Goal: Task Accomplishment & Management: Manage account settings

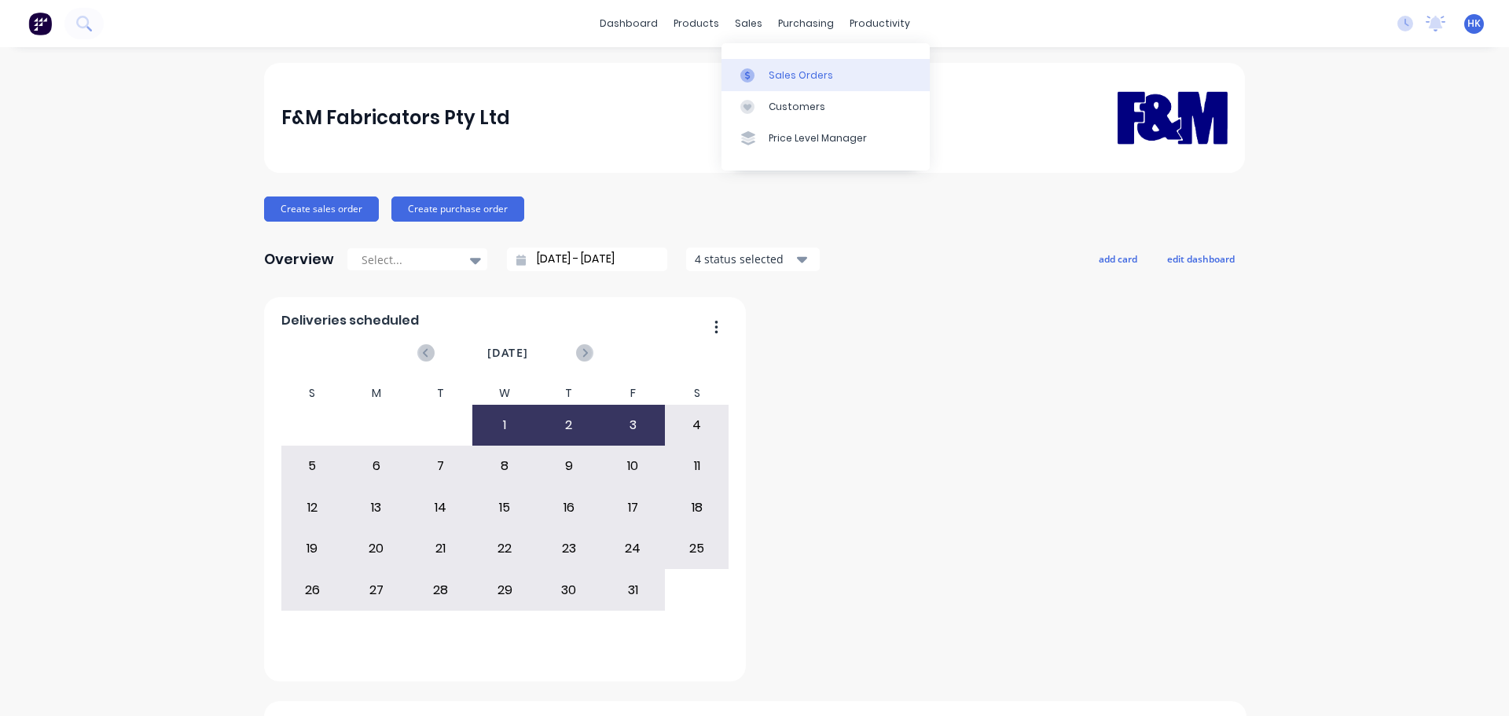
click at [811, 73] on div "Sales Orders" at bounding box center [800, 75] width 64 height 14
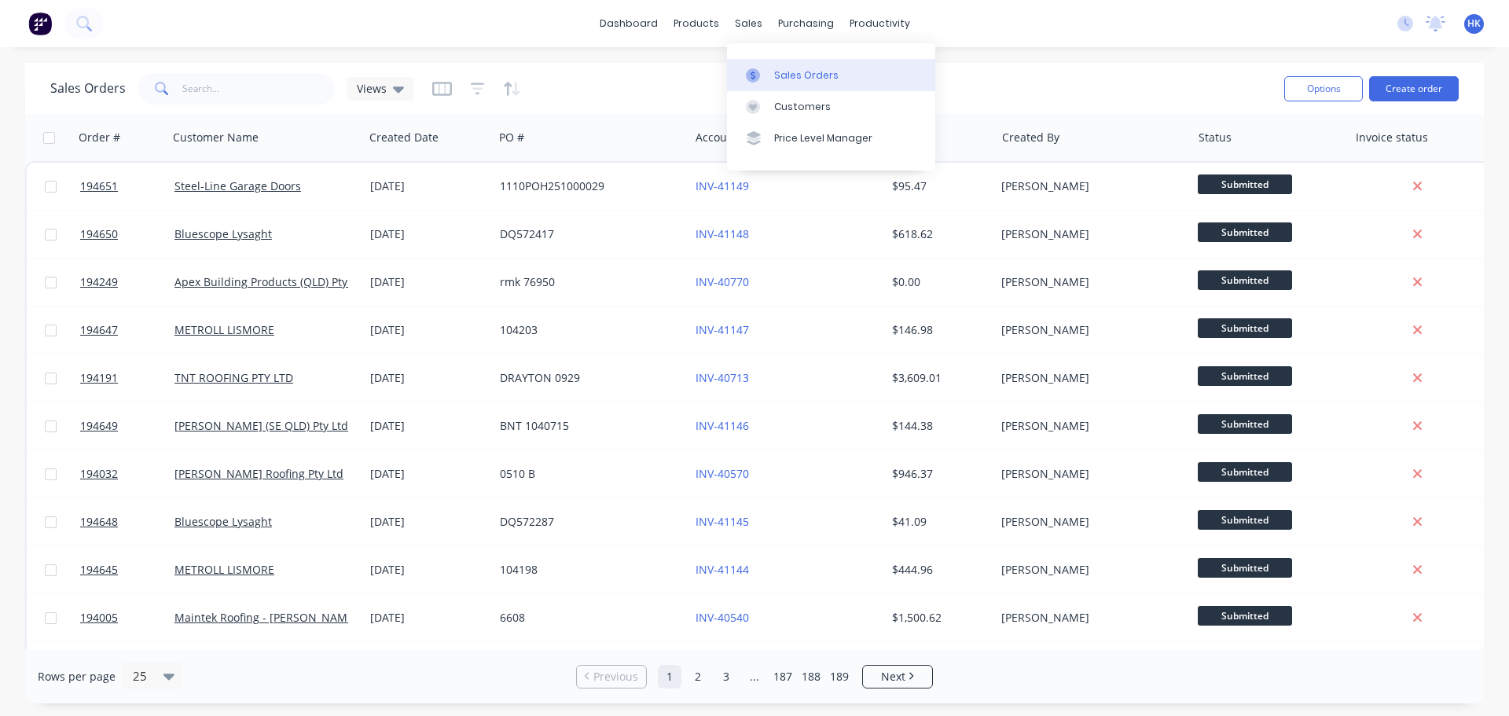
drag, startPoint x: 779, startPoint y: 71, endPoint x: 728, endPoint y: 77, distance: 50.7
click at [779, 71] on div "Sales Orders" at bounding box center [806, 75] width 64 height 14
click at [272, 87] on input "text" at bounding box center [258, 88] width 153 height 31
type input "194600"
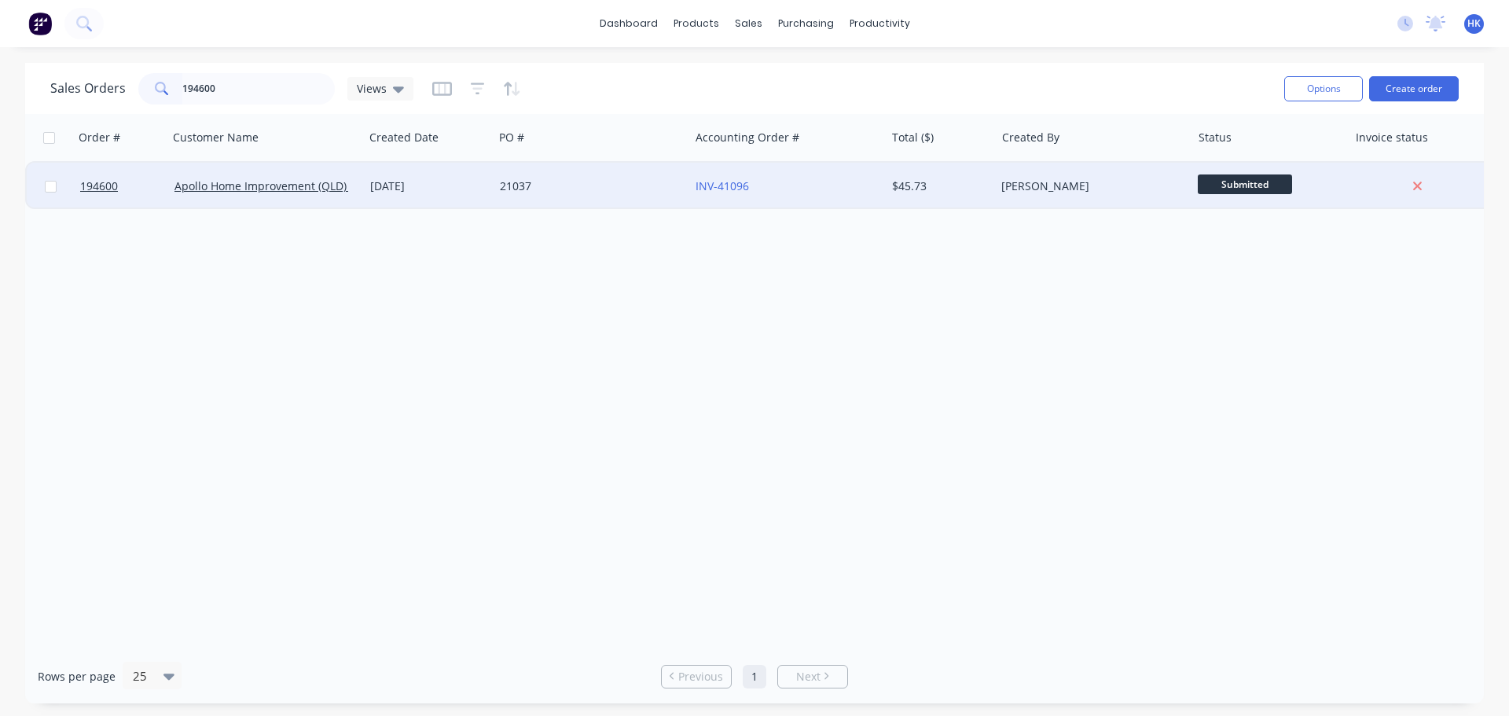
click at [522, 191] on div "21037" at bounding box center [587, 186] width 174 height 16
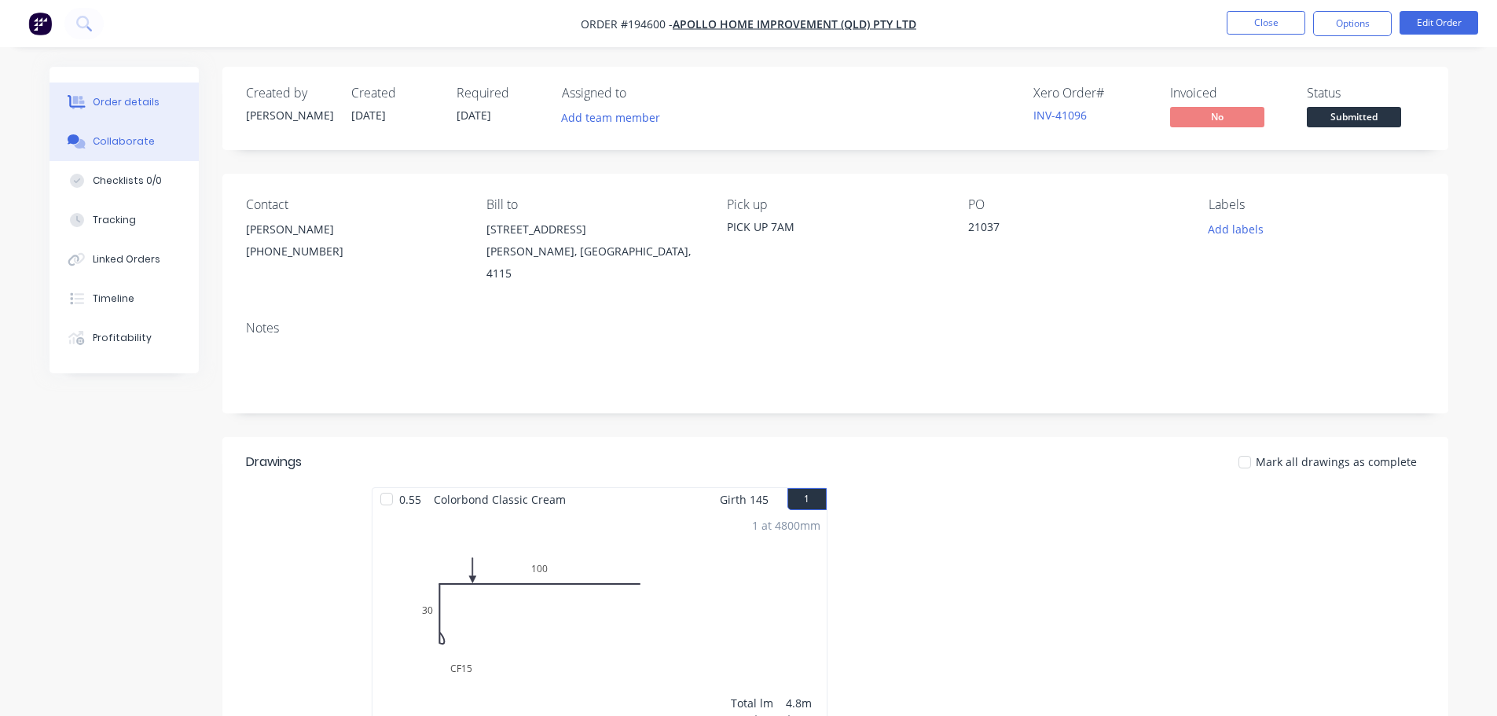
click at [90, 145] on button "Collaborate" at bounding box center [124, 141] width 149 height 39
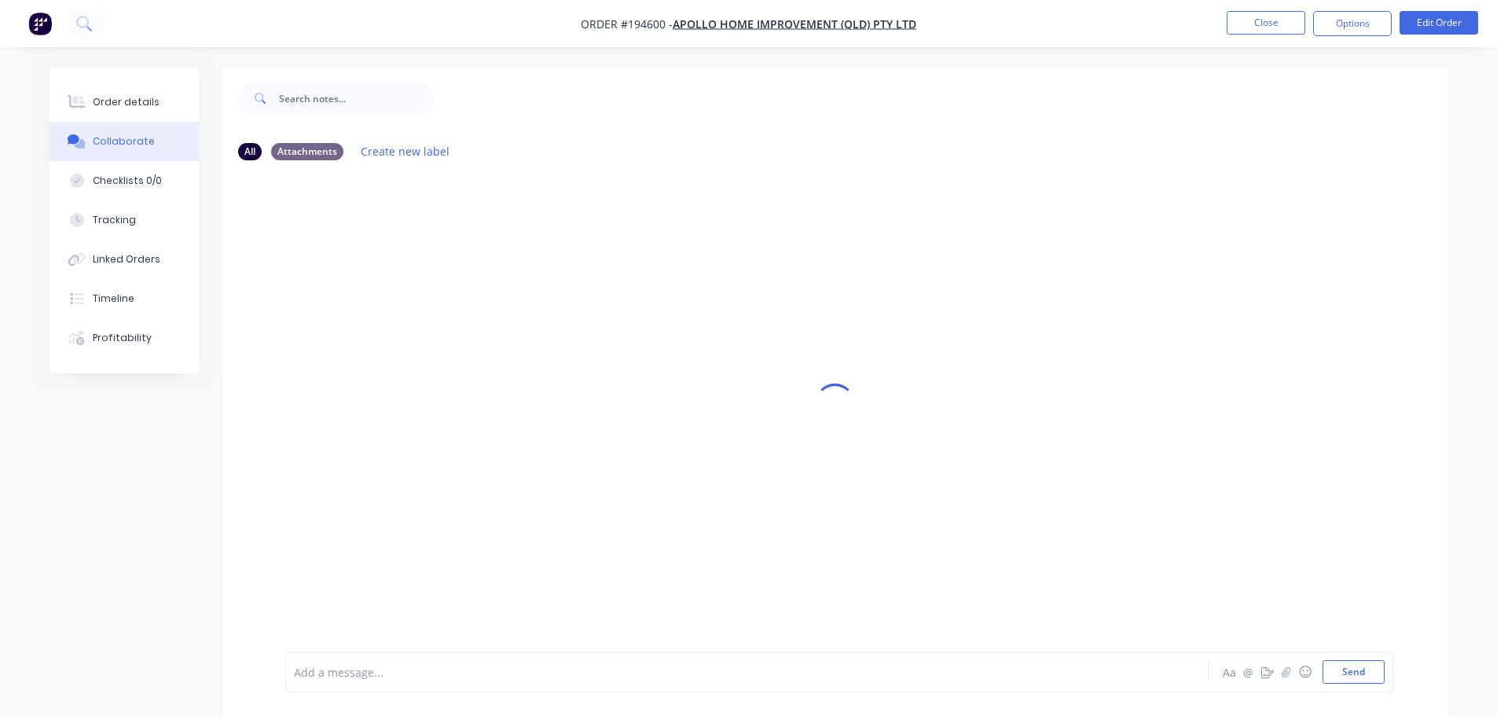
click at [653, 661] on div "Add a message..." at bounding box center [703, 672] width 818 height 24
drag, startPoint x: 622, startPoint y: 679, endPoint x: 529, endPoint y: 693, distance: 93.8
click at [529, 693] on div "Order has been picked up by Shaun at6:45am - 03/10/2025 Aa @ ☺ Send" at bounding box center [835, 672] width 1226 height 88
copy span "- 03/10/2025"
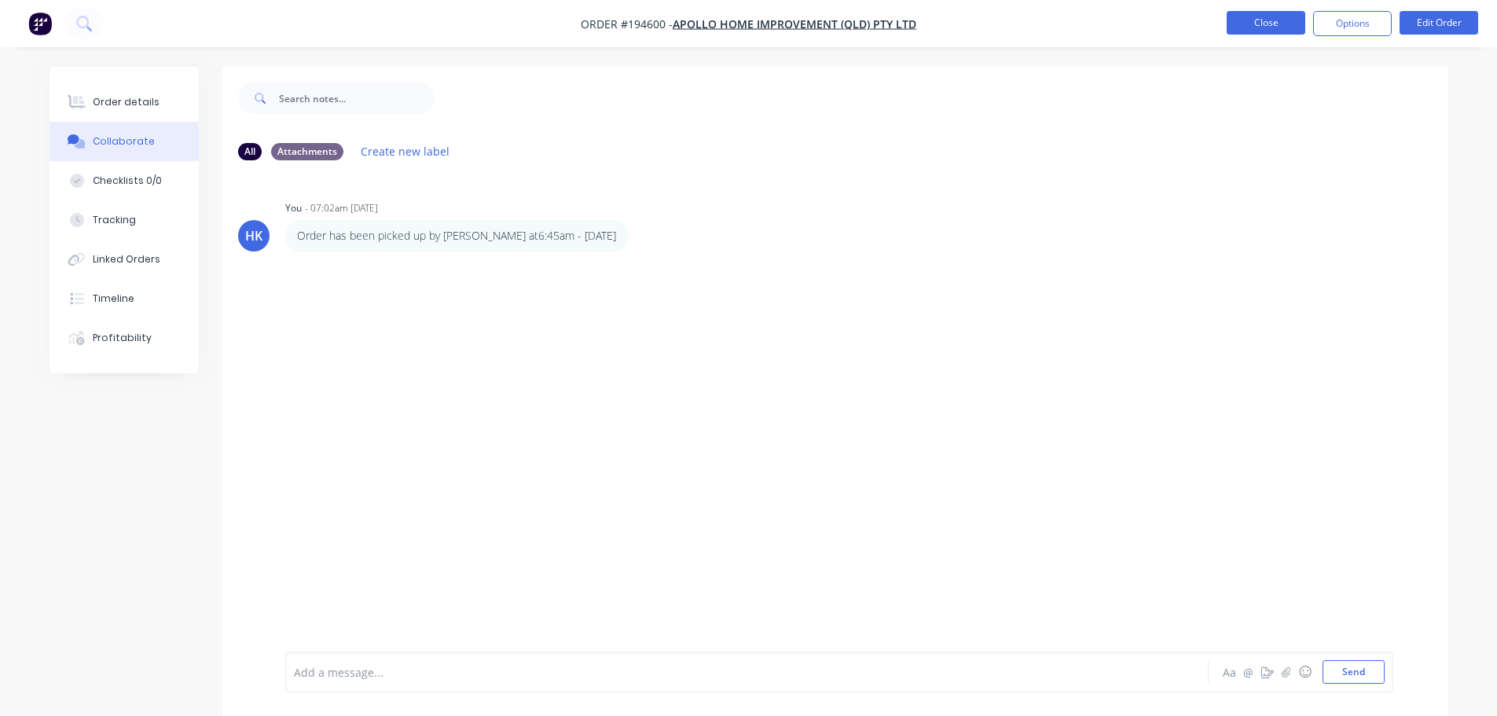
click at [1252, 14] on button "Close" at bounding box center [1266, 23] width 79 height 24
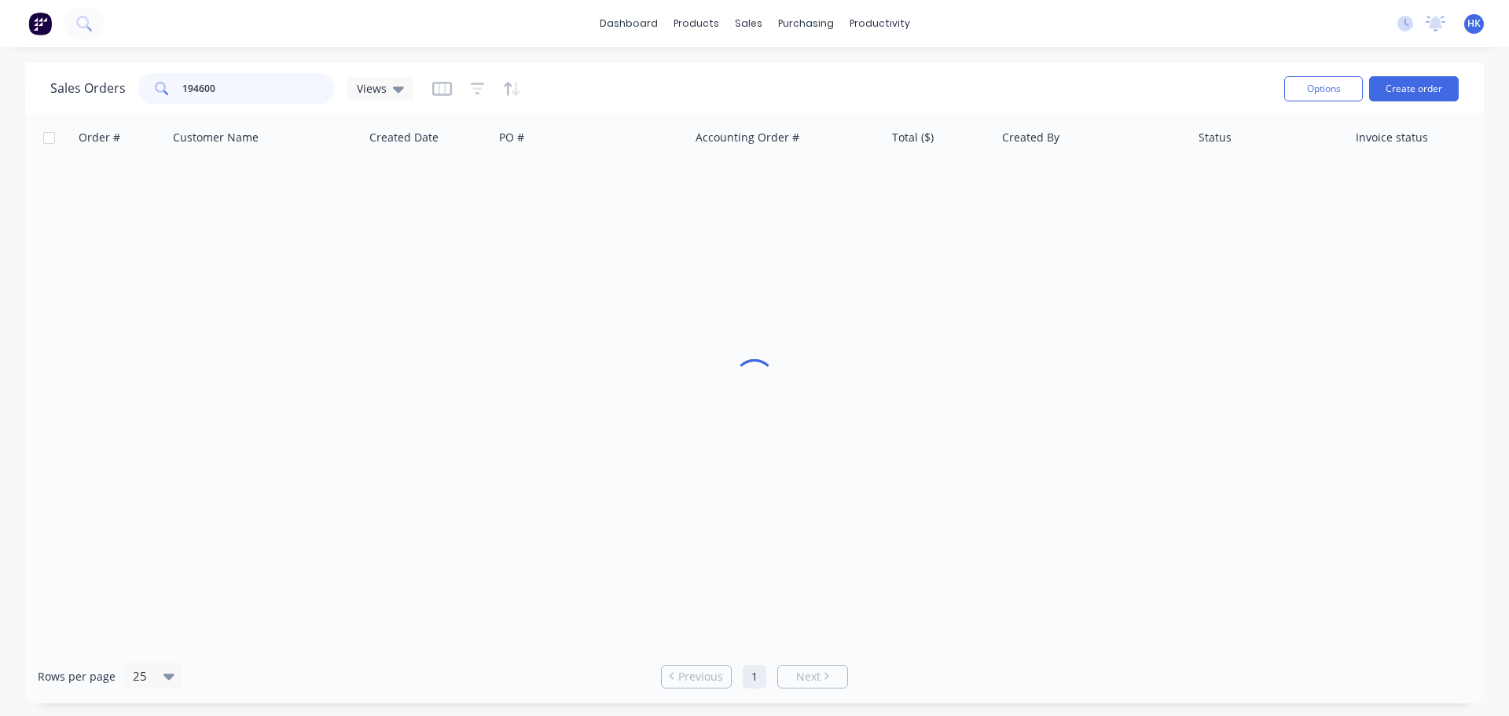
click at [136, 97] on div "Sales Orders 194600 Views" at bounding box center [231, 88] width 363 height 31
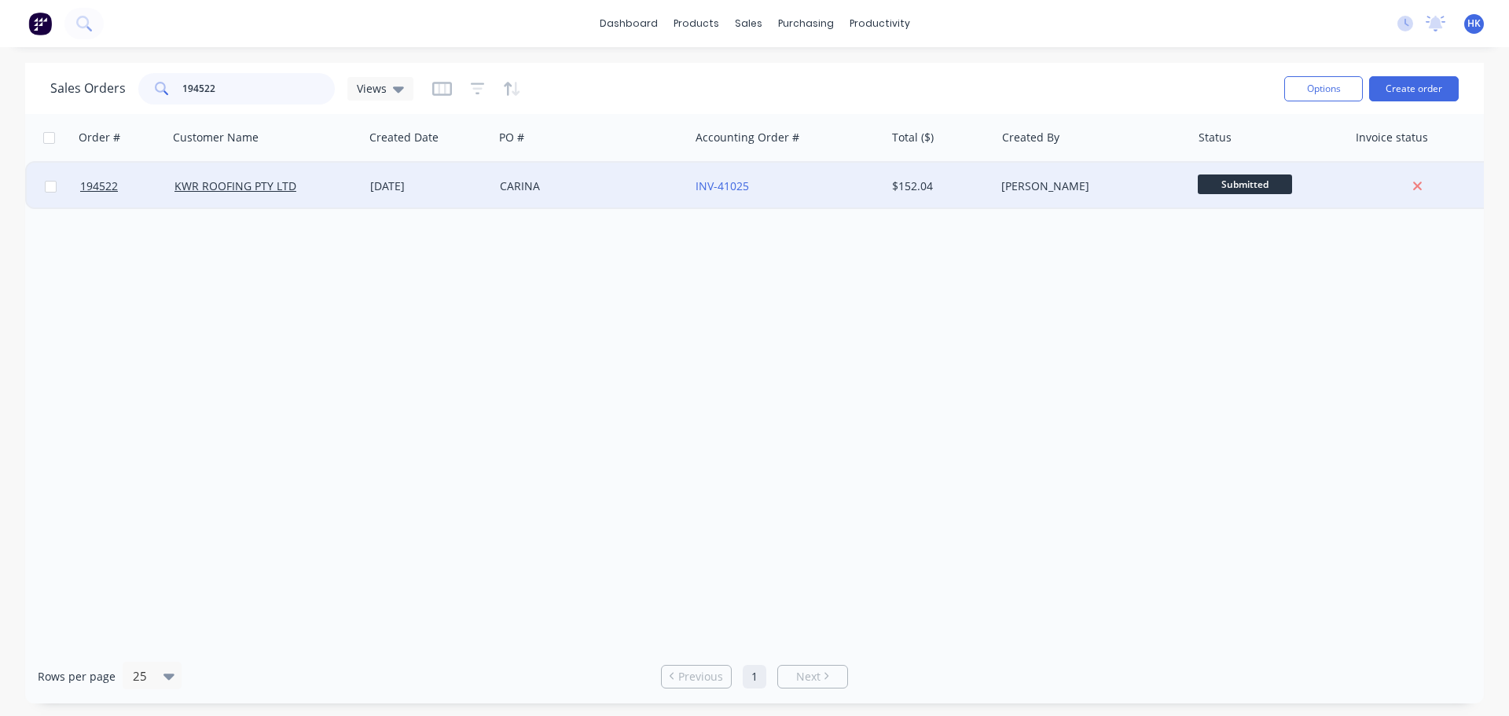
type input "194522"
click at [577, 203] on div "CARINA" at bounding box center [591, 186] width 196 height 47
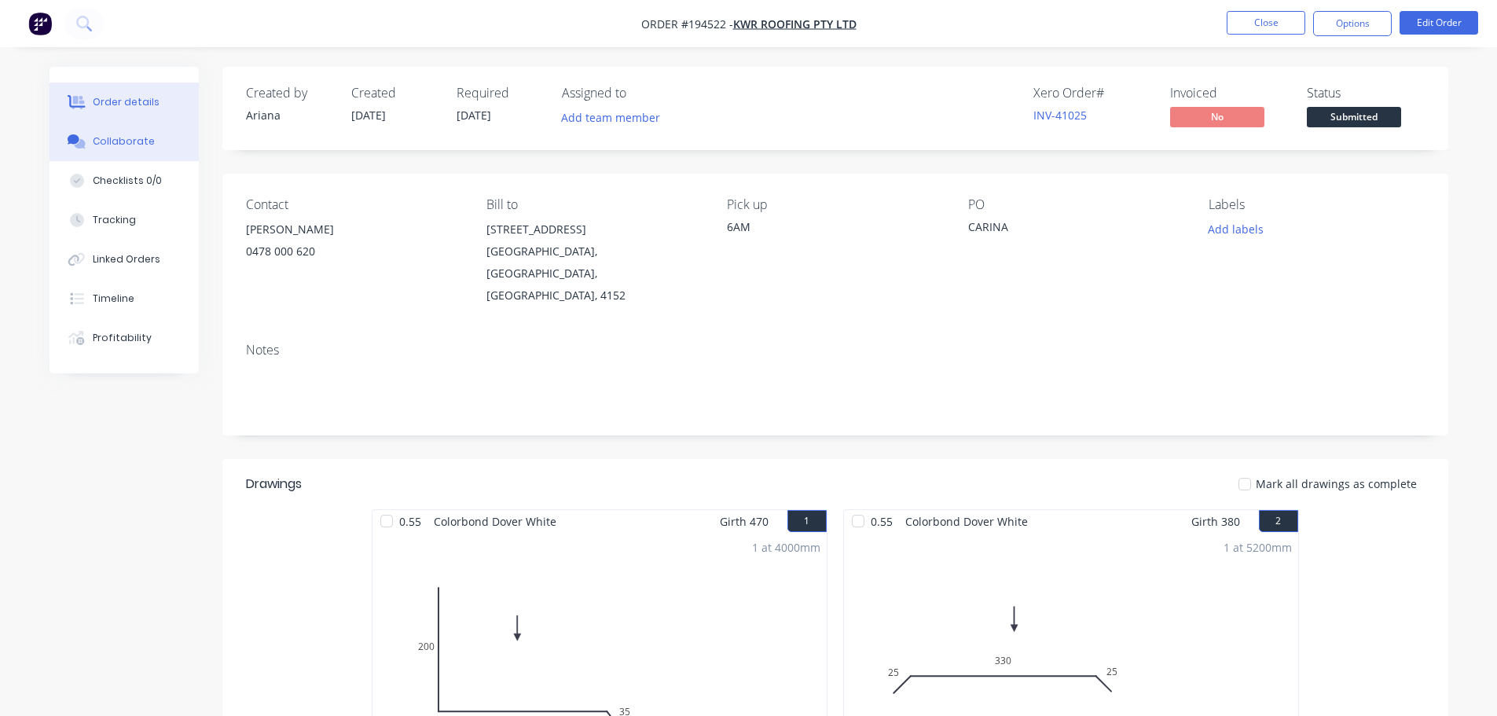
click at [101, 133] on button "Collaborate" at bounding box center [124, 141] width 149 height 39
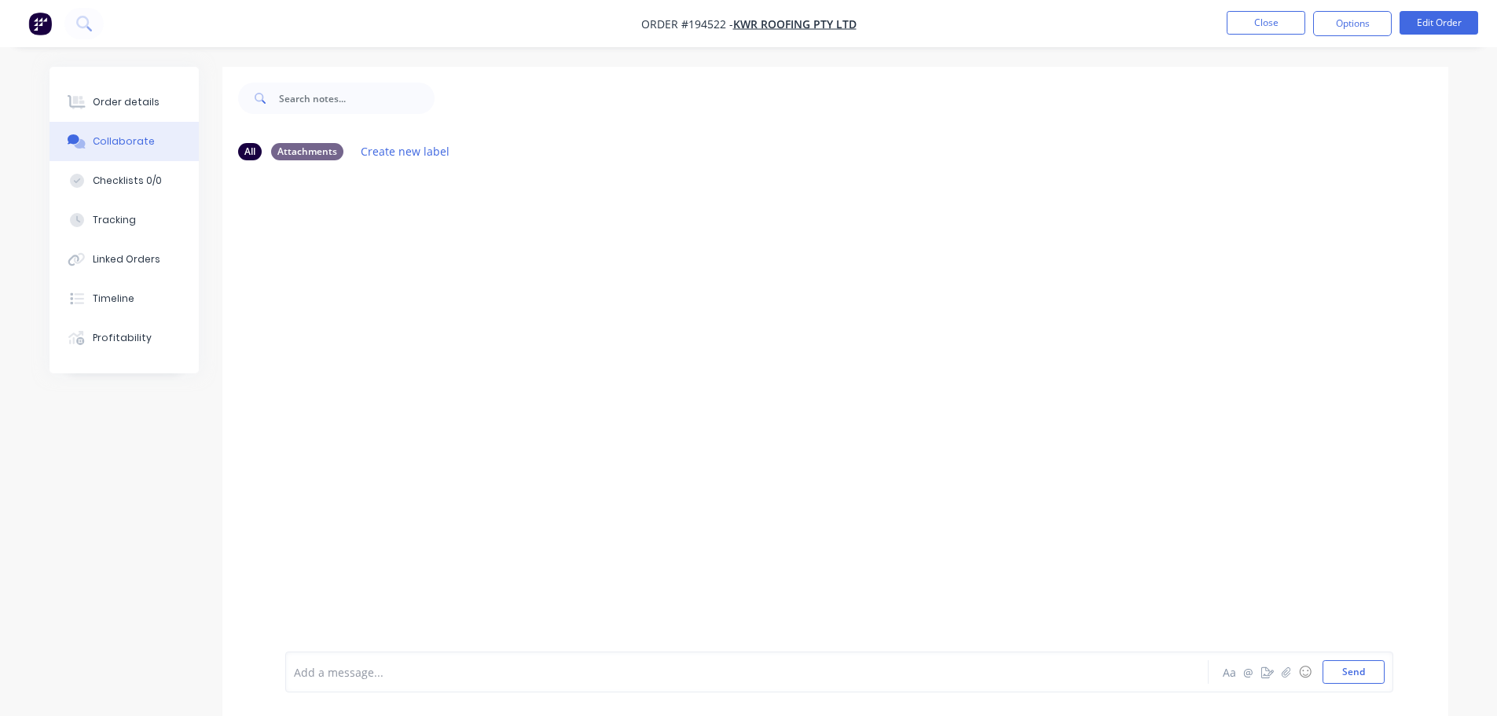
click at [379, 672] on div at bounding box center [703, 672] width 817 height 17
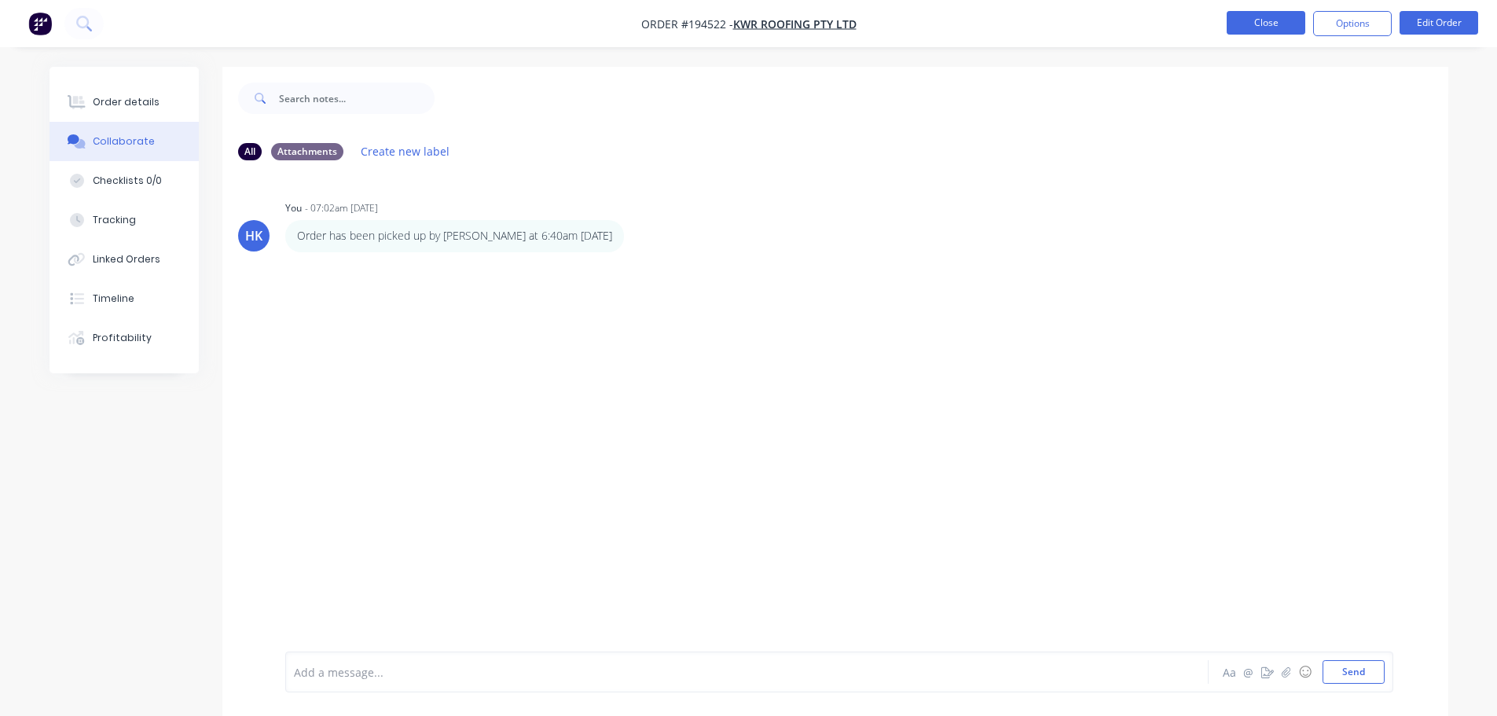
click at [1260, 26] on button "Close" at bounding box center [1266, 23] width 79 height 24
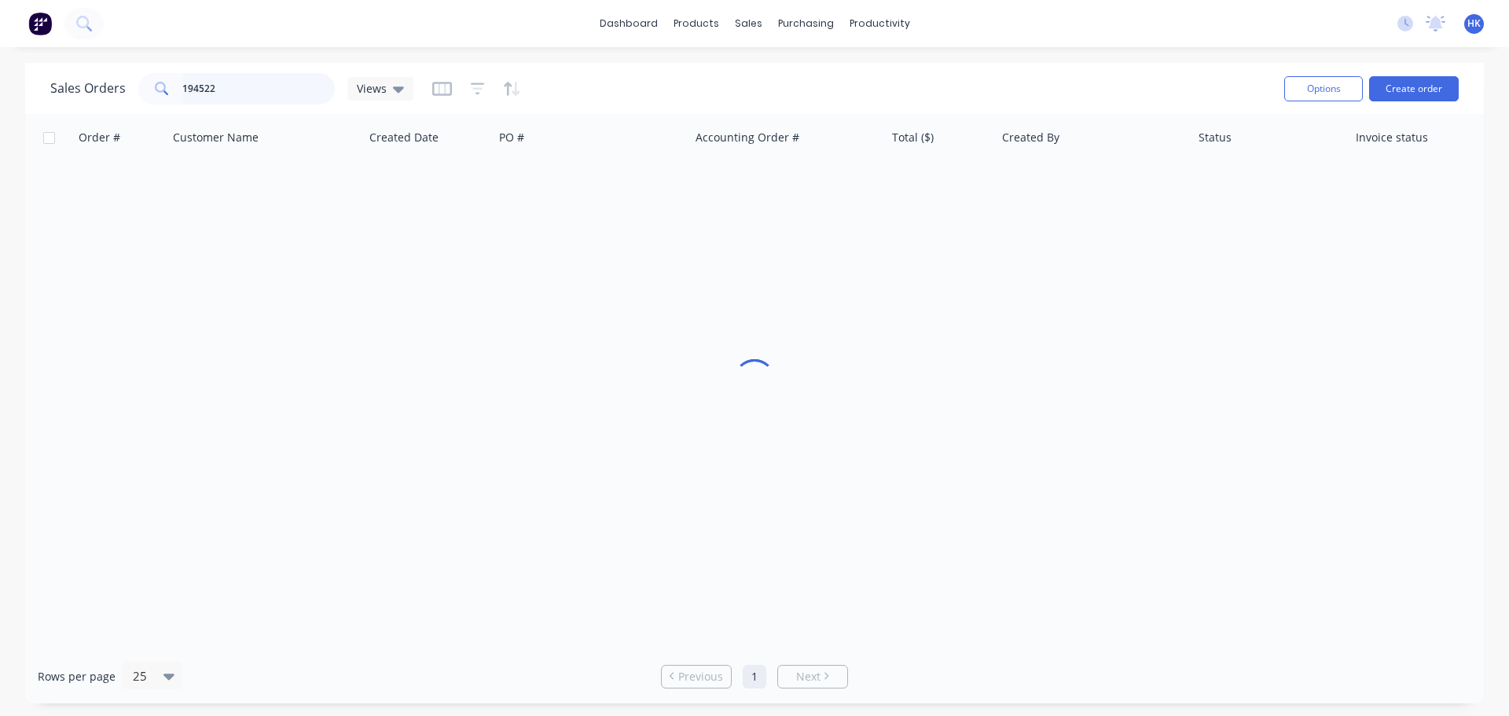
drag, startPoint x: 193, startPoint y: 94, endPoint x: 152, endPoint y: 100, distance: 41.3
click at [152, 100] on div "194522" at bounding box center [236, 88] width 196 height 31
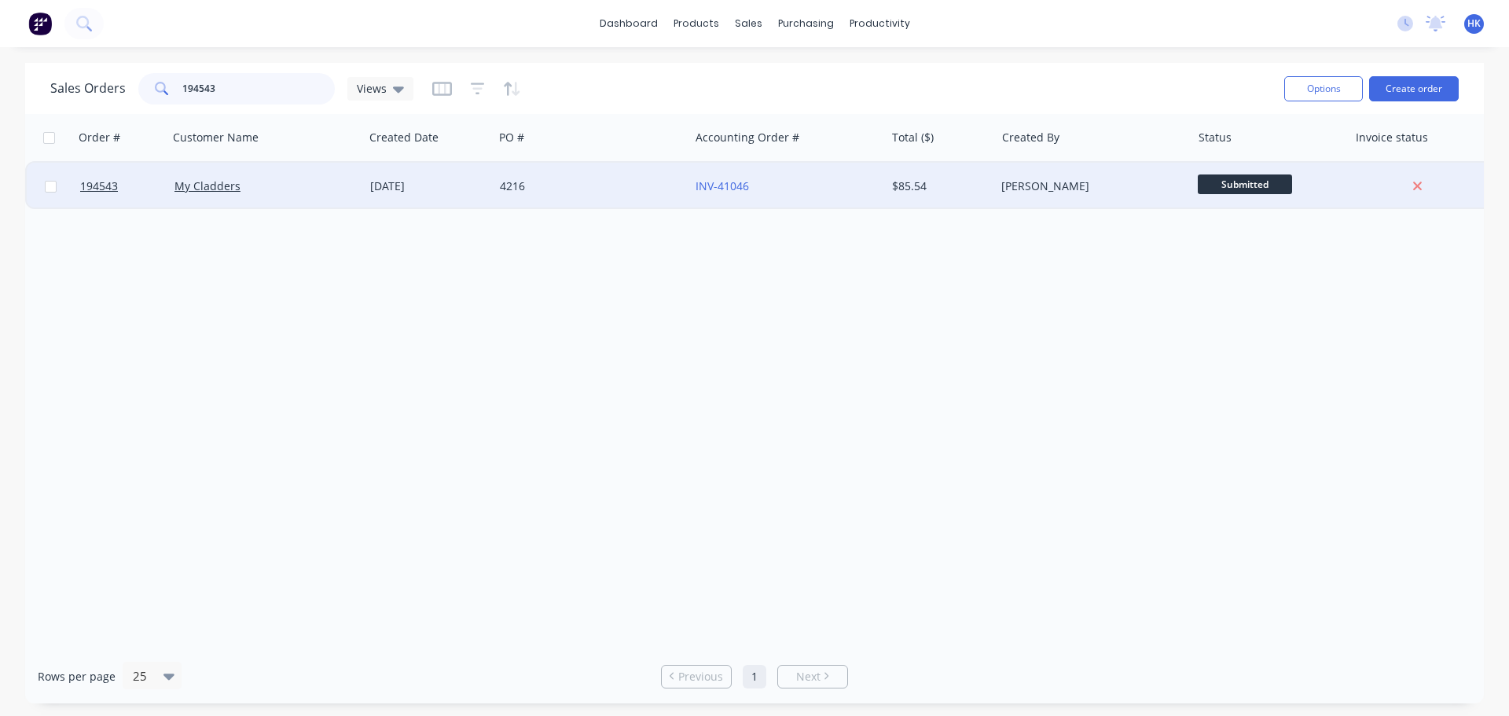
type input "194543"
click at [510, 189] on div "4216" at bounding box center [587, 186] width 174 height 16
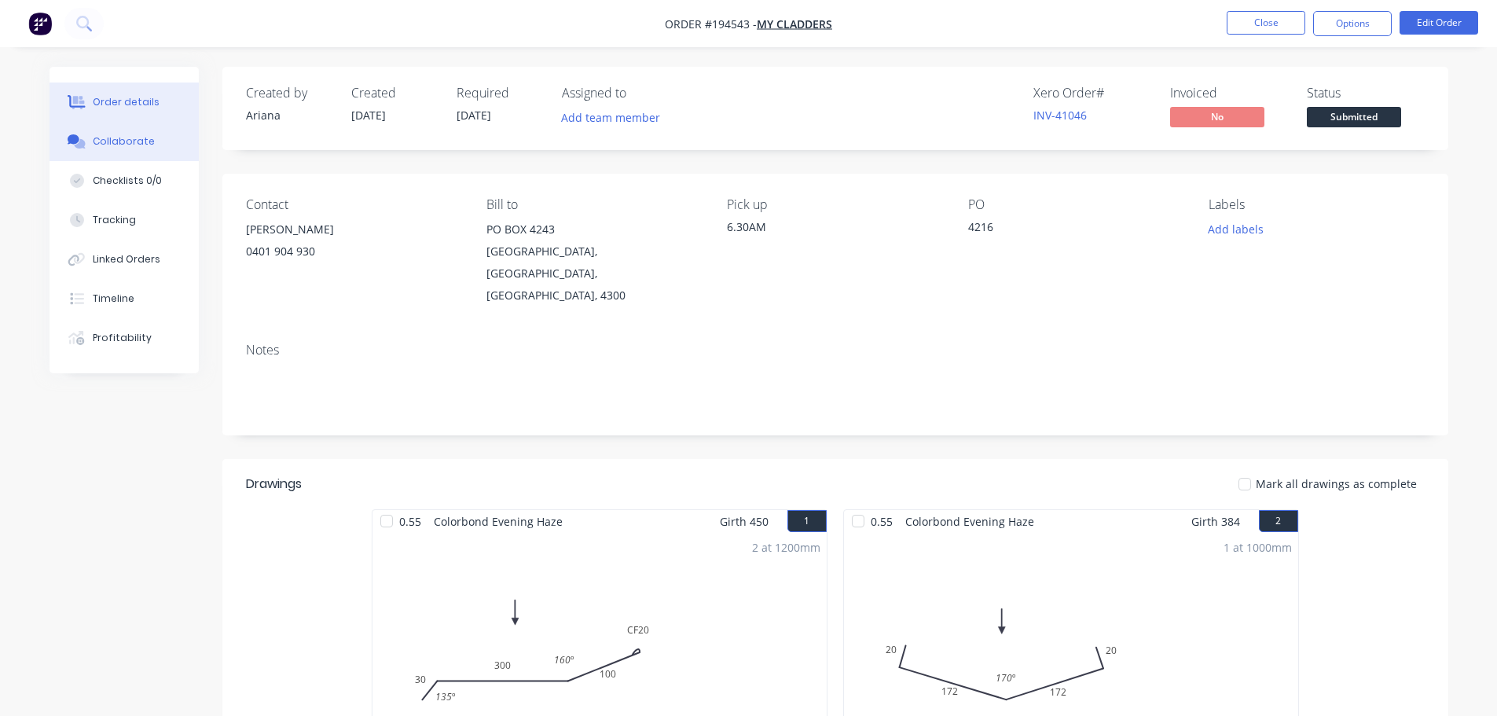
click at [89, 137] on button "Collaborate" at bounding box center [124, 141] width 149 height 39
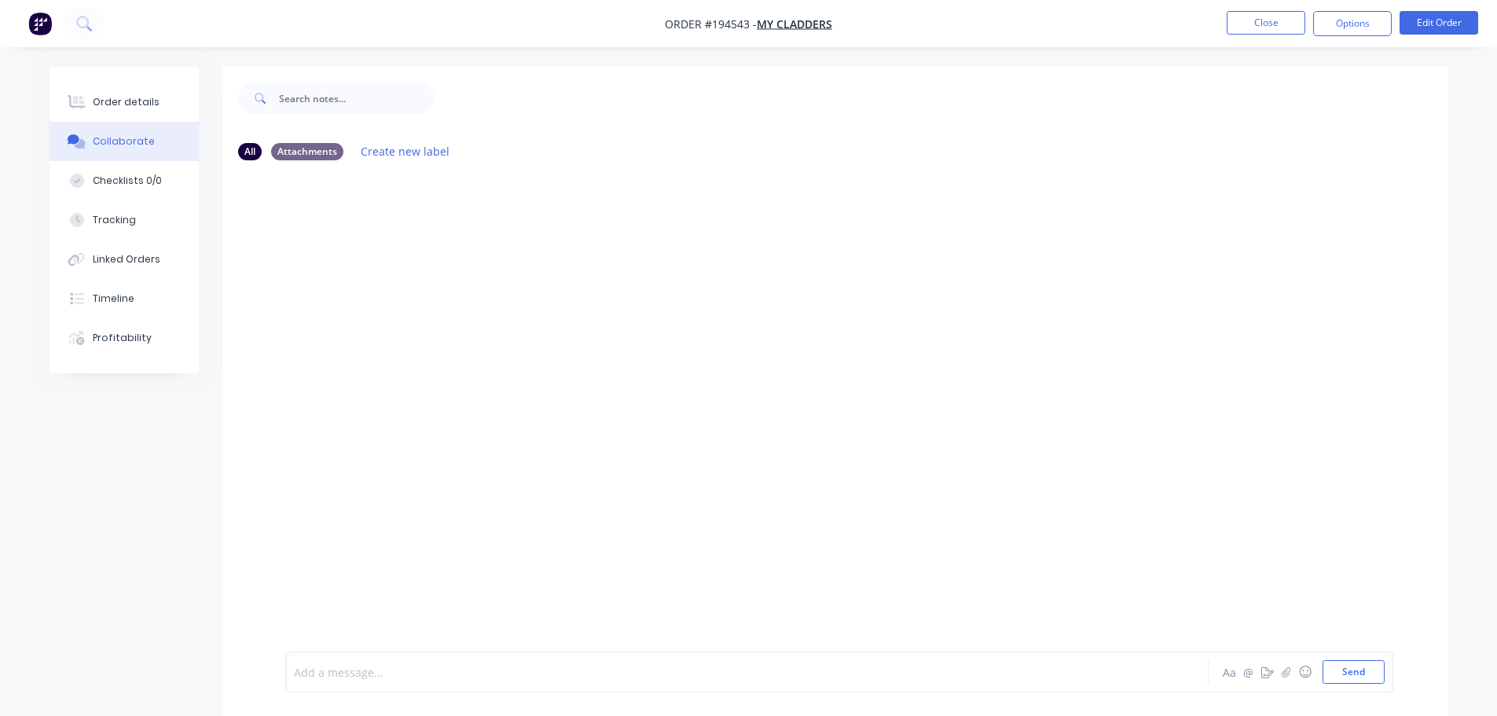
click at [332, 666] on div at bounding box center [703, 672] width 817 height 17
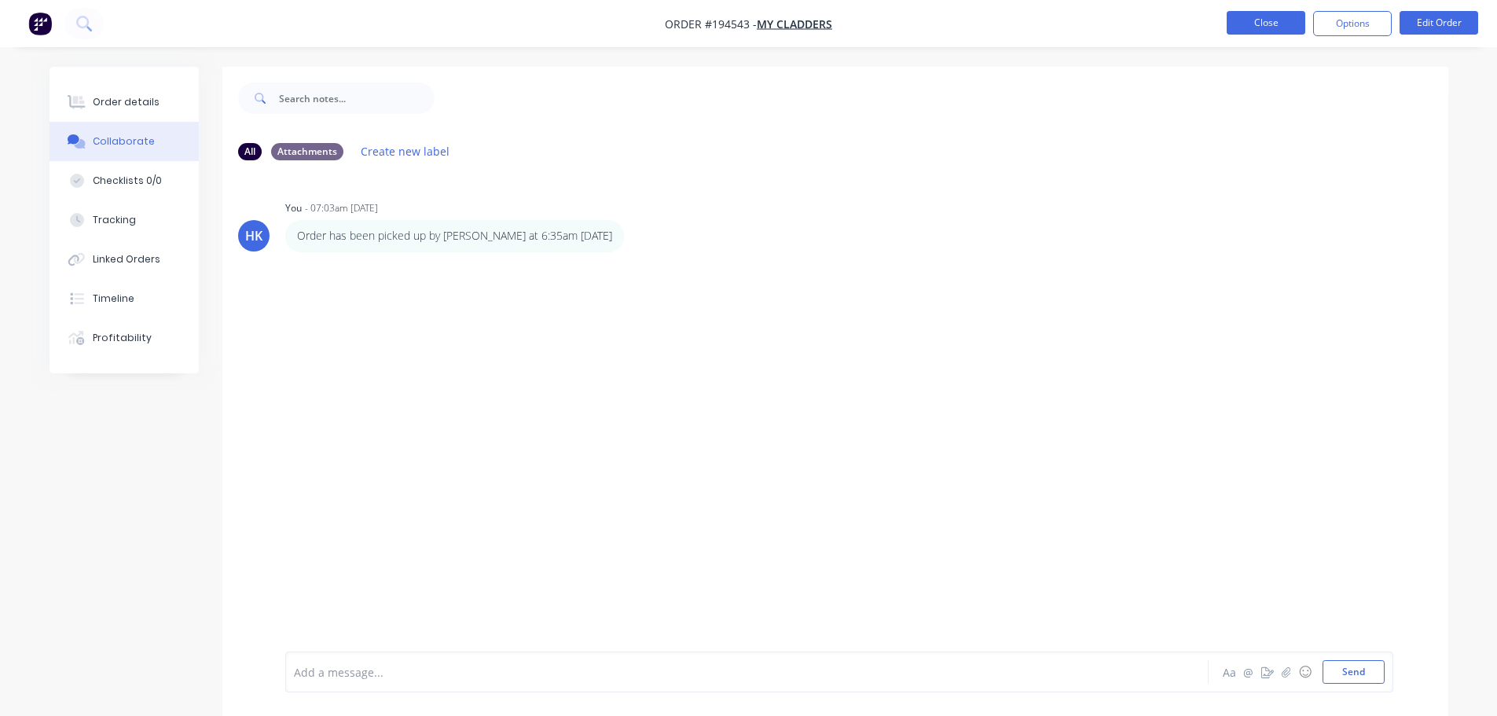
click at [1256, 25] on button "Close" at bounding box center [1266, 23] width 79 height 24
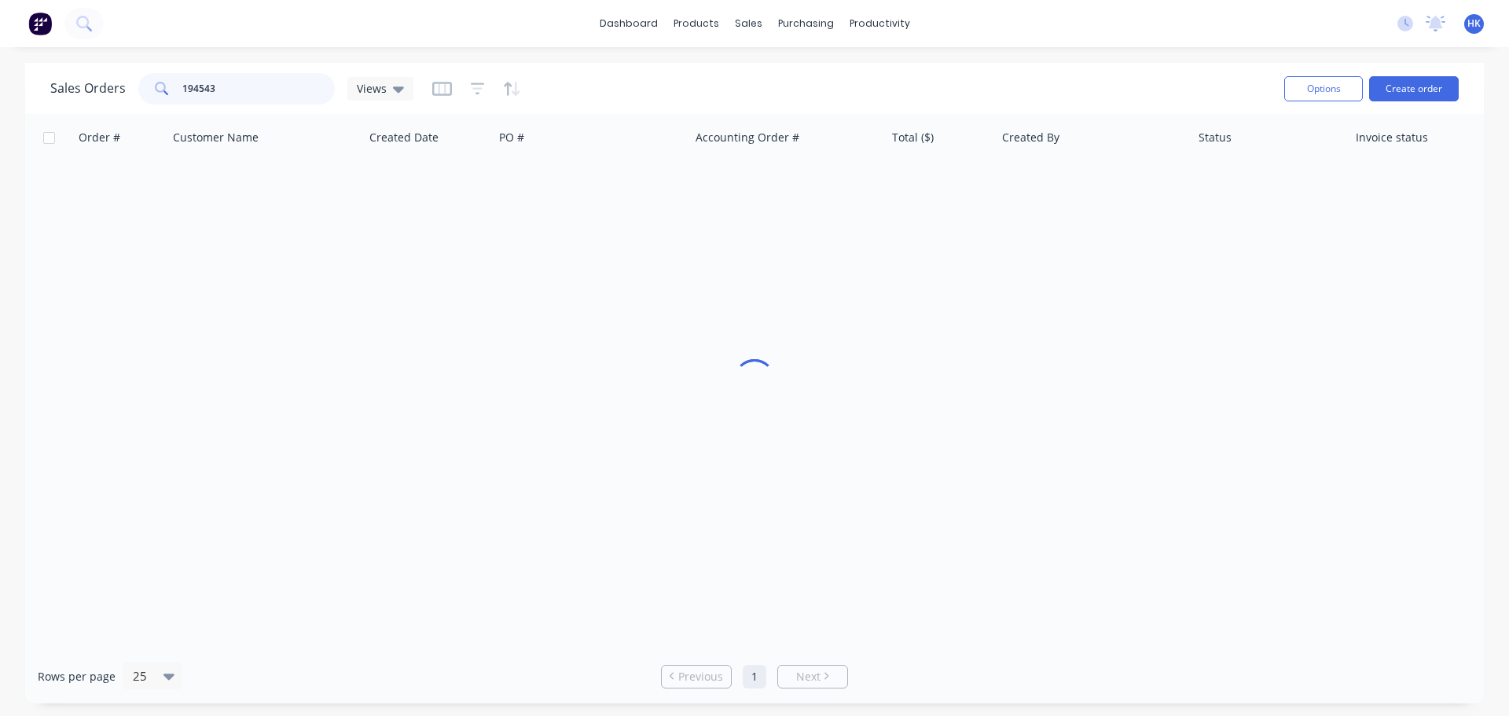
drag, startPoint x: 234, startPoint y: 90, endPoint x: 171, endPoint y: 96, distance: 63.2
click at [171, 96] on div "194543" at bounding box center [236, 88] width 196 height 31
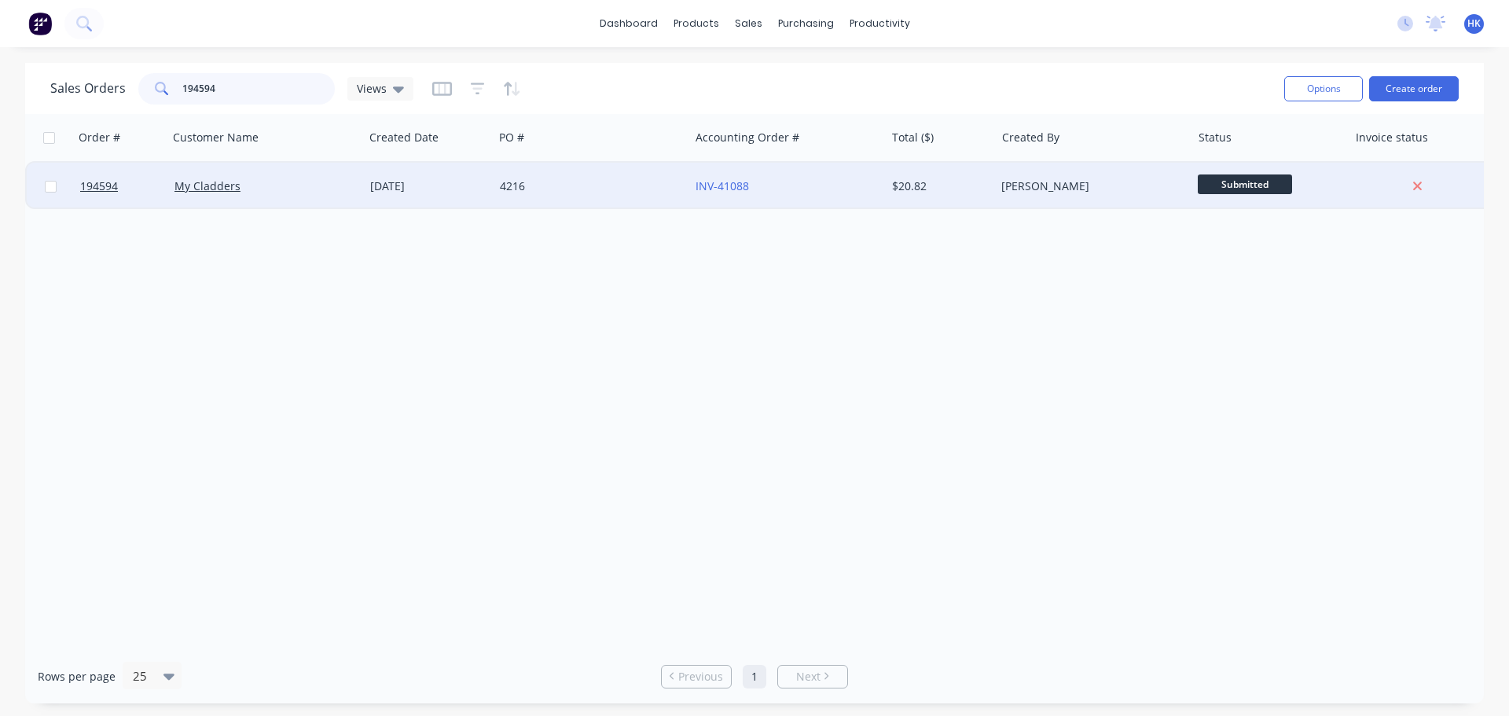
type input "194594"
click at [605, 192] on div "4216" at bounding box center [587, 186] width 174 height 16
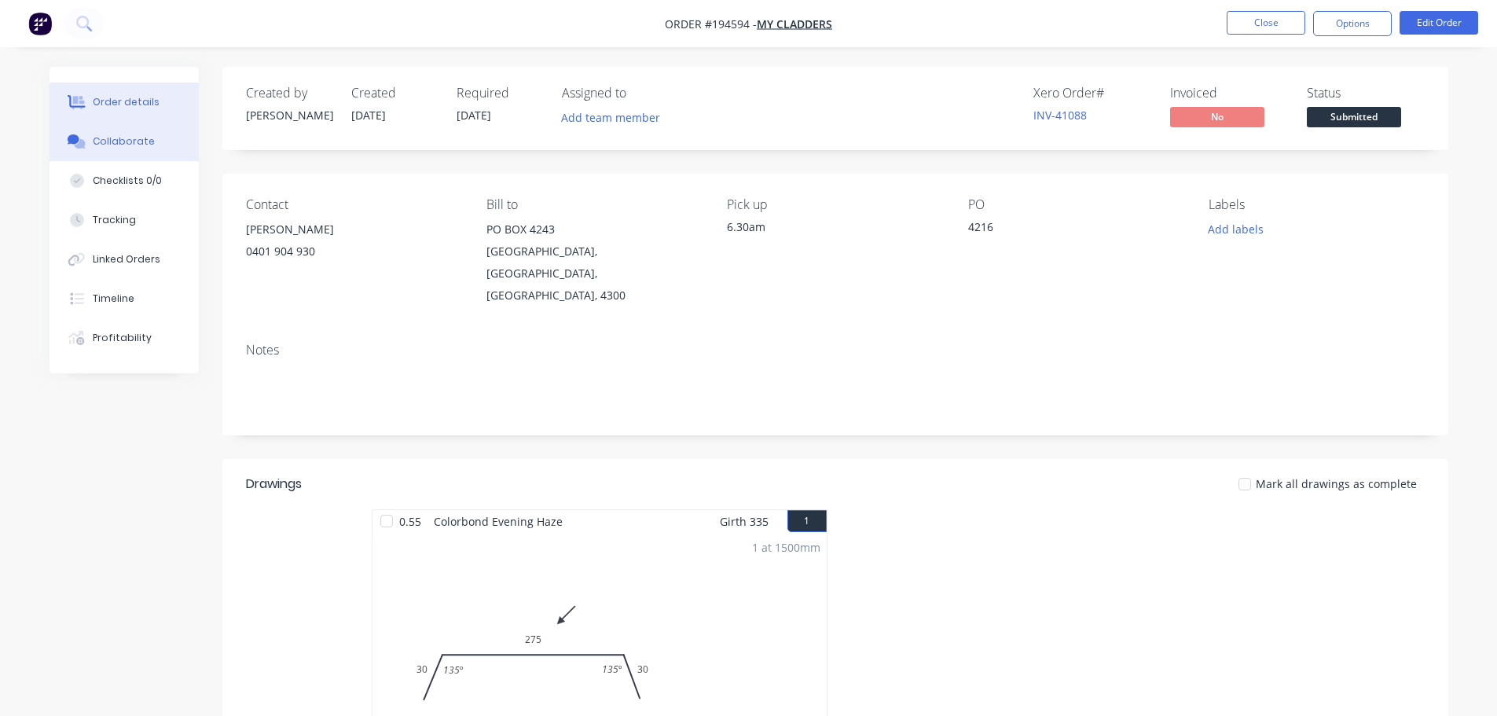
click at [160, 151] on button "Collaborate" at bounding box center [124, 141] width 149 height 39
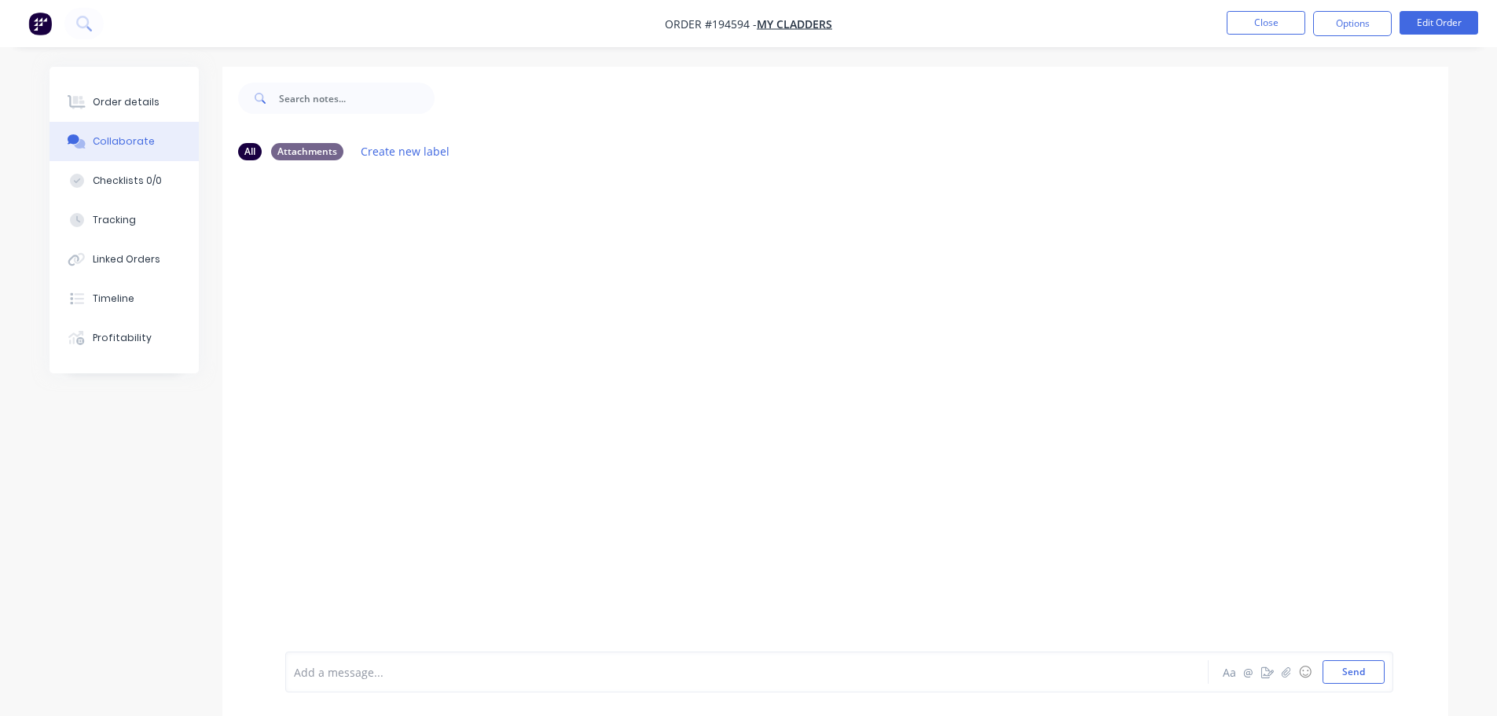
click at [321, 673] on div at bounding box center [703, 672] width 817 height 17
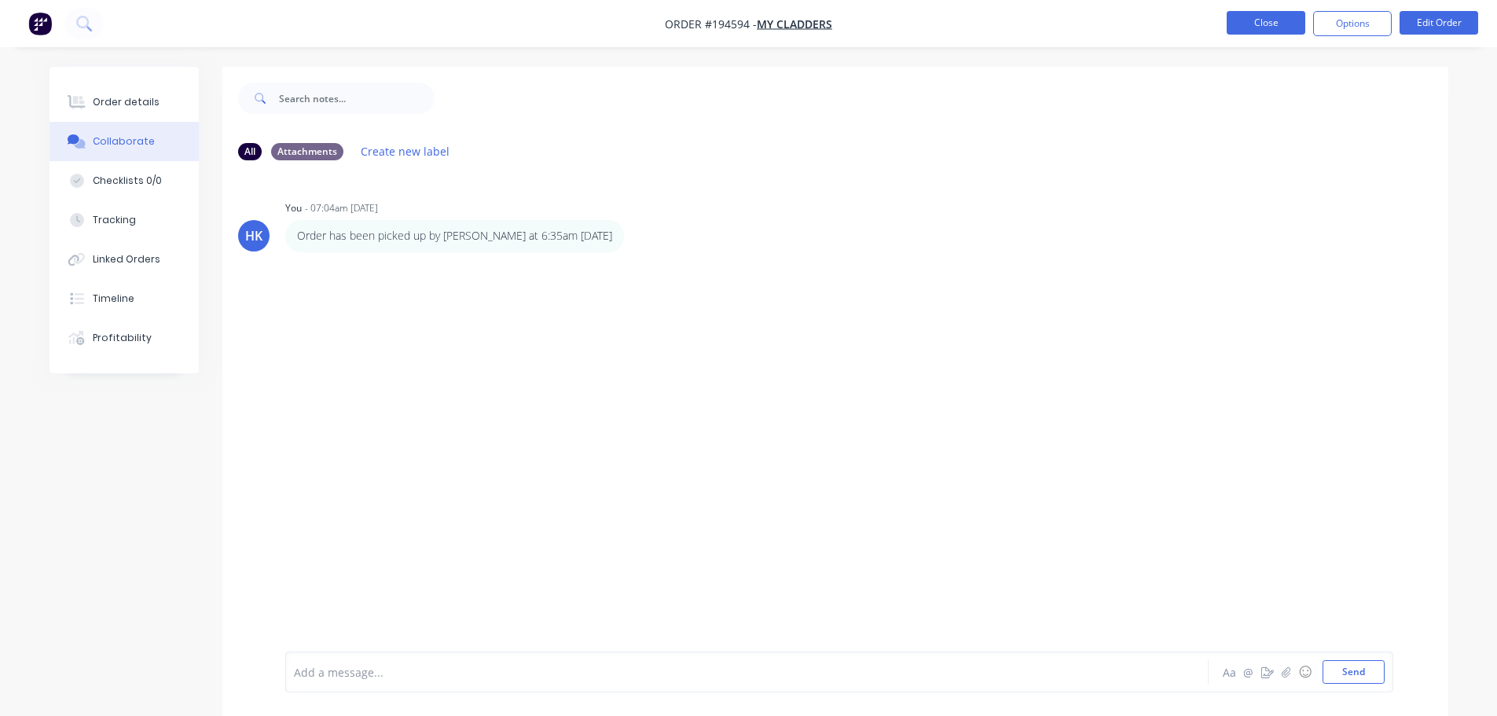
click at [1282, 21] on button "Close" at bounding box center [1266, 23] width 79 height 24
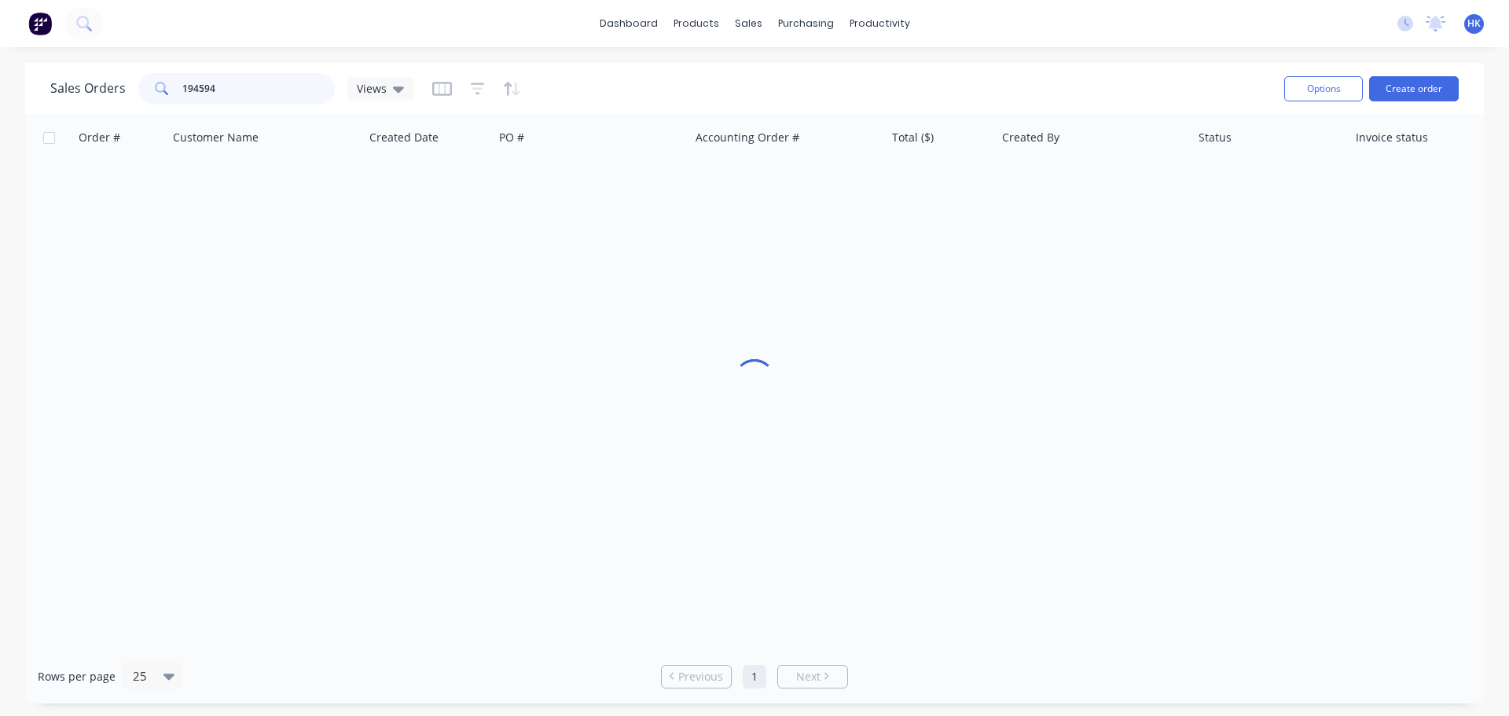
drag, startPoint x: 233, startPoint y: 95, endPoint x: 161, endPoint y: 97, distance: 72.3
click at [161, 97] on div "194594" at bounding box center [236, 88] width 196 height 31
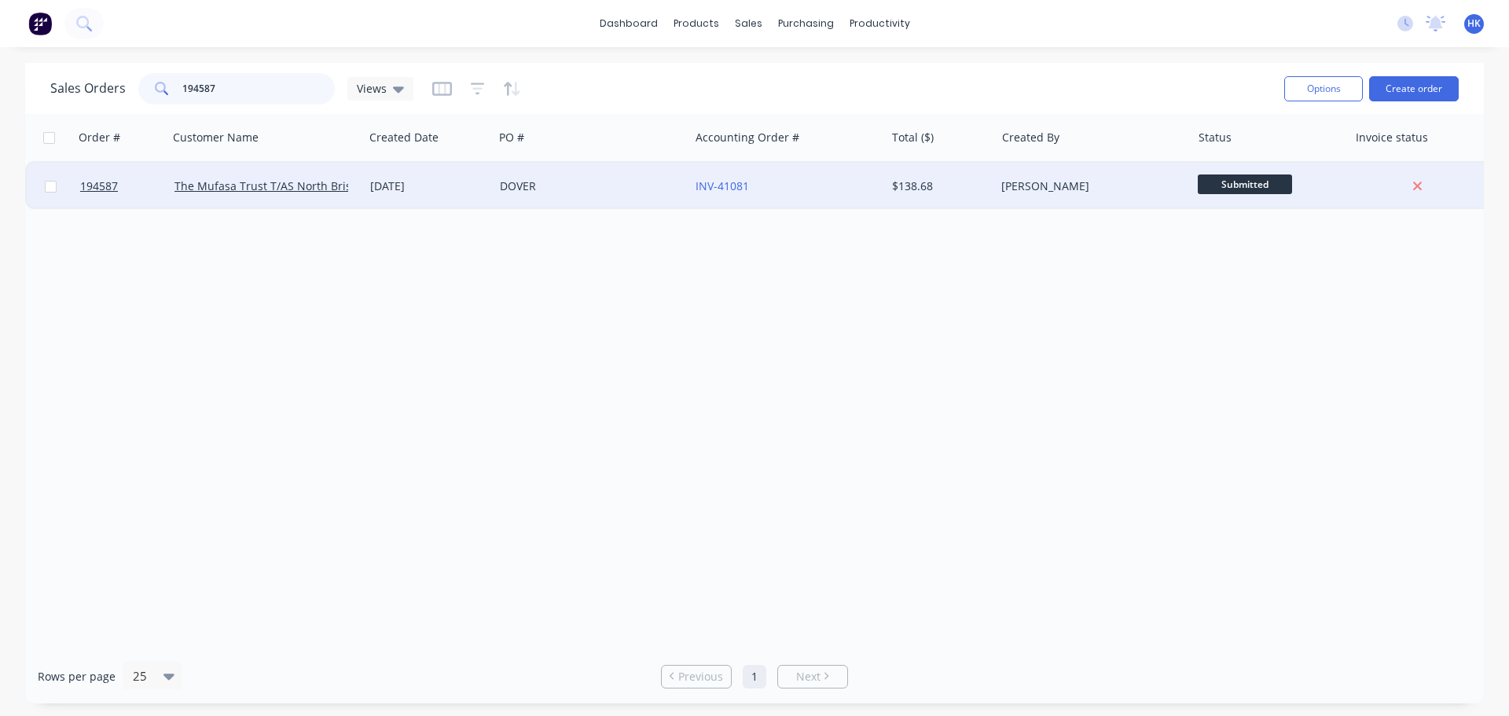
type input "194587"
click at [575, 191] on div "DOVER" at bounding box center [587, 186] width 174 height 16
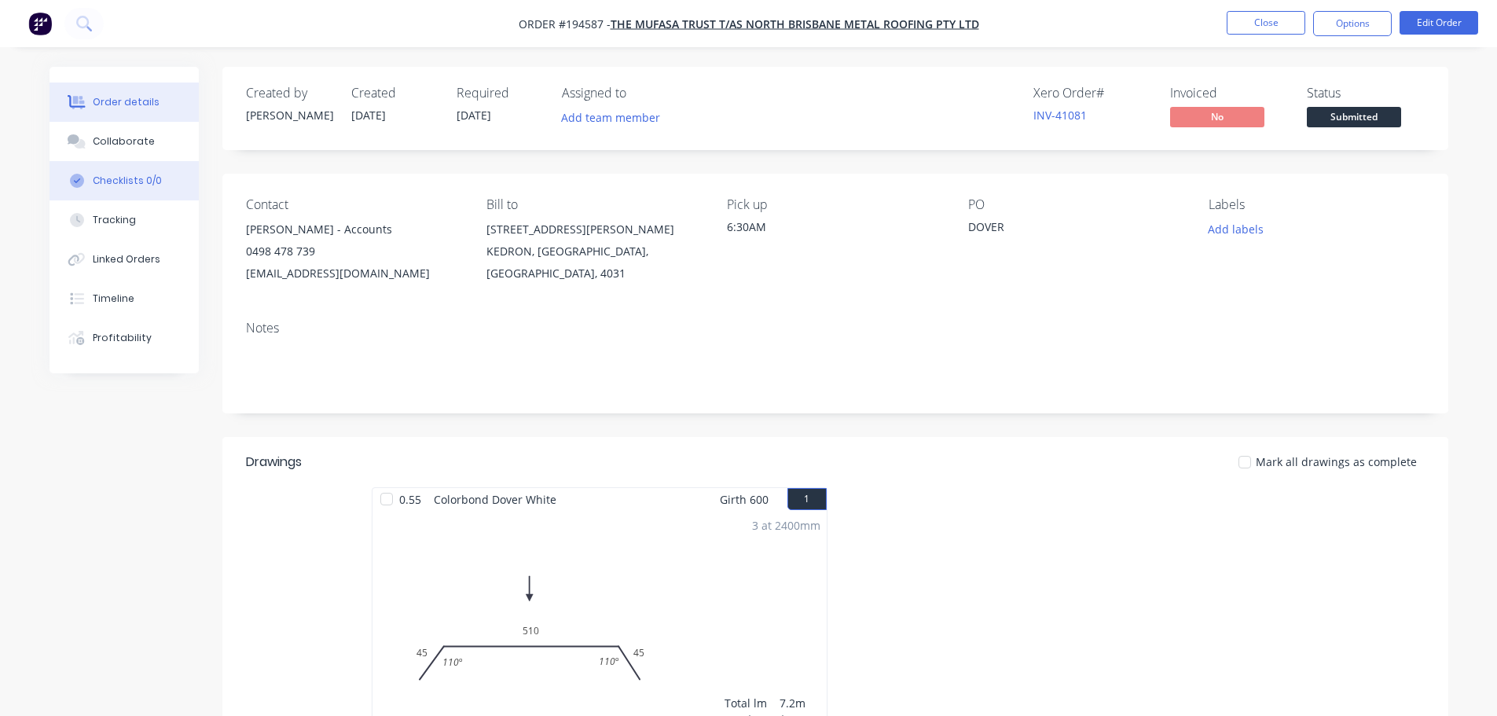
drag, startPoint x: 123, startPoint y: 140, endPoint x: 163, endPoint y: 172, distance: 52.0
click at [122, 140] on div "Collaborate" at bounding box center [124, 141] width 62 height 14
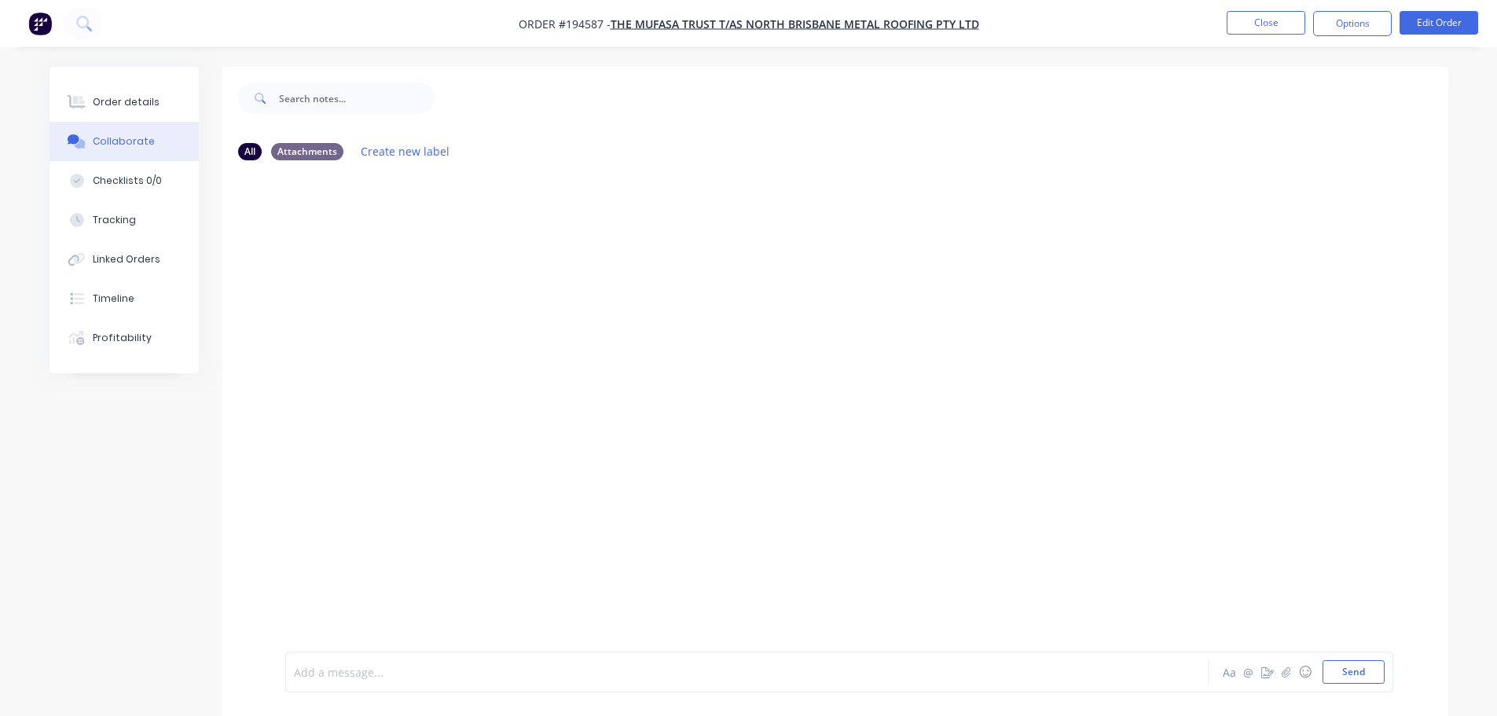
click at [317, 669] on div at bounding box center [703, 672] width 817 height 17
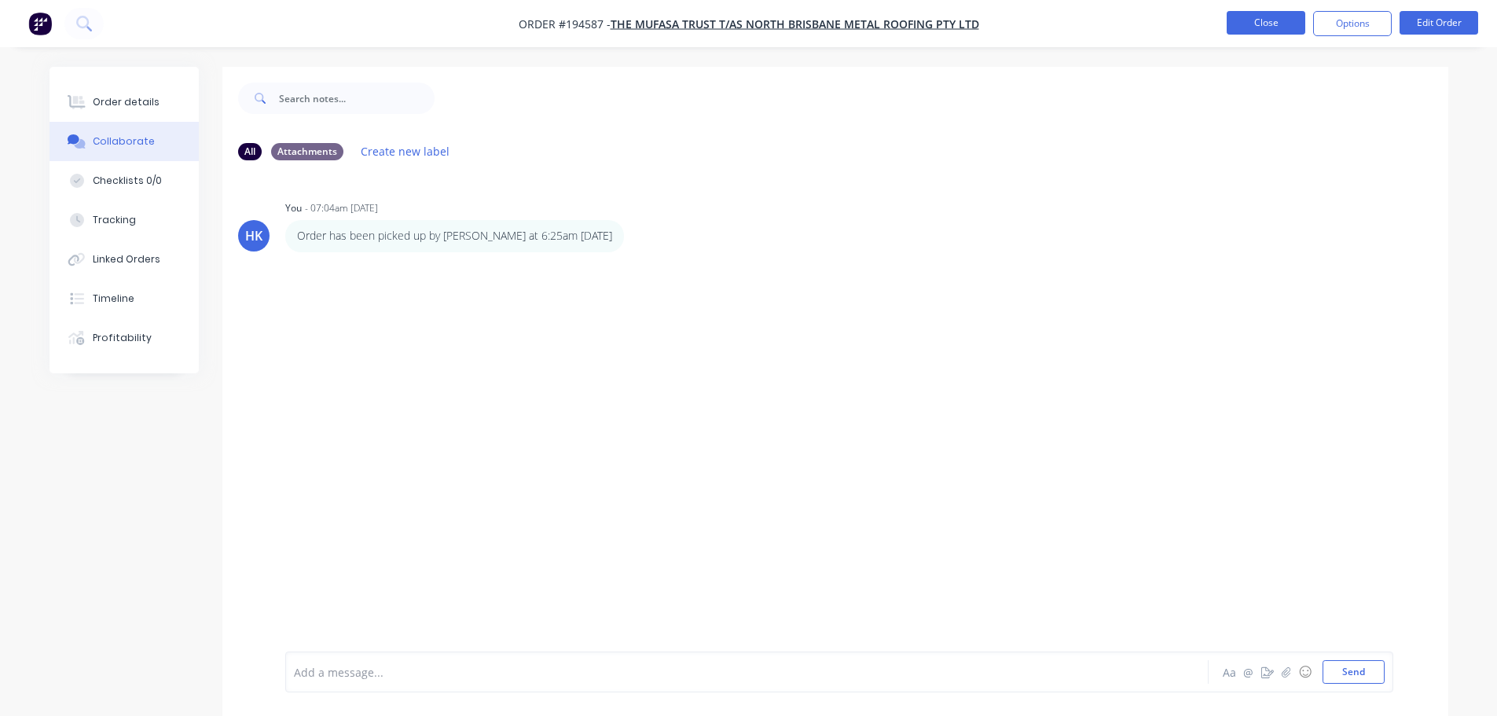
click at [1260, 17] on button "Close" at bounding box center [1266, 23] width 79 height 24
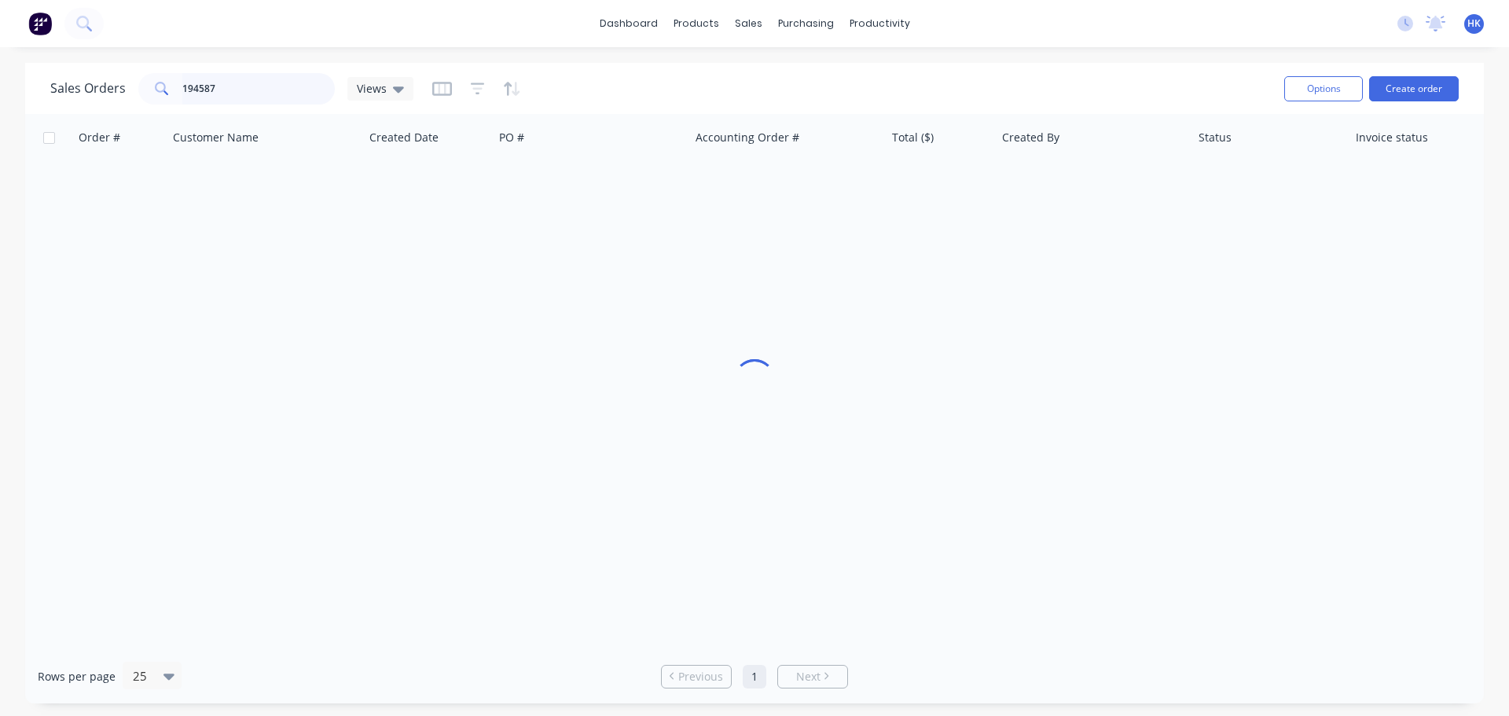
click at [241, 84] on input "194587" at bounding box center [258, 88] width 153 height 31
type input "194518"
click at [578, 207] on div "194518 Roof Technology Pty Ltd 02 Oct 2025 2059 INV-41021 $529.27 Ariana Beazle…" at bounding box center [759, 185] width 1469 height 48
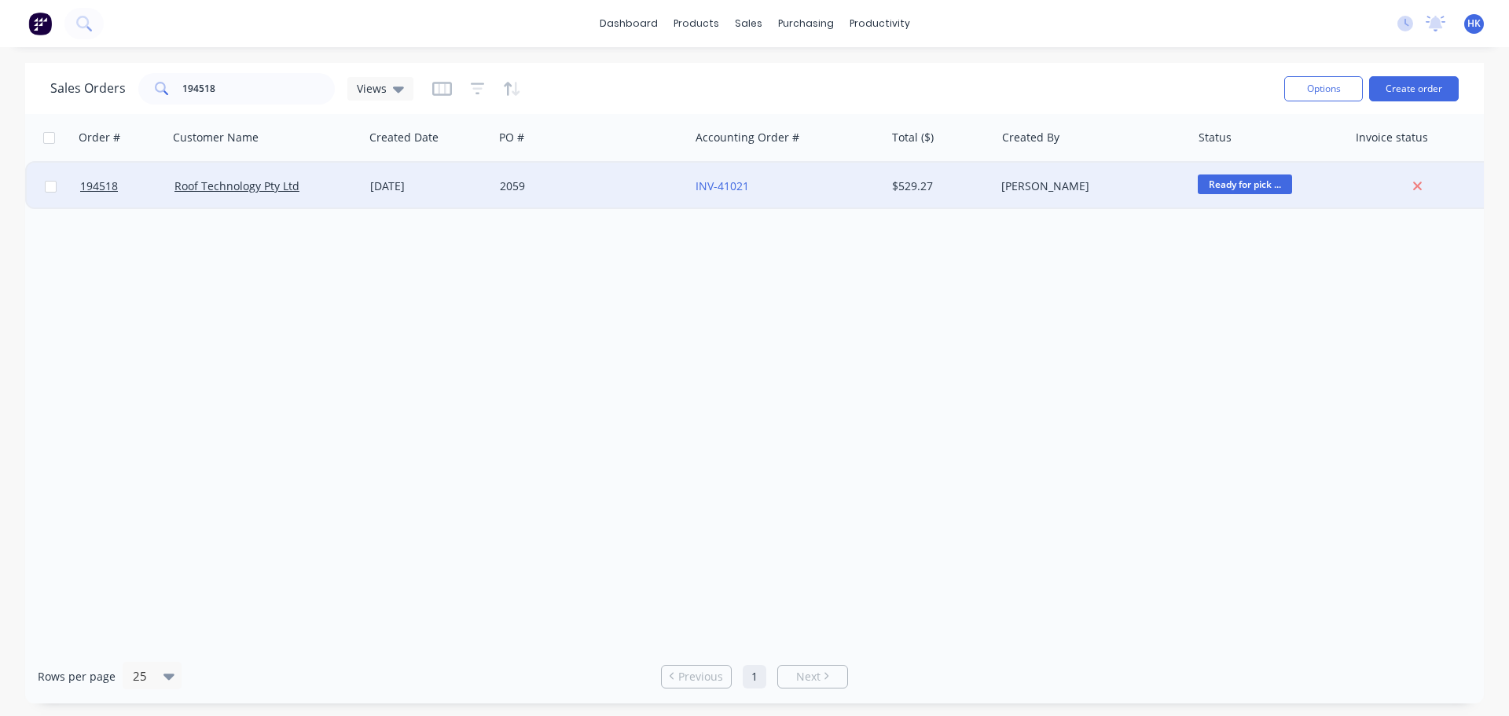
click at [575, 192] on div "2059" at bounding box center [587, 186] width 174 height 16
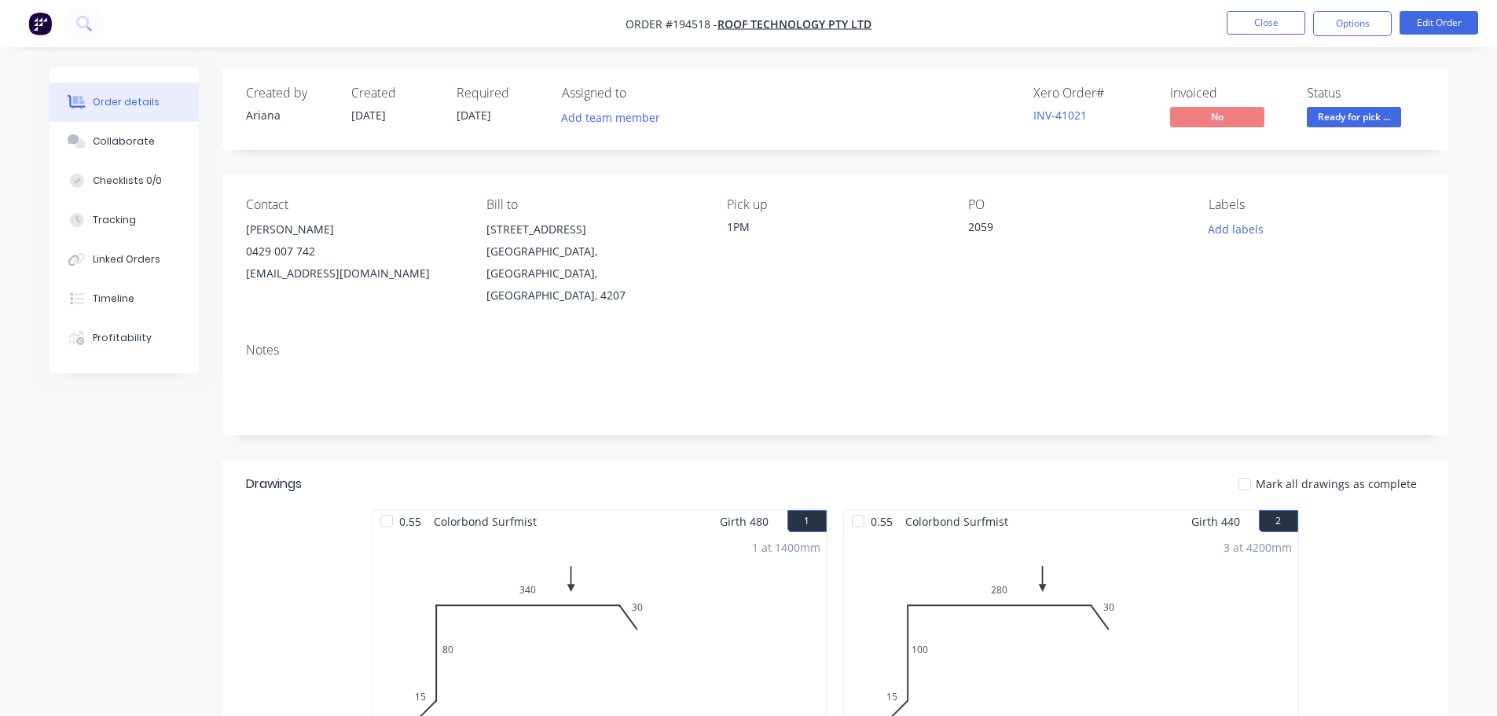
click at [144, 141] on div "Collaborate" at bounding box center [124, 141] width 62 height 14
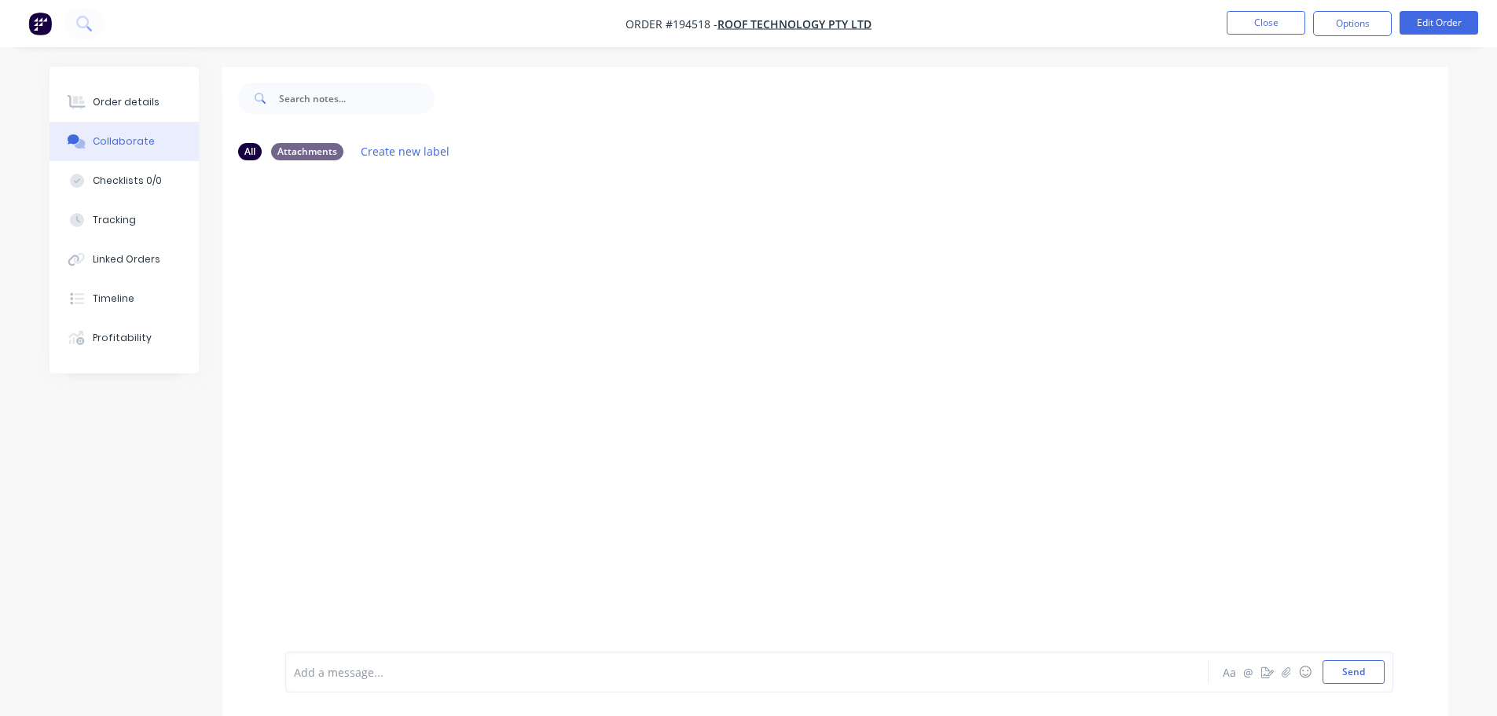
click at [345, 667] on div at bounding box center [703, 672] width 817 height 17
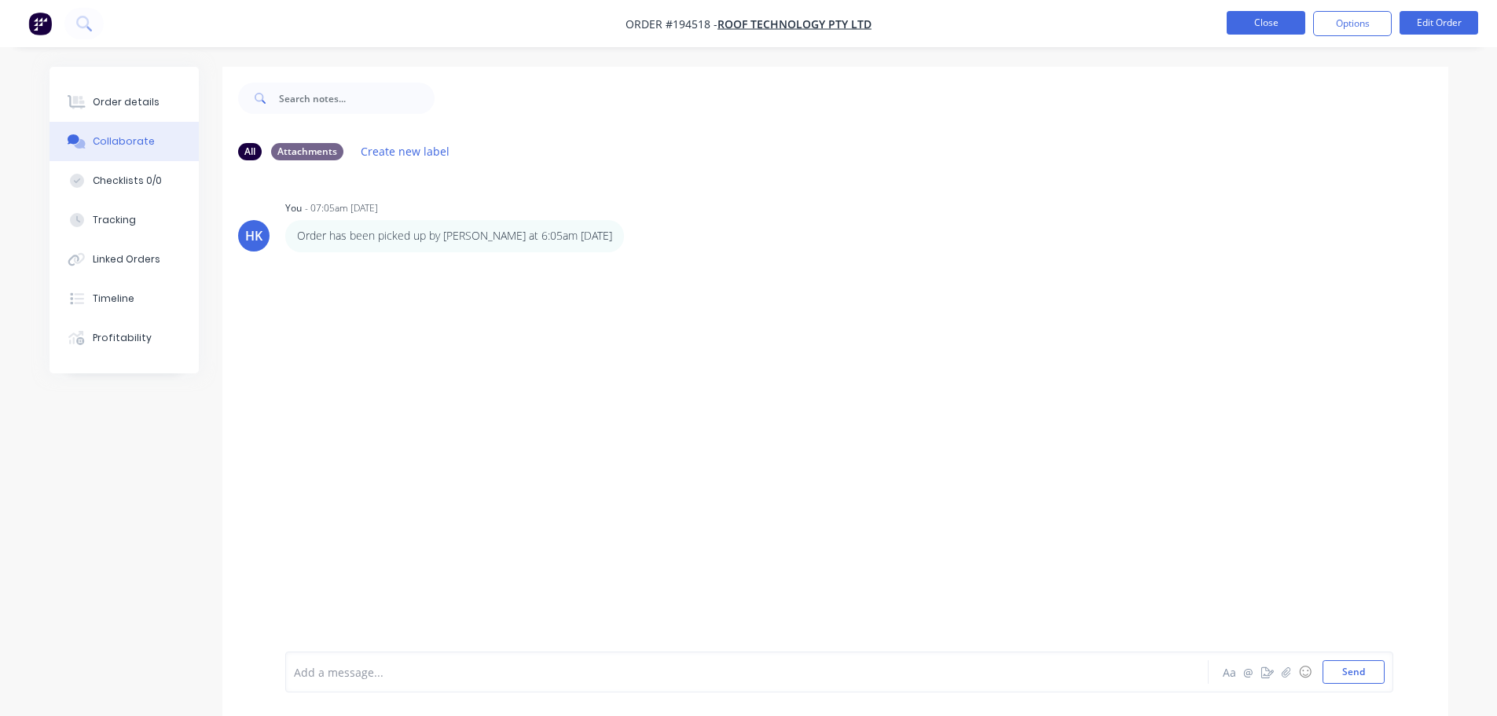
click at [1289, 19] on button "Close" at bounding box center [1266, 23] width 79 height 24
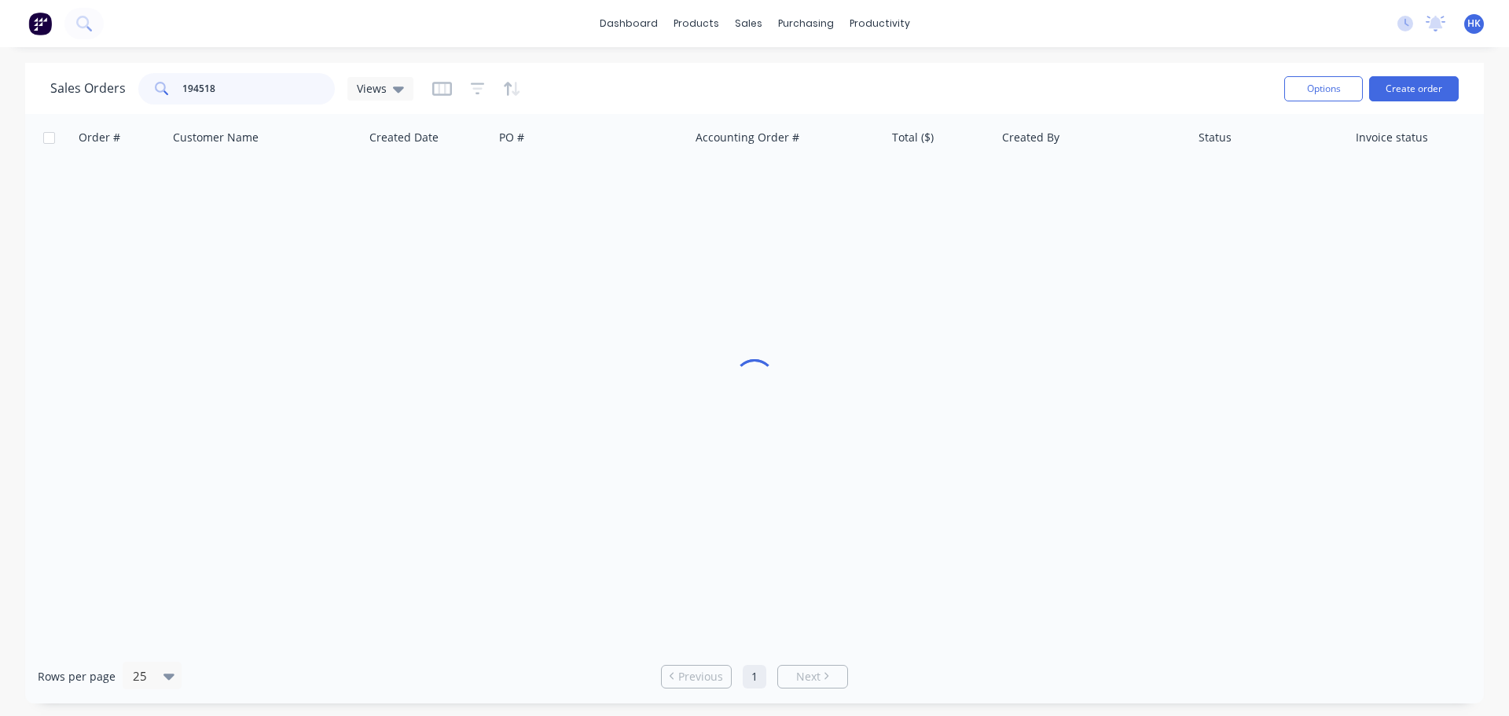
drag, startPoint x: 239, startPoint y: 99, endPoint x: 176, endPoint y: 108, distance: 63.5
click at [176, 108] on div "Sales Orders 194518 Views Options Create order" at bounding box center [754, 88] width 1458 height 51
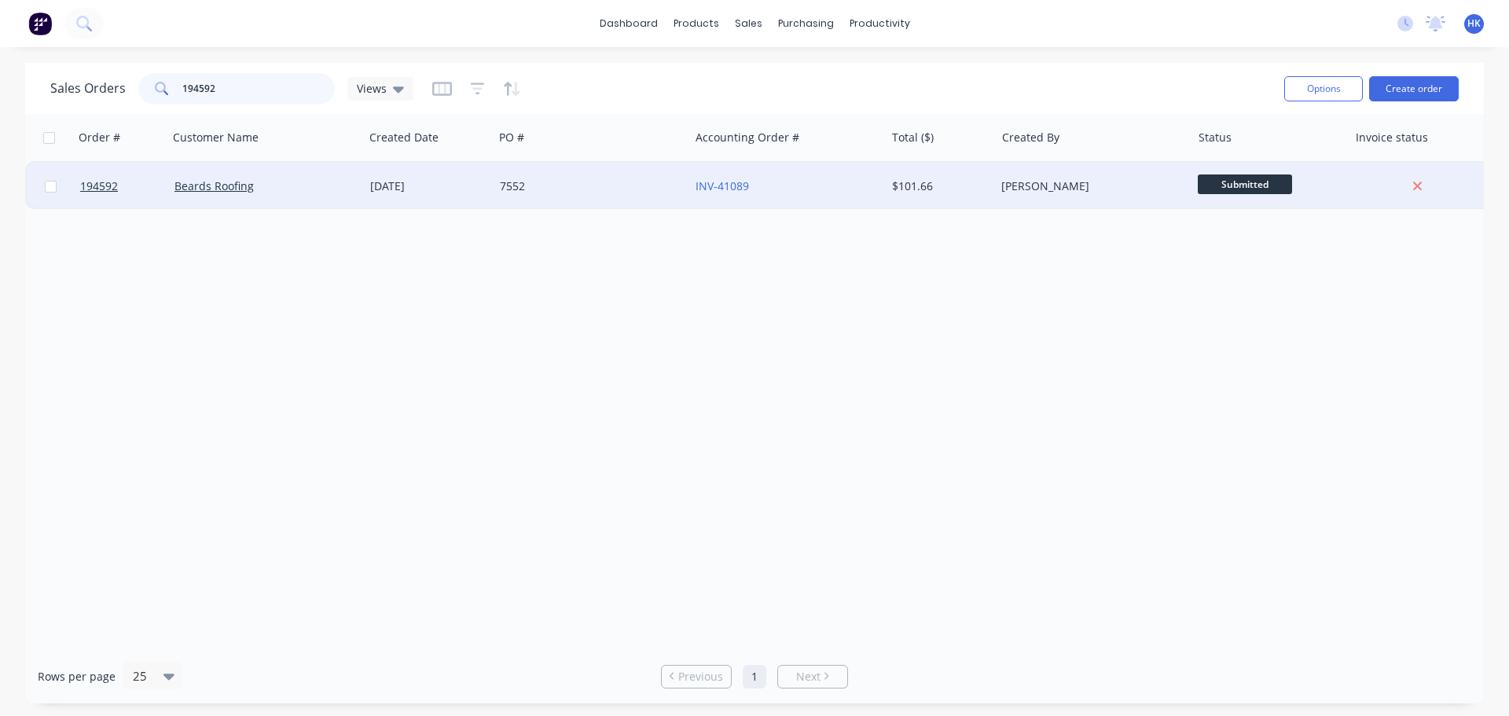
type input "194592"
click at [530, 197] on div "7552" at bounding box center [591, 186] width 196 height 47
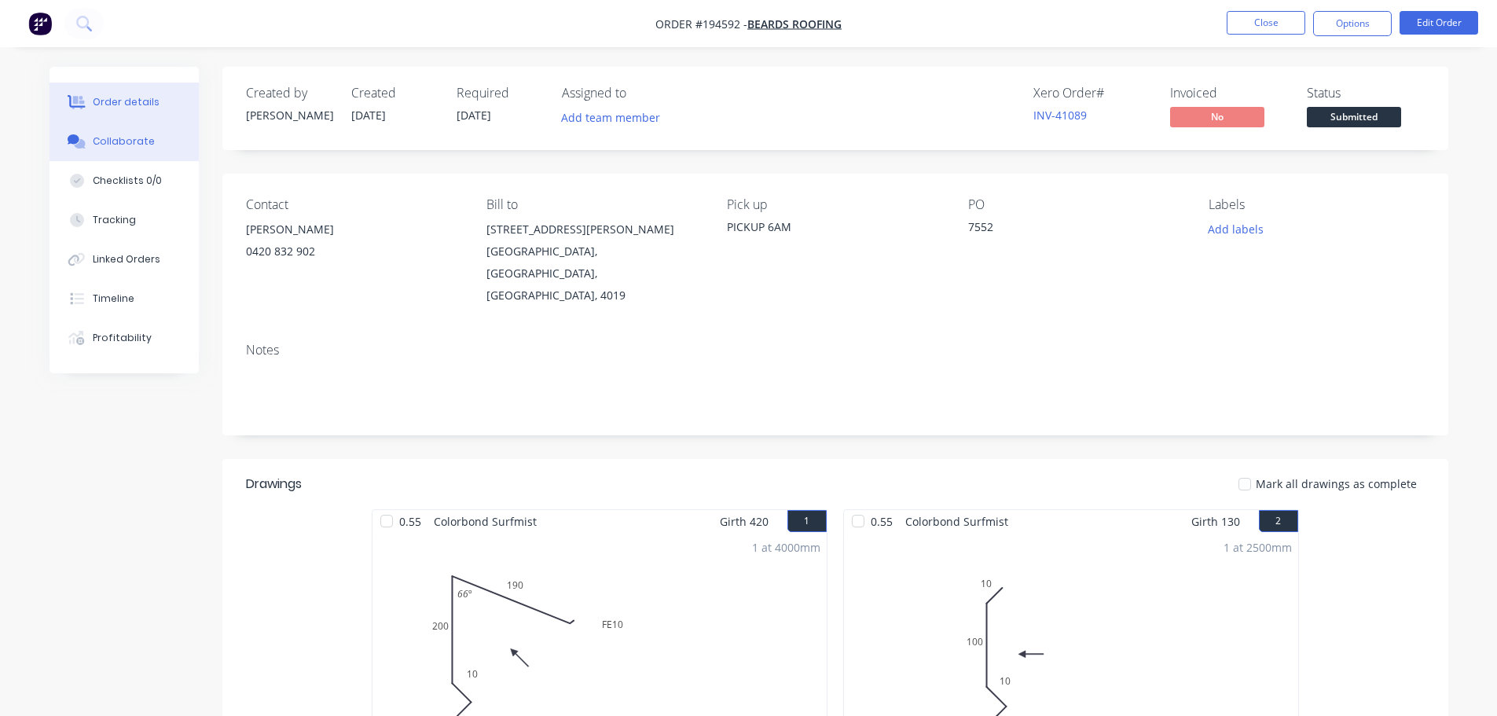
click at [127, 149] on button "Collaborate" at bounding box center [124, 141] width 149 height 39
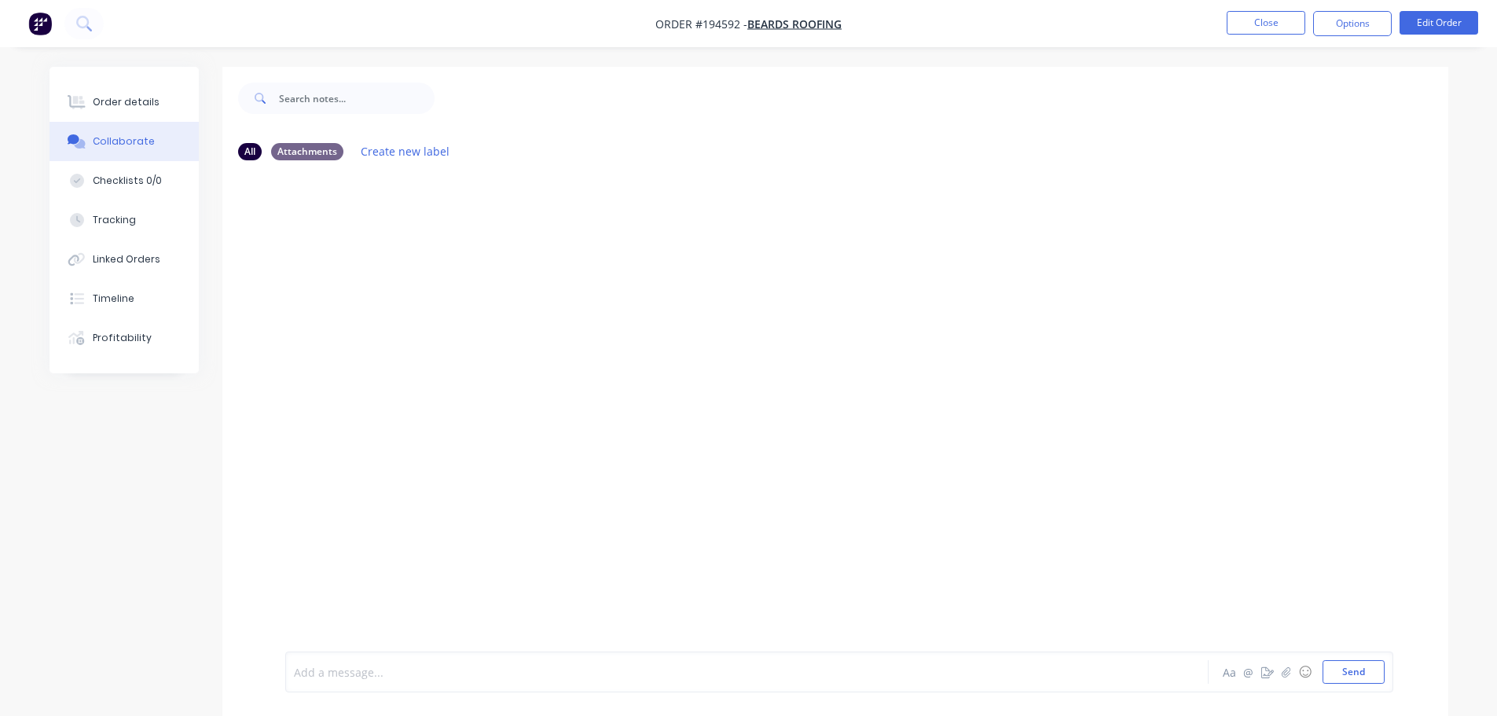
click at [355, 668] on div at bounding box center [703, 672] width 817 height 17
click at [1263, 35] on nav "Order #194592 - Beards Roofing Close Options Edit Order" at bounding box center [748, 23] width 1497 height 47
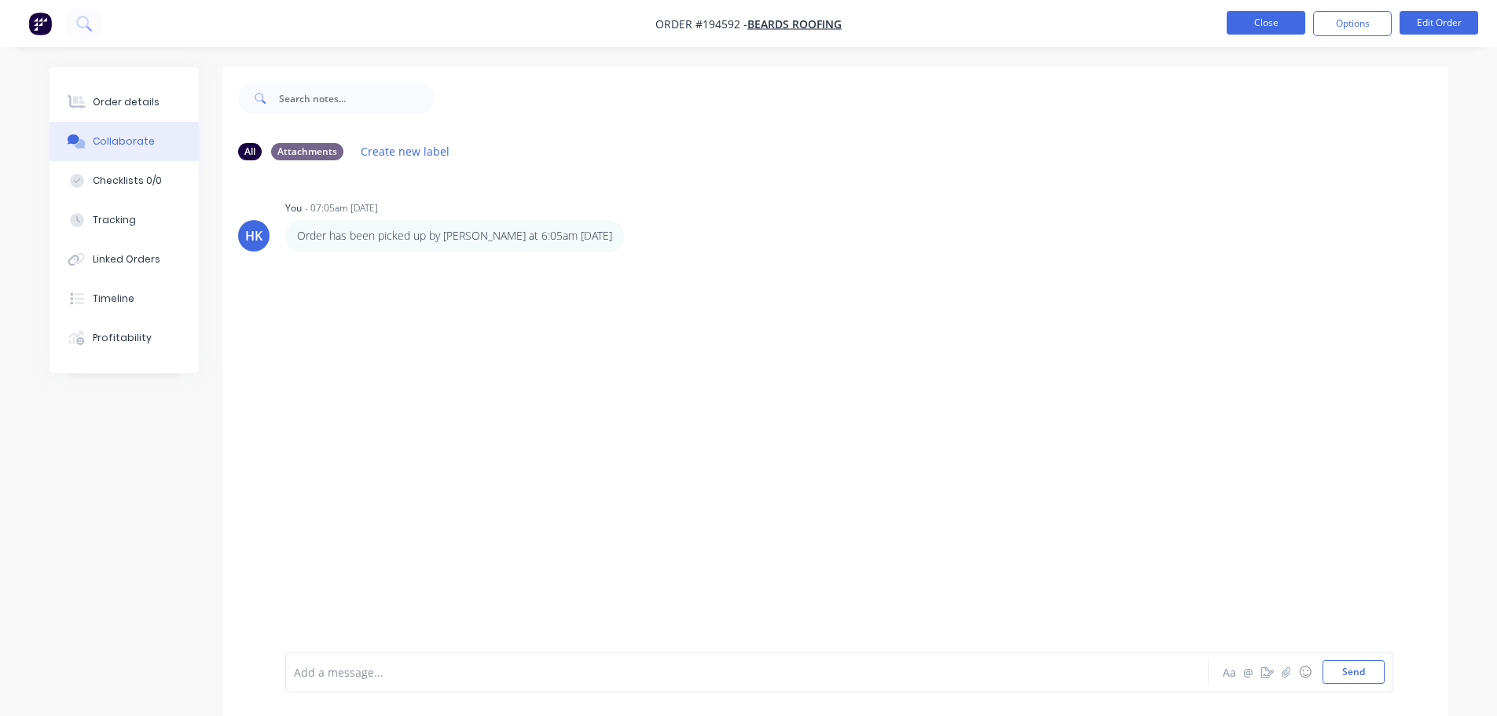
click at [1264, 31] on button "Close" at bounding box center [1266, 23] width 79 height 24
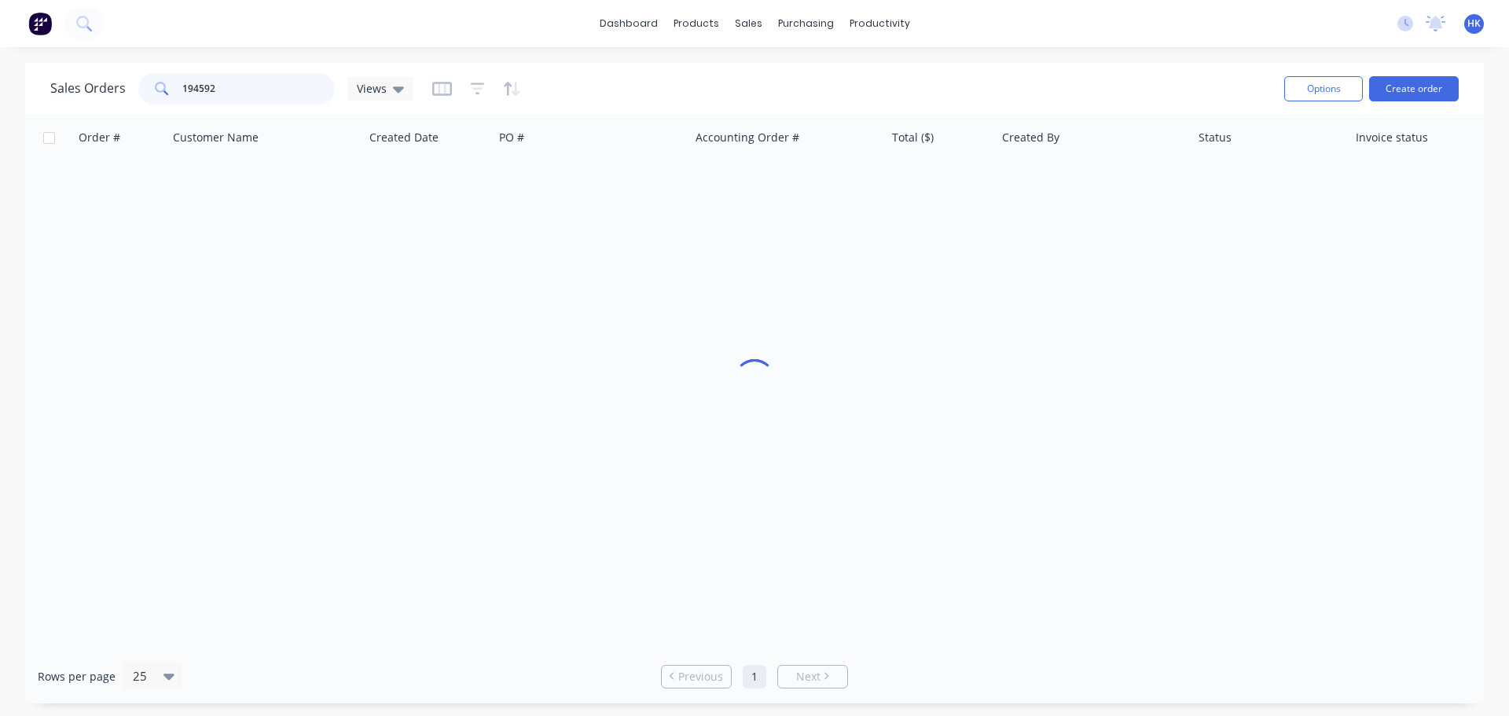
click at [141, 95] on div "194592" at bounding box center [236, 88] width 196 height 31
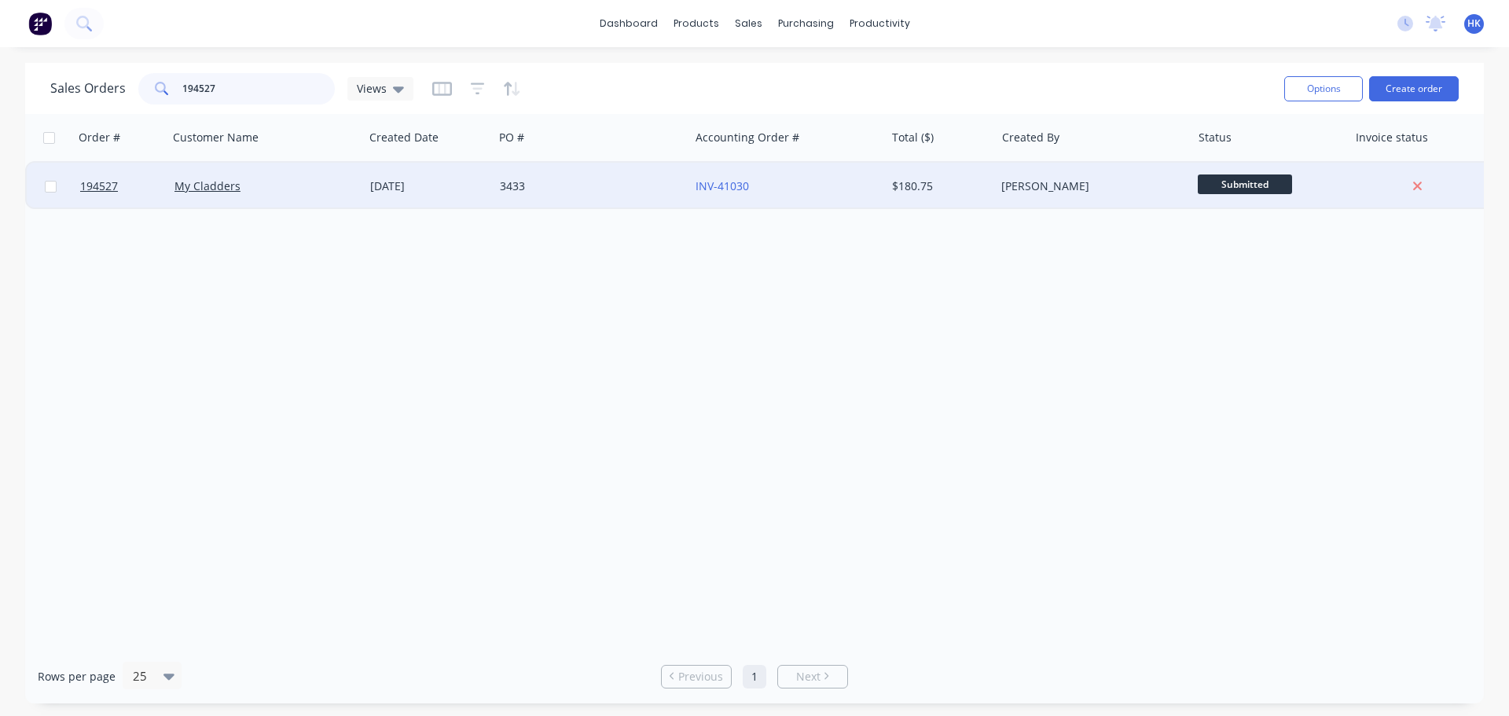
type input "194527"
click at [618, 190] on div "3433" at bounding box center [587, 186] width 174 height 16
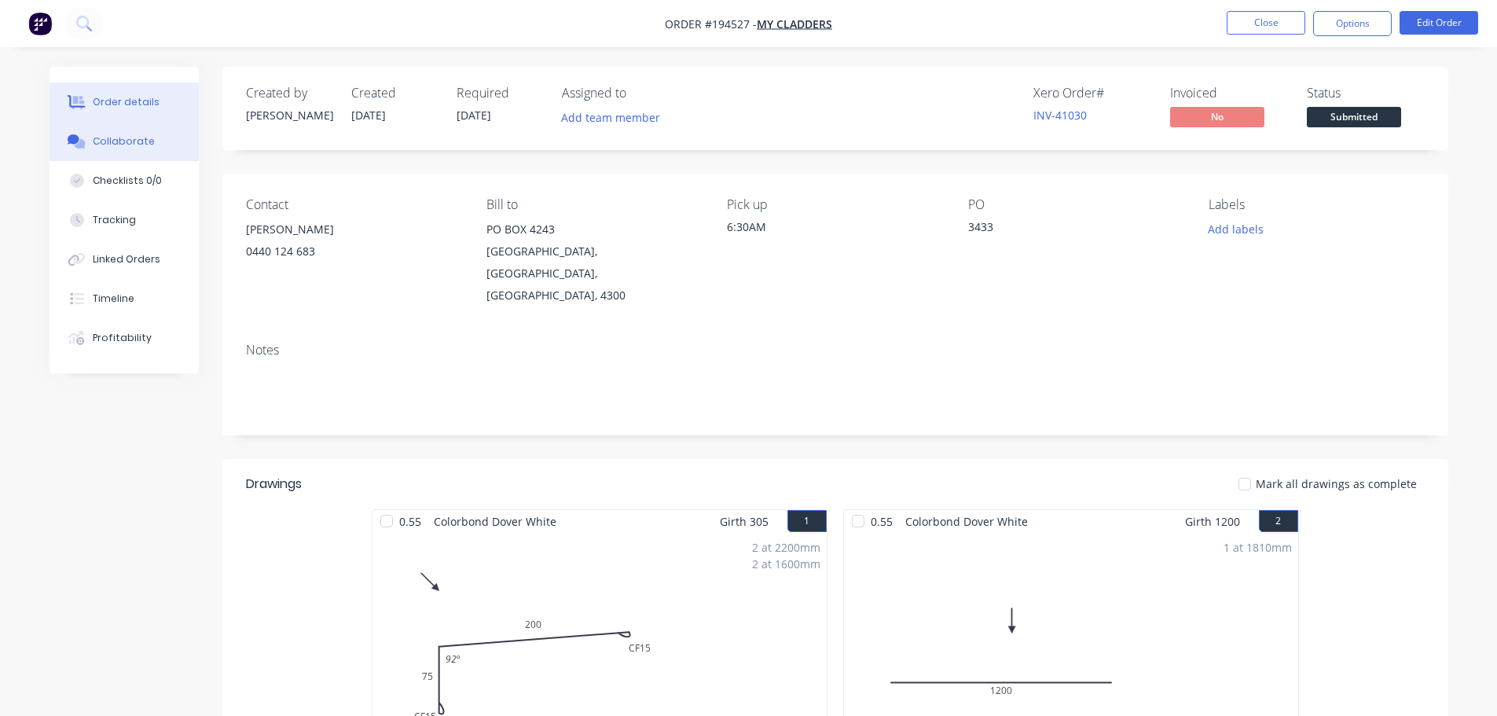
click at [145, 141] on div "Collaborate" at bounding box center [124, 141] width 62 height 14
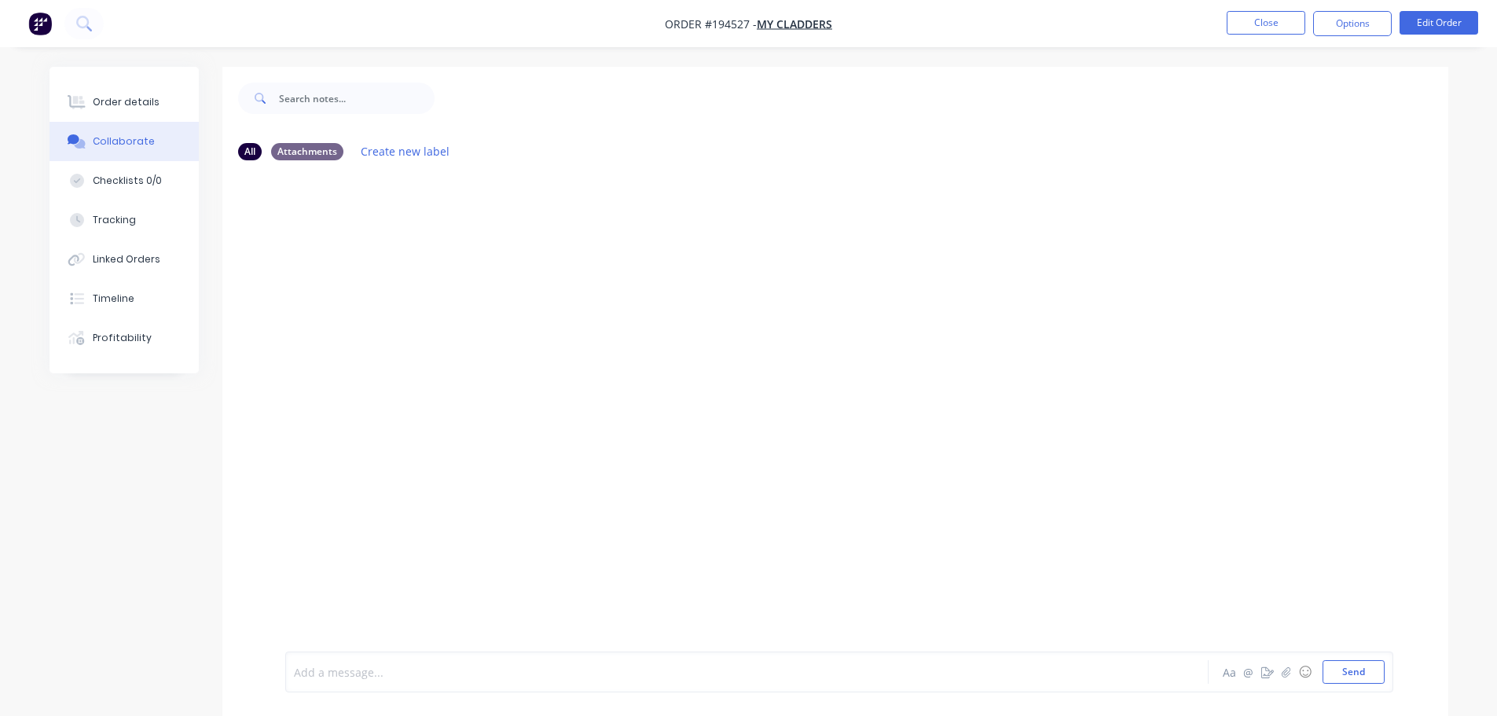
click at [322, 669] on div at bounding box center [703, 672] width 817 height 17
click at [633, 243] on icon "button" at bounding box center [634, 236] width 3 height 14
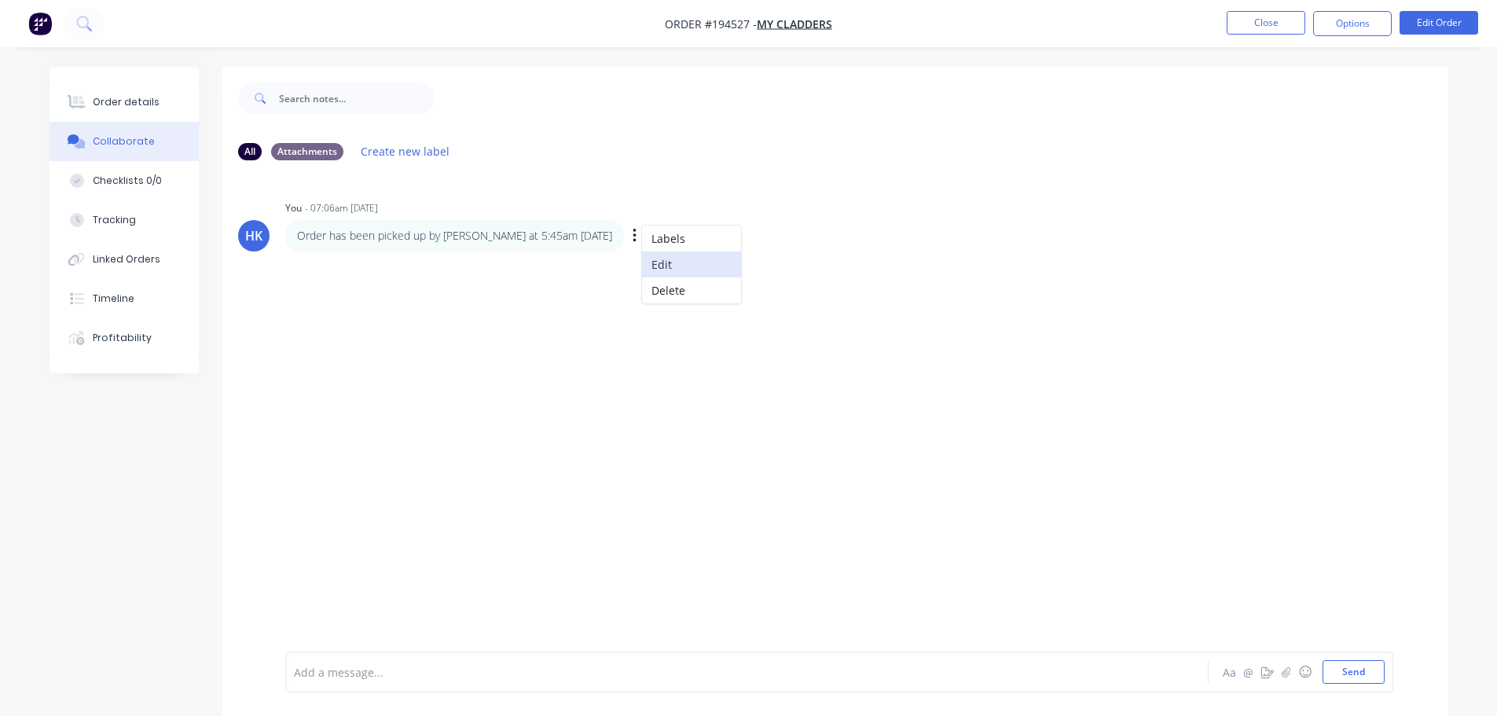
click at [642, 258] on button "Edit" at bounding box center [691, 264] width 99 height 26
click at [459, 672] on span "Order has been picked up by RObert at 5:45am - 03/10/2025" at bounding box center [464, 672] width 338 height 15
click at [1252, 24] on button "Close" at bounding box center [1266, 23] width 79 height 24
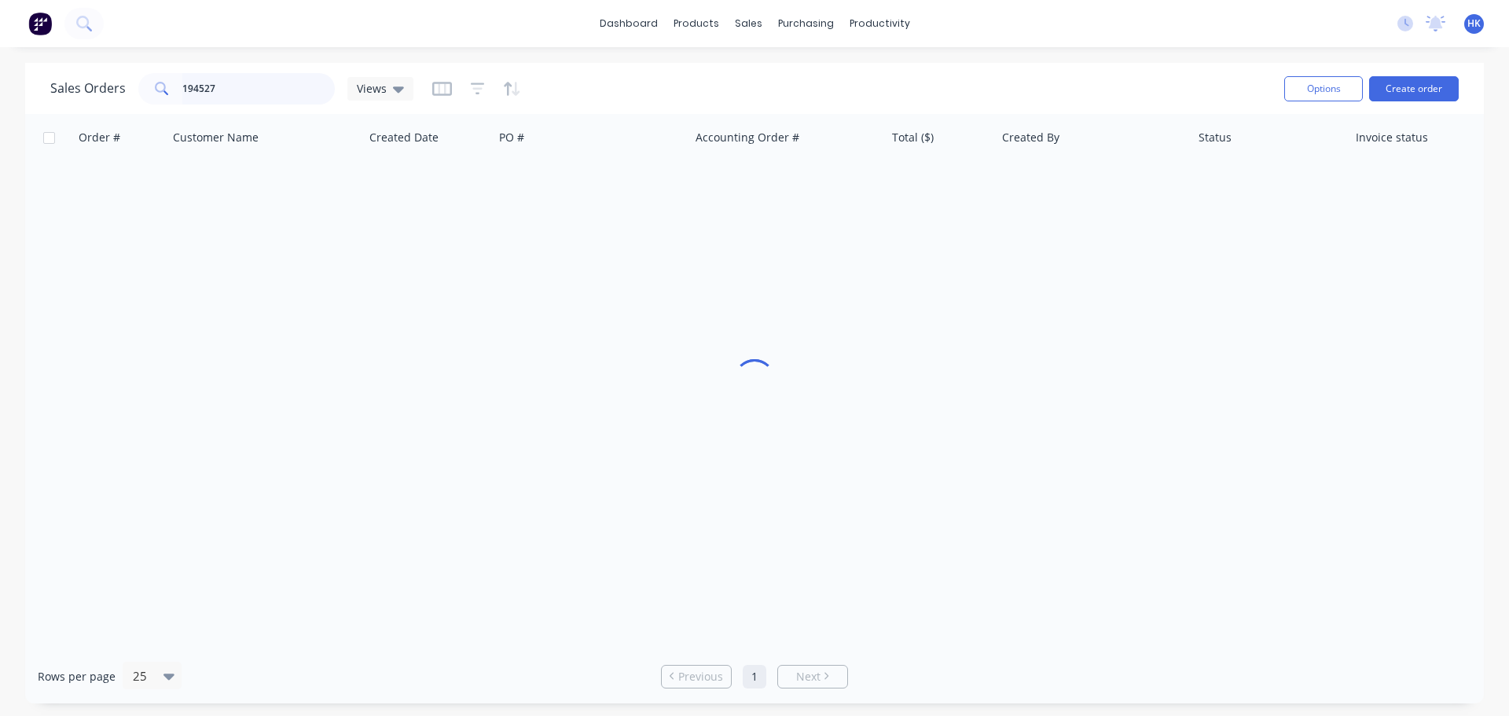
click at [248, 84] on input "194527" at bounding box center [258, 88] width 153 height 31
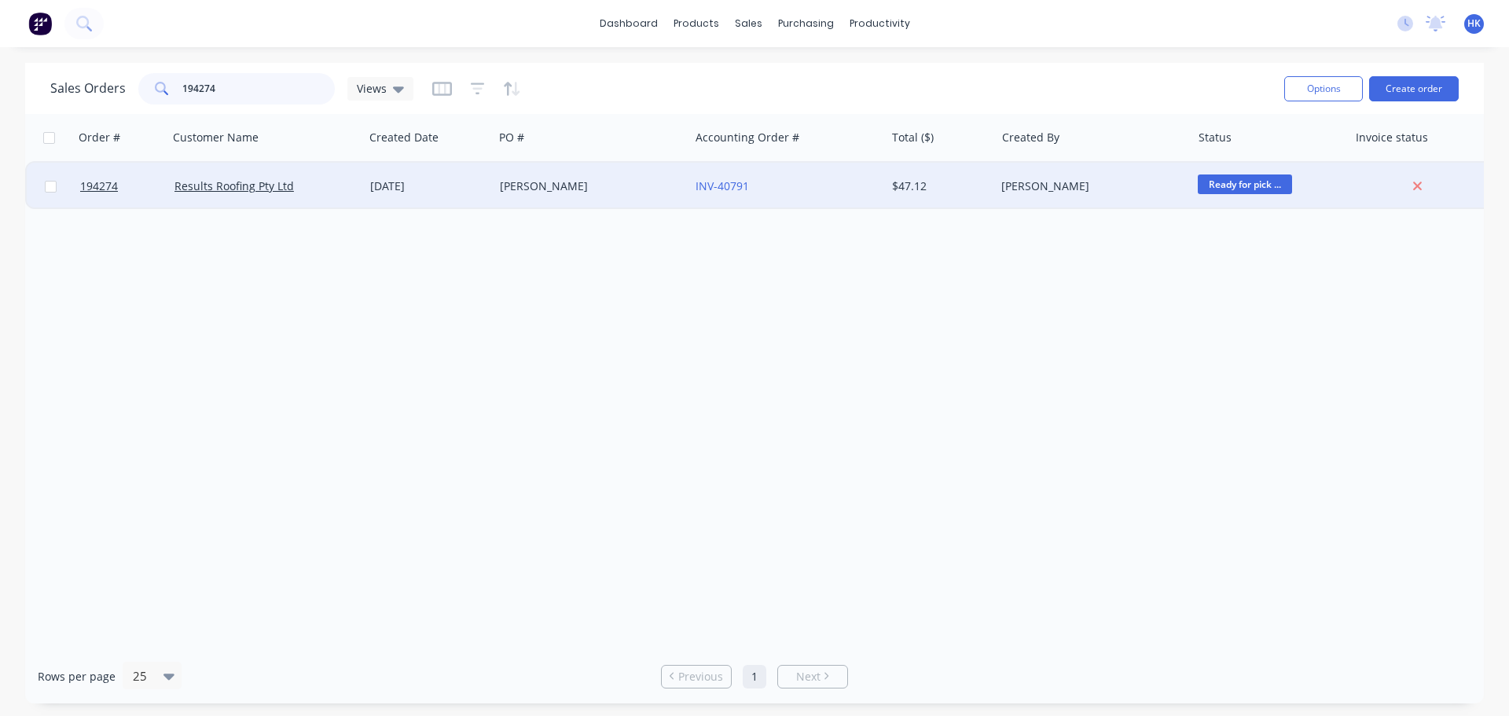
type input "194274"
click at [565, 185] on div "TERRY" at bounding box center [587, 186] width 174 height 16
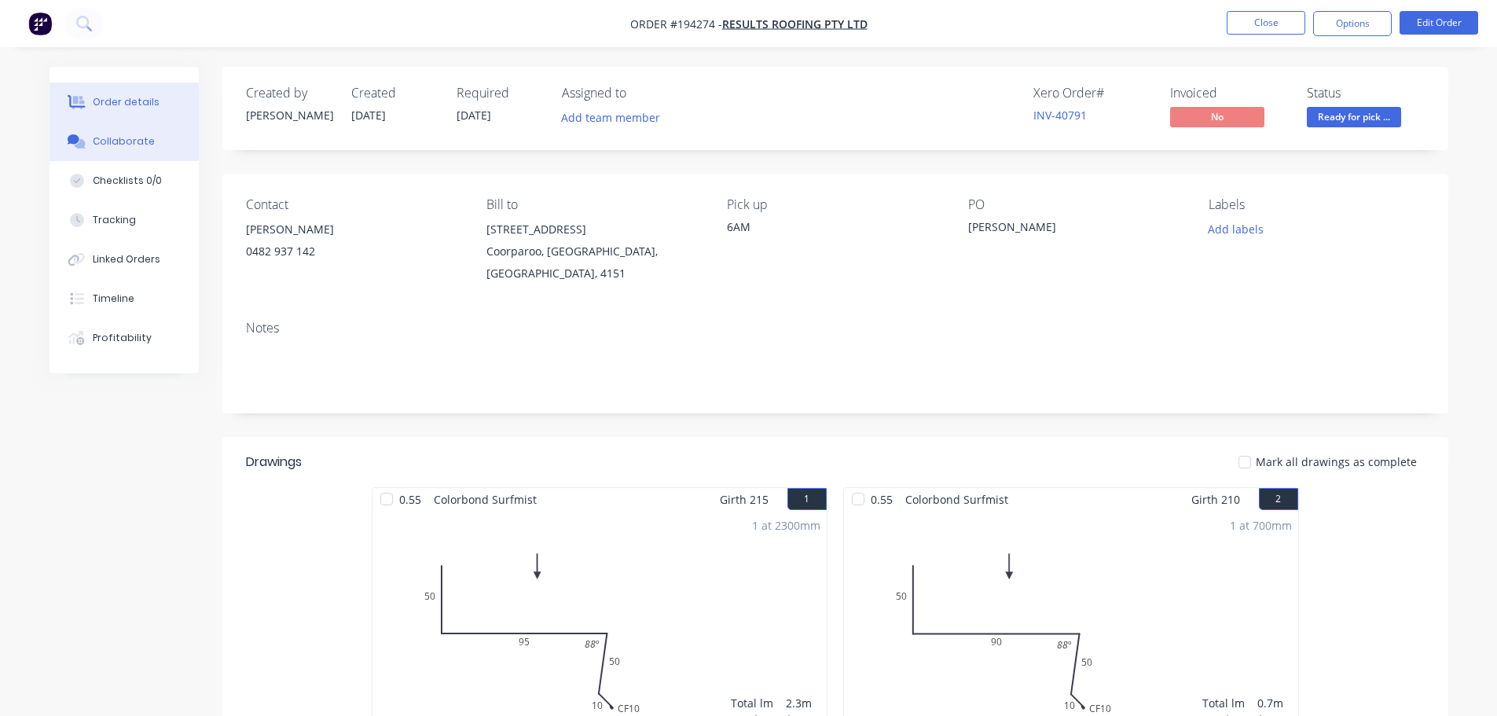
click at [187, 123] on button "Collaborate" at bounding box center [124, 141] width 149 height 39
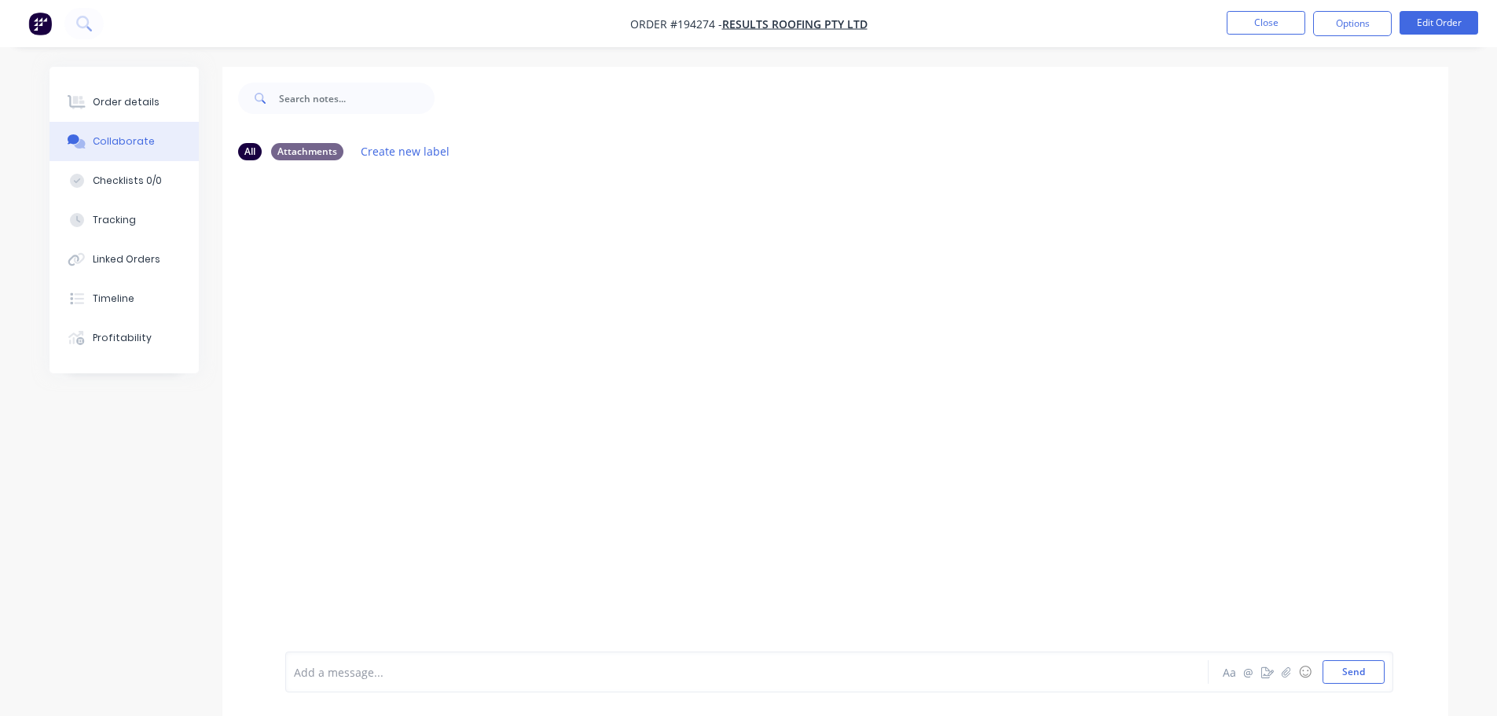
click at [331, 657] on div "Add a message... Aa @ ☺ Send" at bounding box center [839, 671] width 1108 height 41
click at [329, 676] on div at bounding box center [703, 672] width 817 height 17
drag, startPoint x: 612, startPoint y: 665, endPoint x: 527, endPoint y: 691, distance: 89.0
click at [527, 691] on div "Order has been picked up by Terry at 4:52pm - 02/10/2025 Aa @ ☺ Send" at bounding box center [839, 671] width 1108 height 41
copy span "- 02/10/2025"
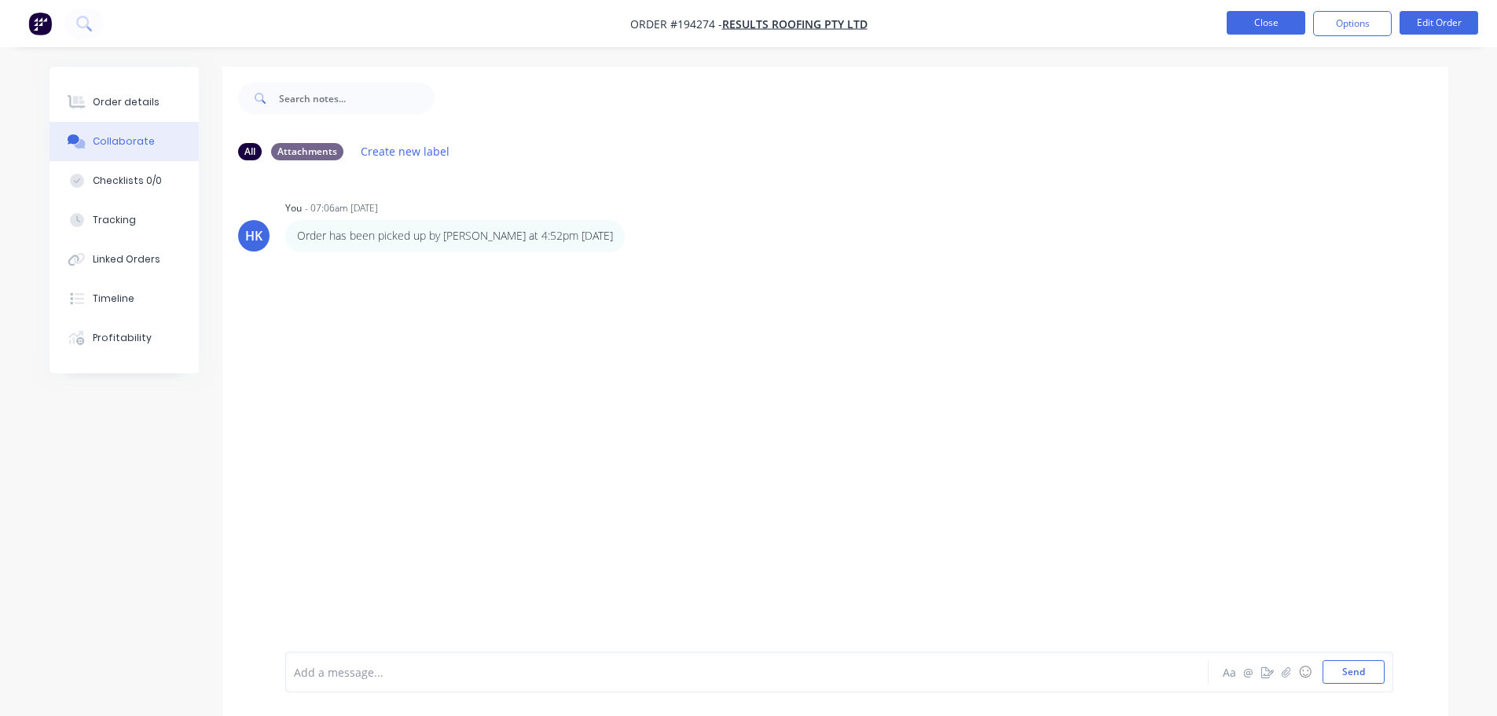
click at [1246, 15] on button "Close" at bounding box center [1266, 23] width 79 height 24
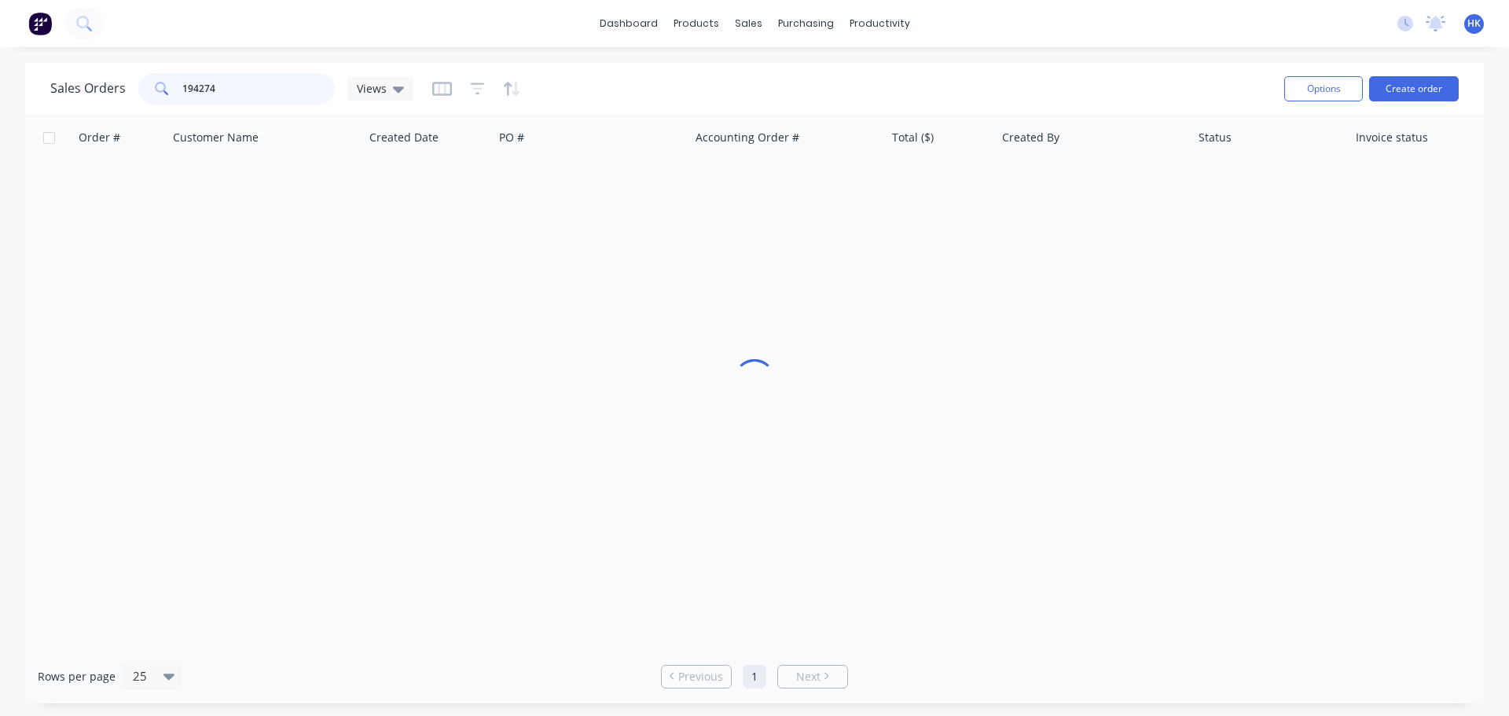
drag, startPoint x: 237, startPoint y: 101, endPoint x: 144, endPoint y: 107, distance: 92.9
click at [149, 106] on div "Sales Orders 194274 Views" at bounding box center [660, 88] width 1221 height 39
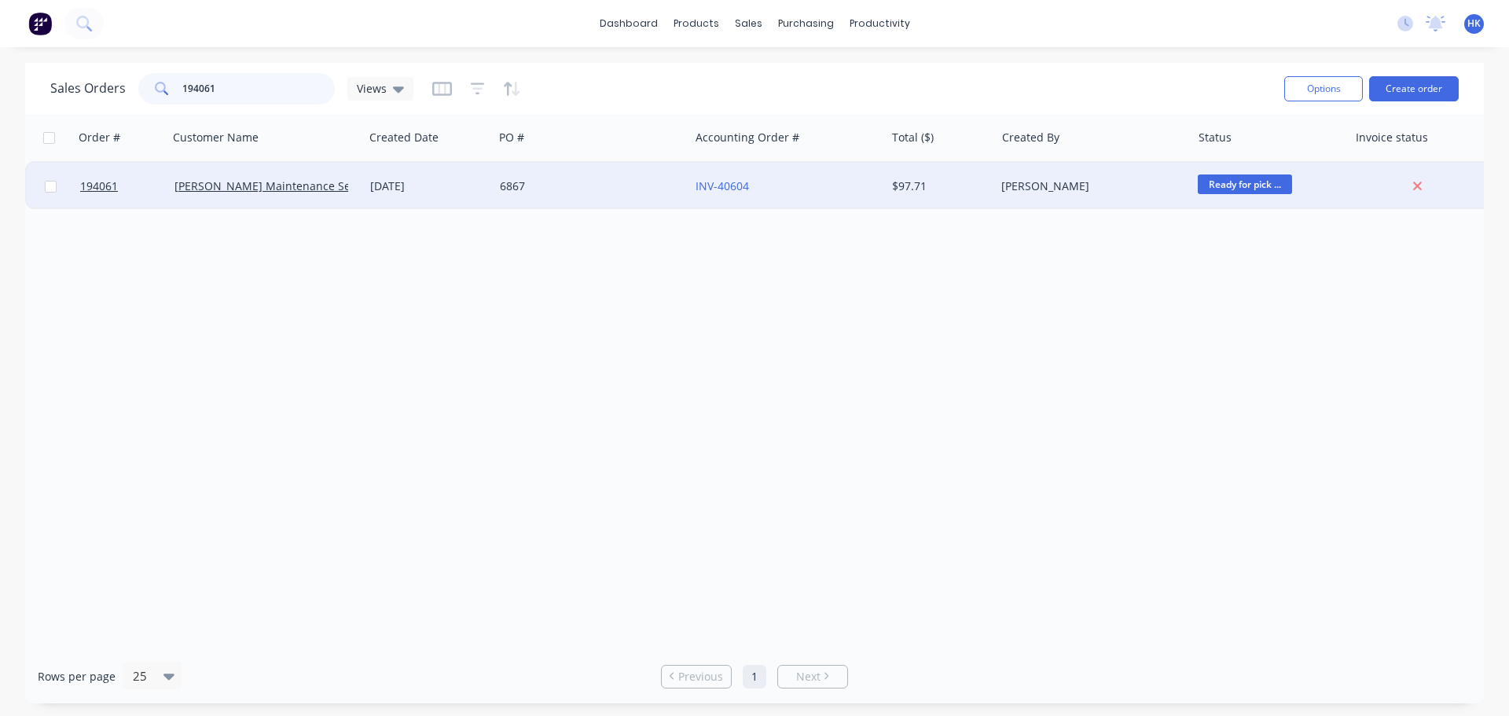
type input "194061"
click at [515, 194] on div "6867" at bounding box center [591, 186] width 196 height 47
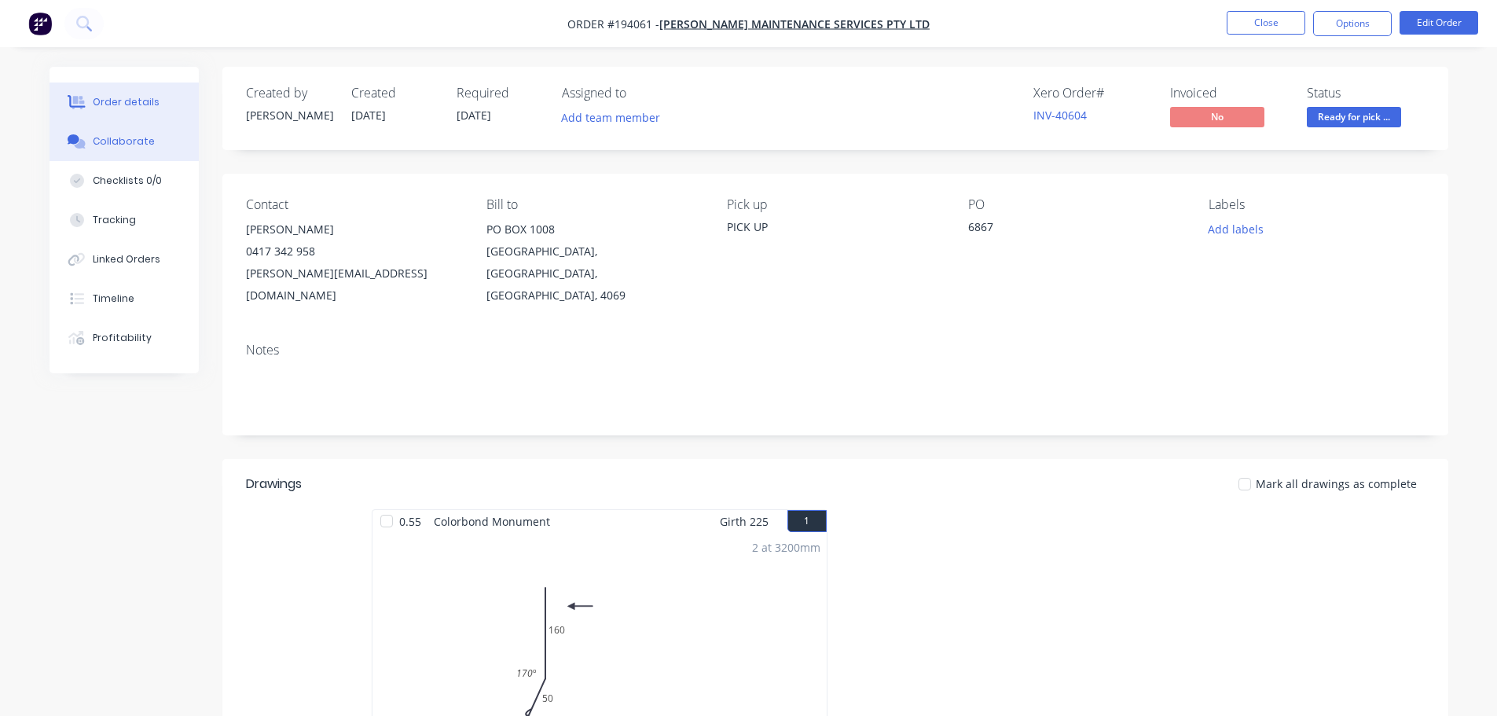
click at [118, 139] on div "Collaborate" at bounding box center [124, 141] width 62 height 14
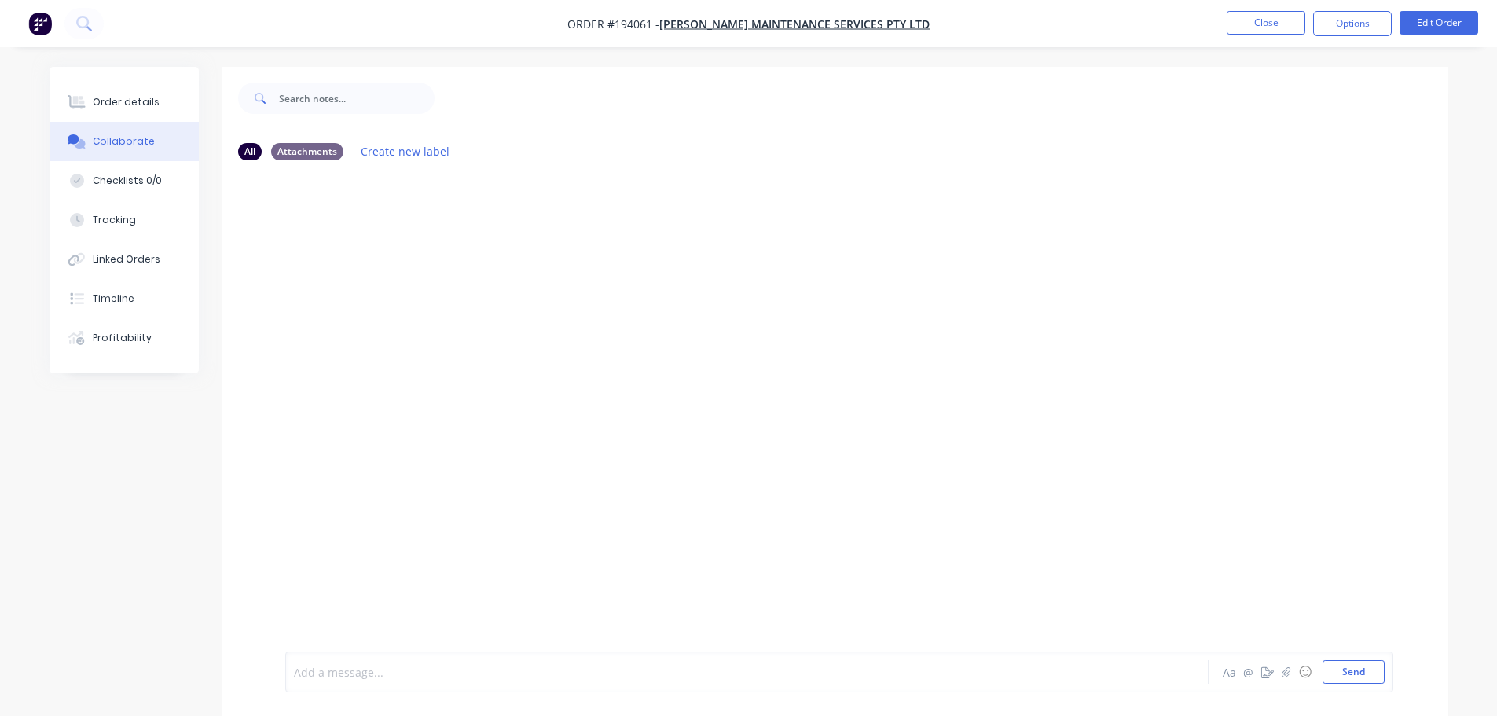
click at [396, 672] on div at bounding box center [703, 672] width 817 height 17
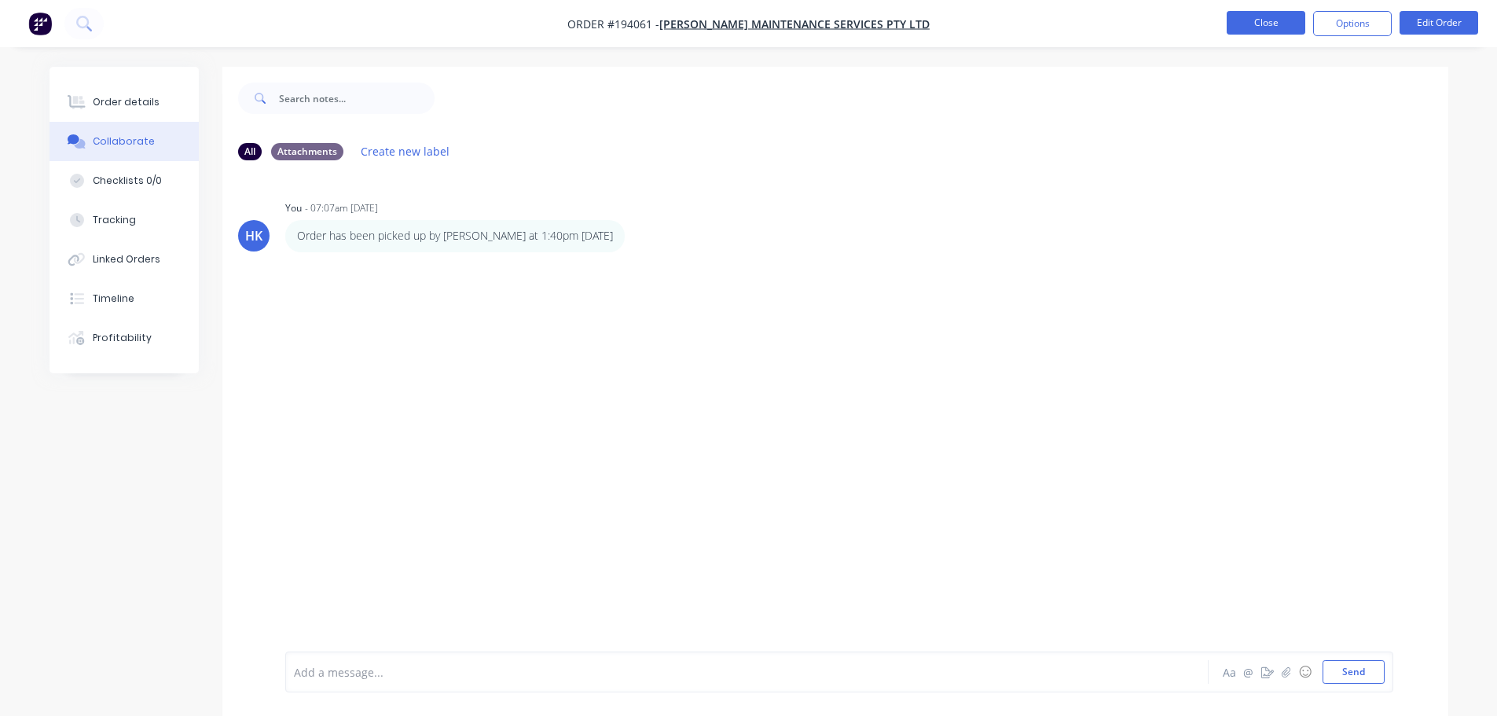
click at [1241, 22] on button "Close" at bounding box center [1266, 23] width 79 height 24
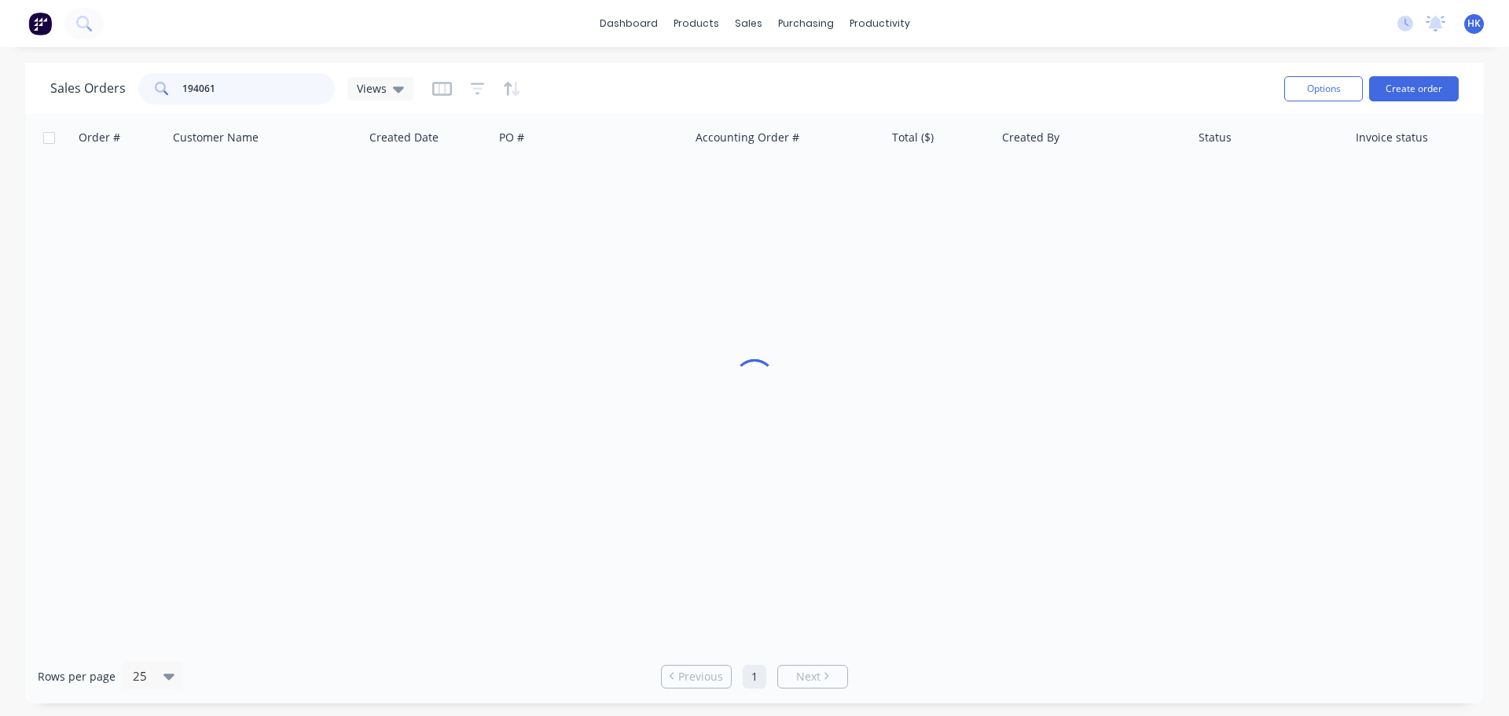
drag, startPoint x: 248, startPoint y: 96, endPoint x: 149, endPoint y: 109, distance: 100.7
click at [149, 109] on div "Sales Orders 194061 Views Options Create order" at bounding box center [754, 88] width 1458 height 51
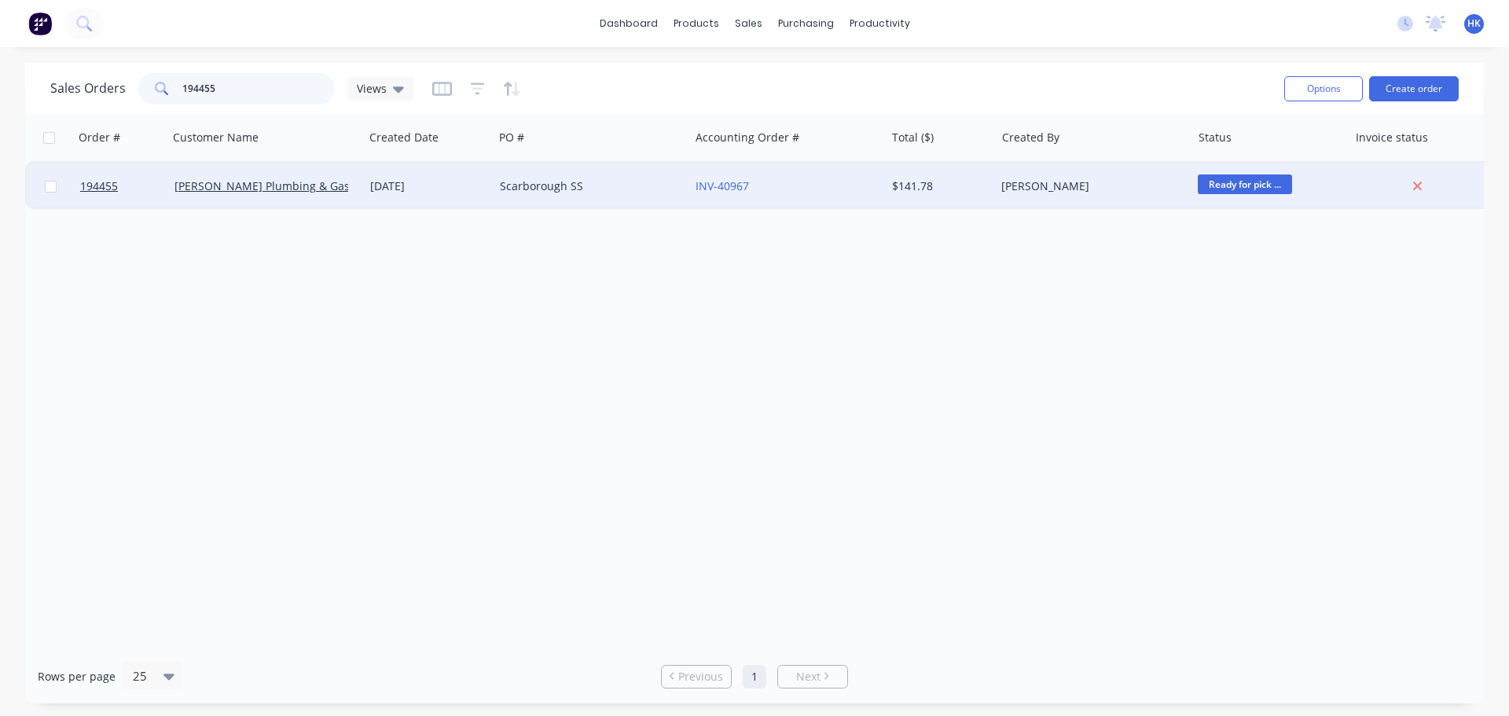
type input "194455"
click at [558, 185] on div "Scarborough SS" at bounding box center [587, 186] width 174 height 16
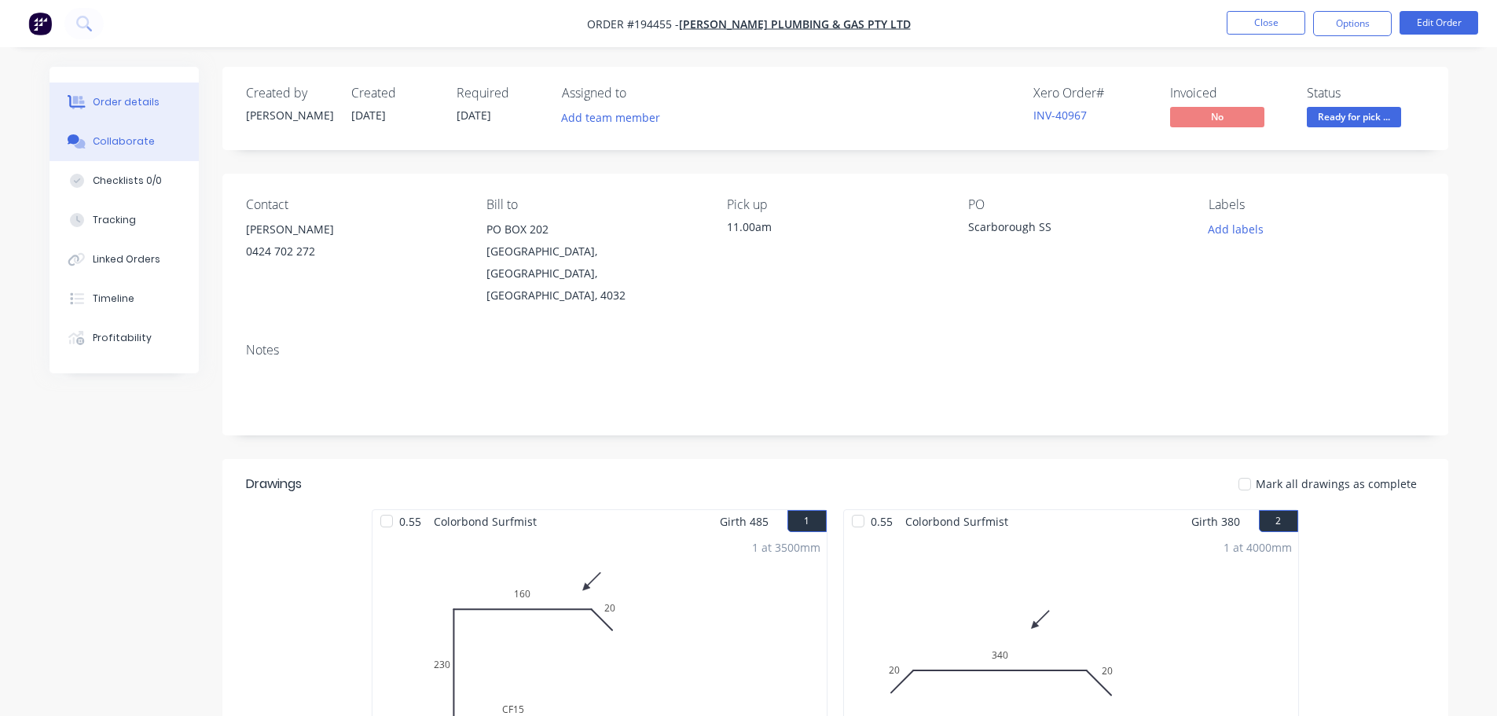
click at [133, 146] on div "Collaborate" at bounding box center [124, 141] width 62 height 14
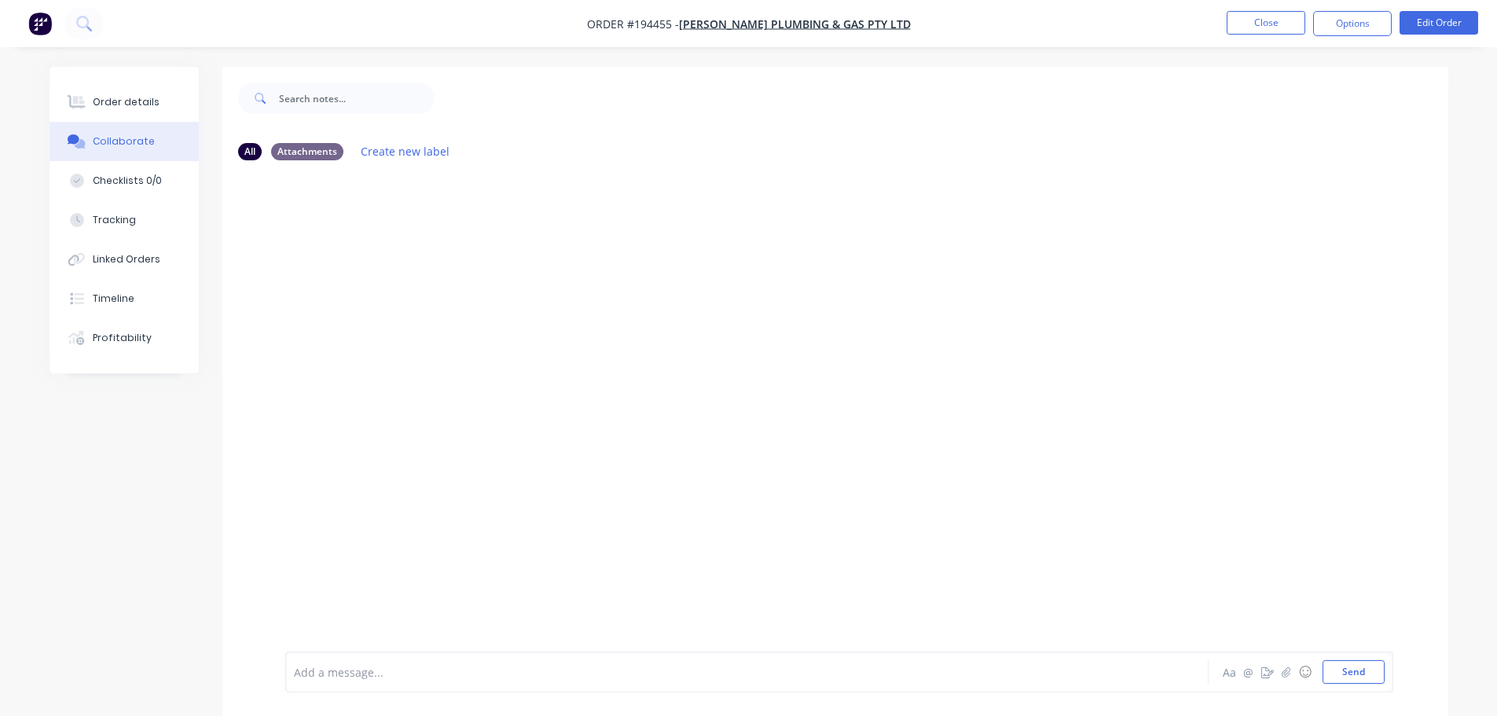
click at [342, 673] on div at bounding box center [703, 672] width 817 height 17
click at [1288, 25] on button "Close" at bounding box center [1266, 23] width 79 height 24
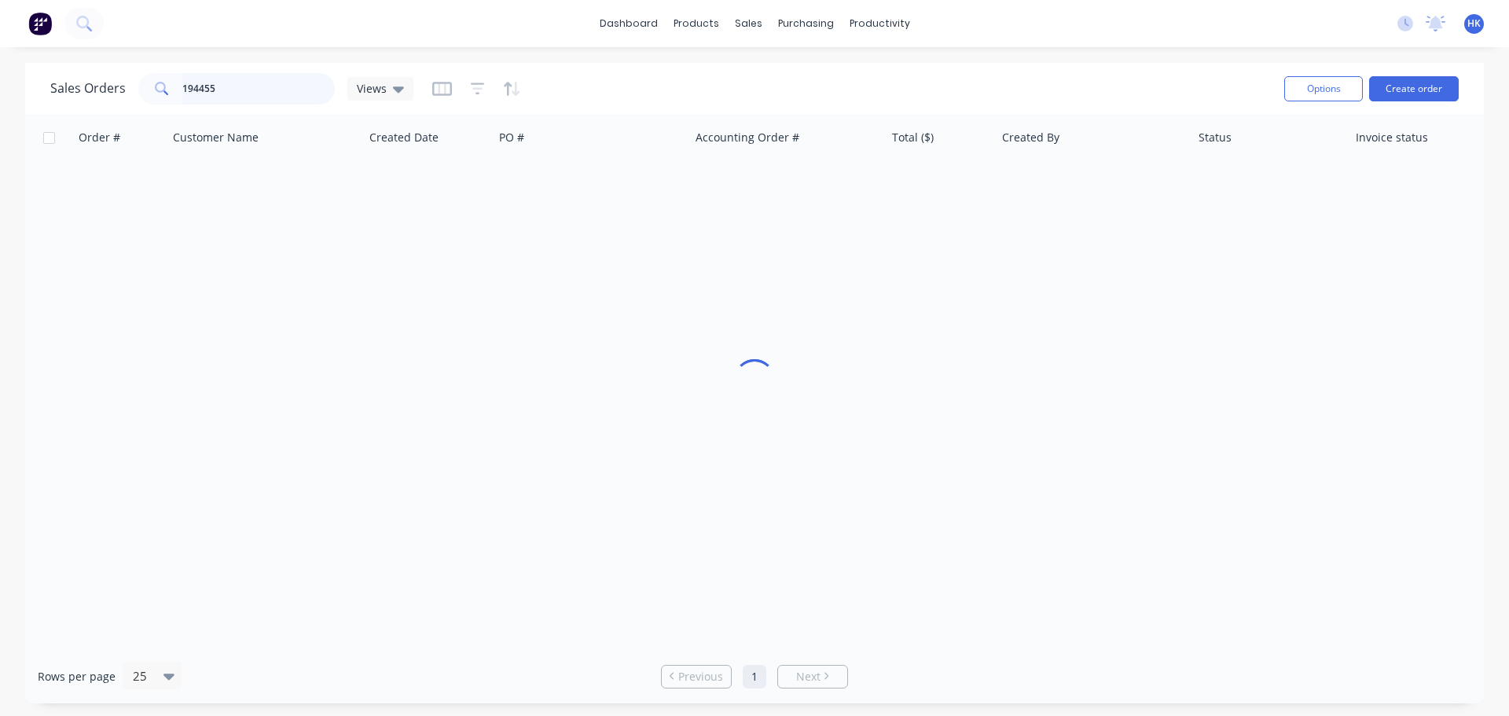
click at [150, 94] on div "194455" at bounding box center [236, 88] width 196 height 31
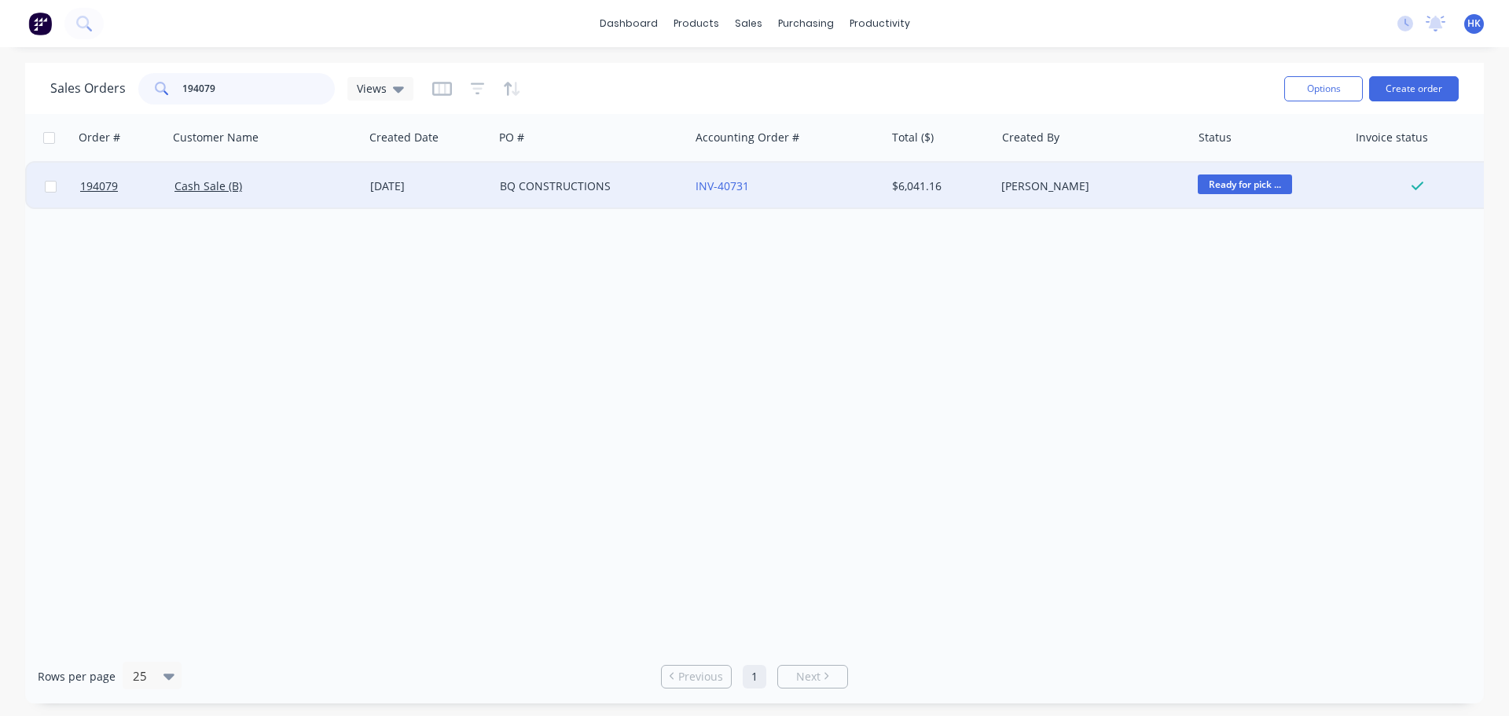
type input "194079"
click at [266, 188] on div "Cash Sale (B)" at bounding box center [261, 186] width 174 height 16
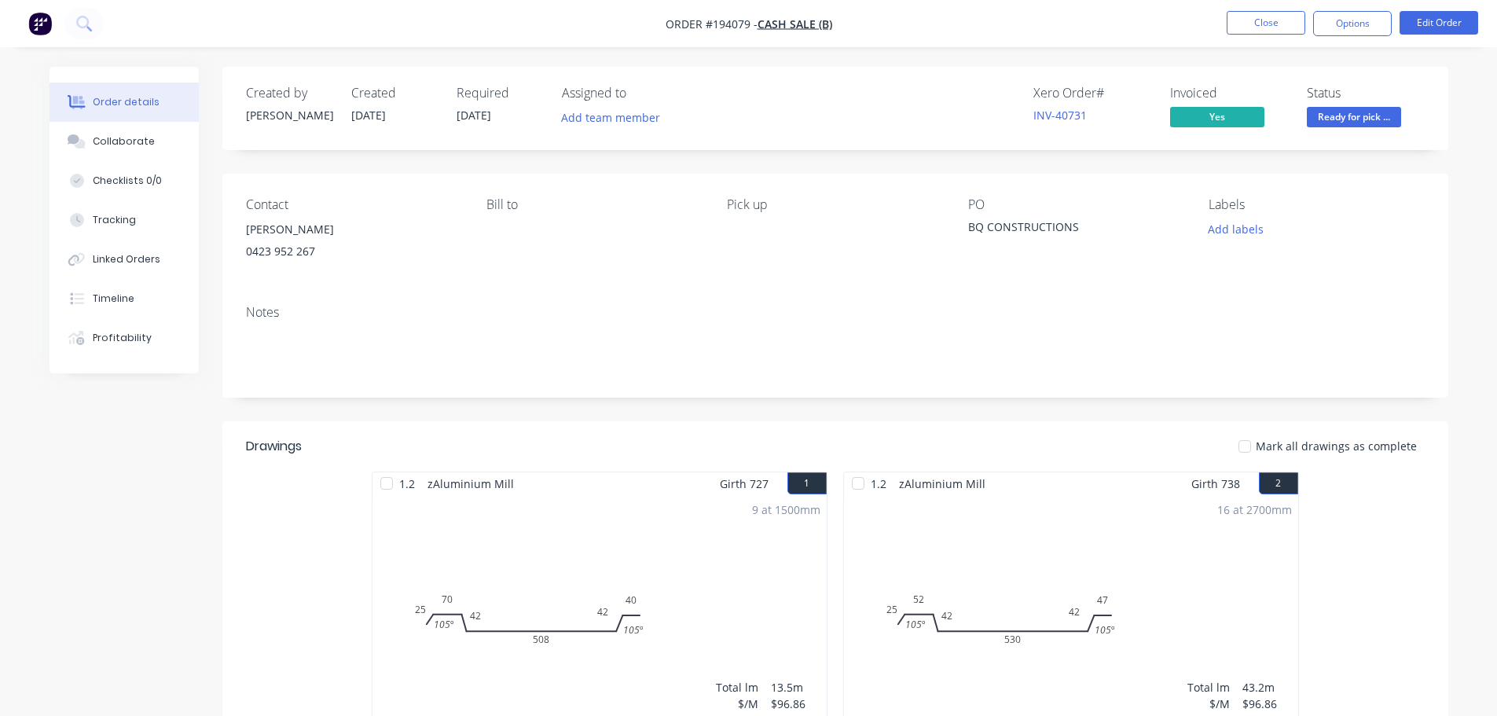
drag, startPoint x: 108, startPoint y: 134, endPoint x: 259, endPoint y: 324, distance: 242.7
click at [109, 134] on button "Collaborate" at bounding box center [124, 141] width 149 height 39
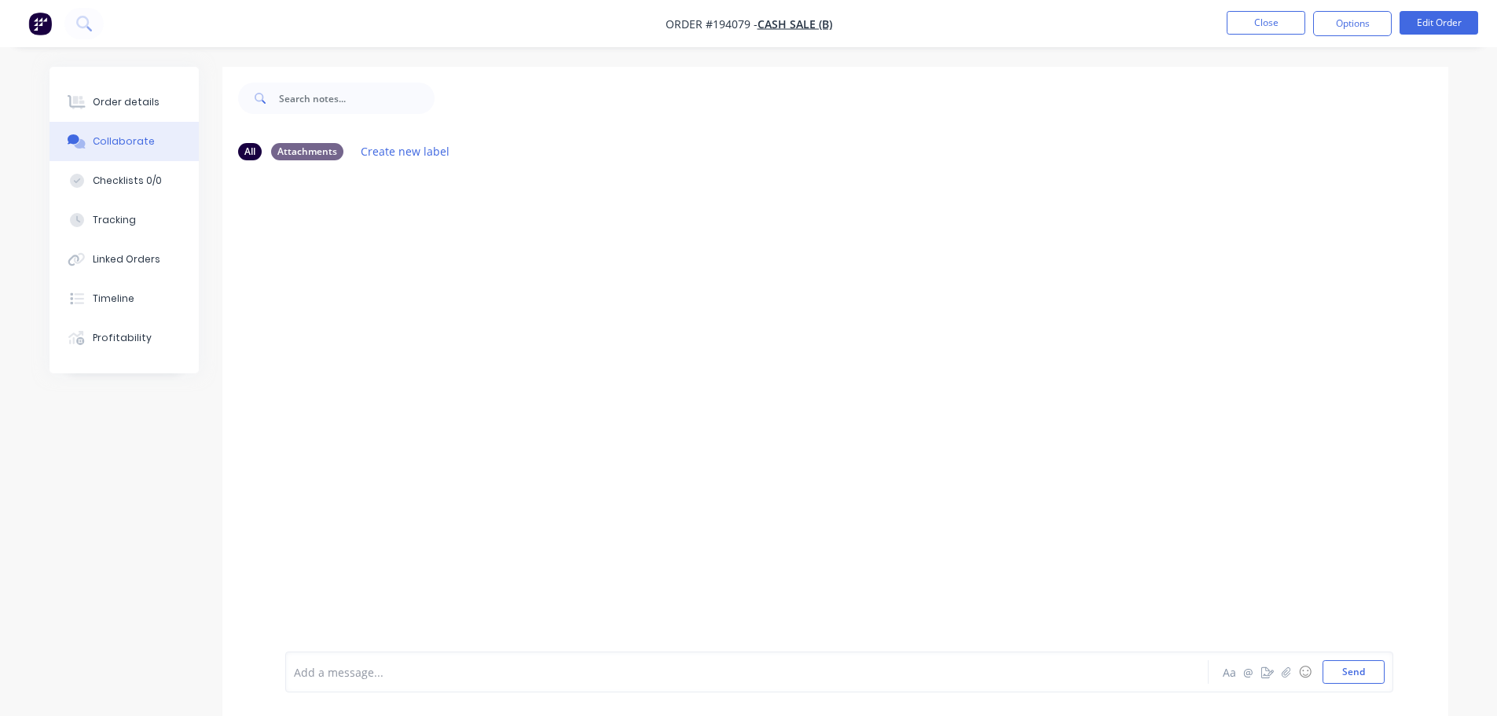
click at [388, 669] on div at bounding box center [703, 672] width 817 height 17
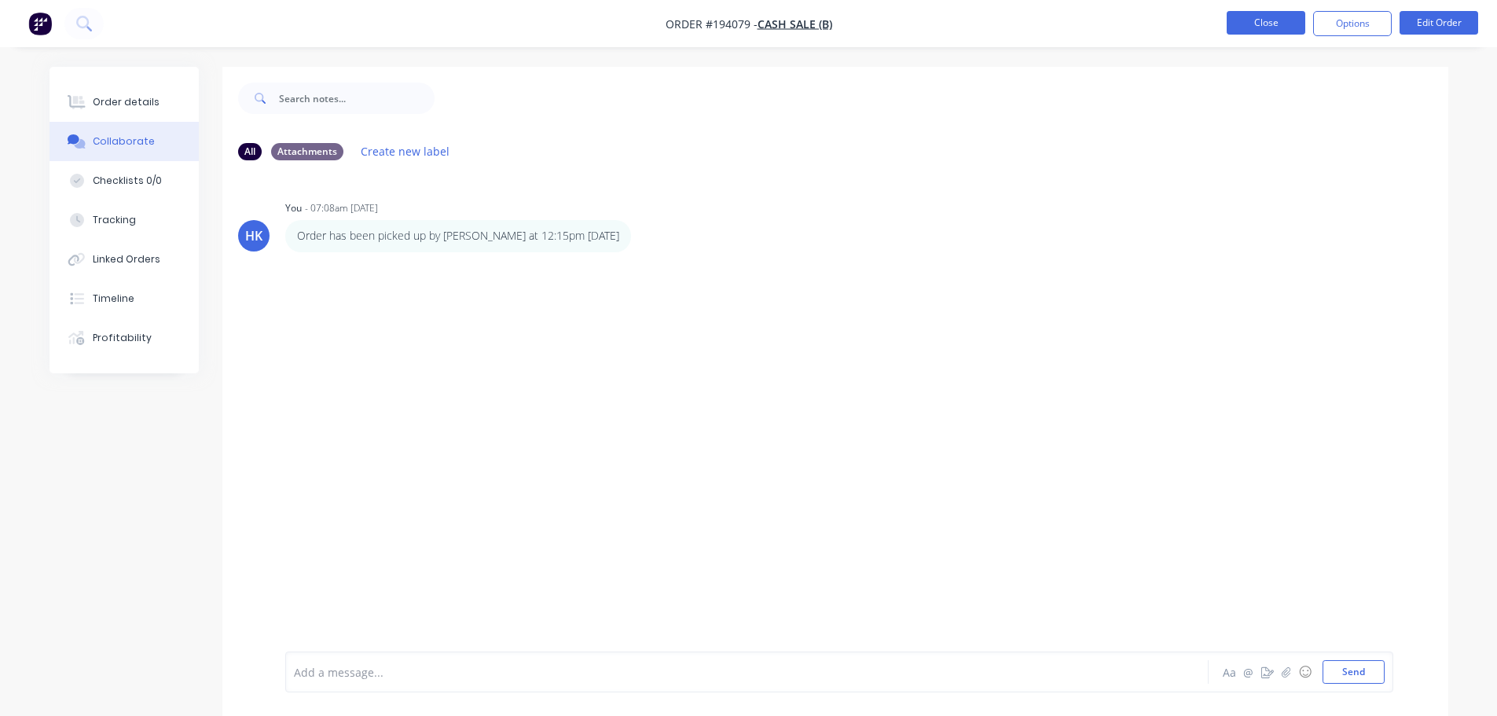
click at [1260, 22] on button "Close" at bounding box center [1266, 23] width 79 height 24
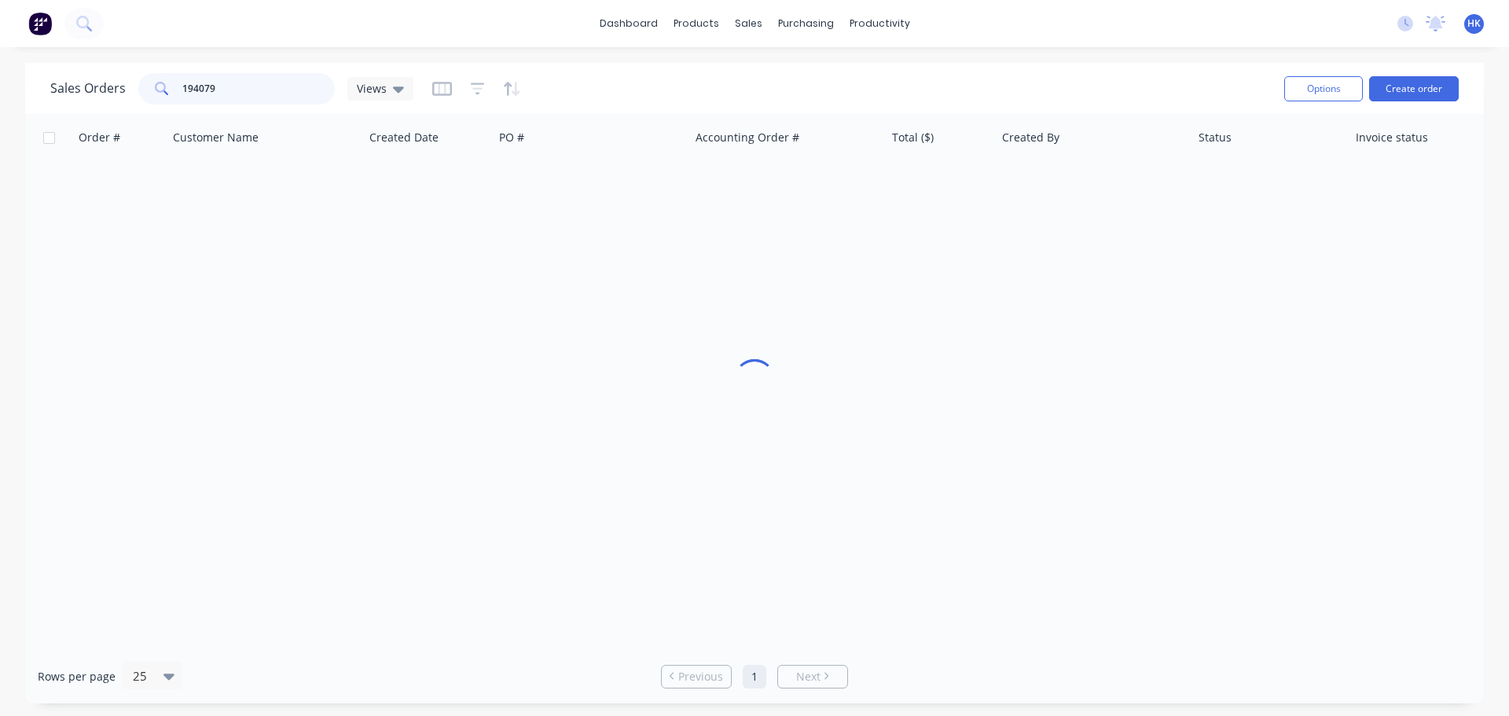
click at [229, 76] on input "194079" at bounding box center [258, 88] width 153 height 31
drag, startPoint x: 247, startPoint y: 90, endPoint x: 182, endPoint y: 97, distance: 65.6
click at [182, 97] on input "194079" at bounding box center [258, 88] width 153 height 31
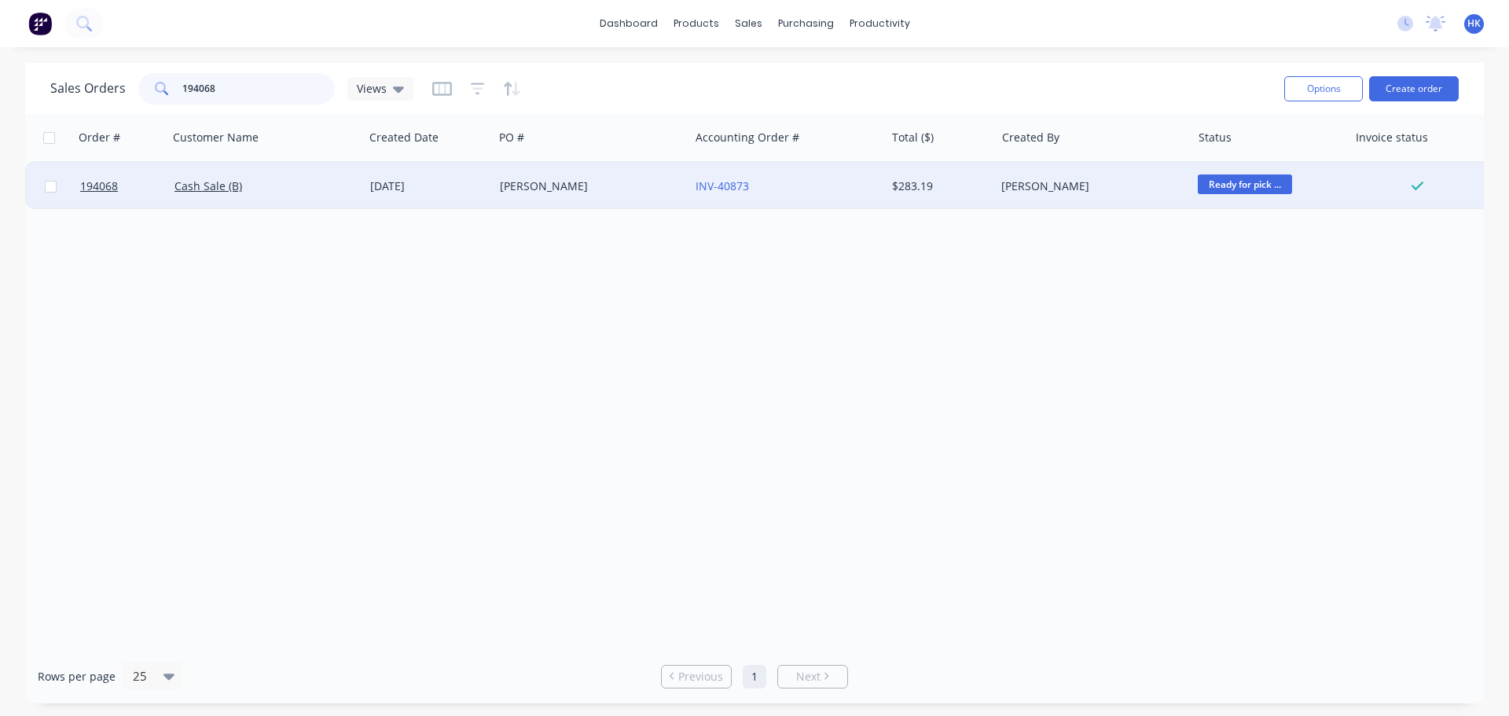
type input "194068"
click at [603, 189] on div "GEORGE ABAGIA" at bounding box center [587, 186] width 174 height 16
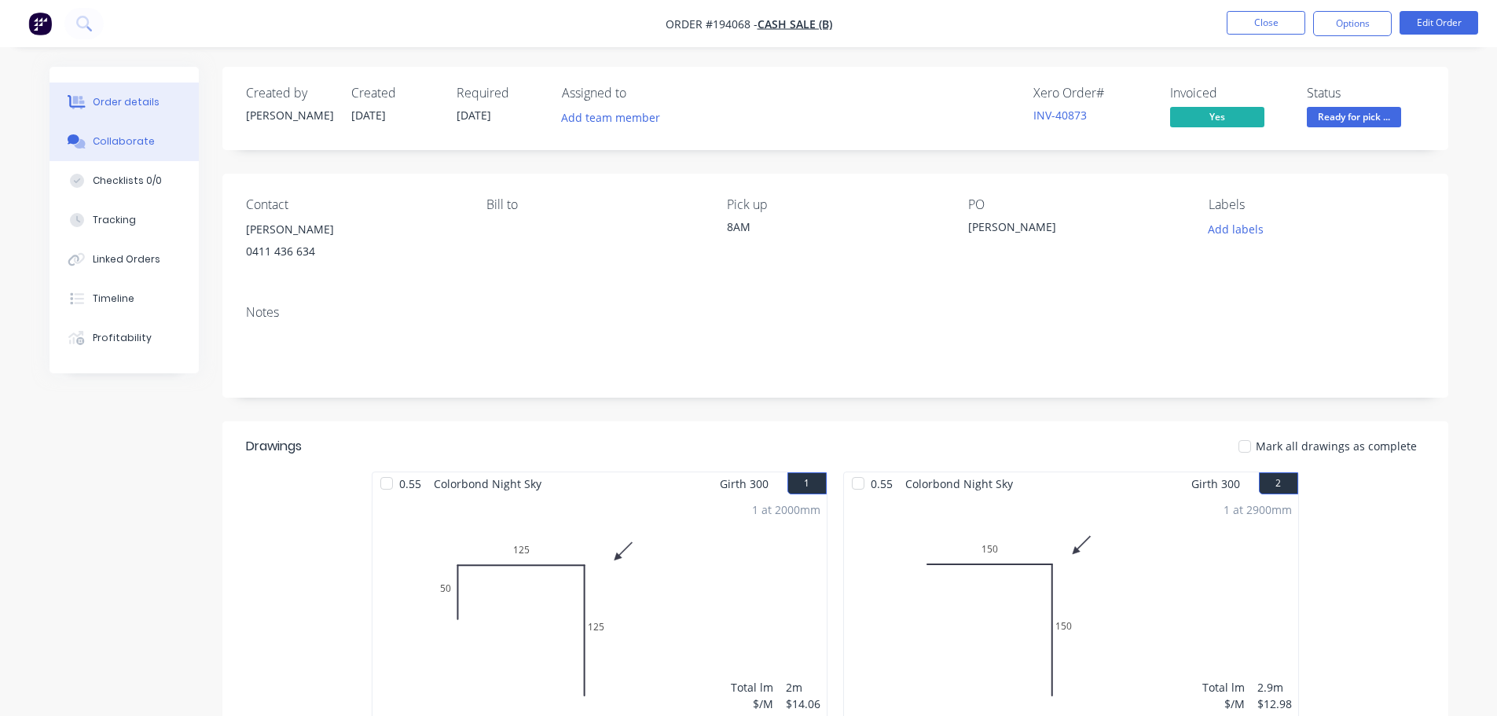
click at [160, 136] on button "Collaborate" at bounding box center [124, 141] width 149 height 39
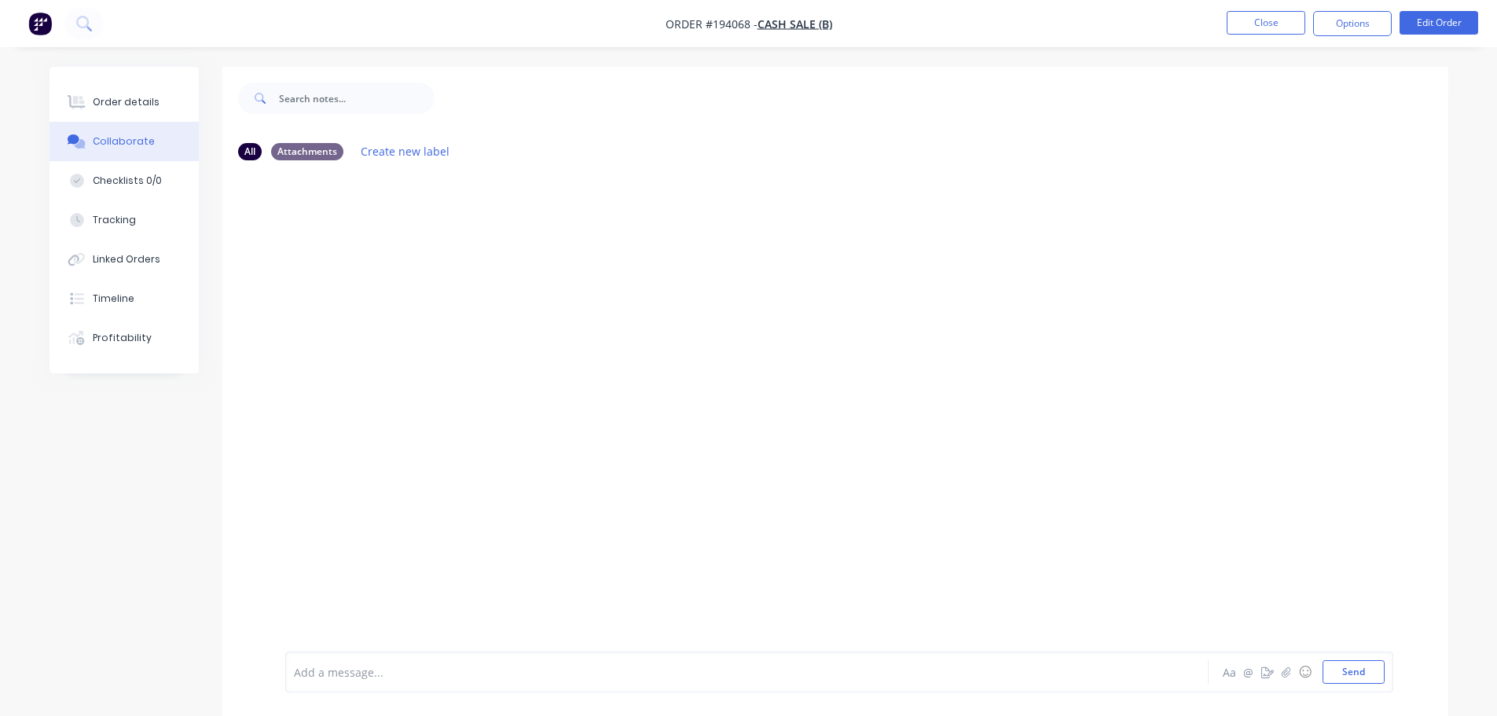
click at [326, 673] on div at bounding box center [703, 672] width 817 height 17
click at [639, 234] on icon "button" at bounding box center [641, 236] width 5 height 18
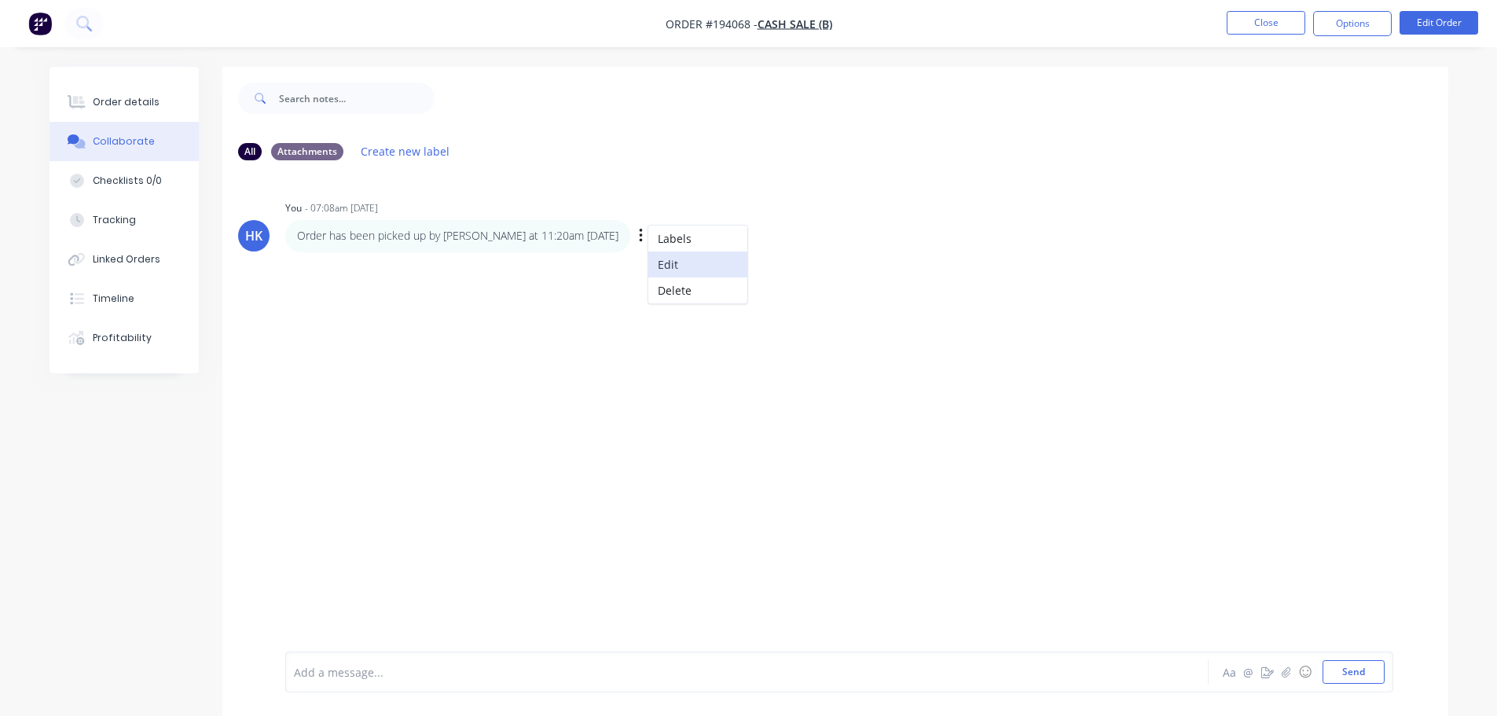
click at [650, 260] on button "Edit" at bounding box center [697, 264] width 99 height 26
click at [454, 673] on span "Order has been picked up by Heorge at 11:20am - 02/10/2025" at bounding box center [467, 672] width 344 height 15
click at [1269, 9] on nav "Order #194068 - Cash Sale (B) Close Options Edit Order" at bounding box center [748, 23] width 1497 height 47
click at [1267, 18] on button "Close" at bounding box center [1266, 23] width 79 height 24
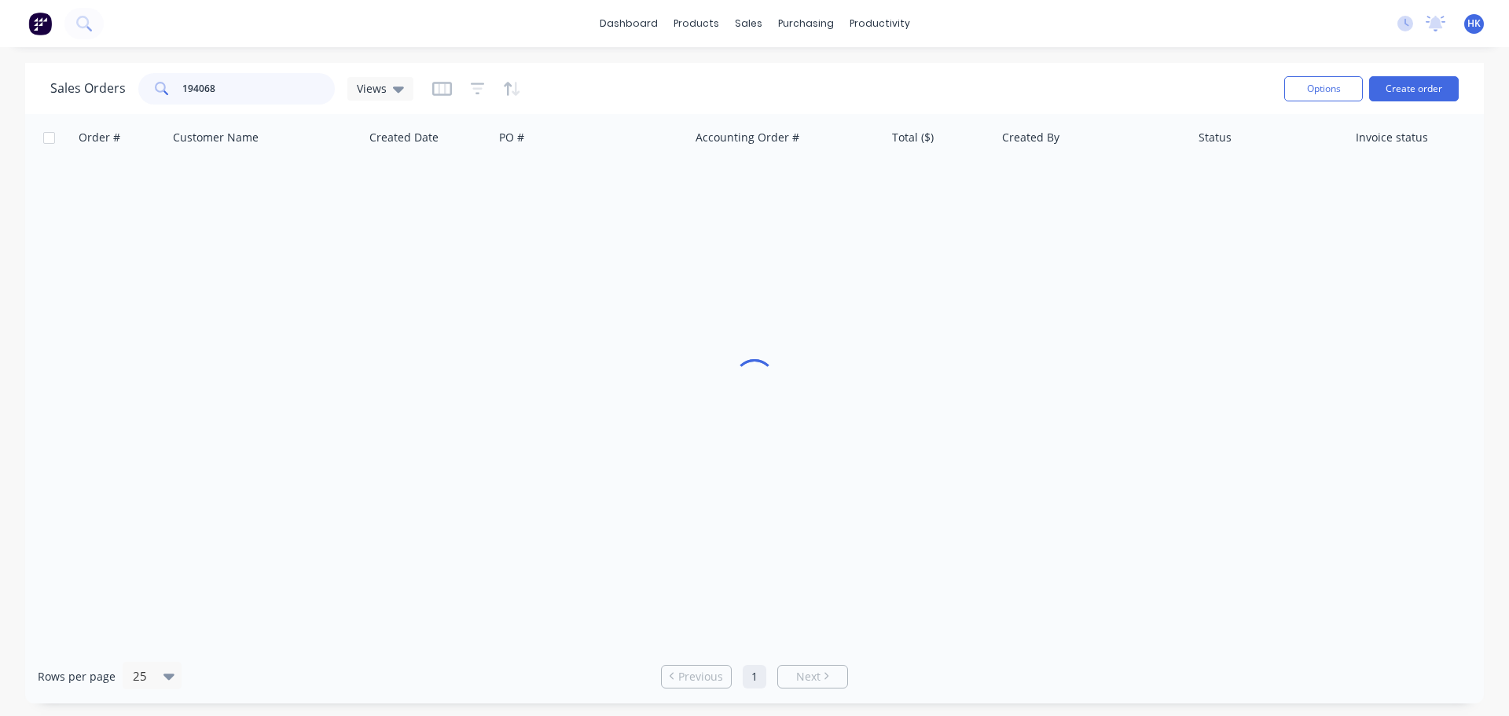
drag, startPoint x: 244, startPoint y: 90, endPoint x: 188, endPoint y: 94, distance: 55.9
click at [188, 94] on input "194068" at bounding box center [258, 88] width 153 height 31
type input "1"
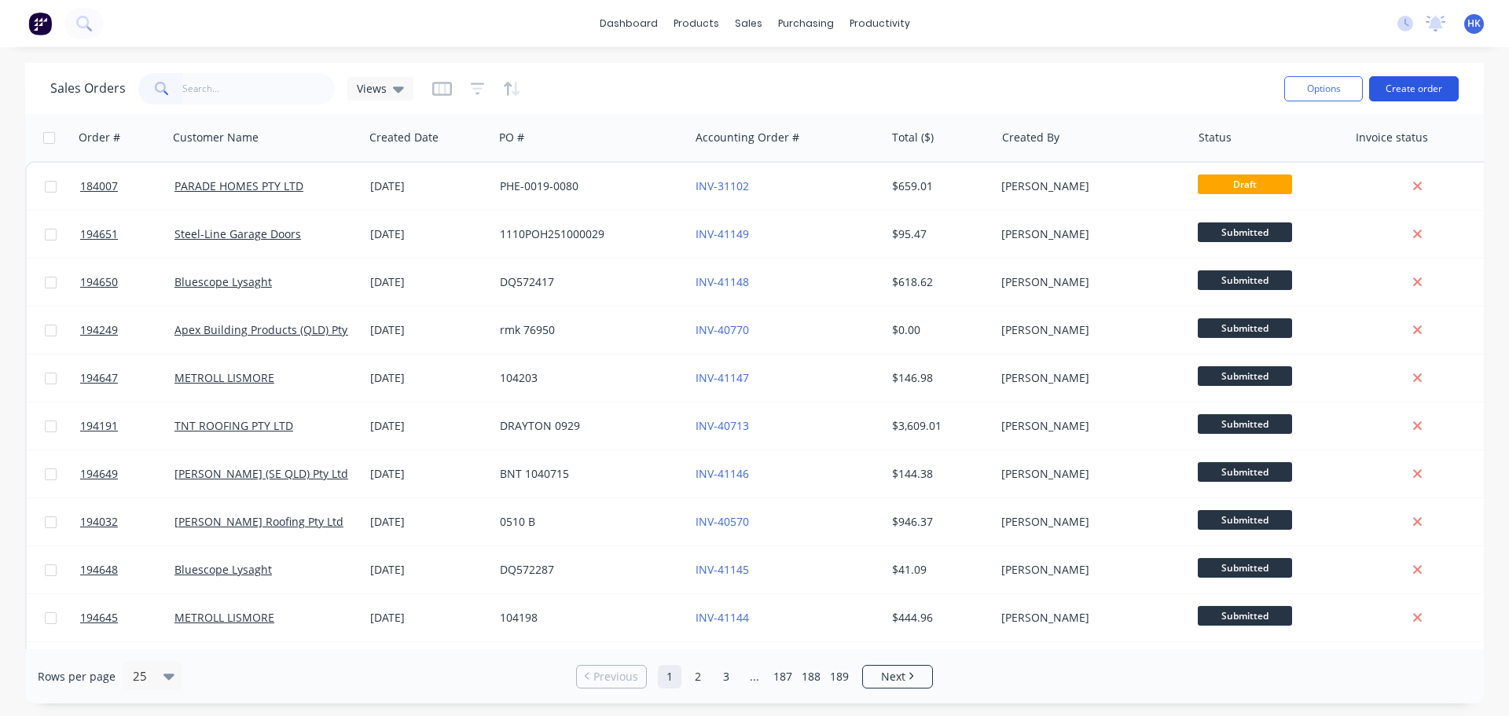
click at [1403, 90] on button "Create order" at bounding box center [1414, 88] width 90 height 25
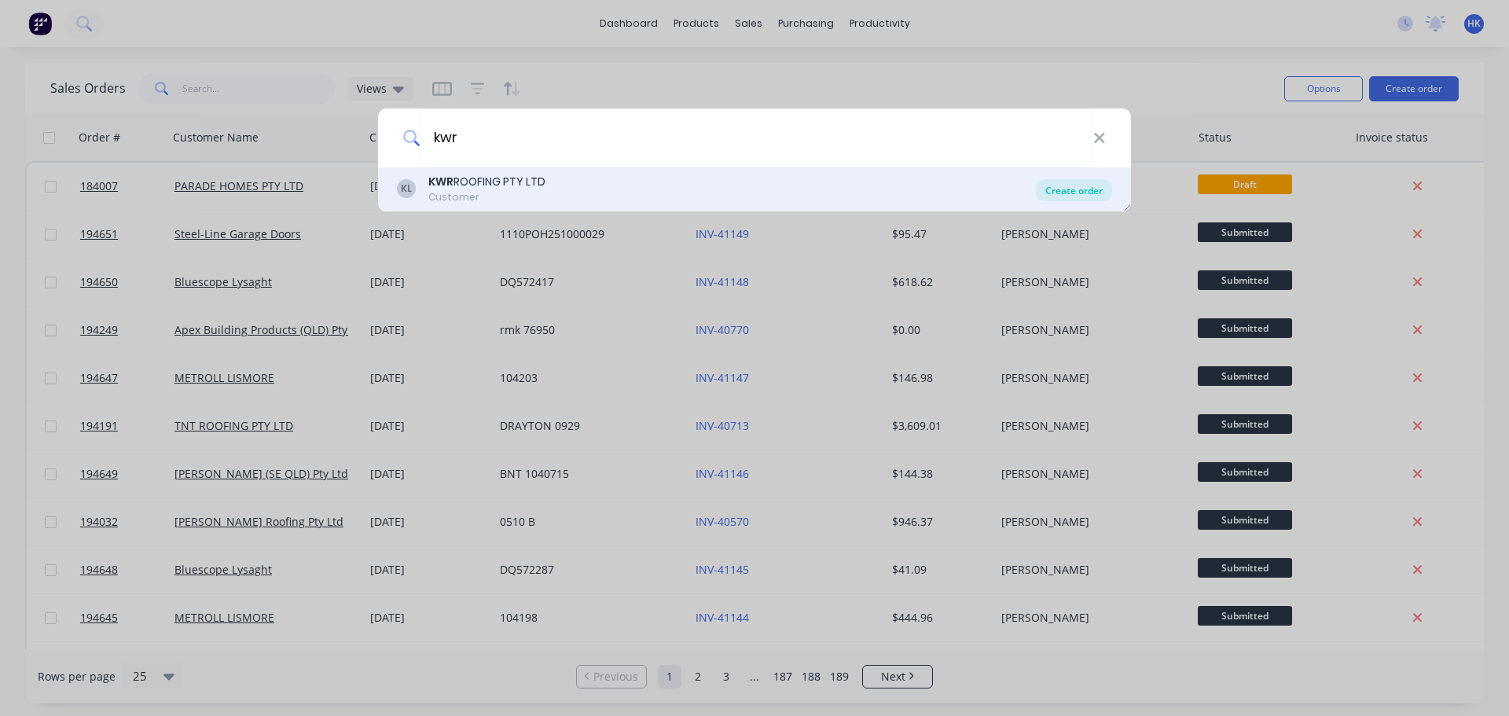
type input "kwr"
click at [1084, 192] on div "Create order" at bounding box center [1074, 190] width 76 height 22
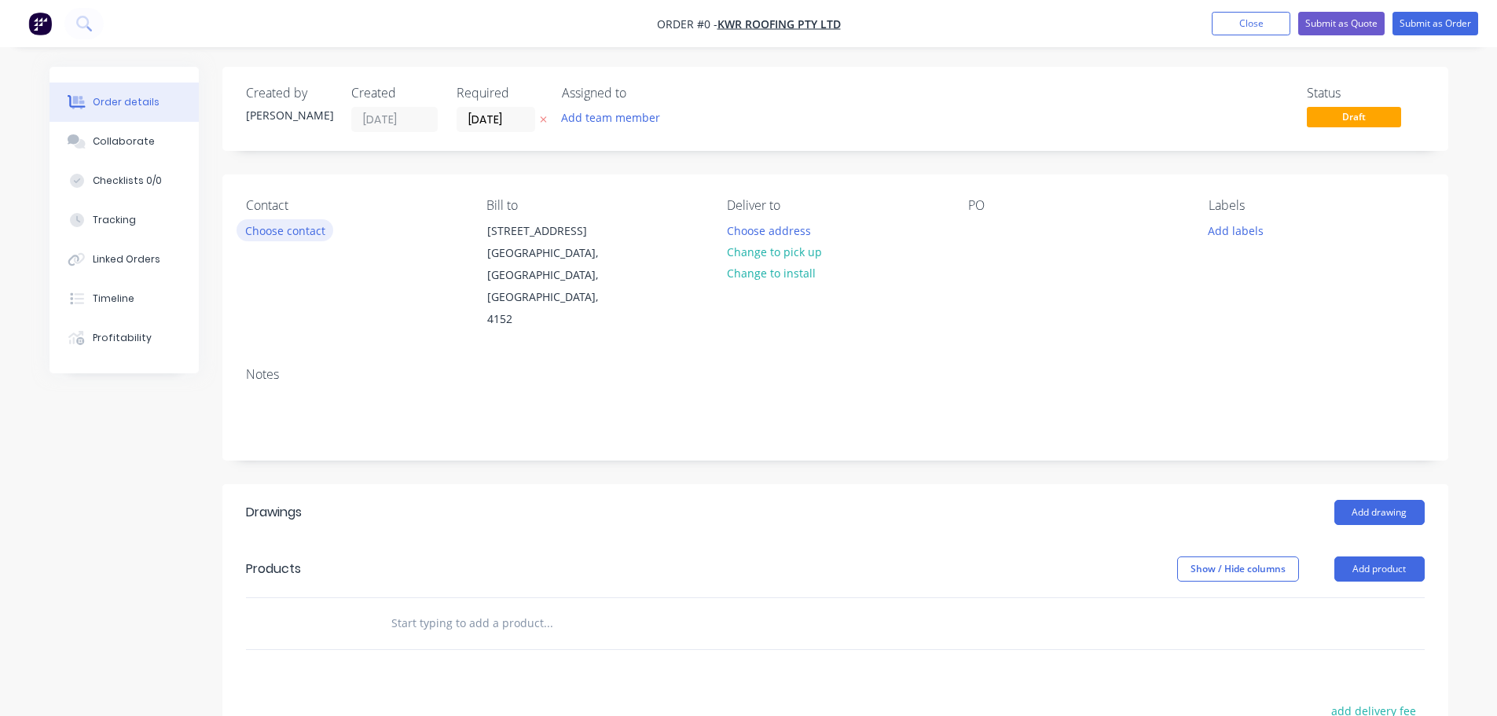
click at [272, 222] on button "Choose contact" at bounding box center [285, 229] width 97 height 21
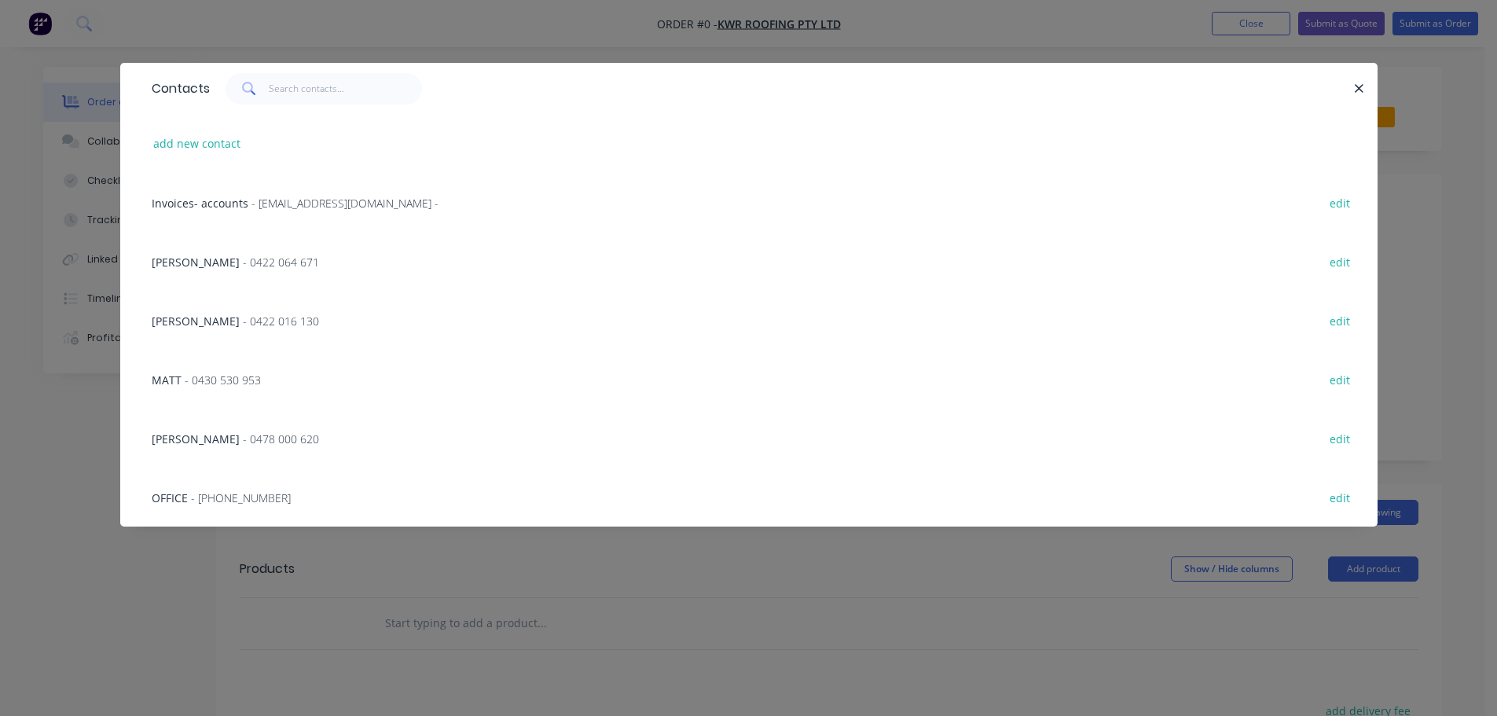
click at [243, 440] on span "- 0478 000 620" at bounding box center [281, 438] width 76 height 15
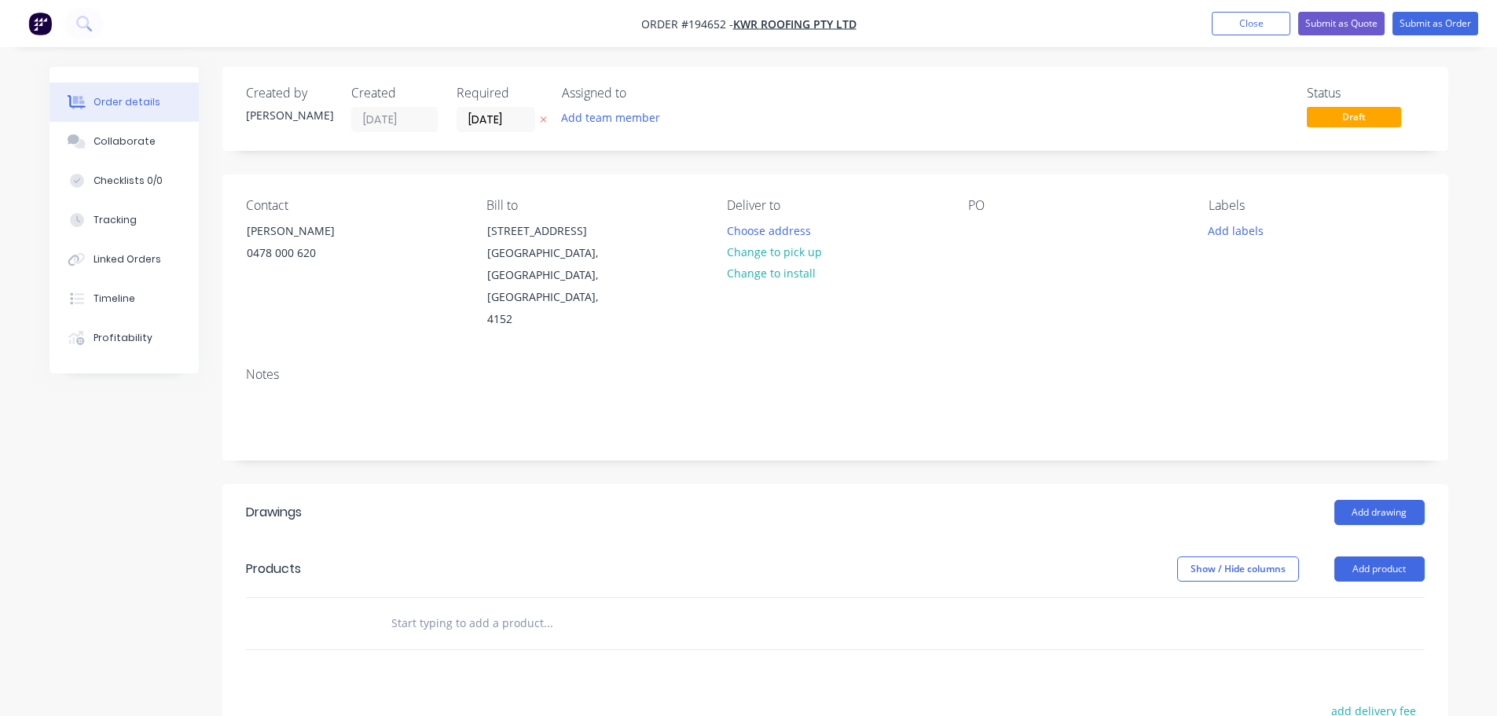
click at [745, 251] on button "Change to pick up" at bounding box center [774, 251] width 112 height 21
click at [738, 230] on div at bounding box center [739, 230] width 25 height 23
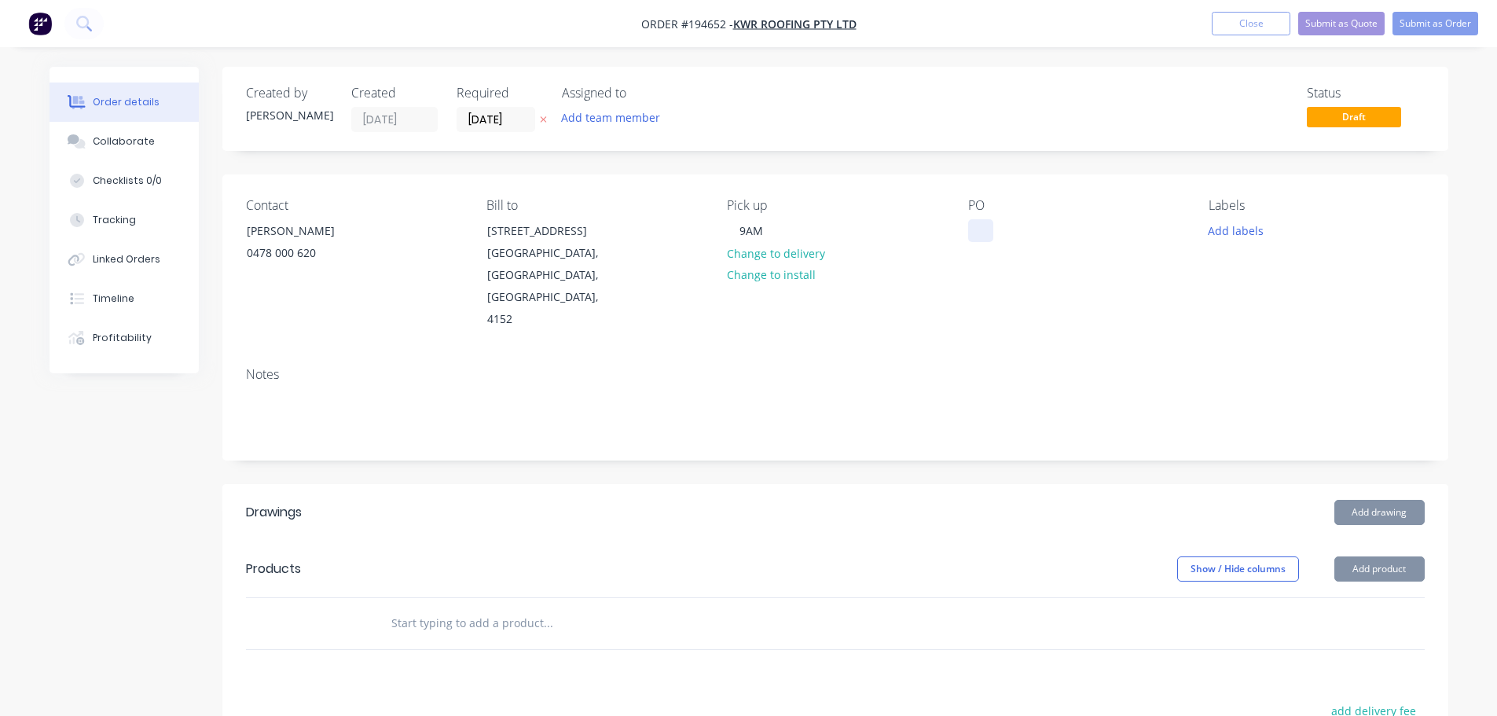
click at [969, 232] on div at bounding box center [980, 230] width 25 height 23
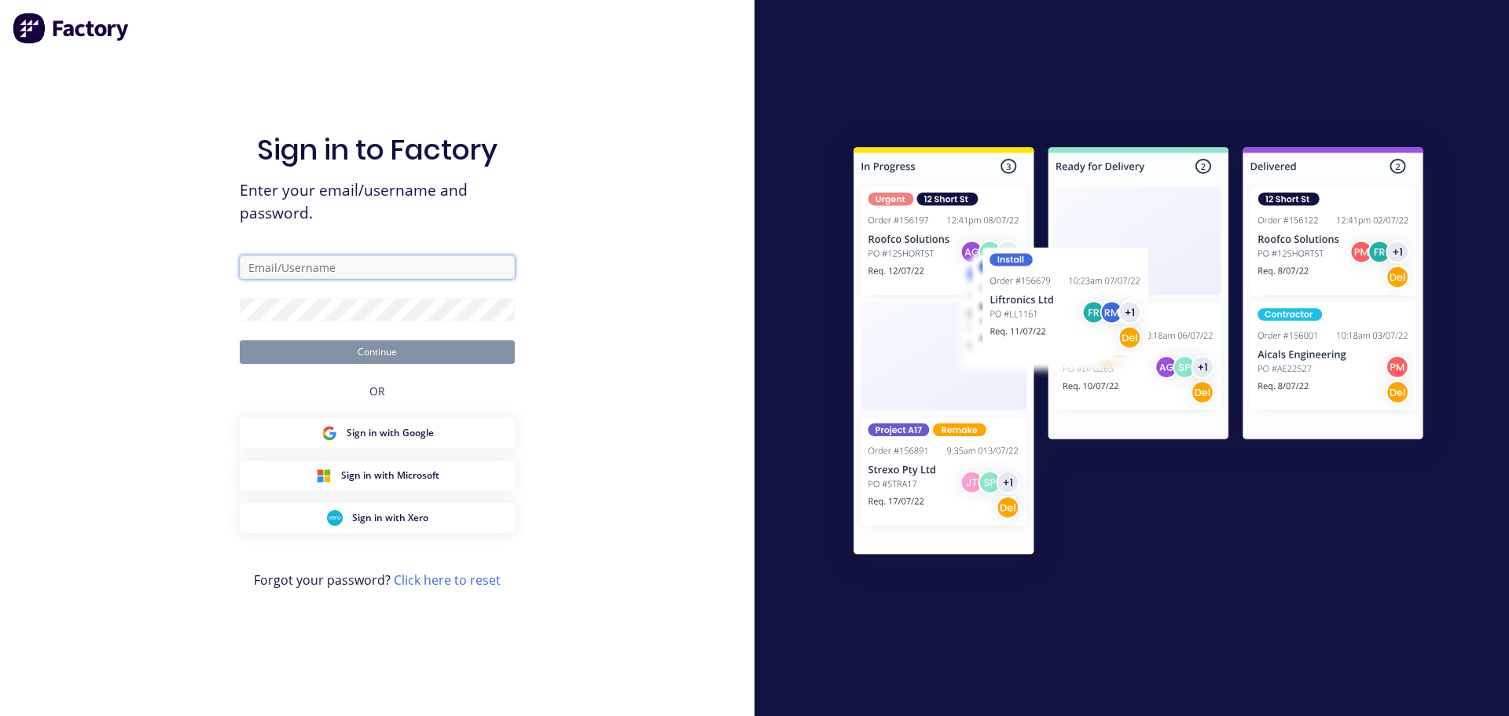
type input "hannah@fmfabricators.com.au"
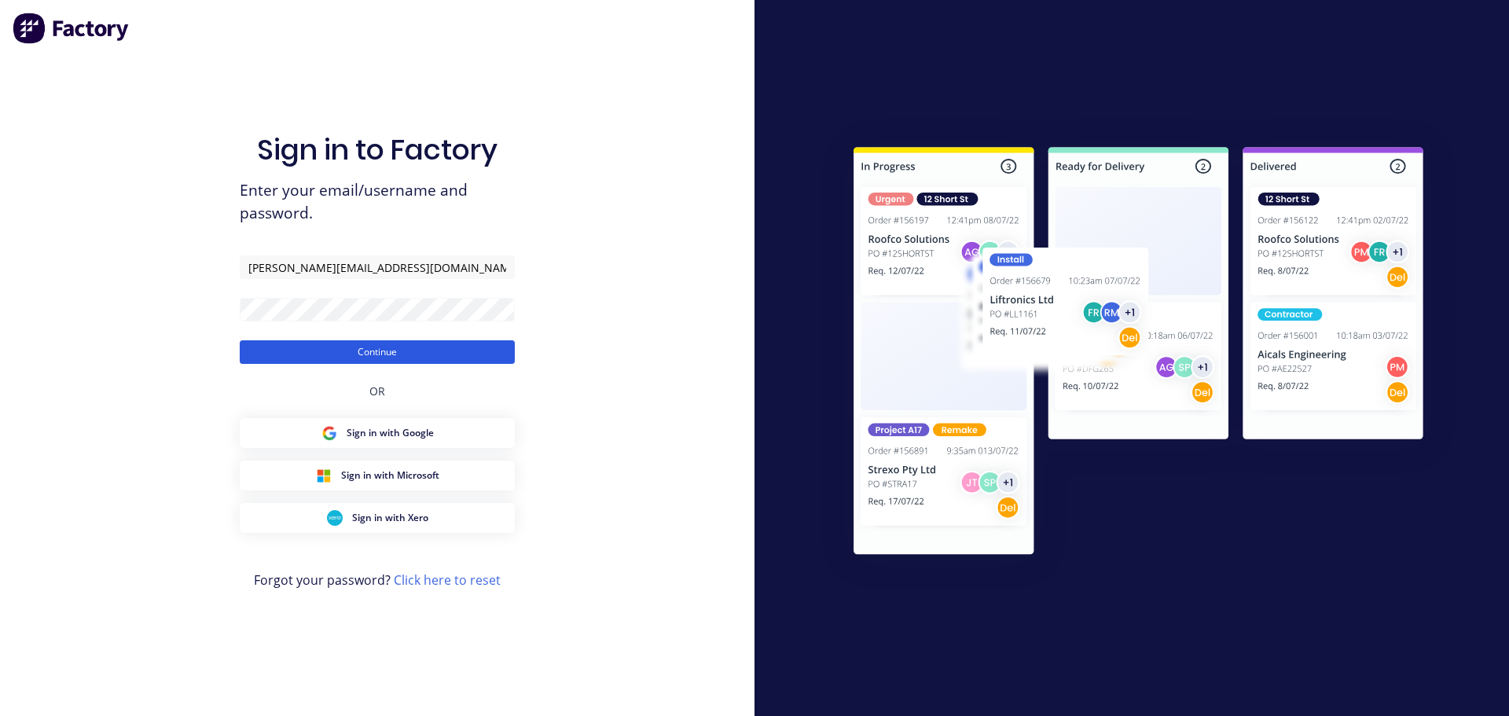
click at [370, 350] on button "Continue" at bounding box center [377, 352] width 275 height 24
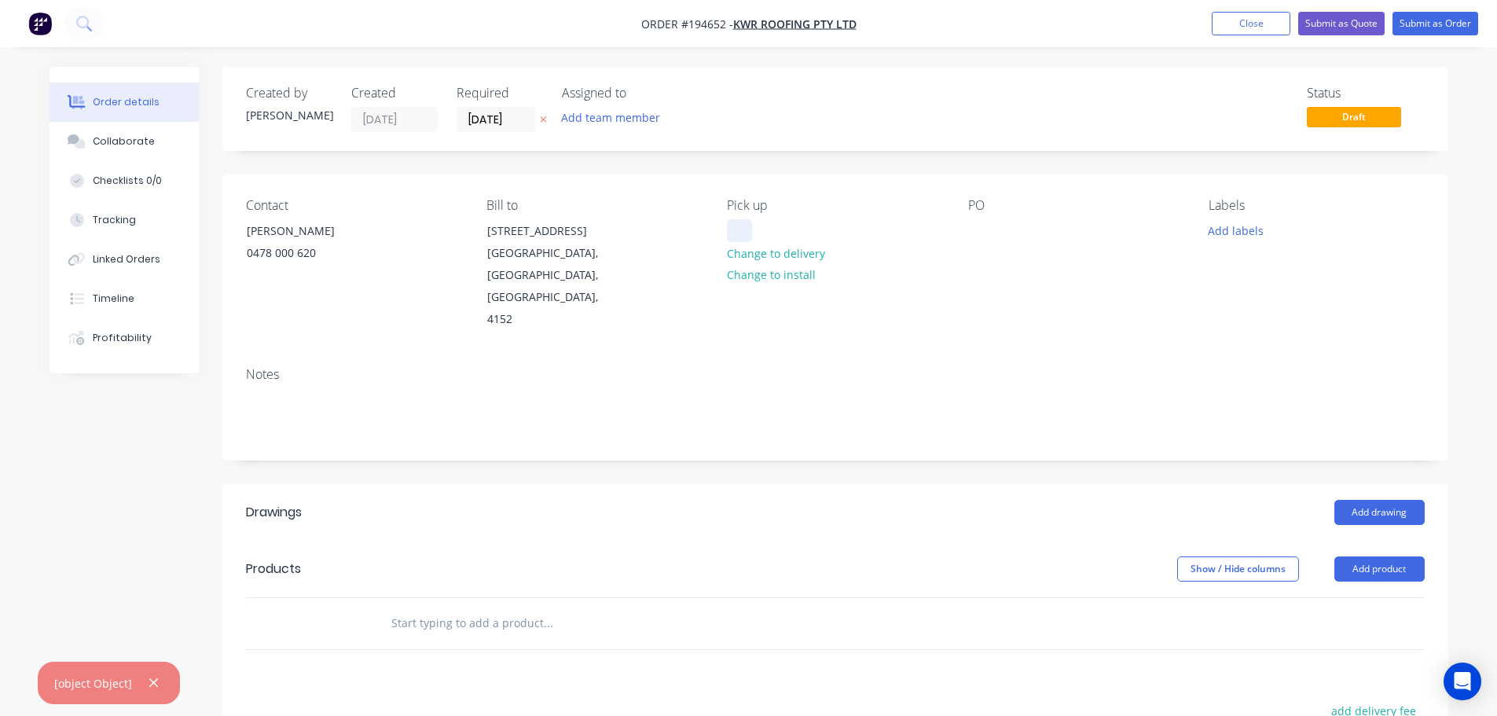
click at [748, 234] on div at bounding box center [739, 230] width 25 height 23
click at [968, 235] on div at bounding box center [980, 230] width 25 height 23
click at [1388, 500] on button "Add drawing" at bounding box center [1379, 512] width 90 height 25
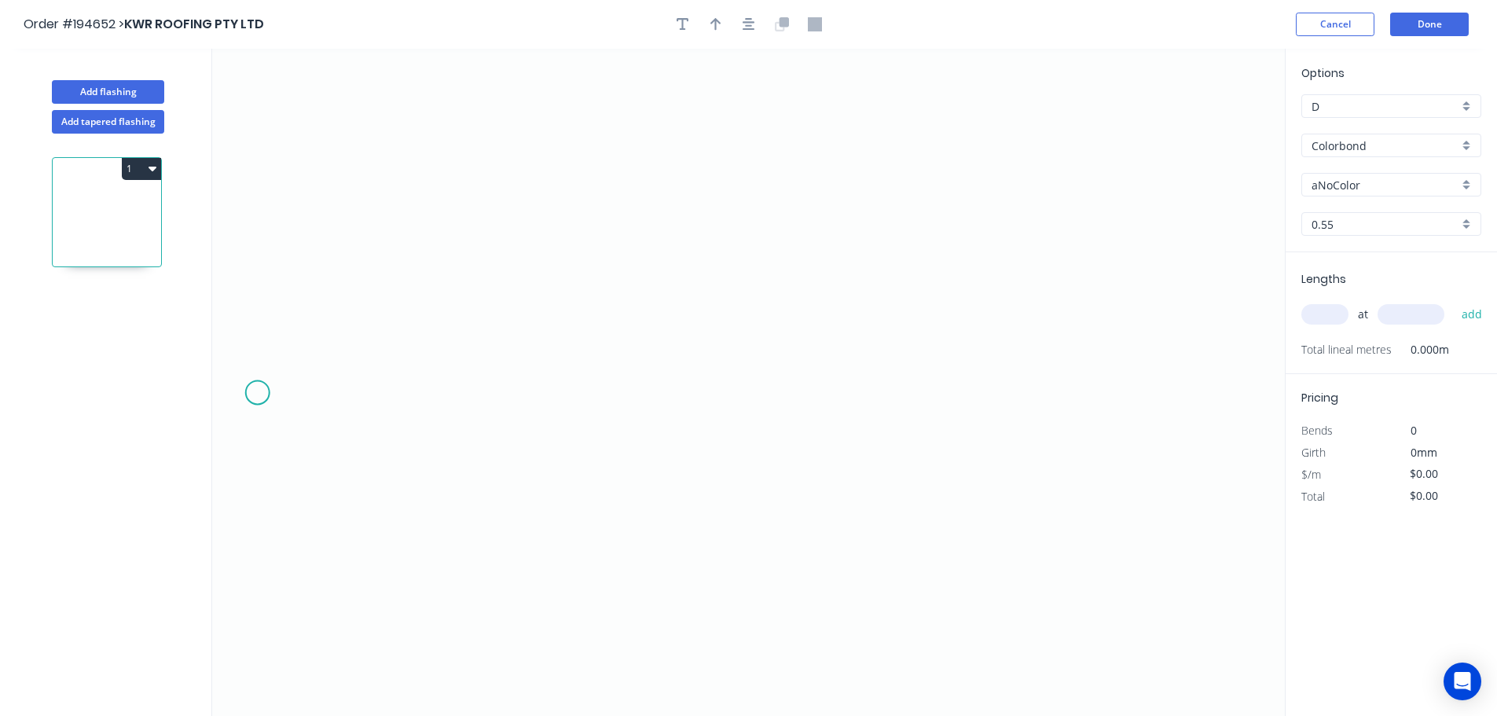
click at [255, 390] on icon "0" at bounding box center [748, 382] width 1073 height 667
click at [349, 296] on icon at bounding box center [302, 343] width 94 height 94
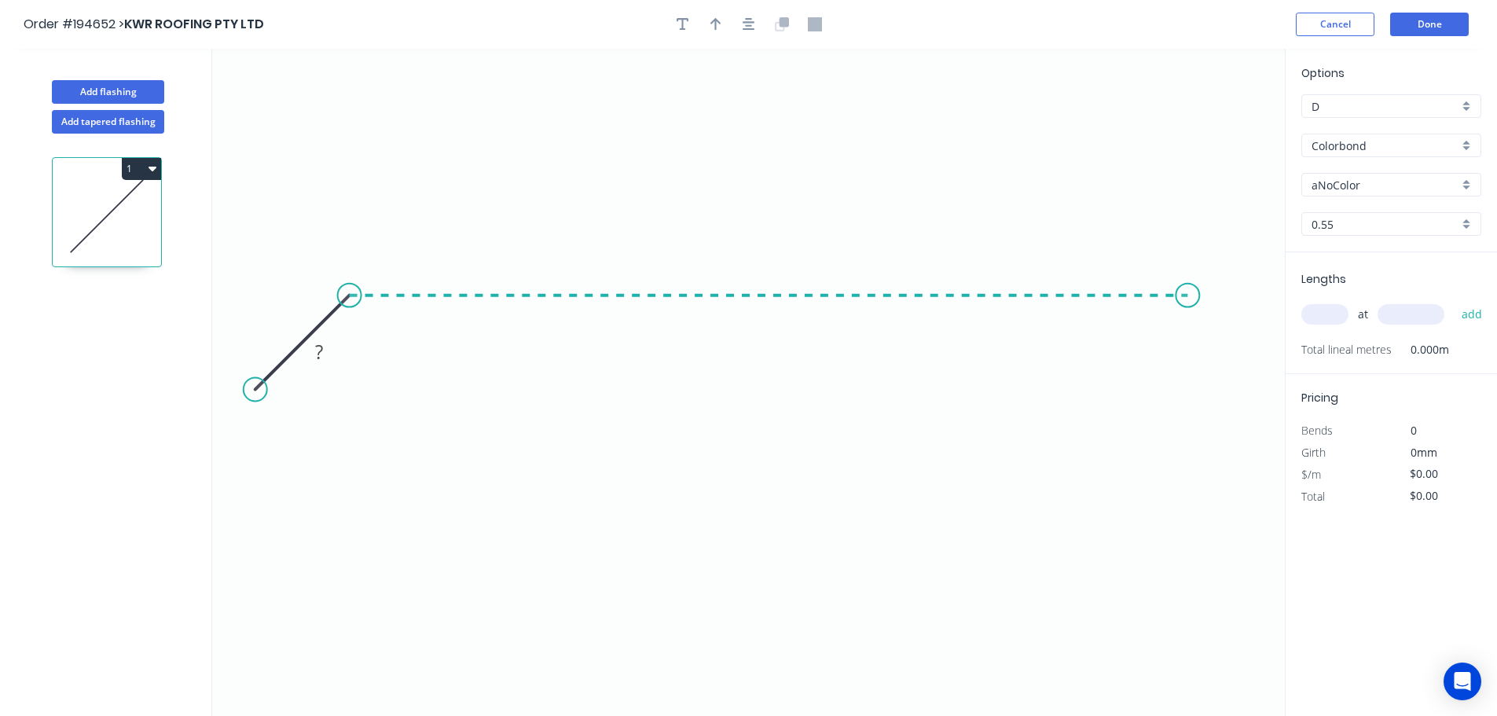
click at [1188, 338] on icon "0 ?" at bounding box center [748, 382] width 1073 height 667
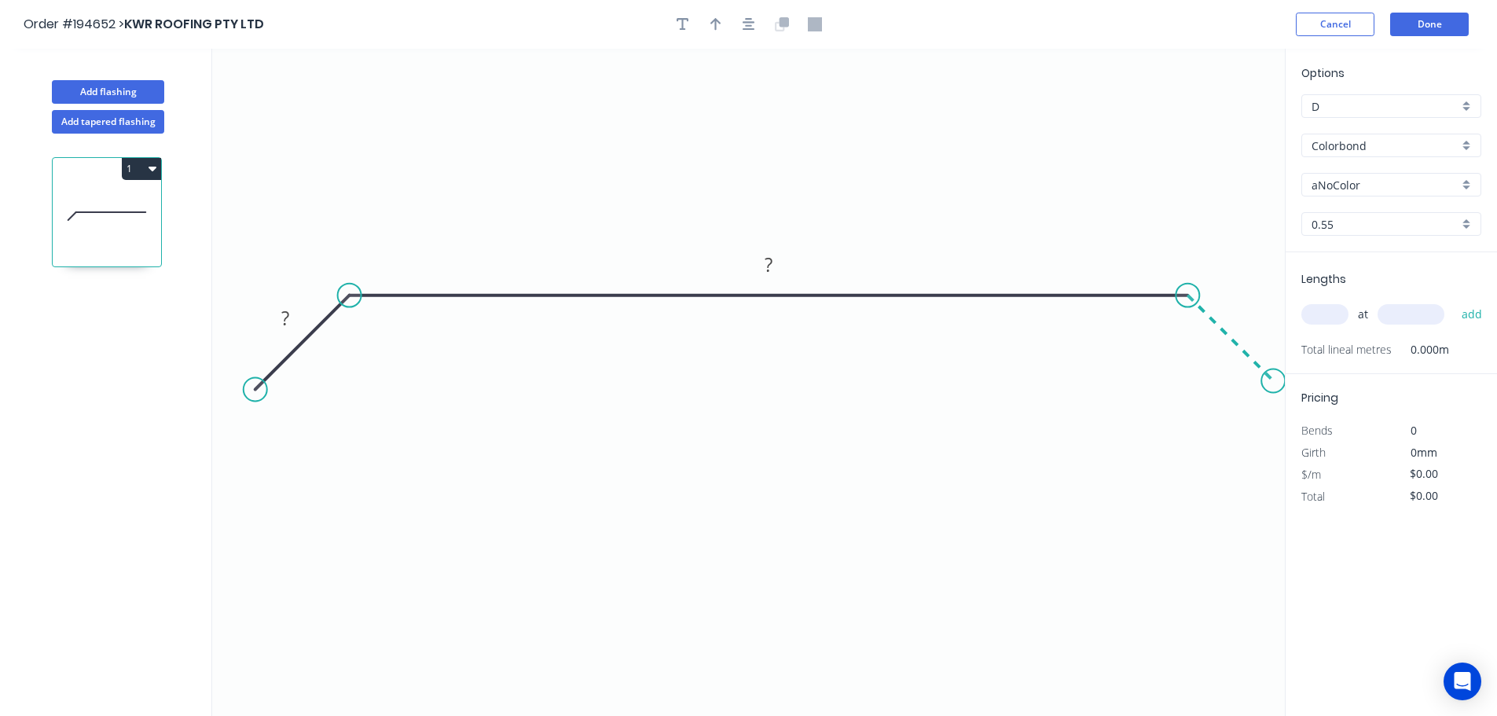
click at [1274, 389] on icon "0 ? ?" at bounding box center [748, 382] width 1073 height 667
click at [292, 325] on rect at bounding box center [285, 319] width 31 height 22
type input "$14.02"
click at [743, 20] on icon "button" at bounding box center [749, 24] width 13 height 14
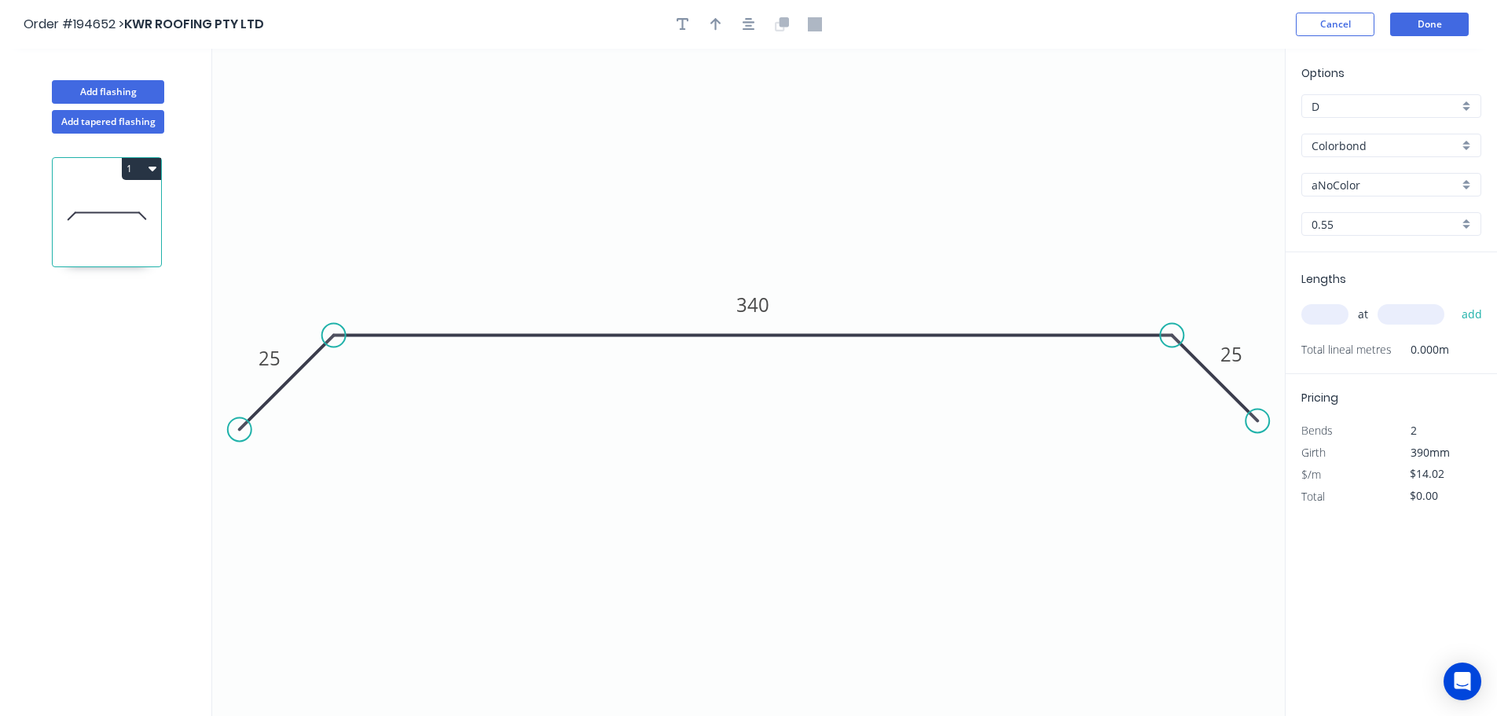
click at [727, 19] on div at bounding box center [748, 25] width 165 height 24
click at [721, 24] on icon "button" at bounding box center [715, 24] width 11 height 14
drag, startPoint x: 1205, startPoint y: 123, endPoint x: 769, endPoint y: 118, distance: 435.3
click at [769, 118] on icon at bounding box center [769, 100] width 14 height 50
click at [1399, 192] on input "aNoColor" at bounding box center [1384, 185] width 147 height 17
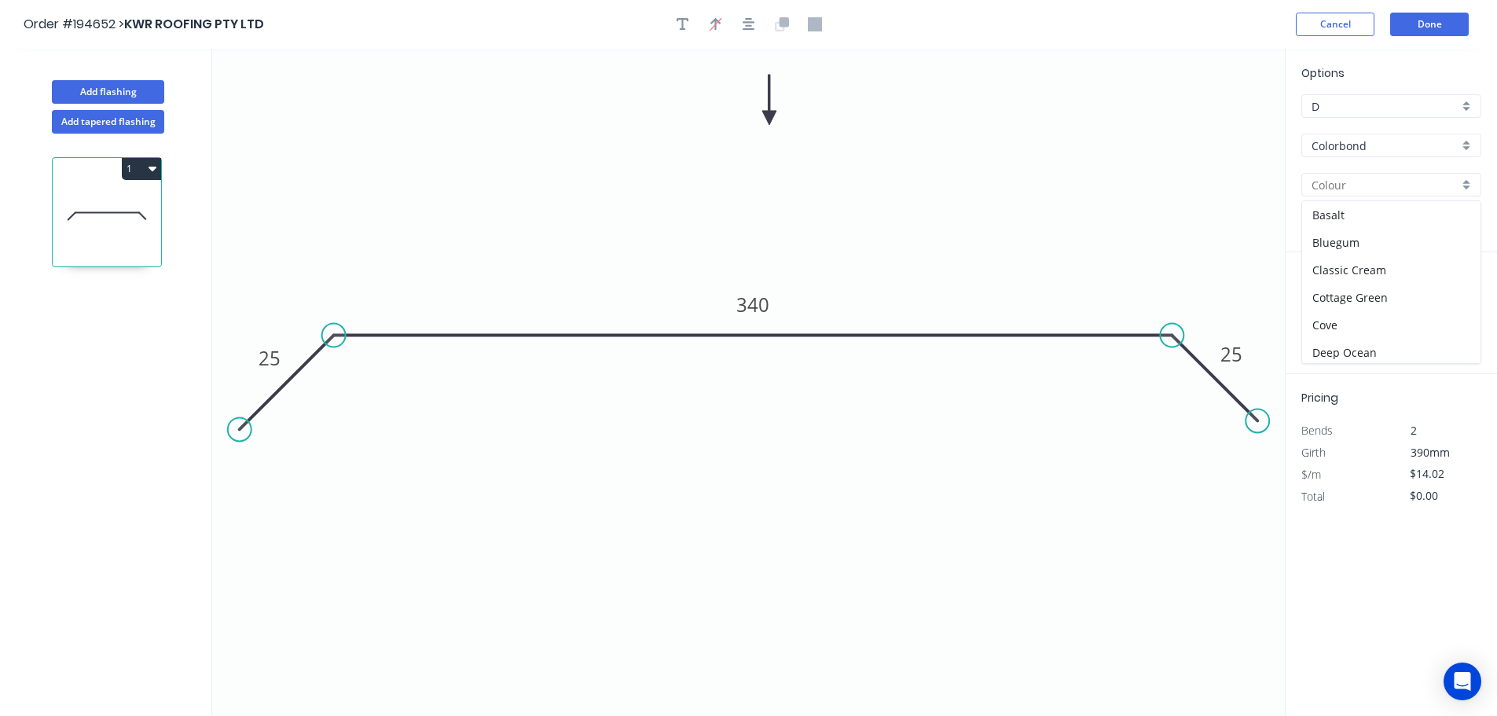
click at [1363, 149] on input "Colorbond" at bounding box center [1384, 146] width 147 height 17
type input "aNoColor"
click at [1375, 281] on div "Zincalume" at bounding box center [1391, 283] width 178 height 28
type input "Zincalume"
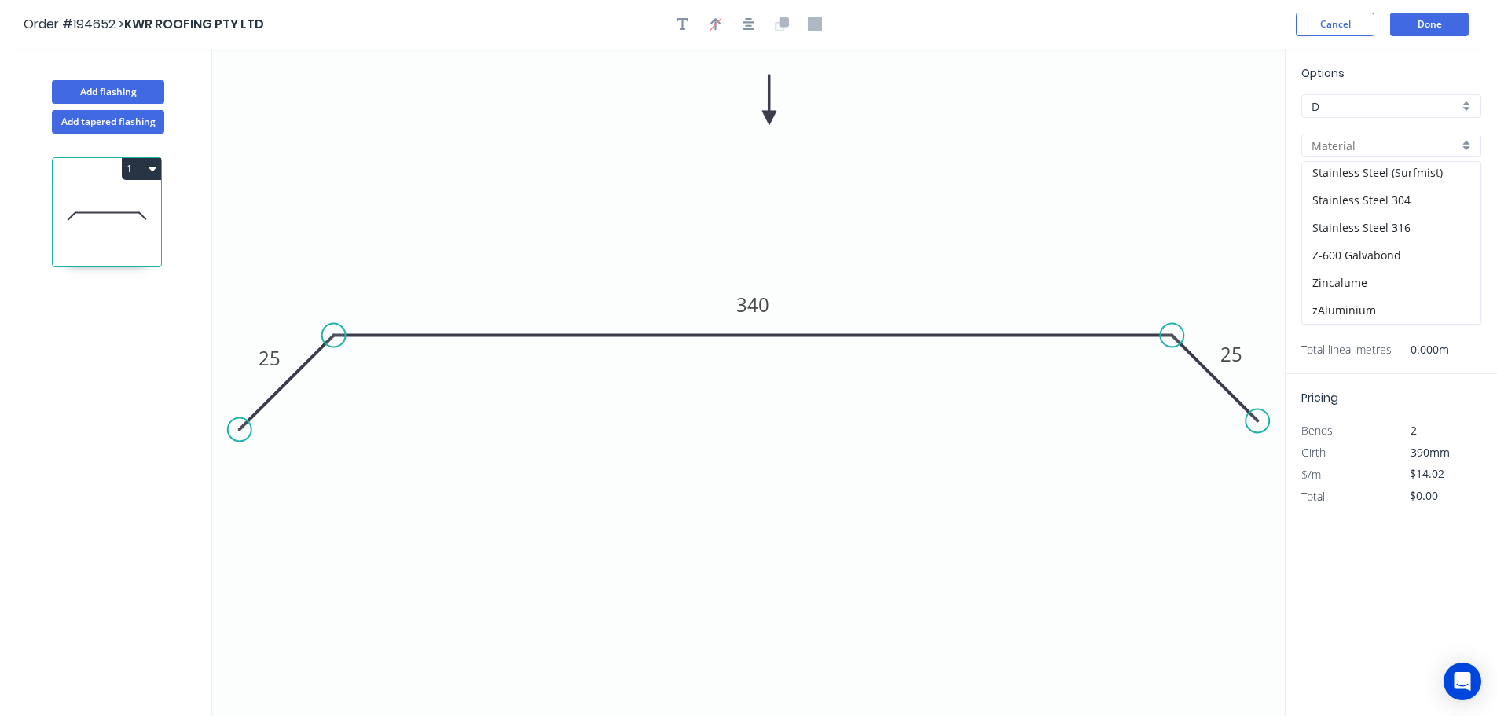
type input "Zincalume"
type input "$12.91"
click at [1324, 314] on input "text" at bounding box center [1324, 314] width 47 height 20
type input "4"
type input "4200"
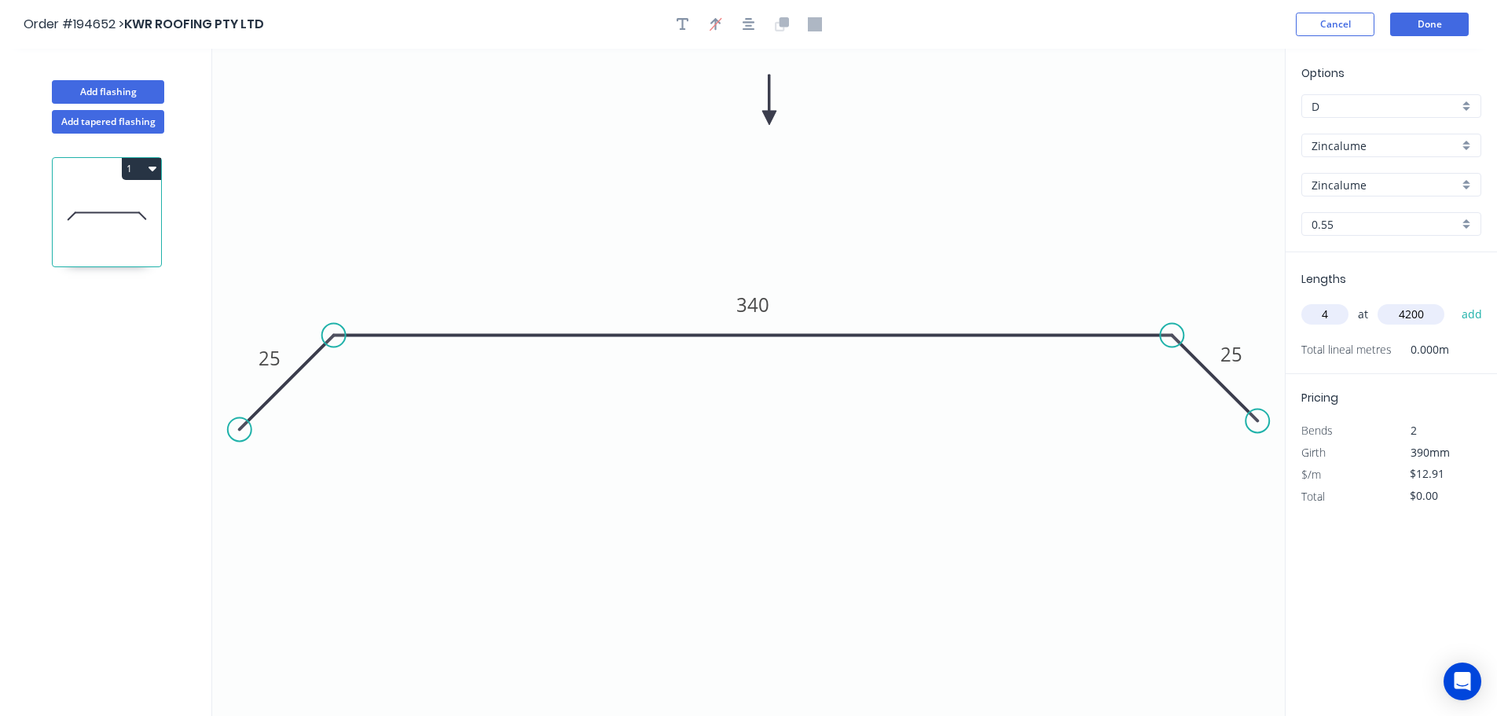
click at [1454, 301] on button "add" at bounding box center [1472, 314] width 37 height 27
type input "$216.89"
click at [119, 87] on button "Add flashing" at bounding box center [108, 92] width 112 height 24
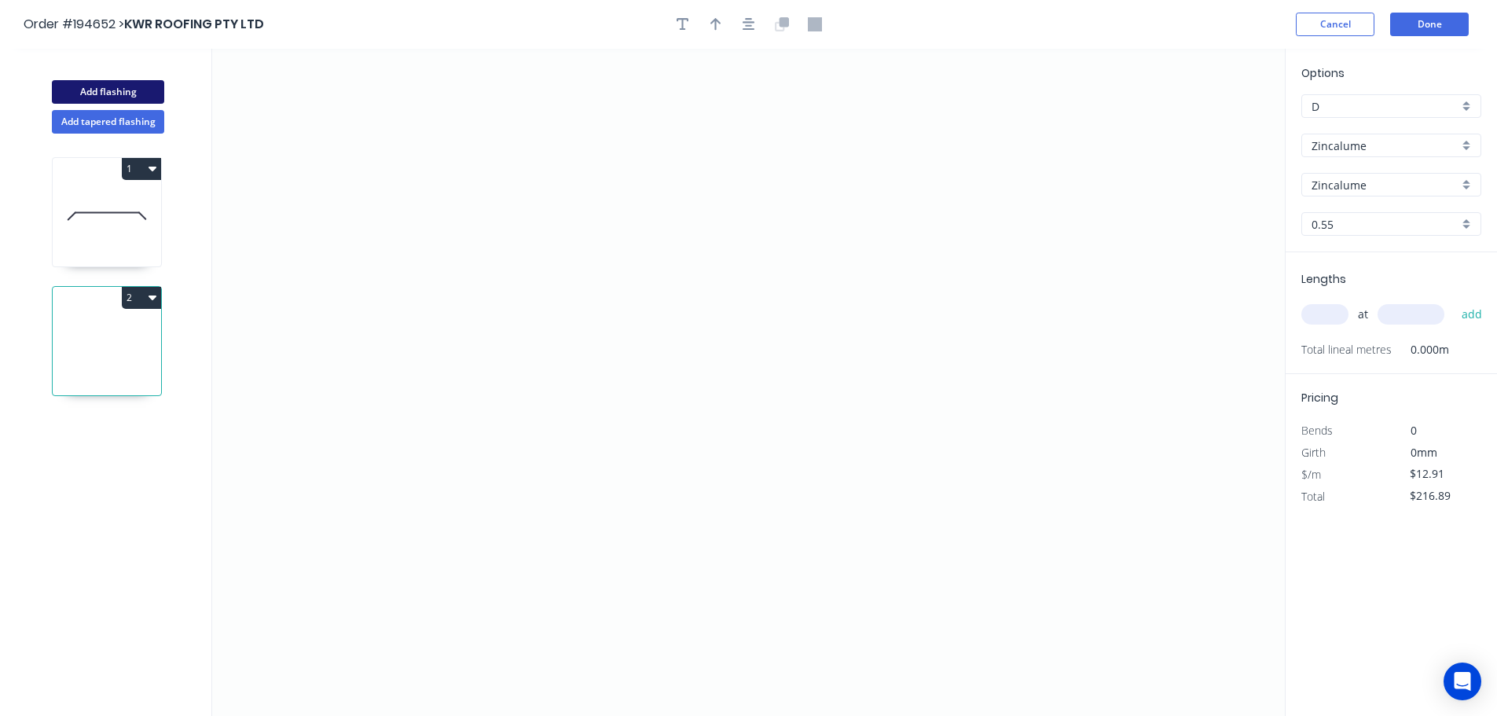
type input "$0.00"
click at [239, 478] on icon "0" at bounding box center [748, 382] width 1073 height 667
click at [156, 305] on button "2" at bounding box center [141, 298] width 39 height 22
click at [118, 362] on div "Delete" at bounding box center [86, 368] width 121 height 23
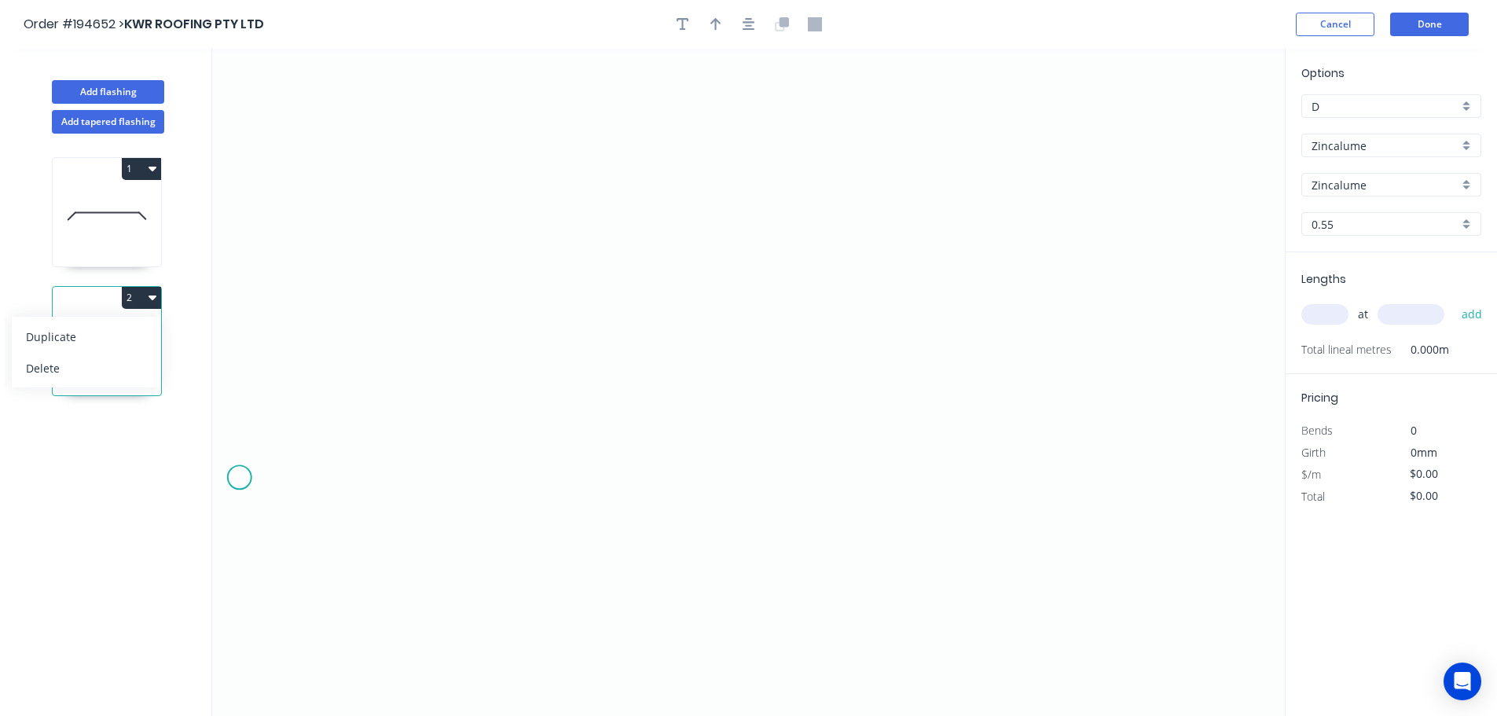
type input "$12.91"
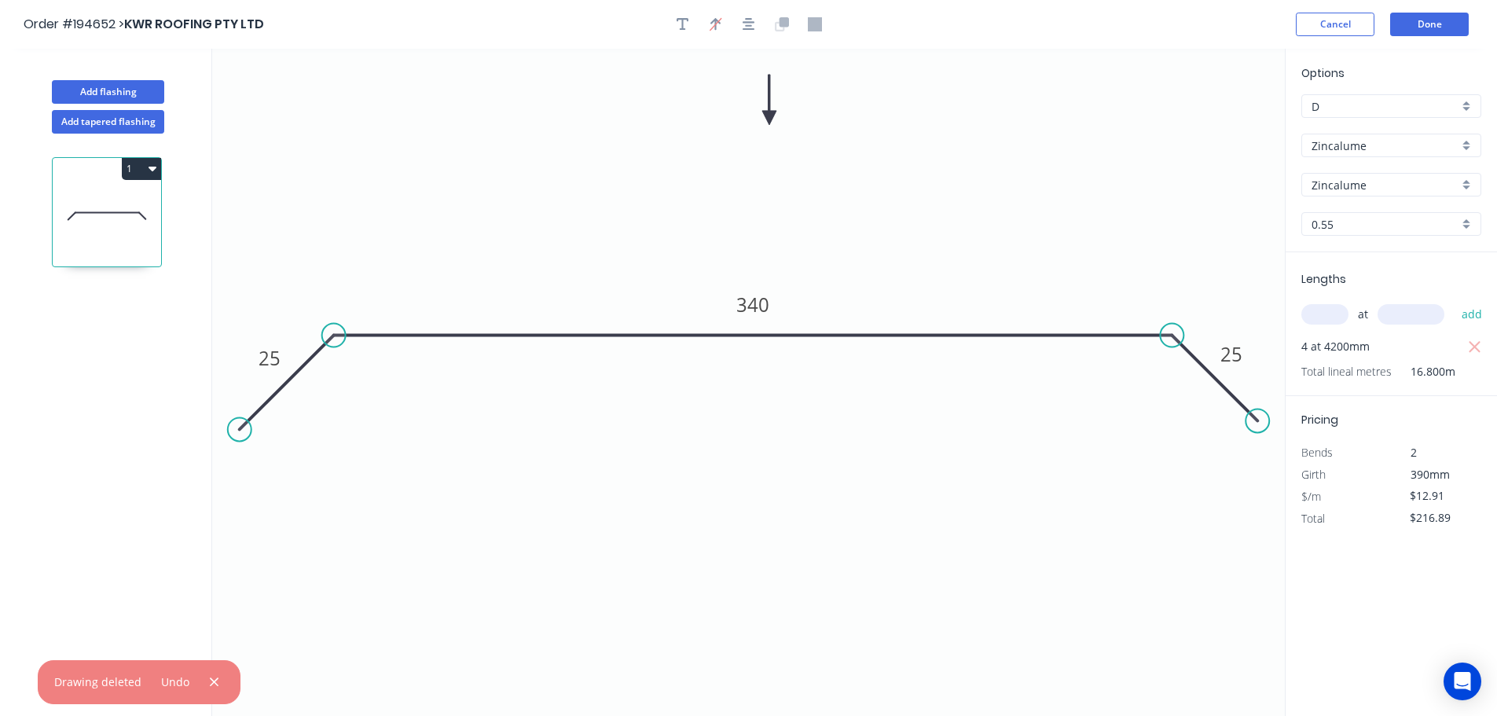
click at [134, 171] on button "1" at bounding box center [141, 169] width 39 height 22
click at [101, 211] on div "Duplicate" at bounding box center [86, 207] width 121 height 23
type input "$0.00"
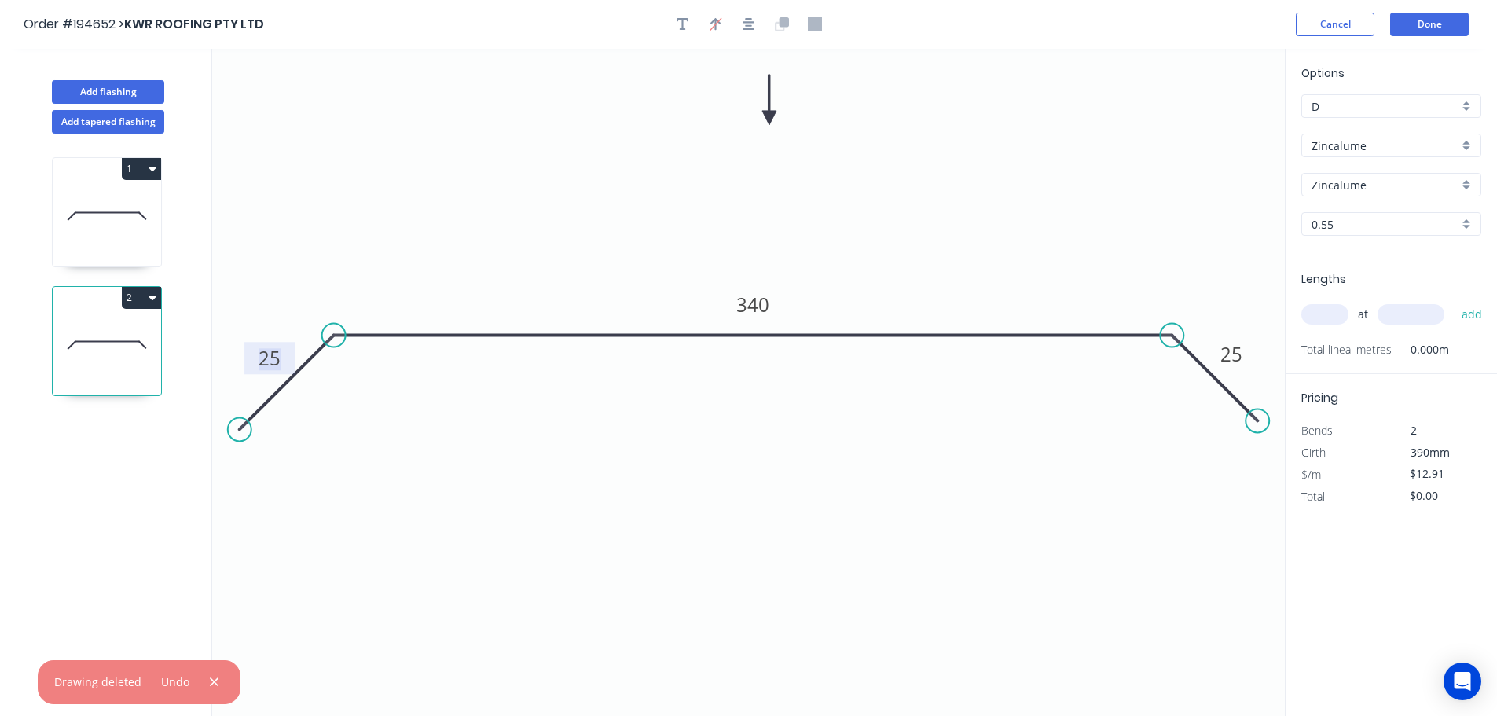
click at [266, 356] on tspan "25" at bounding box center [270, 358] width 22 height 26
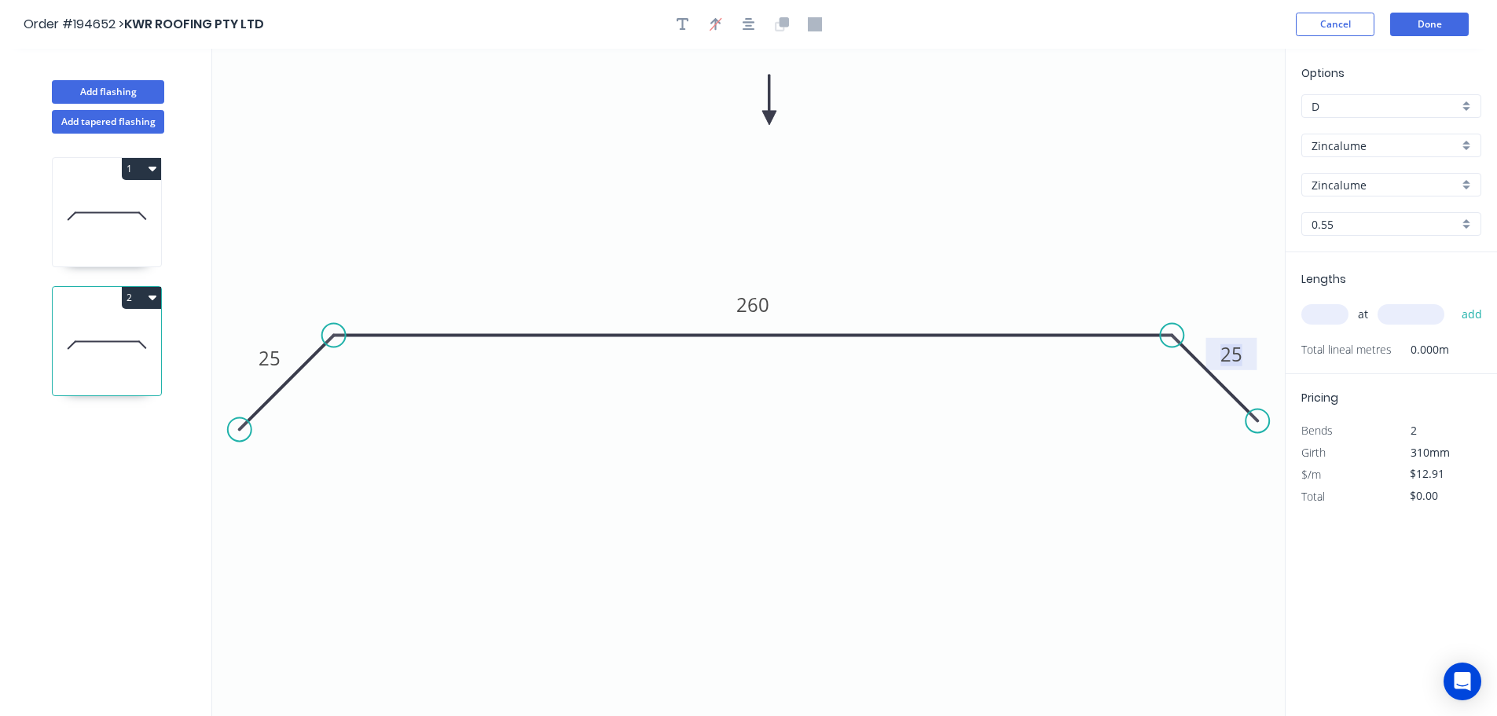
click at [1319, 325] on div "at add" at bounding box center [1392, 314] width 183 height 27
click at [1322, 315] on input "text" at bounding box center [1324, 314] width 47 height 20
type input "2"
type input "3500"
click at [1454, 301] on button "add" at bounding box center [1472, 314] width 37 height 27
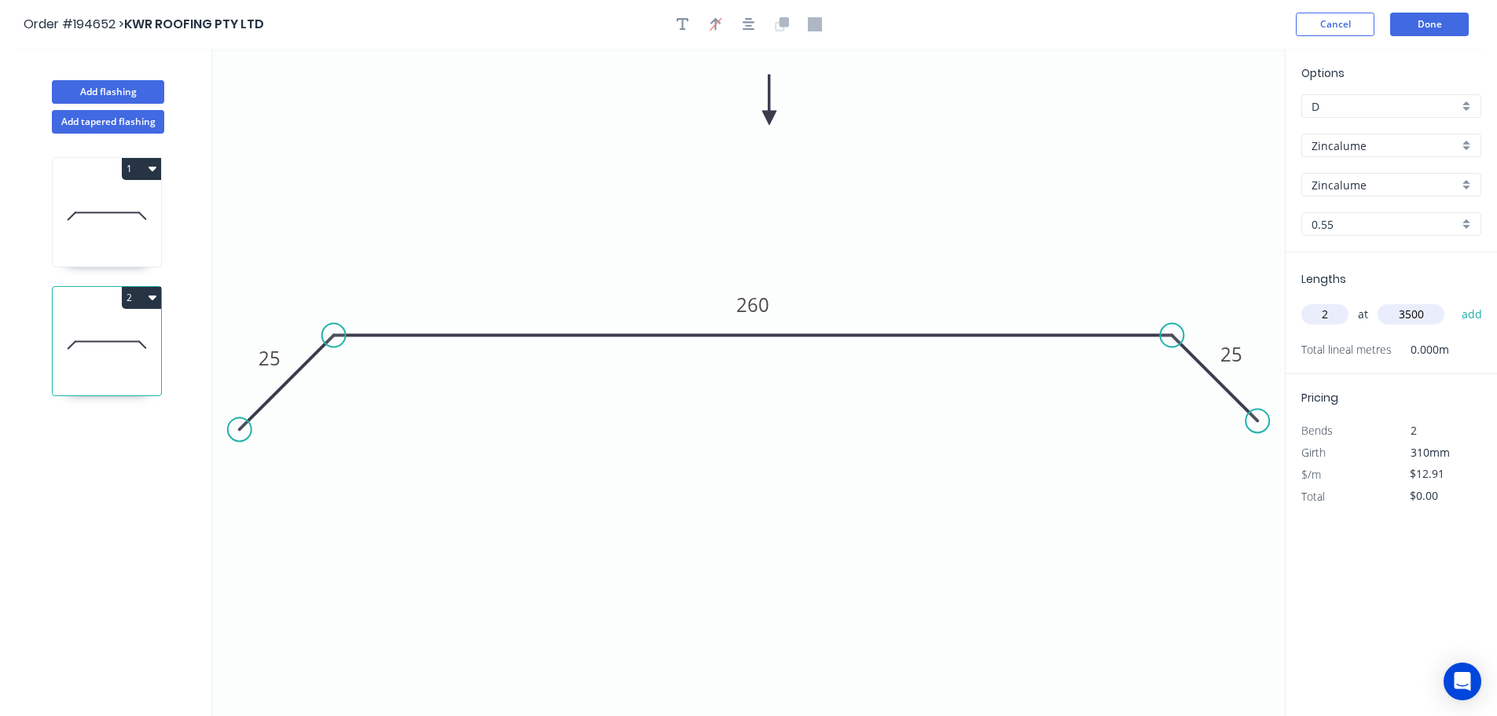
type input "$90.37"
click at [1438, 34] on button "Done" at bounding box center [1429, 25] width 79 height 24
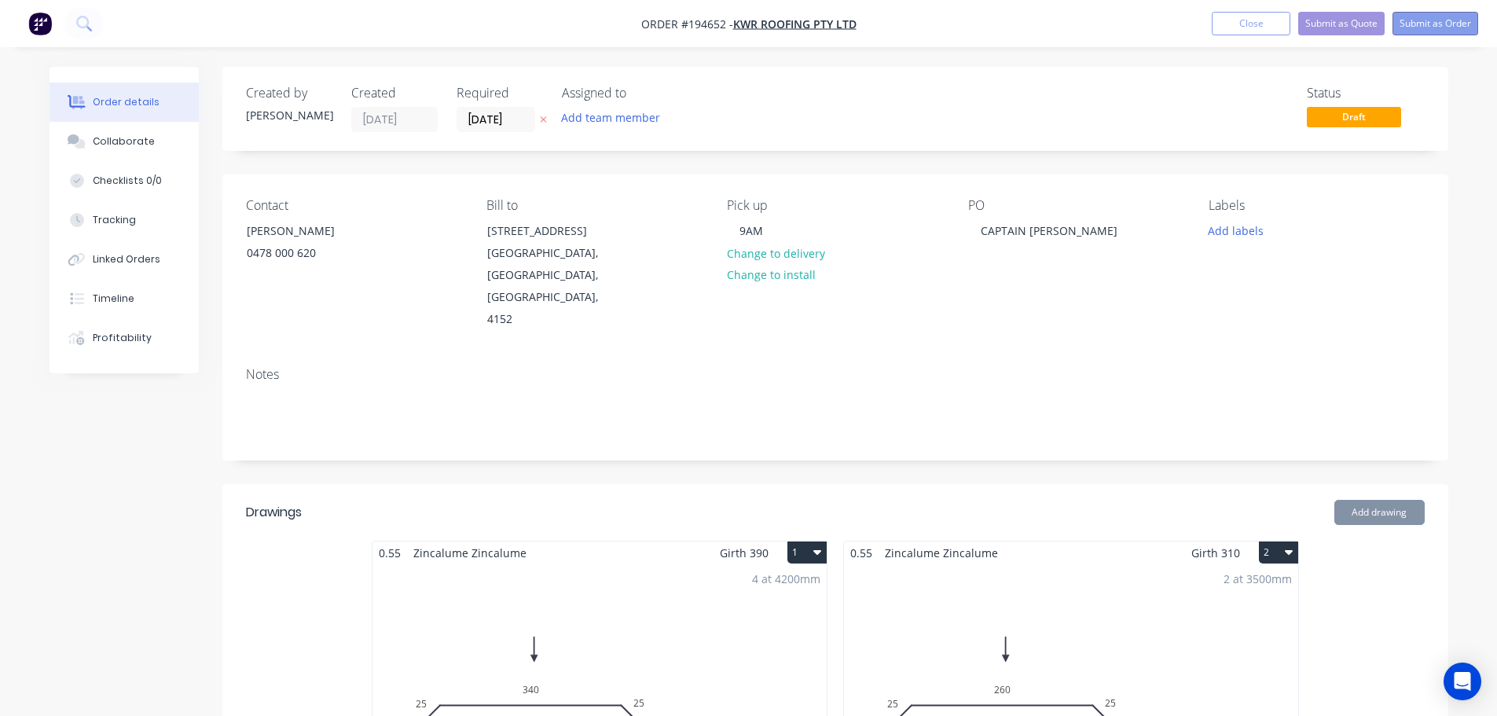
click at [1432, 25] on button "Submit as Order" at bounding box center [1435, 24] width 86 height 24
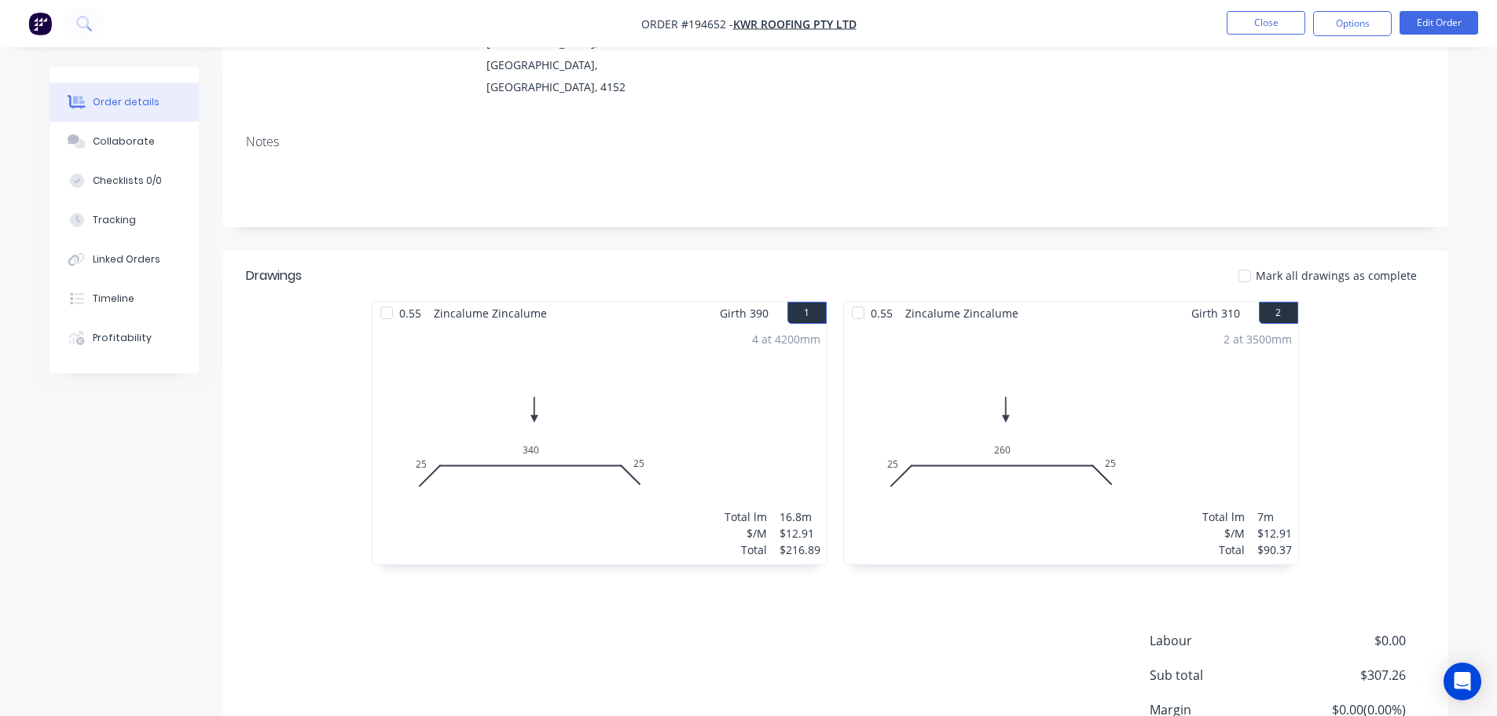
scroll to position [236, 0]
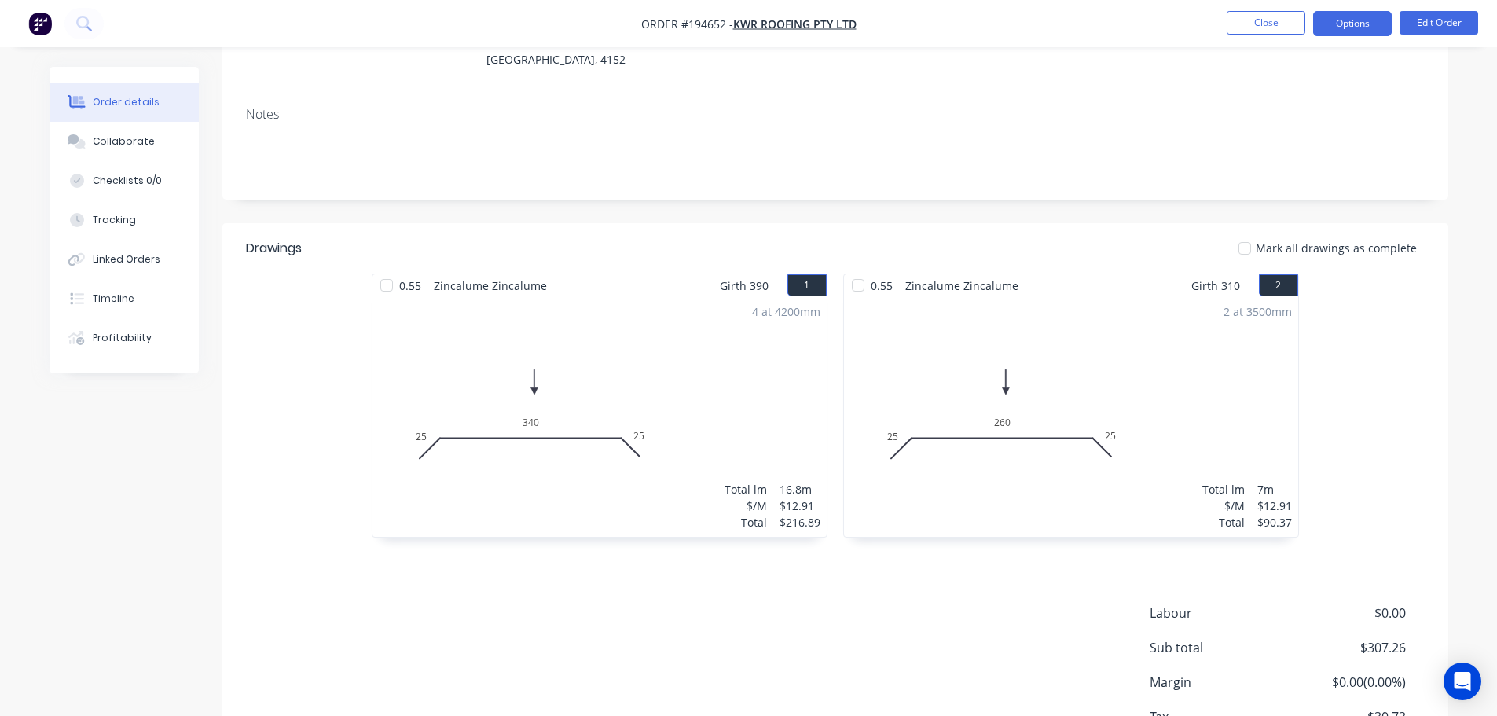
click at [1370, 20] on button "Options" at bounding box center [1352, 23] width 79 height 25
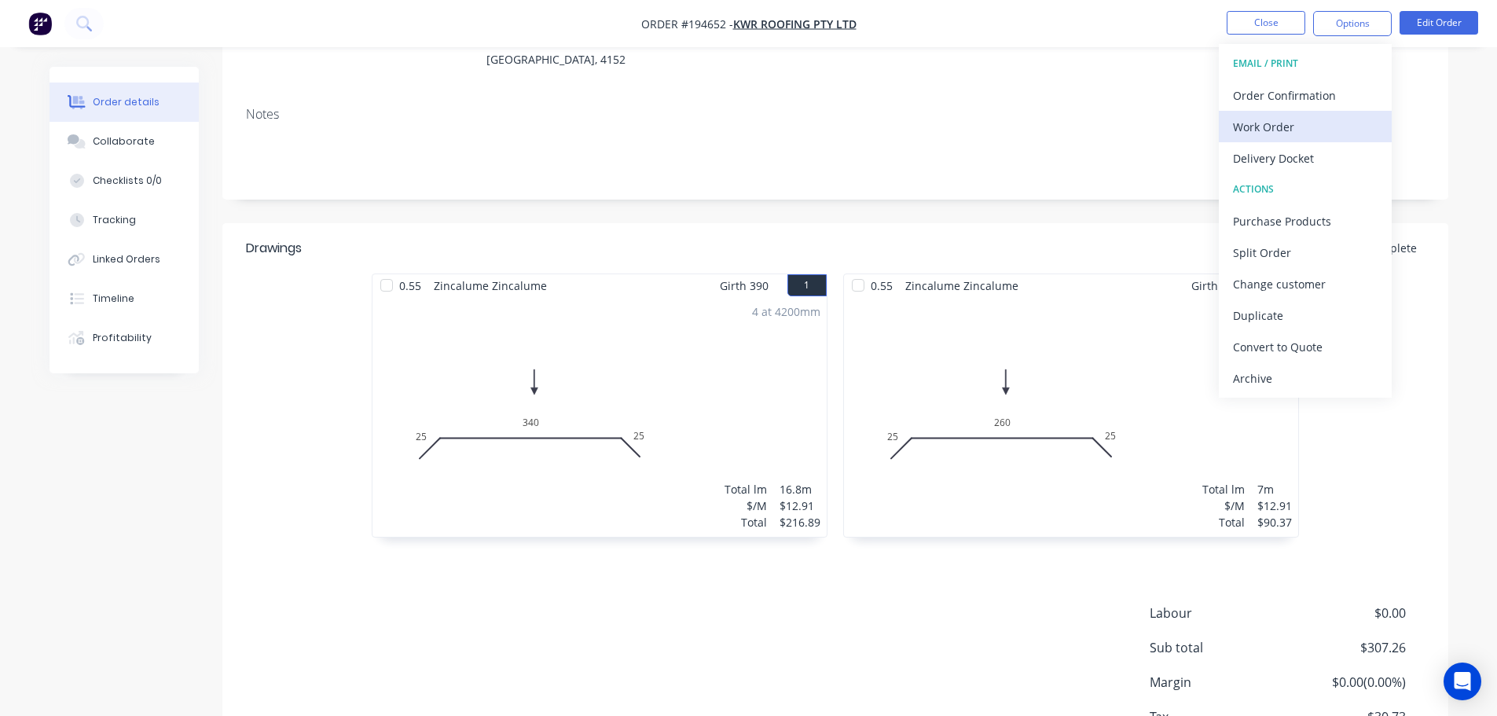
click at [1270, 136] on div "Work Order" at bounding box center [1305, 127] width 145 height 23
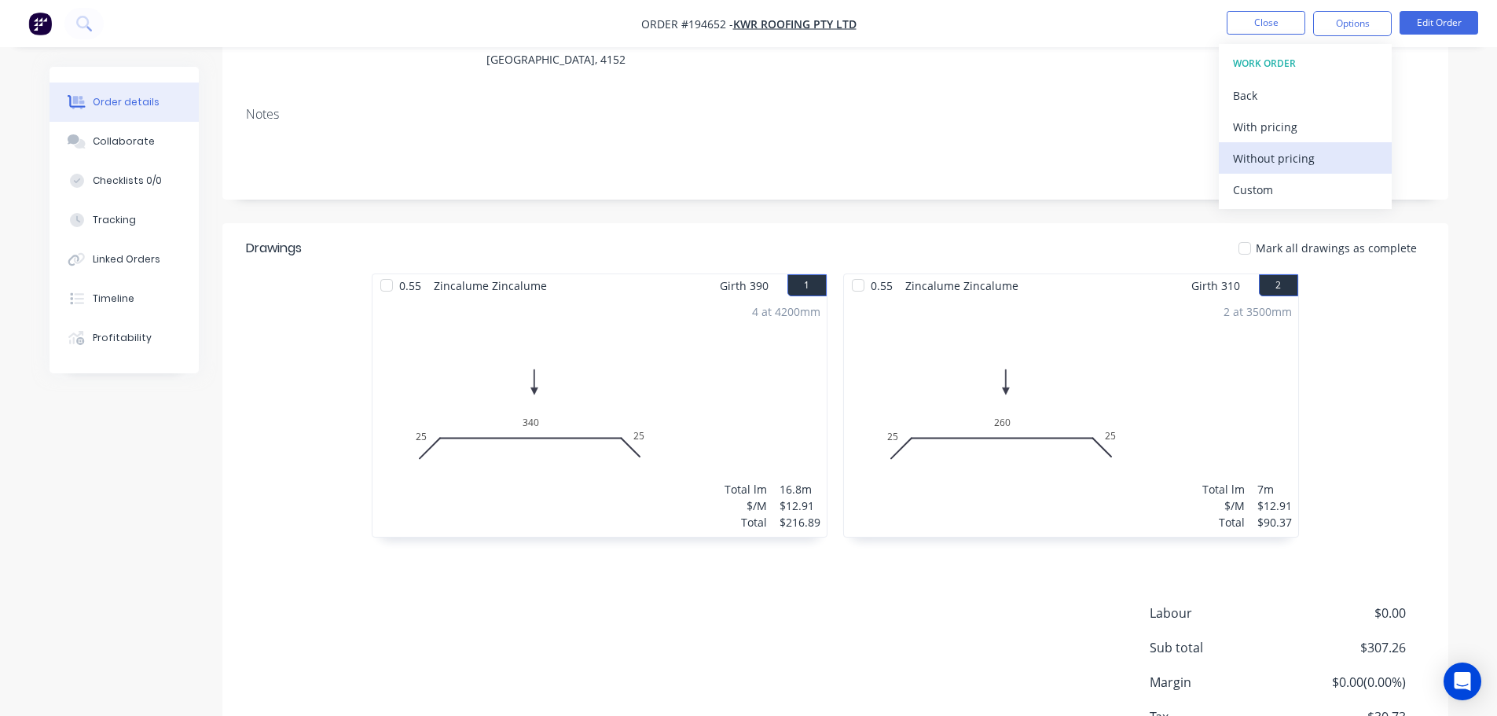
click at [1271, 154] on div "Without pricing" at bounding box center [1305, 158] width 145 height 23
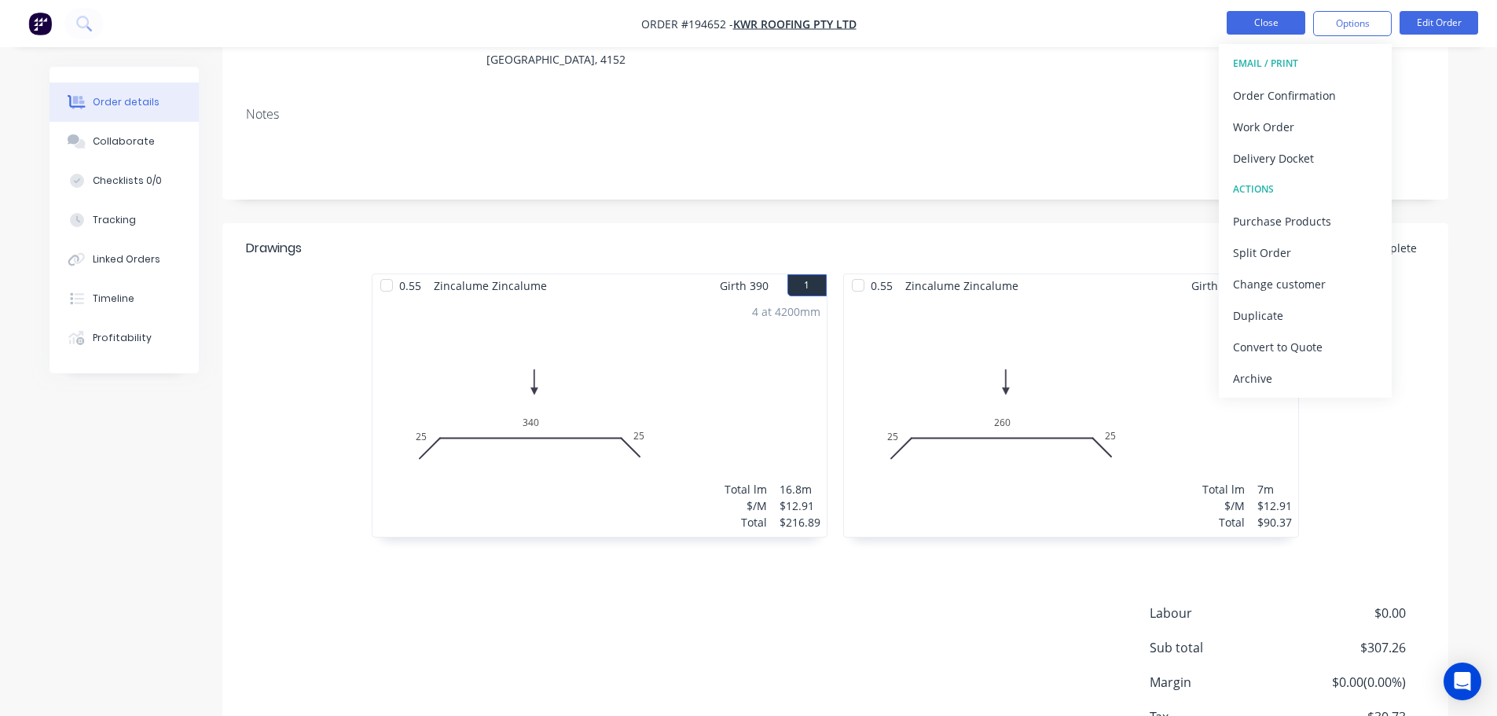
click at [1272, 26] on button "Close" at bounding box center [1266, 23] width 79 height 24
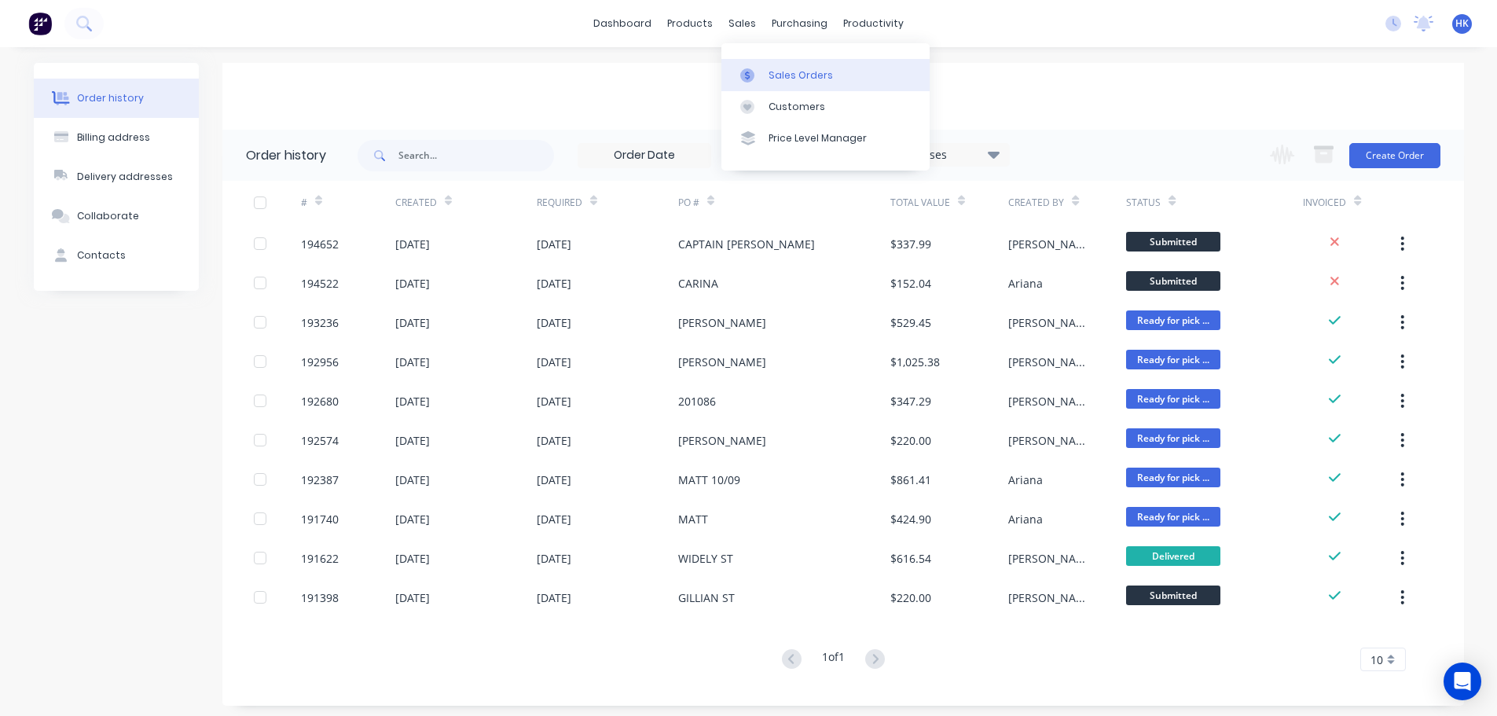
click at [761, 74] on div at bounding box center [752, 75] width 24 height 14
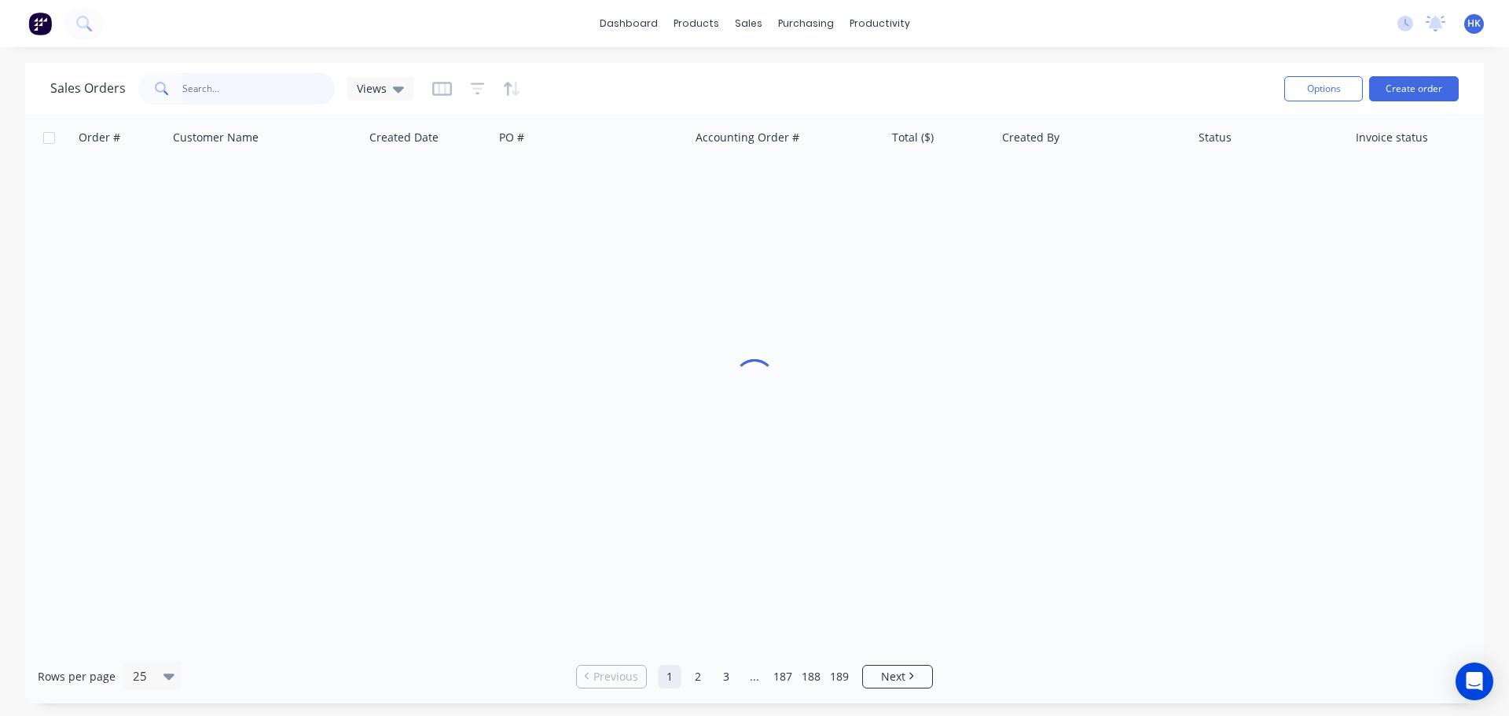
click at [270, 94] on input "text" at bounding box center [258, 88] width 153 height 31
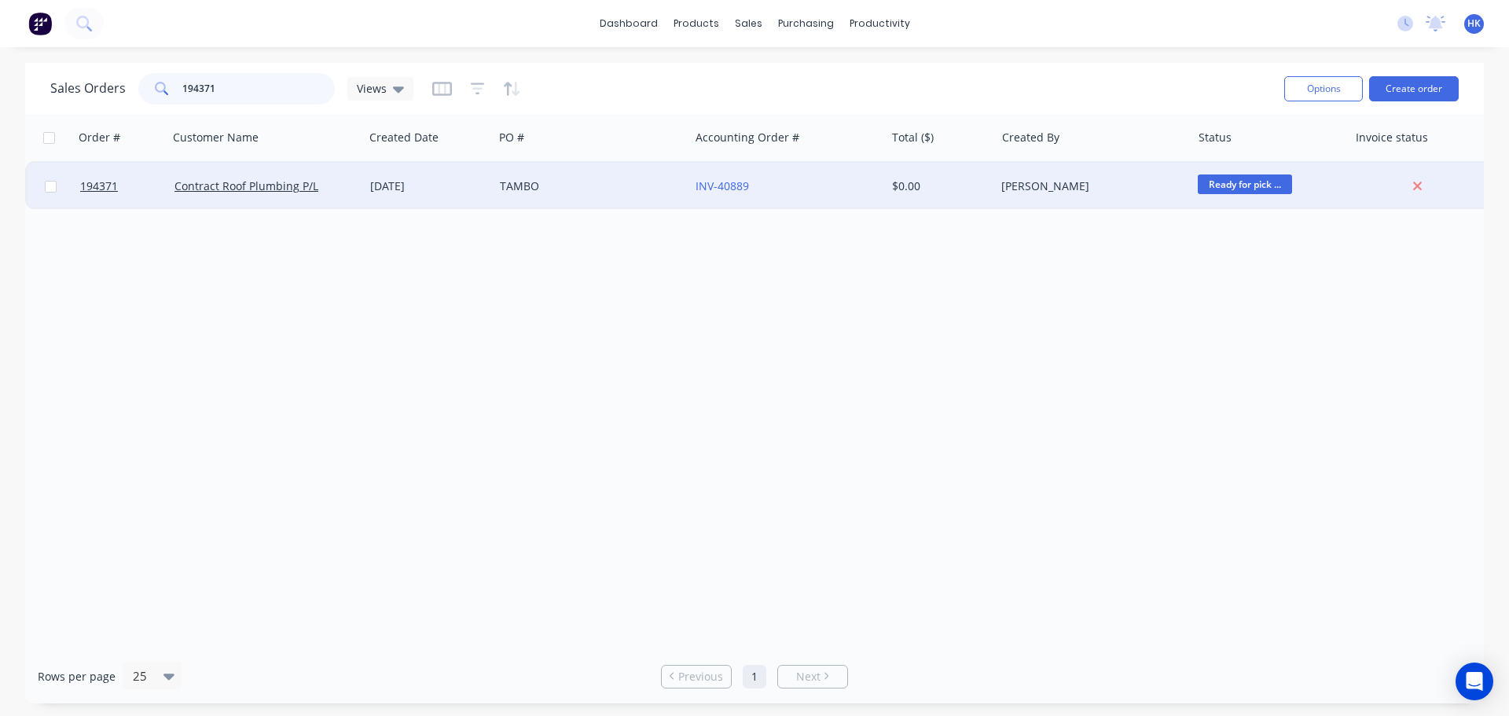
type input "194371"
click at [627, 196] on div "TAMBO" at bounding box center [591, 186] width 196 height 47
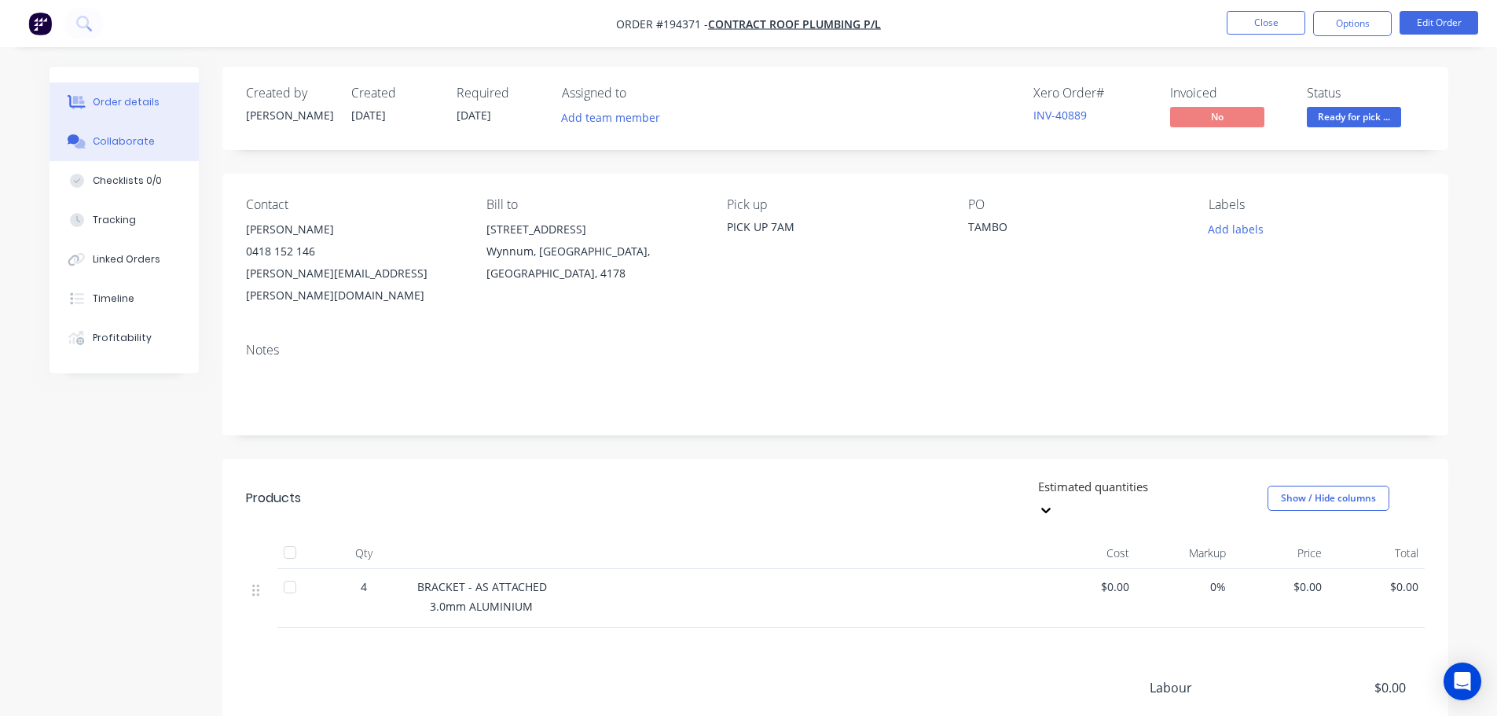
click at [76, 135] on icon at bounding box center [74, 138] width 12 height 9
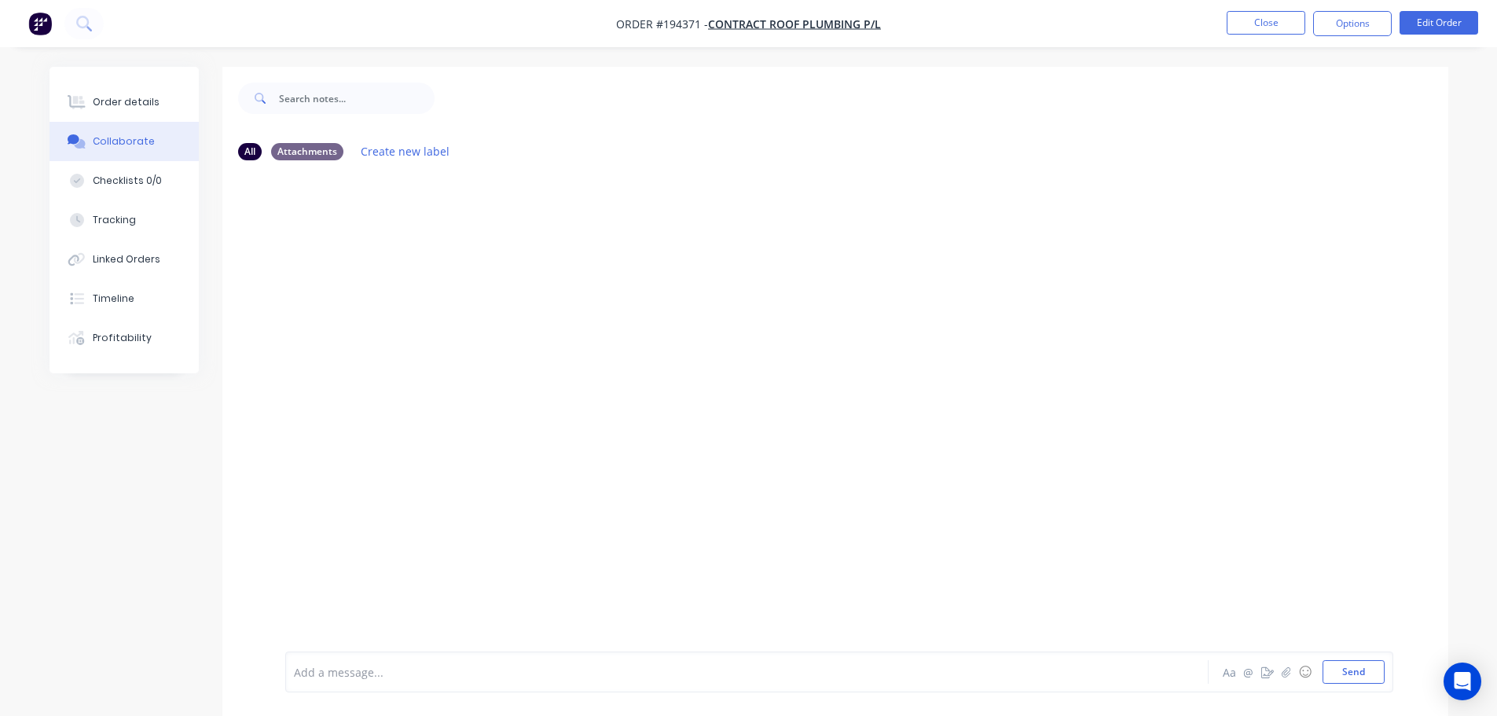
click at [345, 669] on div at bounding box center [703, 672] width 817 height 17
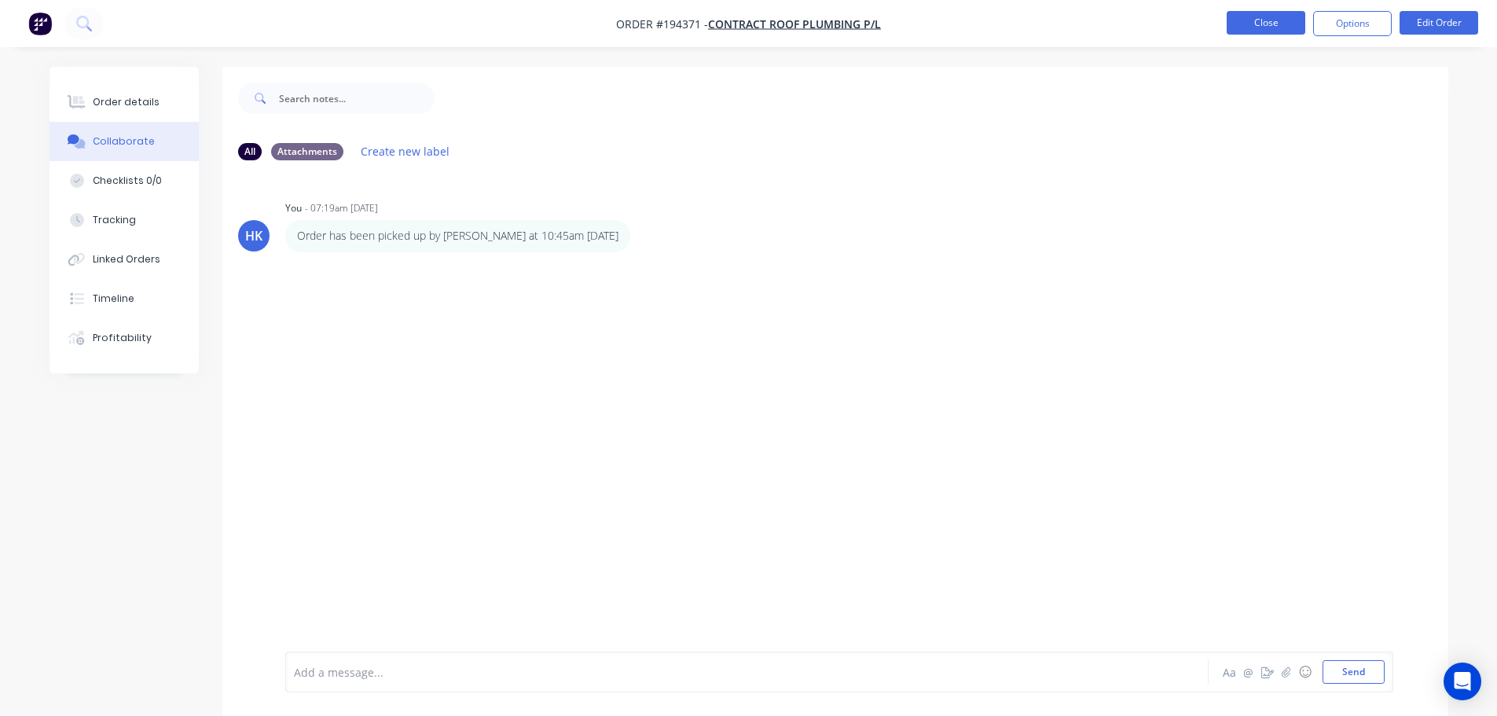
click at [1239, 15] on button "Close" at bounding box center [1266, 23] width 79 height 24
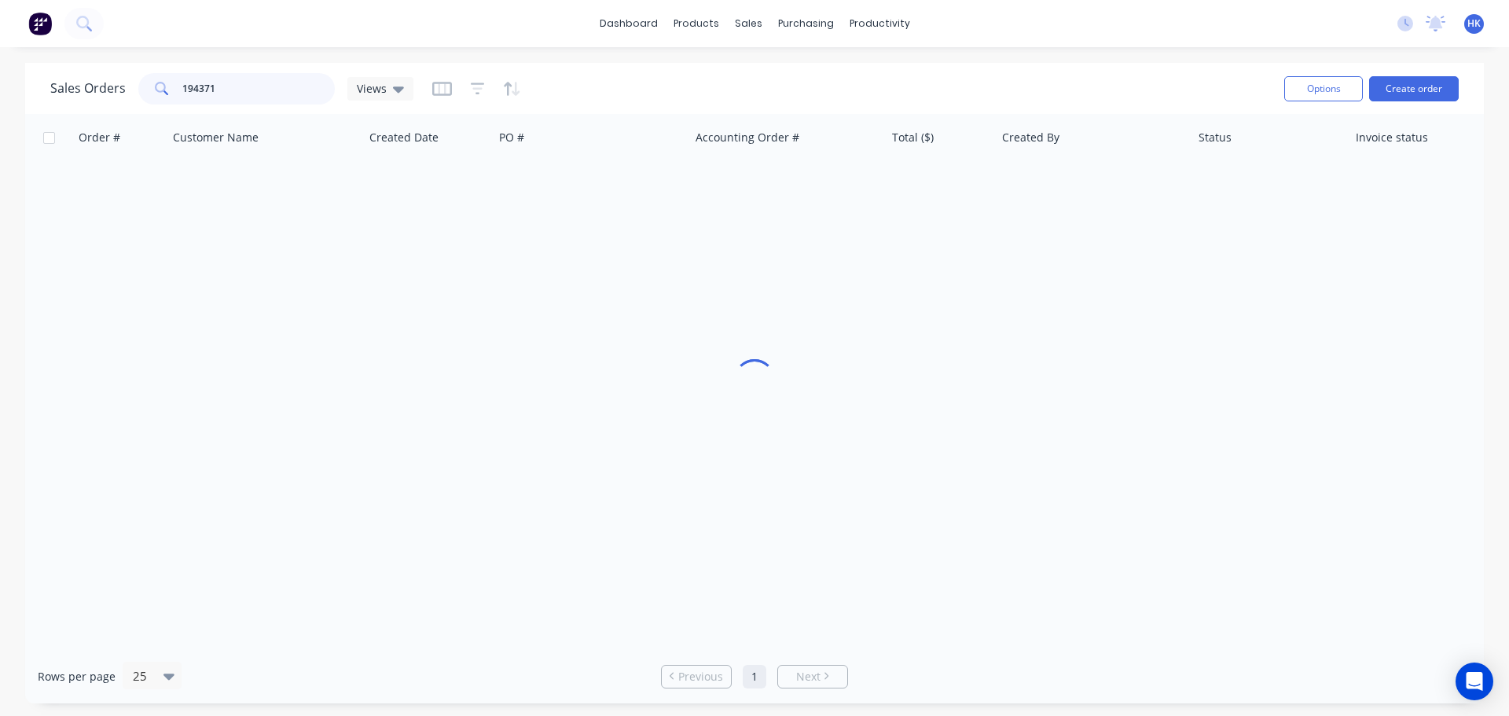
drag, startPoint x: 170, startPoint y: 101, endPoint x: 149, endPoint y: 101, distance: 21.2
click at [149, 101] on div "194371" at bounding box center [236, 88] width 196 height 31
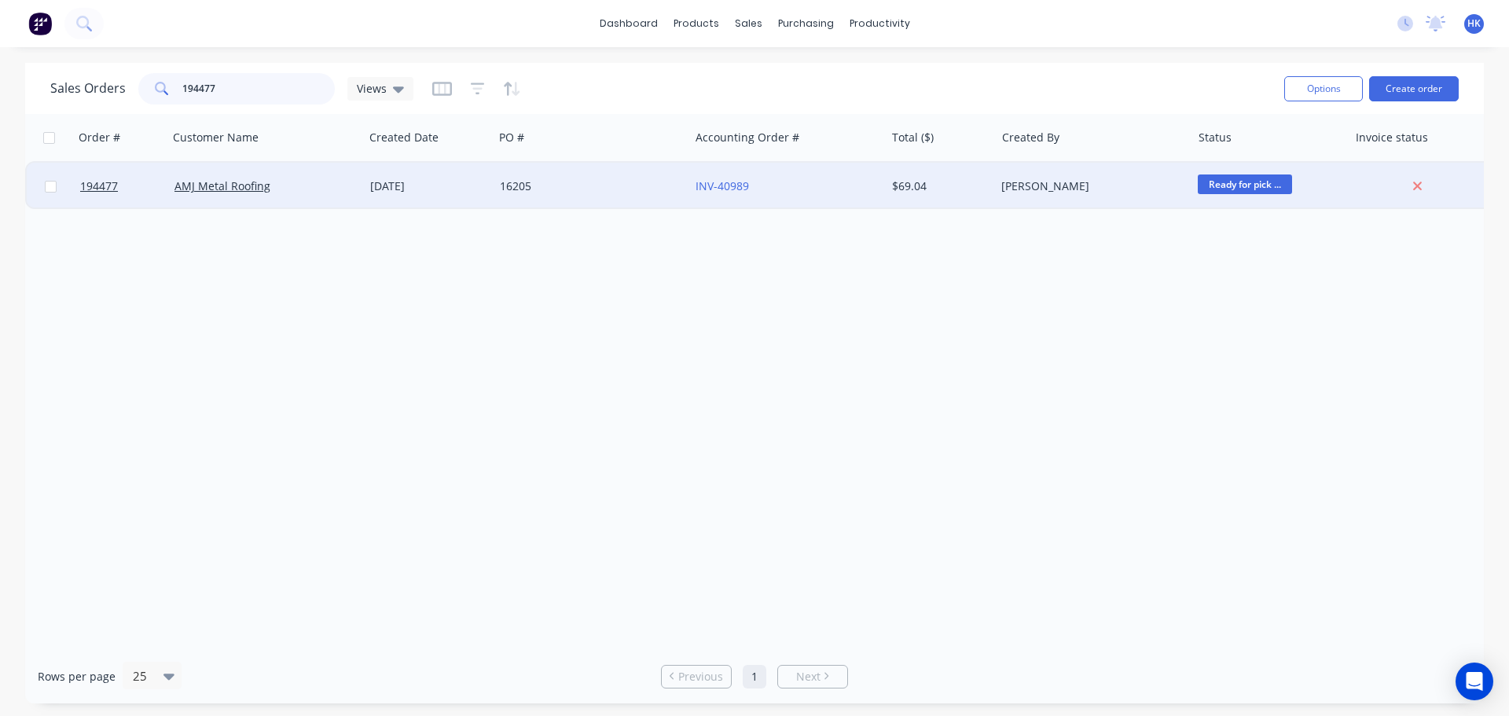
type input "194477"
click at [523, 194] on div "16205" at bounding box center [591, 186] width 196 height 47
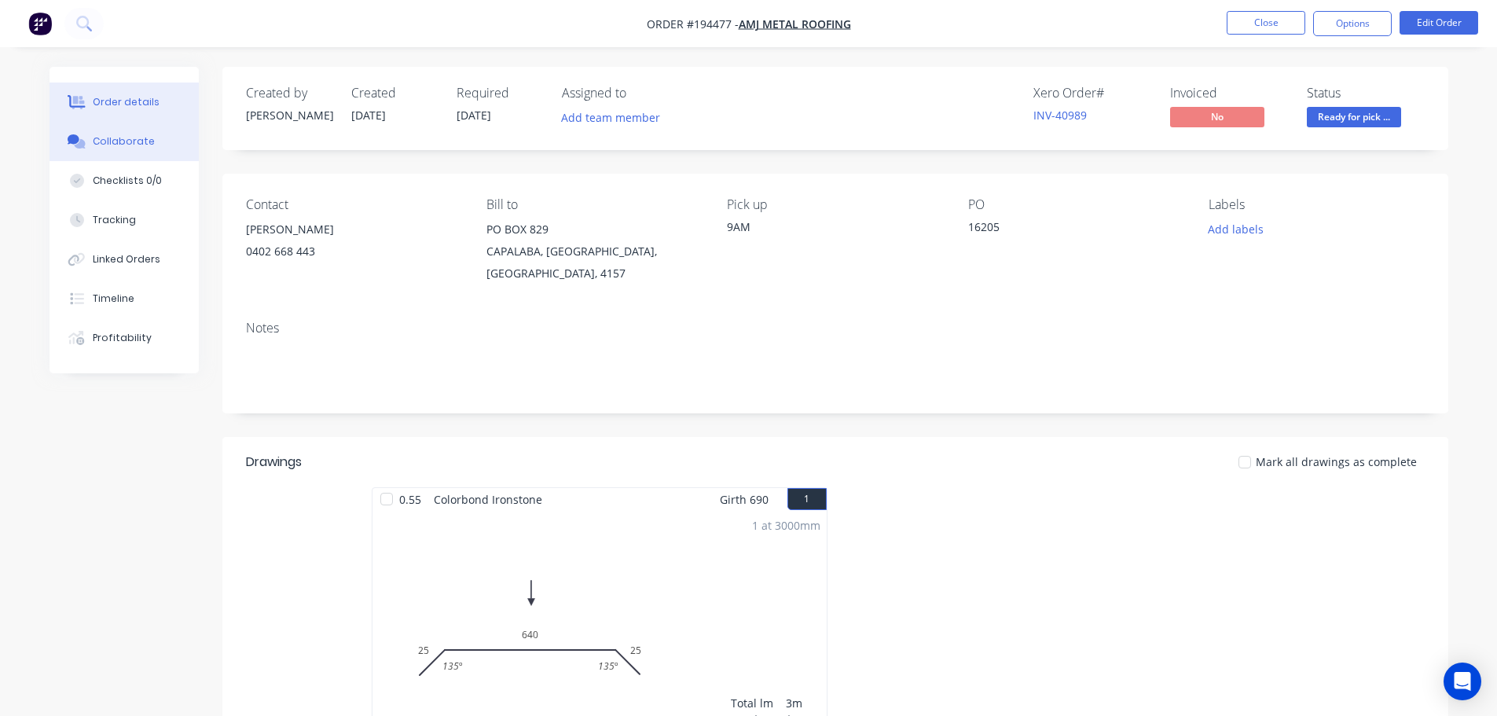
click at [131, 139] on div "Collaborate" at bounding box center [124, 141] width 62 height 14
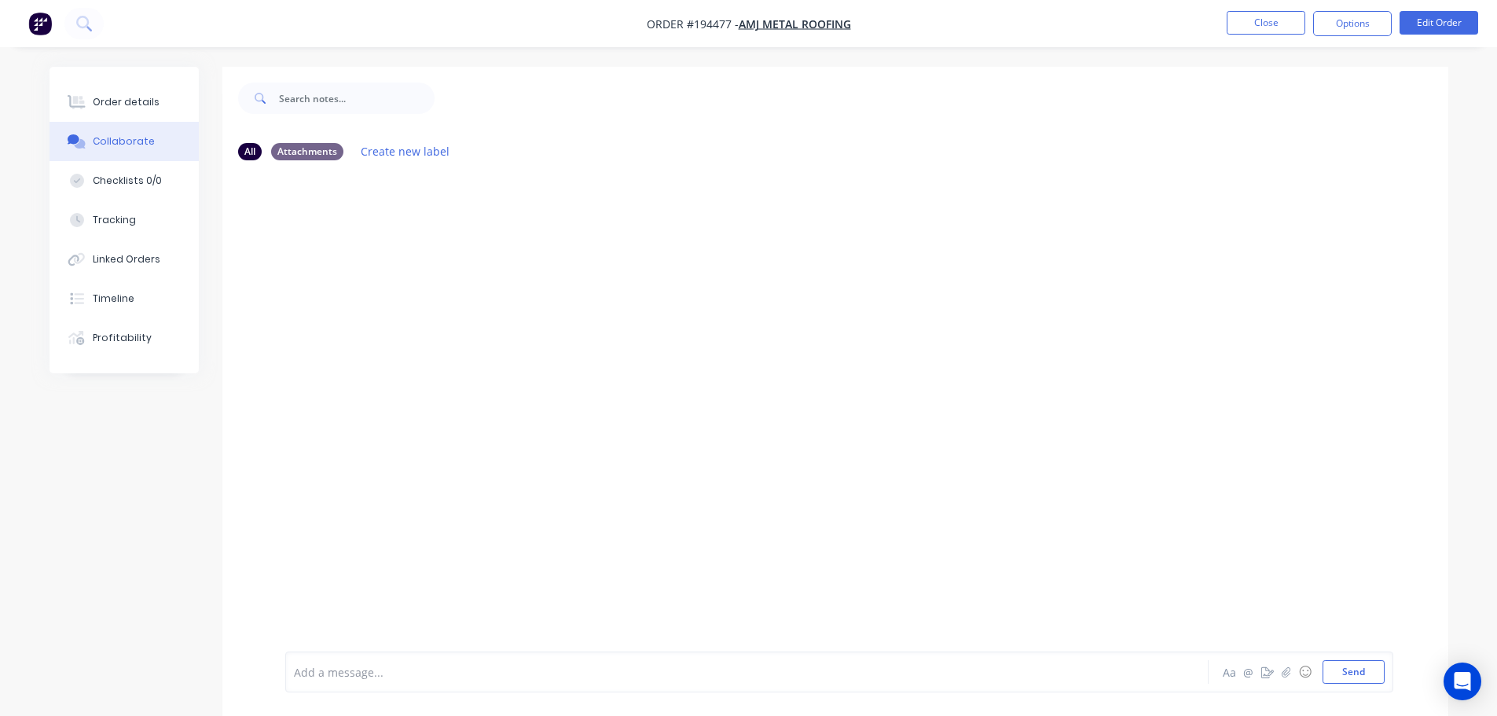
click at [338, 685] on div "Add a message... Aa @ ☺ Send" at bounding box center [839, 671] width 1108 height 41
click at [335, 680] on div "Add a message..." at bounding box center [703, 672] width 818 height 24
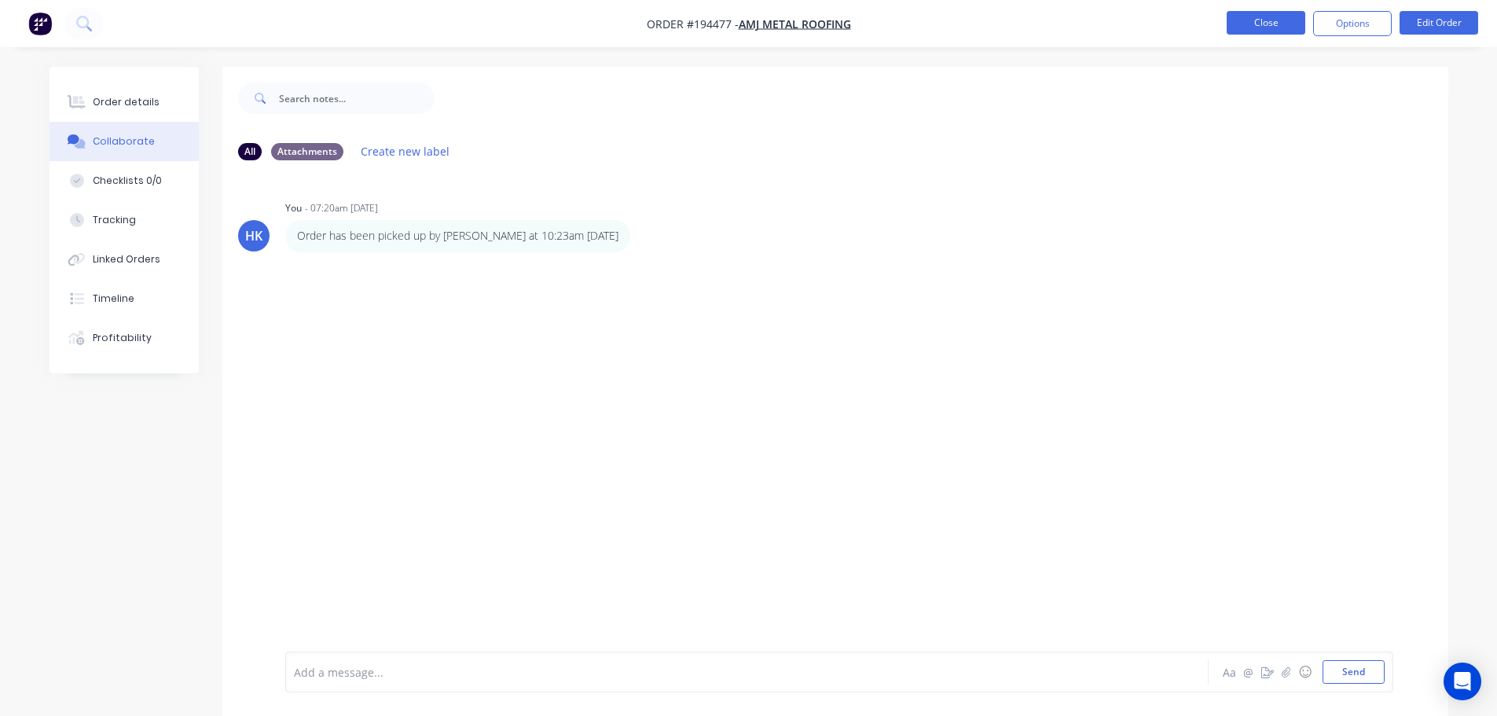
click at [1287, 21] on button "Close" at bounding box center [1266, 23] width 79 height 24
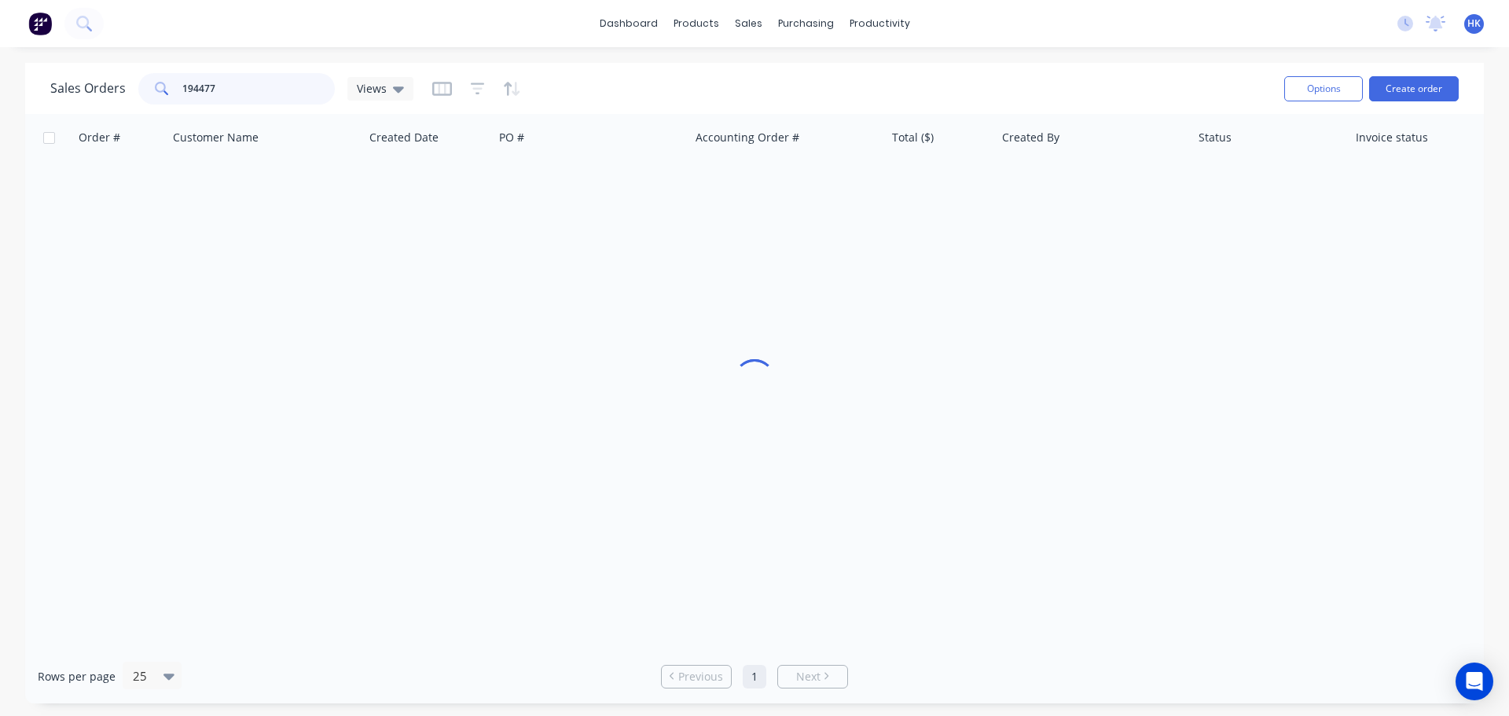
drag, startPoint x: 267, startPoint y: 83, endPoint x: 150, endPoint y: 94, distance: 117.6
click at [150, 94] on div "194477" at bounding box center [236, 88] width 196 height 31
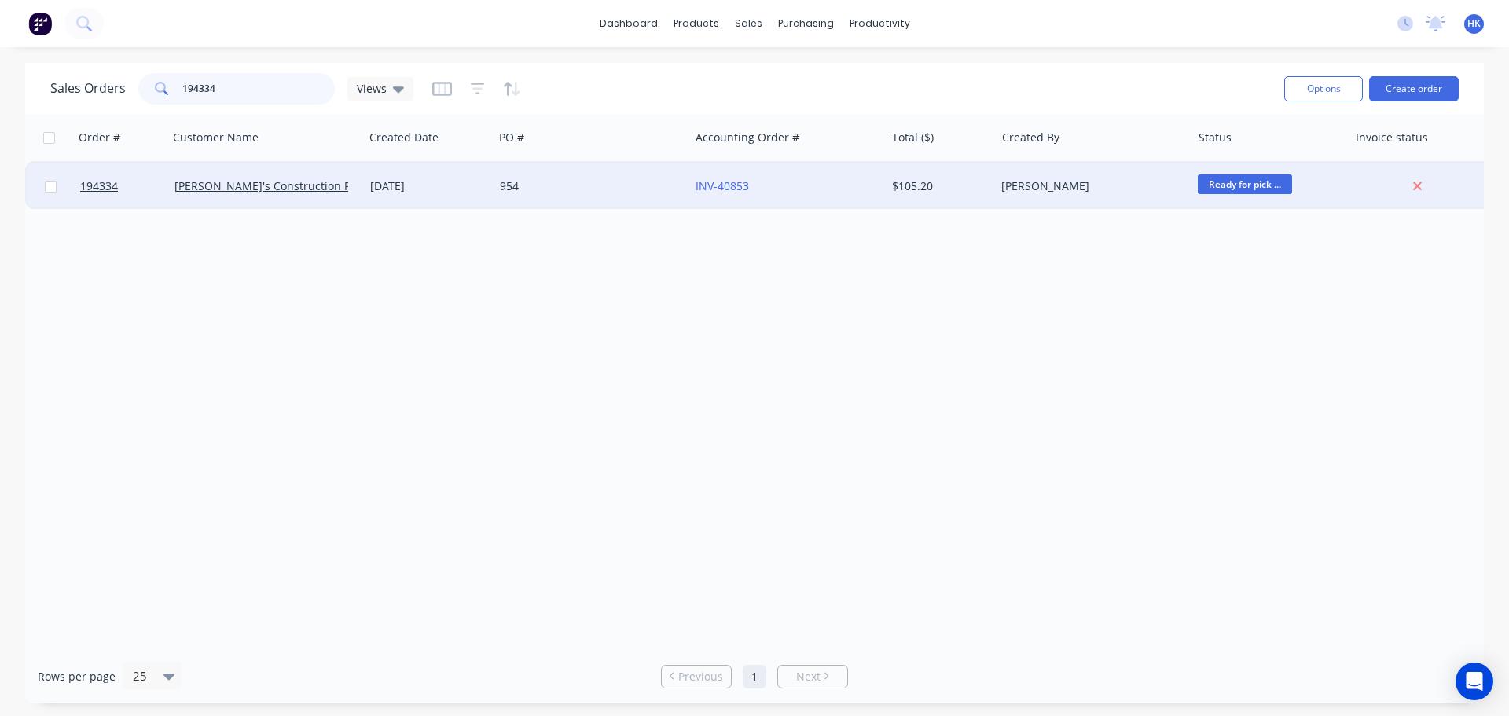
type input "194334"
click at [498, 196] on div "954" at bounding box center [591, 186] width 196 height 47
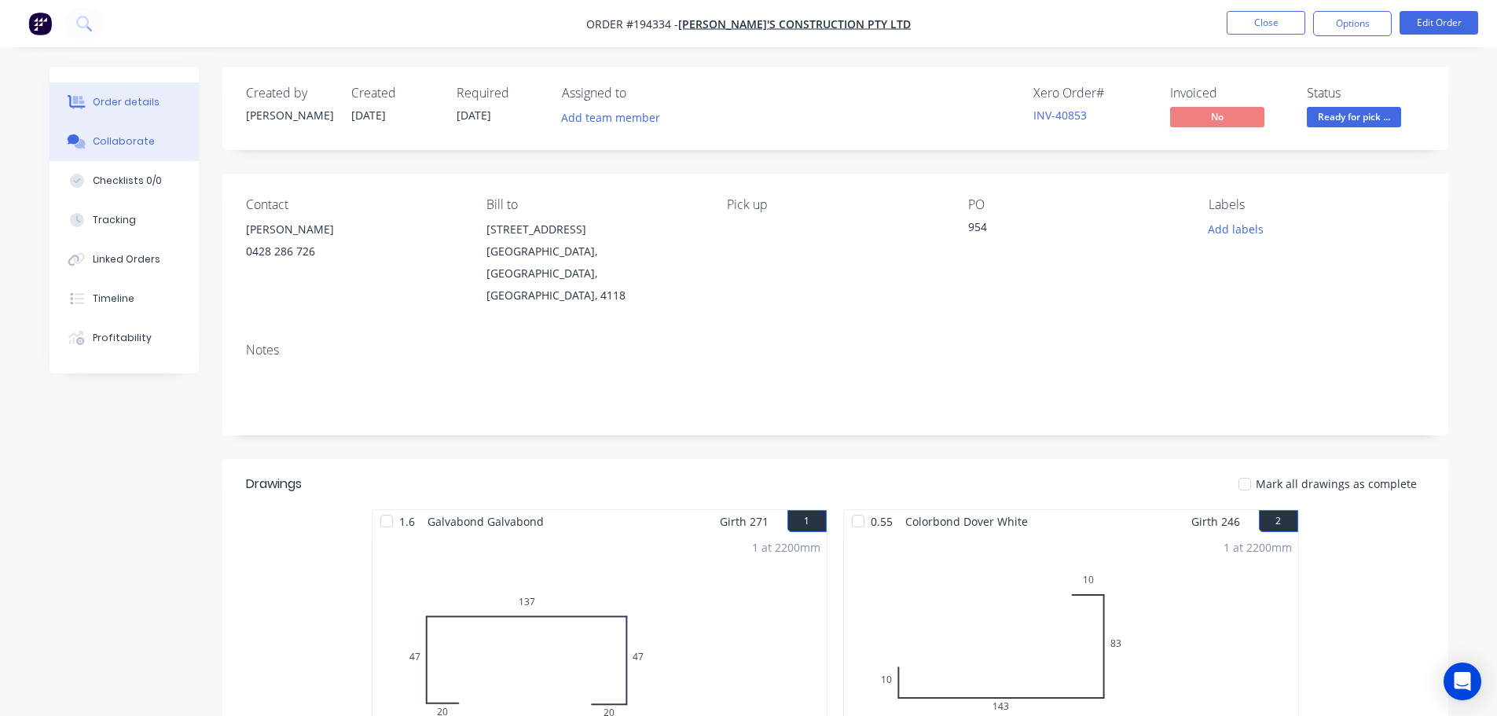
click at [116, 137] on div "Collaborate" at bounding box center [124, 141] width 62 height 14
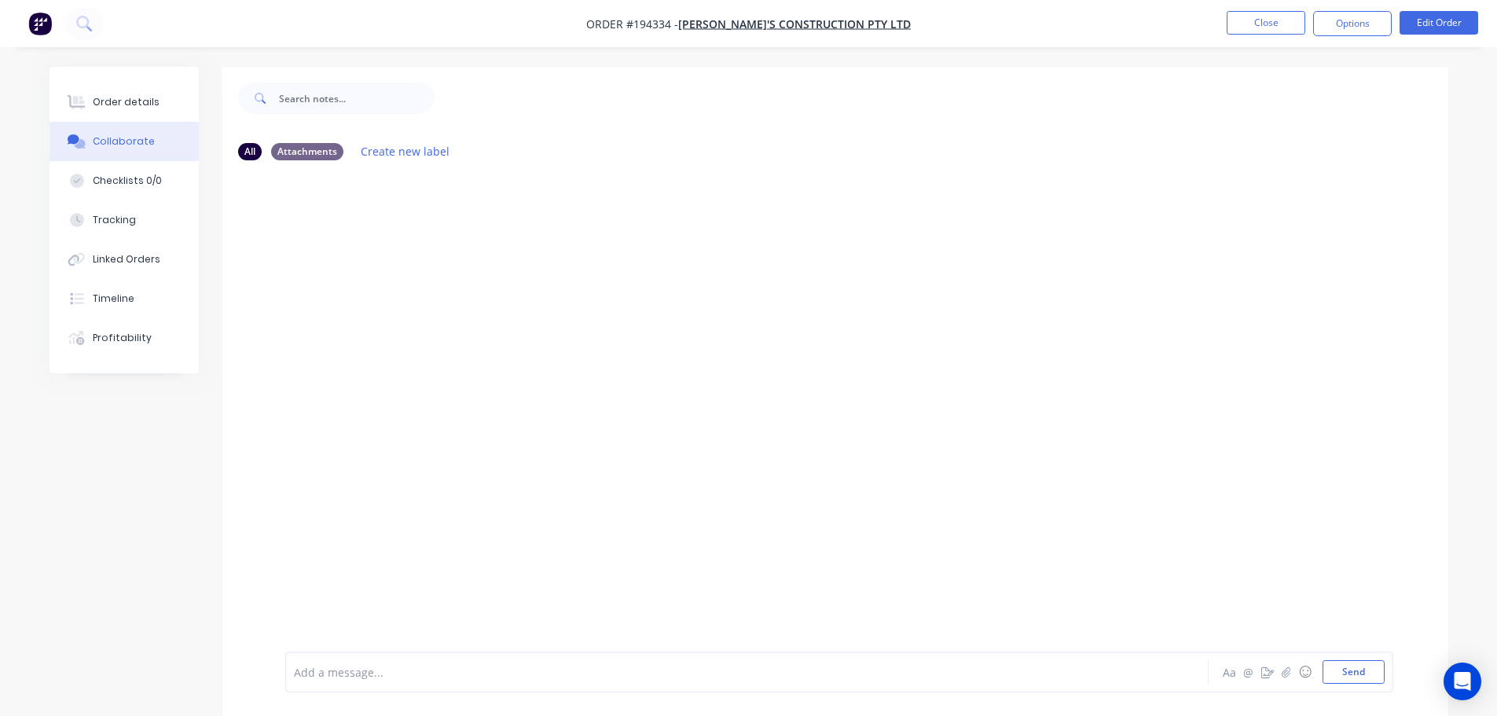
click at [337, 673] on div at bounding box center [703, 672] width 817 height 17
drag, startPoint x: 607, startPoint y: 236, endPoint x: 422, endPoint y: 251, distance: 185.3
click at [394, 252] on div "HK You - 07:21am 03/10/25 Order has been picked up by Brandon at 10:15am - 02/1…" at bounding box center [835, 412] width 1226 height 479
click at [611, 236] on div "Order has been picked up by Brandon at 10:15am - 02/10/2025" at bounding box center [457, 235] width 345 height 31
drag, startPoint x: 611, startPoint y: 233, endPoint x: 298, endPoint y: 248, distance: 313.8
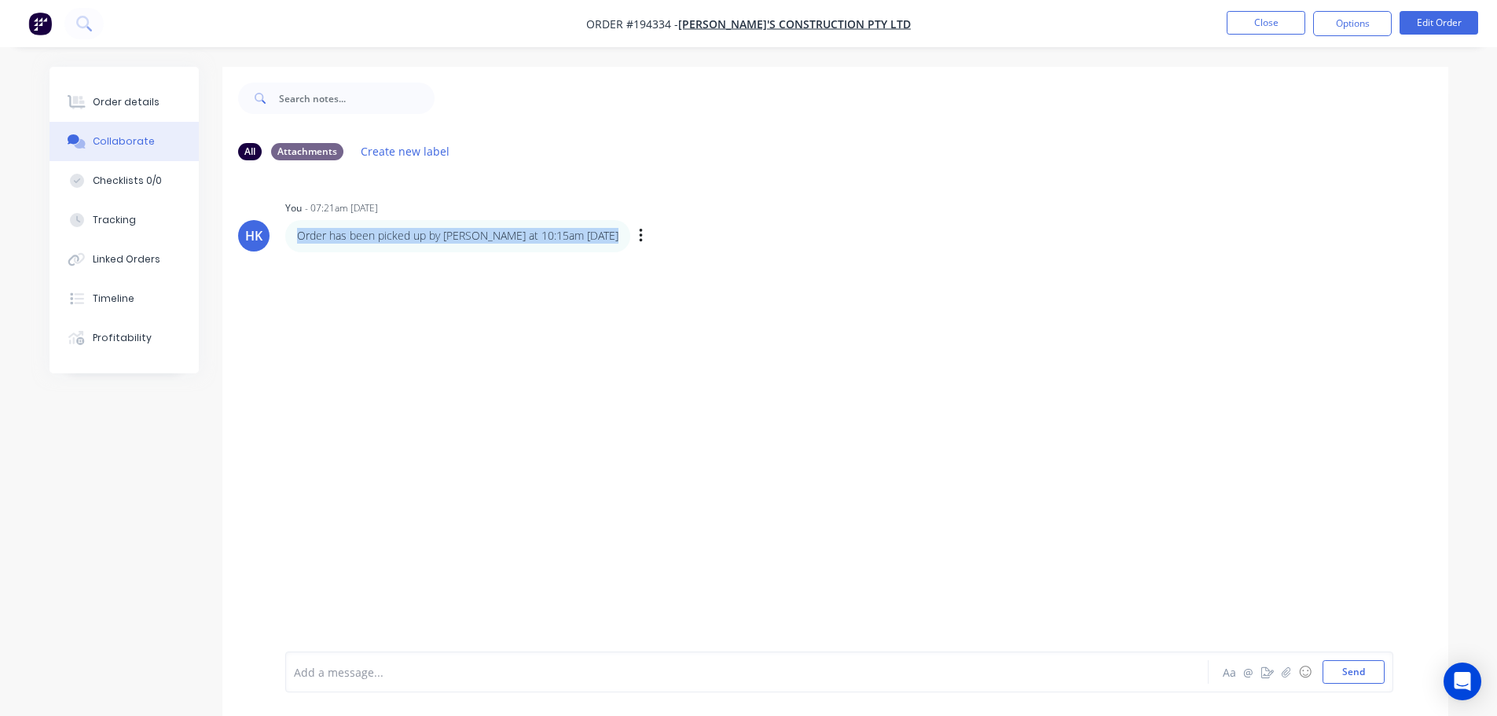
click at [298, 248] on div "Order has been picked up by Brandon at 10:15am - 02/10/2025" at bounding box center [457, 235] width 345 height 31
copy p "Order has been picked up by Brandon at 10:15am - 02/10/2025"
click at [1271, 24] on button "Close" at bounding box center [1266, 23] width 79 height 24
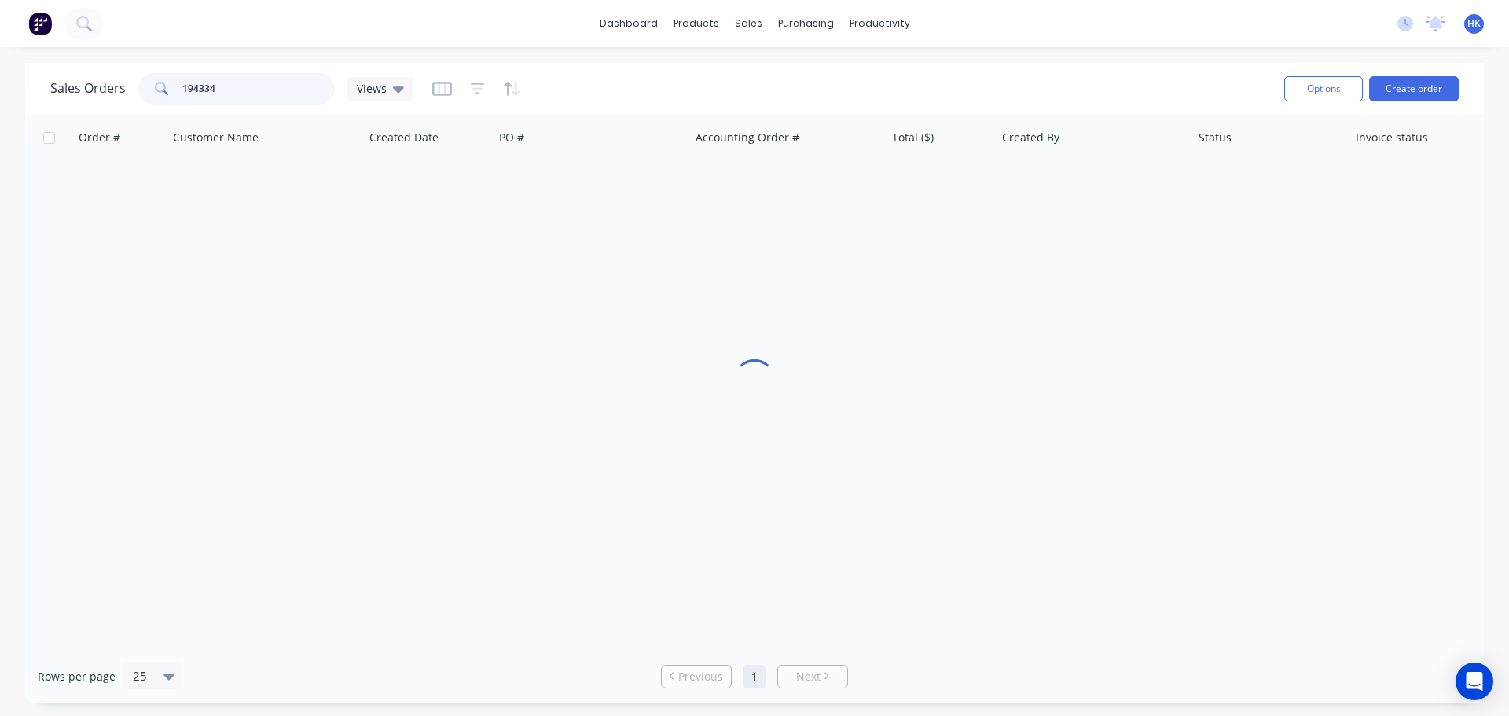
drag, startPoint x: 251, startPoint y: 94, endPoint x: 177, endPoint y: 100, distance: 74.1
click at [177, 100] on div "194334" at bounding box center [236, 88] width 196 height 31
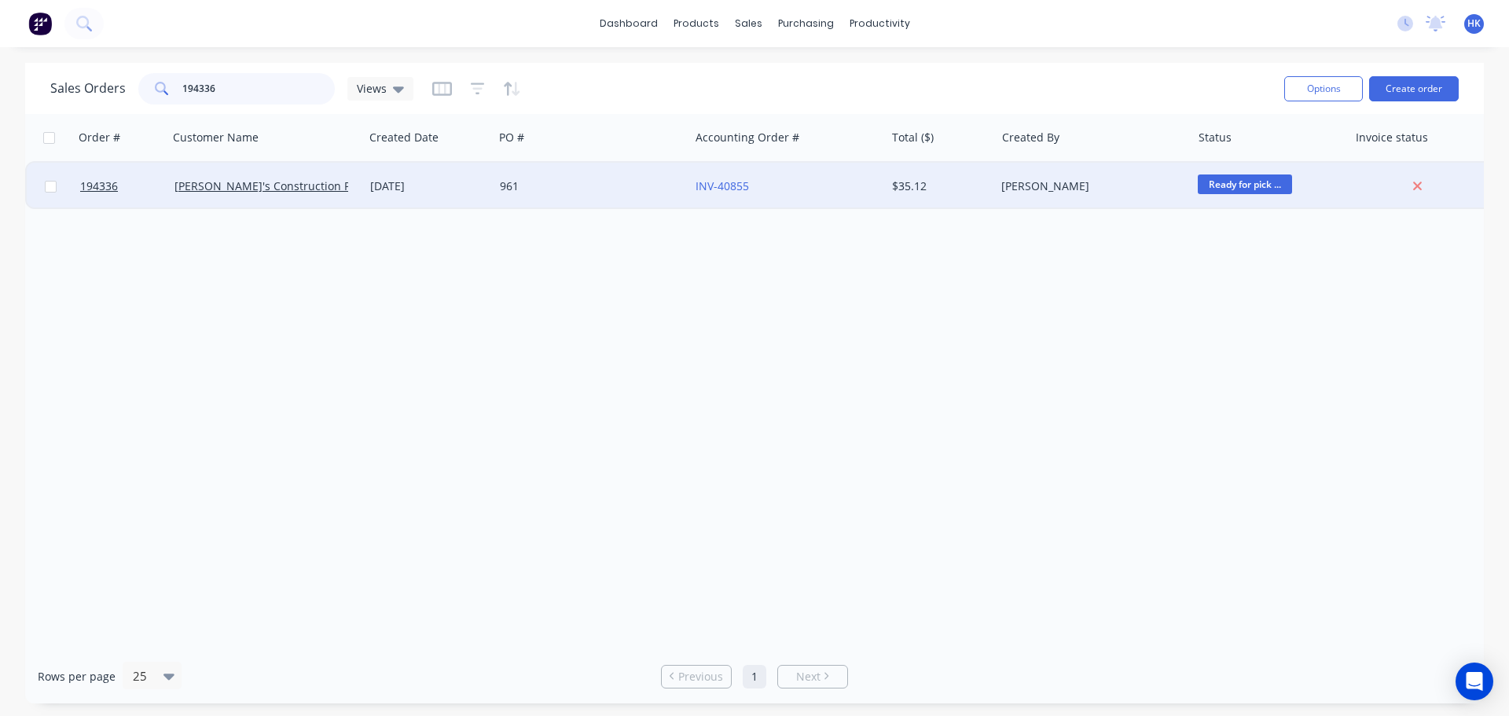
type input "194336"
click at [592, 185] on div "961" at bounding box center [587, 186] width 174 height 16
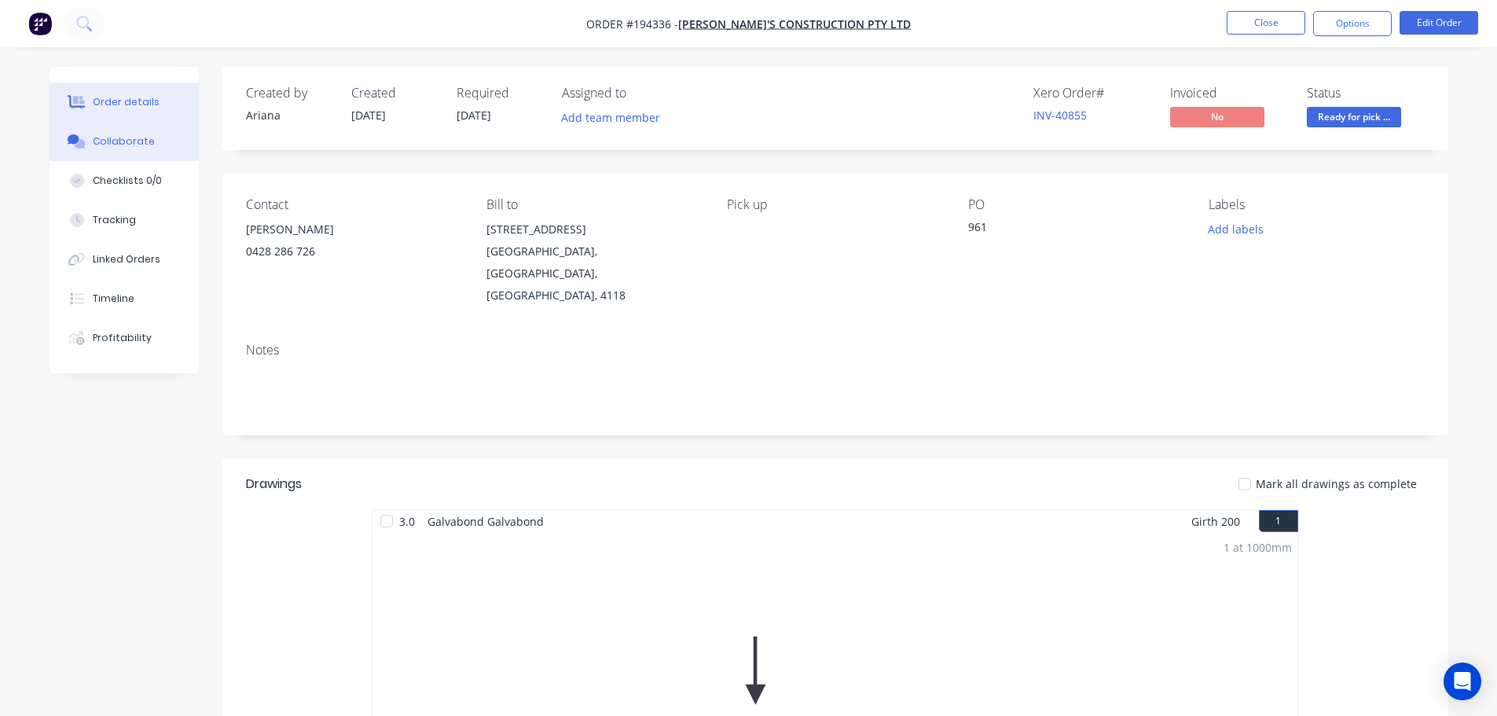
click at [116, 137] on div "Collaborate" at bounding box center [124, 141] width 62 height 14
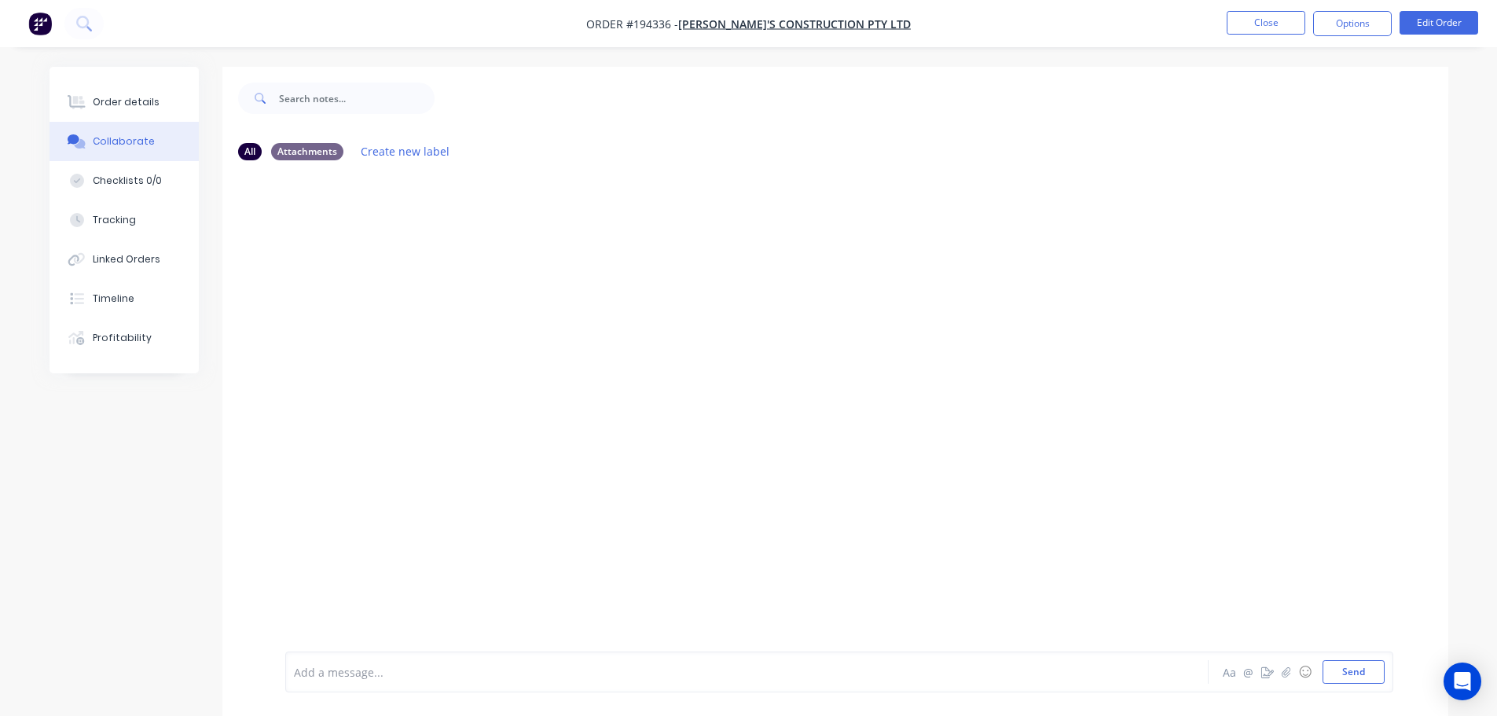
click at [346, 687] on div "Add a message... Aa @ ☺ Send" at bounding box center [839, 671] width 1108 height 41
click at [346, 678] on div at bounding box center [703, 672] width 817 height 17
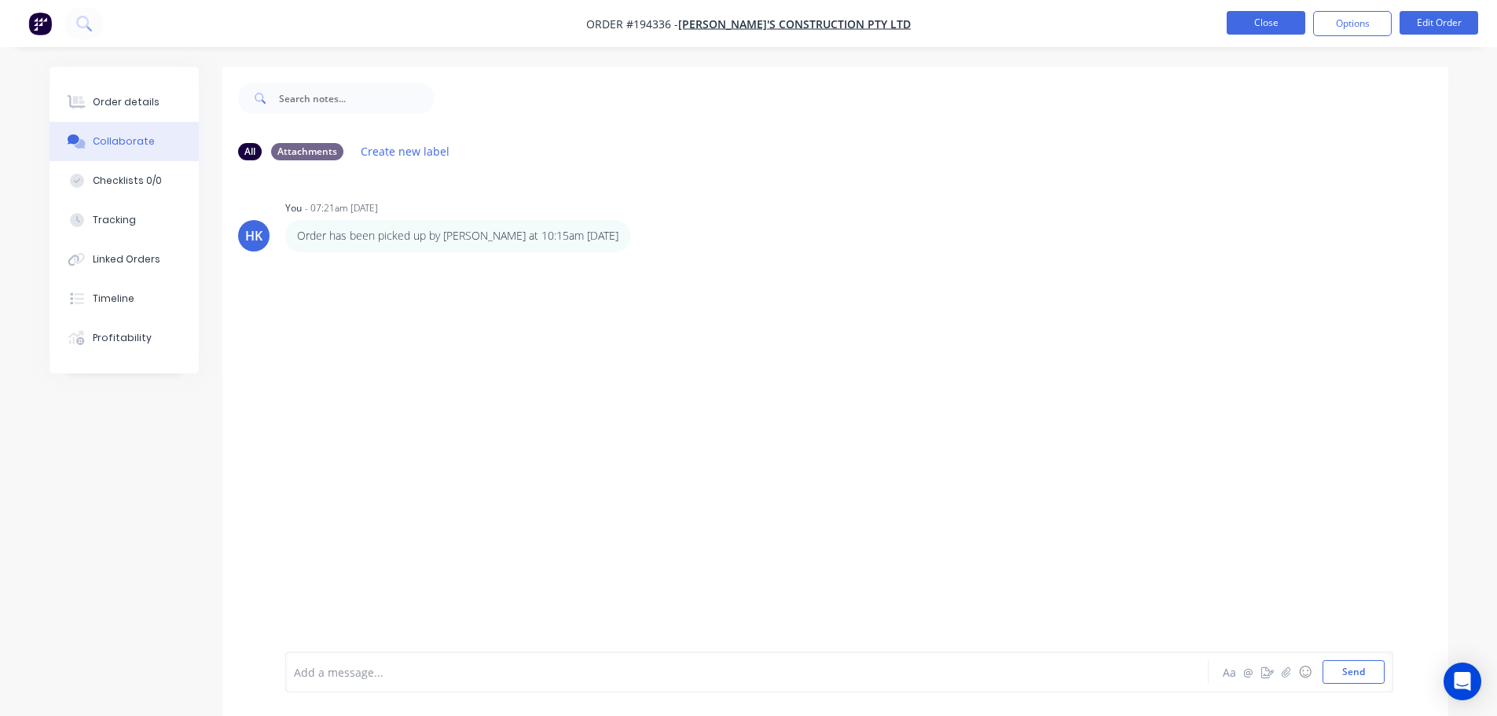
click at [1294, 32] on button "Close" at bounding box center [1266, 23] width 79 height 24
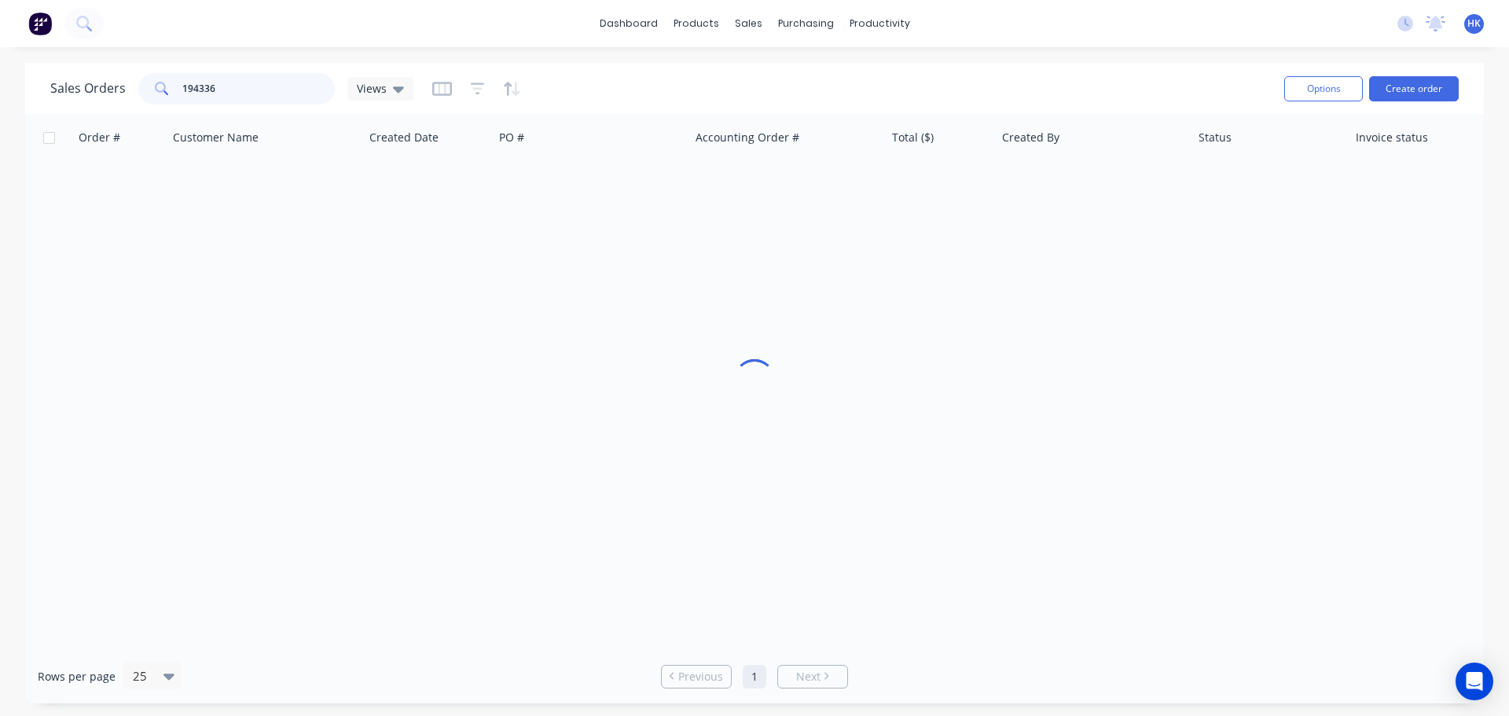
drag, startPoint x: 180, startPoint y: 96, endPoint x: 164, endPoint y: 96, distance: 15.7
click at [164, 96] on div "194336" at bounding box center [236, 88] width 196 height 31
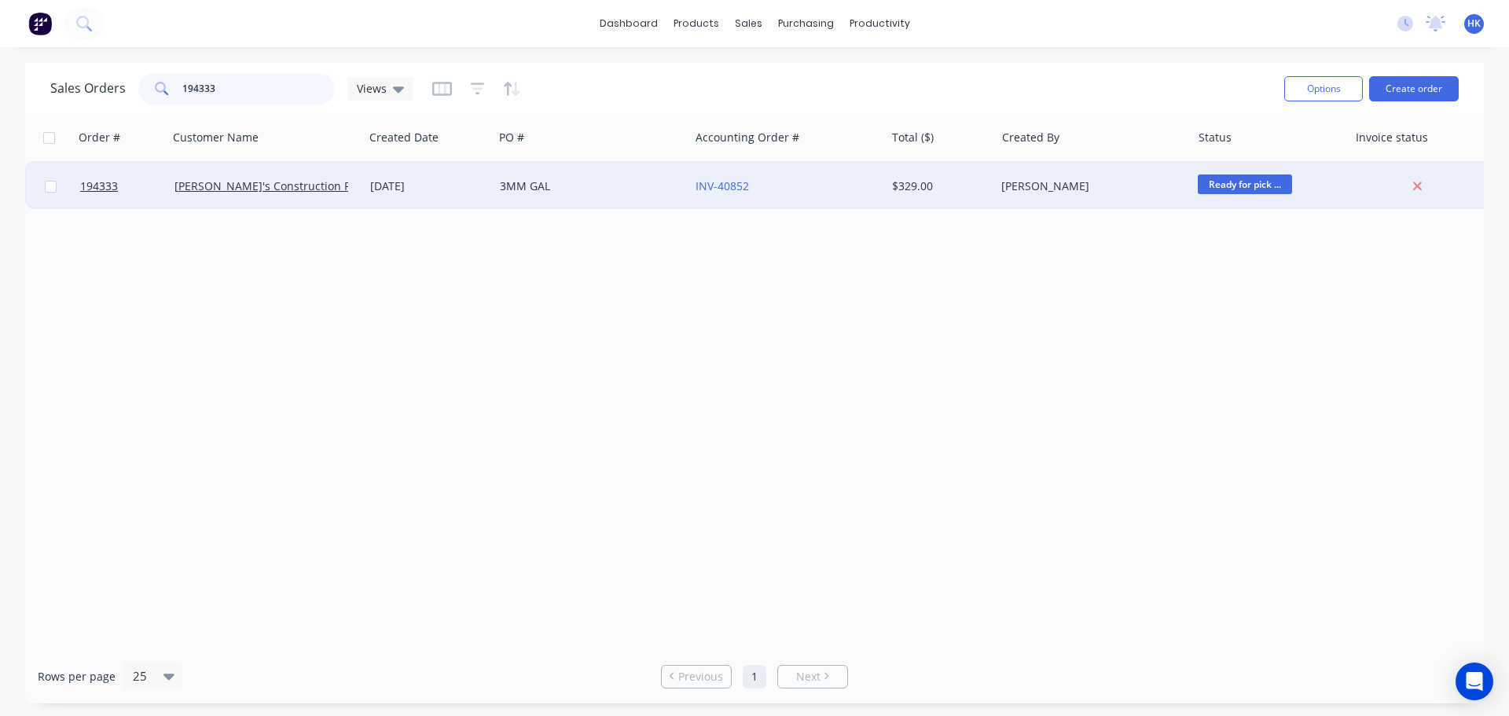
type input "194333"
click at [574, 188] on div "3MM GAL" at bounding box center [587, 186] width 174 height 16
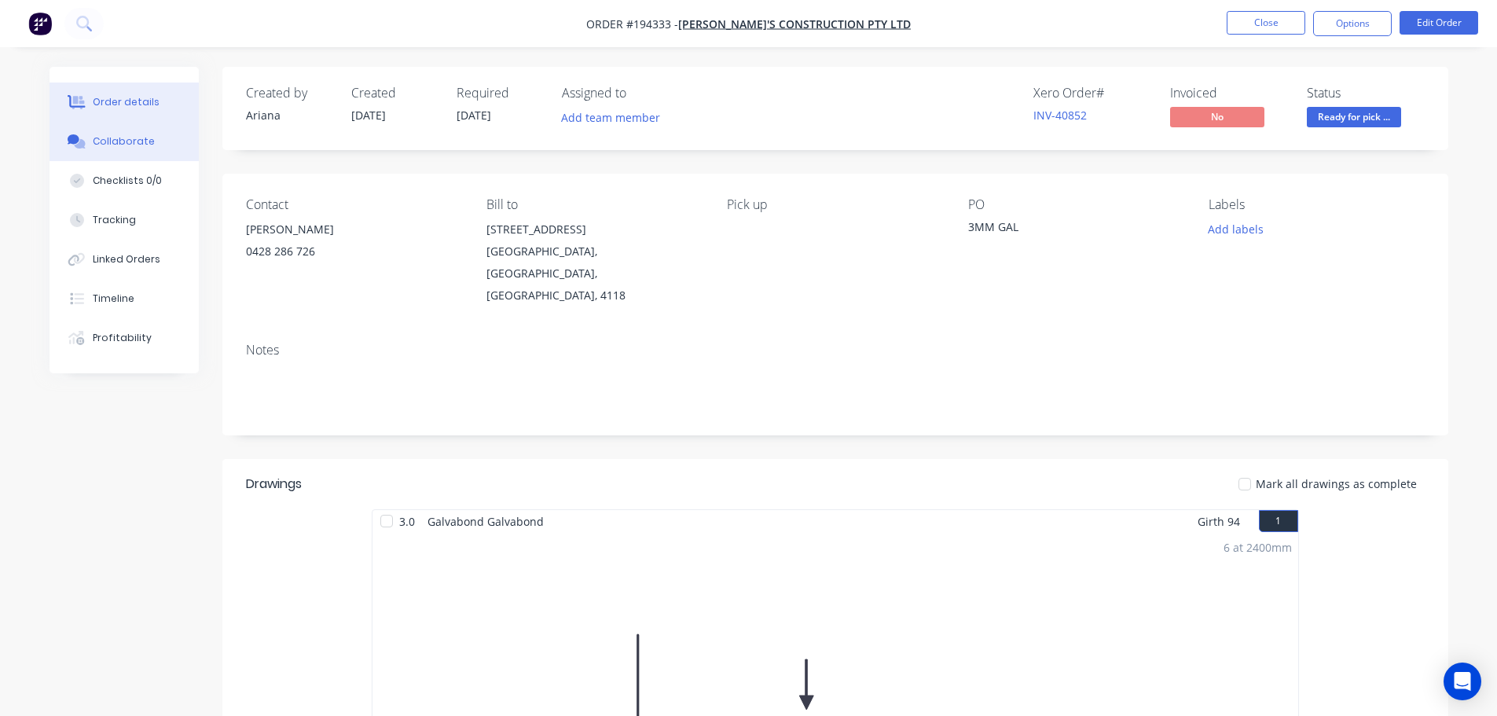
click at [100, 141] on div "Collaborate" at bounding box center [124, 141] width 62 height 14
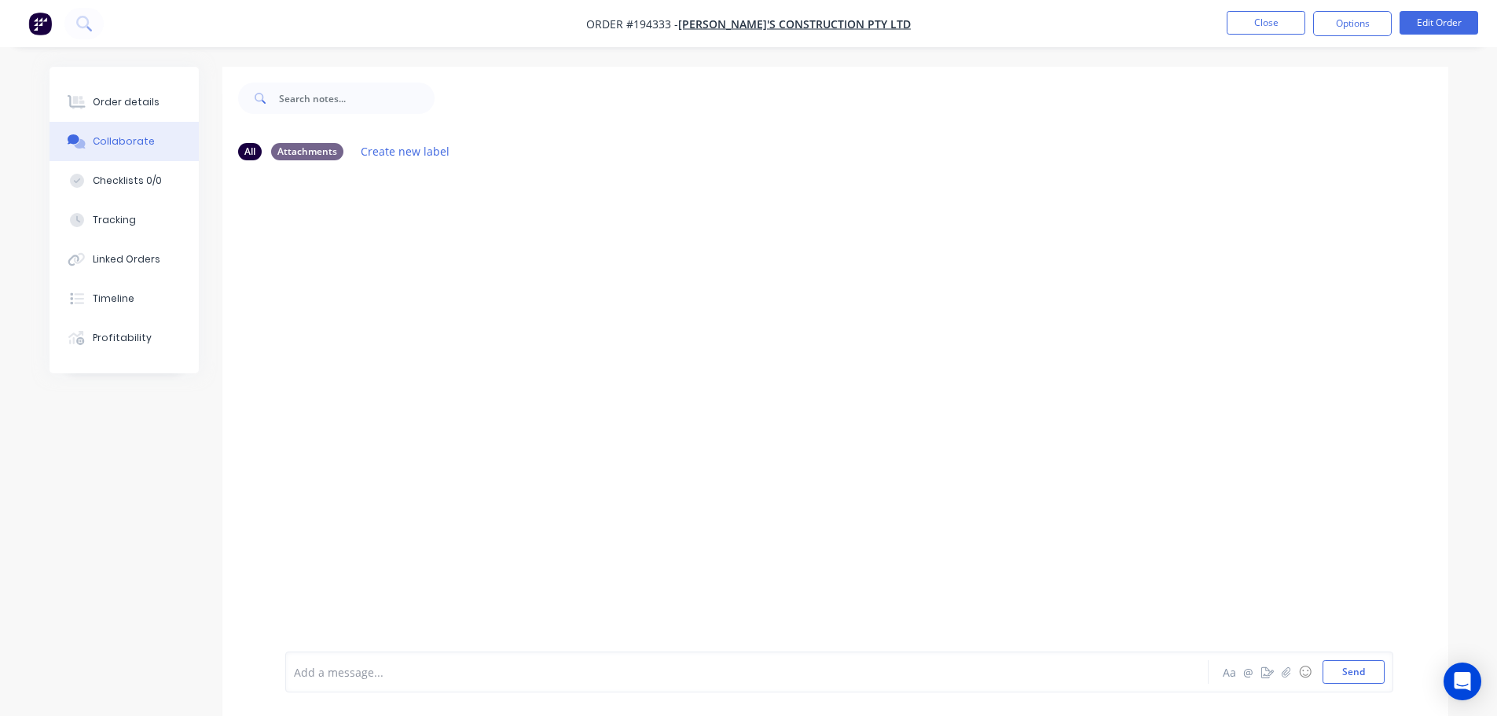
click at [321, 672] on div at bounding box center [703, 672] width 817 height 17
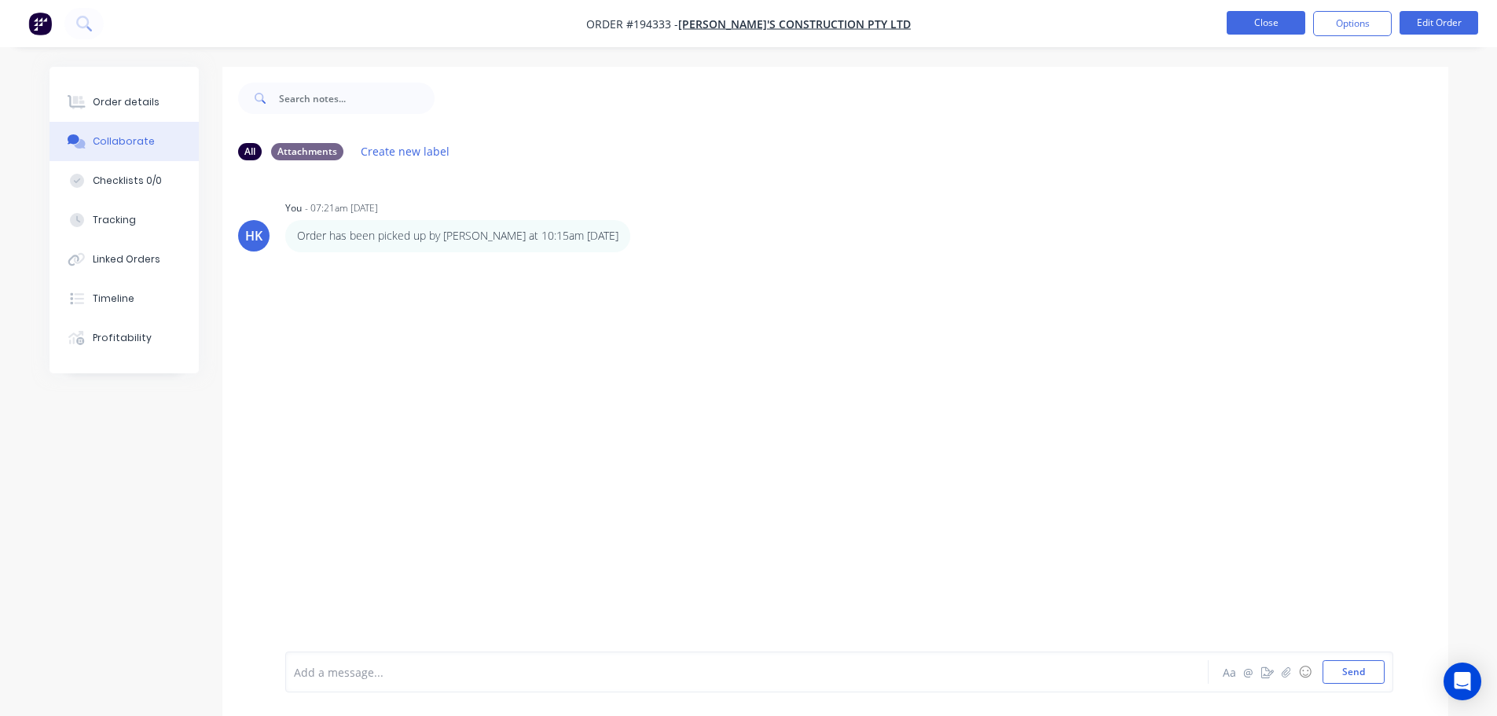
click at [1255, 25] on button "Close" at bounding box center [1266, 23] width 79 height 24
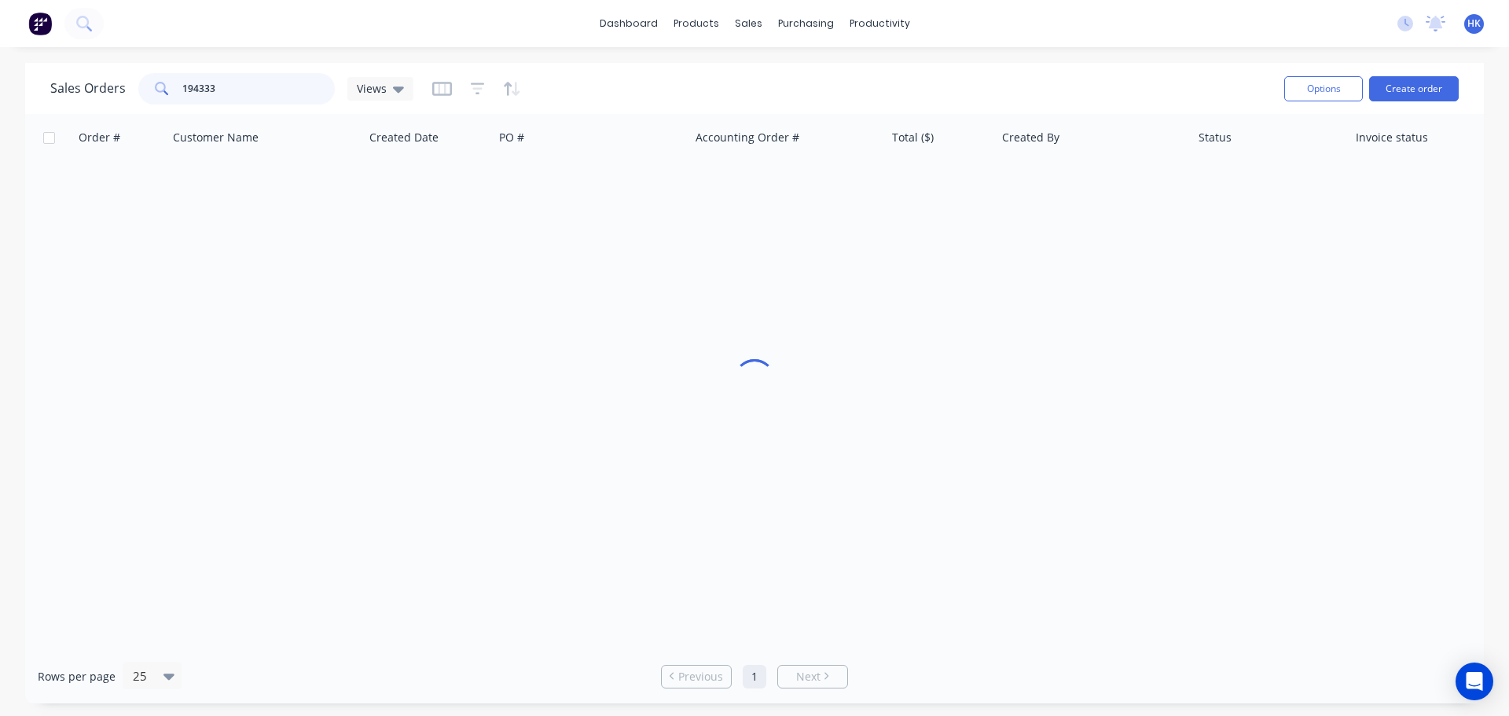
drag, startPoint x: 267, startPoint y: 98, endPoint x: 134, endPoint y: 78, distance: 134.4
click at [170, 95] on div "194333" at bounding box center [236, 88] width 196 height 31
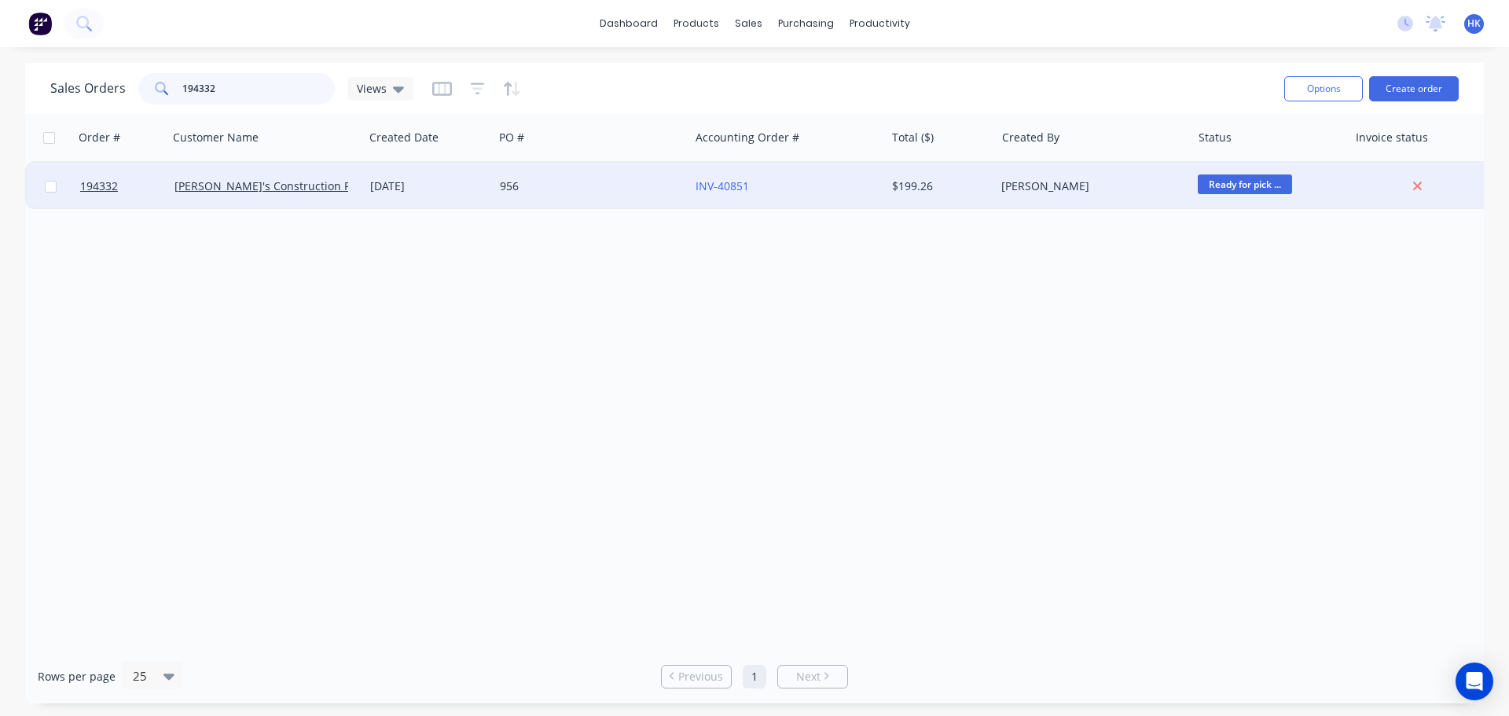
type input "194332"
click at [501, 175] on div "956" at bounding box center [591, 186] width 196 height 47
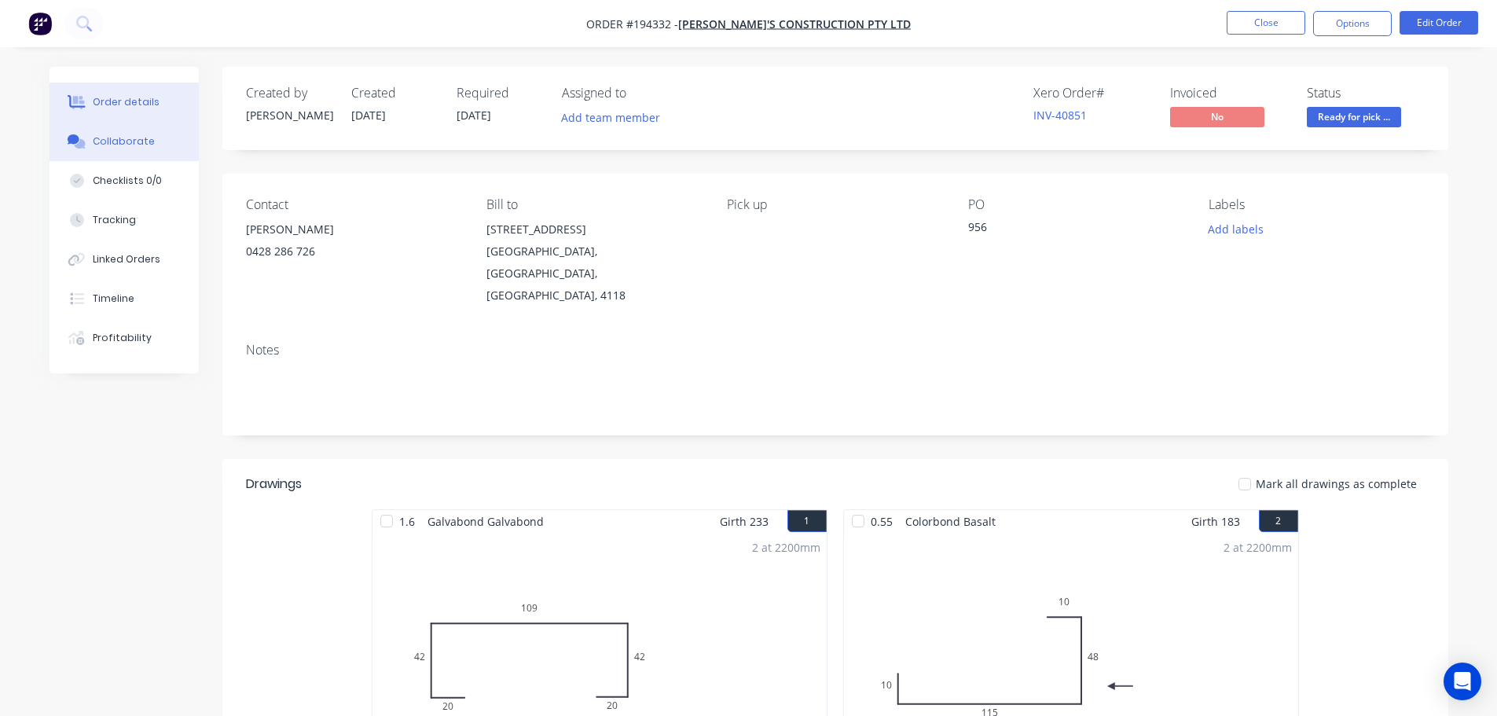
click at [91, 145] on button "Collaborate" at bounding box center [124, 141] width 149 height 39
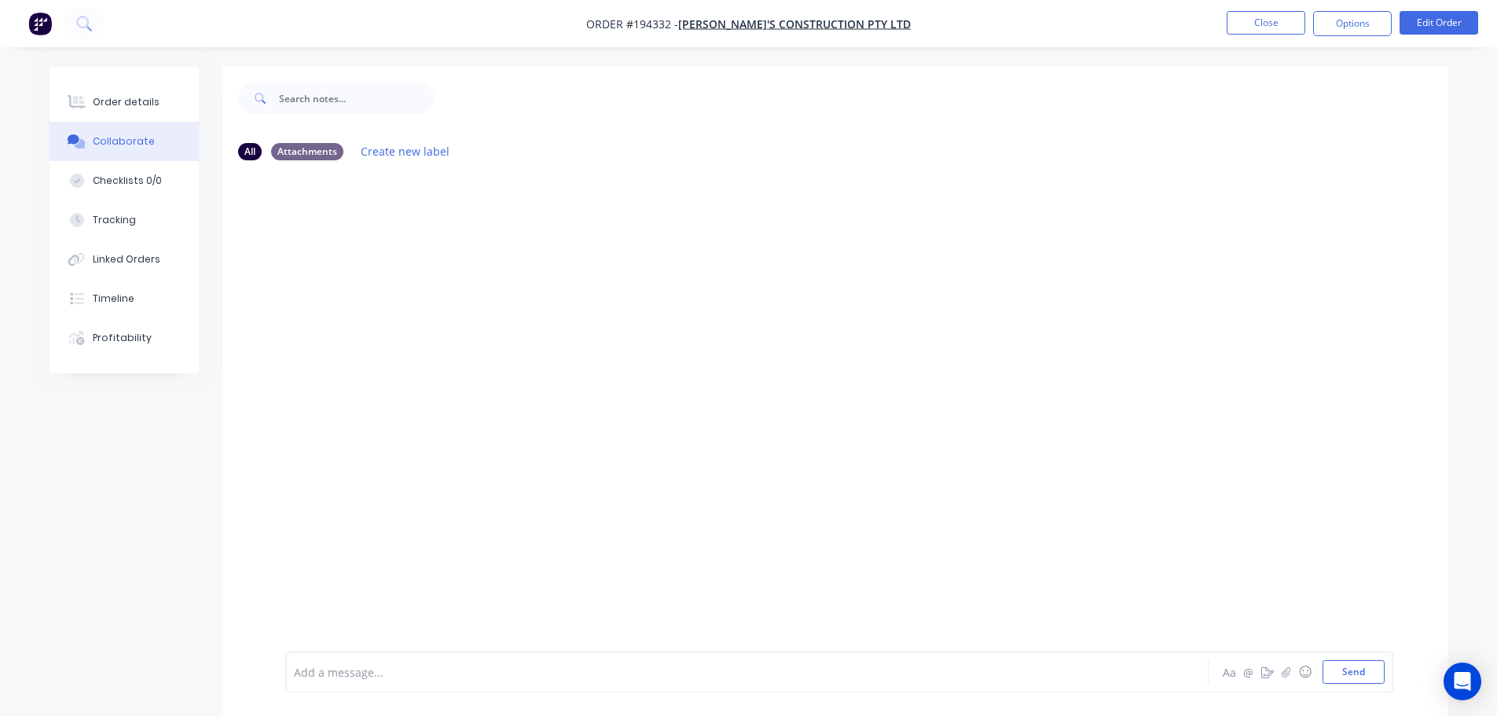
click at [340, 670] on div at bounding box center [703, 672] width 817 height 17
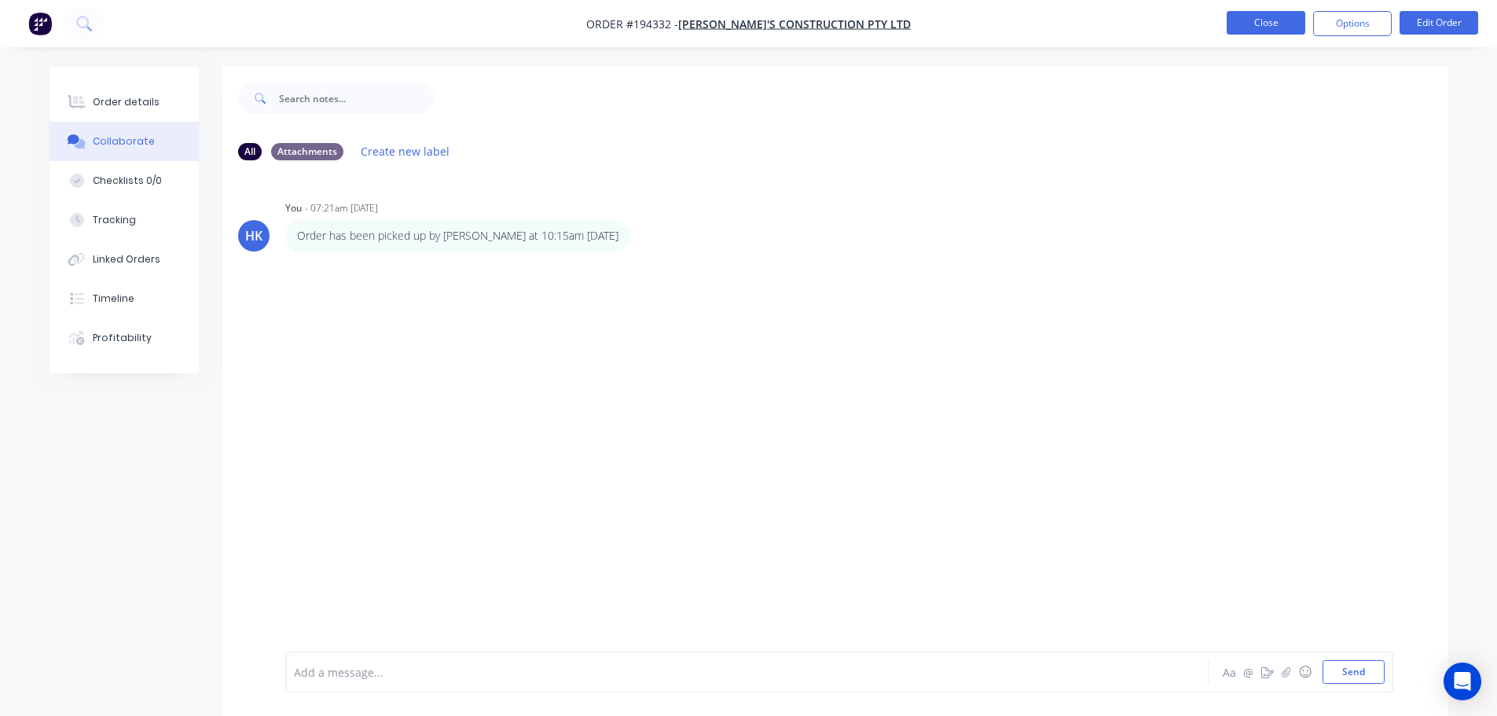
click at [1230, 23] on button "Close" at bounding box center [1266, 23] width 79 height 24
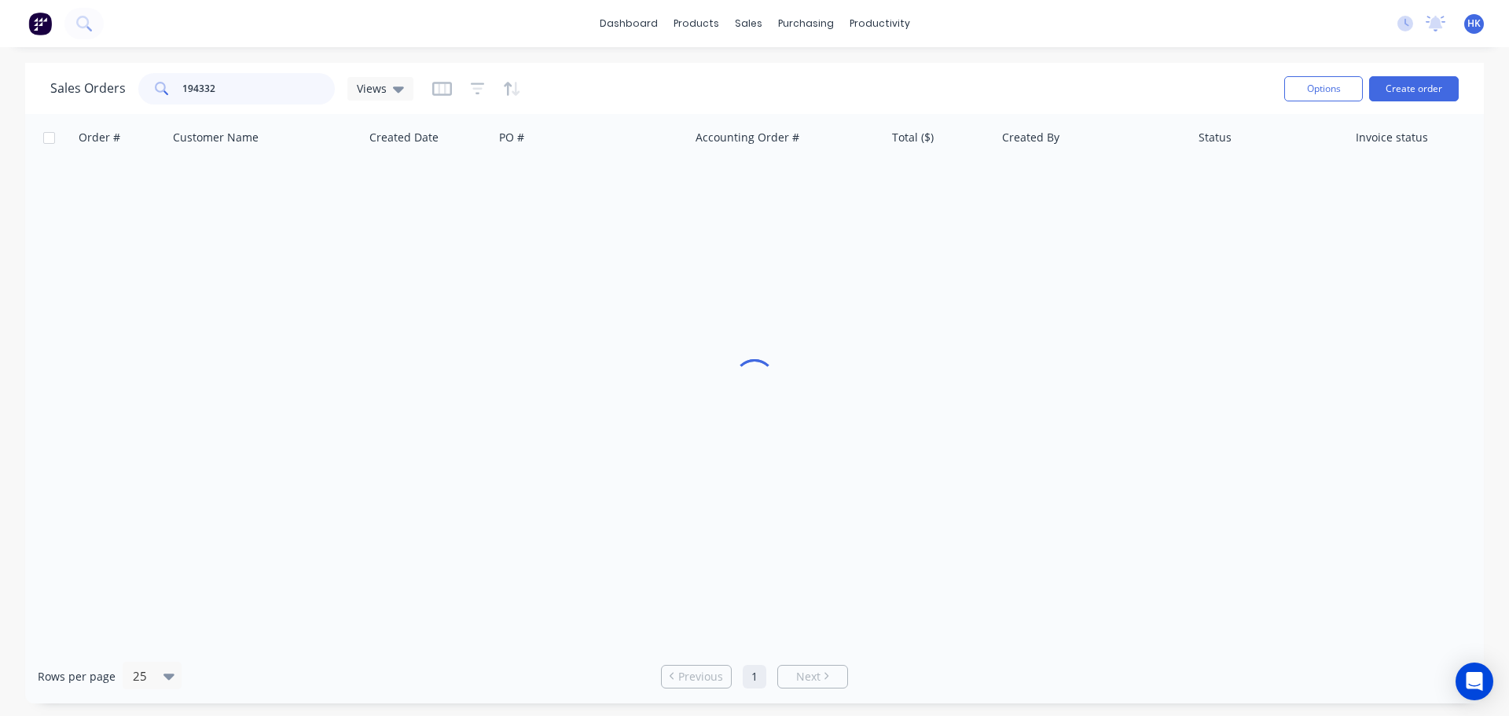
drag, startPoint x: 256, startPoint y: 90, endPoint x: 142, endPoint y: 101, distance: 114.5
click at [142, 101] on div "194332" at bounding box center [236, 88] width 196 height 31
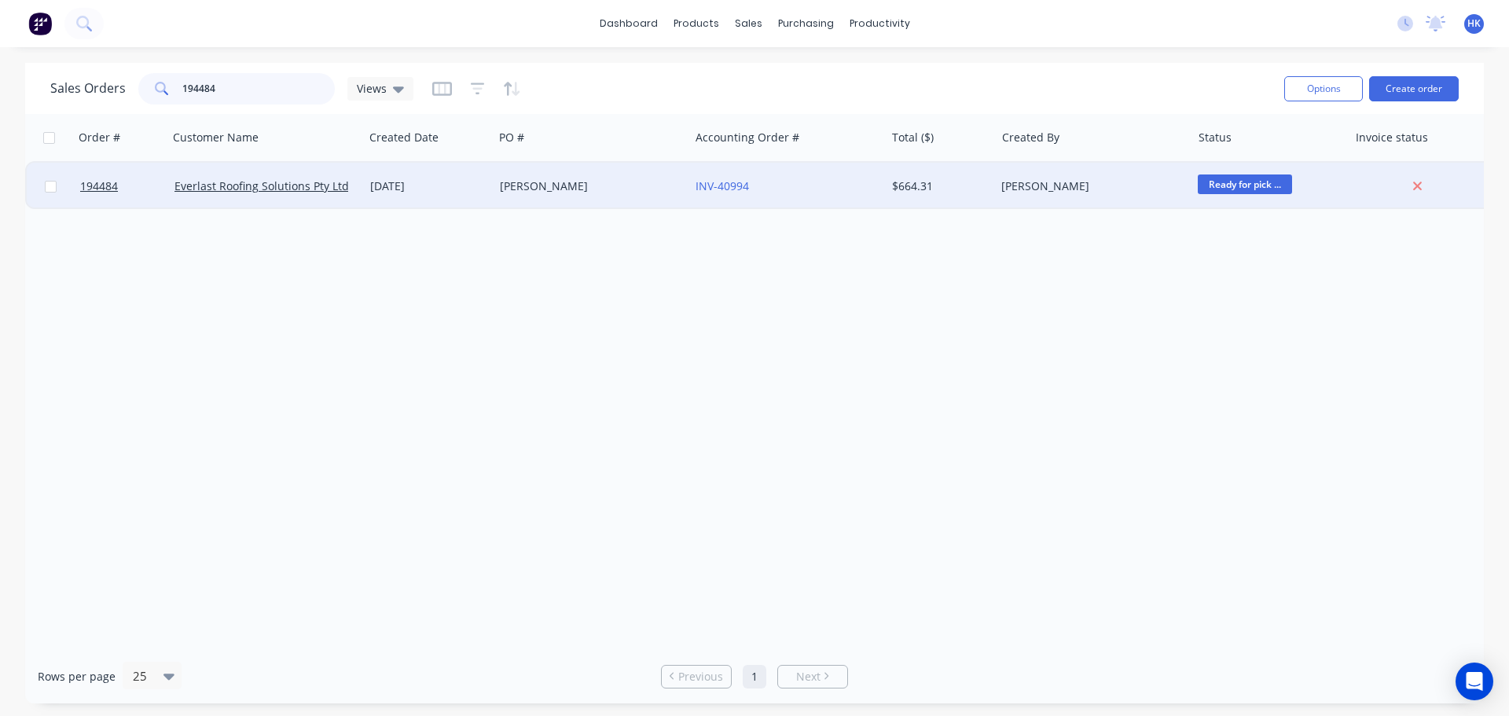
type input "194484"
click at [520, 185] on div "GROVES" at bounding box center [587, 186] width 174 height 16
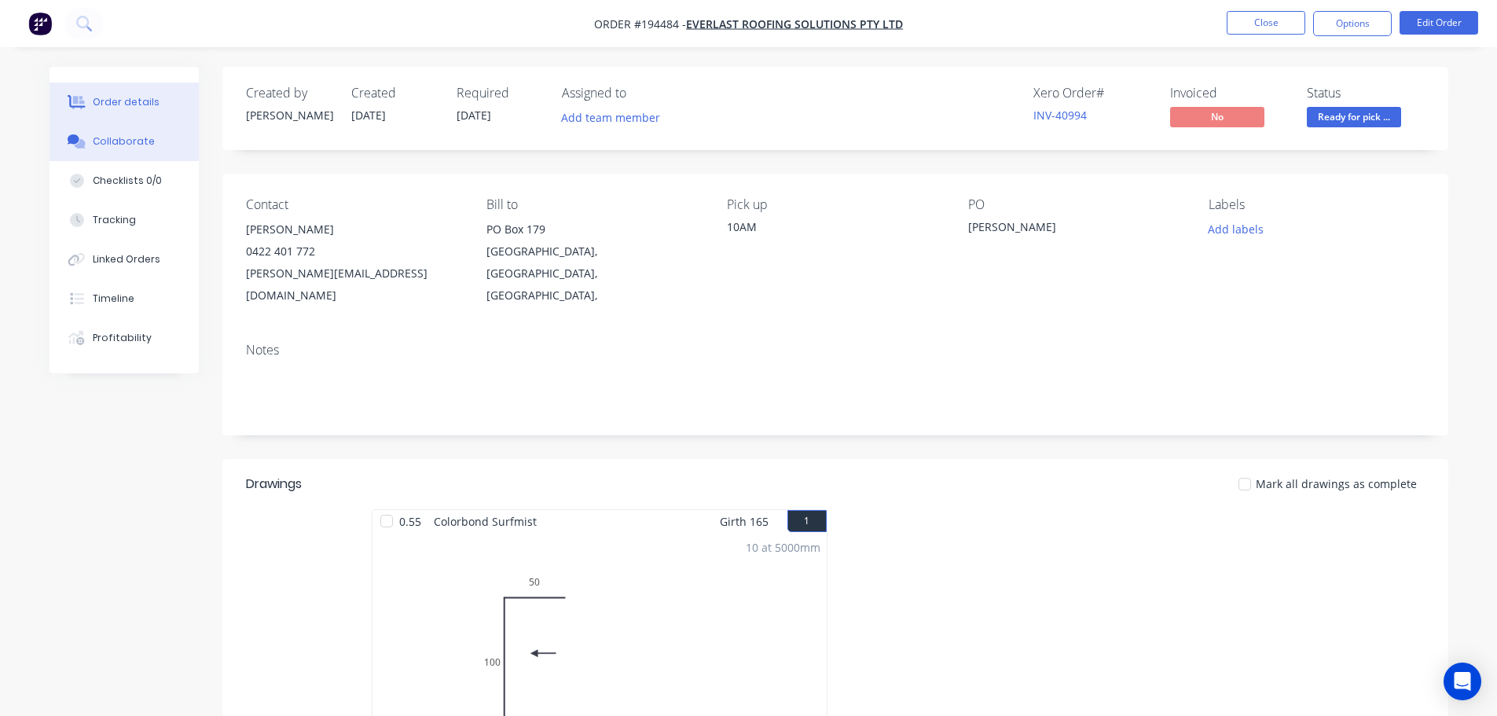
click at [147, 133] on button "Collaborate" at bounding box center [124, 141] width 149 height 39
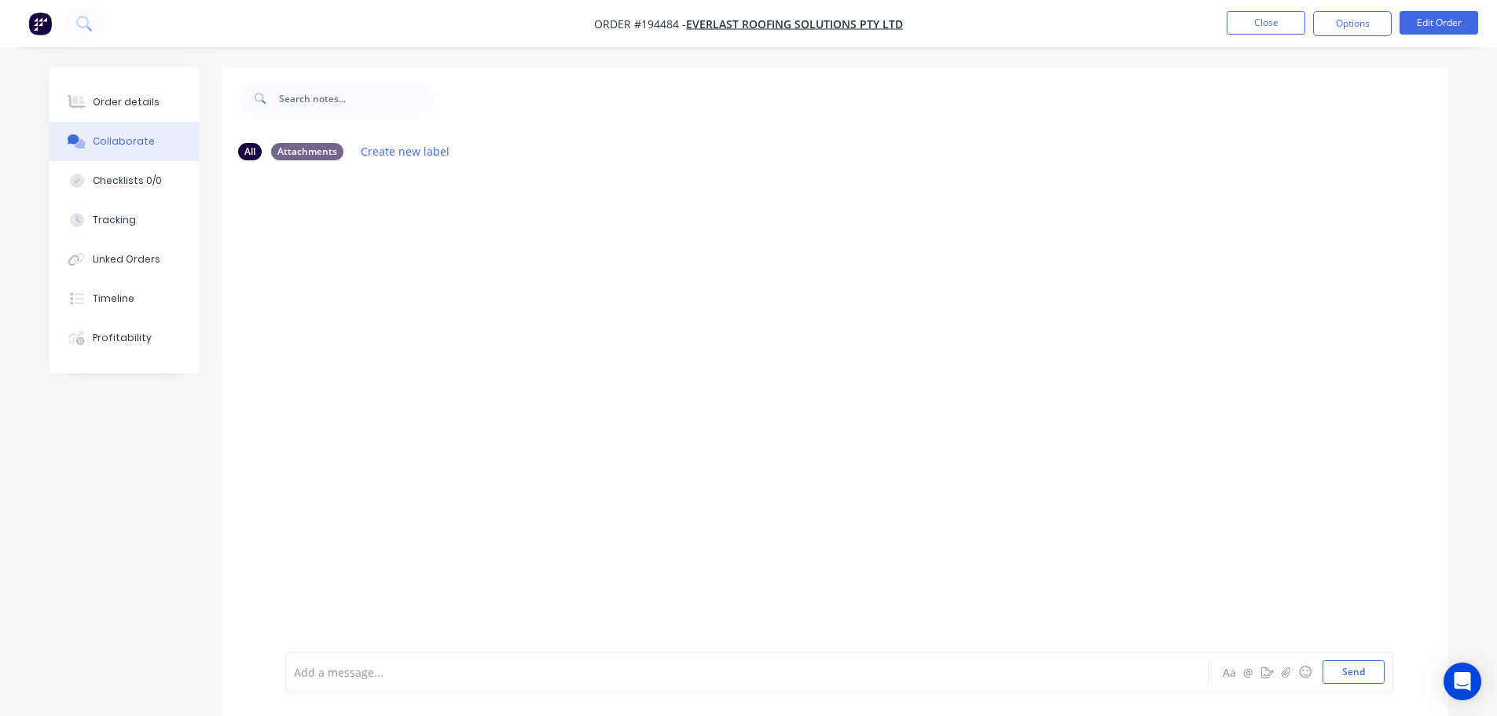
click at [307, 666] on div at bounding box center [703, 672] width 817 height 17
drag, startPoint x: 607, startPoint y: 674, endPoint x: 519, endPoint y: 698, distance: 91.1
click at [519, 698] on div "Order has been picked up by Jay at 10:50am - 02/10/2025 Aa @ ☺ Send" at bounding box center [835, 672] width 1226 height 88
copy span "- 02/10/2025"
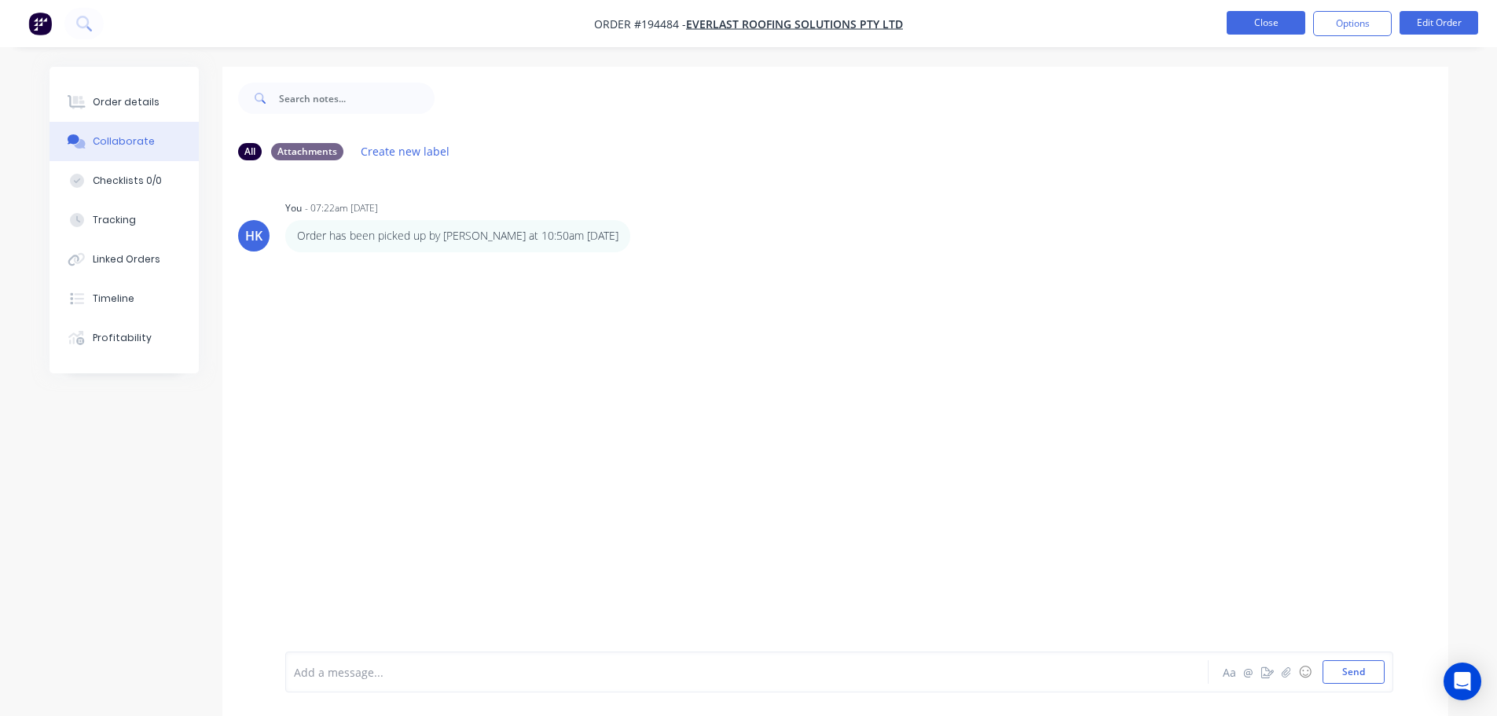
click at [1282, 21] on button "Close" at bounding box center [1266, 23] width 79 height 24
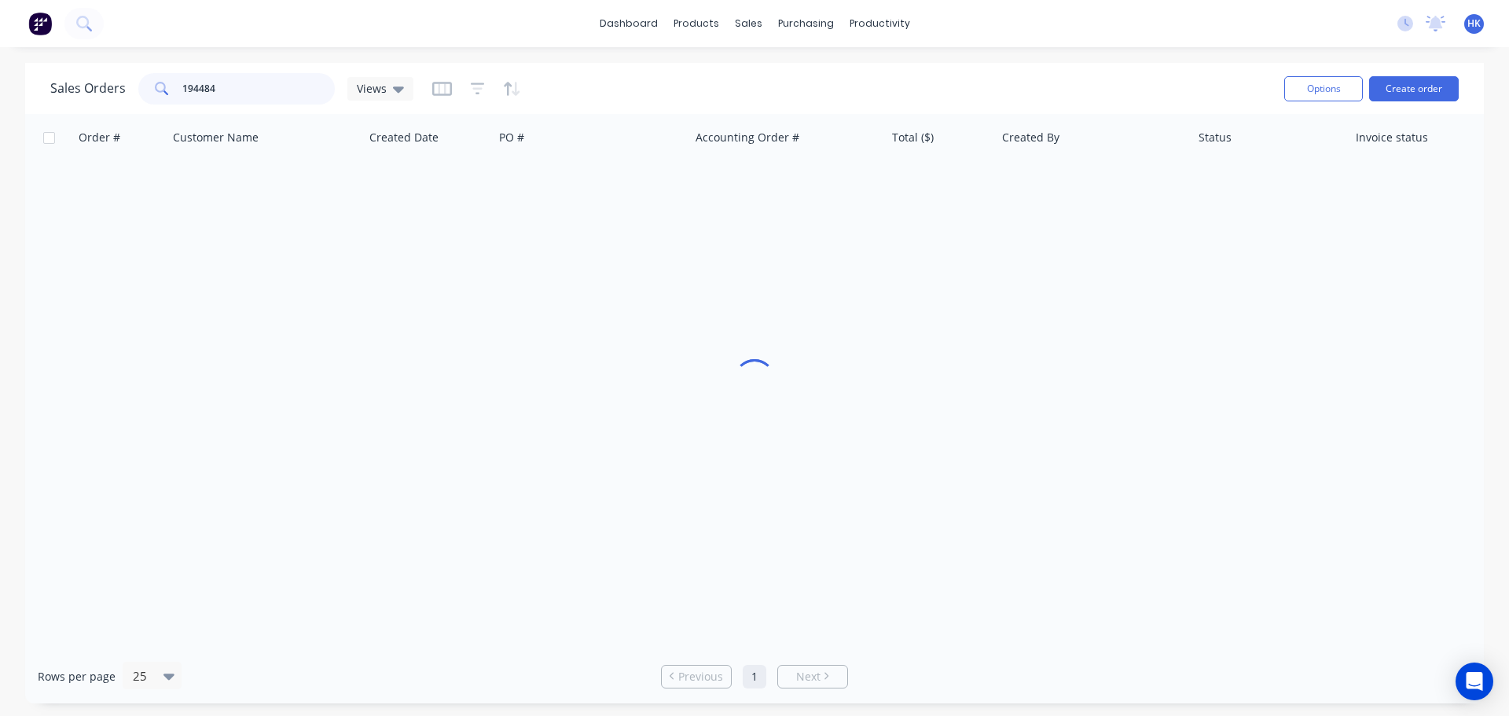
click at [131, 101] on div "Sales Orders 194484 Views" at bounding box center [231, 88] width 363 height 31
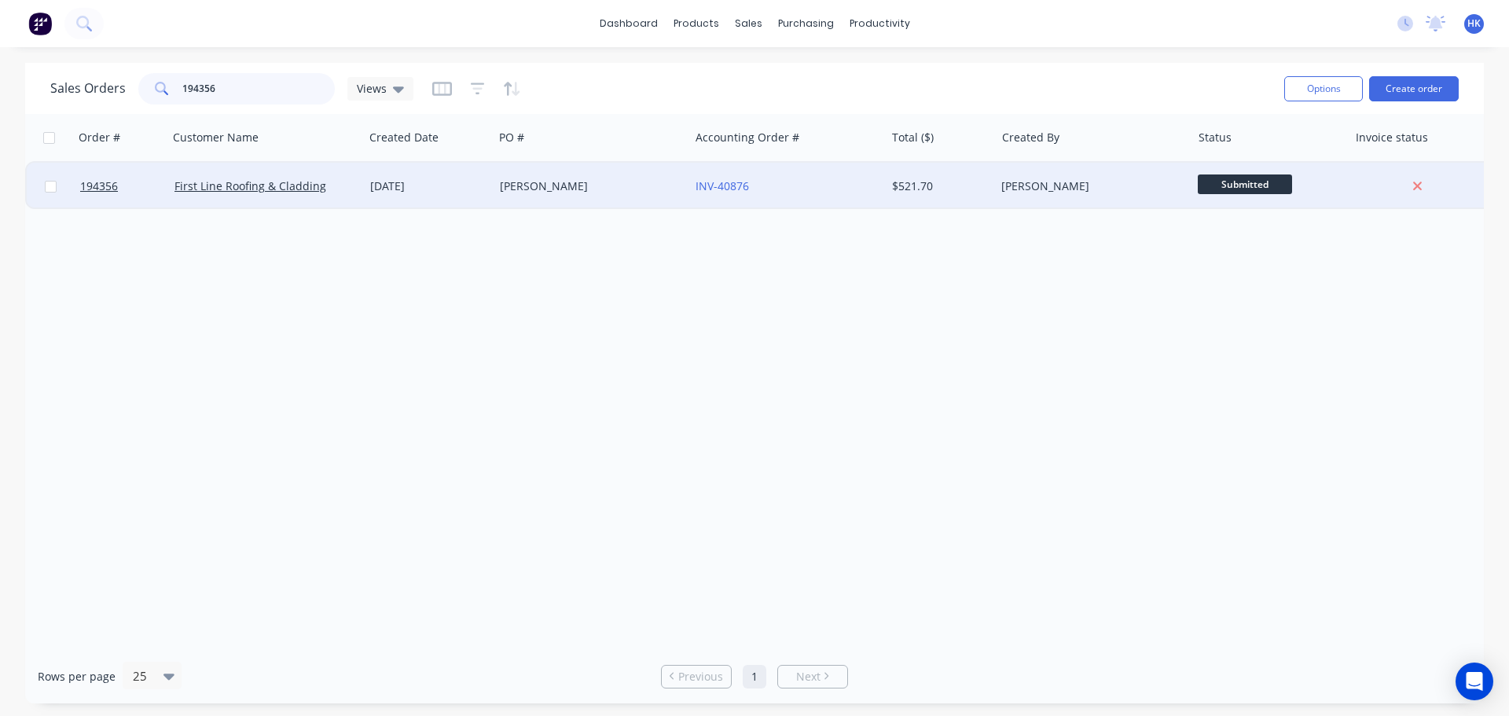
type input "194356"
click at [605, 180] on div "BANCROFT" at bounding box center [587, 186] width 174 height 16
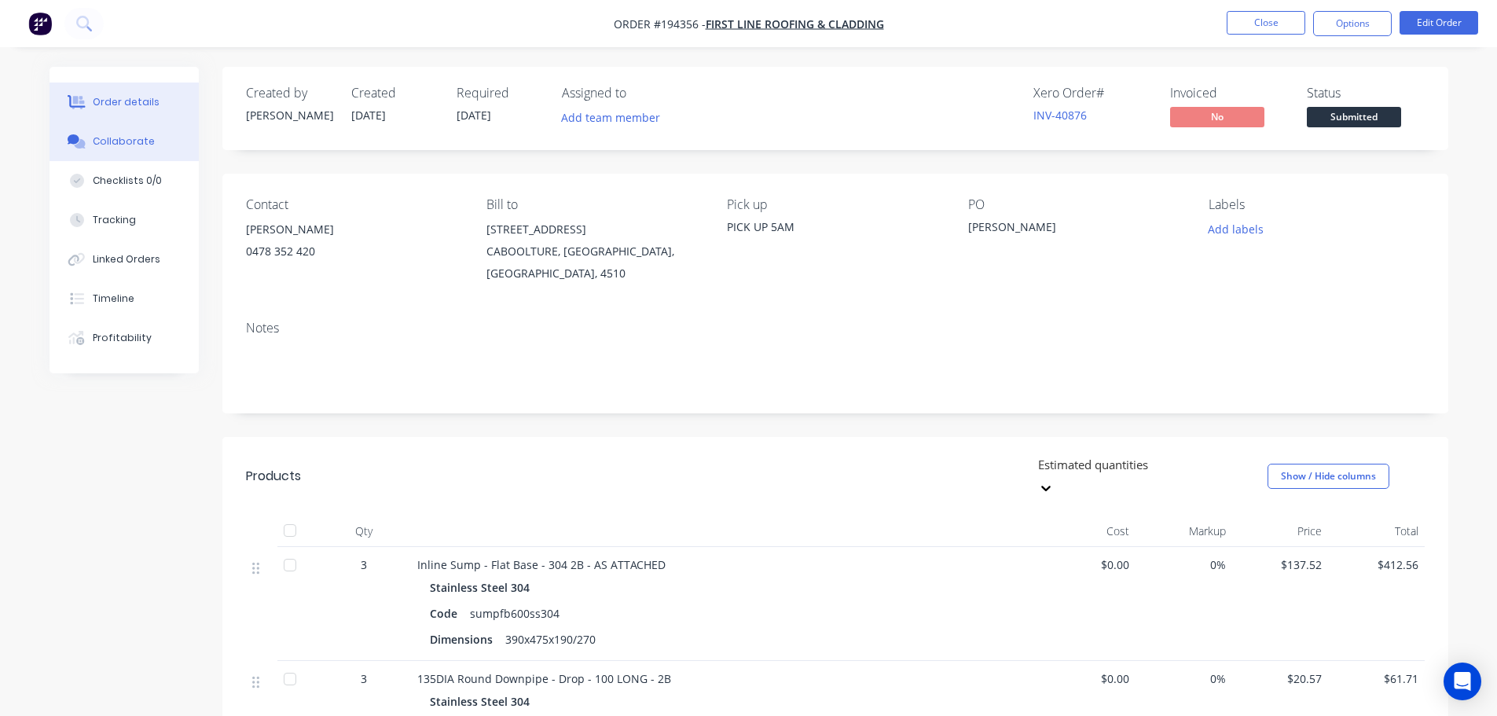
click at [91, 137] on button "Collaborate" at bounding box center [124, 141] width 149 height 39
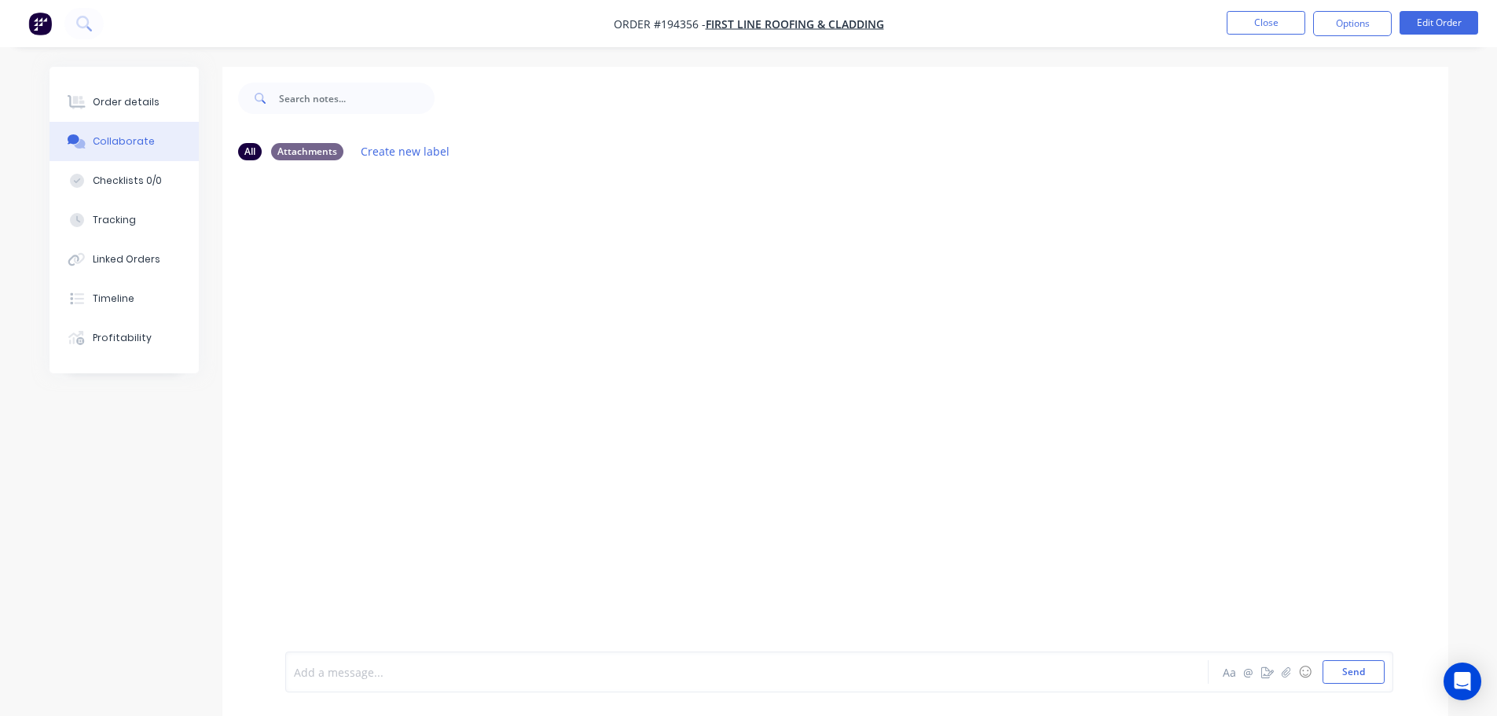
click at [413, 666] on div at bounding box center [703, 672] width 817 height 17
drag, startPoint x: 598, startPoint y: 670, endPoint x: 523, endPoint y: 690, distance: 77.9
click at [523, 690] on div "Order has been picked up by Irwin at 9:36am - 02/10/2025 Aa @ ☺ Send" at bounding box center [839, 671] width 1108 height 41
copy span "- 02/10/2025"
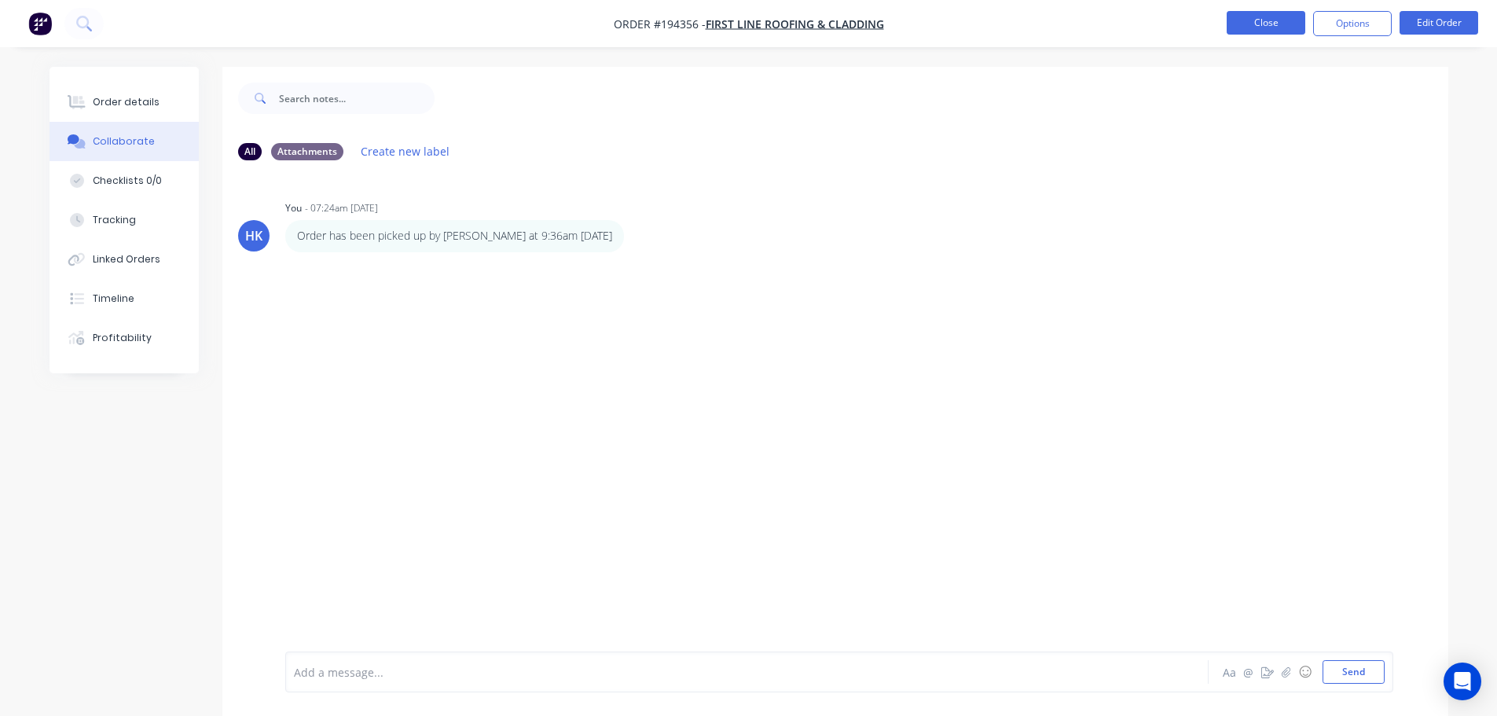
click at [1266, 16] on button "Close" at bounding box center [1266, 23] width 79 height 24
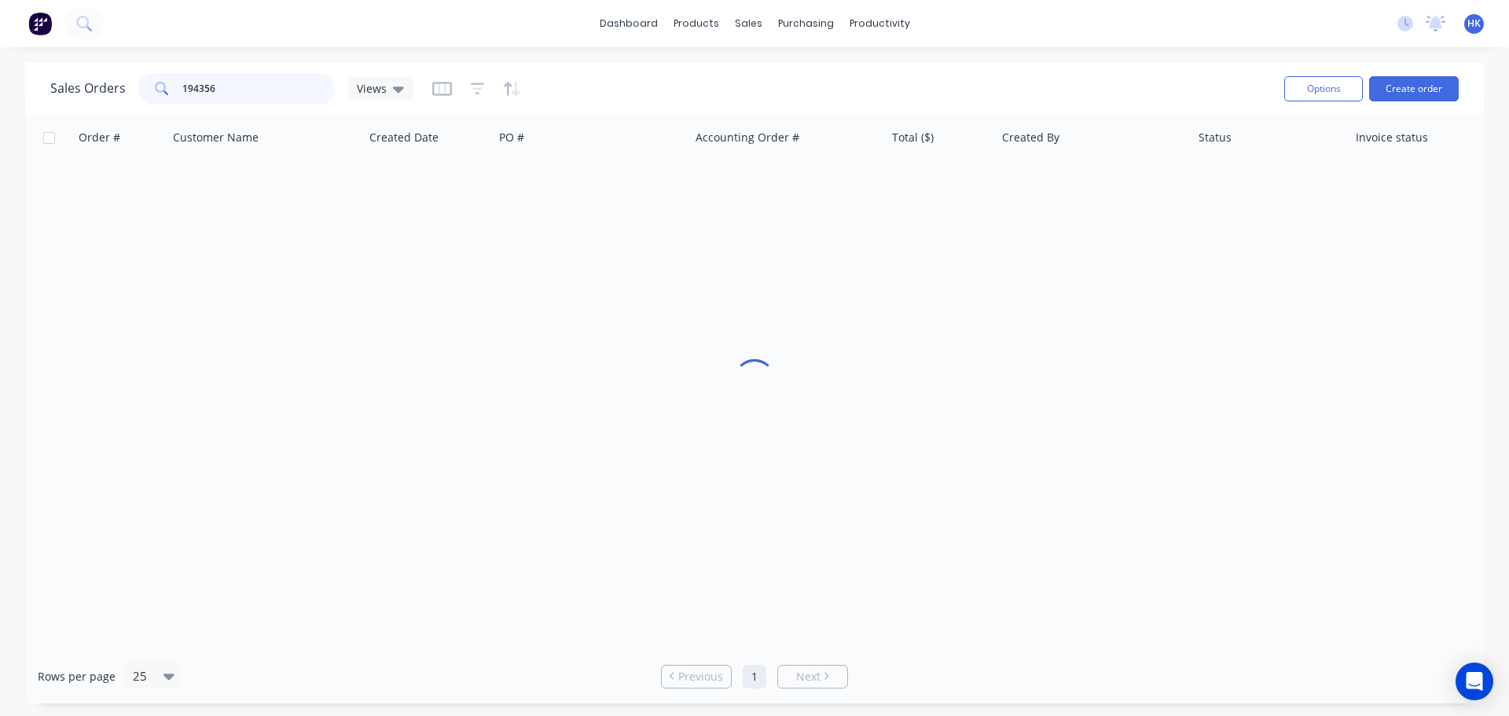
drag, startPoint x: 252, startPoint y: 86, endPoint x: 141, endPoint y: 98, distance: 112.3
click at [141, 98] on div "194356" at bounding box center [236, 88] width 196 height 31
type input "194493"
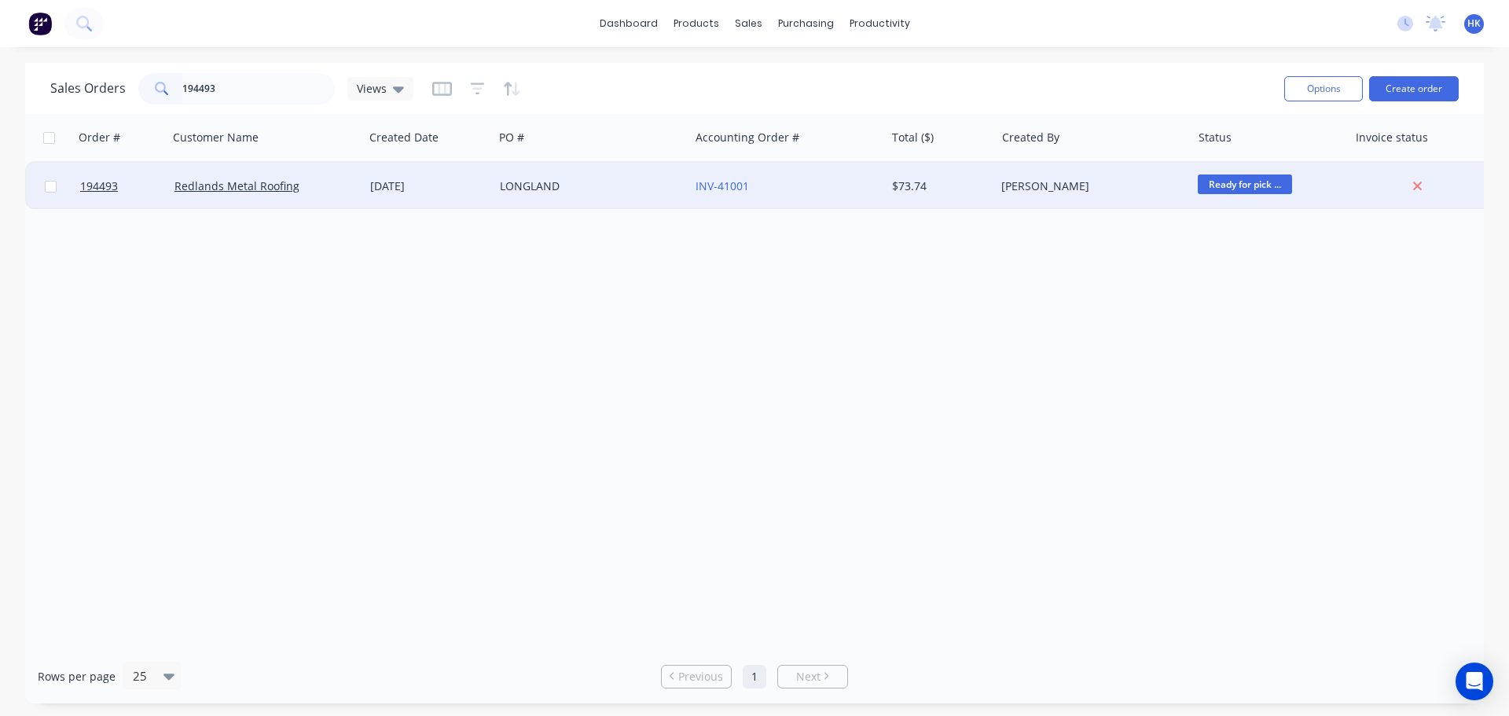
click at [562, 202] on div "LONGLAND" at bounding box center [591, 186] width 196 height 47
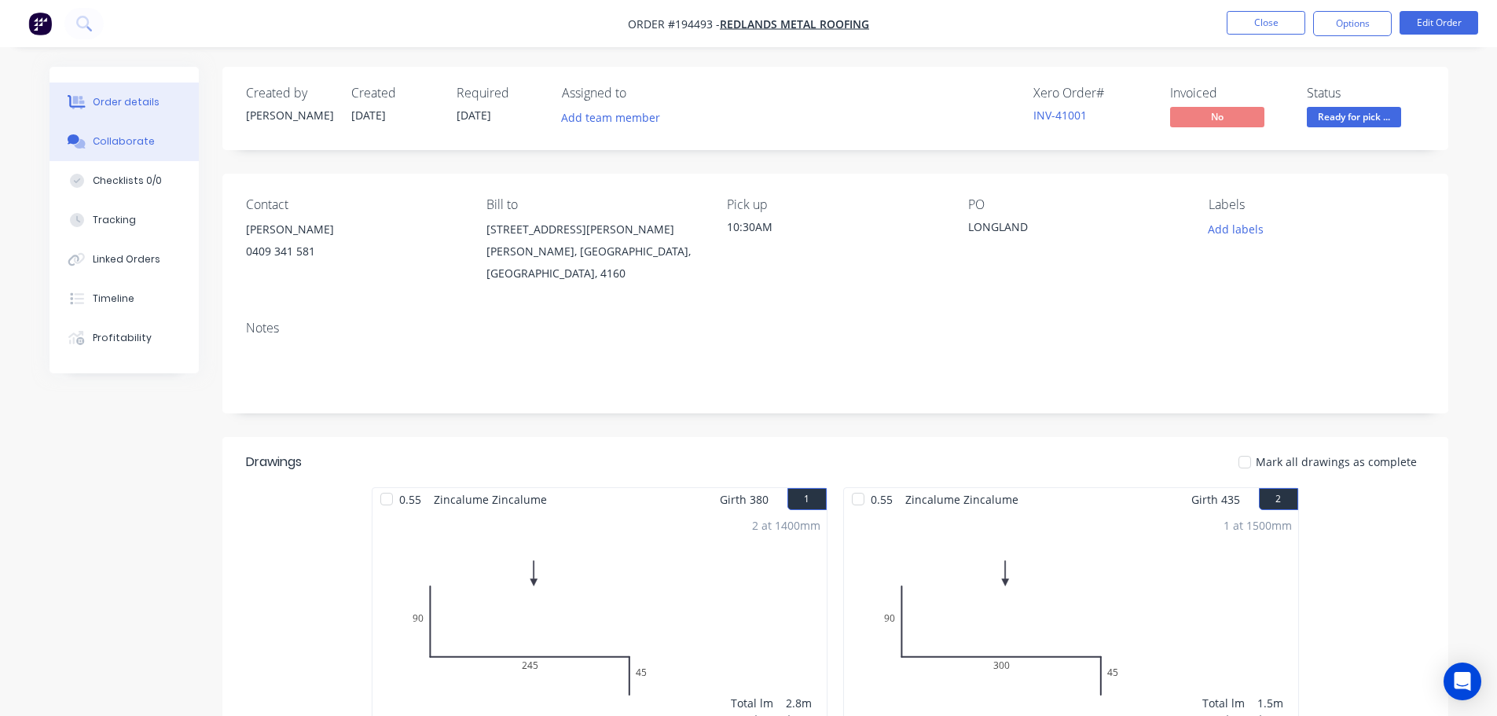
click at [168, 146] on button "Collaborate" at bounding box center [124, 141] width 149 height 39
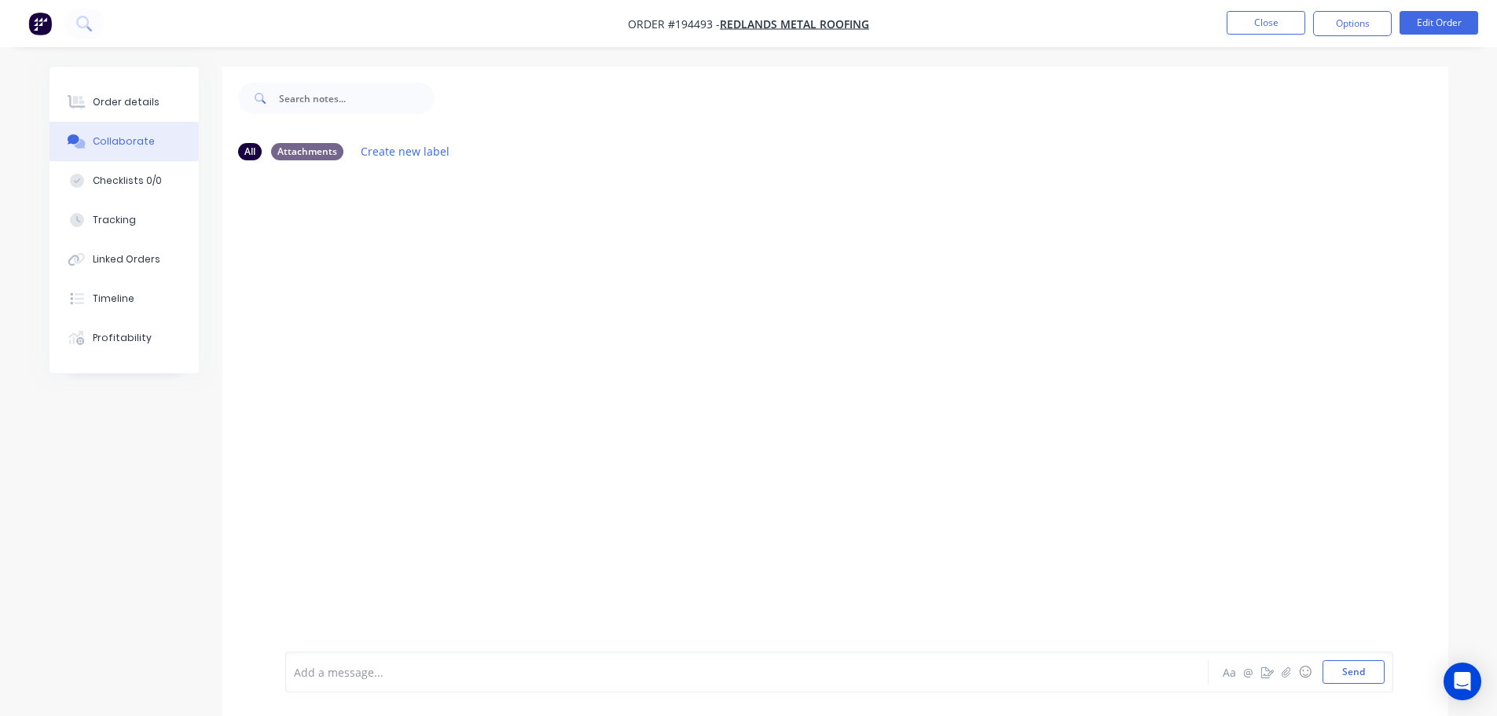
click at [341, 659] on div "Add a message... Aa @ ☺ Send" at bounding box center [839, 671] width 1108 height 41
click at [341, 669] on div at bounding box center [703, 672] width 817 height 17
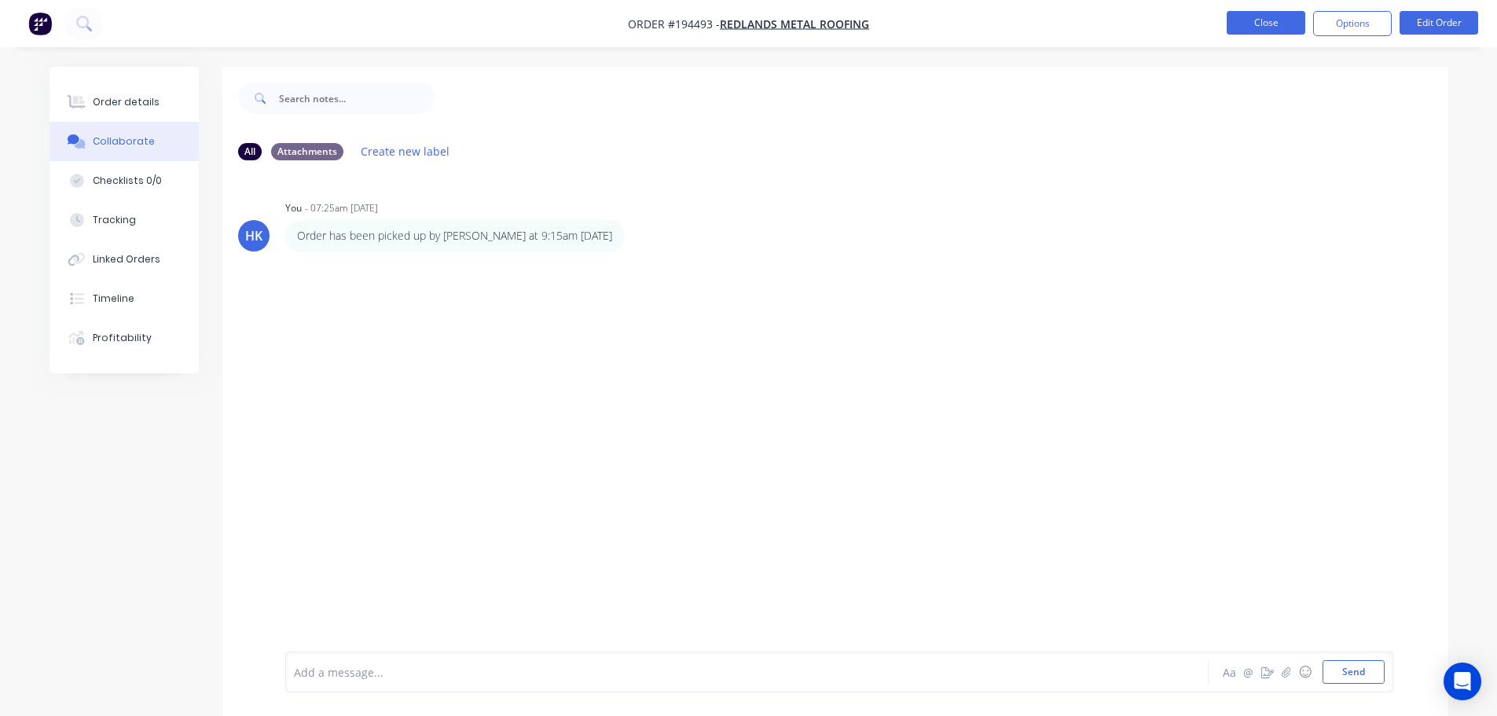
click at [1246, 20] on button "Close" at bounding box center [1266, 23] width 79 height 24
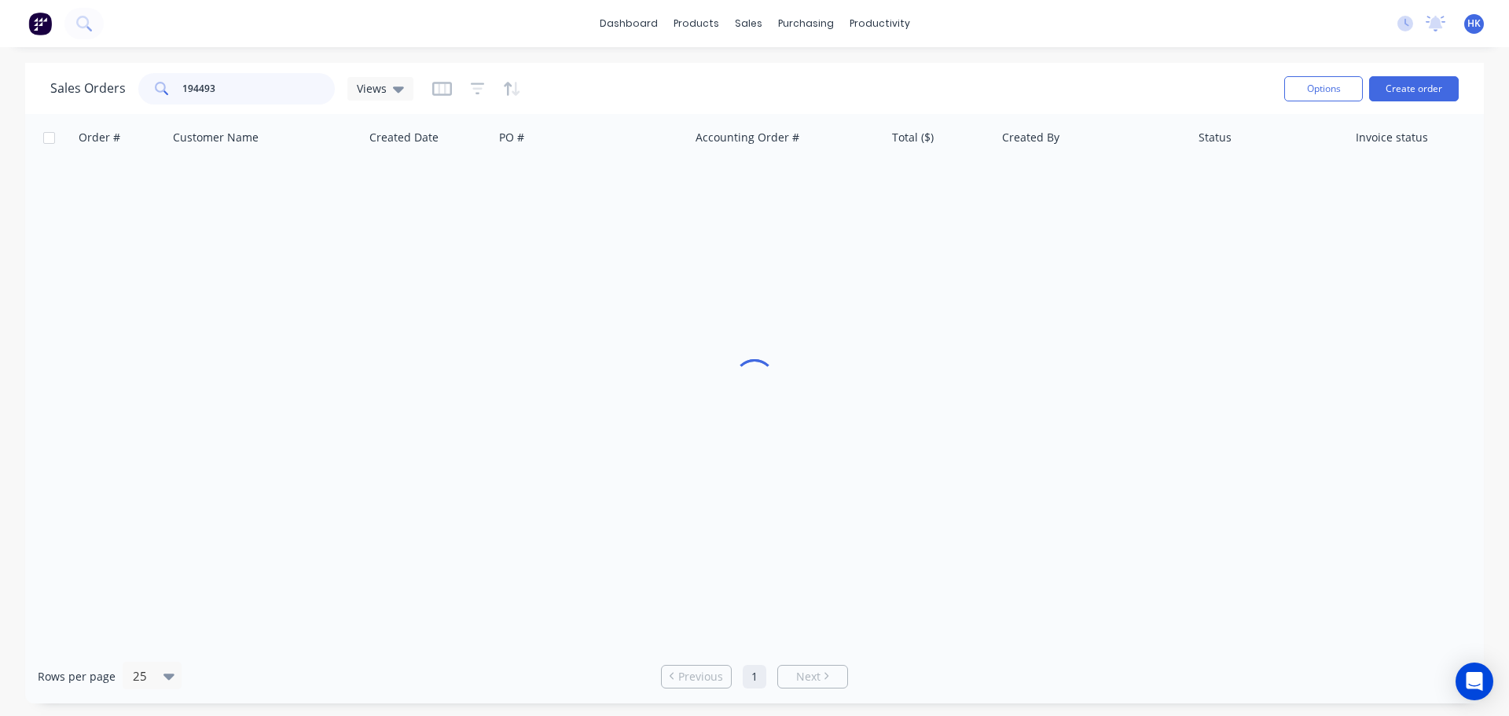
drag, startPoint x: 251, startPoint y: 100, endPoint x: 152, endPoint y: 98, distance: 99.8
click at [152, 98] on div "194493" at bounding box center [236, 88] width 196 height 31
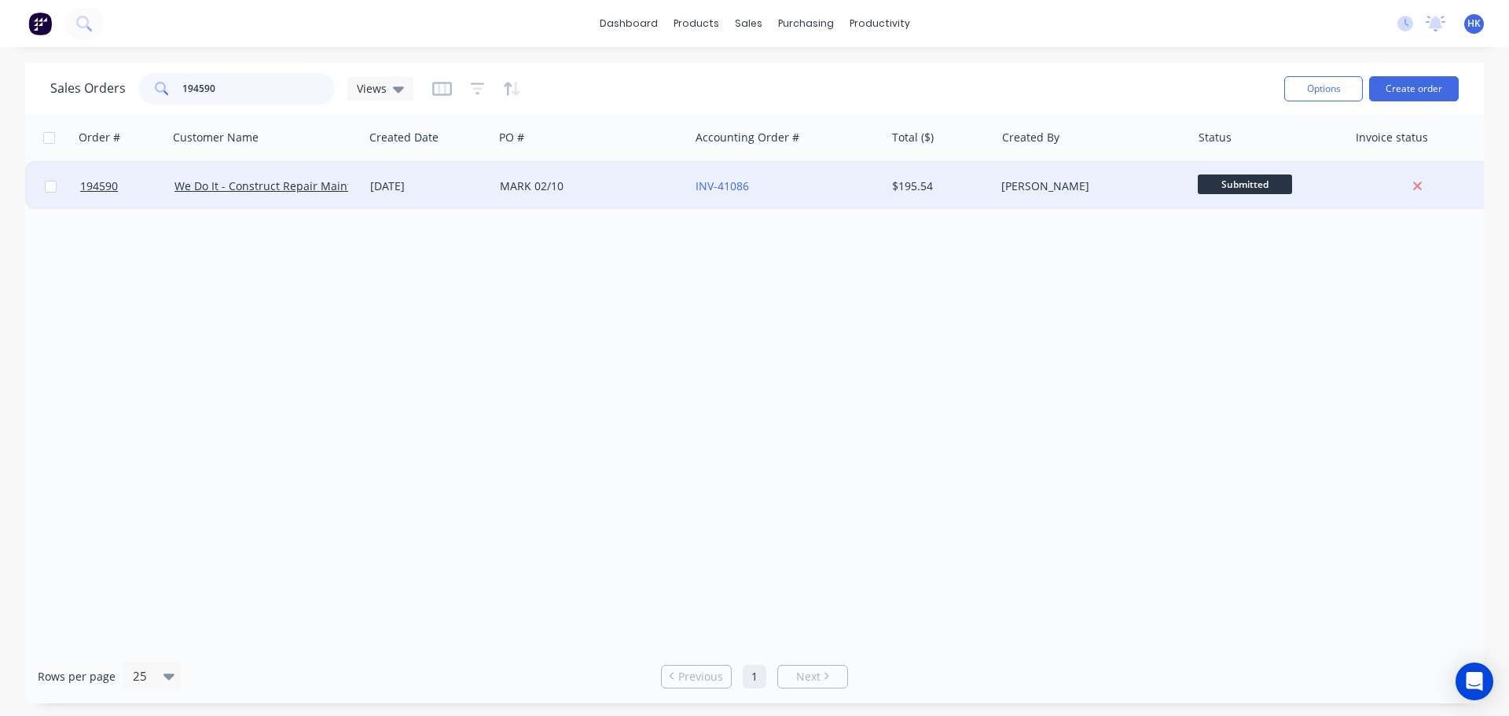
type input "194590"
click at [578, 198] on div "MARK 02/10" at bounding box center [591, 186] width 196 height 47
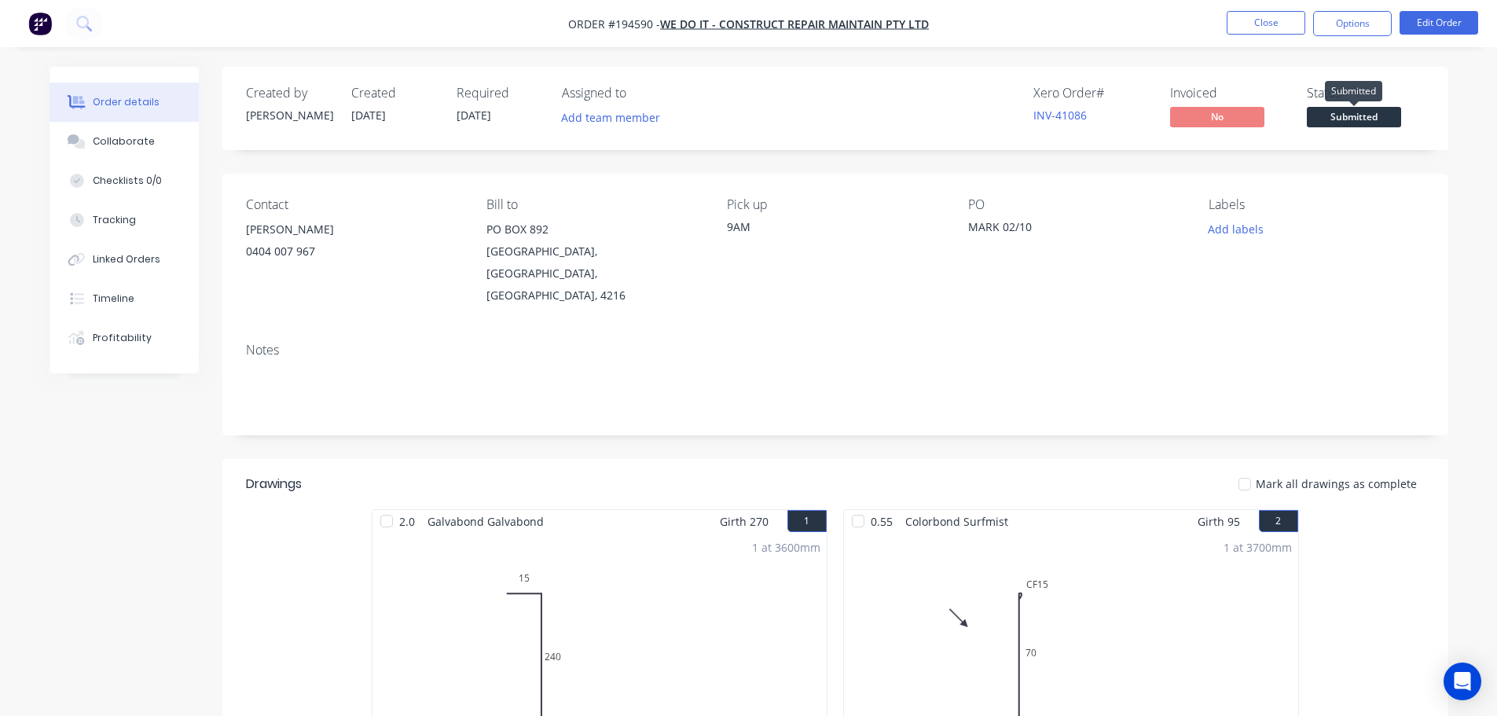
click at [1359, 112] on span "Submitted" at bounding box center [1354, 117] width 94 height 20
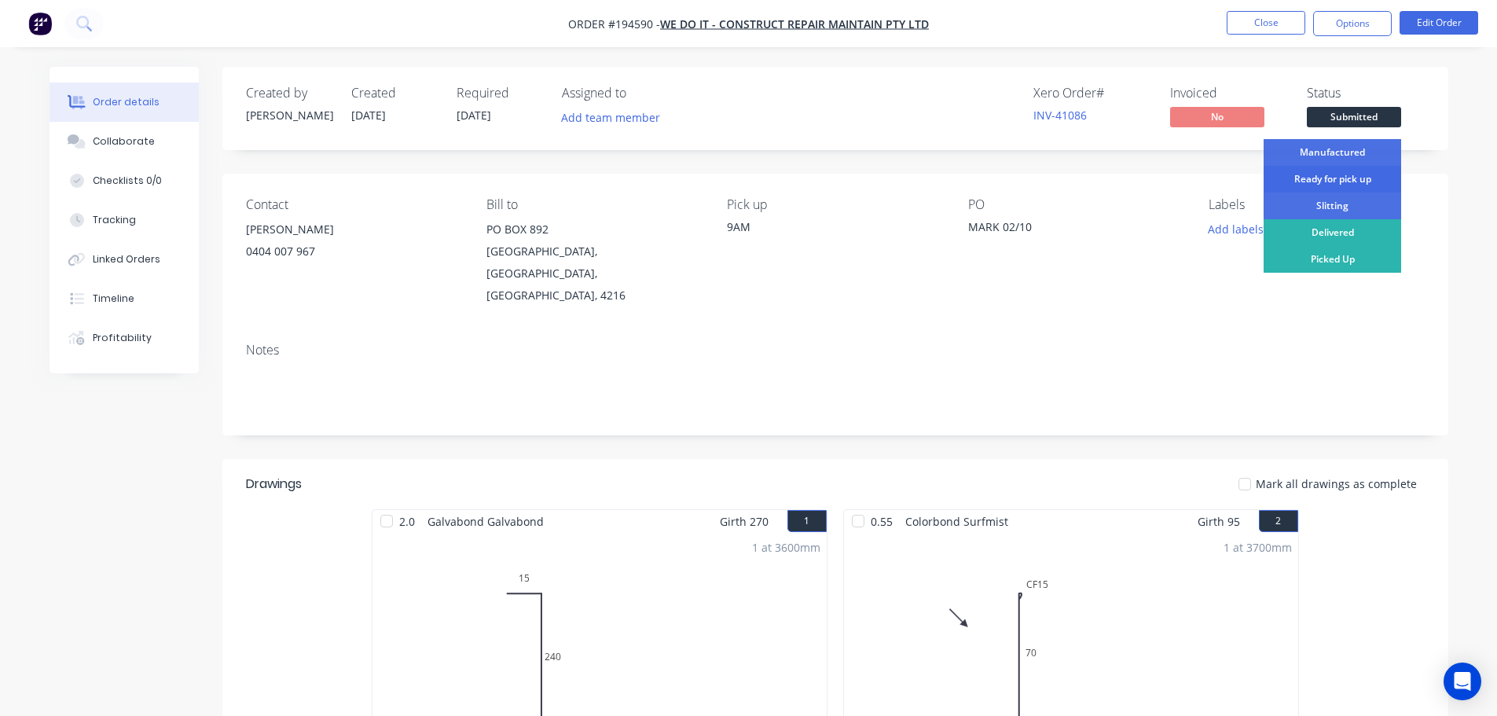
click at [1353, 182] on div "Ready for pick up" at bounding box center [1332, 179] width 138 height 27
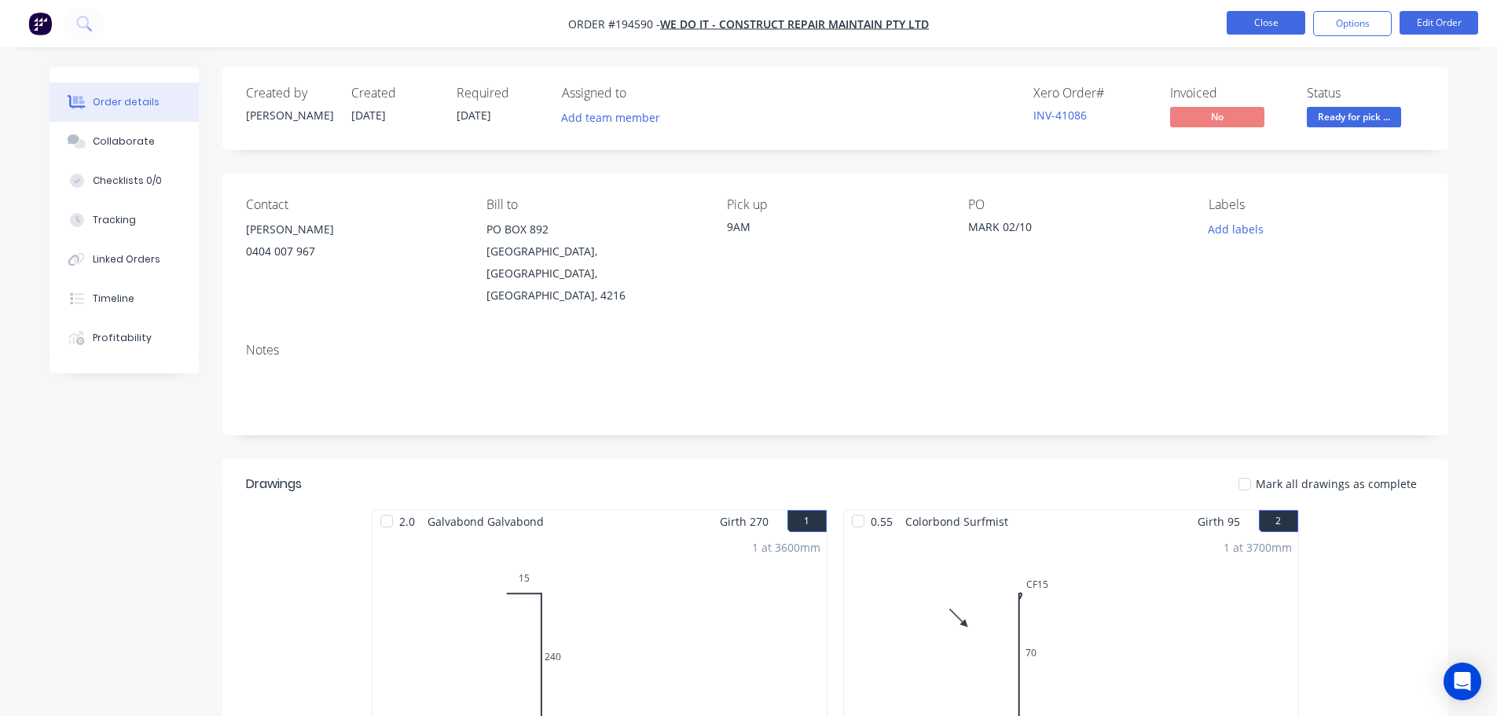
click at [1280, 30] on button "Close" at bounding box center [1266, 23] width 79 height 24
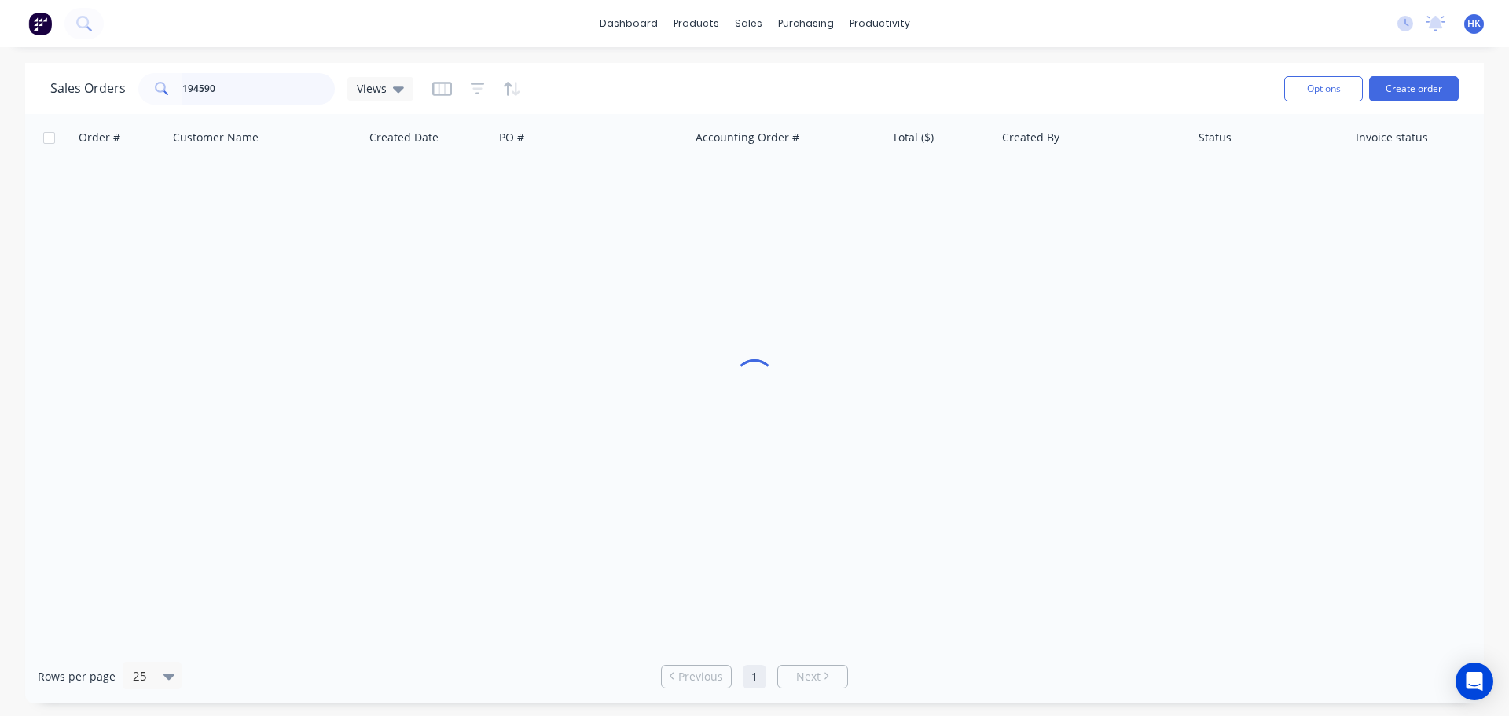
drag, startPoint x: 252, startPoint y: 94, endPoint x: 66, endPoint y: 134, distance: 190.5
click at [69, 134] on div "Sales Orders 194590 Views Options Create order Order # Customer Name Created Da…" at bounding box center [754, 383] width 1458 height 640
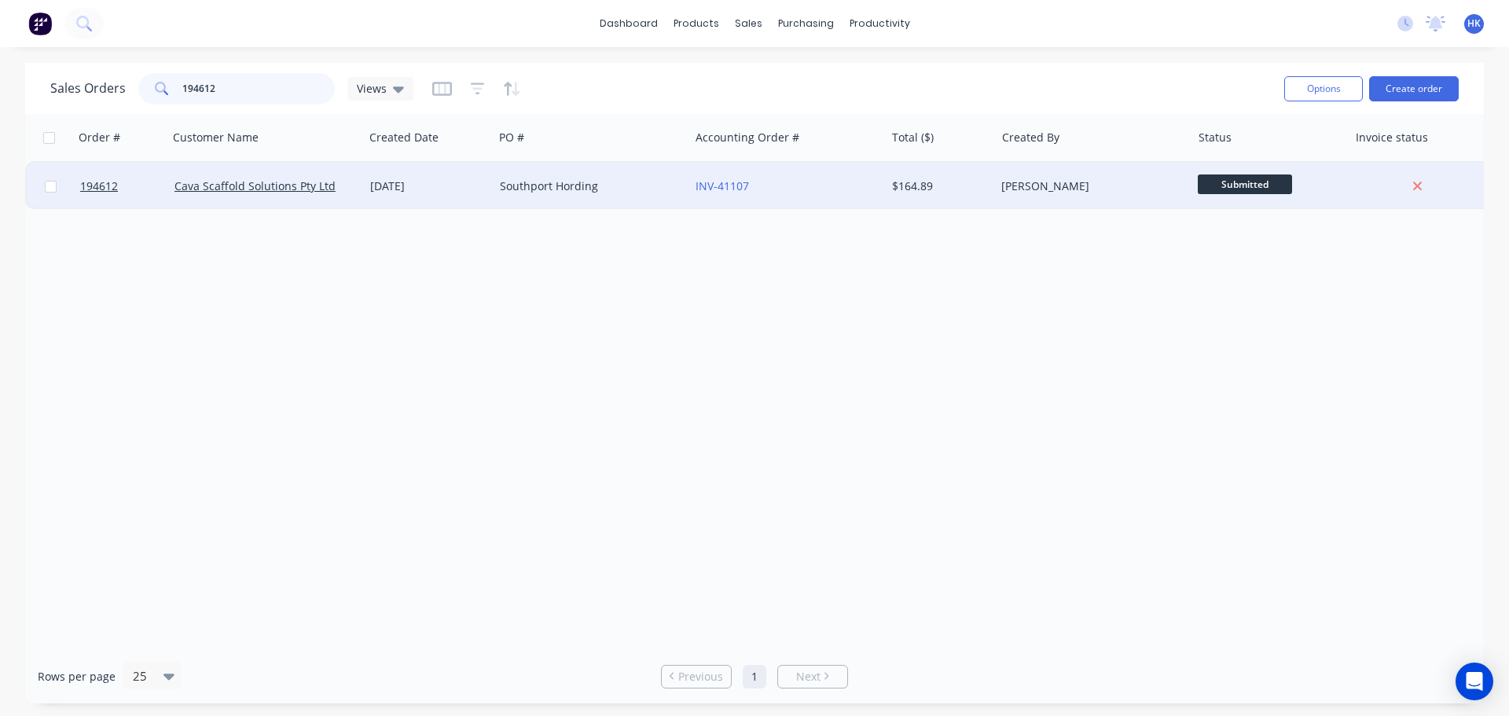
type input "194612"
click at [589, 175] on div "Southport Hording" at bounding box center [591, 186] width 196 height 47
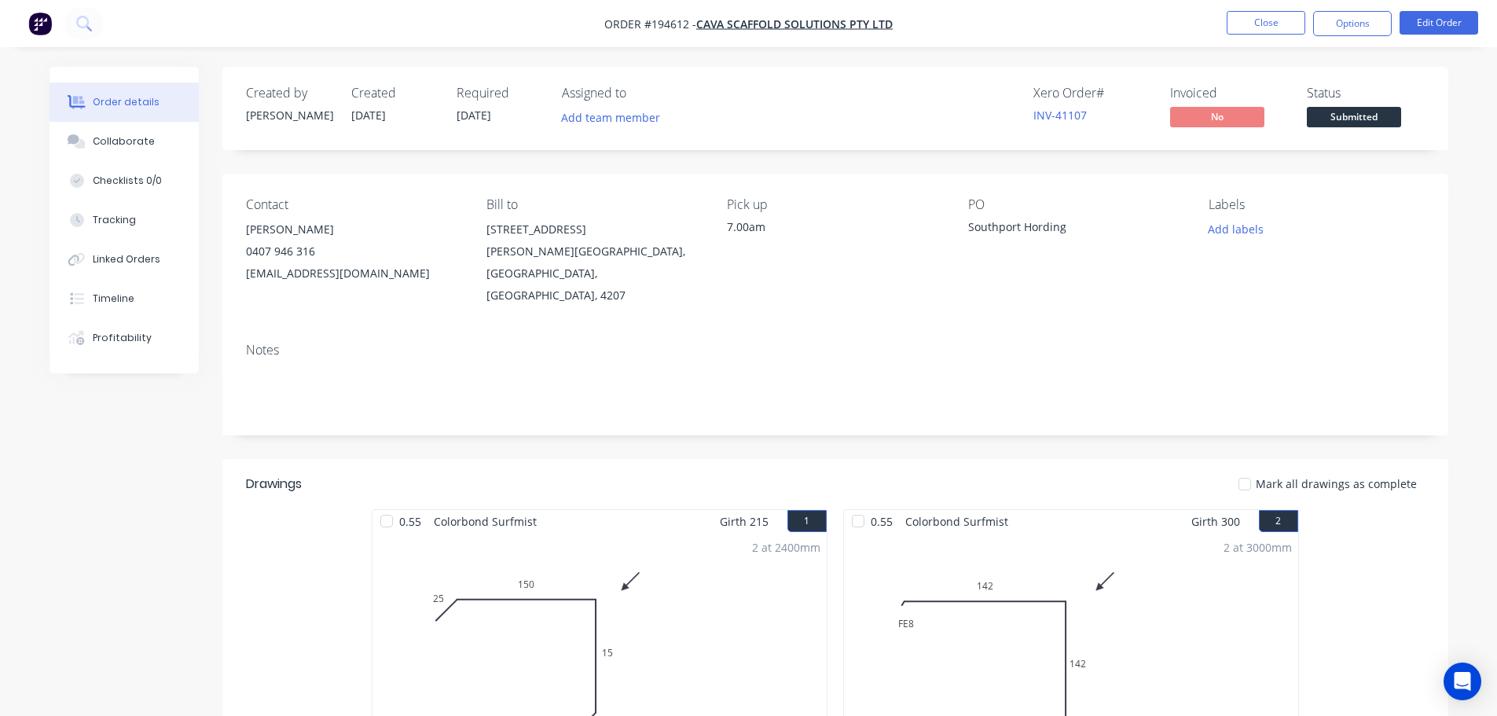
click at [1410, 117] on div "Status Submitted" at bounding box center [1366, 109] width 118 height 46
click at [1372, 126] on span "Submitted" at bounding box center [1354, 117] width 94 height 20
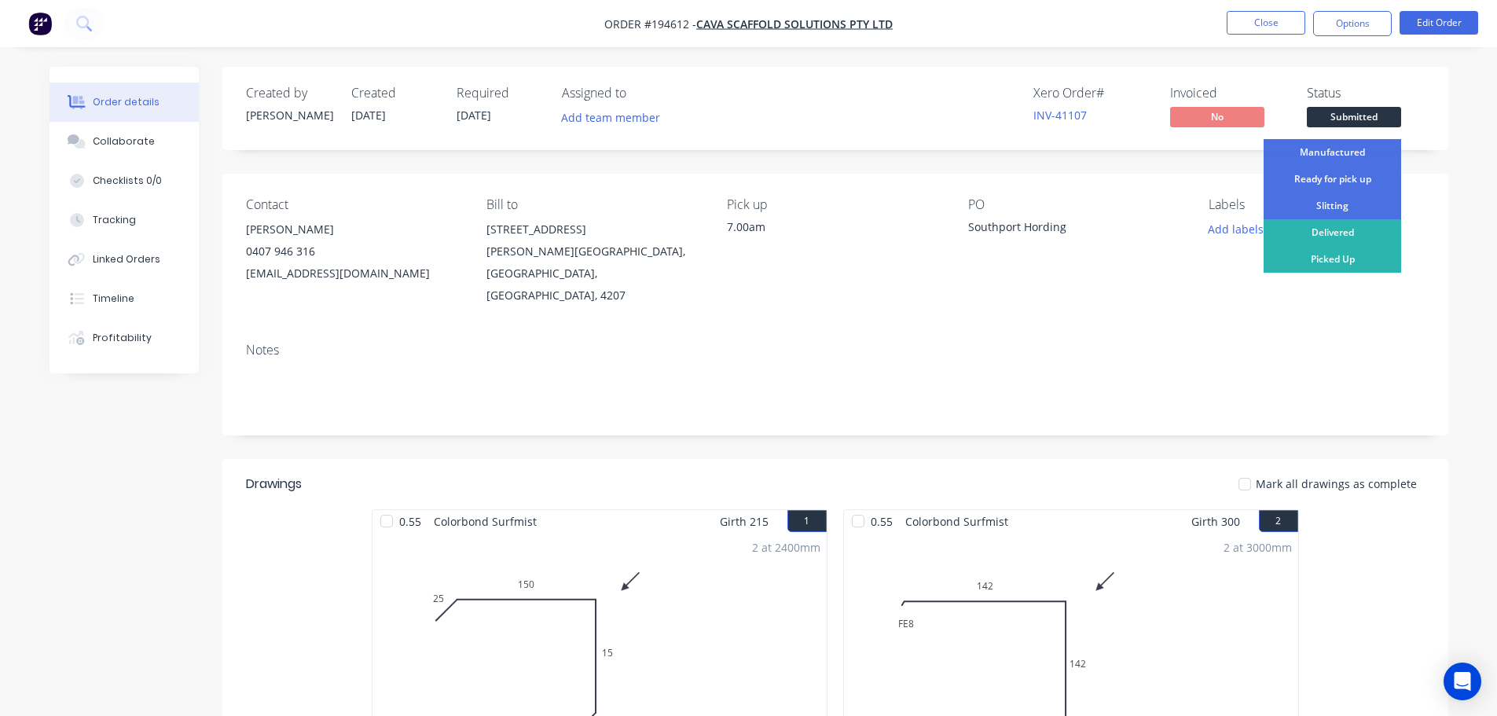
drag, startPoint x: 1344, startPoint y: 171, endPoint x: 1329, endPoint y: 182, distance: 19.2
click at [1335, 171] on div "Ready for pick up" at bounding box center [1332, 179] width 138 height 27
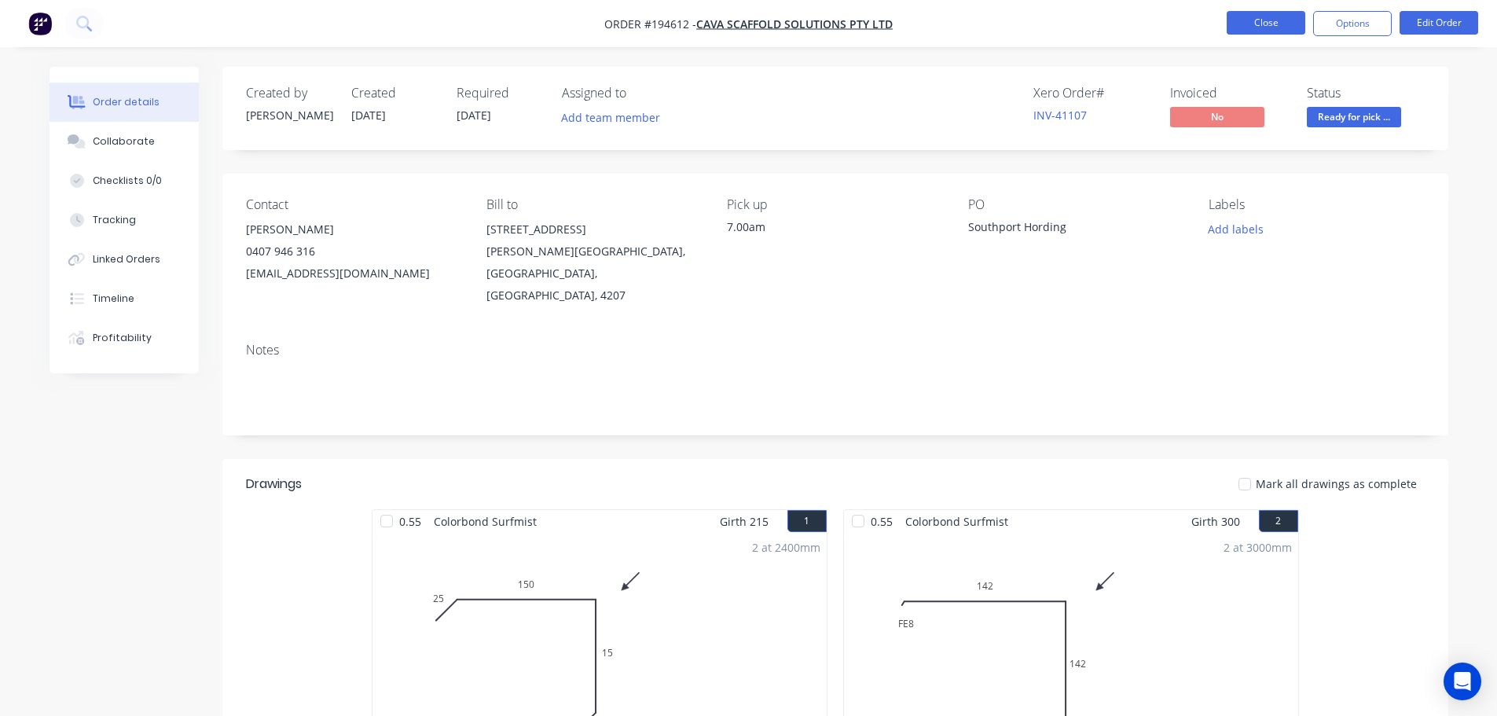
click at [1288, 16] on button "Close" at bounding box center [1266, 23] width 79 height 24
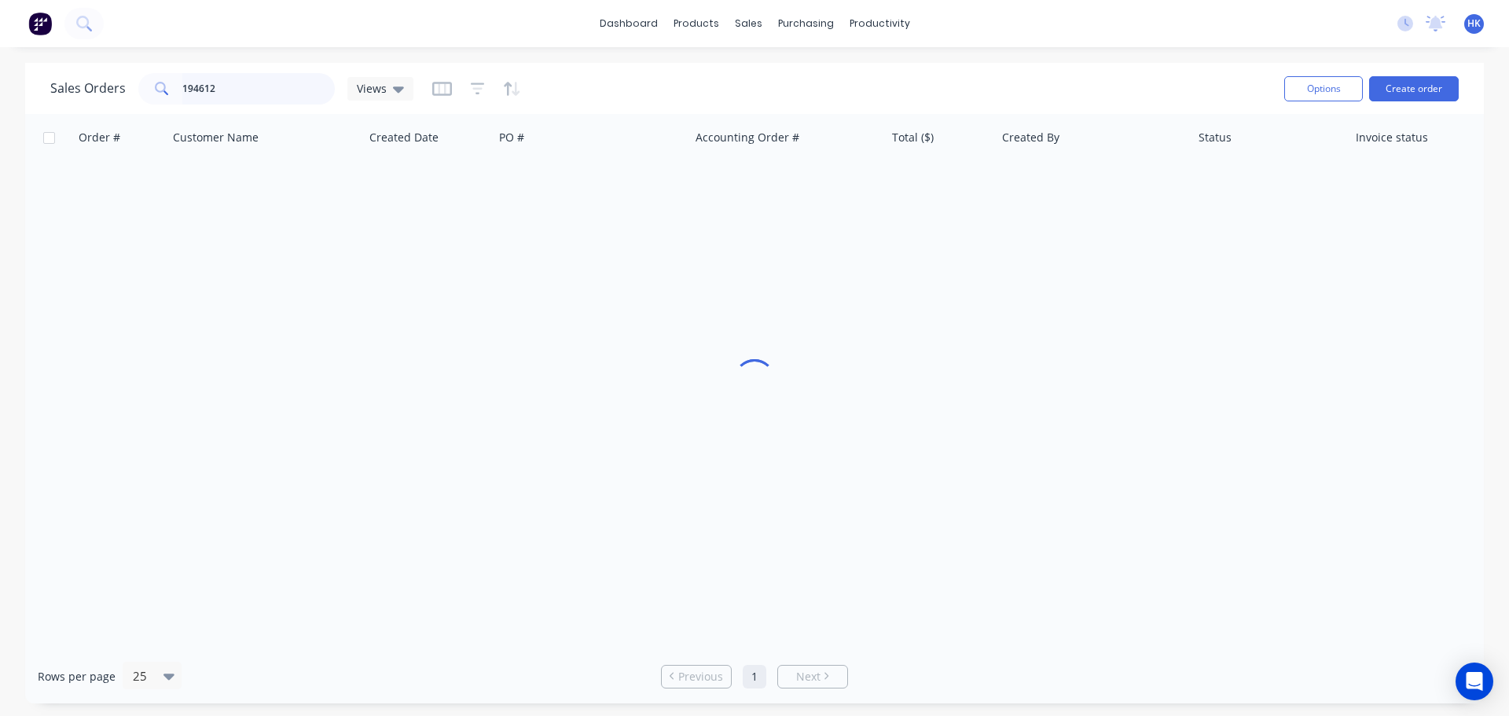
click at [237, 85] on input "194612" at bounding box center [258, 88] width 153 height 31
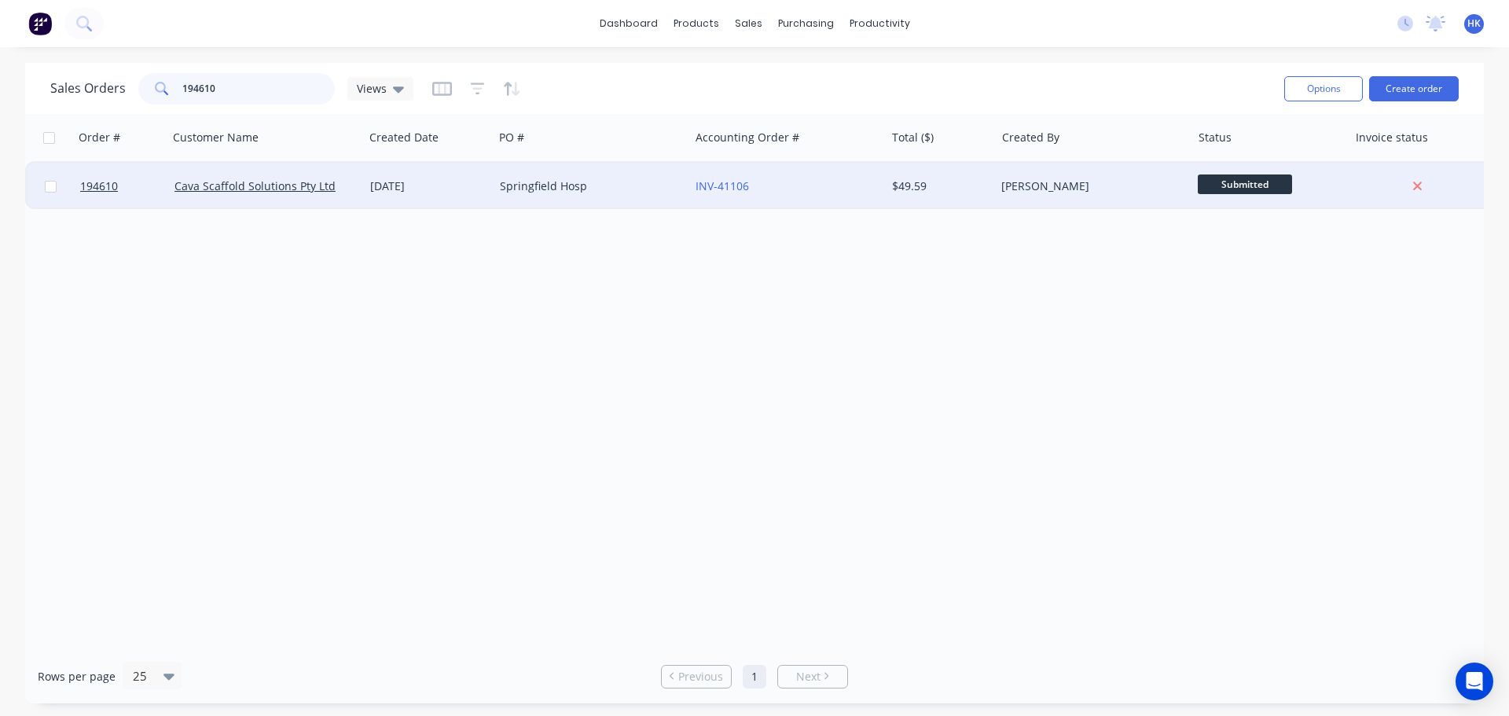
type input "194610"
click at [559, 185] on div "Springfield Hosp" at bounding box center [587, 186] width 174 height 16
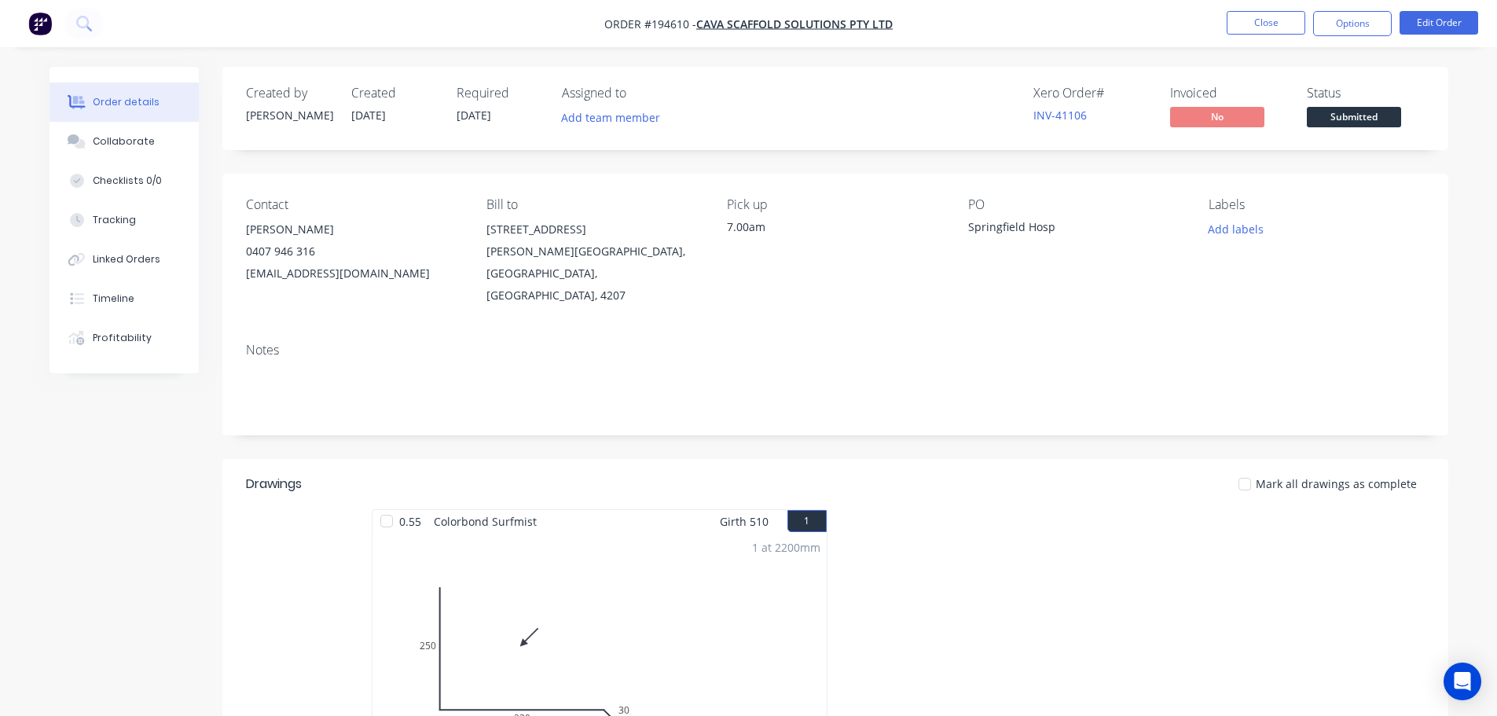
click at [1353, 126] on span "Submitted" at bounding box center [1354, 117] width 94 height 20
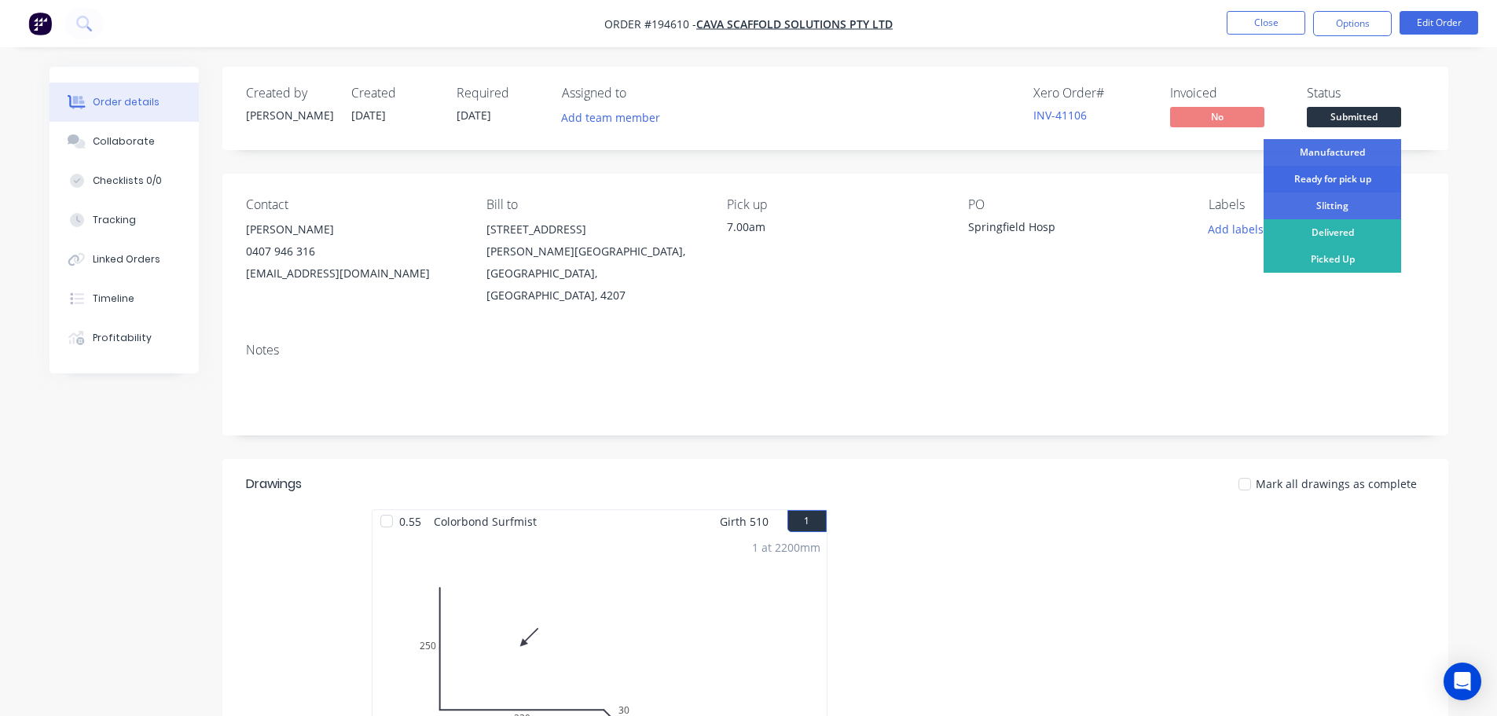
click at [1342, 174] on div "Ready for pick up" at bounding box center [1332, 179] width 138 height 27
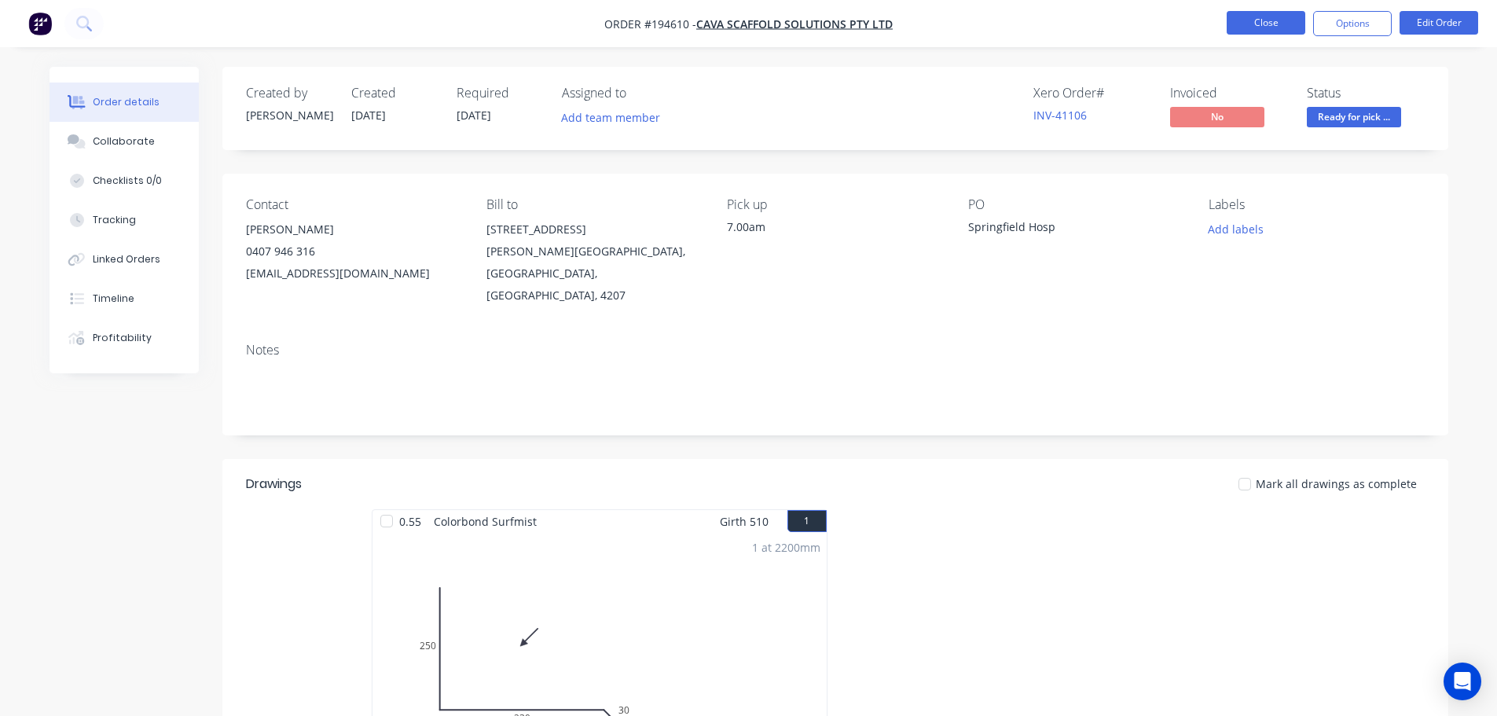
click at [1269, 19] on button "Close" at bounding box center [1266, 23] width 79 height 24
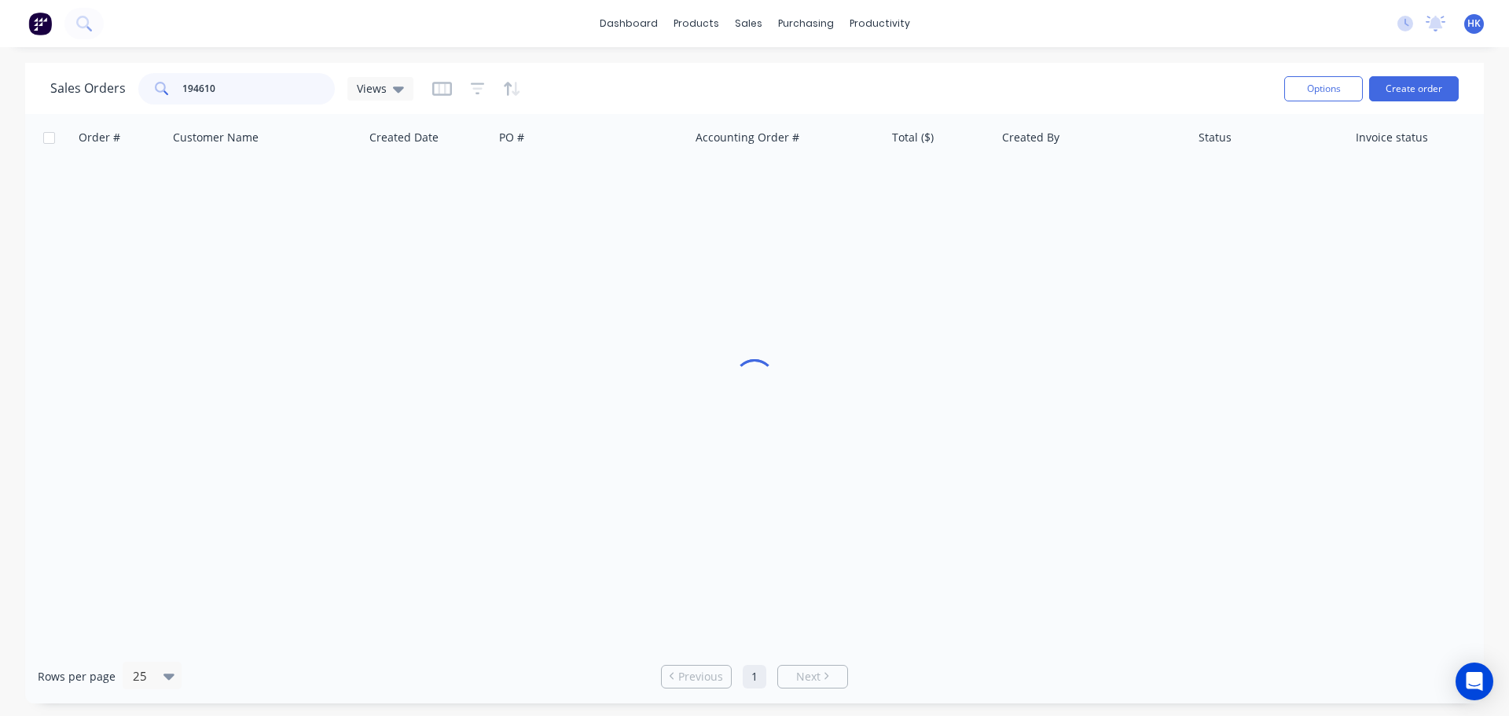
drag, startPoint x: 233, startPoint y: 97, endPoint x: 172, endPoint y: 94, distance: 61.4
click at [172, 94] on div "194610" at bounding box center [236, 88] width 196 height 31
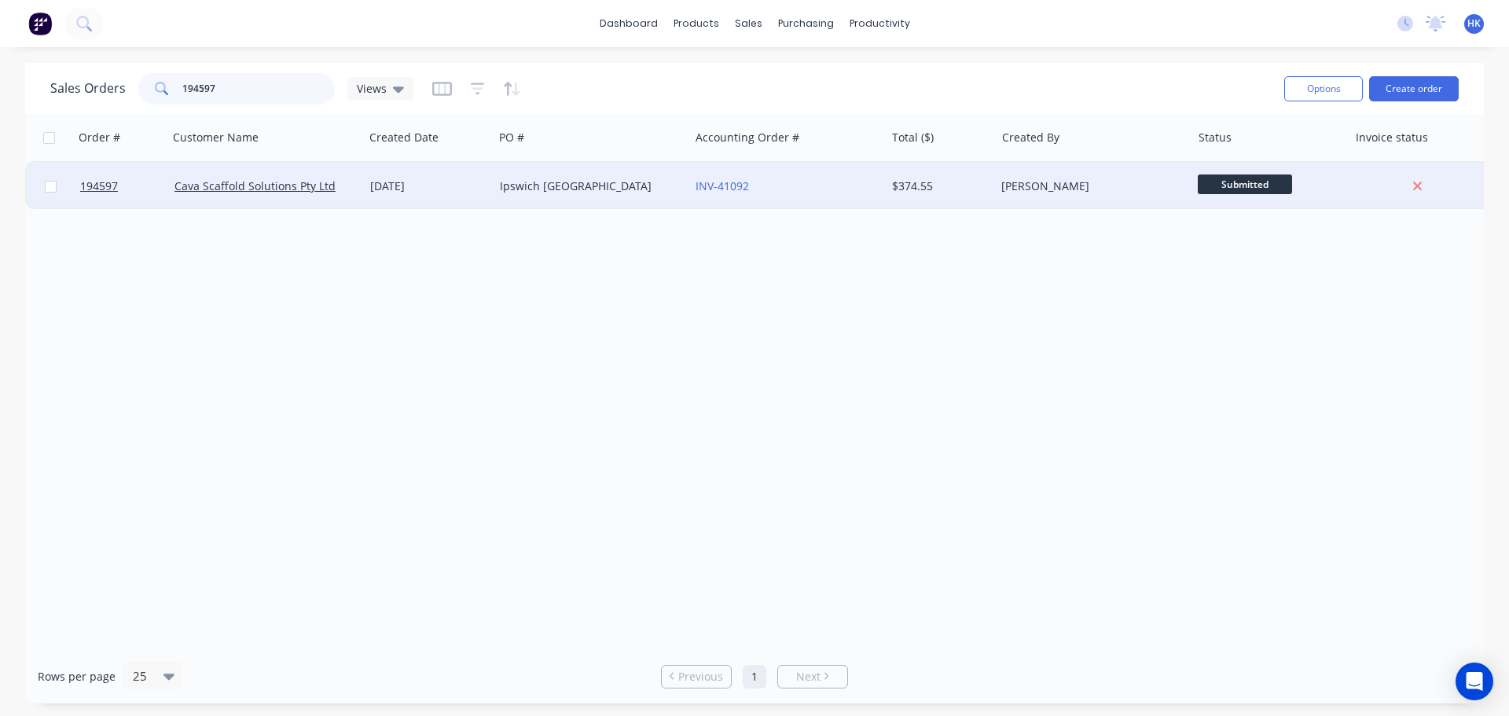
type input "194597"
click at [544, 183] on div "Ipswich Hosp Car Park" at bounding box center [587, 186] width 174 height 16
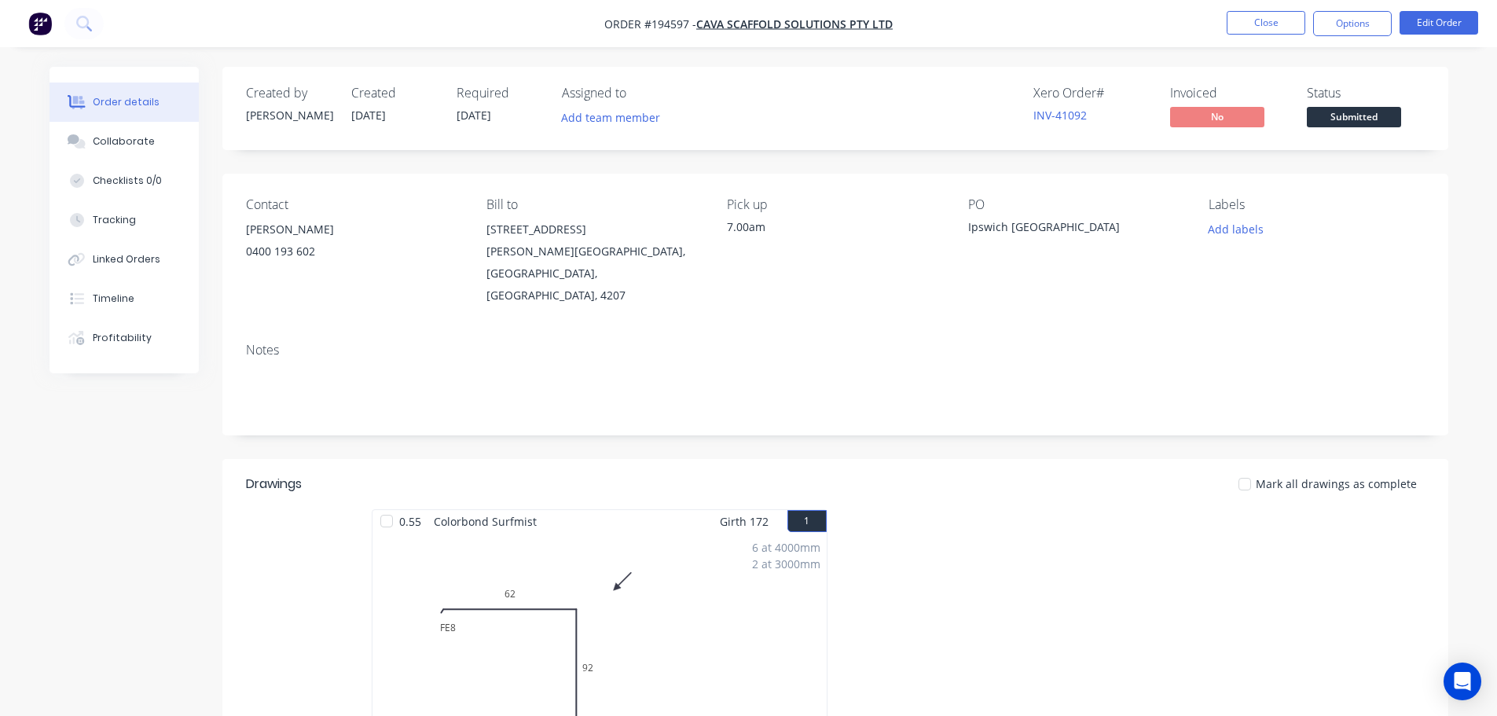
click at [1373, 110] on span "Submitted" at bounding box center [1354, 117] width 94 height 20
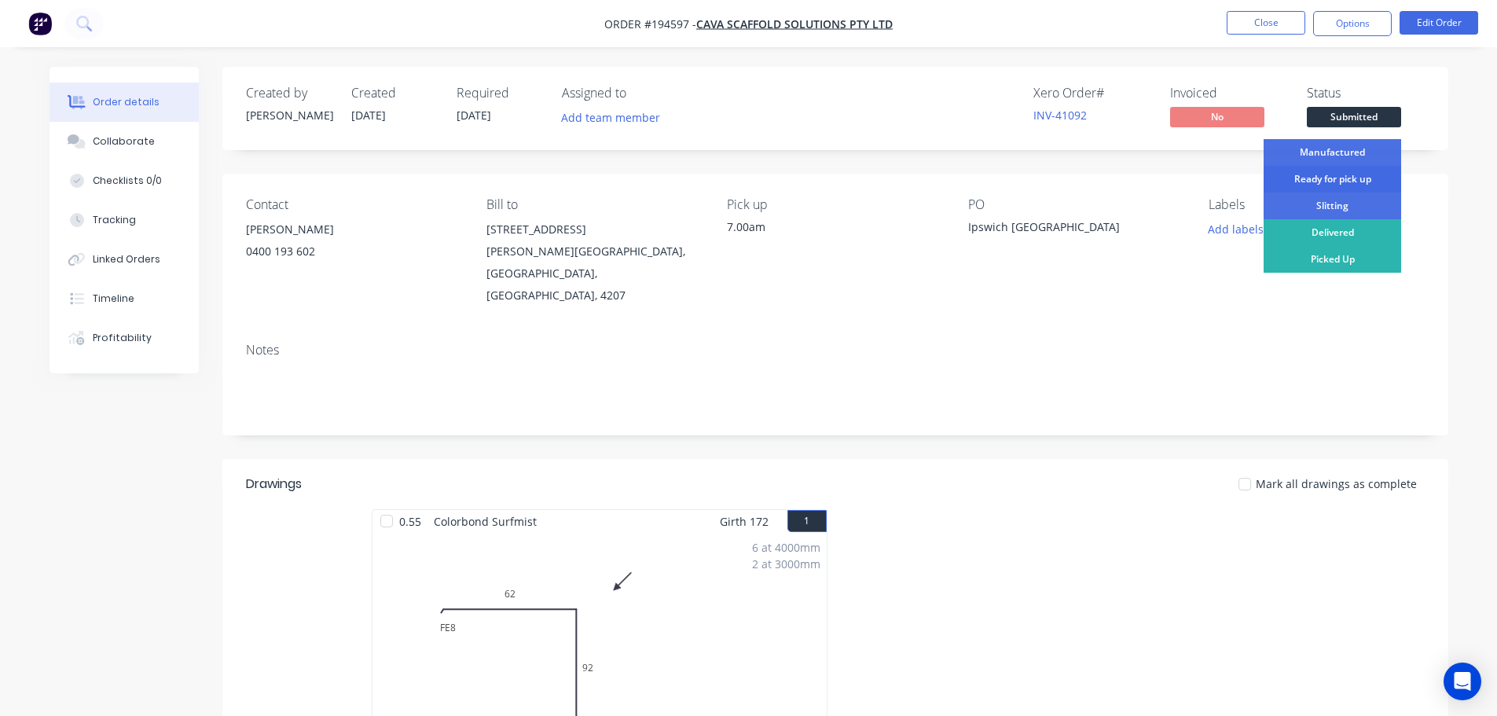
click at [1320, 179] on div "Ready for pick up" at bounding box center [1332, 179] width 138 height 27
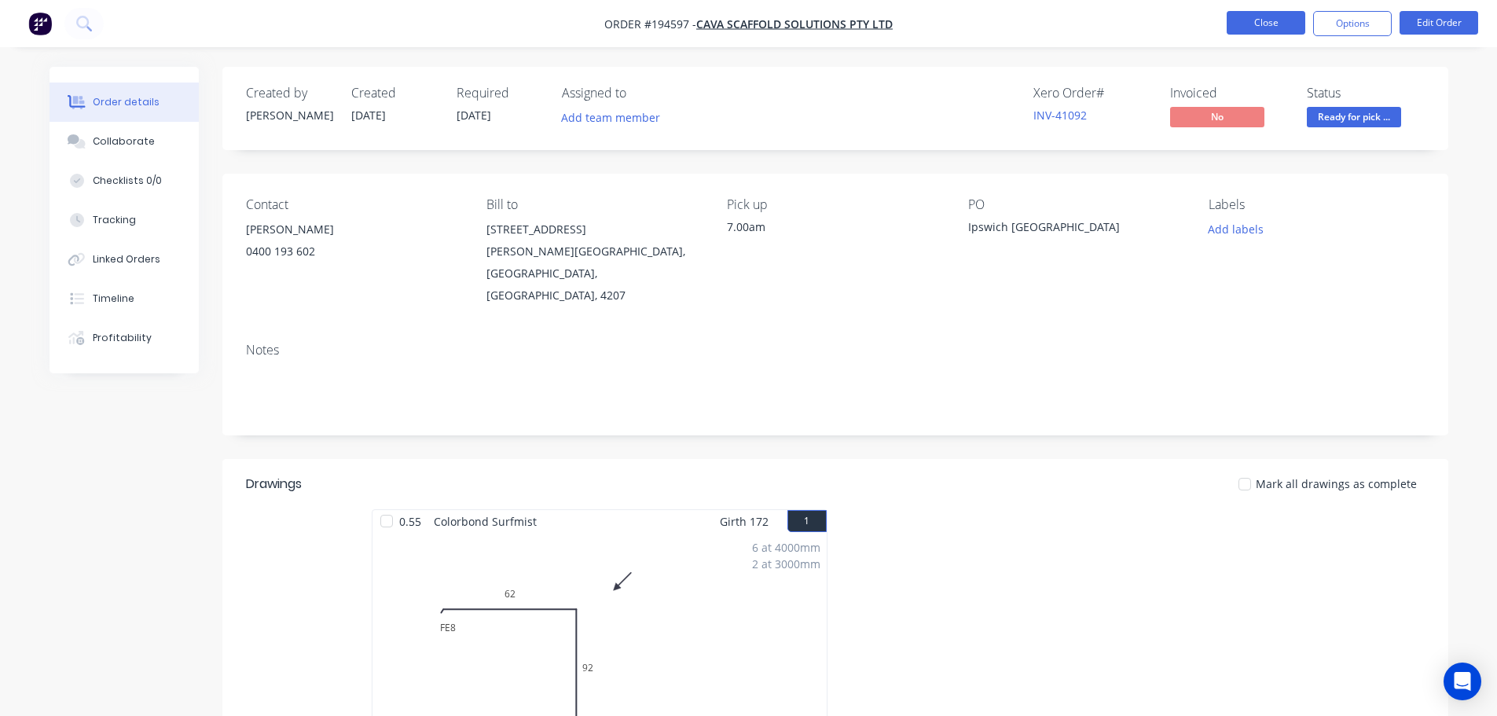
click at [1285, 31] on button "Close" at bounding box center [1266, 23] width 79 height 24
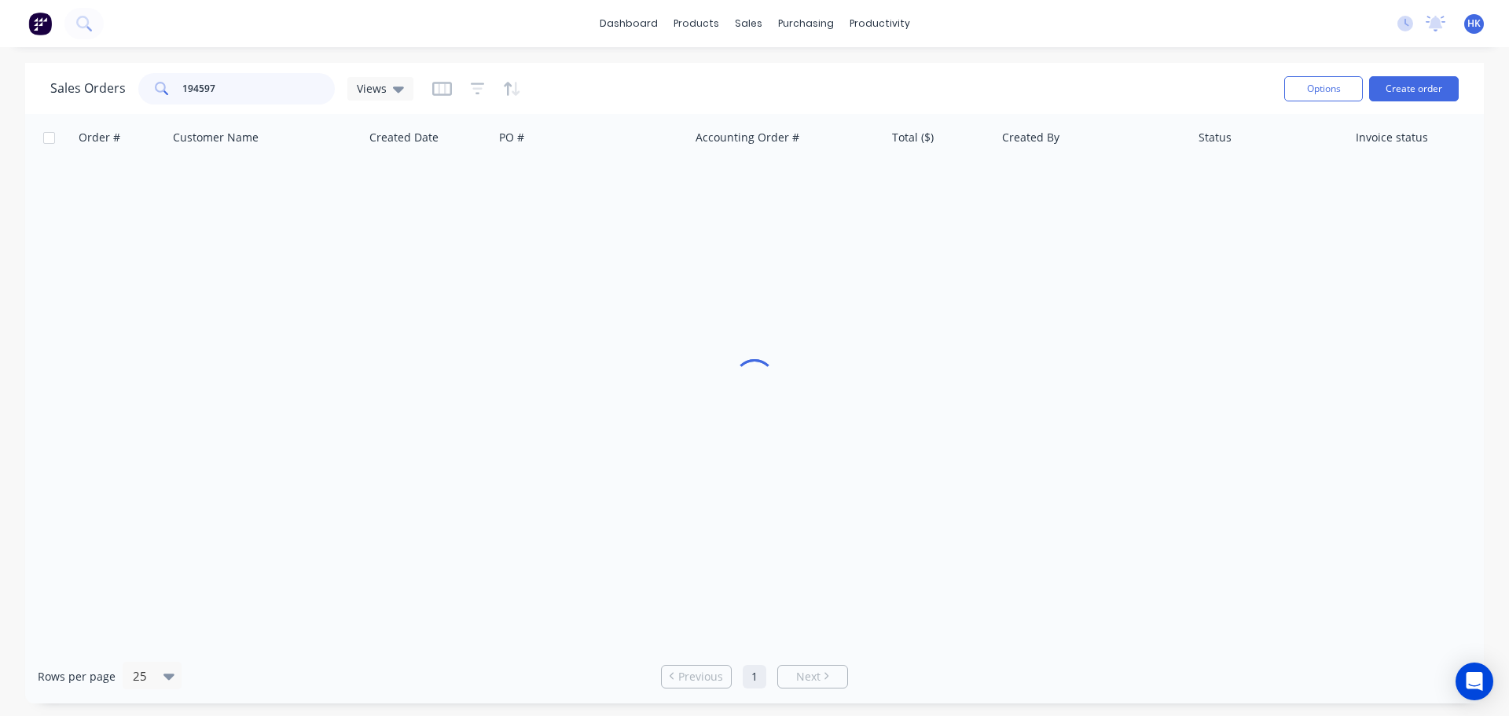
drag, startPoint x: 284, startPoint y: 85, endPoint x: 74, endPoint y: 101, distance: 211.2
click at [74, 101] on div "Sales Orders 194597 Views" at bounding box center [231, 88] width 363 height 31
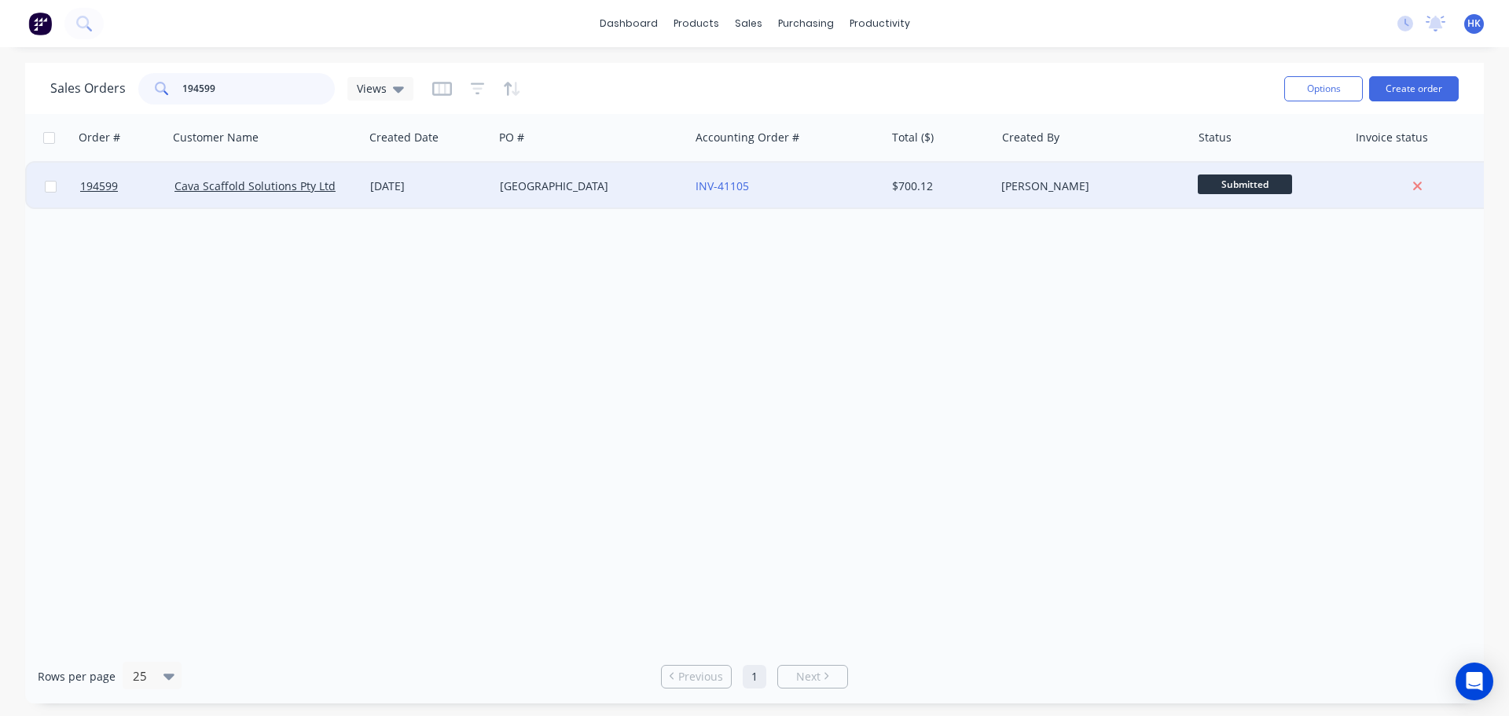
type input "194599"
click at [465, 189] on div "[DATE]" at bounding box center [428, 186] width 117 height 16
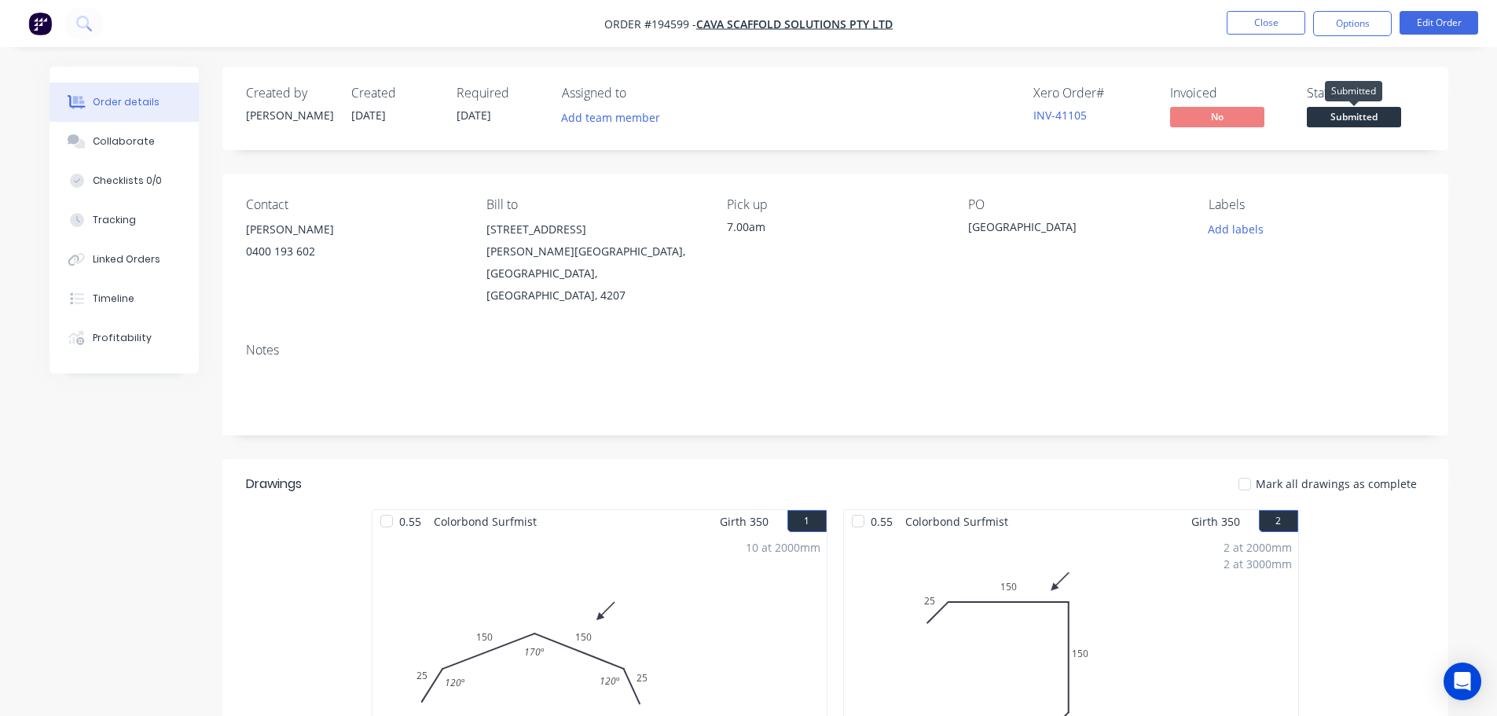
click at [1345, 112] on span "Submitted" at bounding box center [1354, 117] width 94 height 20
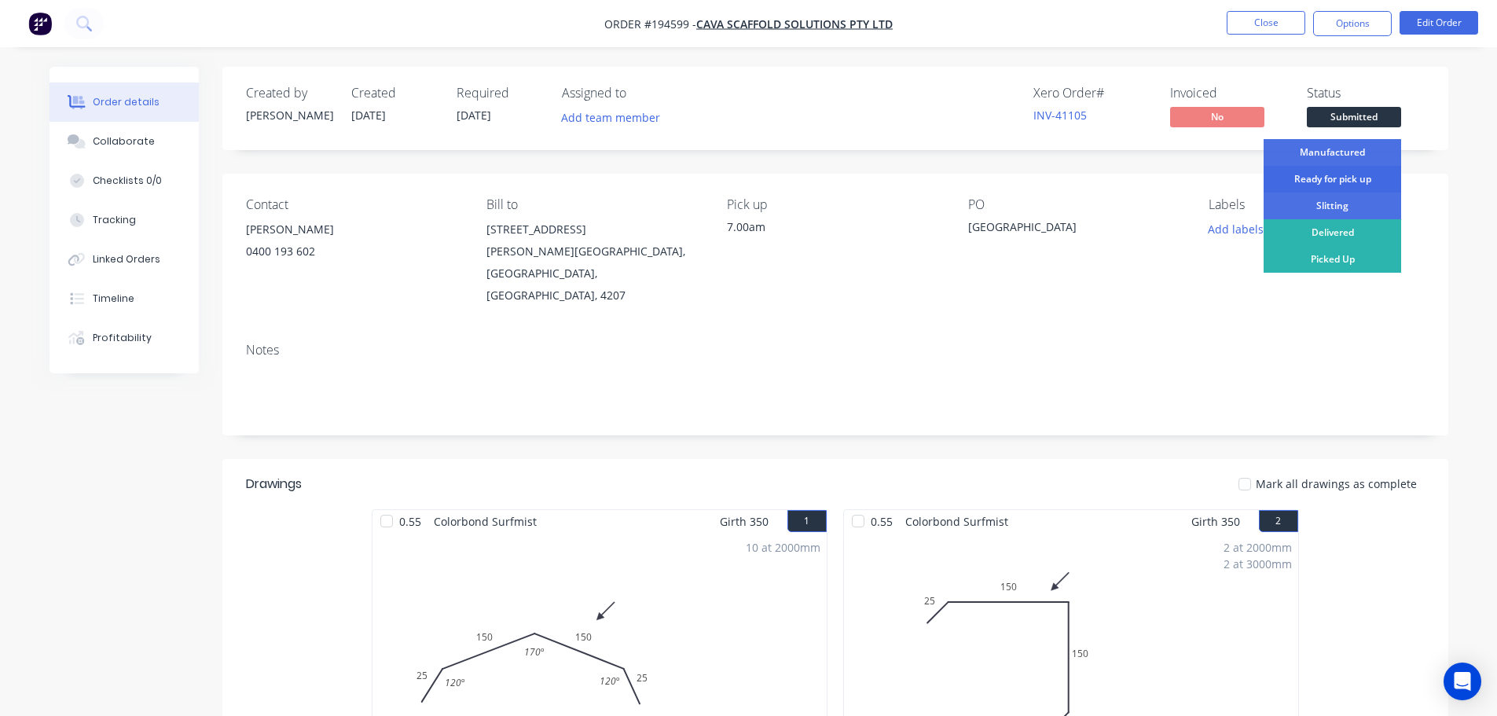
click at [1325, 183] on div "Ready for pick up" at bounding box center [1332, 179] width 138 height 27
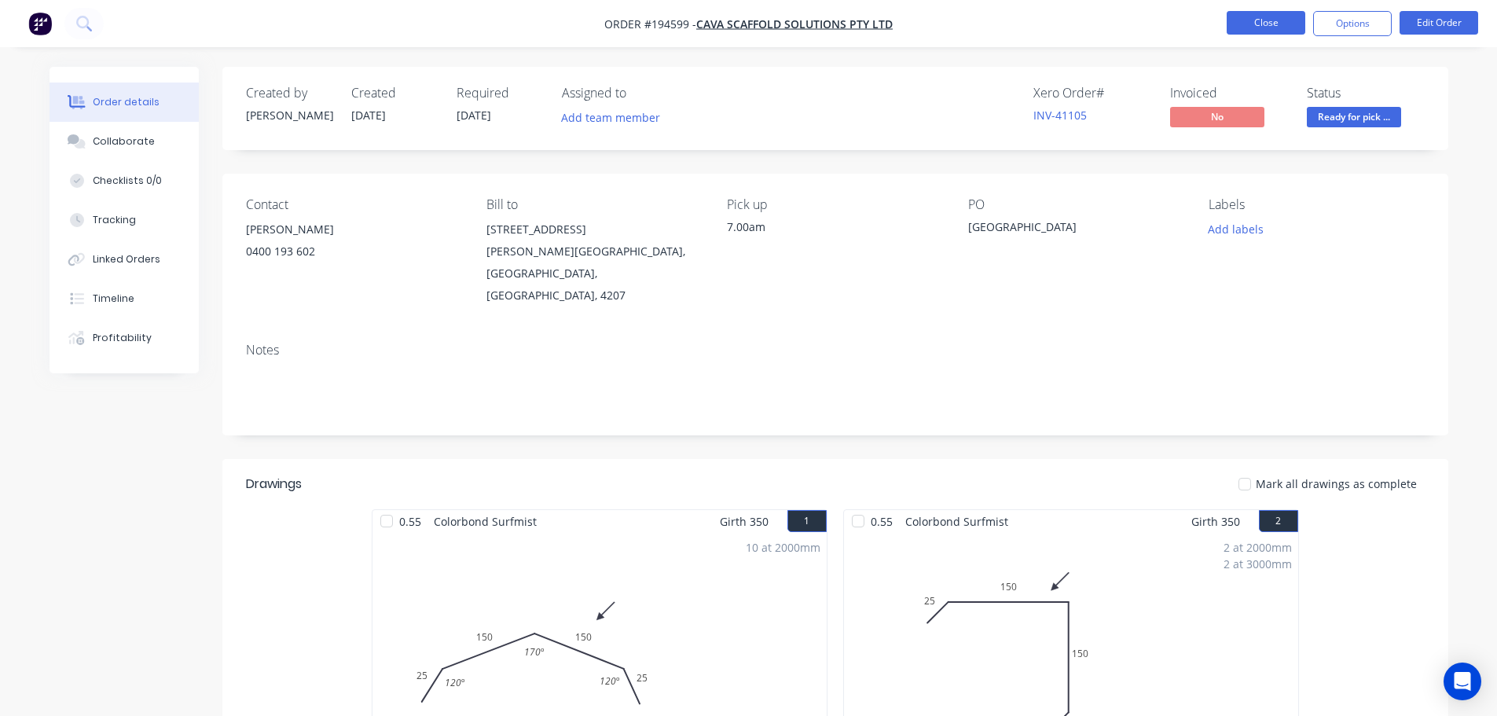
click at [1267, 30] on button "Close" at bounding box center [1266, 23] width 79 height 24
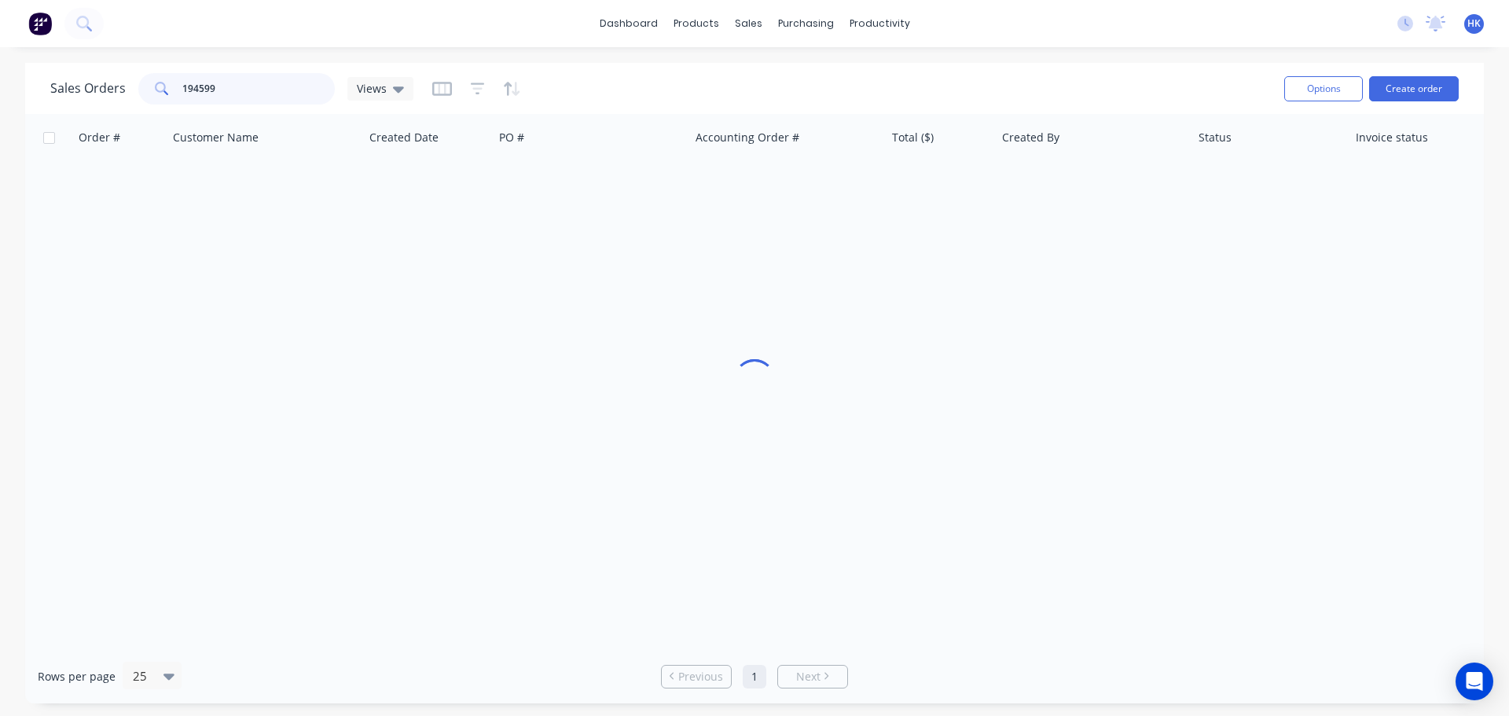
drag, startPoint x: 240, startPoint y: 94, endPoint x: 162, endPoint y: 97, distance: 78.6
click at [162, 97] on div "194599" at bounding box center [236, 88] width 196 height 31
click at [1399, 97] on button "Create order" at bounding box center [1414, 88] width 90 height 25
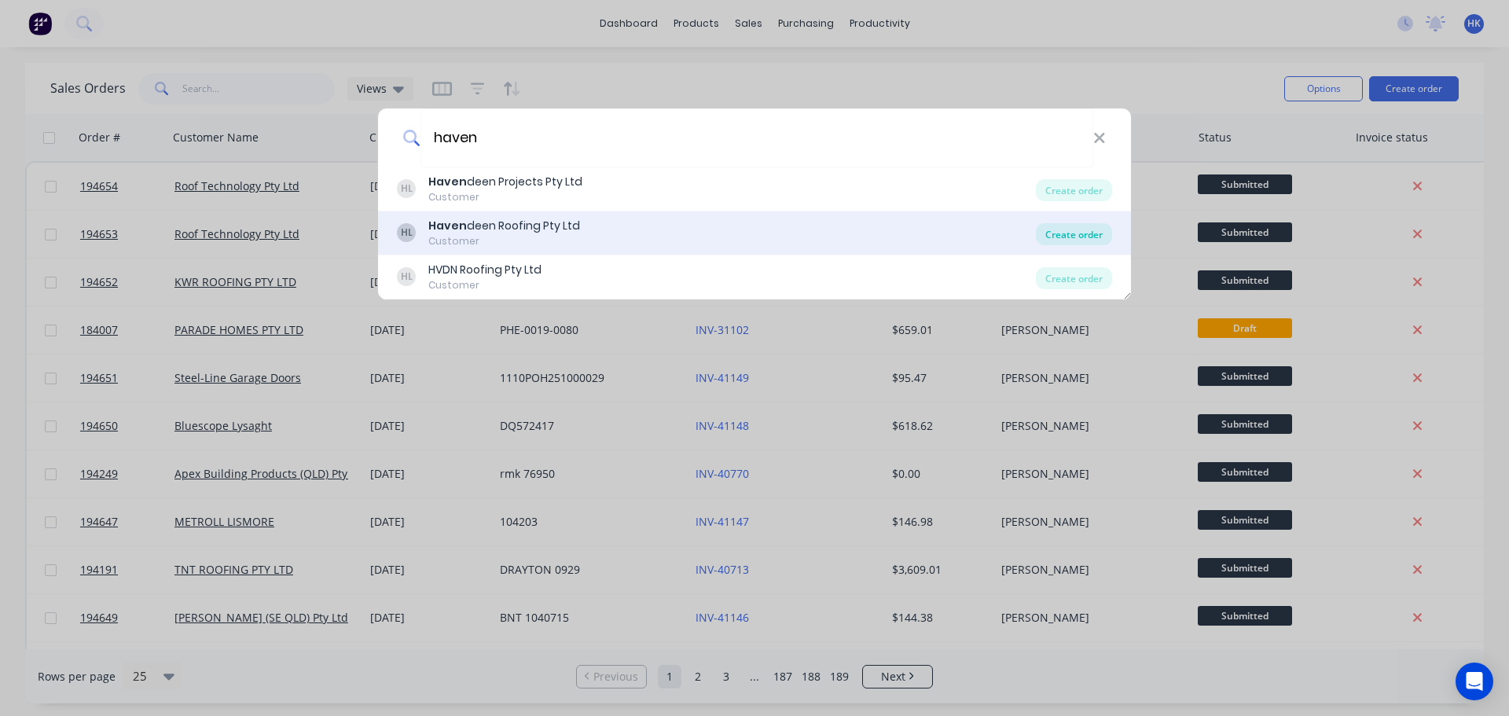
type input "haven"
click at [1080, 241] on div "Create order" at bounding box center [1074, 234] width 76 height 22
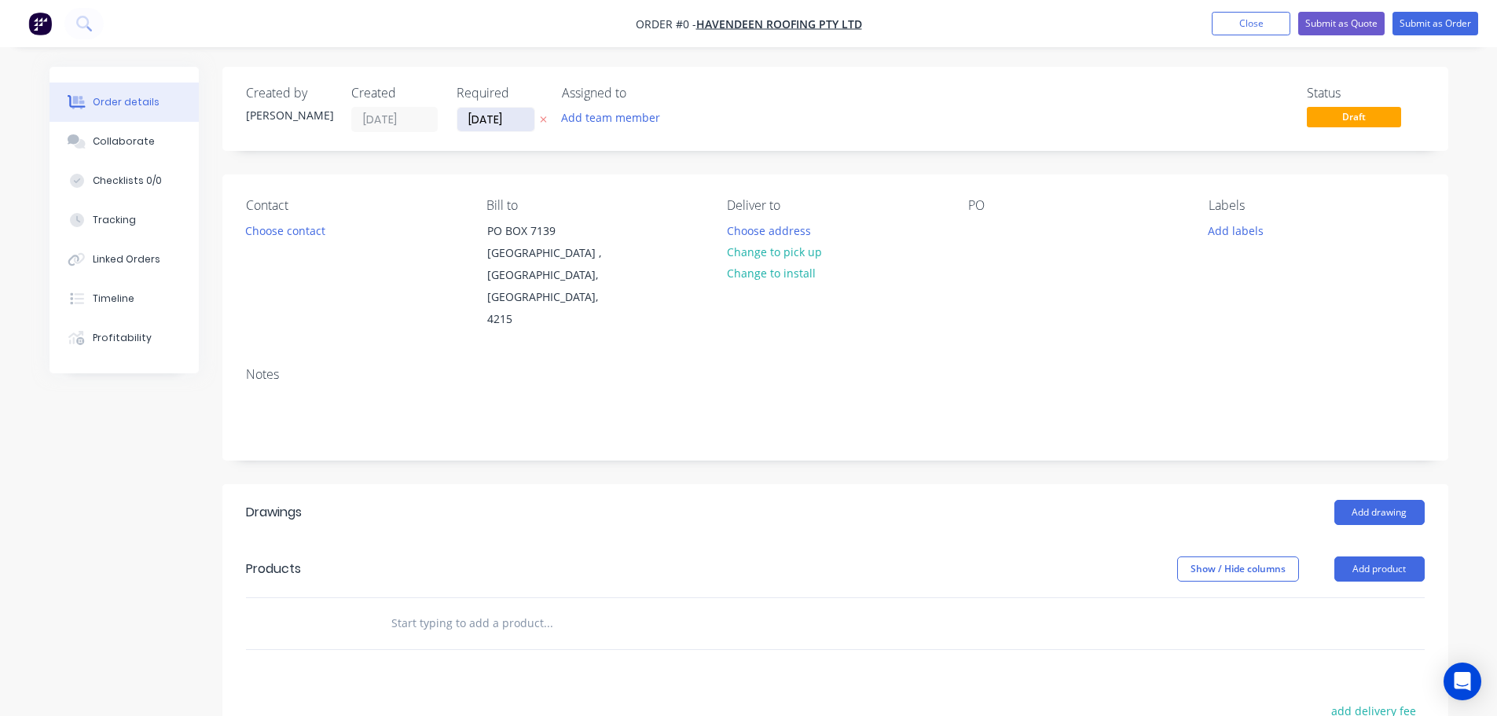
click at [492, 114] on input "[DATE]" at bounding box center [495, 120] width 77 height 24
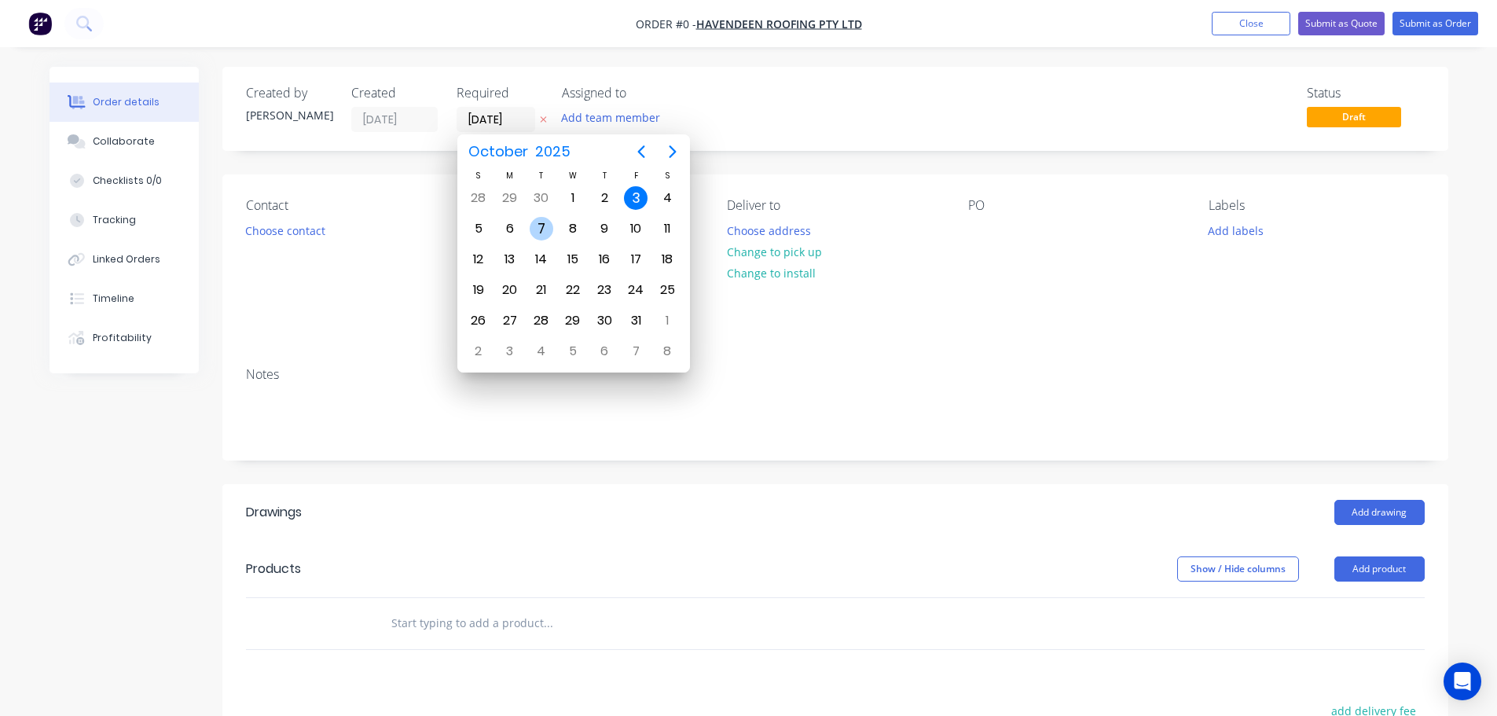
click at [532, 233] on div "7" at bounding box center [542, 229] width 24 height 24
type input "[DATE]"
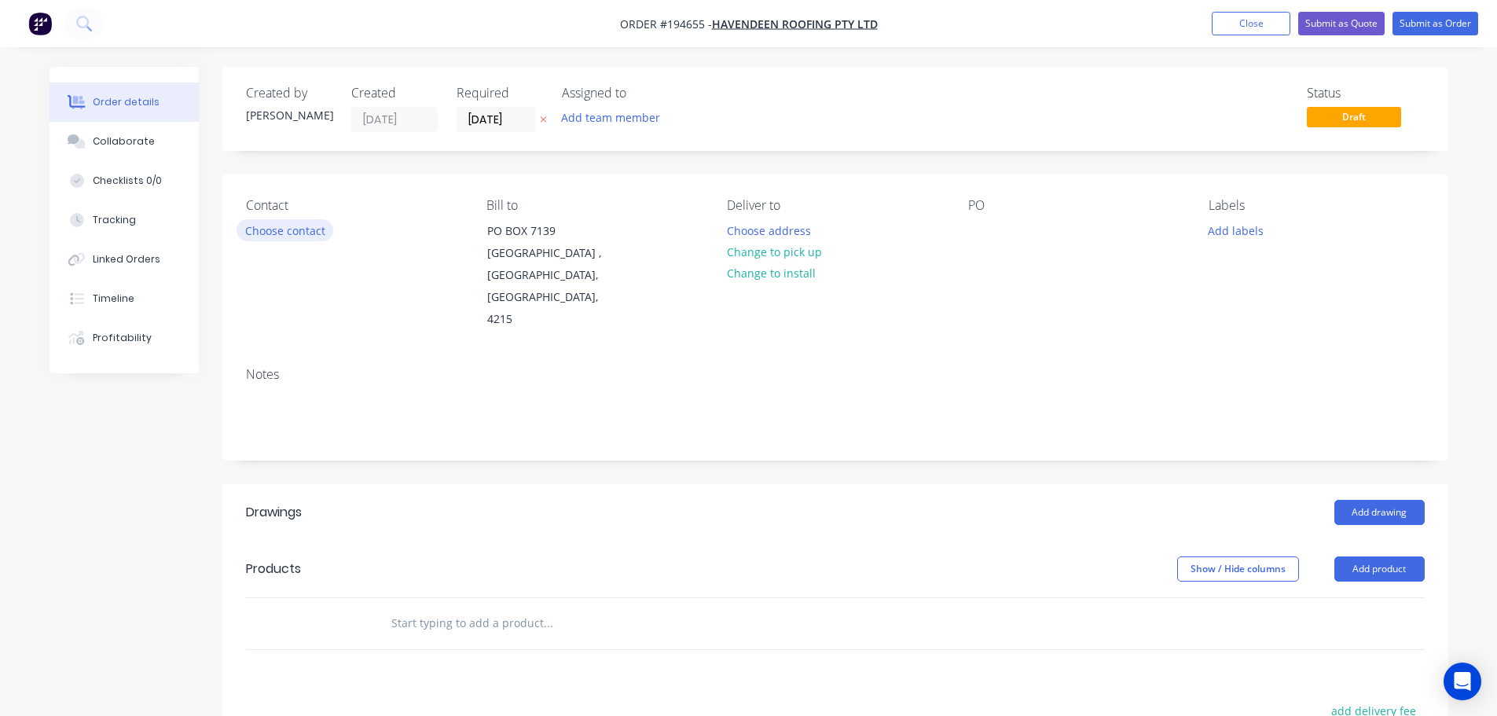
click at [259, 240] on button "Choose contact" at bounding box center [285, 229] width 97 height 21
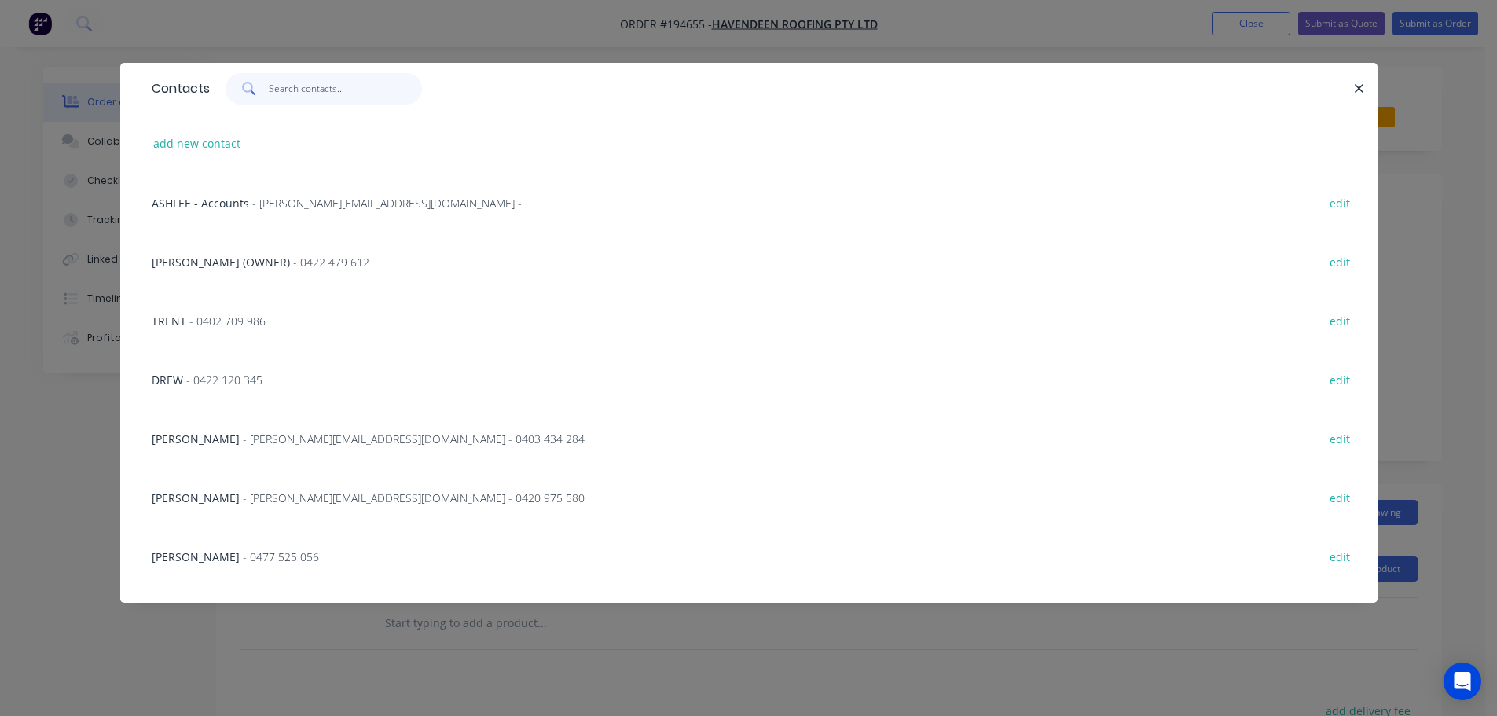
click at [275, 98] on input "text" at bounding box center [345, 88] width 153 height 31
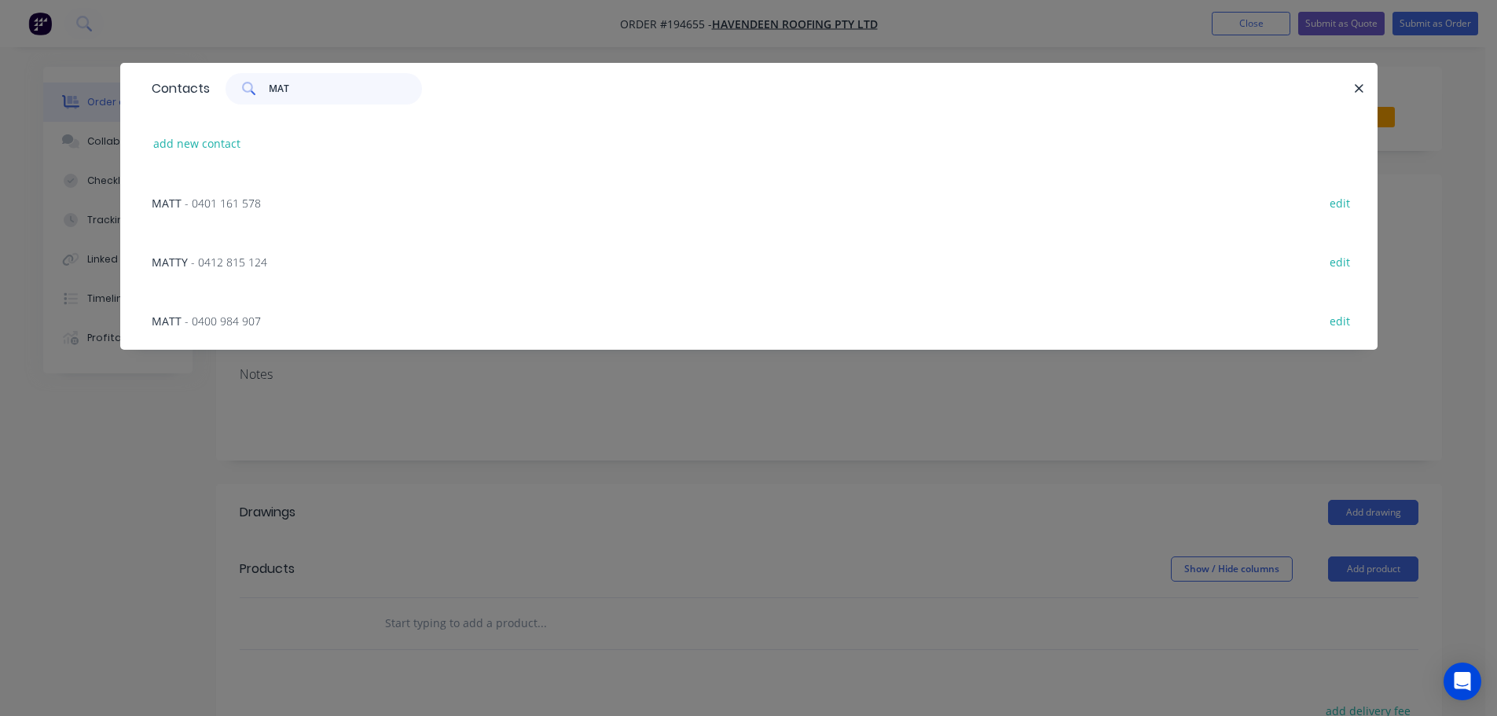
type input "MAT"
click at [242, 205] on span "- 0401 161 578" at bounding box center [223, 203] width 76 height 15
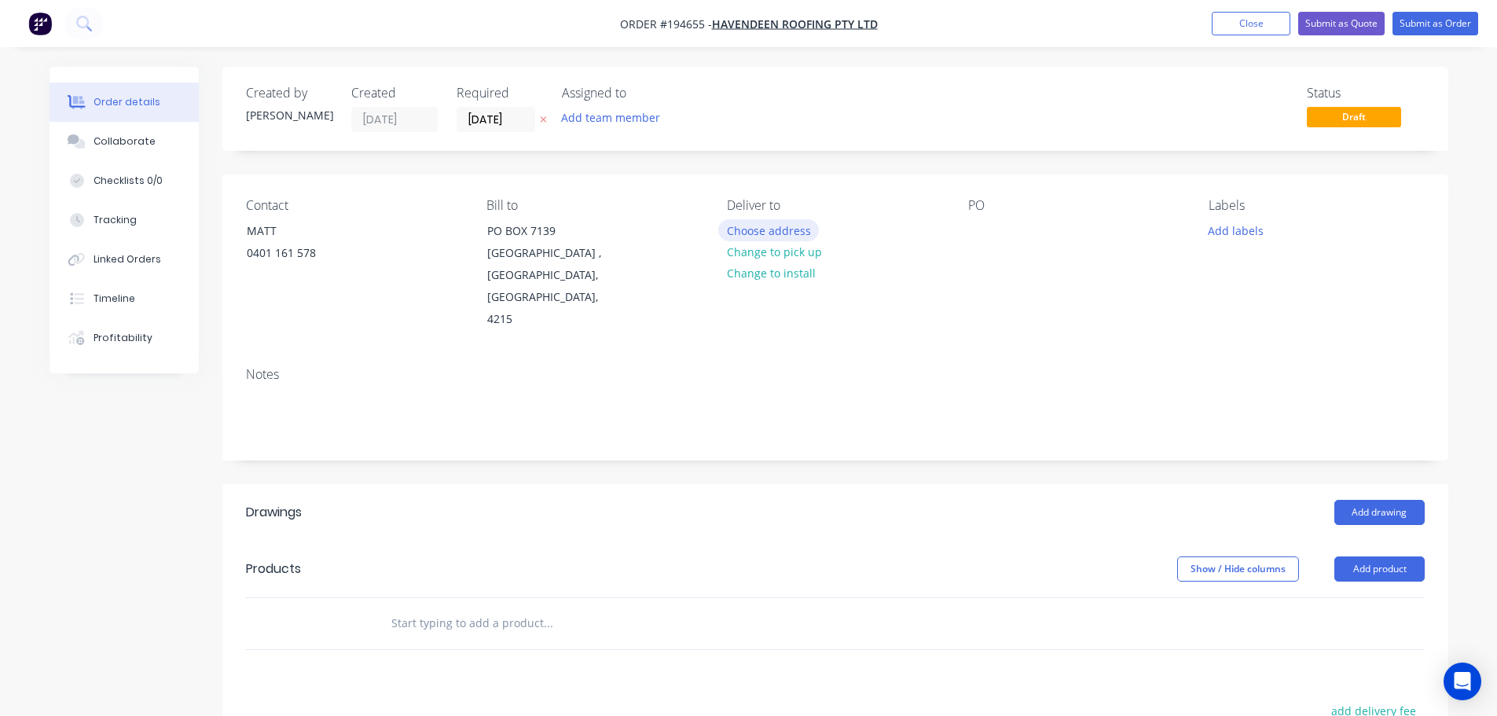
click at [772, 231] on button "Choose address" at bounding box center [768, 229] width 101 height 21
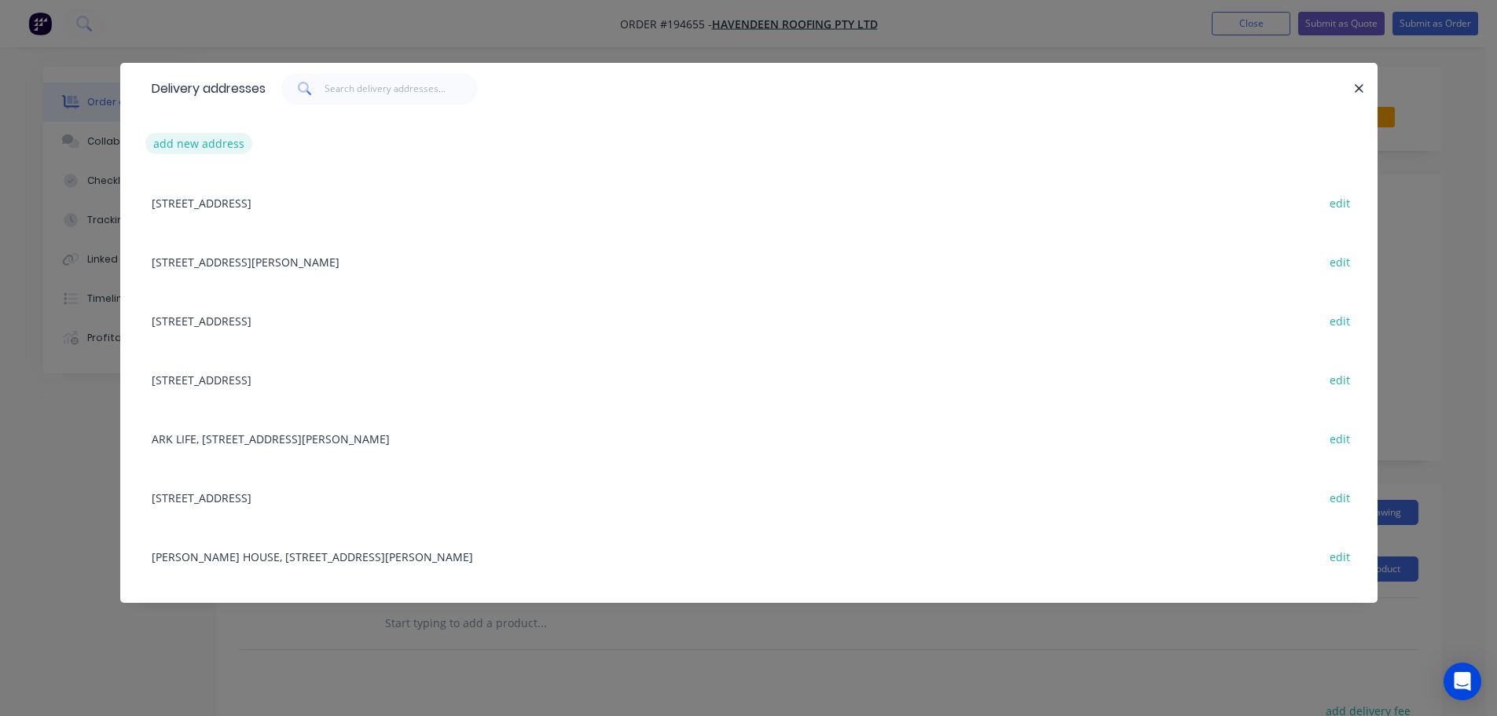
click at [218, 145] on button "add new address" at bounding box center [199, 143] width 108 height 21
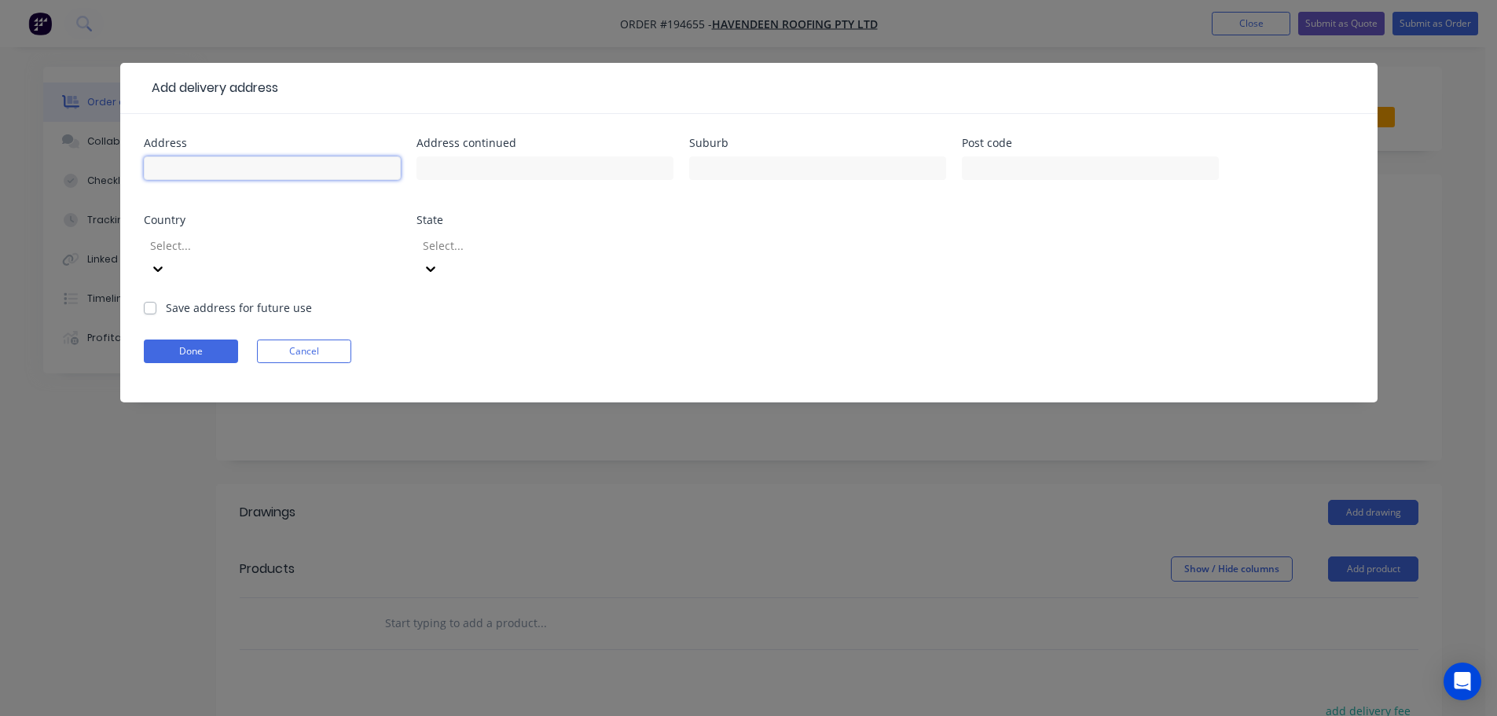
click at [229, 179] on input "text" at bounding box center [272, 168] width 257 height 24
type input "9 OZONE PARADE"
click at [784, 155] on div at bounding box center [817, 175] width 257 height 46
click at [793, 163] on input "text" at bounding box center [817, 168] width 257 height 24
type input "MIAMI"
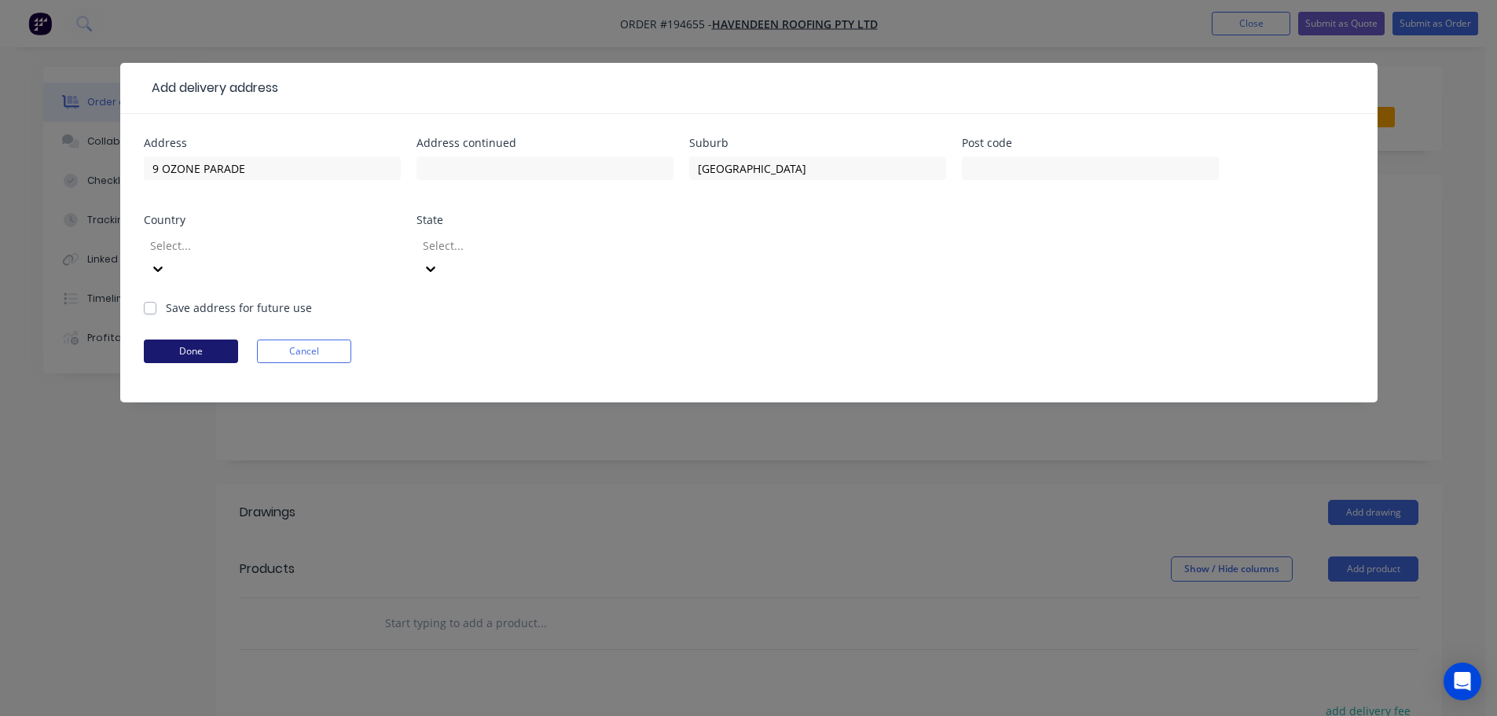
click at [166, 339] on button "Done" at bounding box center [191, 351] width 94 height 24
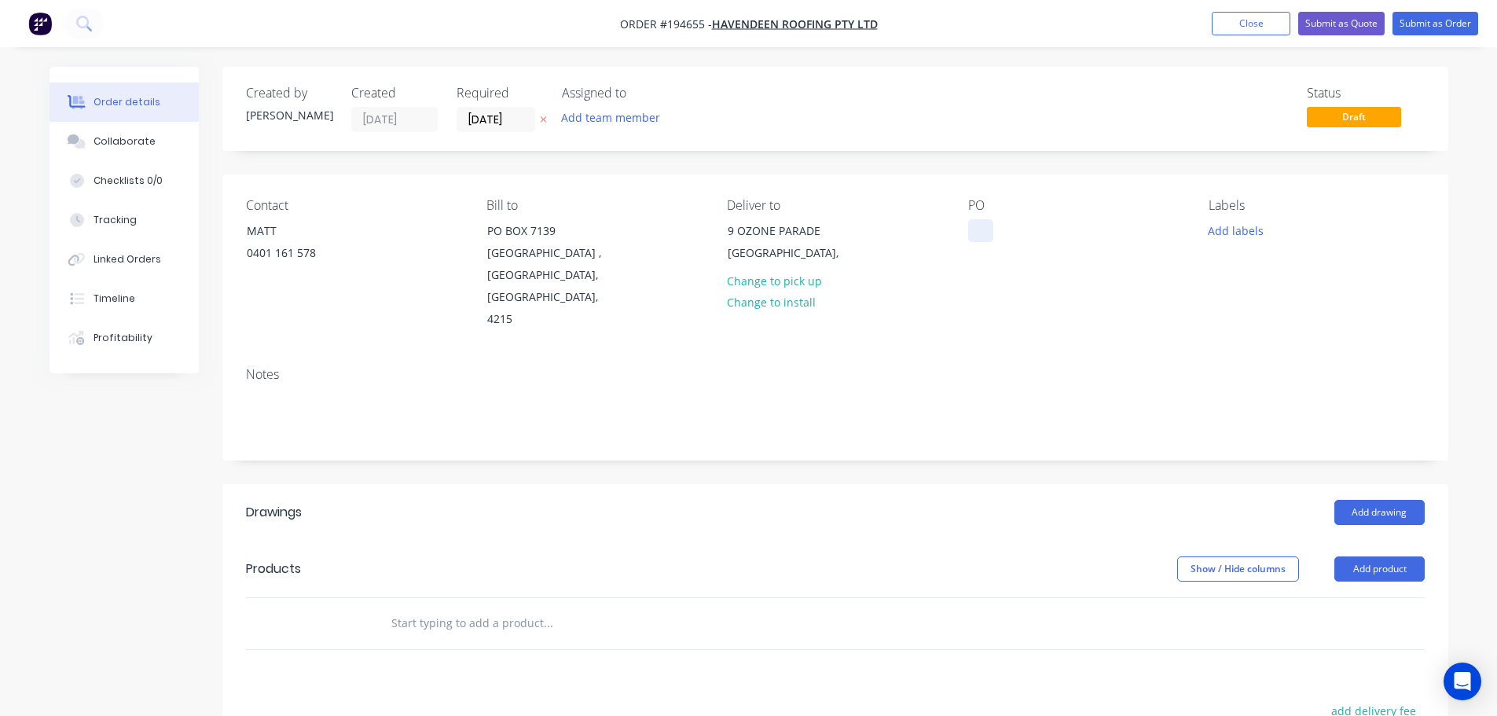
click at [981, 225] on div at bounding box center [980, 230] width 25 height 23
click at [1246, 225] on button "Add labels" at bounding box center [1236, 229] width 72 height 21
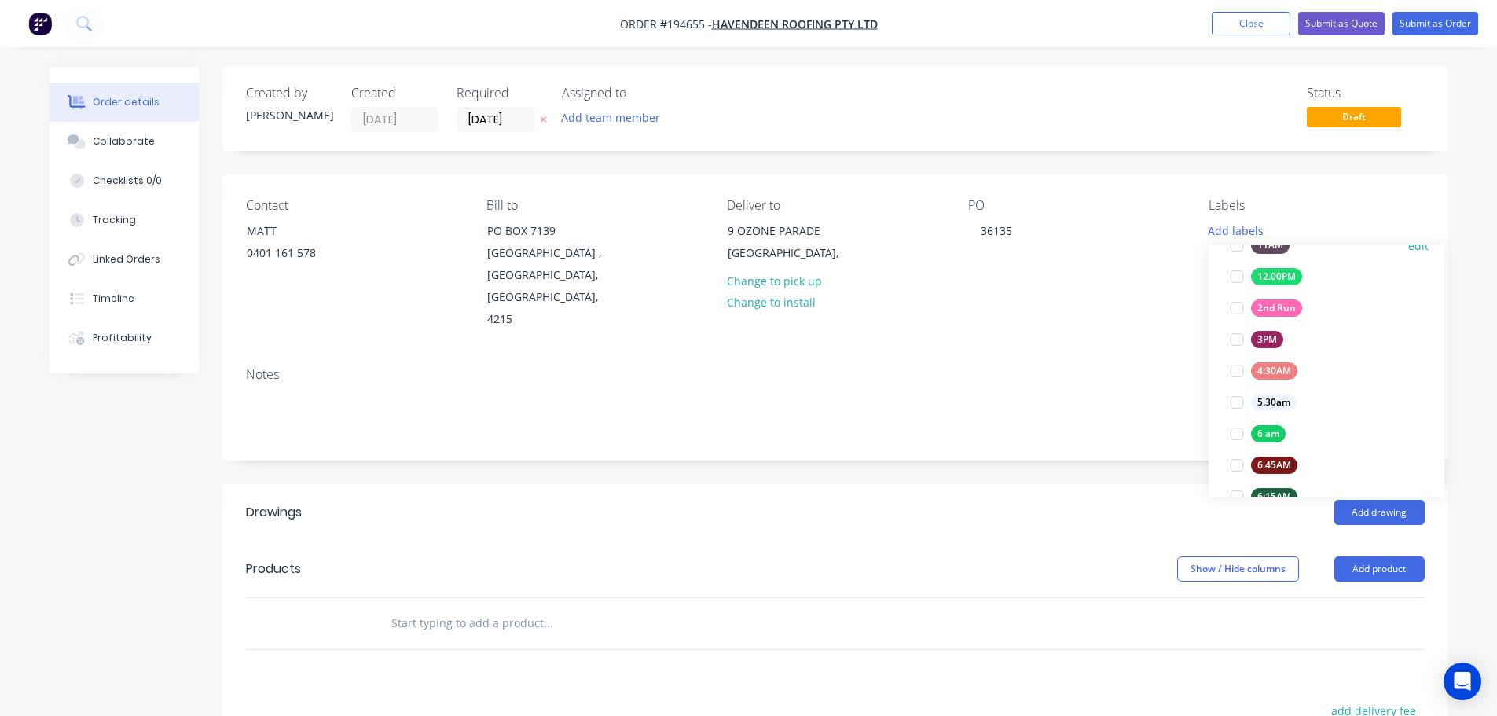
scroll to position [314, 0]
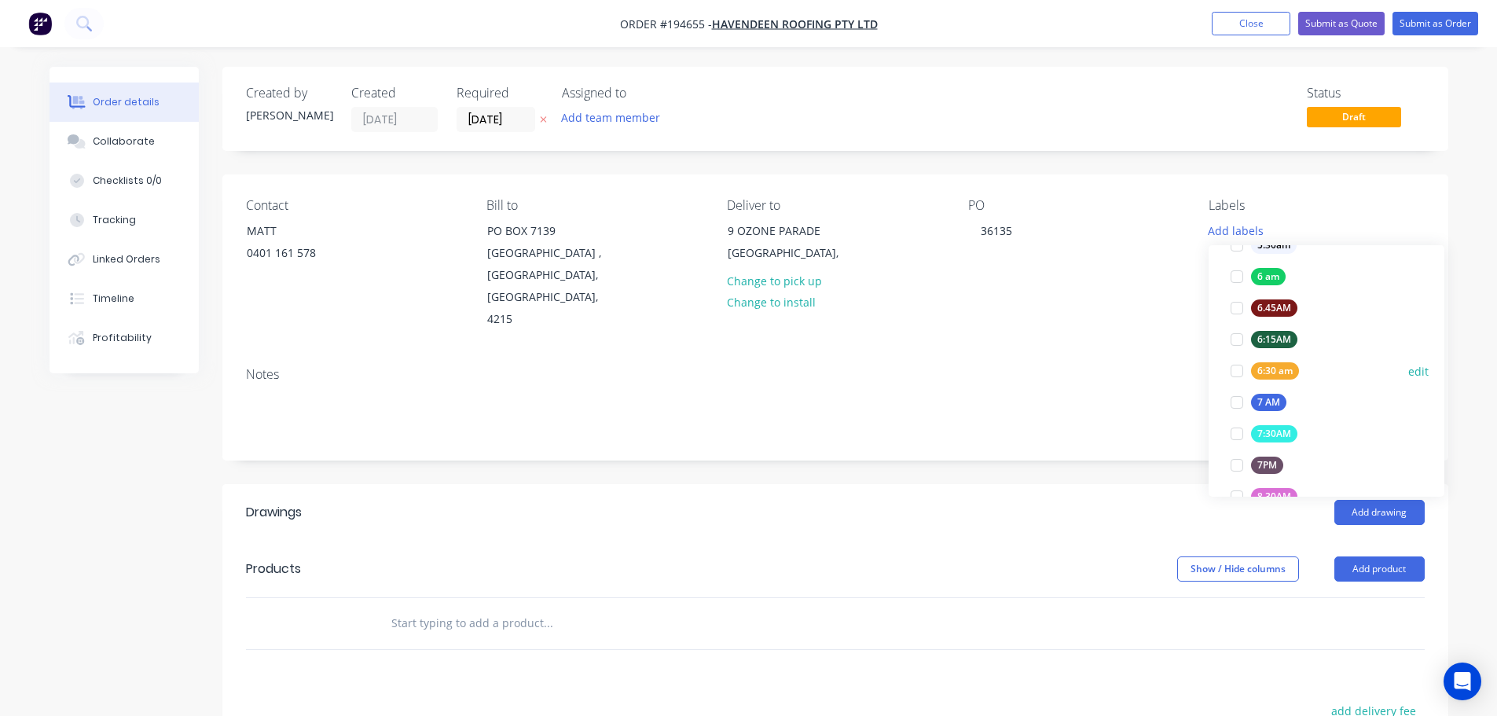
click at [1231, 369] on div at bounding box center [1236, 370] width 31 height 31
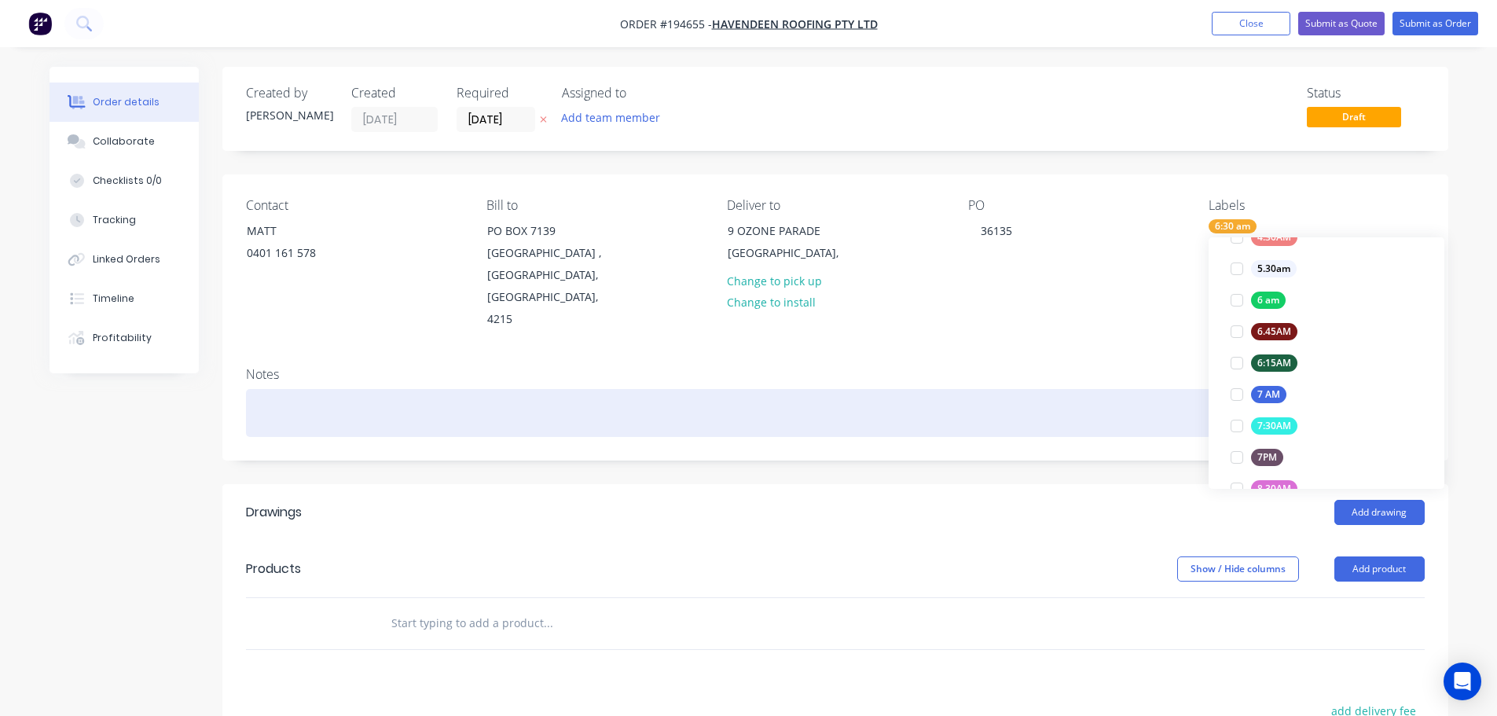
scroll to position [0, 0]
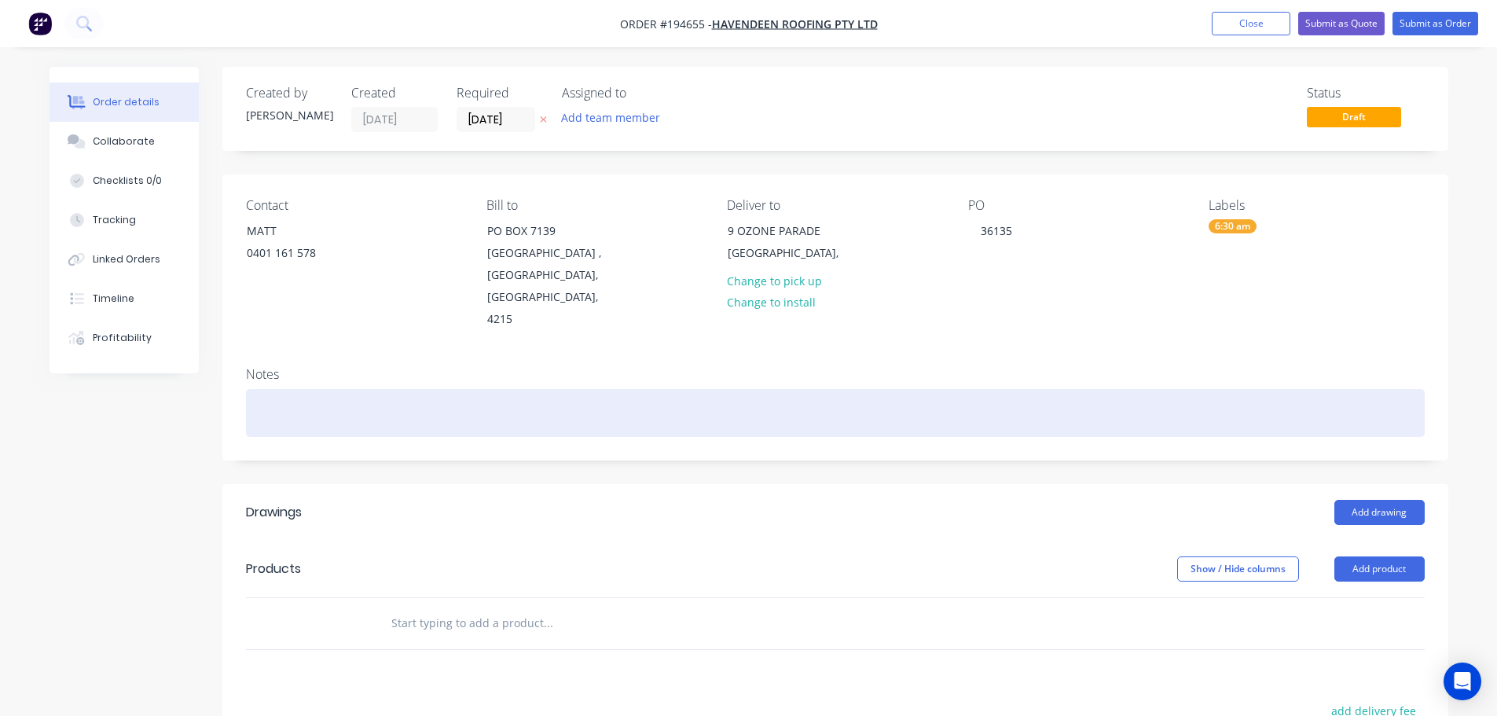
click at [1084, 389] on div at bounding box center [835, 413] width 1179 height 48
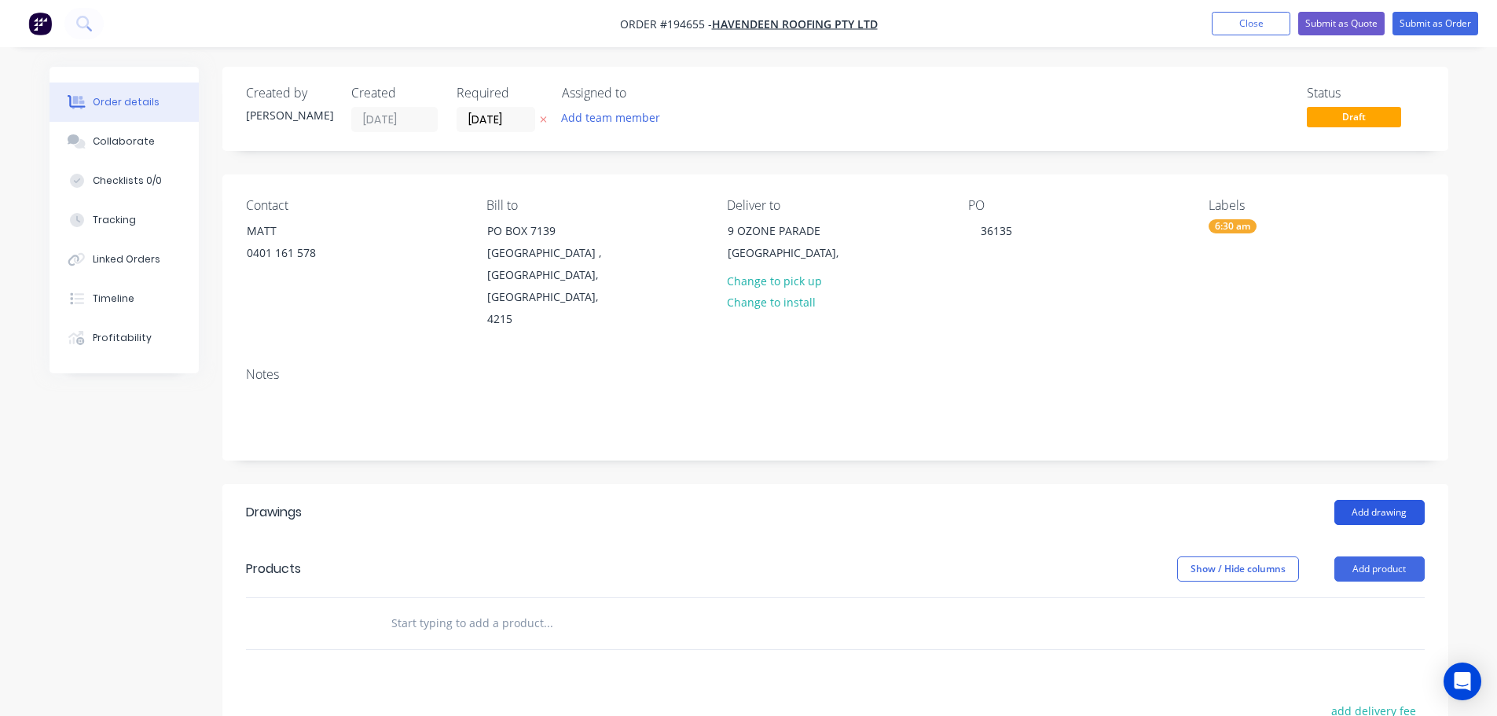
click at [1369, 500] on button "Add drawing" at bounding box center [1379, 512] width 90 height 25
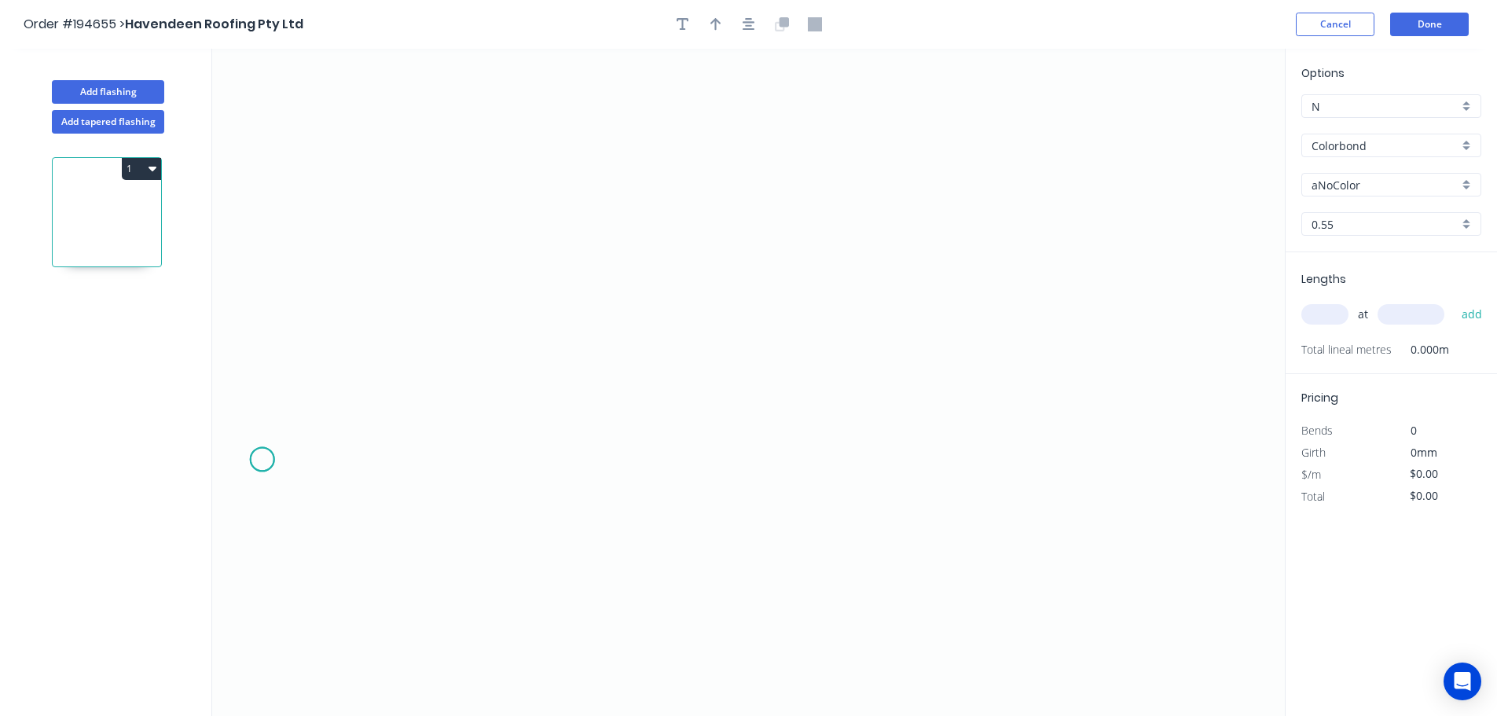
click at [261, 458] on icon "0" at bounding box center [748, 382] width 1073 height 667
click at [261, 570] on icon "0" at bounding box center [748, 382] width 1073 height 667
click at [497, 583] on icon "0 ?" at bounding box center [748, 382] width 1073 height 667
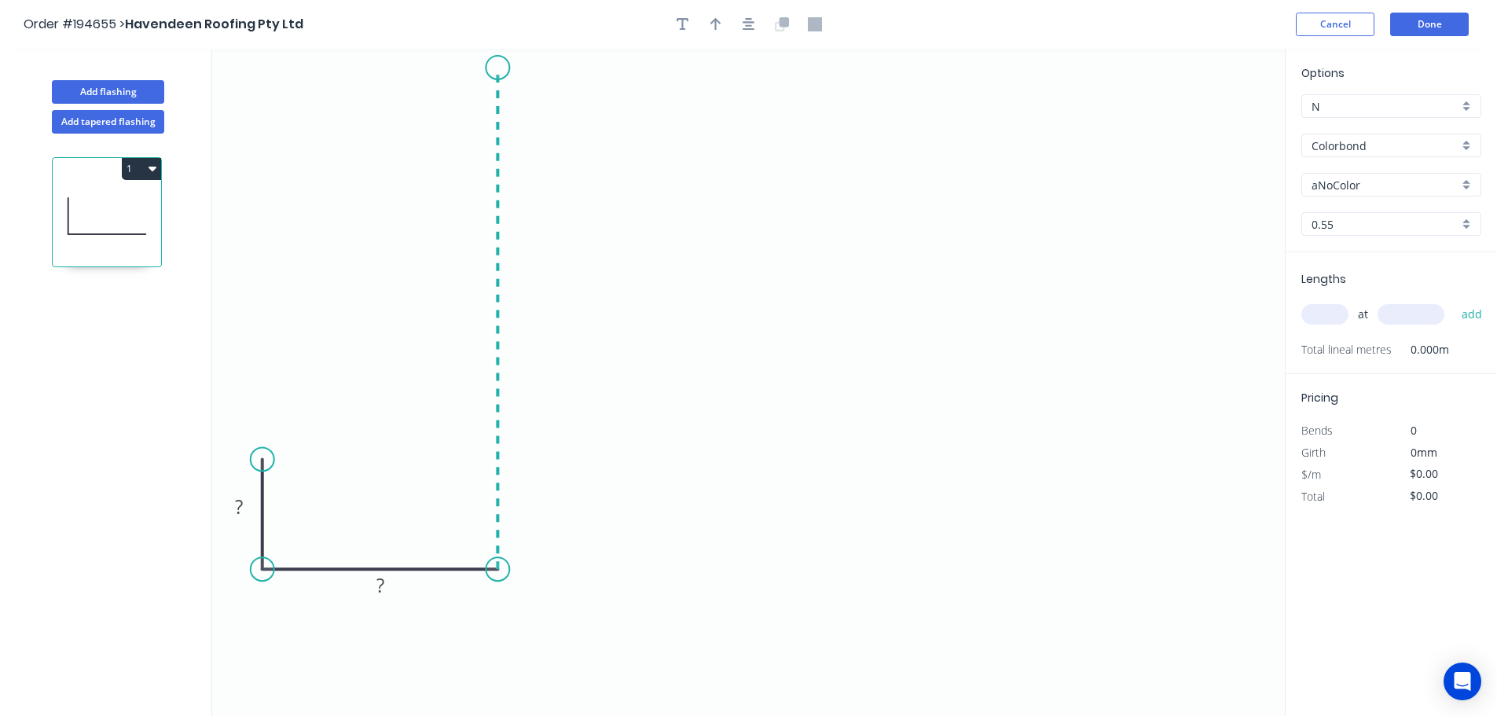
click at [493, 66] on icon "0 ? ?" at bounding box center [748, 382] width 1073 height 667
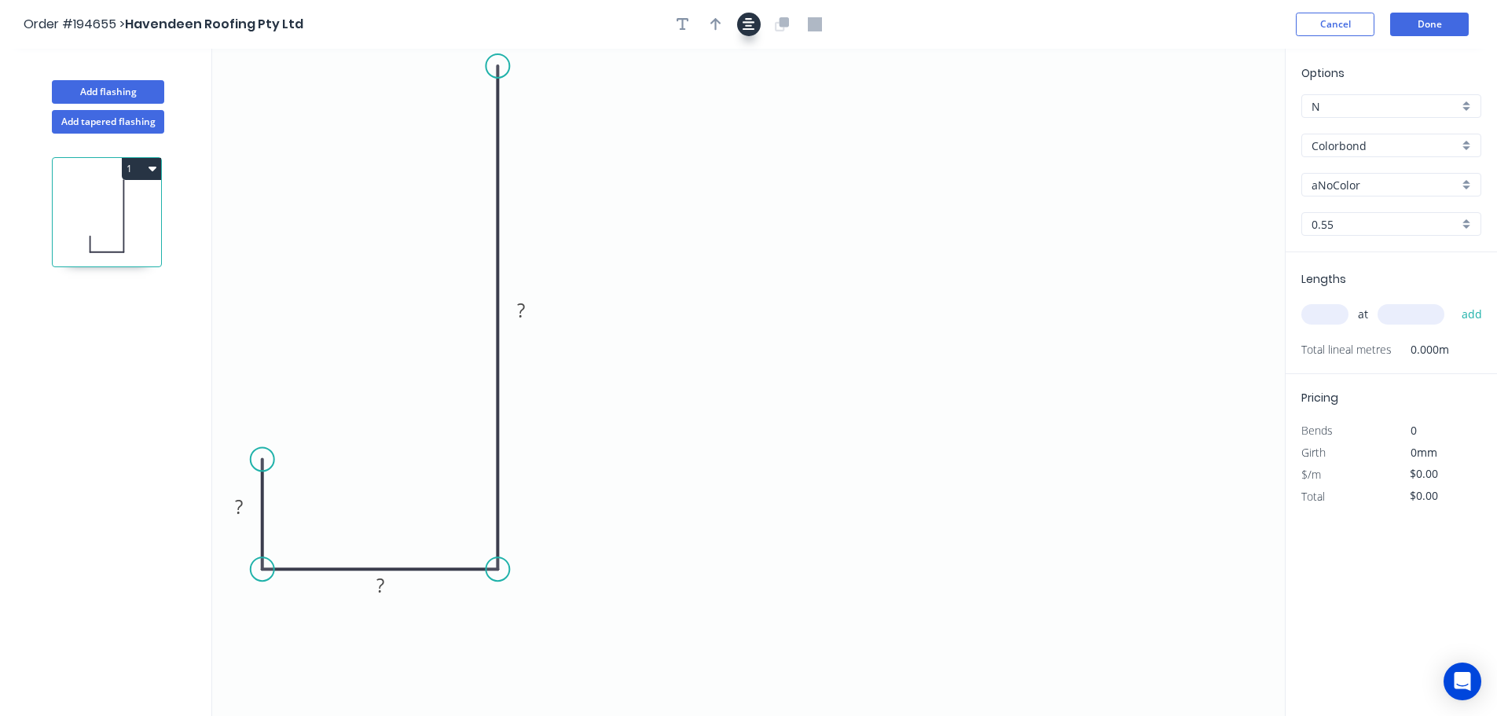
click at [746, 25] on icon "button" at bounding box center [749, 24] width 13 height 13
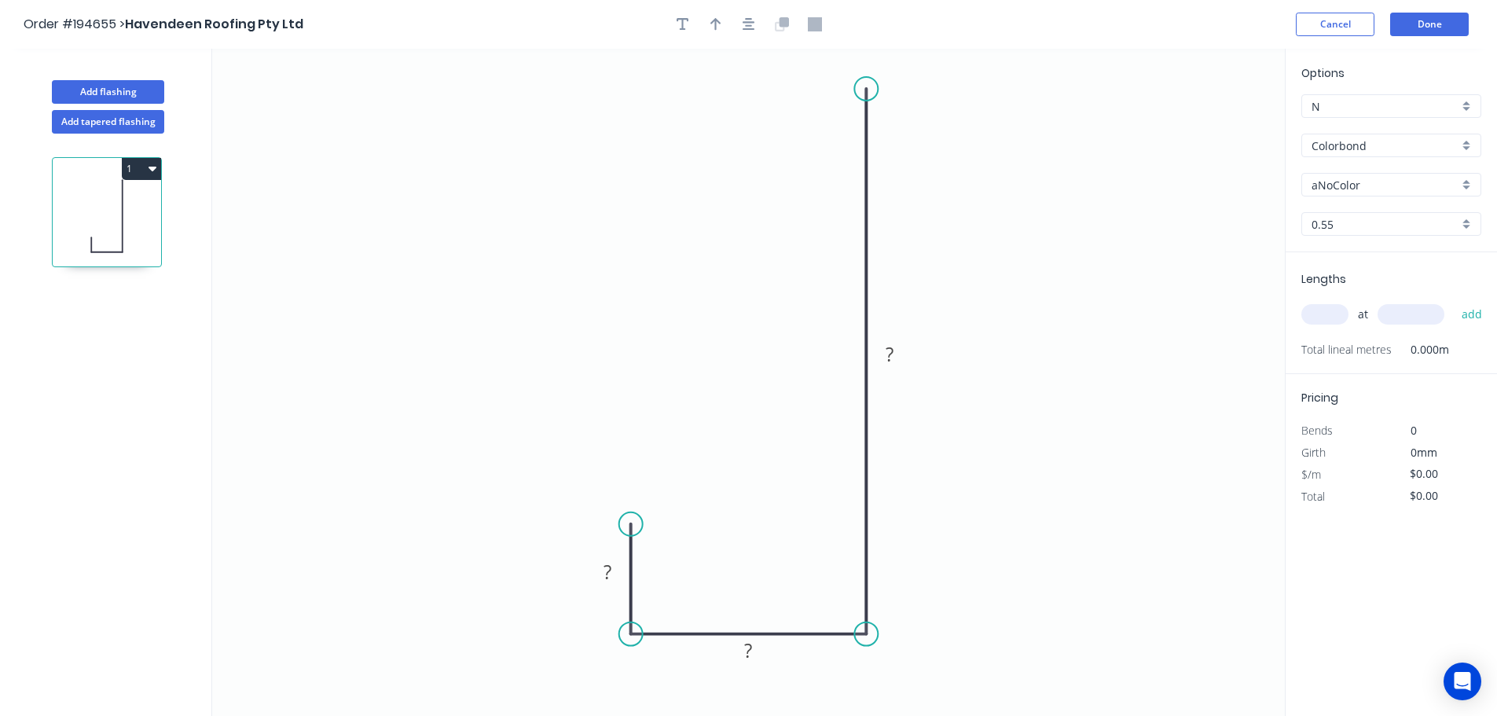
drag, startPoint x: 875, startPoint y: 126, endPoint x: 849, endPoint y: 82, distance: 51.1
click at [866, 86] on circle at bounding box center [866, 89] width 24 height 24
click at [745, 17] on icon "button" at bounding box center [749, 24] width 13 height 14
drag, startPoint x: 861, startPoint y: 100, endPoint x: 853, endPoint y: 86, distance: 16.2
click at [858, 86] on circle at bounding box center [866, 89] width 24 height 24
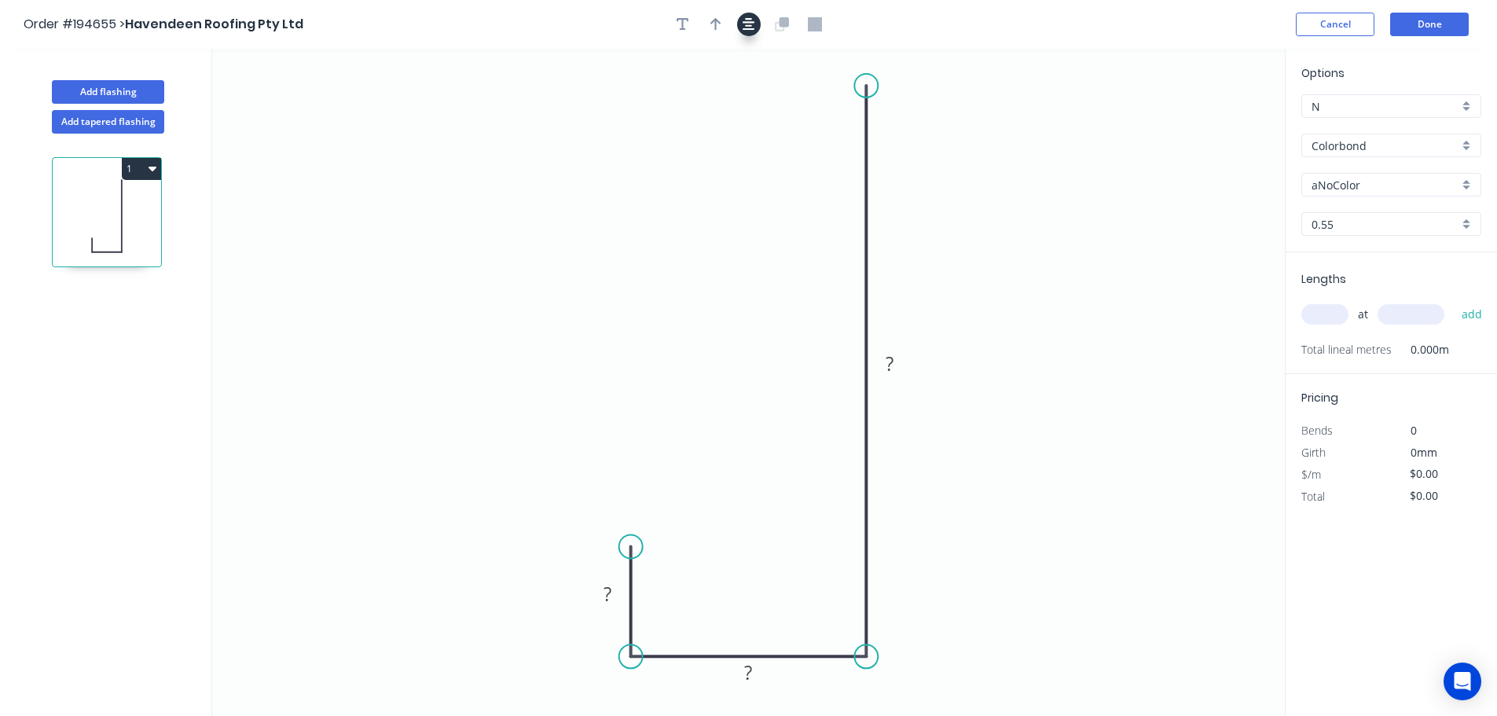
click at [745, 21] on icon "button" at bounding box center [749, 24] width 13 height 14
click at [864, 96] on circle at bounding box center [866, 97] width 24 height 24
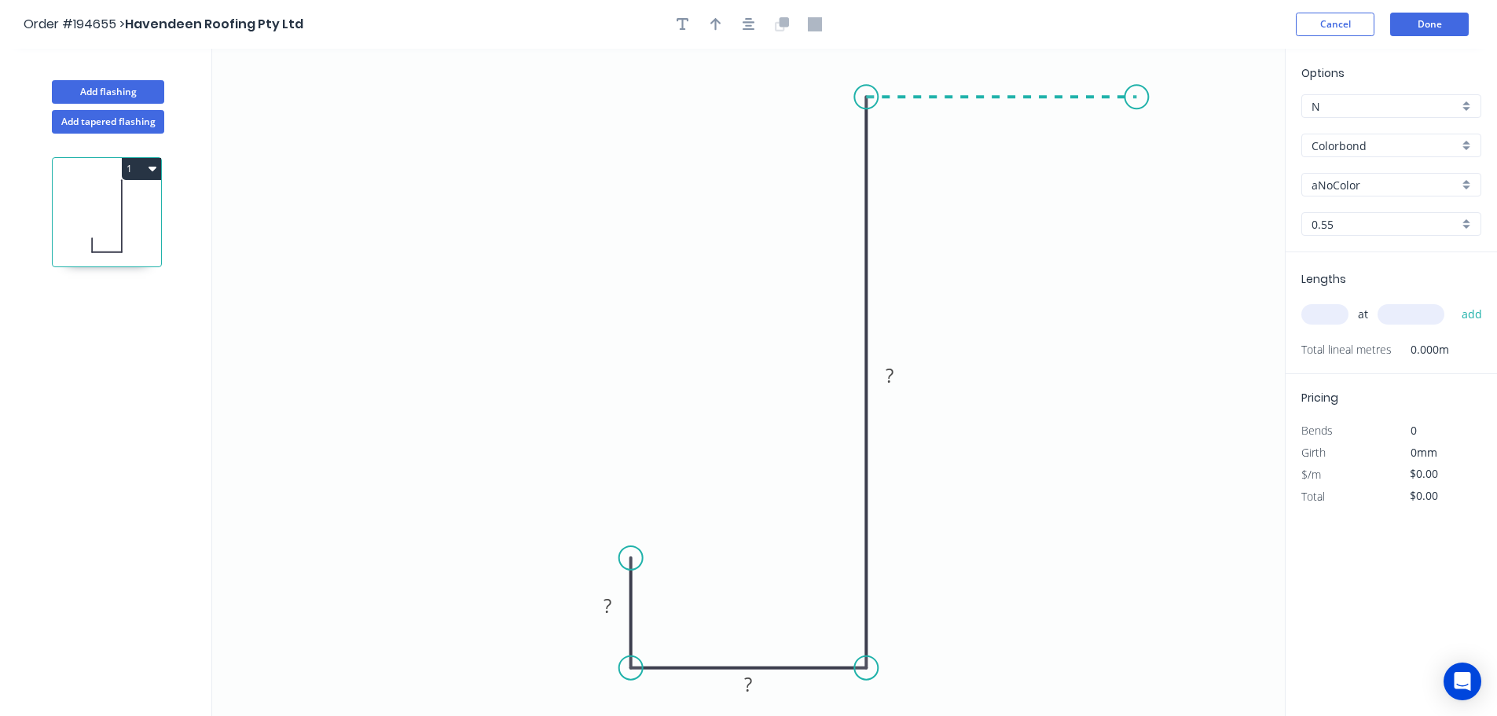
click at [1138, 94] on icon "0 ? ? ?" at bounding box center [748, 382] width 1073 height 667
click at [1139, 192] on icon "0 ? ? ? ?" at bounding box center [748, 382] width 1073 height 667
click at [612, 608] on rect at bounding box center [607, 607] width 31 height 22
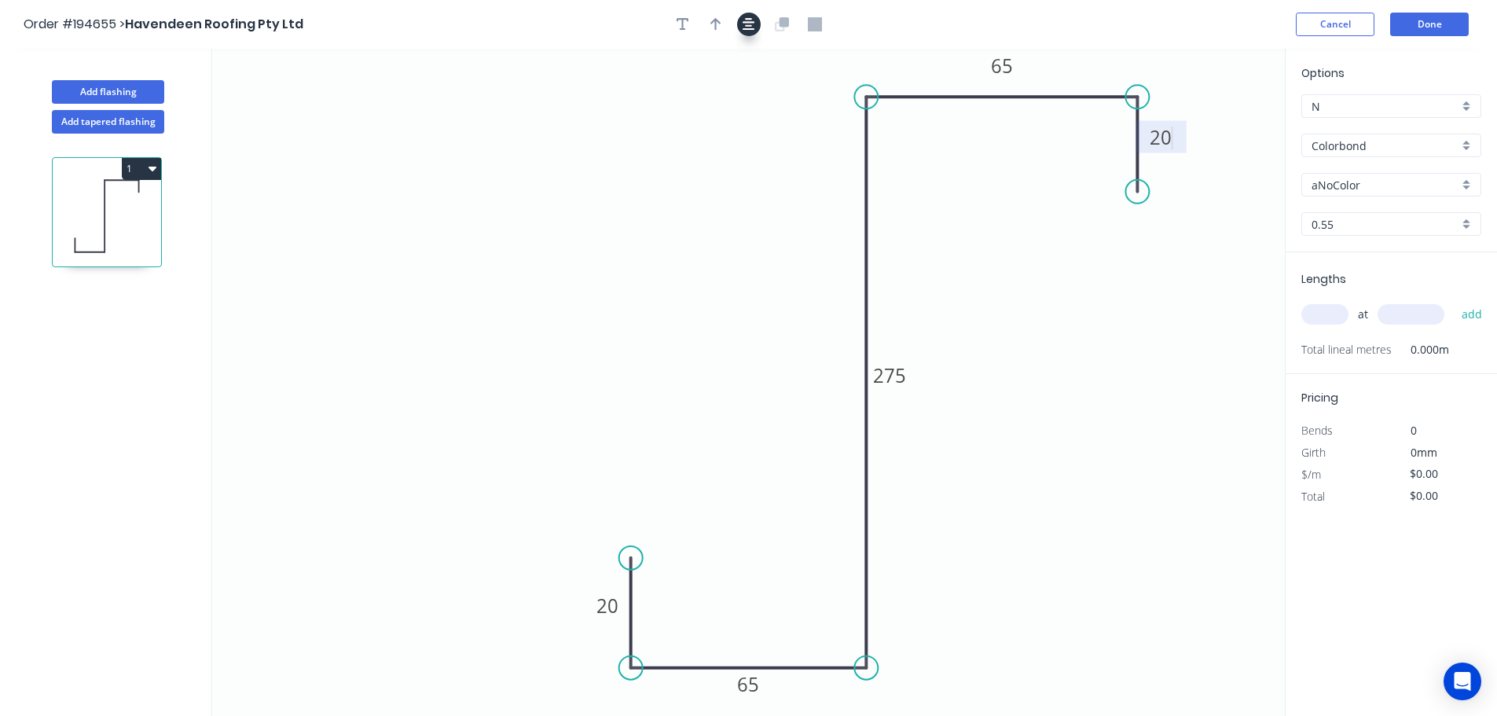
click at [749, 27] on icon "button" at bounding box center [749, 24] width 13 height 13
type input "$13.42"
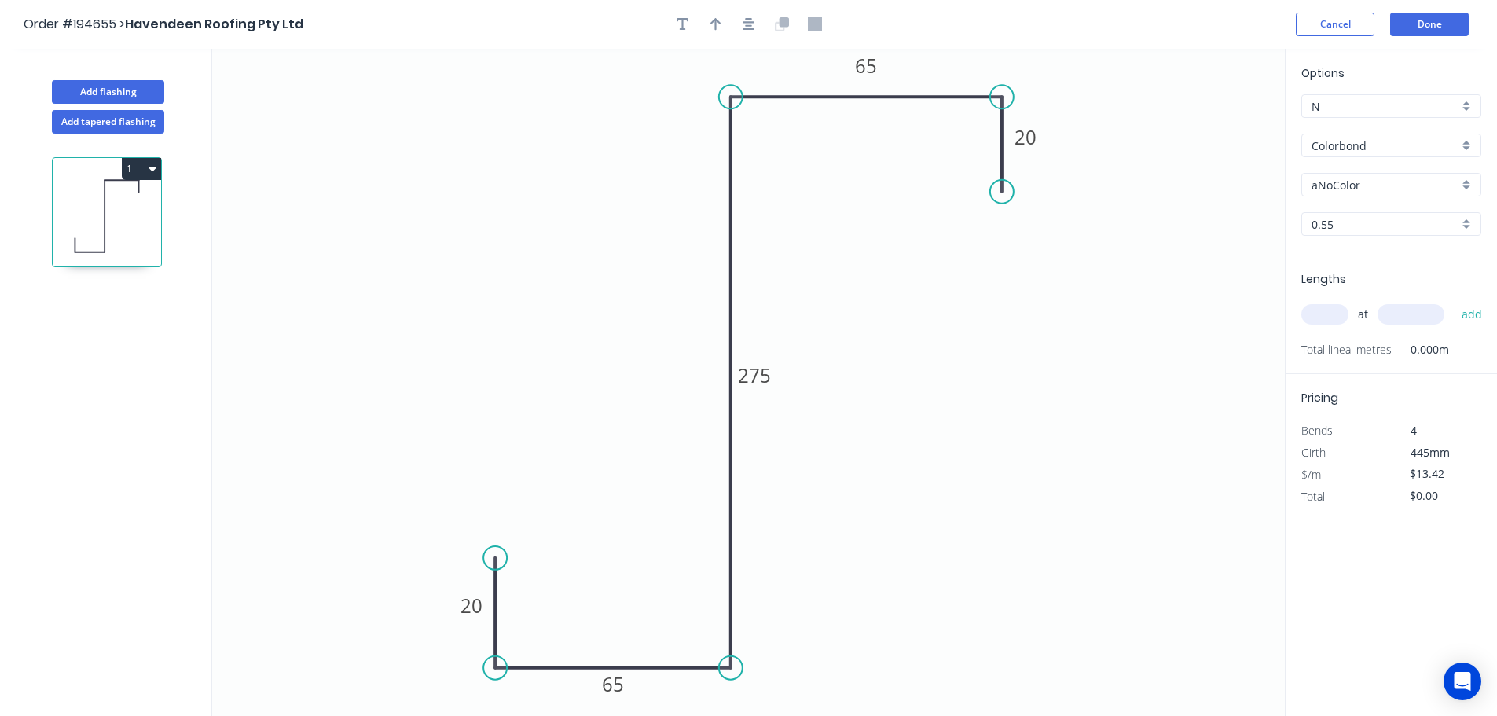
click at [1324, 146] on input "Colorbond" at bounding box center [1384, 146] width 147 height 17
click at [1381, 260] on div "Galvabond" at bounding box center [1391, 266] width 178 height 28
type input "Galvabond"
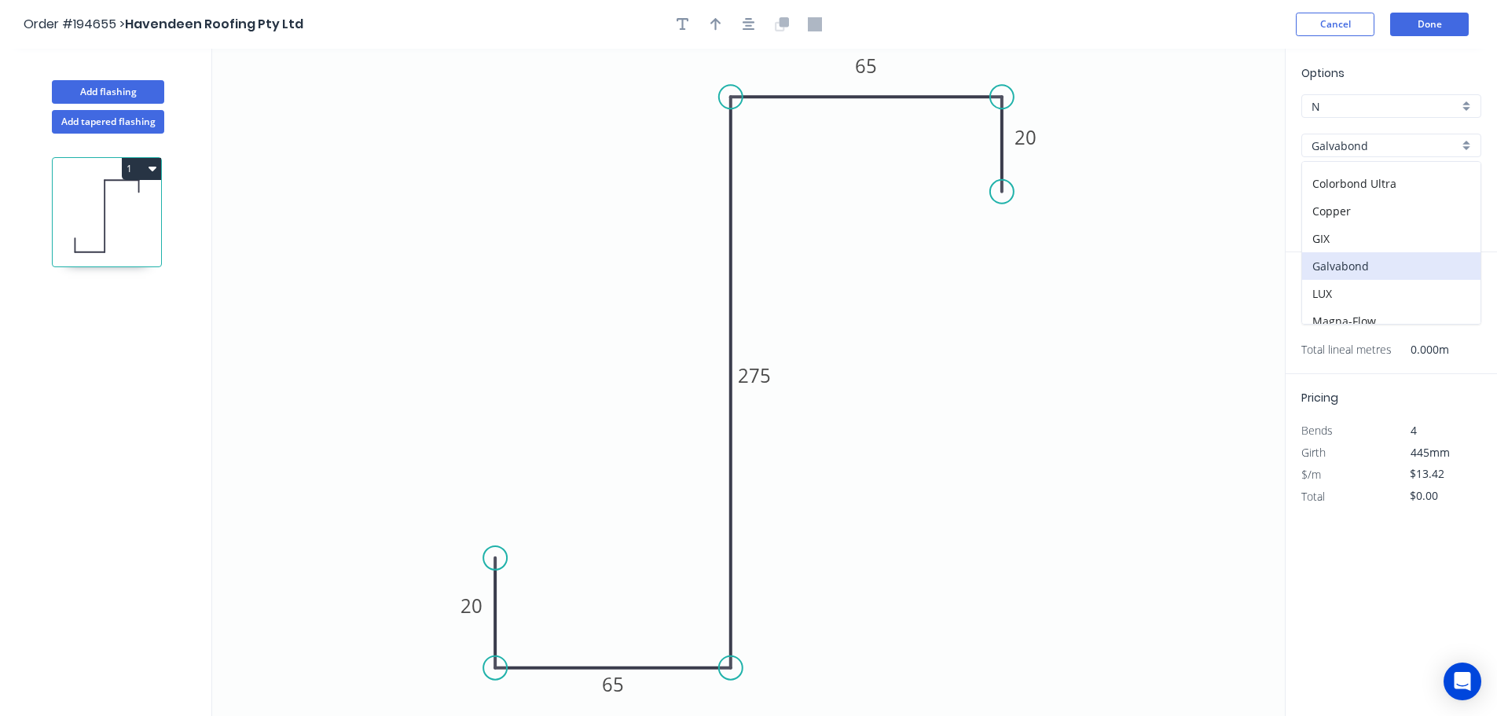
type input "$13.96"
click at [1355, 222] on input "0.55" at bounding box center [1384, 224] width 147 height 17
drag, startPoint x: 1349, startPoint y: 383, endPoint x: 1341, endPoint y: 377, distance: 10.7
click at [1348, 383] on div "2.0" at bounding box center [1391, 392] width 178 height 28
type input "2.0"
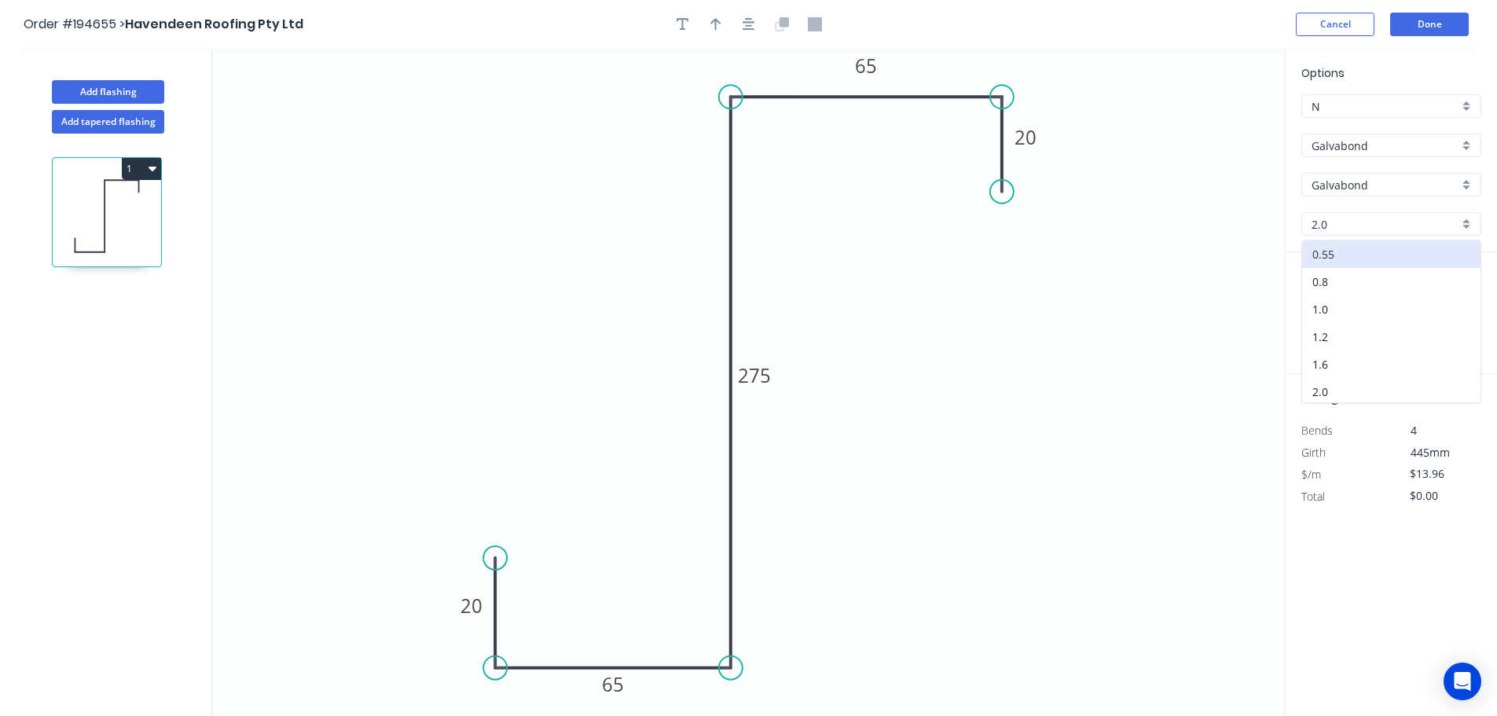
type input "$44.93"
click at [1317, 309] on input "text" at bounding box center [1324, 314] width 47 height 20
type input "3"
type input "3400"
click at [1454, 301] on button "add" at bounding box center [1472, 314] width 37 height 27
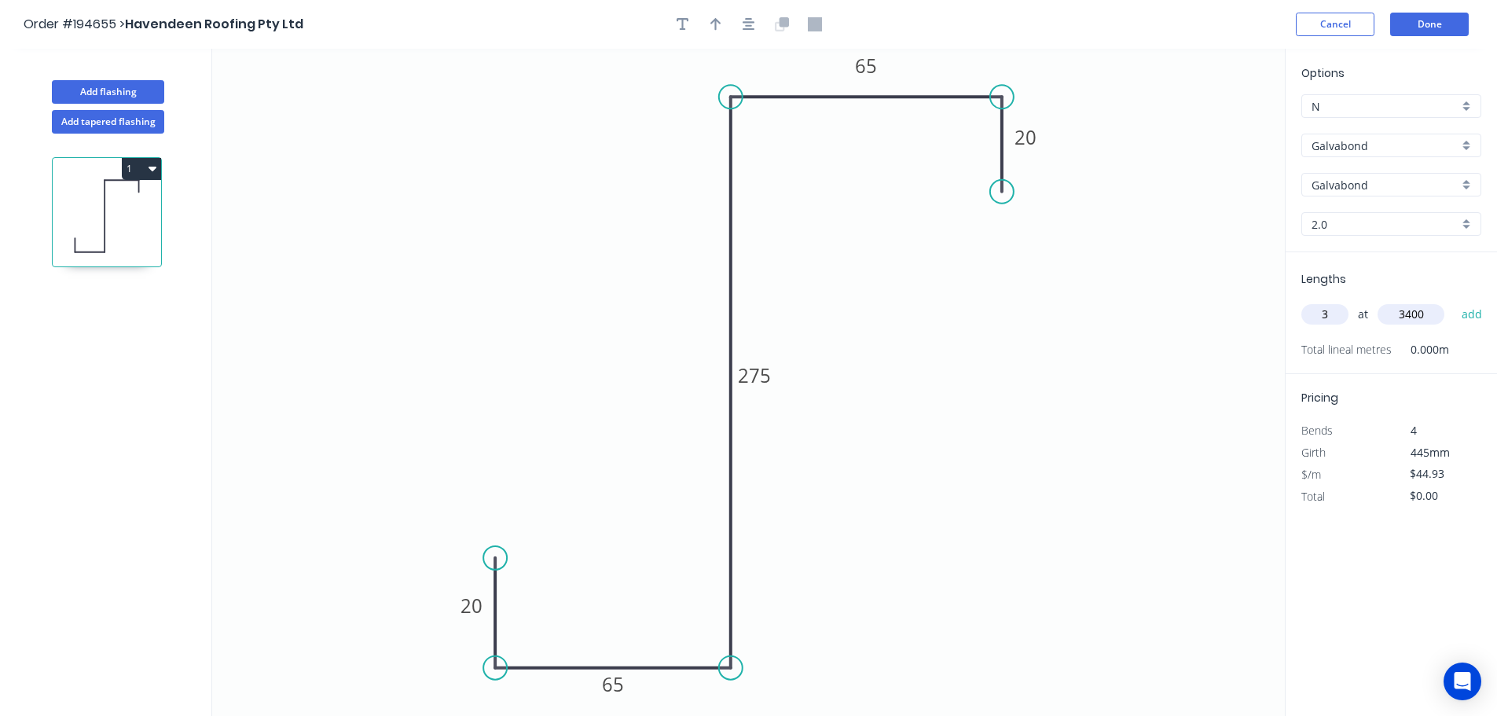
type input "$458.29"
click at [150, 85] on button "Add flashing" at bounding box center [108, 92] width 112 height 24
type input "$0.00"
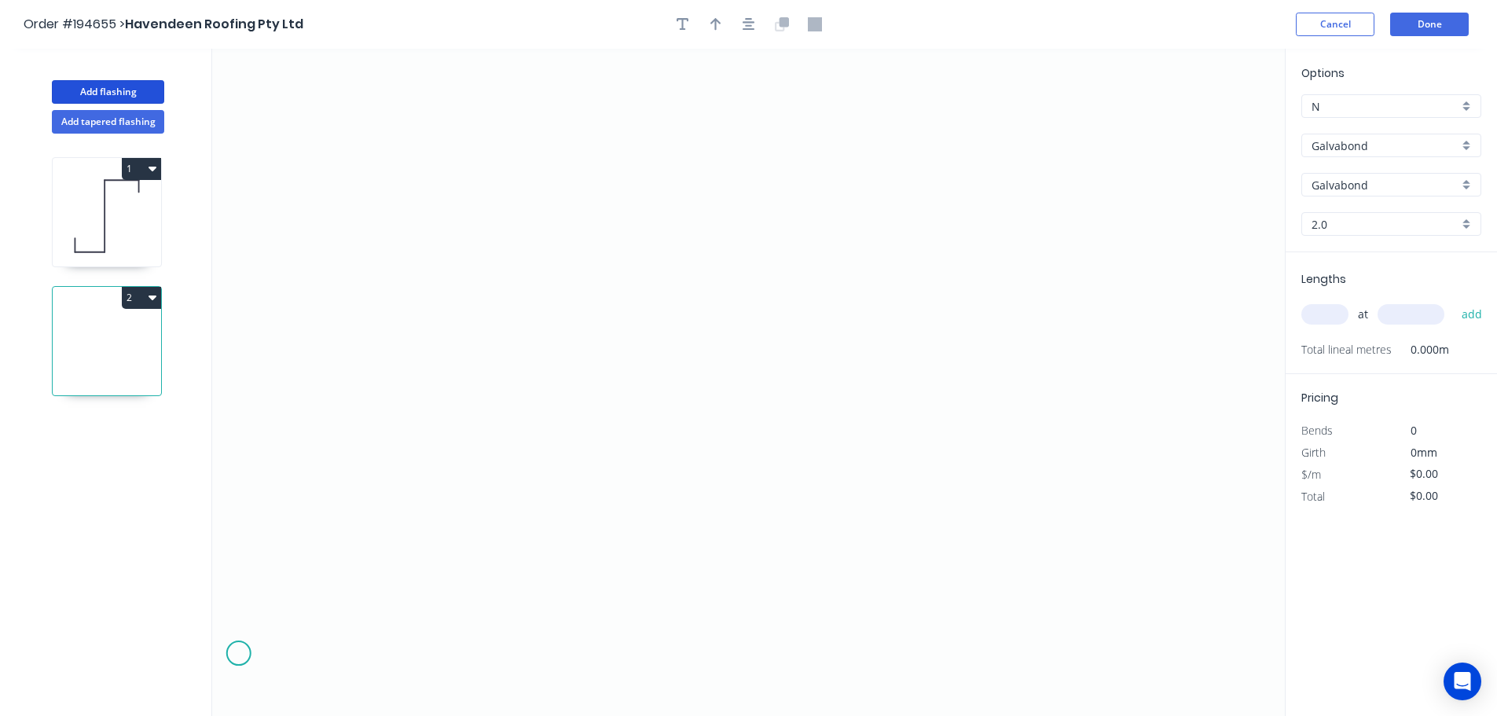
click at [239, 654] on icon "0" at bounding box center [748, 382] width 1073 height 667
click at [335, 656] on icon "0" at bounding box center [748, 382] width 1073 height 667
click at [526, 277] on icon "0 ?" at bounding box center [748, 382] width 1073 height 667
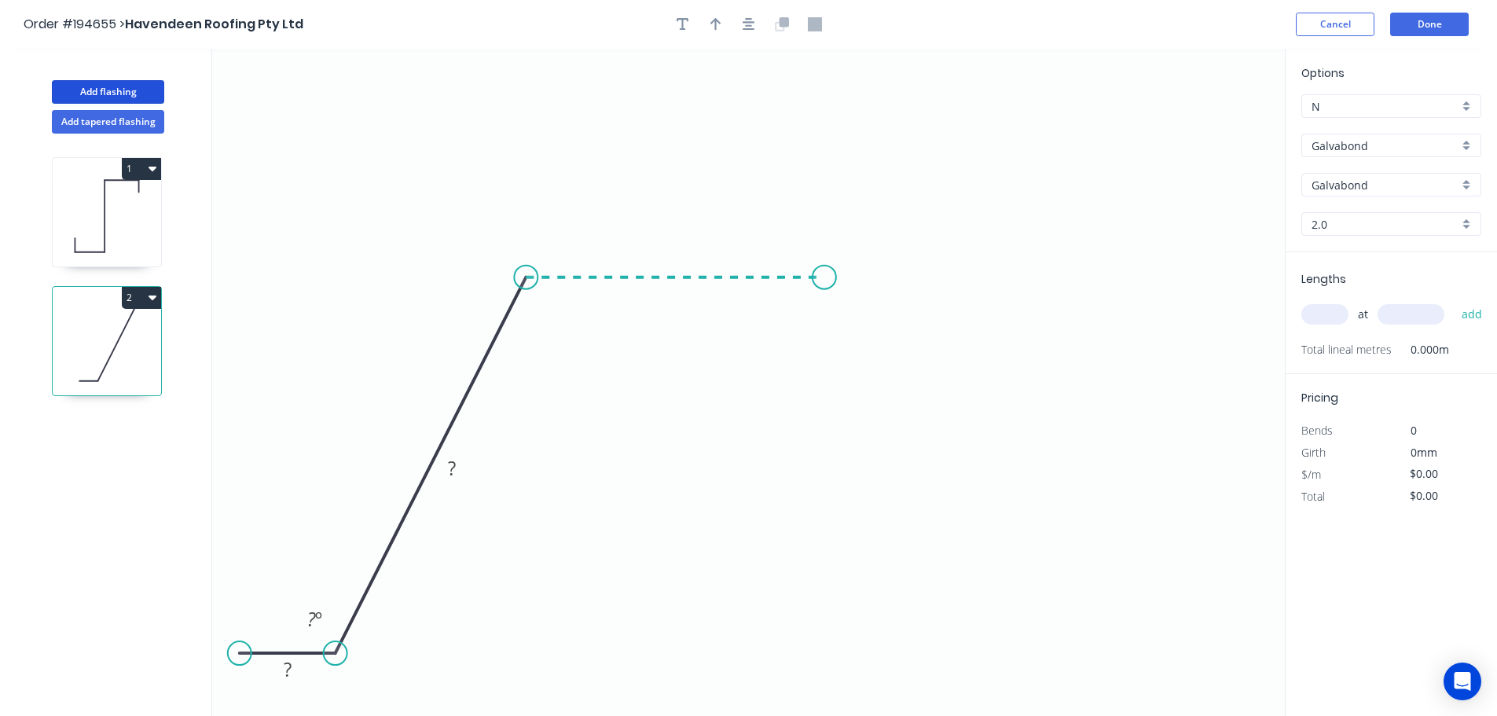
click at [824, 288] on icon "0 ? ? ? º" at bounding box center [748, 382] width 1073 height 667
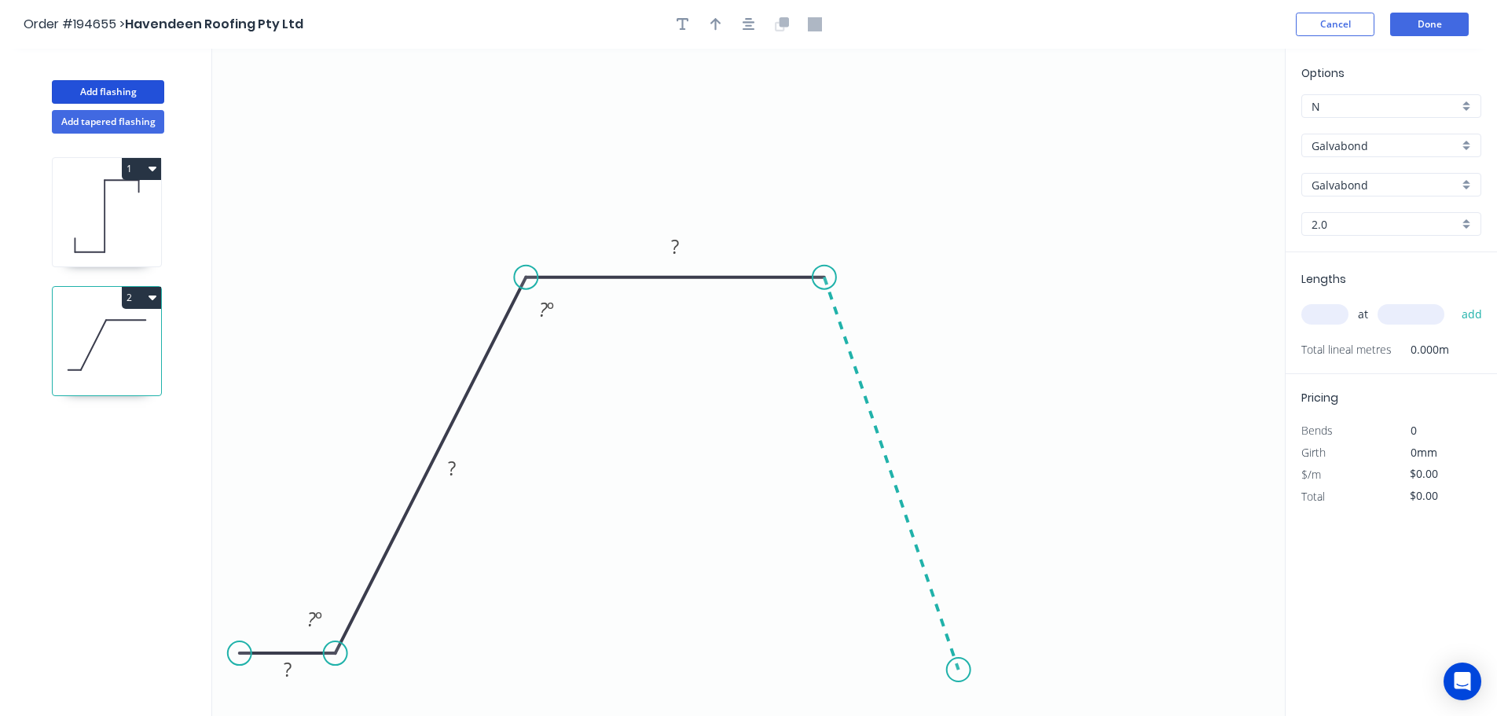
click at [959, 670] on icon "0 ? ? ? ? º ? º" at bounding box center [748, 382] width 1073 height 667
drag, startPoint x: 953, startPoint y: 673, endPoint x: 947, endPoint y: 658, distance: 16.9
click at [948, 657] on circle at bounding box center [949, 656] width 24 height 24
drag, startPoint x: 947, startPoint y: 658, endPoint x: 949, endPoint y: 668, distance: 10.5
click at [949, 668] on circle at bounding box center [949, 667] width 24 height 24
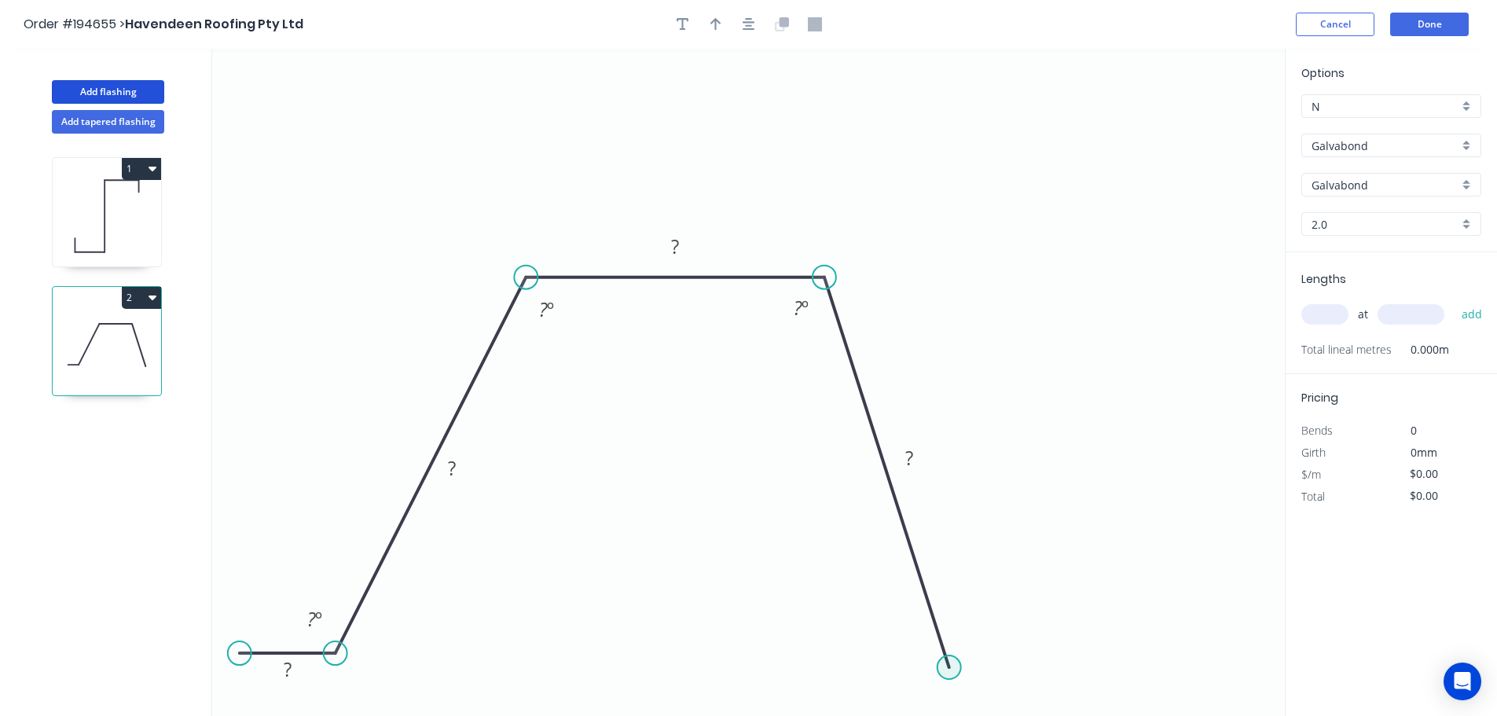
click at [949, 668] on circle at bounding box center [949, 667] width 24 height 24
click at [1083, 671] on icon "0 ? ? ? ? ? º ? º ? º" at bounding box center [748, 382] width 1073 height 667
click at [746, 31] on icon "button" at bounding box center [749, 24] width 13 height 14
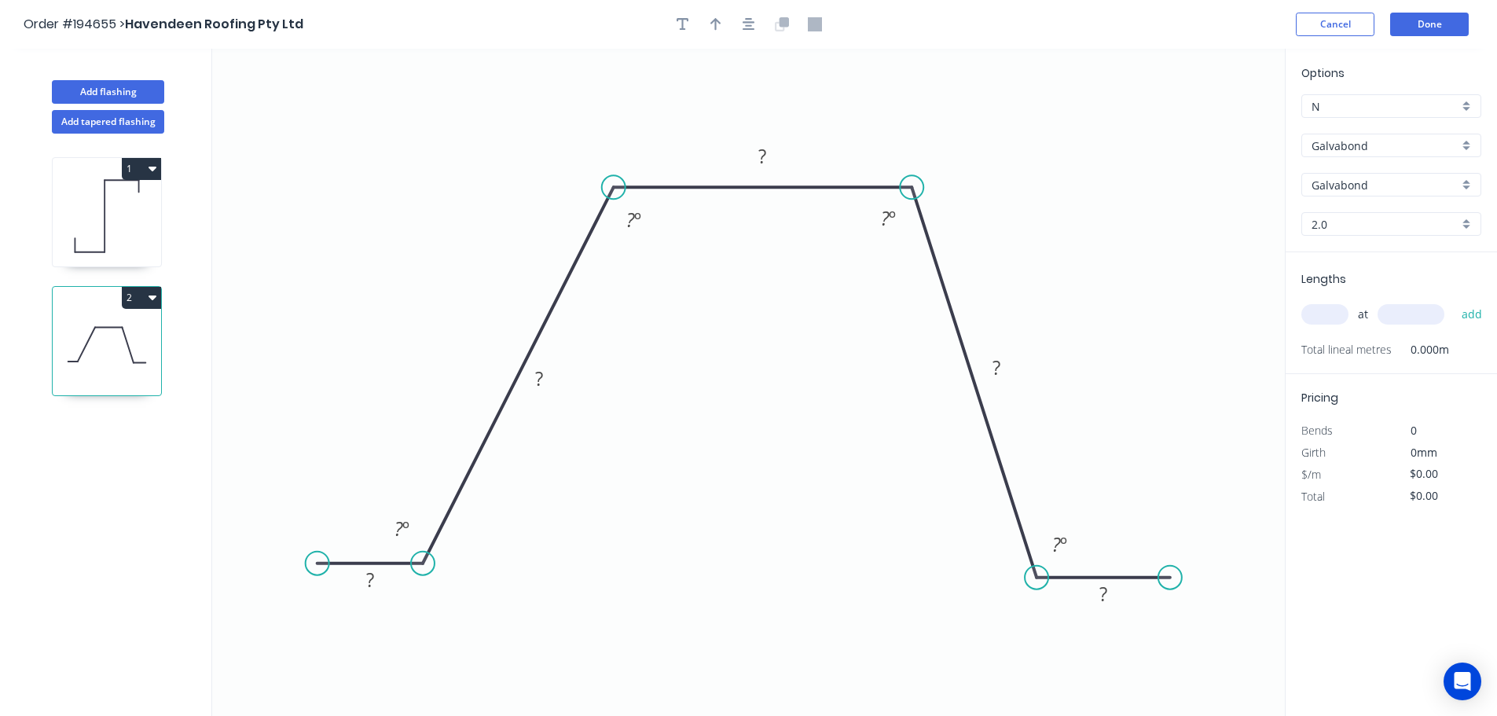
drag, startPoint x: 328, startPoint y: 565, endPoint x: 317, endPoint y: 564, distance: 11.0
click at [317, 564] on circle at bounding box center [318, 564] width 24 height 24
click at [358, 574] on rect at bounding box center [369, 581] width 31 height 22
click at [750, 27] on icon "button" at bounding box center [749, 24] width 13 height 13
type input "$32.73"
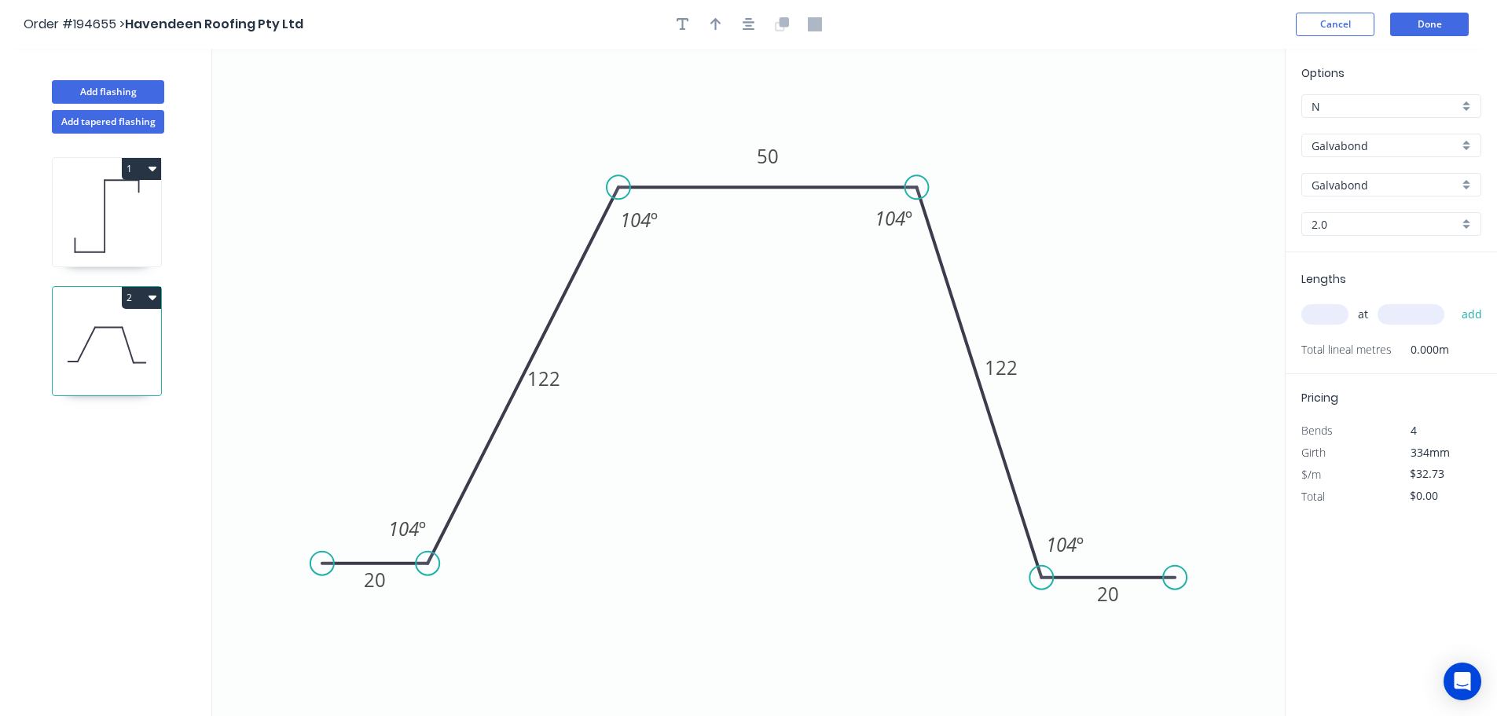
click at [1325, 326] on div "at add" at bounding box center [1392, 314] width 183 height 27
click at [1333, 310] on input "text" at bounding box center [1324, 314] width 47 height 20
type input "1"
type input "3050"
click at [1454, 301] on button "add" at bounding box center [1472, 314] width 37 height 27
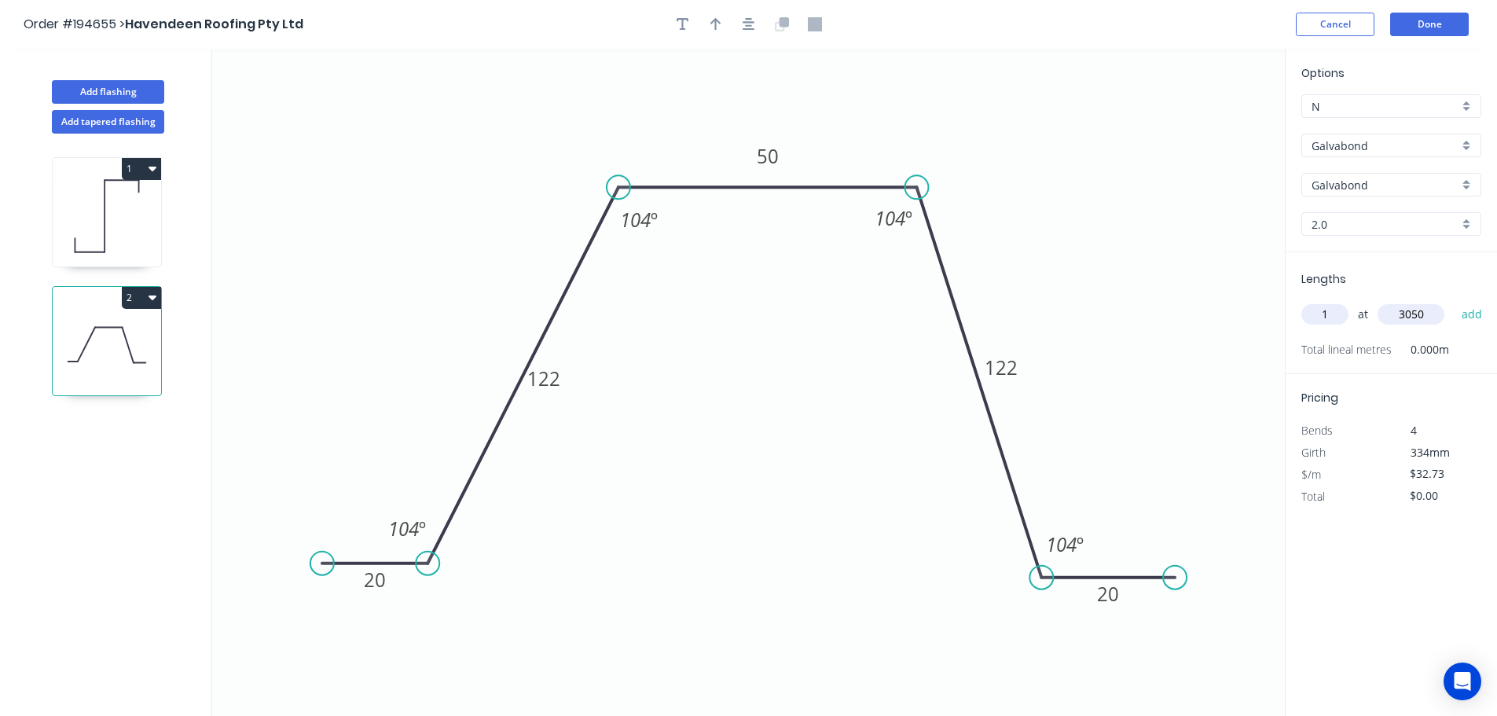
type input "$99.83"
type input "1"
type input "3200"
click at [1454, 301] on button "add" at bounding box center [1472, 314] width 37 height 27
click at [131, 291] on button "2" at bounding box center [141, 298] width 39 height 22
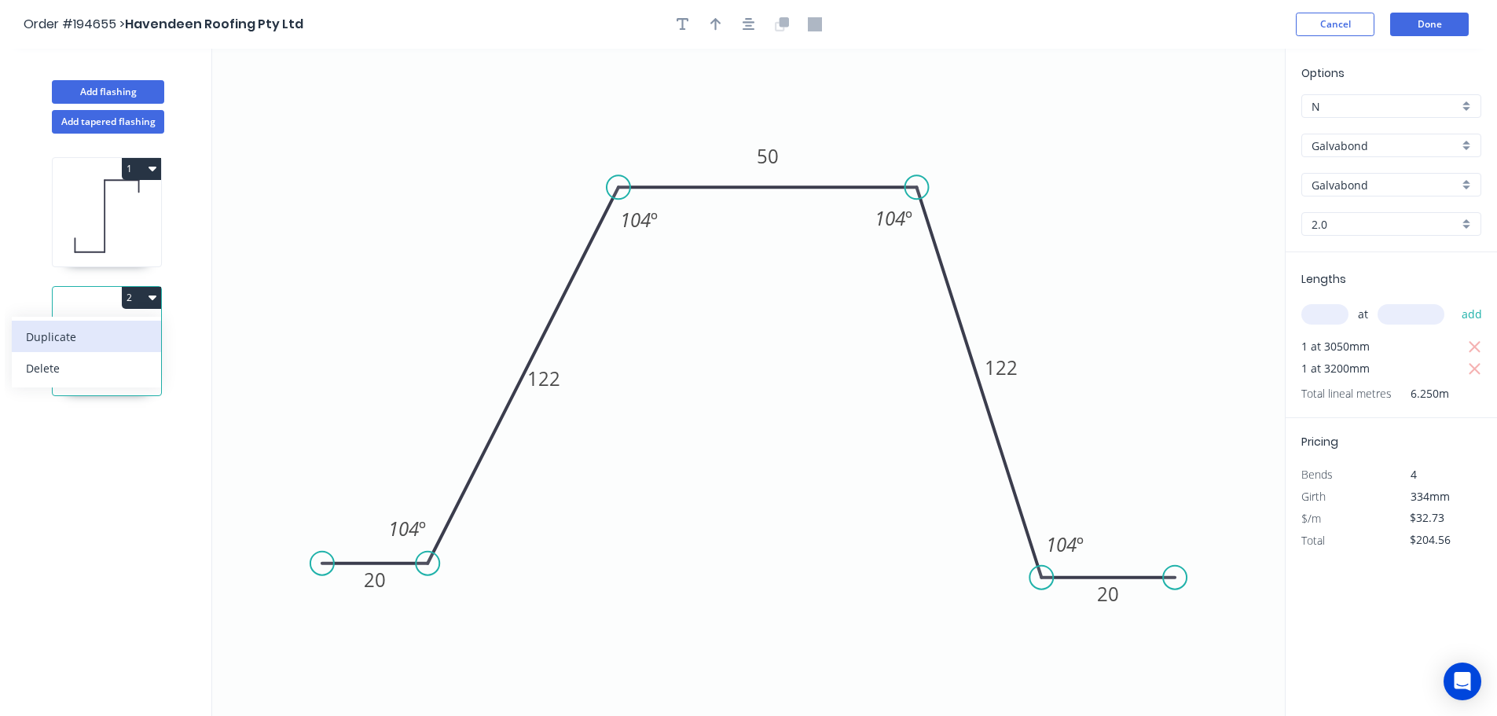
click at [97, 338] on div "Duplicate" at bounding box center [86, 336] width 121 height 23
type input "$0.00"
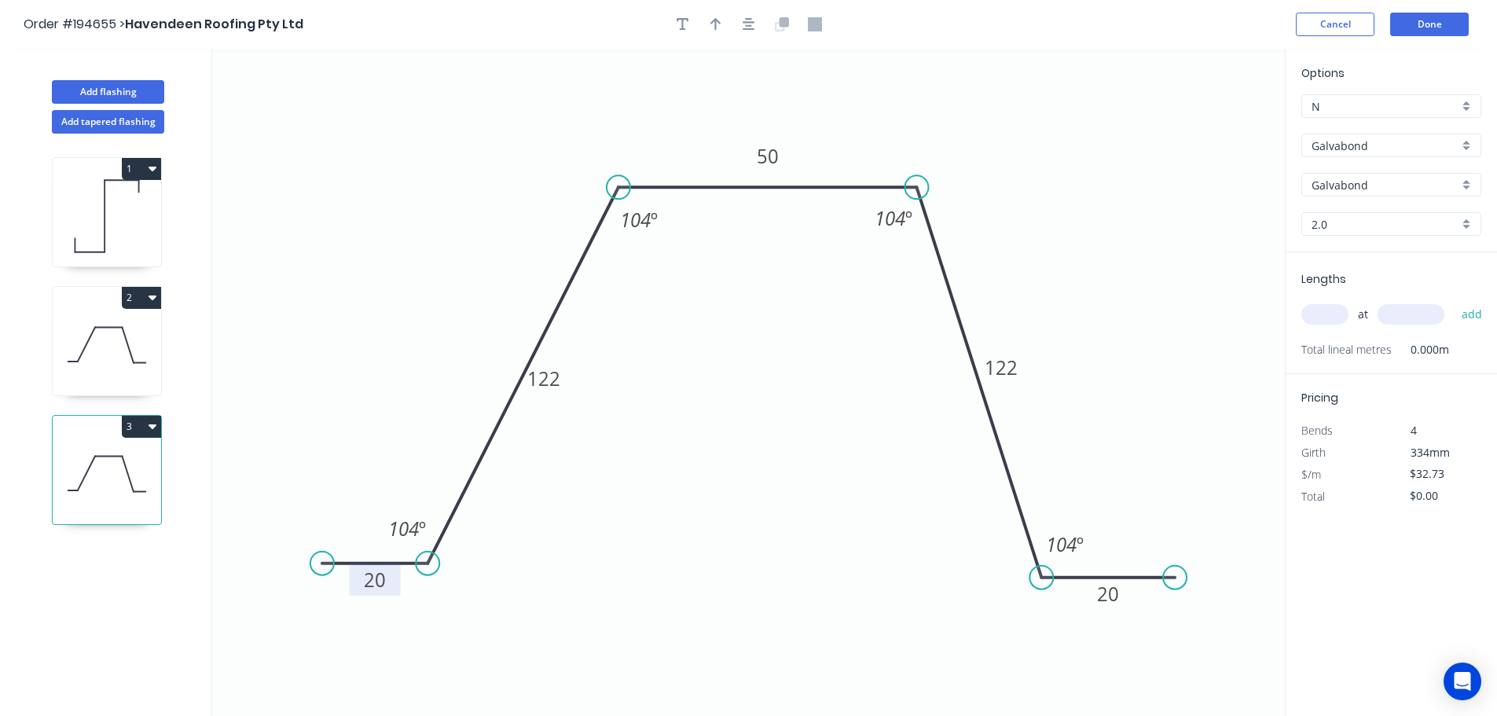
click at [389, 581] on rect at bounding box center [374, 581] width 31 height 22
type input "$44.93"
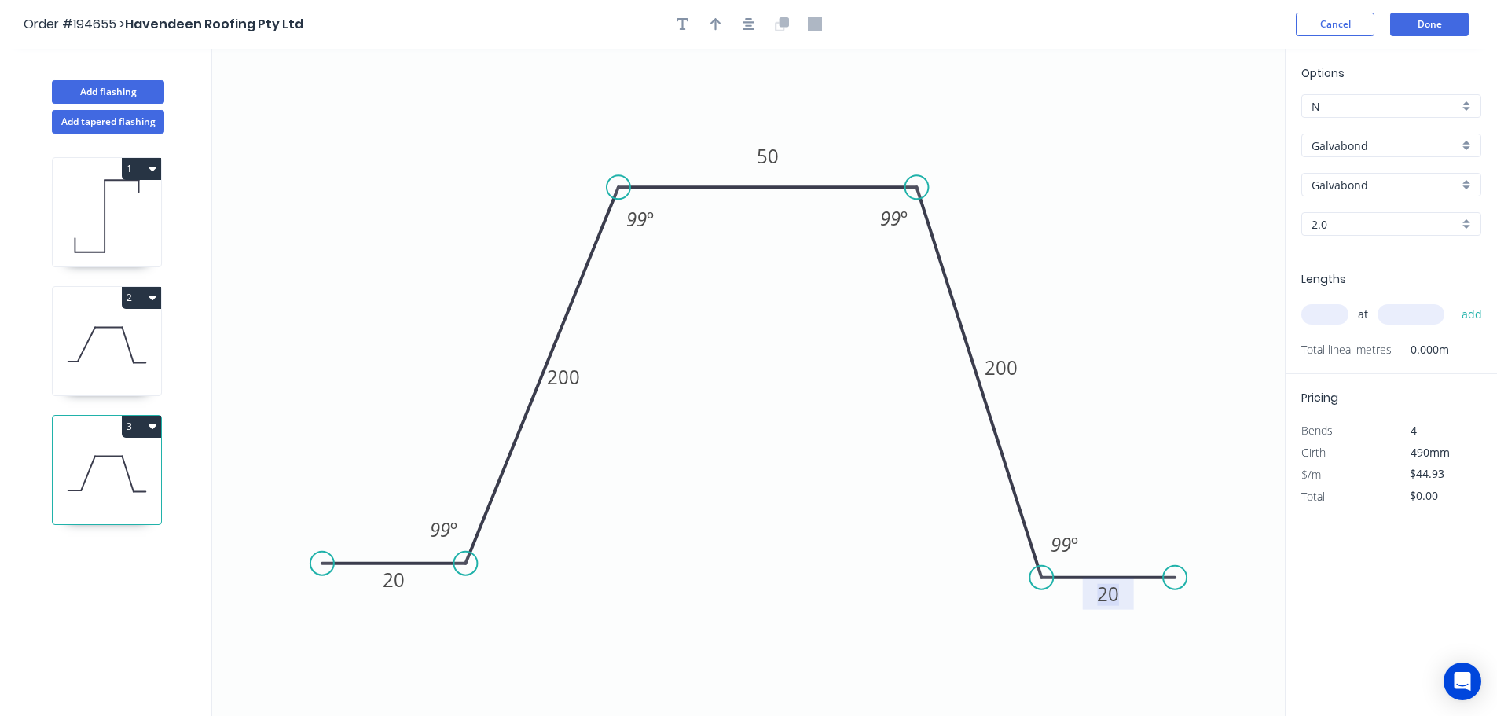
drag, startPoint x: 427, startPoint y: 561, endPoint x: 465, endPoint y: 561, distance: 38.5
click at [465, 561] on circle at bounding box center [465, 564] width 24 height 24
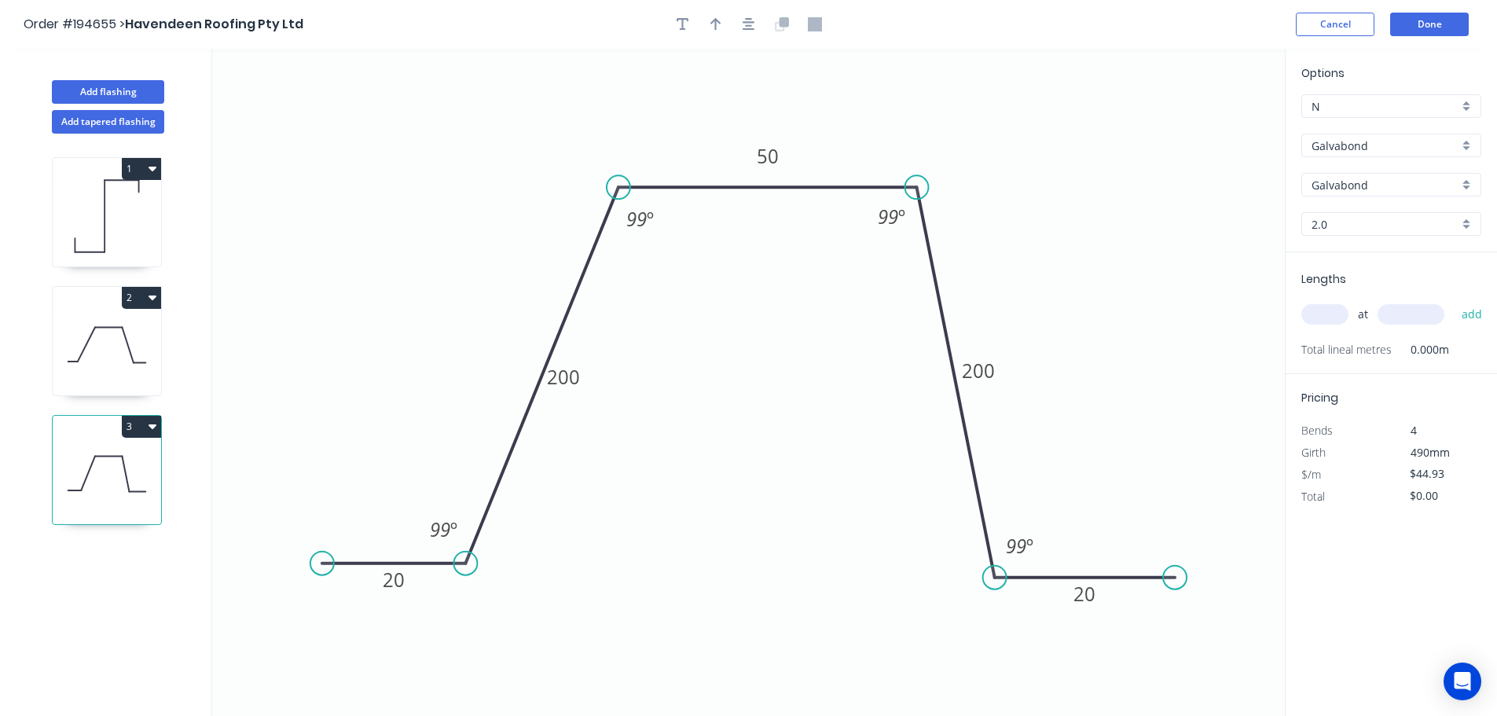
drag, startPoint x: 1023, startPoint y: 587, endPoint x: 995, endPoint y: 585, distance: 28.4
click at [995, 585] on circle at bounding box center [995, 578] width 24 height 24
click at [752, 24] on icon "button" at bounding box center [749, 24] width 13 height 14
click at [1311, 322] on input "text" at bounding box center [1324, 314] width 47 height 20
type input "1"
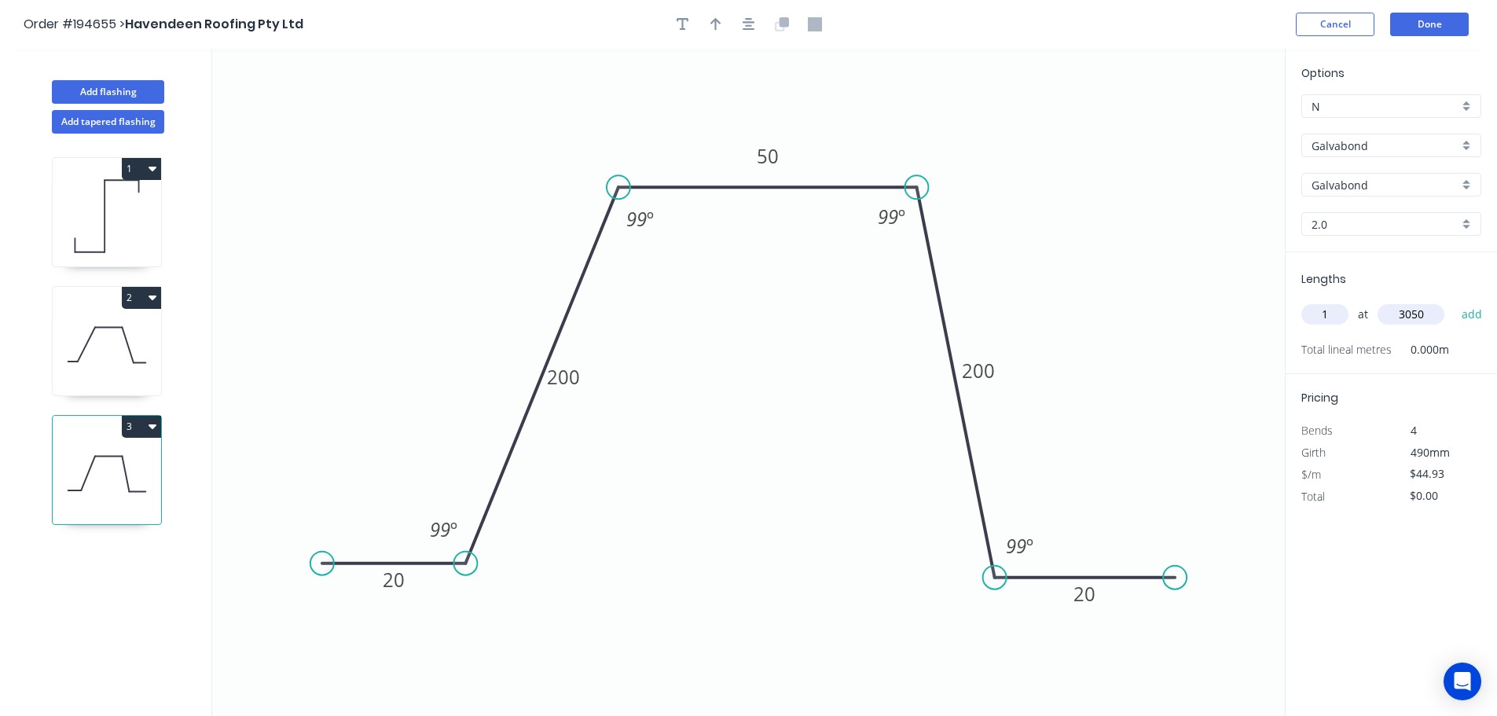
type input "3050"
click at [1454, 301] on button "add" at bounding box center [1472, 314] width 37 height 27
type input "$137.04"
type input "2"
type input "3200"
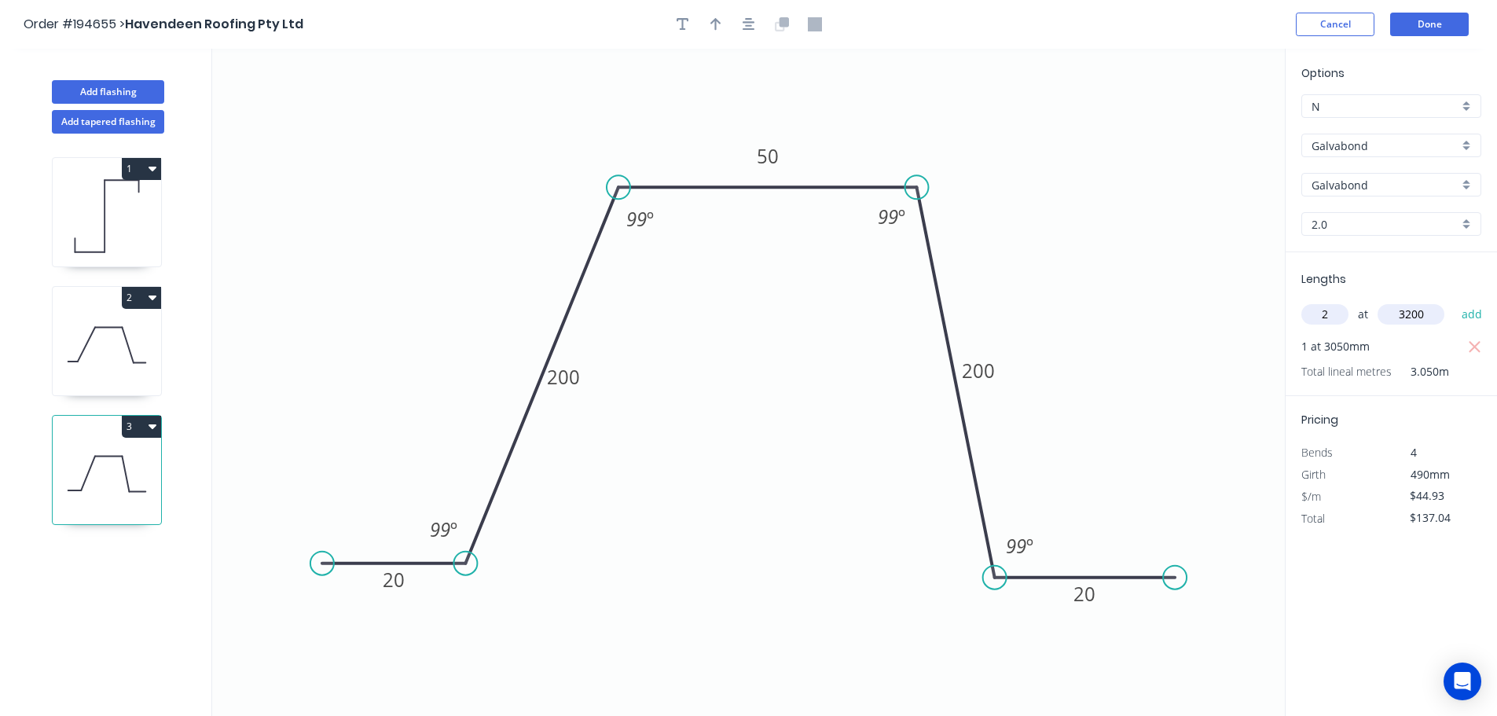
click at [1454, 301] on button "add" at bounding box center [1472, 314] width 37 height 27
type input "$424.59"
click at [111, 97] on button "Add flashing" at bounding box center [108, 92] width 112 height 24
type input "$0.00"
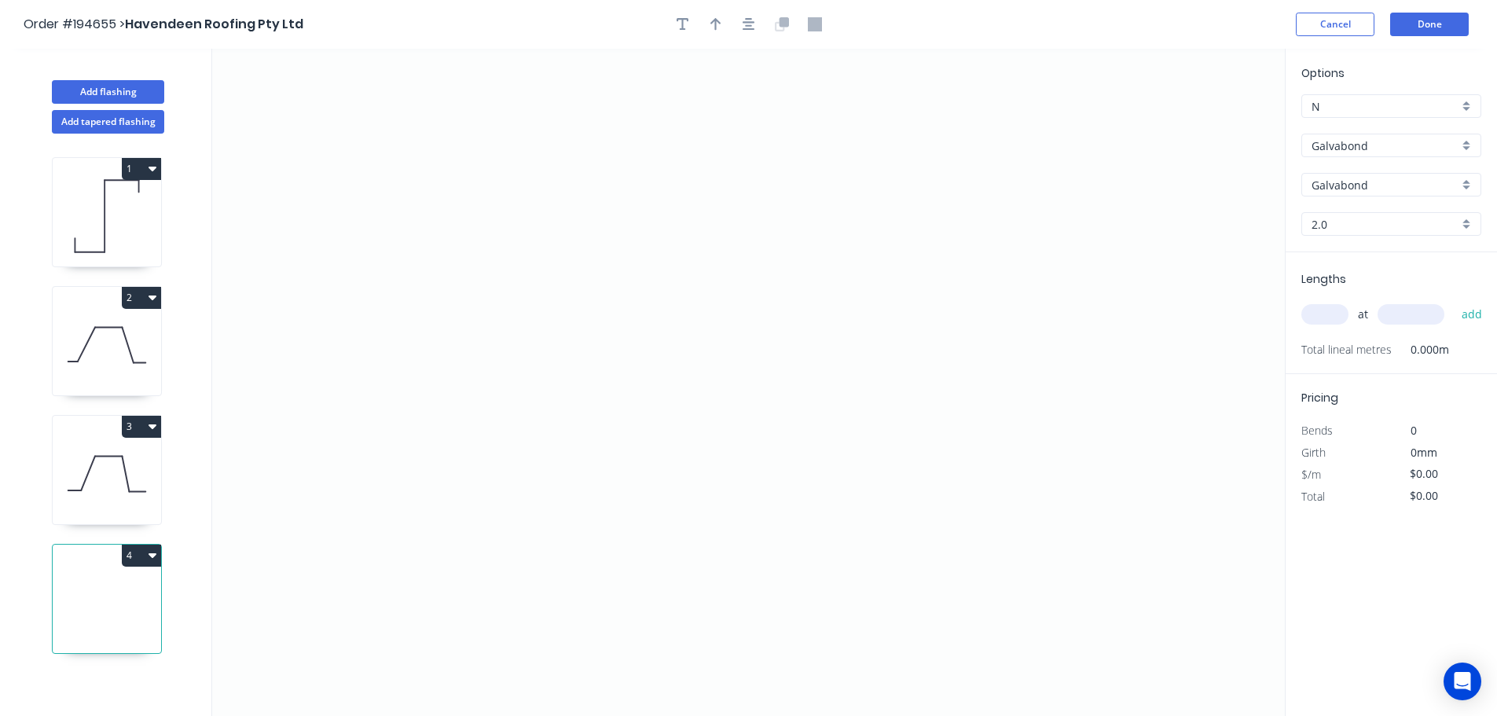
click at [1359, 127] on div "Options N N Galvabond Galvabond Z-600 Galvabond Galvabond Galvabond 2.0 2.0" at bounding box center [1390, 158] width 211 height 188
drag, startPoint x: 1364, startPoint y: 137, endPoint x: 1371, endPoint y: 150, distance: 15.1
click at [1364, 138] on div "Galvabond" at bounding box center [1391, 146] width 180 height 24
click at [1384, 280] on div "Zincalume" at bounding box center [1391, 283] width 178 height 28
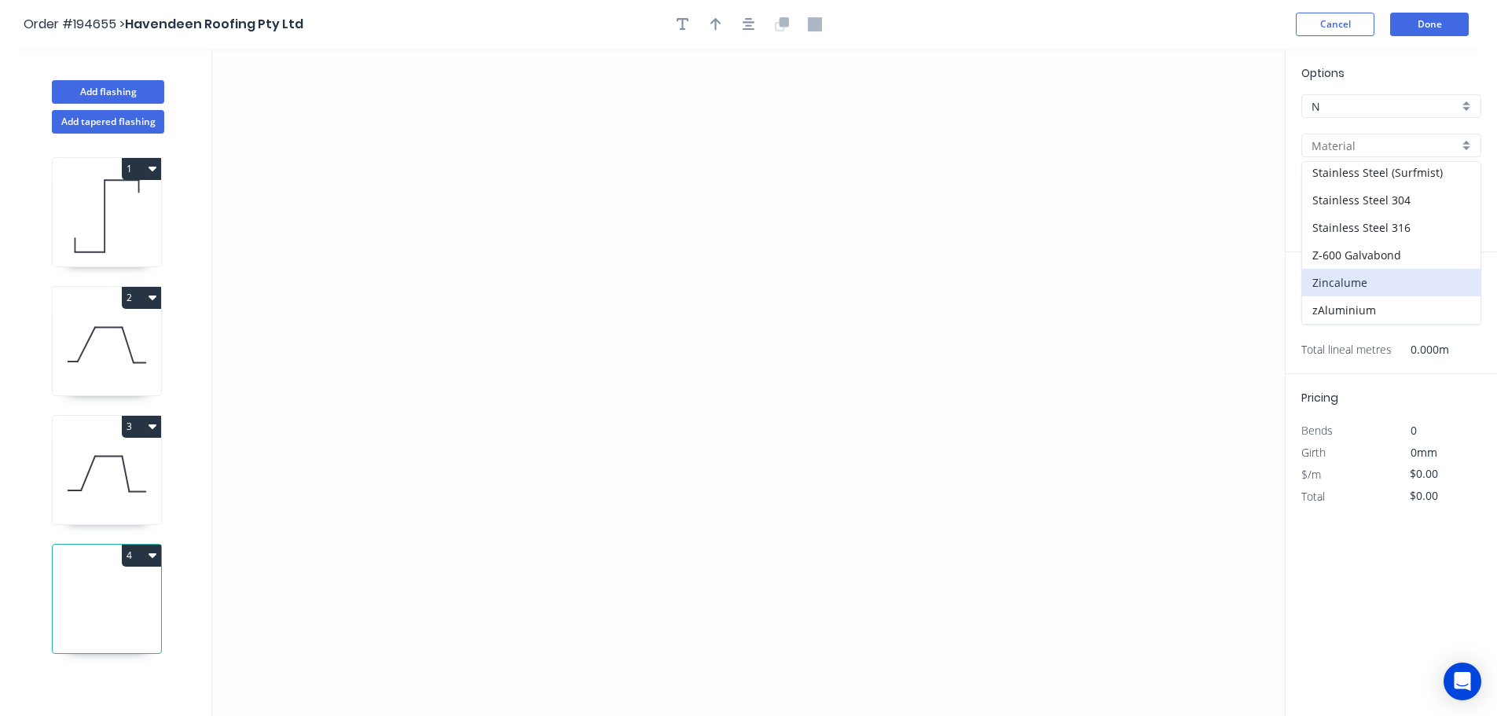
type input "Zincalume"
type input "0.55"
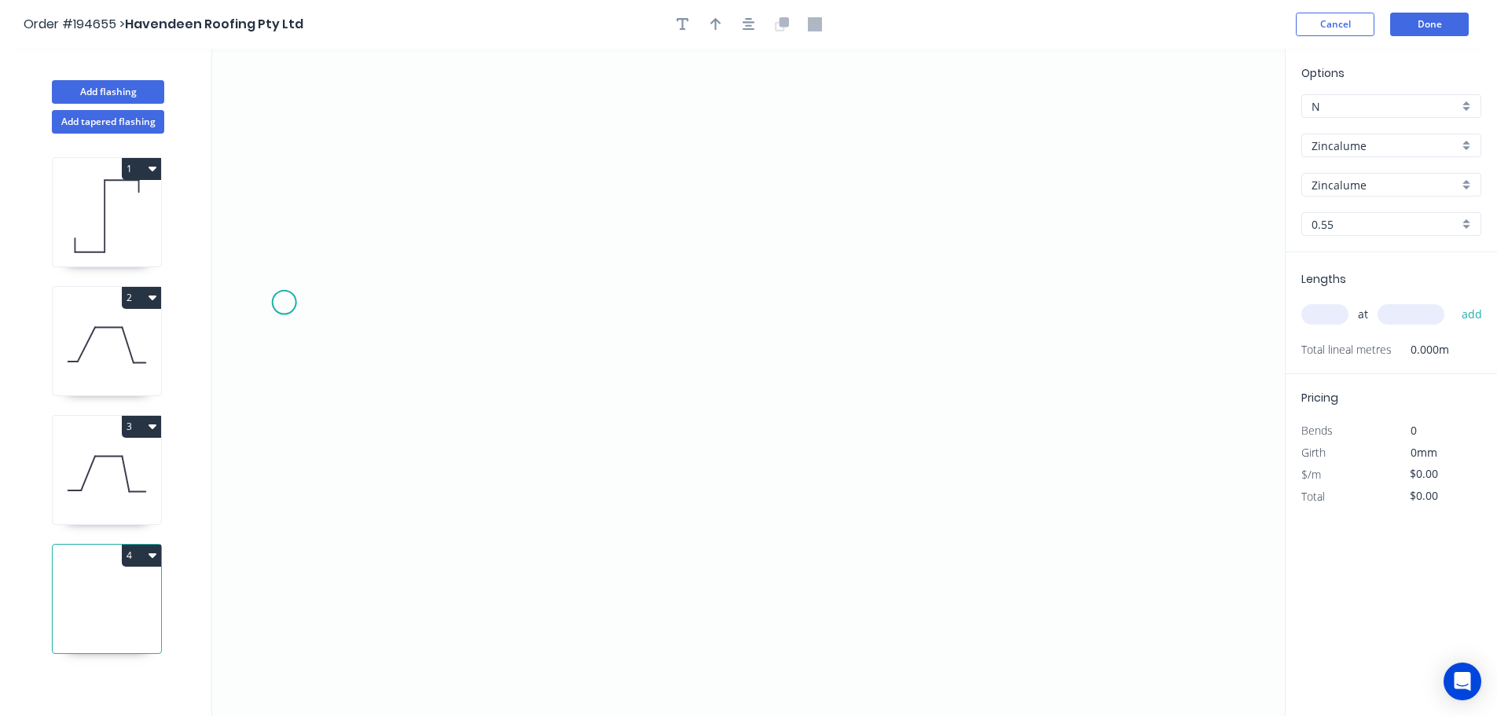
click at [284, 302] on icon "0" at bounding box center [748, 382] width 1073 height 667
drag, startPoint x: 291, startPoint y: 162, endPoint x: 432, endPoint y: 160, distance: 141.5
click at [291, 161] on icon "0" at bounding box center [748, 382] width 1073 height 667
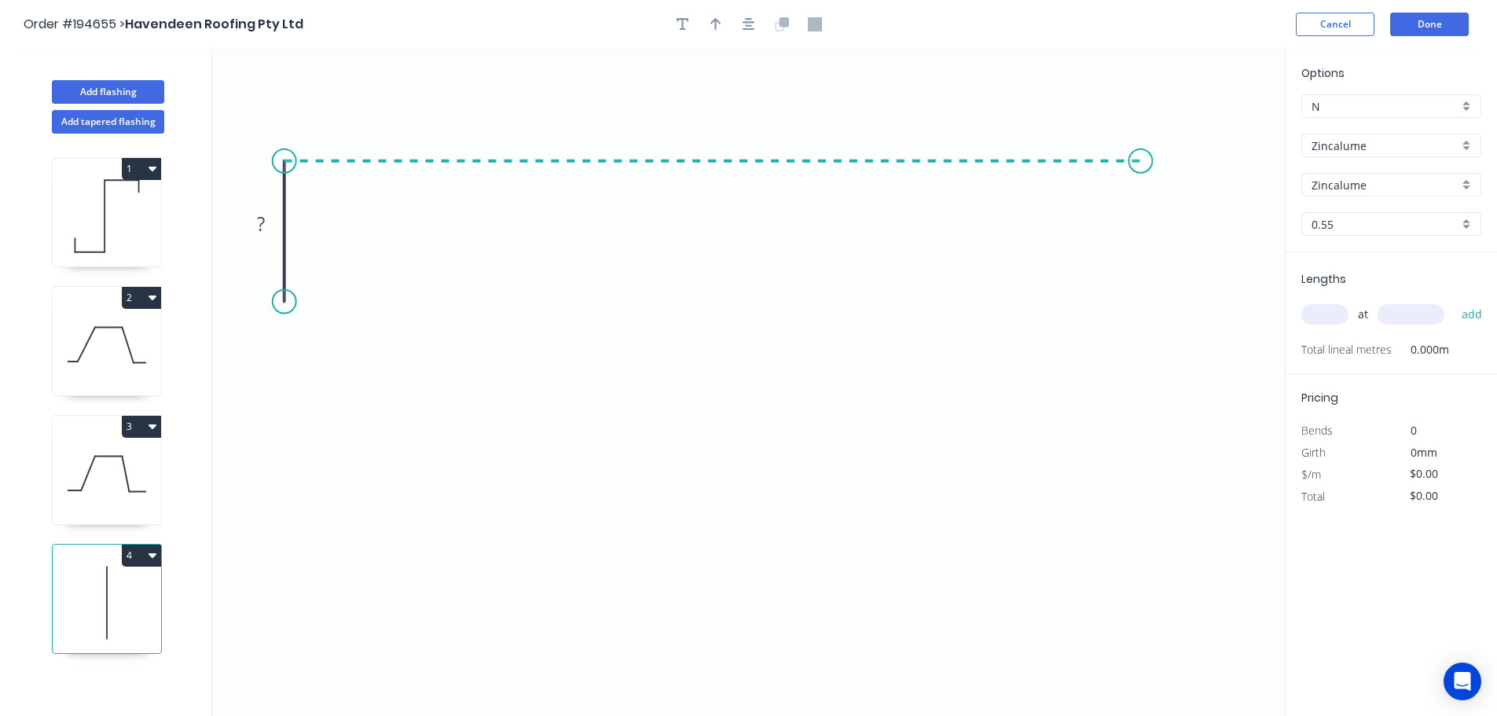
click at [1141, 170] on icon "0 ?" at bounding box center [748, 382] width 1073 height 667
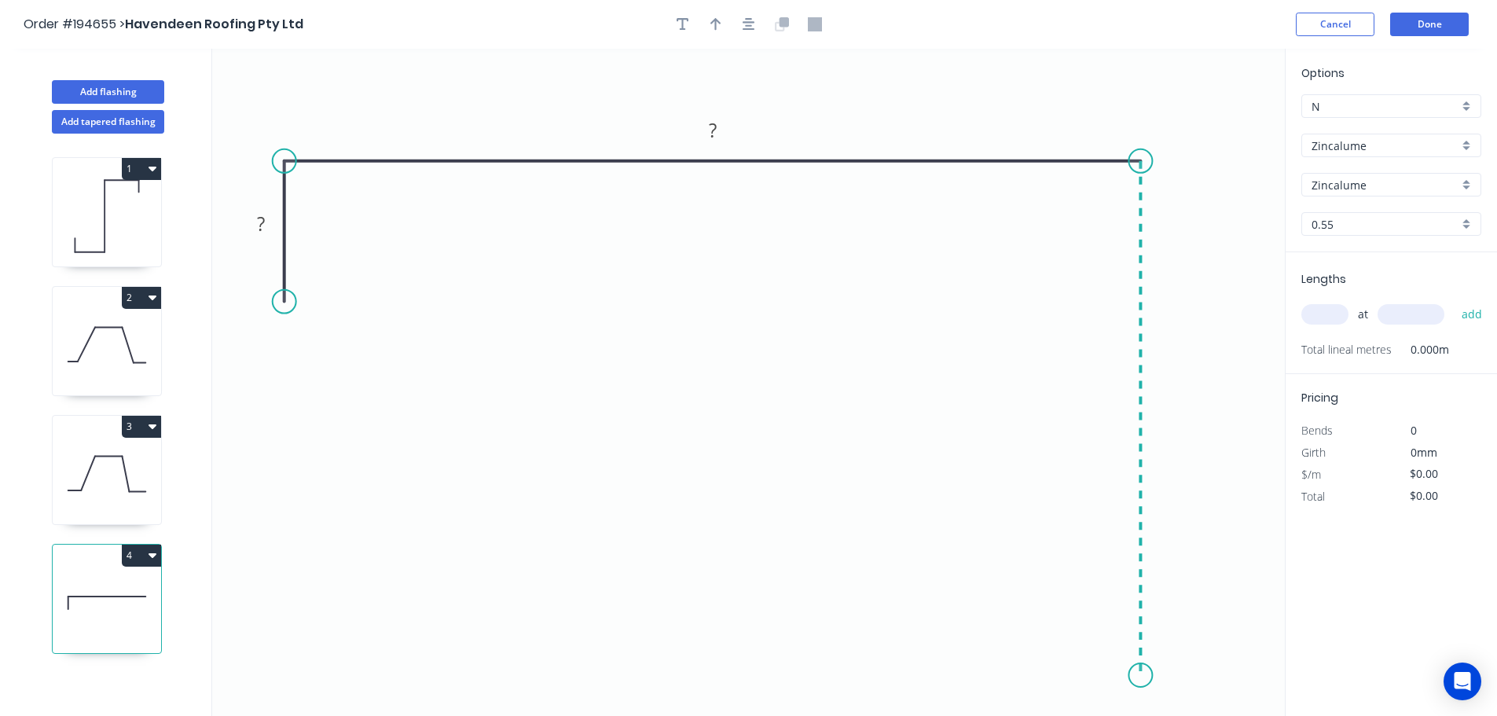
drag, startPoint x: 1137, startPoint y: 676, endPoint x: 1429, endPoint y: 518, distance: 332.2
click at [1137, 677] on icon "0 ? ?" at bounding box center [748, 382] width 1073 height 667
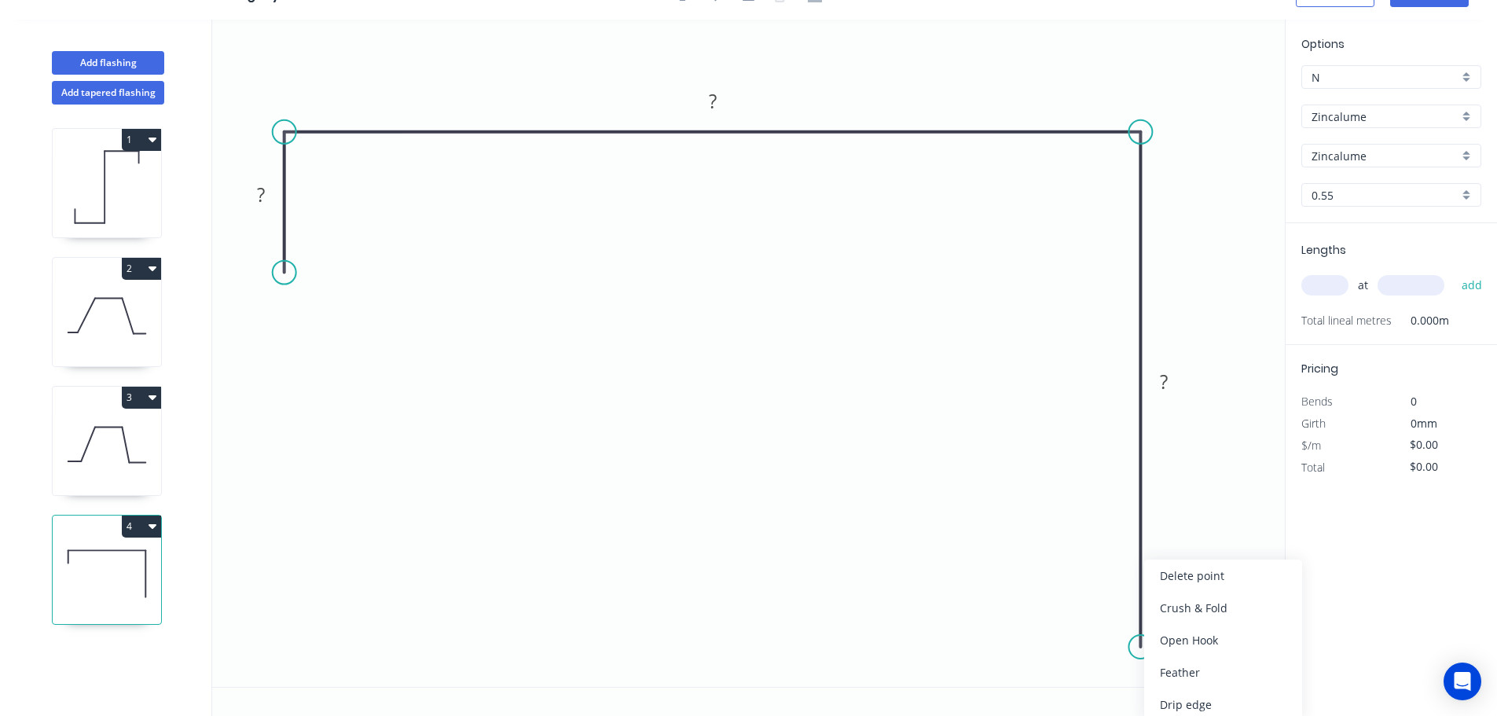
click at [1191, 608] on div "Crush & Fold" at bounding box center [1223, 608] width 158 height 32
drag, startPoint x: 1186, startPoint y: 672, endPoint x: 1181, endPoint y: 643, distance: 29.5
click at [1186, 670] on div "Flip bend" at bounding box center [1214, 672] width 158 height 32
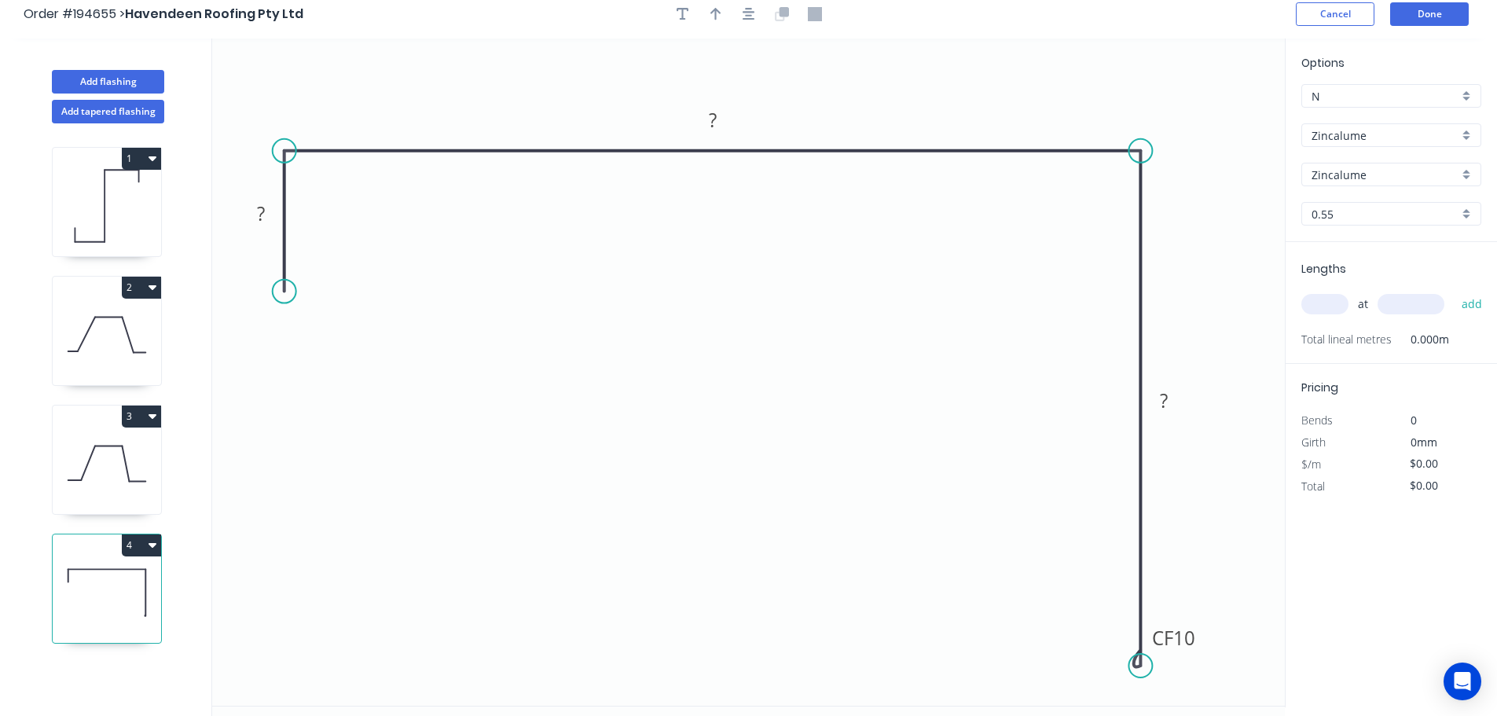
scroll to position [0, 0]
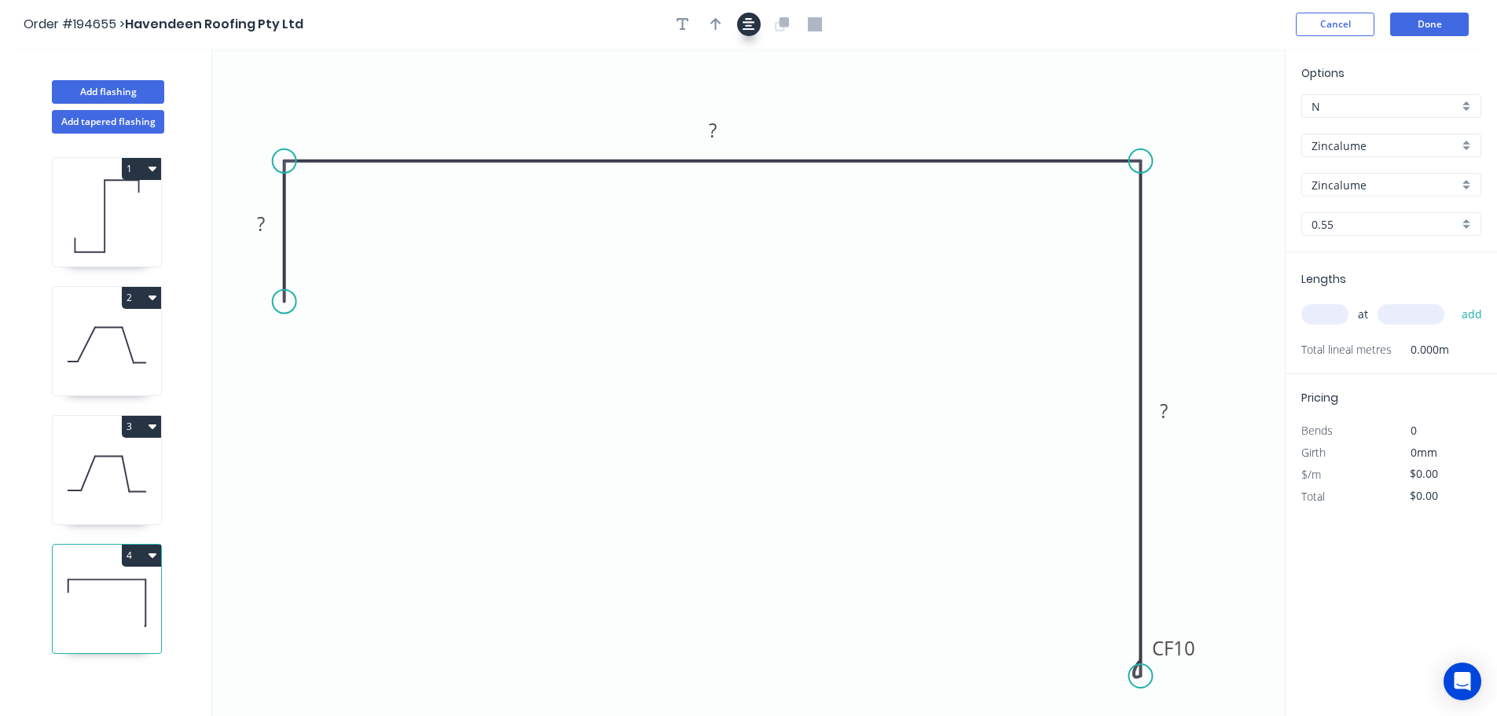
drag, startPoint x: 736, startPoint y: 17, endPoint x: 750, endPoint y: 27, distance: 16.4
click at [737, 17] on div at bounding box center [748, 25] width 165 height 24
click at [750, 27] on icon "button" at bounding box center [749, 24] width 13 height 13
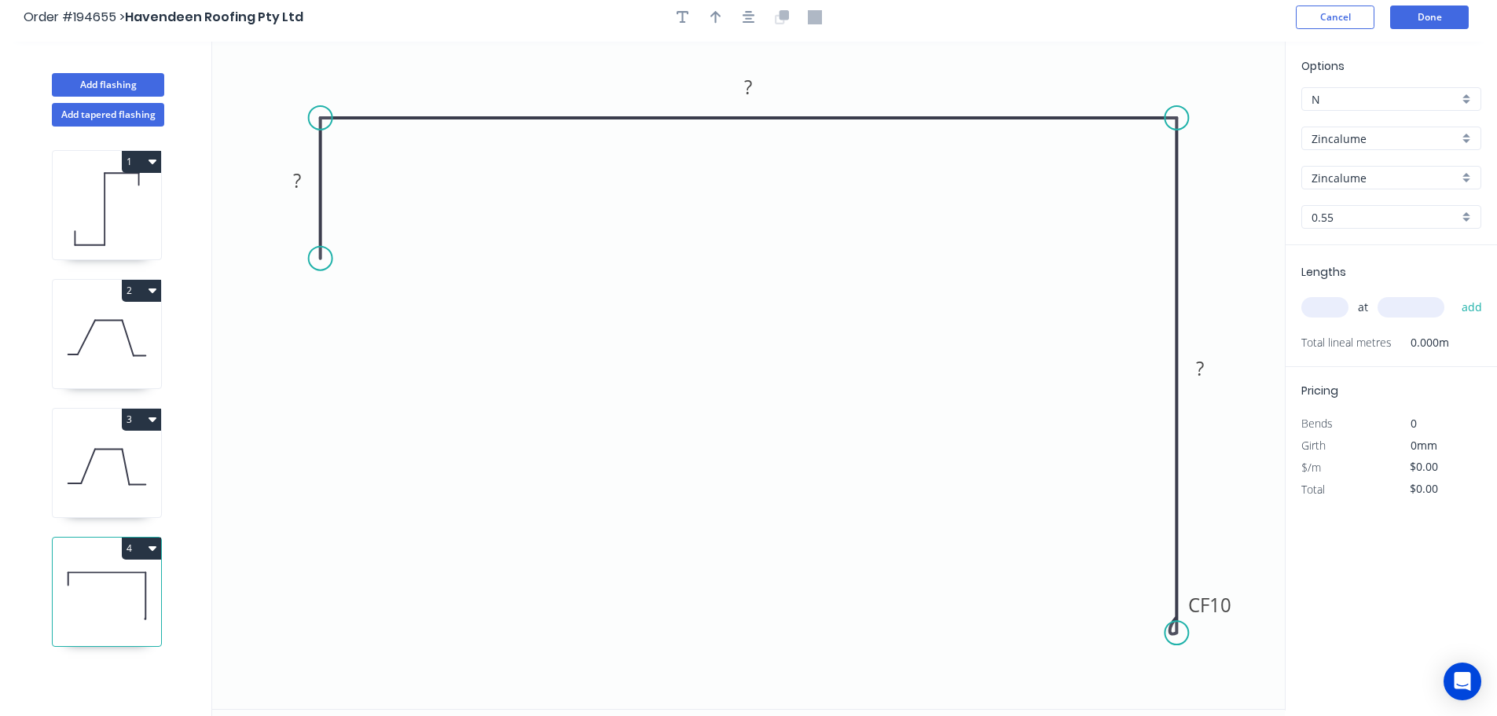
scroll to position [29, 0]
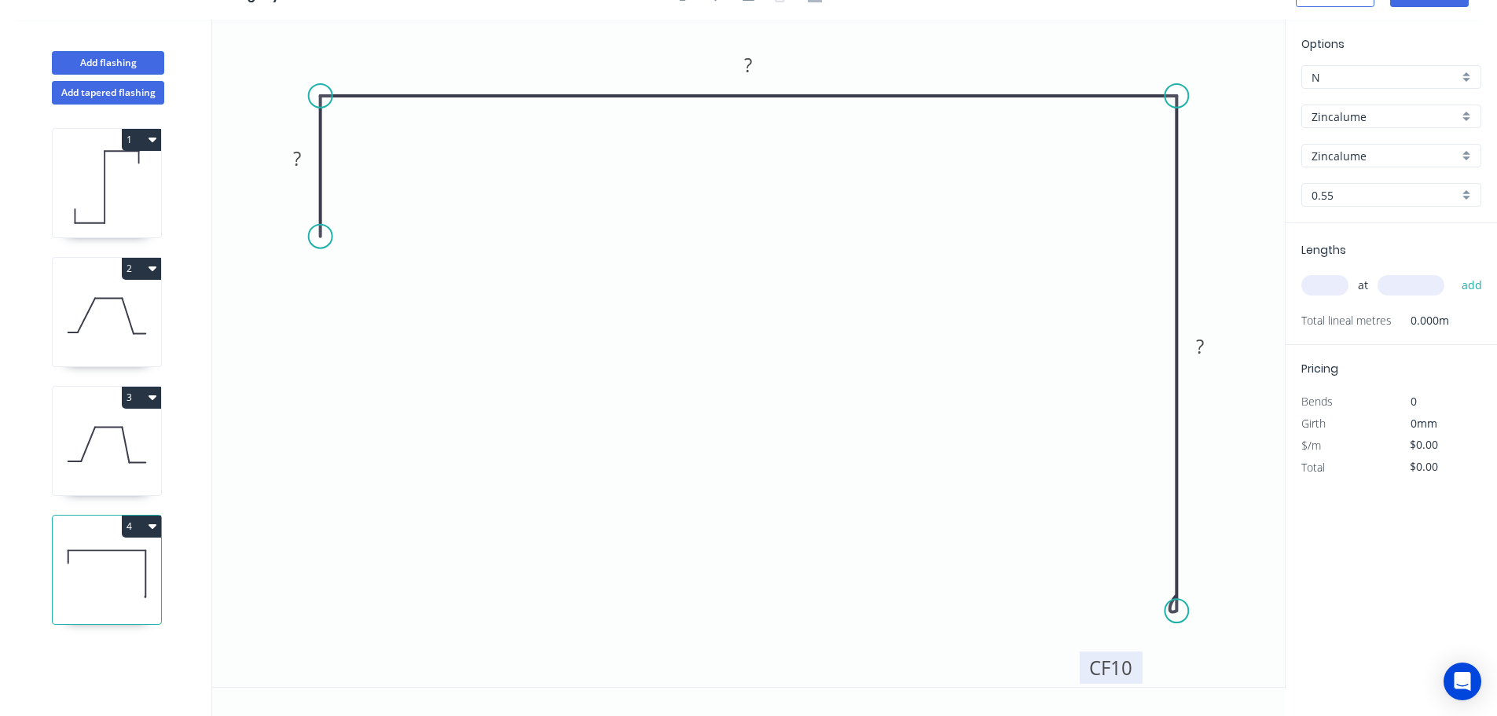
drag, startPoint x: 1237, startPoint y: 592, endPoint x: 1138, endPoint y: 677, distance: 130.4
click at [1138, 677] on rect at bounding box center [1111, 667] width 63 height 32
click at [1127, 670] on tspan "10" at bounding box center [1121, 668] width 22 height 26
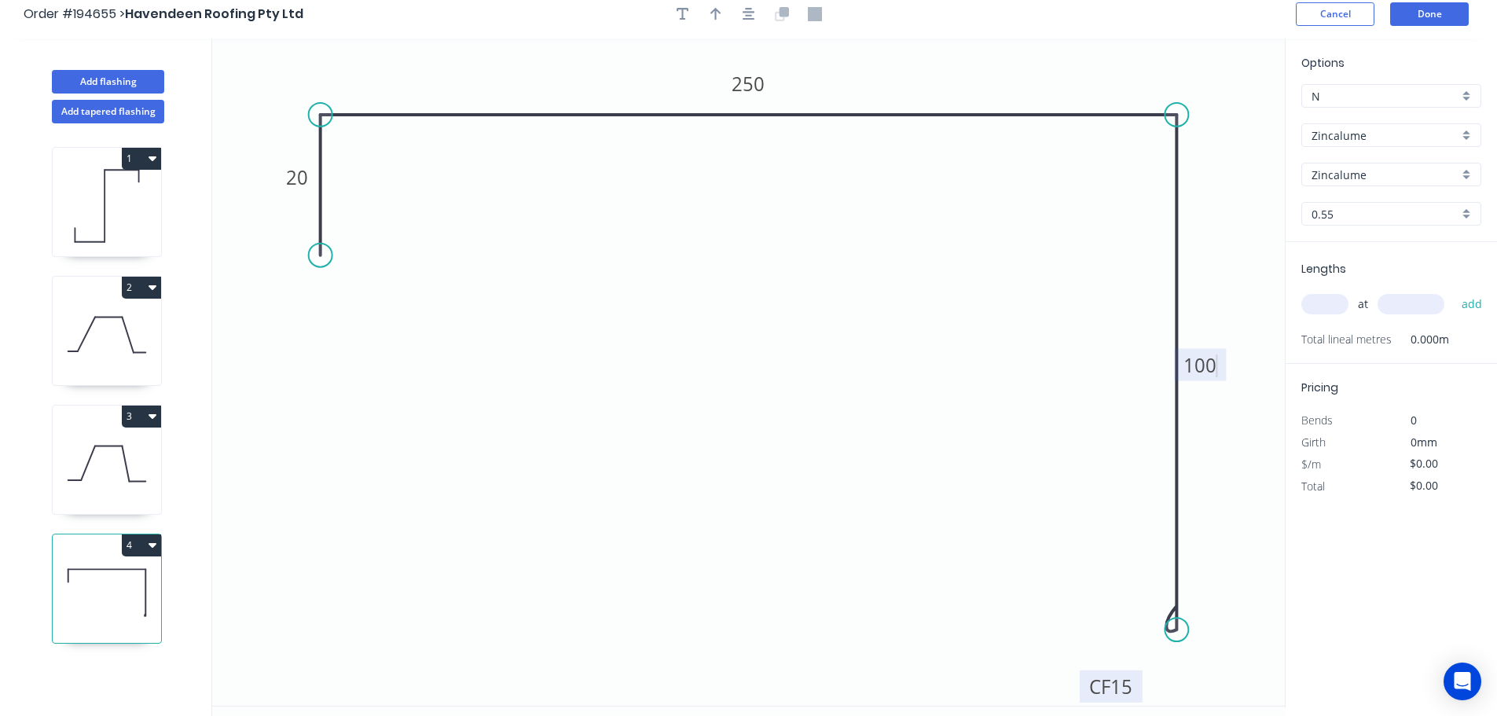
scroll to position [0, 0]
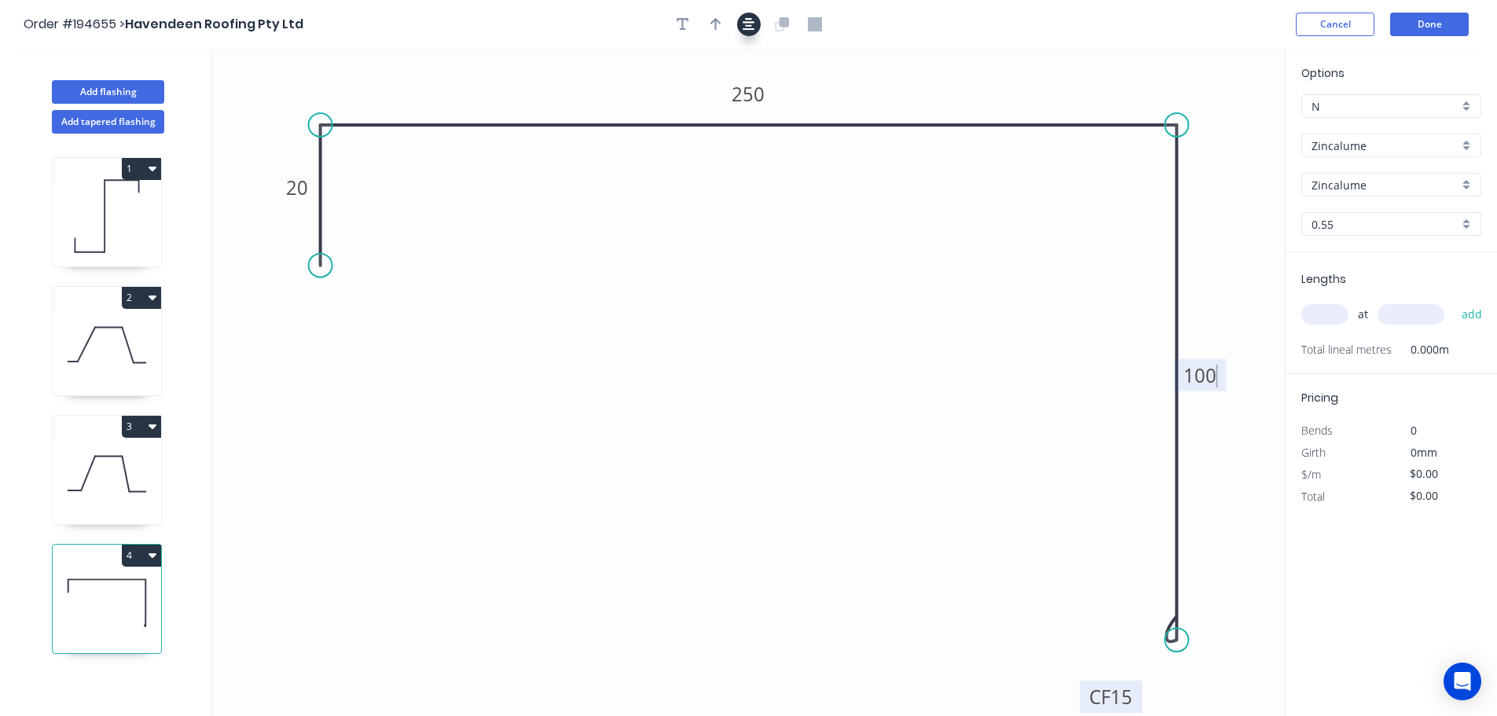
drag, startPoint x: 765, startPoint y: 27, endPoint x: 750, endPoint y: 23, distance: 15.4
click at [758, 26] on div at bounding box center [748, 25] width 165 height 24
type input "$10.89"
click at [746, 22] on icon "button" at bounding box center [749, 24] width 13 height 13
click at [718, 21] on icon "button" at bounding box center [715, 24] width 11 height 13
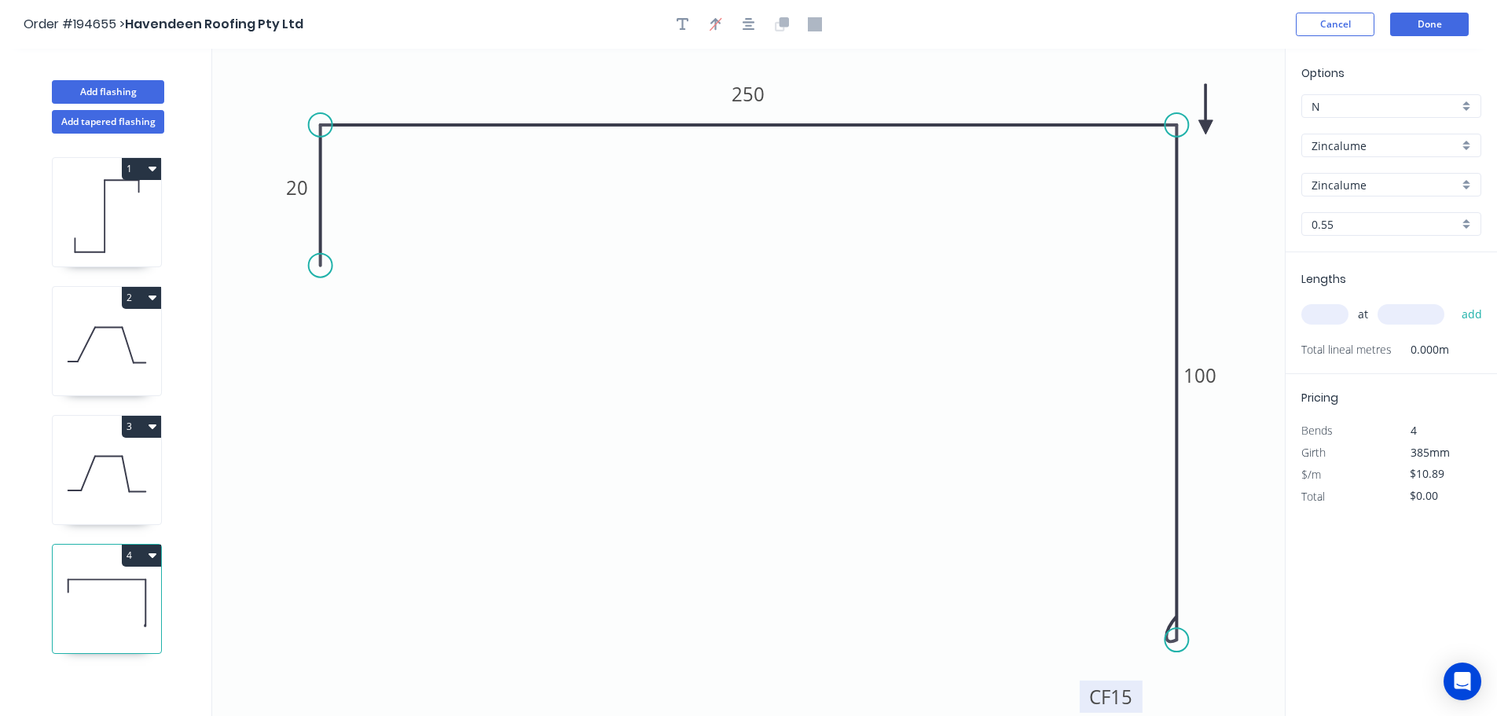
click at [1205, 128] on icon at bounding box center [1205, 109] width 14 height 50
drag, startPoint x: 1205, startPoint y: 127, endPoint x: 1248, endPoint y: 77, distance: 65.8
click at [1248, 77] on icon at bounding box center [1261, 65] width 46 height 46
click at [1323, 312] on input "text" at bounding box center [1324, 314] width 47 height 20
type input "2"
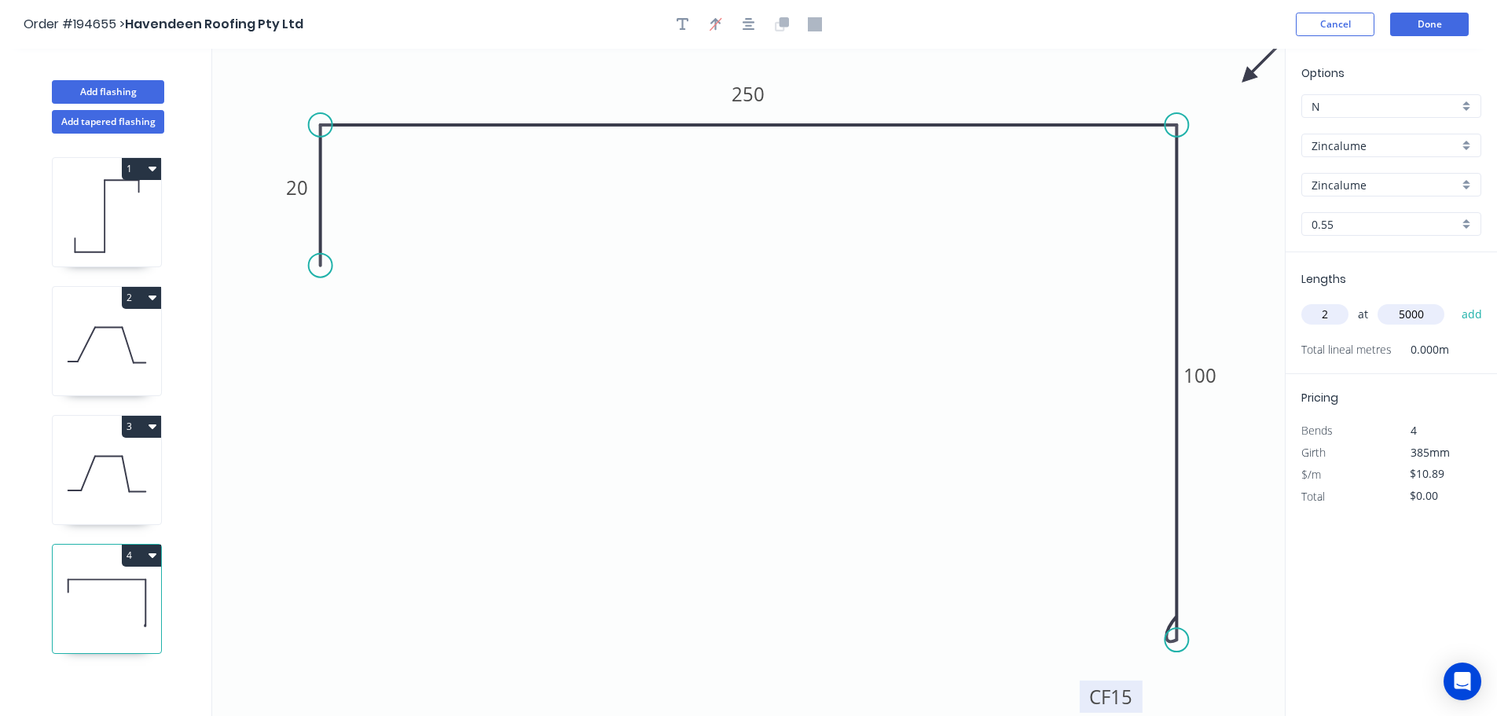
type input "5000"
click at [1454, 301] on button "add" at bounding box center [1472, 314] width 37 height 27
type input "$108.90"
click at [1403, 17] on button "Done" at bounding box center [1429, 25] width 79 height 24
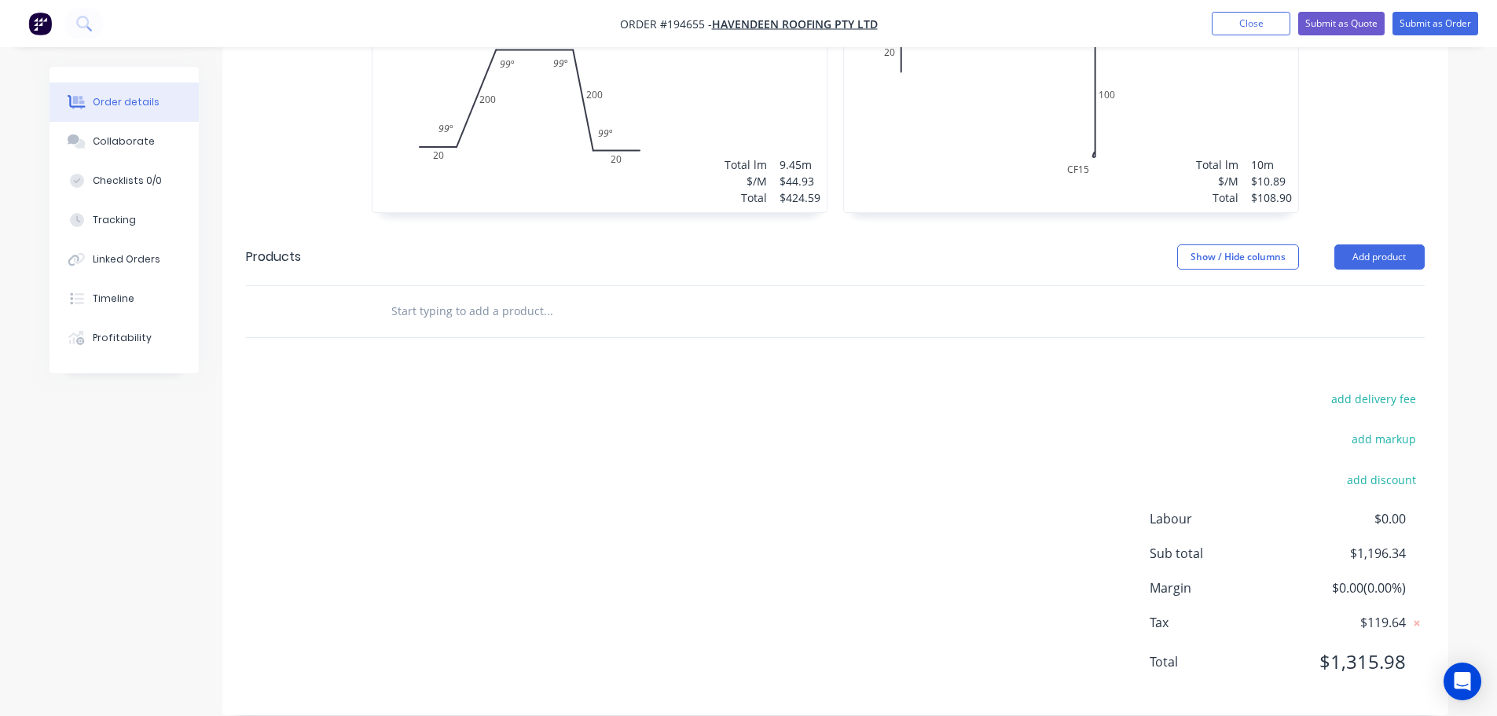
scroll to position [872, 0]
click at [1447, 20] on button "Submit as Order" at bounding box center [1435, 24] width 86 height 24
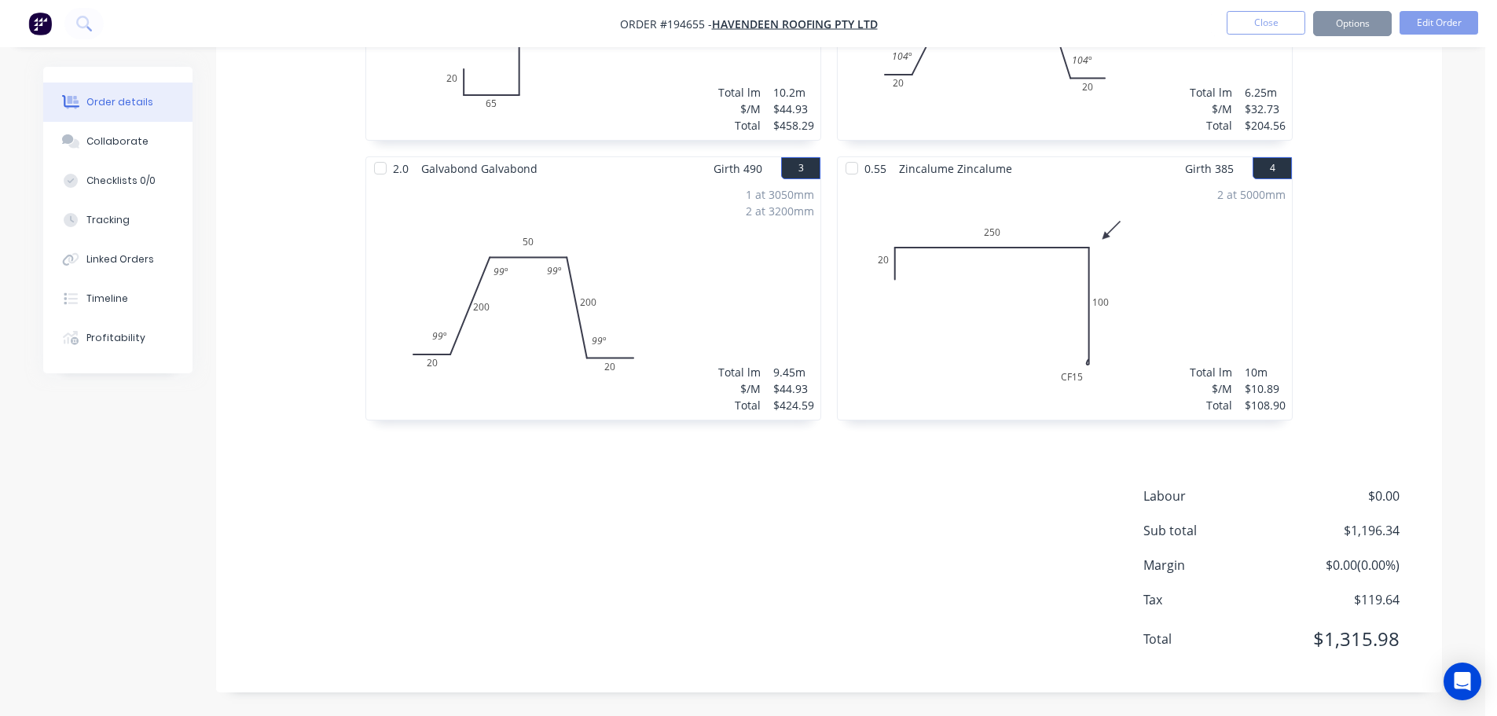
scroll to position [0, 0]
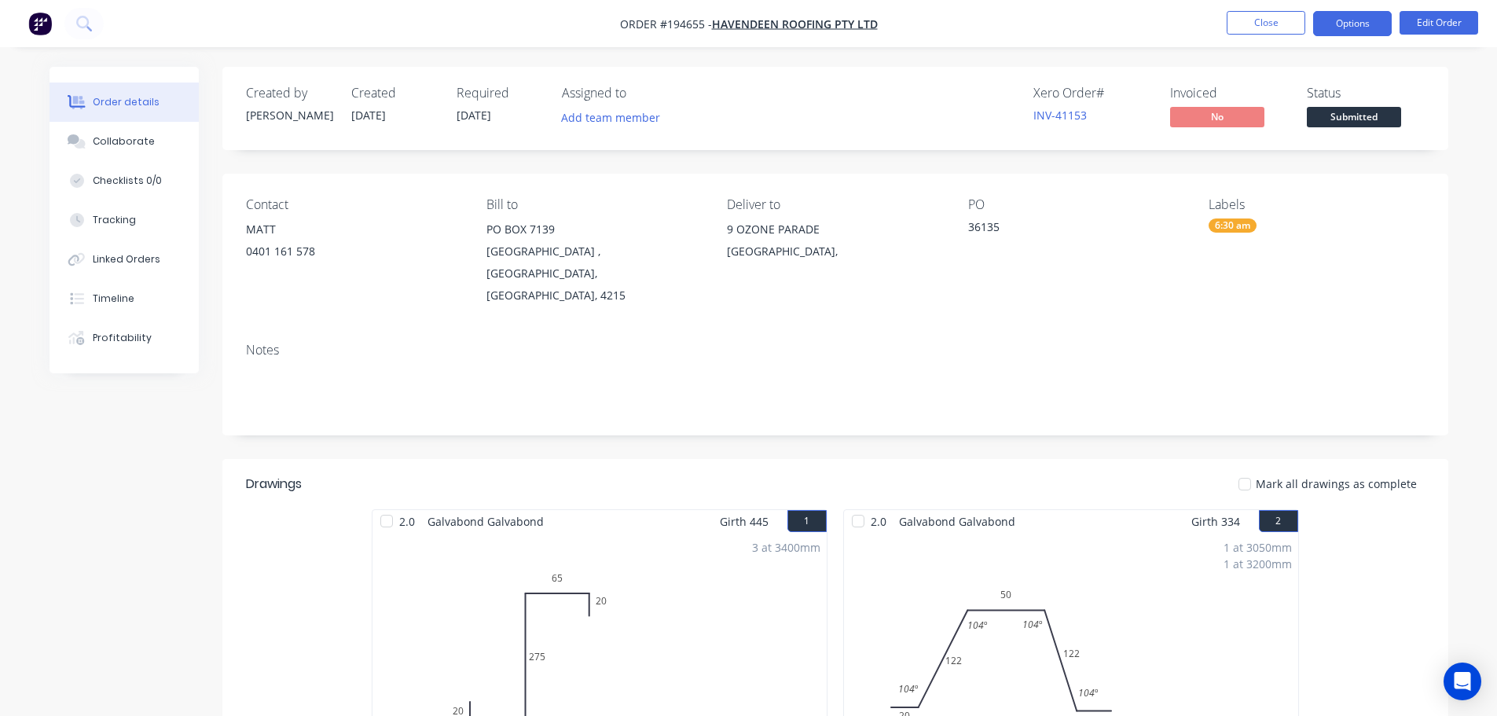
click at [1377, 22] on button "Options" at bounding box center [1352, 23] width 79 height 25
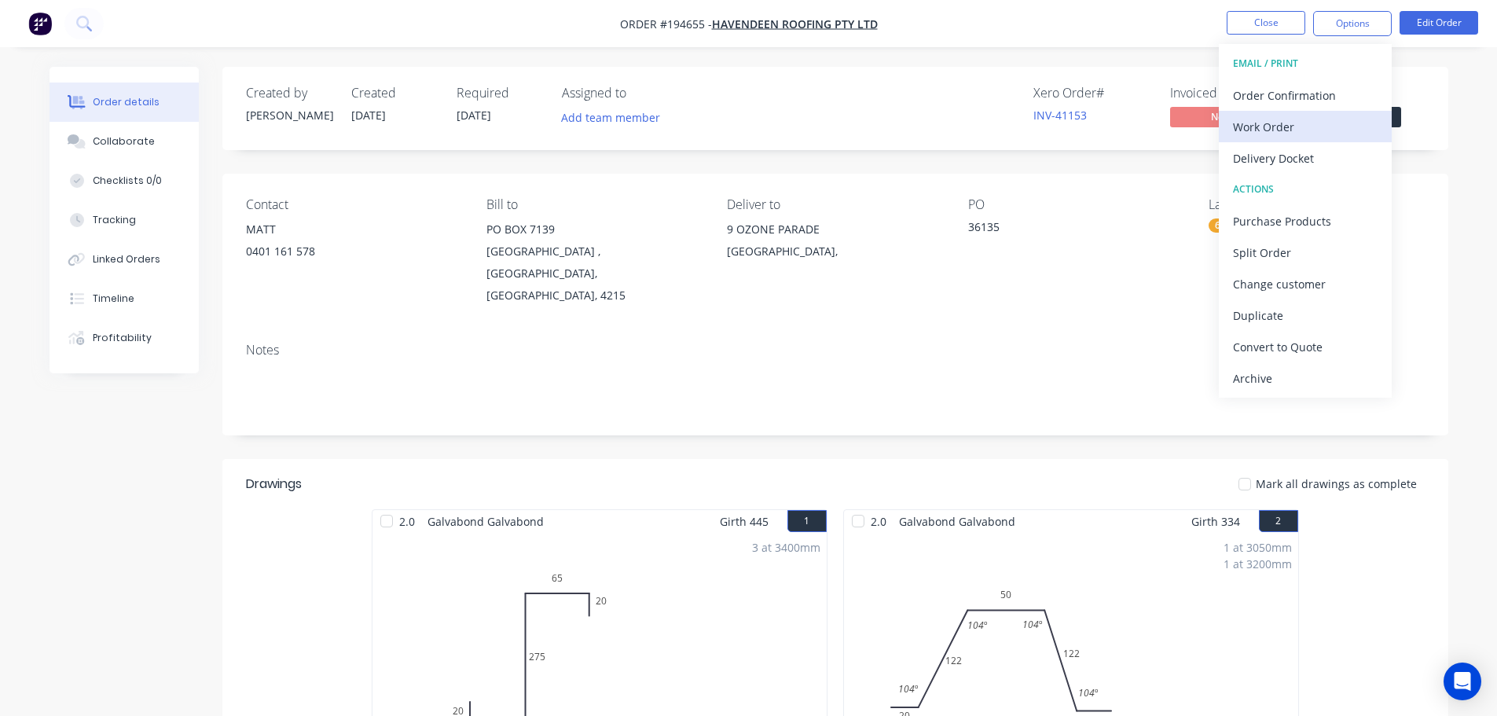
click at [1300, 123] on div "Work Order" at bounding box center [1305, 127] width 145 height 23
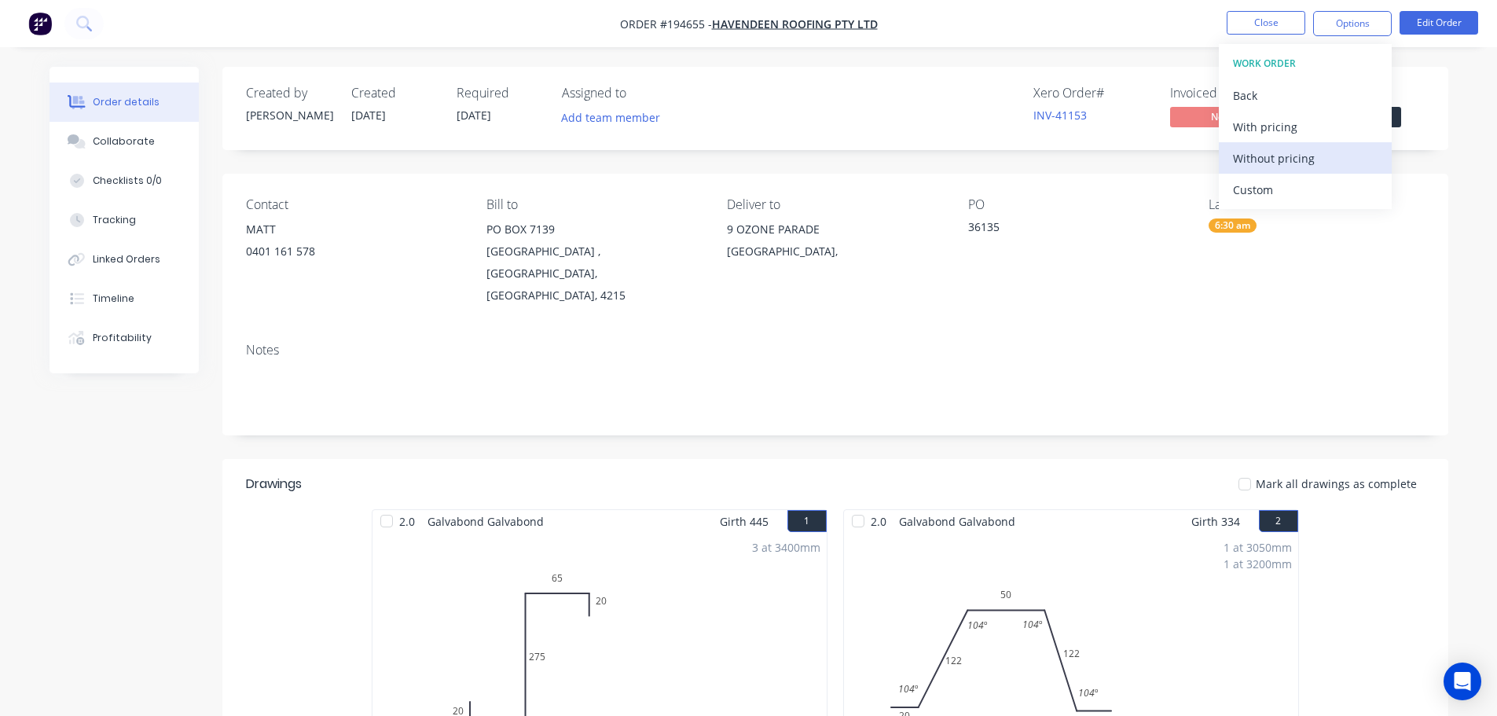
click at [1291, 148] on div "Without pricing" at bounding box center [1305, 158] width 145 height 23
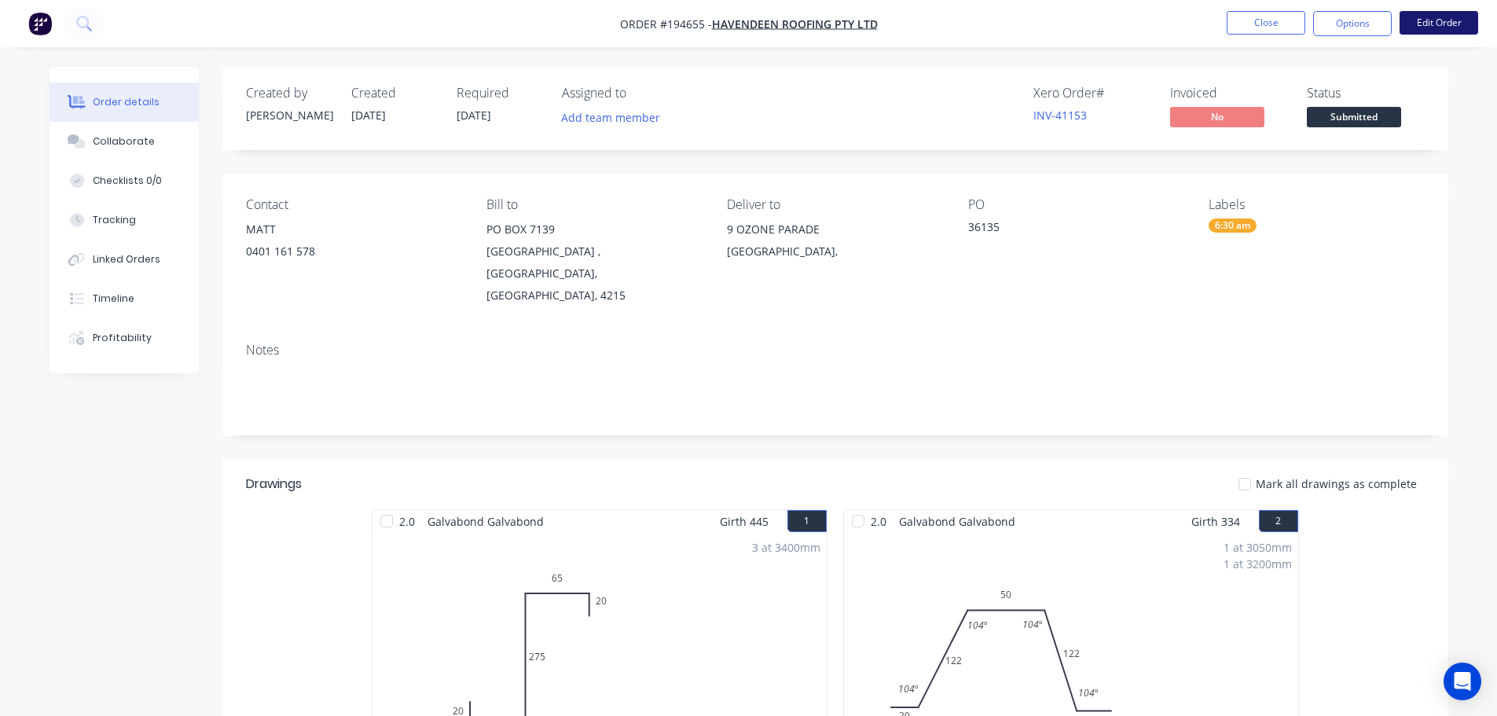
click at [1452, 23] on button "Edit Order" at bounding box center [1438, 23] width 79 height 24
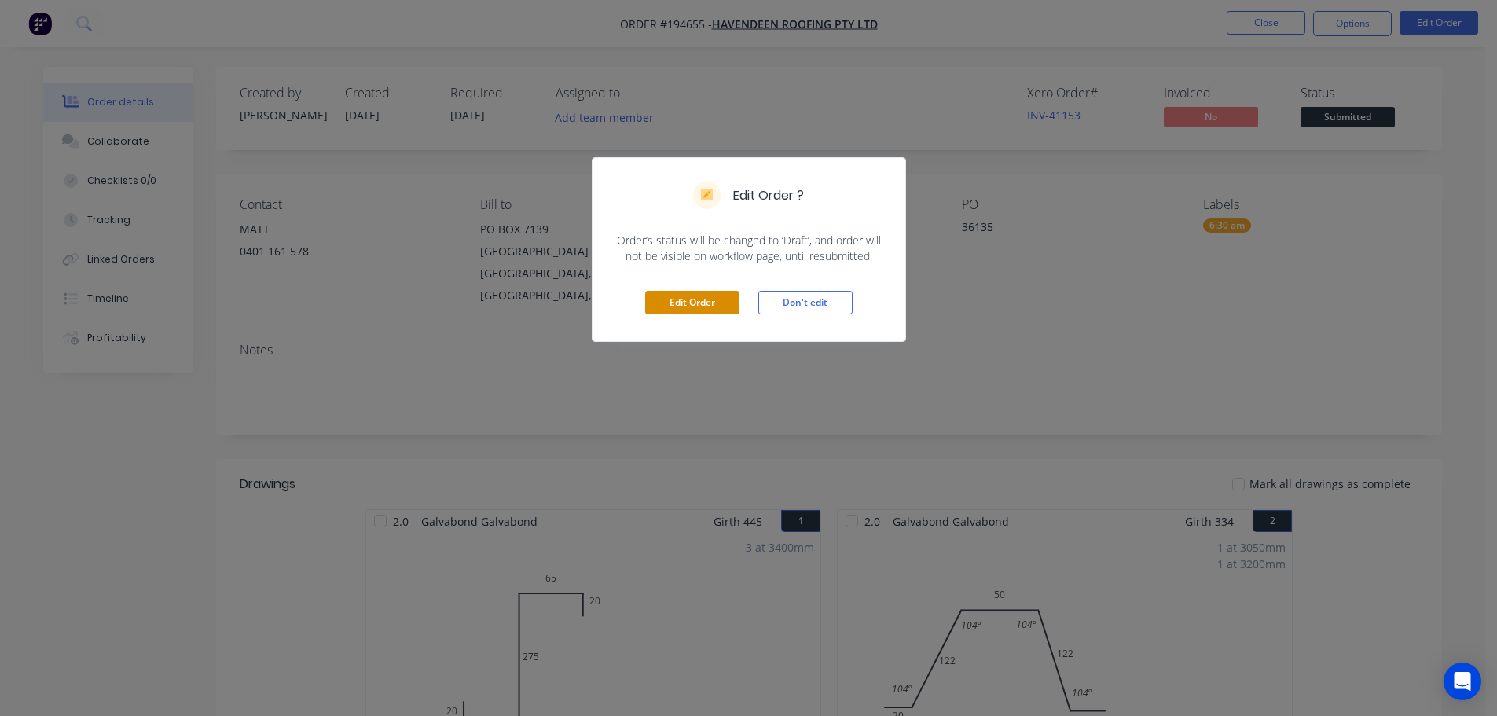
click at [706, 295] on button "Edit Order" at bounding box center [692, 303] width 94 height 24
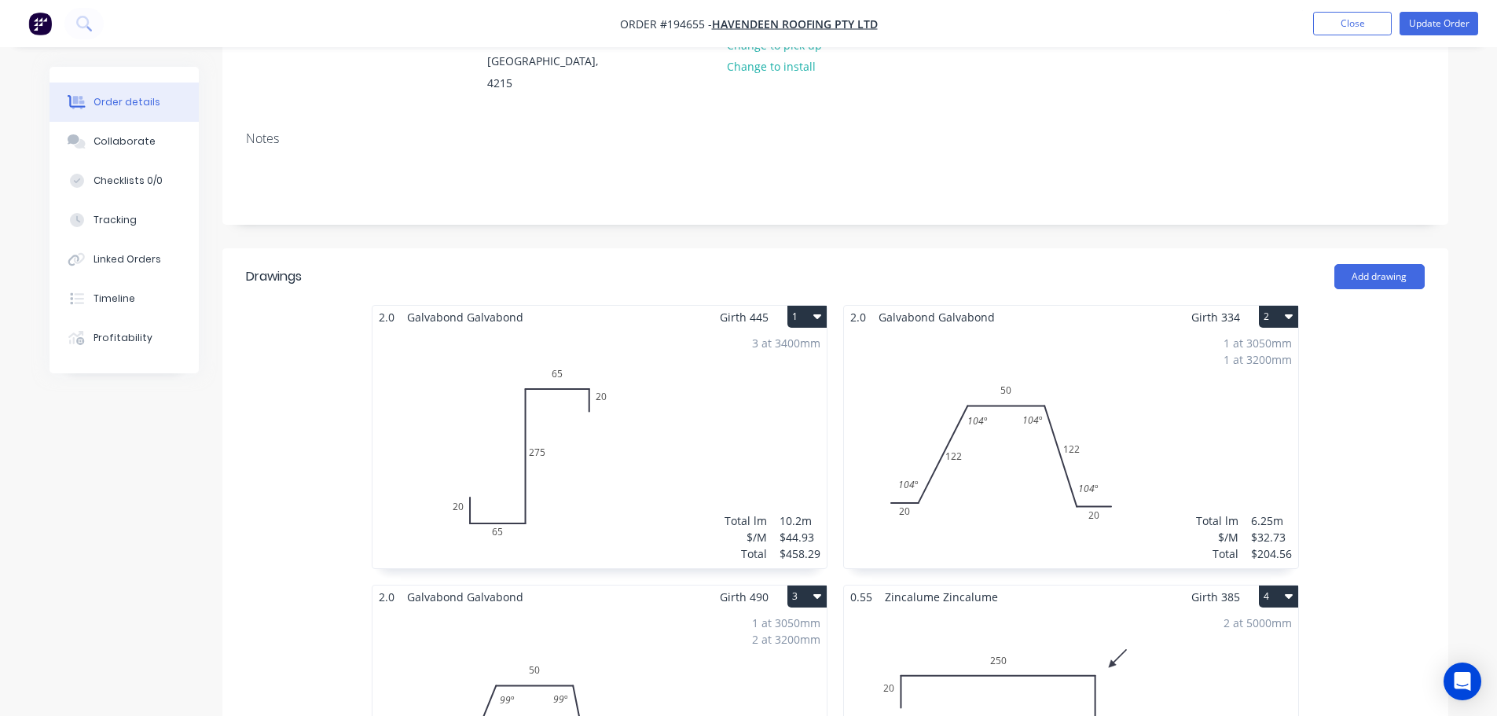
click at [1265, 411] on div "1 at 3050mm 1 at 3200mm Total lm $/M Total 6.25m $32.73 $204.56" at bounding box center [1071, 448] width 454 height 240
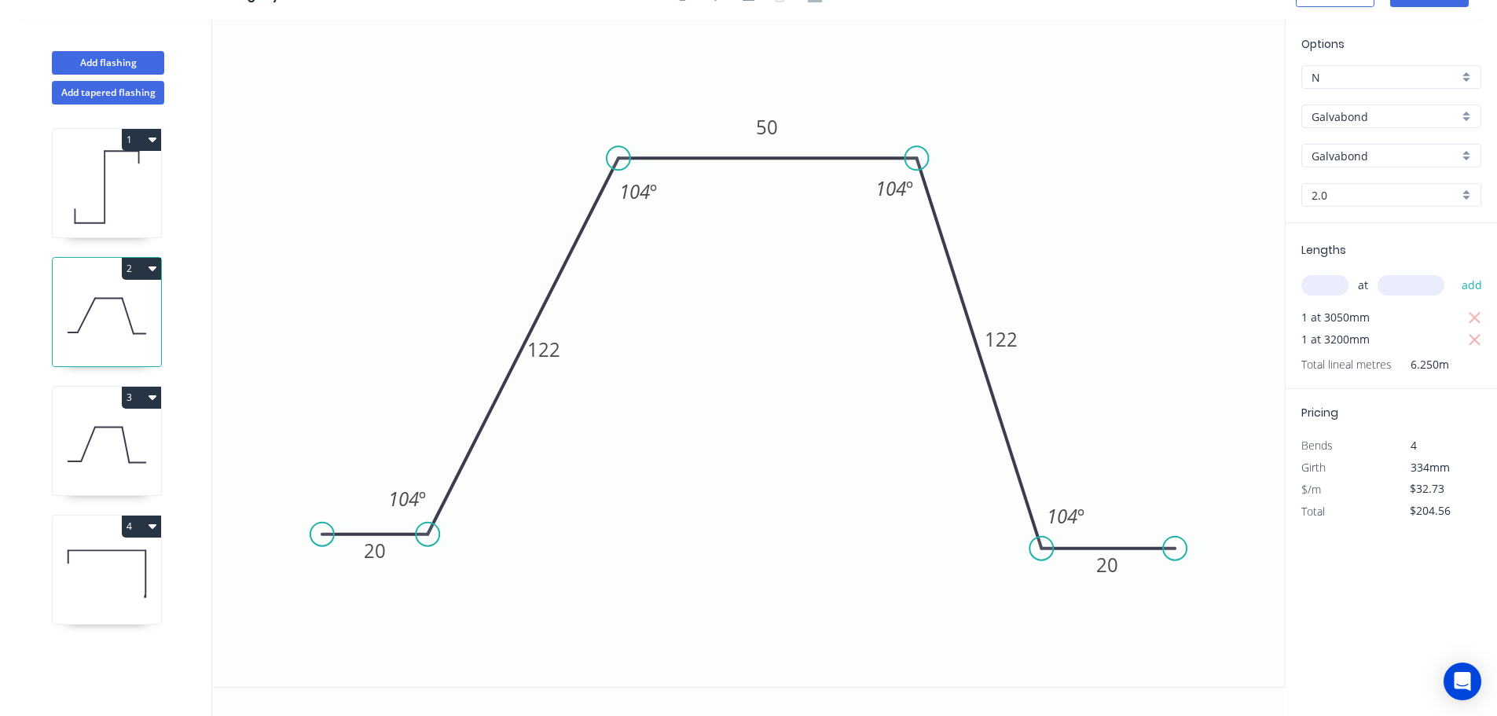
drag, startPoint x: 1476, startPoint y: 339, endPoint x: 1436, endPoint y: 316, distance: 46.5
click at [1476, 339] on icon "button" at bounding box center [1475, 340] width 12 height 12
type input "$99.83"
click at [1334, 286] on input "text" at bounding box center [1324, 285] width 47 height 20
type input "1"
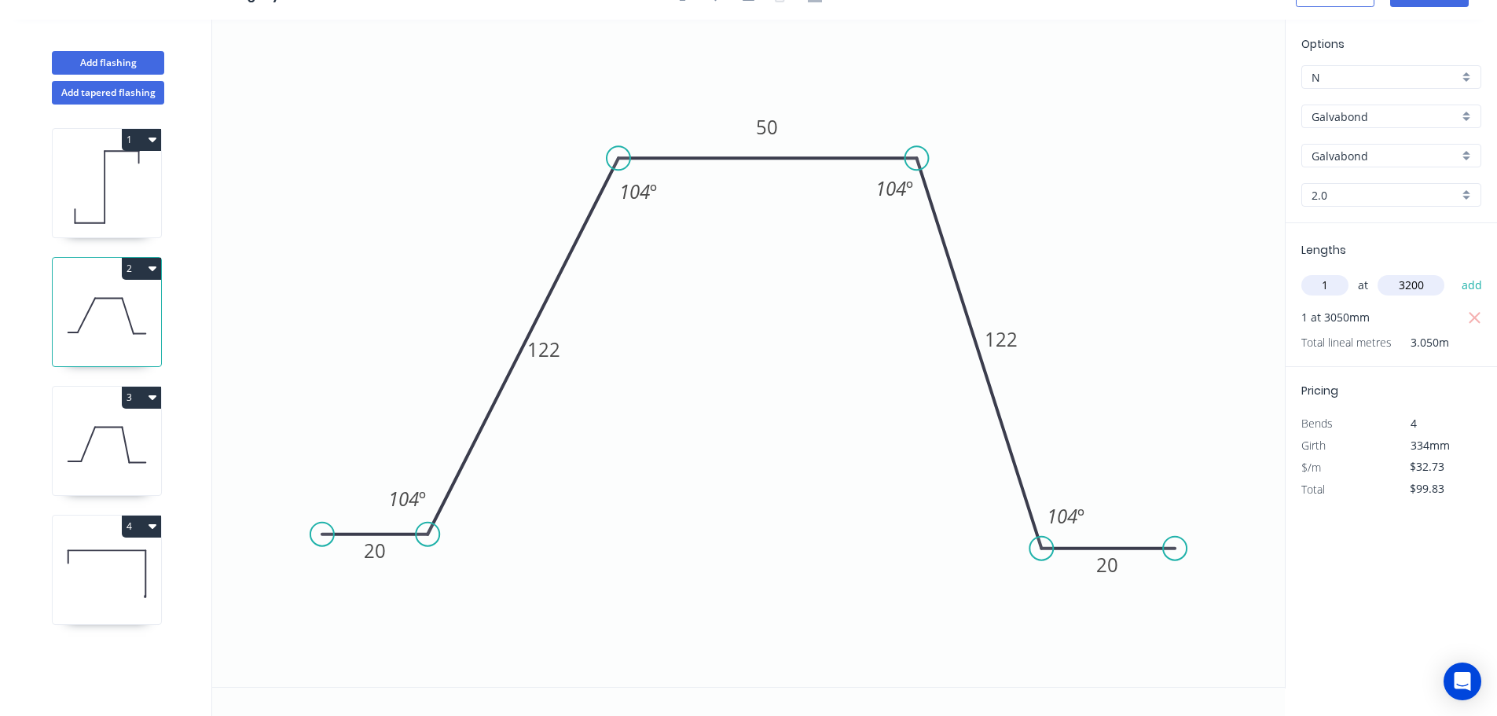
type input "3200"
click at [1454, 272] on button "add" at bounding box center [1472, 285] width 37 height 27
drag, startPoint x: 1473, startPoint y: 336, endPoint x: 1437, endPoint y: 321, distance: 39.4
click at [1473, 336] on icon "button" at bounding box center [1475, 340] width 14 height 19
type input "$99.83"
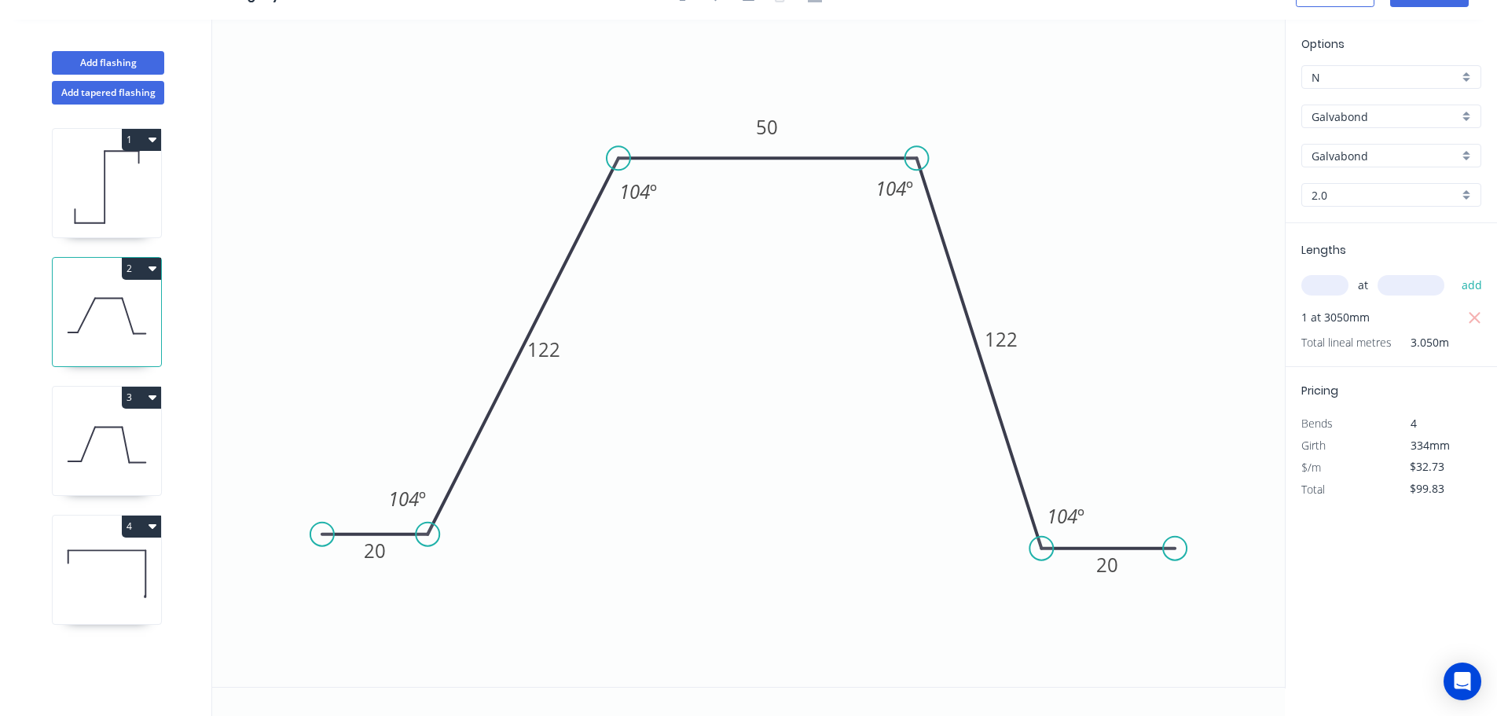
click at [1336, 288] on input "text" at bounding box center [1324, 285] width 47 height 20
type input "2"
type input "3200"
click at [1454, 272] on button "add" at bounding box center [1472, 285] width 37 height 27
type input "$309.30"
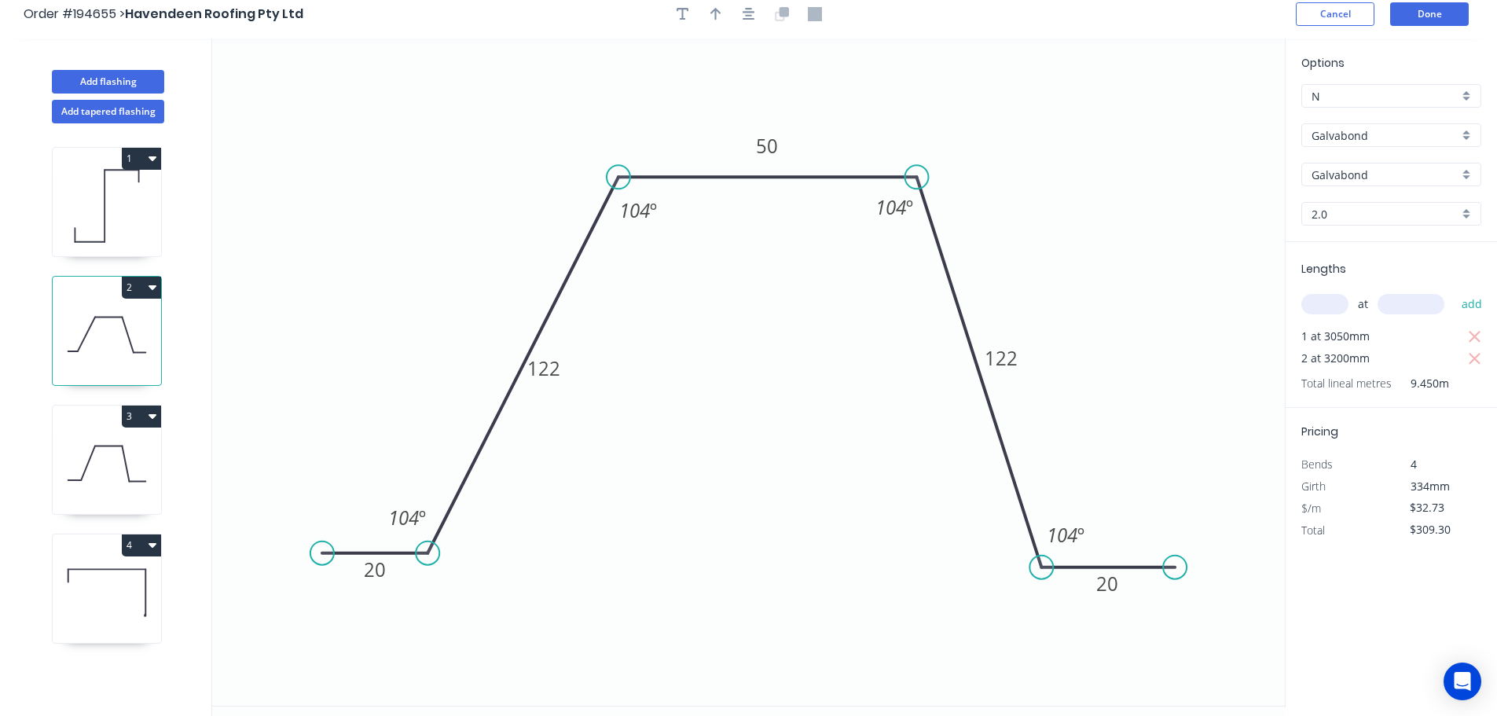
scroll to position [0, 0]
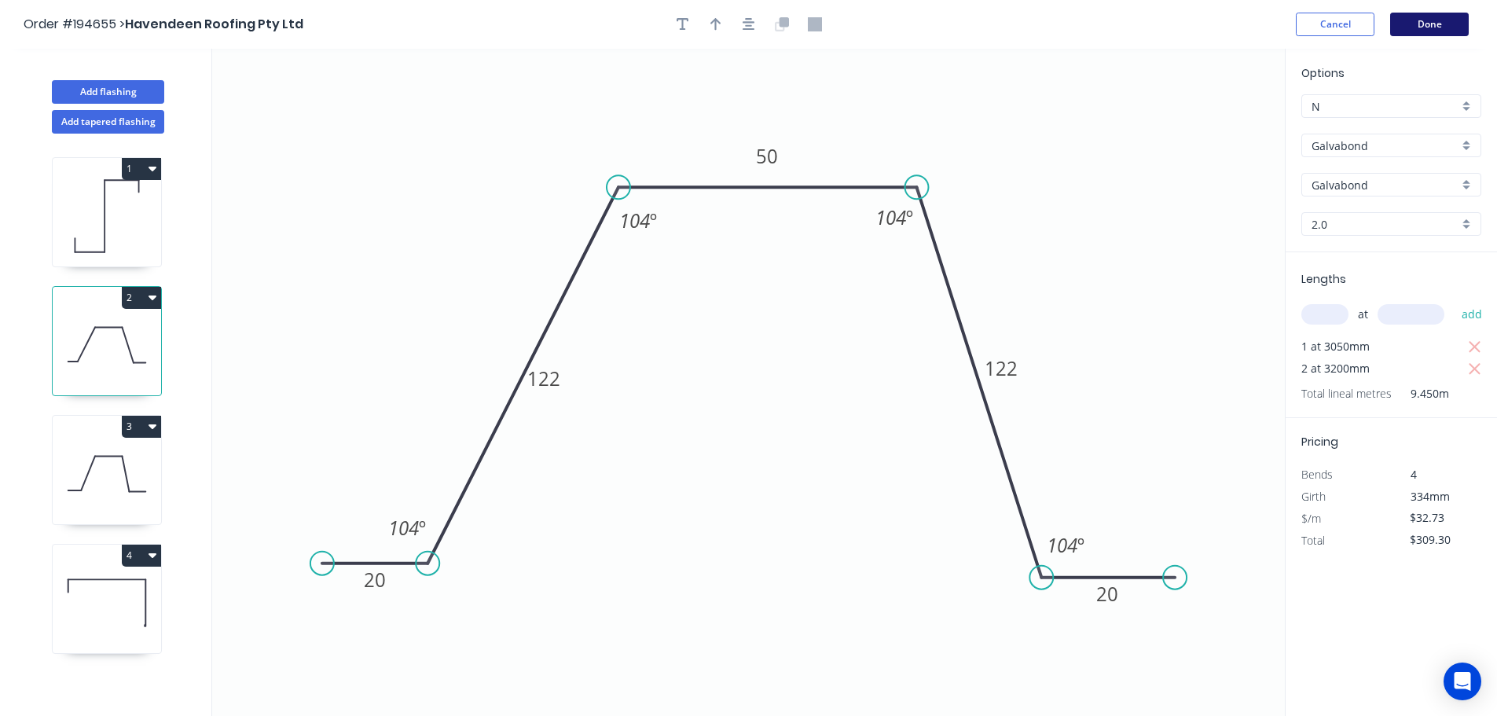
click at [1410, 29] on button "Done" at bounding box center [1429, 25] width 79 height 24
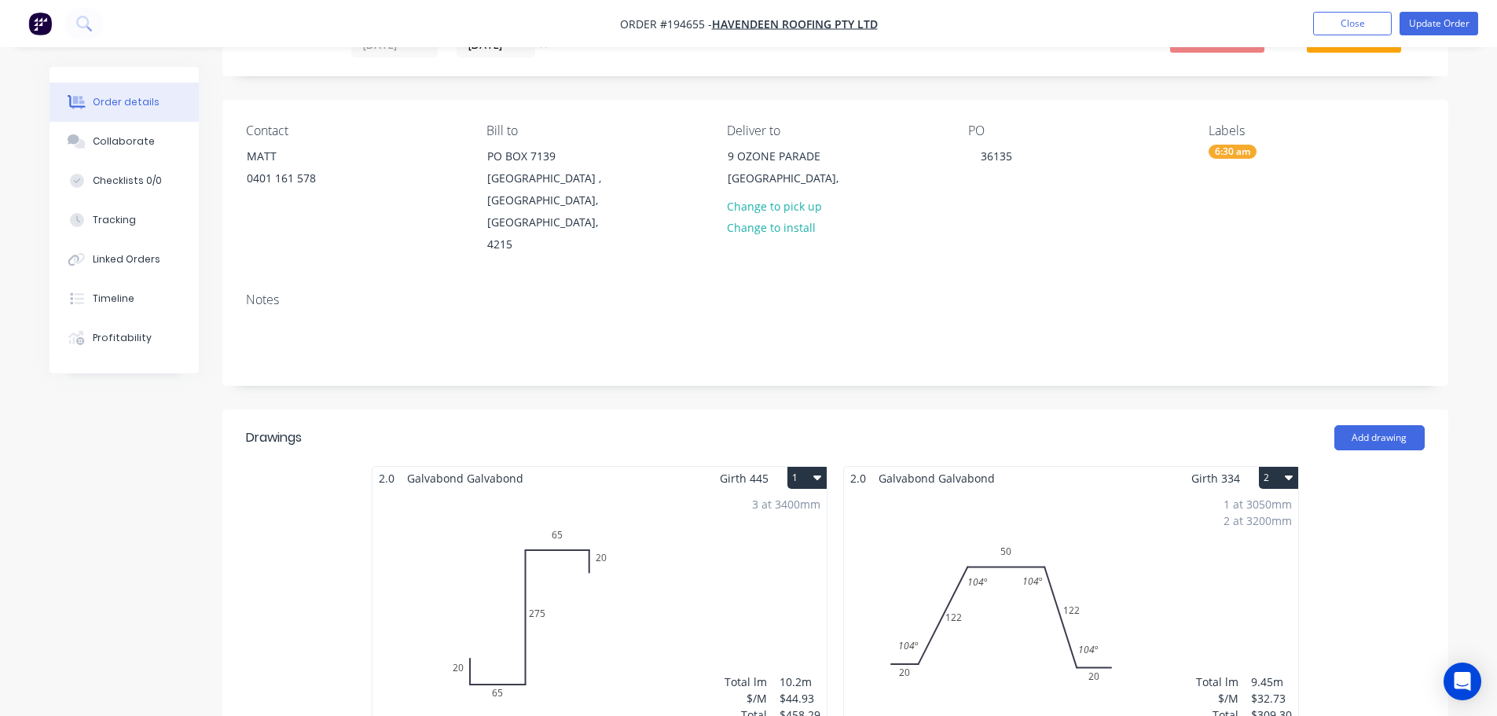
scroll to position [79, 0]
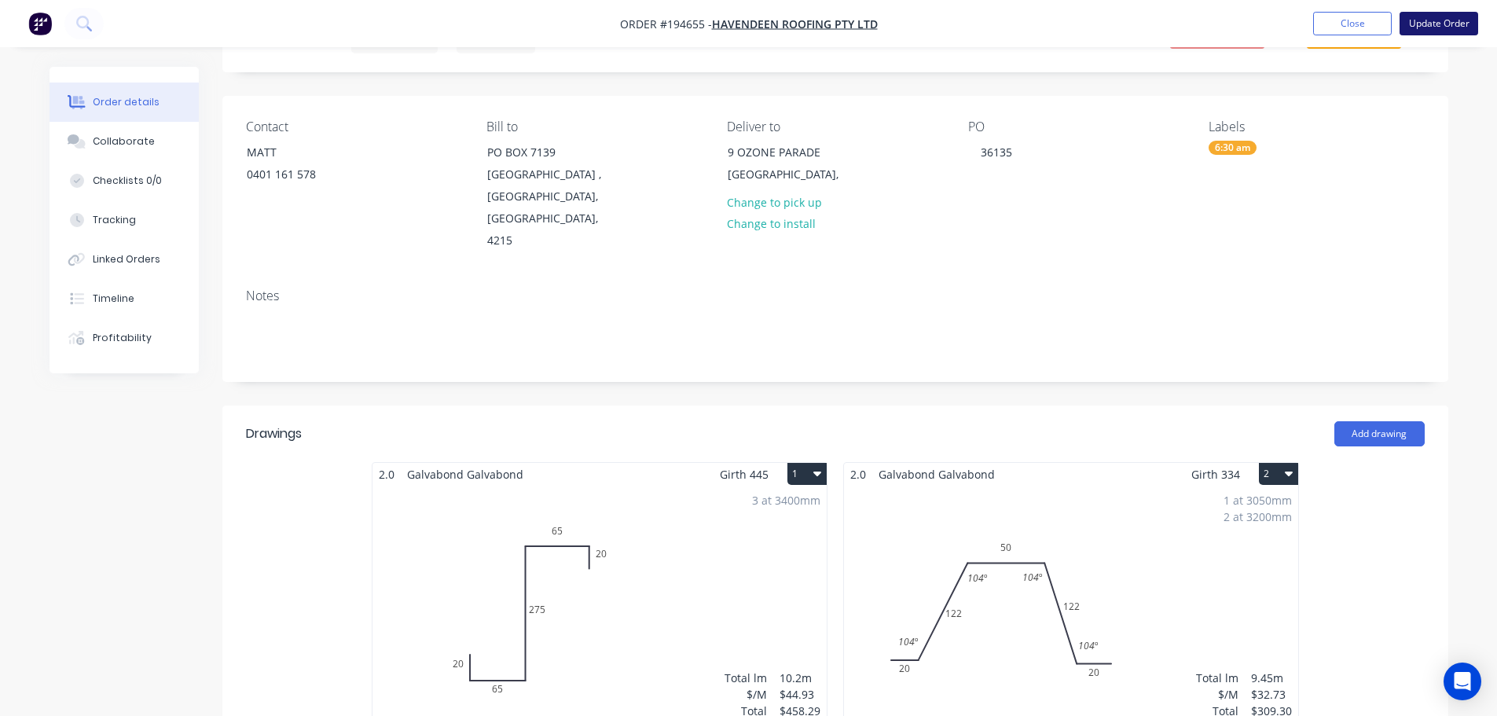
click at [1433, 17] on button "Update Order" at bounding box center [1438, 24] width 79 height 24
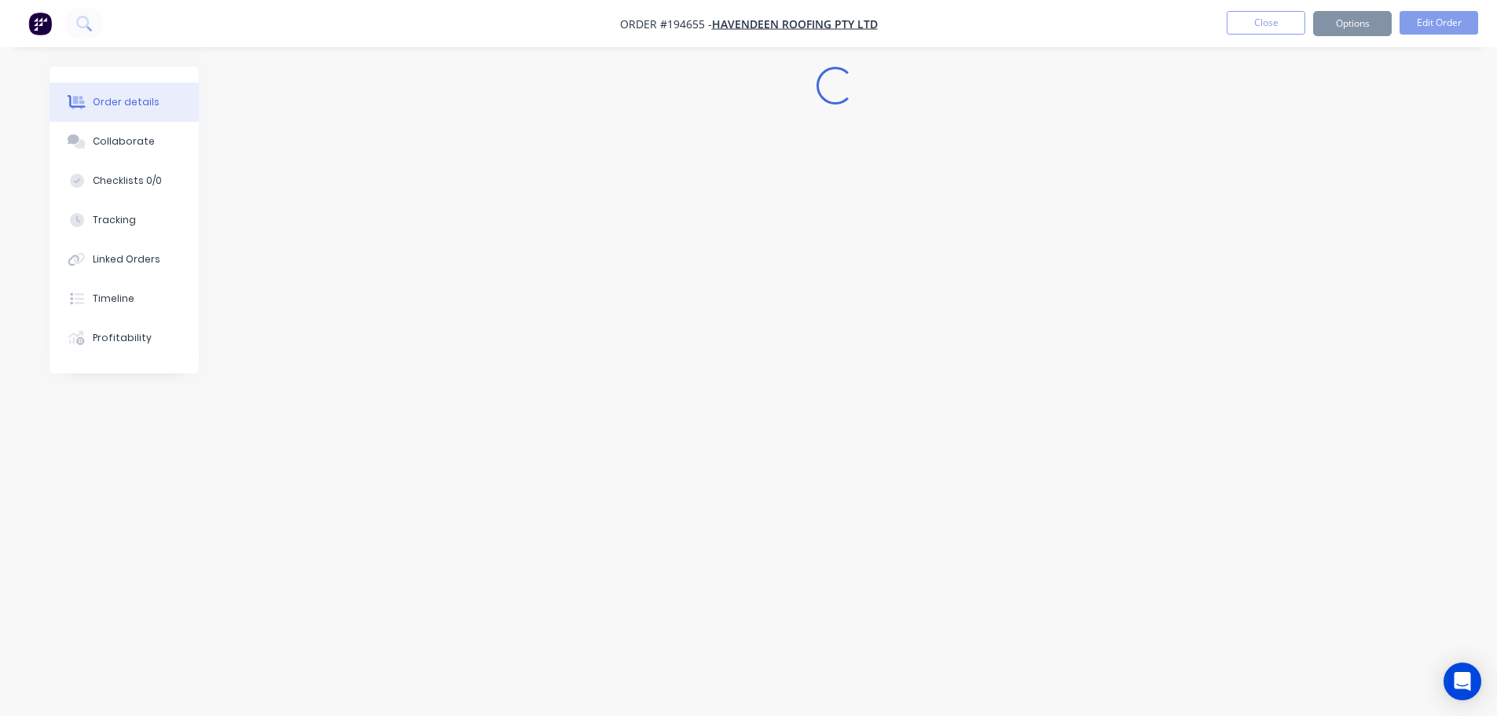
scroll to position [0, 0]
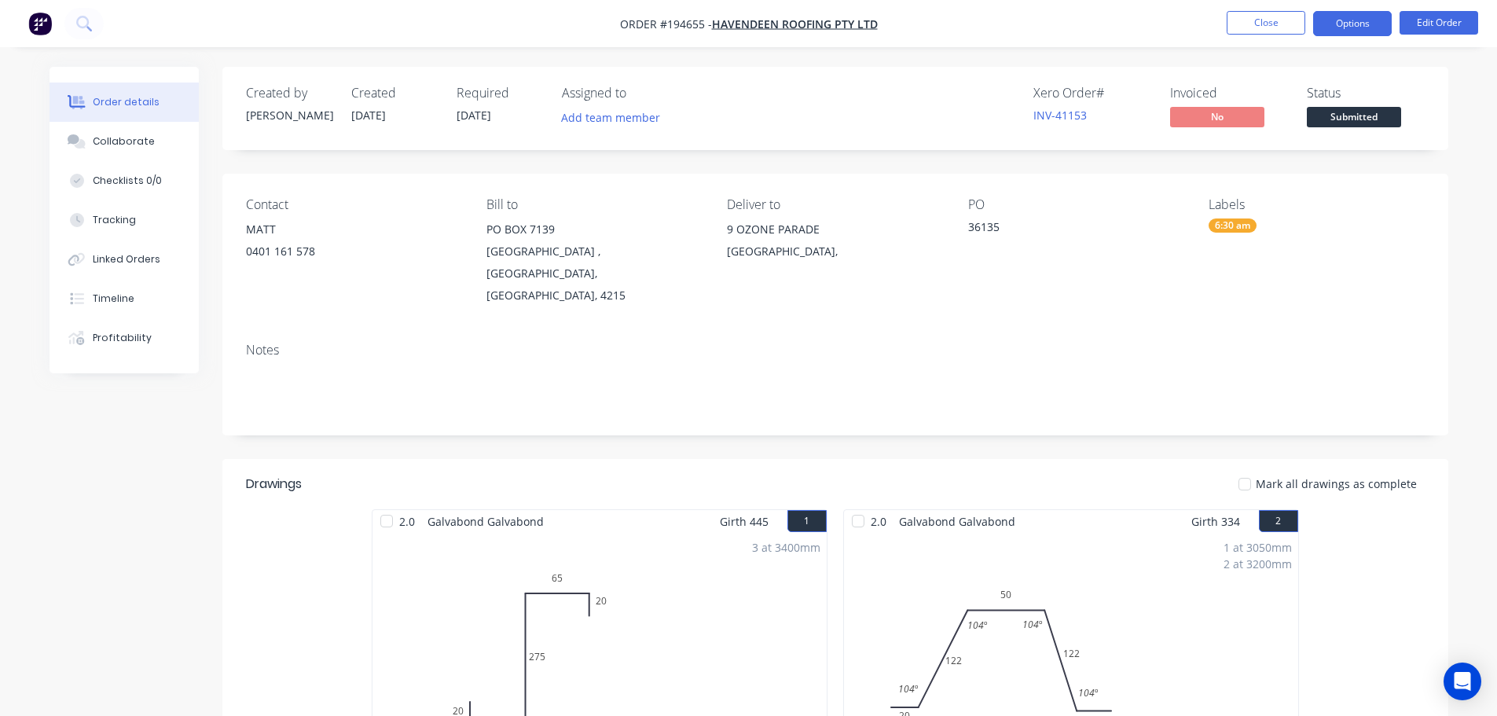
click at [1318, 17] on button "Options" at bounding box center [1352, 23] width 79 height 25
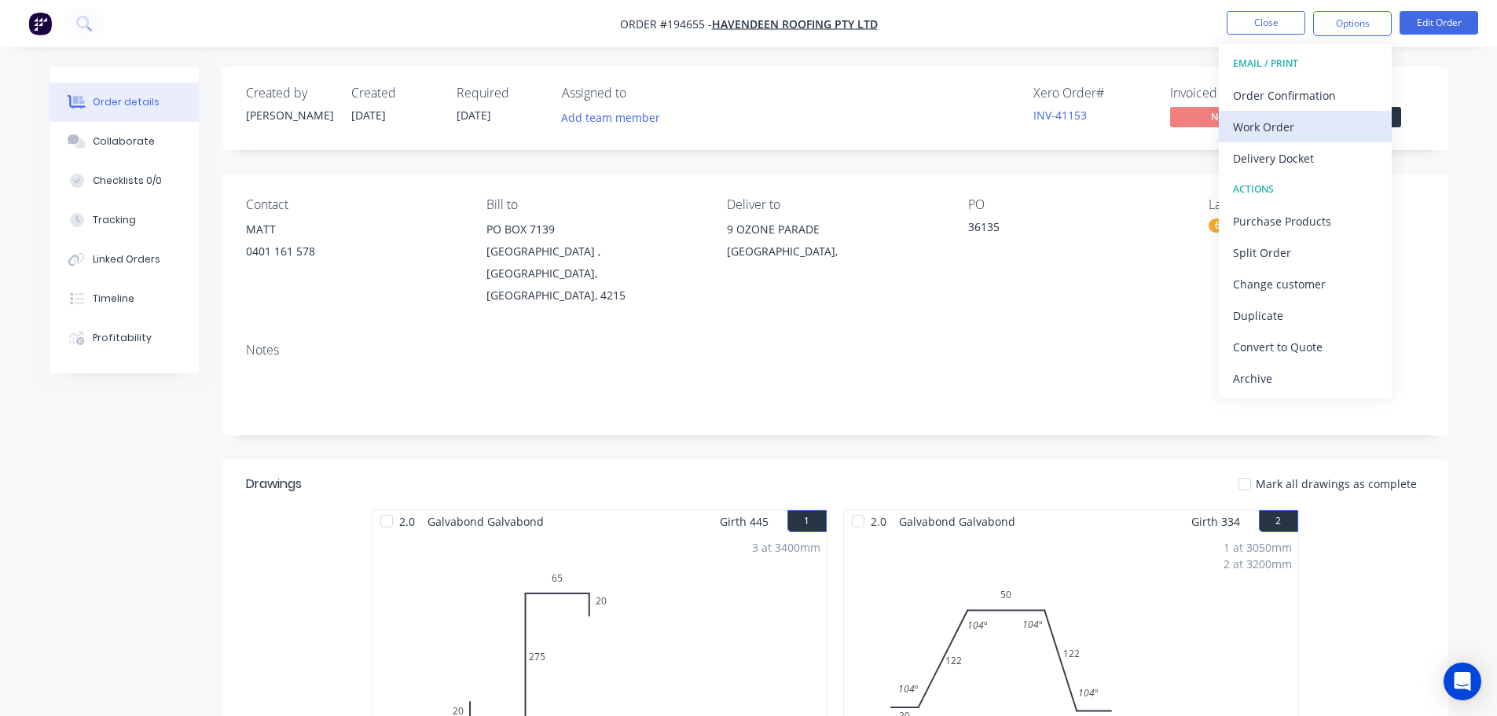
click at [1278, 116] on div "Work Order" at bounding box center [1305, 127] width 145 height 23
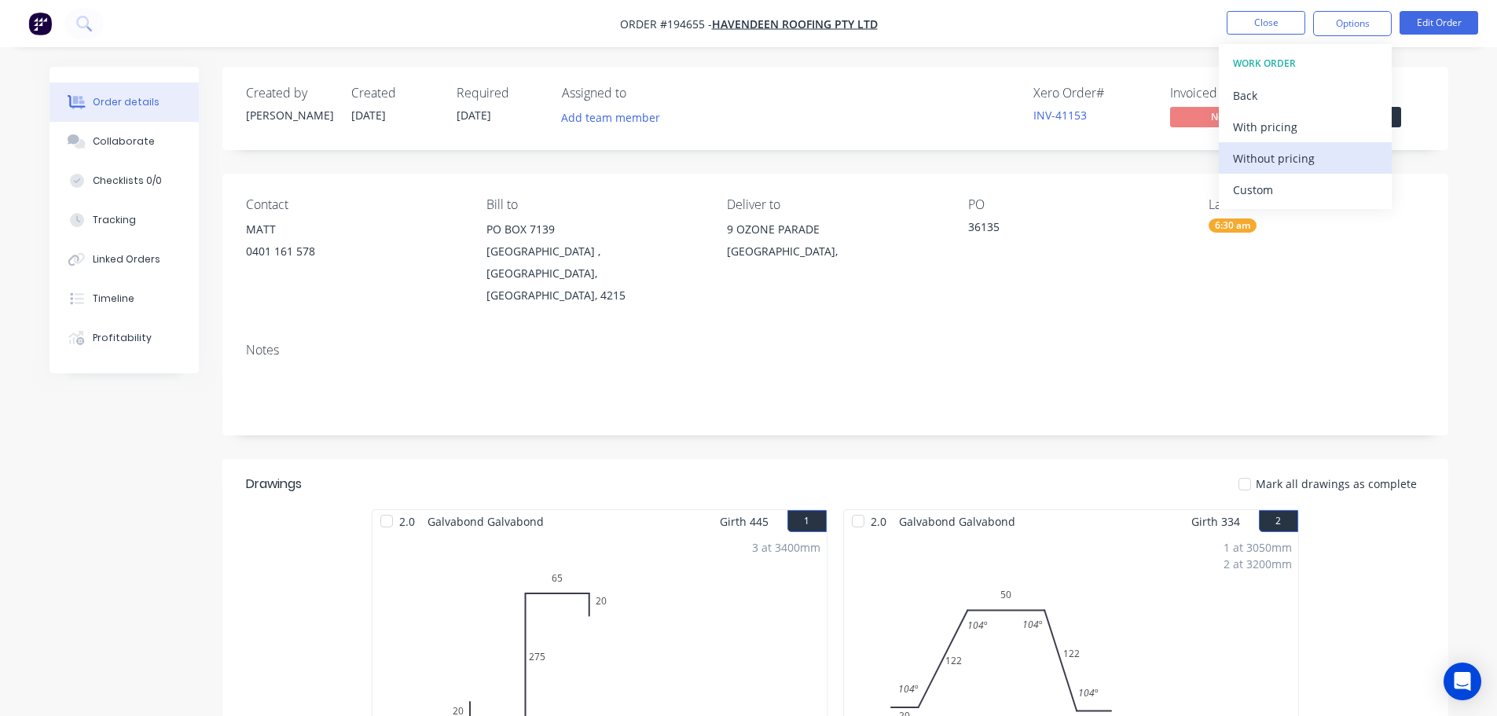
click at [1269, 156] on div "Without pricing" at bounding box center [1305, 158] width 145 height 23
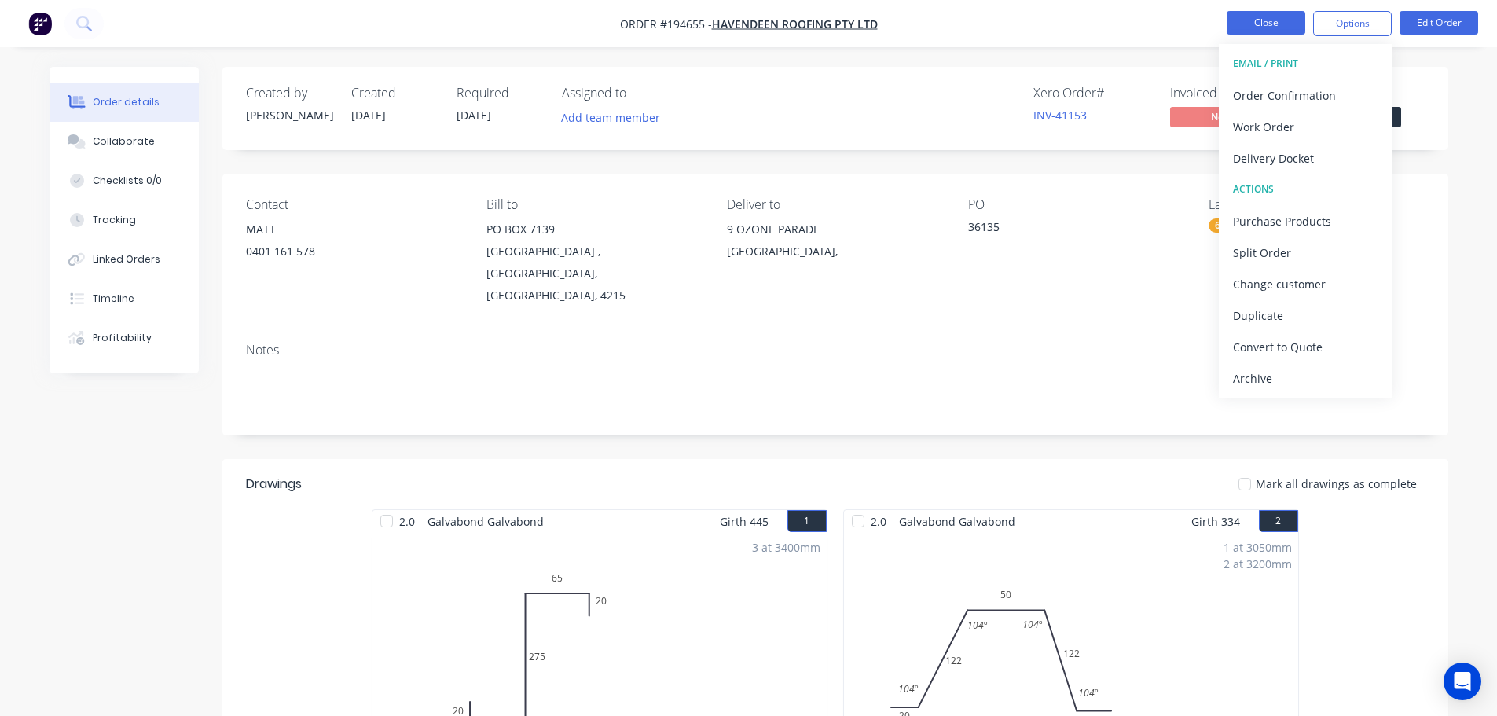
click at [1276, 18] on button "Close" at bounding box center [1266, 23] width 79 height 24
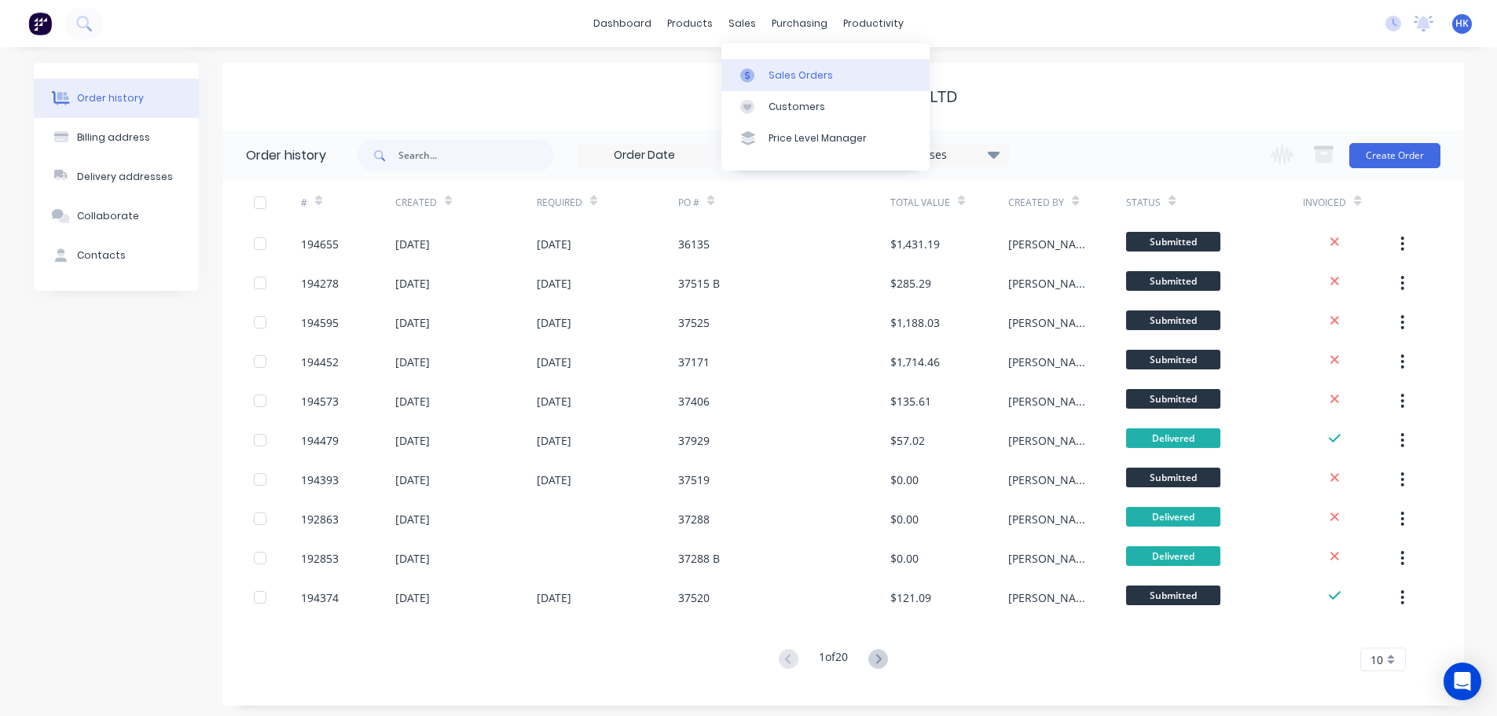
click at [783, 65] on link "Sales Orders" at bounding box center [825, 74] width 208 height 31
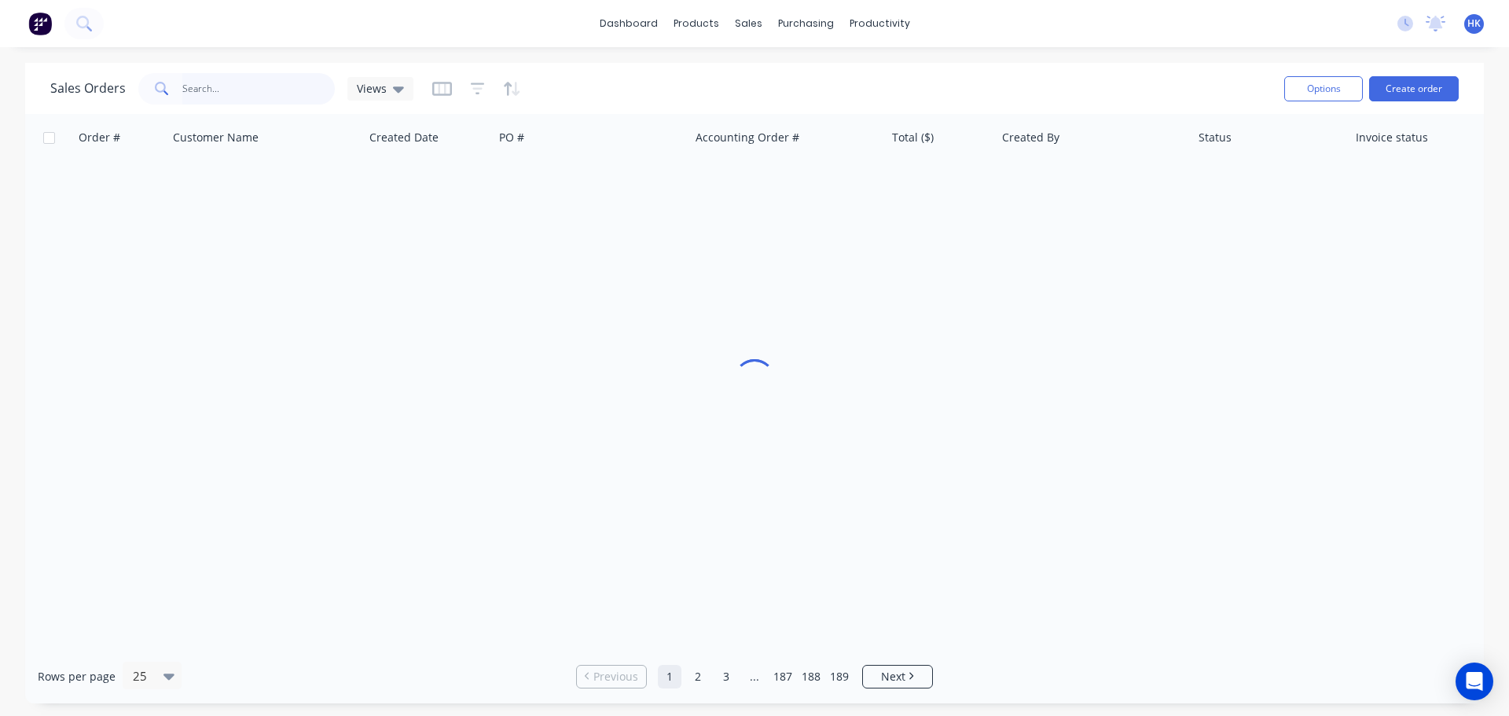
click at [252, 79] on input "text" at bounding box center [258, 88] width 153 height 31
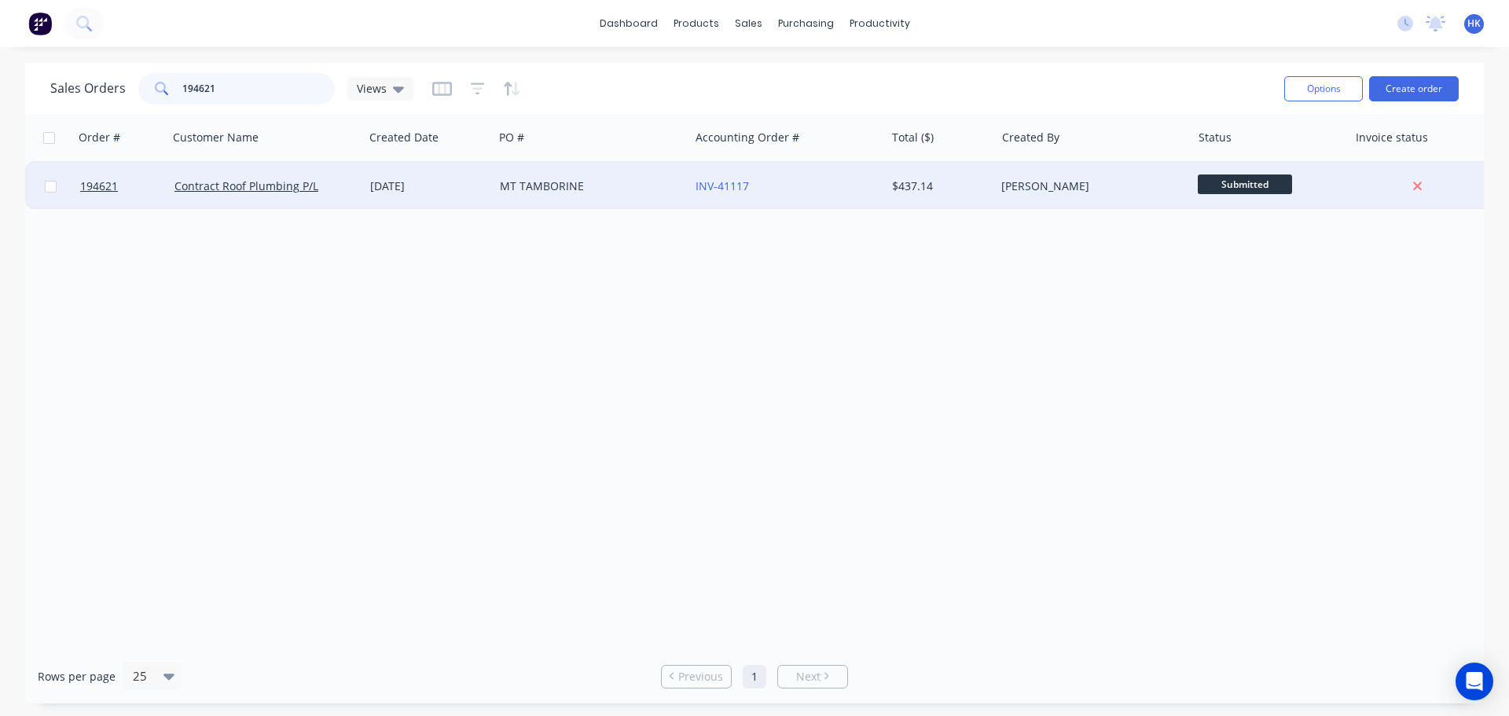
type input "194621"
click at [579, 199] on div "MT TAMBORINE" at bounding box center [591, 186] width 196 height 47
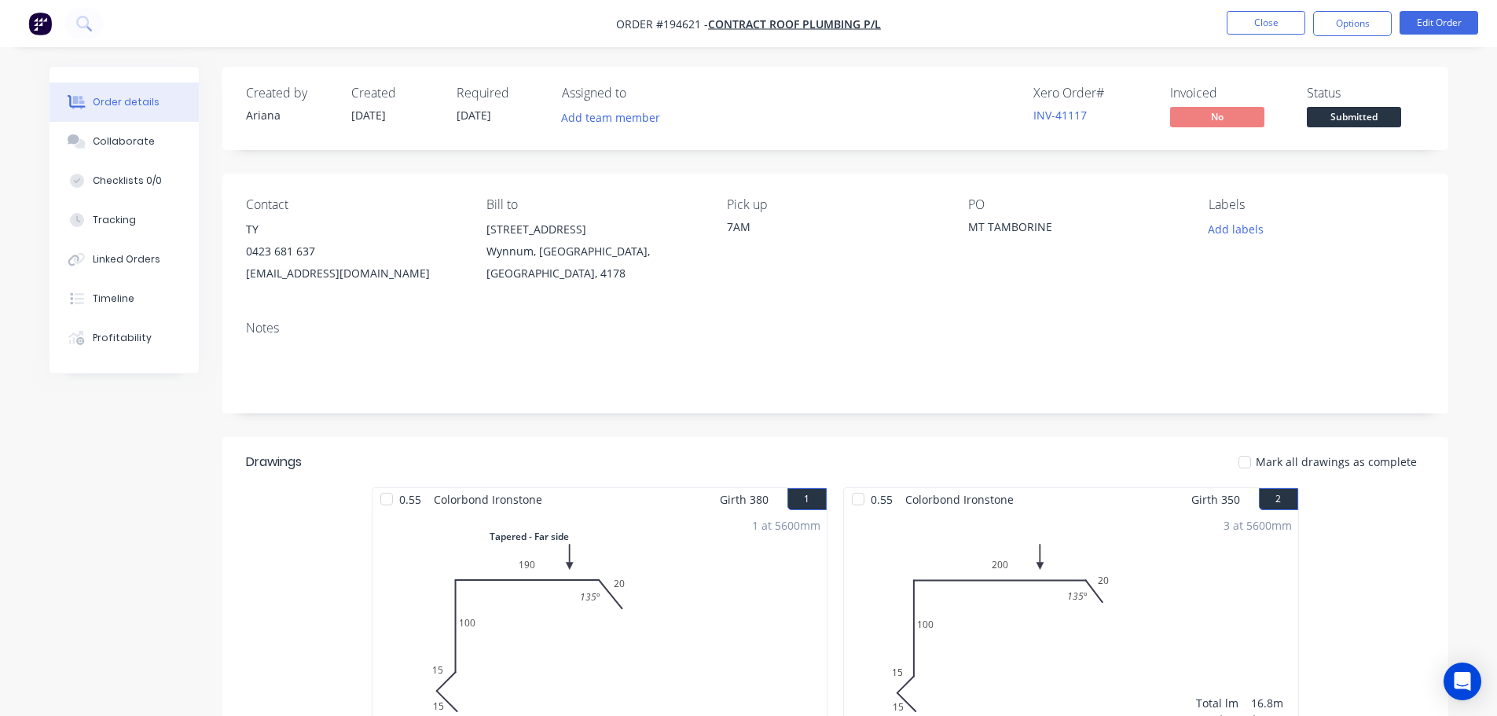
click at [1359, 117] on span "Submitted" at bounding box center [1354, 117] width 94 height 20
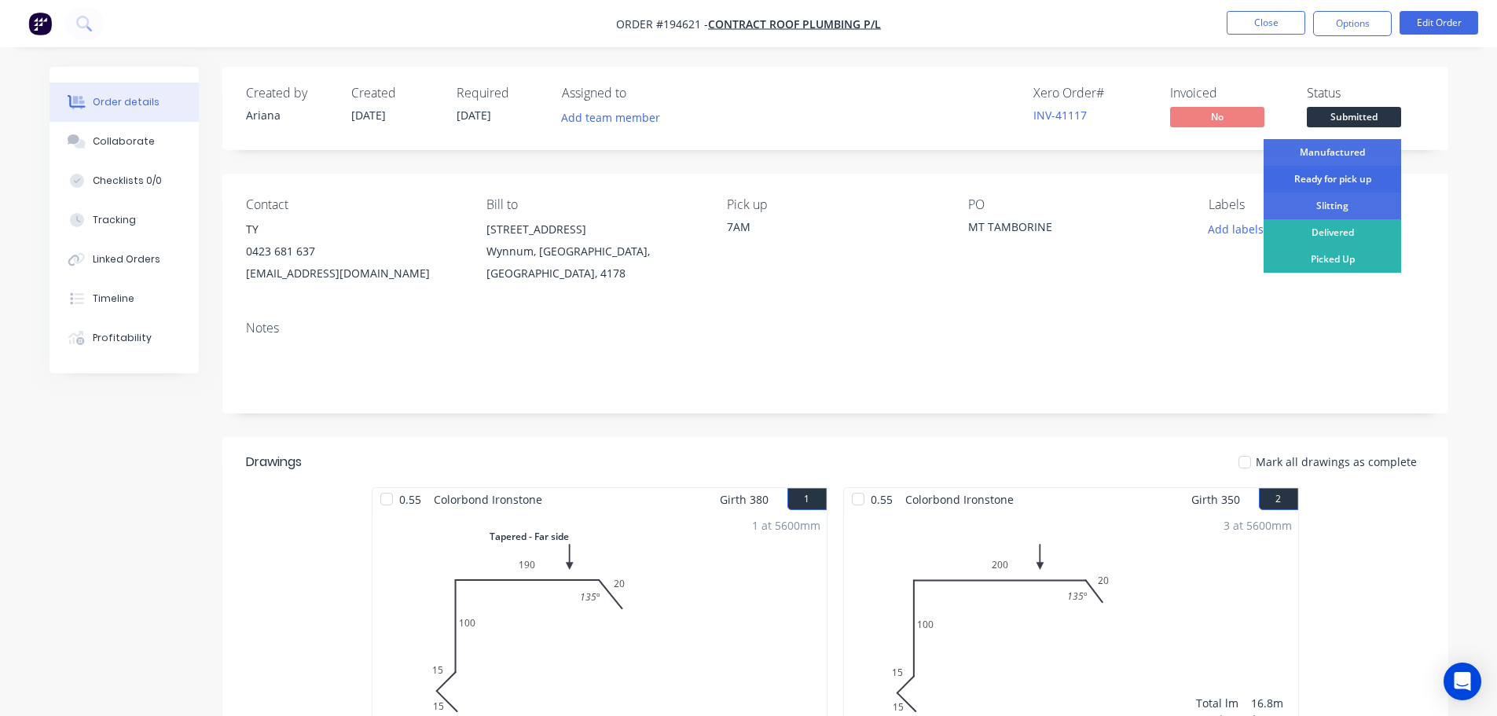
click at [1330, 176] on div "Ready for pick up" at bounding box center [1332, 179] width 138 height 27
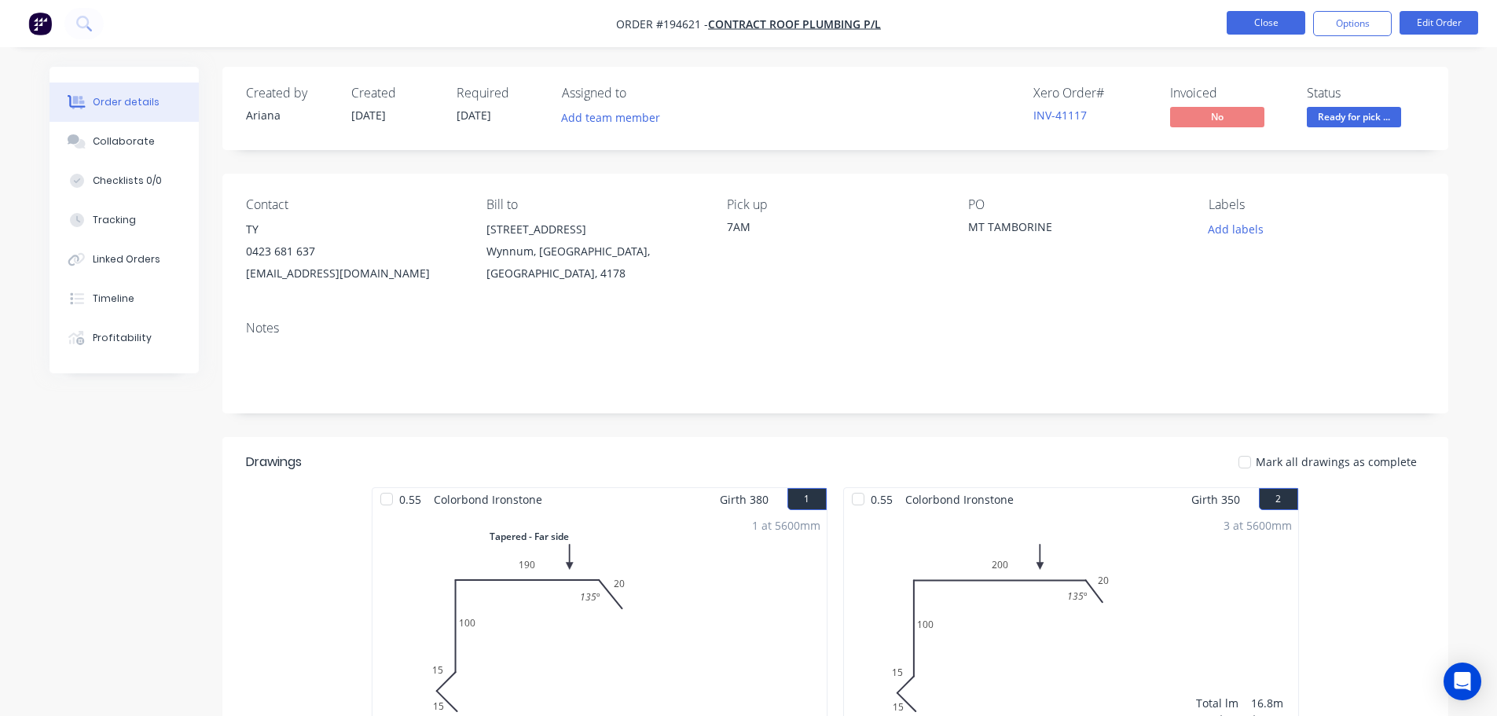
click at [1283, 20] on button "Close" at bounding box center [1266, 23] width 79 height 24
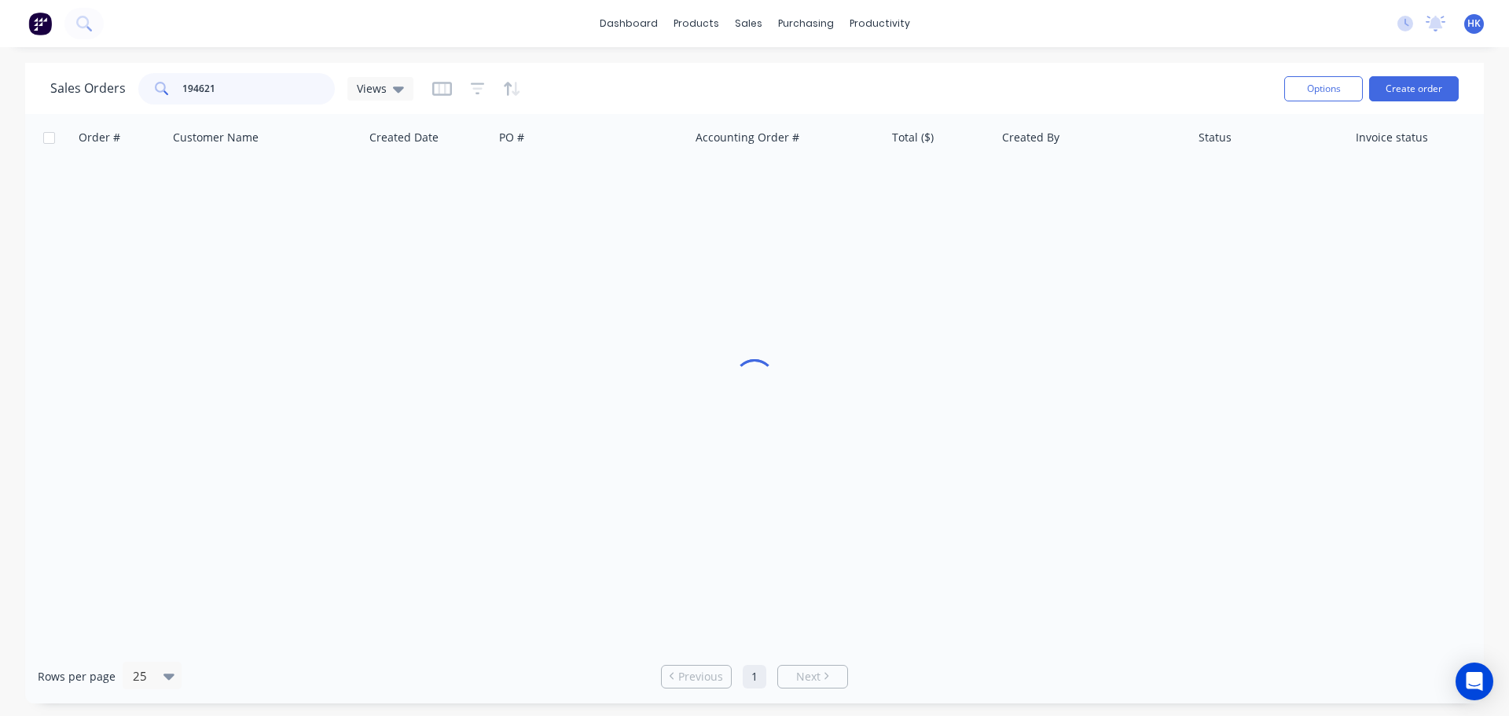
drag, startPoint x: 248, startPoint y: 94, endPoint x: 160, endPoint y: 106, distance: 88.1
click at [160, 106] on div "Sales Orders 194621 Views" at bounding box center [660, 88] width 1221 height 39
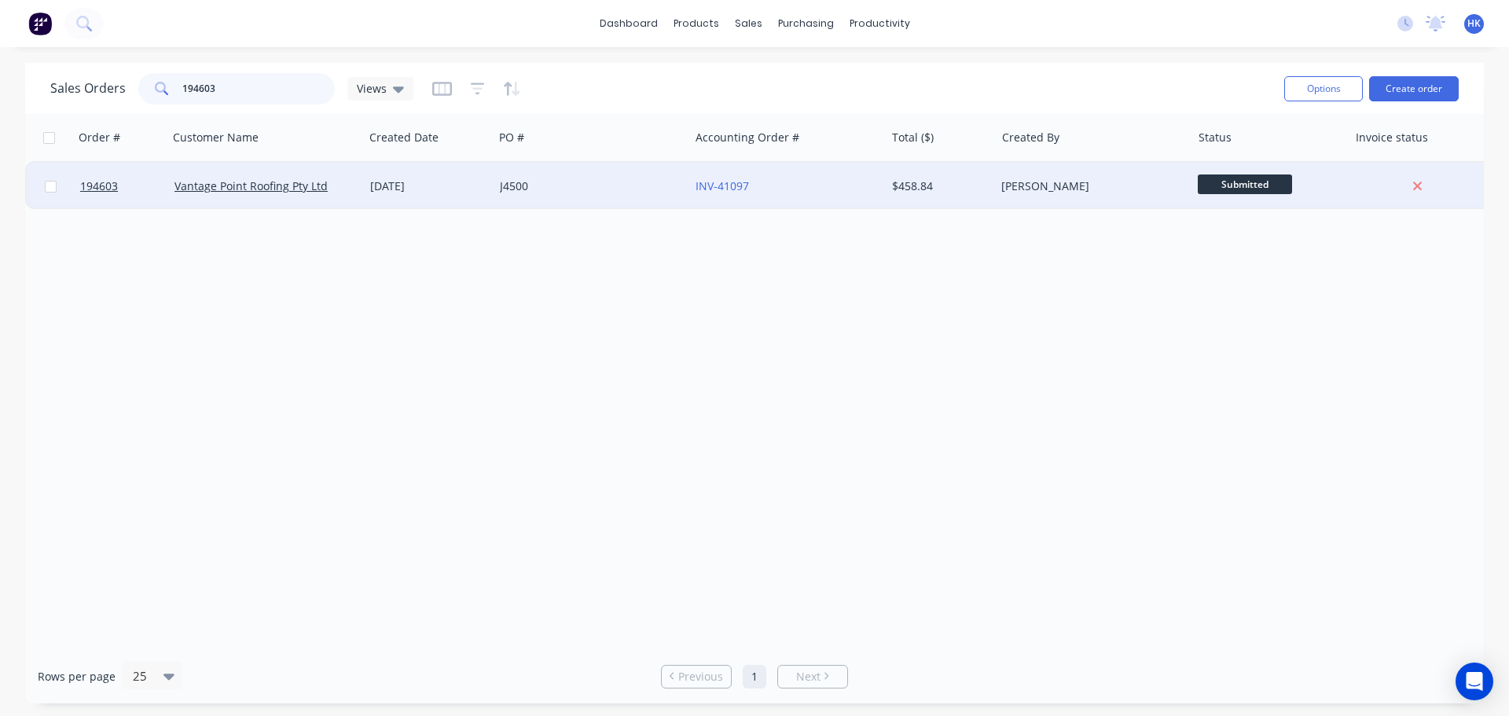
type input "194603"
click at [570, 177] on div "J4500" at bounding box center [591, 186] width 196 height 47
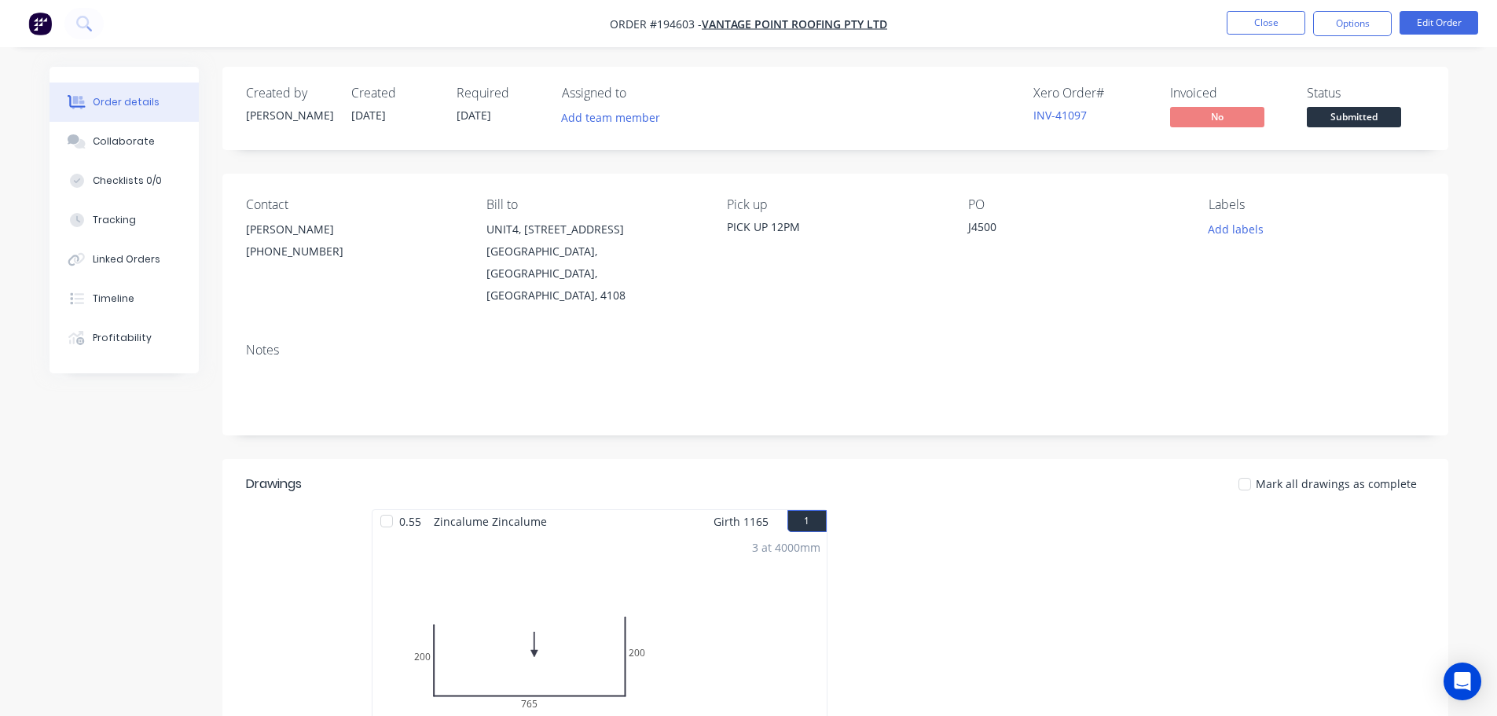
click at [1333, 117] on span "Submitted" at bounding box center [1354, 117] width 94 height 20
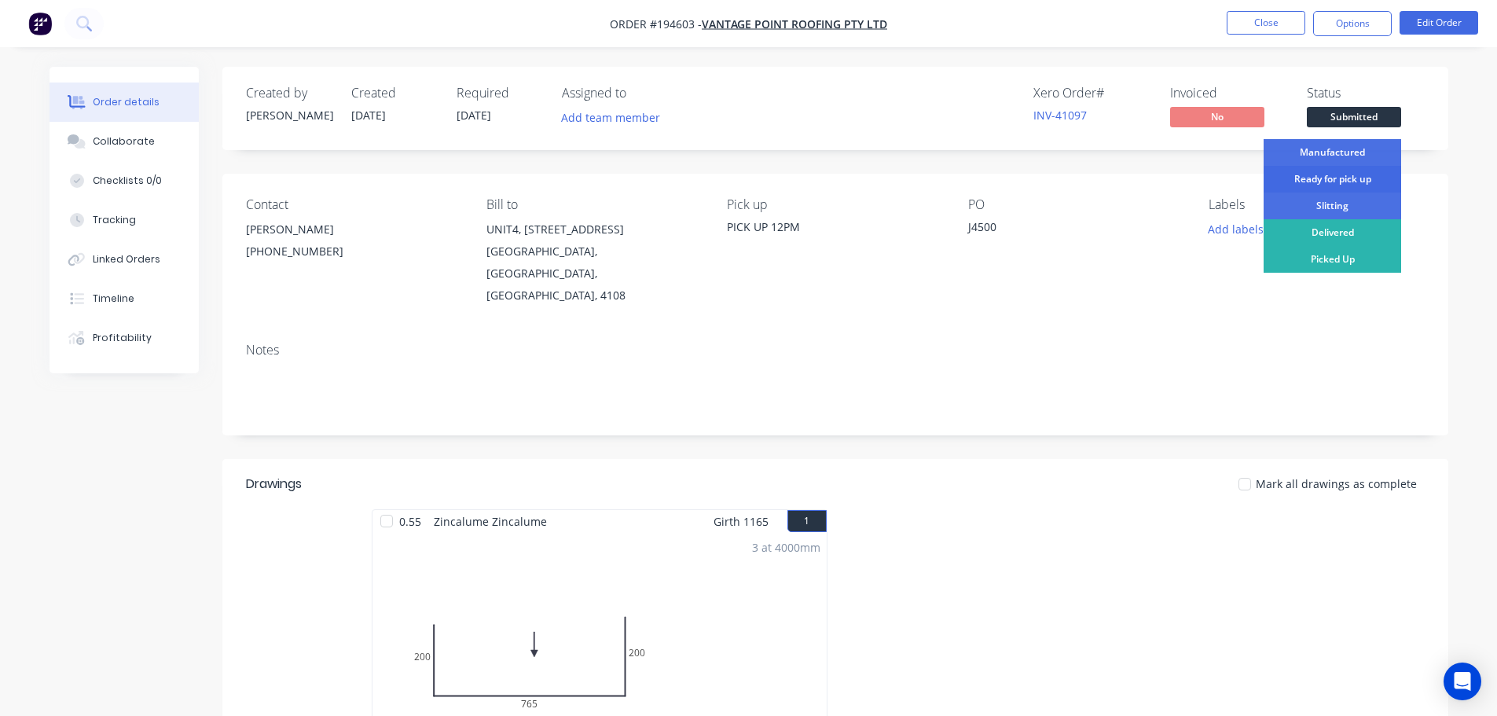
click at [1320, 175] on div "Ready for pick up" at bounding box center [1332, 179] width 138 height 27
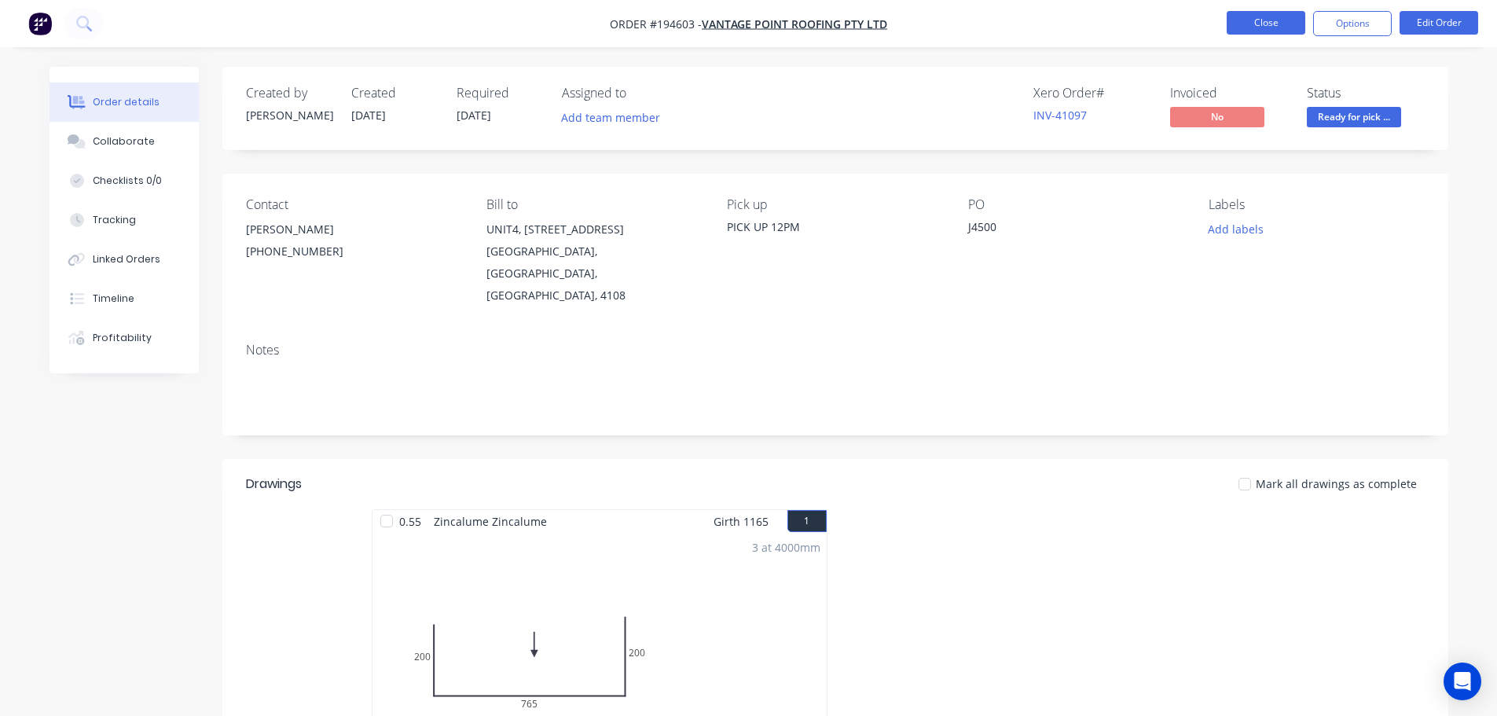
click at [1294, 29] on button "Close" at bounding box center [1266, 23] width 79 height 24
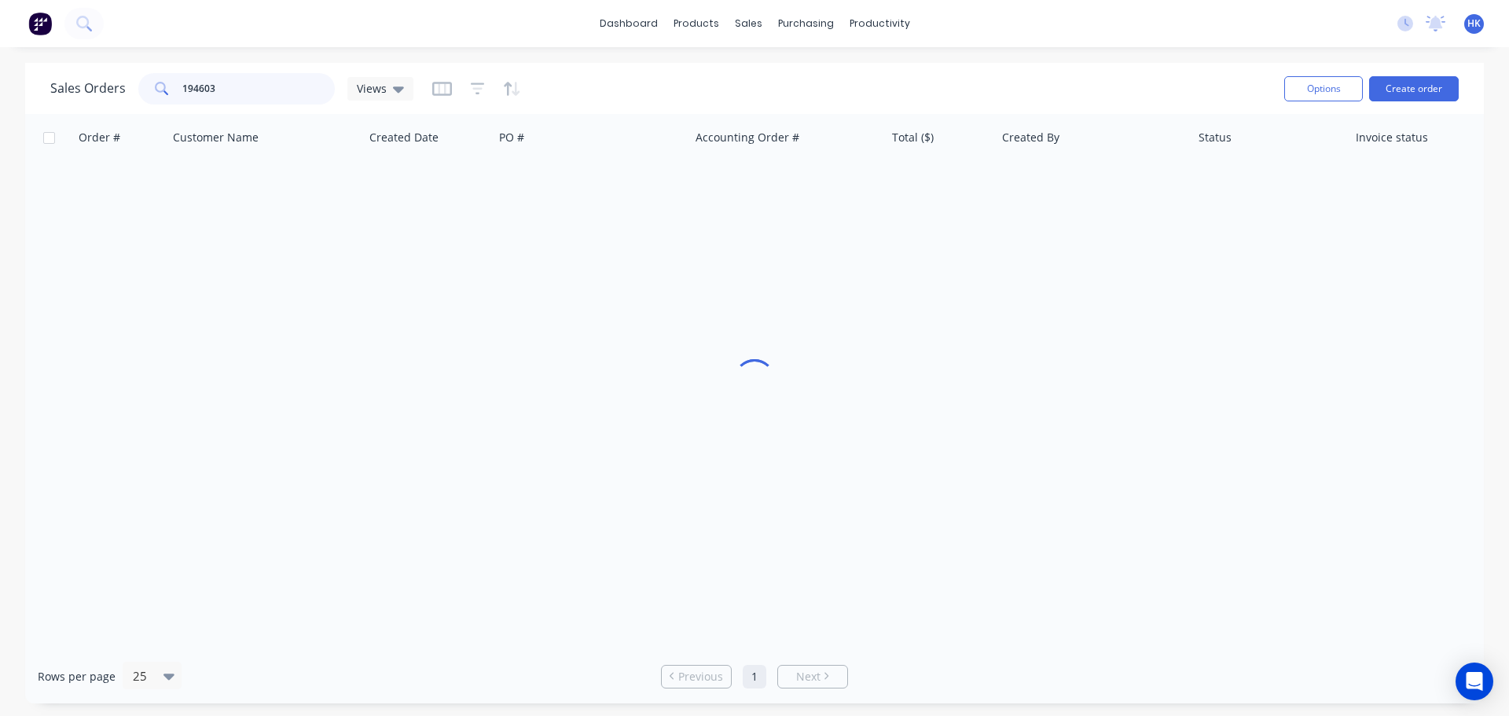
drag, startPoint x: 280, startPoint y: 84, endPoint x: 159, endPoint y: 91, distance: 121.2
click at [159, 91] on div "194603" at bounding box center [236, 88] width 196 height 31
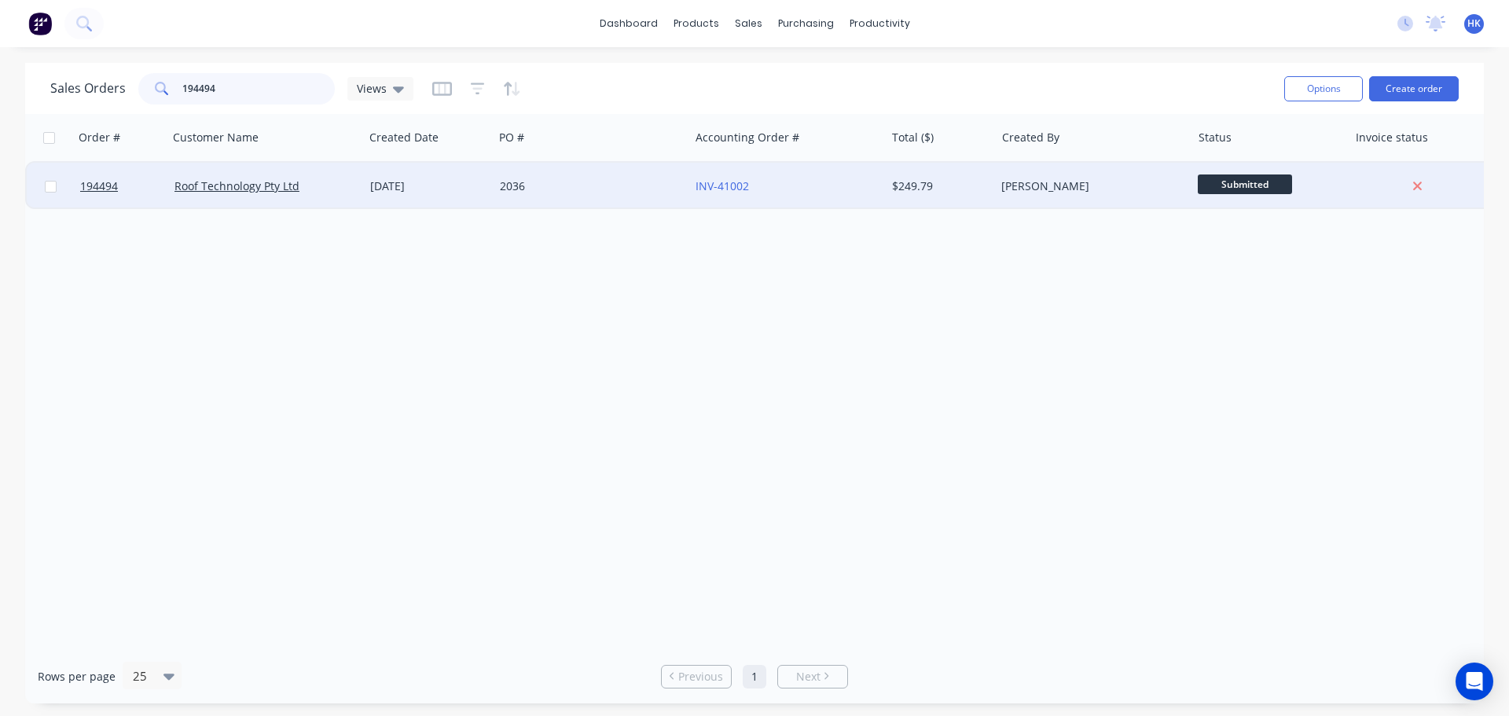
type input "194494"
click at [636, 188] on div "2036" at bounding box center [587, 186] width 174 height 16
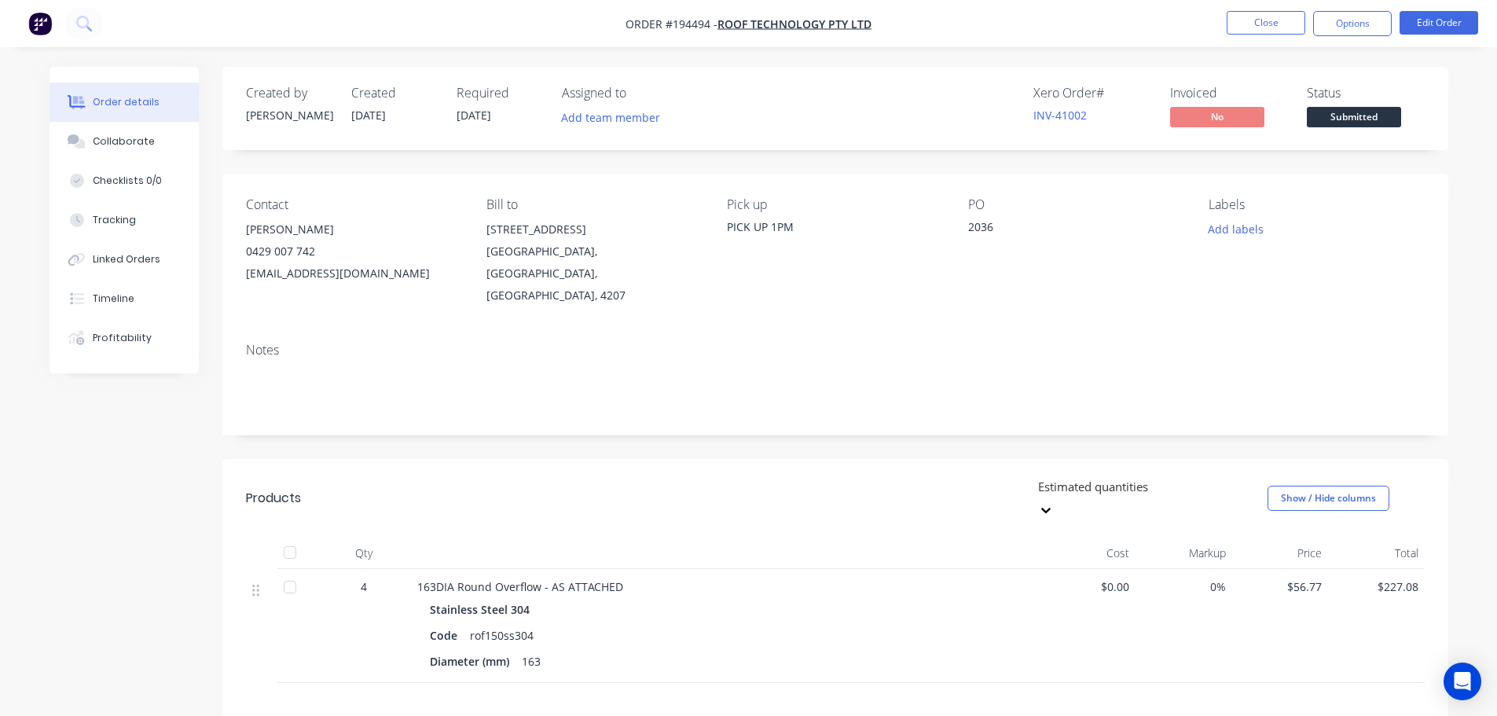
click at [1357, 120] on span "Submitted" at bounding box center [1354, 117] width 94 height 20
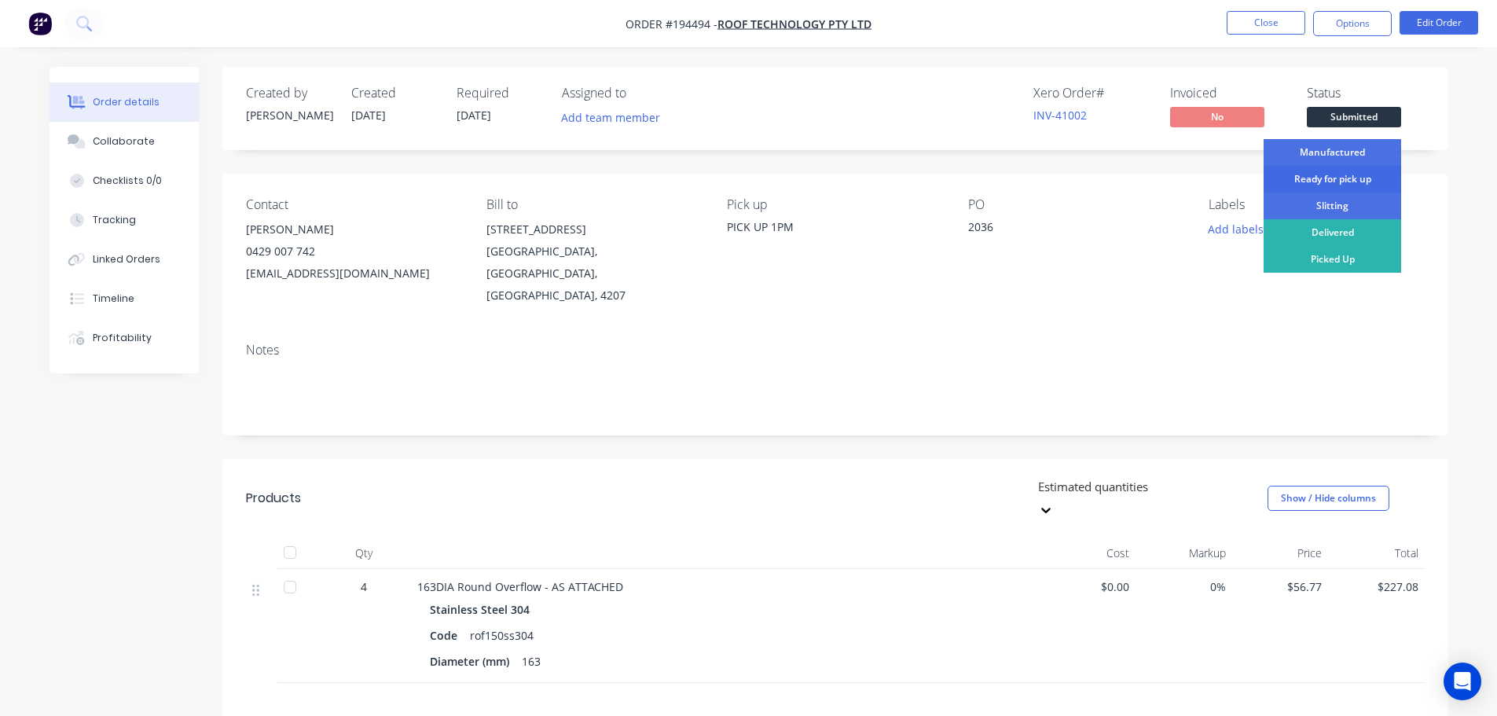
click at [1330, 177] on div "Ready for pick up" at bounding box center [1332, 179] width 138 height 27
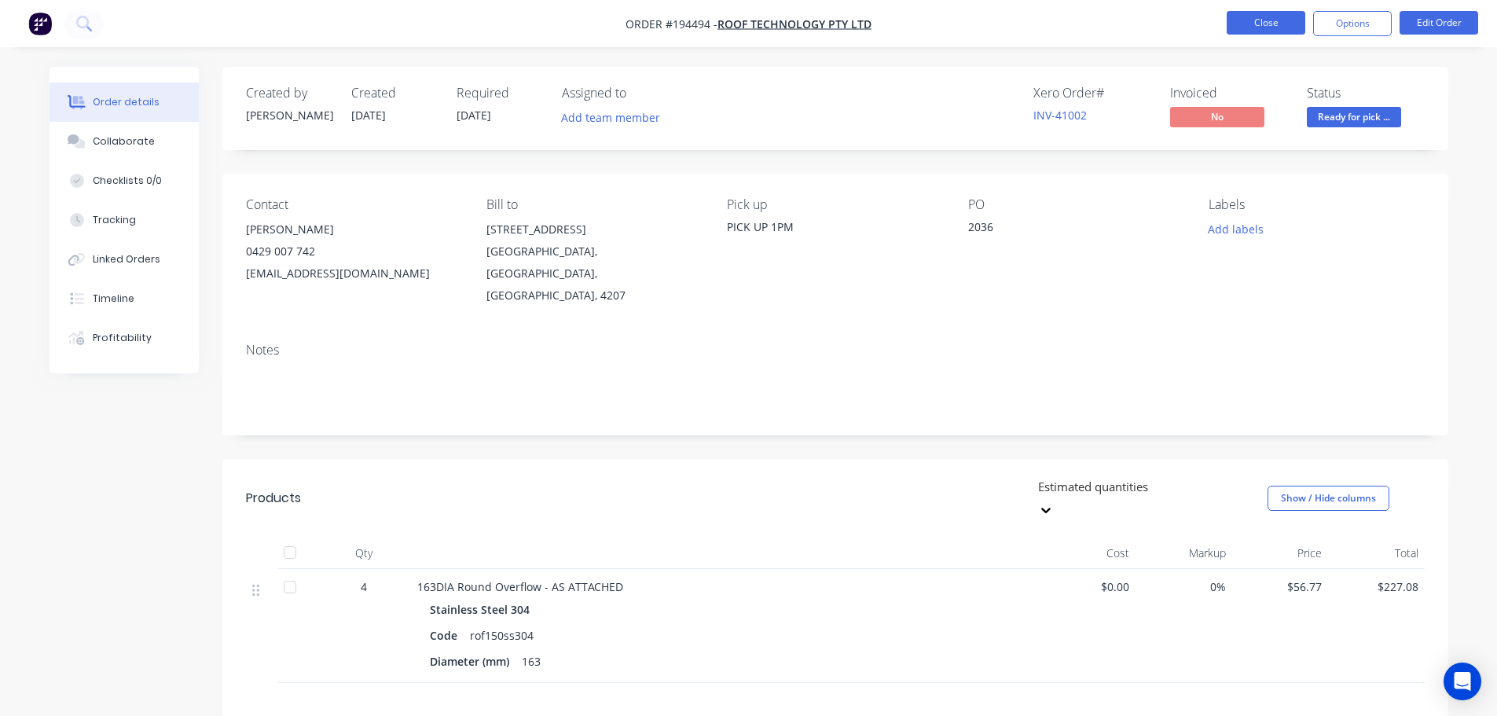
click at [1262, 20] on button "Close" at bounding box center [1266, 23] width 79 height 24
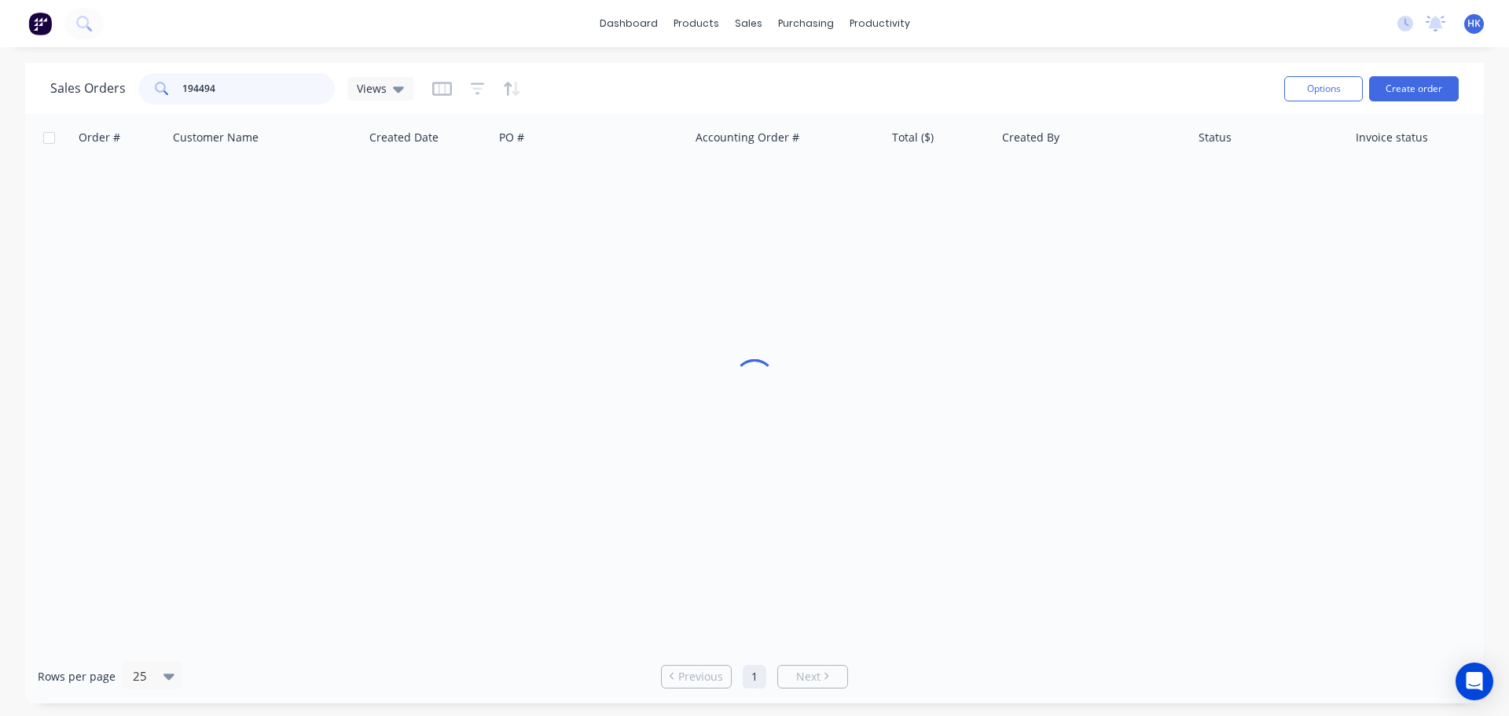
drag, startPoint x: 211, startPoint y: 85, endPoint x: 170, endPoint y: 81, distance: 41.8
click at [170, 81] on div "194494" at bounding box center [236, 88] width 196 height 31
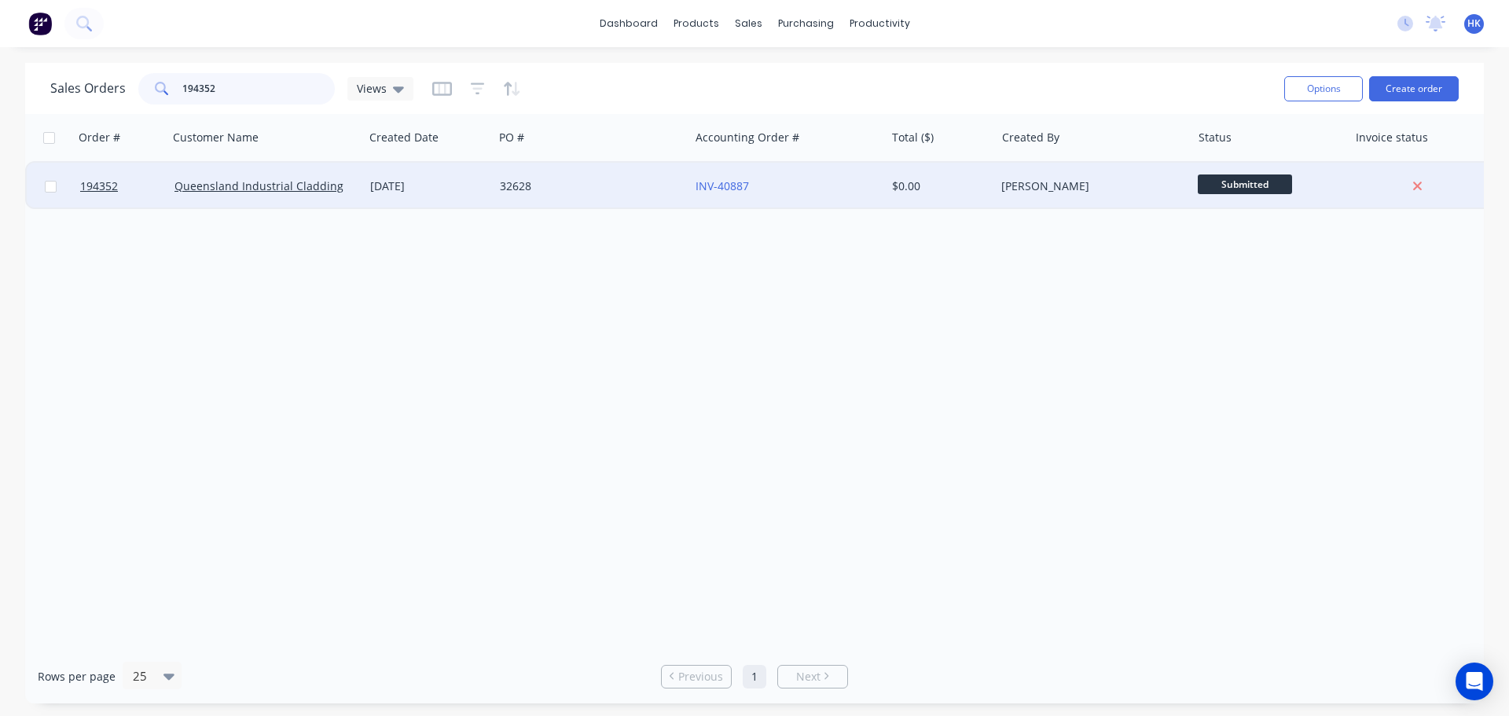
type input "194352"
click at [543, 186] on div "32628" at bounding box center [587, 186] width 174 height 16
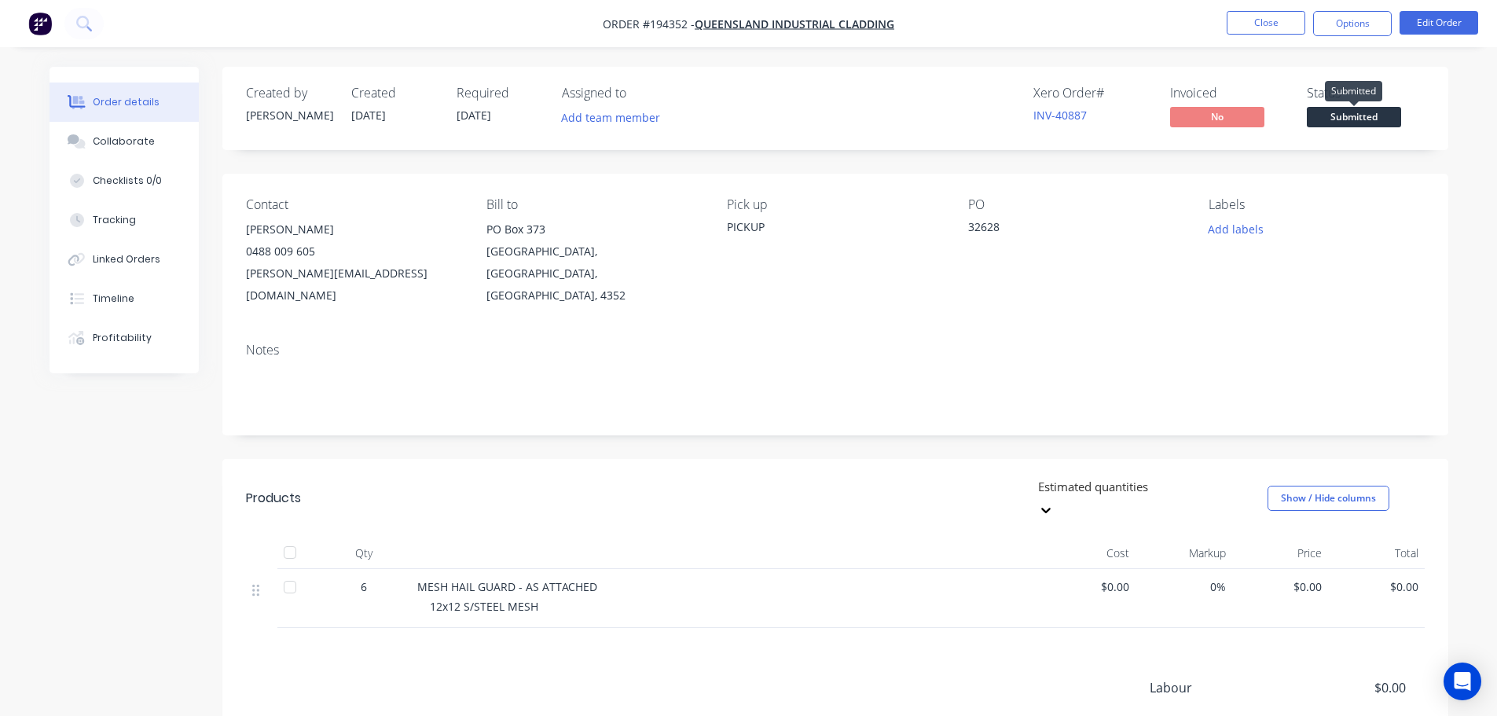
click at [1383, 123] on span "Submitted" at bounding box center [1354, 117] width 94 height 20
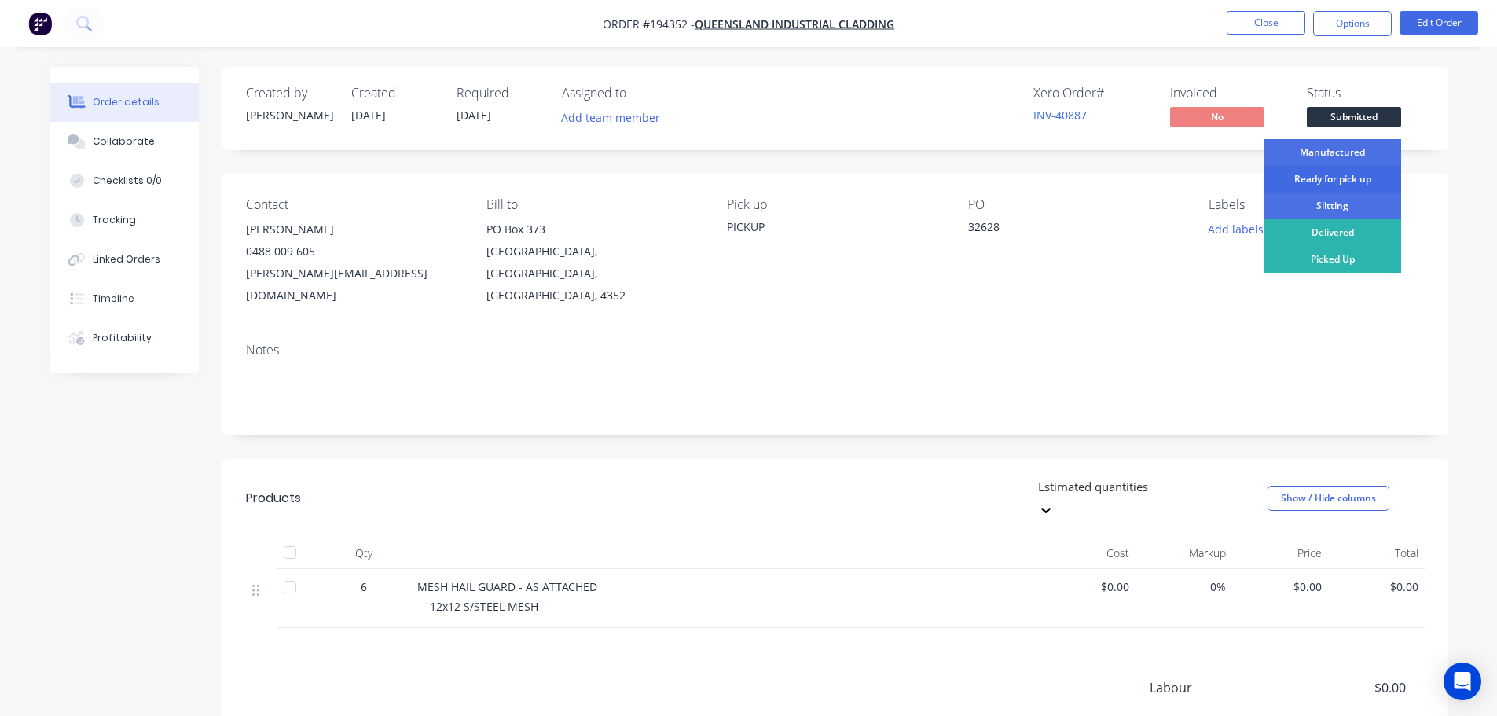
click at [1343, 181] on div "Ready for pick up" at bounding box center [1332, 179] width 138 height 27
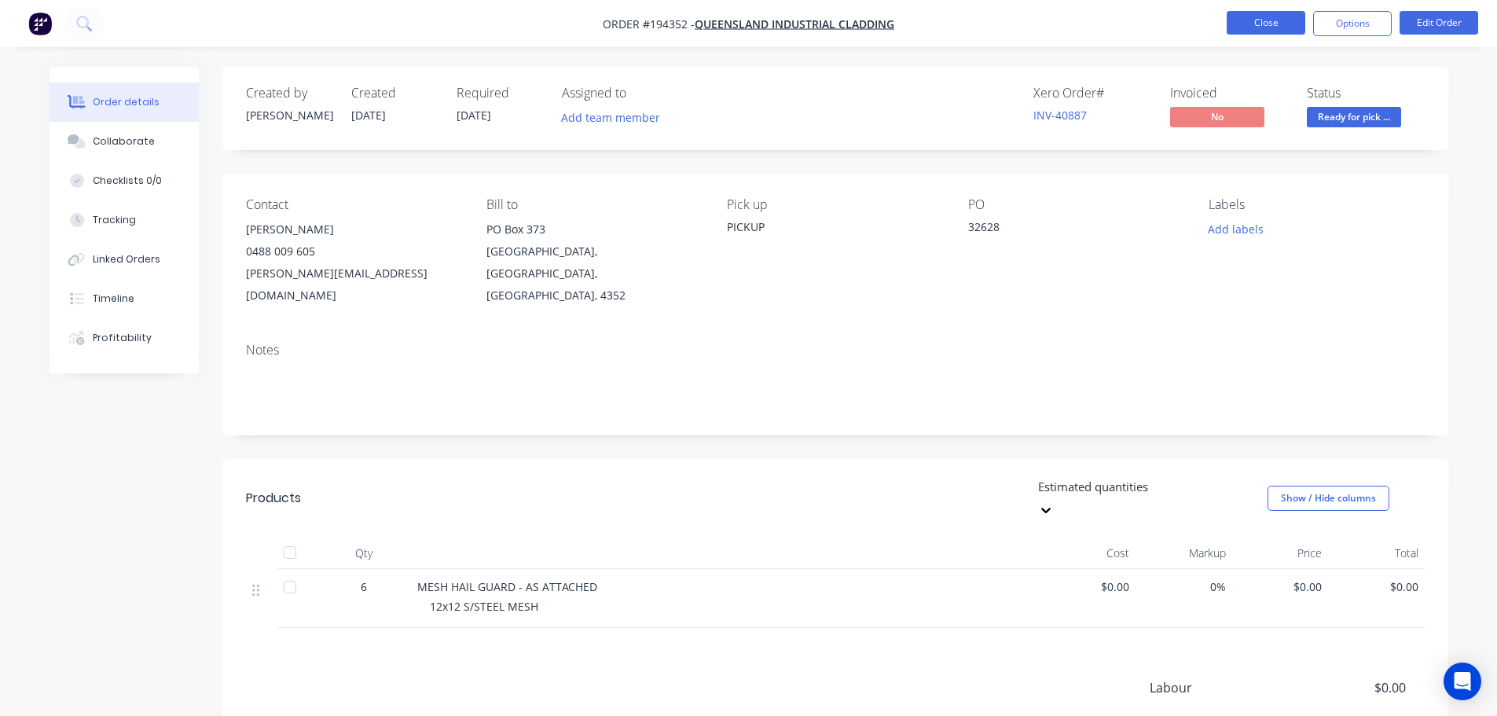
click at [1285, 30] on button "Close" at bounding box center [1266, 23] width 79 height 24
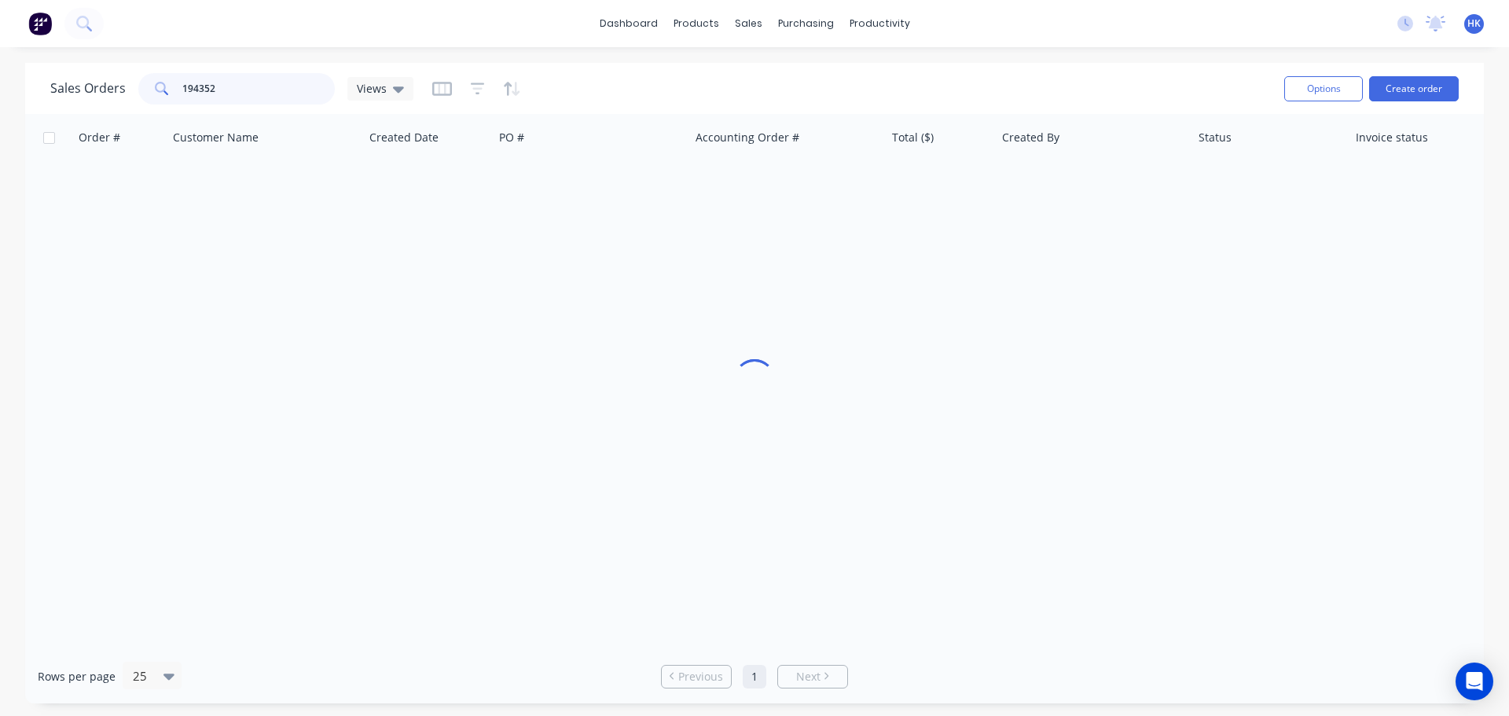
drag, startPoint x: 240, startPoint y: 85, endPoint x: 141, endPoint y: 106, distance: 100.5
click at [141, 106] on div "Sales Orders 194352 Views" at bounding box center [660, 88] width 1221 height 39
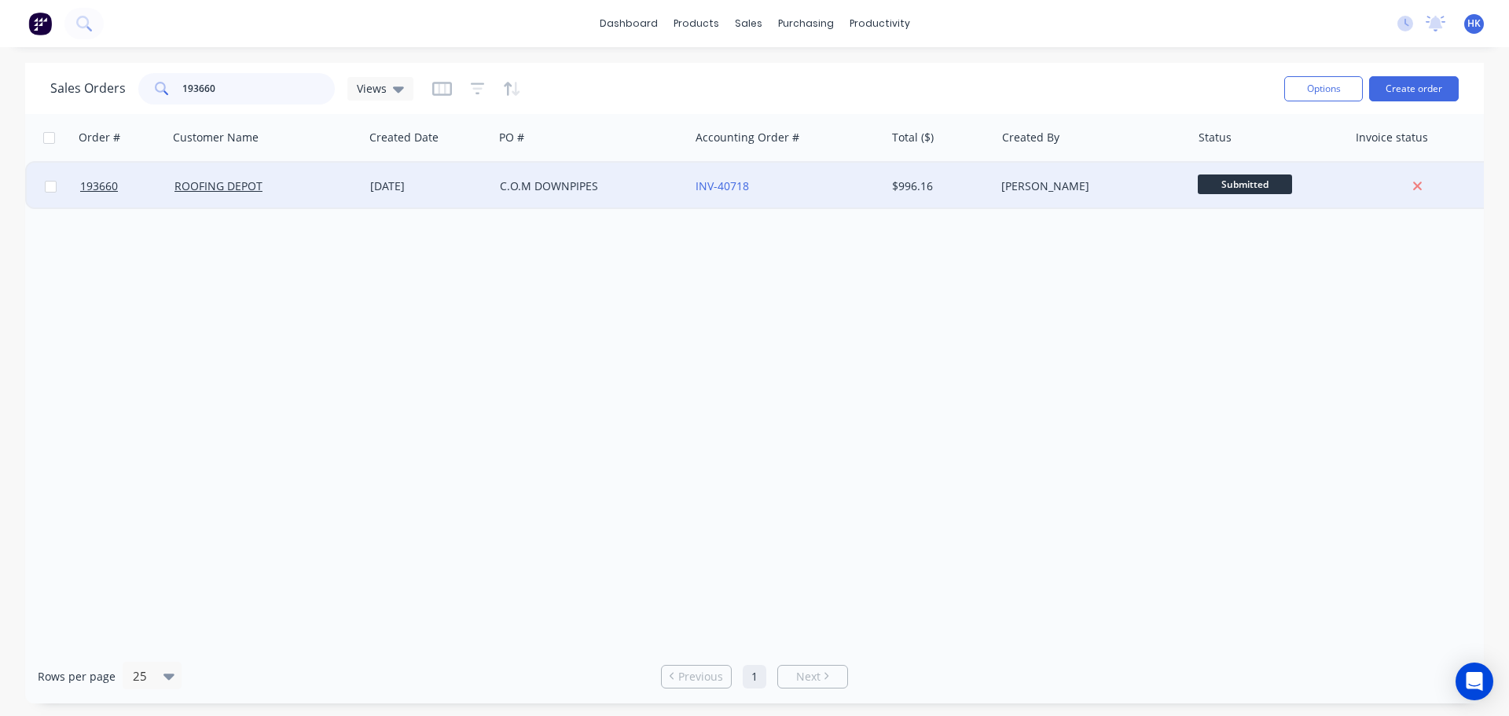
type input "193660"
click at [563, 201] on div "C.O.M DOWNPIPES" at bounding box center [591, 186] width 196 height 47
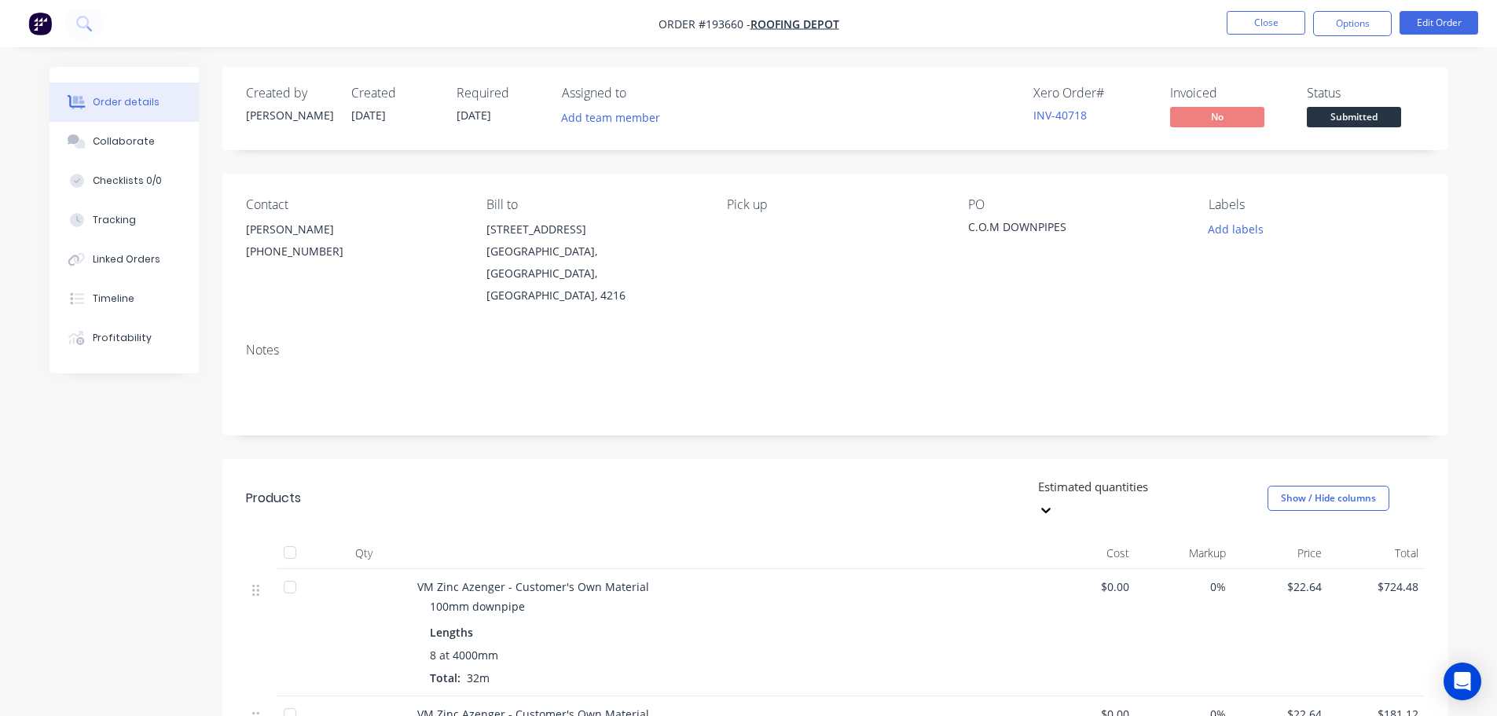
click at [1331, 115] on span "Submitted" at bounding box center [1354, 117] width 94 height 20
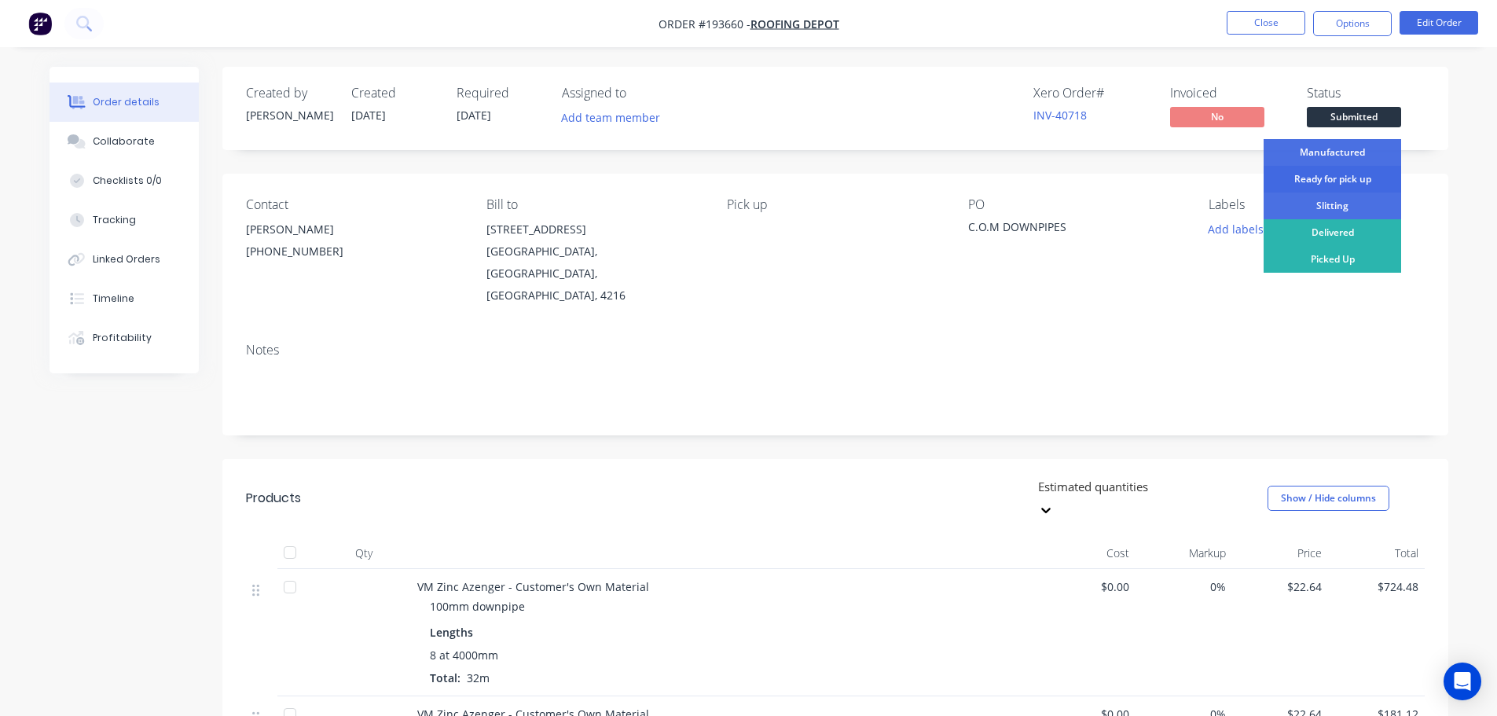
click at [1327, 174] on div "Ready for pick up" at bounding box center [1332, 179] width 138 height 27
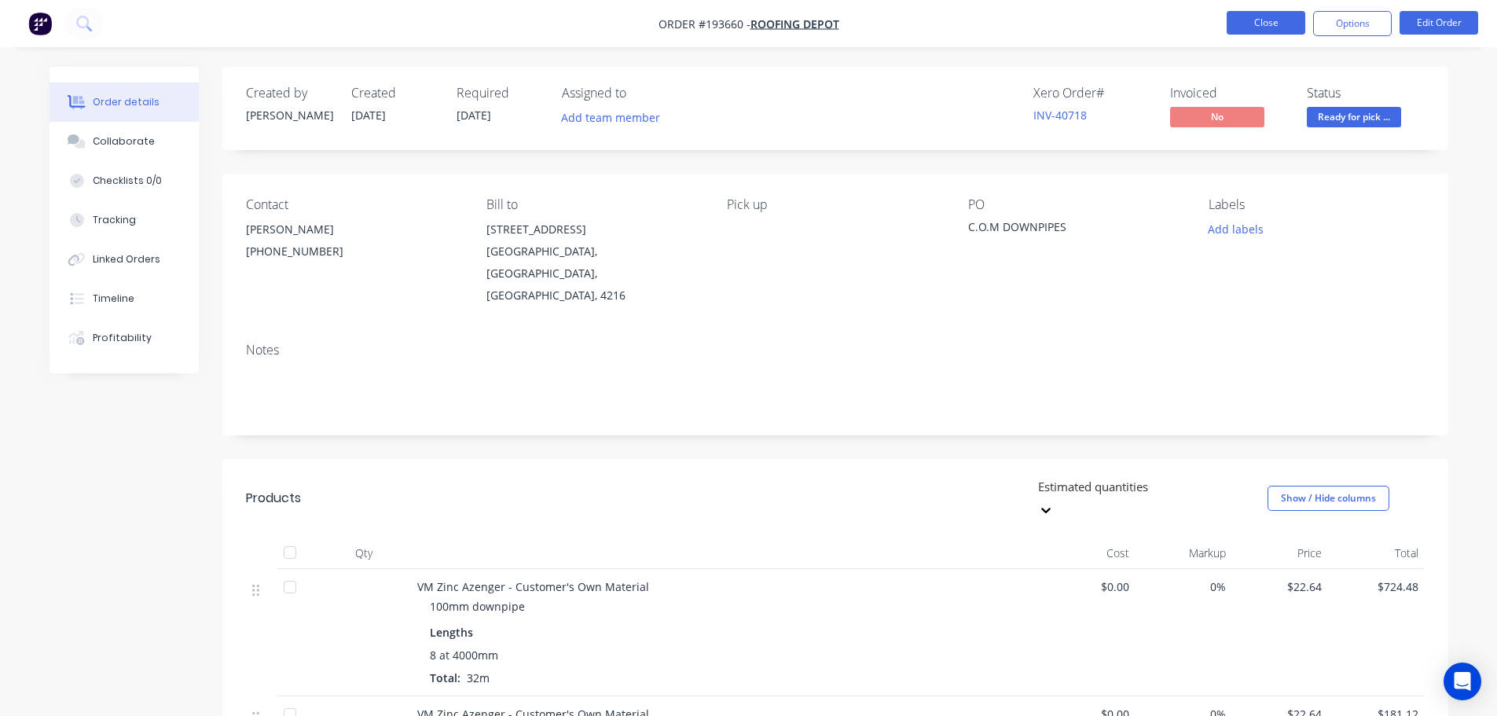
click at [1267, 31] on button "Close" at bounding box center [1266, 23] width 79 height 24
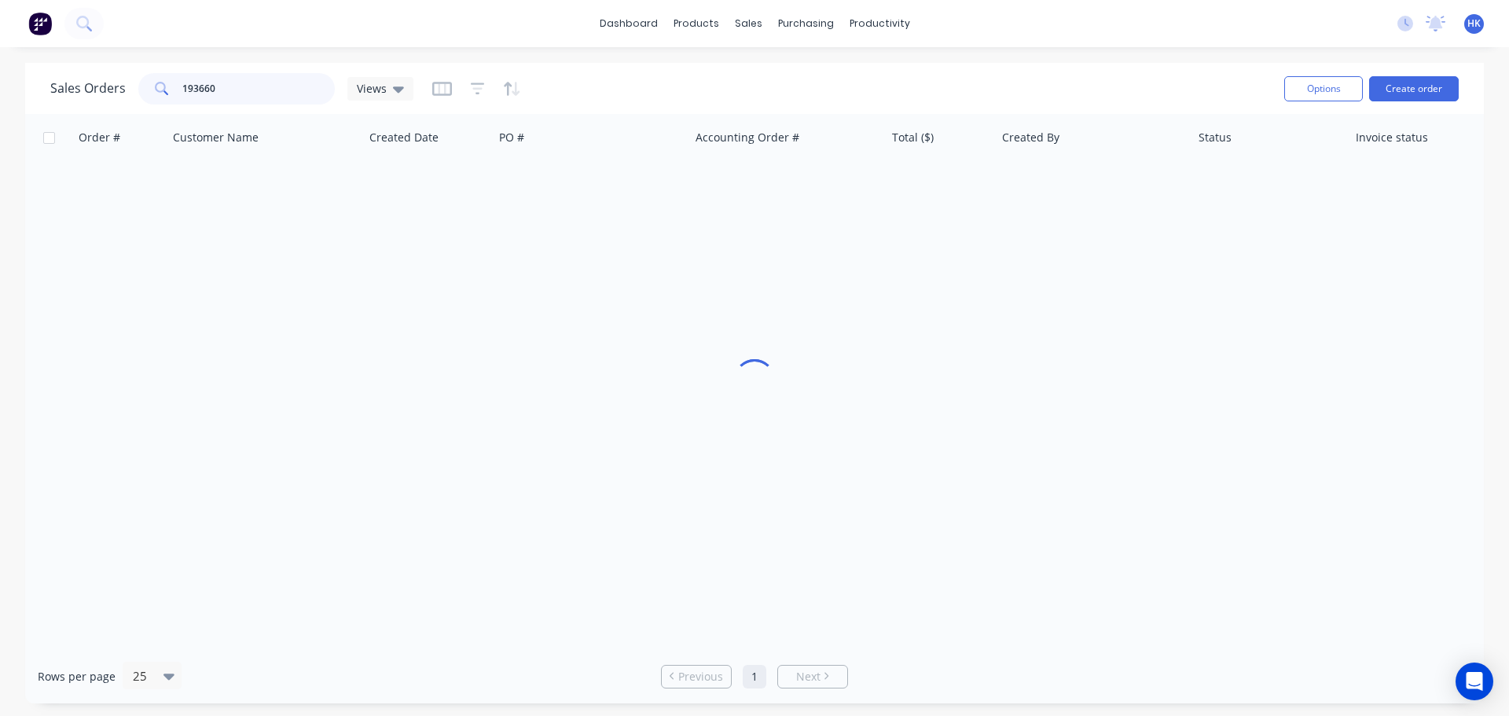
drag, startPoint x: 259, startPoint y: 83, endPoint x: 149, endPoint y: 72, distance: 109.9
click at [155, 78] on div "193660" at bounding box center [236, 88] width 196 height 31
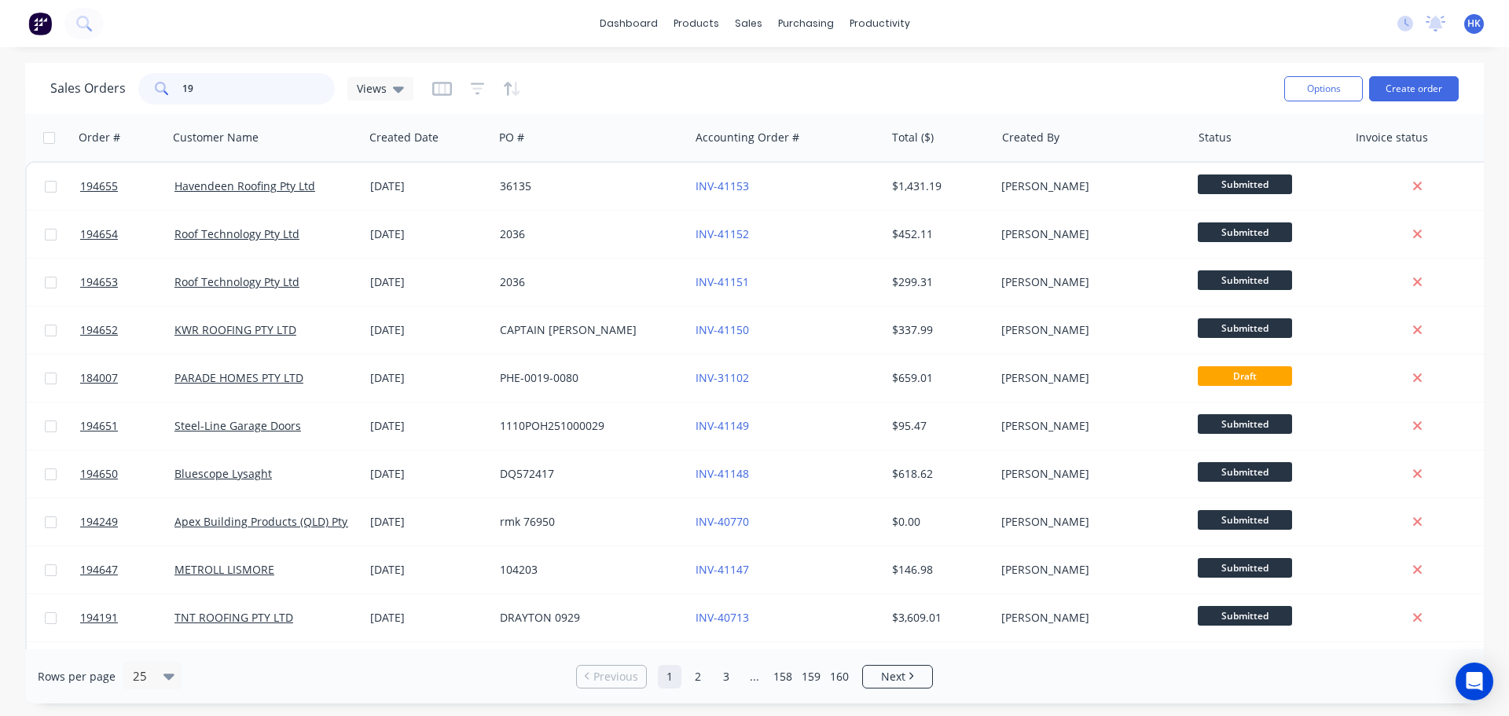
click at [215, 95] on input "19" at bounding box center [258, 88] width 153 height 31
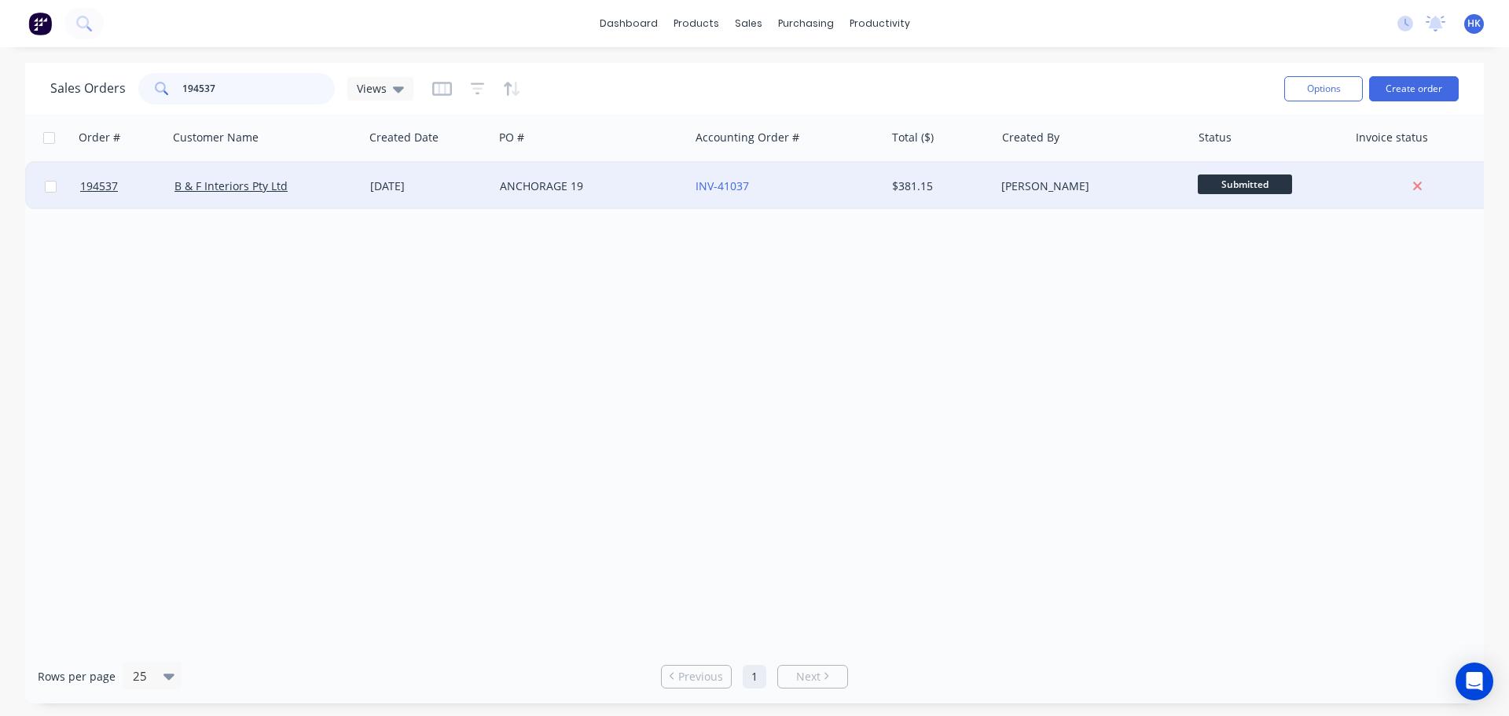
type input "194537"
click at [621, 206] on div "ANCHORAGE 19" at bounding box center [591, 186] width 196 height 47
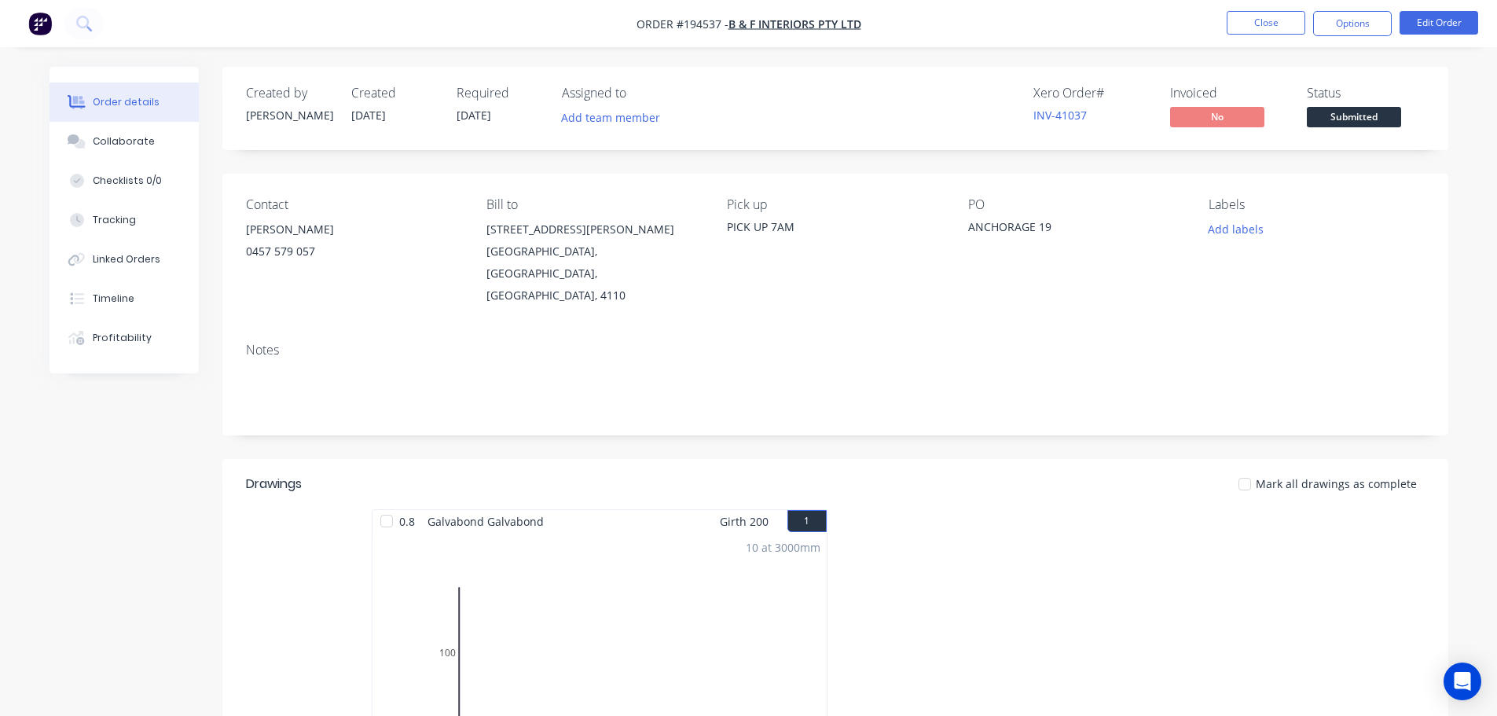
click at [1343, 118] on span "Submitted" at bounding box center [1354, 117] width 94 height 20
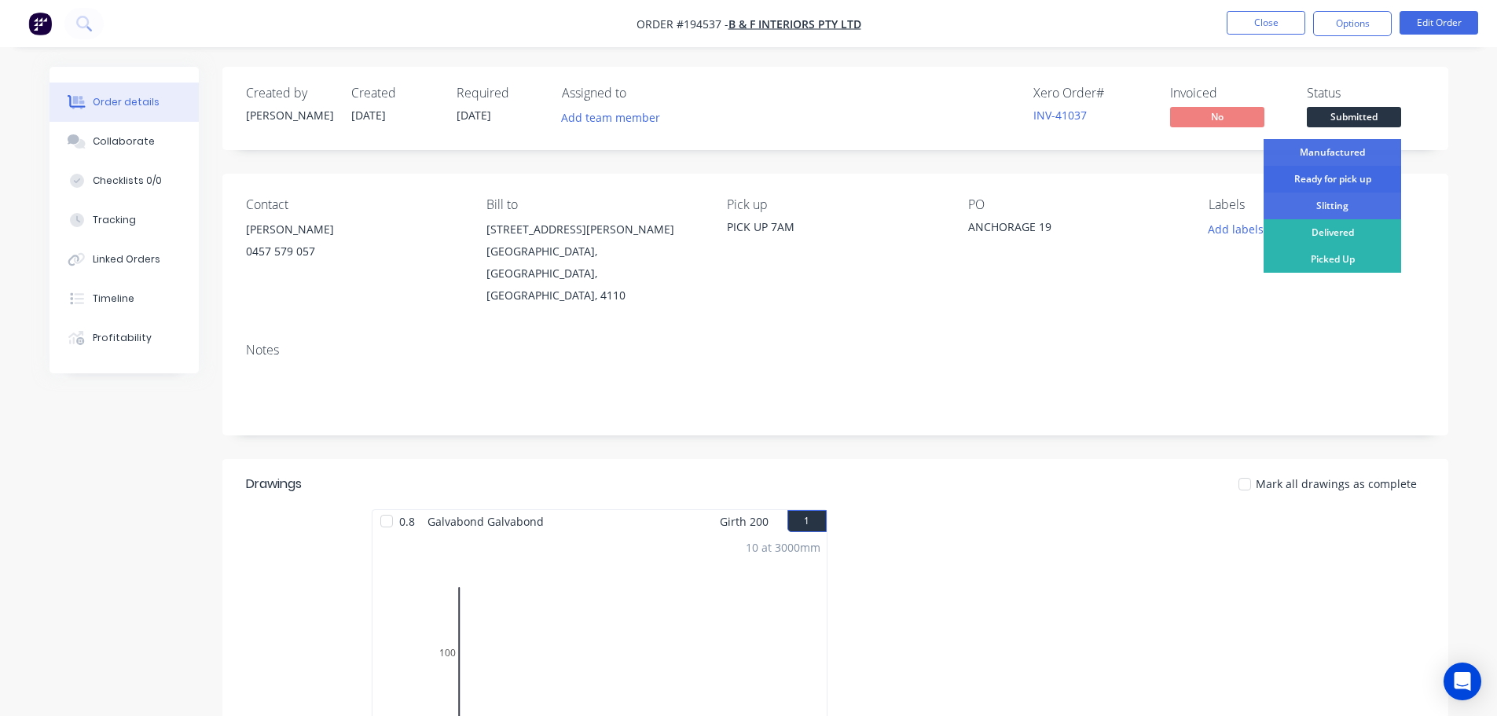
click at [1358, 167] on div "Ready for pick up" at bounding box center [1332, 179] width 138 height 27
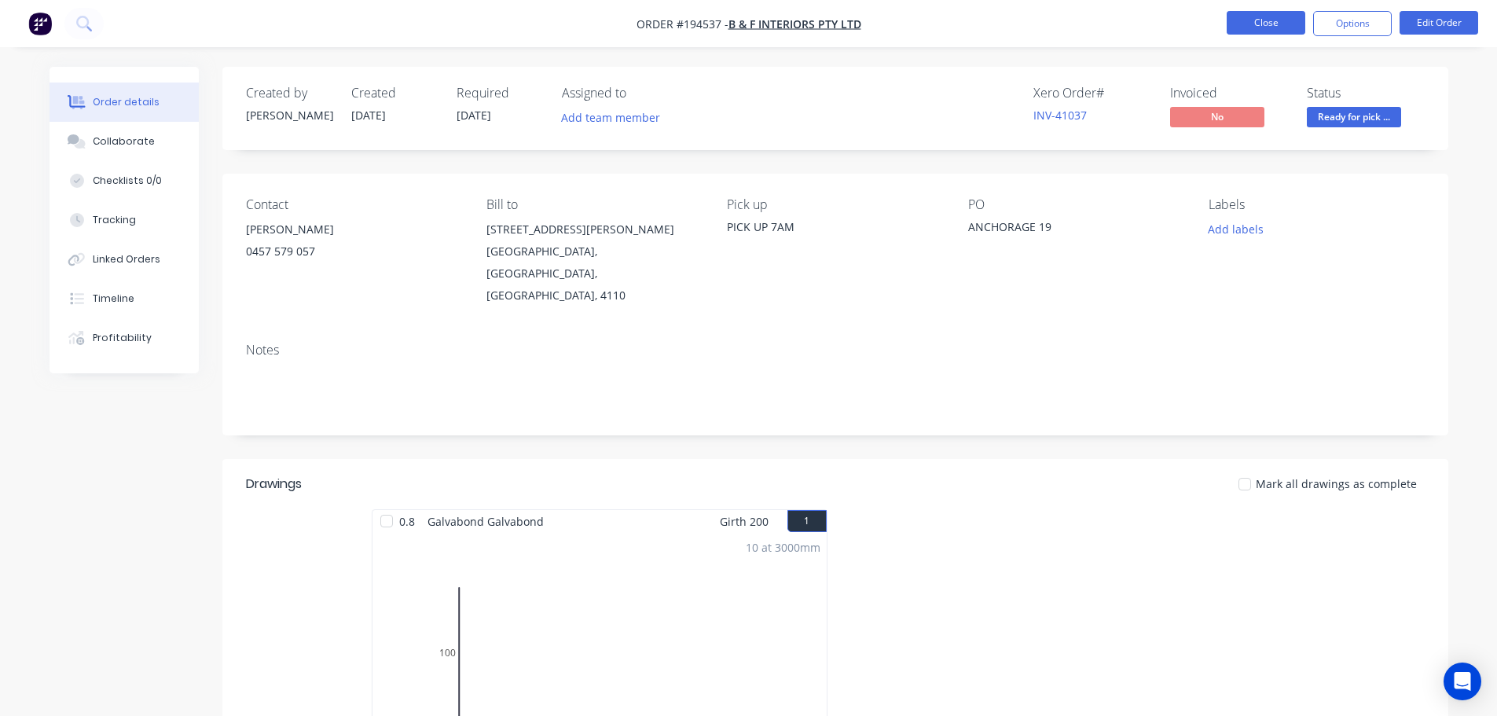
click at [1289, 24] on button "Close" at bounding box center [1266, 23] width 79 height 24
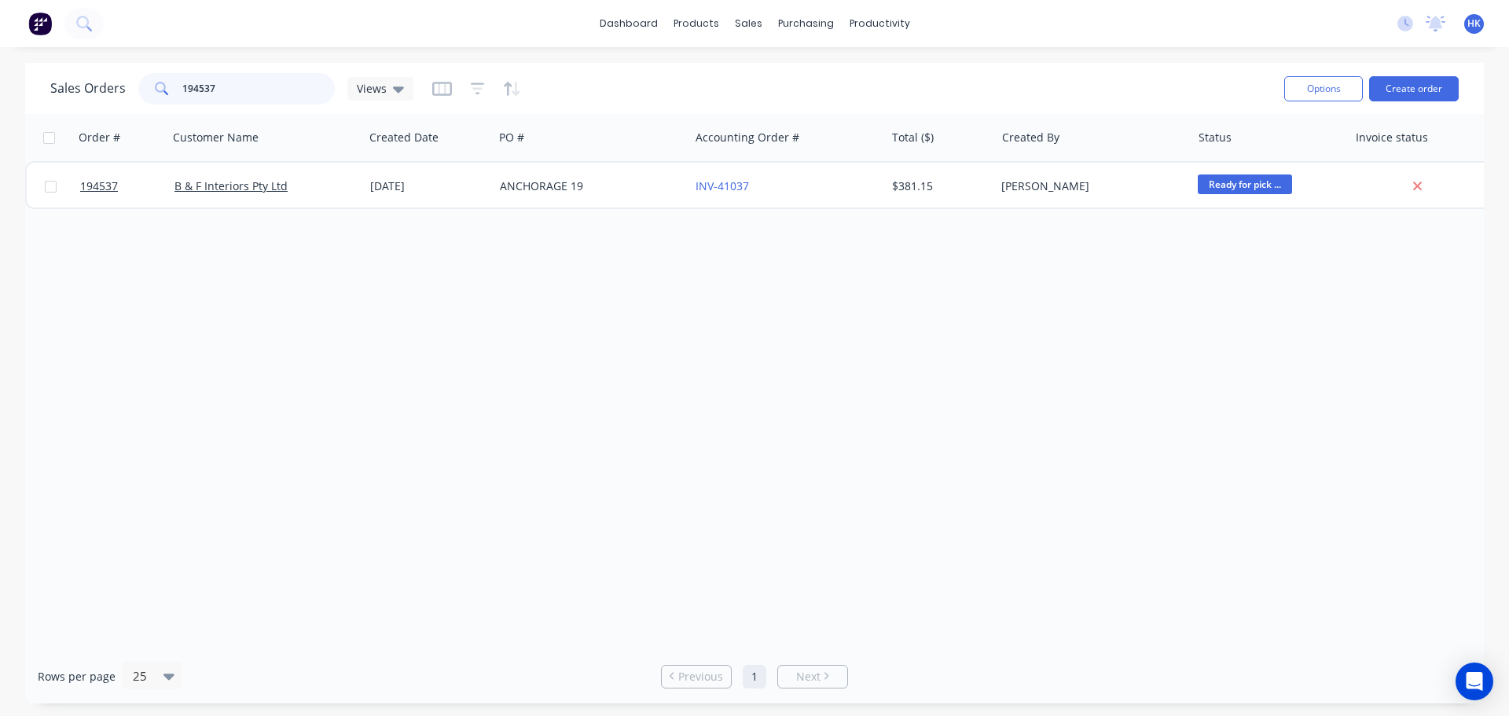
drag, startPoint x: 251, startPoint y: 90, endPoint x: 118, endPoint y: 106, distance: 134.5
click at [118, 106] on div "Sales Orders 194537 Views" at bounding box center [660, 88] width 1221 height 39
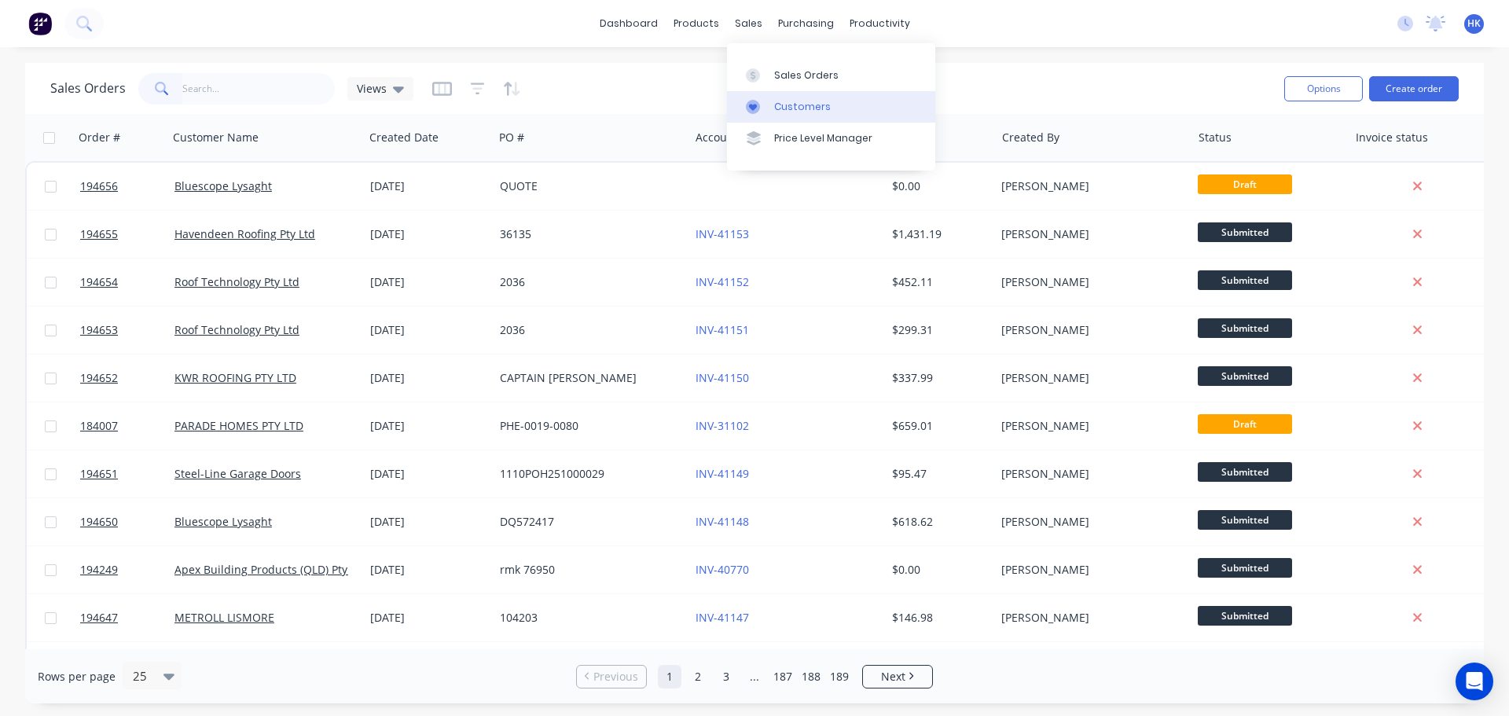
click at [818, 110] on div "Customers" at bounding box center [802, 107] width 57 height 14
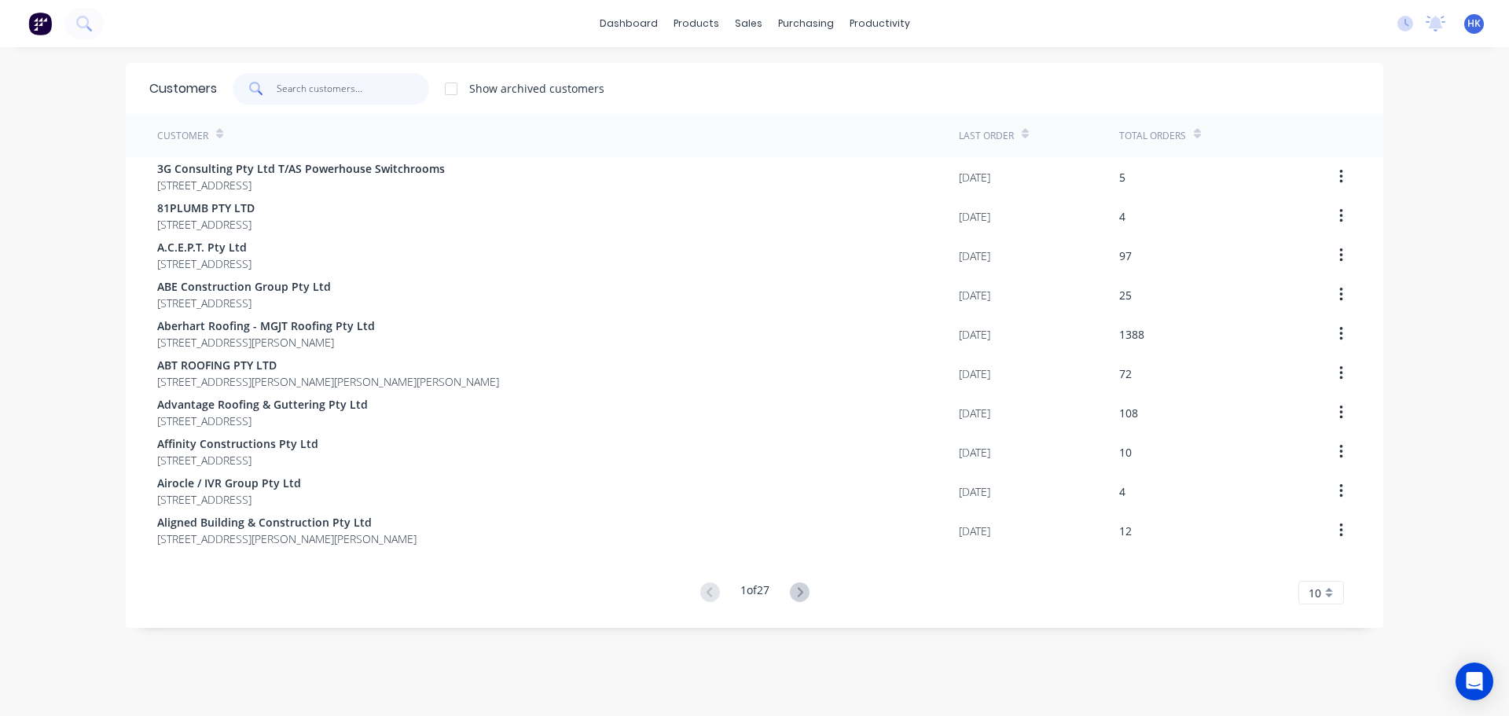
click at [329, 79] on input "text" at bounding box center [353, 88] width 153 height 31
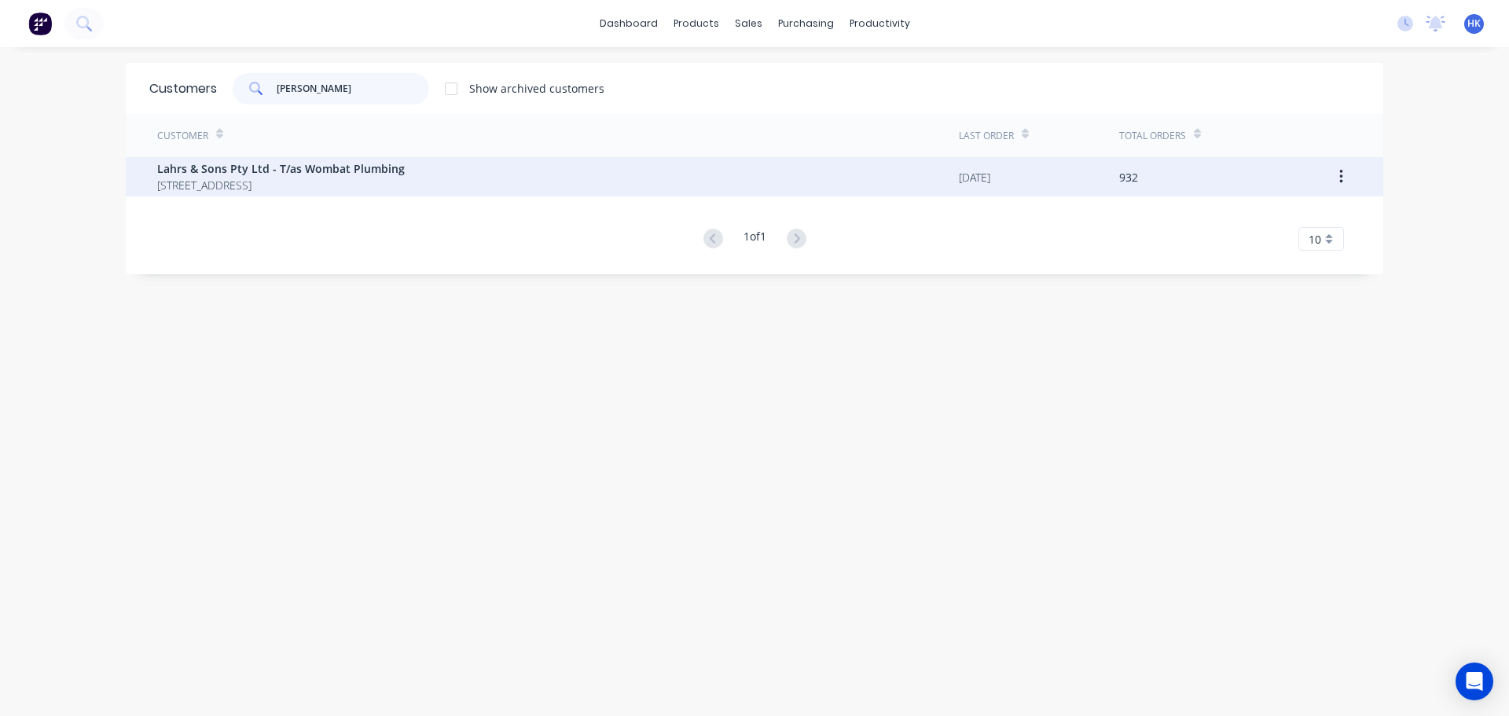
type input "lahr"
click at [292, 172] on span "Lahrs & Sons Pty Ltd - T/as Wombat Plumbing" at bounding box center [281, 168] width 248 height 17
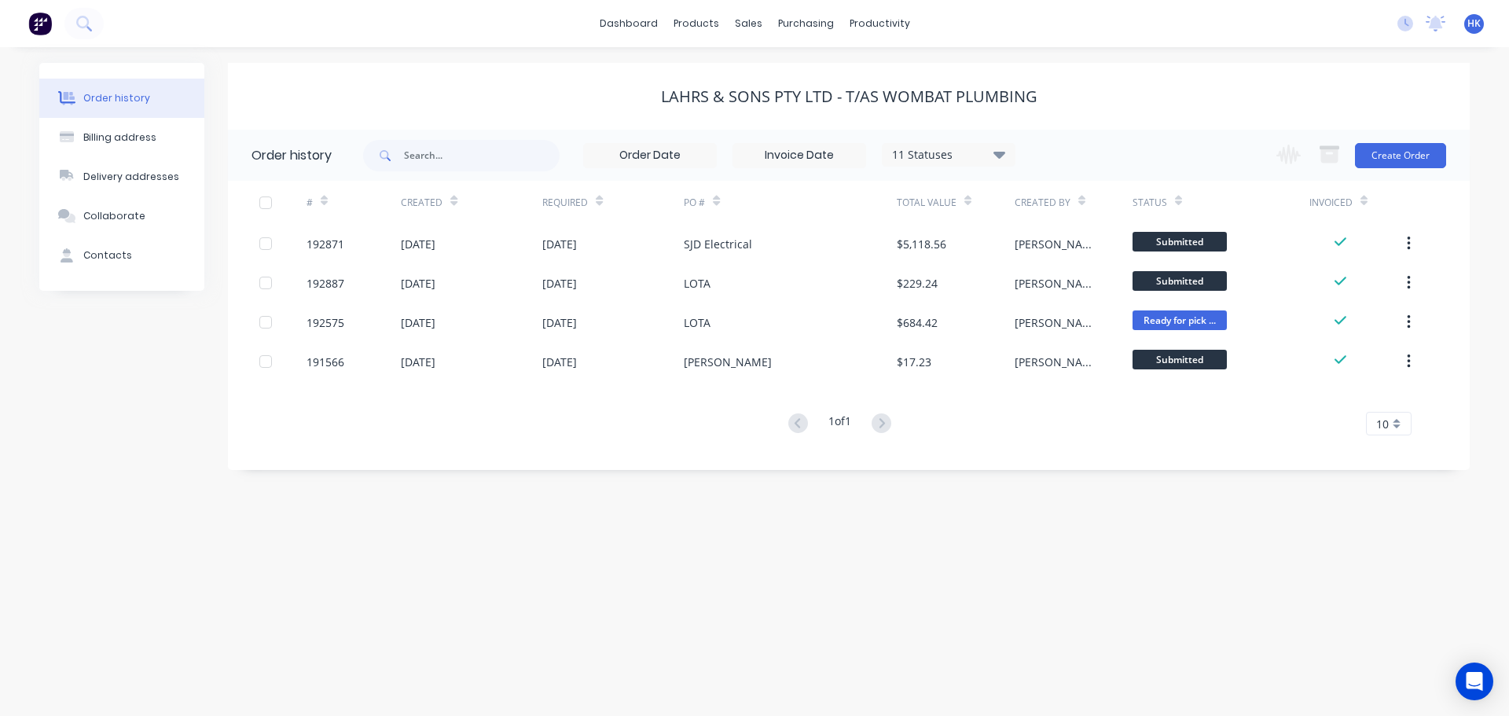
click at [933, 180] on div "11 Statuses Invoice Status Invoiced Not Invoiced Partial Order Status All Archi…" at bounding box center [689, 155] width 652 height 51
click at [994, 155] on icon at bounding box center [999, 154] width 12 height 19
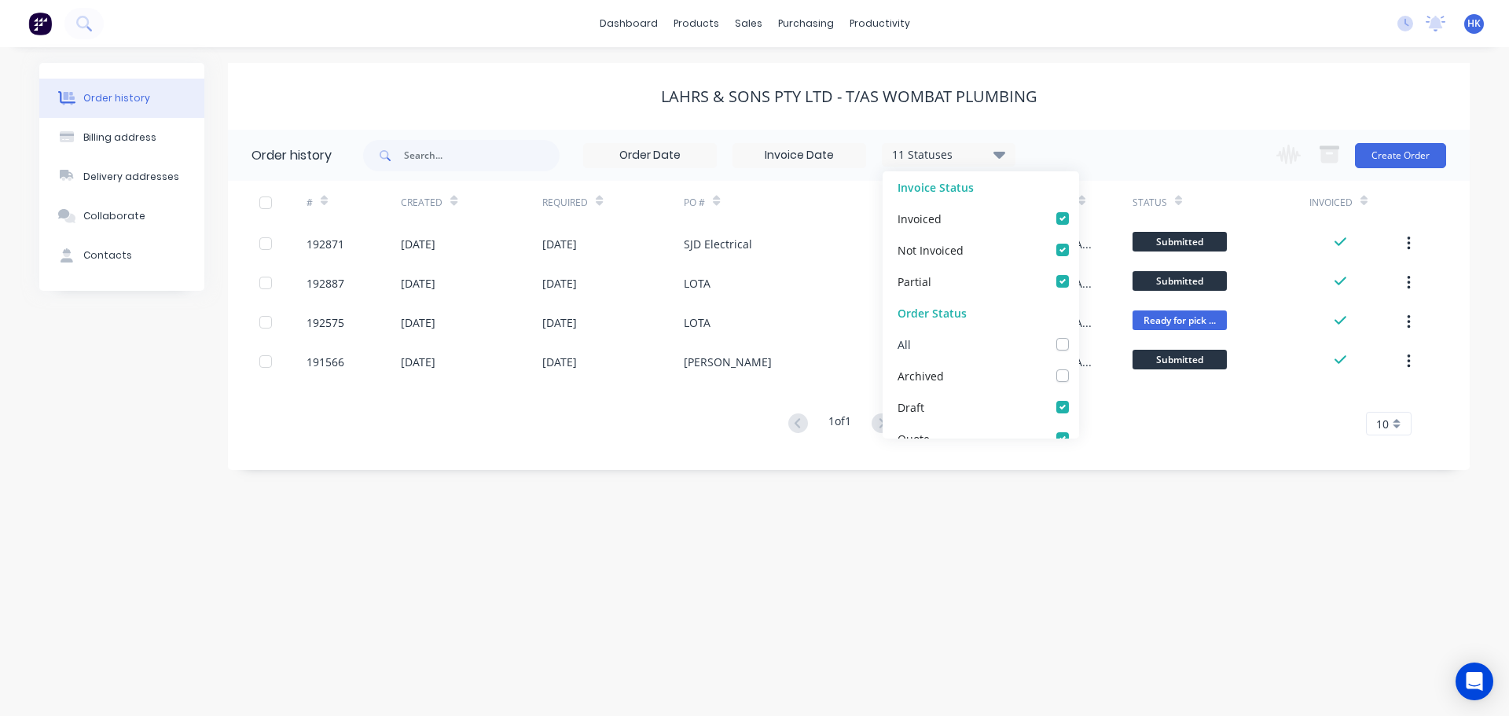
click at [1078, 336] on label at bounding box center [1078, 336] width 0 height 0
click at [1078, 344] on input "checkbox" at bounding box center [1084, 343] width 13 height 15
checkbox input "true"
click at [1090, 572] on div "Order history Billing address Delivery addresses Collaborate Contacts Lahrs & S…" at bounding box center [754, 381] width 1509 height 669
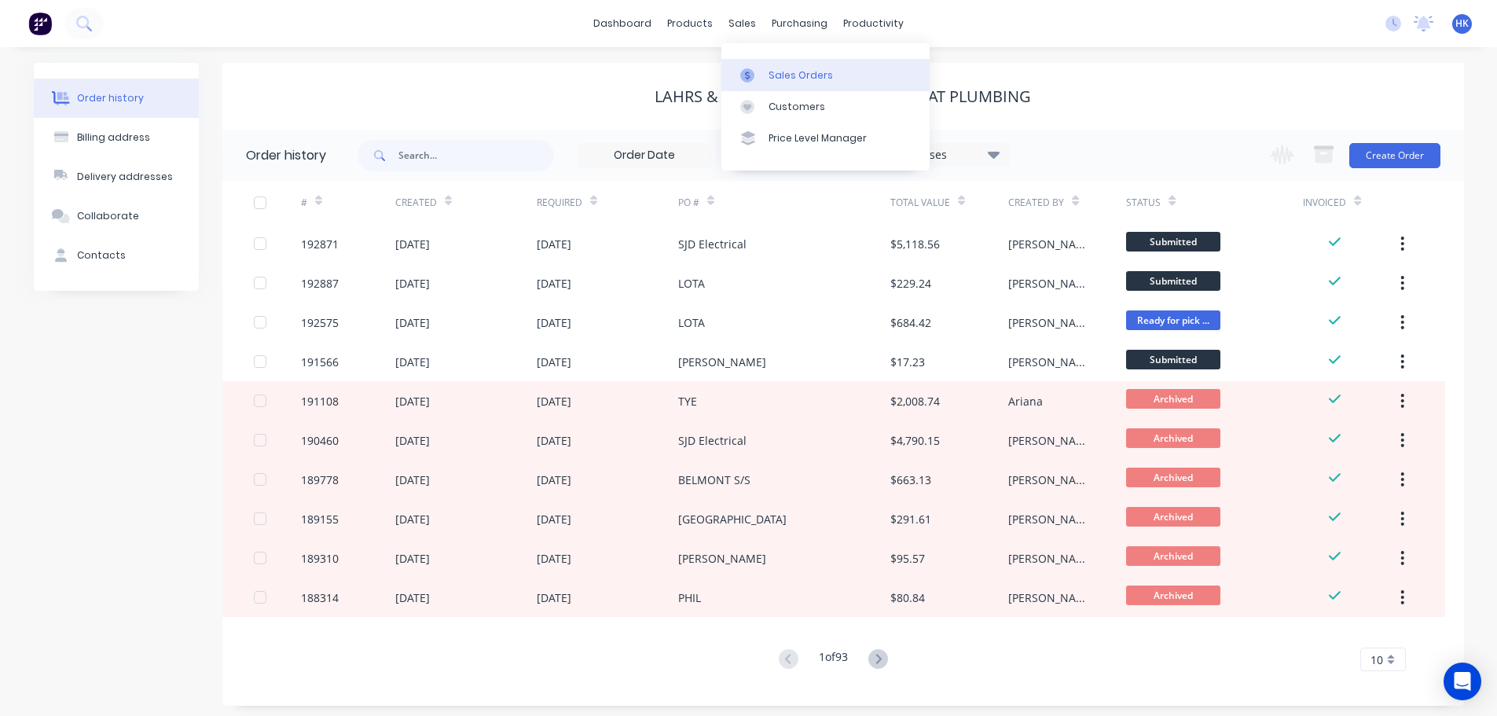
click at [782, 72] on div "Sales Orders" at bounding box center [800, 75] width 64 height 14
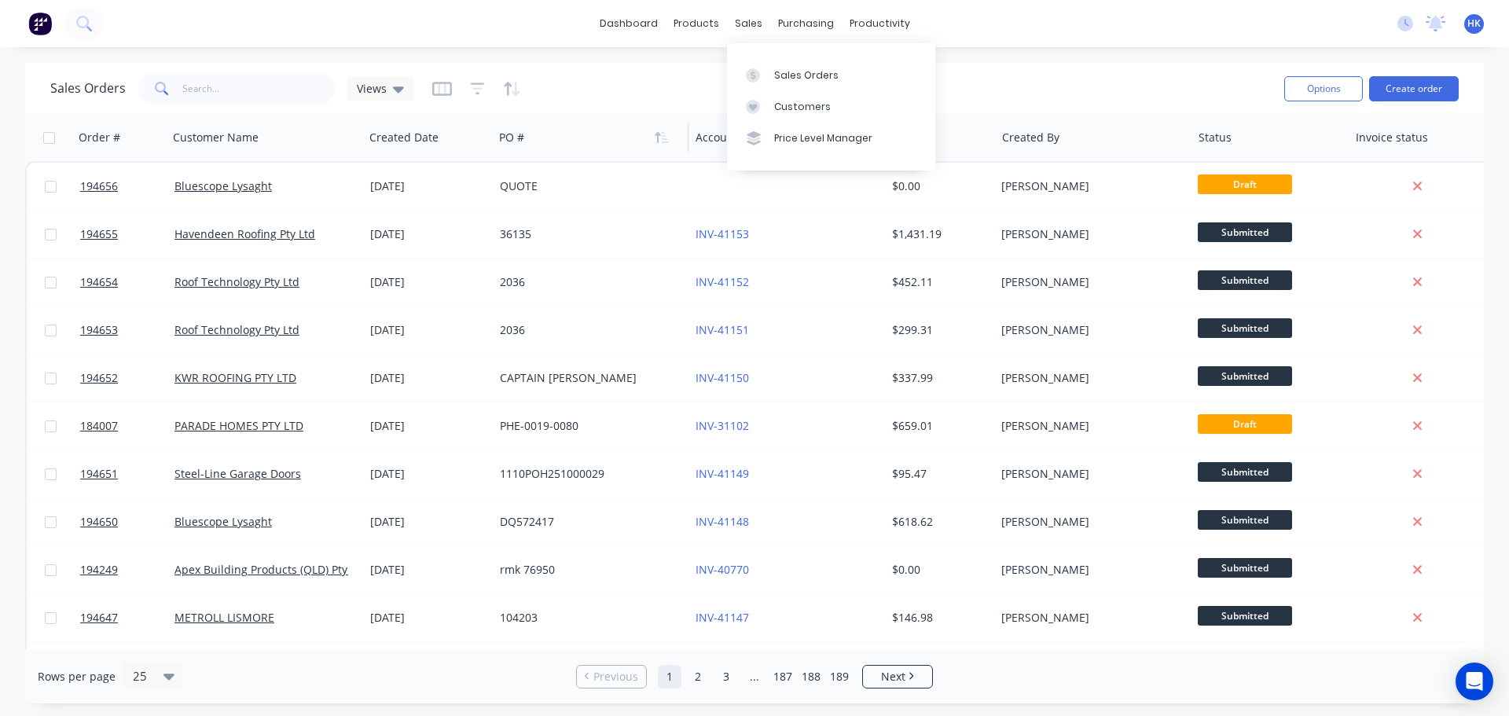
drag, startPoint x: 776, startPoint y: 80, endPoint x: 519, endPoint y: 130, distance: 262.6
click at [776, 80] on div "Sales Orders" at bounding box center [806, 75] width 64 height 14
click at [248, 98] on input "text" at bounding box center [258, 88] width 153 height 31
click at [783, 105] on div "Customers" at bounding box center [802, 107] width 57 height 14
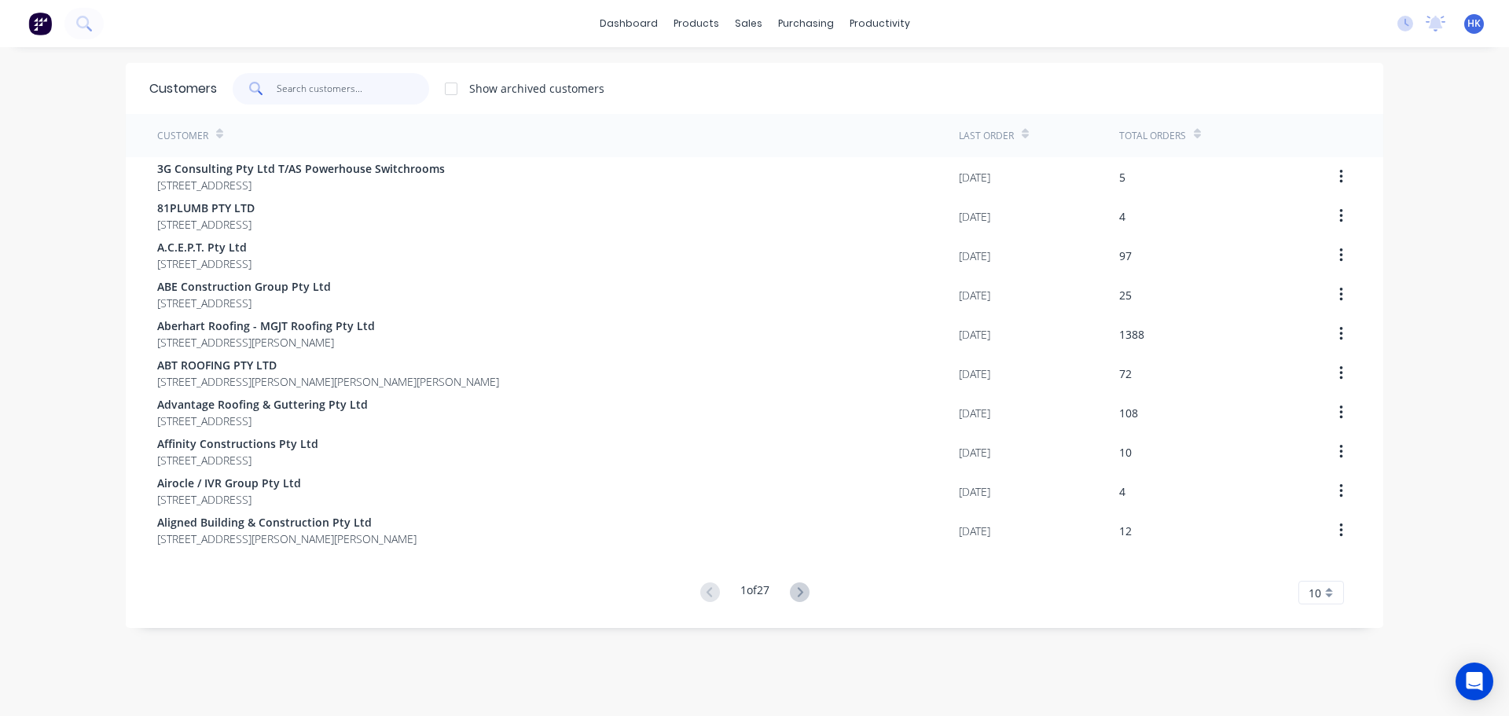
click at [359, 89] on input "text" at bounding box center [353, 88] width 153 height 31
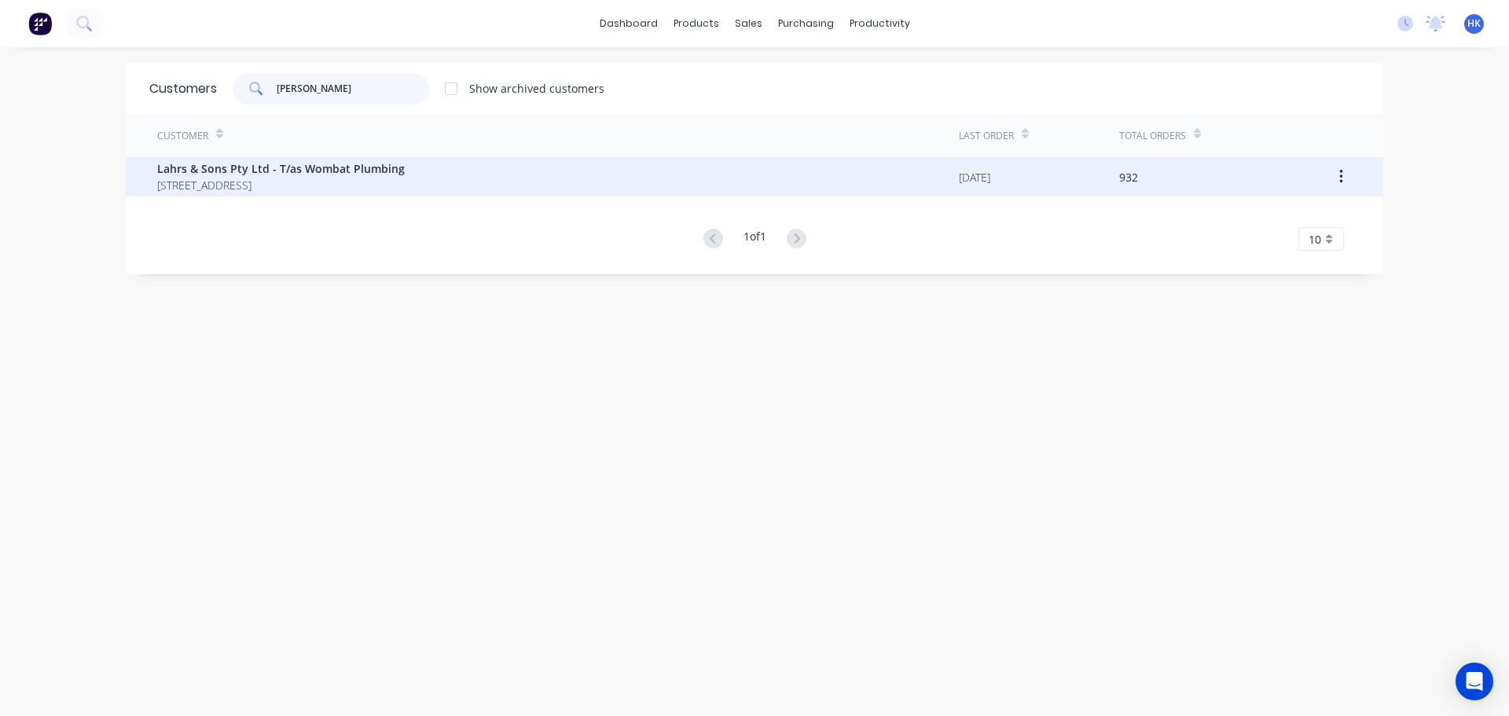
type input "lahr"
click at [350, 160] on div "Lahrs & Sons Pty Ltd - T/as Wombat Plumbing 148 Heritage Road JIMBOOMBA Queensl…" at bounding box center [557, 176] width 801 height 39
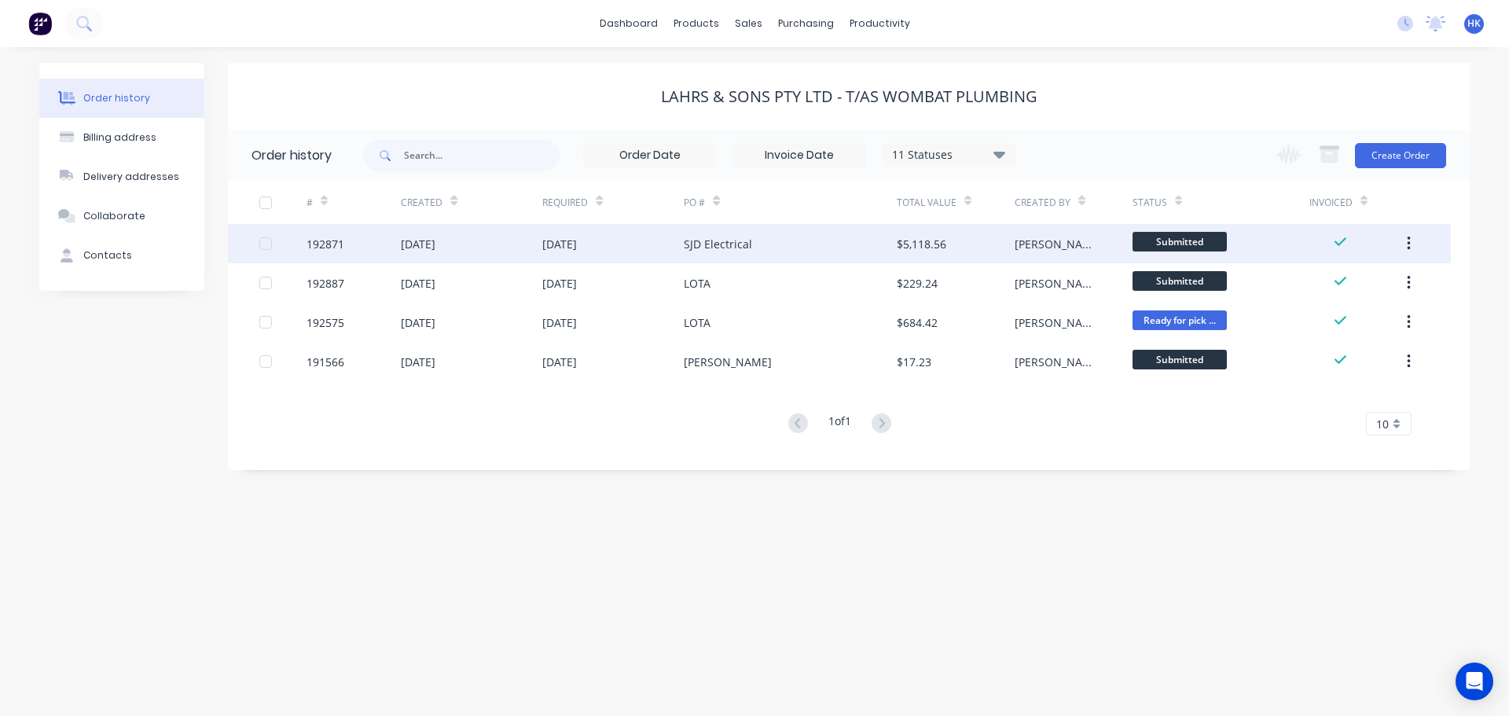
click at [685, 250] on div "SJD Electrical" at bounding box center [718, 244] width 68 height 17
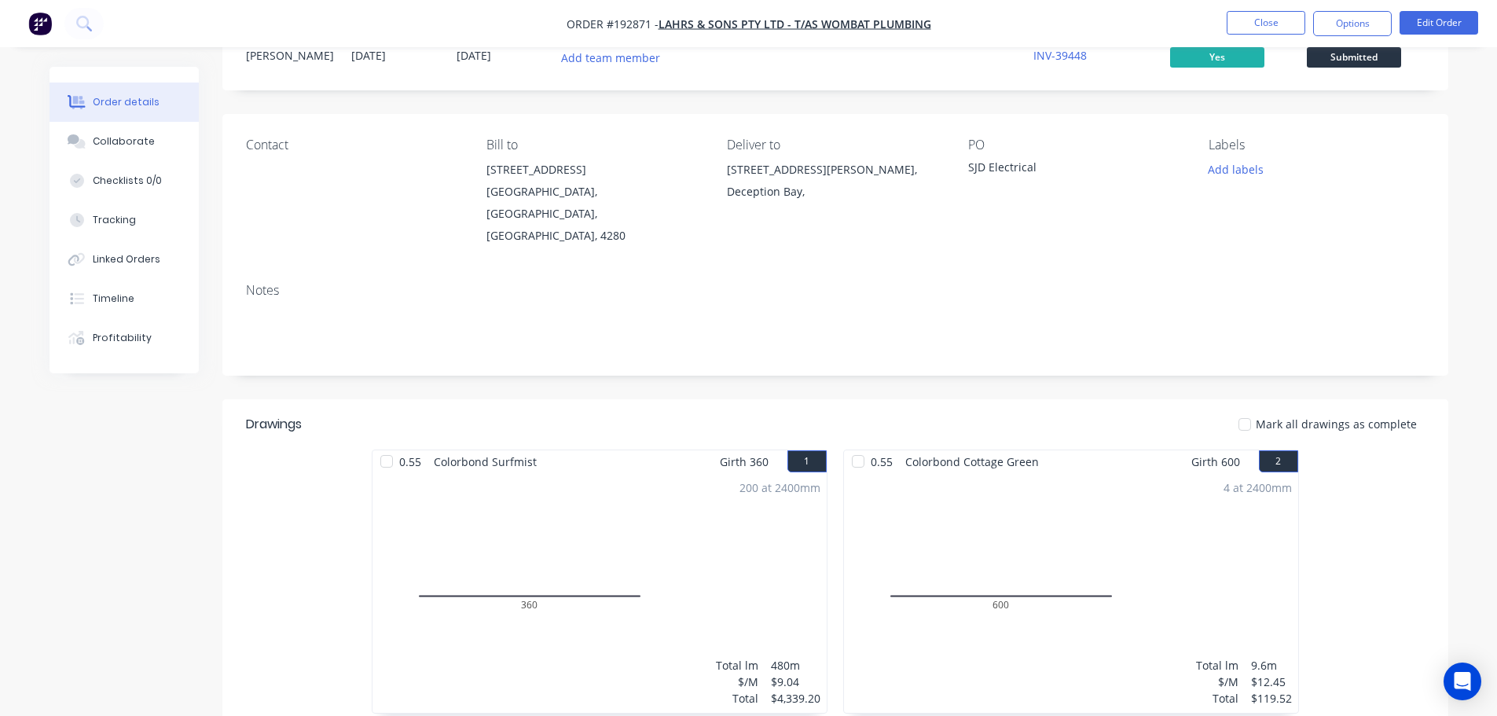
scroll to position [157, 0]
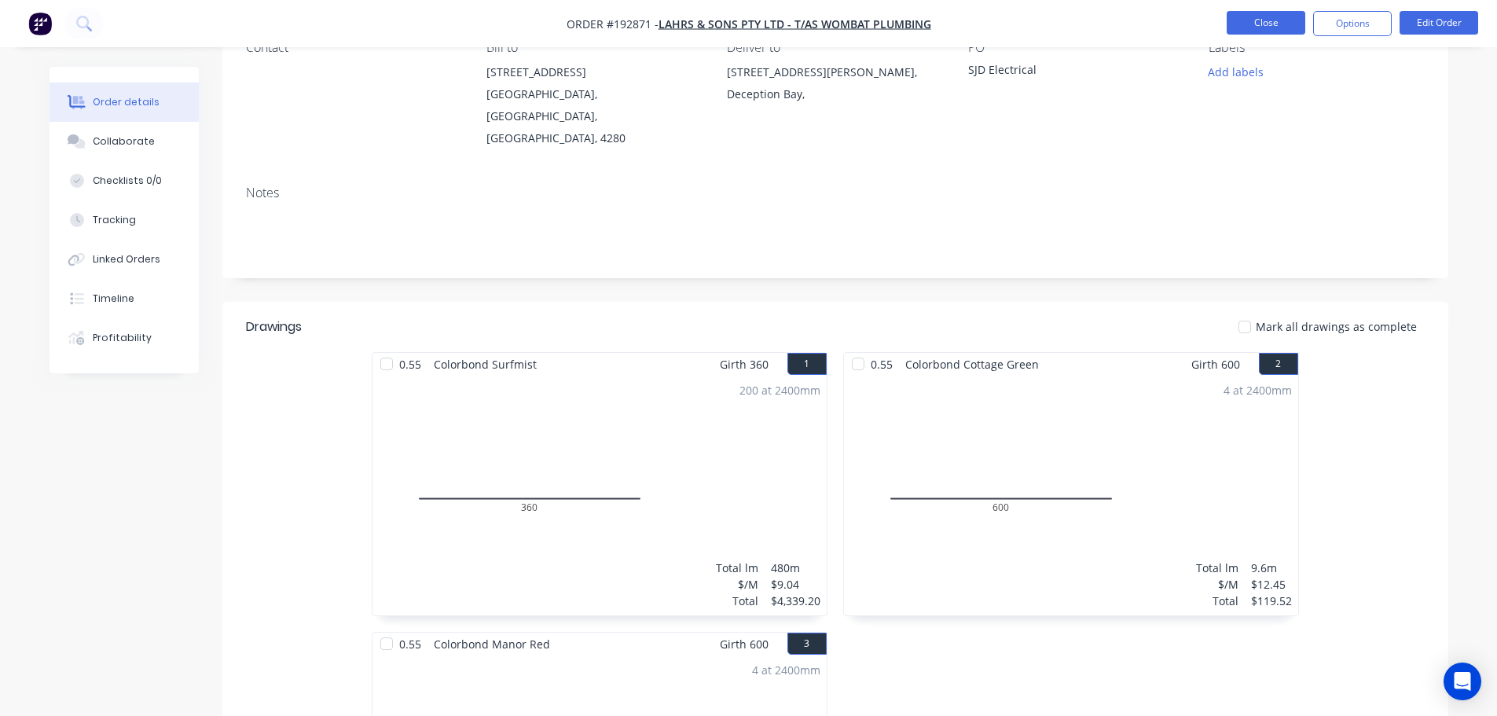
click at [1259, 18] on button "Close" at bounding box center [1266, 23] width 79 height 24
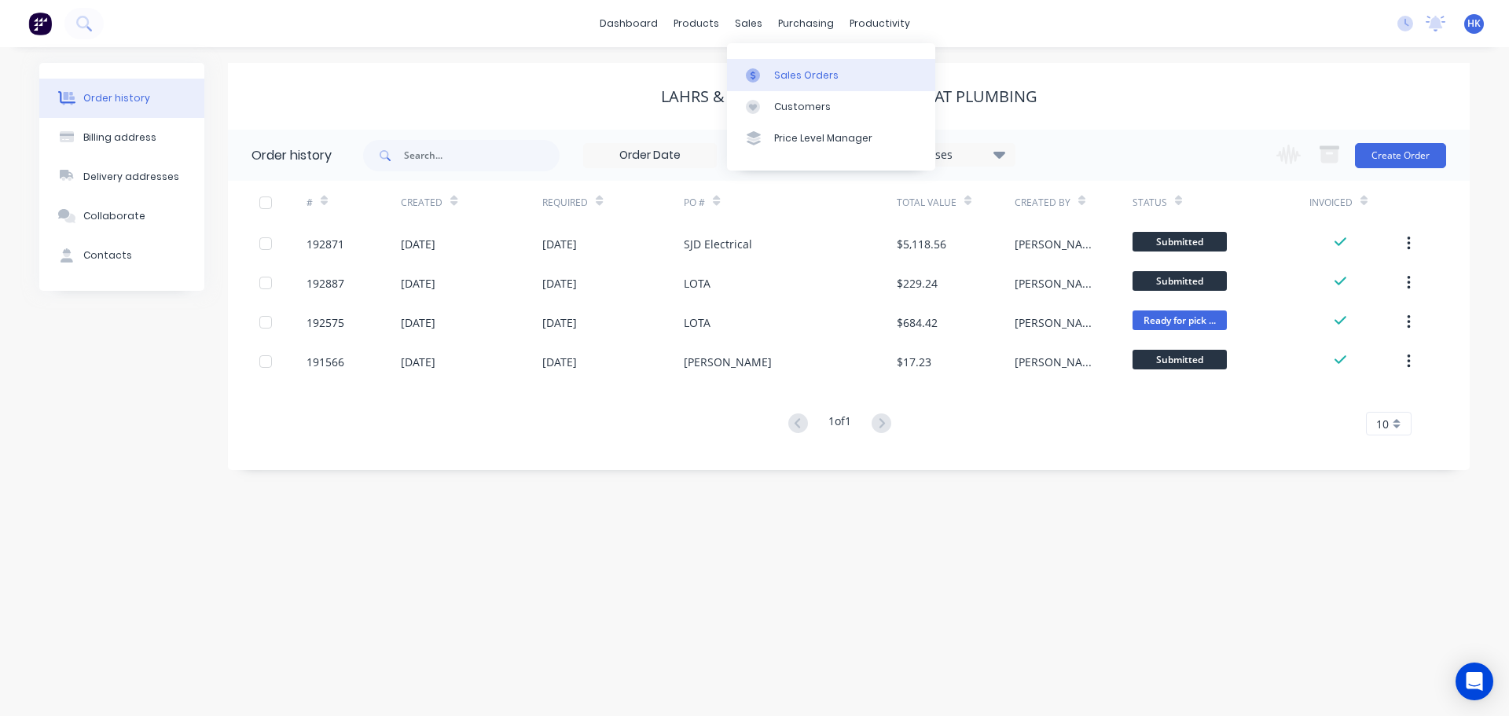
click at [765, 67] on link "Sales Orders" at bounding box center [831, 74] width 208 height 31
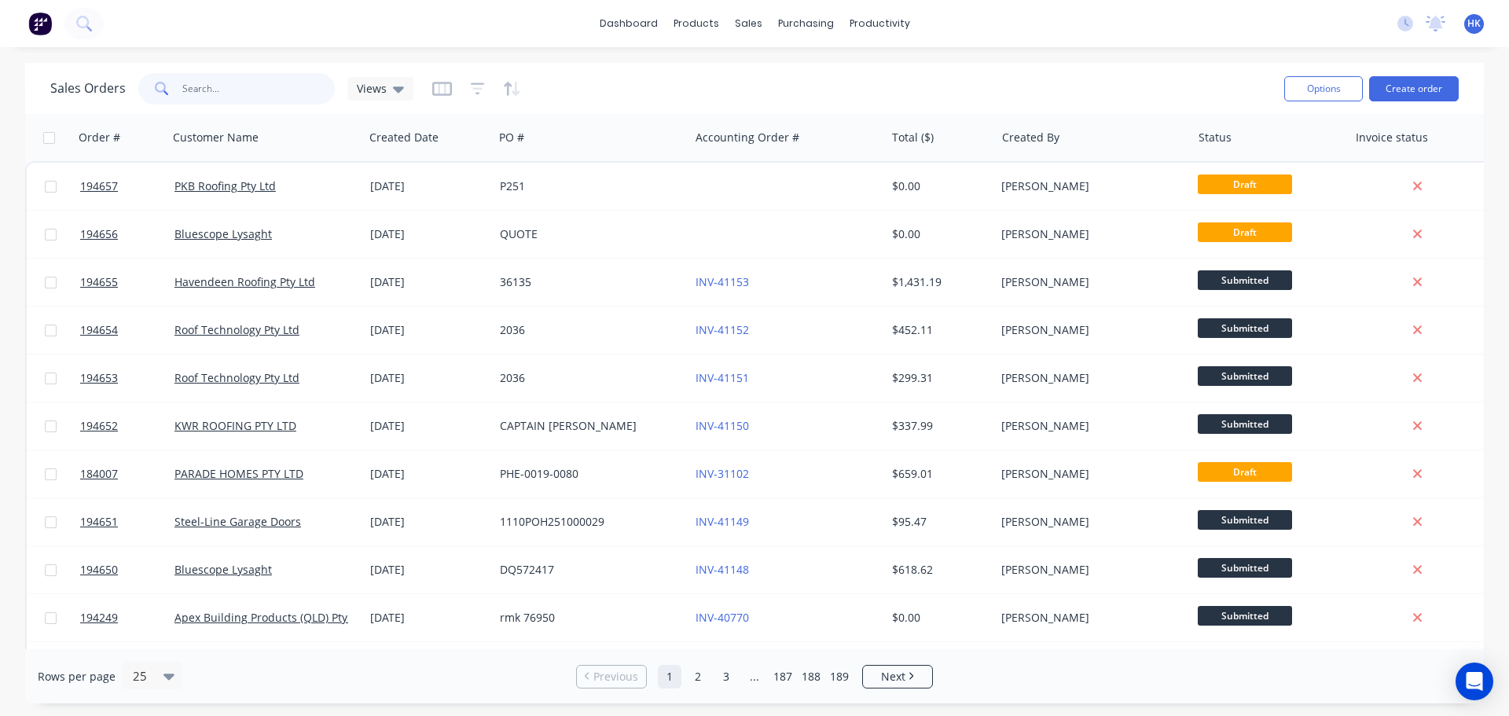
click at [204, 86] on input "text" at bounding box center [258, 88] width 153 height 31
click at [232, 70] on div "Sales Orders Views" at bounding box center [660, 88] width 1221 height 39
click at [225, 91] on input "text" at bounding box center [258, 88] width 153 height 31
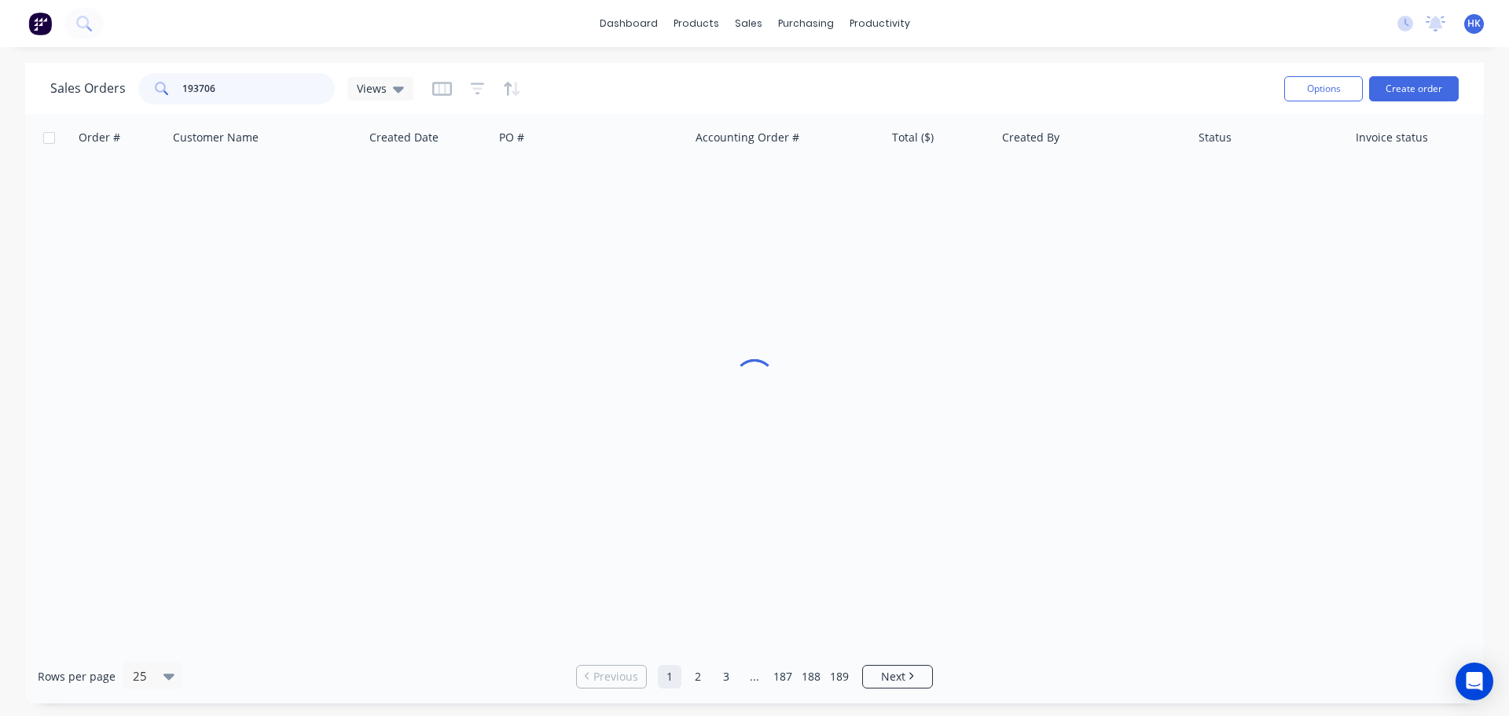
type input "193706"
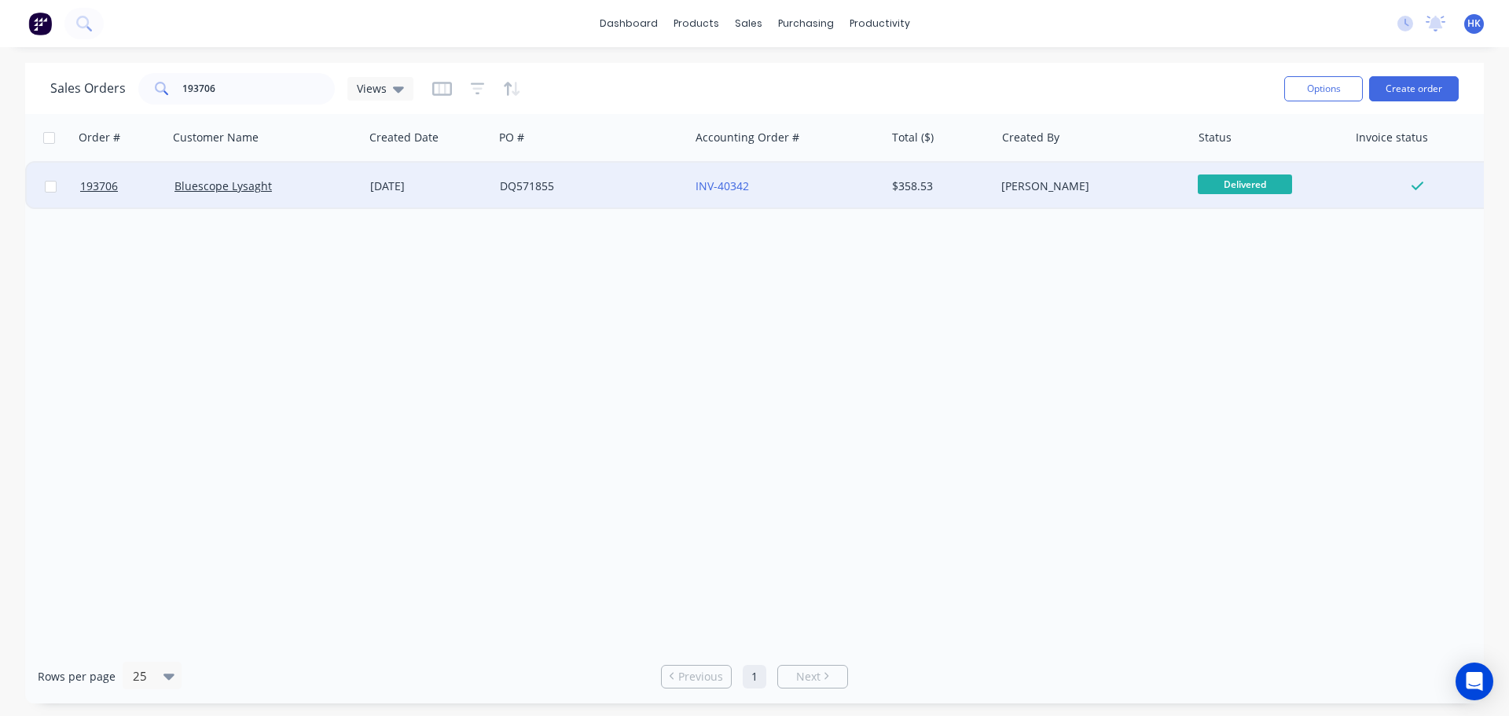
click at [530, 196] on div "DQ571855" at bounding box center [591, 186] width 196 height 47
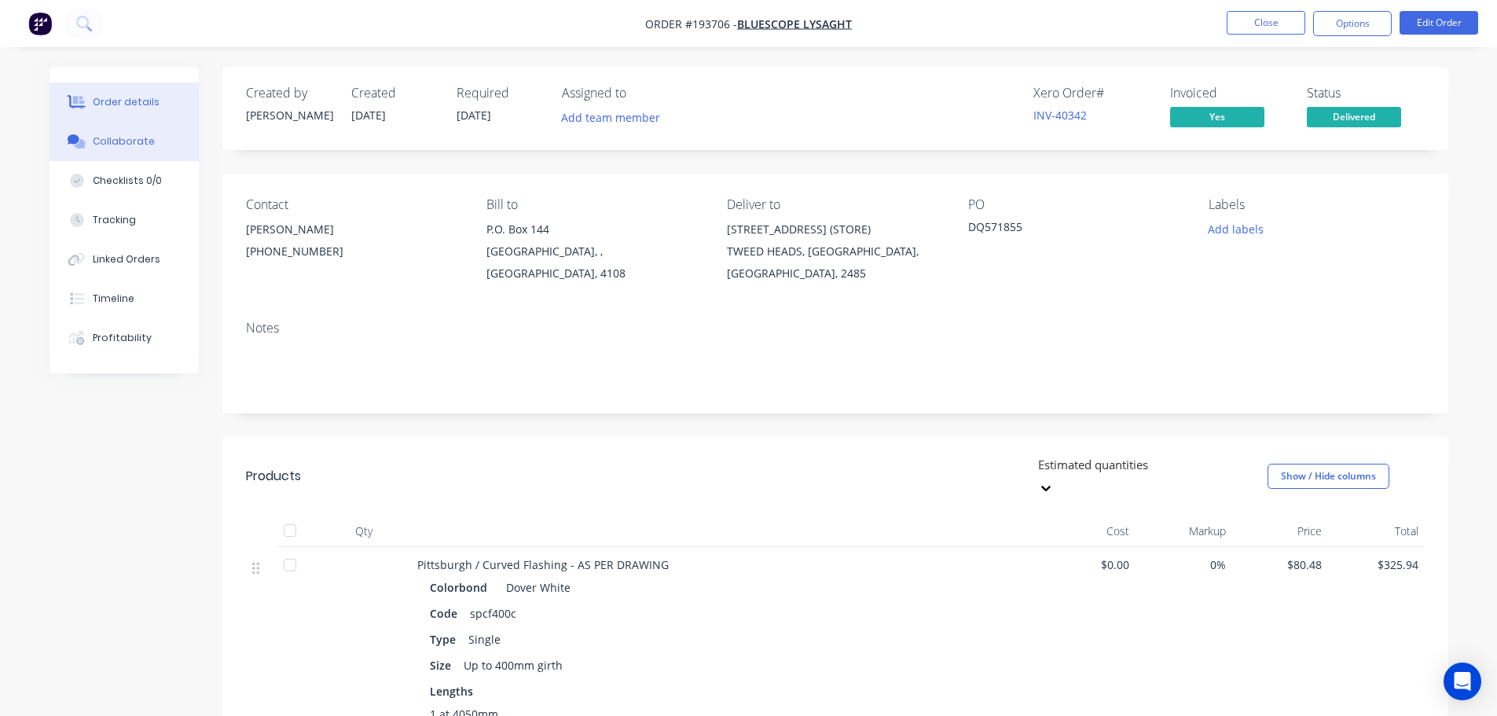
click at [157, 143] on button "Collaborate" at bounding box center [124, 141] width 149 height 39
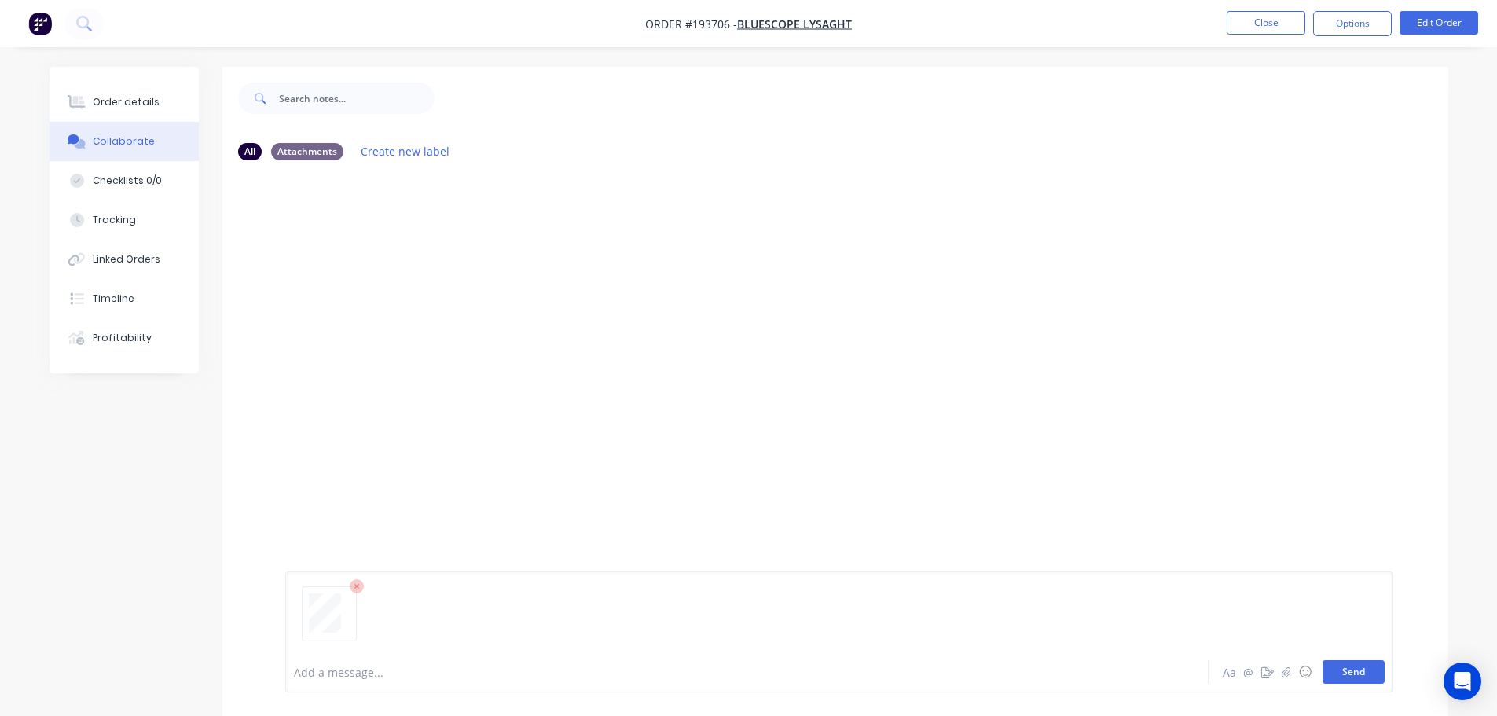
click at [1349, 673] on button "Send" at bounding box center [1353, 672] width 62 height 24
click at [1271, 26] on button "Close" at bounding box center [1266, 23] width 79 height 24
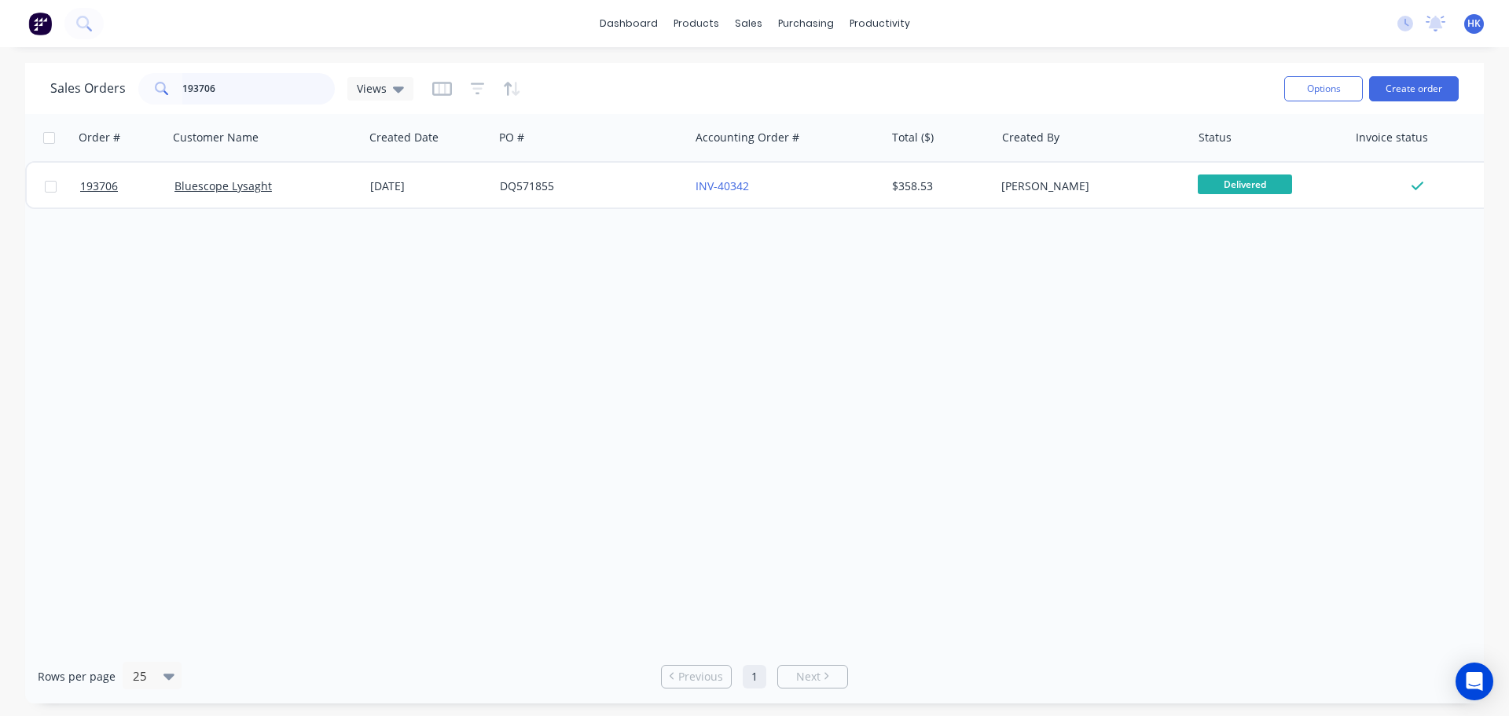
click at [277, 97] on input "193706" at bounding box center [258, 88] width 153 height 31
click at [273, 94] on input "193706" at bounding box center [258, 88] width 153 height 31
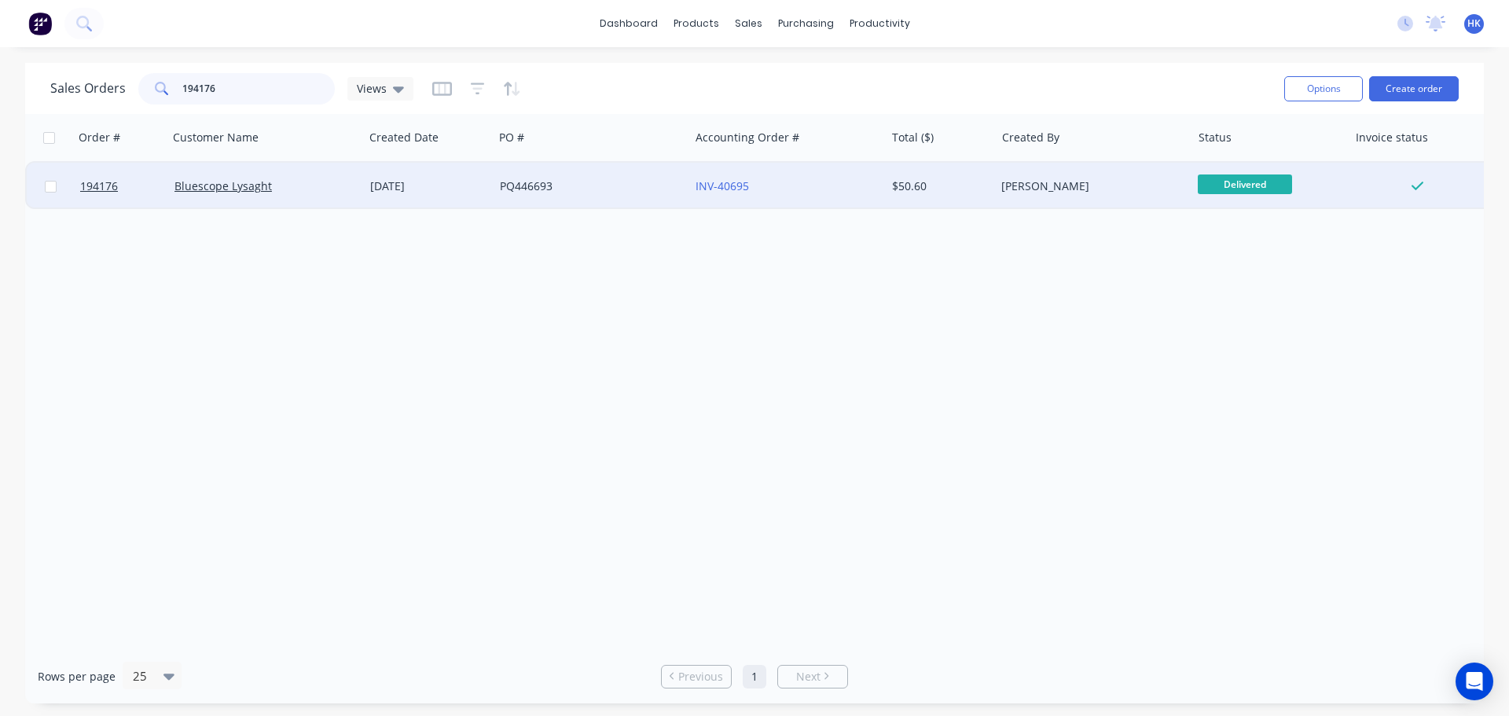
type input "194176"
click at [513, 171] on div "PQ446693" at bounding box center [591, 186] width 196 height 47
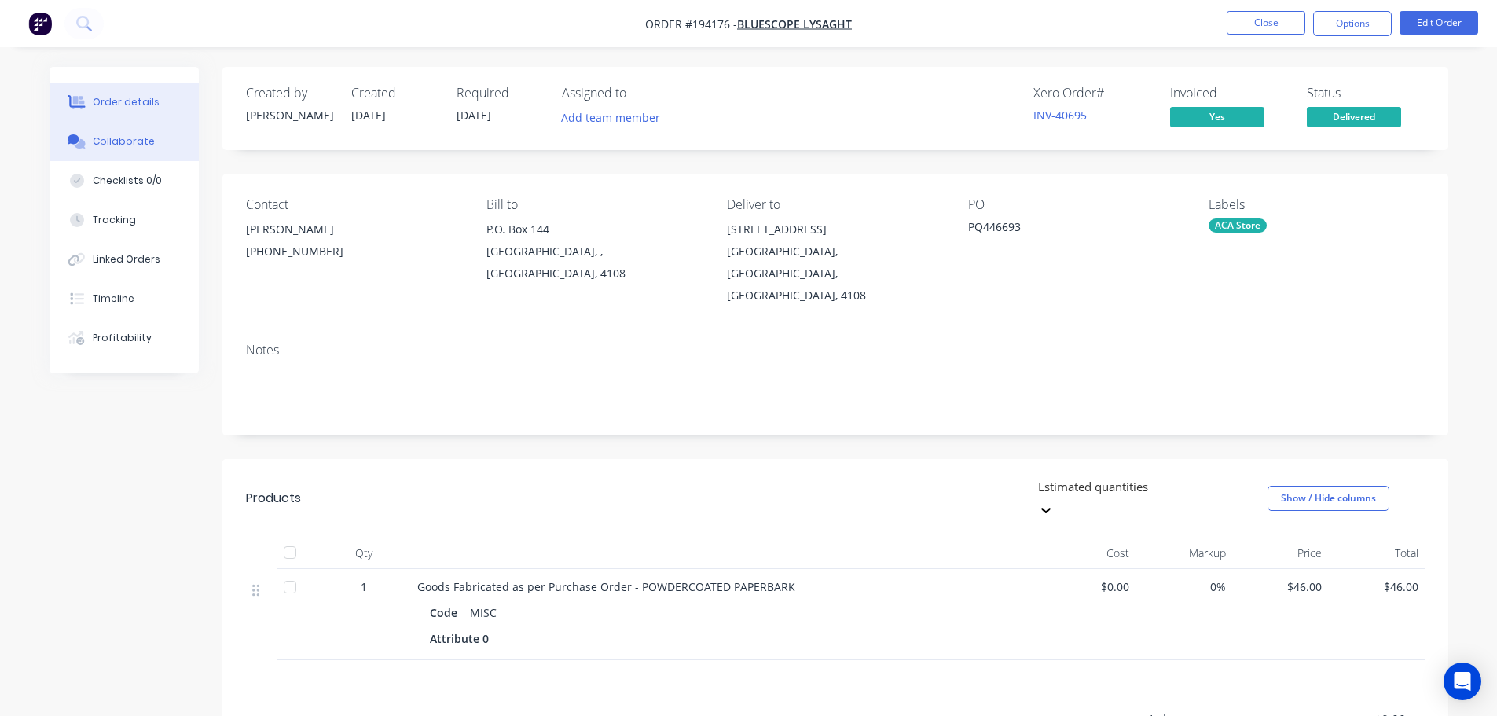
click at [130, 143] on div "Collaborate" at bounding box center [124, 141] width 62 height 14
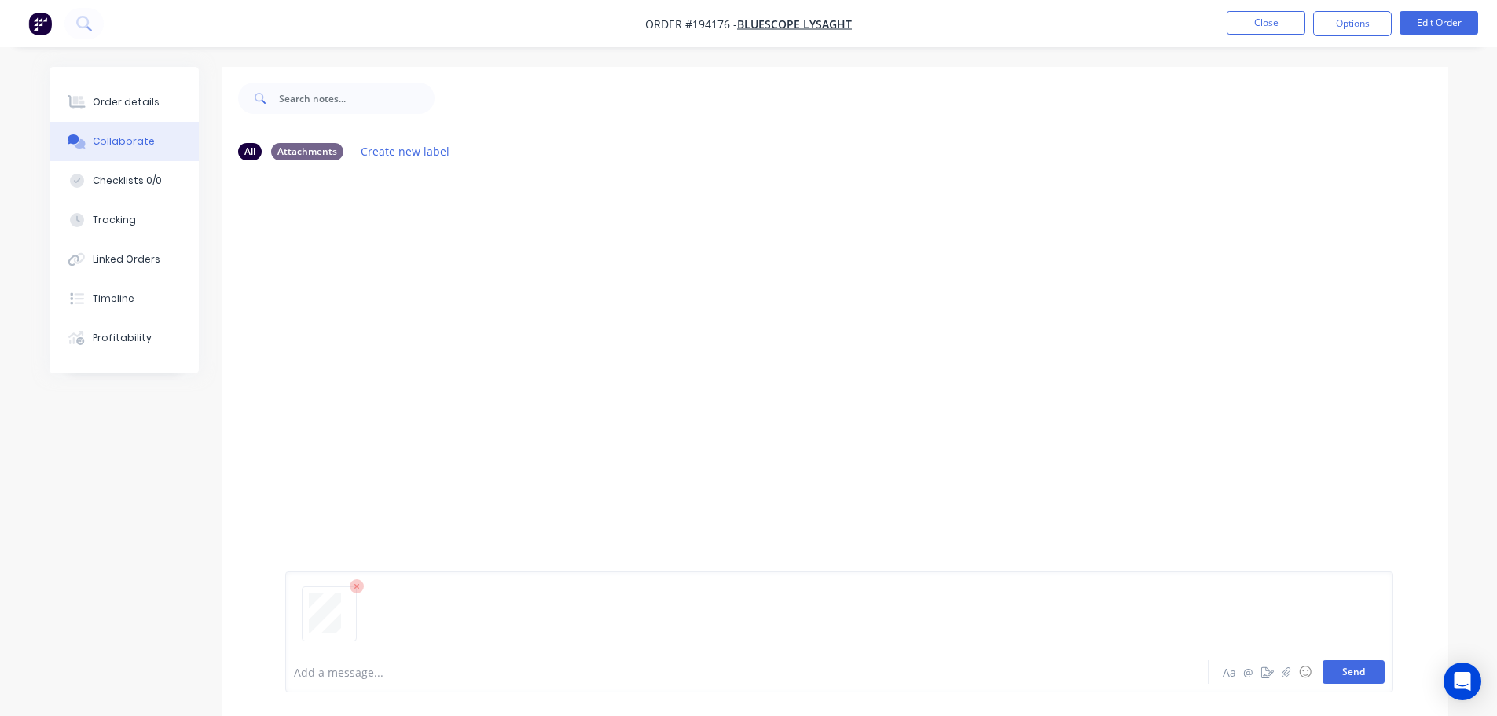
click at [1340, 677] on button "Send" at bounding box center [1353, 672] width 62 height 24
click at [1259, 28] on button "Close" at bounding box center [1266, 23] width 79 height 24
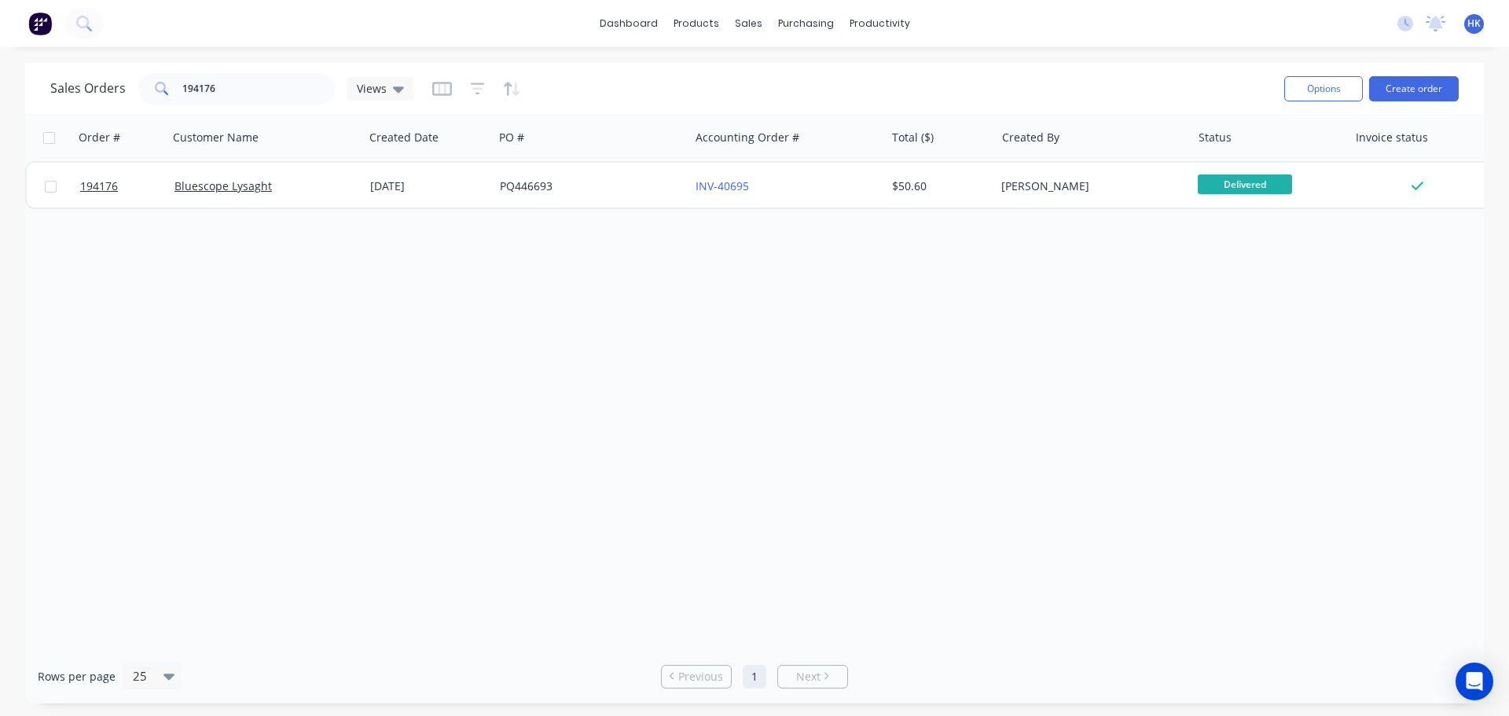
drag, startPoint x: 320, startPoint y: 75, endPoint x: 127, endPoint y: 90, distance: 193.2
click at [127, 90] on div "Sales Orders 194176 Views" at bounding box center [231, 88] width 363 height 31
click at [253, 81] on input "194176" at bounding box center [258, 88] width 153 height 31
click at [204, 90] on input "194176" at bounding box center [258, 88] width 153 height 31
drag, startPoint x: 209, startPoint y: 95, endPoint x: 160, endPoint y: 96, distance: 49.5
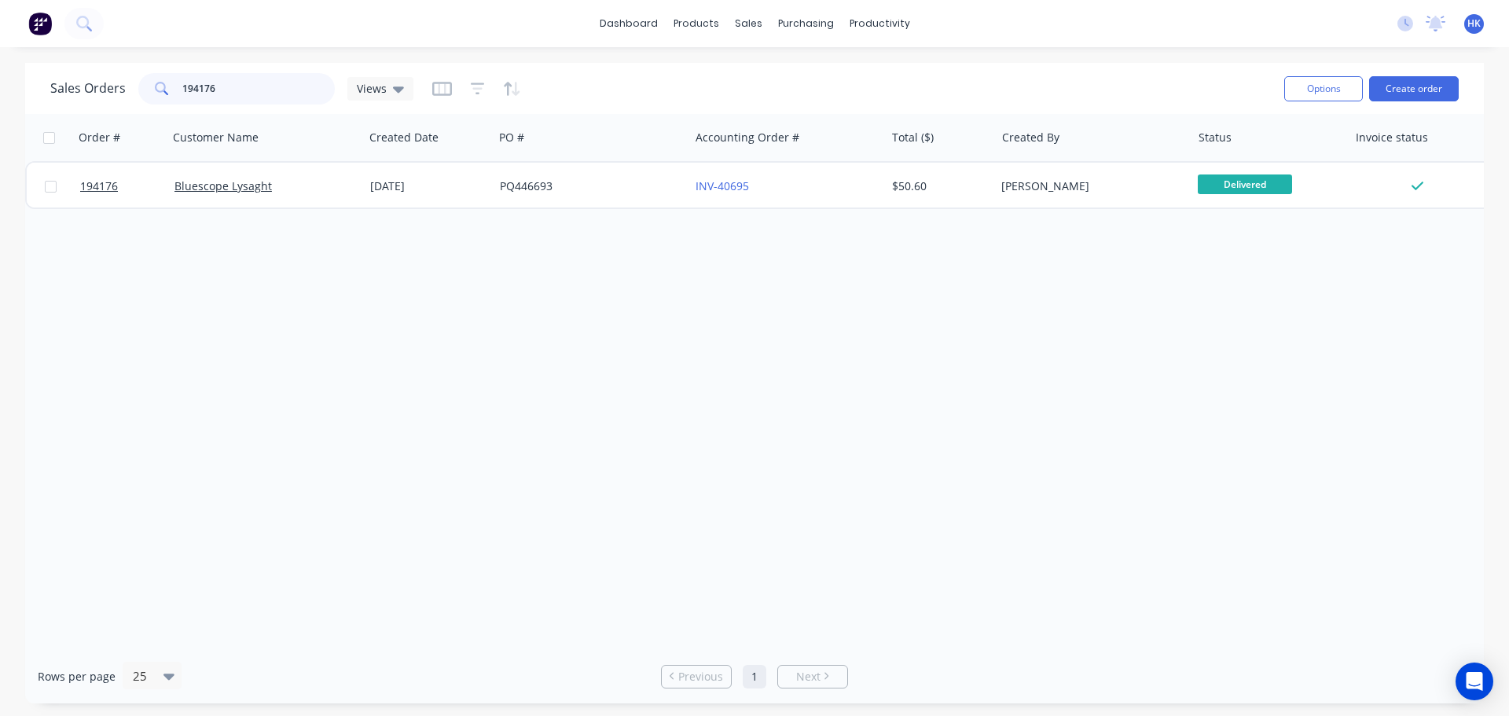
click at [160, 96] on div "194176" at bounding box center [236, 88] width 196 height 31
type input "193723"
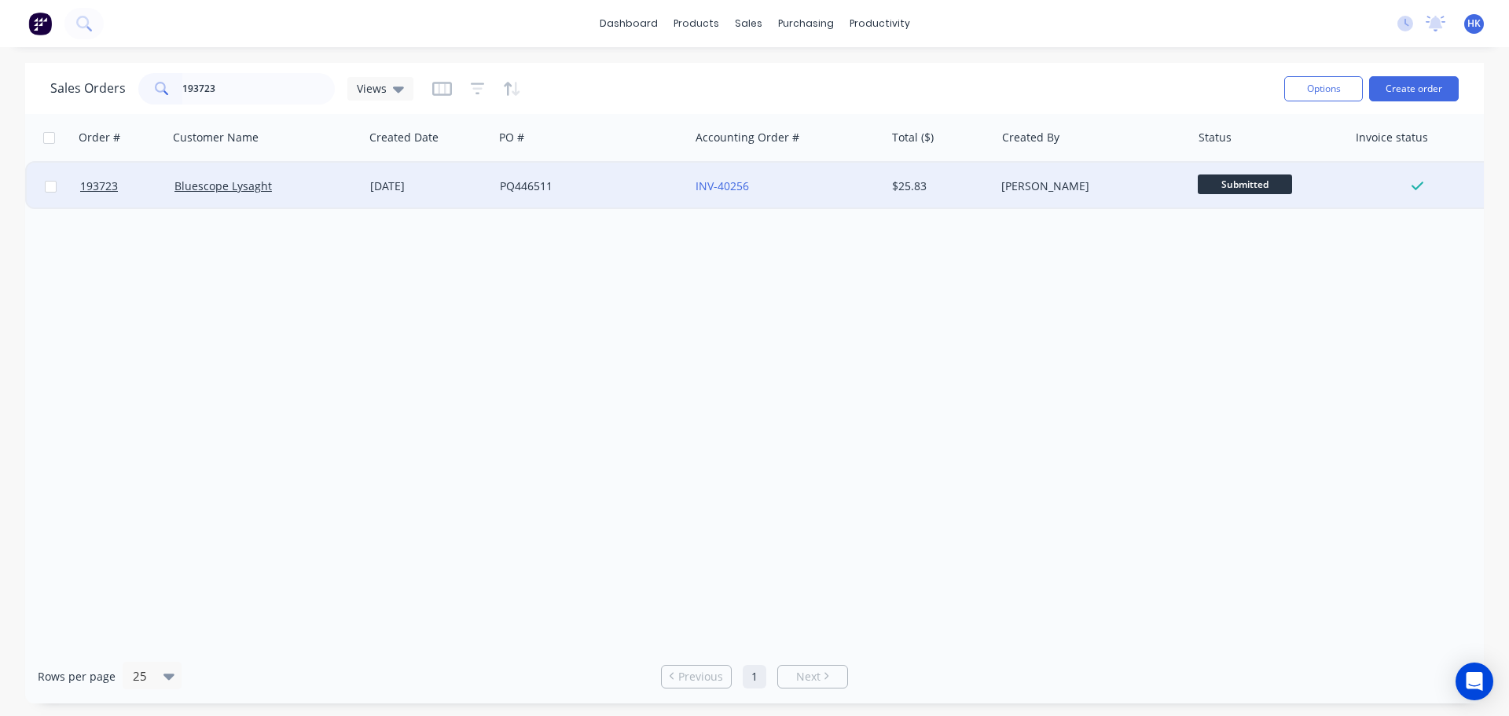
click at [592, 189] on div "PQ446511" at bounding box center [587, 186] width 174 height 16
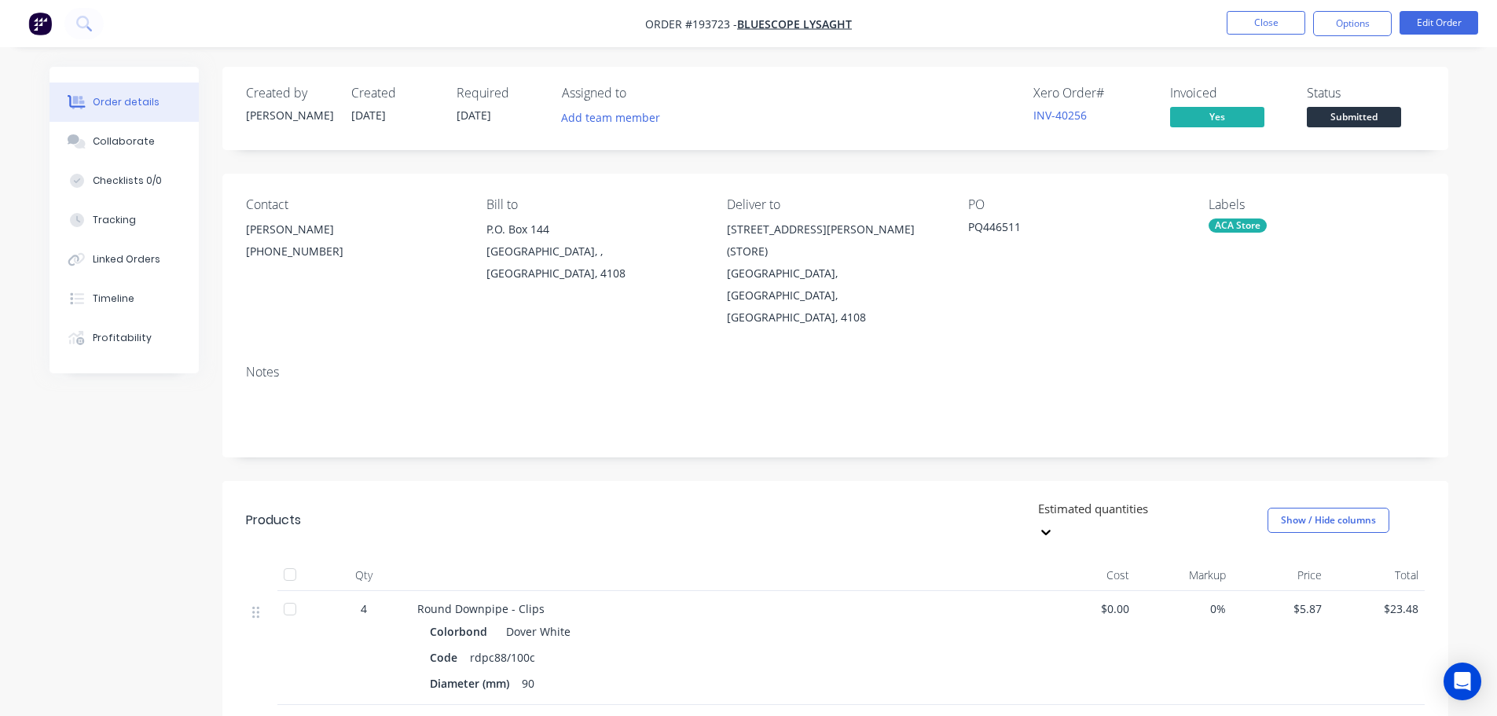
click at [108, 142] on div "Collaborate" at bounding box center [124, 141] width 62 height 14
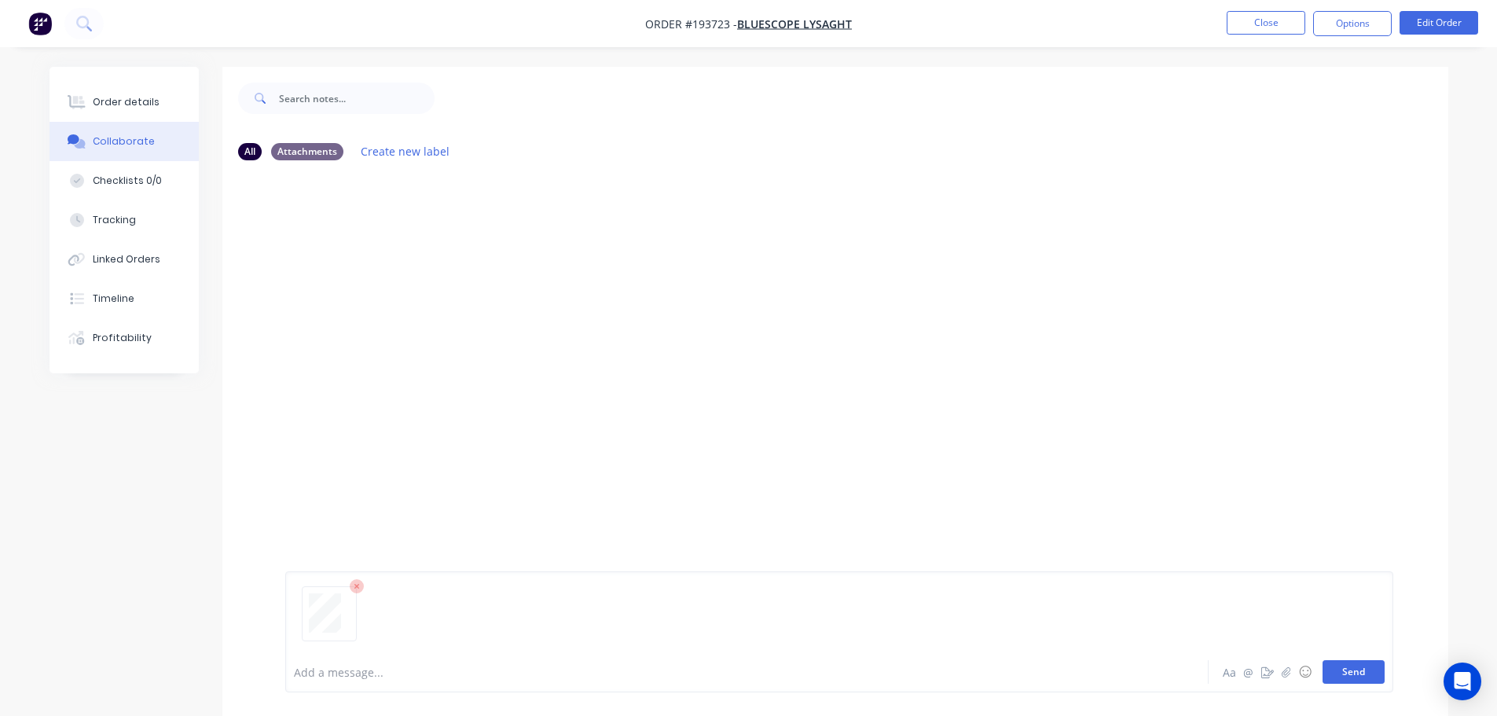
click at [1374, 674] on button "Send" at bounding box center [1353, 672] width 62 height 24
click at [1255, 18] on button "Close" at bounding box center [1266, 23] width 79 height 24
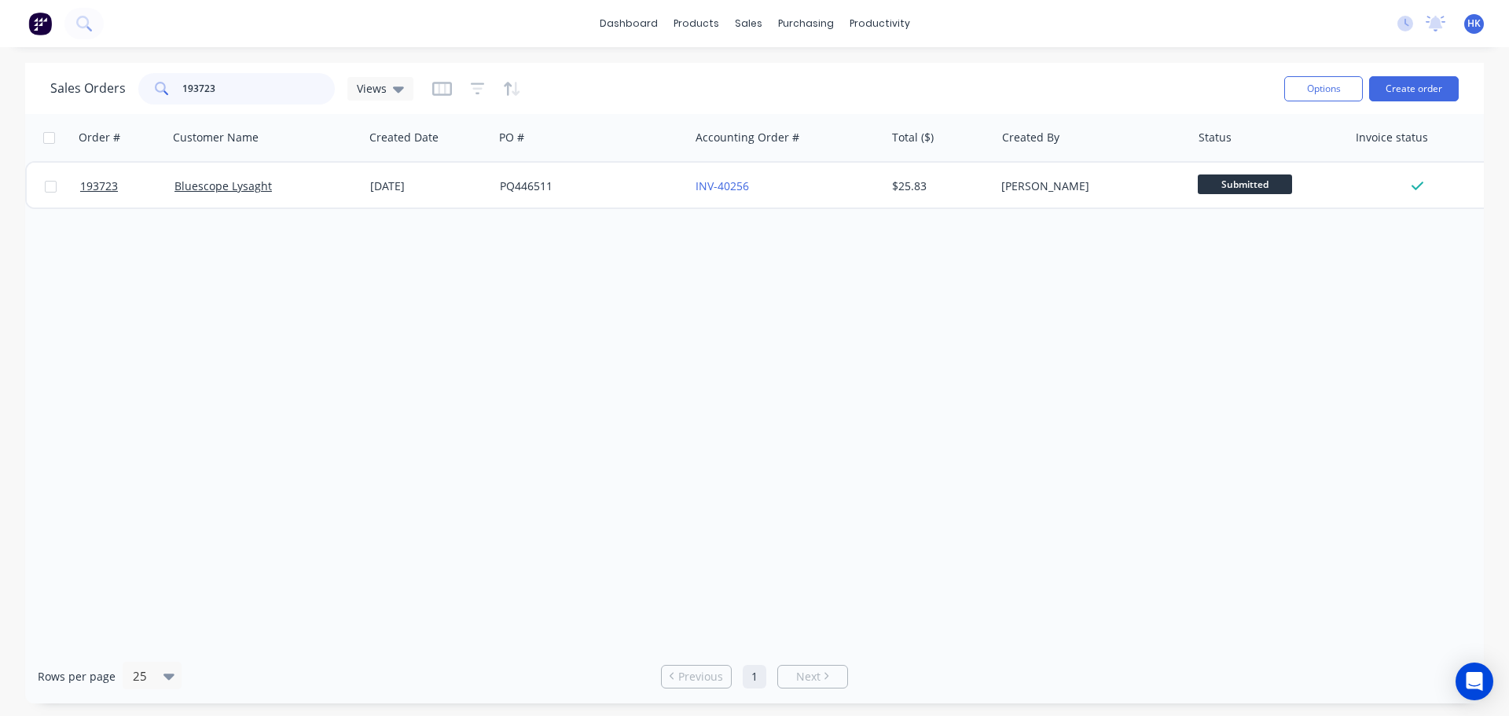
drag, startPoint x: 241, startPoint y: 99, endPoint x: 167, endPoint y: 106, distance: 75.0
click at [167, 106] on div "Sales Orders 193723 Views" at bounding box center [660, 88] width 1221 height 39
type input "194034"
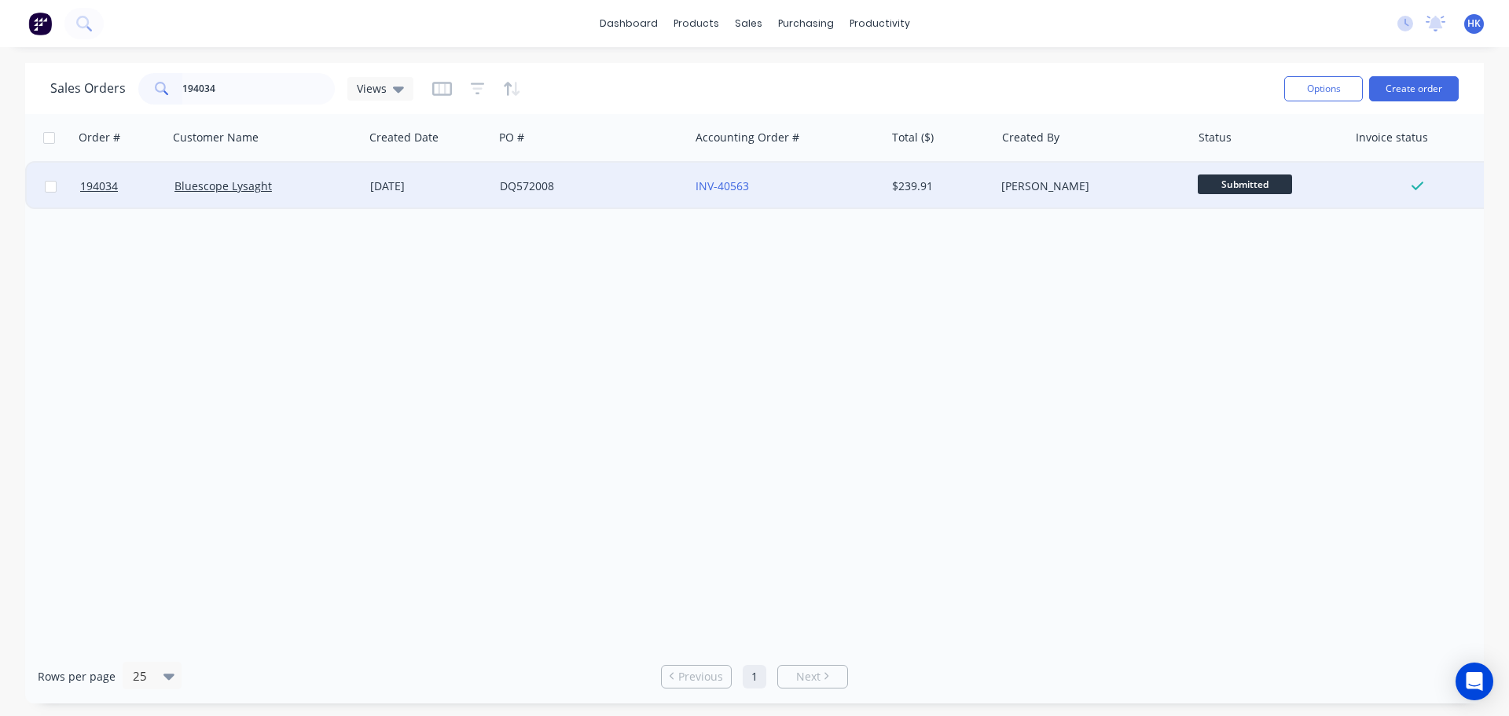
click at [581, 204] on div "DQ572008" at bounding box center [591, 186] width 196 height 47
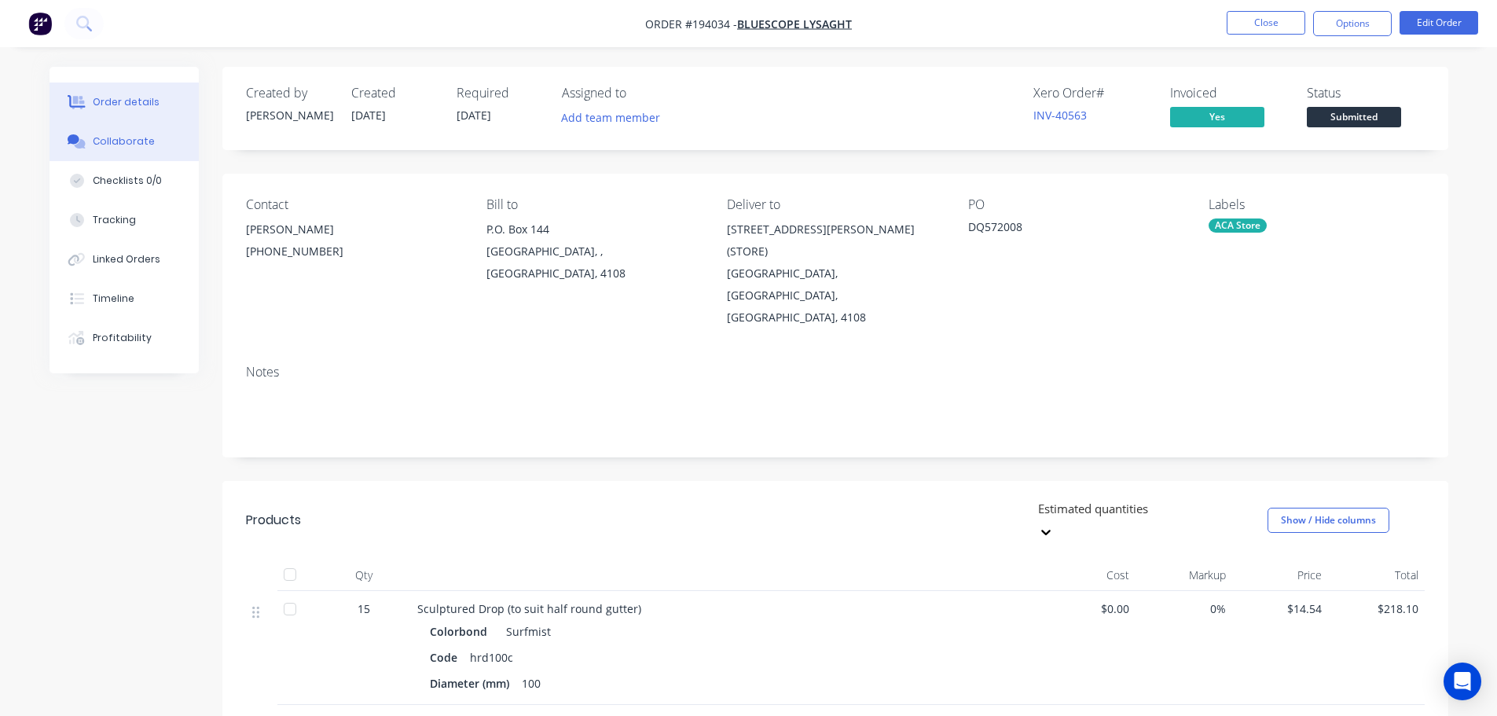
click at [130, 124] on button "Collaborate" at bounding box center [124, 141] width 149 height 39
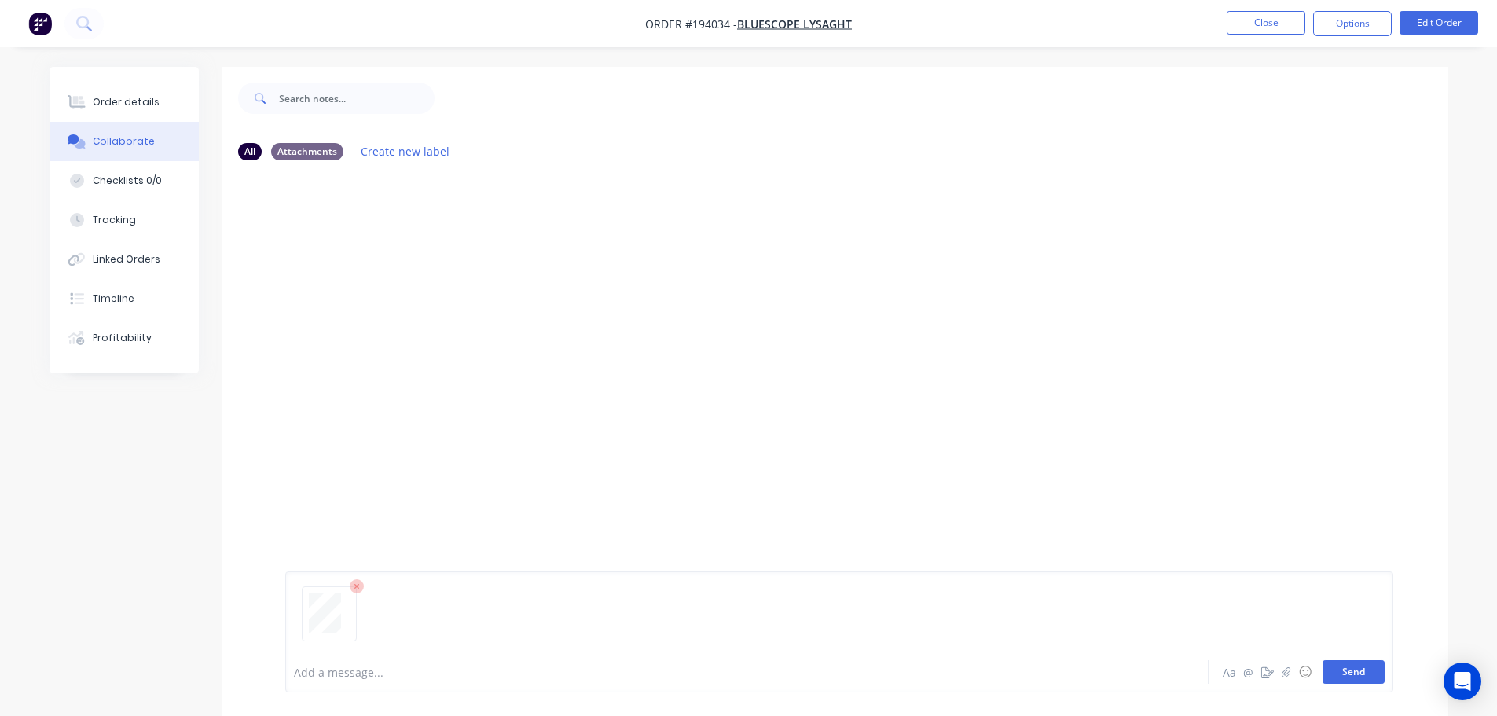
click at [1381, 670] on button "Send" at bounding box center [1353, 672] width 62 height 24
click at [1279, 31] on button "Close" at bounding box center [1266, 23] width 79 height 24
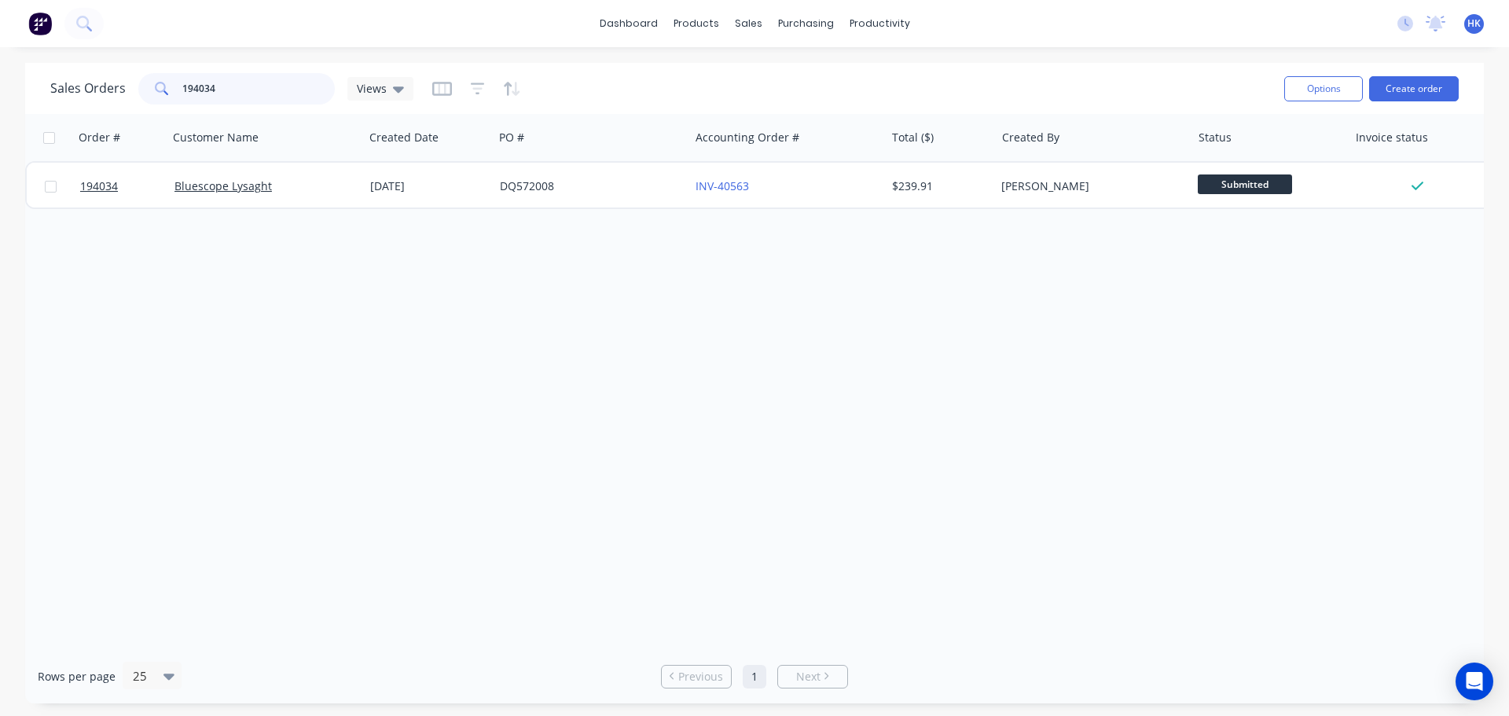
drag, startPoint x: 262, startPoint y: 97, endPoint x: 167, endPoint y: 101, distance: 95.1
click at [167, 101] on div "194034" at bounding box center [236, 88] width 196 height 31
type input "193947"
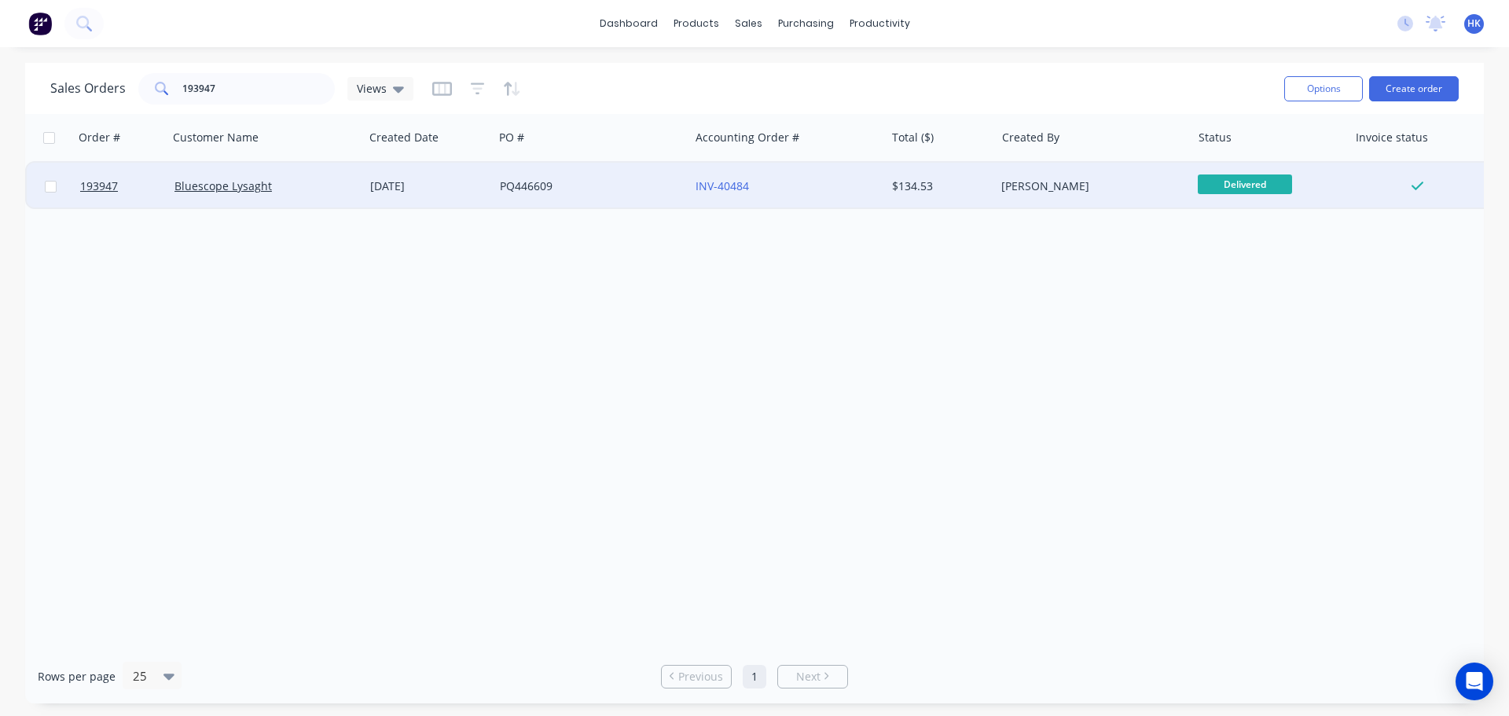
click at [610, 189] on div "PQ446609" at bounding box center [587, 186] width 174 height 16
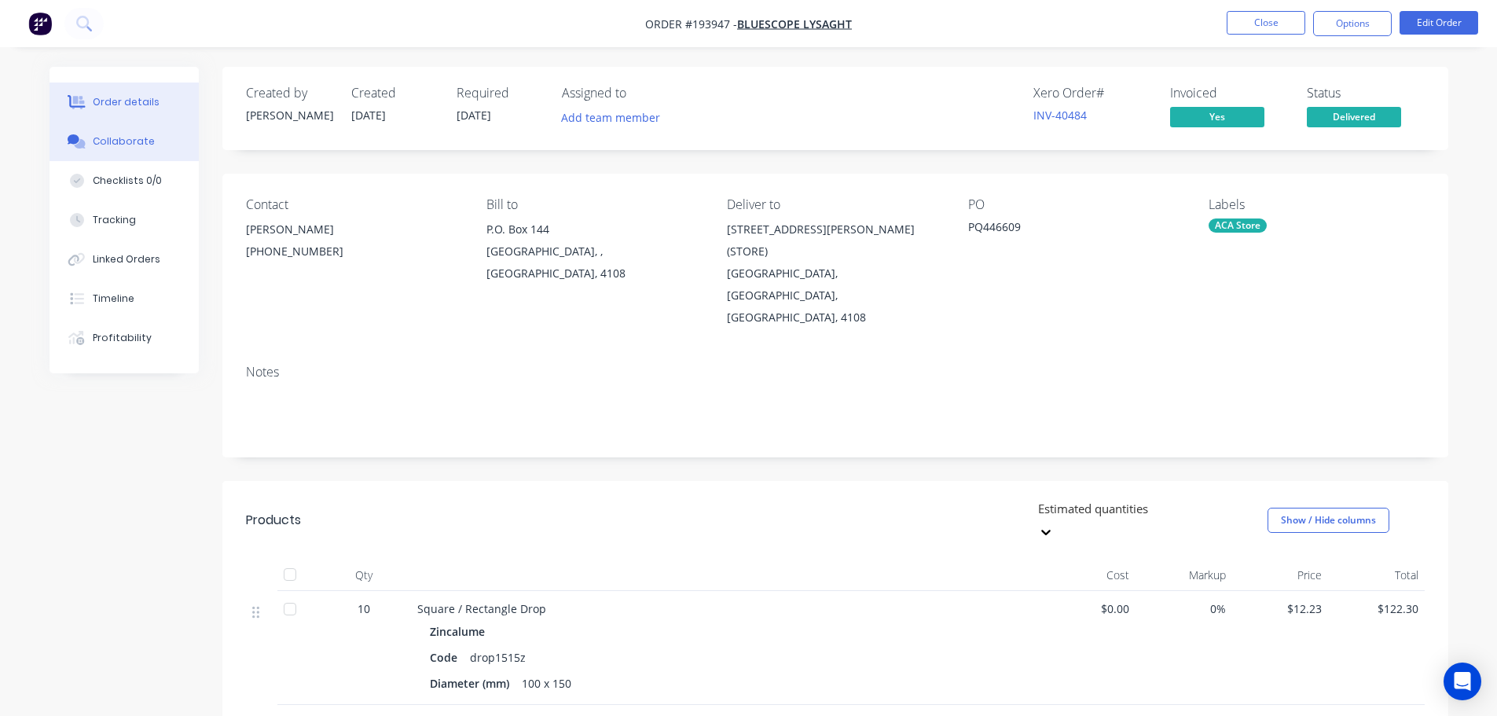
click at [150, 152] on button "Collaborate" at bounding box center [124, 141] width 149 height 39
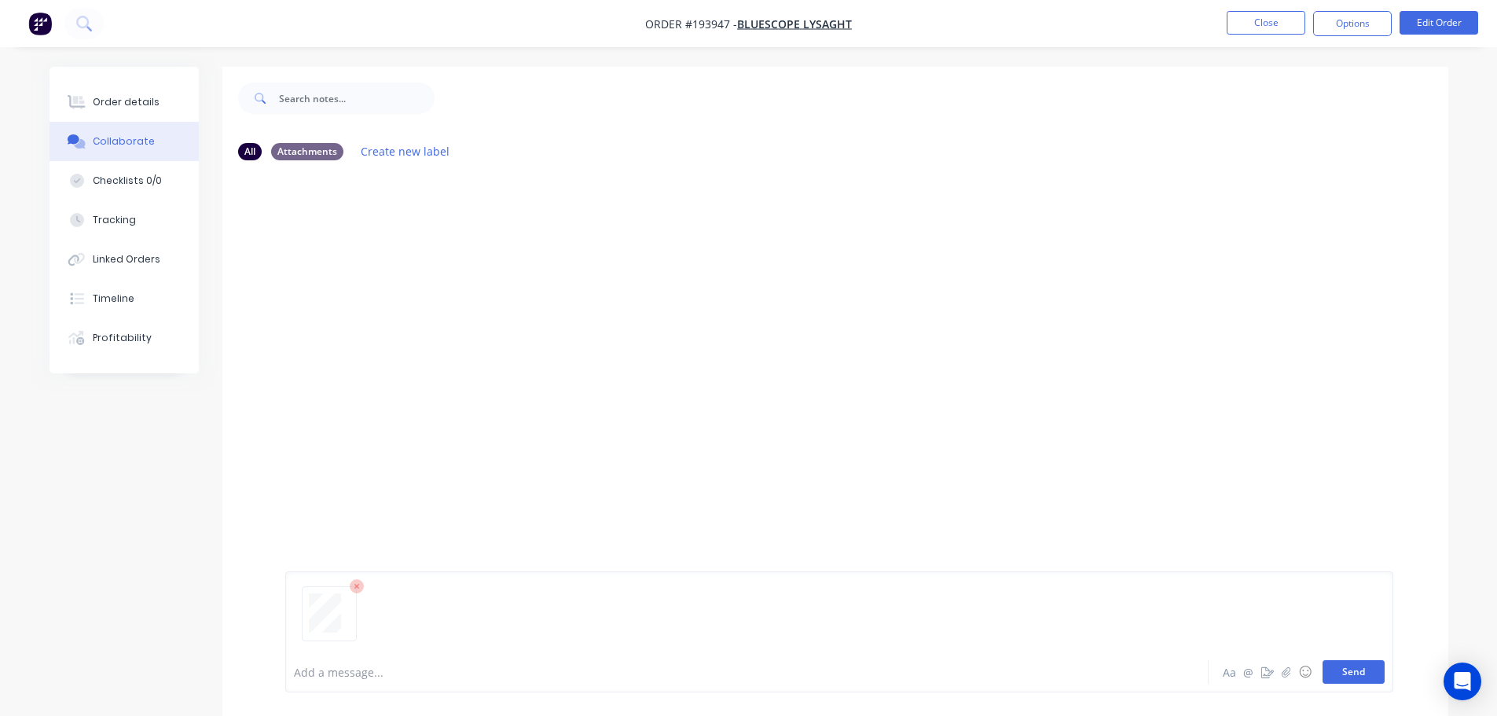
click at [1351, 681] on button "Send" at bounding box center [1353, 672] width 62 height 24
click at [1258, 28] on button "Close" at bounding box center [1266, 23] width 79 height 24
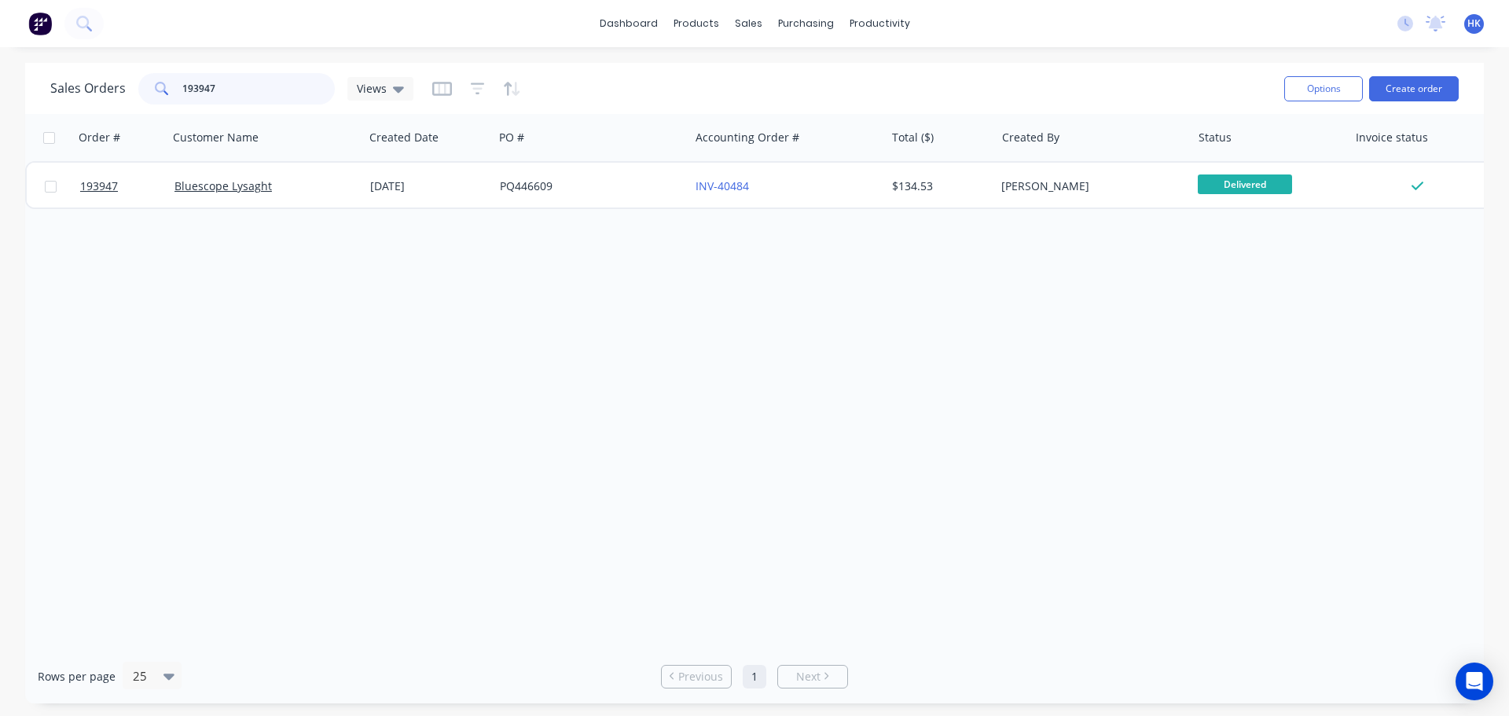
drag, startPoint x: 250, startPoint y: 96, endPoint x: 177, endPoint y: 107, distance: 73.9
click at [177, 107] on div "Sales Orders 193947 Views" at bounding box center [660, 88] width 1221 height 39
type input "194095"
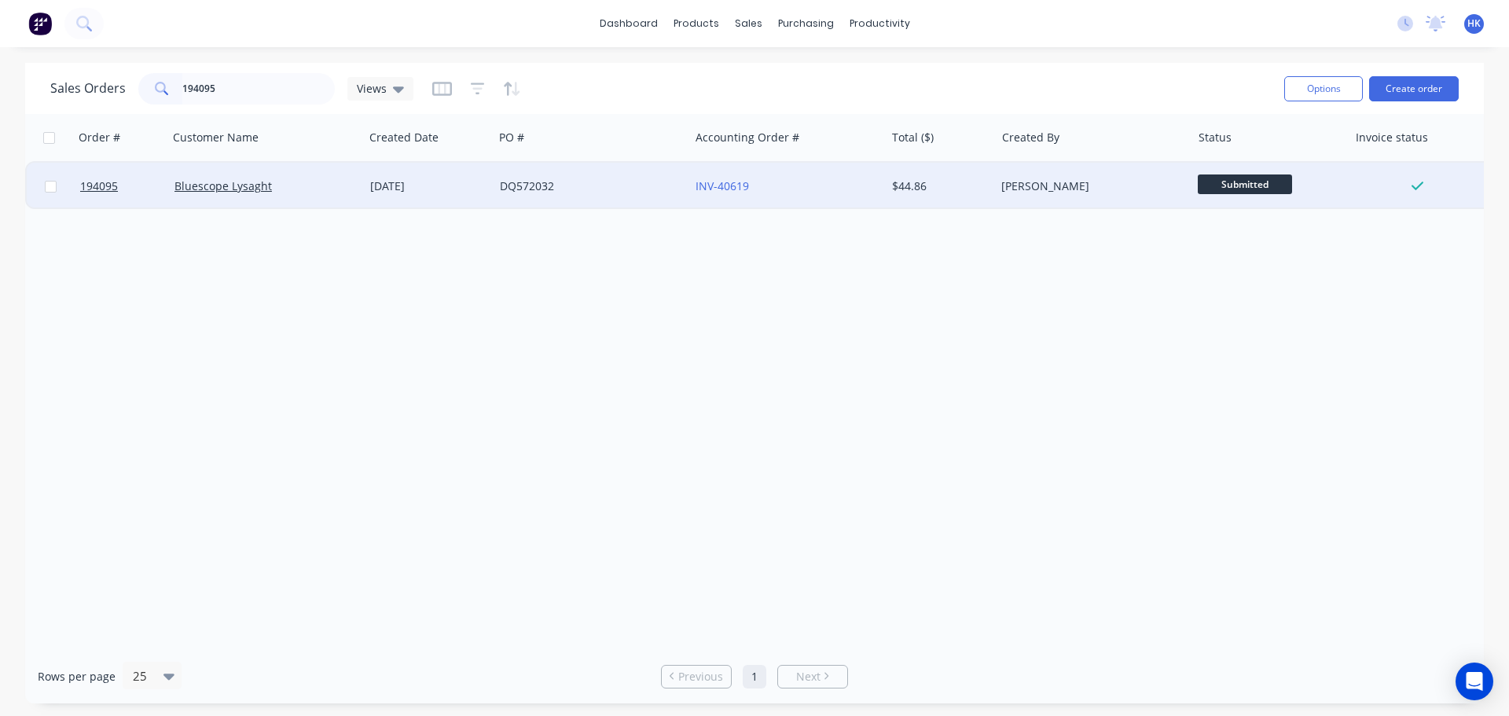
click at [481, 172] on div "[DATE]" at bounding box center [429, 186] width 130 height 47
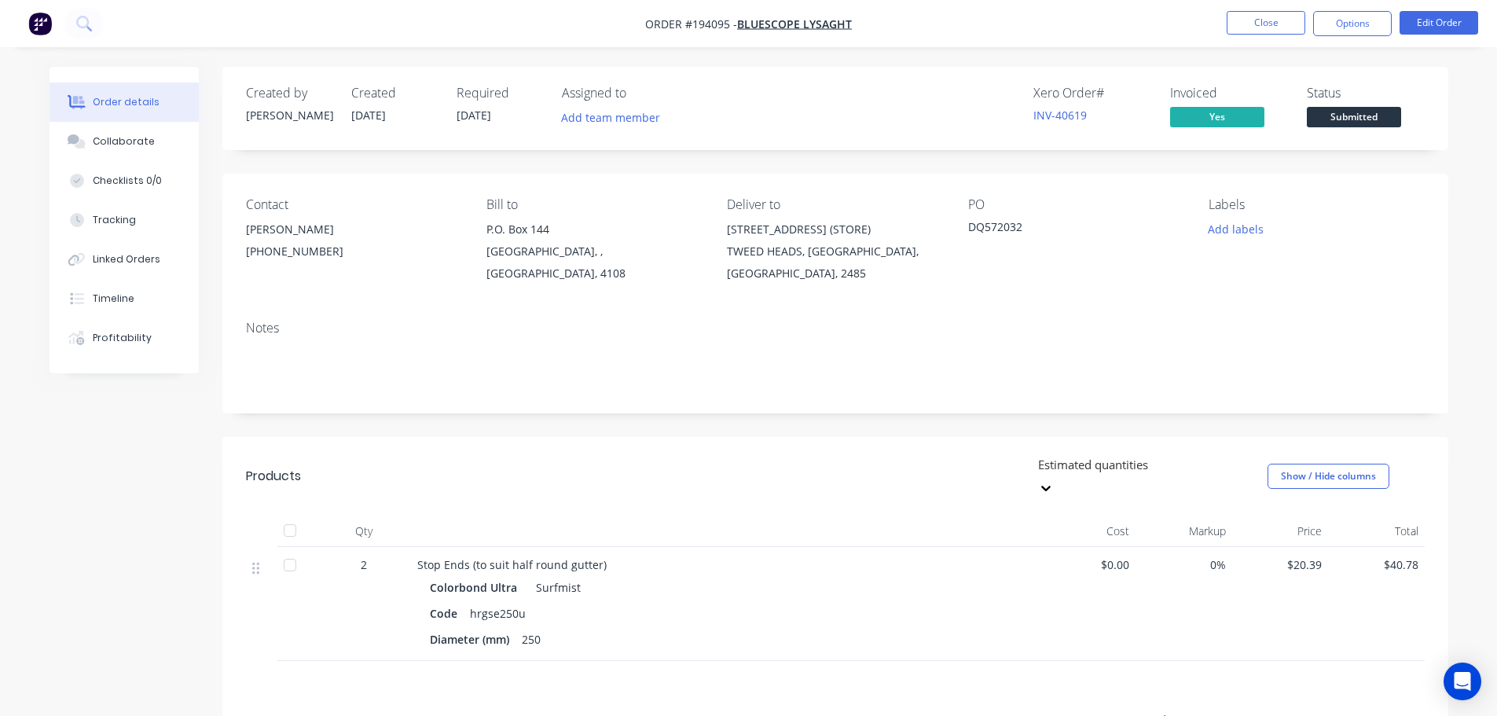
click at [125, 145] on div "Collaborate" at bounding box center [124, 141] width 62 height 14
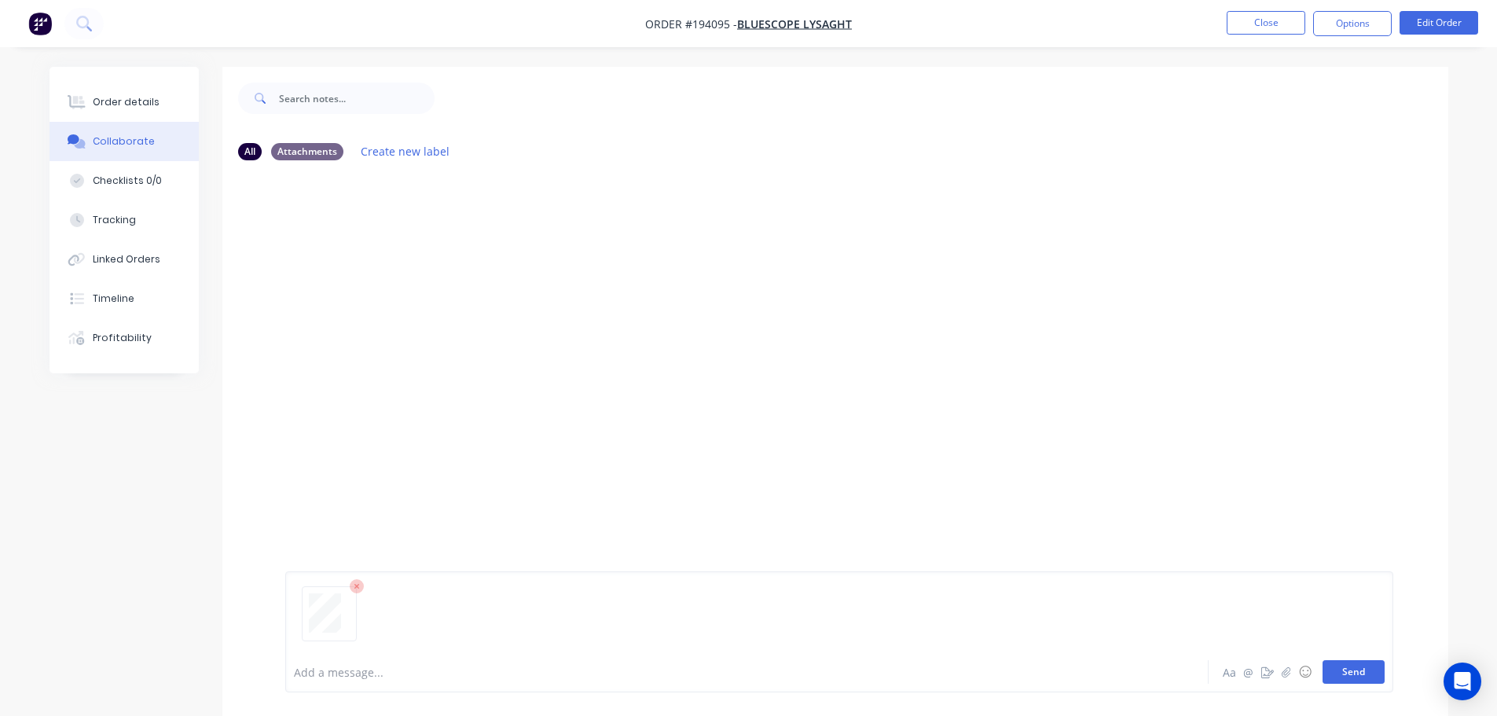
click at [1353, 681] on button "Send" at bounding box center [1353, 672] width 62 height 24
click at [1263, 15] on button "Close" at bounding box center [1266, 23] width 79 height 24
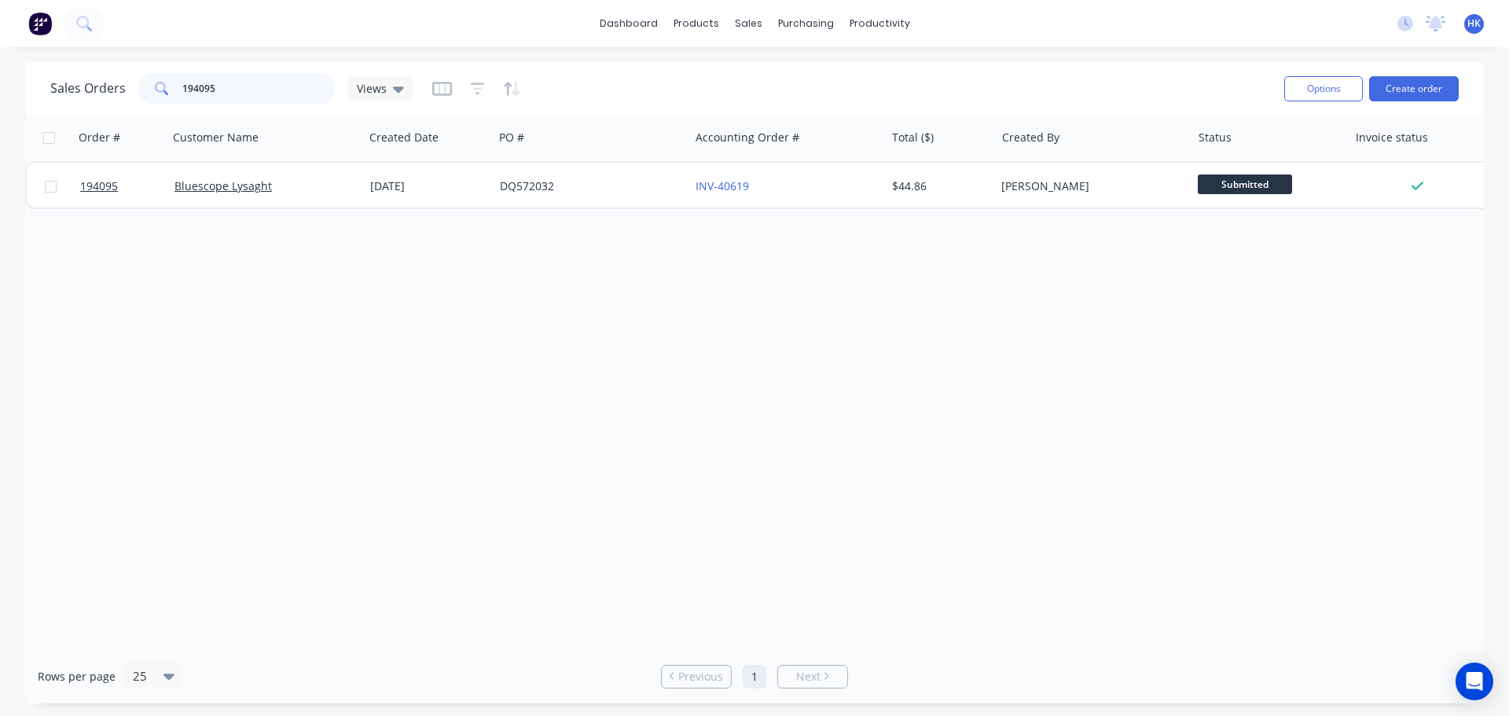
drag, startPoint x: 251, startPoint y: 91, endPoint x: 174, endPoint y: 102, distance: 77.0
click at [178, 102] on div "194095" at bounding box center [236, 88] width 196 height 31
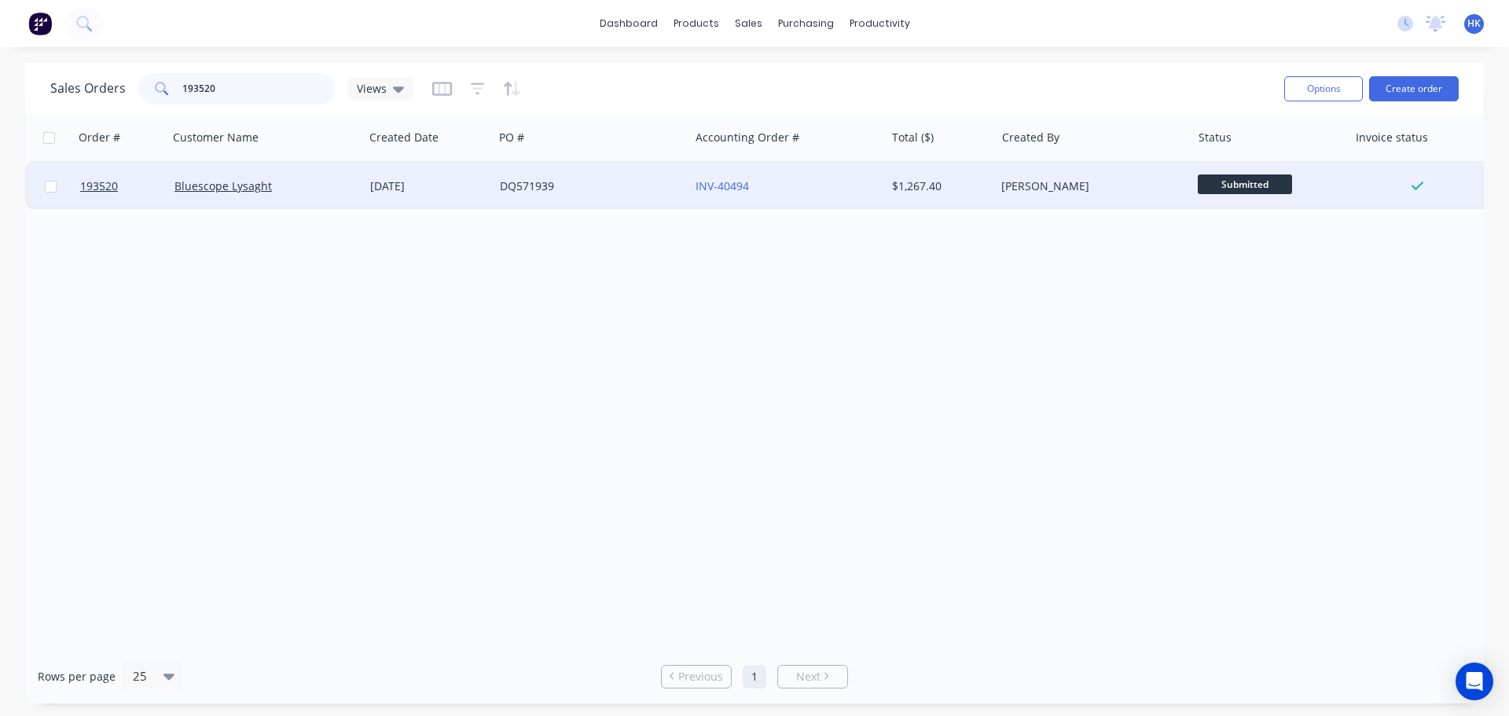
type input "193520"
click at [563, 187] on div "DQ571939" at bounding box center [587, 186] width 174 height 16
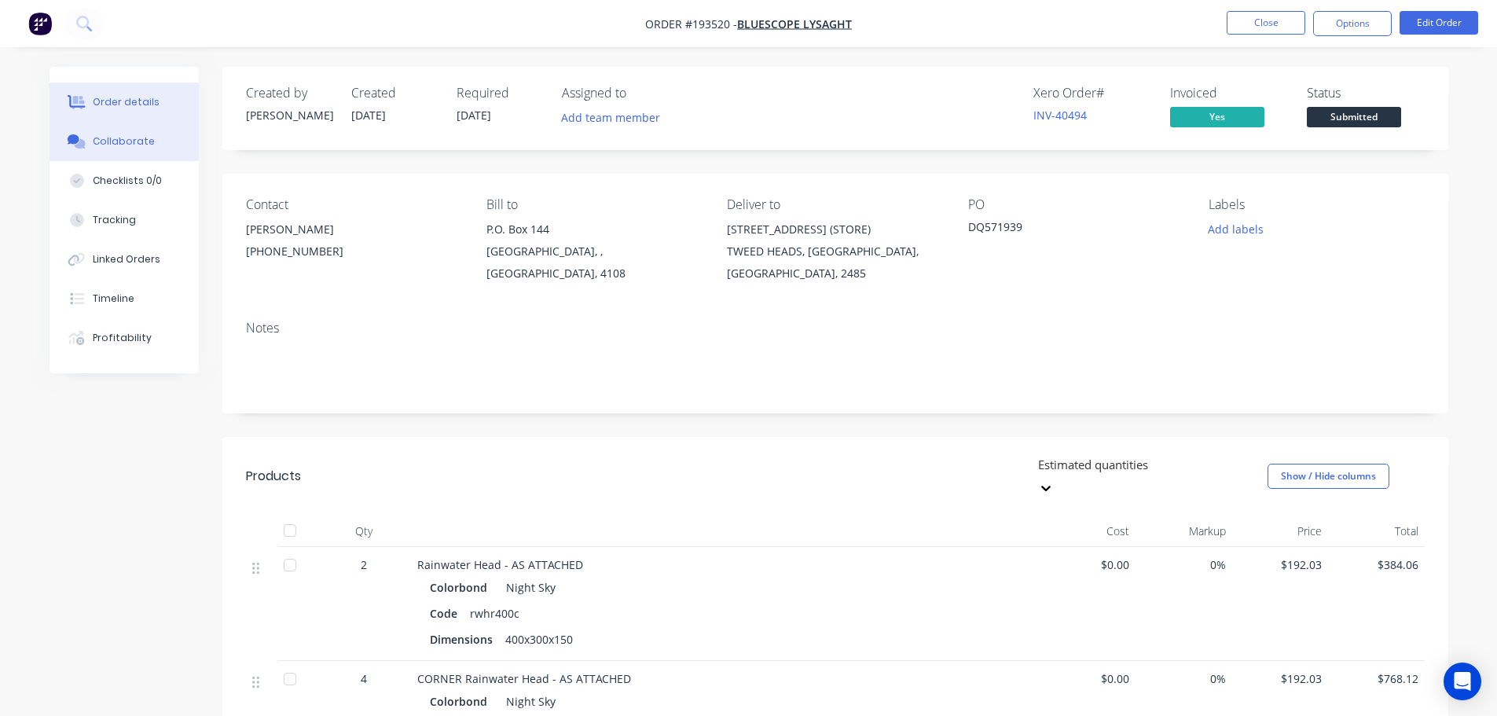
click at [127, 149] on button "Collaborate" at bounding box center [124, 141] width 149 height 39
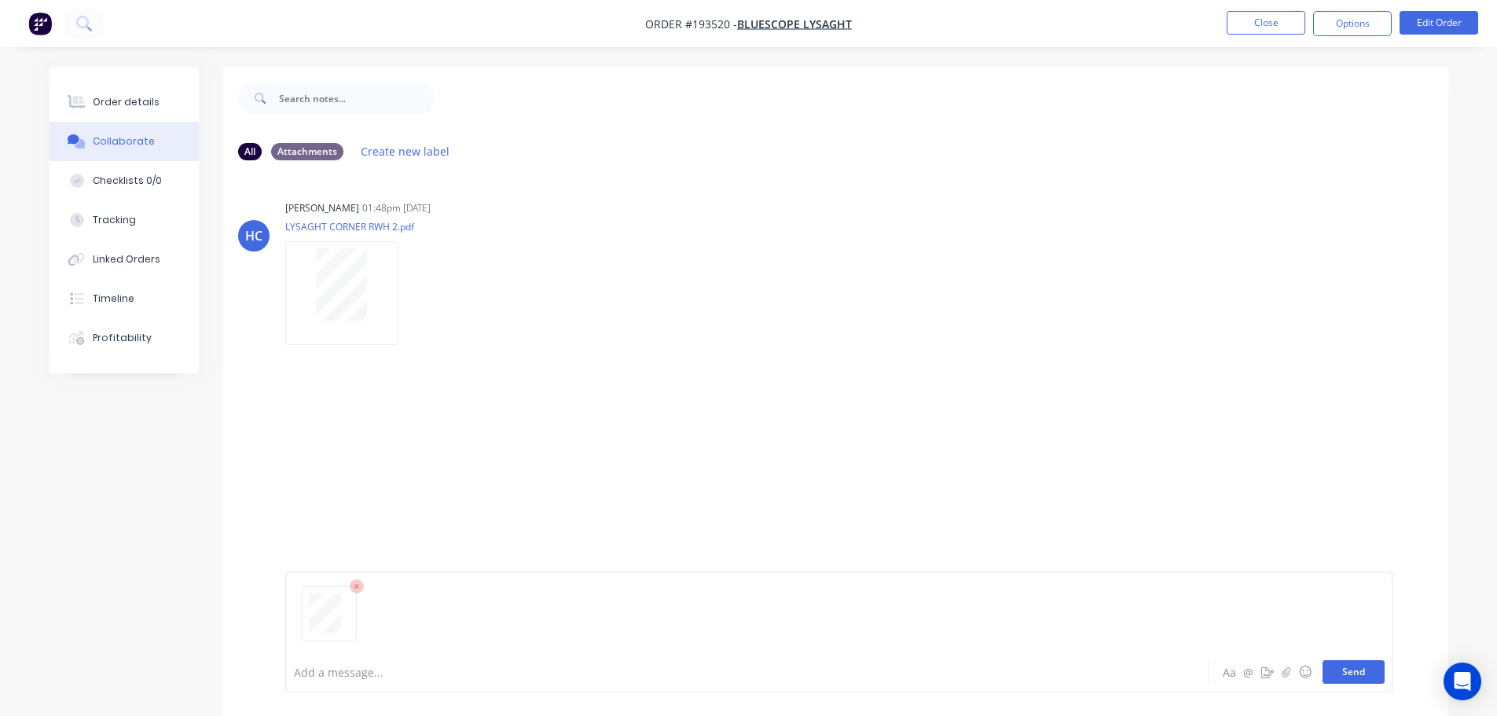
click at [1380, 671] on button "Send" at bounding box center [1353, 672] width 62 height 24
click at [1279, 24] on button "Close" at bounding box center [1266, 23] width 79 height 24
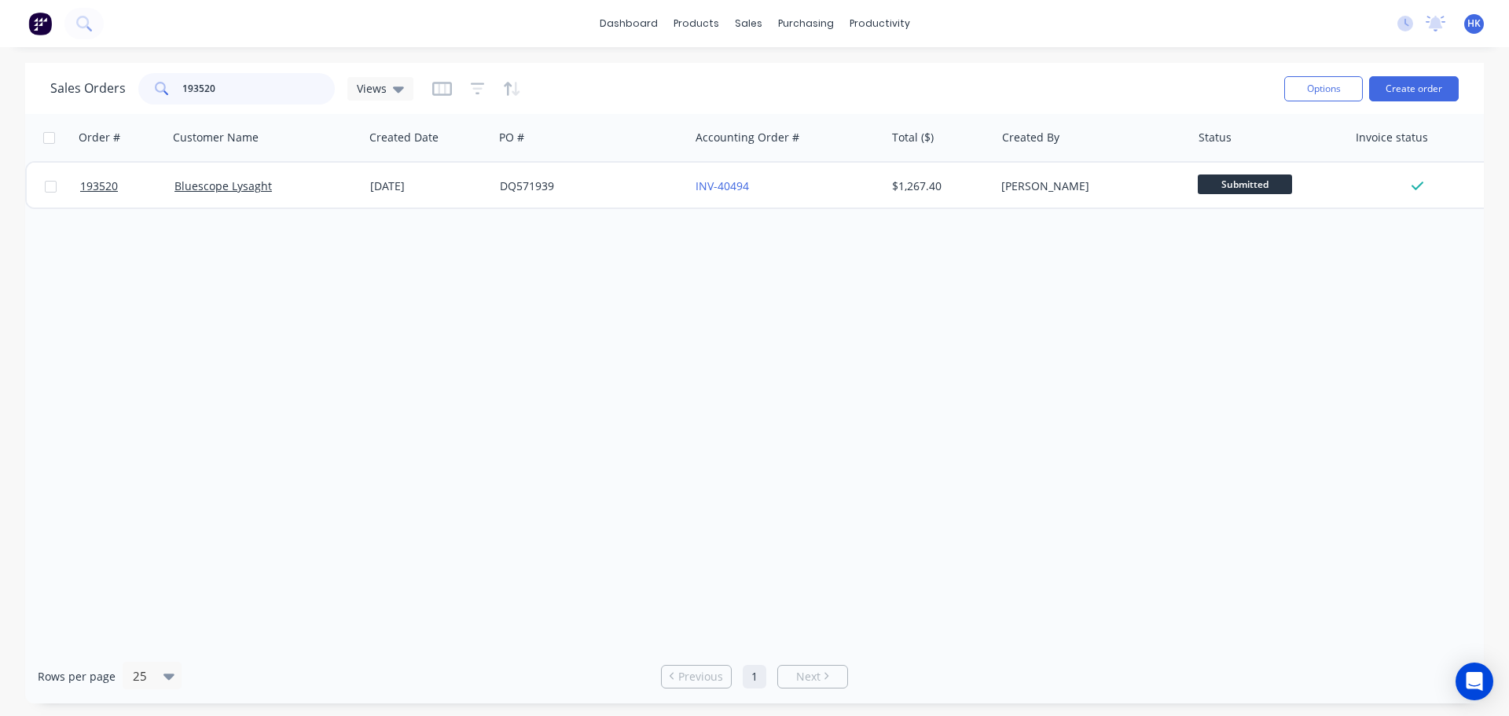
drag, startPoint x: 238, startPoint y: 92, endPoint x: 172, endPoint y: 92, distance: 66.0
click at [172, 92] on div "193520" at bounding box center [236, 88] width 196 height 31
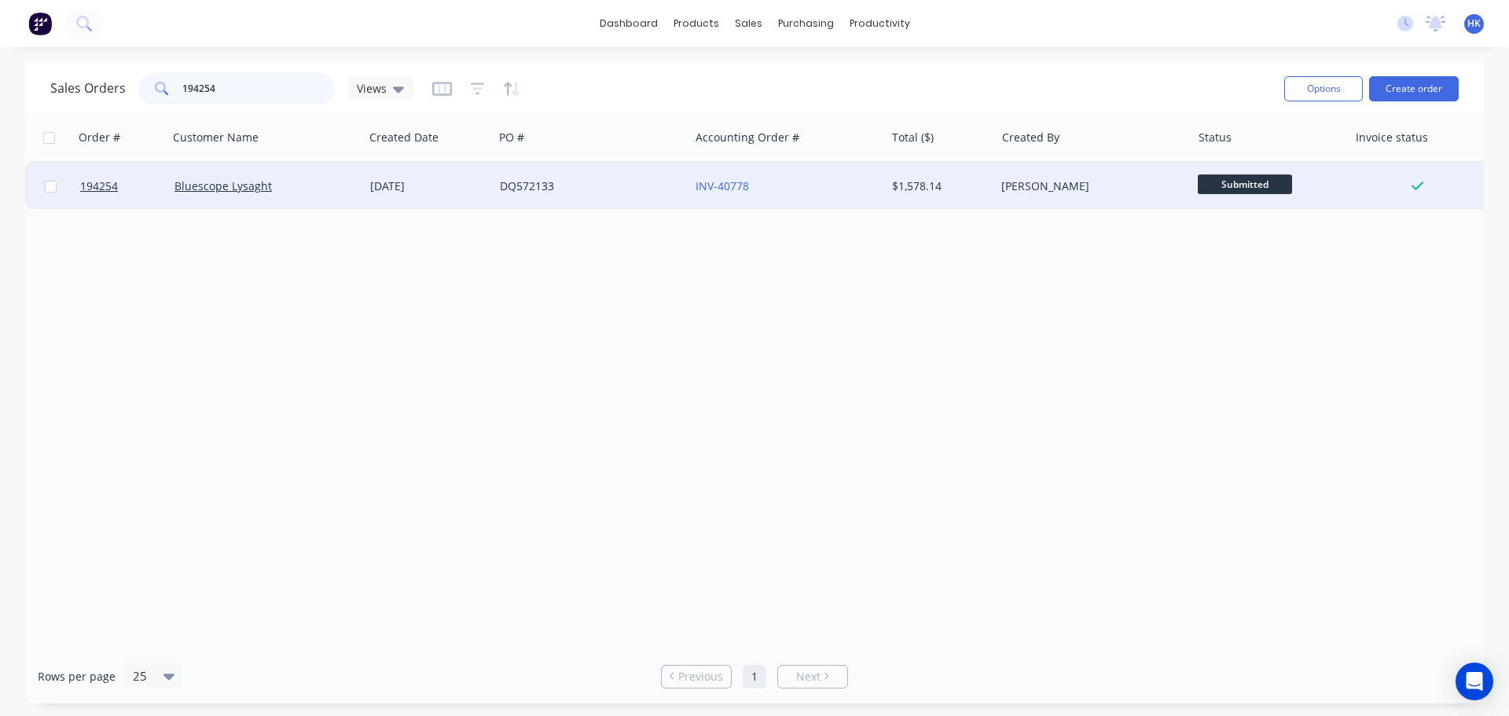
type input "194254"
click at [593, 198] on div "DQ572133" at bounding box center [591, 186] width 196 height 47
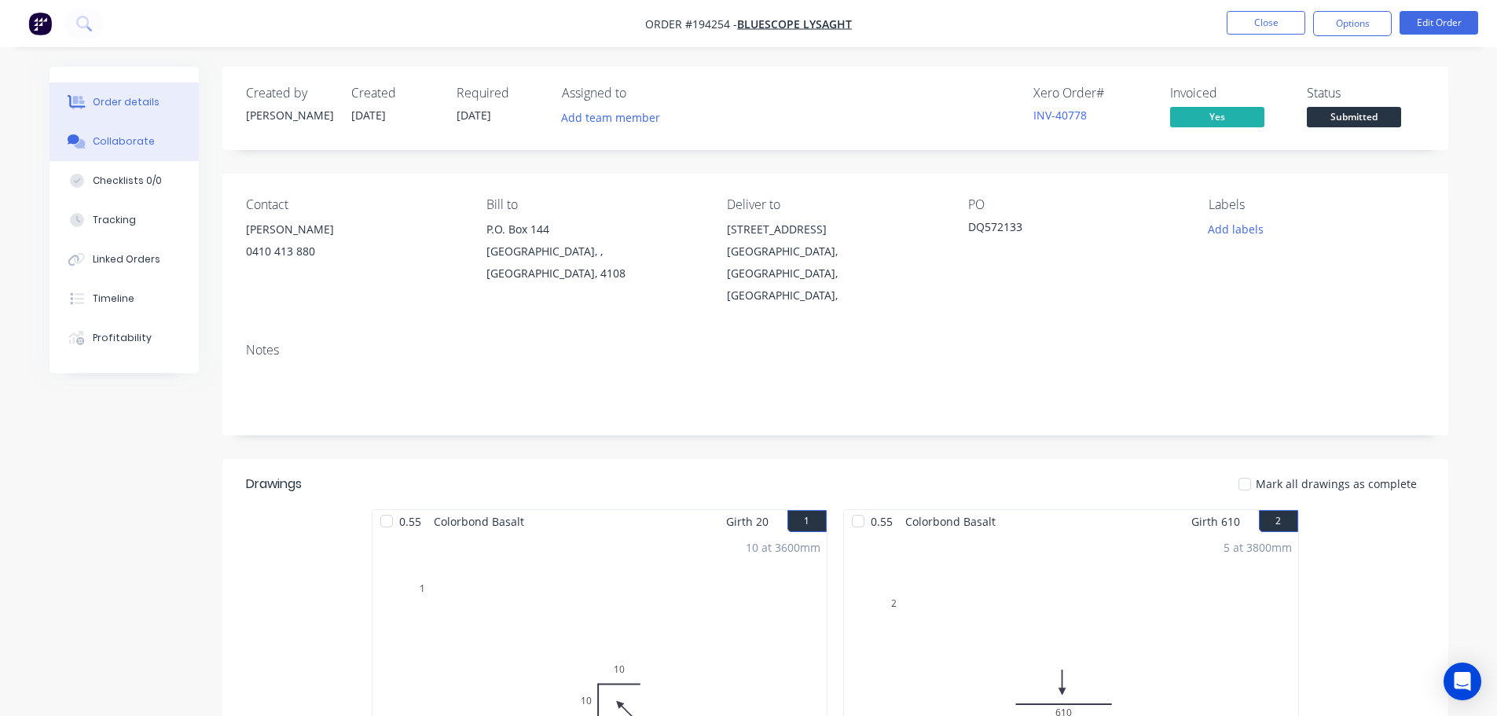
click at [108, 148] on button "Collaborate" at bounding box center [124, 141] width 149 height 39
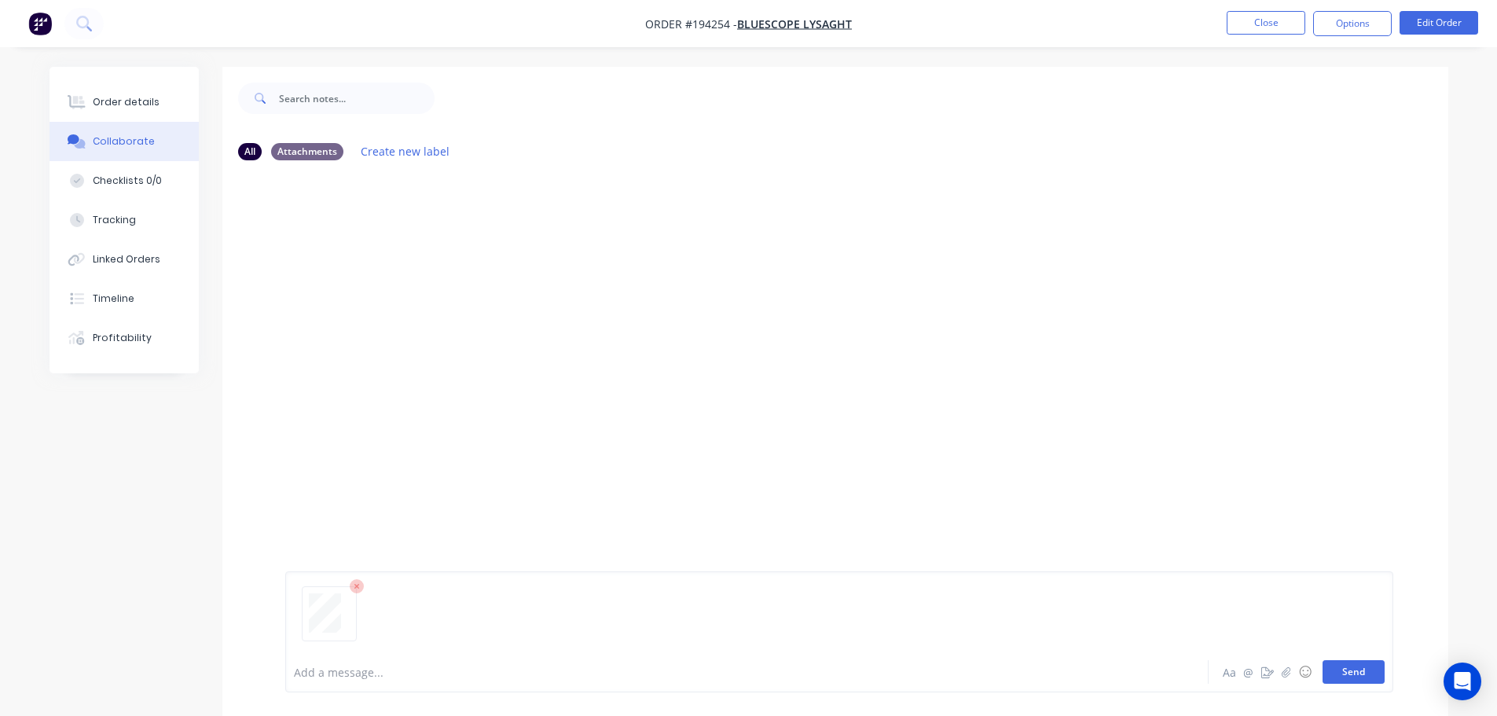
click at [1344, 671] on button "Send" at bounding box center [1353, 672] width 62 height 24
click at [1254, 20] on button "Close" at bounding box center [1266, 23] width 79 height 24
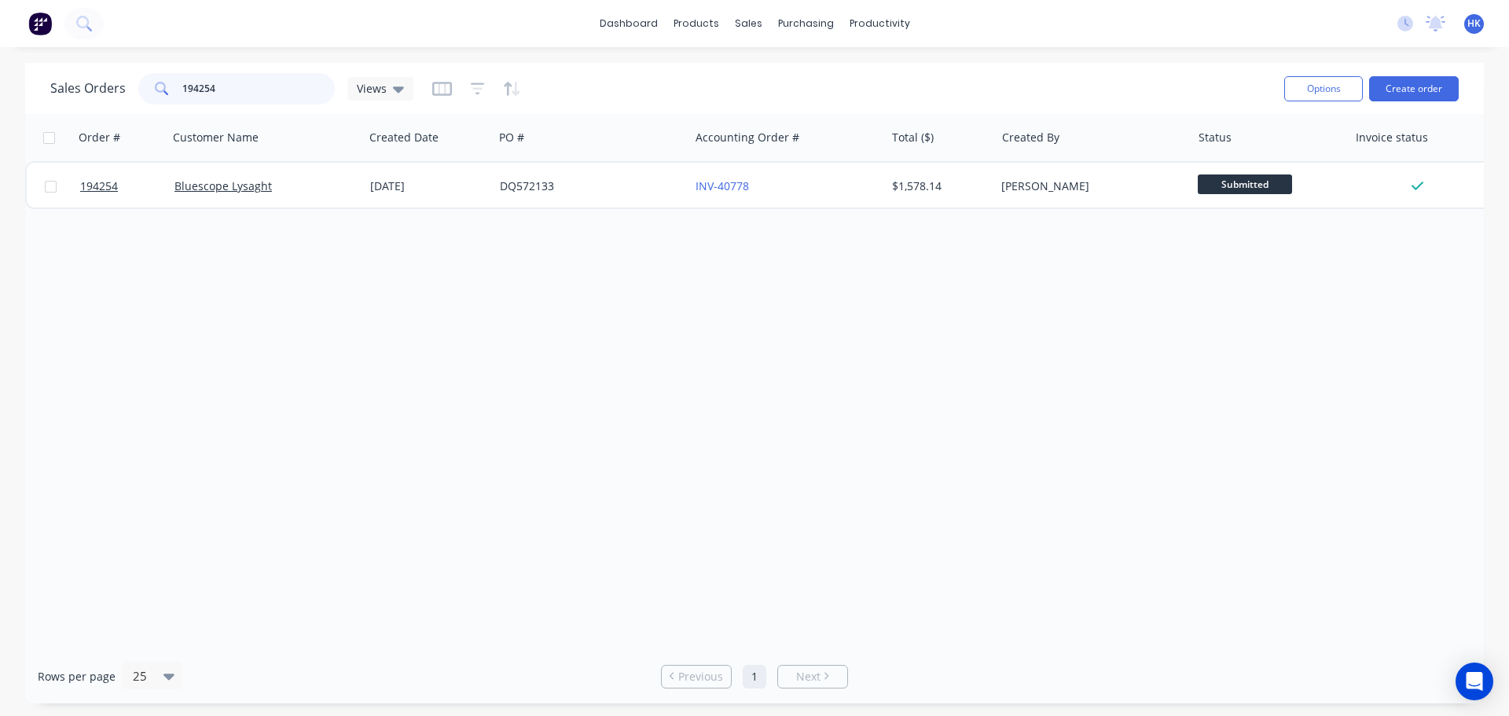
drag, startPoint x: 169, startPoint y: 94, endPoint x: 143, endPoint y: 95, distance: 25.9
click at [143, 94] on div "194254" at bounding box center [236, 88] width 196 height 31
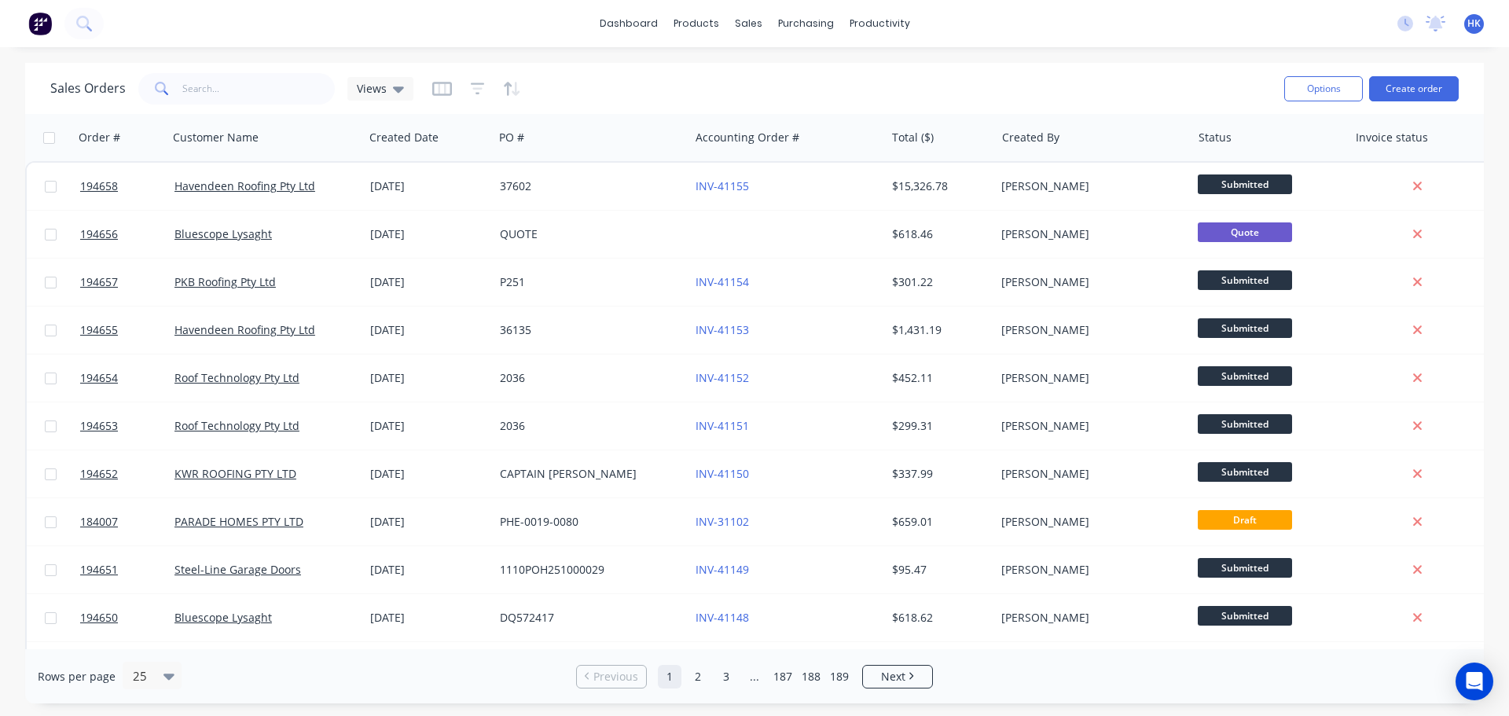
drag, startPoint x: 0, startPoint y: 234, endPoint x: 9, endPoint y: 222, distance: 14.6
click at [0, 234] on div "Sales Orders Views Options Create order Order # Customer Name Created Date PO #…" at bounding box center [754, 383] width 1509 height 640
click at [246, 90] on input "text" at bounding box center [258, 88] width 153 height 31
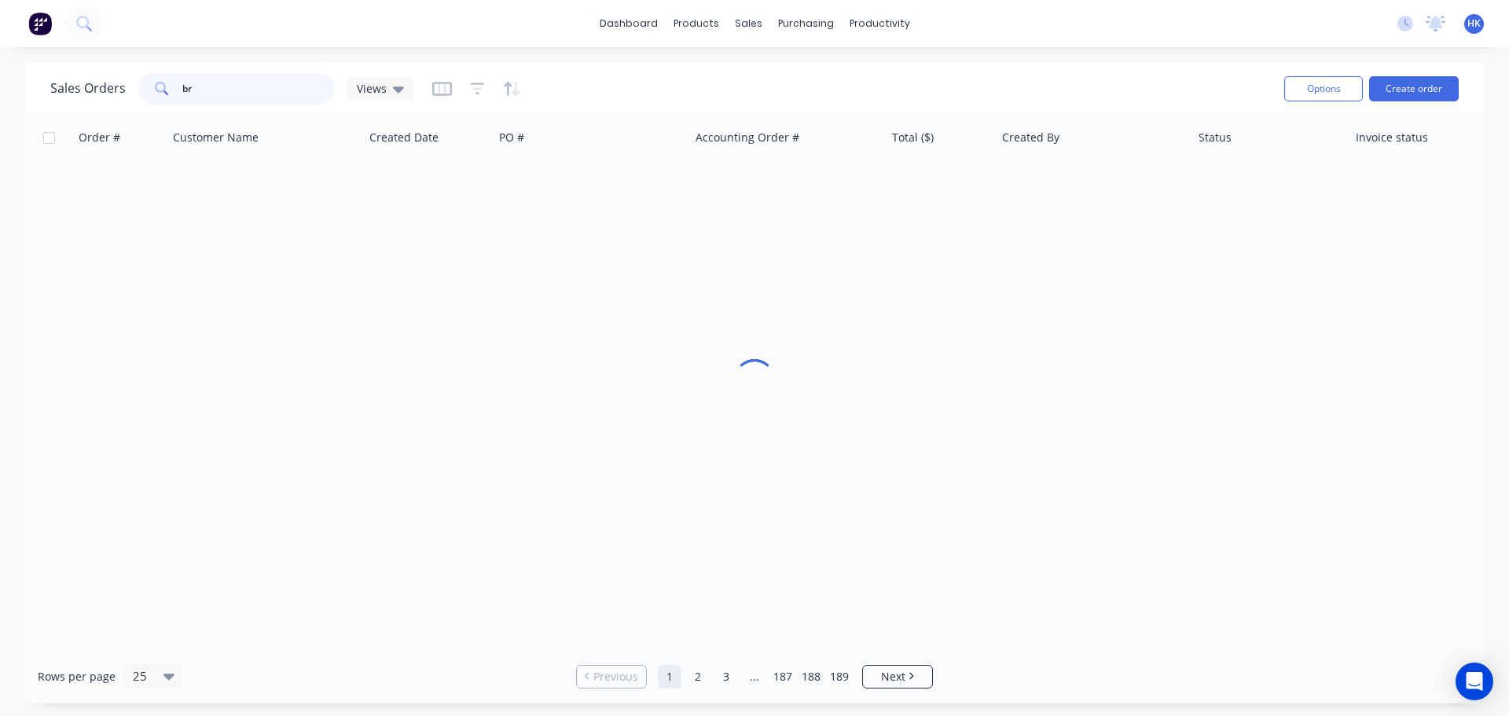
type input "b"
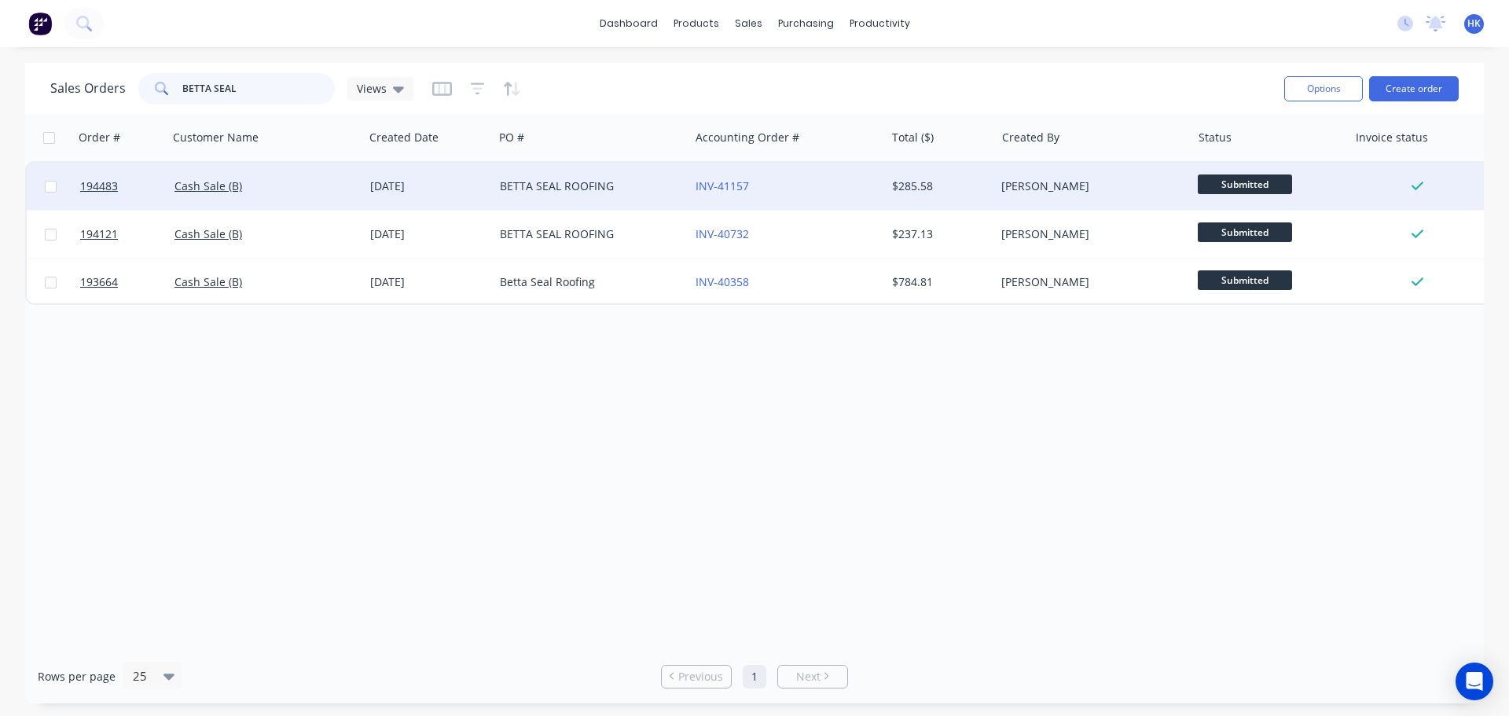
type input "BETTA SEAL"
click at [481, 192] on div "[DATE]" at bounding box center [428, 186] width 117 height 16
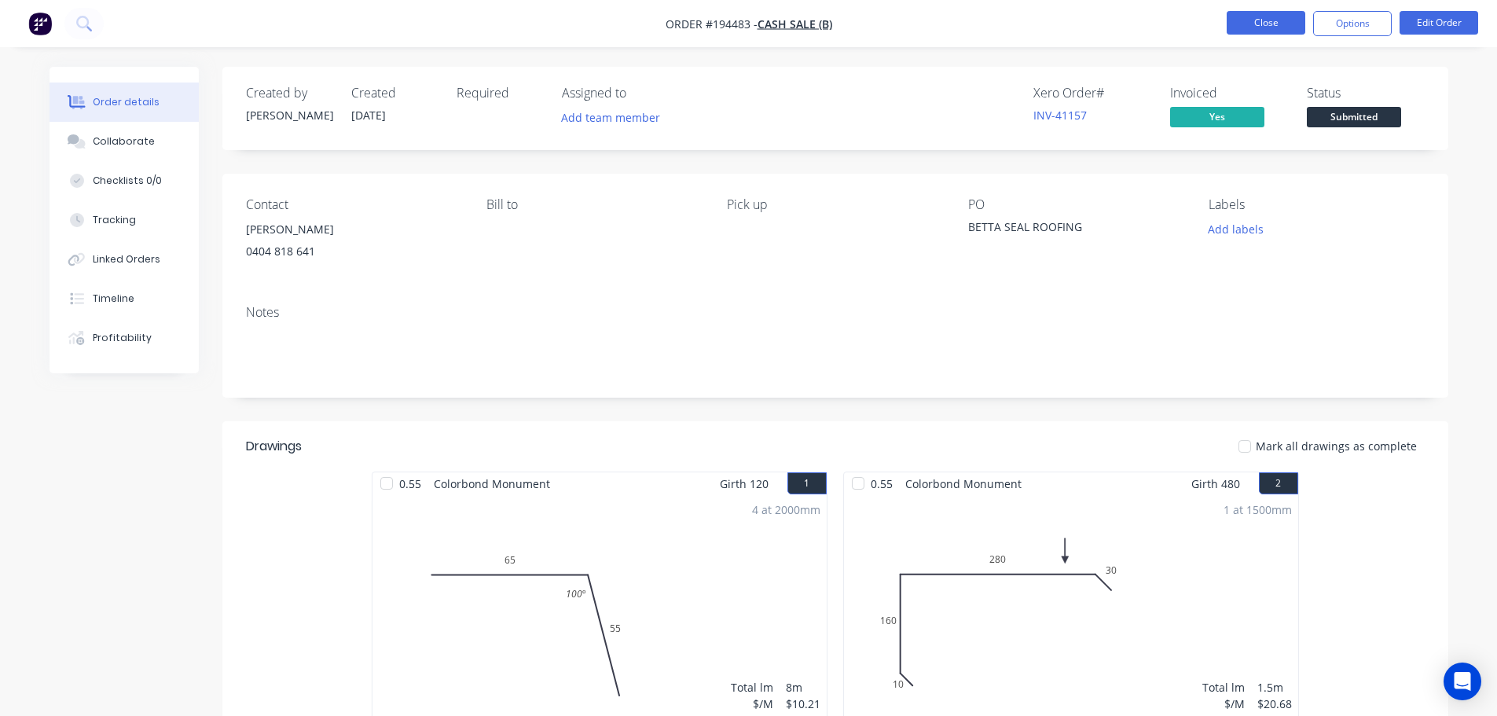
click at [1247, 24] on button "Close" at bounding box center [1266, 23] width 79 height 24
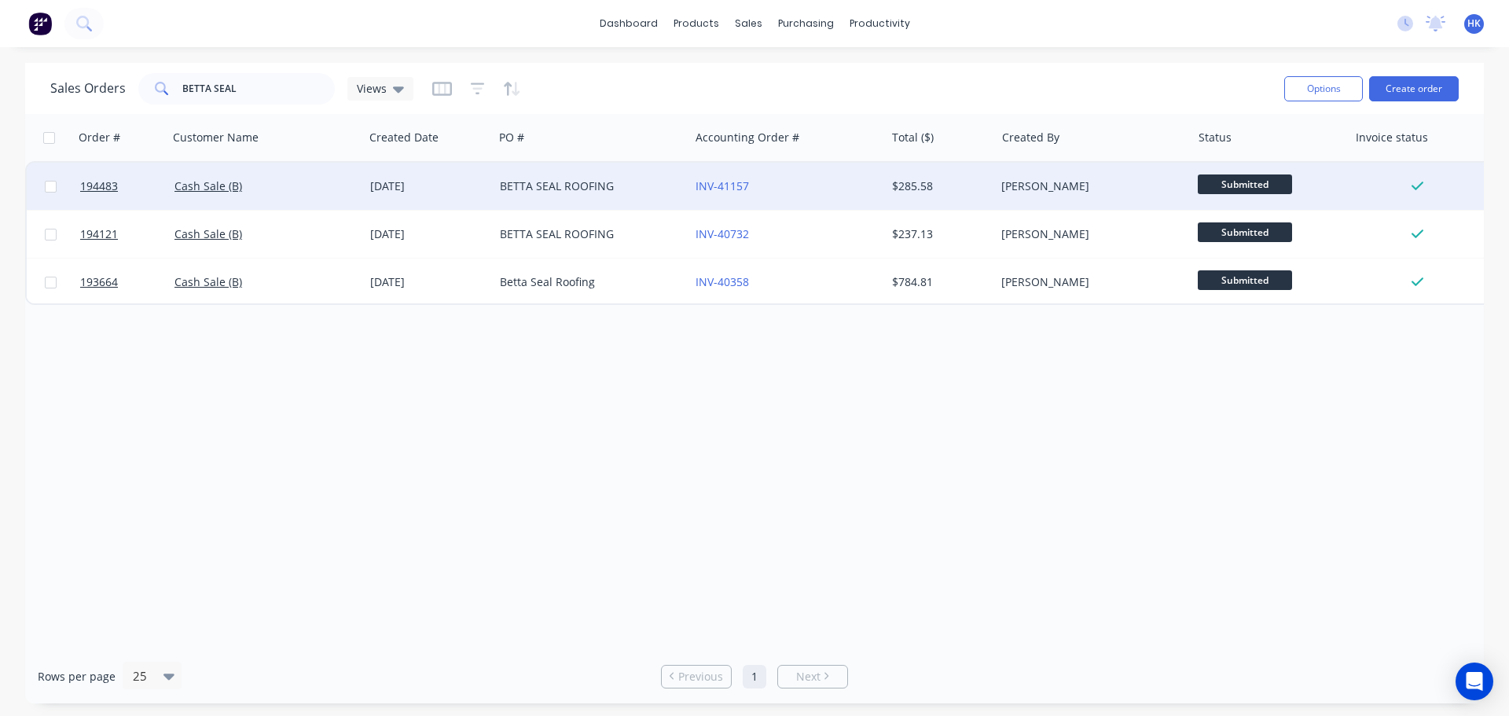
click at [590, 197] on div "BETTA SEAL ROOFING" at bounding box center [591, 186] width 196 height 47
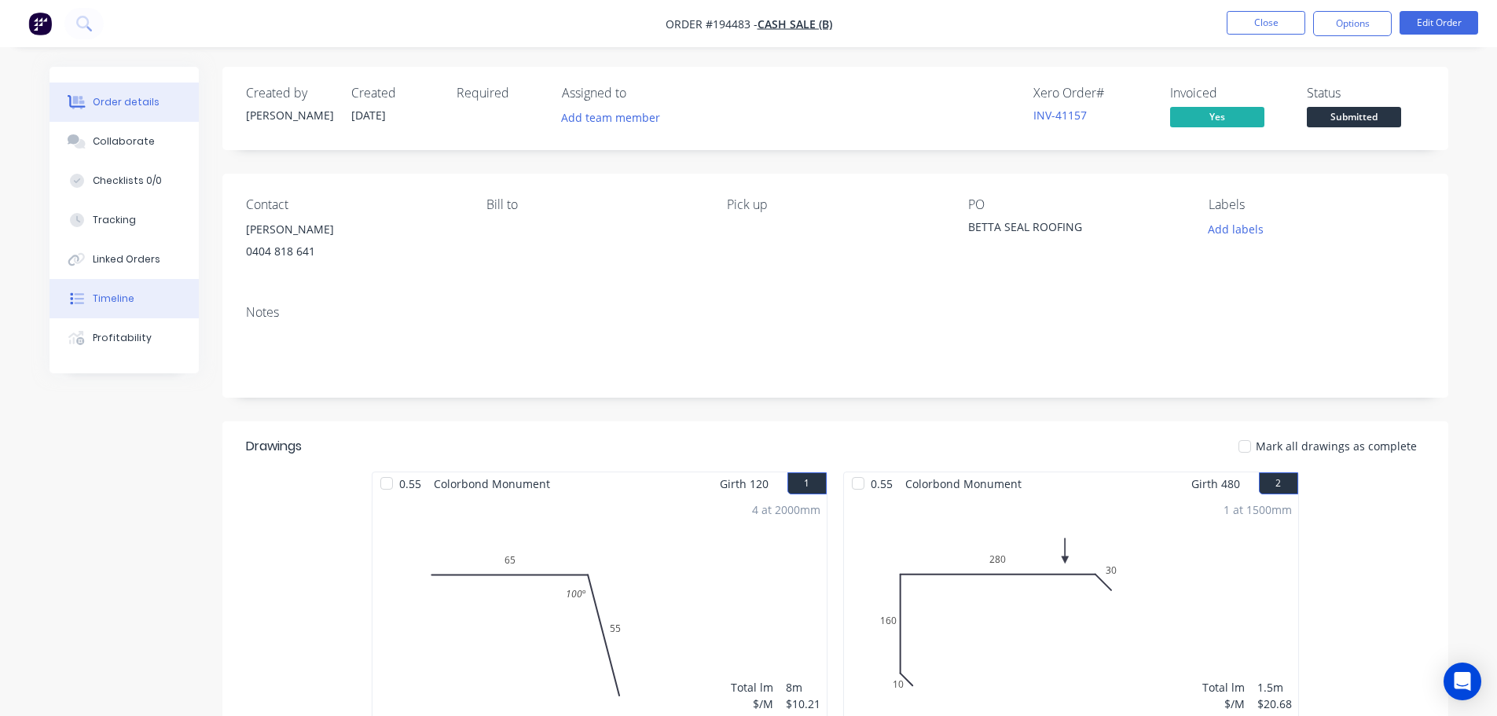
click at [118, 317] on button "Timeline" at bounding box center [124, 298] width 149 height 39
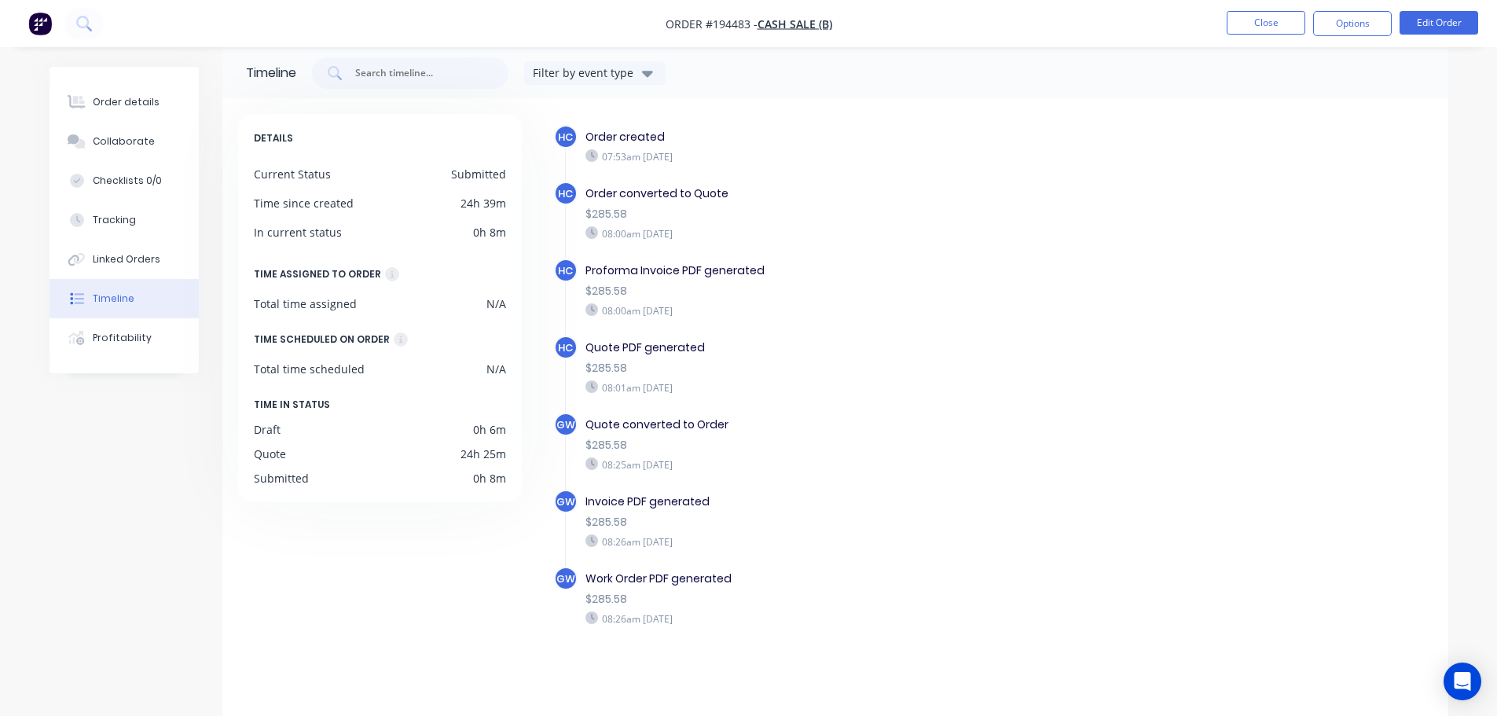
scroll to position [28, 0]
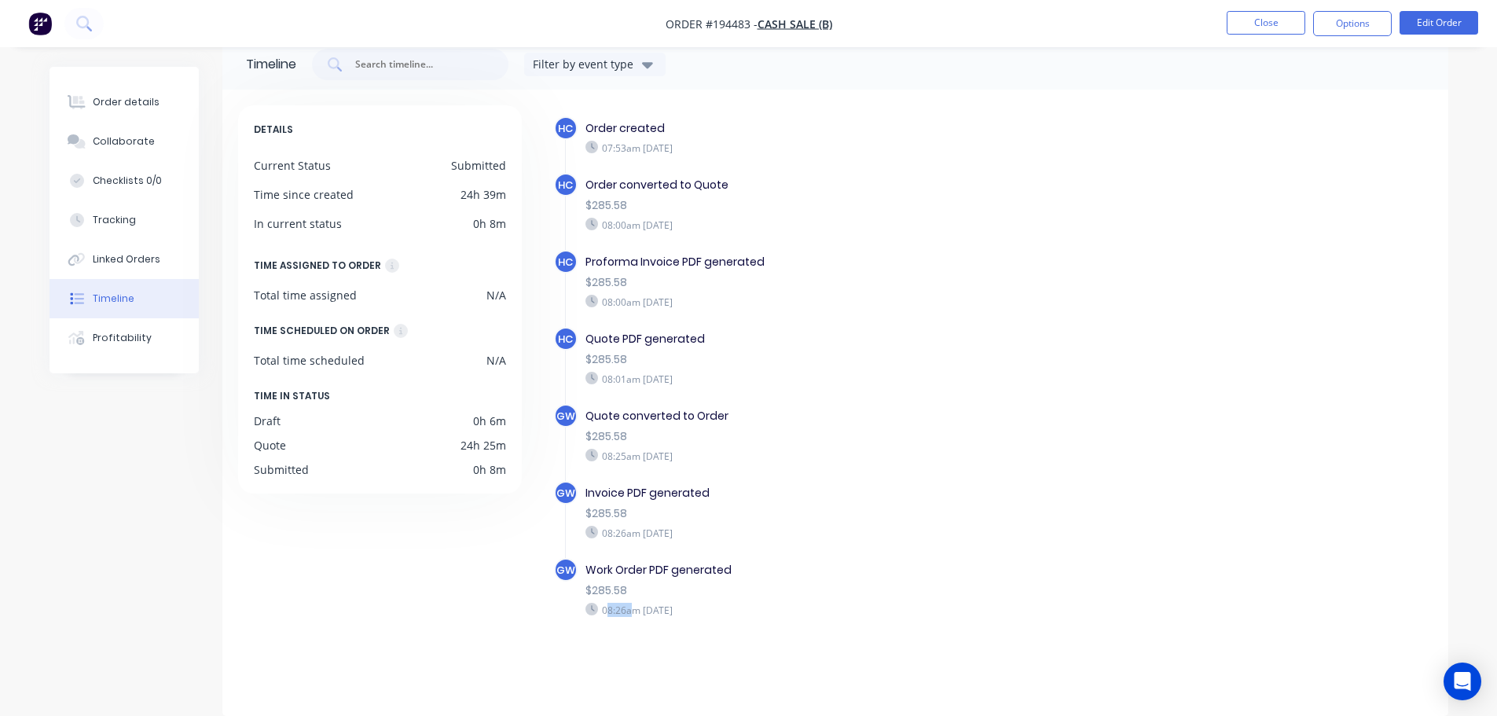
drag, startPoint x: 604, startPoint y: 616, endPoint x: 632, endPoint y: 618, distance: 27.6
click at [632, 618] on div "Work Order PDF generated $285.58 08:26am Friday 03/10/25" at bounding box center [857, 589] width 559 height 63
click at [102, 104] on div "Order details" at bounding box center [126, 102] width 67 height 14
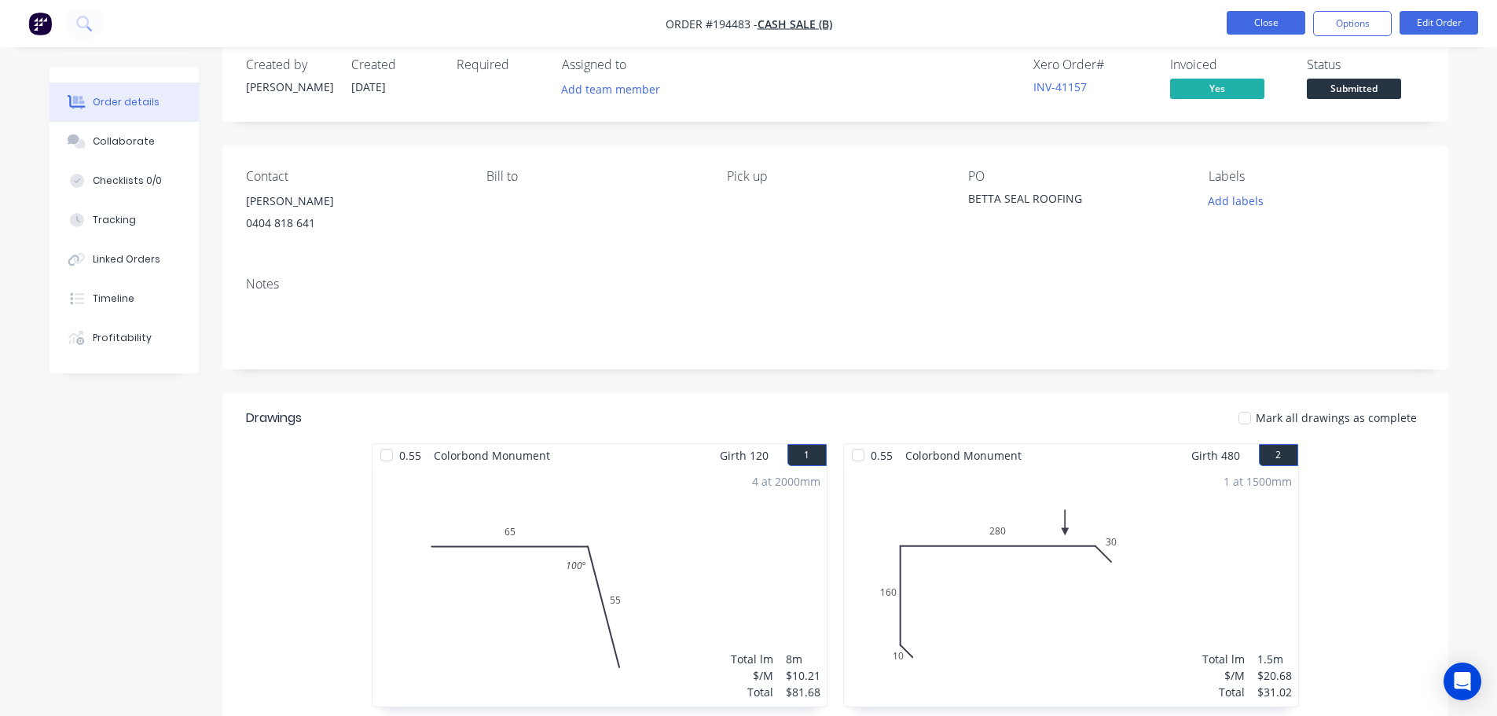
click at [1256, 15] on button "Close" at bounding box center [1266, 23] width 79 height 24
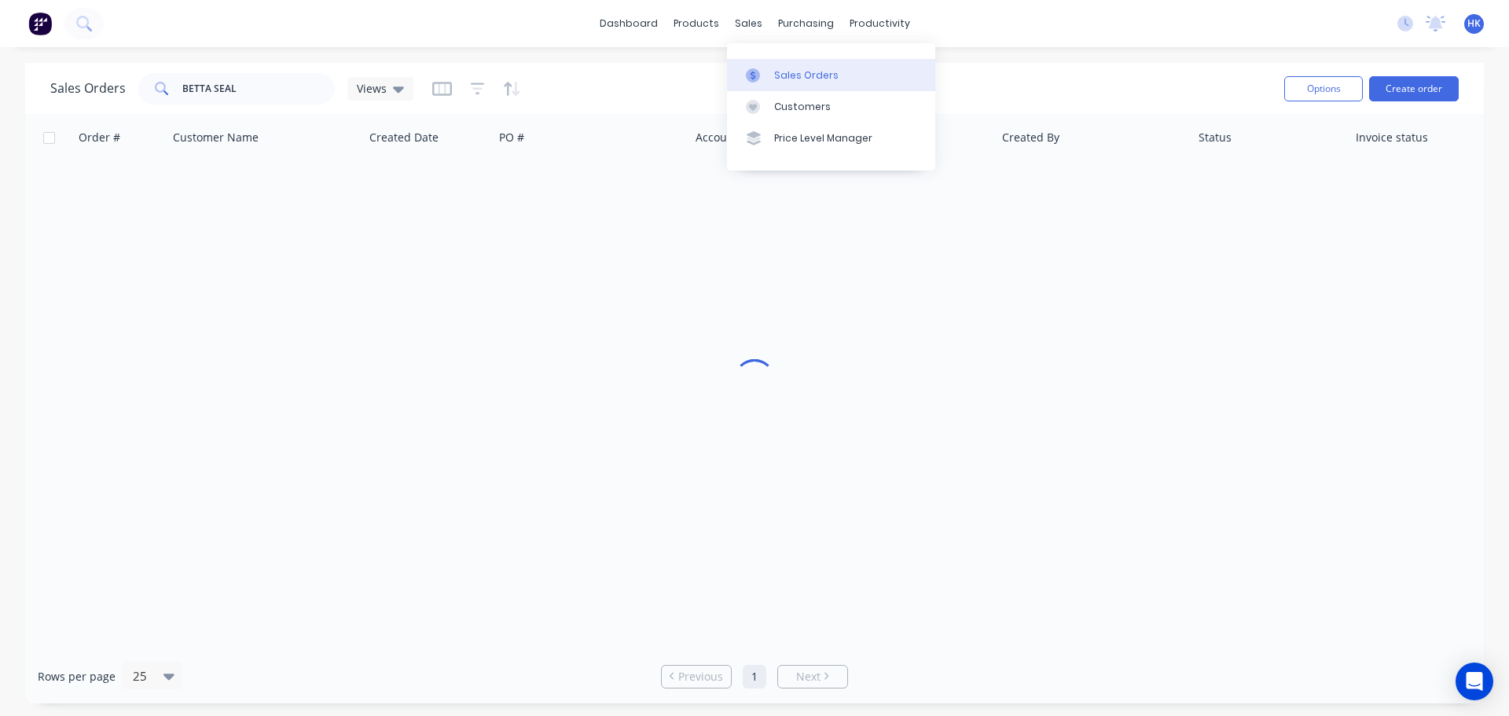
click at [782, 71] on div "Sales Orders" at bounding box center [806, 75] width 64 height 14
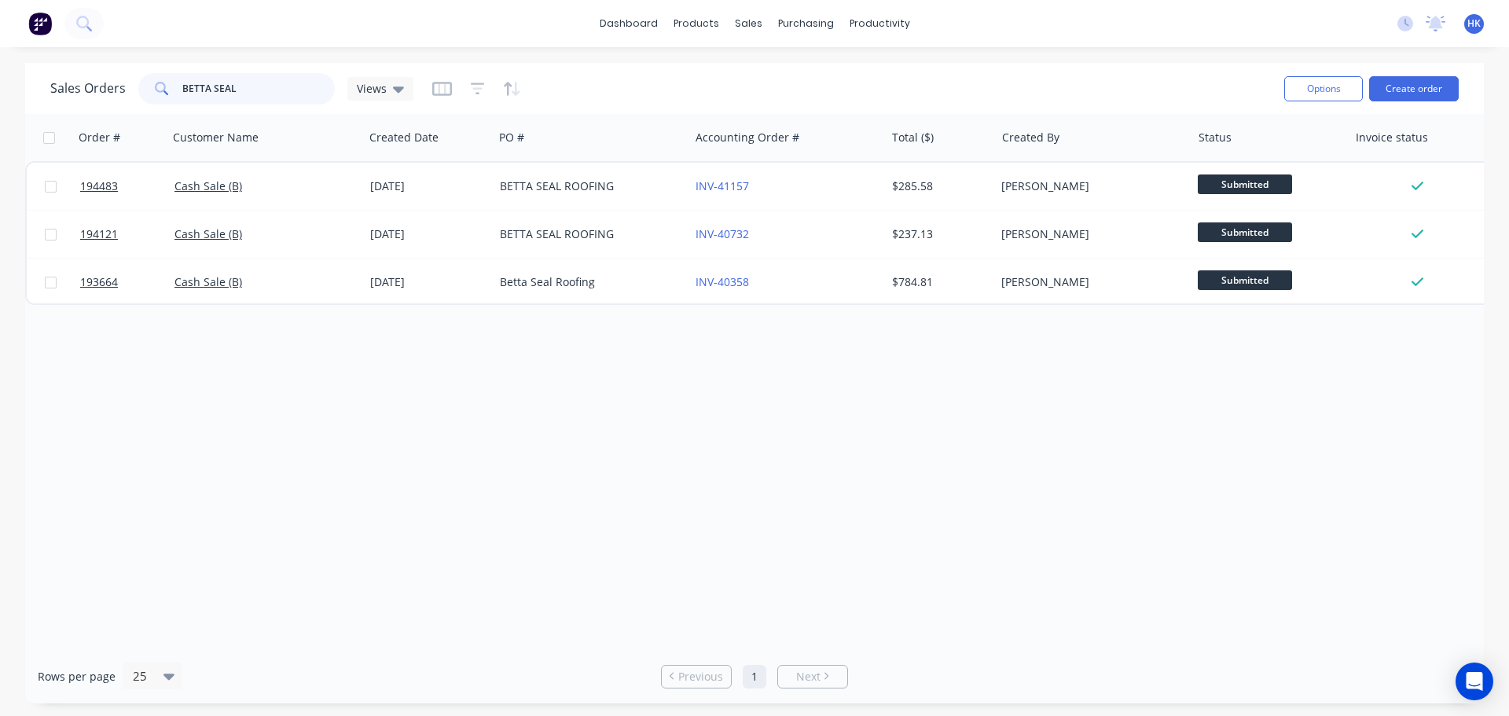
drag, startPoint x: 227, startPoint y: 90, endPoint x: 169, endPoint y: 87, distance: 58.2
click at [169, 87] on div "BETTA SEAL" at bounding box center [236, 88] width 196 height 31
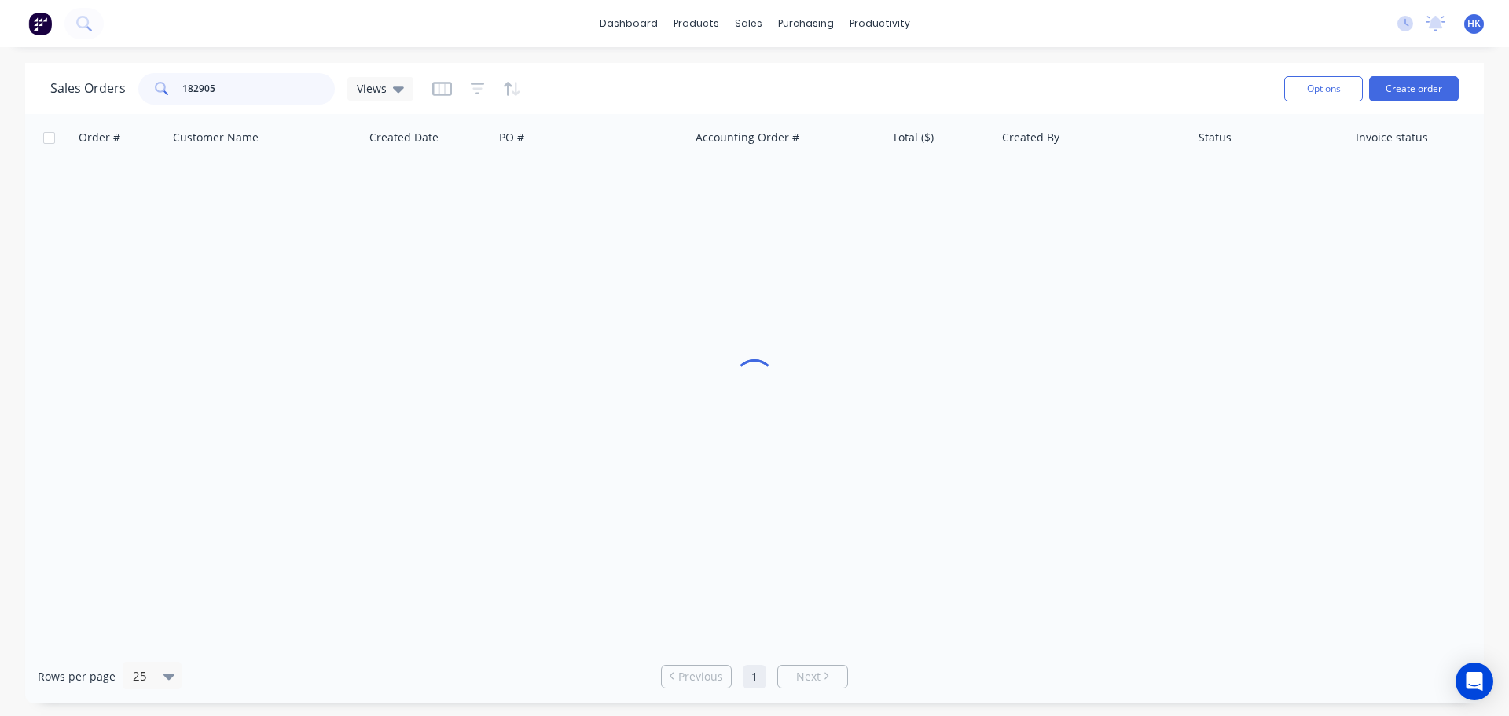
type input "182905"
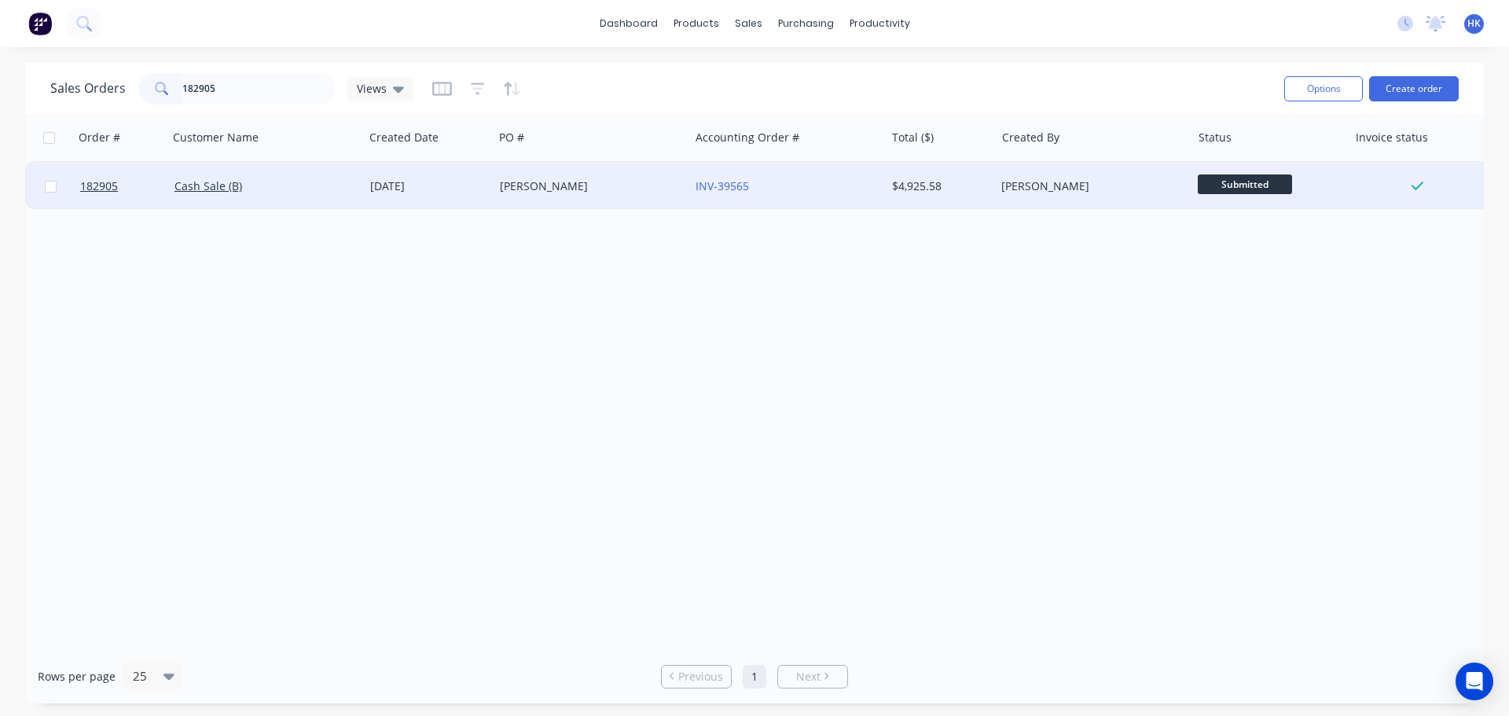
click at [622, 185] on div "PAUL GRASSIGLI" at bounding box center [587, 186] width 174 height 16
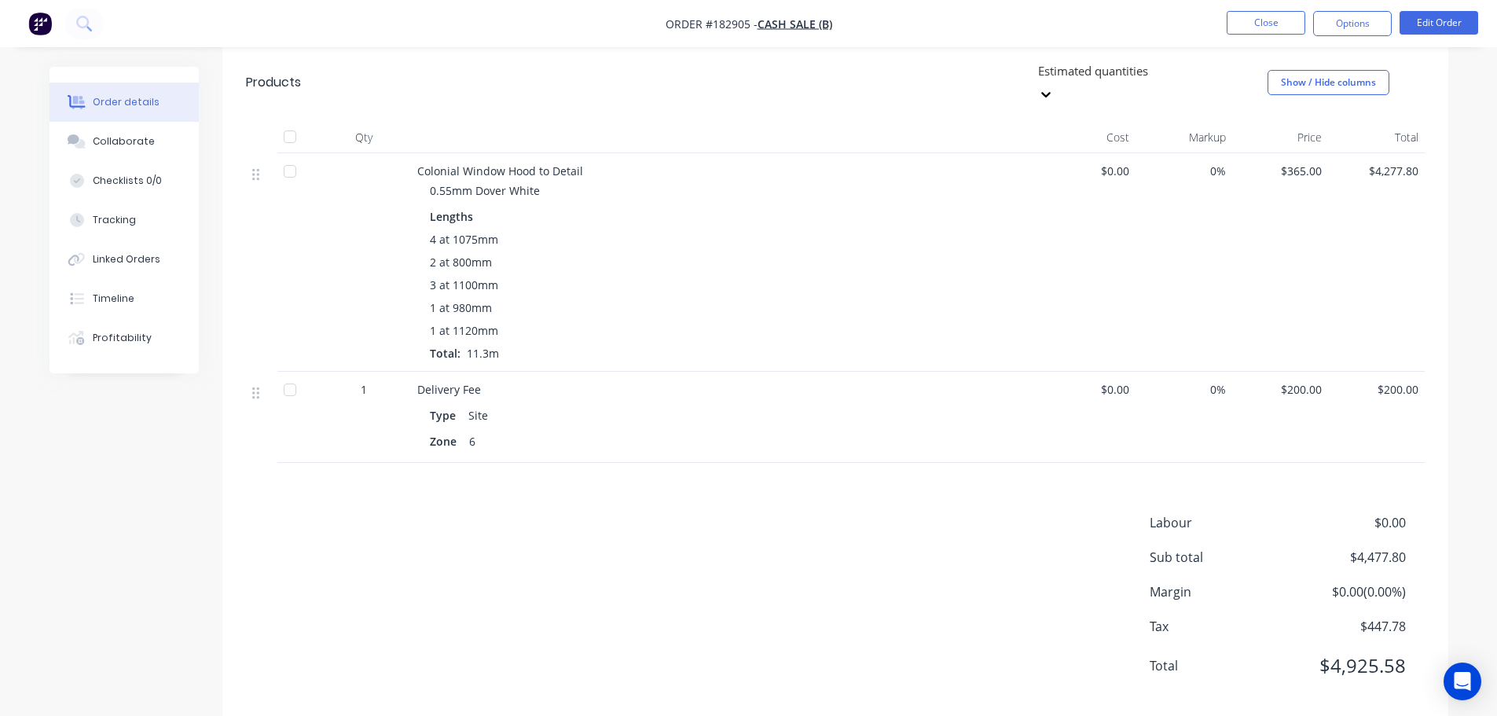
scroll to position [226, 0]
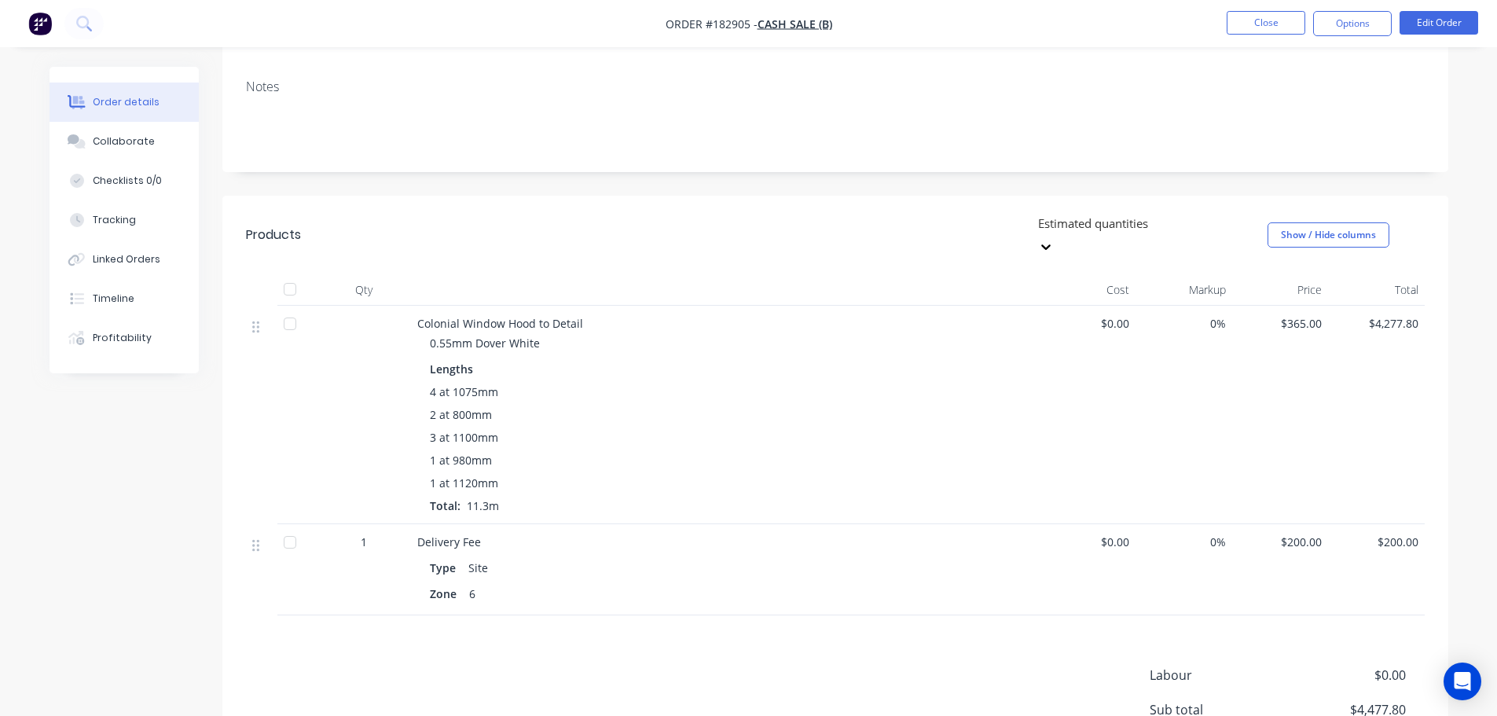
drag, startPoint x: 867, startPoint y: 422, endPoint x: 124, endPoint y: 545, distance: 752.6
click at [123, 548] on div "Created by Michael Created 17/09/25 Required 30/09/25 Assigned to Add team memb…" at bounding box center [749, 368] width 1399 height 1054
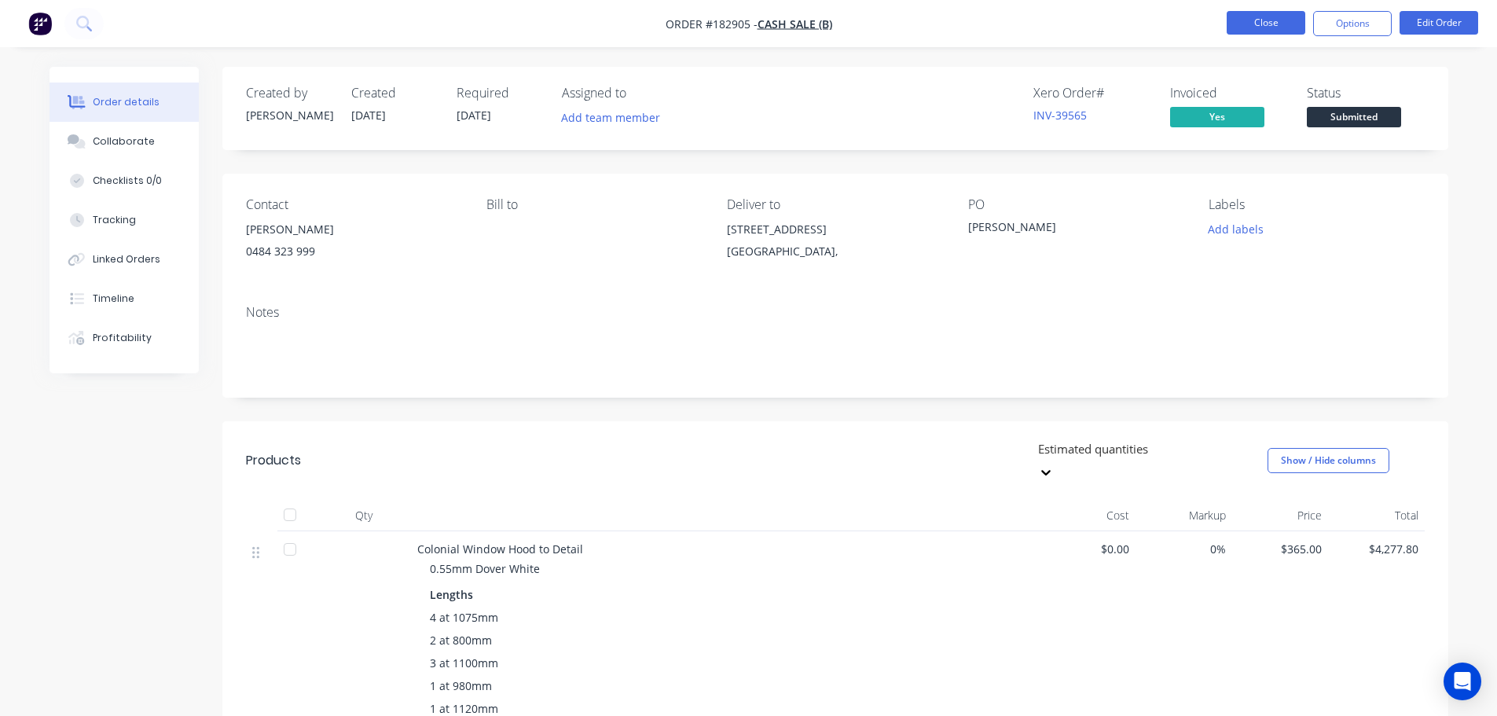
click at [1227, 20] on button "Close" at bounding box center [1266, 23] width 79 height 24
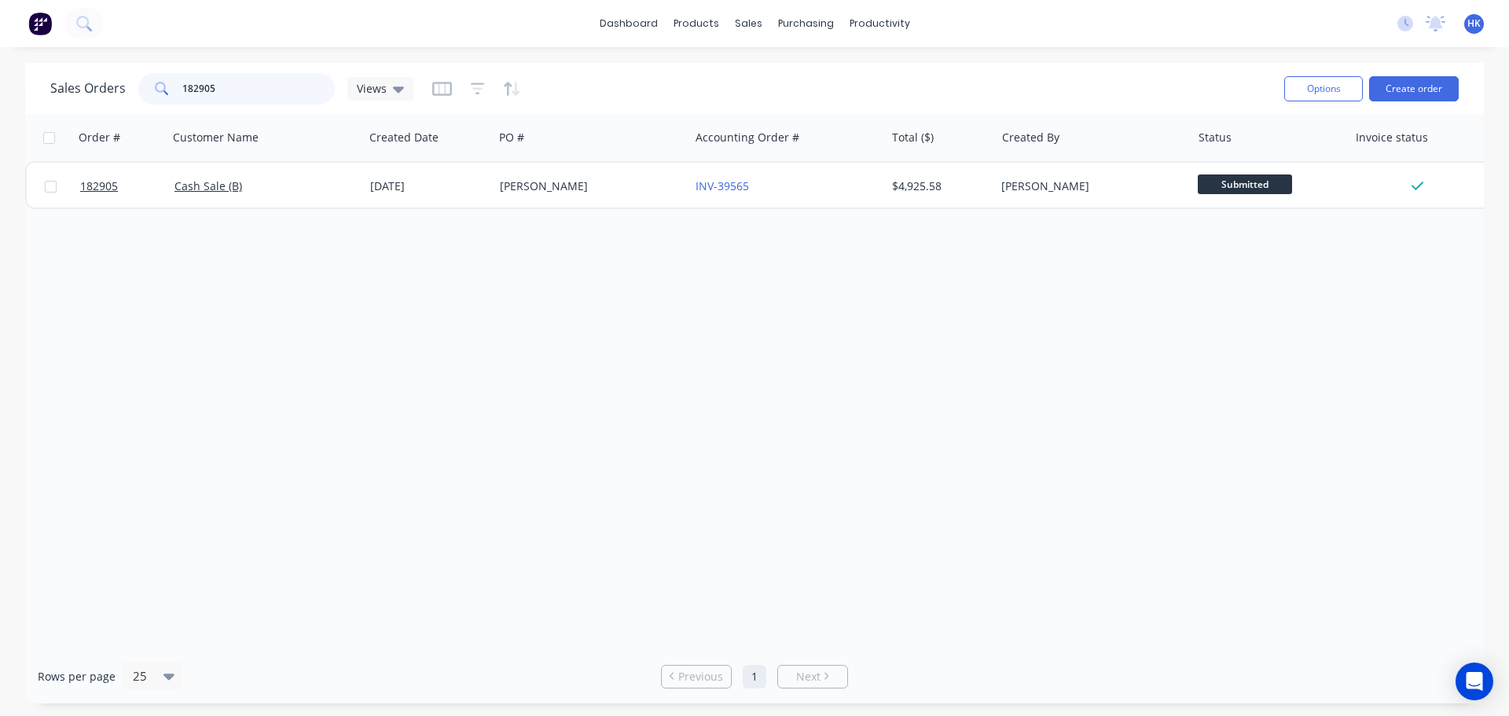
drag, startPoint x: 258, startPoint y: 88, endPoint x: 134, endPoint y: 85, distance: 123.4
click at [134, 85] on div "Sales Orders 182905 Views" at bounding box center [231, 88] width 363 height 31
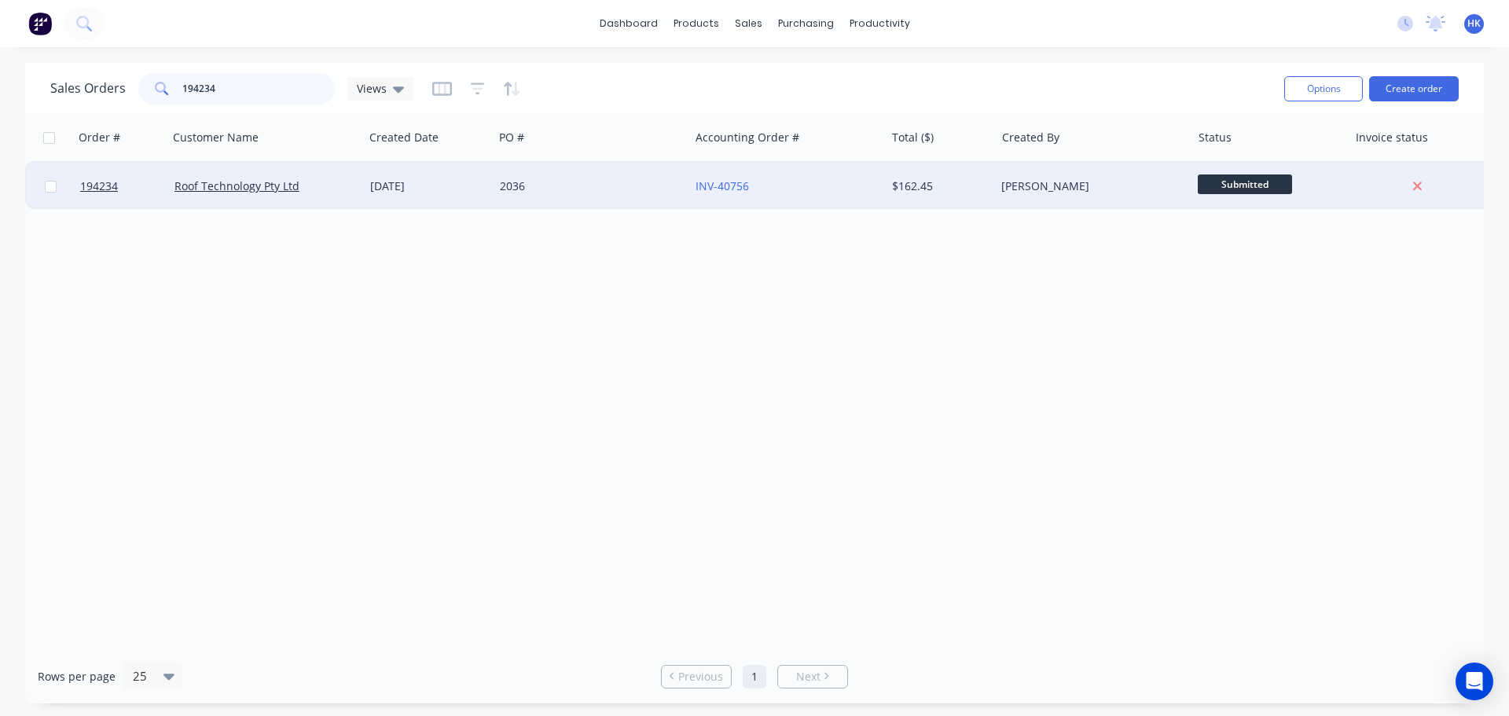
type input "194234"
click at [421, 182] on div "[DATE]" at bounding box center [428, 186] width 117 height 16
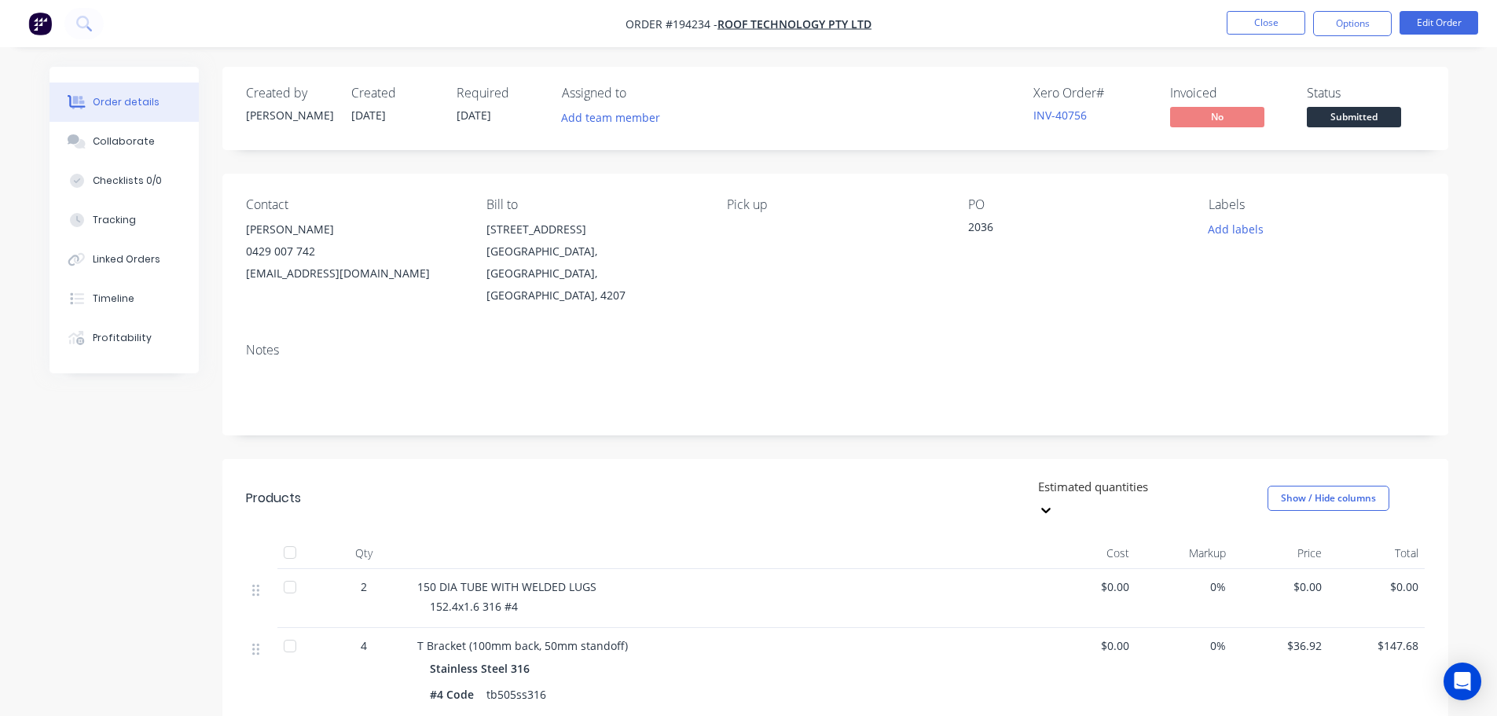
click at [1370, 127] on button "Submitted" at bounding box center [1354, 119] width 94 height 24
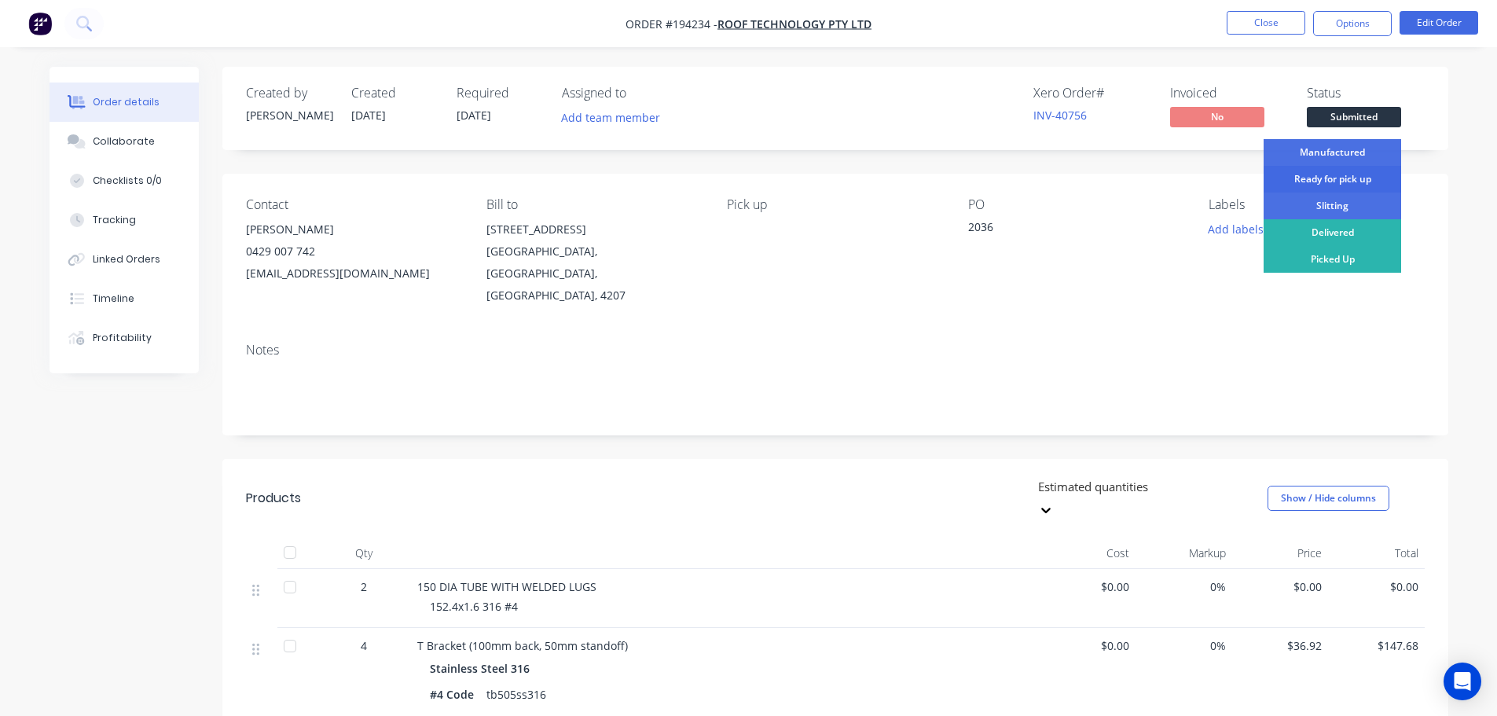
click at [1319, 182] on div "Ready for pick up" at bounding box center [1332, 179] width 138 height 27
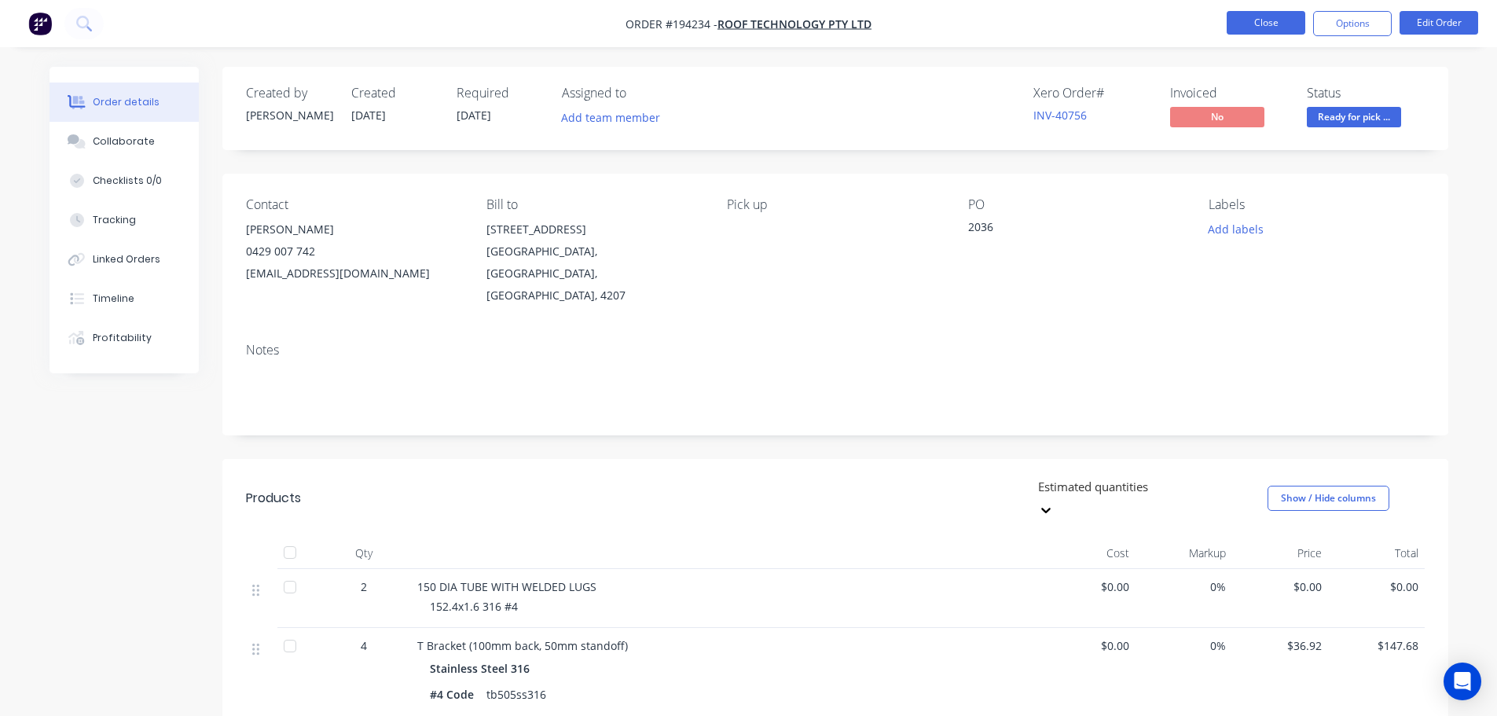
click at [1267, 15] on button "Close" at bounding box center [1266, 23] width 79 height 24
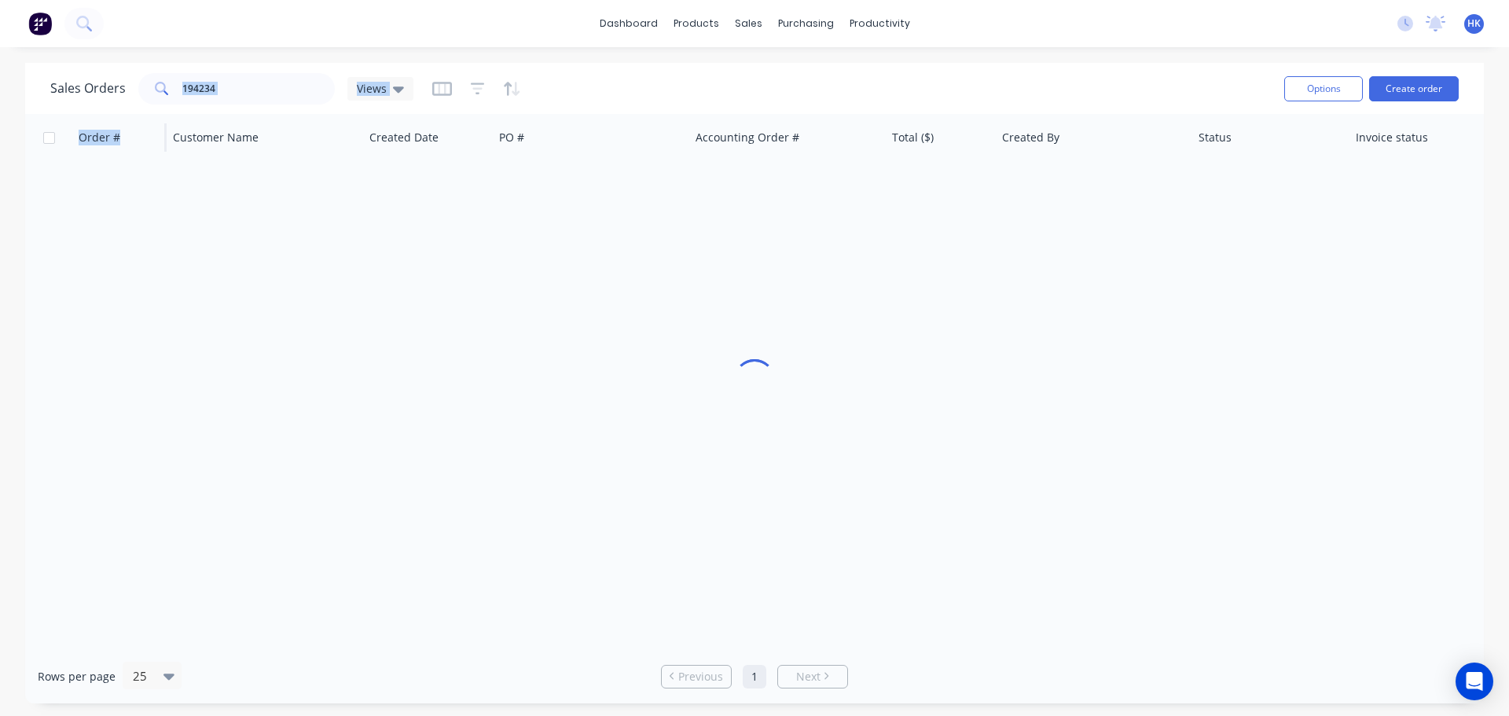
drag, startPoint x: 275, startPoint y: 105, endPoint x: 166, endPoint y: 115, distance: 109.7
click at [163, 117] on div "Sales Orders 194234 Views Options Create order Order # Customer Name Created Da…" at bounding box center [754, 383] width 1458 height 640
click at [225, 88] on input "194234" at bounding box center [258, 88] width 153 height 31
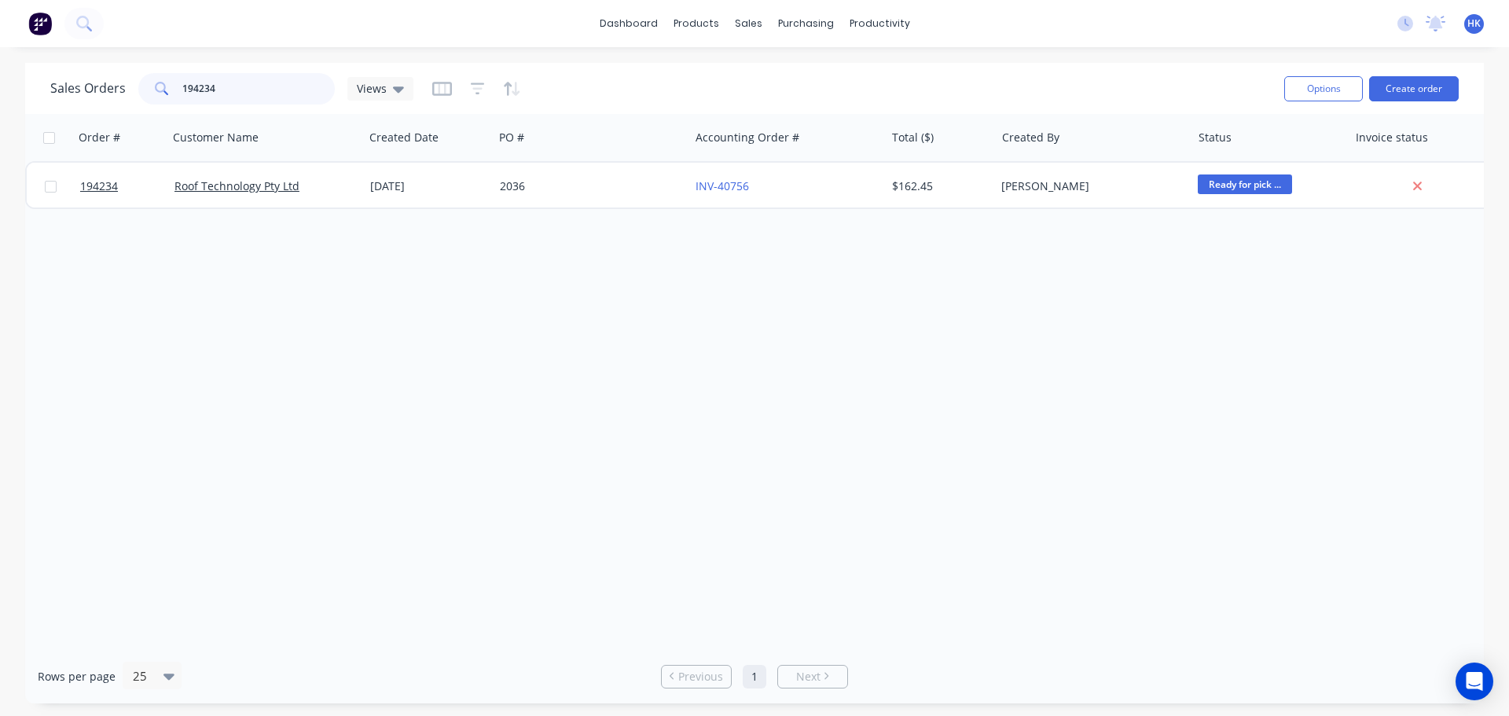
drag, startPoint x: 233, startPoint y: 86, endPoint x: 155, endPoint y: 98, distance: 78.7
click at [155, 98] on div "194234" at bounding box center [236, 88] width 196 height 31
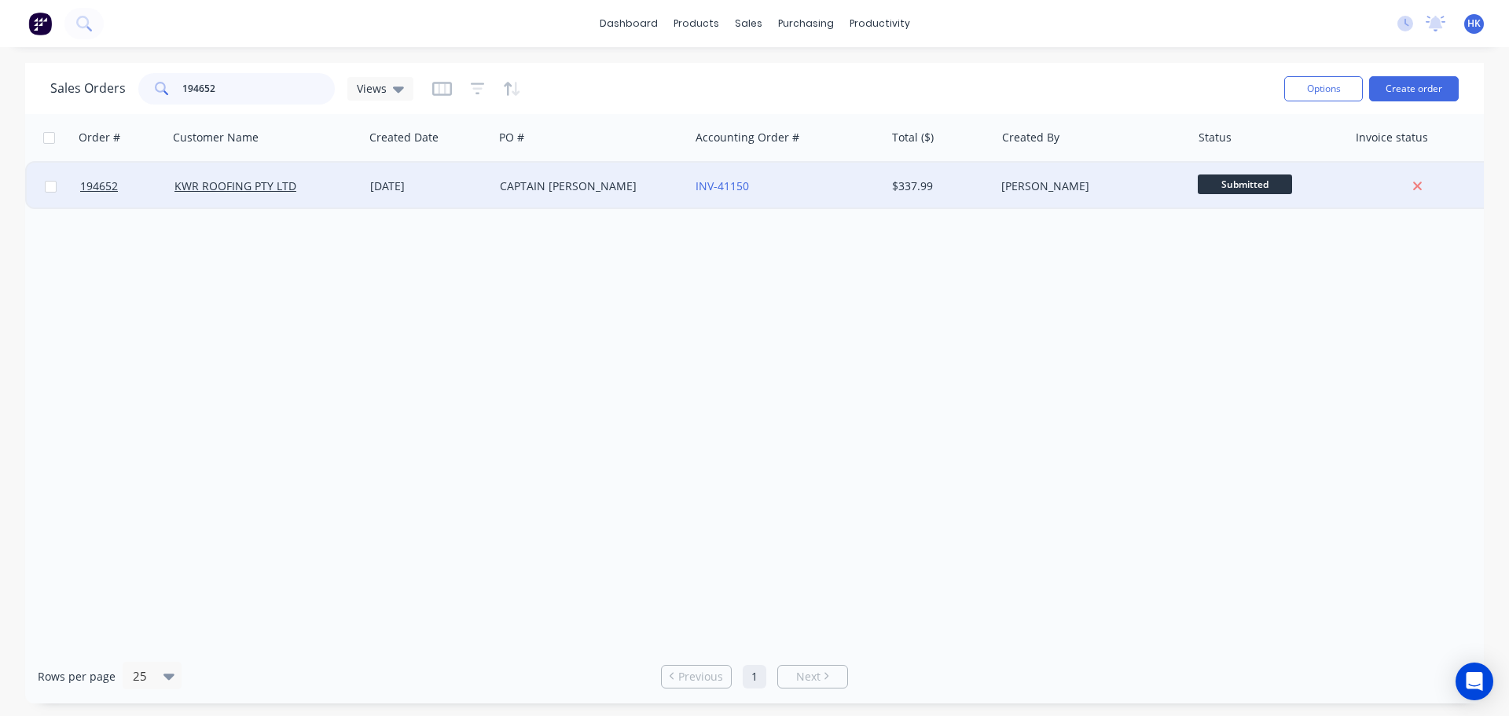
type input "194652"
click at [547, 201] on div "CAPTAIN ST" at bounding box center [591, 186] width 196 height 47
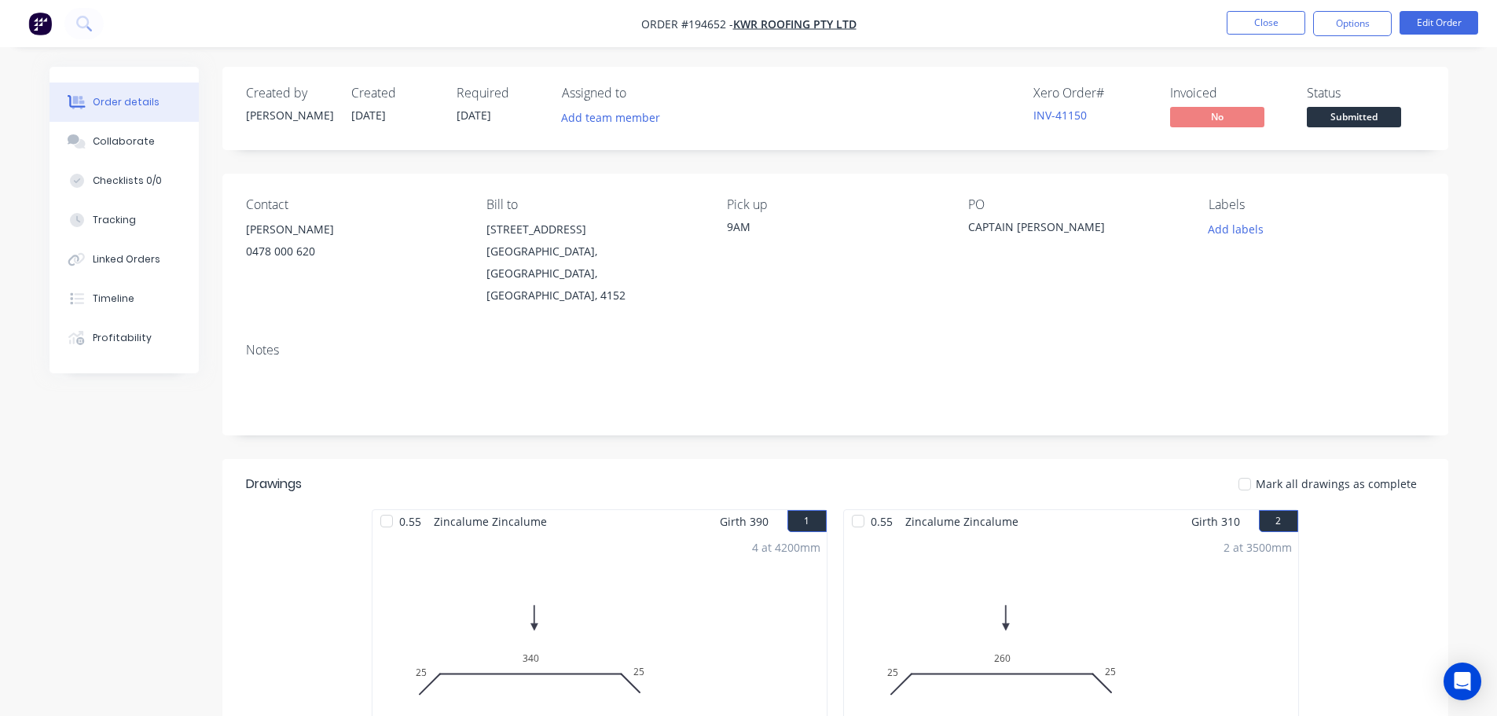
click at [1345, 116] on span "Submitted" at bounding box center [1354, 117] width 94 height 20
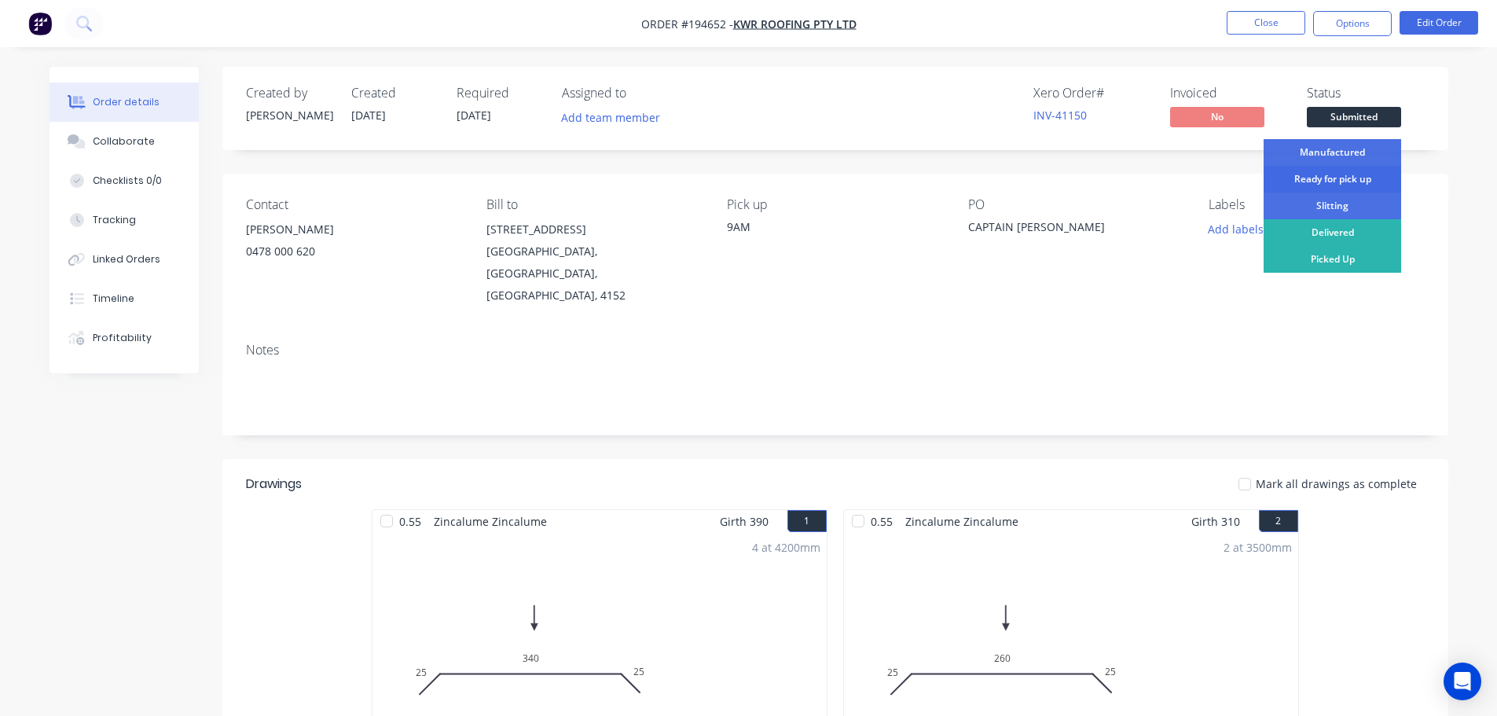
click at [1365, 173] on div "Ready for pick up" at bounding box center [1332, 179] width 138 height 27
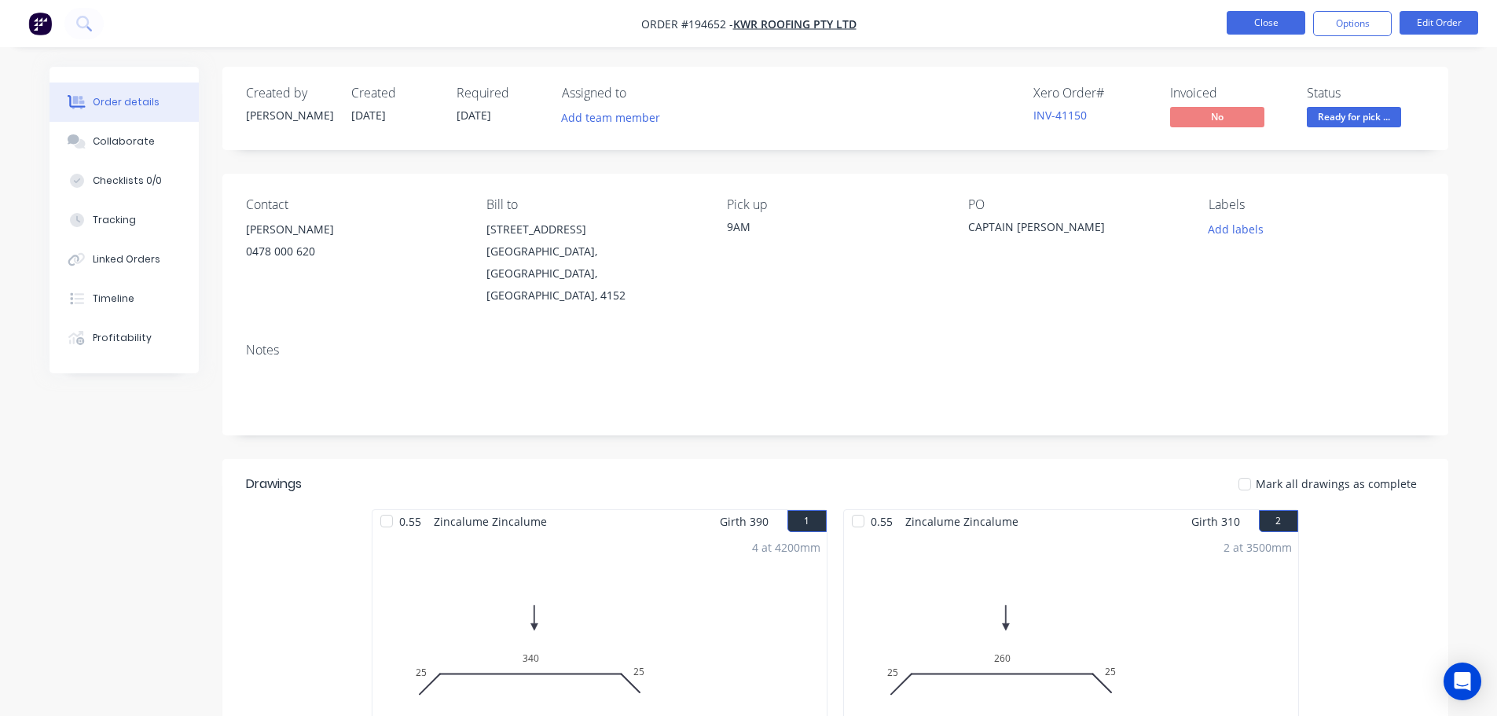
click at [1291, 13] on button "Close" at bounding box center [1266, 23] width 79 height 24
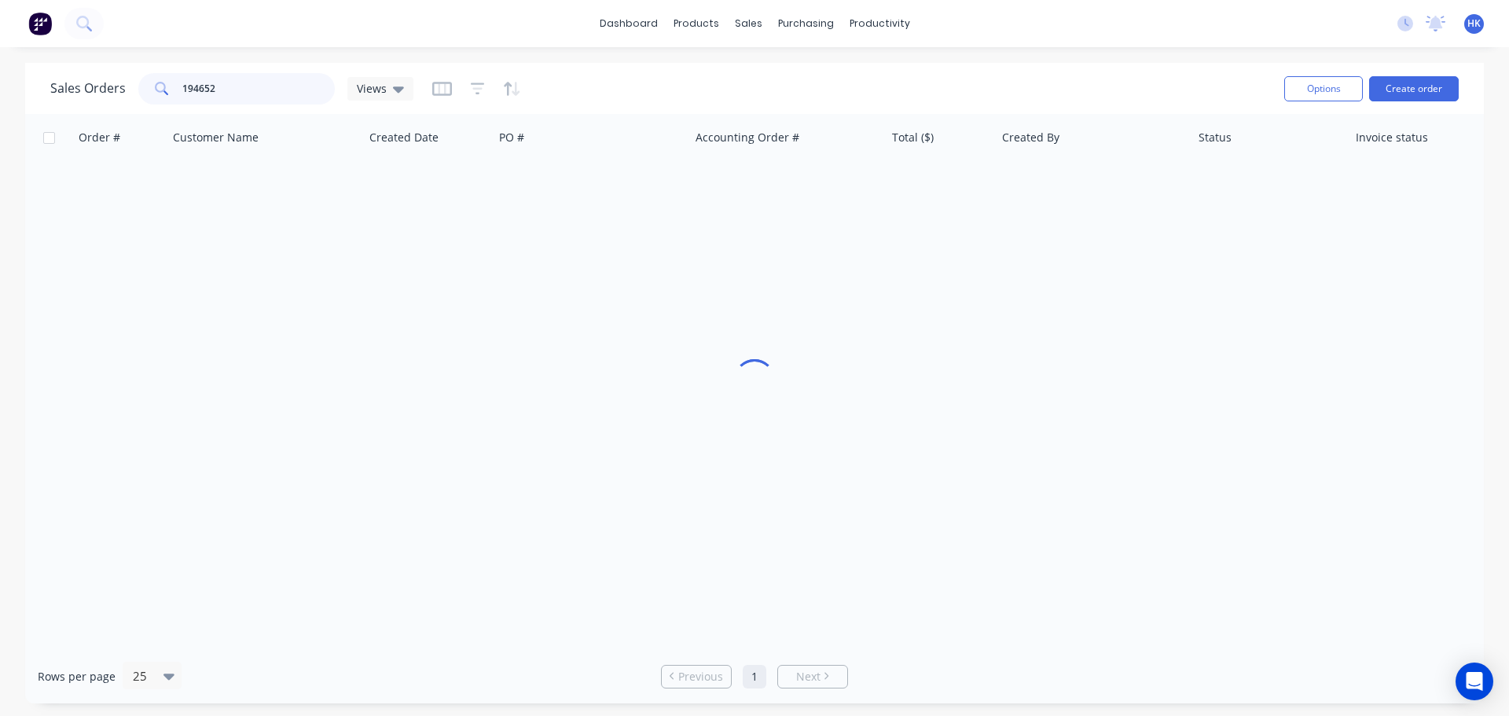
drag, startPoint x: 195, startPoint y: 97, endPoint x: 123, endPoint y: 111, distance: 73.7
click at [123, 111] on div "Sales Orders 194652 Views Options Create order" at bounding box center [754, 88] width 1458 height 51
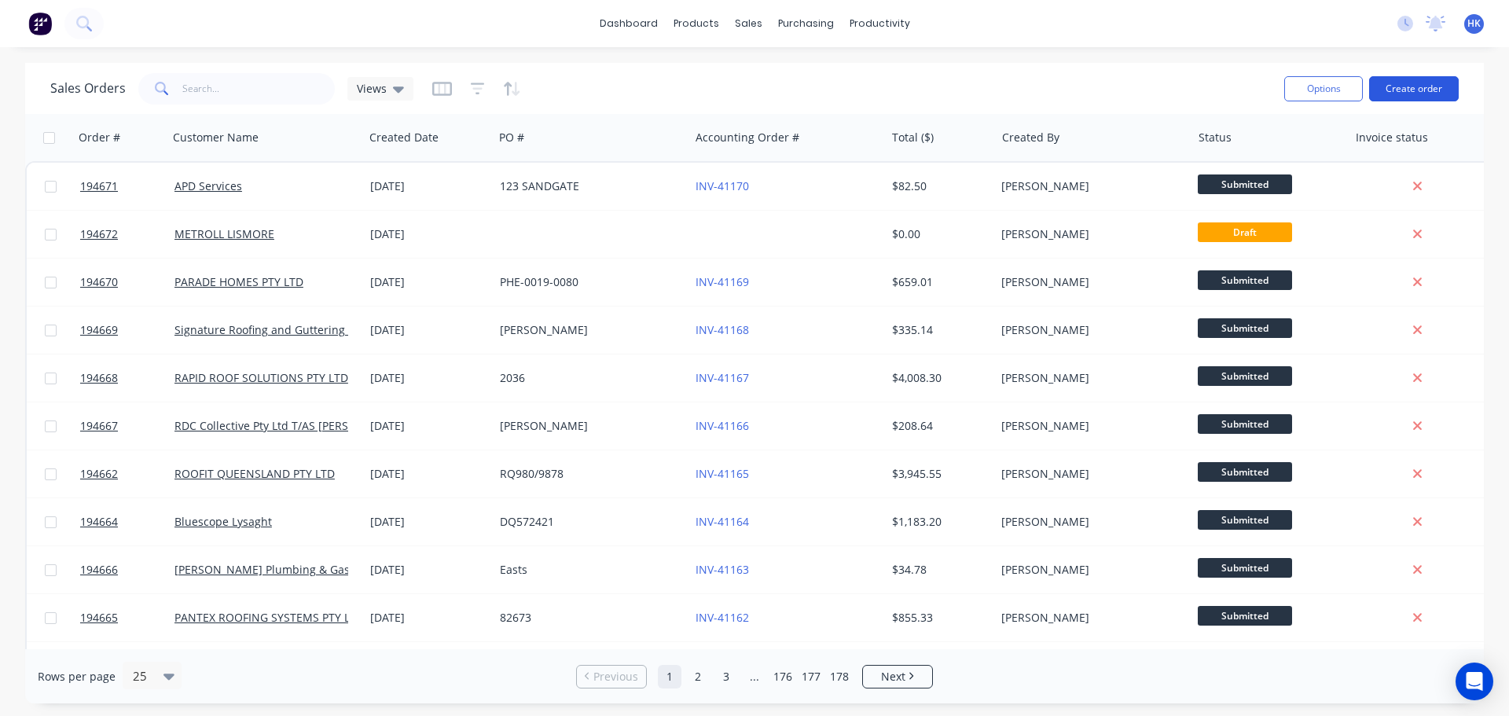
click at [1399, 84] on button "Create order" at bounding box center [1414, 88] width 90 height 25
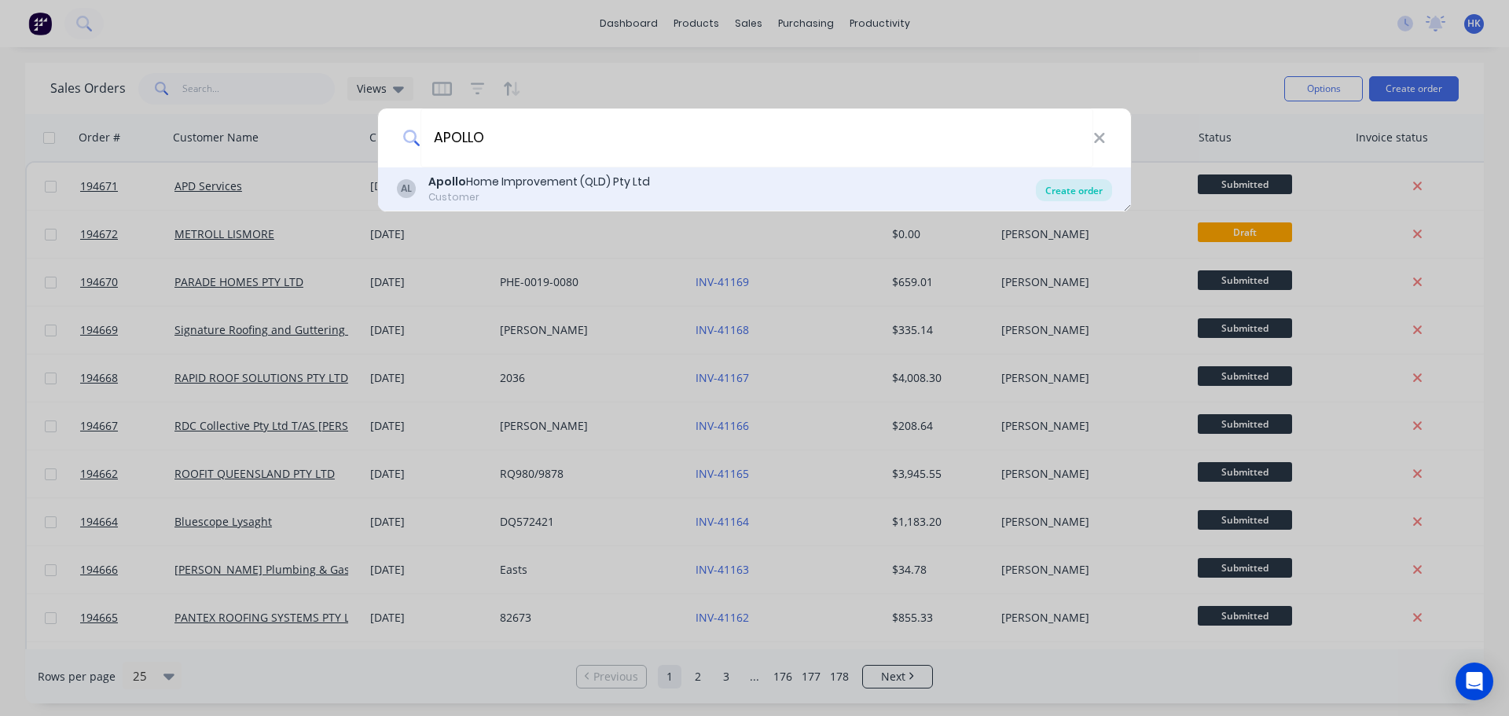
type input "APOLLO"
click at [1078, 196] on div "Create order" at bounding box center [1074, 190] width 76 height 22
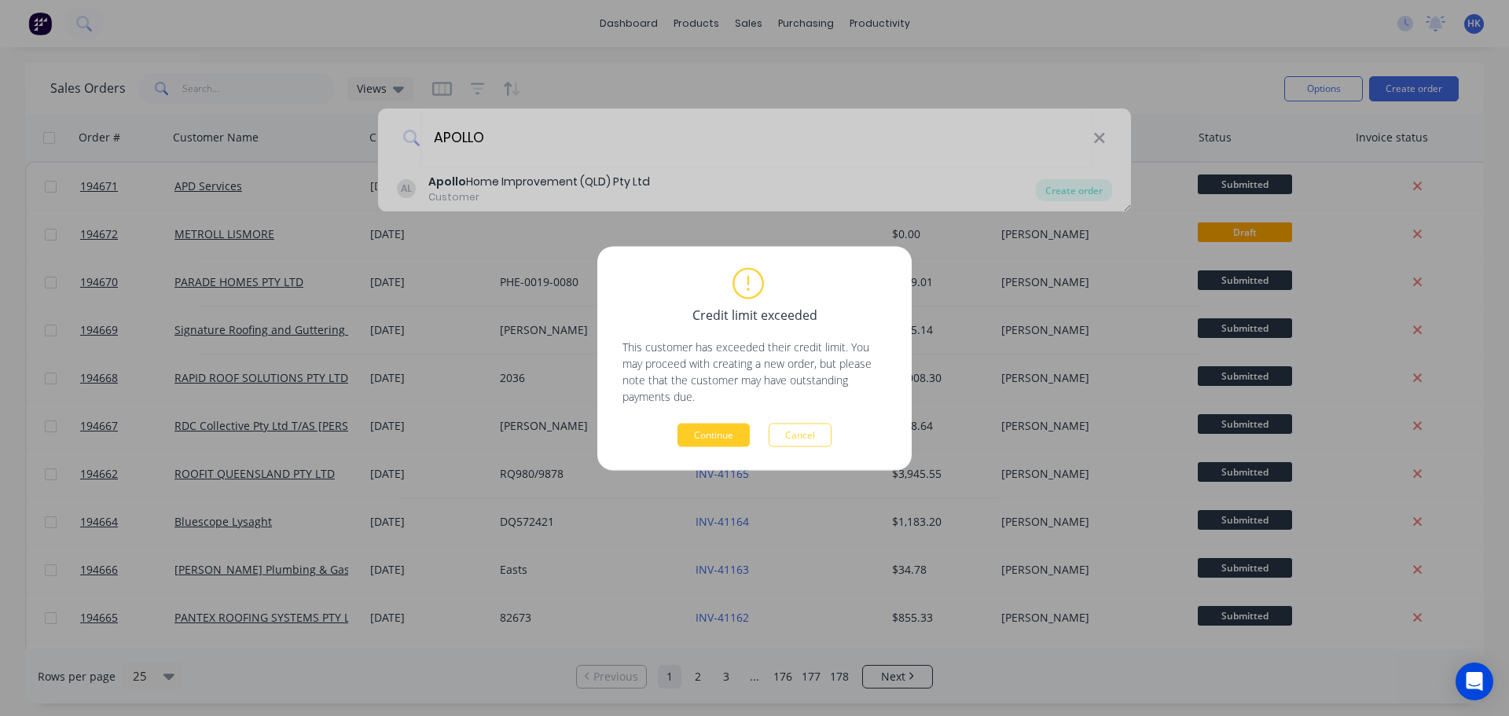
click at [718, 426] on button "Continue" at bounding box center [713, 435] width 72 height 24
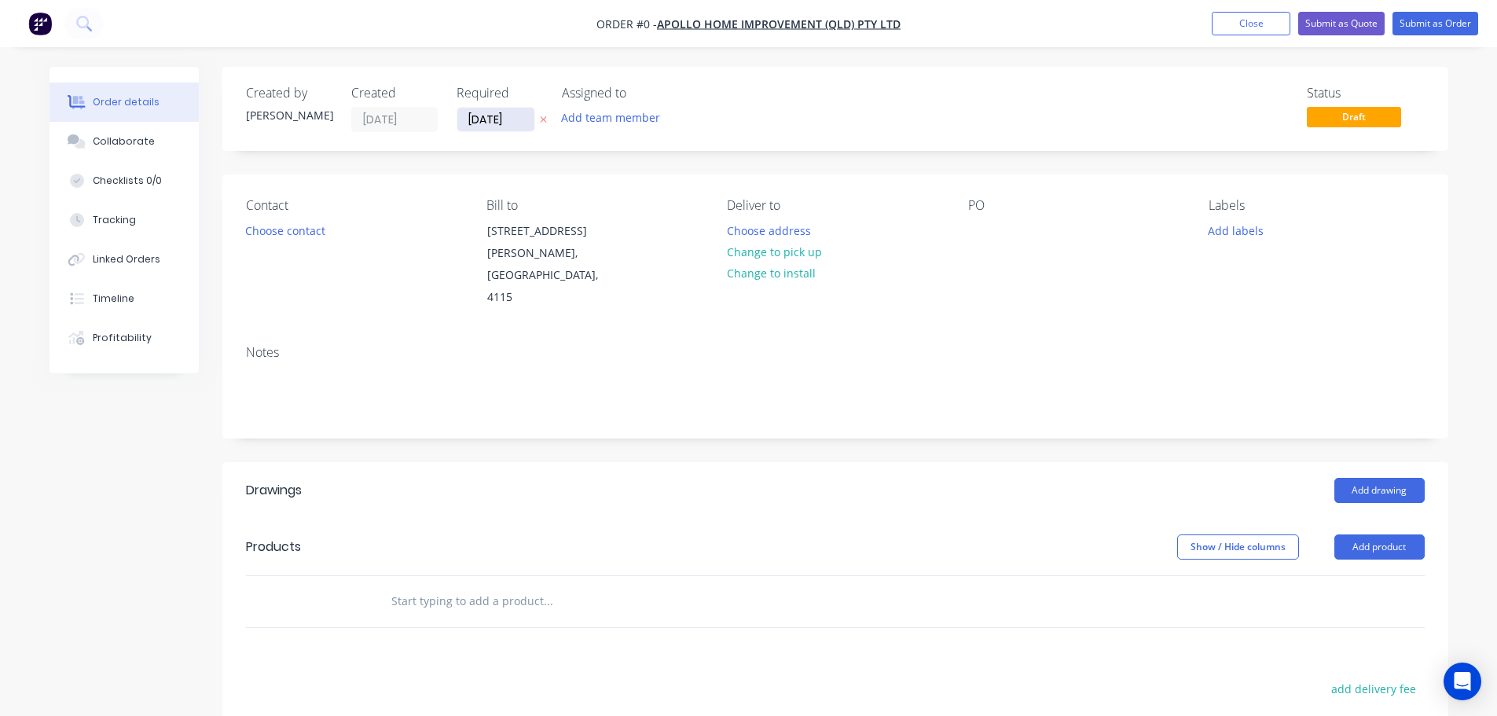
click at [483, 115] on input "[DATE]" at bounding box center [495, 120] width 77 height 24
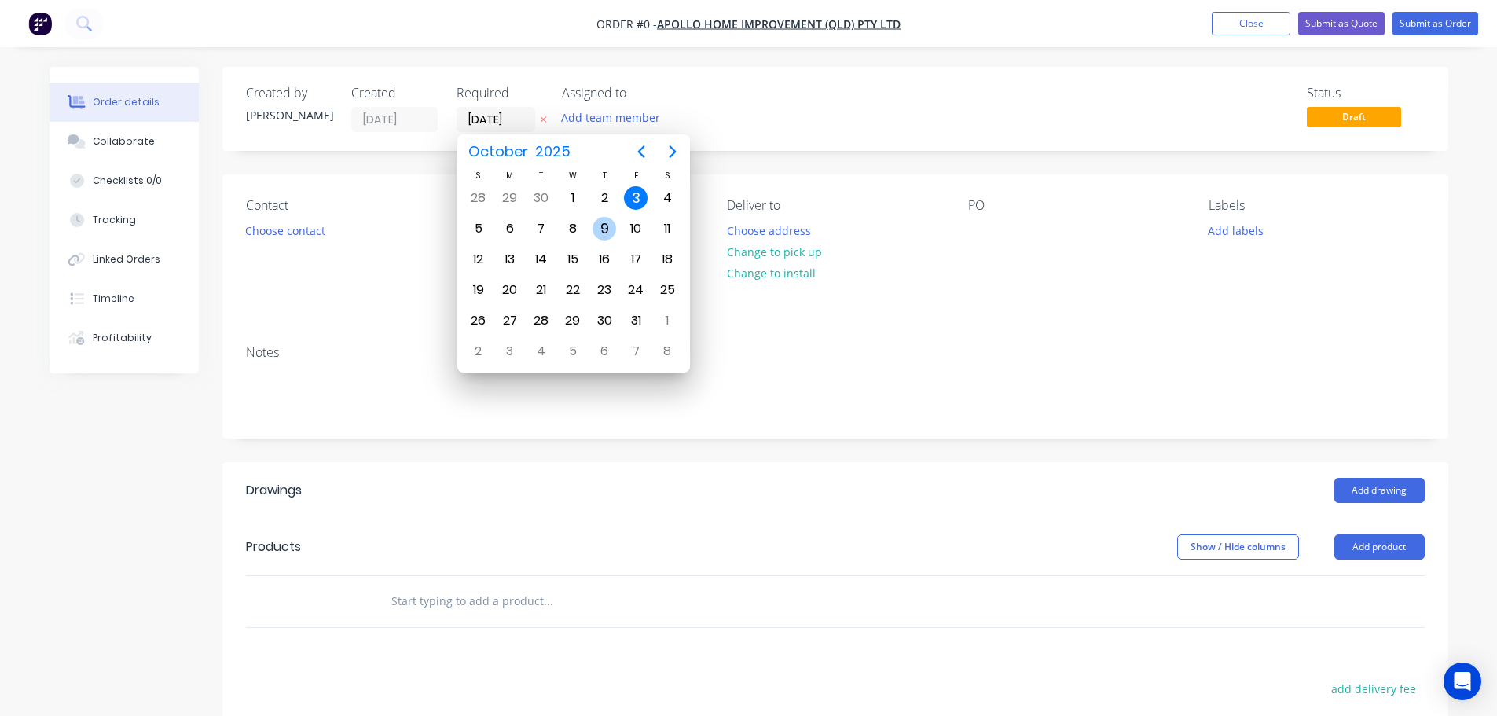
click at [593, 223] on div "9" at bounding box center [604, 229] width 24 height 24
type input "09/10/25"
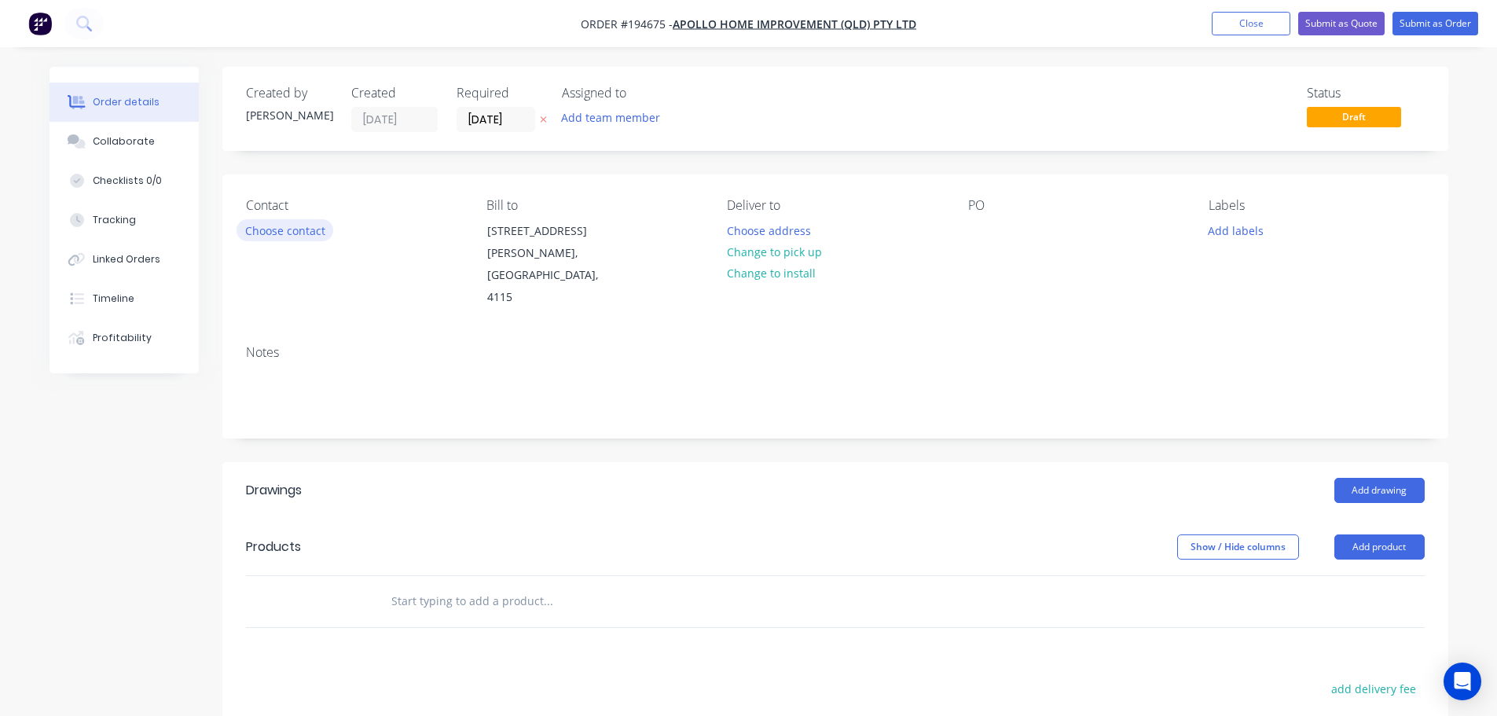
click at [303, 226] on button "Choose contact" at bounding box center [285, 229] width 97 height 21
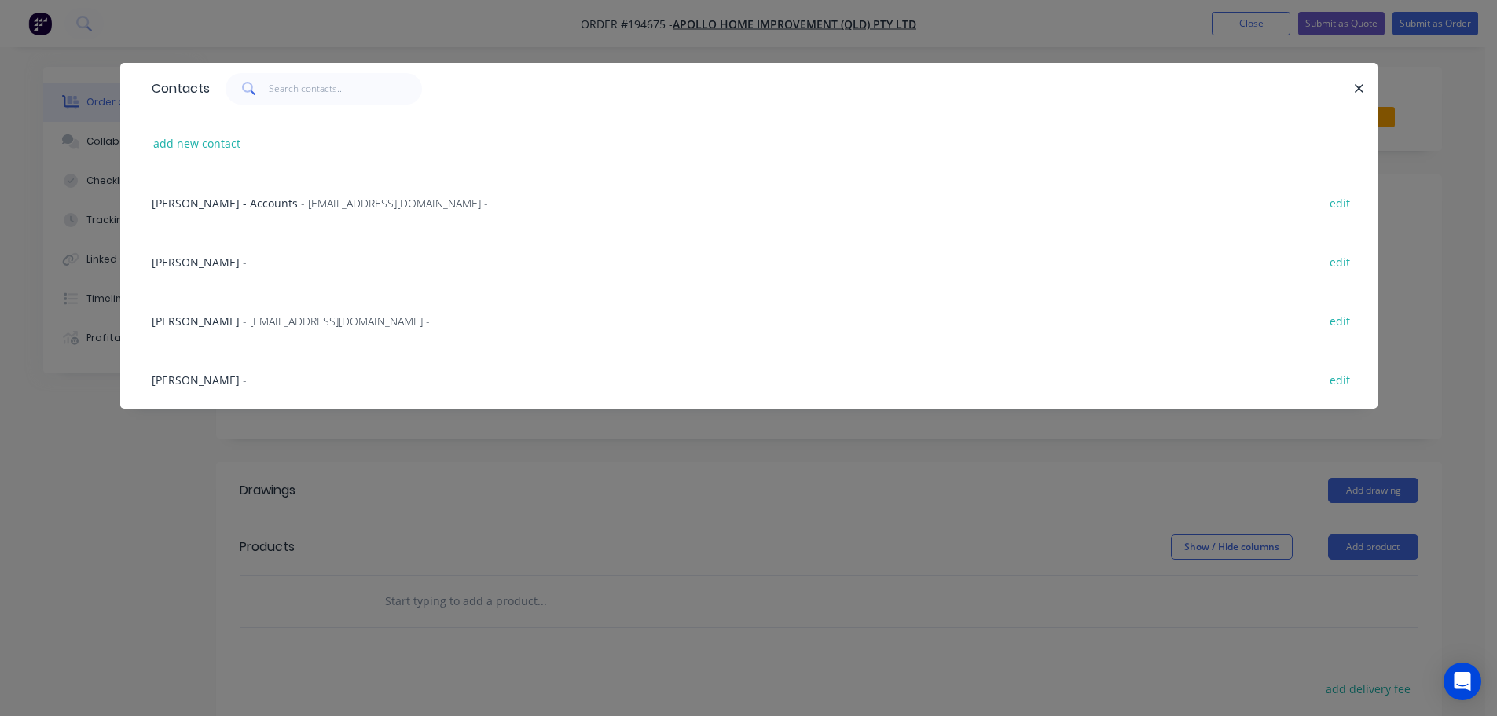
click at [245, 320] on span "- maried@apollopatios.com.au -" at bounding box center [336, 321] width 187 height 15
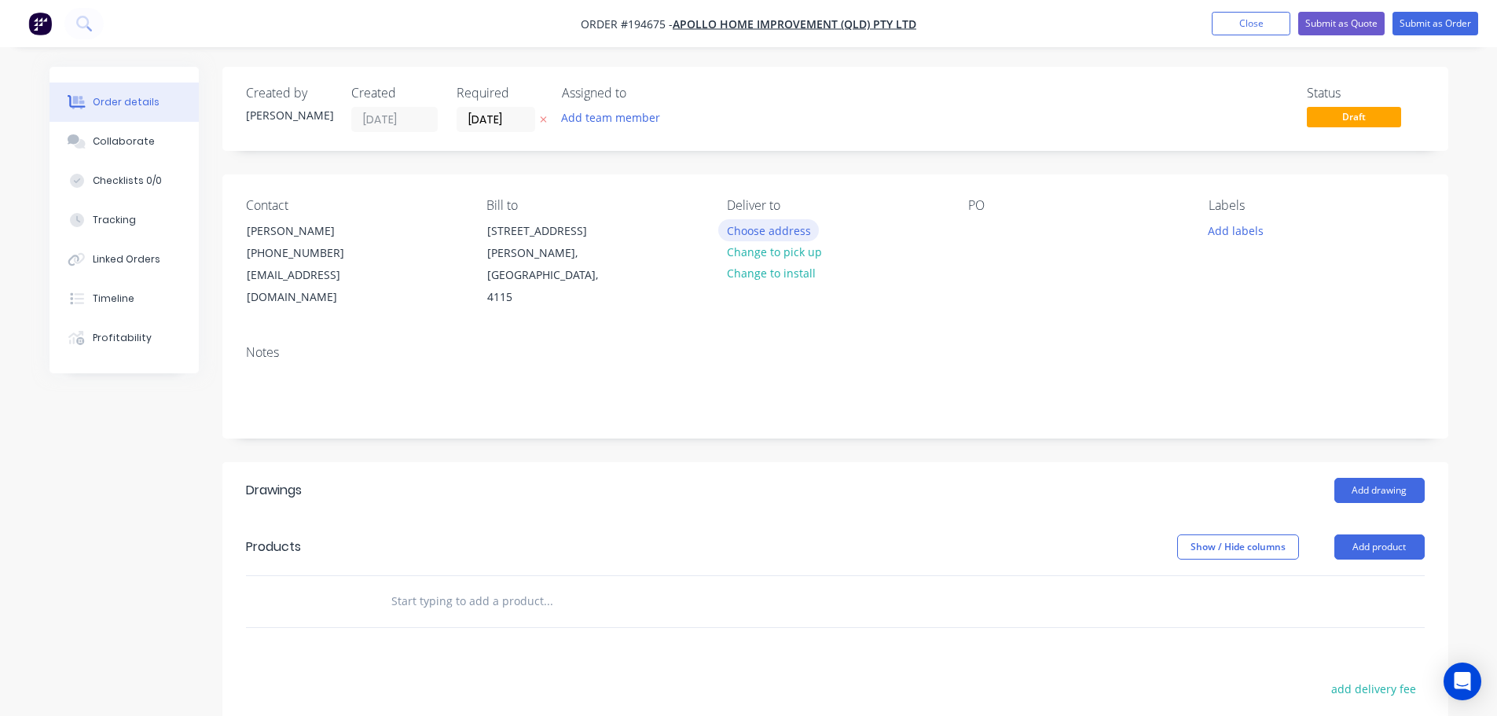
click at [775, 233] on button "Choose address" at bounding box center [768, 229] width 101 height 21
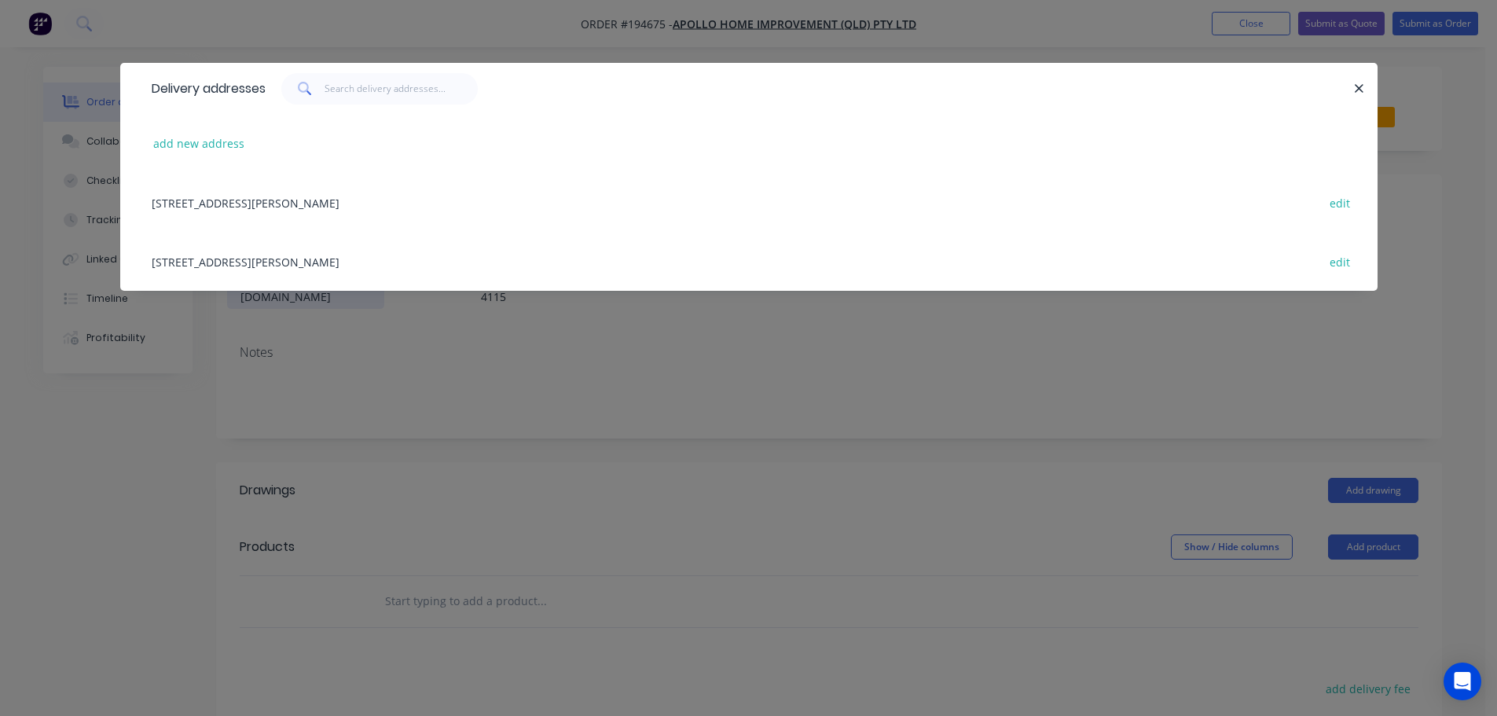
drag, startPoint x: 288, startPoint y: 260, endPoint x: 328, endPoint y: 258, distance: 40.9
click at [289, 260] on div "29 CORYMBIA PL, (STORE), PARKINSON, Queensland, Australia, 4115 edit" at bounding box center [749, 261] width 1210 height 59
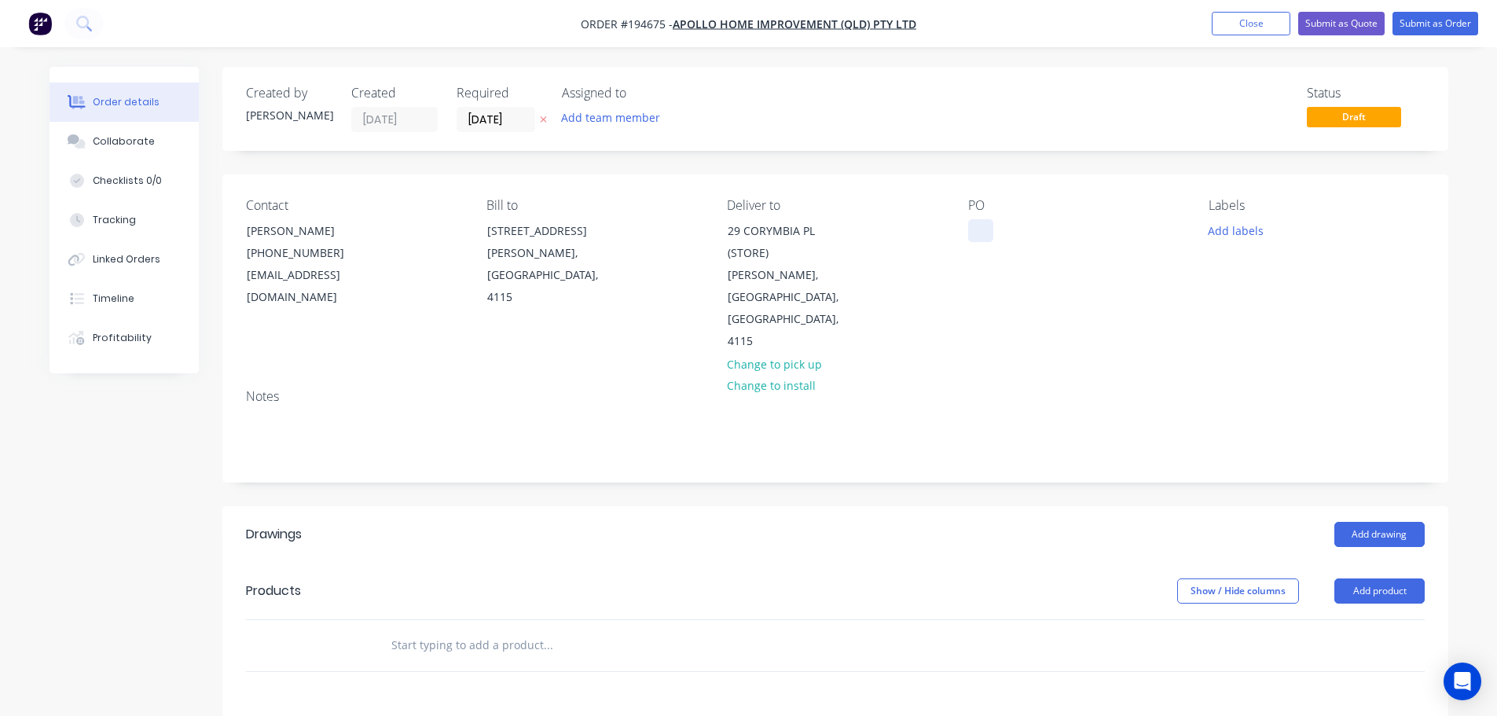
click at [978, 237] on div at bounding box center [980, 230] width 25 height 23
click at [1240, 240] on button "Add labels" at bounding box center [1236, 229] width 72 height 21
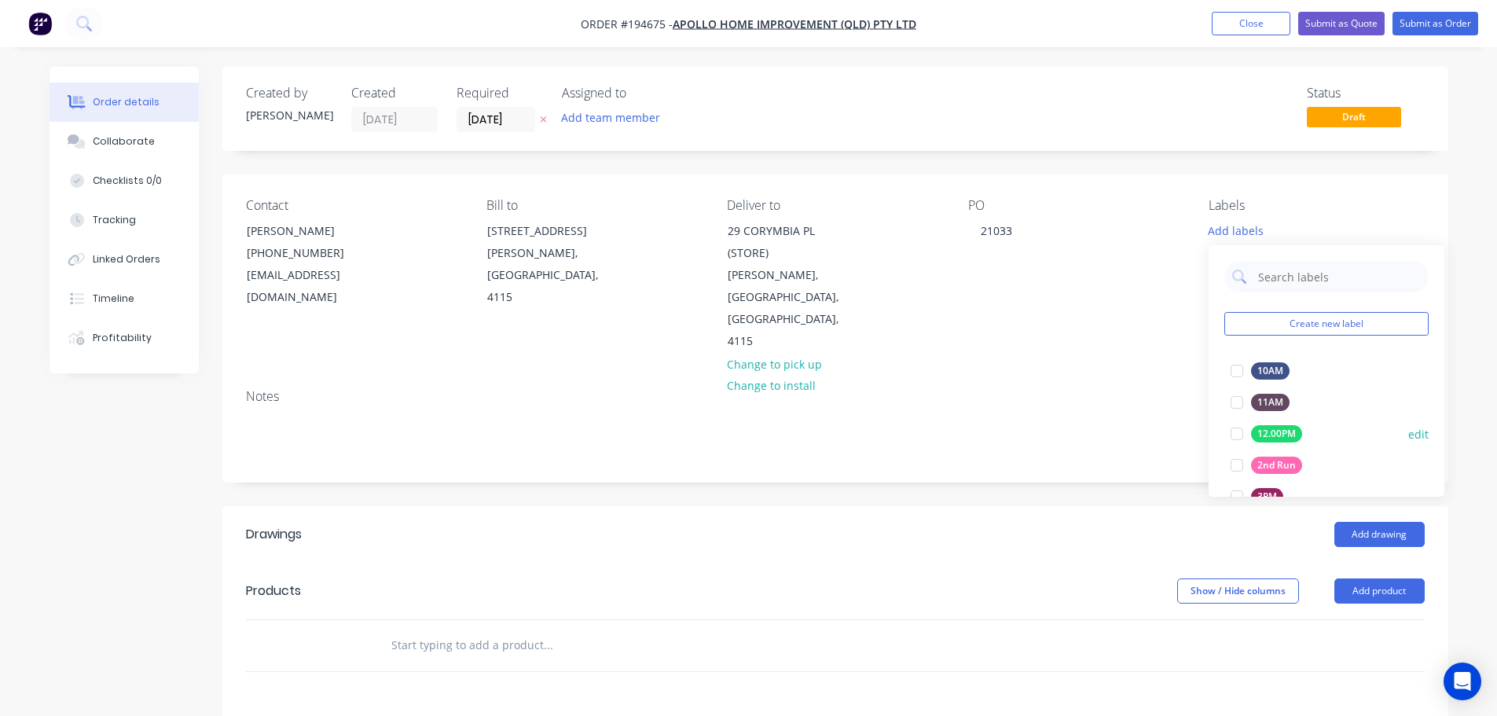
click at [1230, 461] on div at bounding box center [1236, 464] width 31 height 31
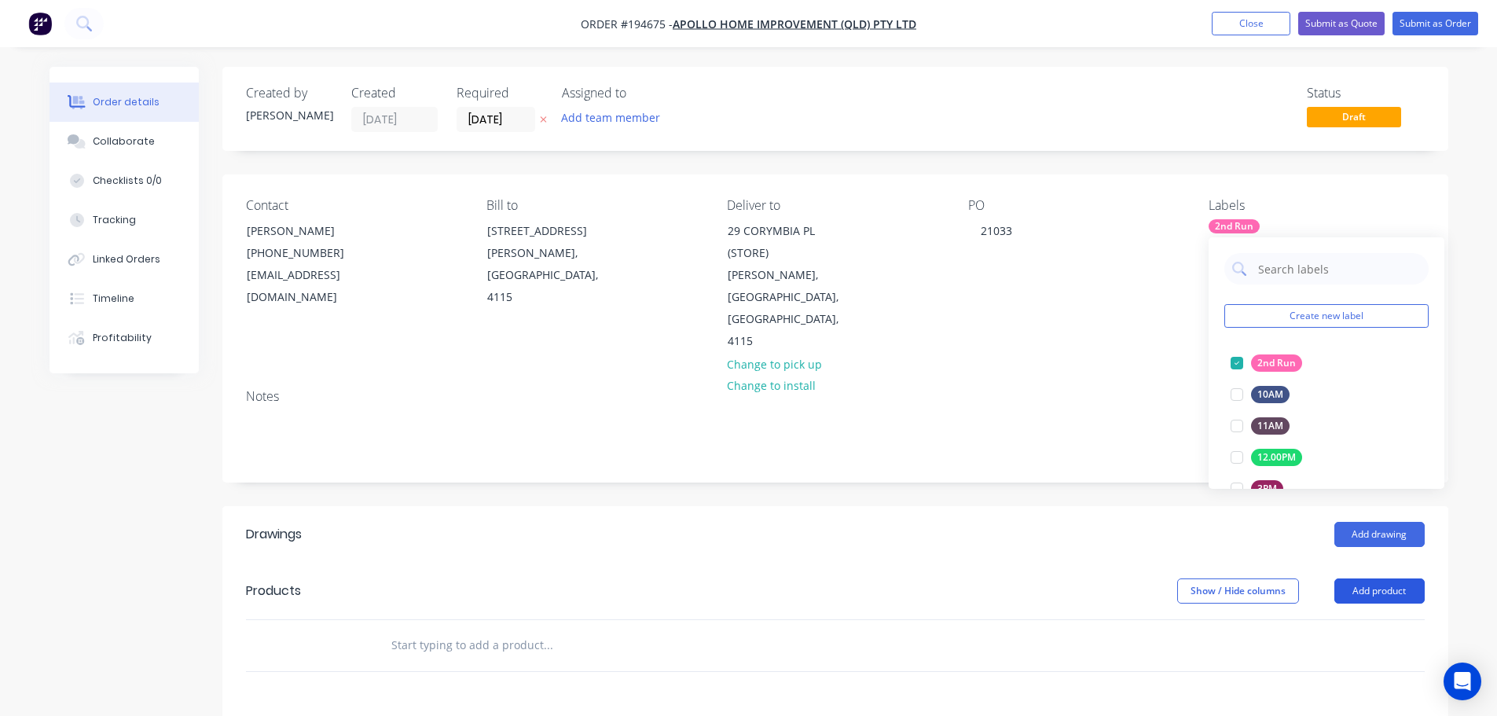
click at [1358, 578] on button "Add product" at bounding box center [1379, 590] width 90 height 25
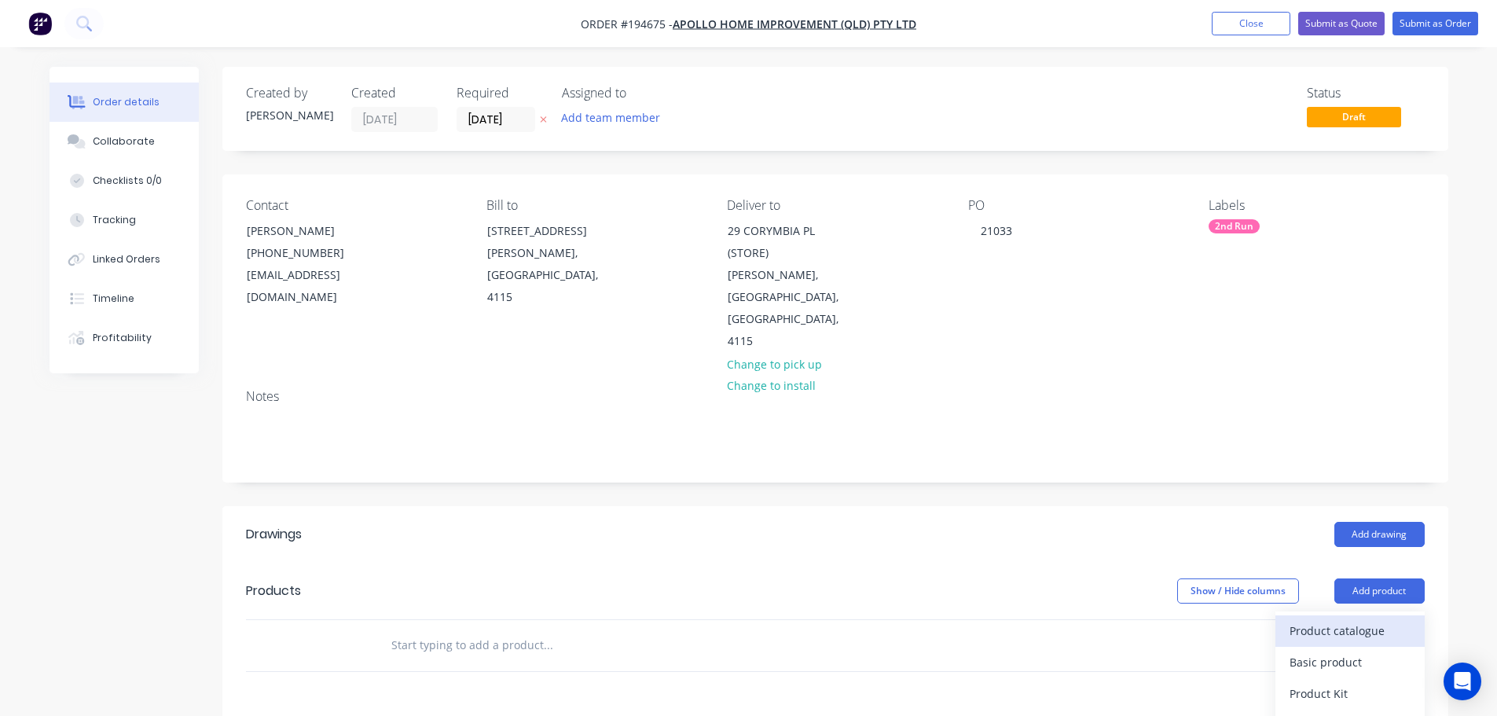
click at [1374, 619] on div "Product catalogue" at bounding box center [1349, 630] width 121 height 23
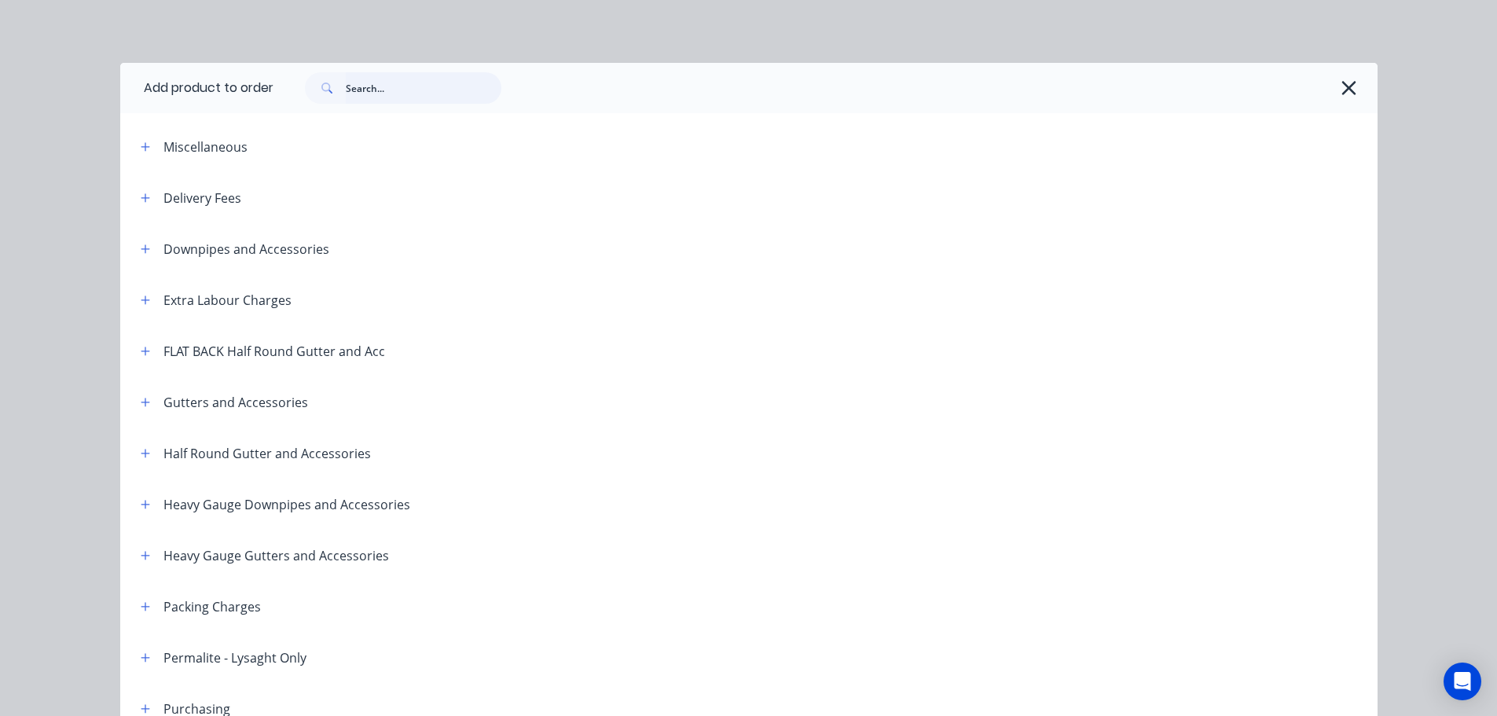
click at [455, 94] on input "text" at bounding box center [424, 87] width 156 height 31
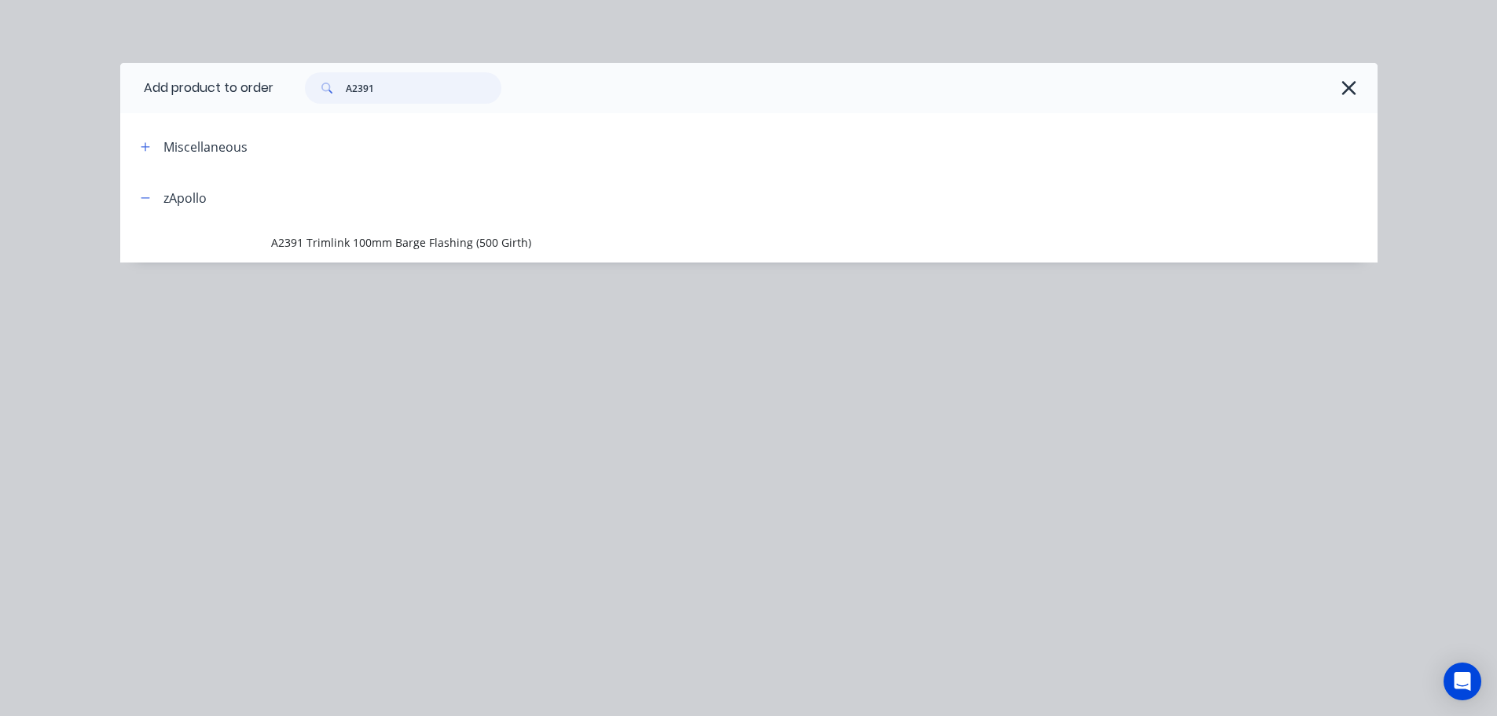
type input "A2391"
click at [443, 223] on td "A2391 Trimlink 100mm Barge Flashing (500 Girth)" at bounding box center [824, 242] width 1106 height 39
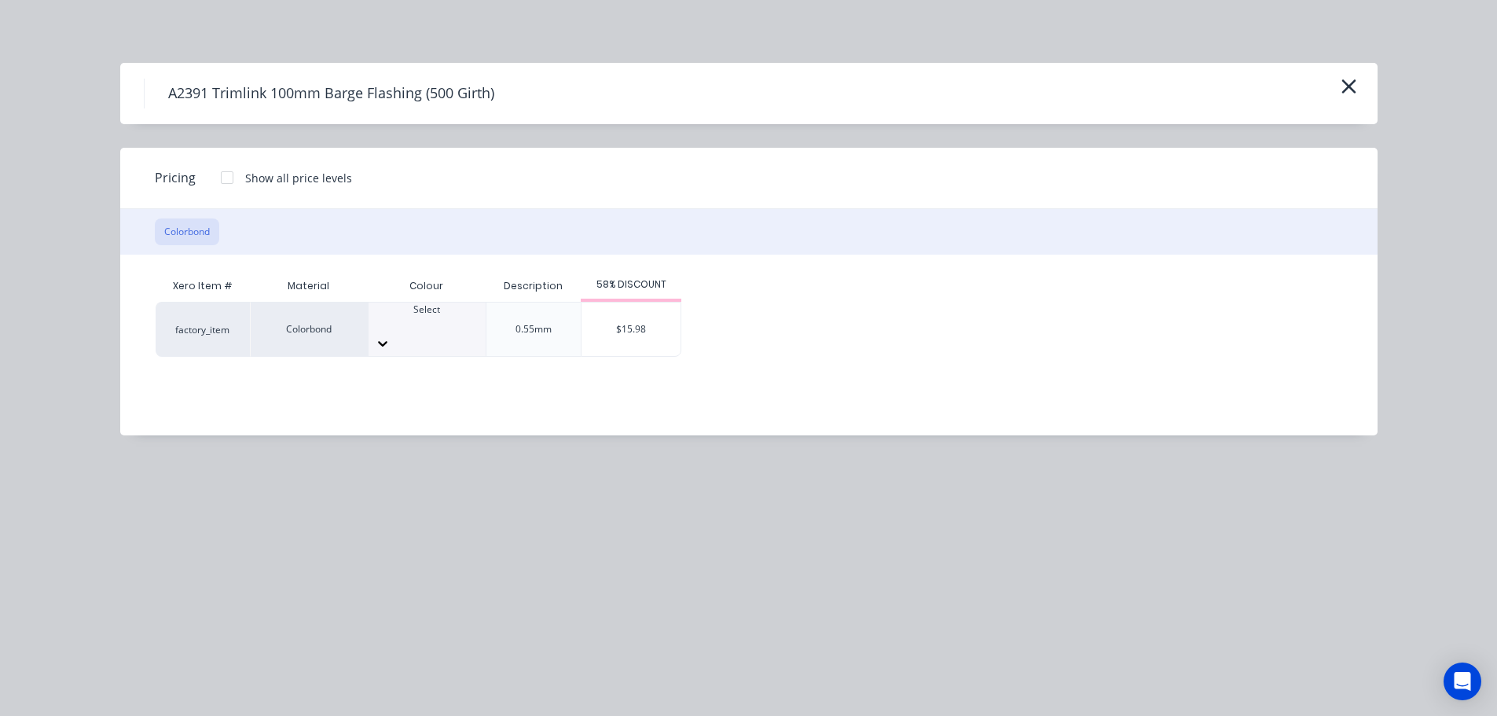
click at [438, 325] on div at bounding box center [427, 324] width 117 height 14
click at [629, 325] on div "$15.98" at bounding box center [630, 329] width 99 height 53
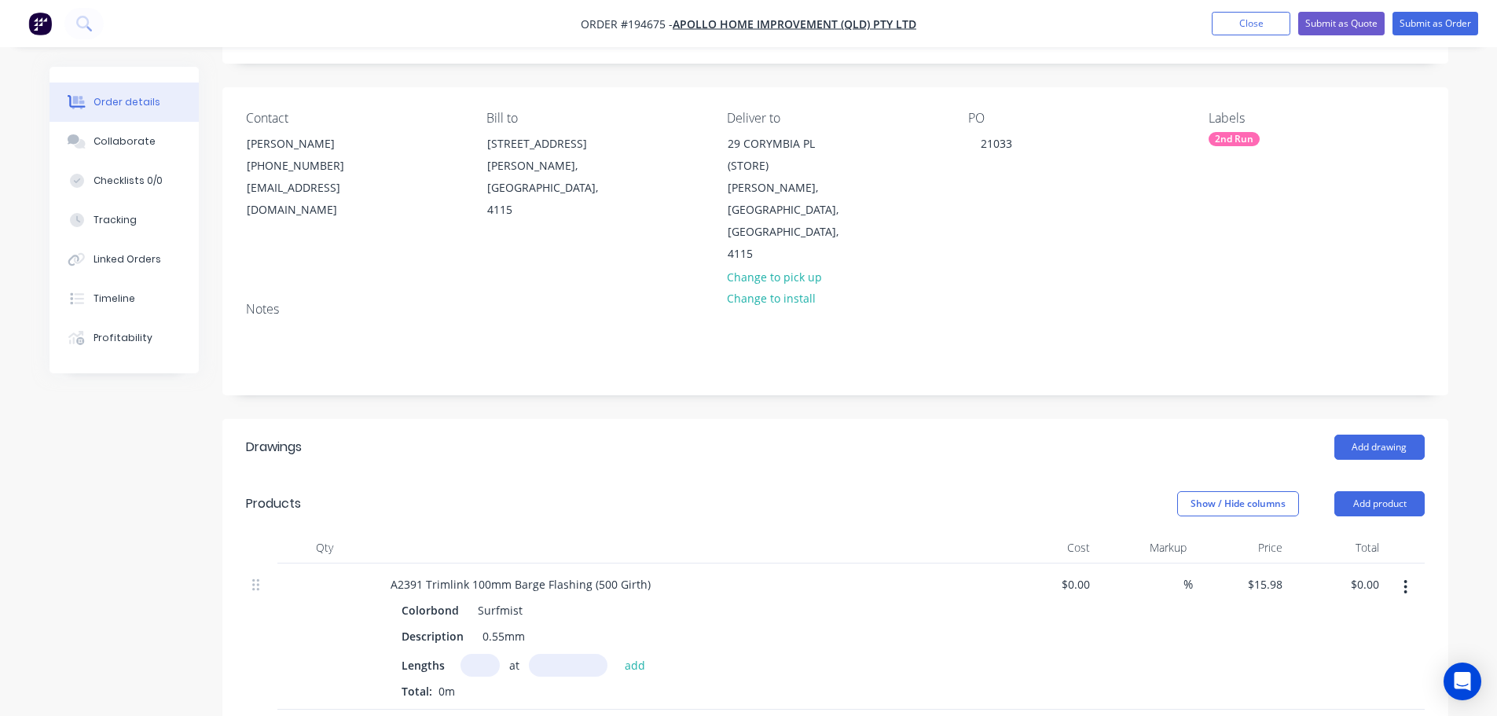
scroll to position [157, 0]
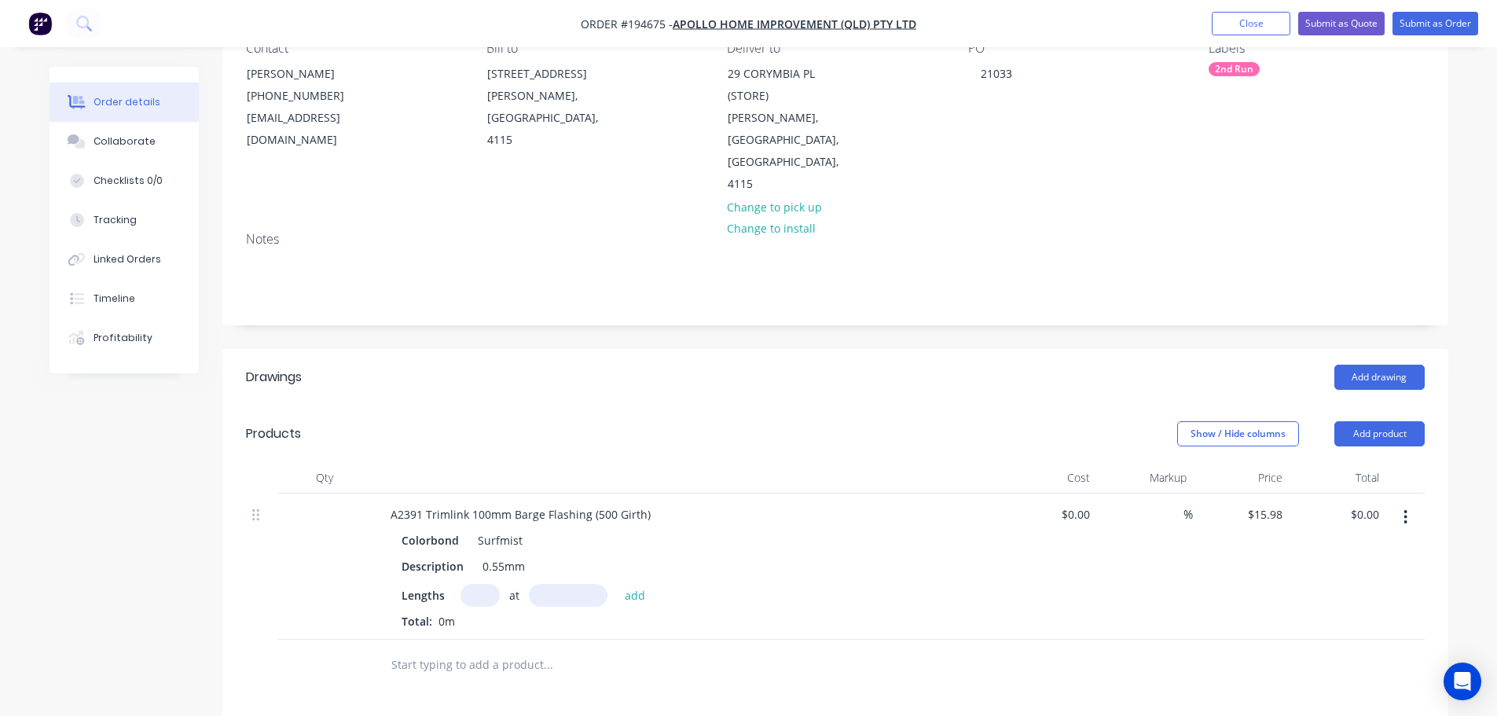
click at [481, 584] on input "text" at bounding box center [479, 595] width 39 height 23
type input "2"
type input "5600"
click at [617, 584] on button "add" at bounding box center [635, 594] width 37 height 21
type input "$178.98"
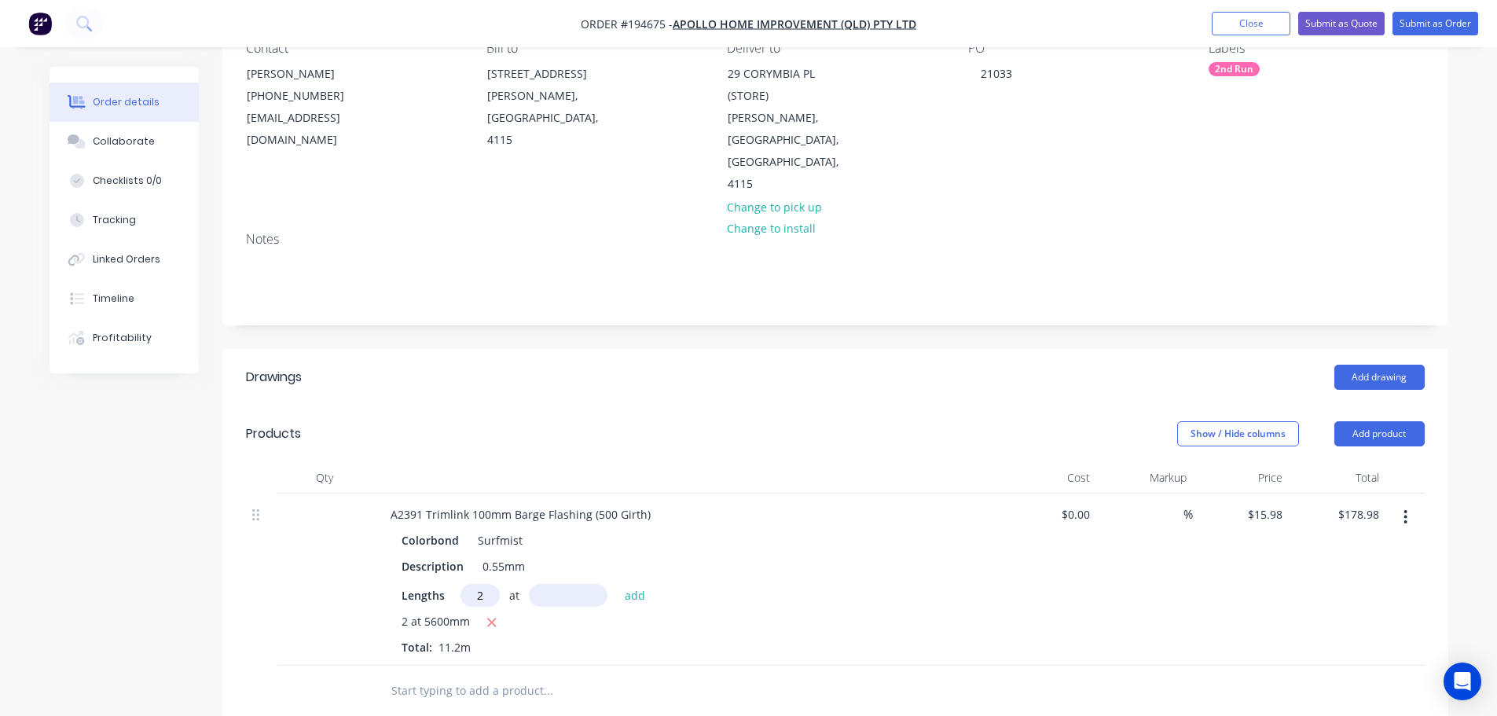
type input "2"
type input "4200"
click at [617, 584] on button "add" at bounding box center [635, 594] width 37 height 21
type input "$313.21"
click at [1405, 421] on button "Add product" at bounding box center [1379, 433] width 90 height 25
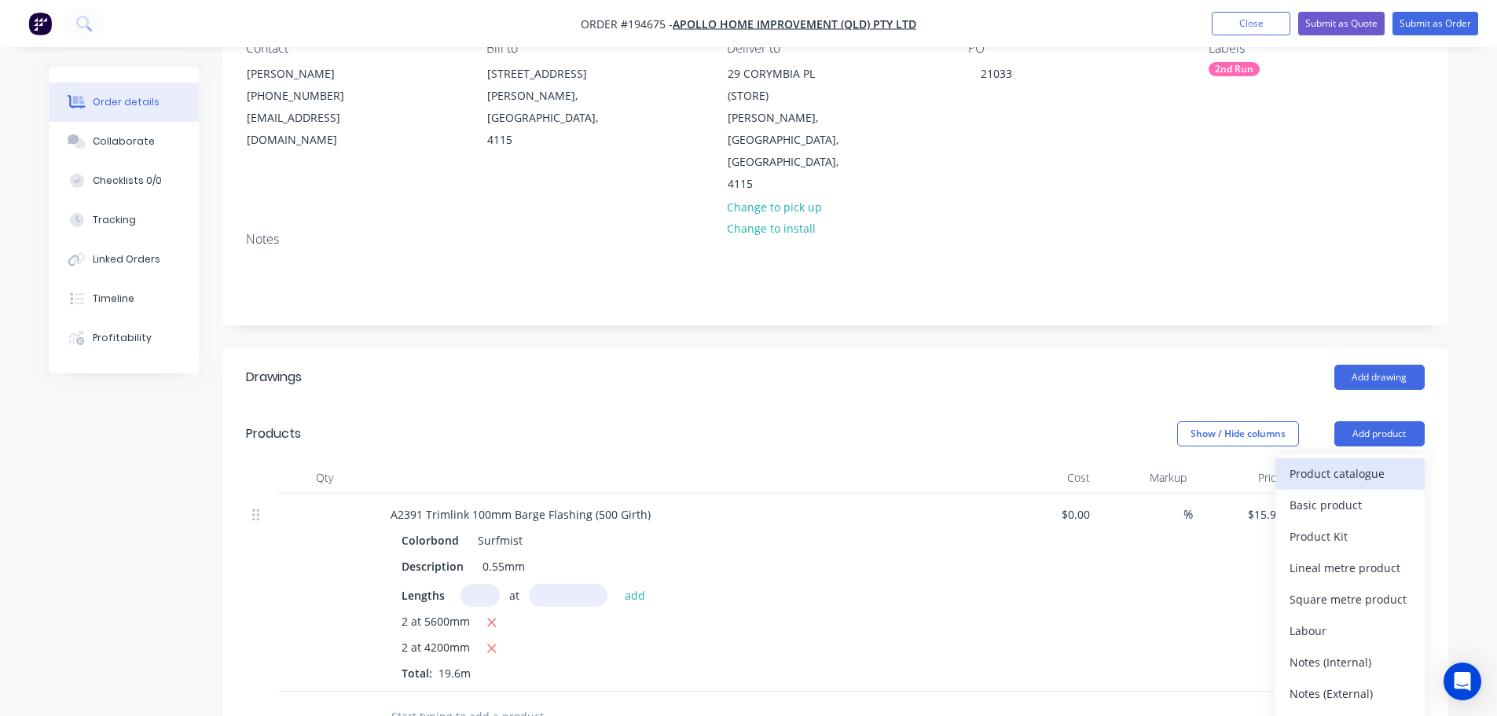
click at [1384, 462] on div "Product catalogue" at bounding box center [1349, 473] width 121 height 23
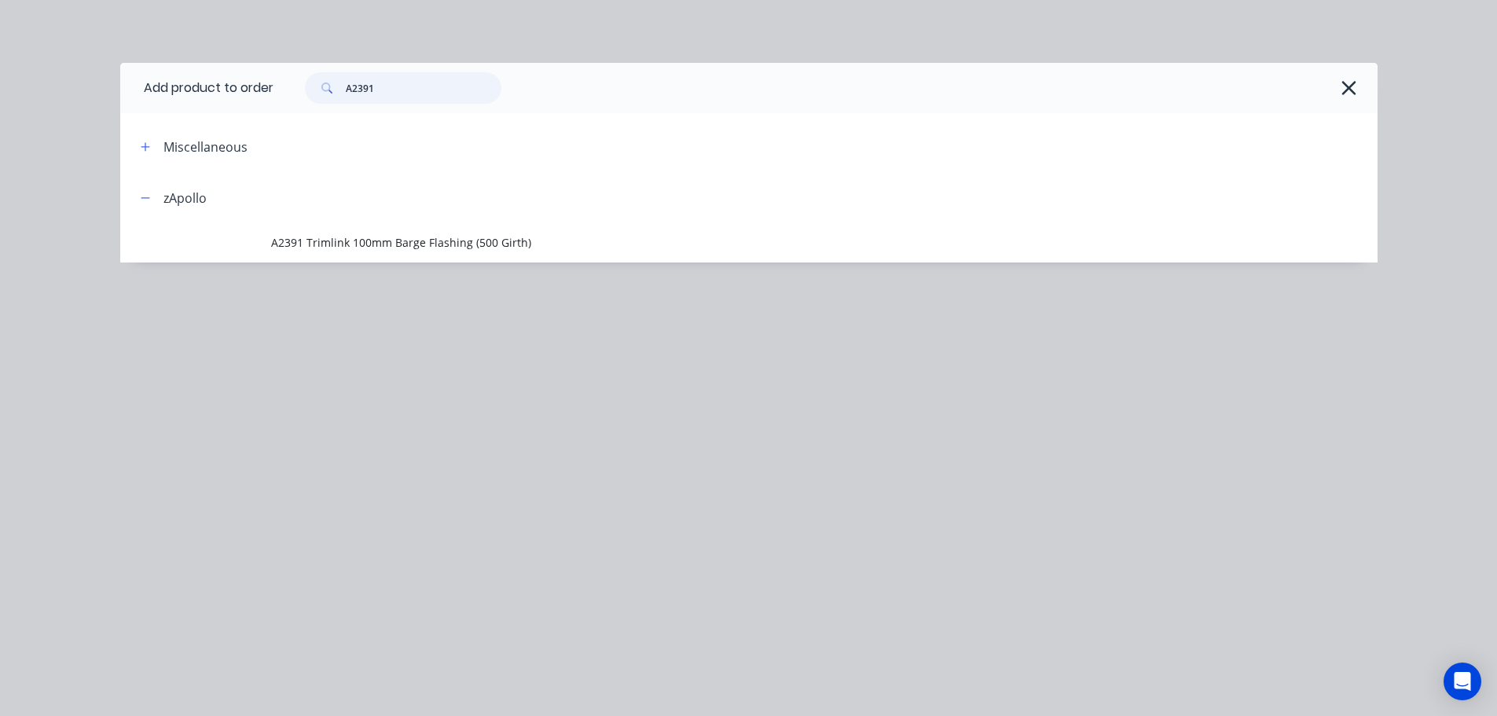
drag, startPoint x: 447, startPoint y: 95, endPoint x: 336, endPoint y: 101, distance: 111.7
click at [336, 101] on div "A2391" at bounding box center [403, 87] width 196 height 31
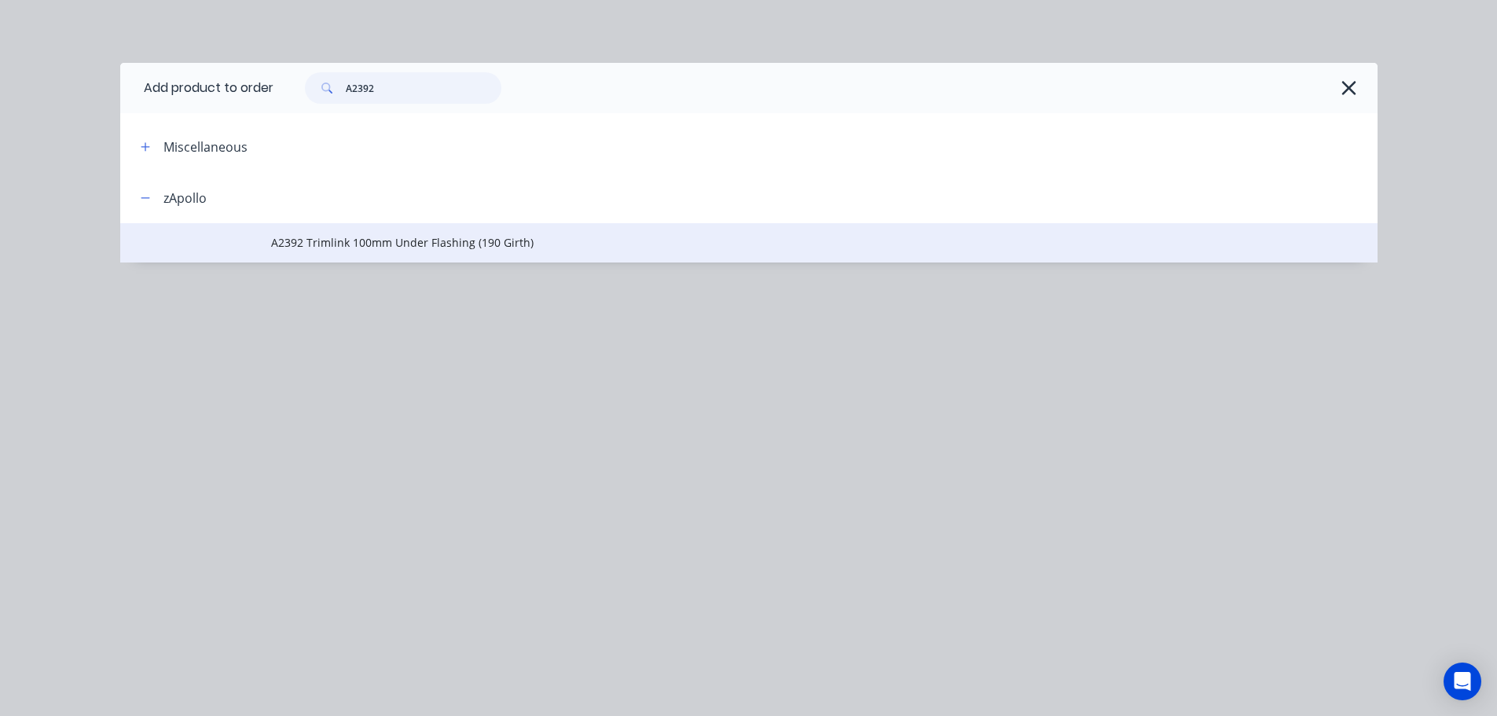
type input "A2392"
click at [427, 244] on span "A2392 Trimlink 100mm Under Flashing (190 Girth)" at bounding box center [713, 242] width 885 height 17
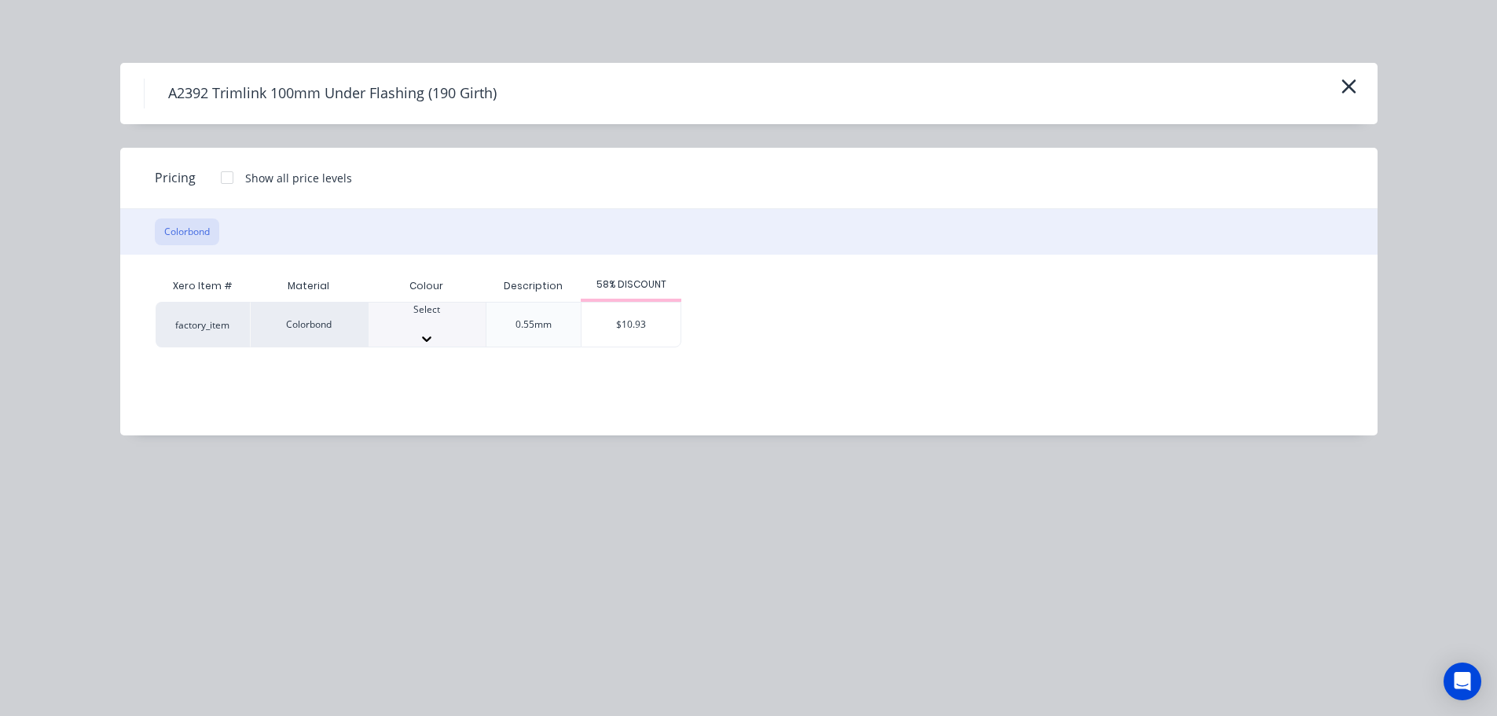
click at [434, 314] on div "Select" at bounding box center [427, 317] width 117 height 28
drag, startPoint x: 398, startPoint y: 548, endPoint x: 477, endPoint y: 476, distance: 106.8
click at [604, 328] on div "$10.93" at bounding box center [630, 329] width 99 height 53
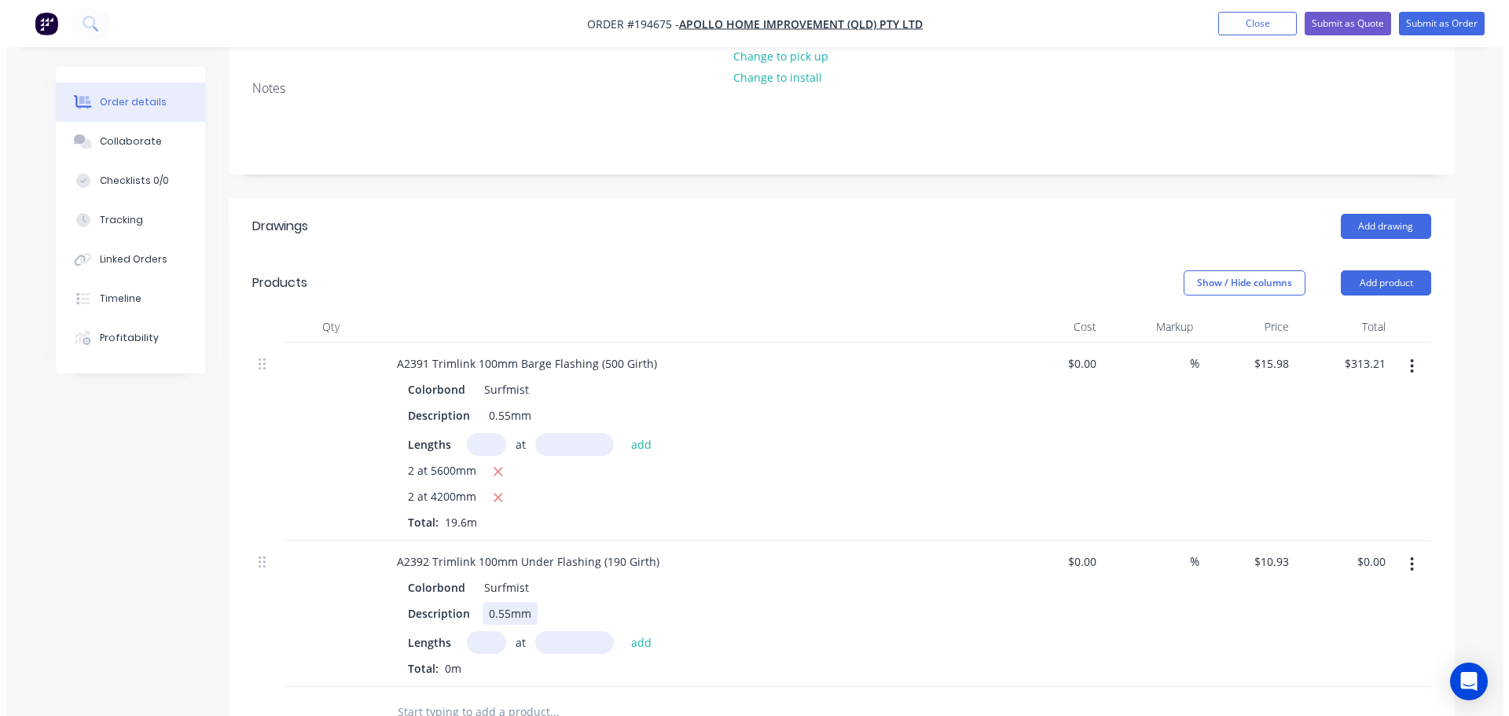
scroll to position [314, 0]
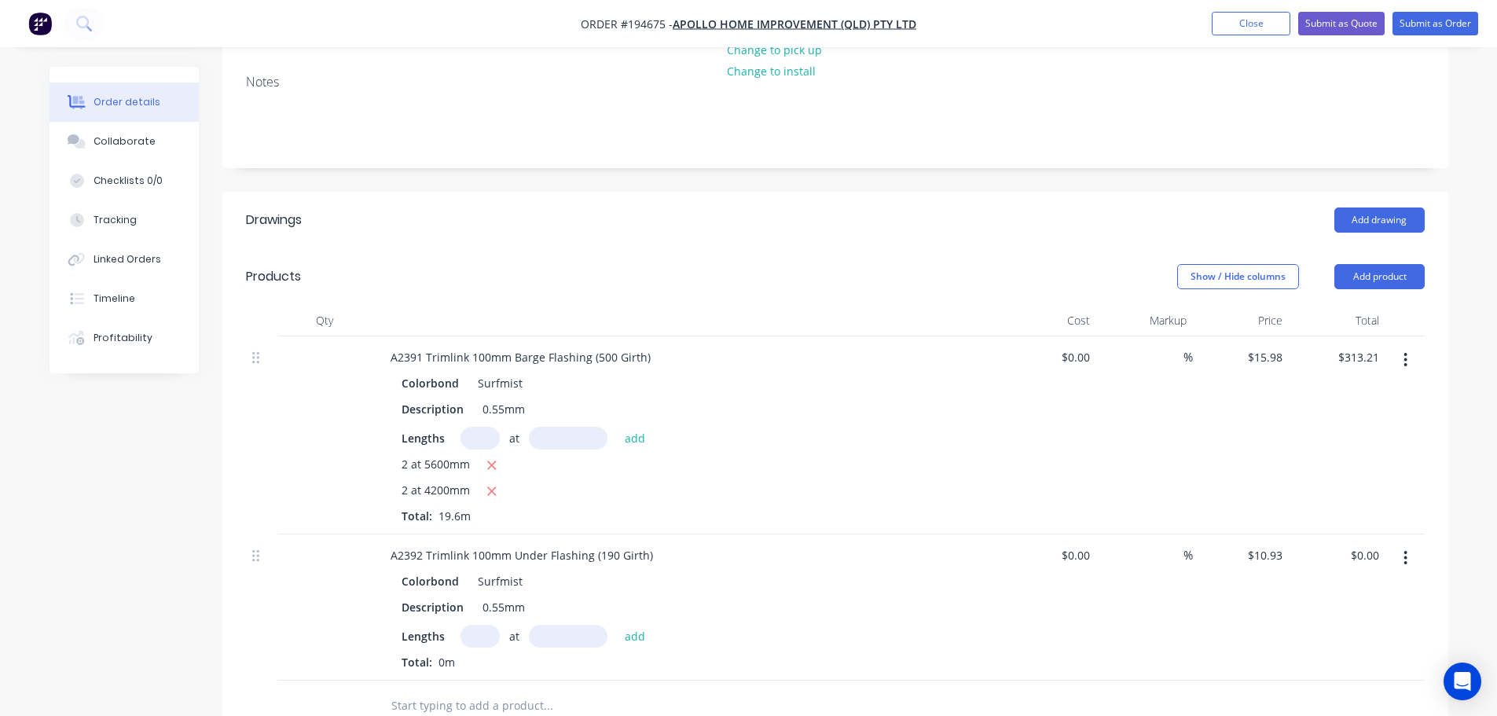
click at [482, 625] on input "text" at bounding box center [479, 636] width 39 height 23
type input "2"
type input "4200"
click at [617, 625] on button "add" at bounding box center [635, 635] width 37 height 21
type input "$91.81"
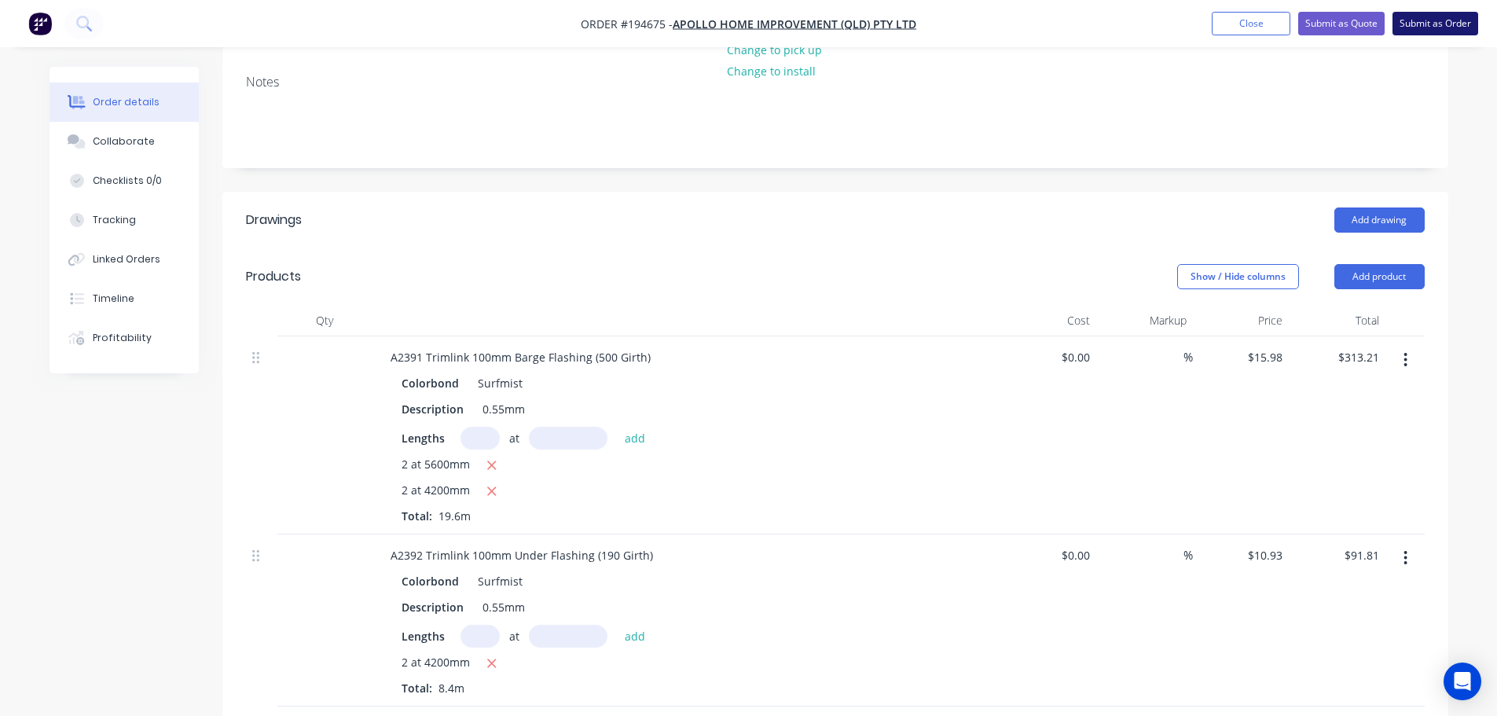
click at [1453, 28] on button "Submit as Order" at bounding box center [1435, 24] width 86 height 24
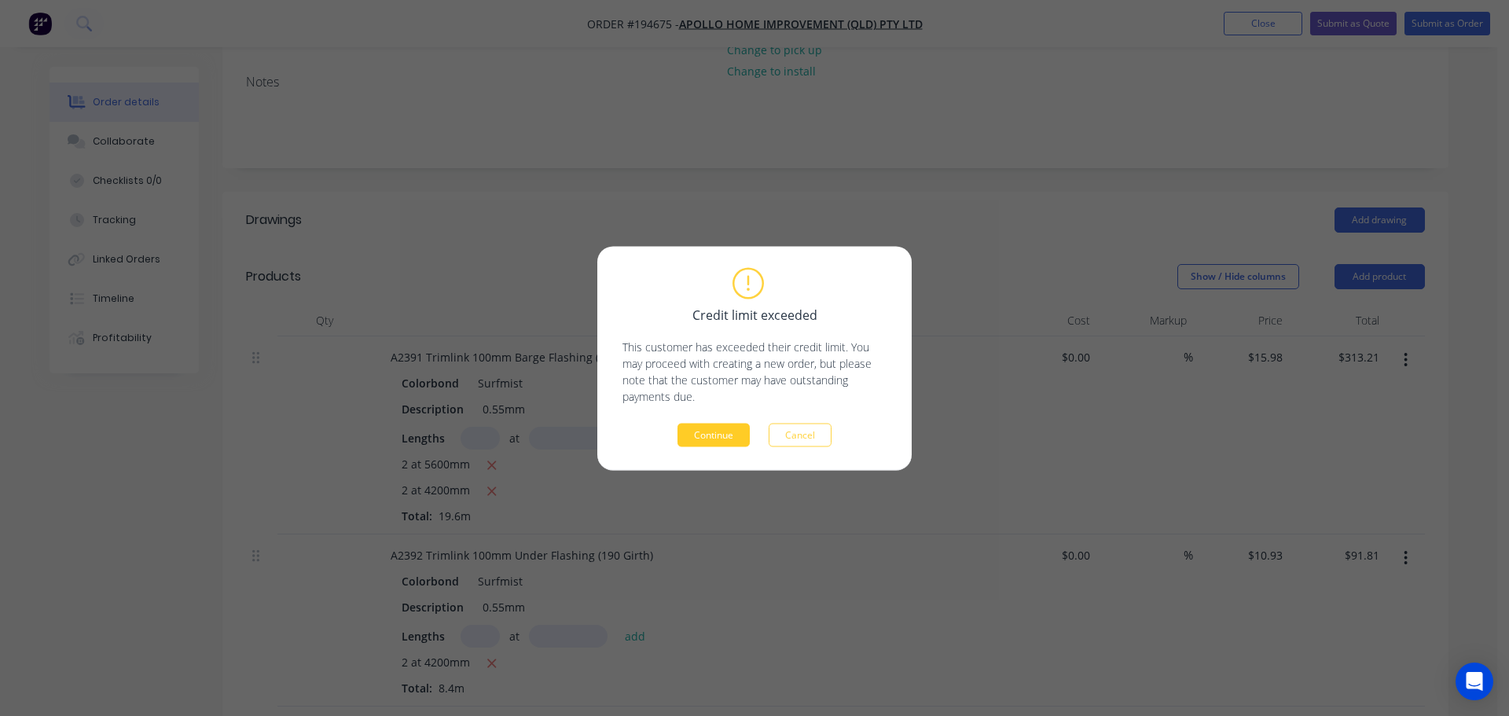
click at [710, 435] on button "Continue" at bounding box center [713, 435] width 72 height 24
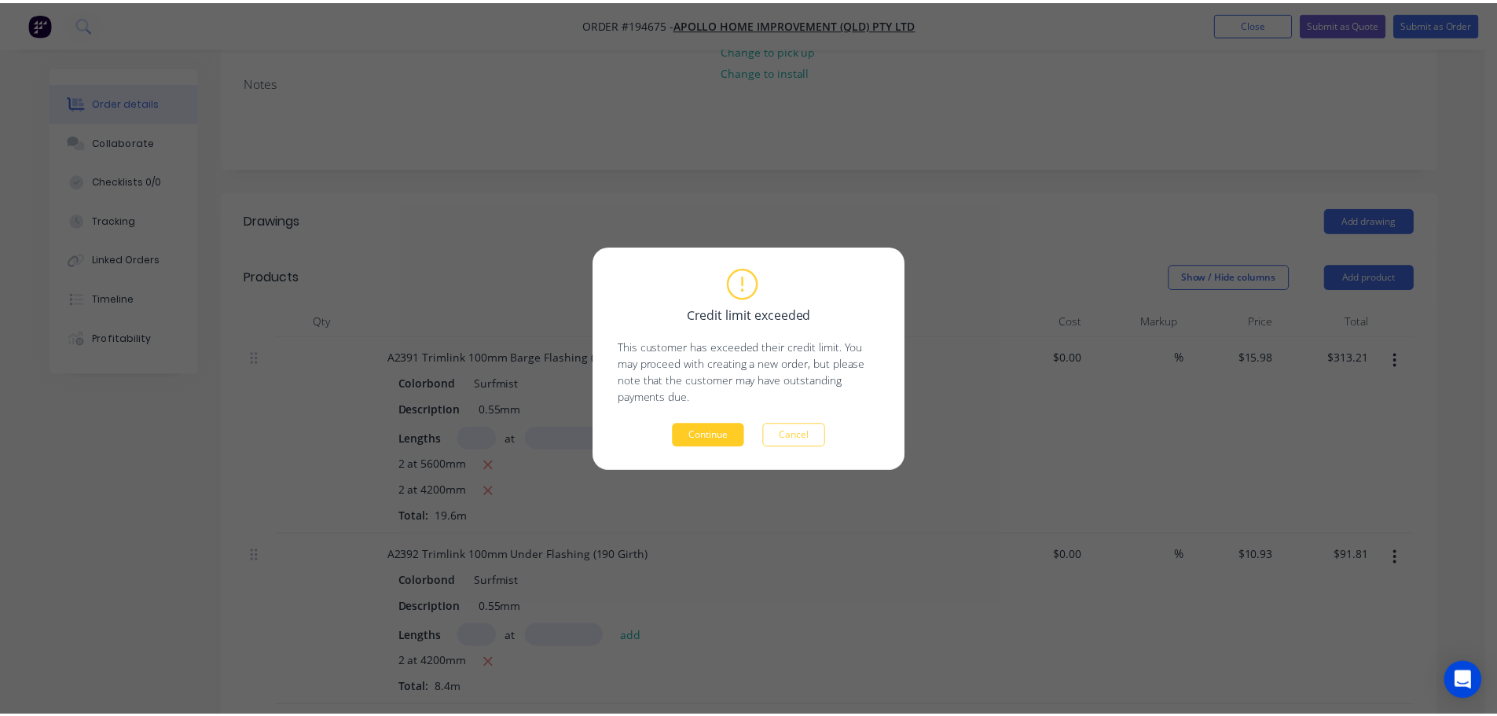
scroll to position [314, 0]
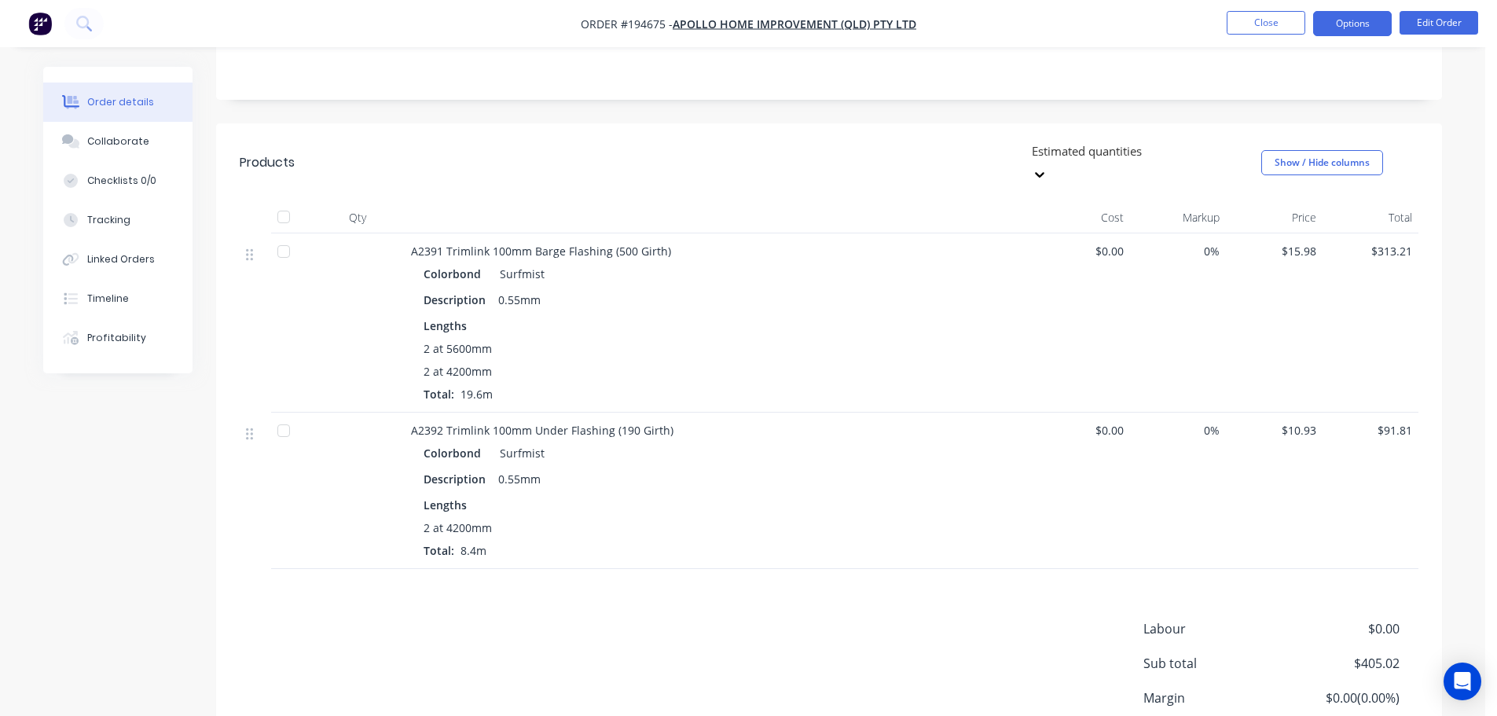
click at [1351, 33] on button "Options" at bounding box center [1352, 23] width 79 height 25
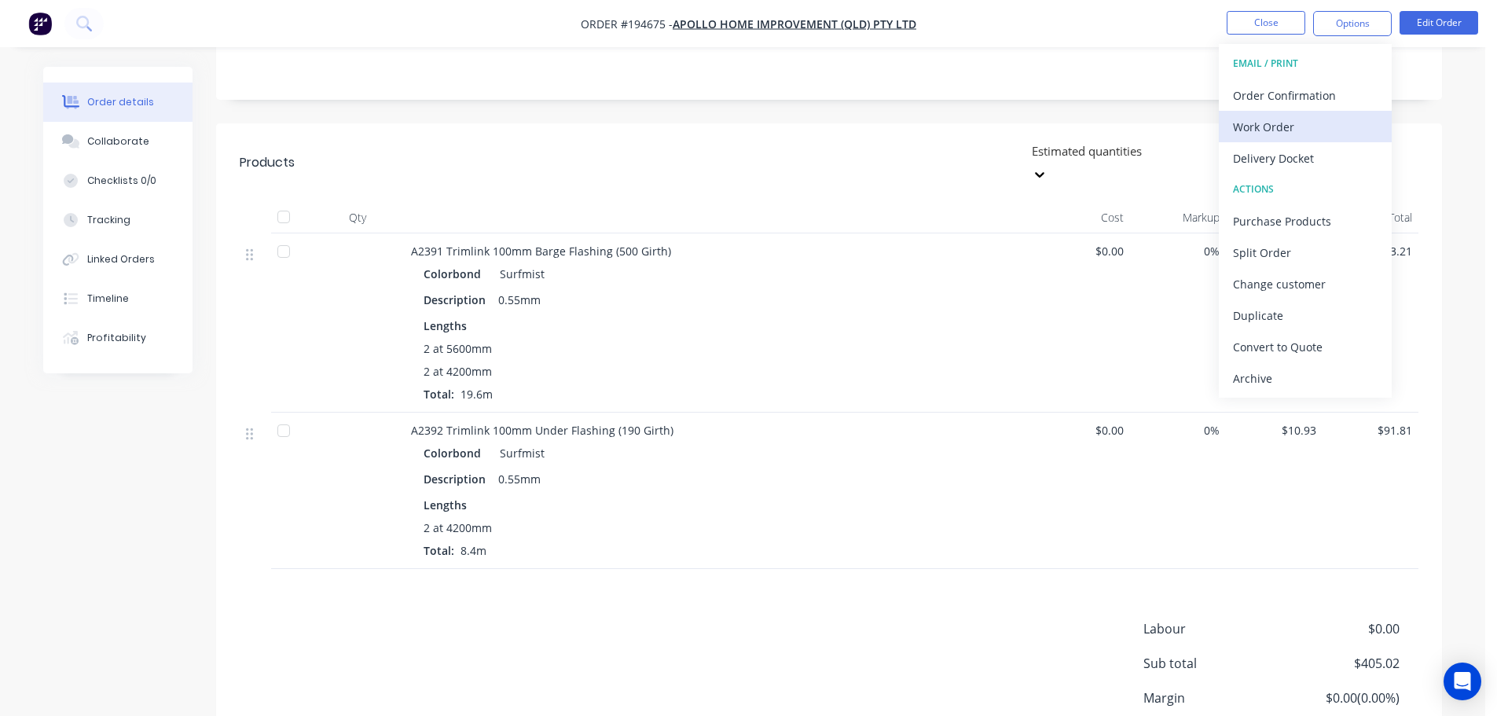
click at [1296, 127] on div "Work Order" at bounding box center [1305, 127] width 145 height 23
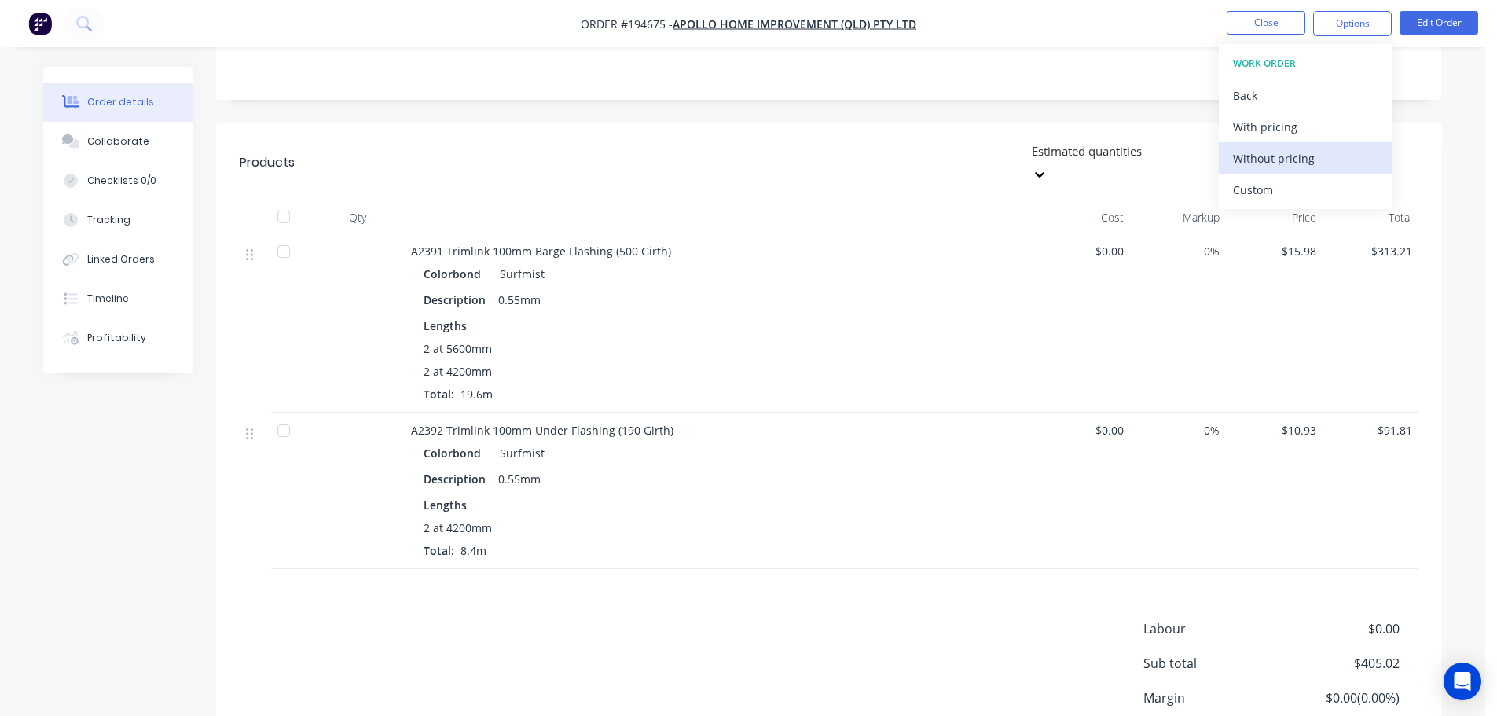
click at [1319, 166] on div "Without pricing" at bounding box center [1305, 158] width 145 height 23
click at [124, 145] on div "Collaborate" at bounding box center [118, 141] width 62 height 14
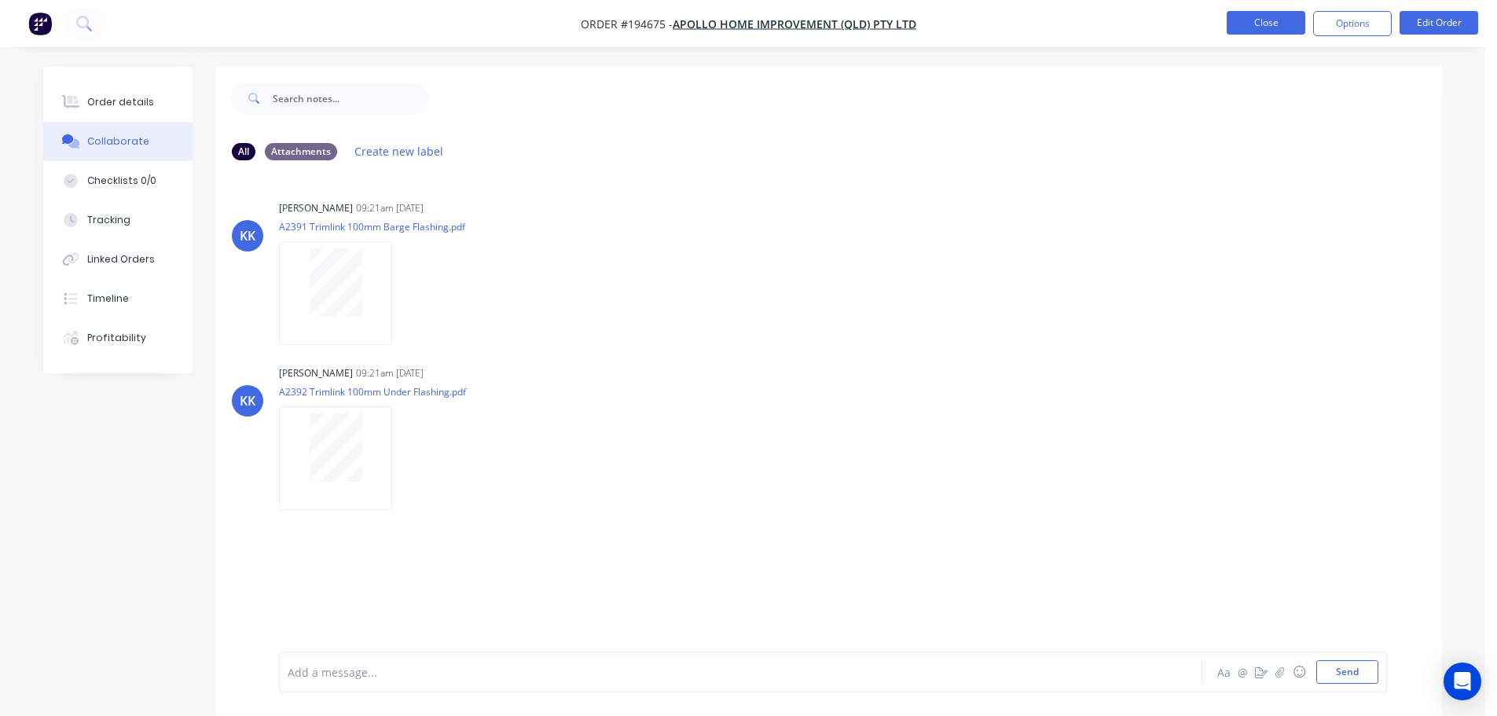
click at [1263, 31] on button "Close" at bounding box center [1266, 23] width 79 height 24
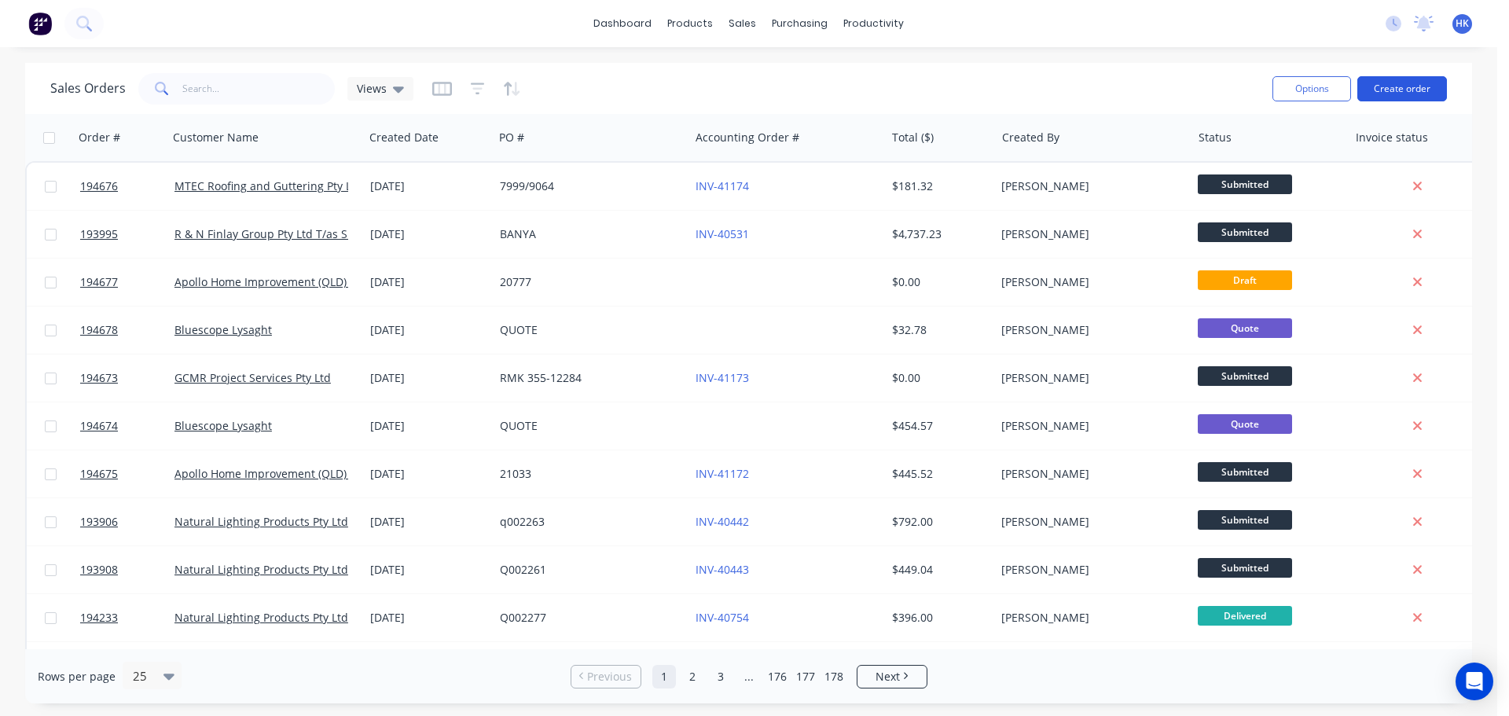
click at [1415, 98] on button "Create order" at bounding box center [1402, 88] width 90 height 25
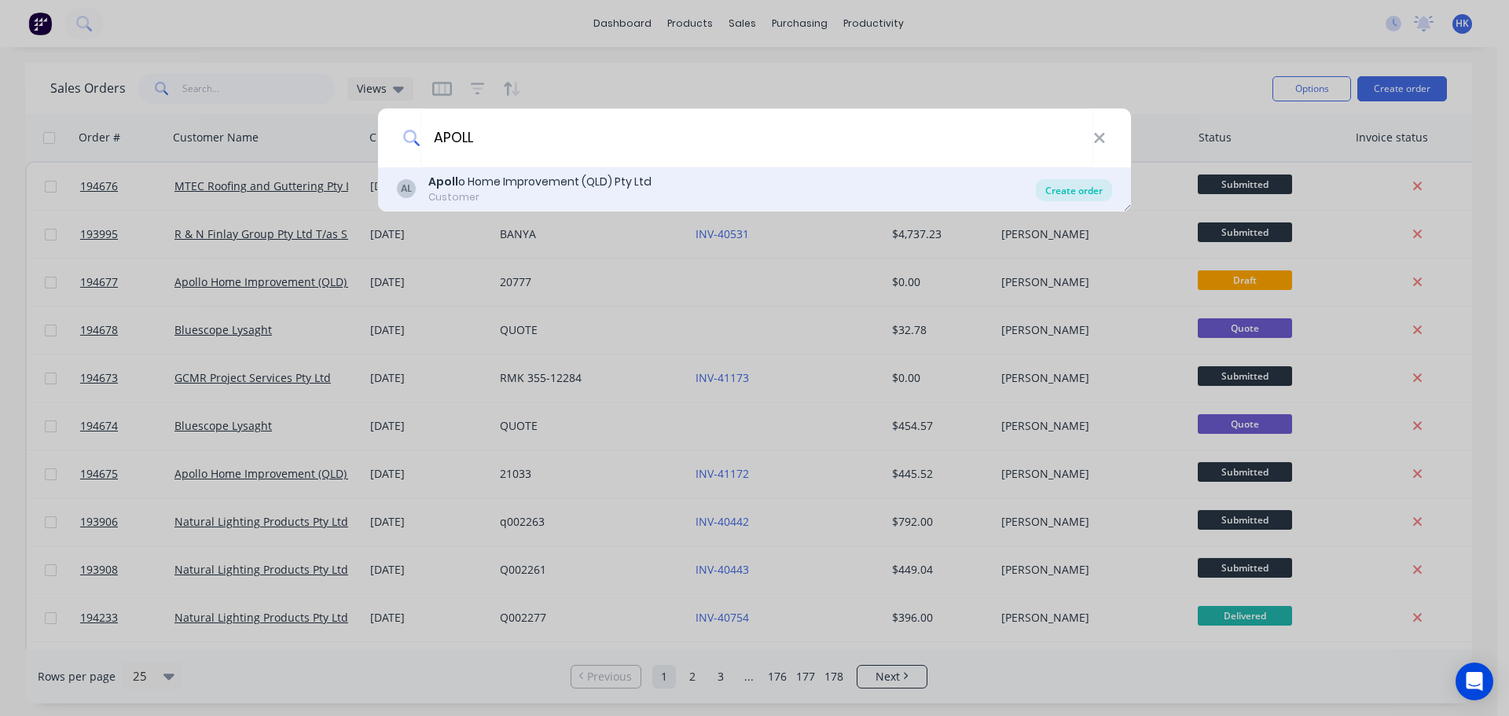
type input "APOLL"
click at [1074, 193] on div "Create order" at bounding box center [1074, 190] width 76 height 22
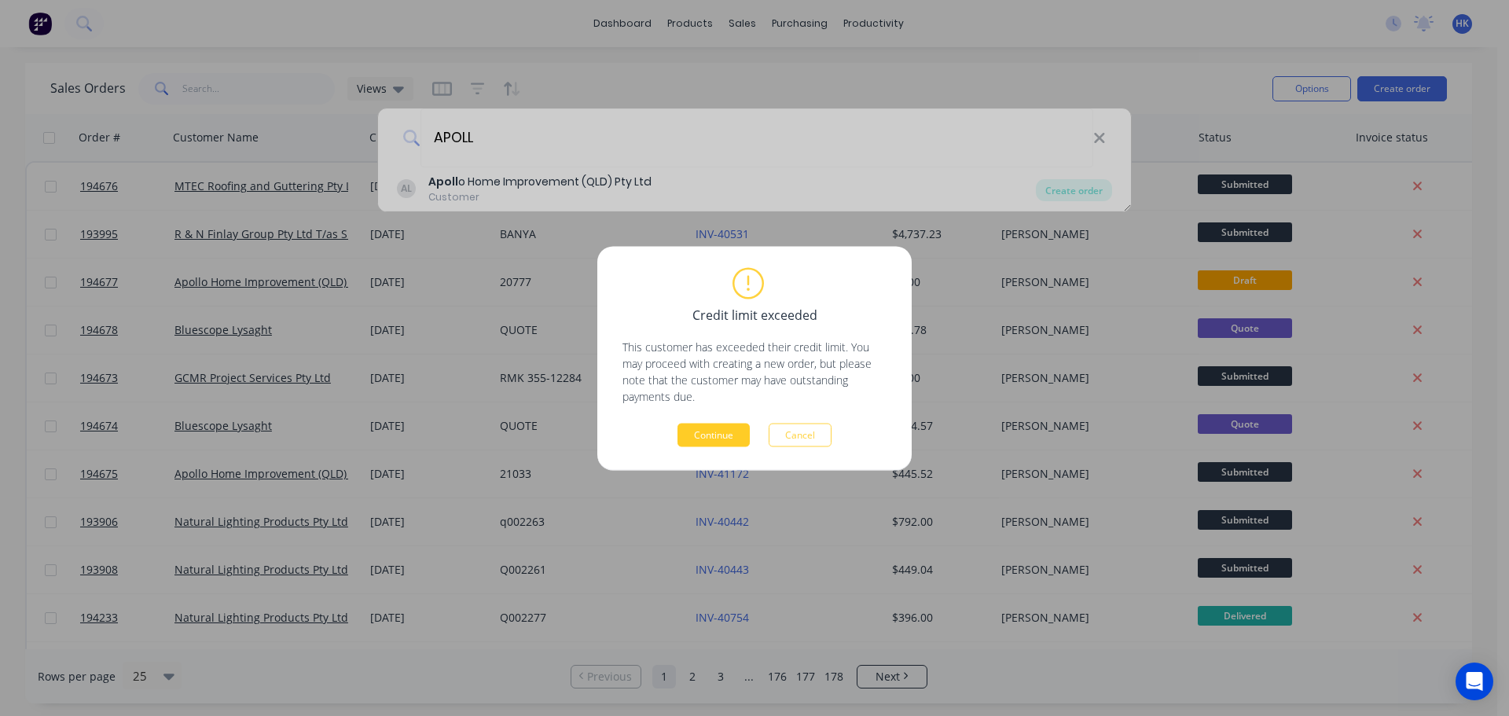
click at [726, 428] on button "Continue" at bounding box center [713, 435] width 72 height 24
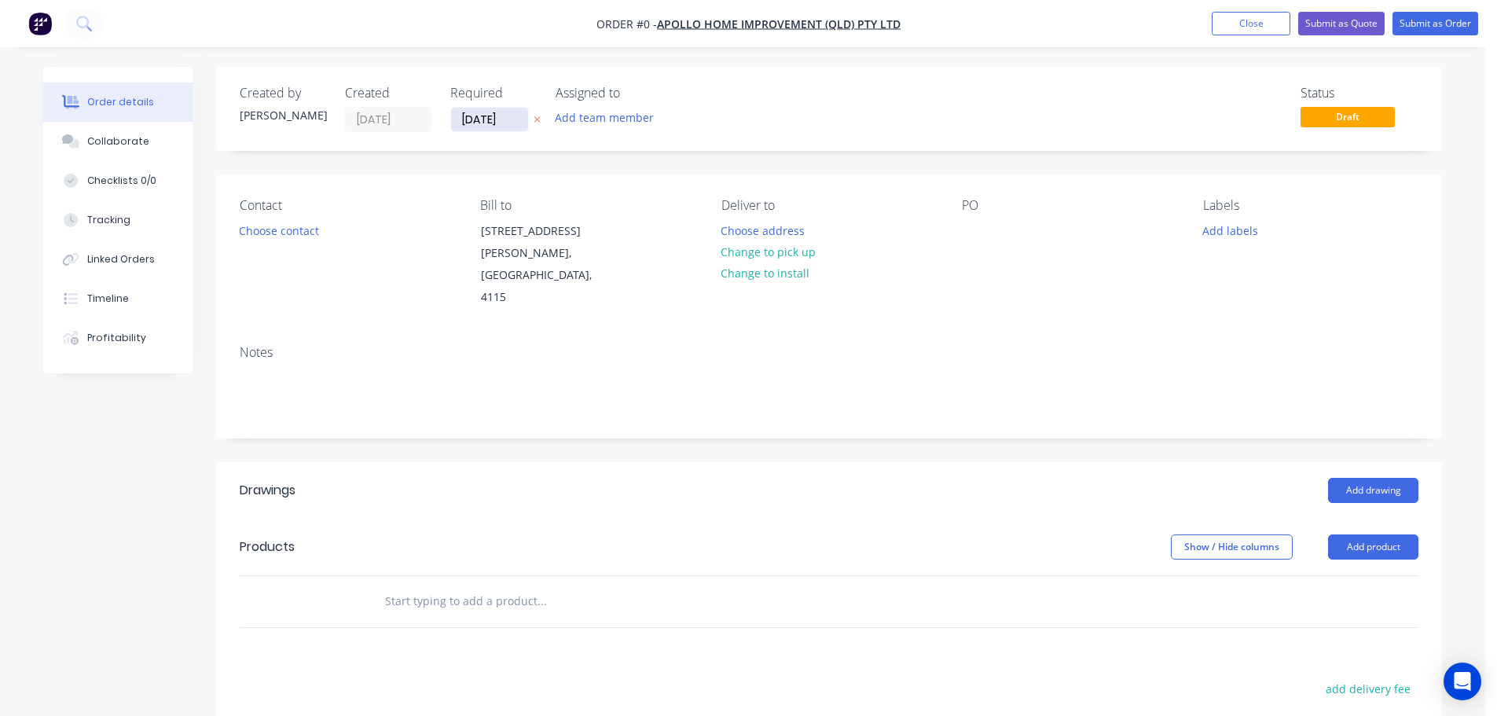
click at [475, 120] on input "[DATE]" at bounding box center [489, 120] width 77 height 24
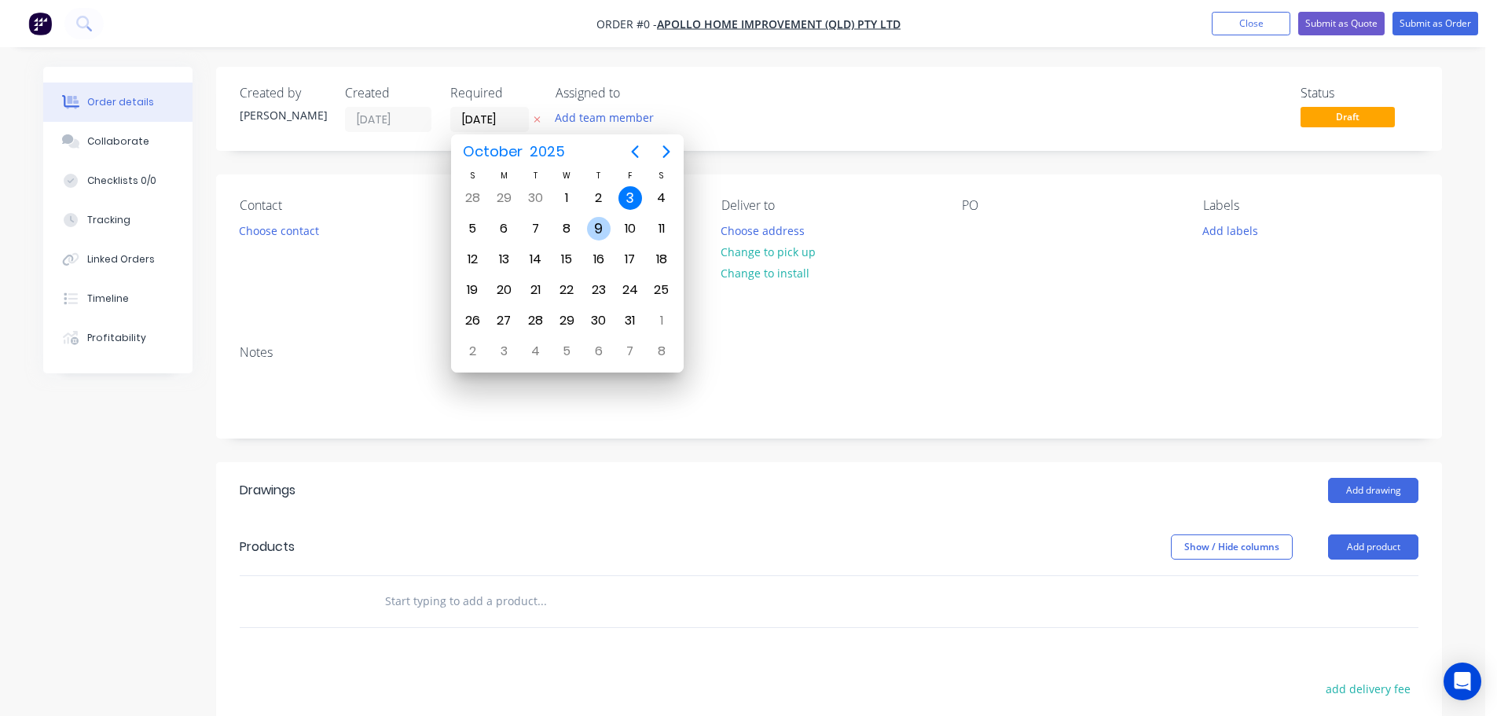
click at [596, 229] on div "9" at bounding box center [599, 229] width 24 height 24
type input "09/10/25"
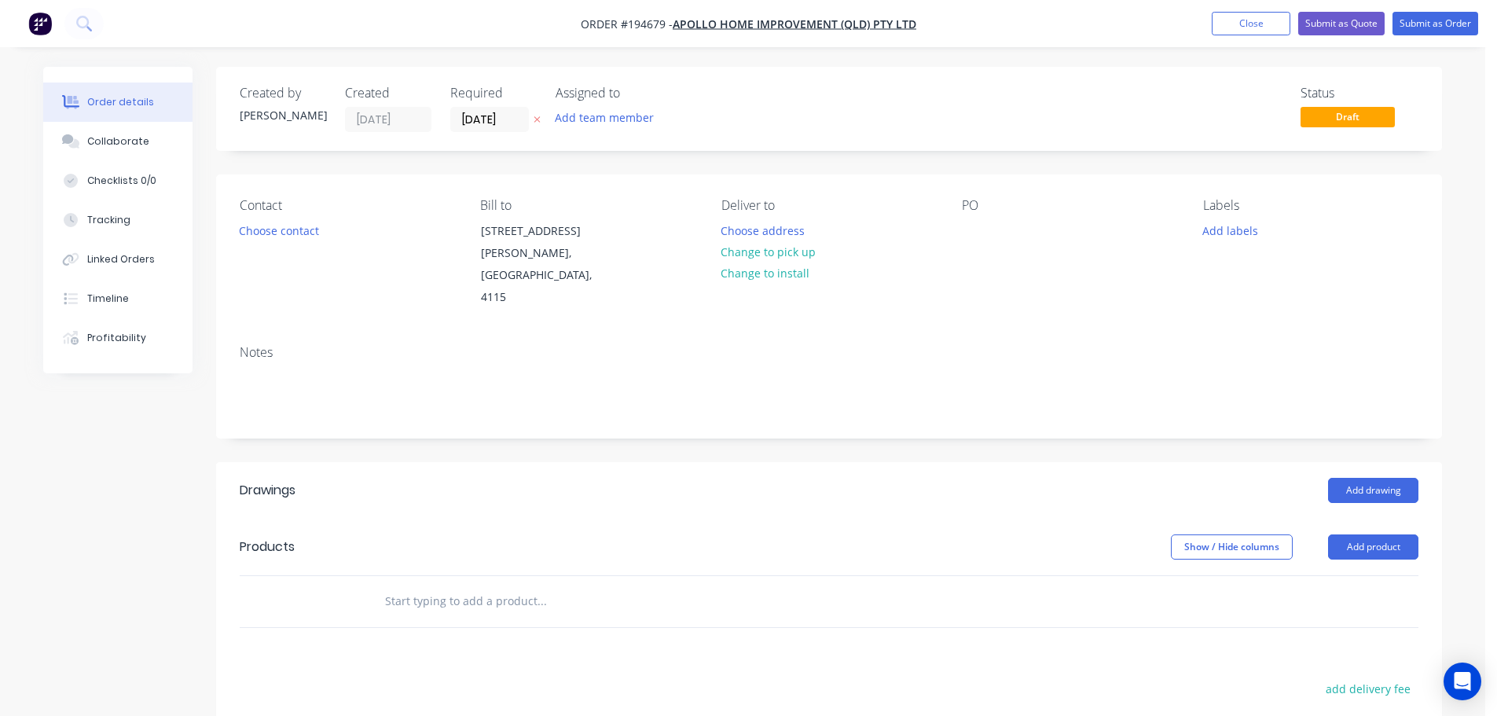
click at [313, 218] on div "Contact Choose contact" at bounding box center [347, 253] width 215 height 111
click at [287, 244] on div "Contact Choose contact" at bounding box center [347, 253] width 215 height 111
click at [284, 236] on button "Choose contact" at bounding box center [279, 229] width 97 height 21
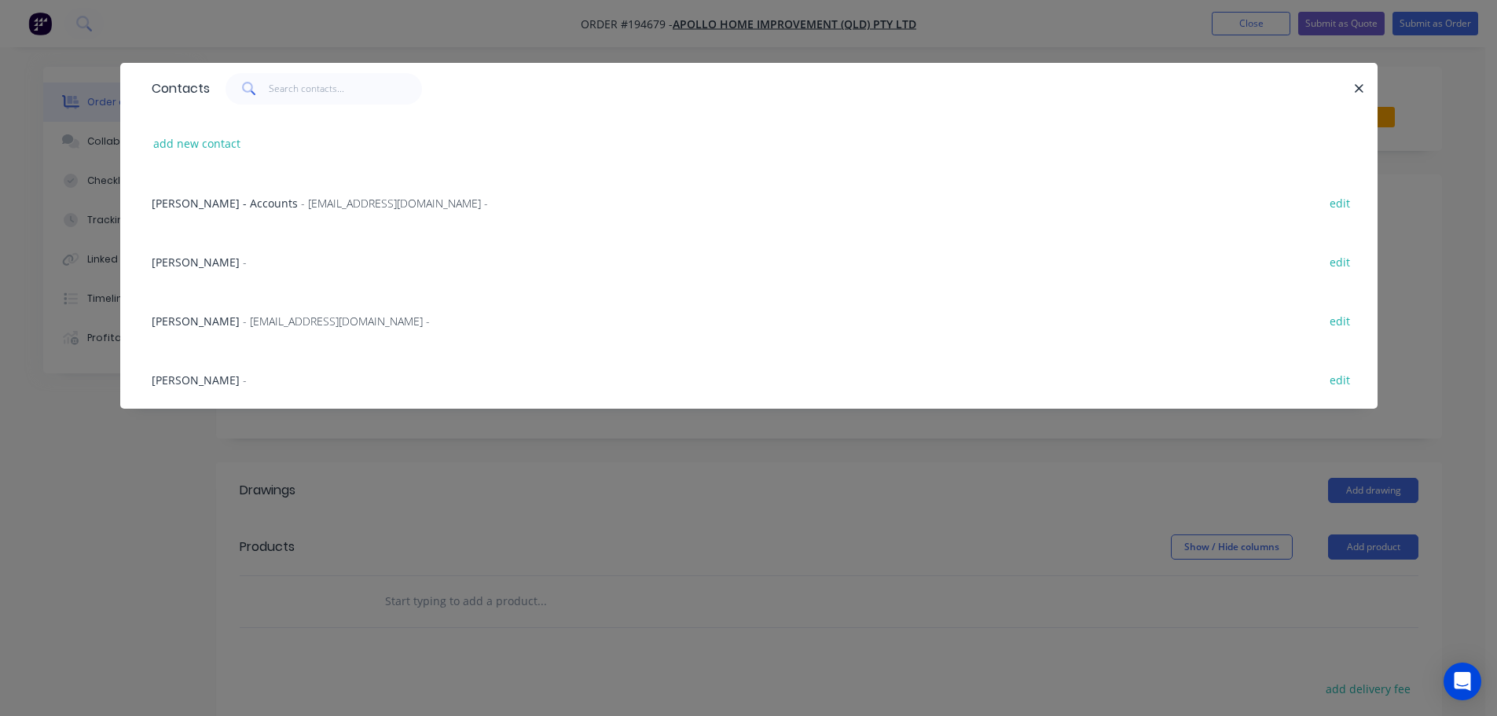
click at [257, 315] on span "- maried@apollopatios.com.au -" at bounding box center [336, 321] width 187 height 15
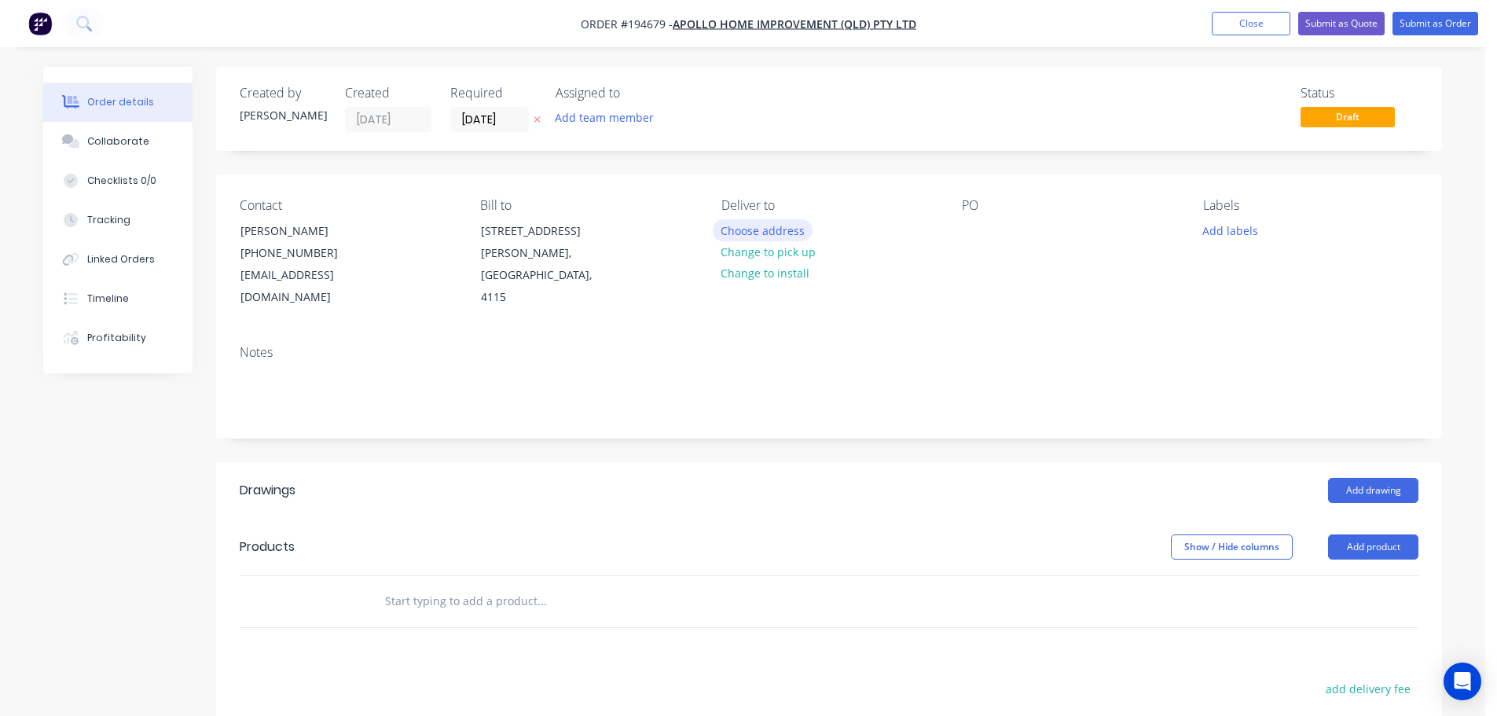
click at [759, 234] on button "Choose address" at bounding box center [763, 229] width 101 height 21
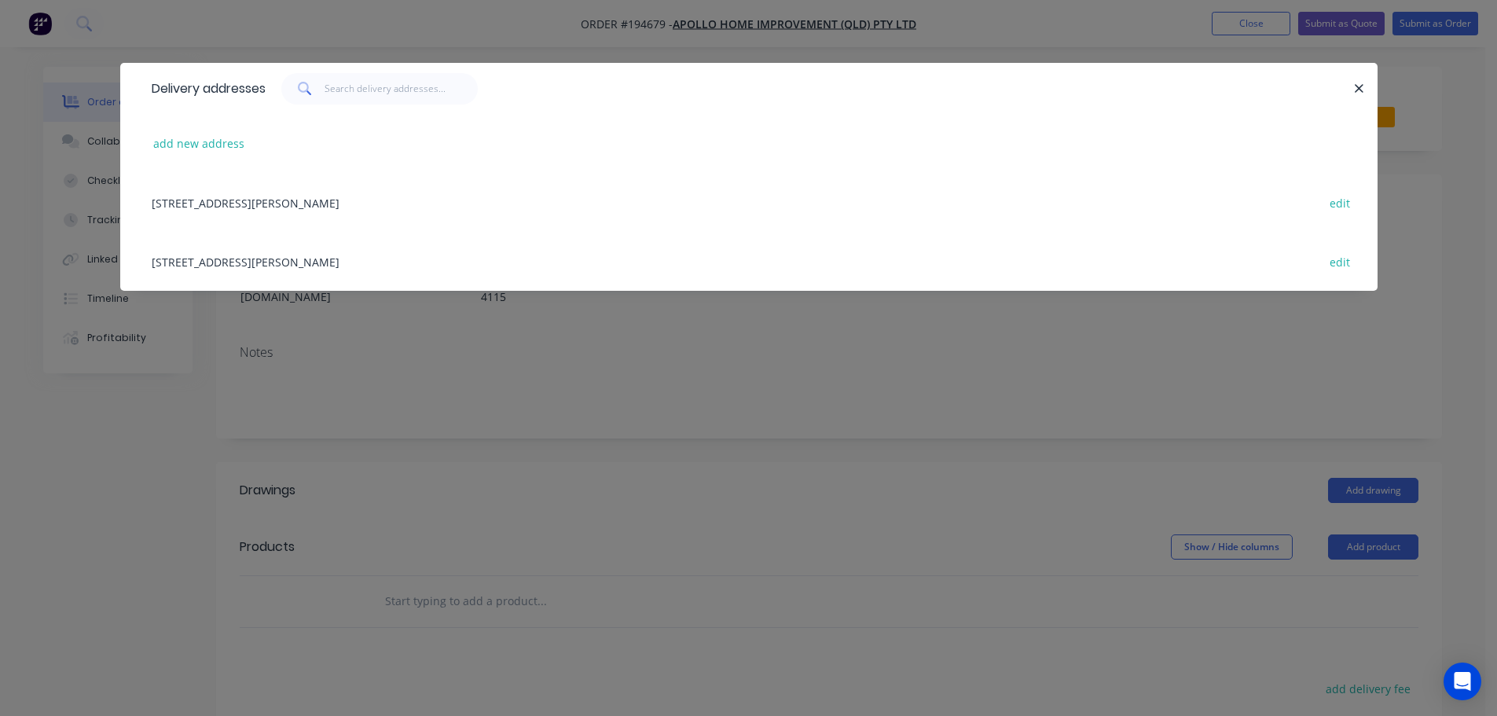
click at [371, 257] on div "29 CORYMBIA PL, (STORE), PARKINSON, Queensland, Australia, 4115 edit" at bounding box center [749, 261] width 1210 height 59
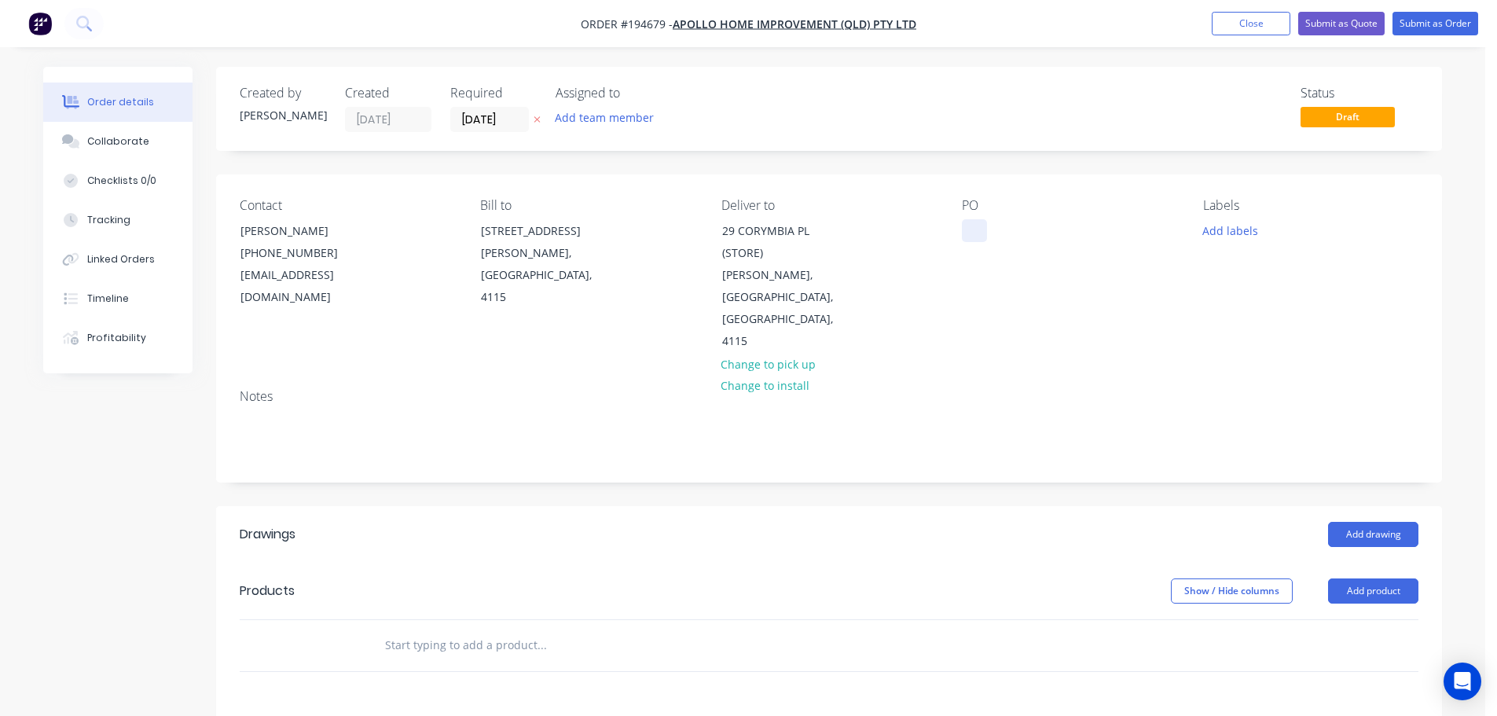
click at [965, 237] on div at bounding box center [974, 230] width 25 height 23
click at [1234, 232] on button "Add labels" at bounding box center [1230, 229] width 72 height 21
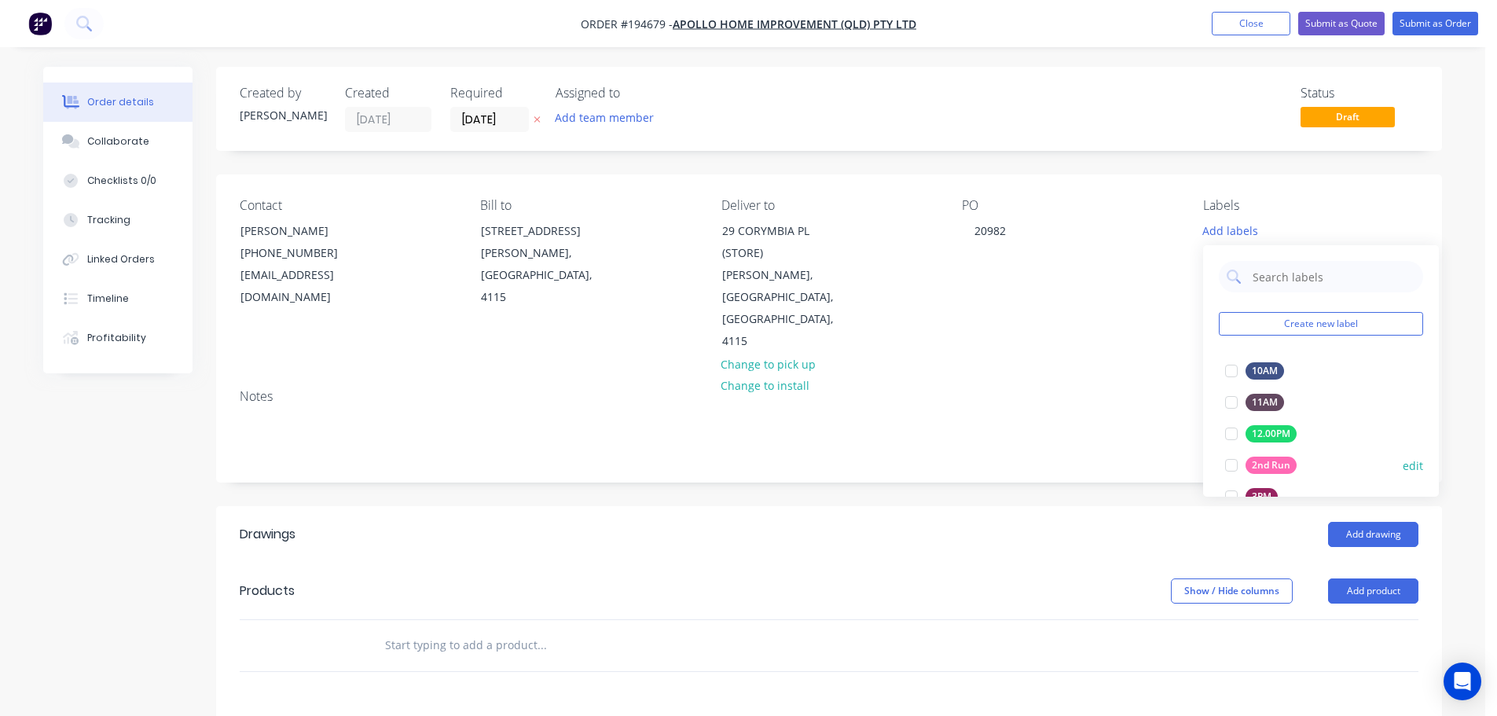
click at [1225, 462] on div at bounding box center [1231, 464] width 31 height 31
click at [1135, 522] on div "Add drawing" at bounding box center [954, 534] width 928 height 25
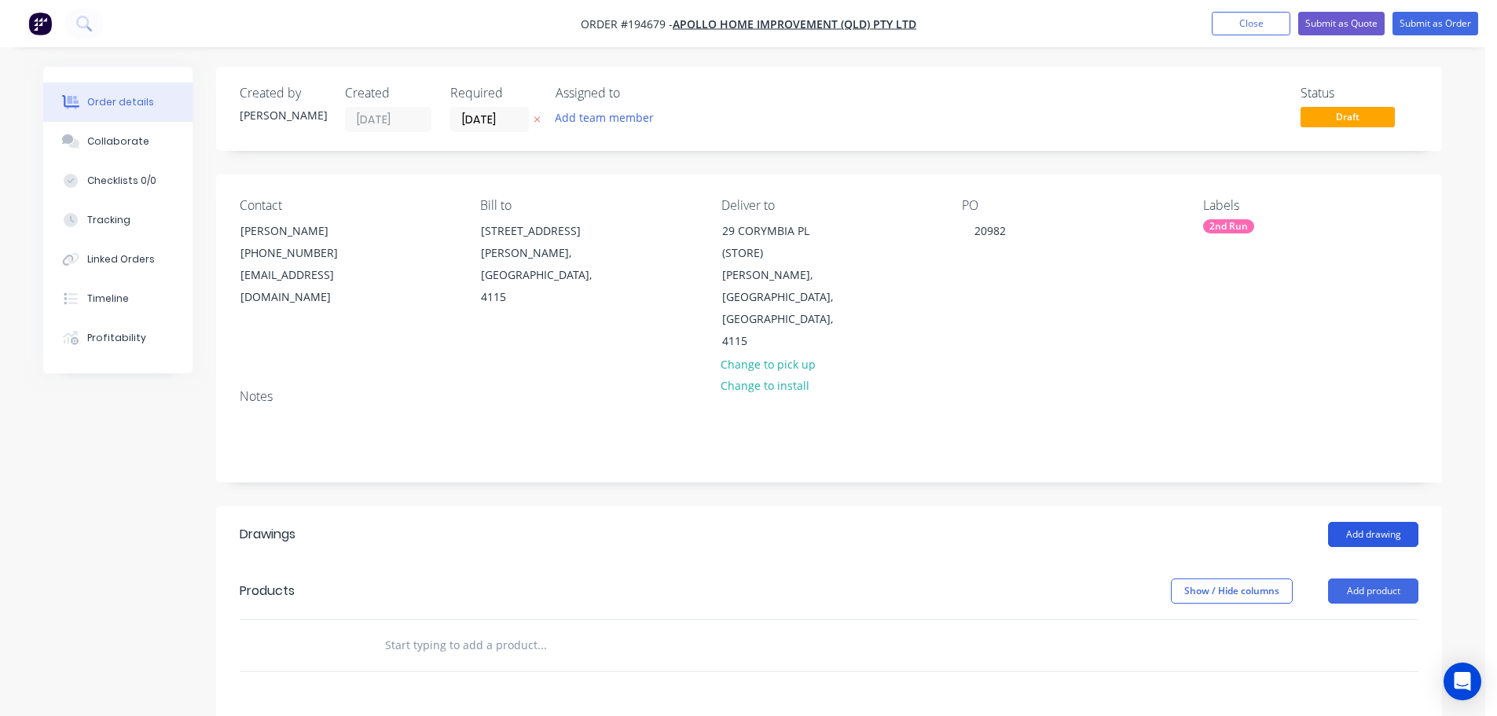
click at [1366, 522] on button "Add drawing" at bounding box center [1373, 534] width 90 height 25
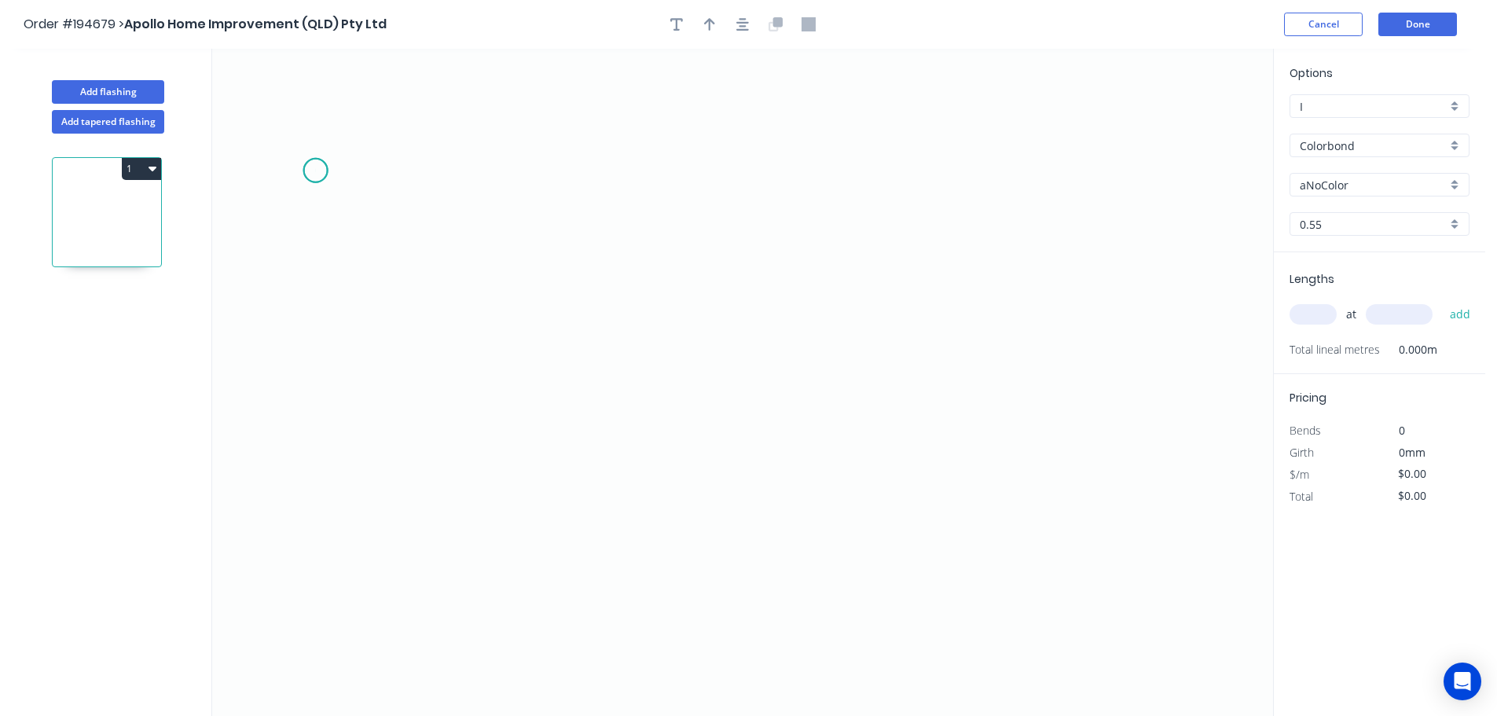
click at [315, 171] on icon "0" at bounding box center [742, 382] width 1061 height 667
click at [328, 596] on icon "0" at bounding box center [742, 382] width 1061 height 667
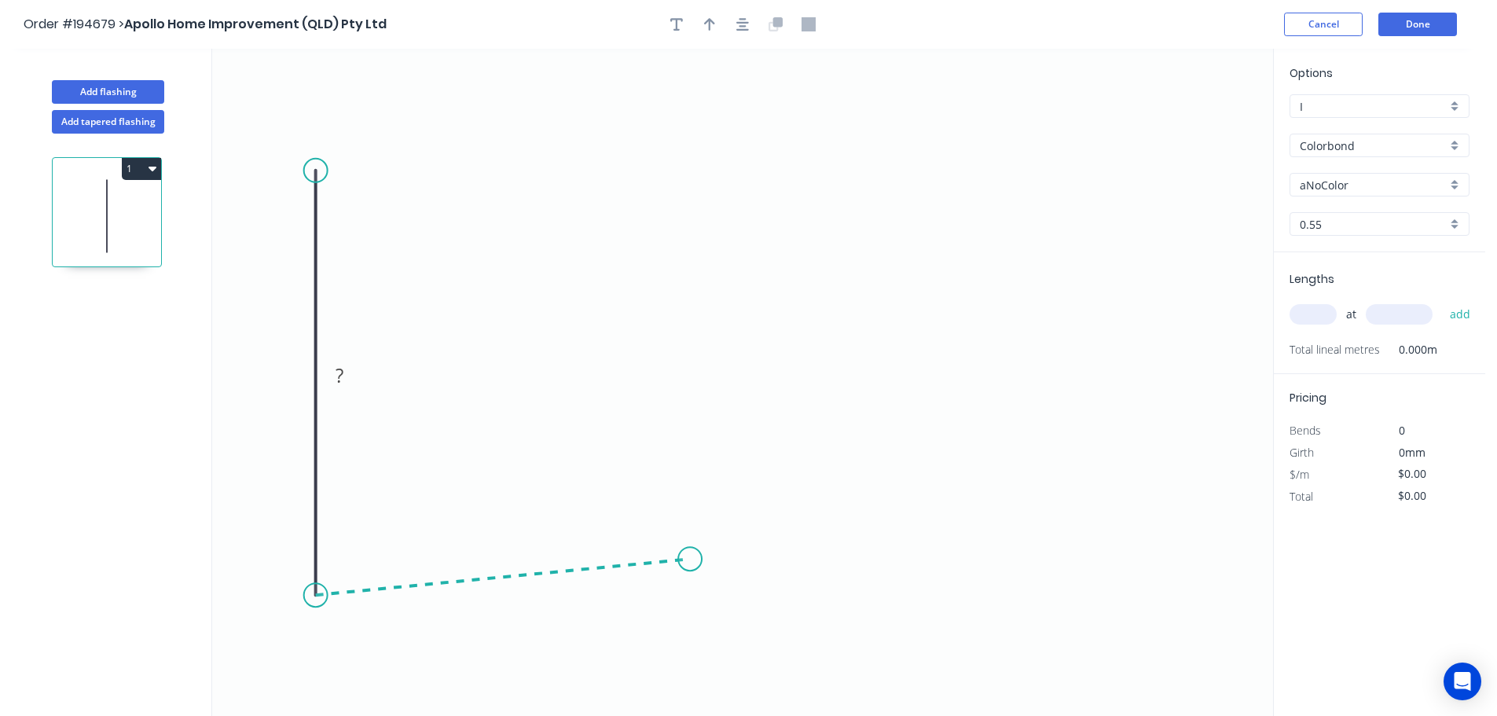
click at [690, 559] on icon "0 ?" at bounding box center [742, 382] width 1061 height 667
drag, startPoint x: 322, startPoint y: 120, endPoint x: 323, endPoint y: 101, distance: 18.9
click at [323, 101] on circle at bounding box center [316, 102] width 24 height 24
click at [320, 96] on circle at bounding box center [316, 102] width 24 height 24
drag, startPoint x: 319, startPoint y: 90, endPoint x: 420, endPoint y: 89, distance: 100.6
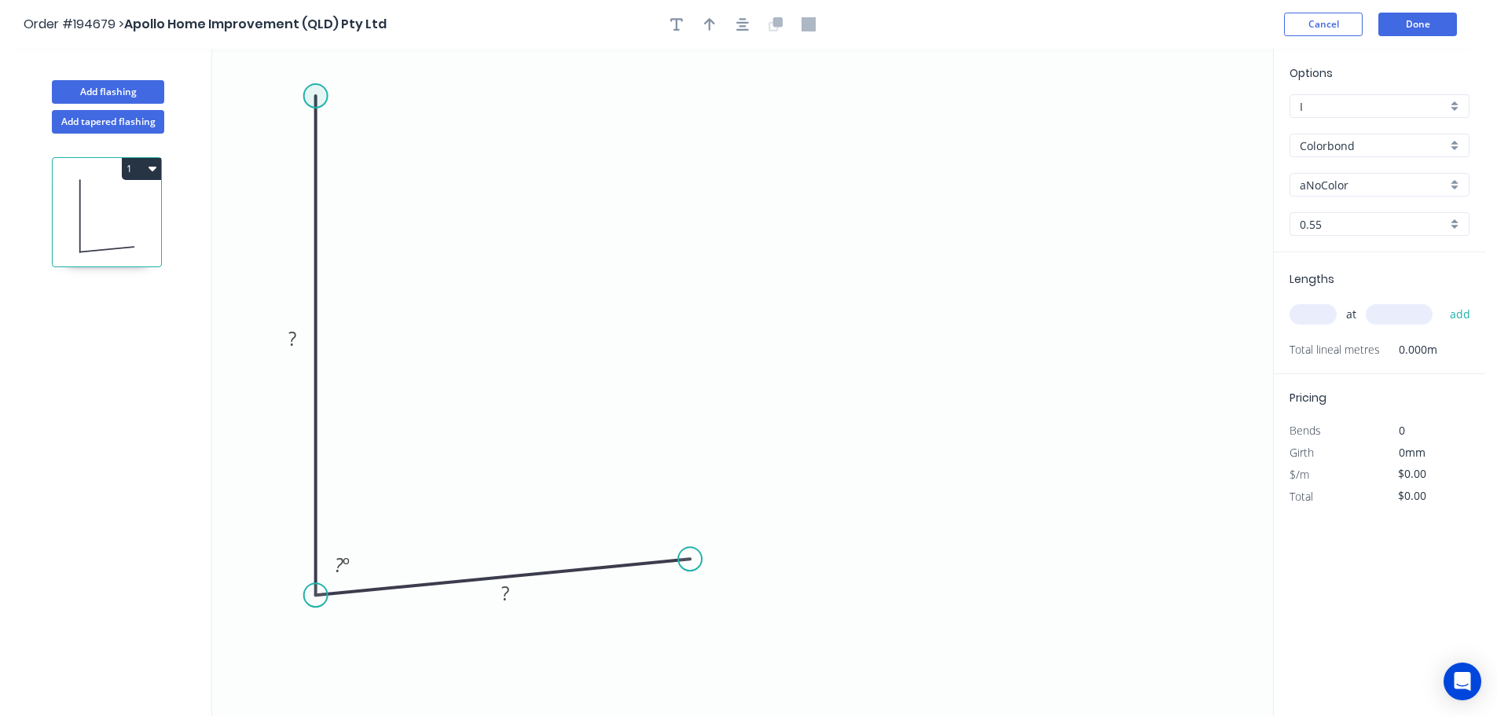
click at [319, 90] on circle at bounding box center [316, 96] width 24 height 24
click at [317, 88] on circle at bounding box center [316, 90] width 24 height 24
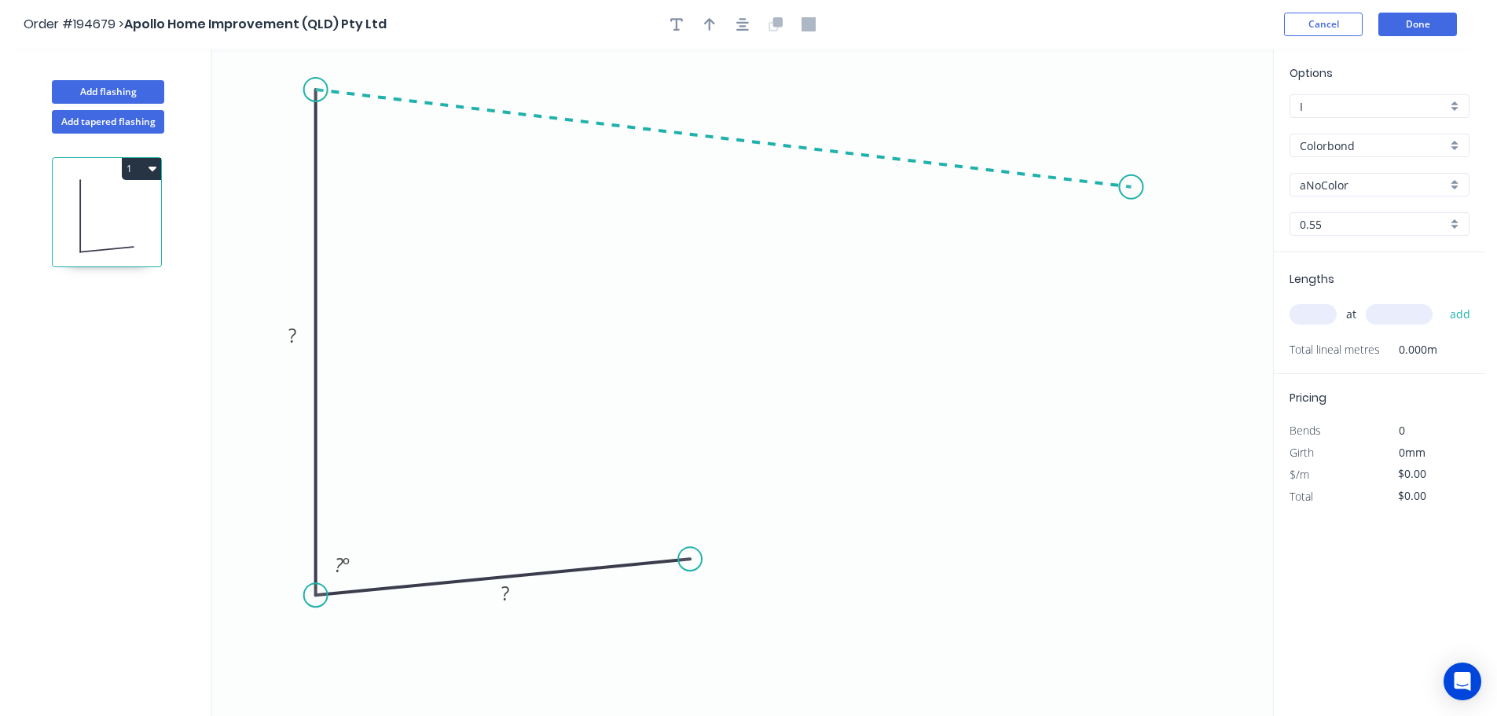
click at [1131, 187] on icon "0 ? ? ? º" at bounding box center [742, 382] width 1061 height 667
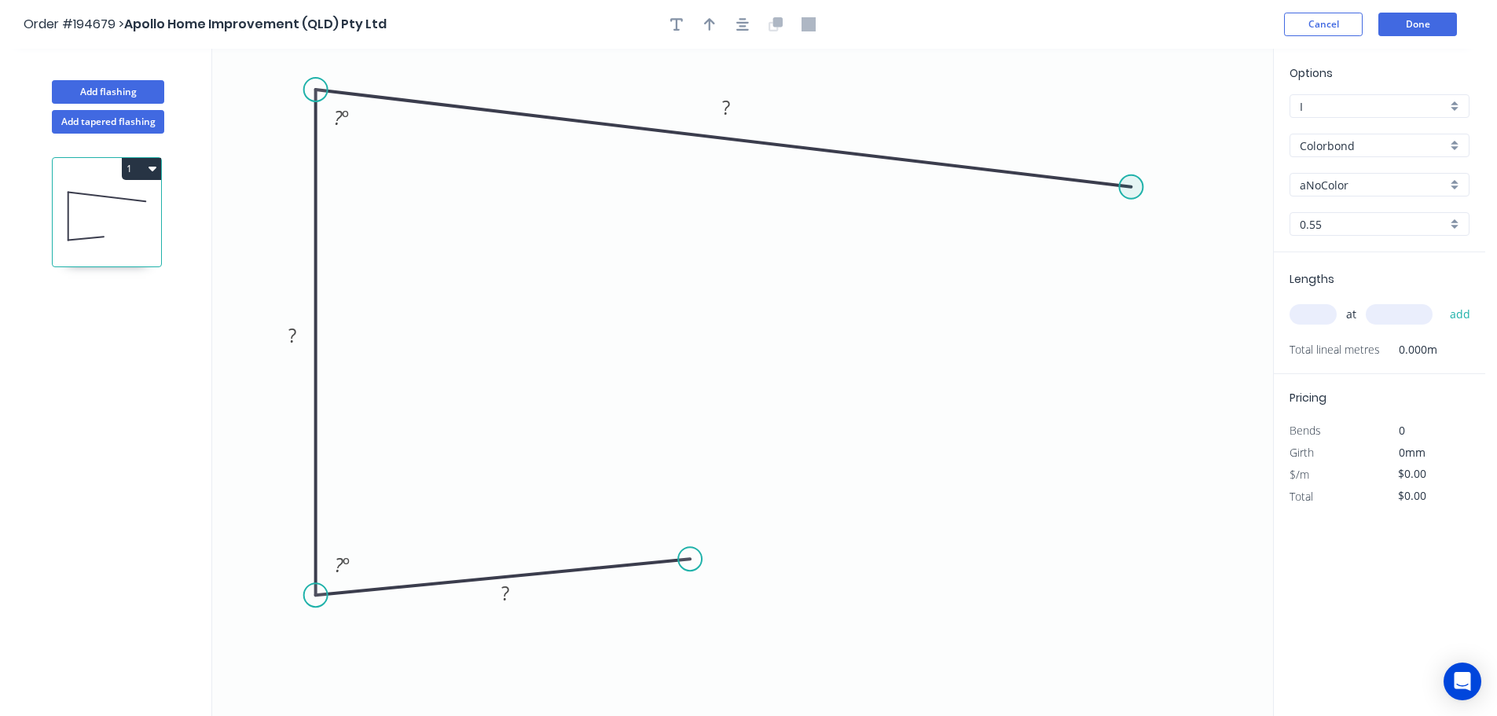
click at [1136, 189] on circle at bounding box center [1131, 187] width 24 height 24
drag, startPoint x: 1216, startPoint y: 275, endPoint x: 1337, endPoint y: 288, distance: 121.7
click at [1216, 274] on icon "0 ? ? ? ? º ? º" at bounding box center [742, 382] width 1061 height 667
click at [745, 613] on div "Crush & Fold" at bounding box center [776, 608] width 158 height 32
drag, startPoint x: 701, startPoint y: 596, endPoint x: 796, endPoint y: 569, distance: 98.8
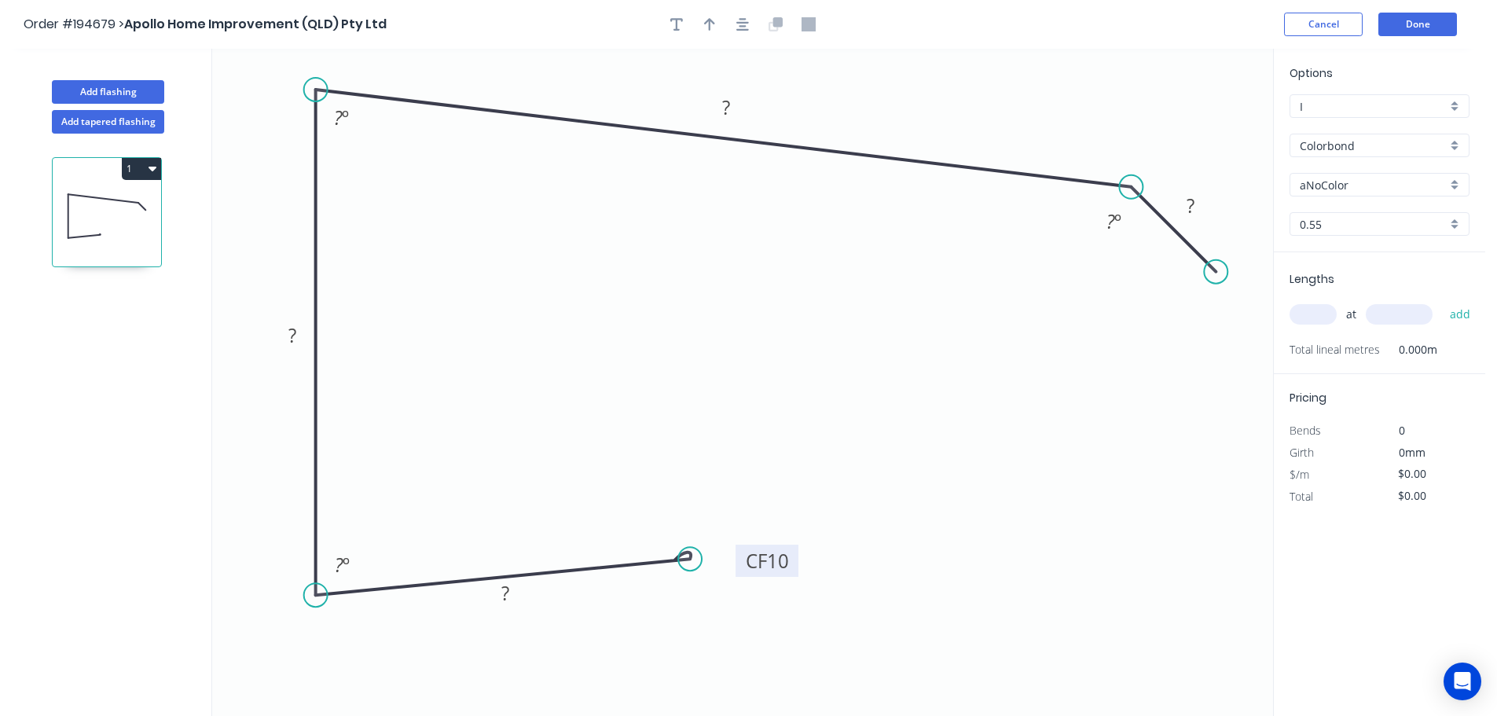
click at [796, 569] on rect at bounding box center [766, 561] width 63 height 32
click at [780, 561] on tspan "10" at bounding box center [779, 560] width 22 height 26
type input "$12.11"
click at [742, 23] on icon "button" at bounding box center [742, 24] width 13 height 14
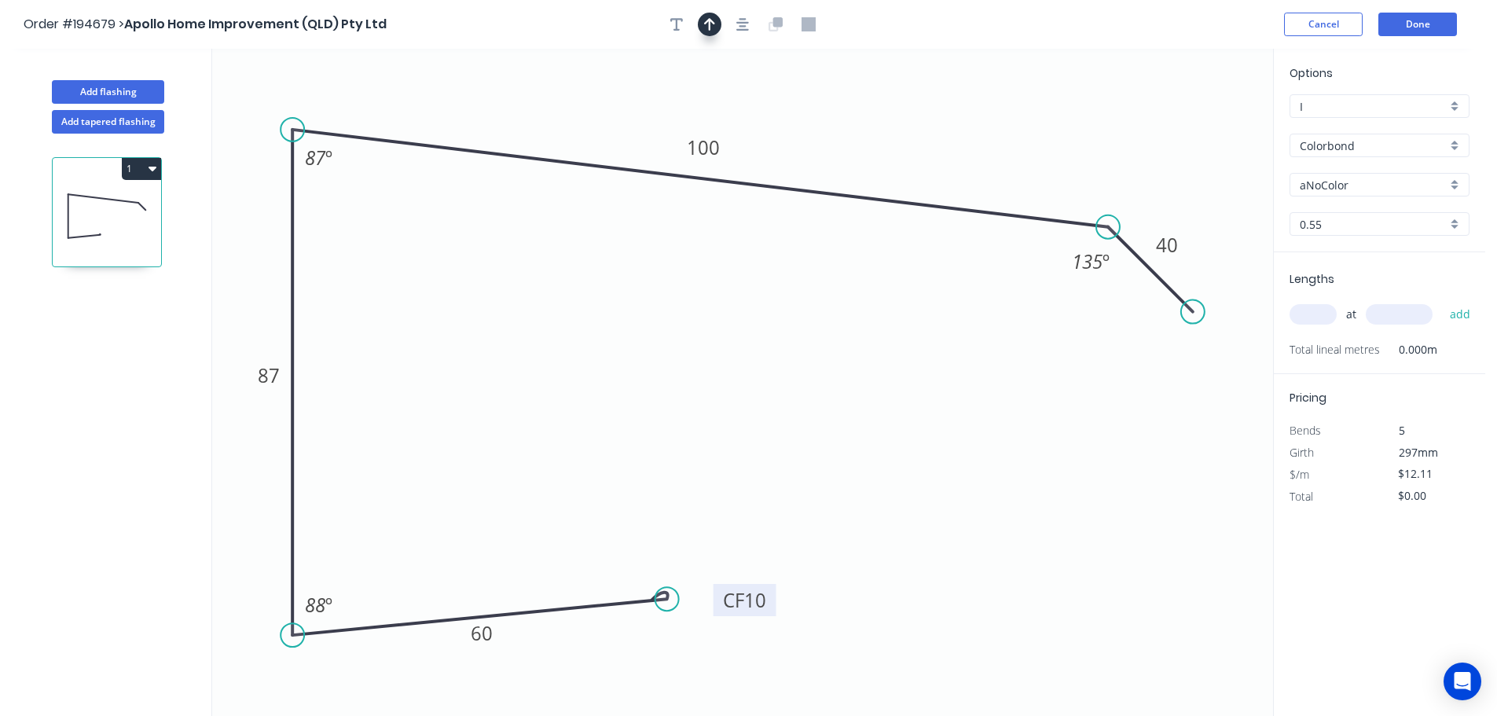
click at [704, 24] on icon "button" at bounding box center [709, 24] width 11 height 14
click at [1194, 124] on icon at bounding box center [1193, 109] width 14 height 50
click at [1194, 123] on icon at bounding box center [1193, 106] width 14 height 50
click at [1194, 123] on icon at bounding box center [1193, 105] width 14 height 50
click at [1217, 87] on icon at bounding box center [1230, 75] width 46 height 46
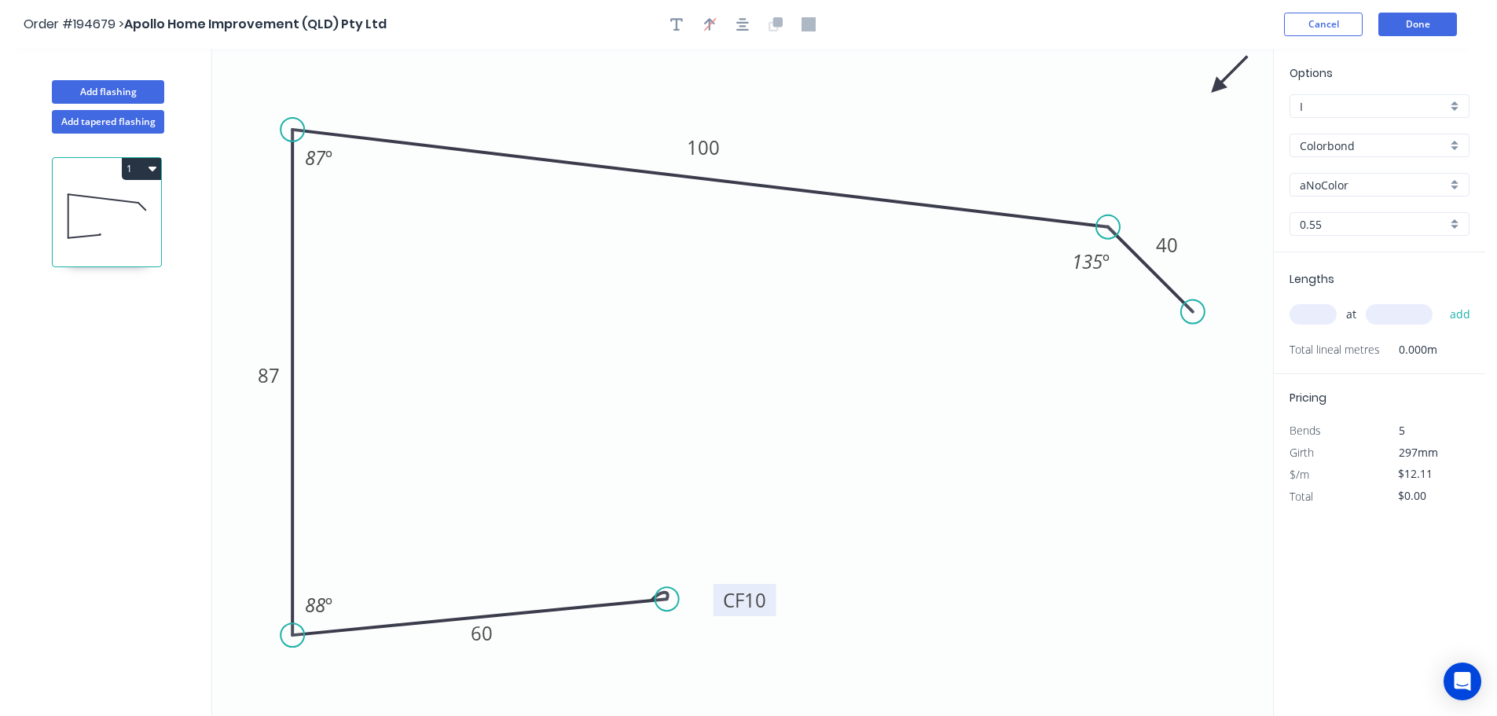
click at [1356, 188] on input "aNoColor" at bounding box center [1373, 185] width 147 height 17
click at [1327, 278] on div "Monument" at bounding box center [1379, 286] width 178 height 28
type input "Monument"
click at [1319, 310] on input "text" at bounding box center [1312, 314] width 47 height 20
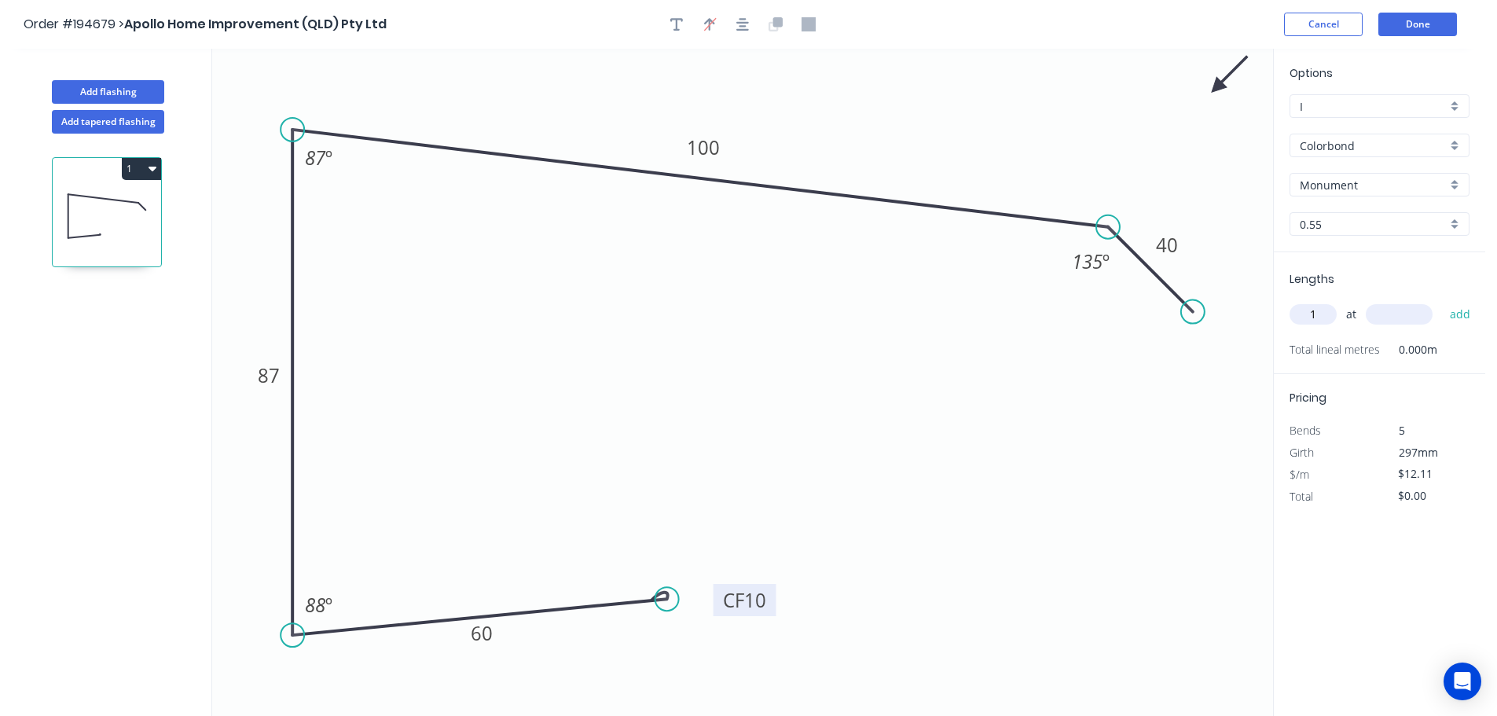
type input "1"
type input "3900"
click at [1442, 301] on button "add" at bounding box center [1460, 314] width 37 height 27
type input "$47.23"
click at [123, 91] on button "Add flashing" at bounding box center [108, 92] width 112 height 24
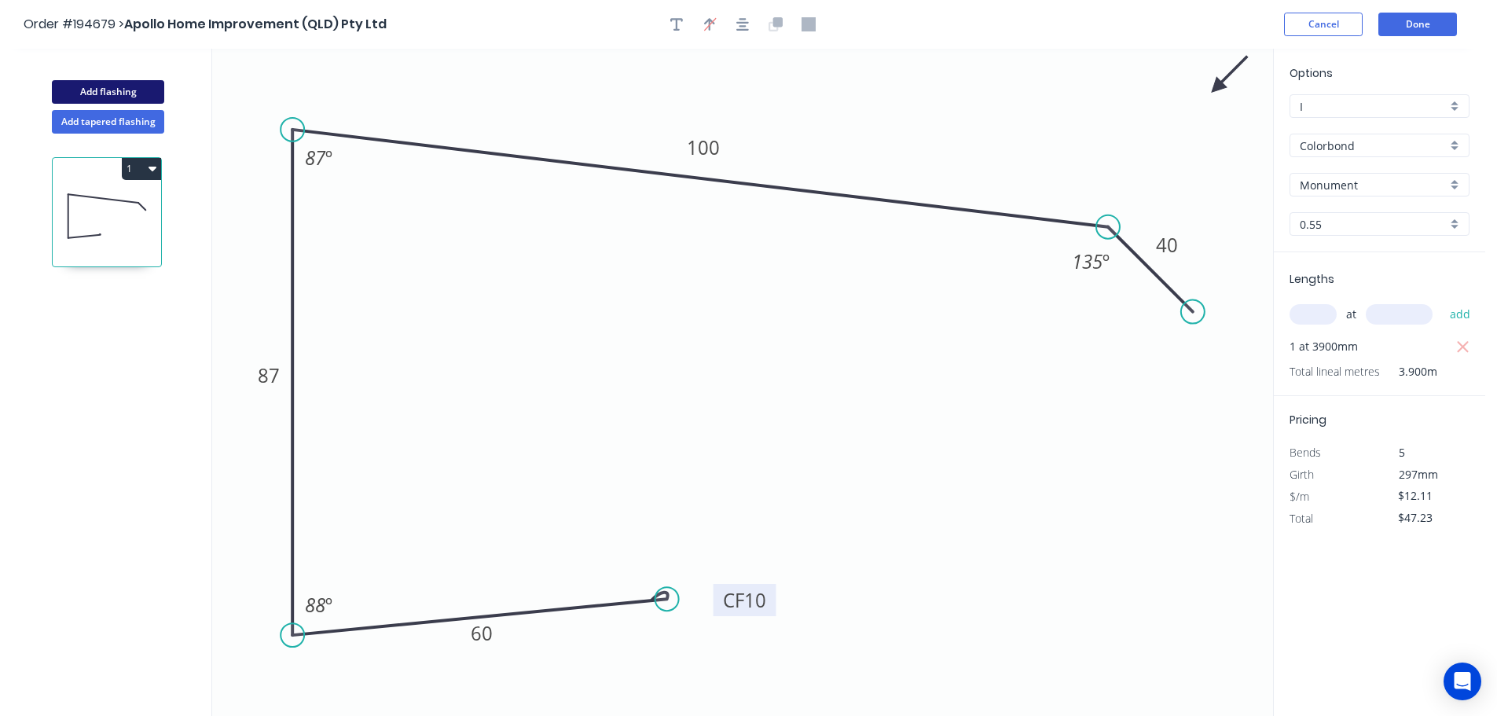
type input "$0.00"
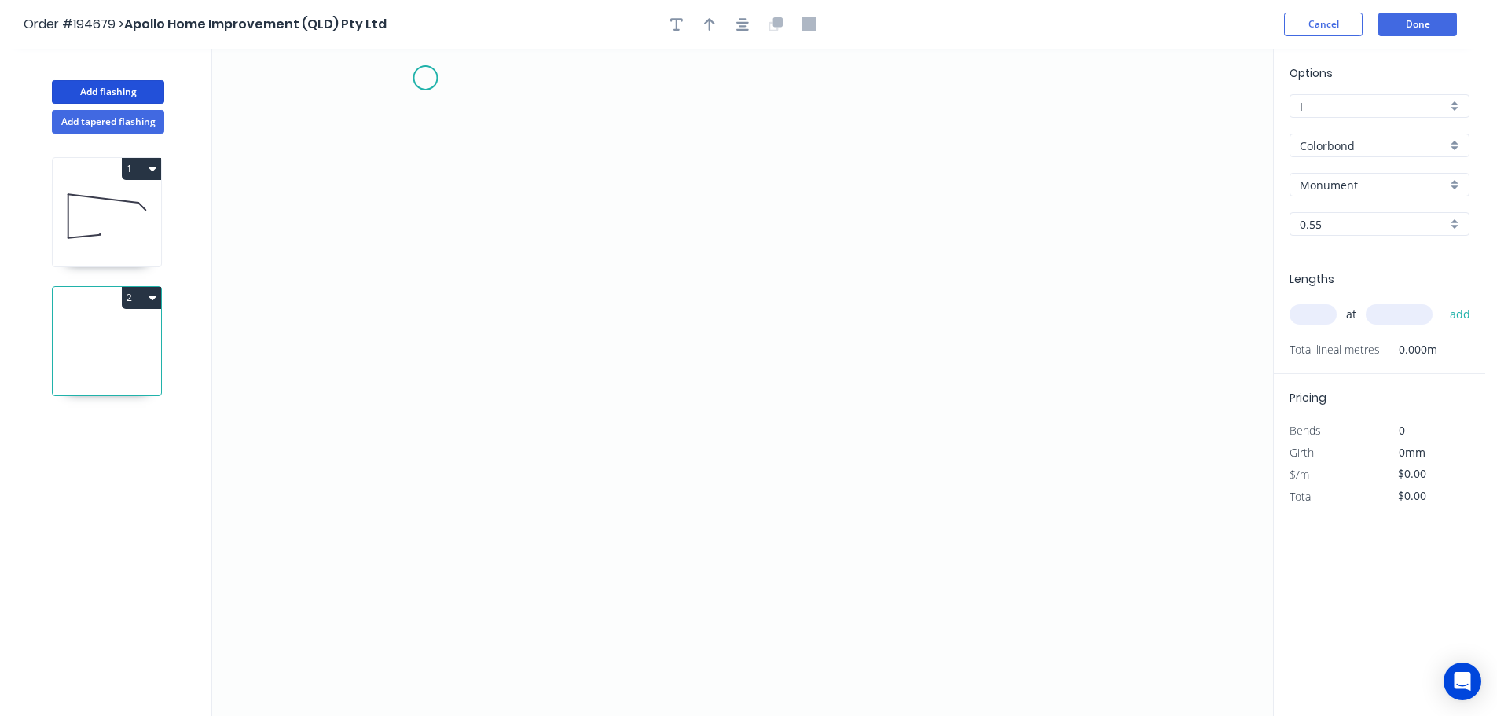
click at [430, 68] on icon "0" at bounding box center [742, 382] width 1061 height 667
click at [420, 648] on icon "0" at bounding box center [742, 382] width 1061 height 667
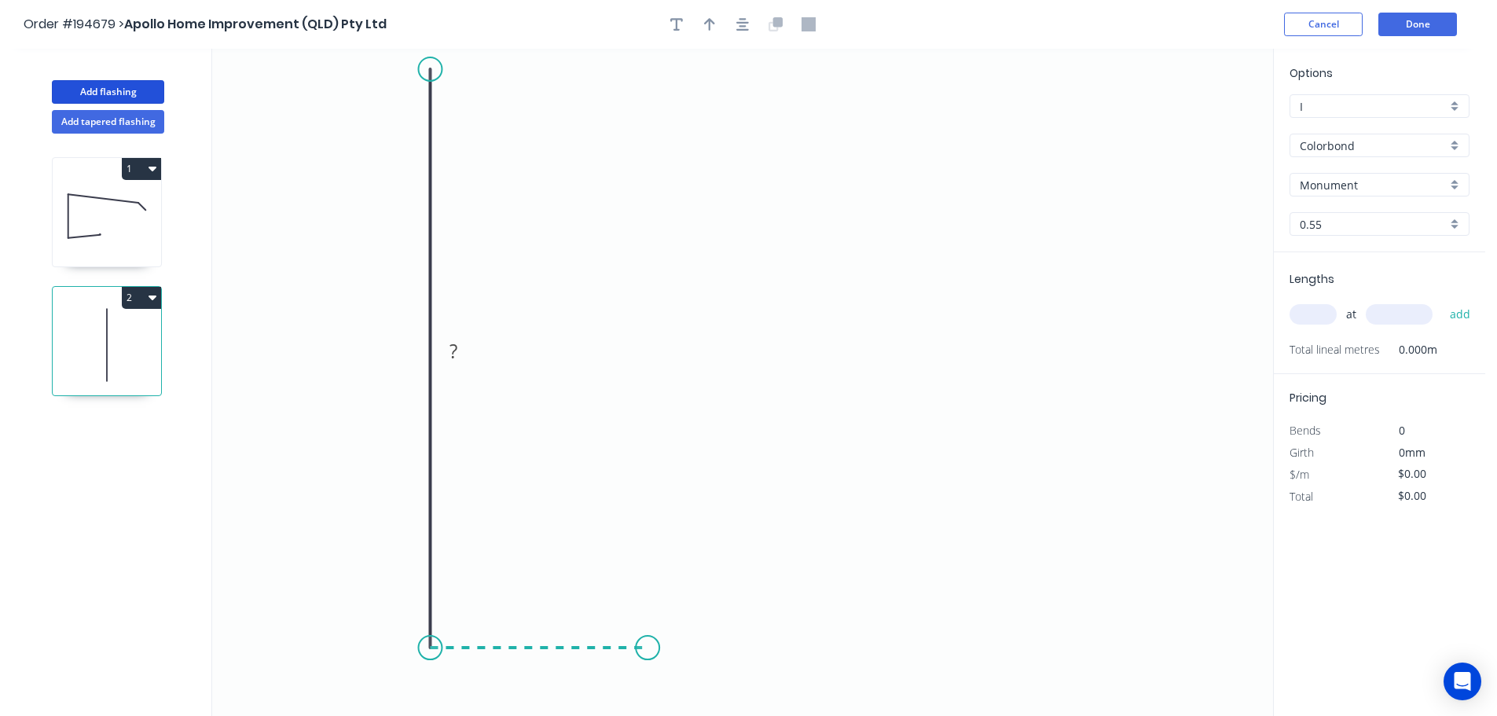
click at [650, 644] on icon "0 ?" at bounding box center [742, 382] width 1061 height 667
click at [650, 529] on icon "0 ? ?" at bounding box center [742, 382] width 1061 height 667
click at [419, 358] on rect at bounding box center [406, 352] width 31 height 22
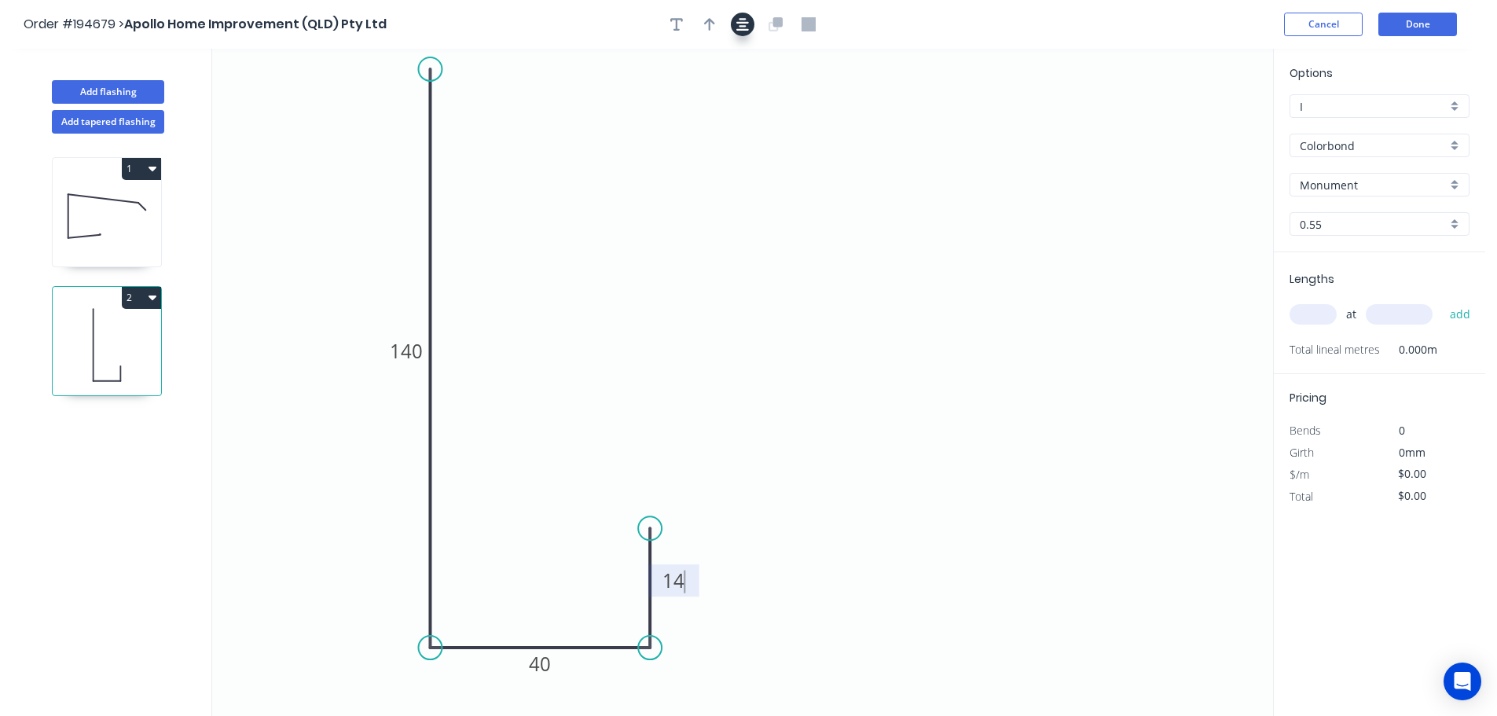
click at [739, 28] on icon "button" at bounding box center [742, 24] width 13 height 14
type input "$7.91"
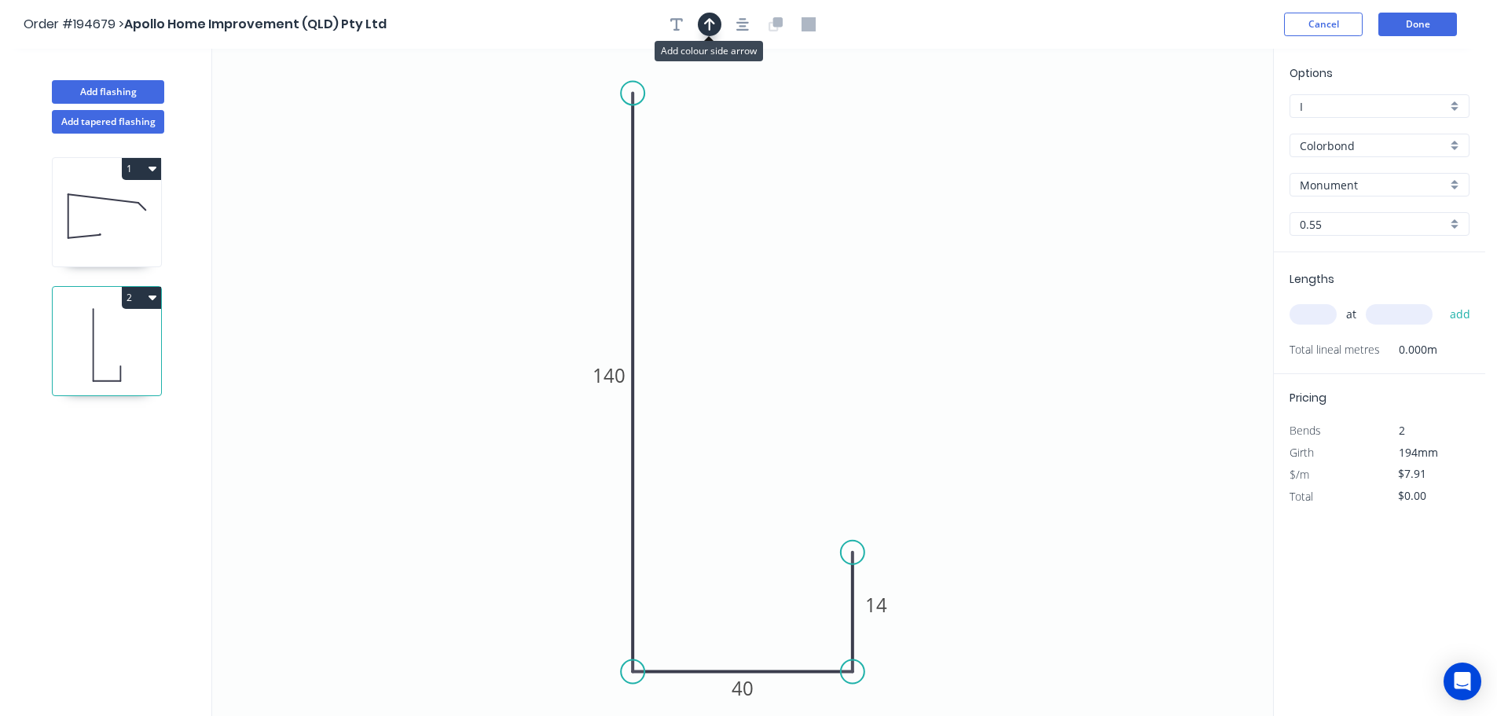
click at [711, 19] on icon "button" at bounding box center [709, 24] width 11 height 14
drag, startPoint x: 803, startPoint y: 219, endPoint x: 417, endPoint y: 263, distance: 388.3
click at [417, 263] on icon at bounding box center [417, 245] width 14 height 50
drag, startPoint x: 416, startPoint y: 263, endPoint x: 332, endPoint y: 290, distance: 88.2
click at [332, 289] on icon at bounding box center [323, 284] width 50 height 14
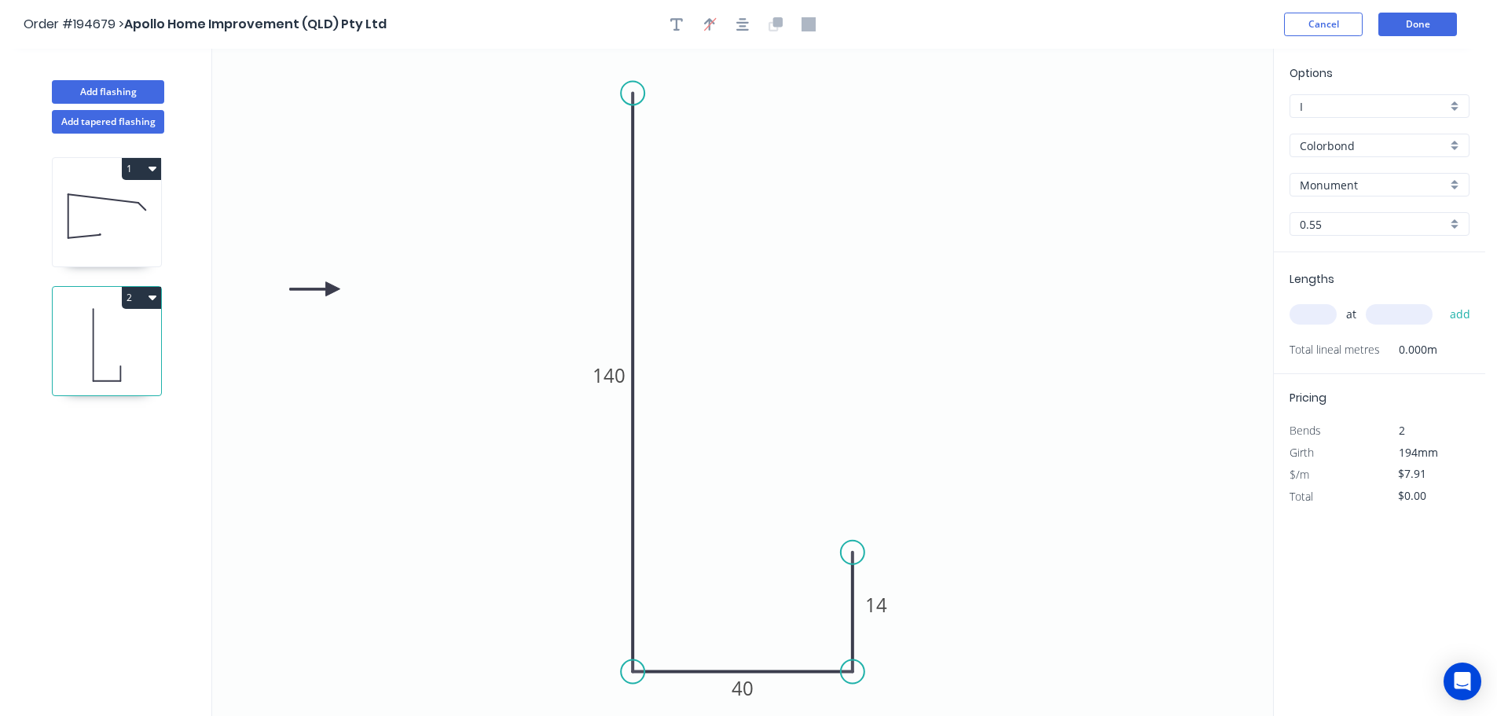
click at [1300, 319] on input "text" at bounding box center [1312, 314] width 47 height 20
type input "1"
type input "3300"
click at [1442, 301] on button "add" at bounding box center [1460, 314] width 37 height 27
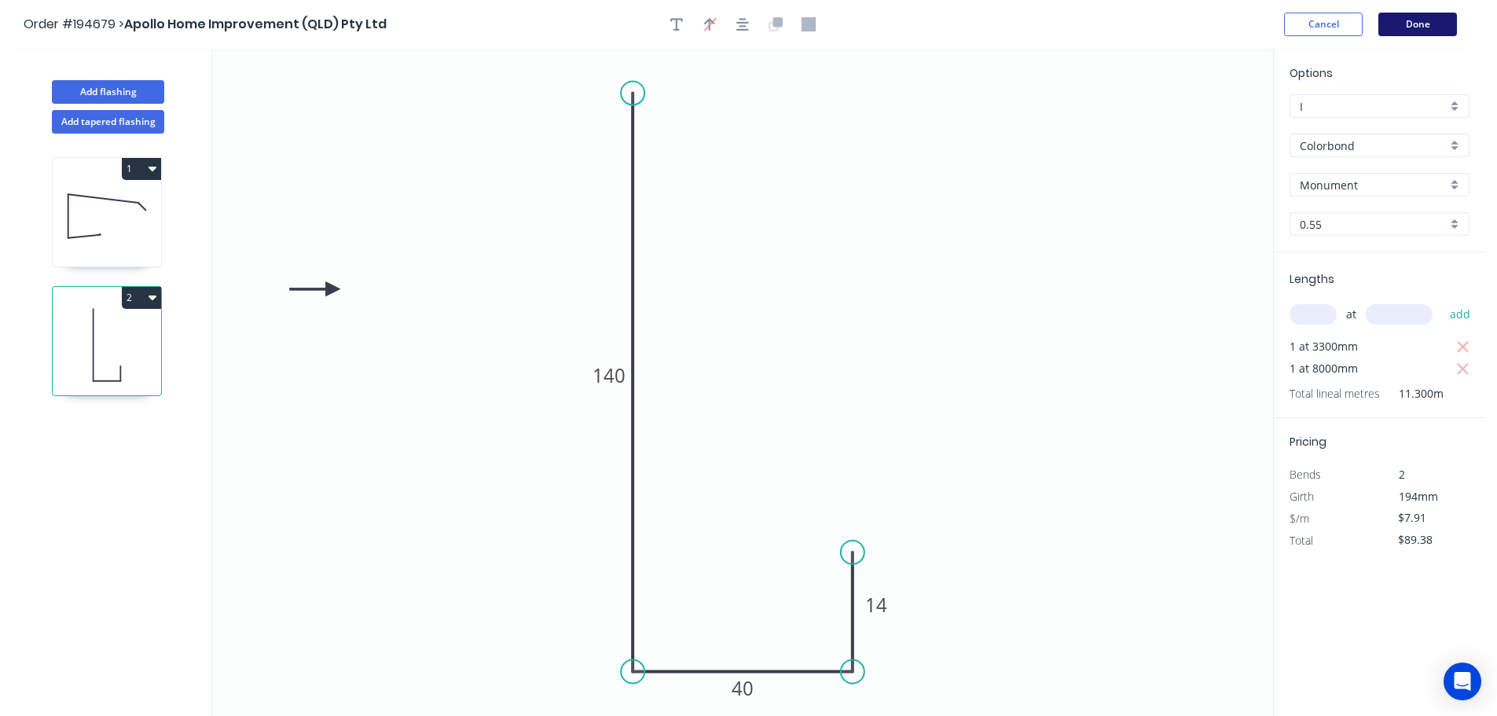
click at [1407, 28] on button "Done" at bounding box center [1417, 25] width 79 height 24
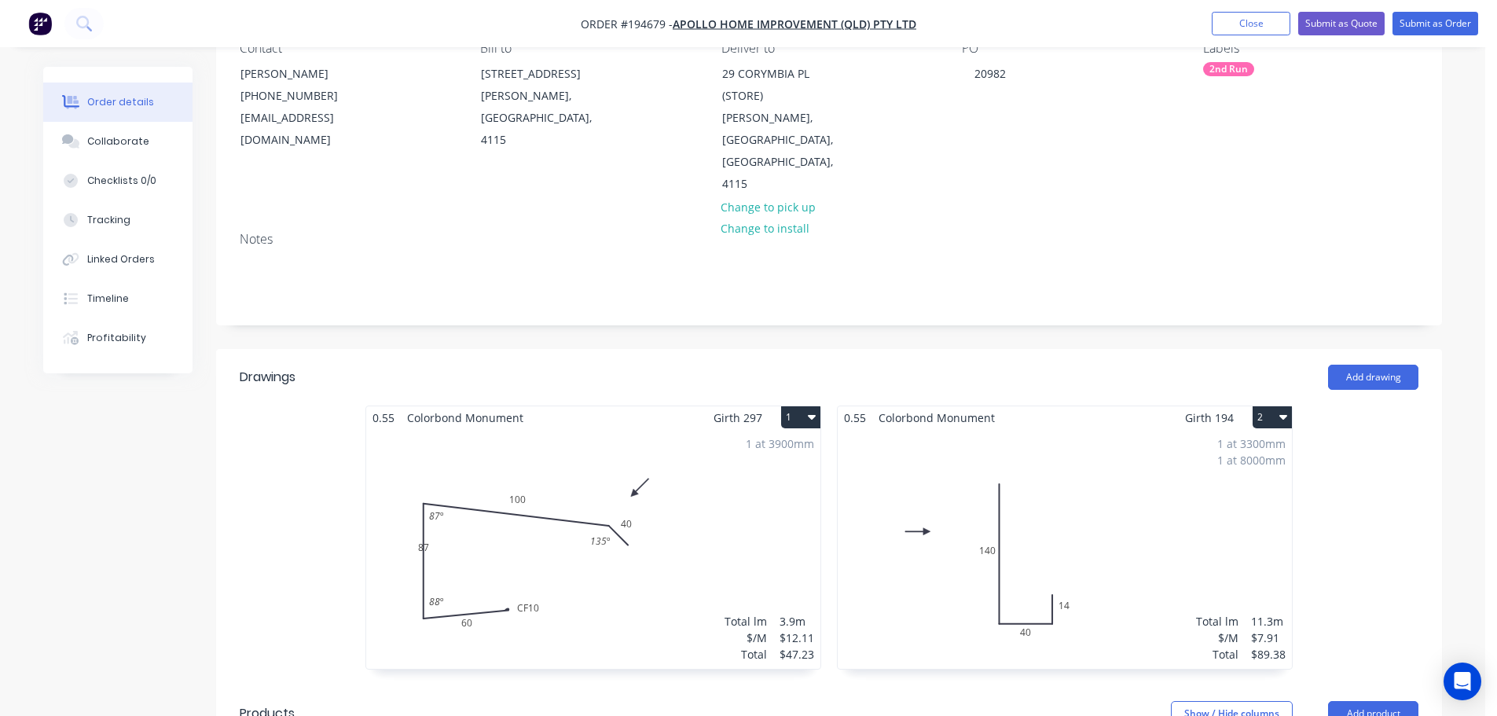
click at [756, 529] on div "1 at 3900mm Total lm $/M Total 3.9m $12.11 $47.23" at bounding box center [593, 549] width 454 height 240
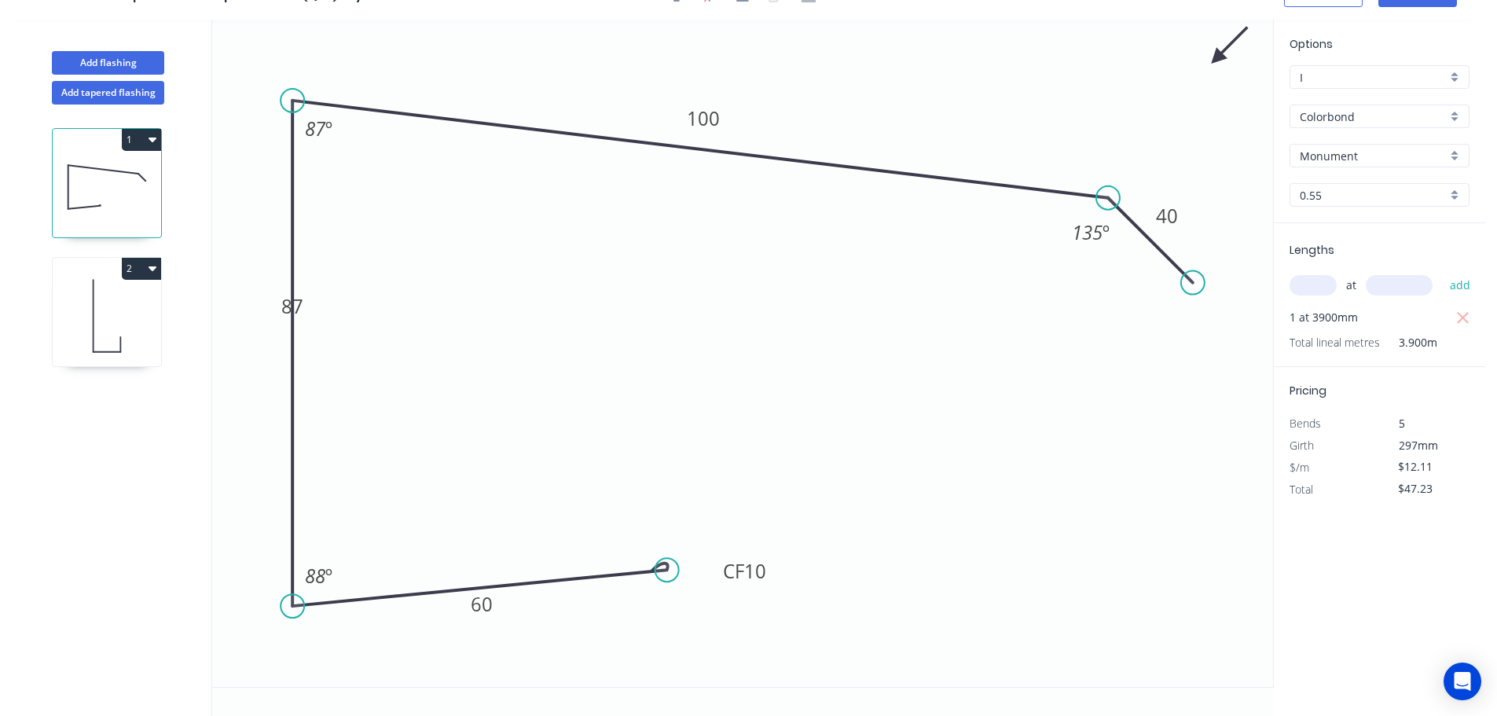
scroll to position [29, 0]
drag, startPoint x: 312, startPoint y: 304, endPoint x: 266, endPoint y: 304, distance: 45.6
click at [266, 304] on rect at bounding box center [246, 306] width 51 height 32
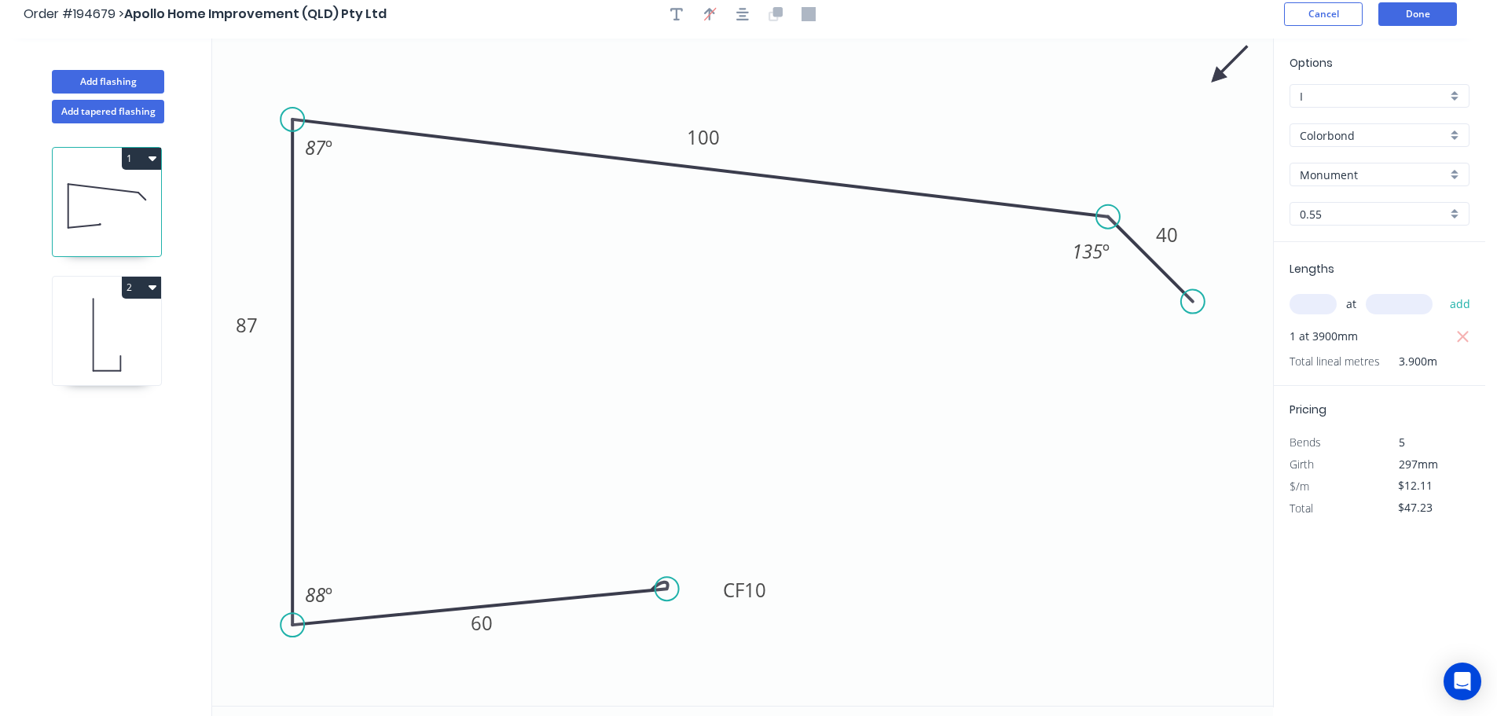
scroll to position [0, 0]
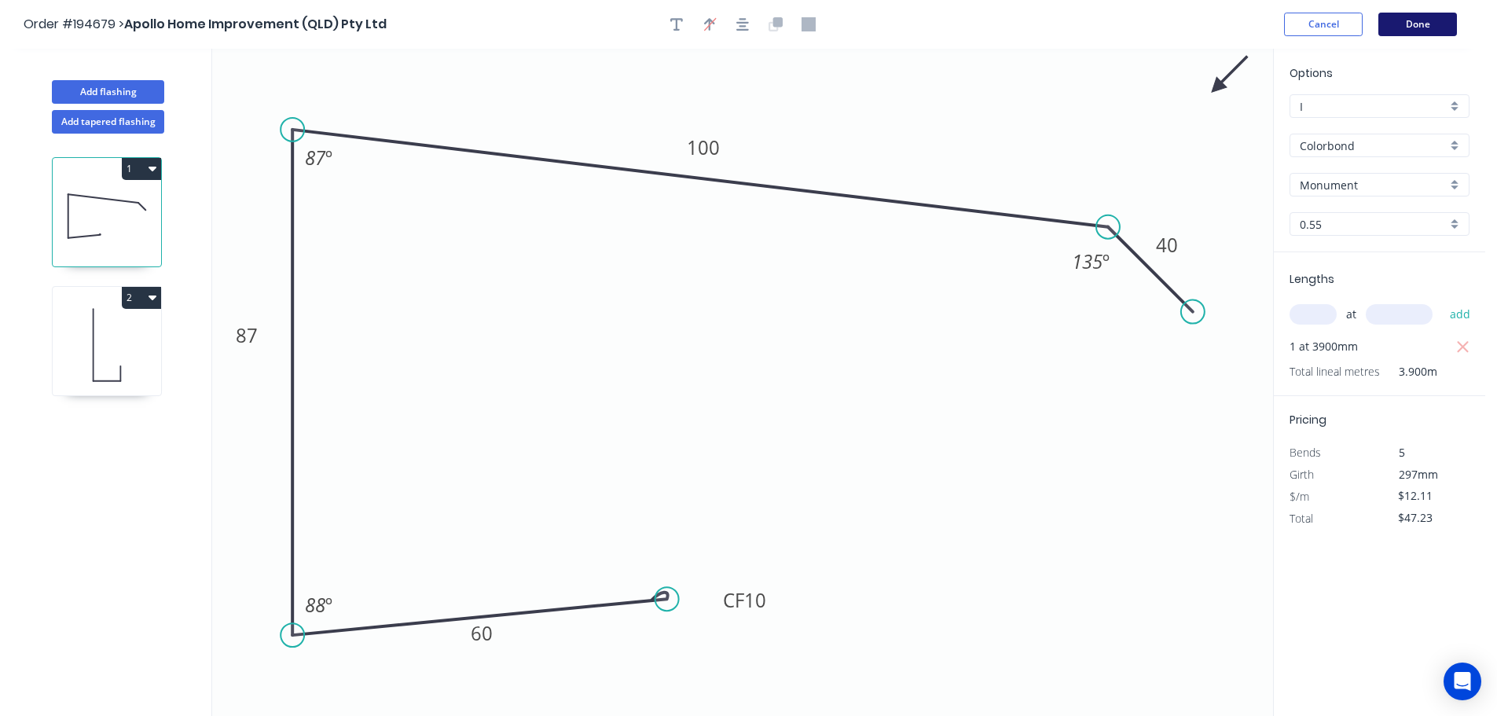
click at [1436, 28] on button "Done" at bounding box center [1417, 25] width 79 height 24
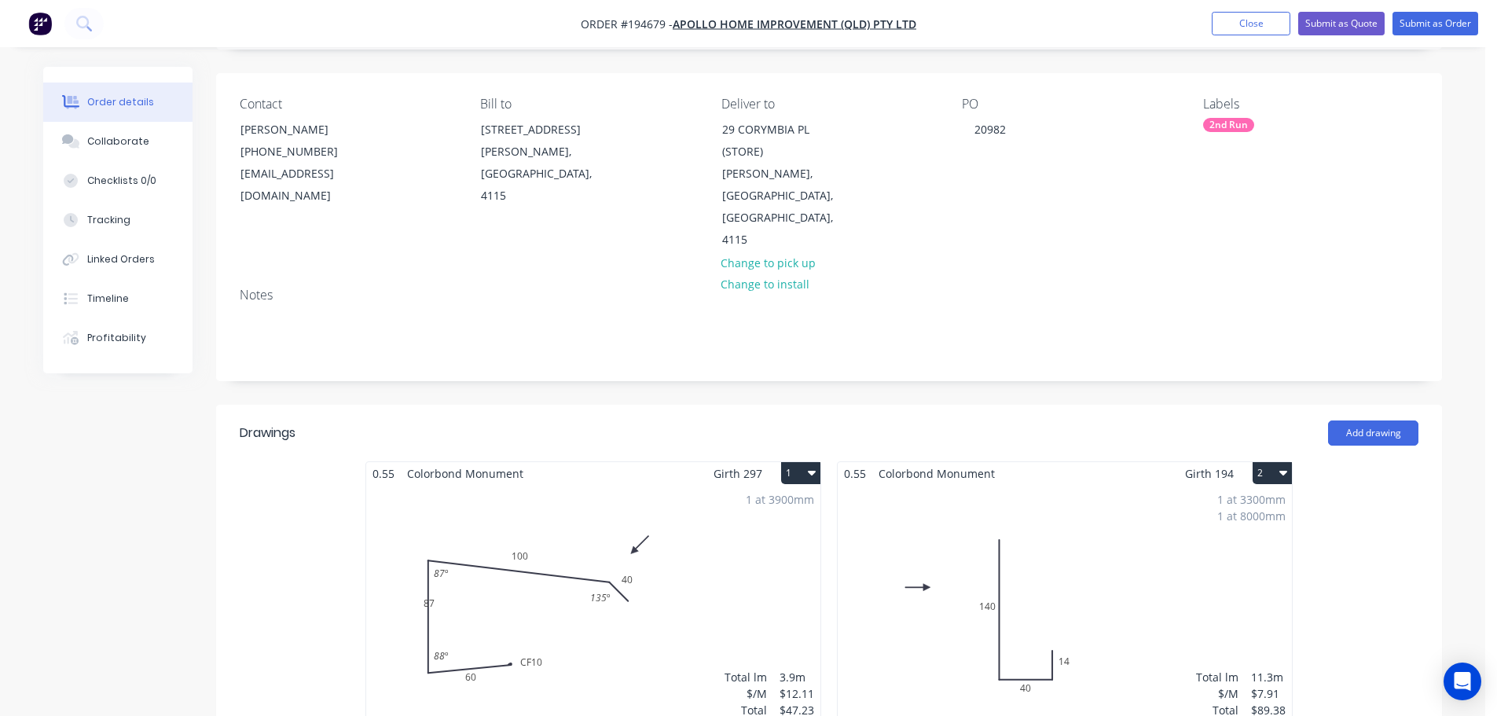
scroll to position [236, 0]
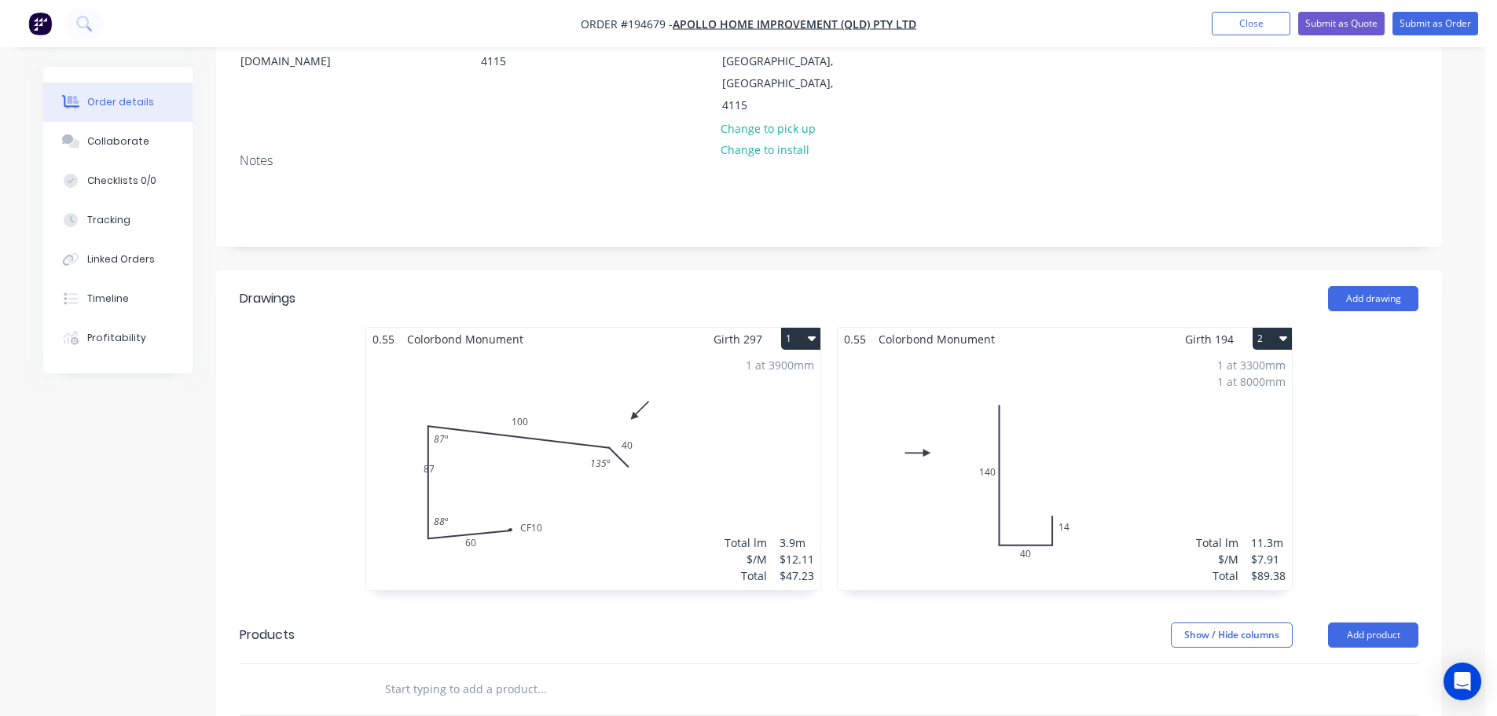
click at [725, 409] on div "1 at 3900mm Total lm $/M Total 3.9m $12.11 $47.23" at bounding box center [593, 470] width 454 height 240
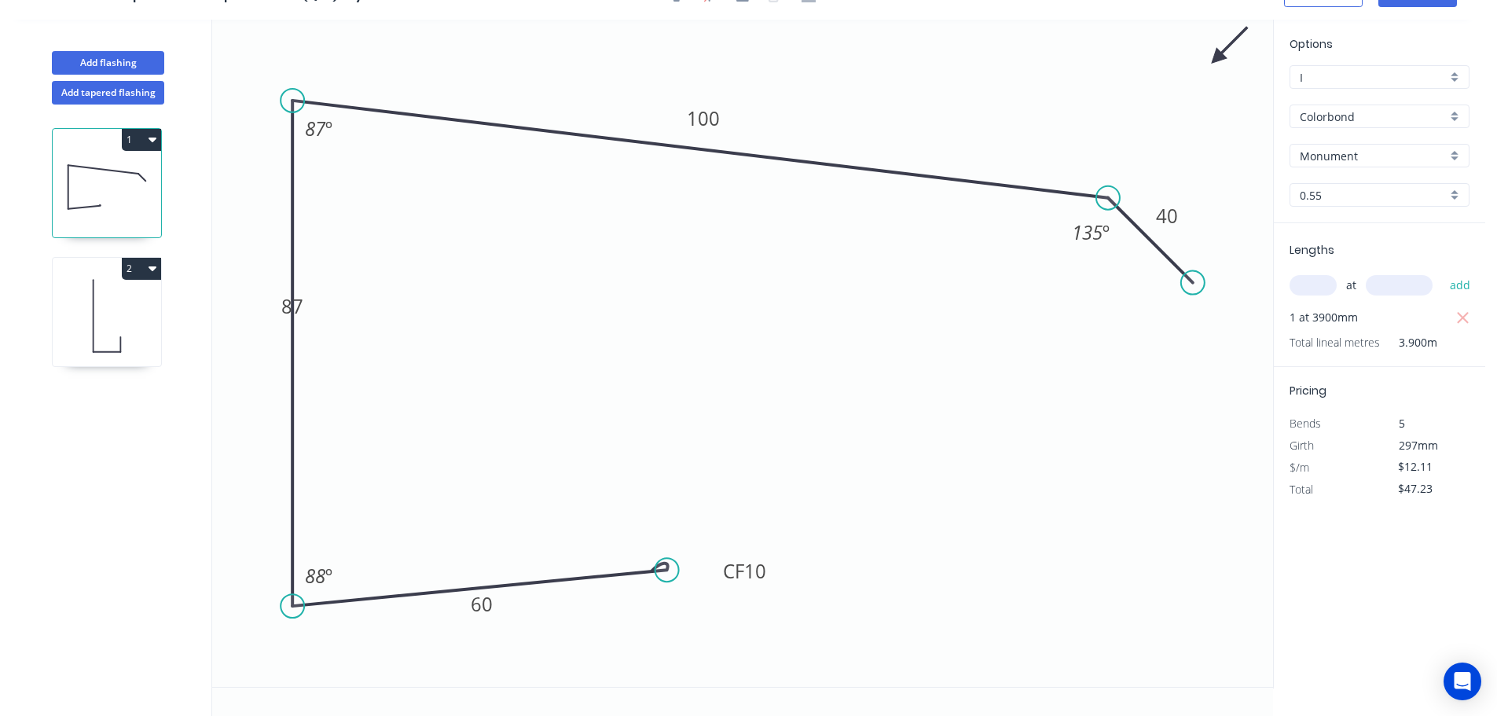
click at [1314, 290] on input "text" at bounding box center [1312, 285] width 47 height 20
click at [1442, 272] on button "add" at bounding box center [1460, 285] width 37 height 27
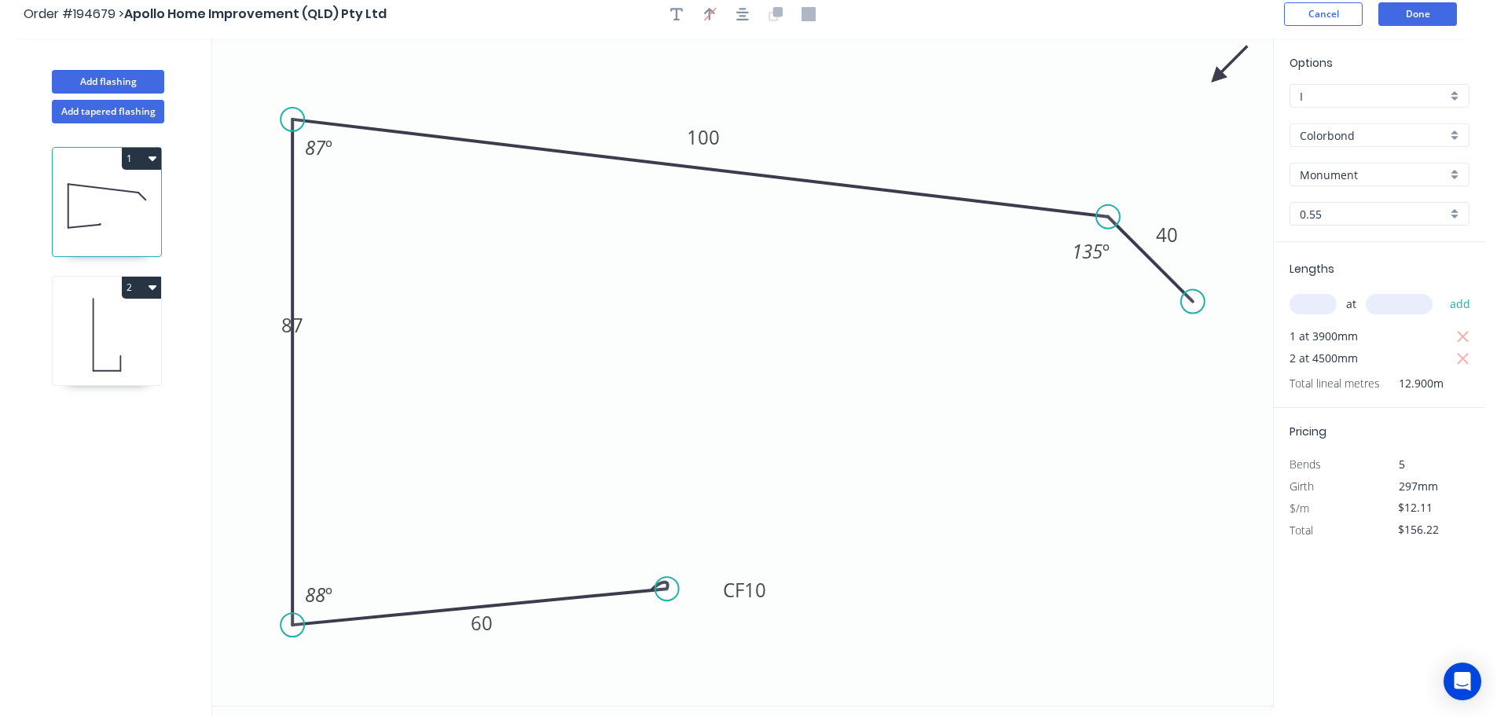
scroll to position [0, 0]
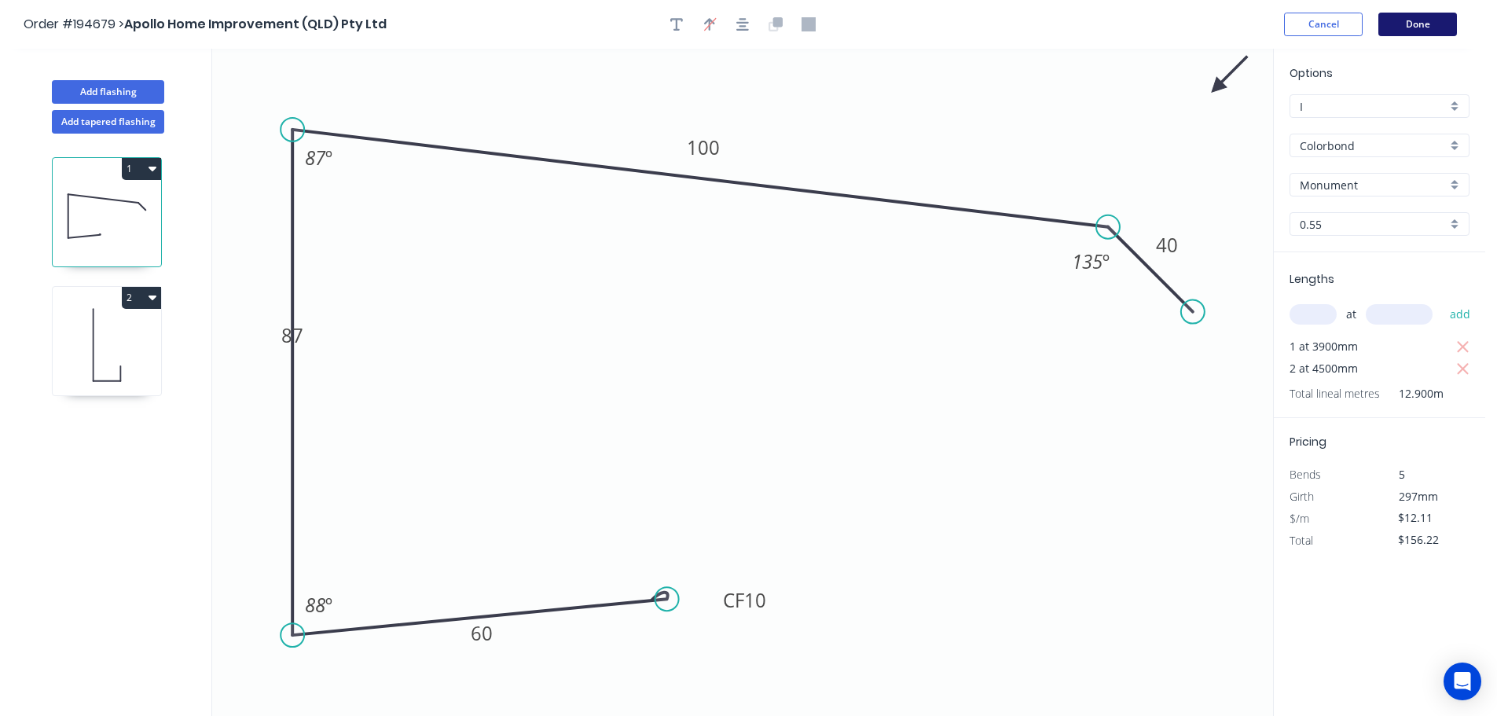
click at [1430, 34] on button "Done" at bounding box center [1417, 25] width 79 height 24
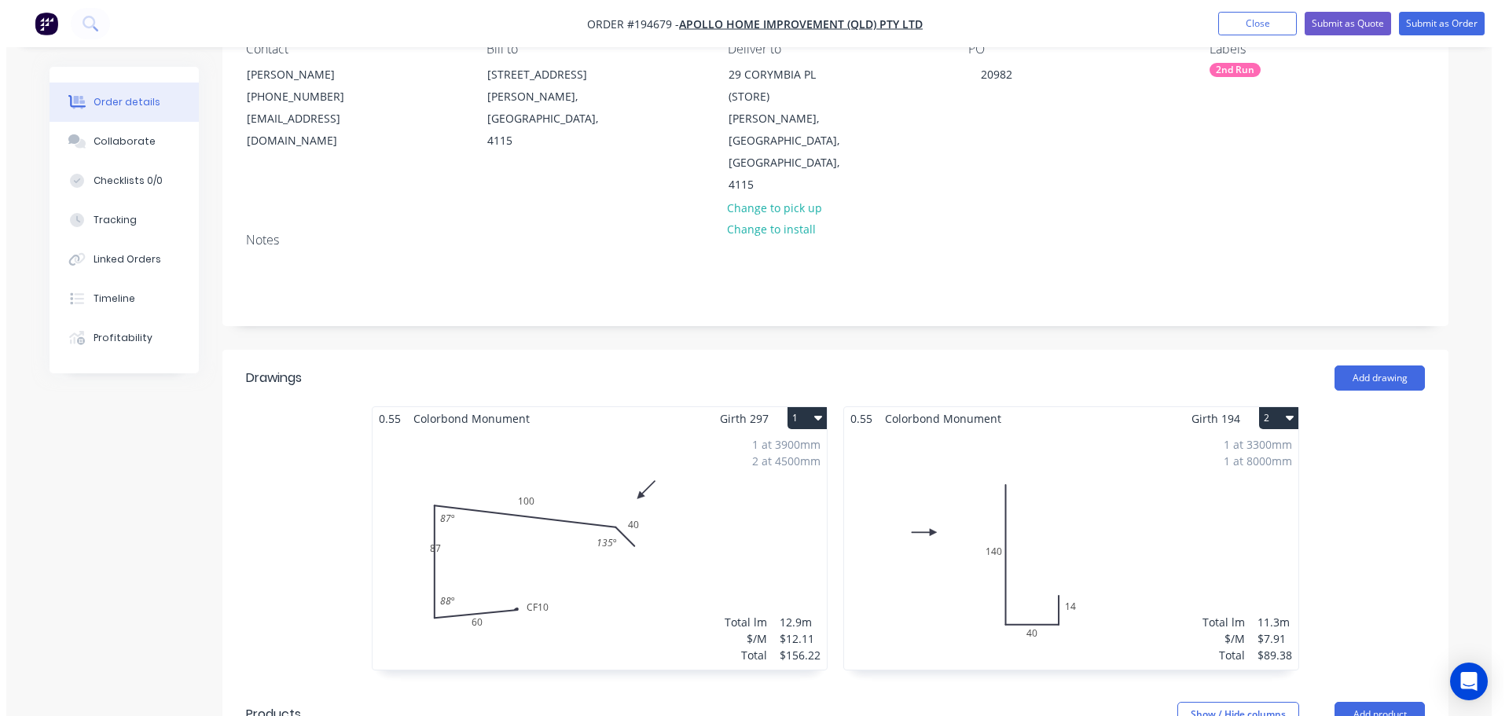
scroll to position [157, 0]
click at [1443, 31] on button "Submit as Order" at bounding box center [1435, 24] width 86 height 24
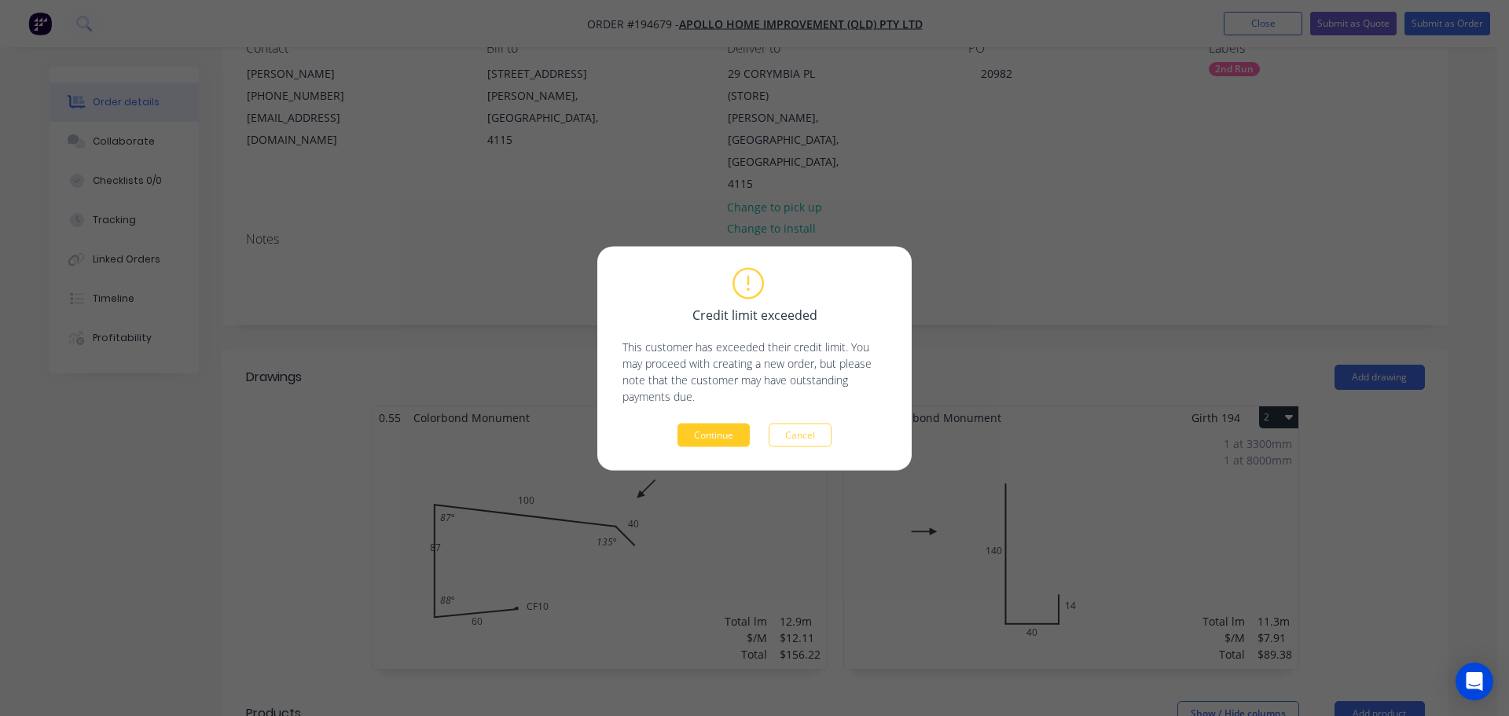
click at [714, 445] on button "Continue" at bounding box center [713, 435] width 72 height 24
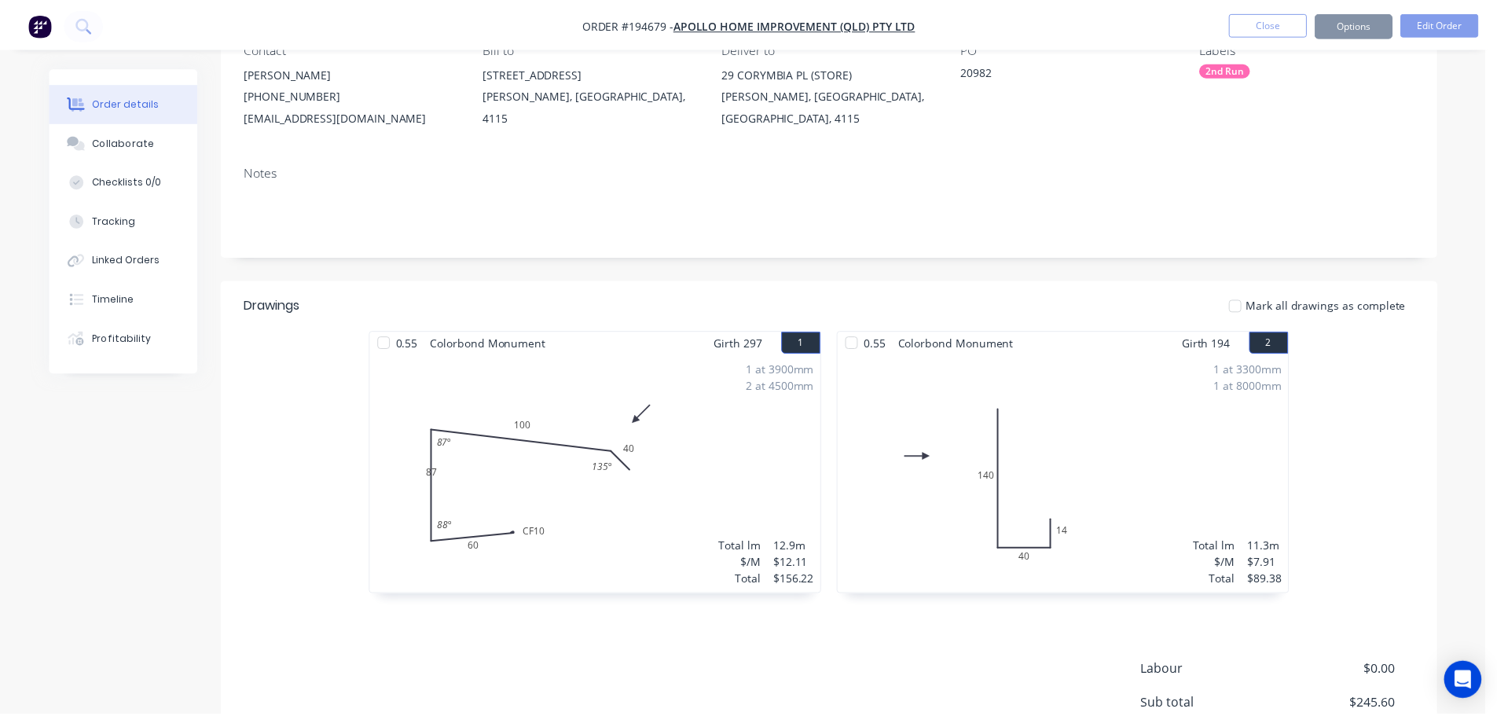
scroll to position [156, 0]
click at [1339, 25] on button "Options" at bounding box center [1352, 23] width 79 height 25
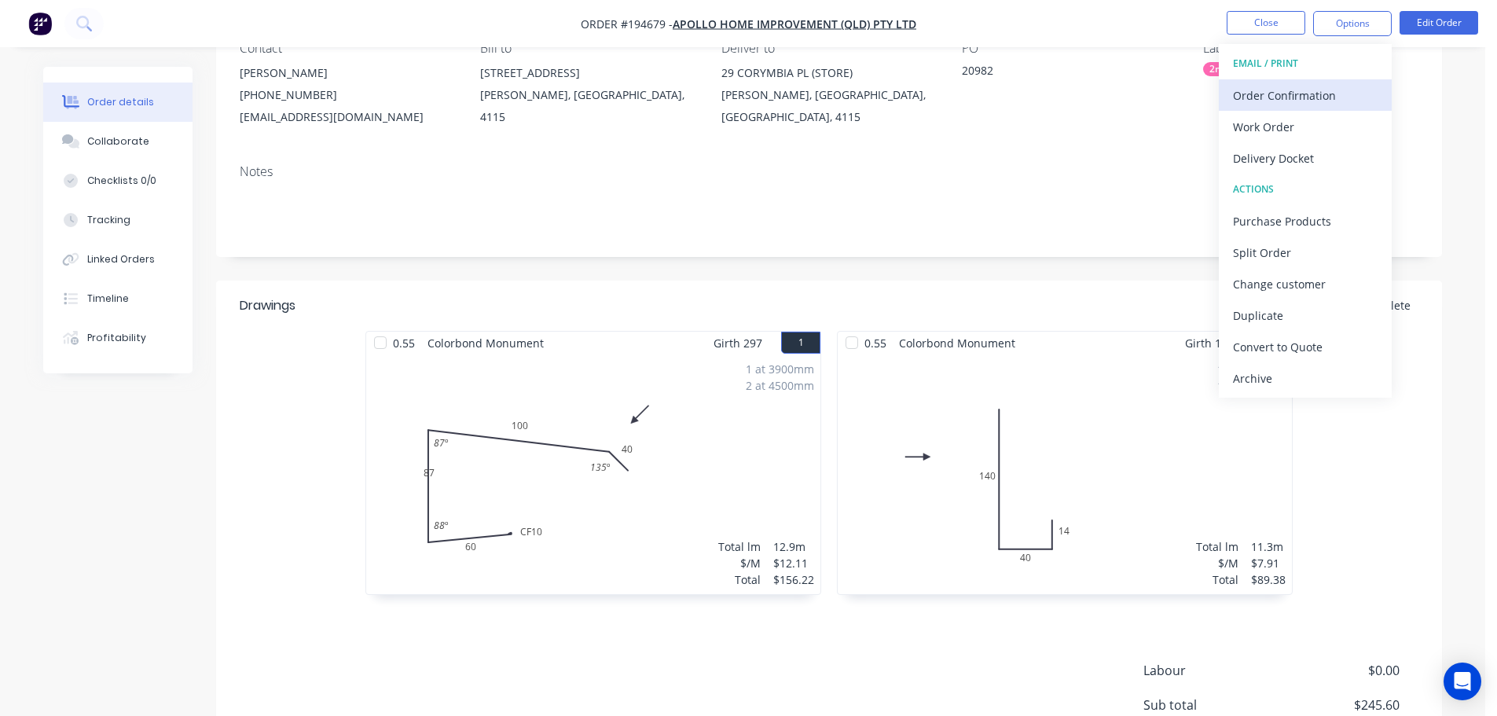
click at [1300, 110] on button "Order Confirmation" at bounding box center [1305, 94] width 173 height 31
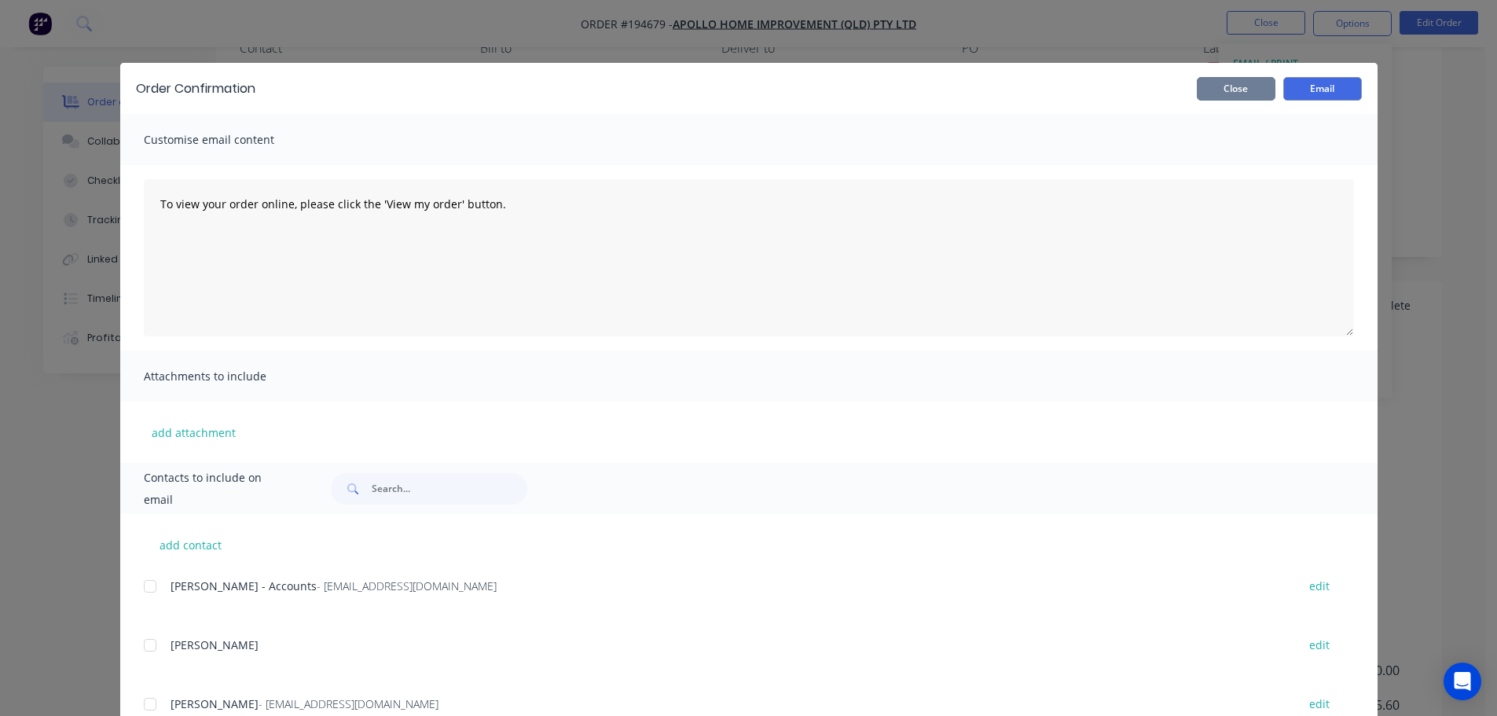
click at [1249, 86] on button "Close" at bounding box center [1236, 89] width 79 height 24
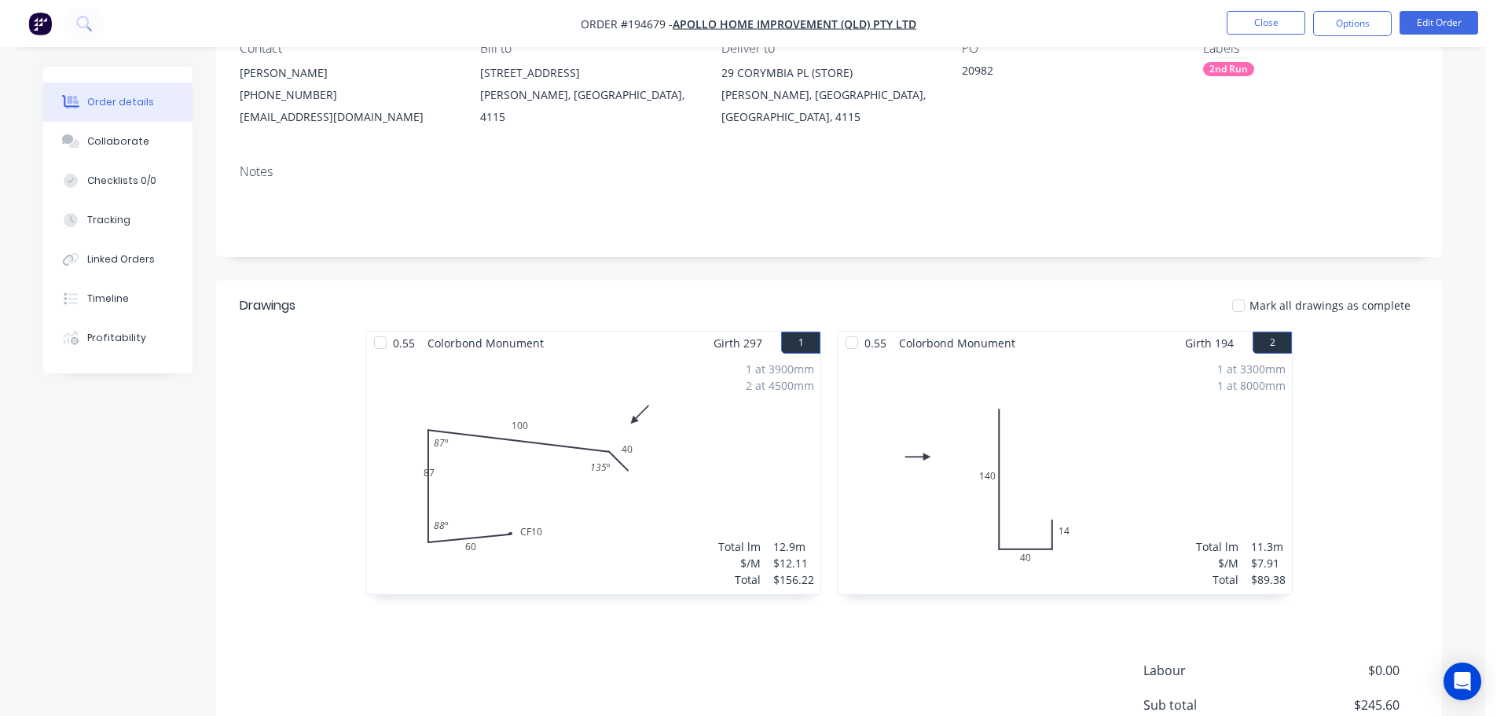
drag, startPoint x: 1318, startPoint y: 47, endPoint x: 1336, endPoint y: 37, distance: 20.8
click at [1318, 46] on div "Order #194679 - Apollo Home Improvement (QLD) Pty Ltd Close Options Edit Order …" at bounding box center [742, 367] width 1485 height 1047
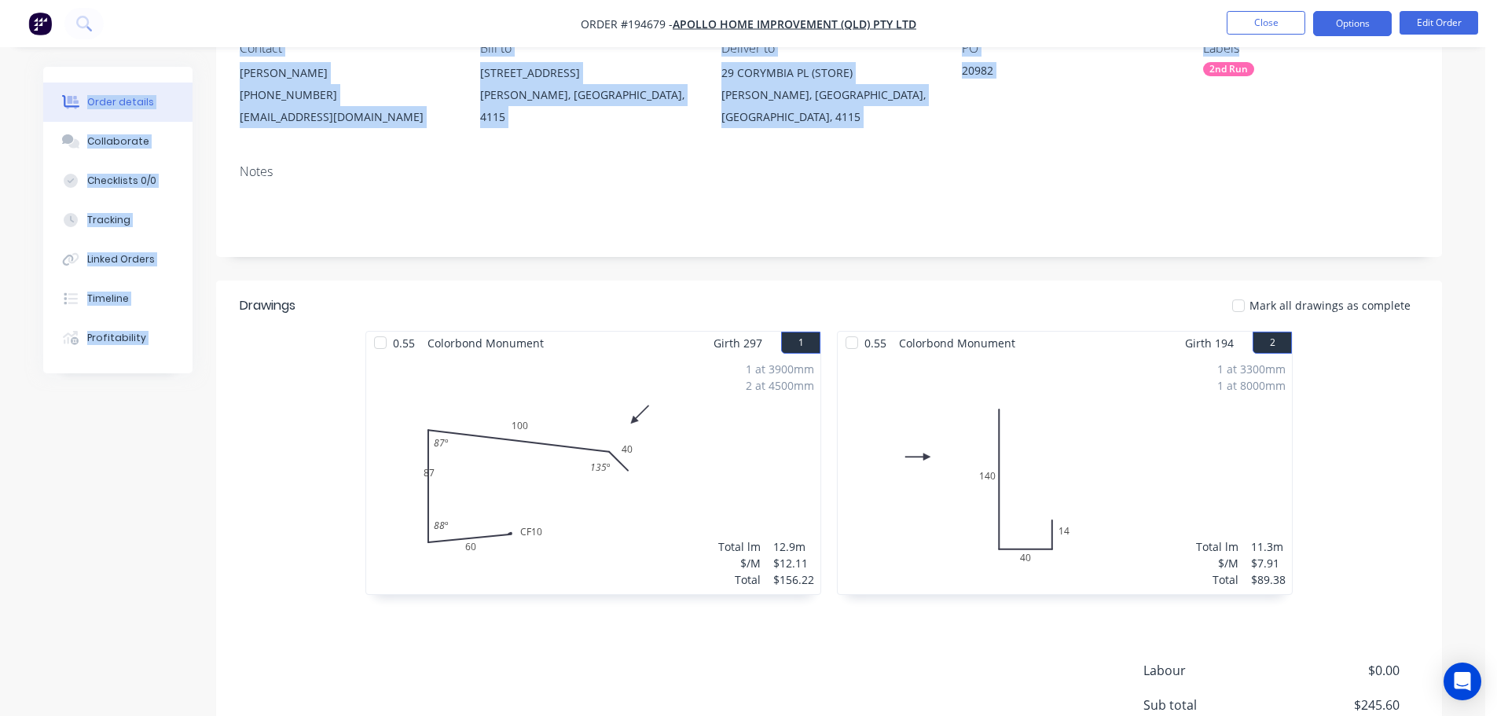
click at [1349, 29] on button "Options" at bounding box center [1352, 23] width 79 height 25
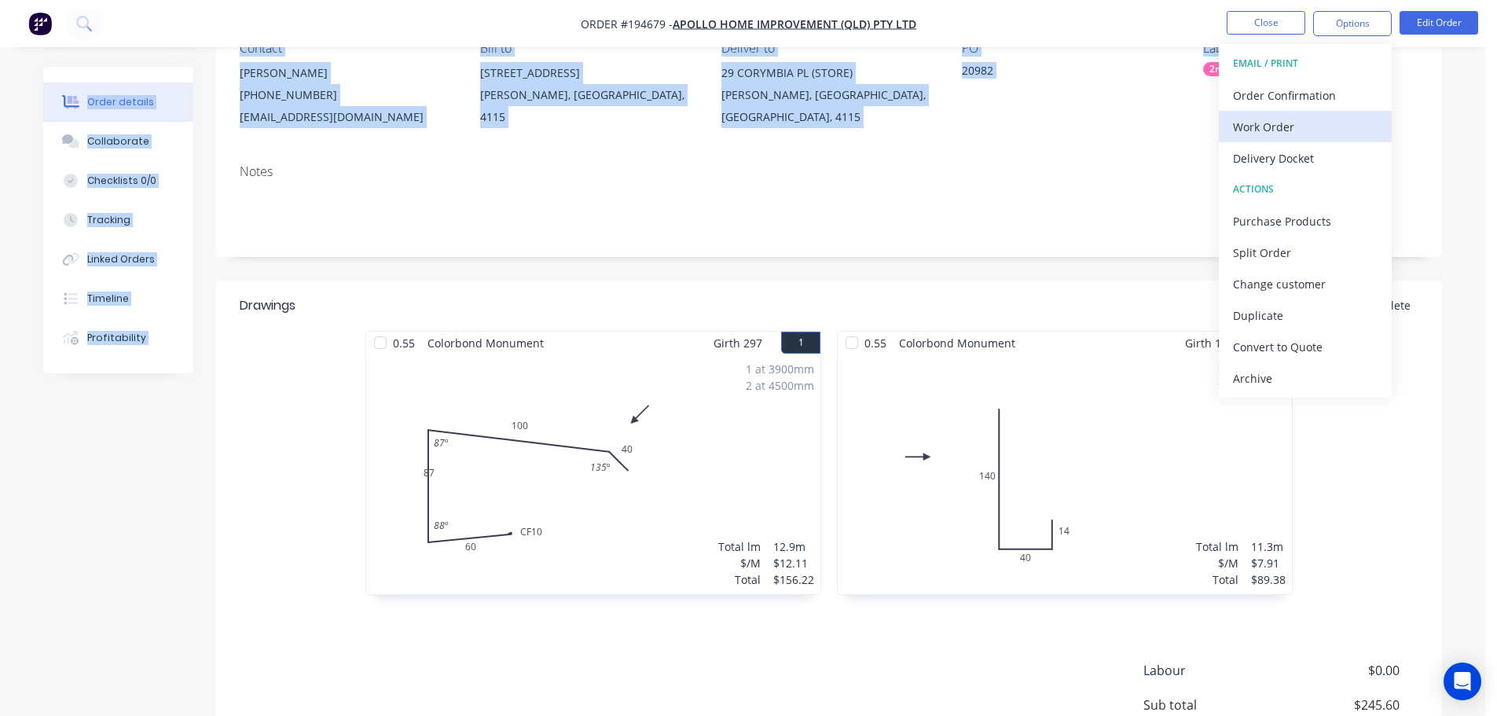
click at [1335, 123] on div "Work Order" at bounding box center [1305, 127] width 145 height 23
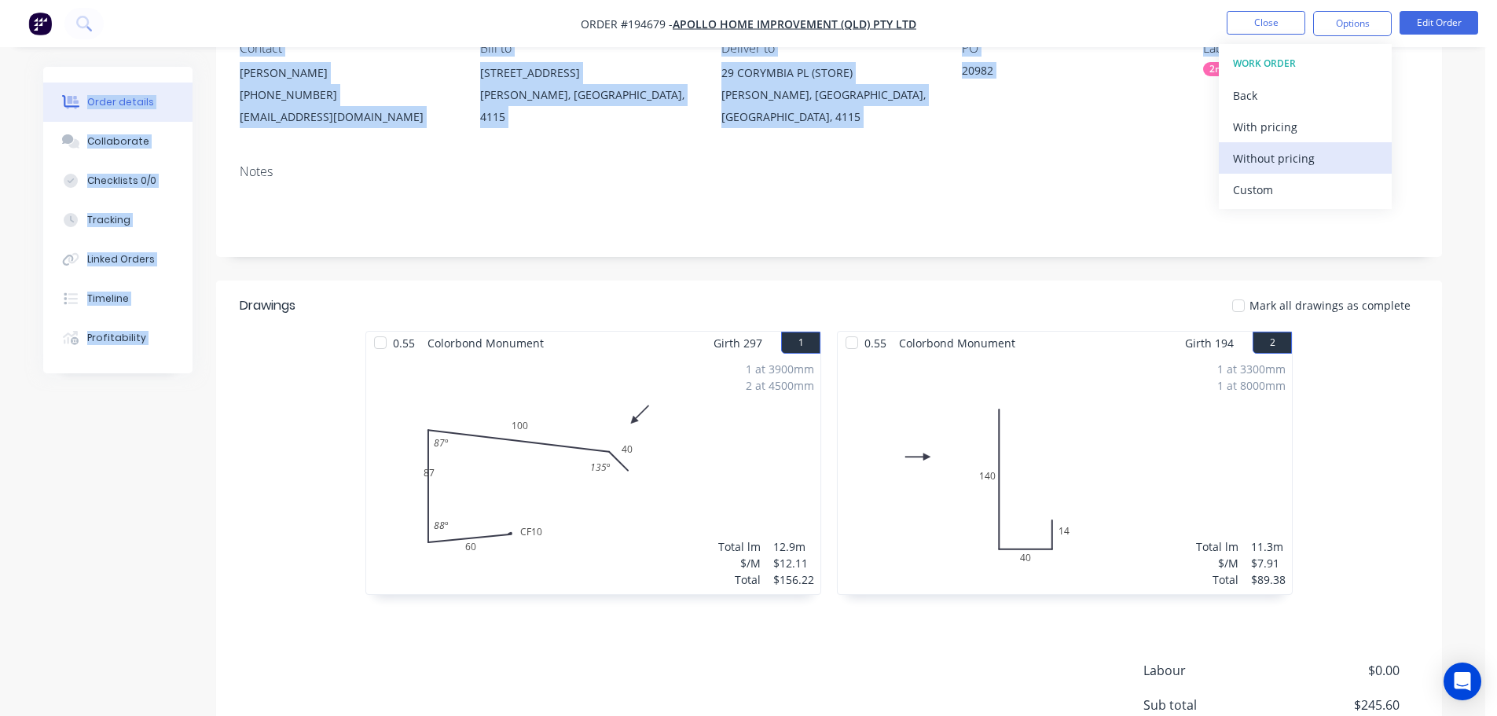
click at [1314, 161] on div "Without pricing" at bounding box center [1305, 158] width 145 height 23
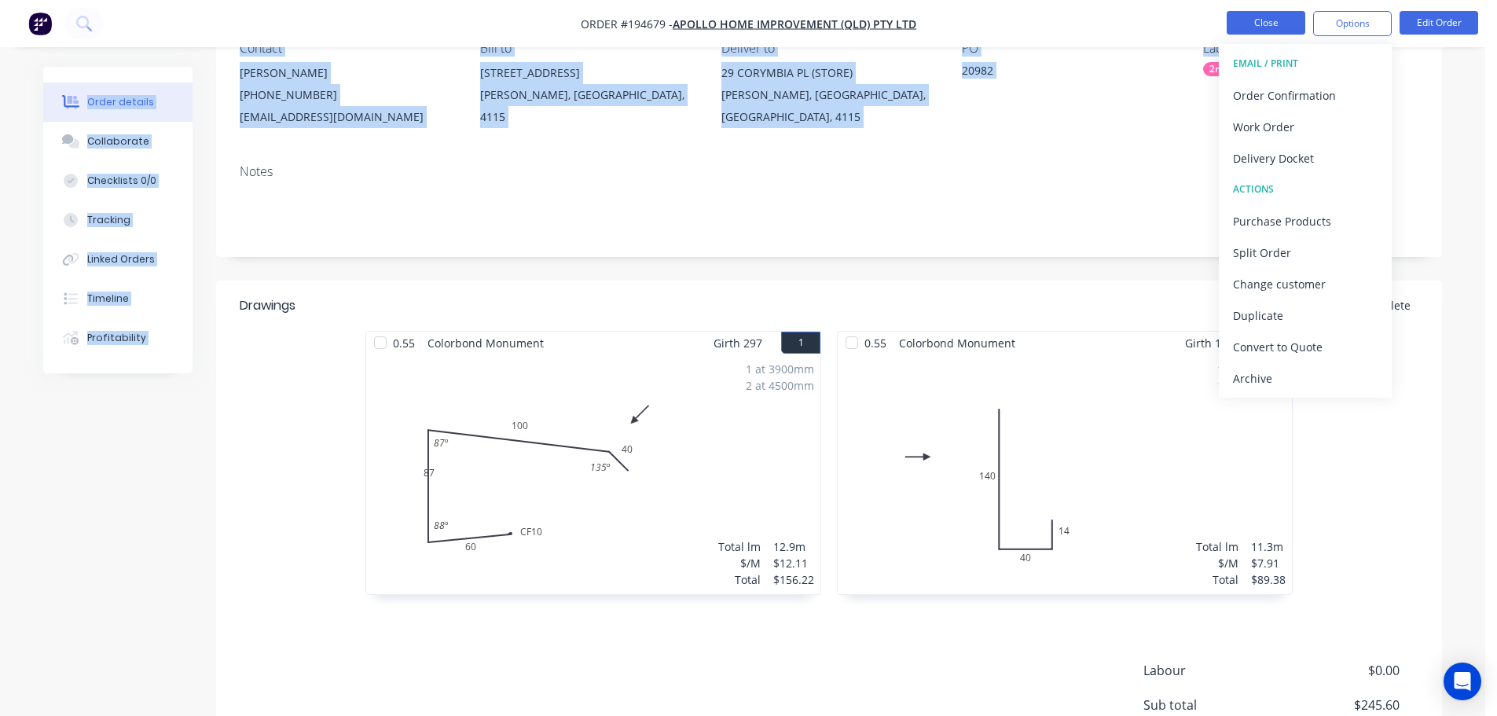
click at [1253, 22] on button "Close" at bounding box center [1266, 23] width 79 height 24
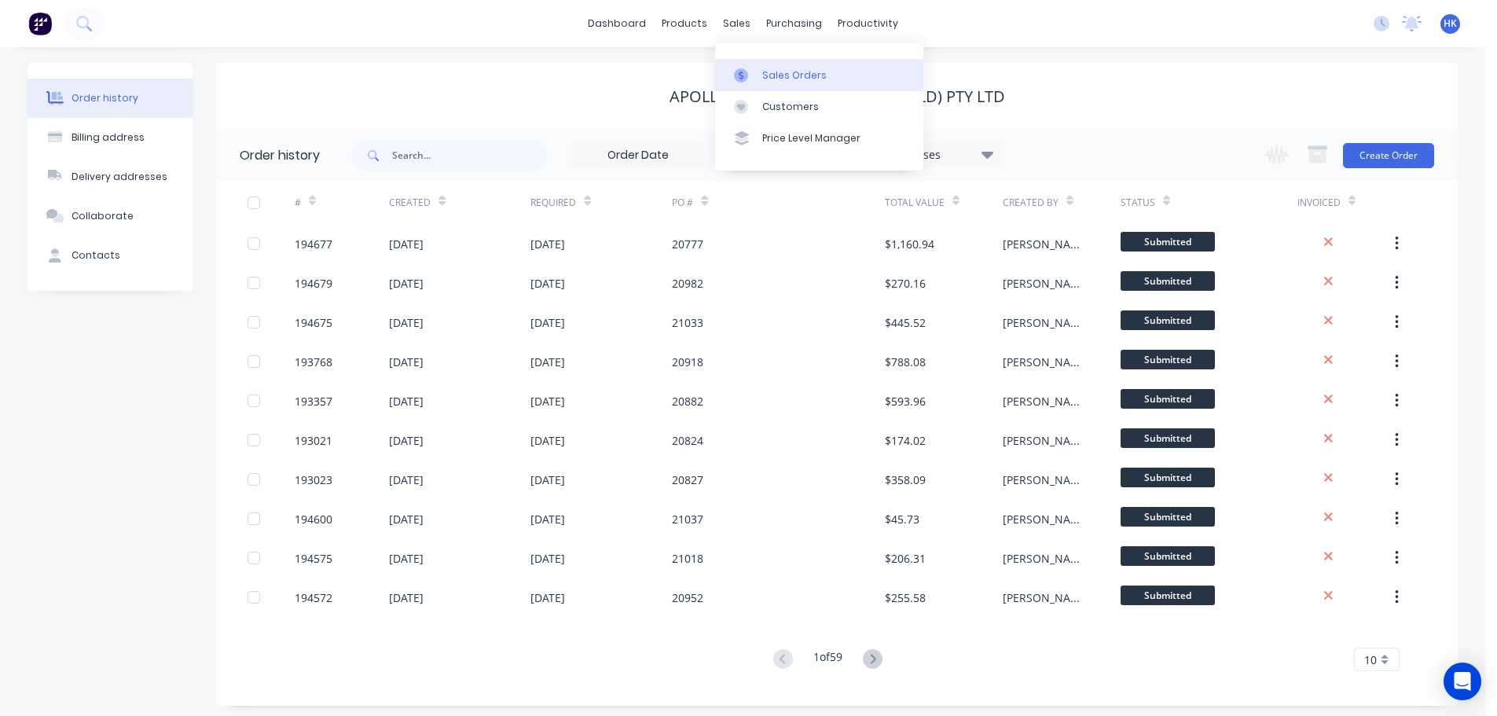
click at [770, 72] on div "Sales Orders" at bounding box center [794, 75] width 64 height 14
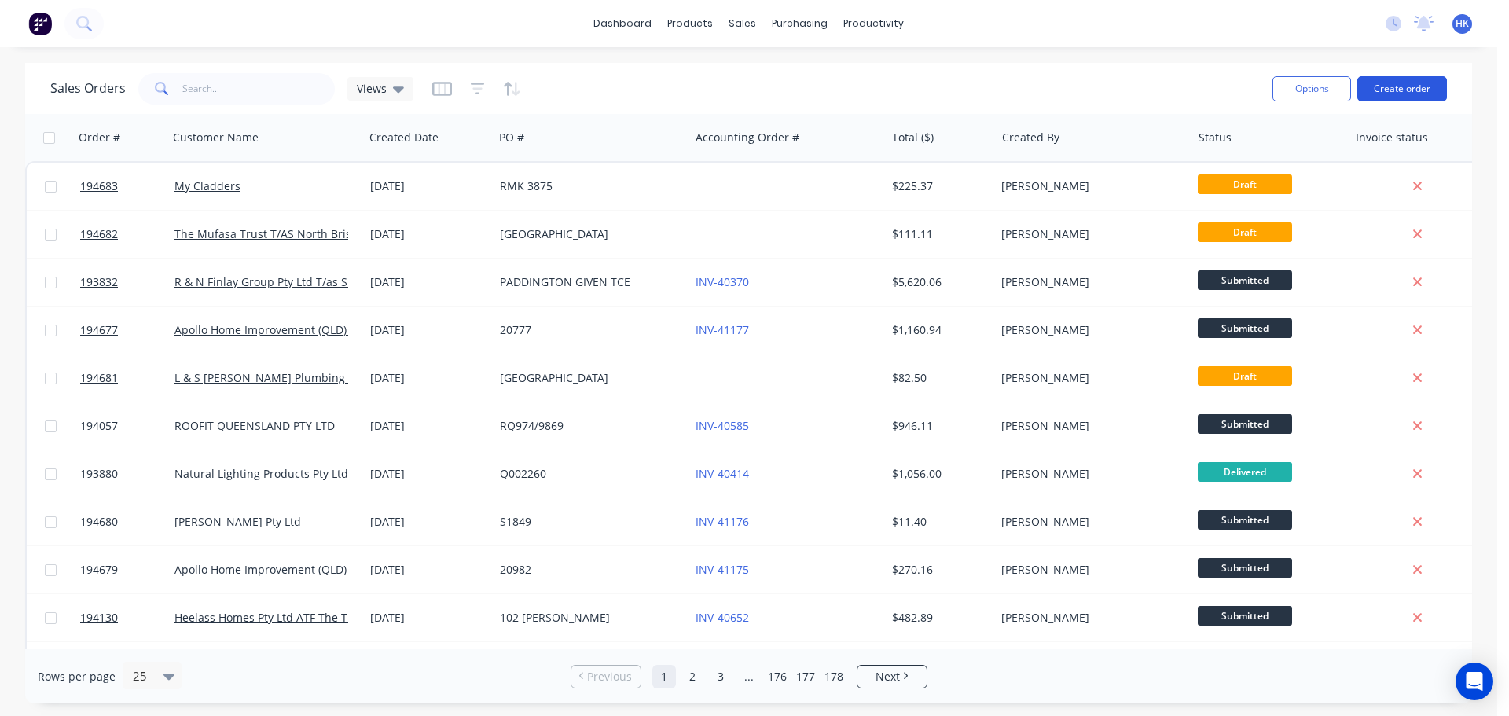
click at [1377, 82] on button "Create order" at bounding box center [1402, 88] width 90 height 25
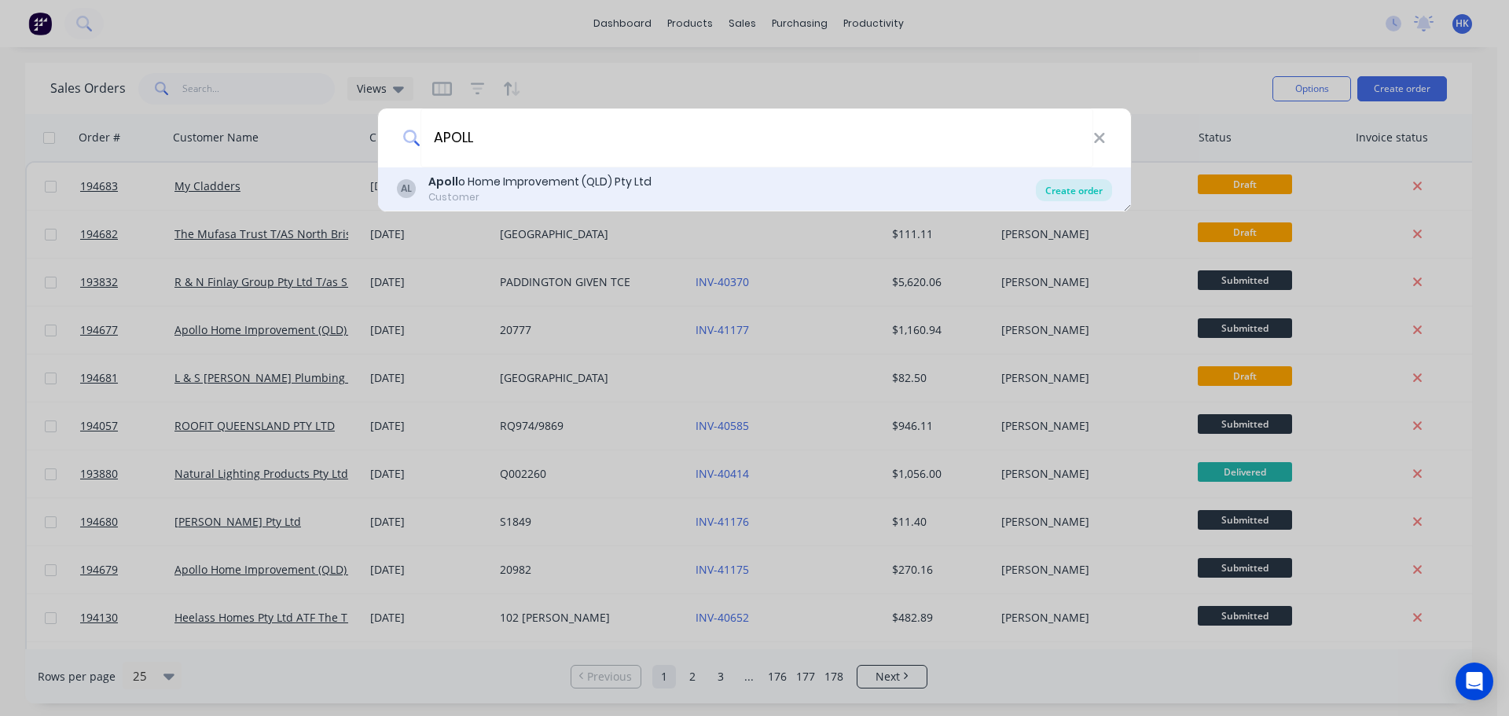
click at [1078, 193] on div "Create order" at bounding box center [1074, 190] width 76 height 22
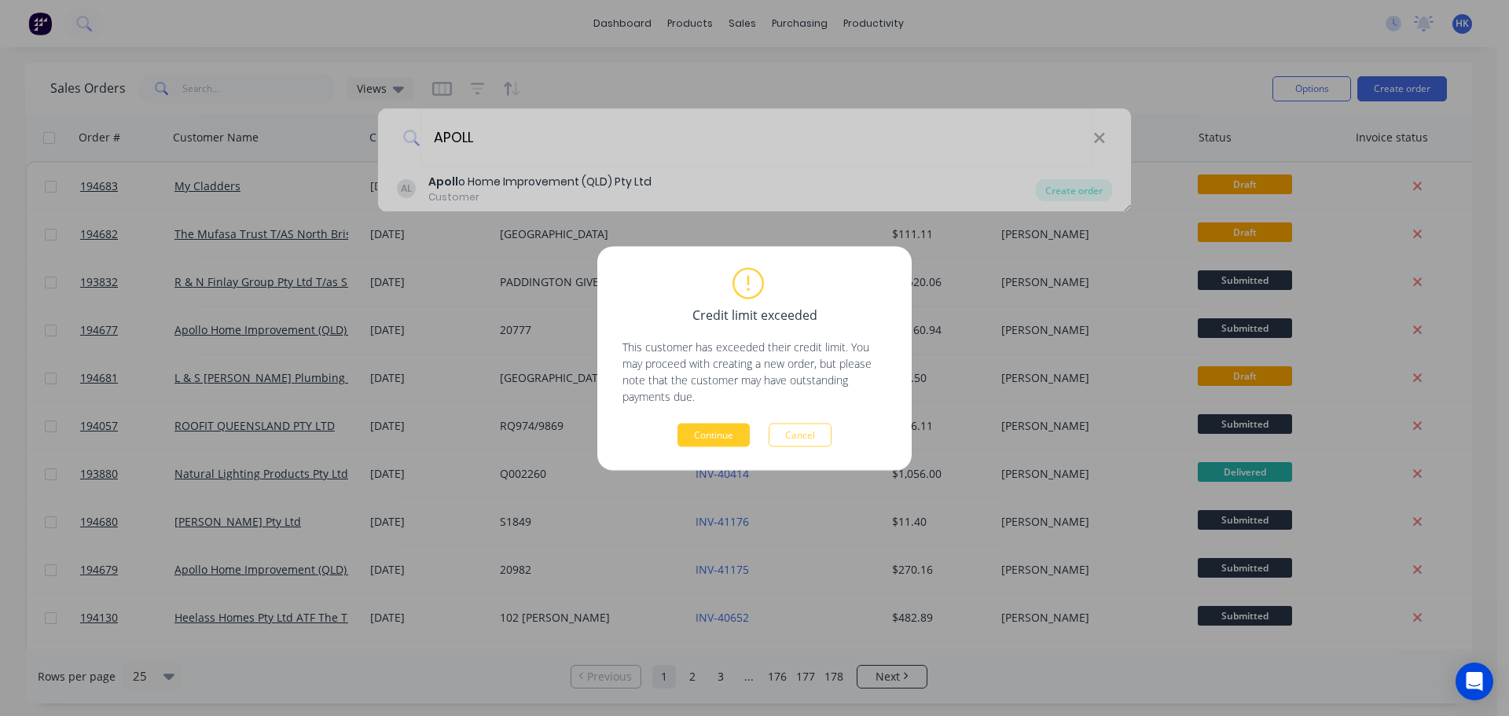
click at [728, 435] on button "Continue" at bounding box center [713, 435] width 72 height 24
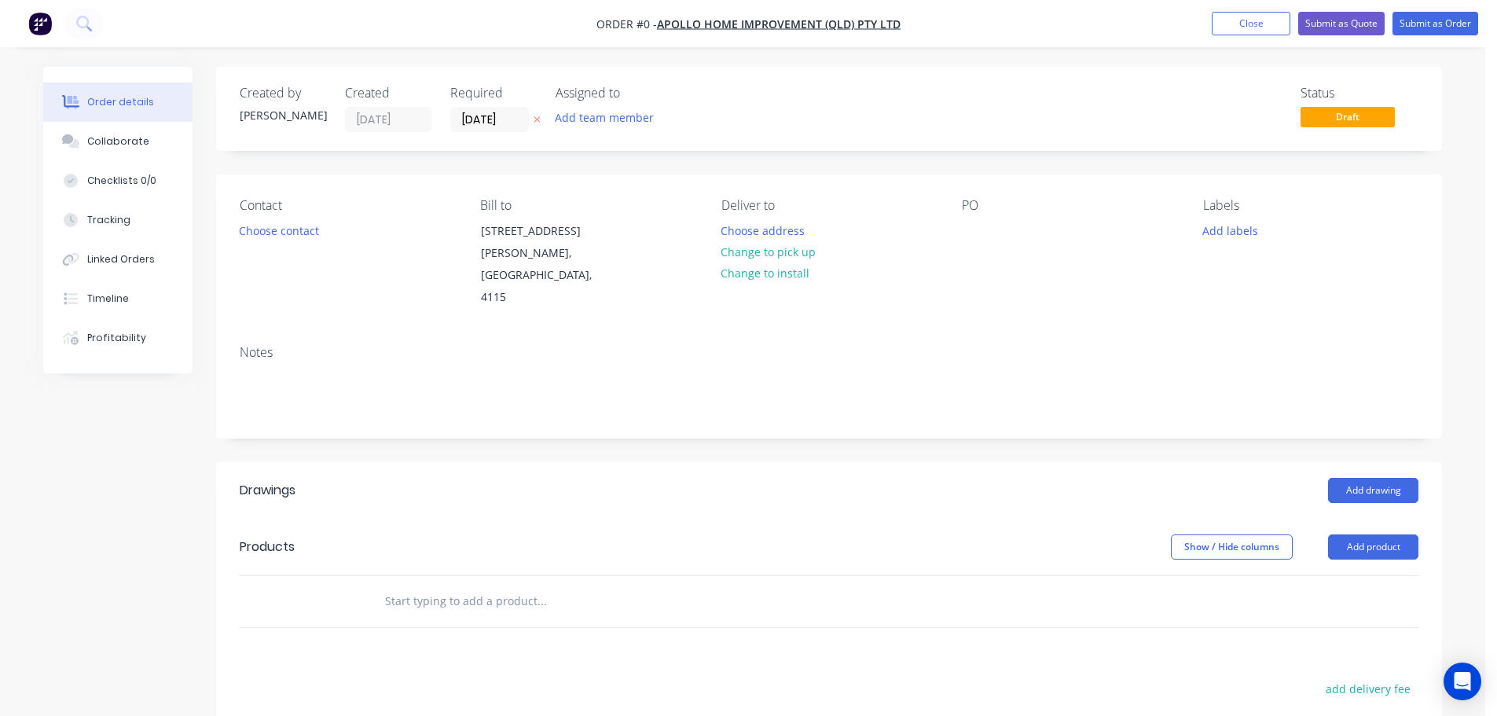
click at [490, 135] on div "Created by Hannah Created 03/10/25 Required 03/10/25 Assigned to Add team membe…" at bounding box center [829, 109] width 1226 height 84
click at [490, 134] on div "Created by Hannah Created 03/10/25 Required 03/10/25 Assigned to Add team membe…" at bounding box center [829, 109] width 1226 height 84
click at [486, 123] on input "[DATE]" at bounding box center [489, 120] width 77 height 24
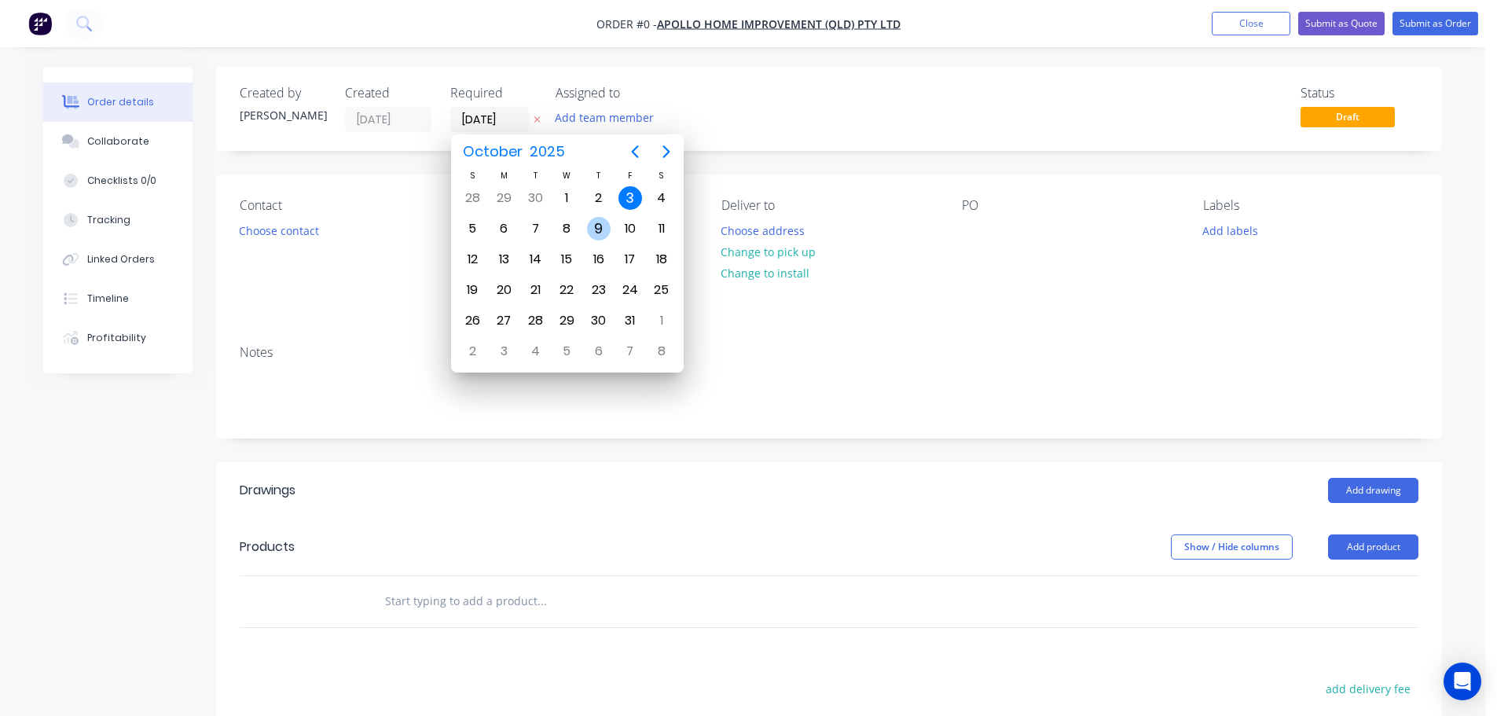
click at [590, 238] on div "9" at bounding box center [598, 229] width 31 height 30
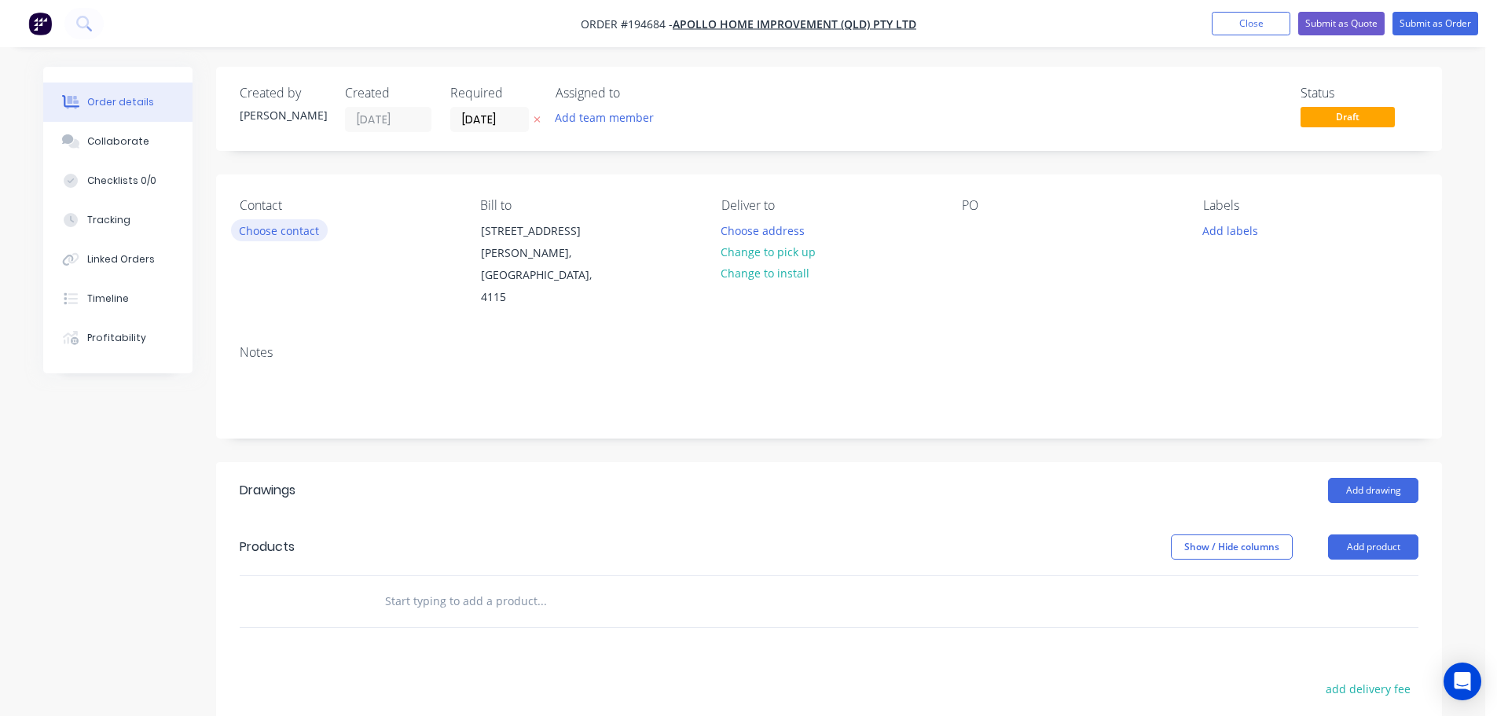
click at [307, 235] on button "Choose contact" at bounding box center [279, 229] width 97 height 21
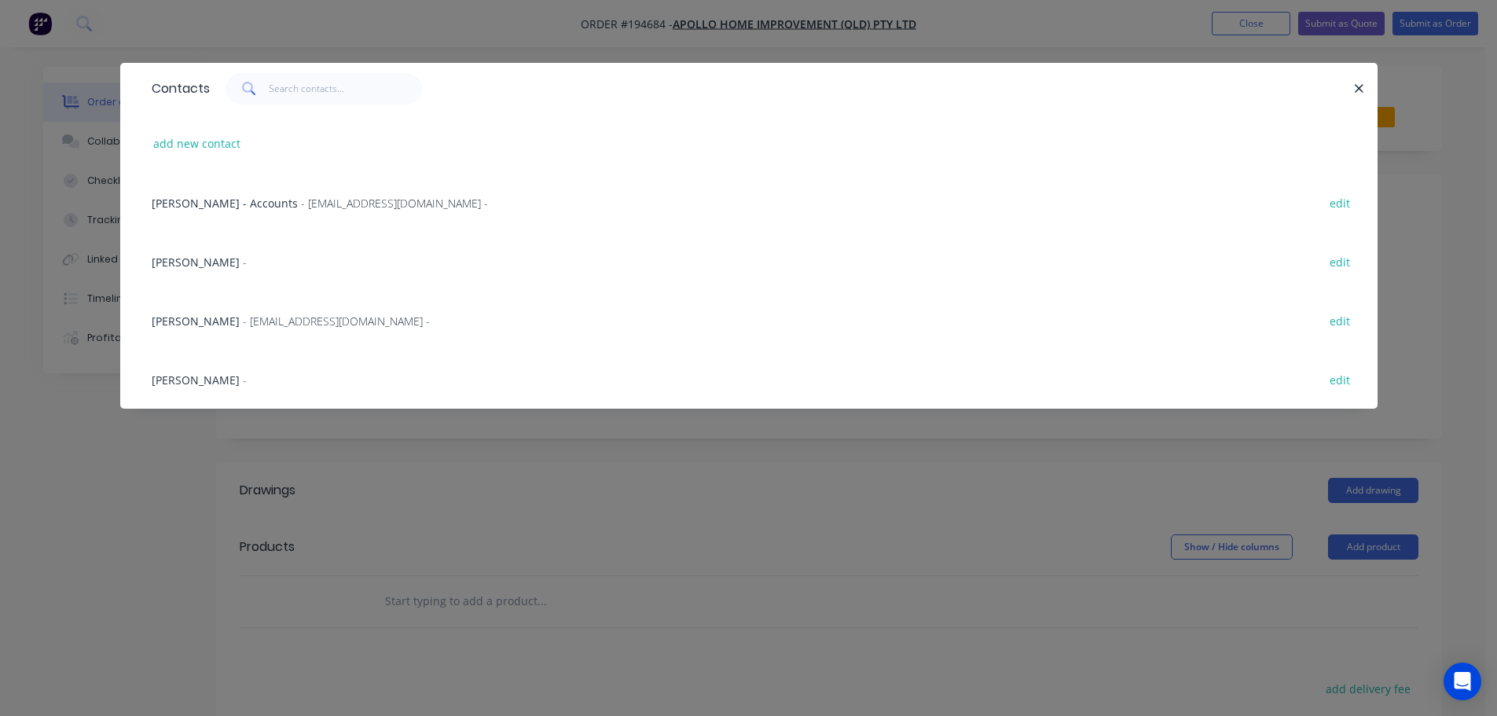
click at [276, 322] on span "- maried@apollopatios.com.au -" at bounding box center [336, 321] width 187 height 15
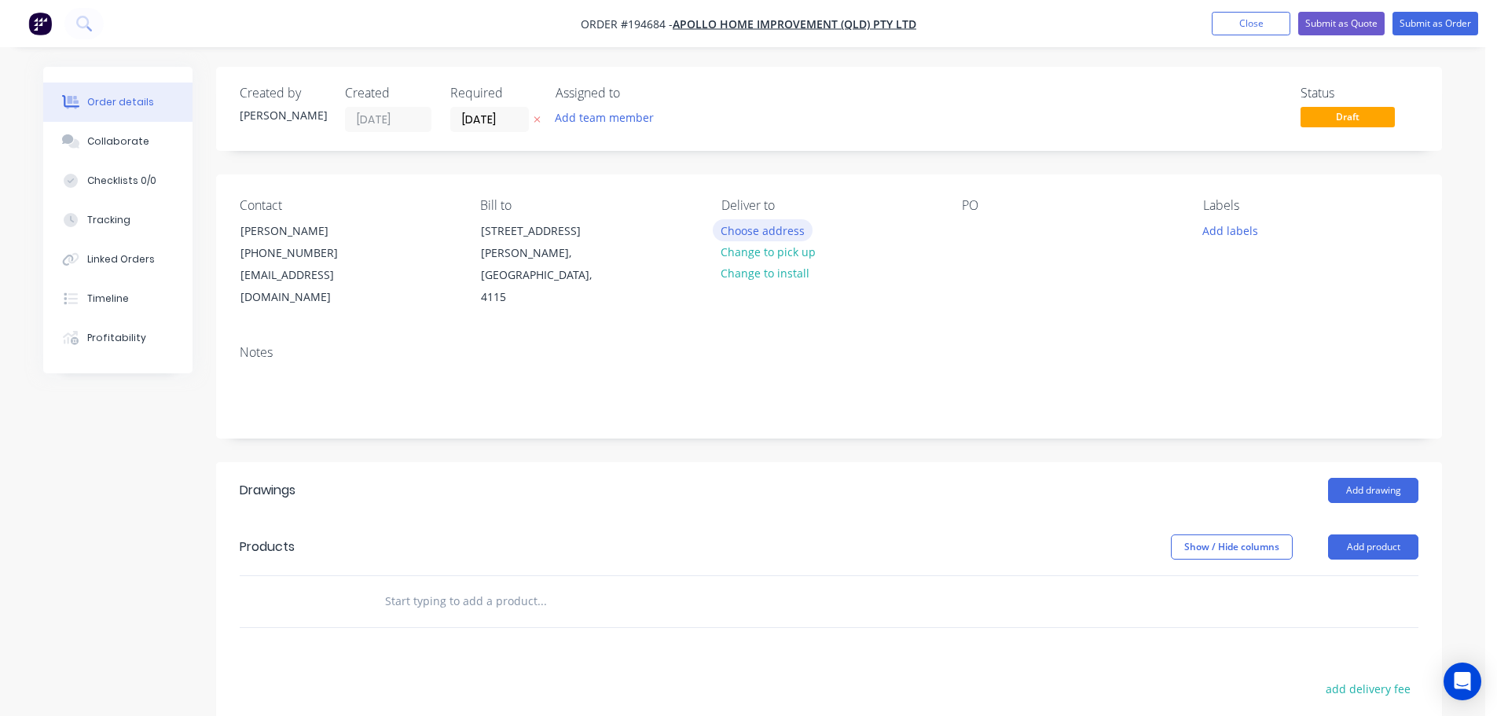
click at [726, 233] on button "Choose address" at bounding box center [763, 229] width 101 height 21
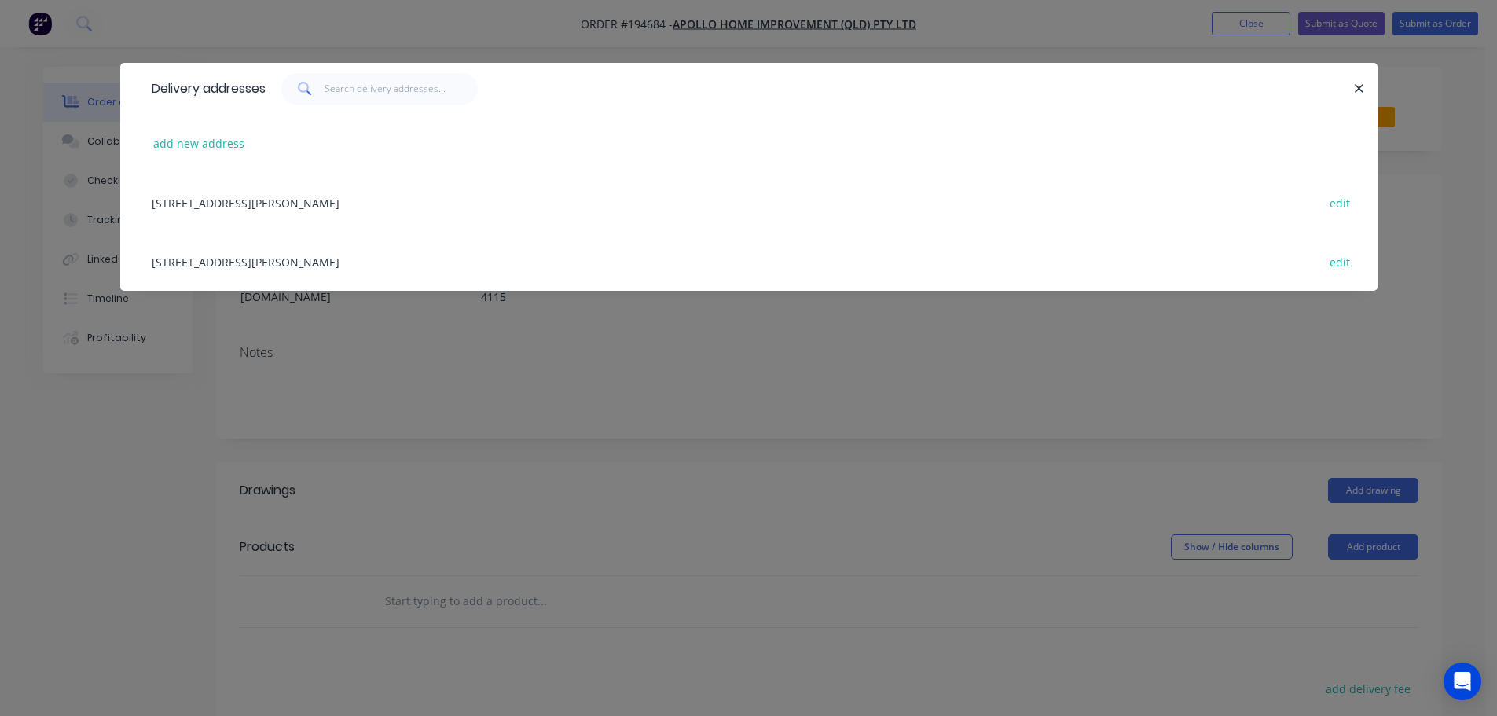
click at [299, 268] on div "29 CORYMBIA PL, (STORE), PARKINSON, Queensland, Australia, 4115 edit" at bounding box center [749, 261] width 1210 height 59
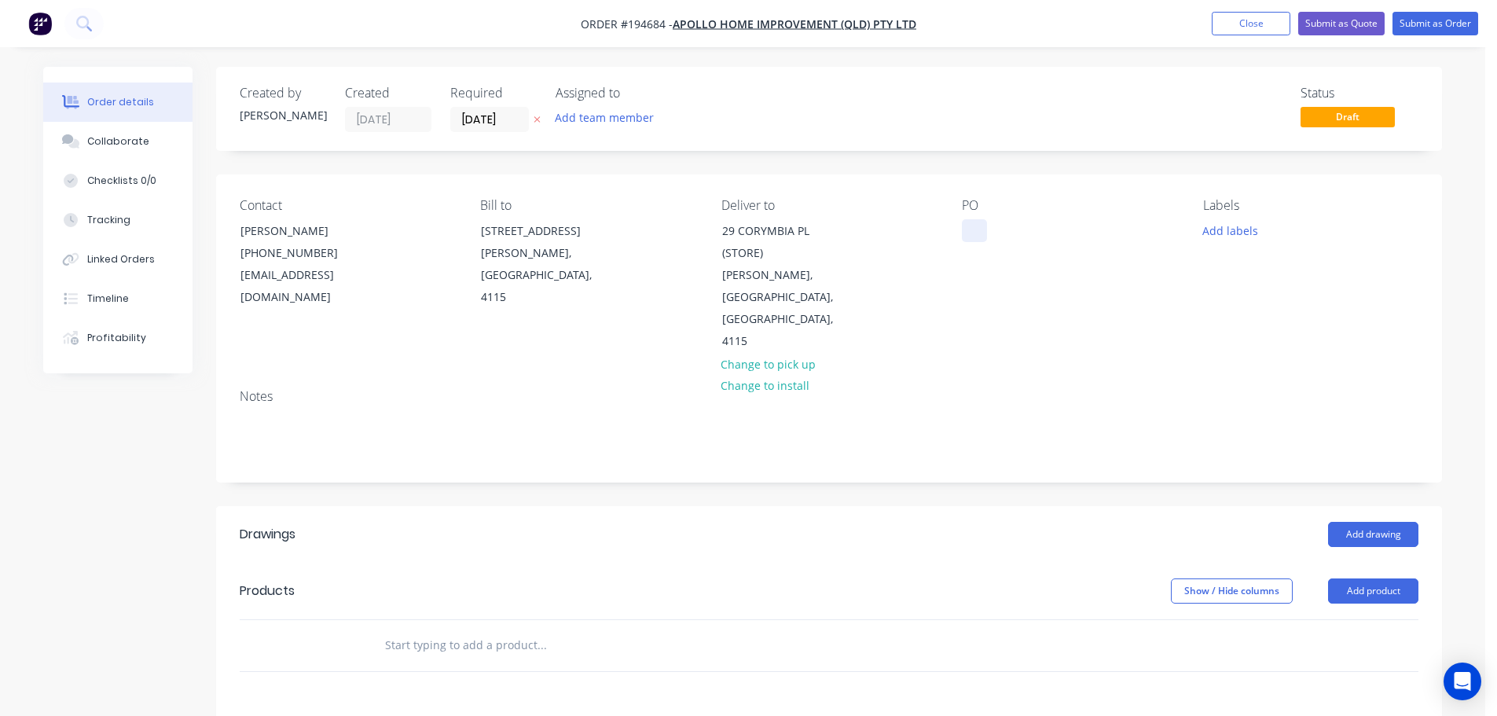
click at [972, 233] on div at bounding box center [974, 230] width 25 height 23
click at [1208, 229] on button "Add labels" at bounding box center [1230, 229] width 72 height 21
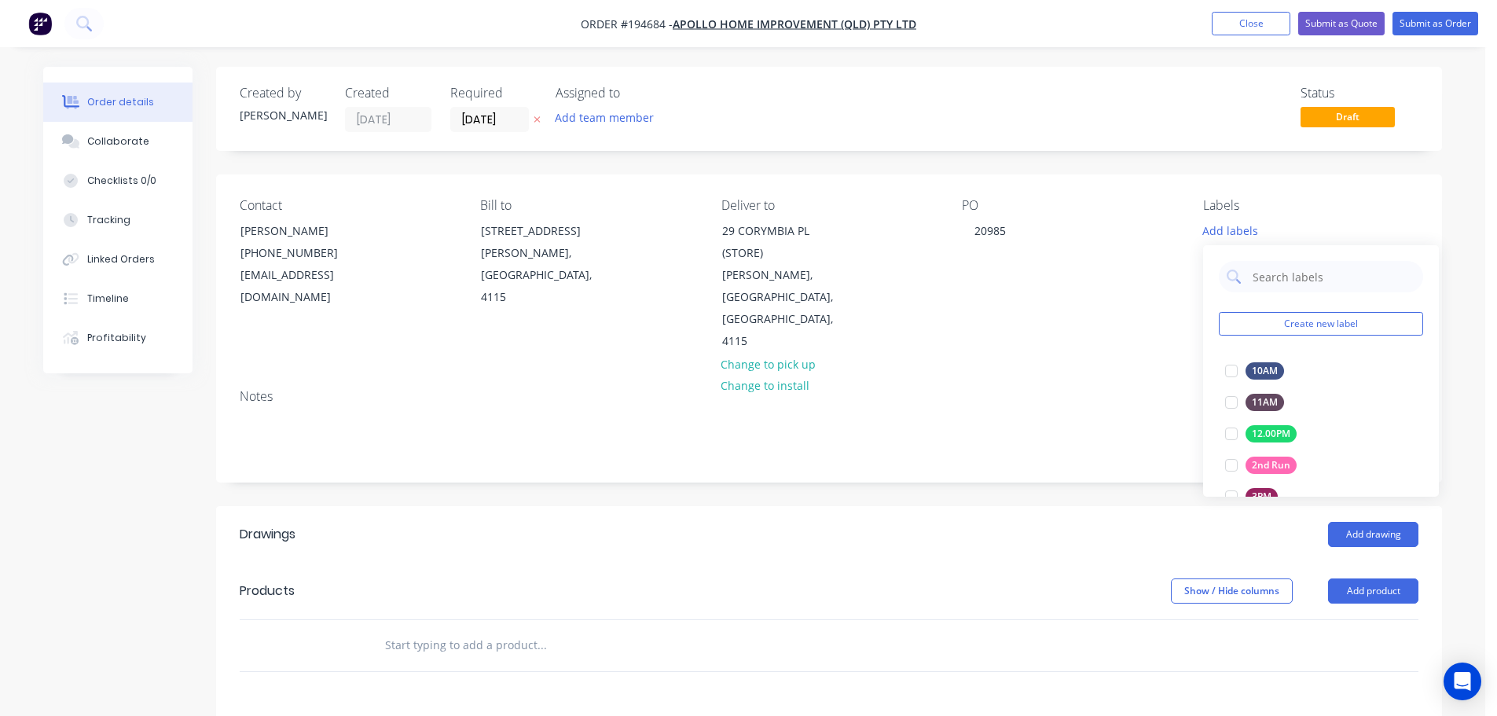
drag, startPoint x: 1230, startPoint y: 464, endPoint x: 1153, endPoint y: 493, distance: 83.3
click at [1230, 464] on div at bounding box center [1231, 464] width 31 height 31
click at [1107, 508] on header "Drawings Add drawing" at bounding box center [829, 534] width 1226 height 57
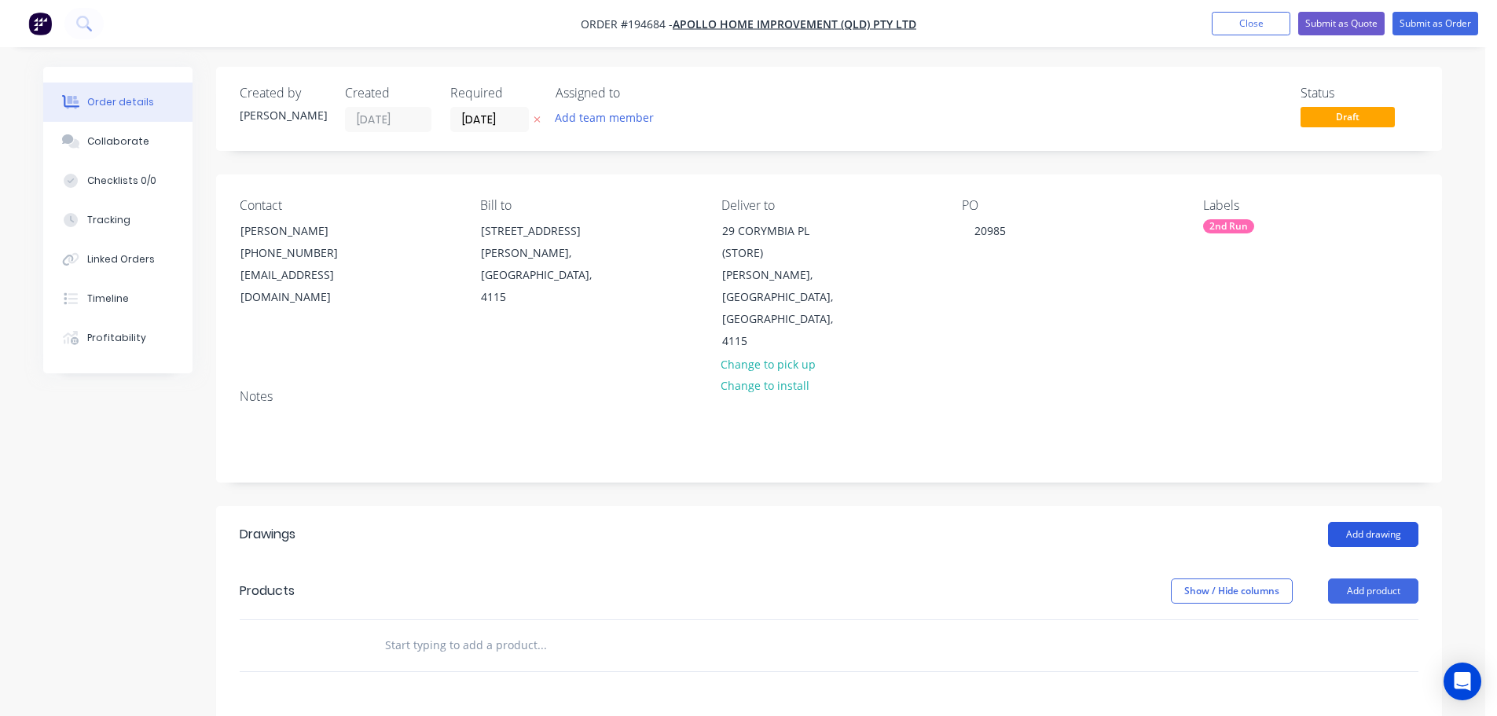
click at [1393, 522] on button "Add drawing" at bounding box center [1373, 534] width 90 height 25
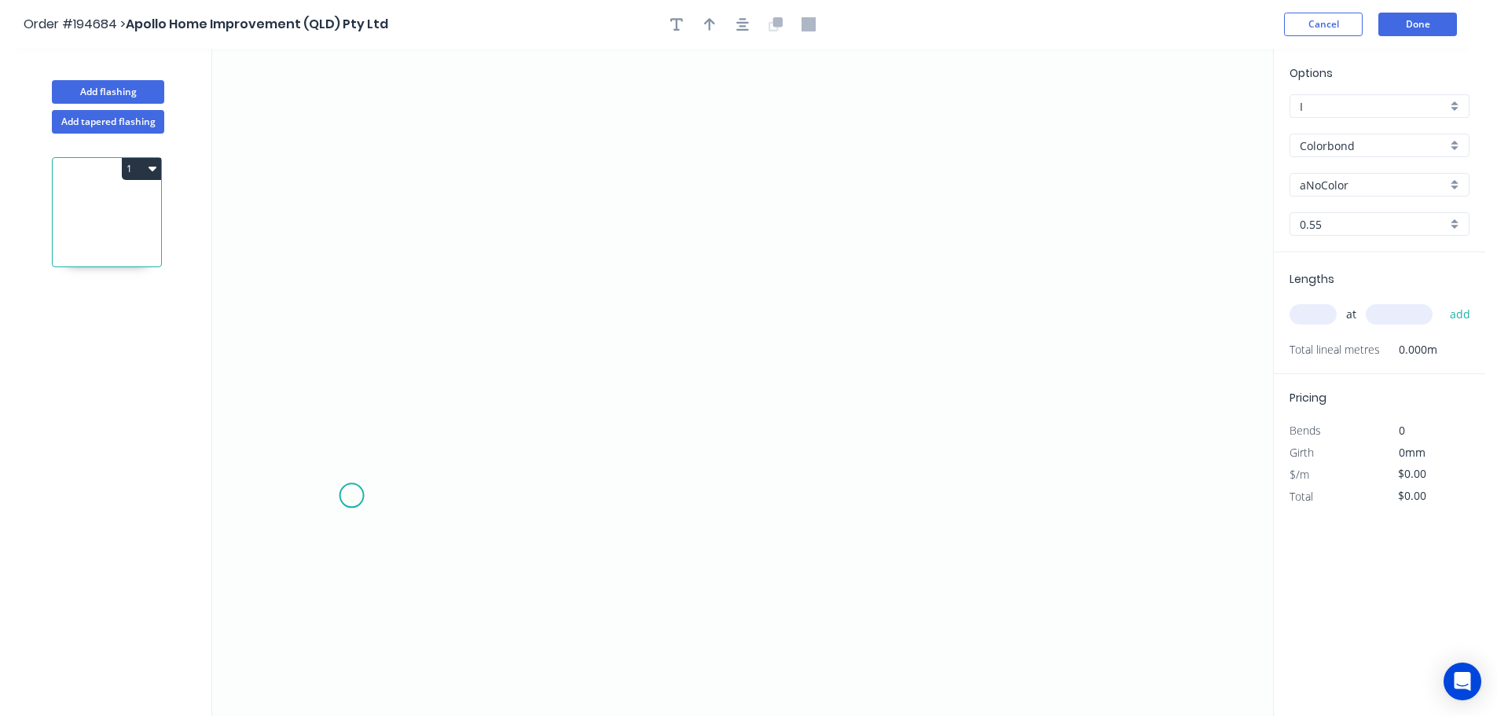
click at [343, 494] on icon "0" at bounding box center [742, 382] width 1061 height 667
click at [361, 114] on icon "0" at bounding box center [742, 382] width 1061 height 667
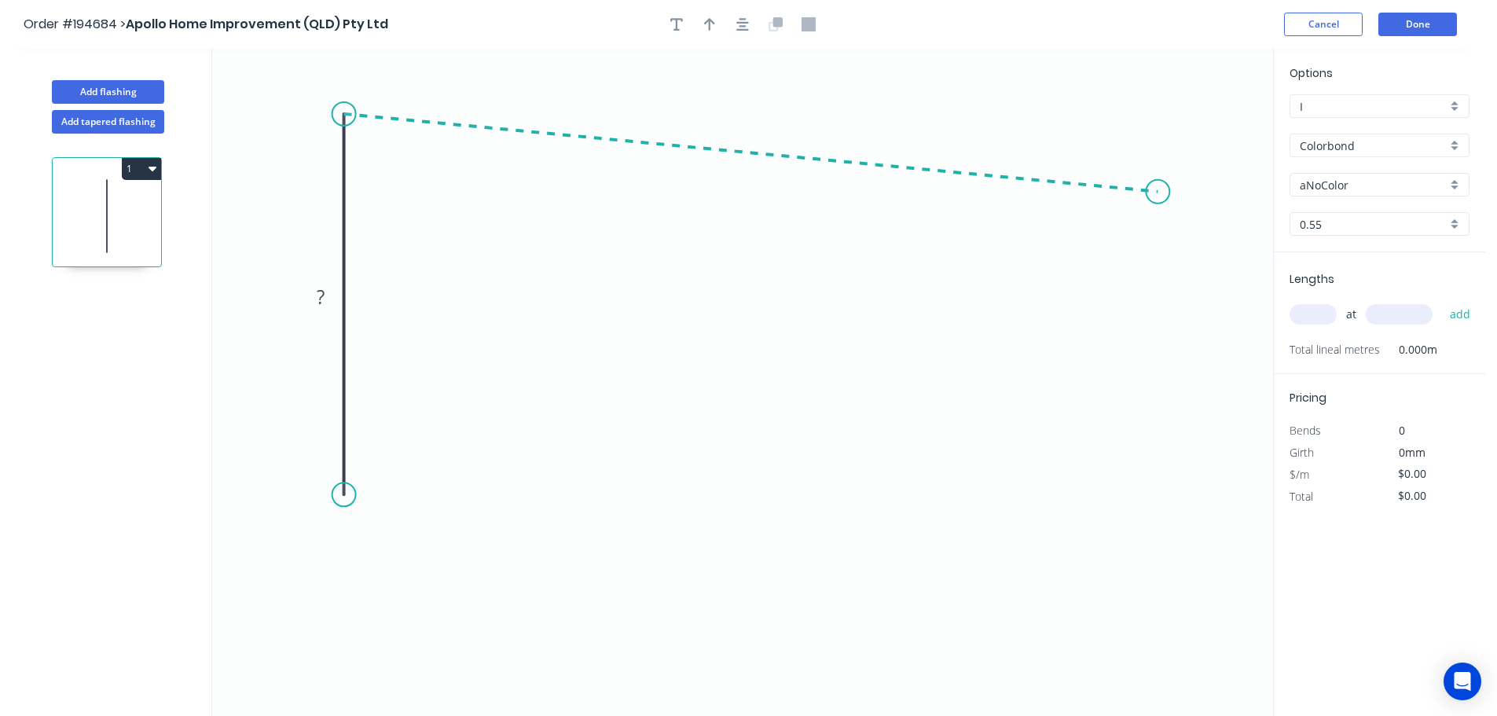
click at [1158, 190] on icon "0 ?" at bounding box center [742, 382] width 1061 height 667
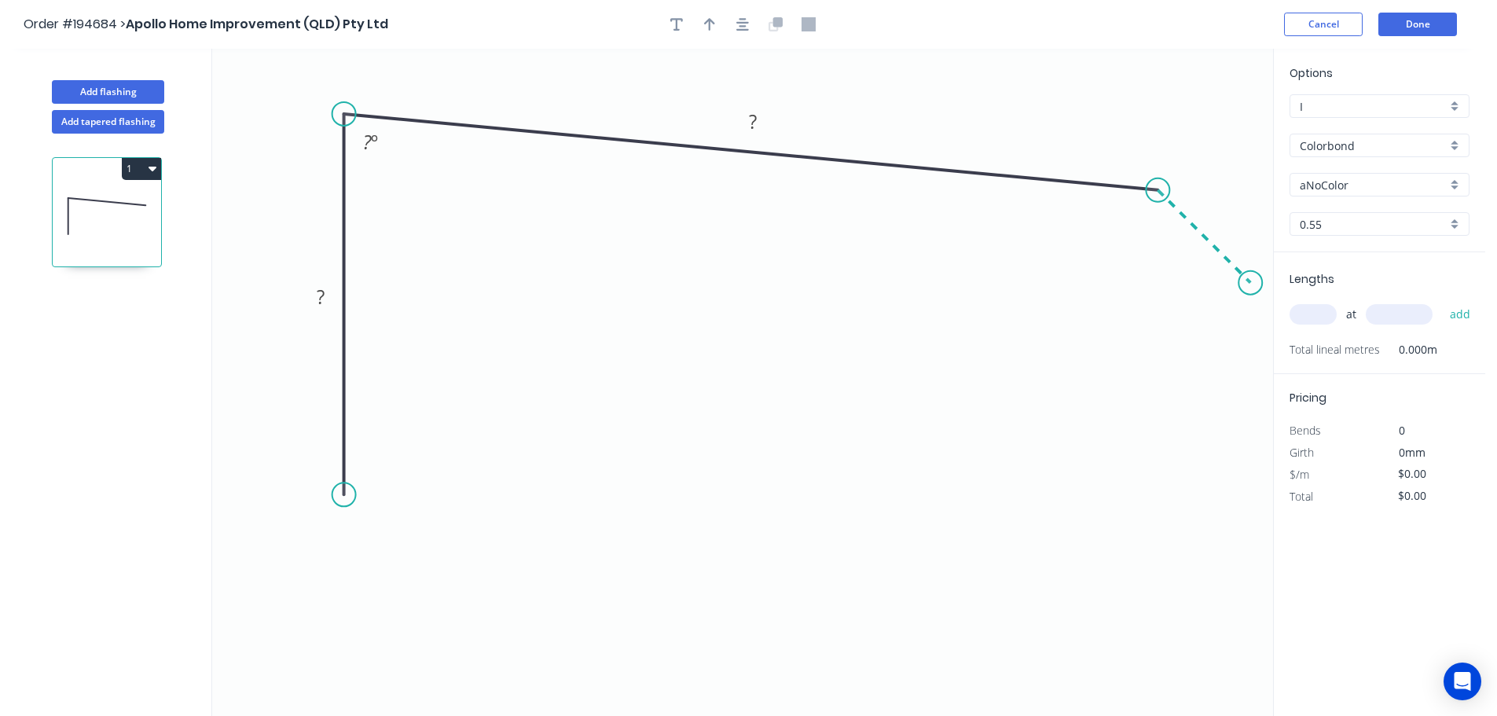
click at [1251, 281] on icon "0 ? ? ? º" at bounding box center [742, 382] width 1061 height 667
click at [1238, 282] on icon "0 ? ? ? ? º ? º" at bounding box center [742, 382] width 1061 height 667
click at [339, 534] on circle at bounding box center [344, 534] width 24 height 24
click at [651, 504] on icon "0 ? ? ? ? º ? º" at bounding box center [742, 382] width 1061 height 667
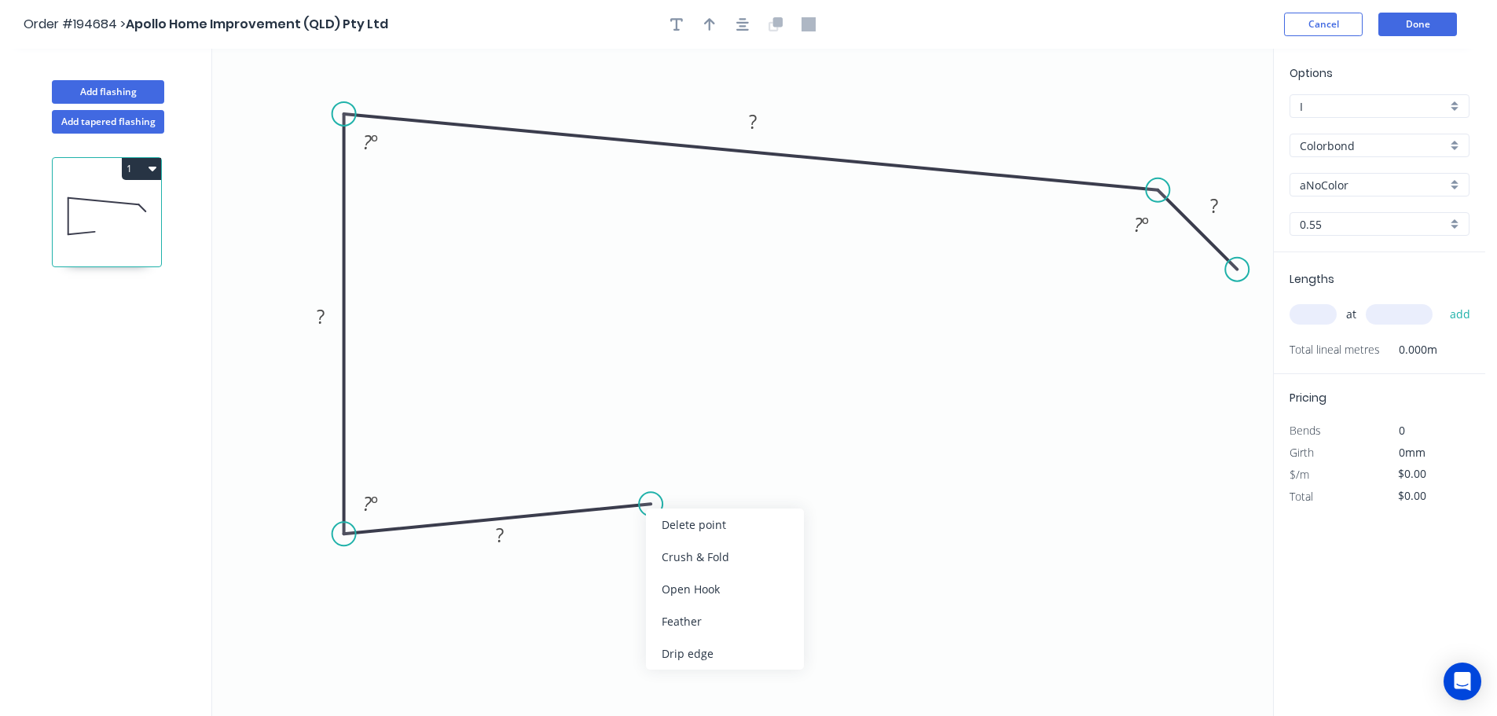
click at [719, 567] on div "Crush & Fold" at bounding box center [725, 557] width 158 height 32
drag, startPoint x: 657, startPoint y: 534, endPoint x: 779, endPoint y: 471, distance: 137.4
click at [764, 499] on rect at bounding box center [735, 495] width 63 height 32
click at [754, 25] on button "button" at bounding box center [743, 25] width 24 height 24
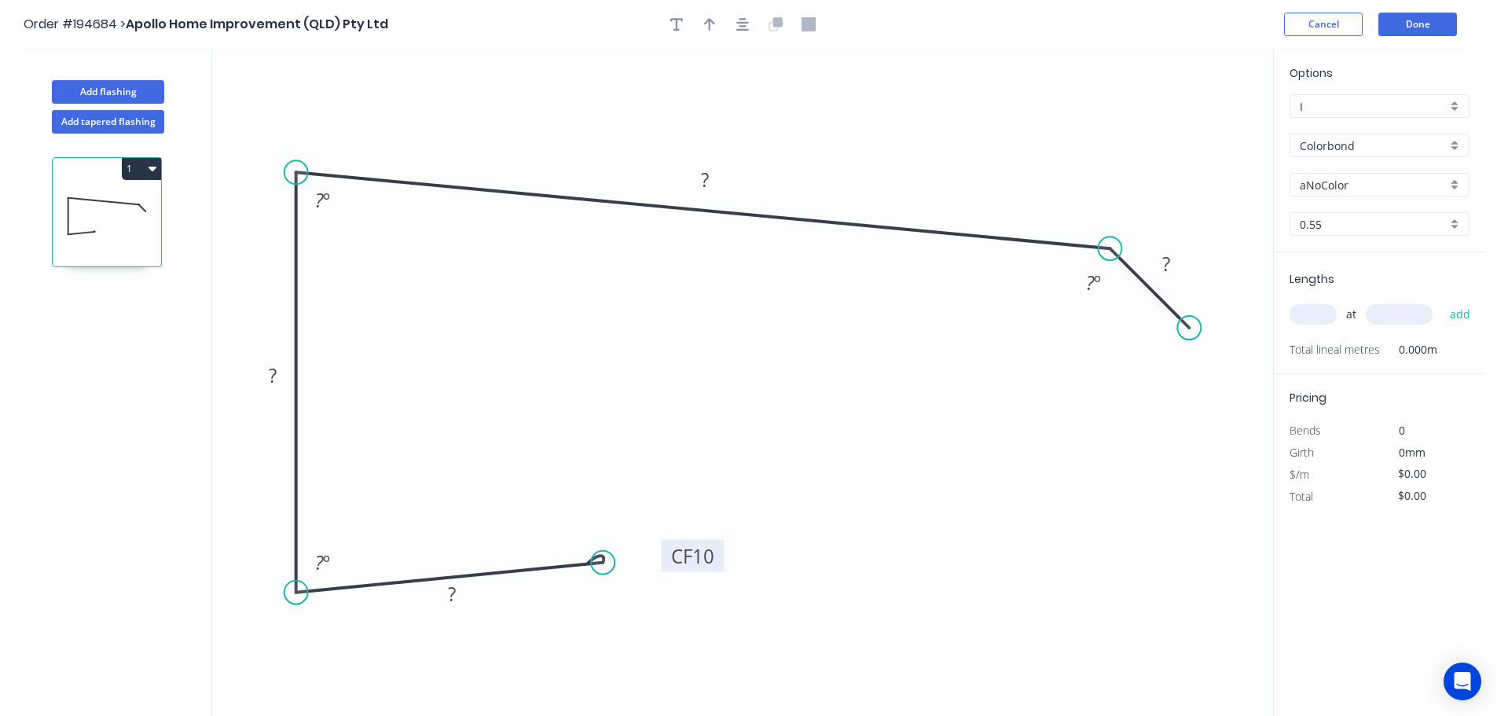
click at [706, 558] on tspan "10" at bounding box center [703, 556] width 22 height 26
click at [754, 33] on div at bounding box center [742, 25] width 165 height 24
click at [702, 21] on button "button" at bounding box center [710, 25] width 24 height 24
click at [1194, 126] on icon at bounding box center [1193, 109] width 14 height 50
click at [1194, 125] on icon at bounding box center [1193, 109] width 14 height 50
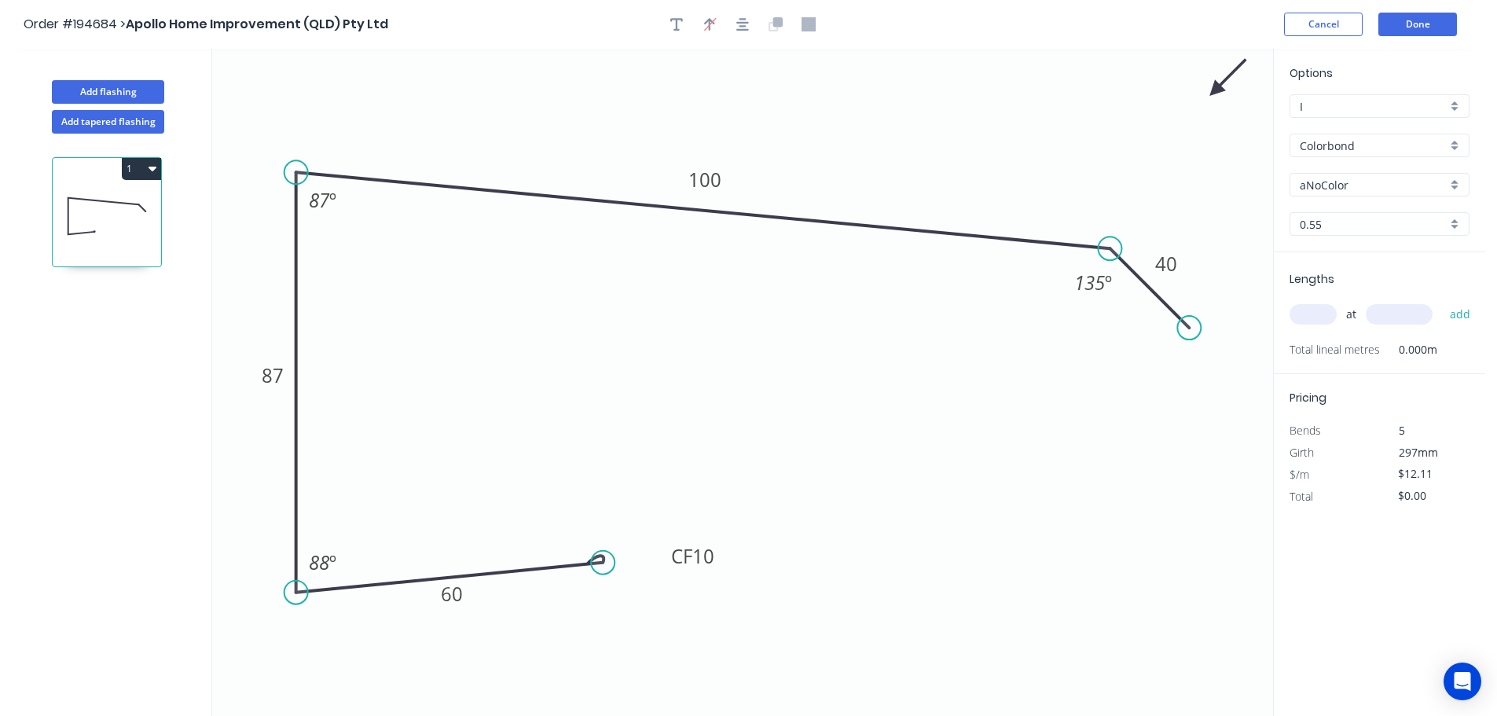
drag, startPoint x: 1194, startPoint y: 123, endPoint x: 1228, endPoint y: 94, distance: 44.7
click at [1217, 90] on icon at bounding box center [1228, 78] width 46 height 46
click at [1331, 187] on input "aNoColor" at bounding box center [1373, 185] width 147 height 17
click at [1354, 316] on div "Night Sky" at bounding box center [1379, 313] width 178 height 28
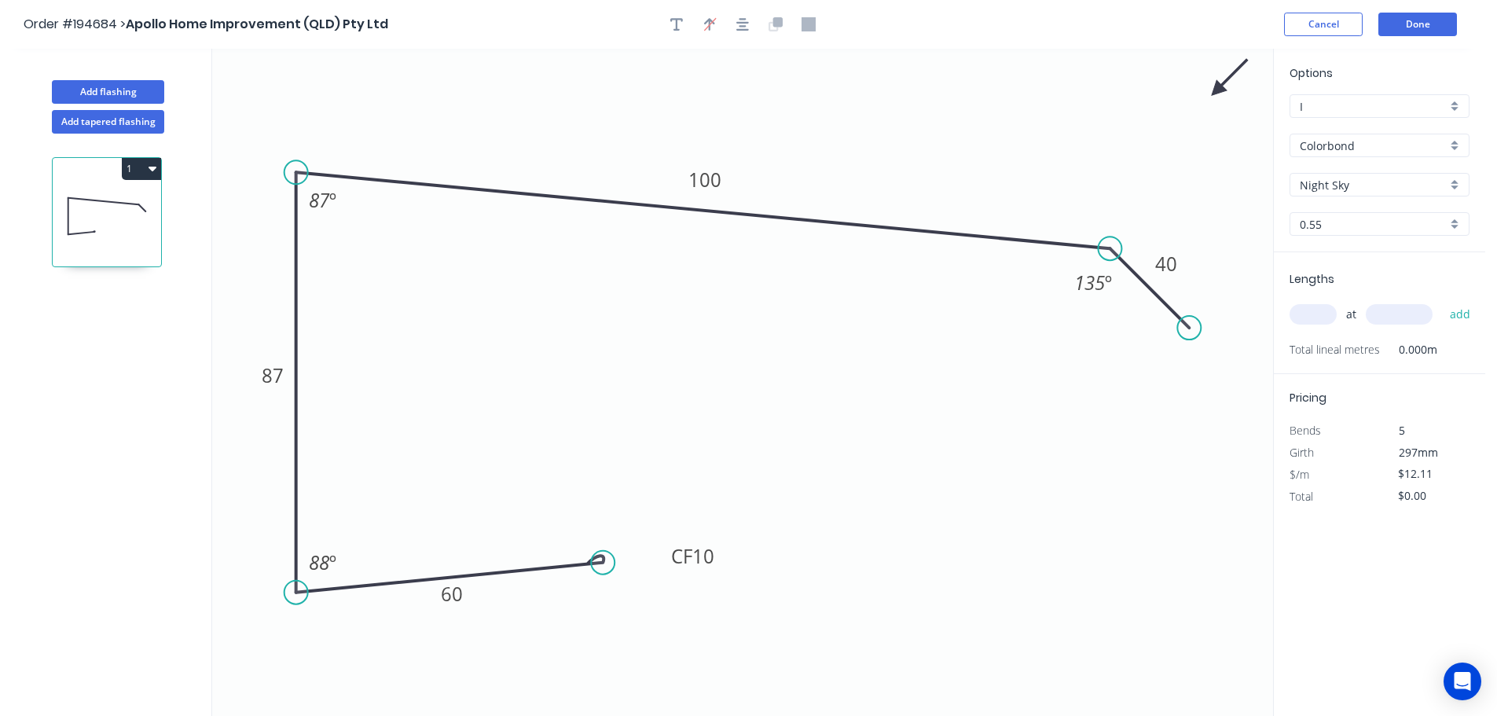
click at [1300, 318] on input "text" at bounding box center [1312, 314] width 47 height 20
click at [1442, 301] on button "add" at bounding box center [1460, 314] width 37 height 27
click at [142, 172] on button "1" at bounding box center [141, 169] width 39 height 22
click at [138, 217] on div "Duplicate" at bounding box center [86, 207] width 121 height 23
click at [701, 559] on tspan "10" at bounding box center [703, 556] width 22 height 26
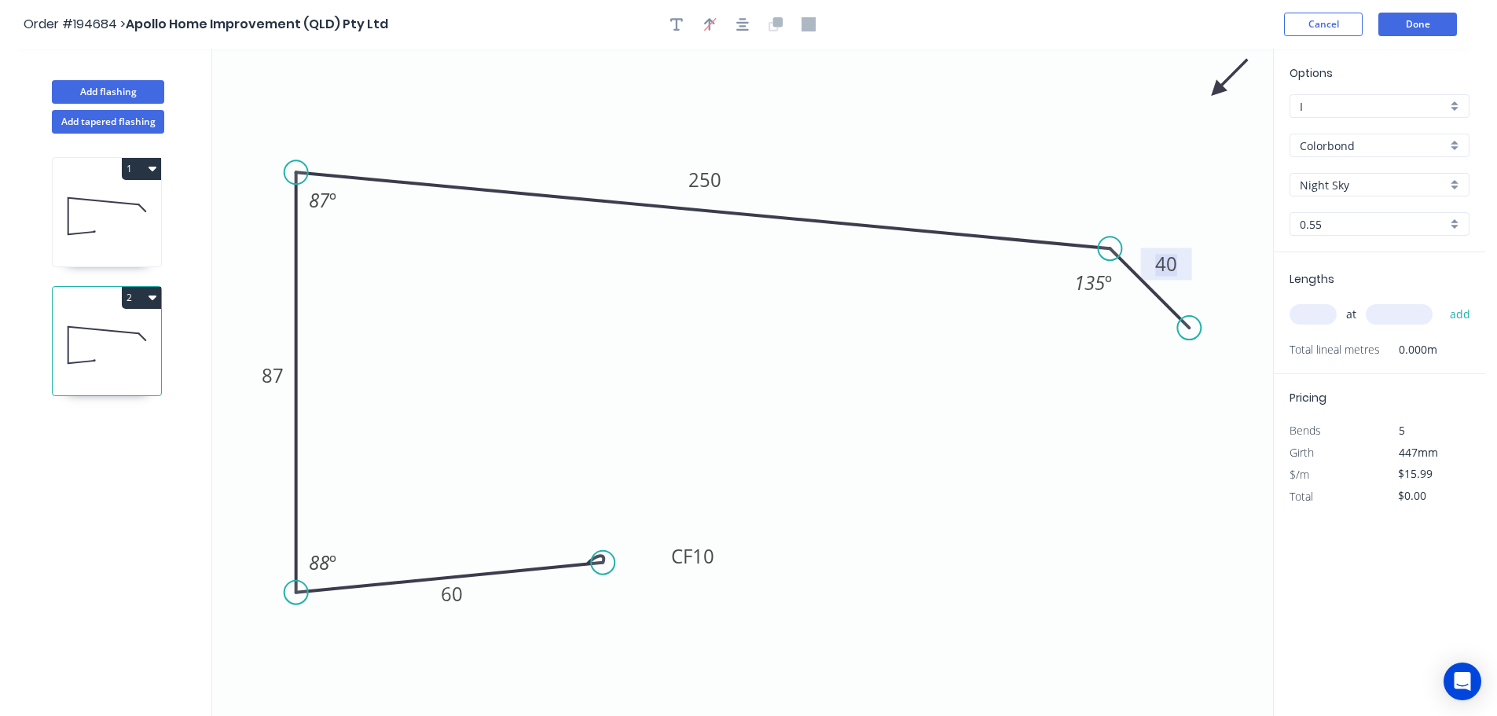
click at [1307, 314] on input "text" at bounding box center [1312, 314] width 47 height 20
click at [1442, 301] on button "add" at bounding box center [1460, 314] width 37 height 27
click at [1401, 5] on header "Order #194684 > Apollo Home Improvement (QLD) Pty Ltd Cancel Done" at bounding box center [742, 24] width 1485 height 49
click at [1408, 25] on button "Done" at bounding box center [1417, 25] width 79 height 24
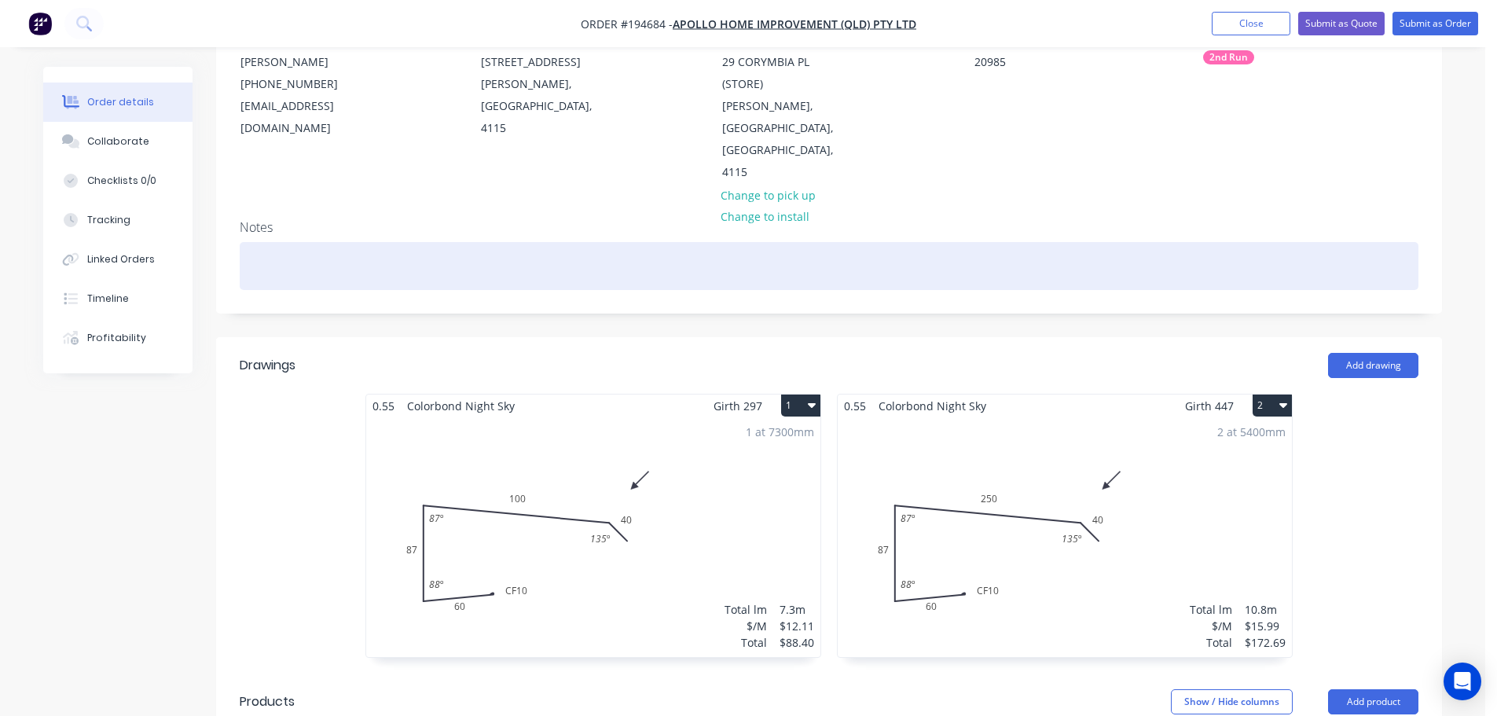
scroll to position [236, 0]
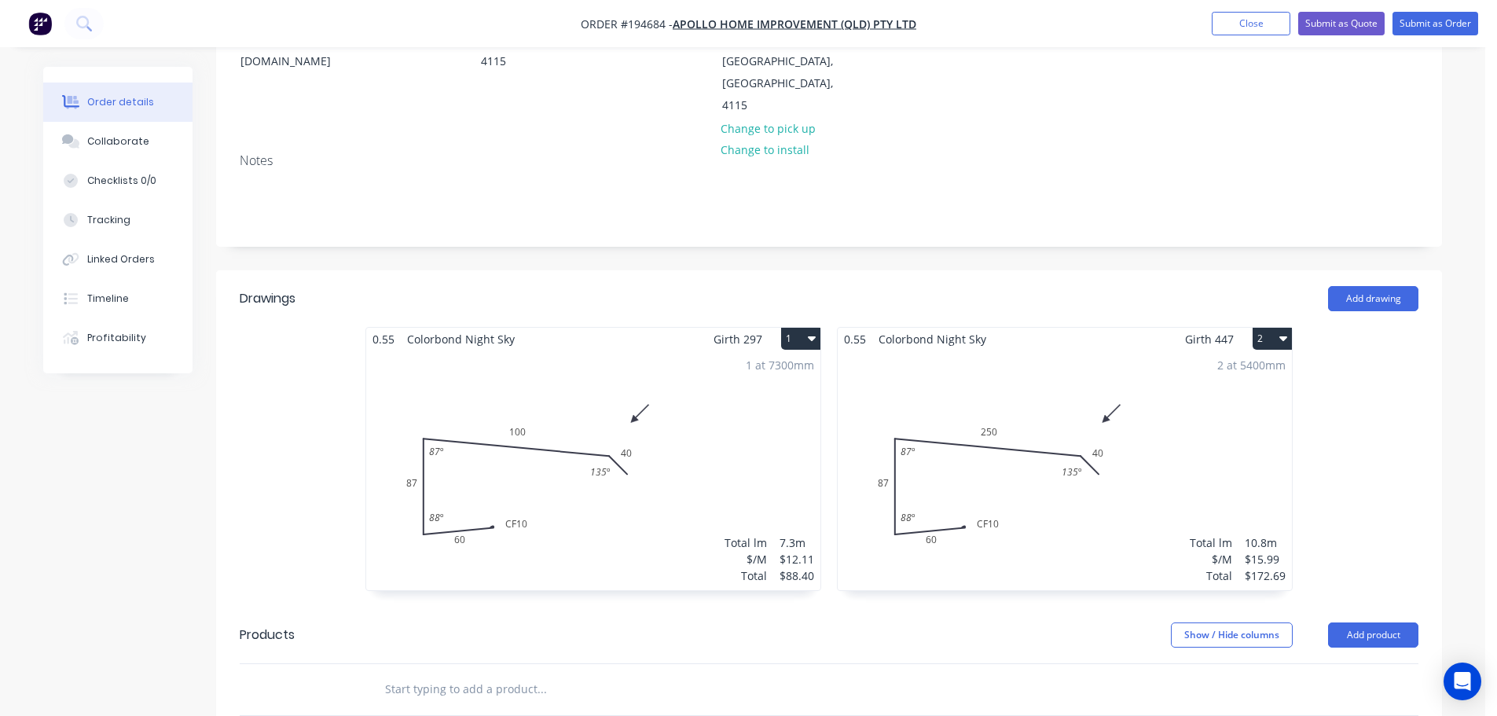
click at [1102, 479] on div "2 at 5400mm Total lm $/M Total 10.8m $15.99 $172.69" at bounding box center [1065, 470] width 454 height 240
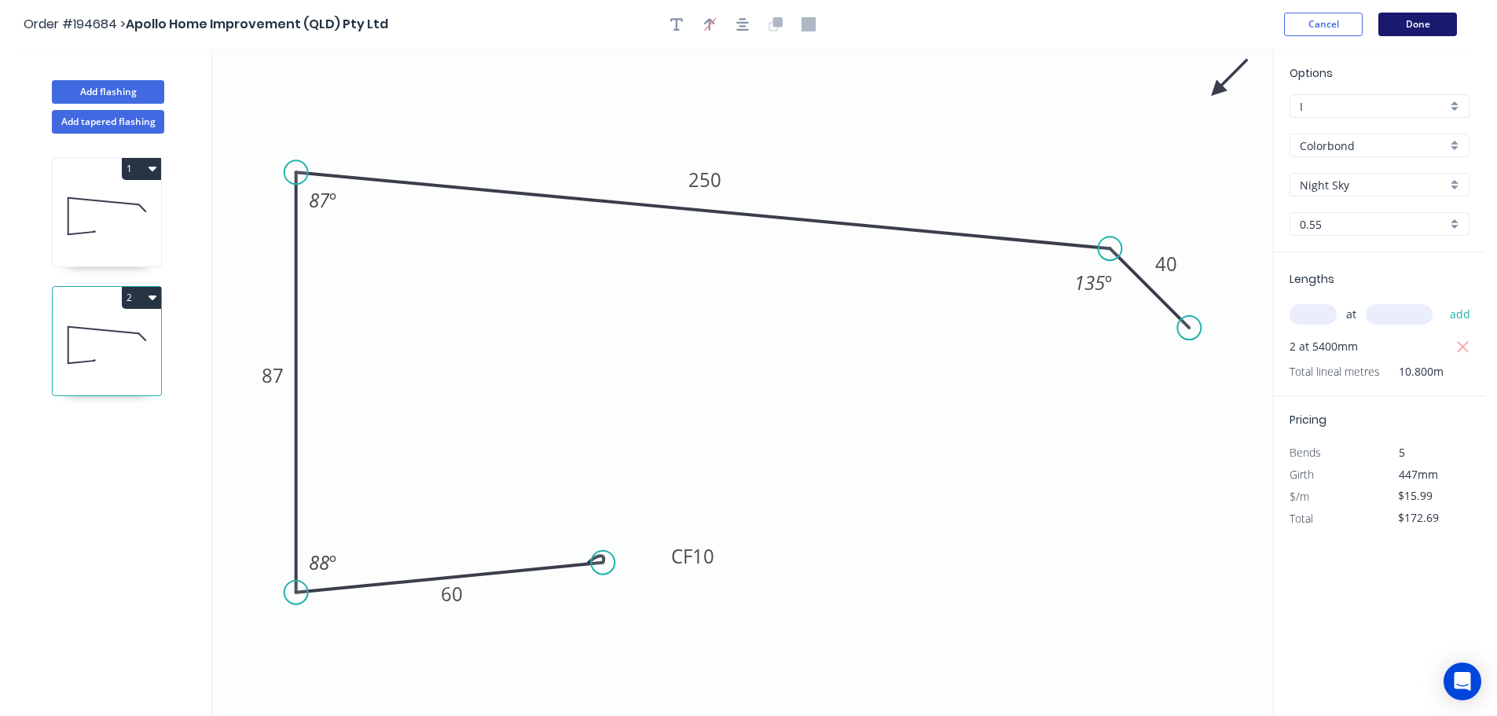
click at [1422, 20] on button "Done" at bounding box center [1417, 25] width 79 height 24
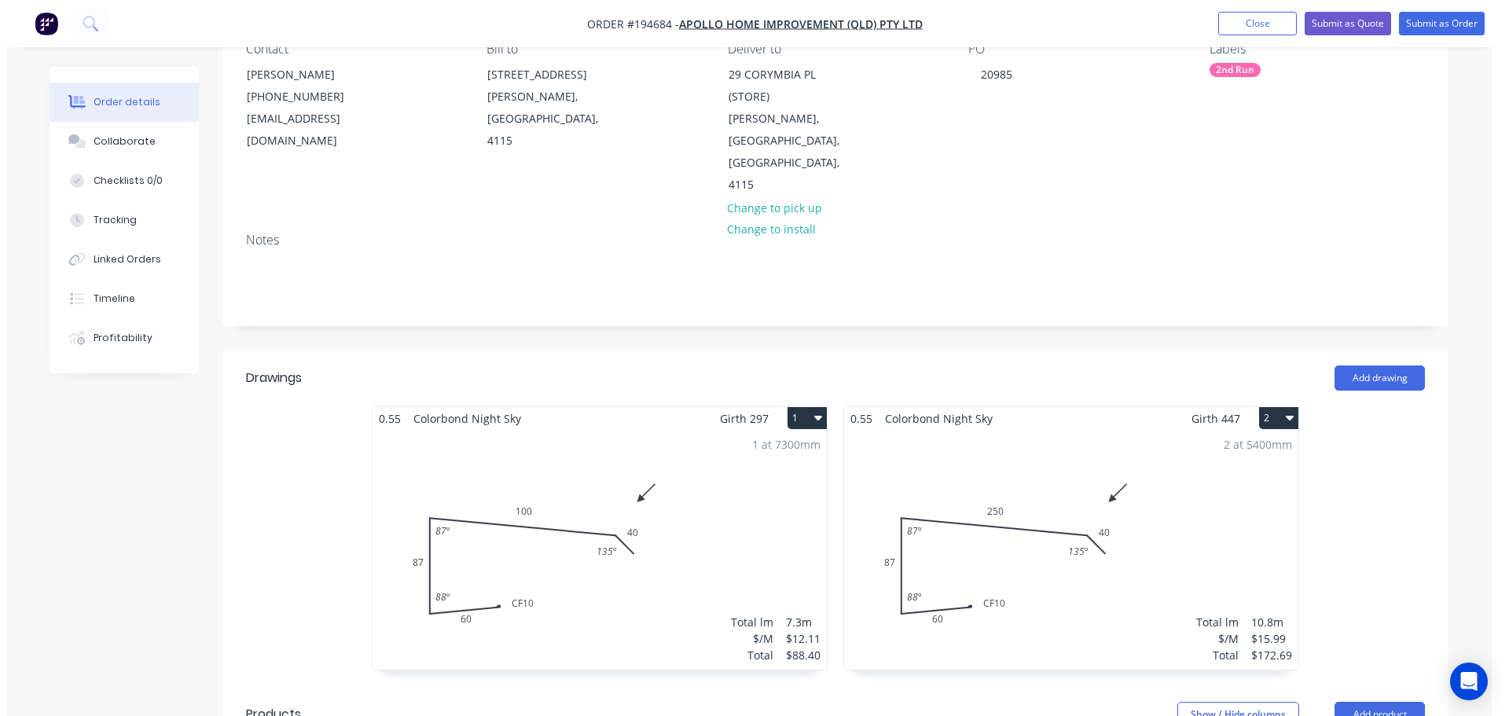
scroll to position [157, 0]
click at [1449, 10] on nav "Order #194684 - Apollo Home Improvement (QLD) Pty Ltd Add product Close Submit …" at bounding box center [748, 23] width 1497 height 47
click at [1446, 17] on button "Submit as Order" at bounding box center [1435, 24] width 86 height 24
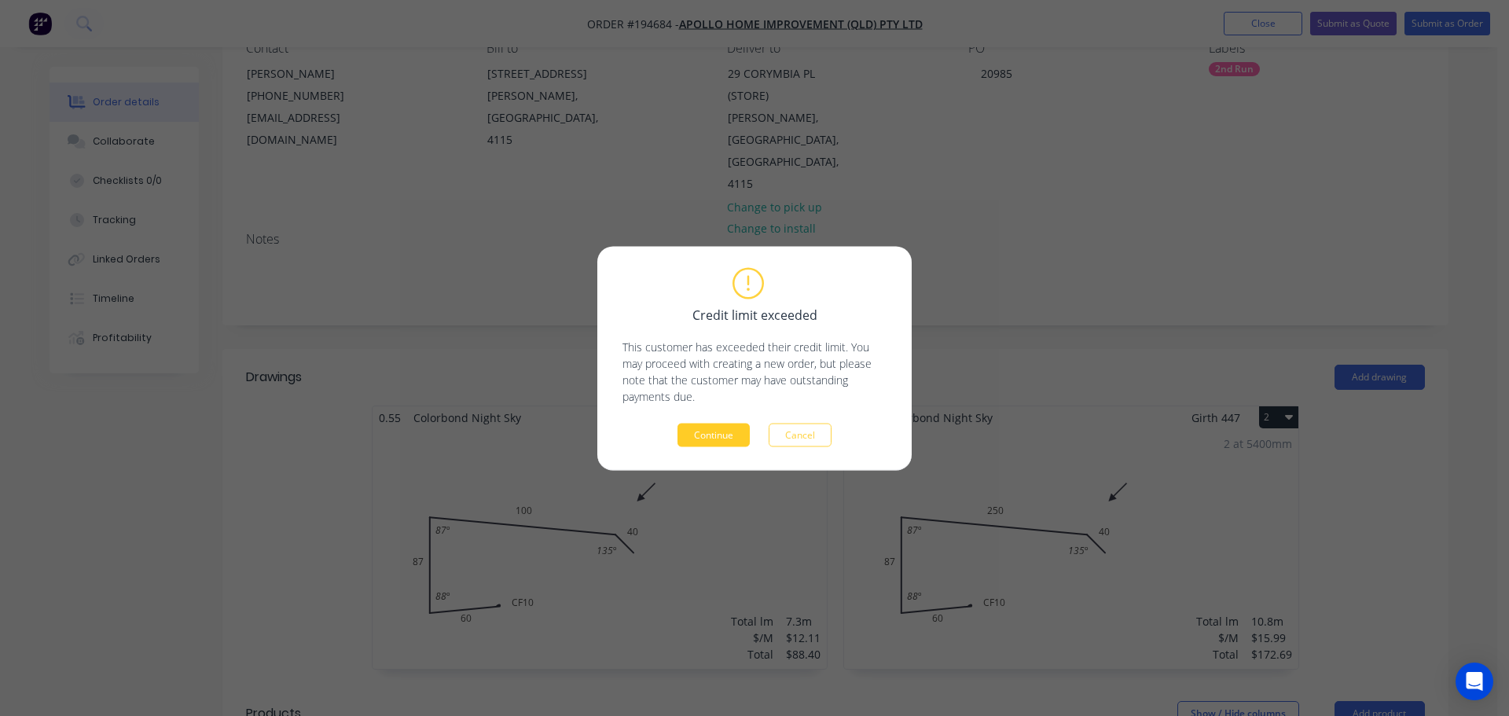
click at [724, 433] on button "Continue" at bounding box center [713, 435] width 72 height 24
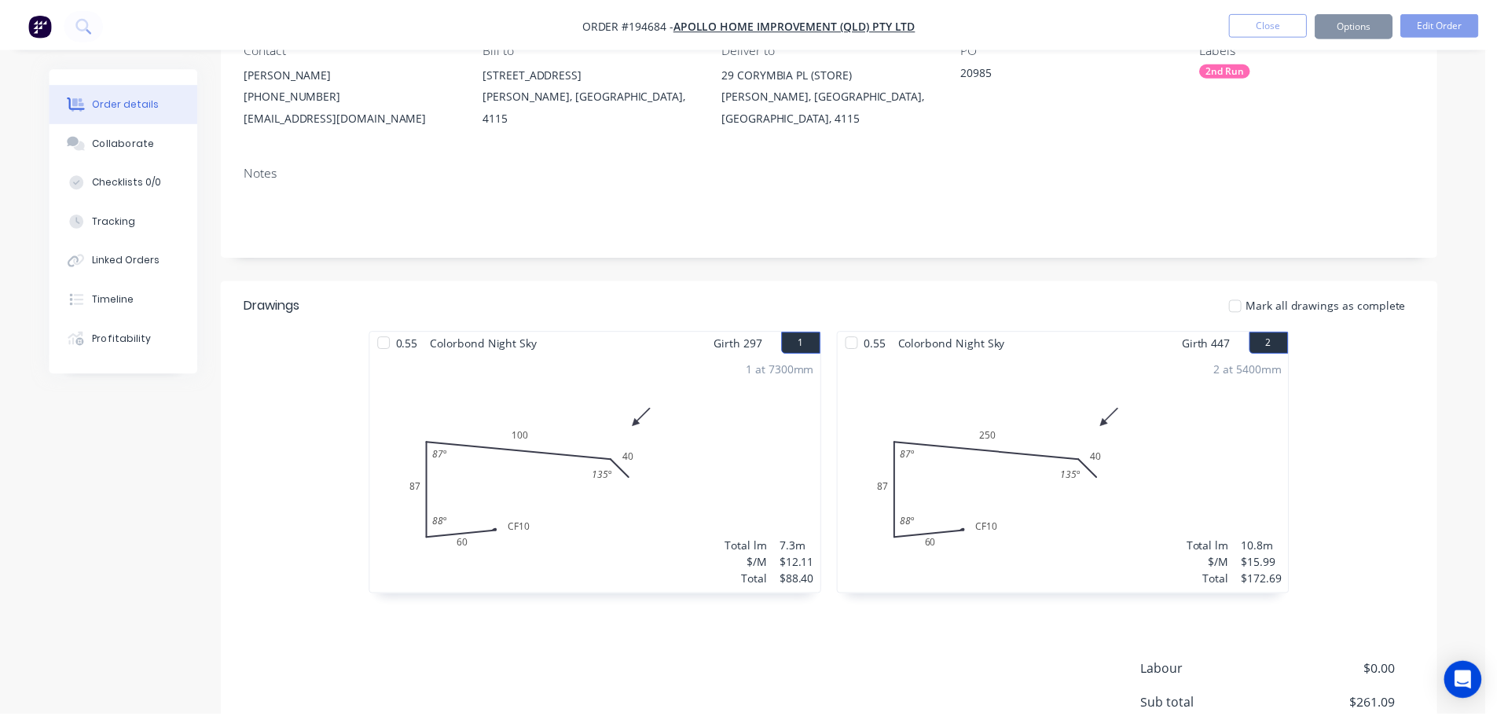
scroll to position [156, 0]
click at [1346, 25] on button "Options" at bounding box center [1352, 23] width 79 height 25
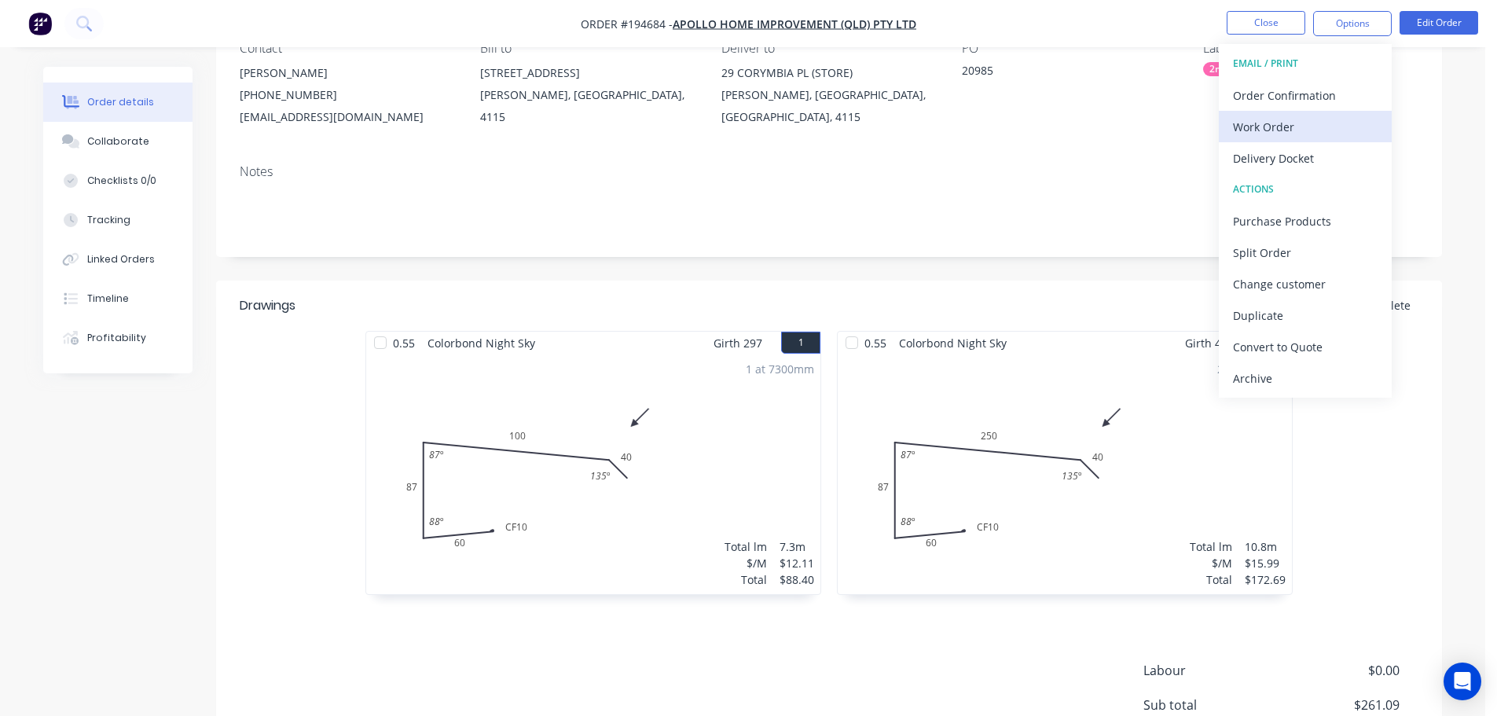
click at [1339, 135] on div "Work Order" at bounding box center [1305, 127] width 145 height 23
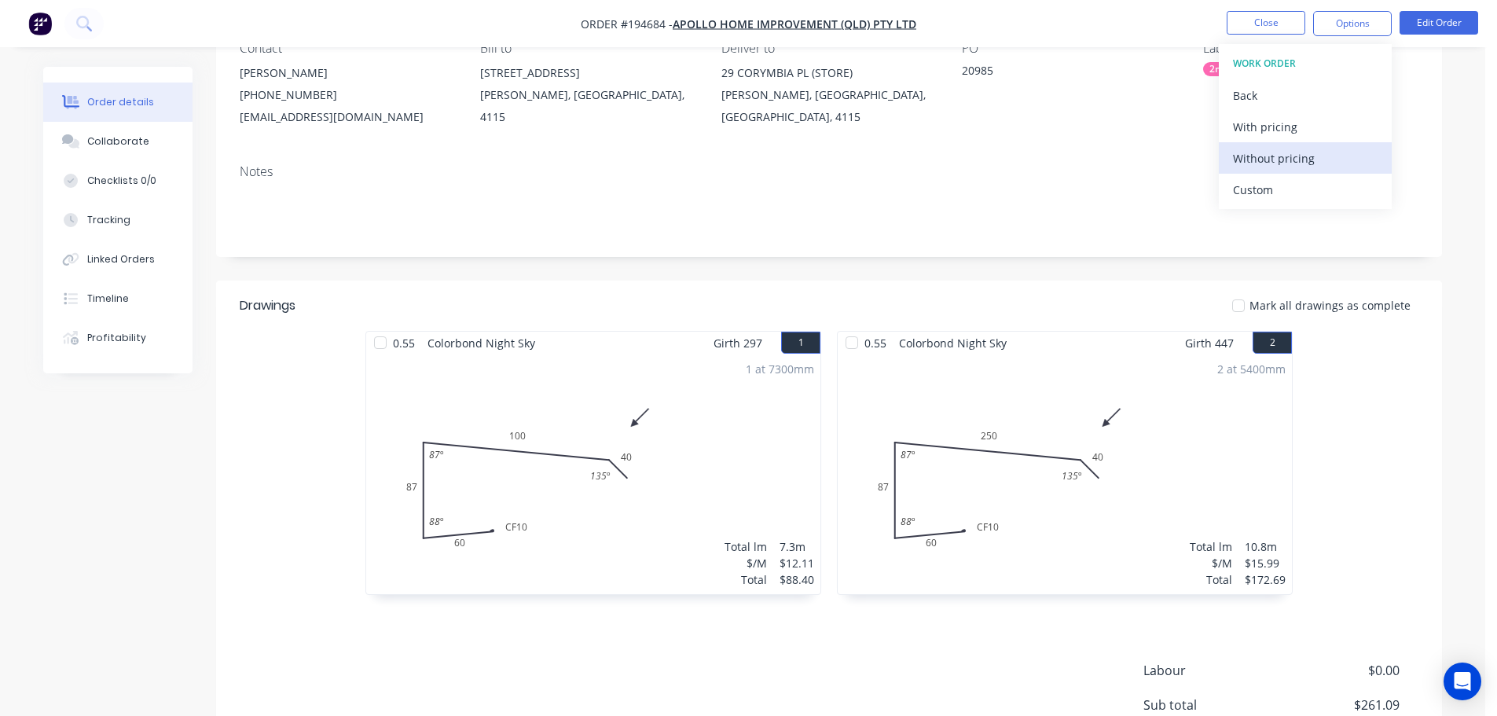
click at [1320, 173] on button "Without pricing" at bounding box center [1305, 157] width 173 height 31
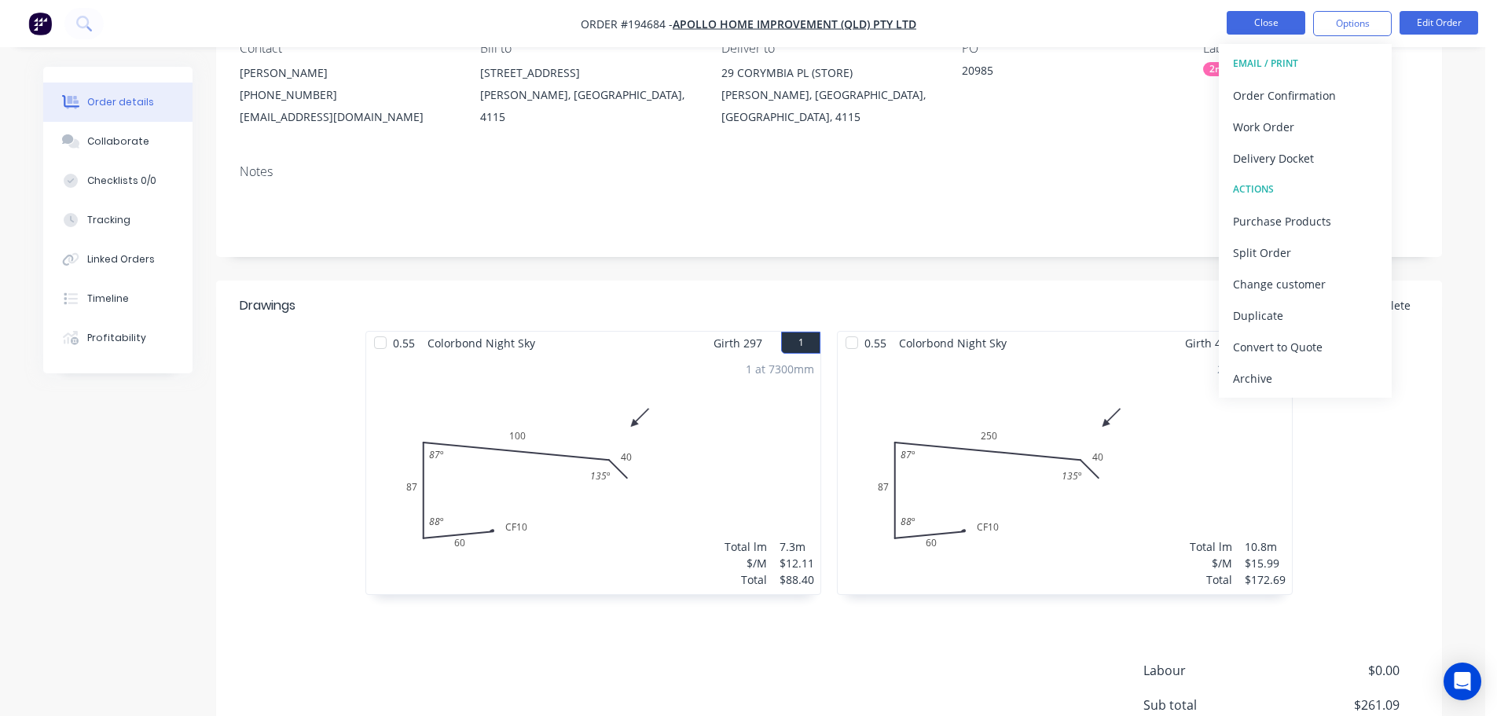
click at [1265, 28] on button "Close" at bounding box center [1266, 23] width 79 height 24
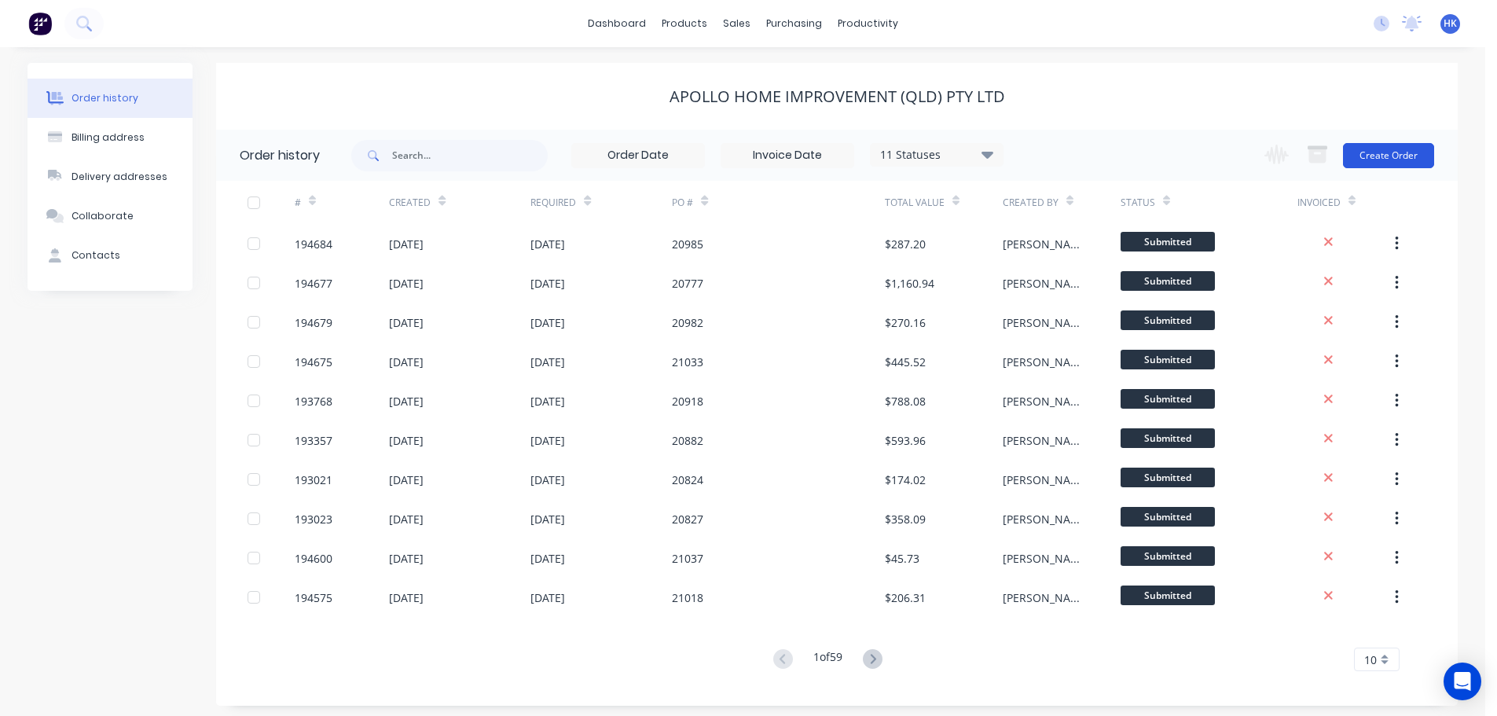
click at [1387, 158] on button "Create Order" at bounding box center [1388, 155] width 91 height 25
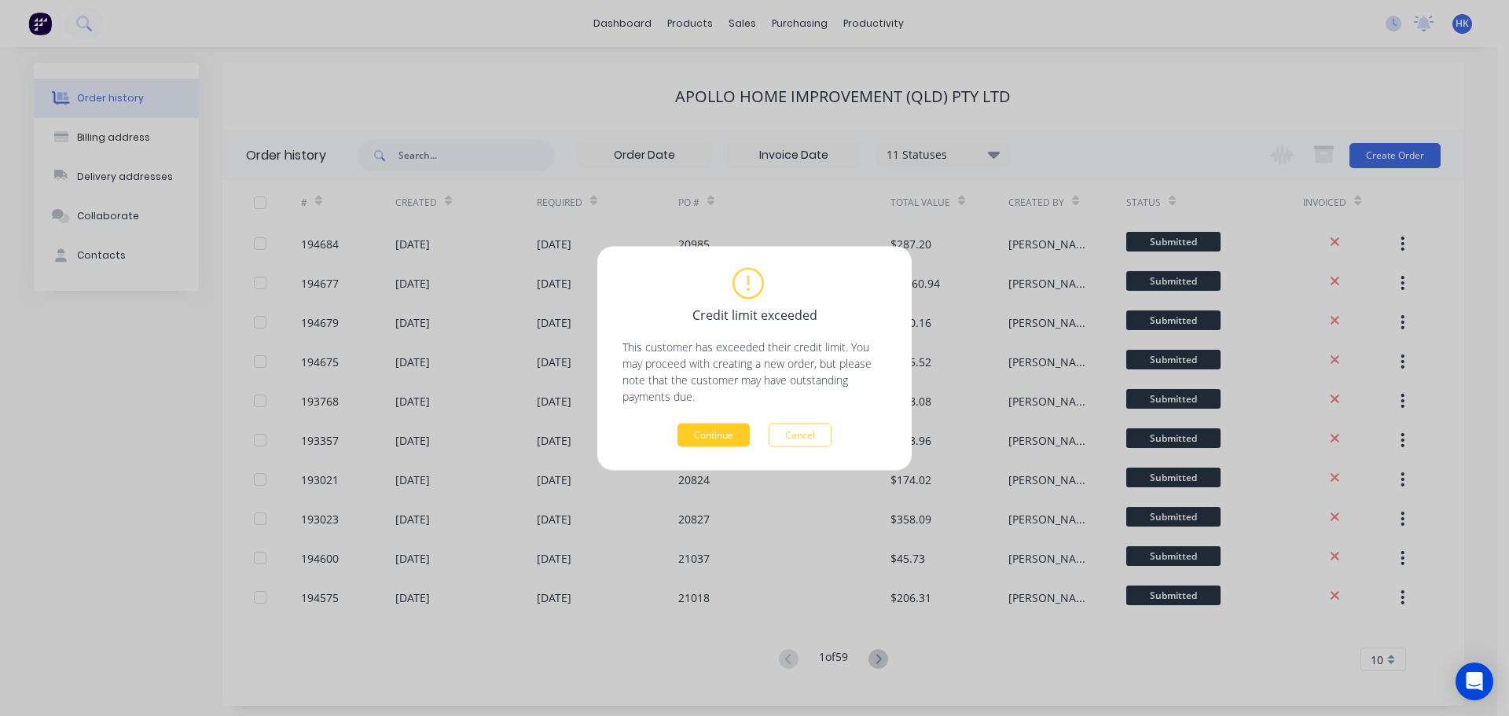
click at [712, 435] on button "Continue" at bounding box center [713, 435] width 72 height 24
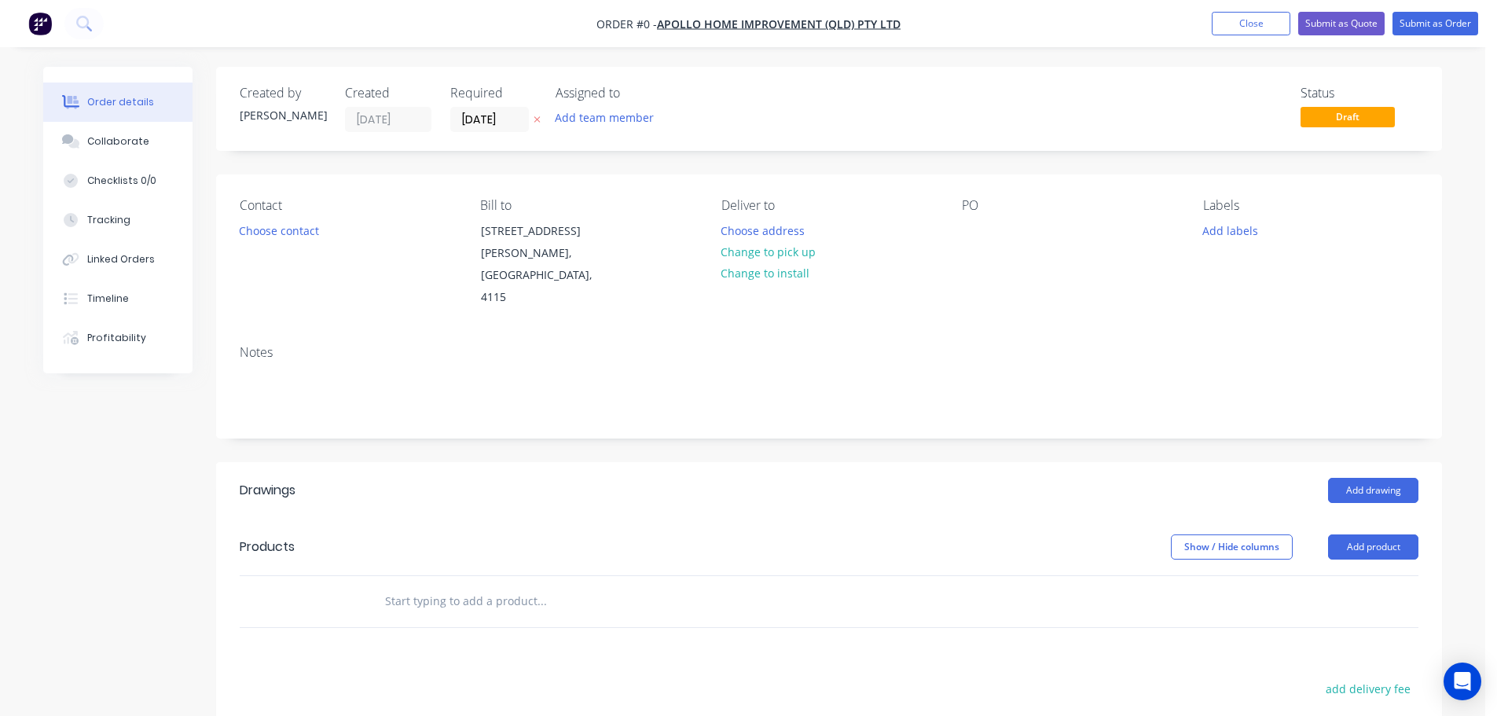
click at [470, 107] on label "[DATE]" at bounding box center [489, 119] width 79 height 25
click at [470, 108] on input "[DATE]" at bounding box center [489, 120] width 77 height 24
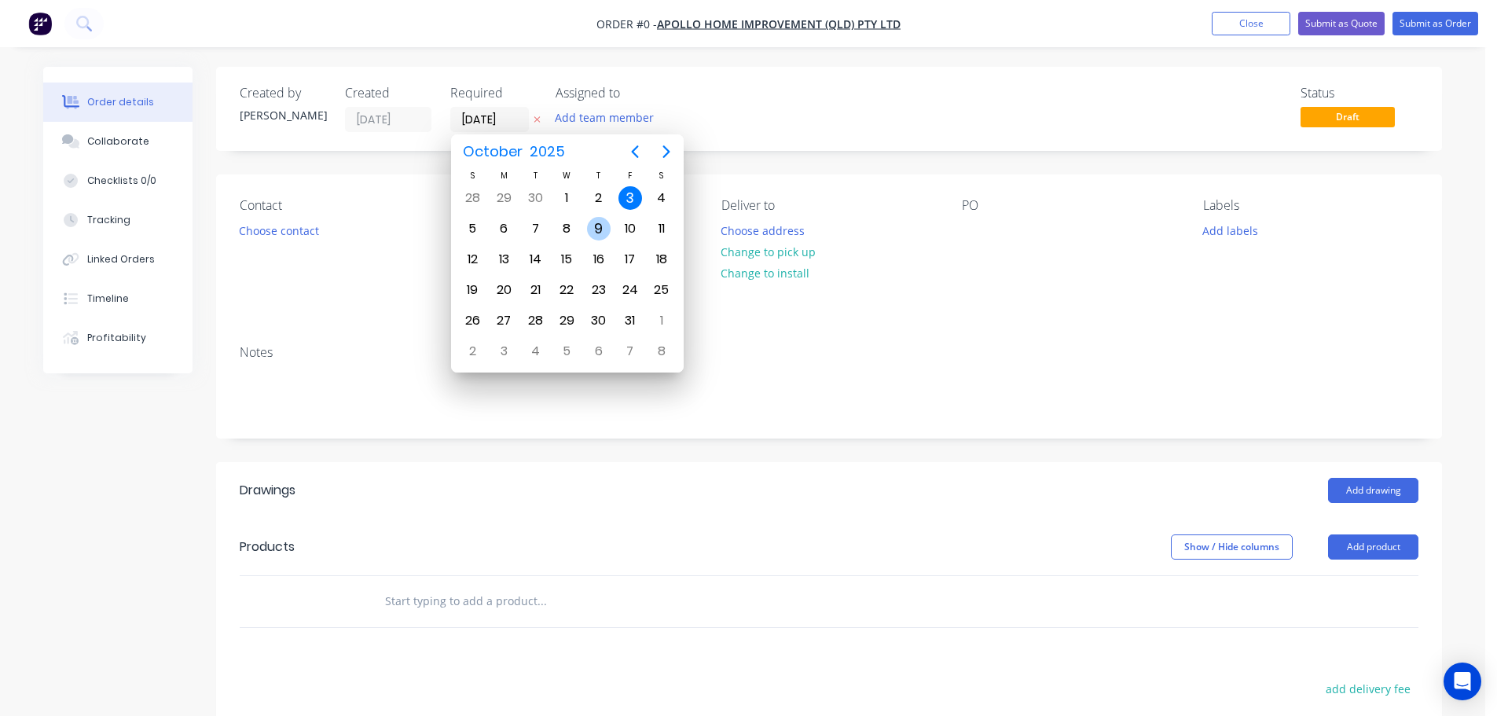
click at [596, 224] on div "9" at bounding box center [599, 229] width 24 height 24
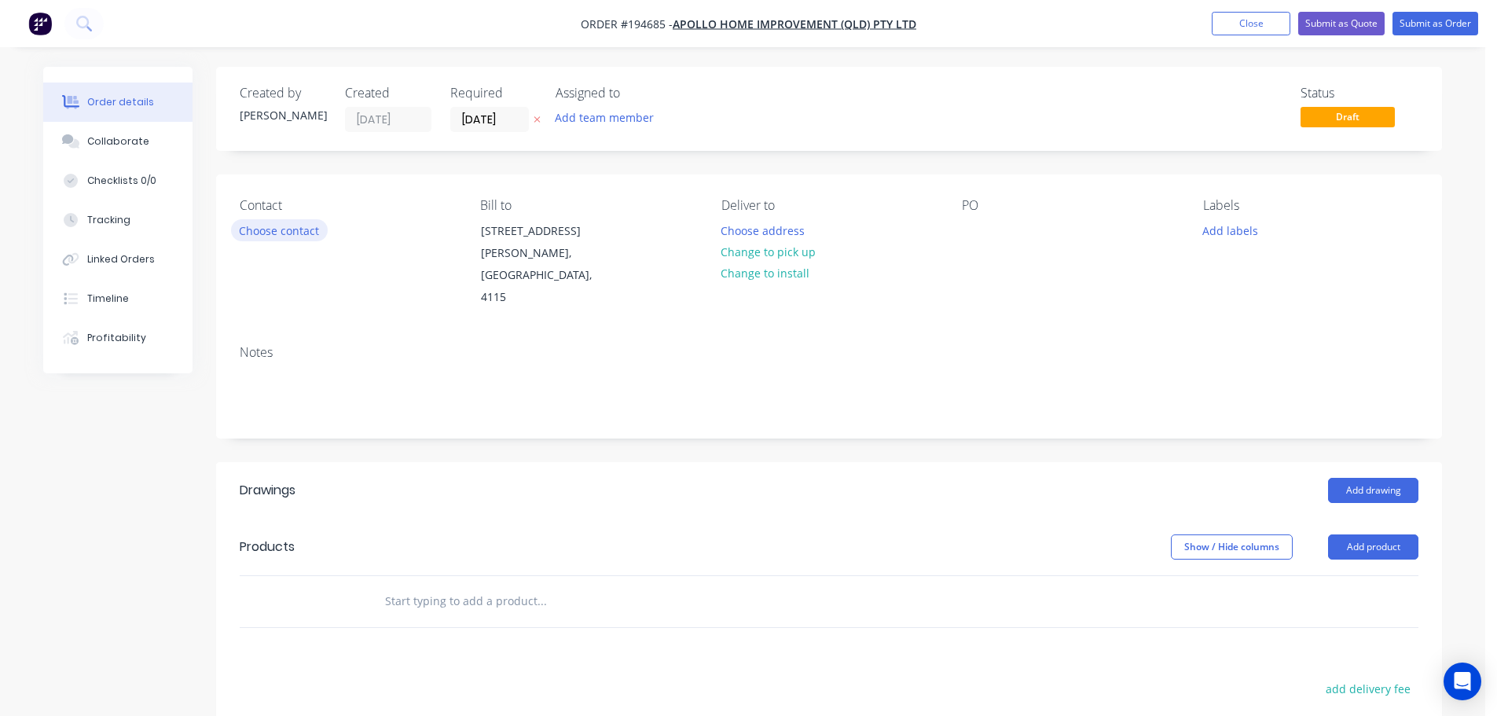
click at [273, 234] on button "Choose contact" at bounding box center [279, 229] width 97 height 21
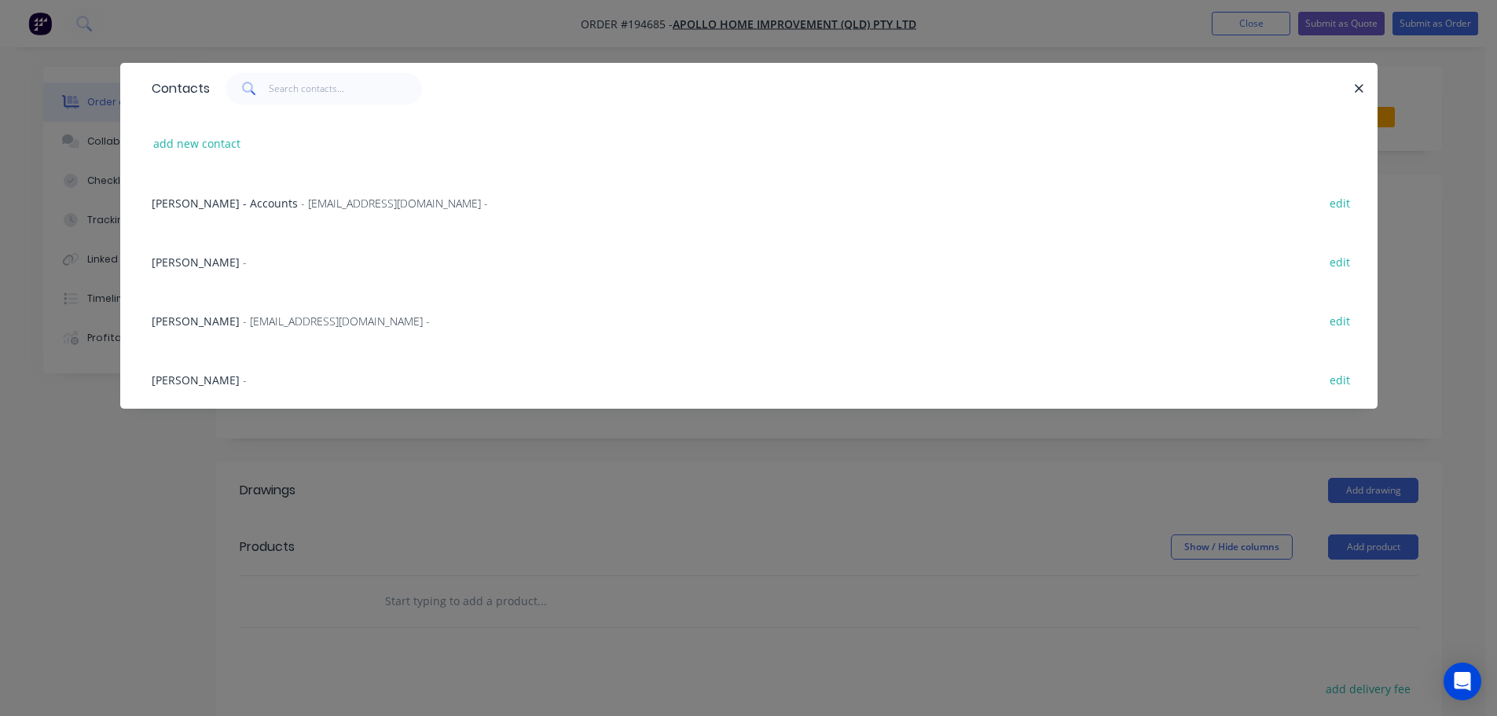
click at [277, 309] on div "Marie Defty - maried@apollopatios.com.au - edit" at bounding box center [749, 320] width 1210 height 59
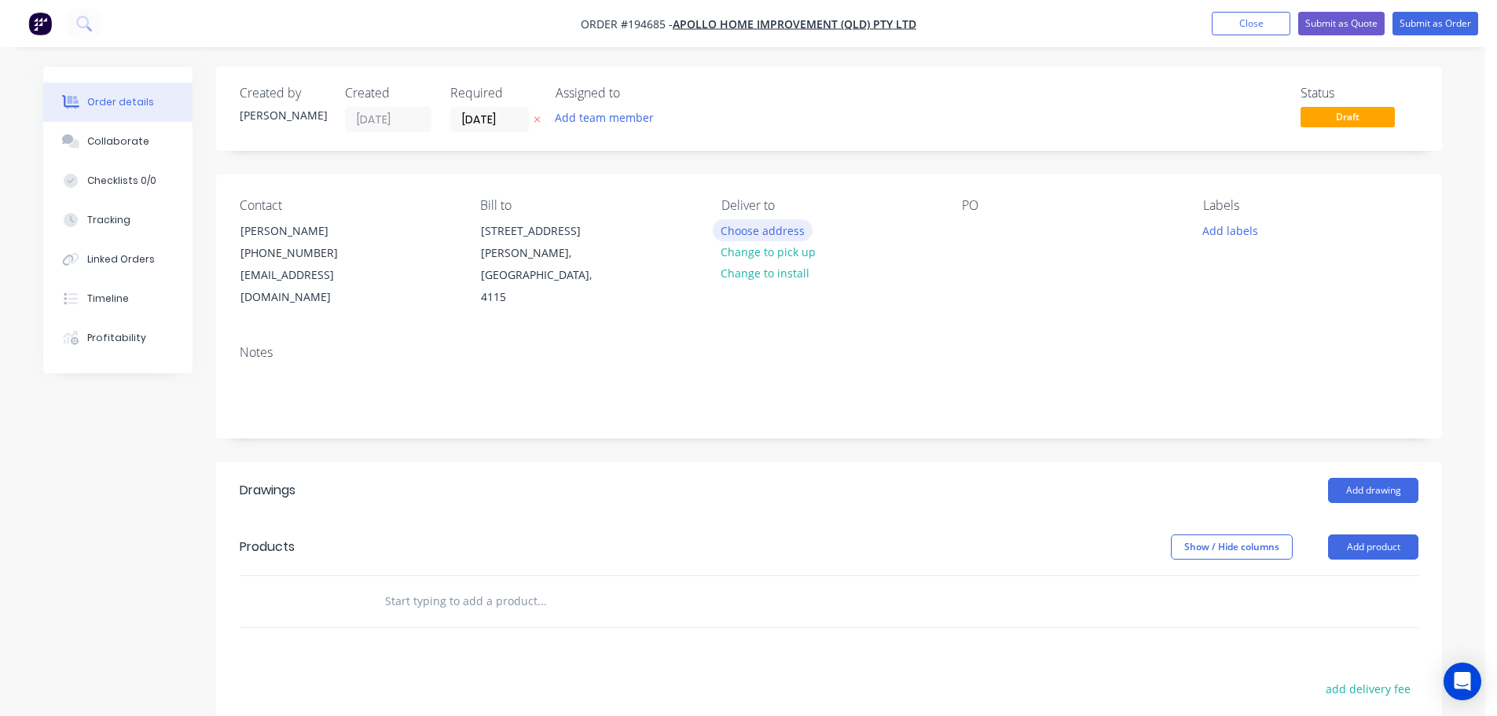
click at [797, 228] on button "Choose address" at bounding box center [763, 229] width 101 height 21
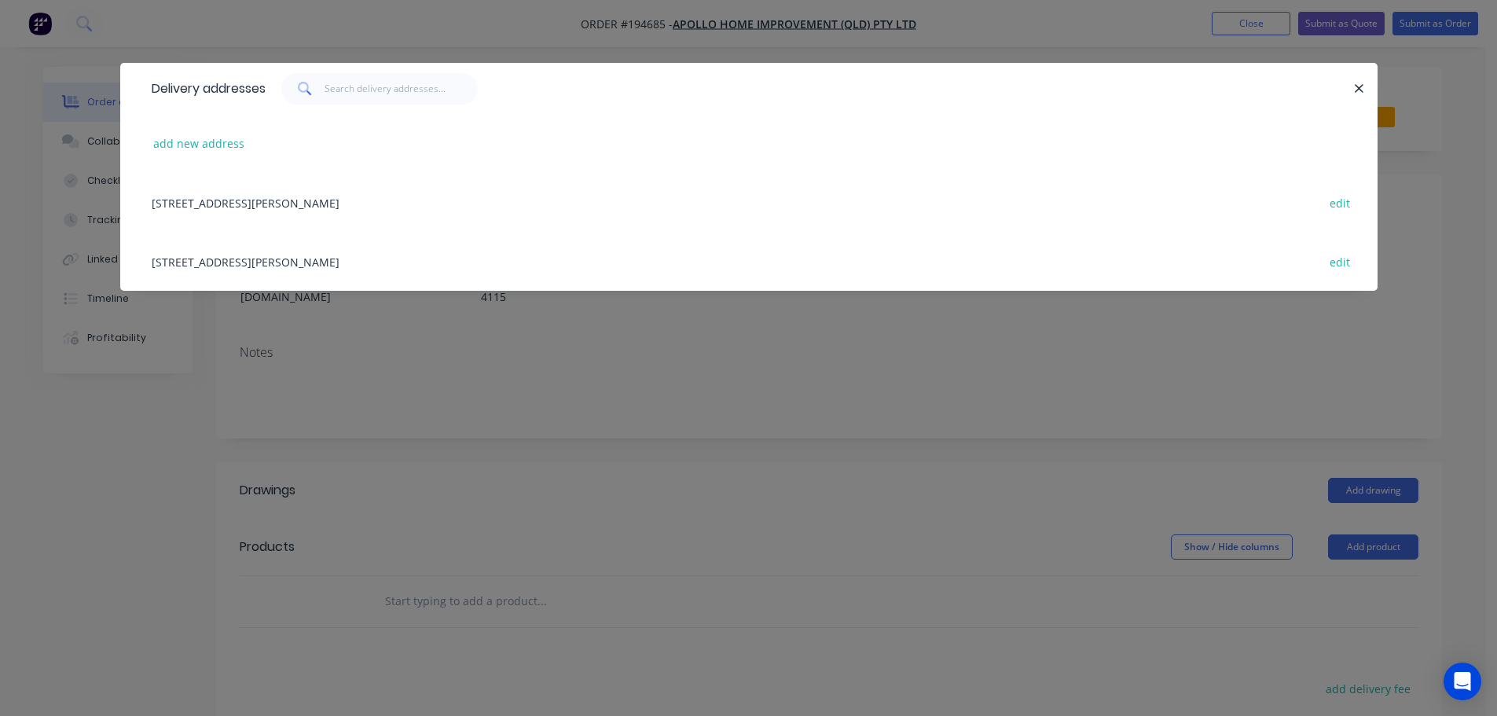
click at [331, 262] on div "29 CORYMBIA PL, (STORE), PARKINSON, Queensland, Australia, 4115 edit" at bounding box center [749, 261] width 1210 height 59
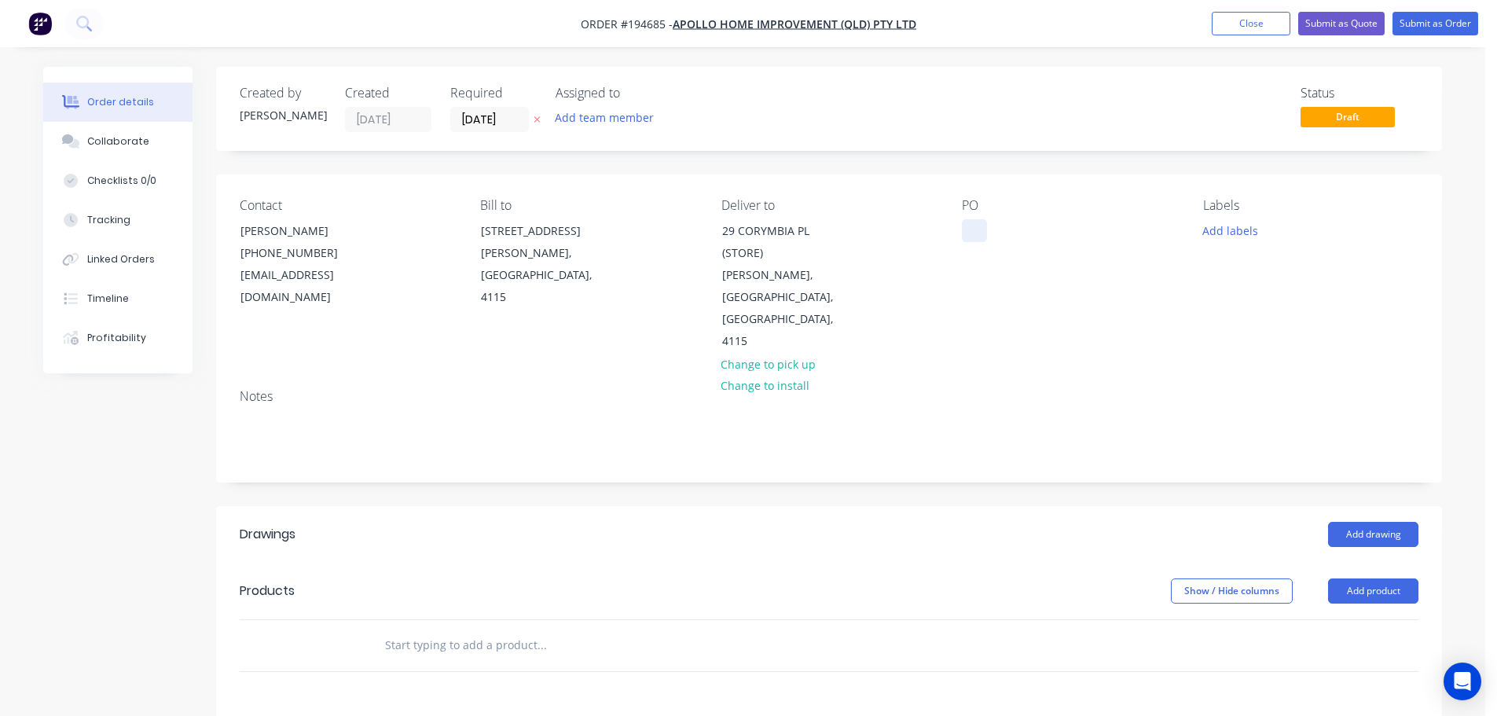
click at [980, 235] on div at bounding box center [974, 230] width 25 height 23
click at [1220, 219] on button "Add labels" at bounding box center [1230, 229] width 72 height 21
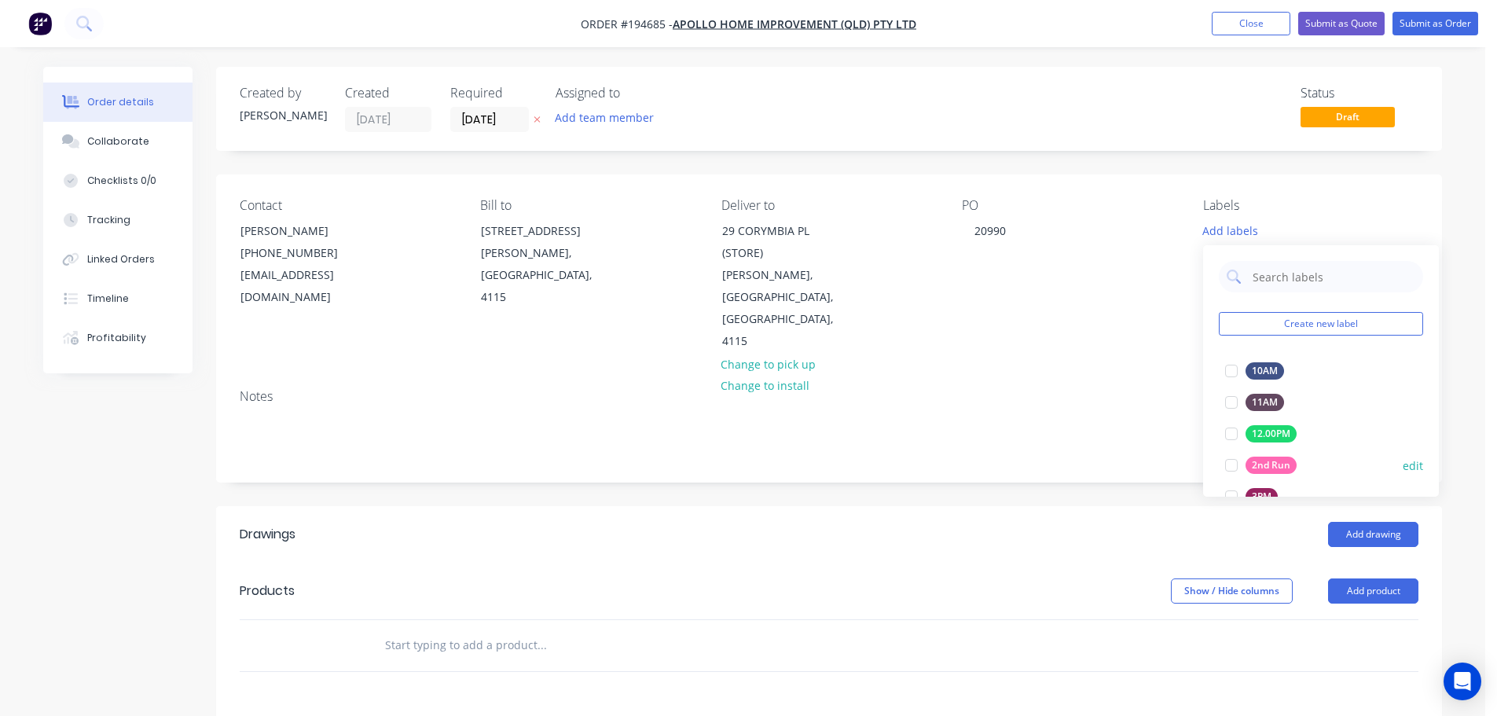
click at [1231, 465] on div at bounding box center [1231, 464] width 31 height 31
click at [1098, 563] on header "Products Show / Hide columns Add product" at bounding box center [829, 591] width 1226 height 57
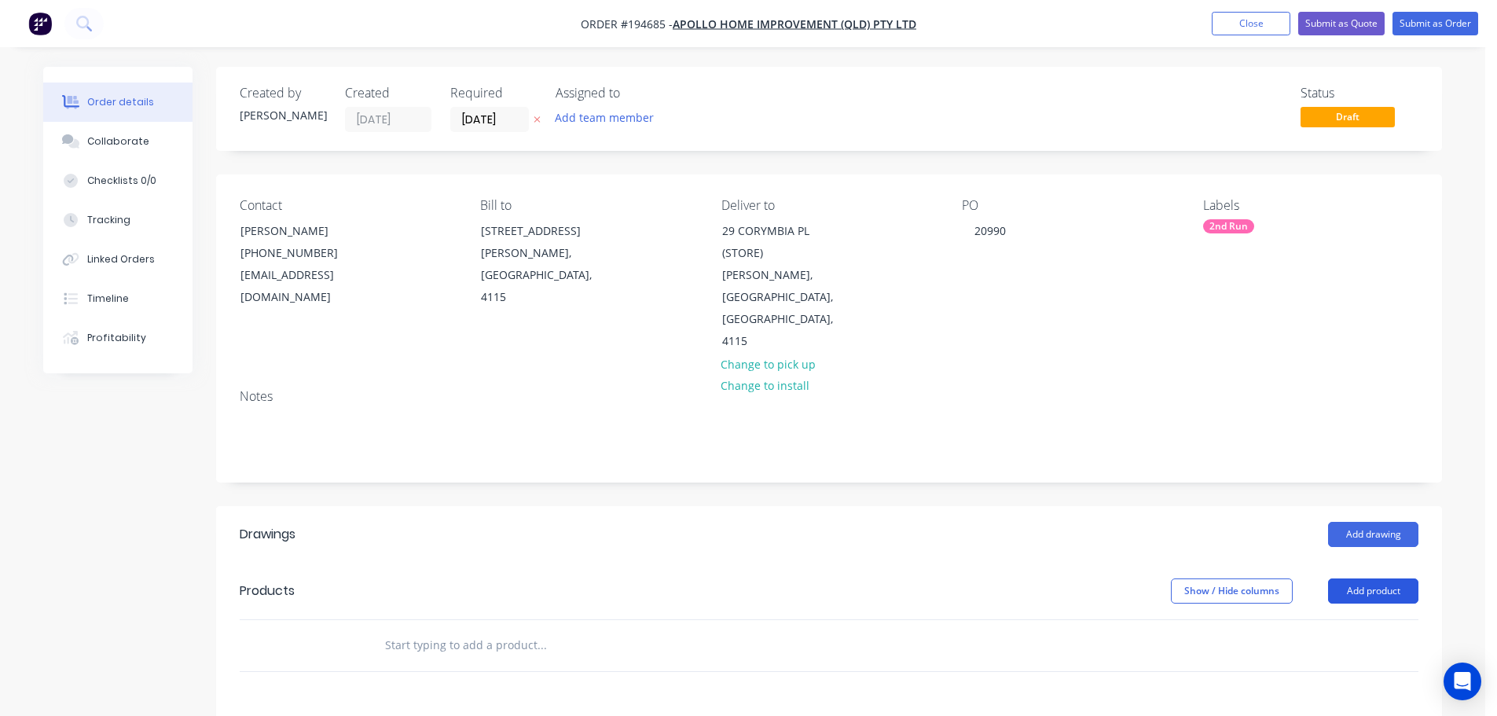
click at [1348, 578] on button "Add product" at bounding box center [1373, 590] width 90 height 25
click at [1347, 619] on div "Product catalogue" at bounding box center [1343, 630] width 121 height 23
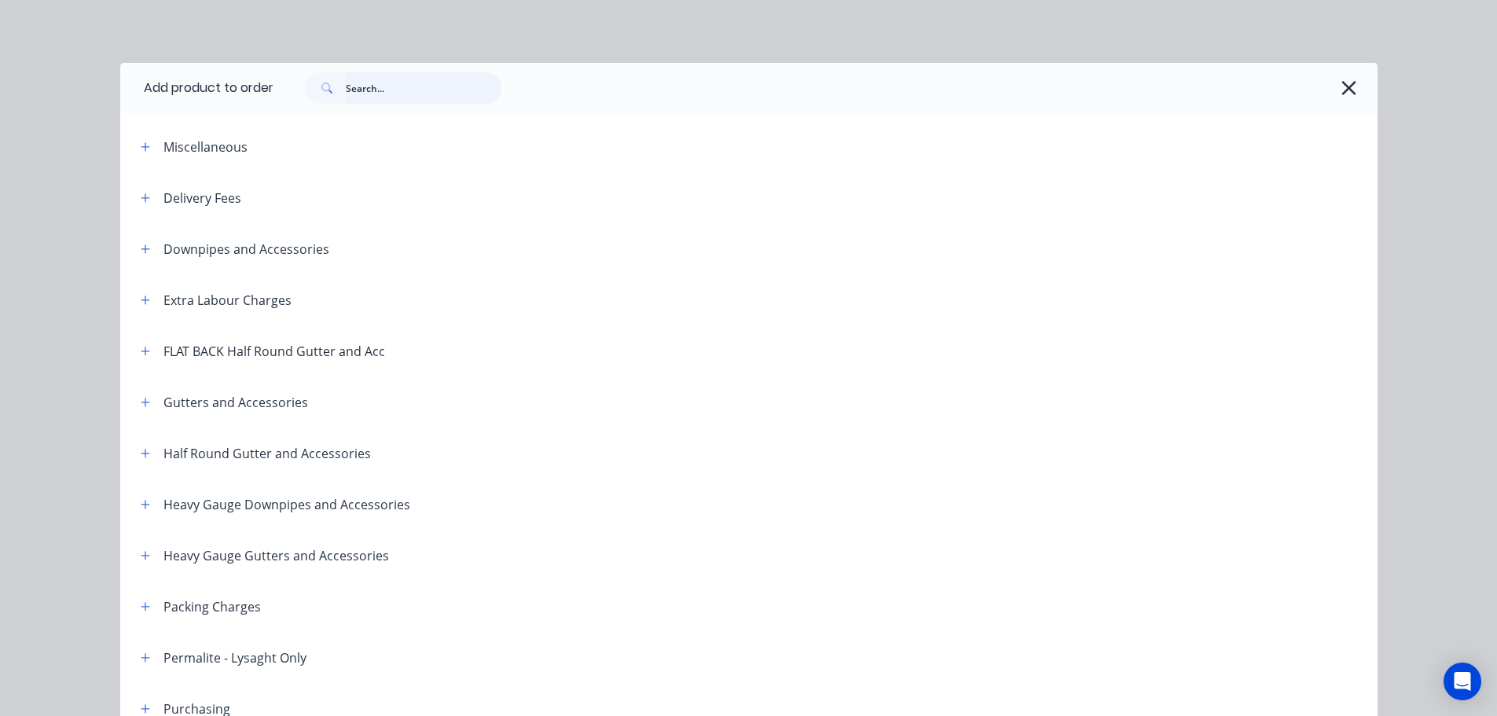
click at [347, 94] on input "text" at bounding box center [424, 87] width 156 height 31
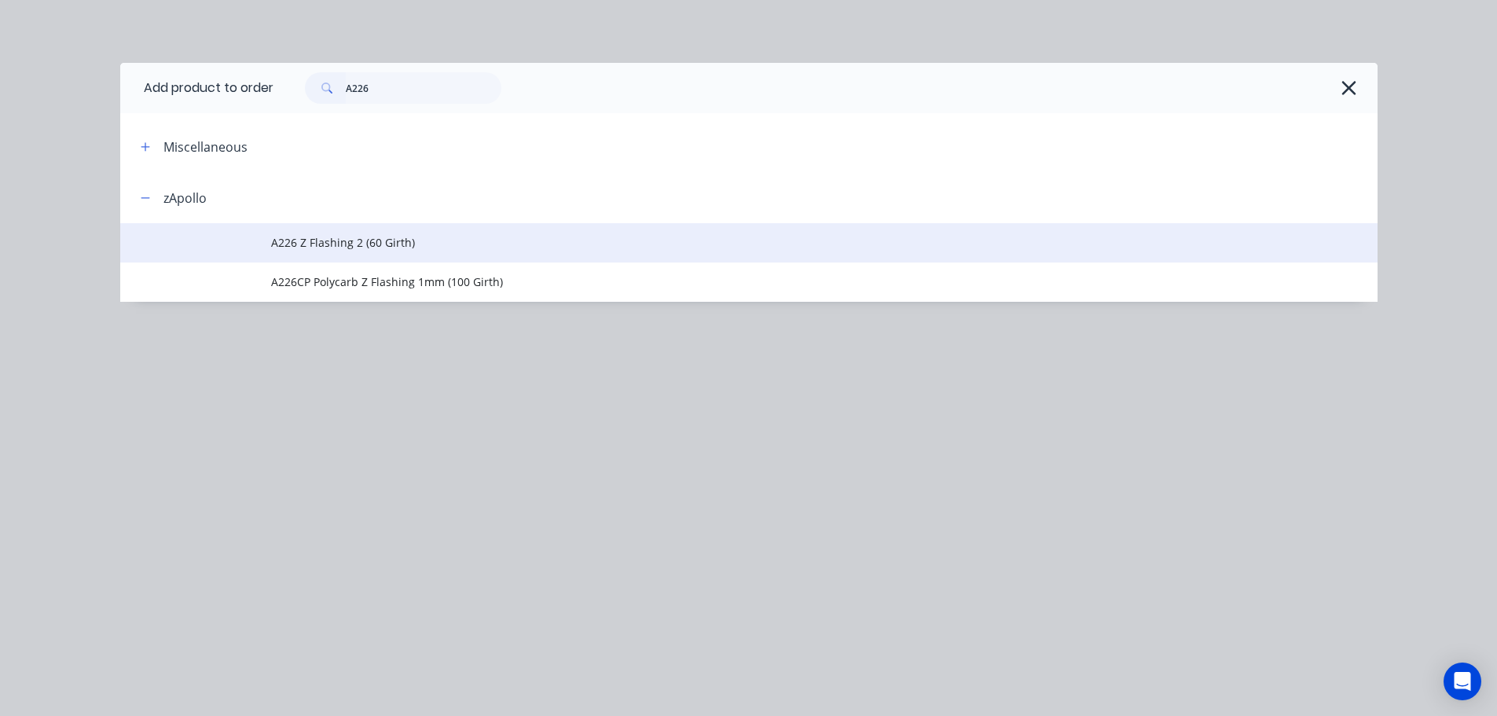
click at [421, 241] on span "A226 Z Flashing 2 (60 Girth)" at bounding box center [713, 242] width 885 height 17
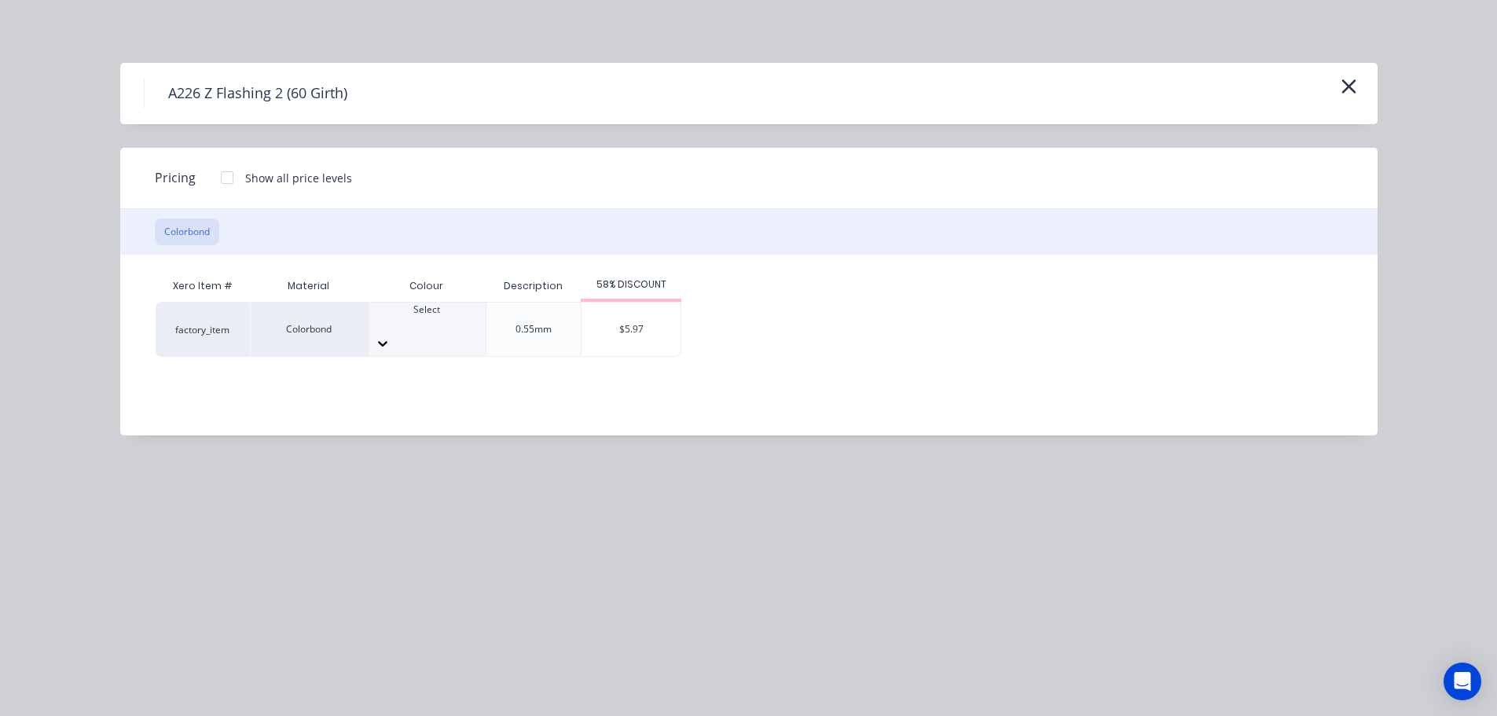
click at [391, 336] on icon at bounding box center [383, 344] width 16 height 16
click at [633, 329] on div "$5.97" at bounding box center [630, 329] width 99 height 53
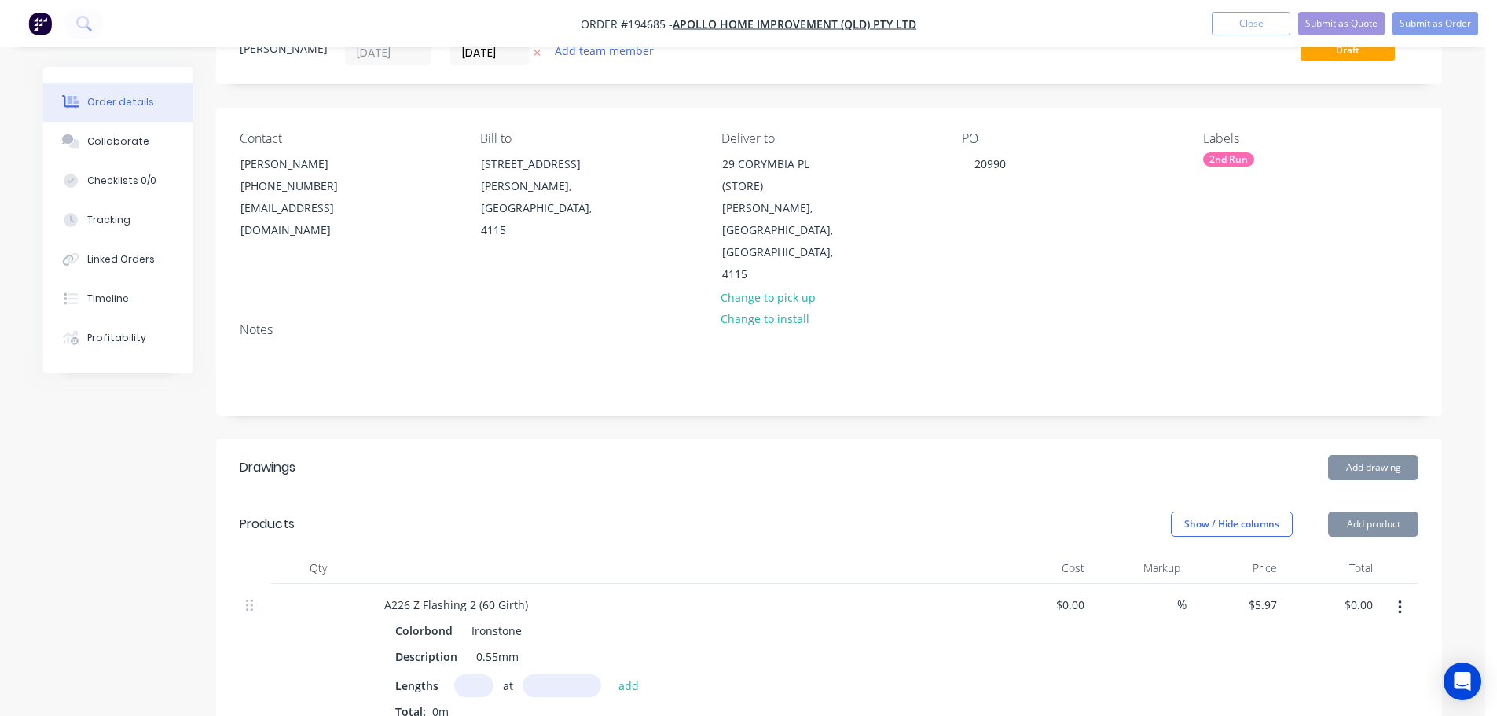
scroll to position [157, 0]
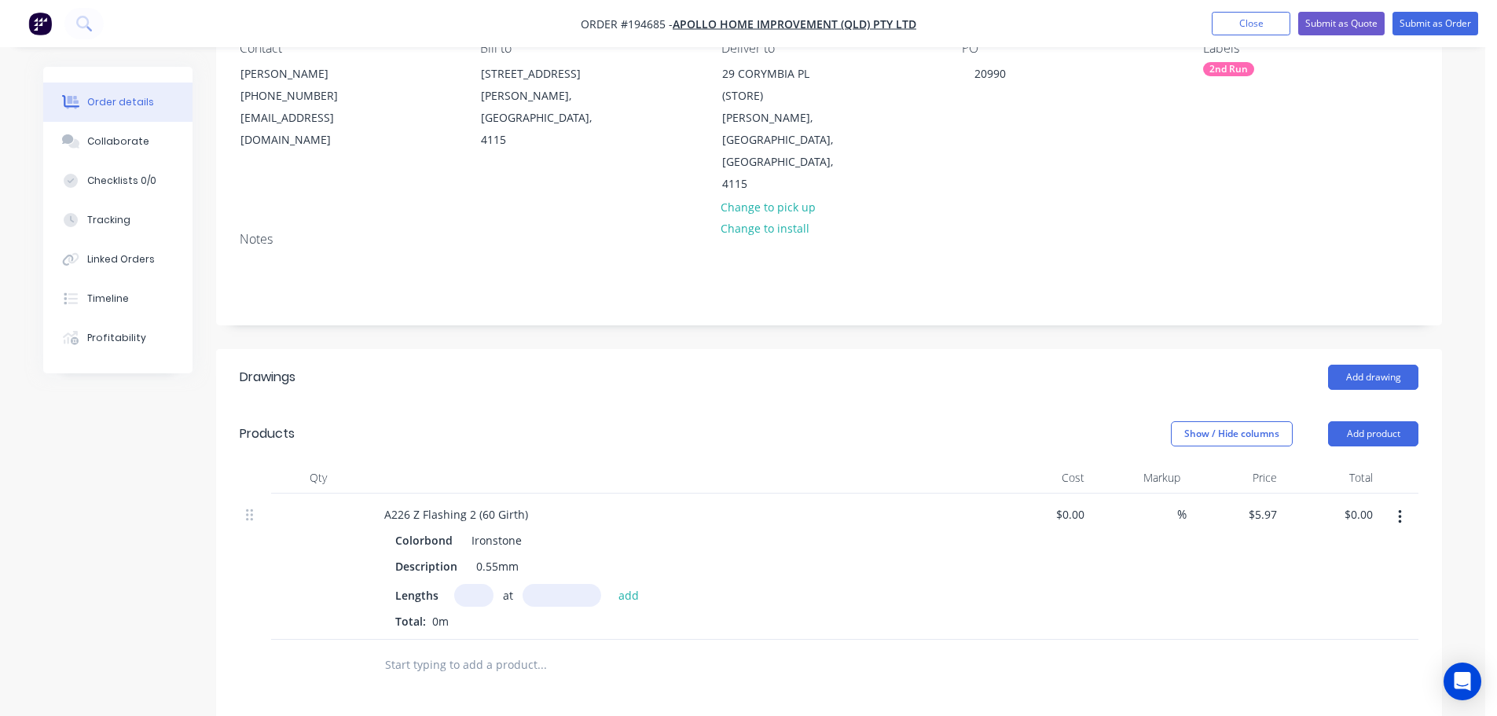
click at [467, 584] on input "text" at bounding box center [473, 595] width 39 height 23
click at [611, 584] on button "add" at bounding box center [629, 594] width 37 height 21
drag, startPoint x: 1384, startPoint y: 385, endPoint x: 1380, endPoint y: 393, distance: 8.8
click at [1382, 421] on button "Add product" at bounding box center [1373, 433] width 90 height 25
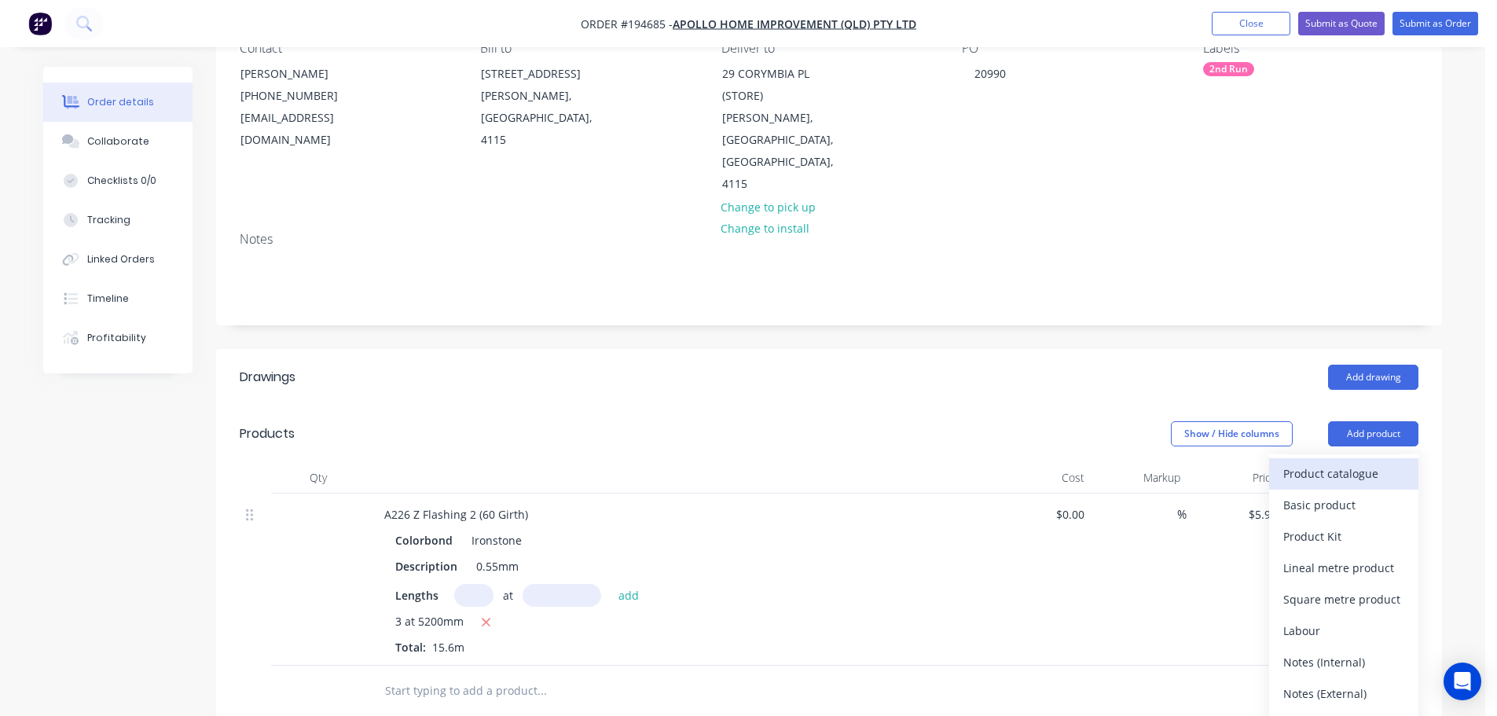
click at [1355, 462] on div "Product catalogue" at bounding box center [1343, 473] width 121 height 23
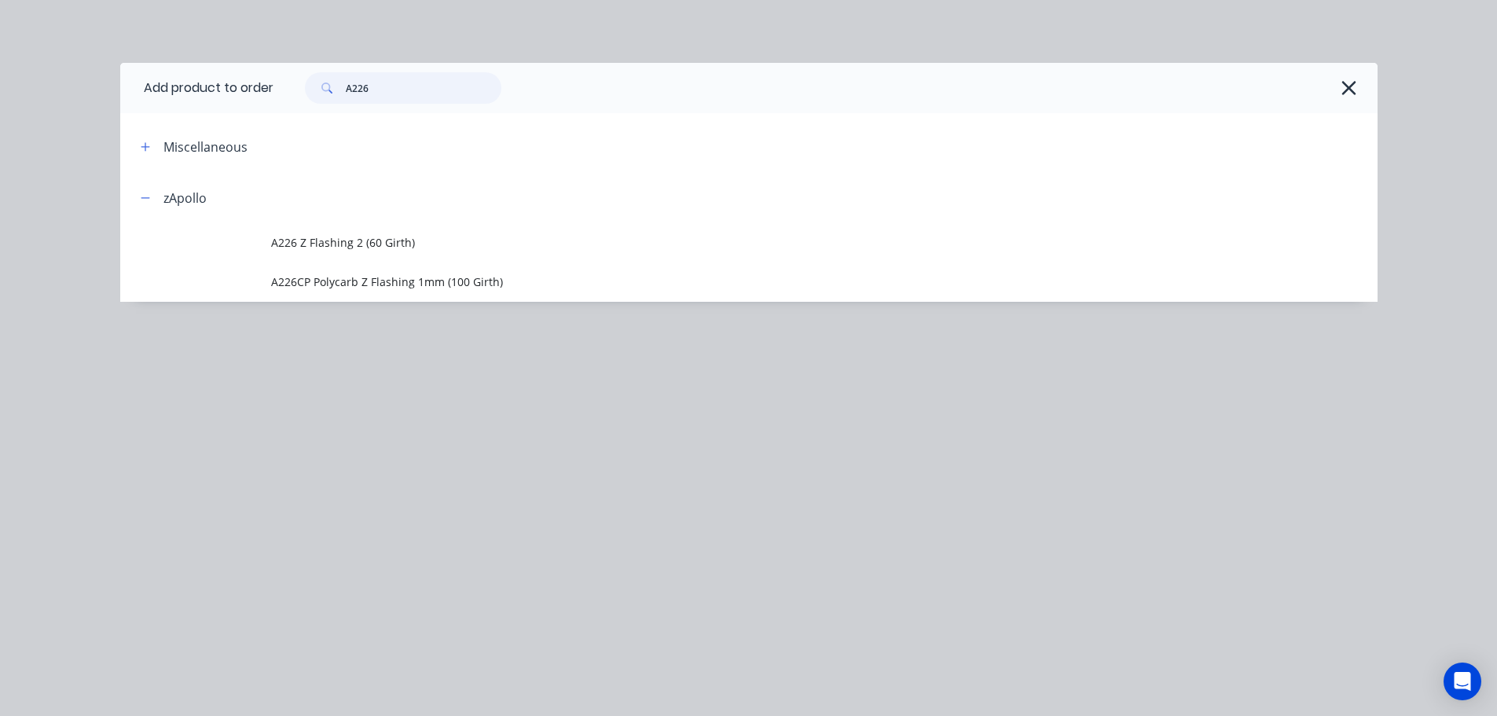
drag, startPoint x: 444, startPoint y: 93, endPoint x: 341, endPoint y: 107, distance: 103.9
click at [341, 107] on div "A226" at bounding box center [825, 88] width 1104 height 50
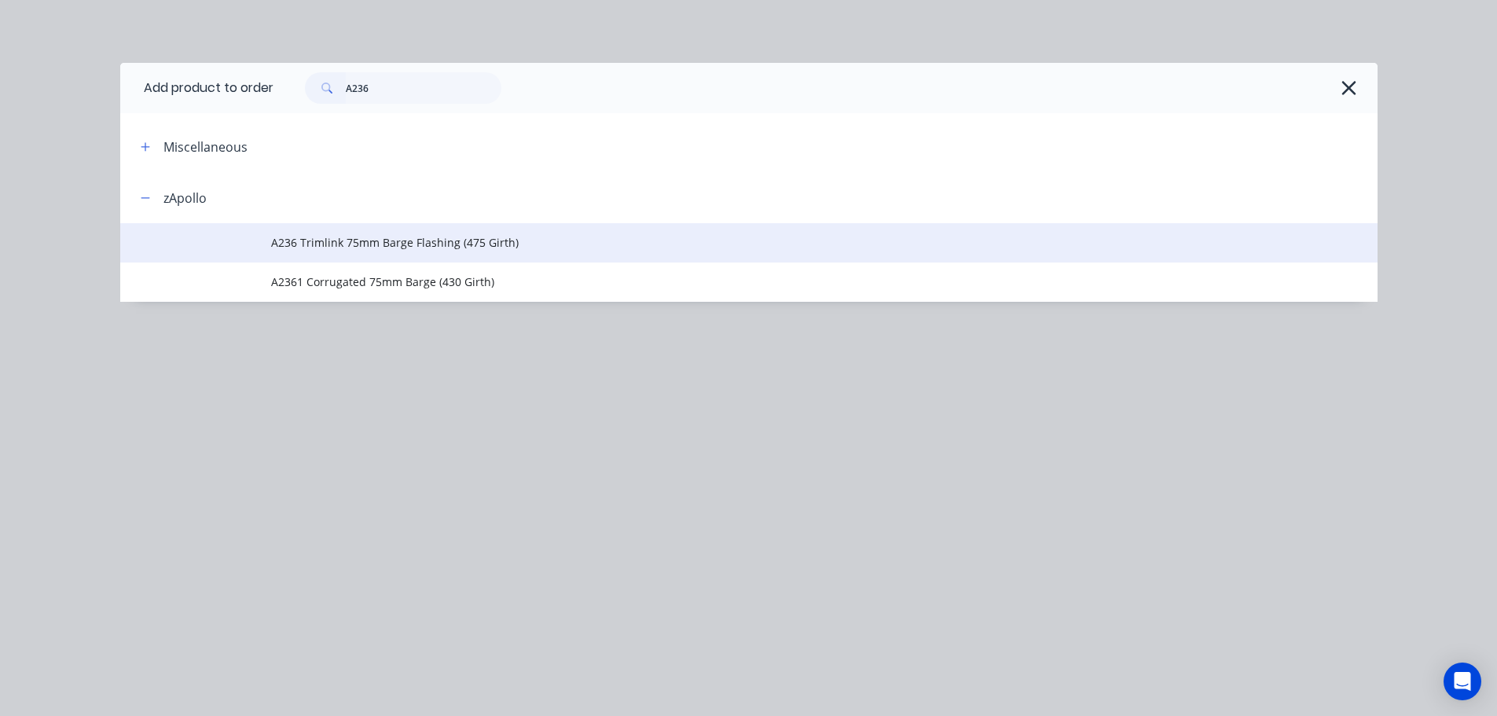
click at [420, 233] on td "A236 Trimlink 75mm Barge Flashing (475 Girth)" at bounding box center [824, 242] width 1106 height 39
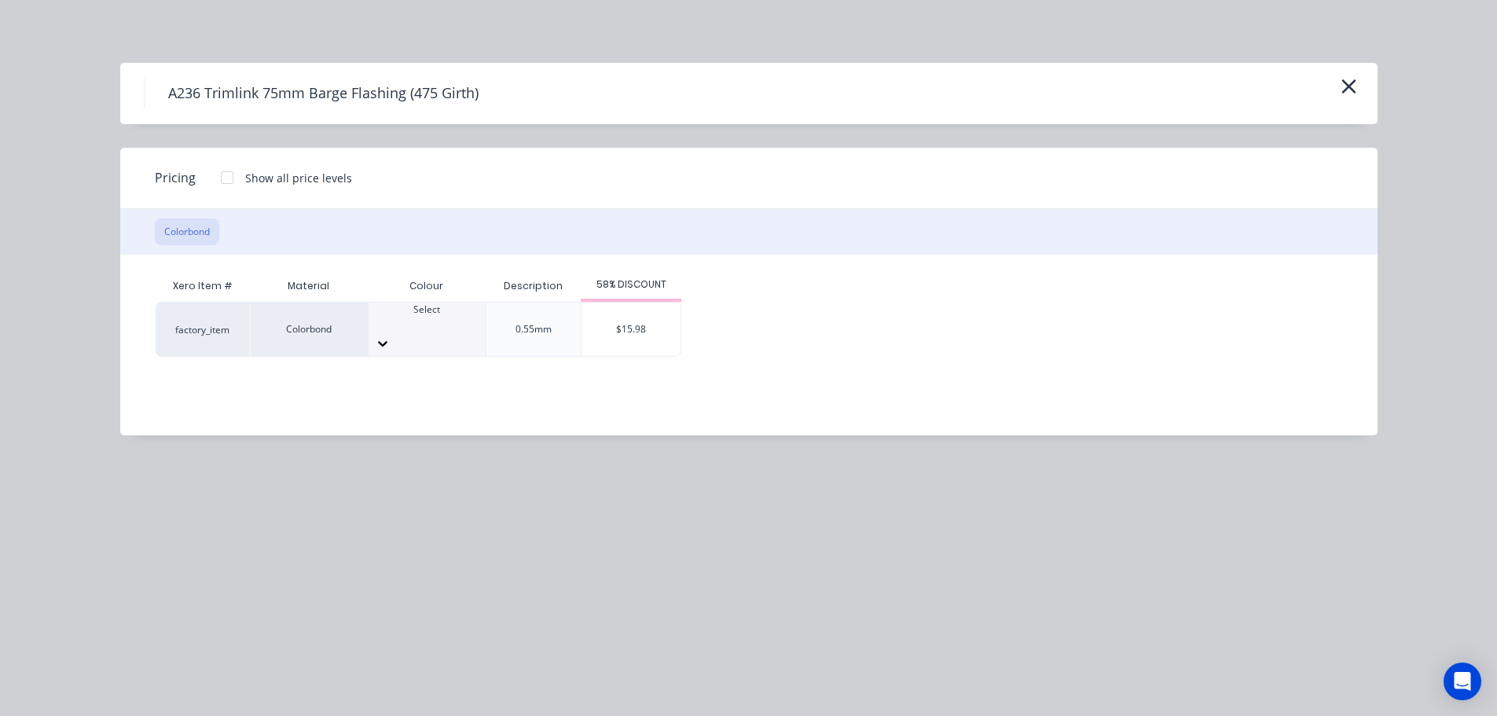
click at [460, 331] on div at bounding box center [427, 343] width 117 height 25
click at [641, 303] on div "$15.98" at bounding box center [630, 329] width 99 height 53
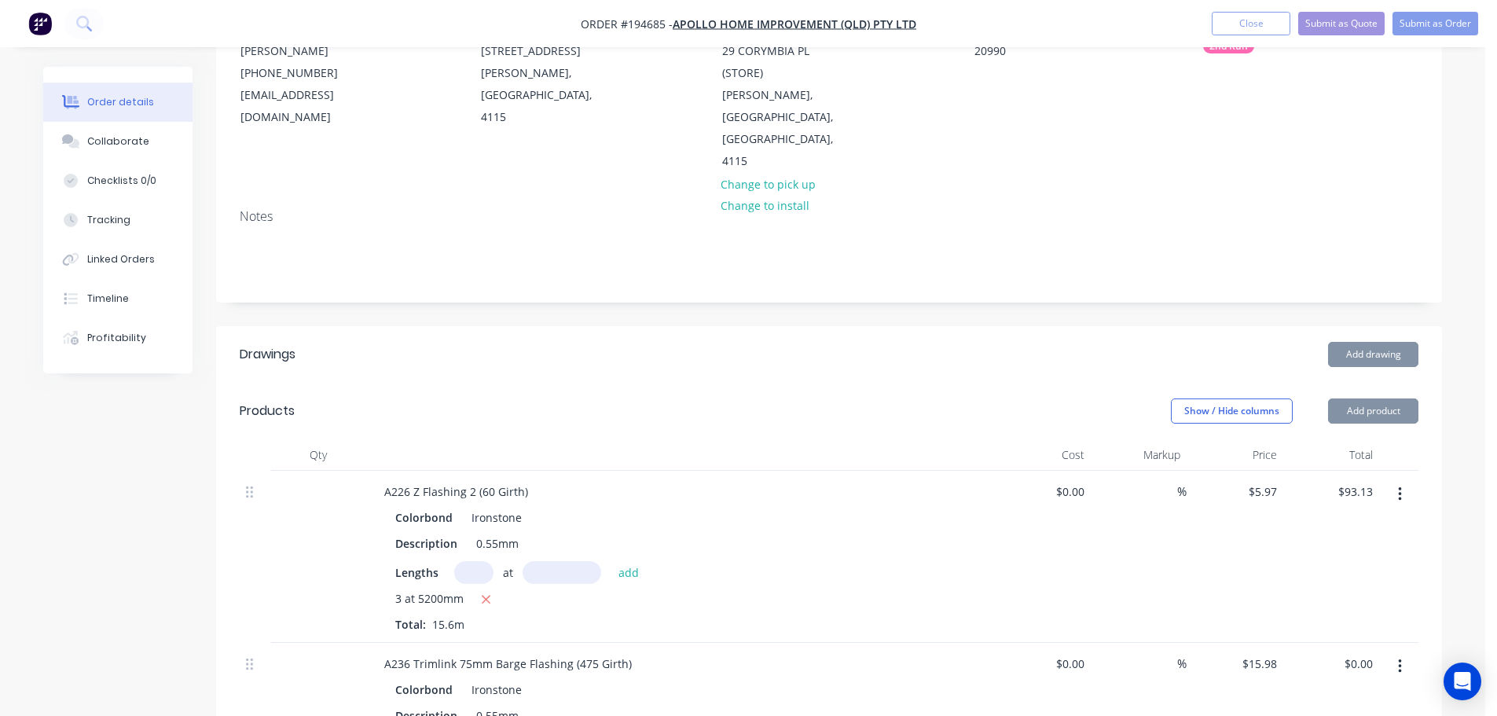
scroll to position [314, 0]
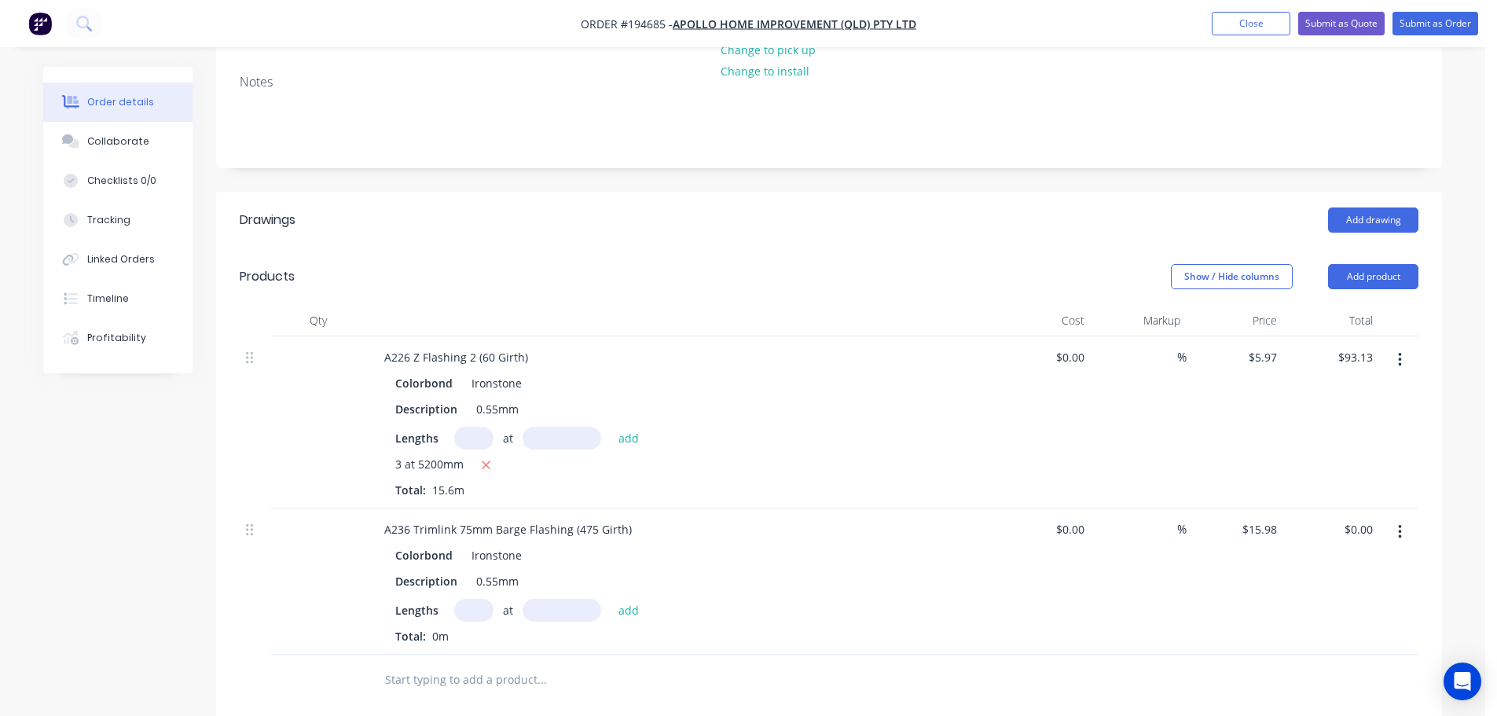
click at [469, 599] on input "text" at bounding box center [473, 610] width 39 height 23
click at [611, 599] on button "add" at bounding box center [629, 609] width 37 height 21
drag, startPoint x: 1374, startPoint y: 227, endPoint x: 1374, endPoint y: 242, distance: 14.9
click at [1374, 264] on button "Add product" at bounding box center [1373, 276] width 90 height 25
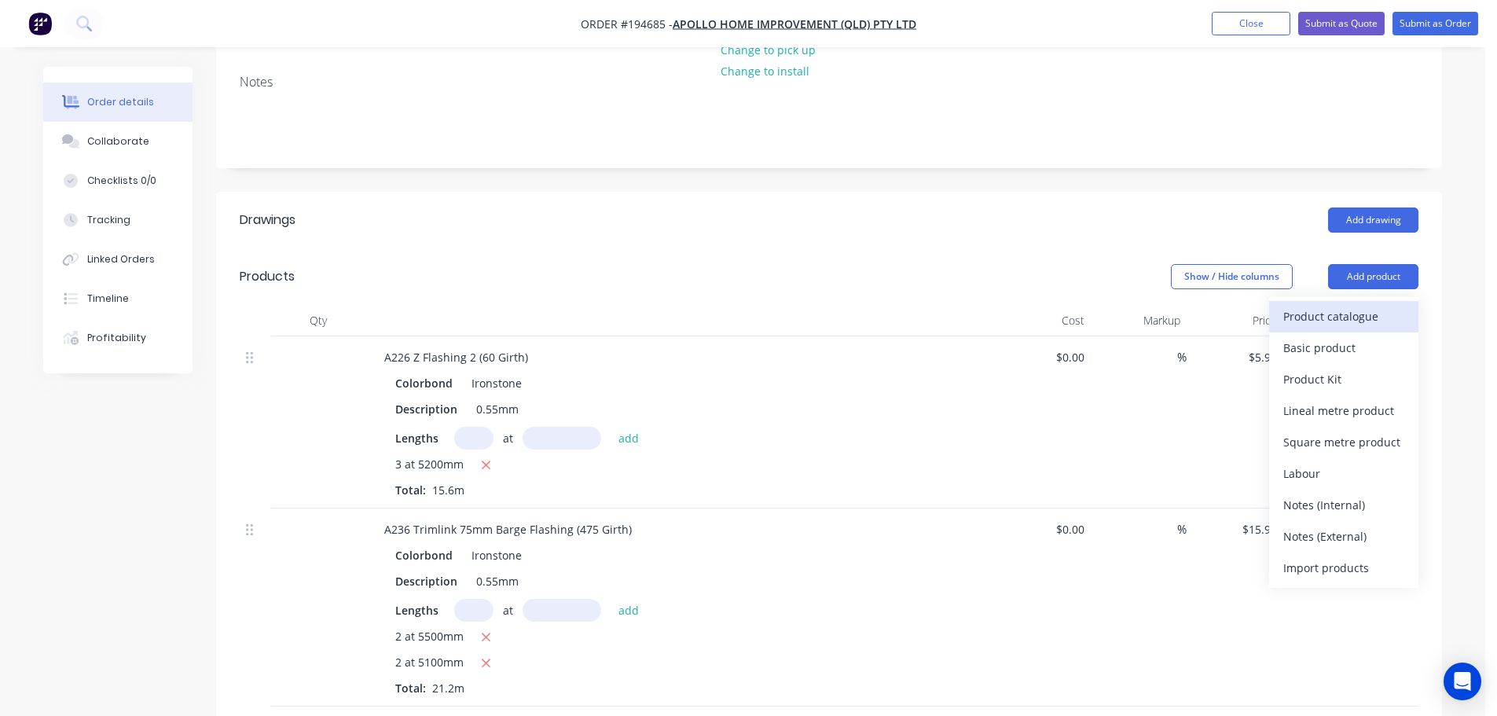
click at [1341, 305] on div "Product catalogue" at bounding box center [1343, 316] width 121 height 23
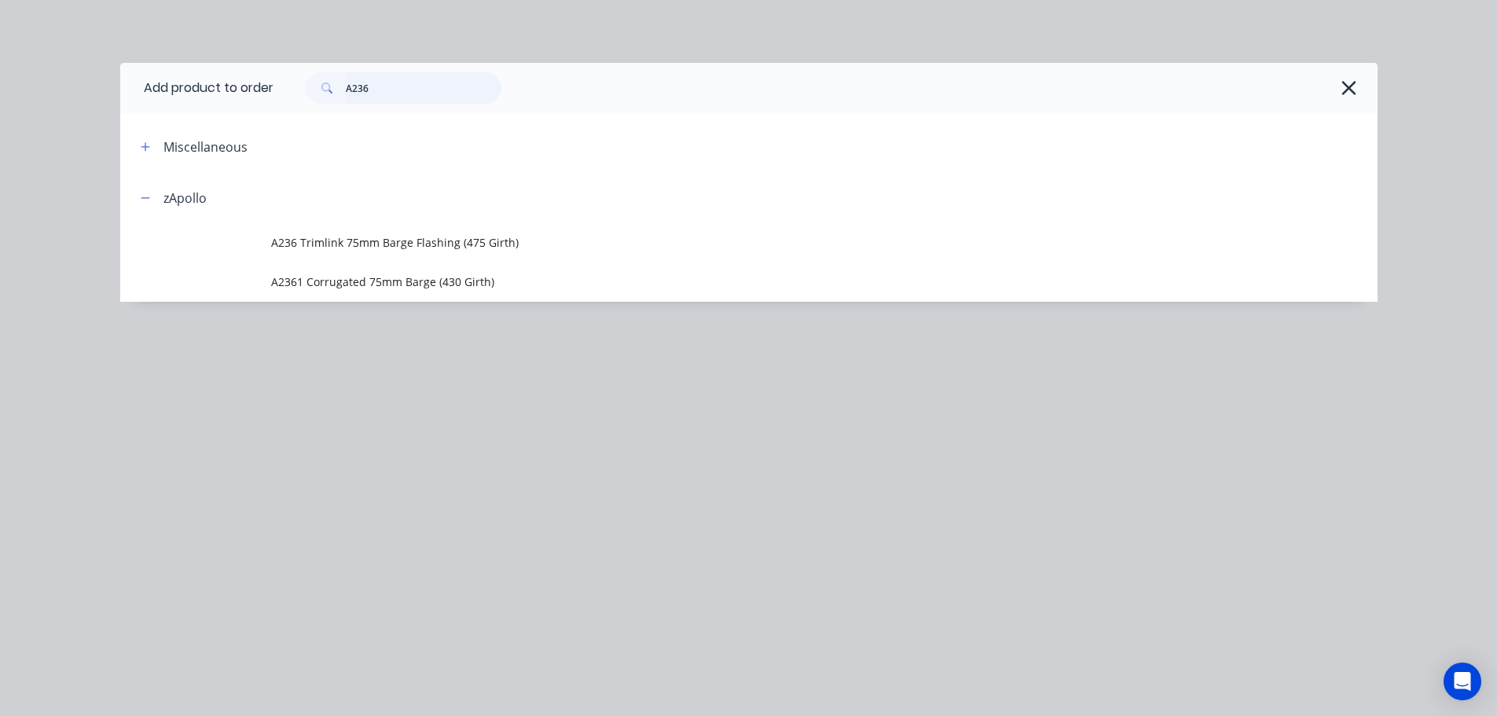
click at [456, 88] on input "A236" at bounding box center [424, 87] width 156 height 31
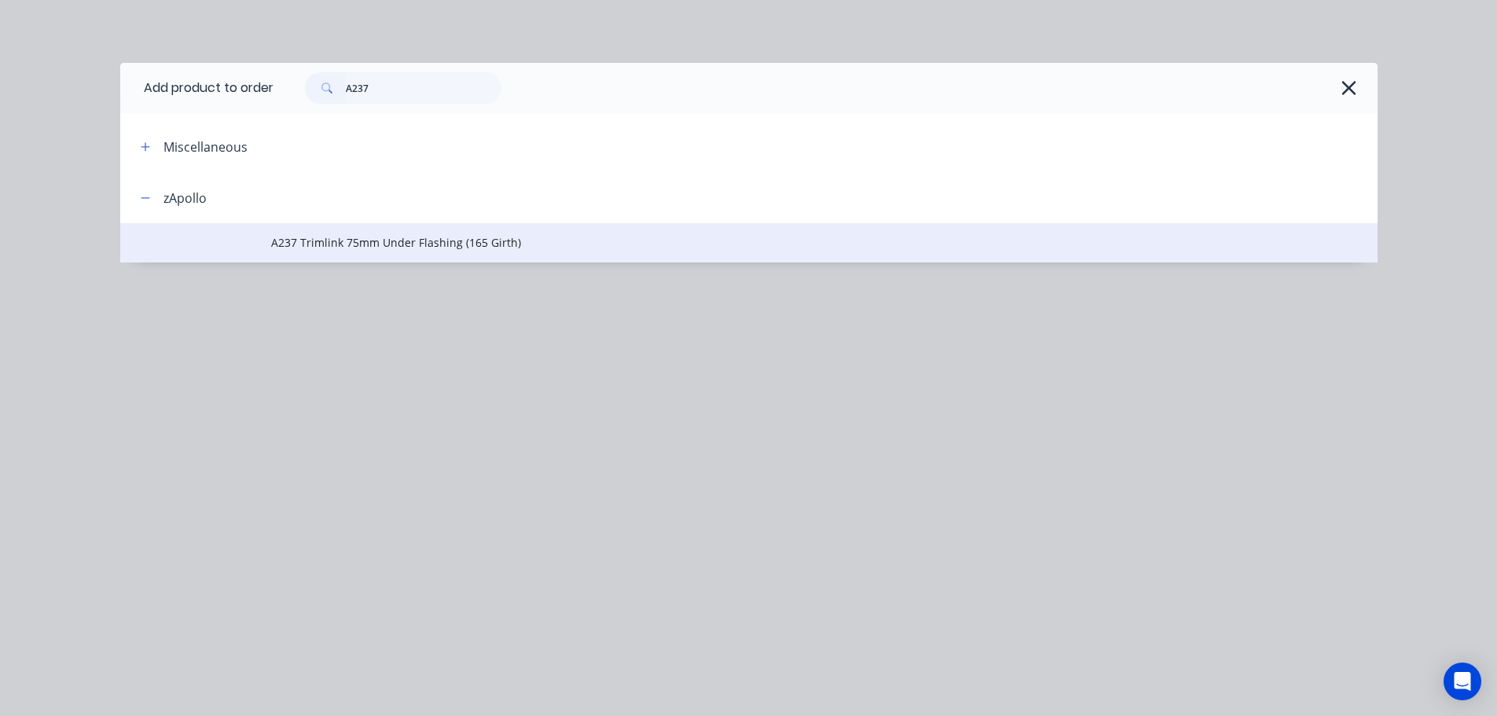
click at [366, 244] on span "A237 Trimlink 75mm Under Flashing (165 Girth)" at bounding box center [713, 242] width 885 height 17
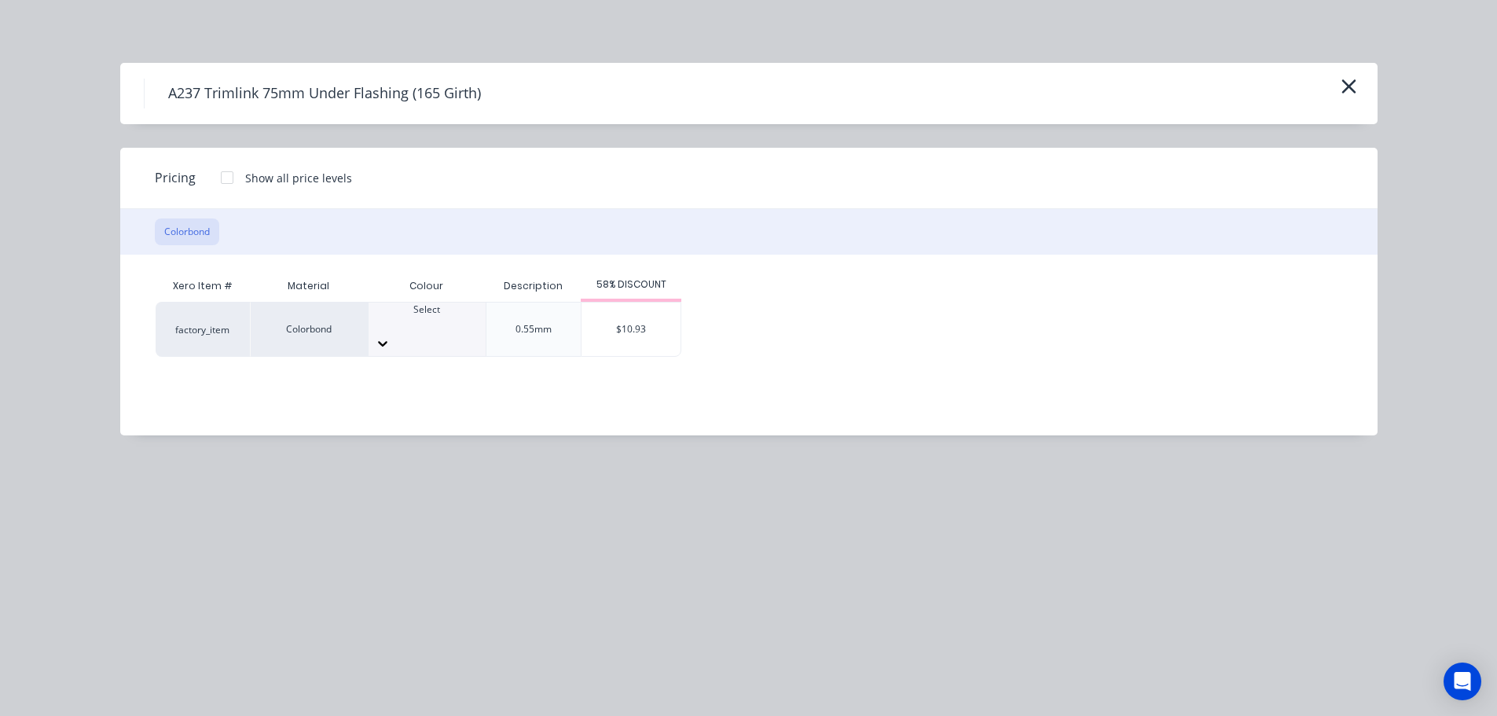
click at [391, 336] on icon at bounding box center [383, 344] width 16 height 16
click at [600, 335] on div "$10.93" at bounding box center [630, 329] width 99 height 53
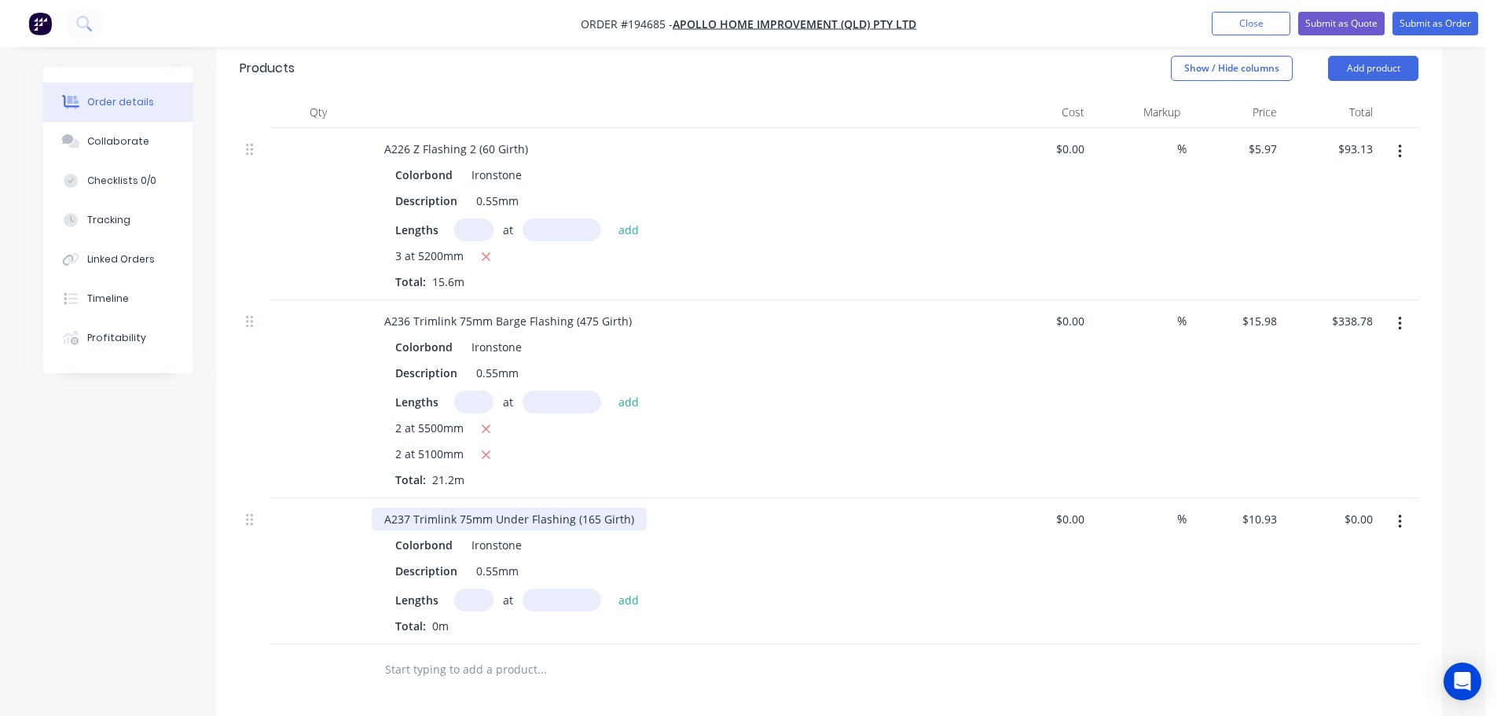
scroll to position [550, 0]
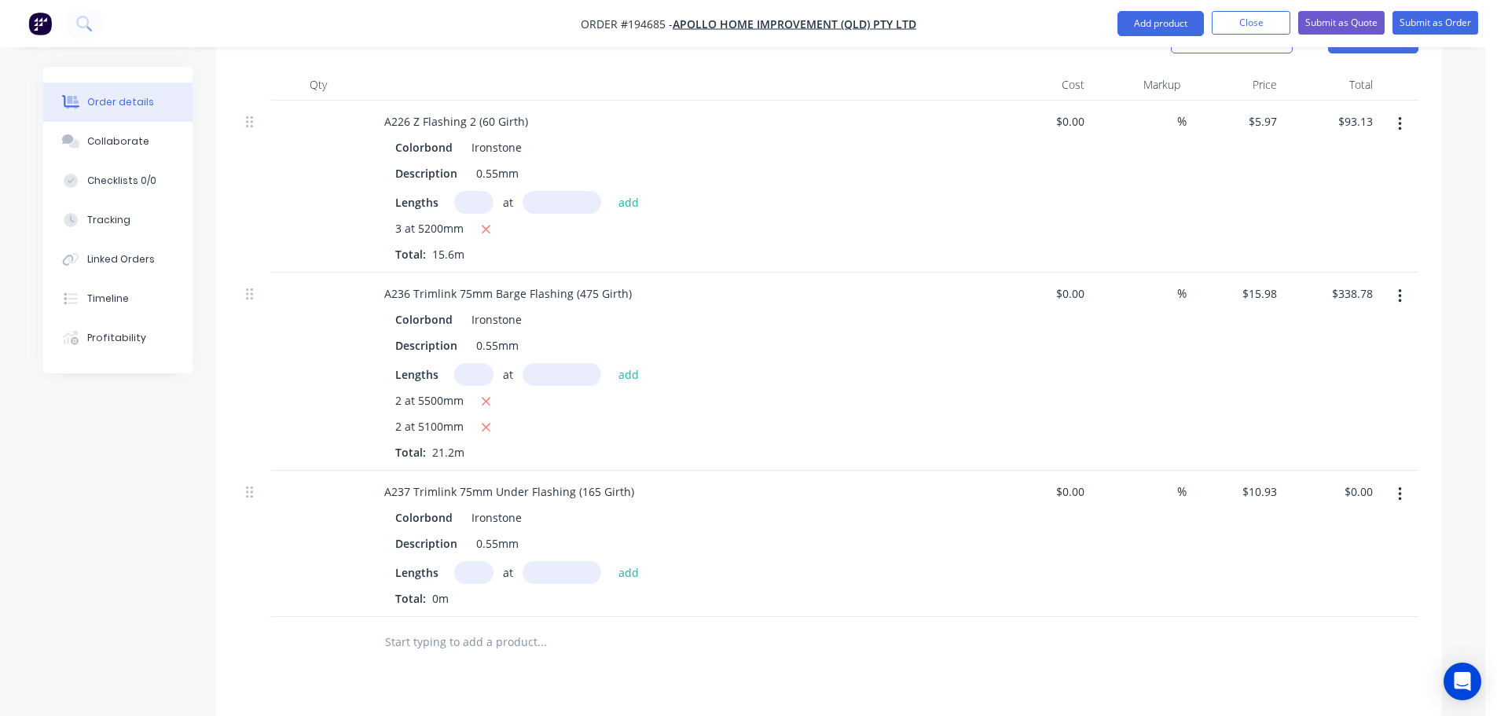
click at [466, 561] on input "text" at bounding box center [473, 572] width 39 height 23
click at [611, 561] on button "add" at bounding box center [629, 571] width 37 height 21
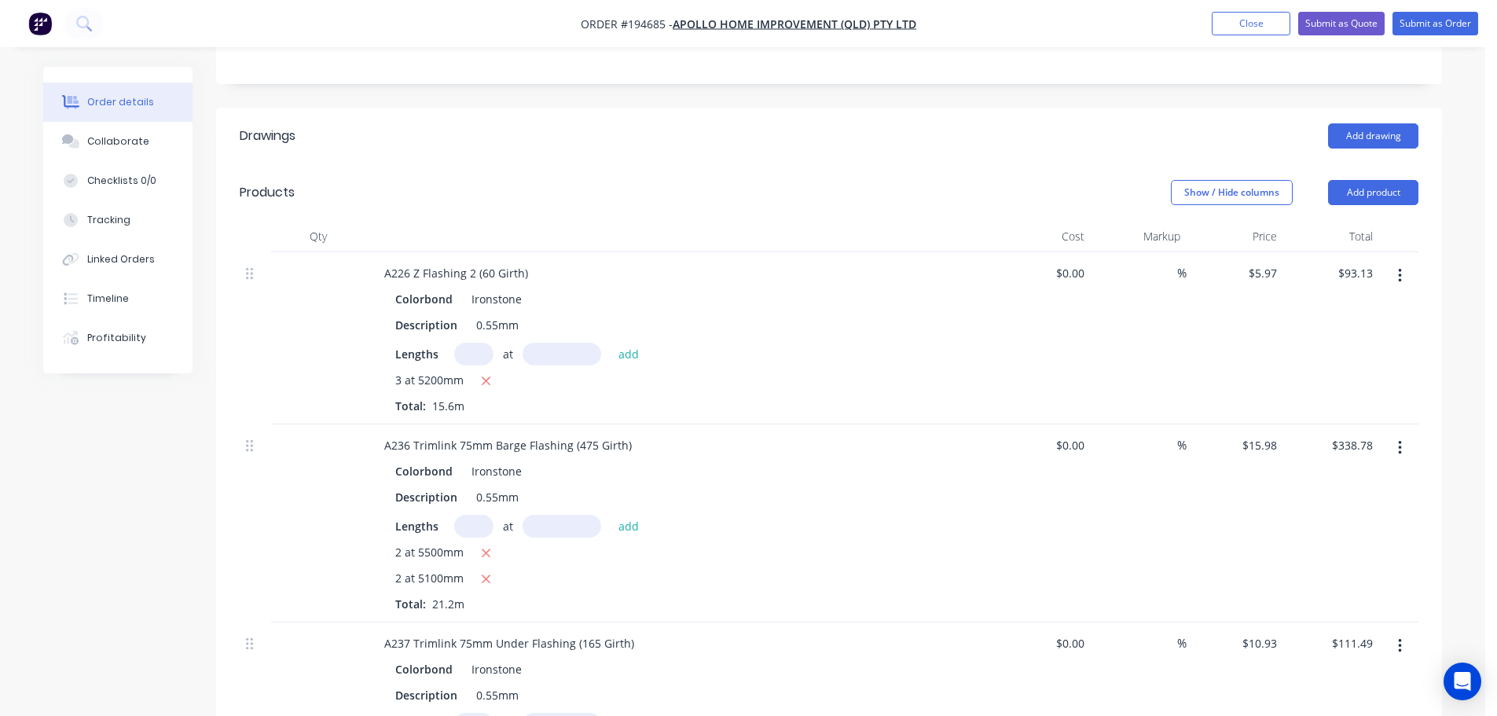
scroll to position [314, 0]
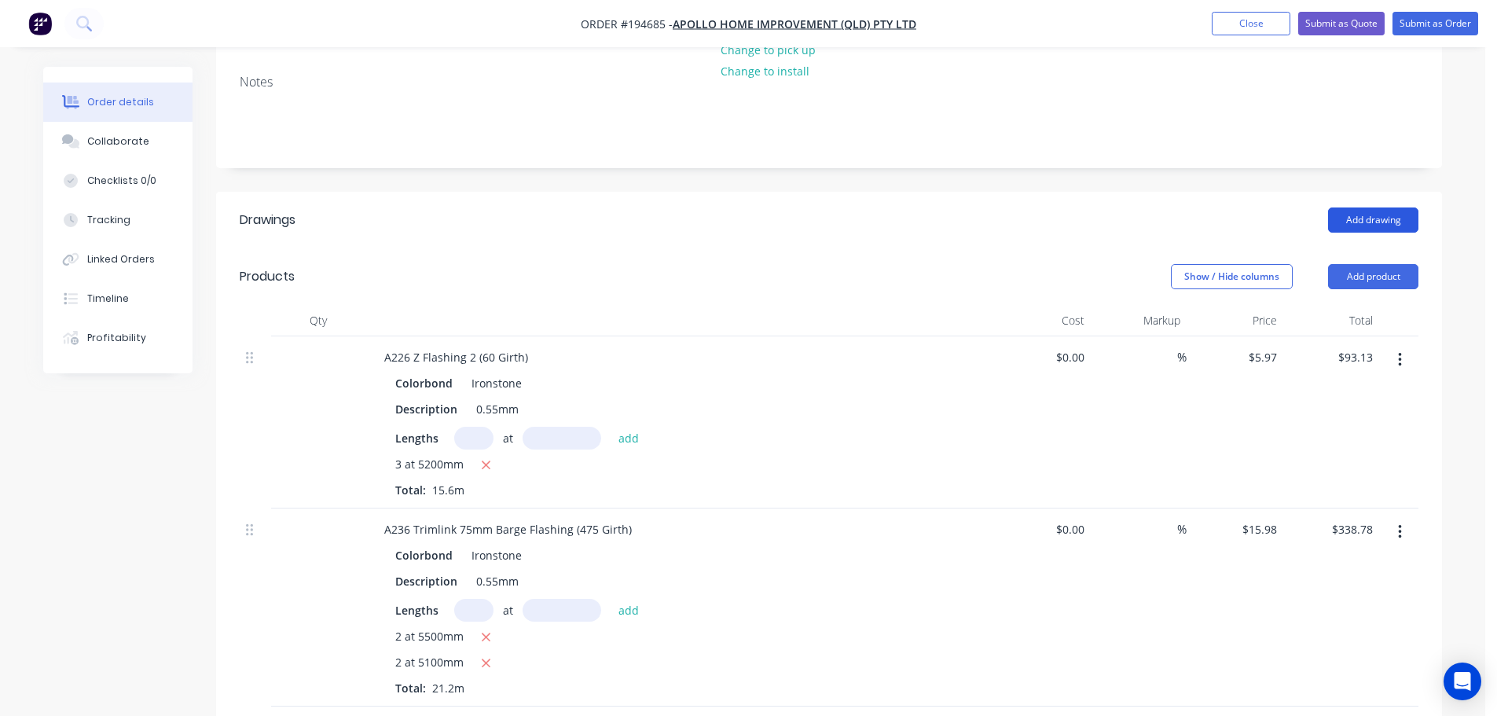
click at [1370, 207] on button "Add drawing" at bounding box center [1373, 219] width 90 height 25
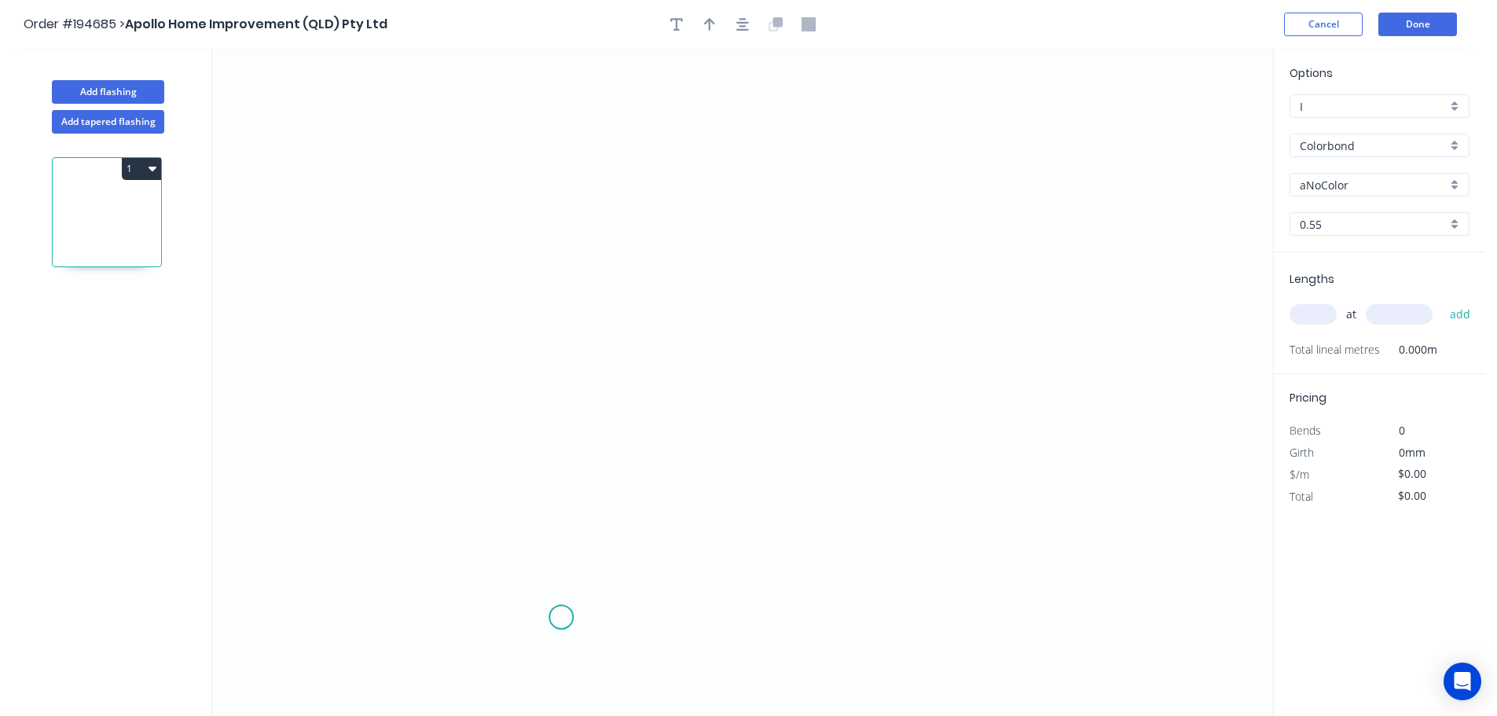
click at [561, 615] on icon "0" at bounding box center [742, 382] width 1061 height 667
click at [560, 193] on icon "0" at bounding box center [742, 382] width 1061 height 667
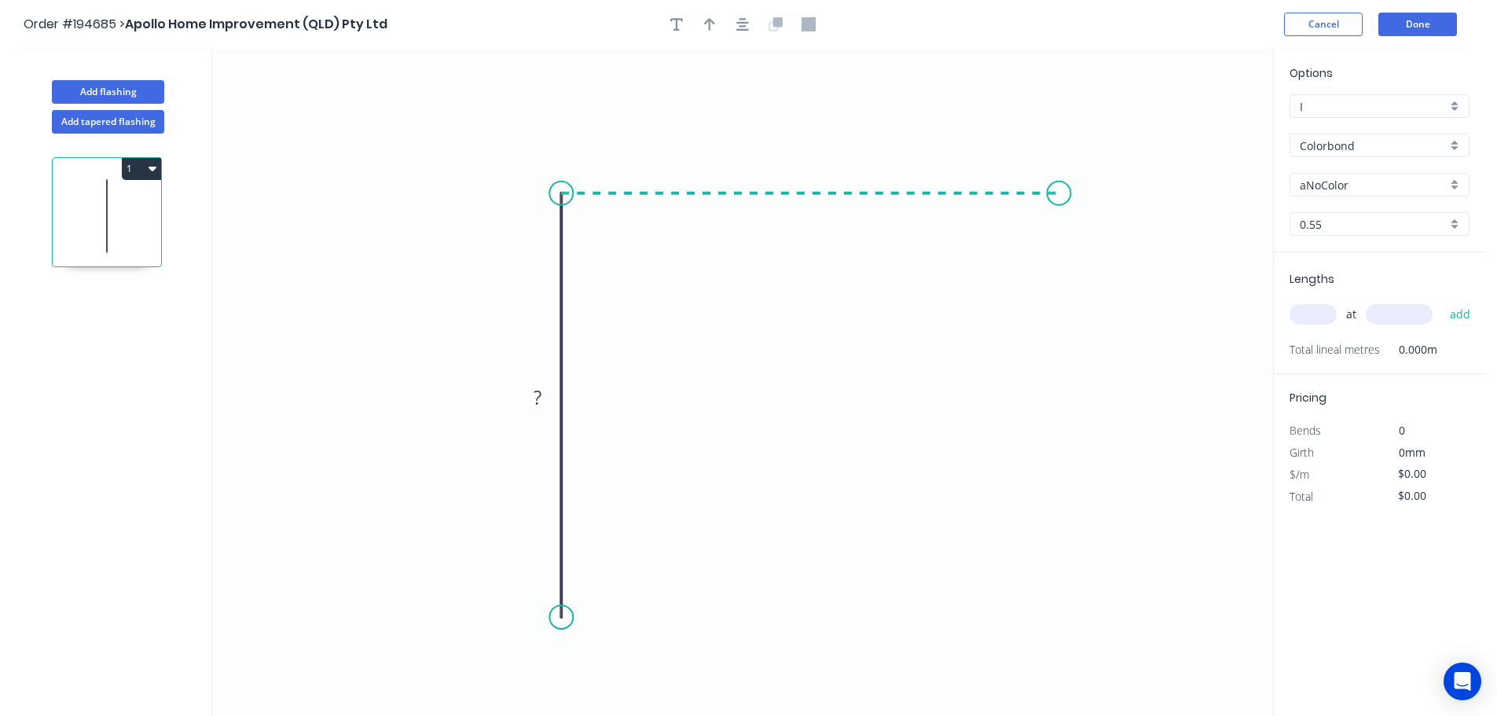
click at [1059, 195] on icon "0 ?" at bounding box center [742, 382] width 1061 height 667
click at [1049, 193] on circle at bounding box center [1059, 194] width 24 height 24
drag, startPoint x: 563, startPoint y: 619, endPoint x: 563, endPoint y: 644, distance: 24.4
click at [563, 629] on circle at bounding box center [561, 617] width 24 height 24
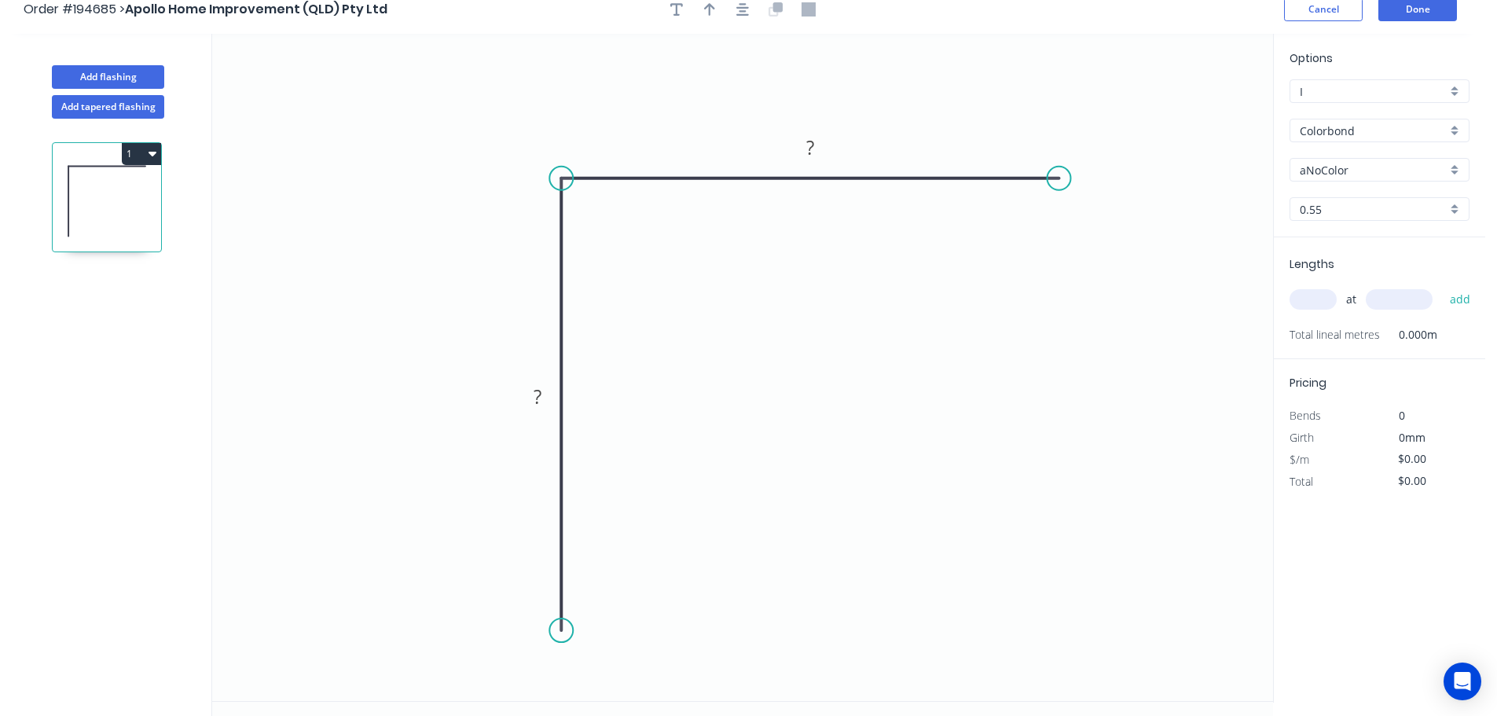
scroll to position [29, 0]
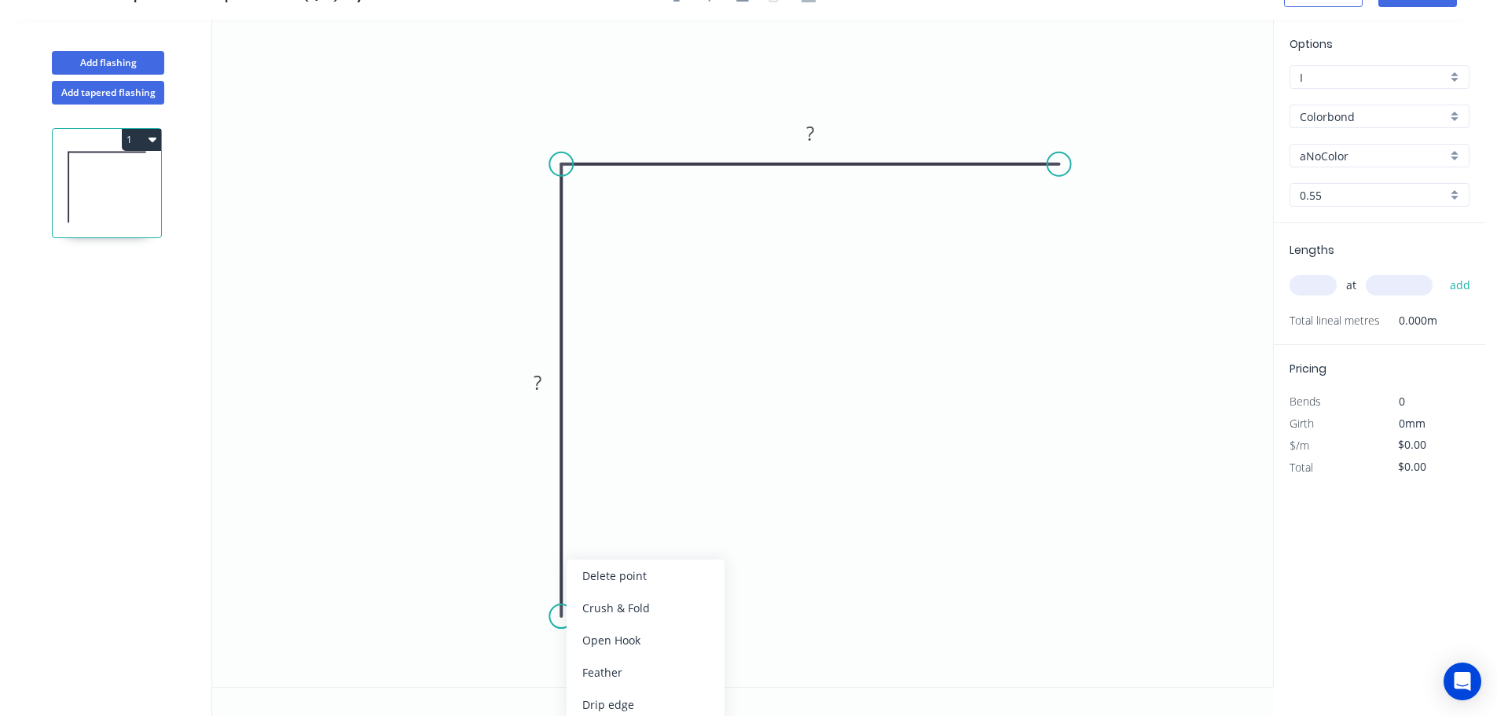
drag, startPoint x: 611, startPoint y: 602, endPoint x: 607, endPoint y: 609, distance: 8.1
click at [611, 603] on div "Crush & Fold" at bounding box center [646, 608] width 158 height 32
click at [596, 655] on div "Flip bend" at bounding box center [631, 665] width 158 height 32
click at [1091, 222] on div "Crush & Fold" at bounding box center [1144, 220] width 158 height 32
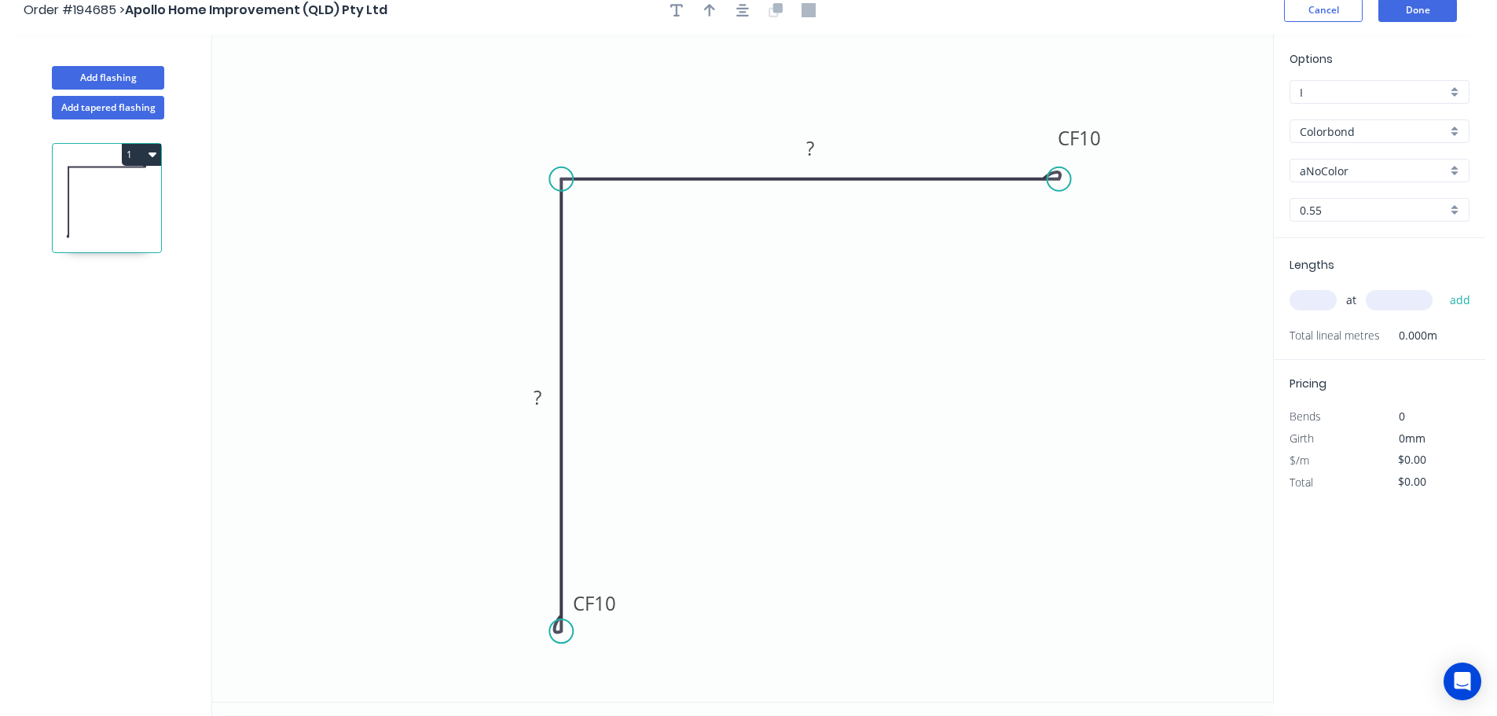
scroll to position [0, 0]
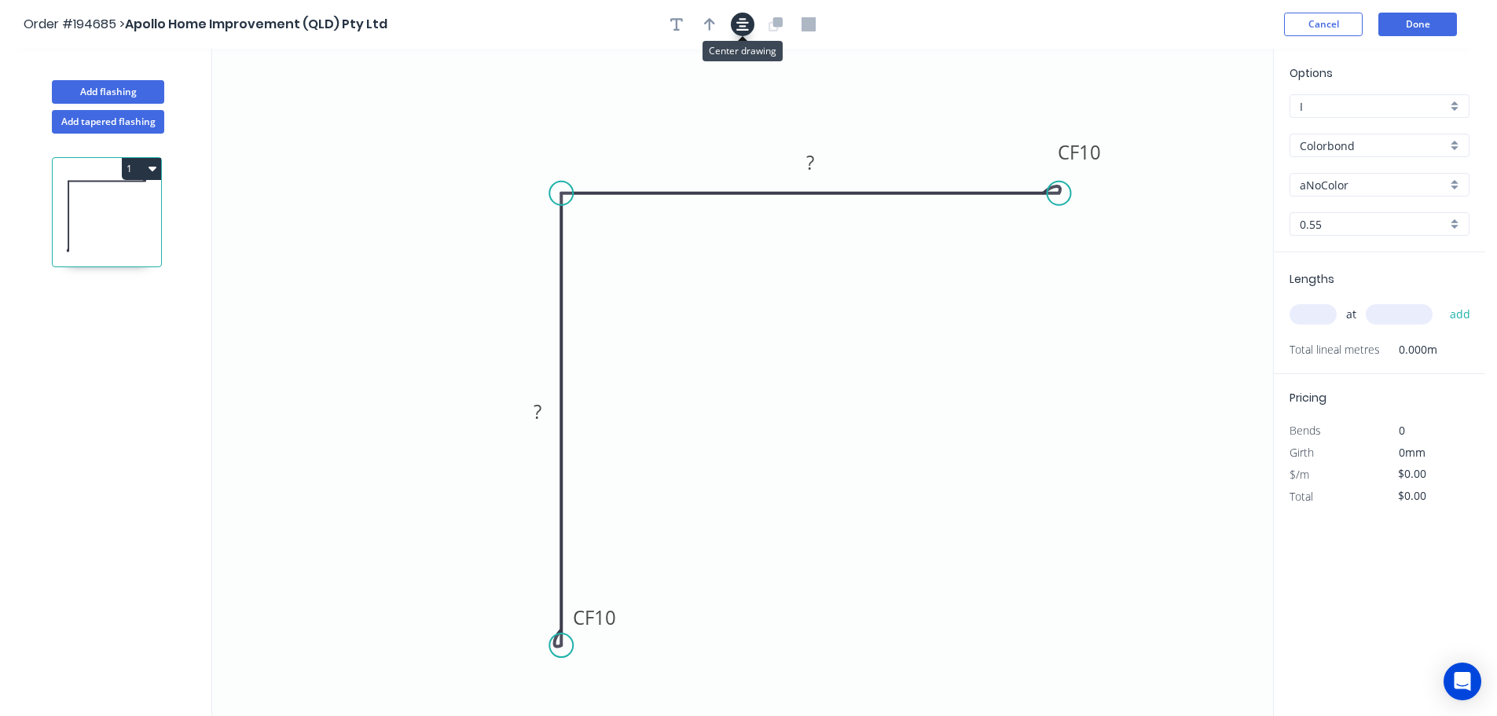
click at [740, 19] on icon "button" at bounding box center [742, 24] width 13 height 13
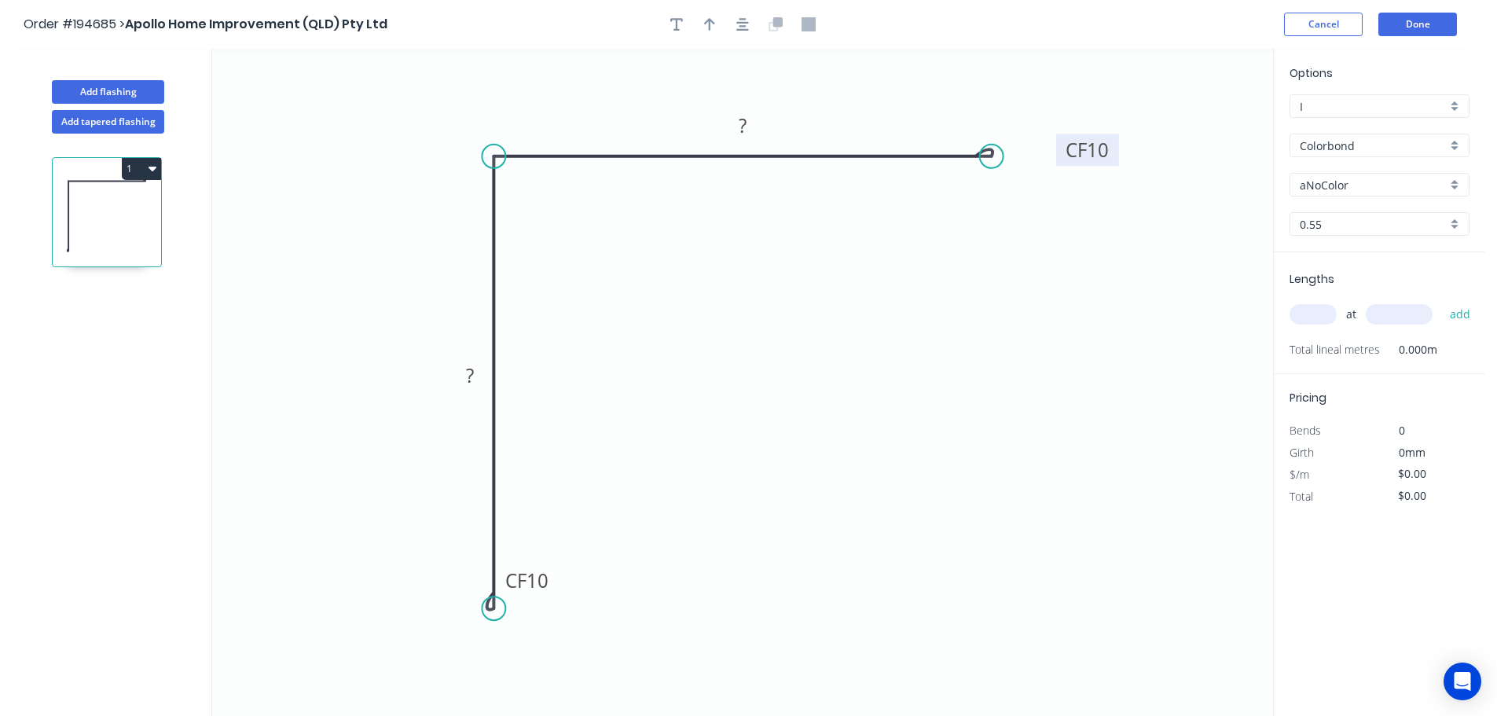
drag, startPoint x: 1039, startPoint y: 115, endPoint x: 1114, endPoint y: 149, distance: 83.0
click at [1114, 149] on rect at bounding box center [1087, 150] width 63 height 32
drag, startPoint x: 553, startPoint y: 579, endPoint x: 510, endPoint y: 685, distance: 114.5
click at [510, 685] on rect at bounding box center [484, 686] width 63 height 32
click at [489, 691] on tspan "10" at bounding box center [494, 686] width 22 height 26
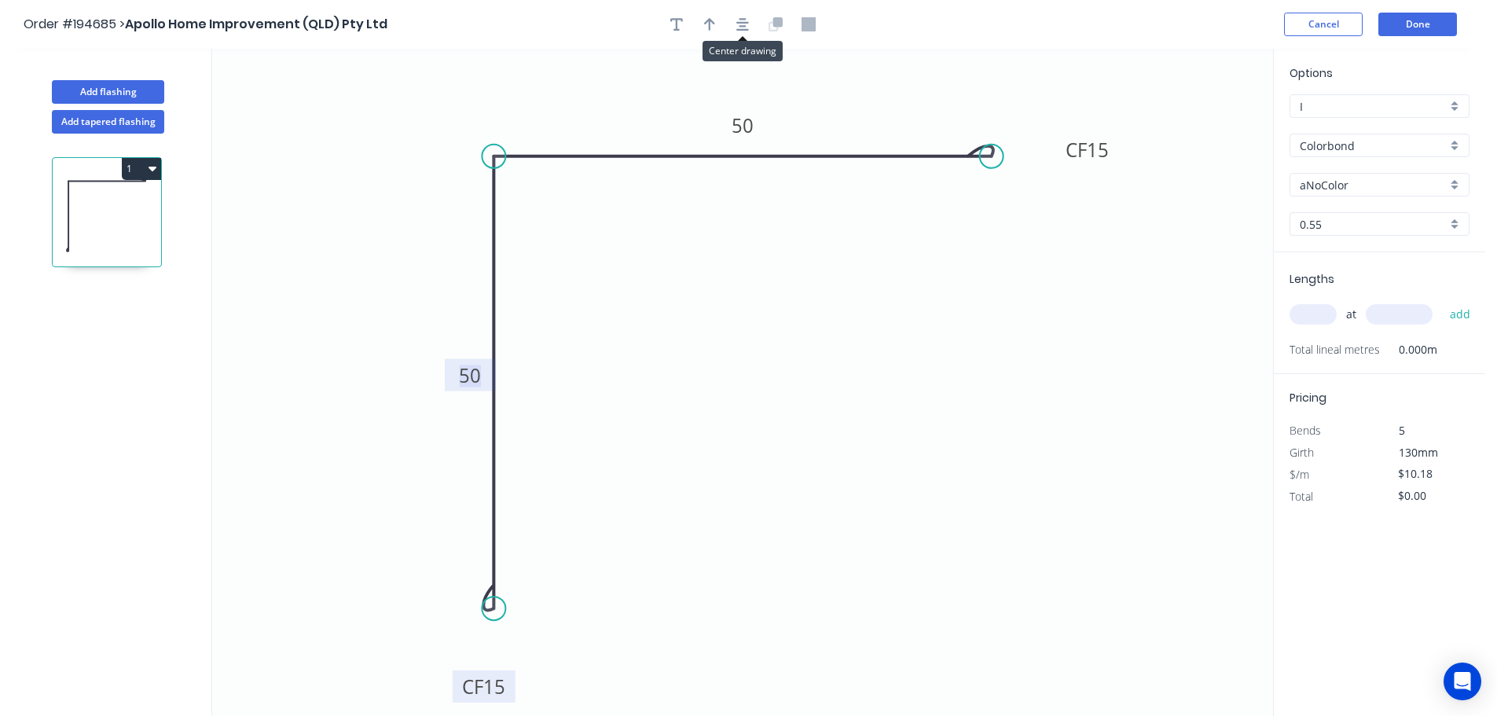
drag, startPoint x: 741, startPoint y: 29, endPoint x: 726, endPoint y: 28, distance: 15.0
click at [741, 28] on icon "button" at bounding box center [742, 24] width 13 height 14
click at [706, 24] on icon "button" at bounding box center [709, 24] width 11 height 14
drag, startPoint x: 1196, startPoint y: 124, endPoint x: 1198, endPoint y: 388, distance: 264.0
click at [1198, 388] on icon at bounding box center [1197, 370] width 14 height 50
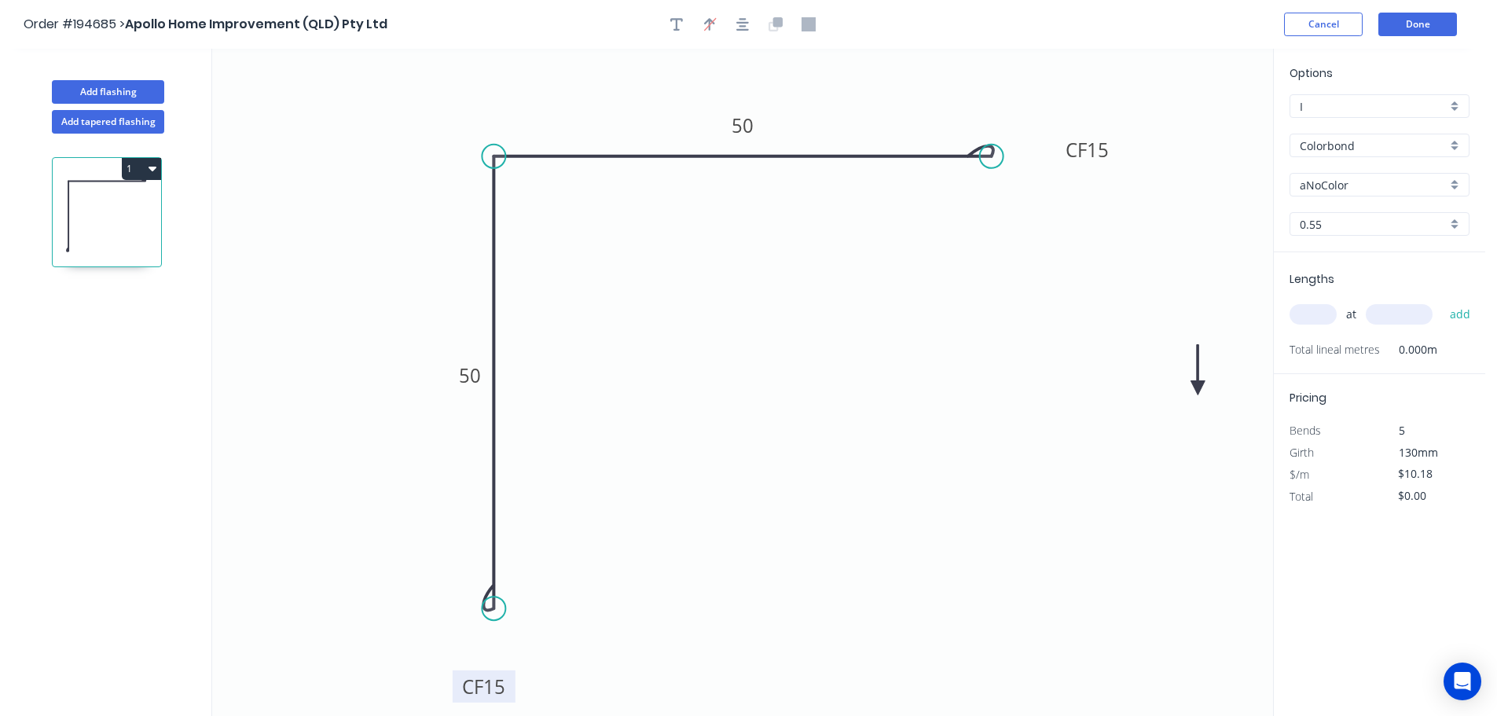
click at [1196, 387] on icon at bounding box center [1197, 370] width 14 height 50
click at [1196, 387] on icon at bounding box center [1195, 368] width 14 height 50
click at [1195, 388] on icon at bounding box center [1195, 368] width 14 height 50
click at [1195, 388] on icon at bounding box center [1194, 370] width 14 height 50
drag, startPoint x: 1195, startPoint y: 388, endPoint x: 1193, endPoint y: 396, distance: 8.2
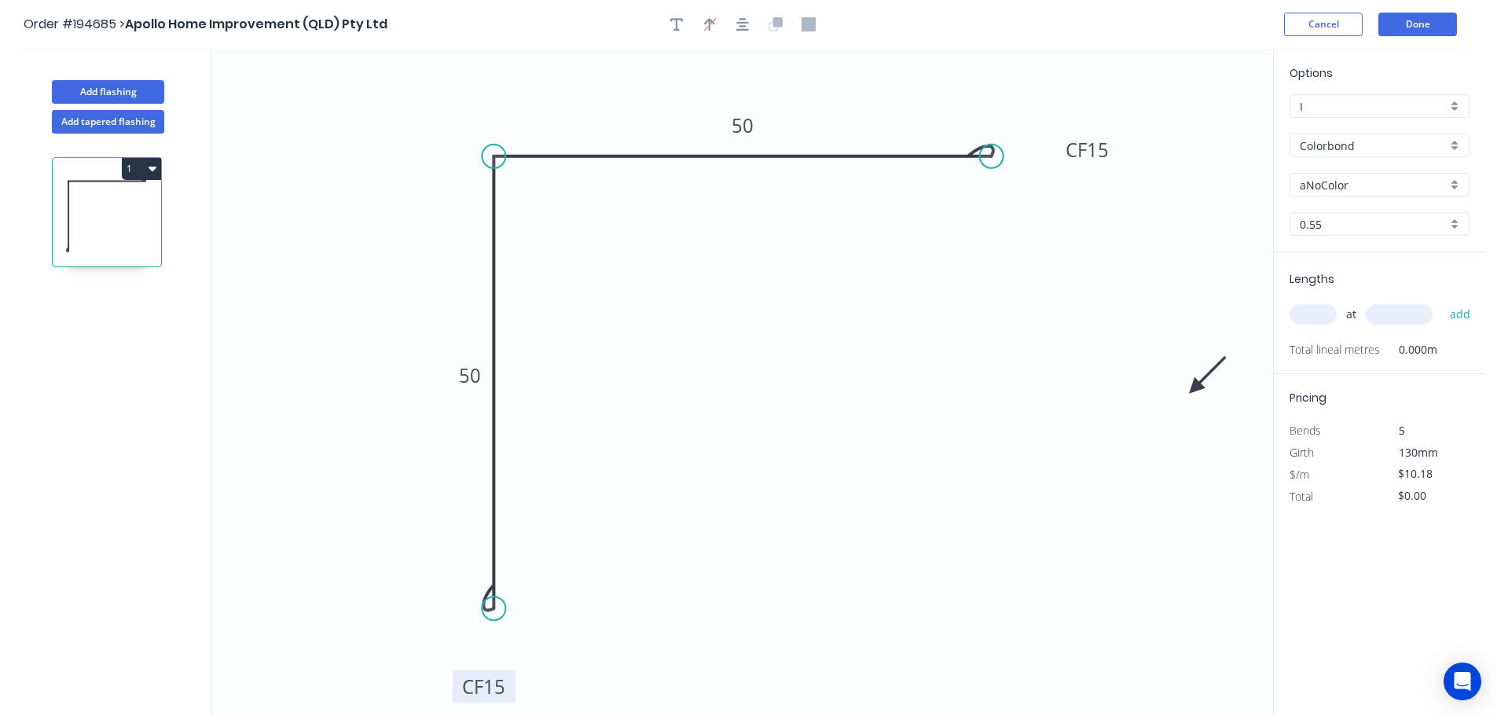
click at [1193, 396] on icon at bounding box center [1208, 375] width 46 height 46
click at [1193, 396] on icon at bounding box center [1206, 383] width 46 height 46
click at [1193, 396] on icon at bounding box center [1210, 395] width 50 height 14
drag, startPoint x: 1193, startPoint y: 396, endPoint x: 966, endPoint y: 504, distance: 251.3
click at [953, 513] on icon at bounding box center [967, 526] width 46 height 46
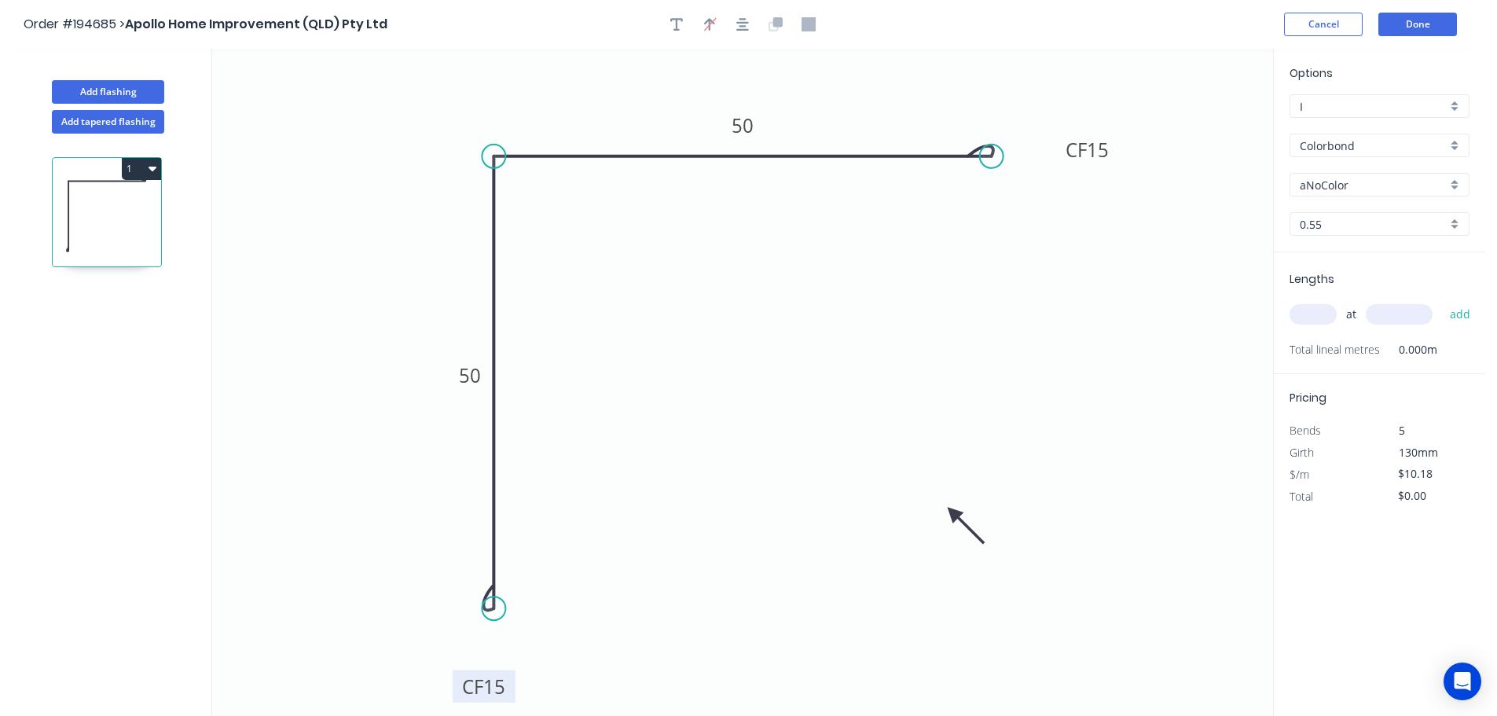
drag, startPoint x: 1351, startPoint y: 184, endPoint x: 1355, endPoint y: 193, distance: 10.2
click at [1351, 183] on input "aNoColor" at bounding box center [1373, 185] width 147 height 17
click at [1351, 299] on div "Dover White" at bounding box center [1379, 302] width 178 height 28
click at [1308, 316] on input "text" at bounding box center [1312, 314] width 47 height 20
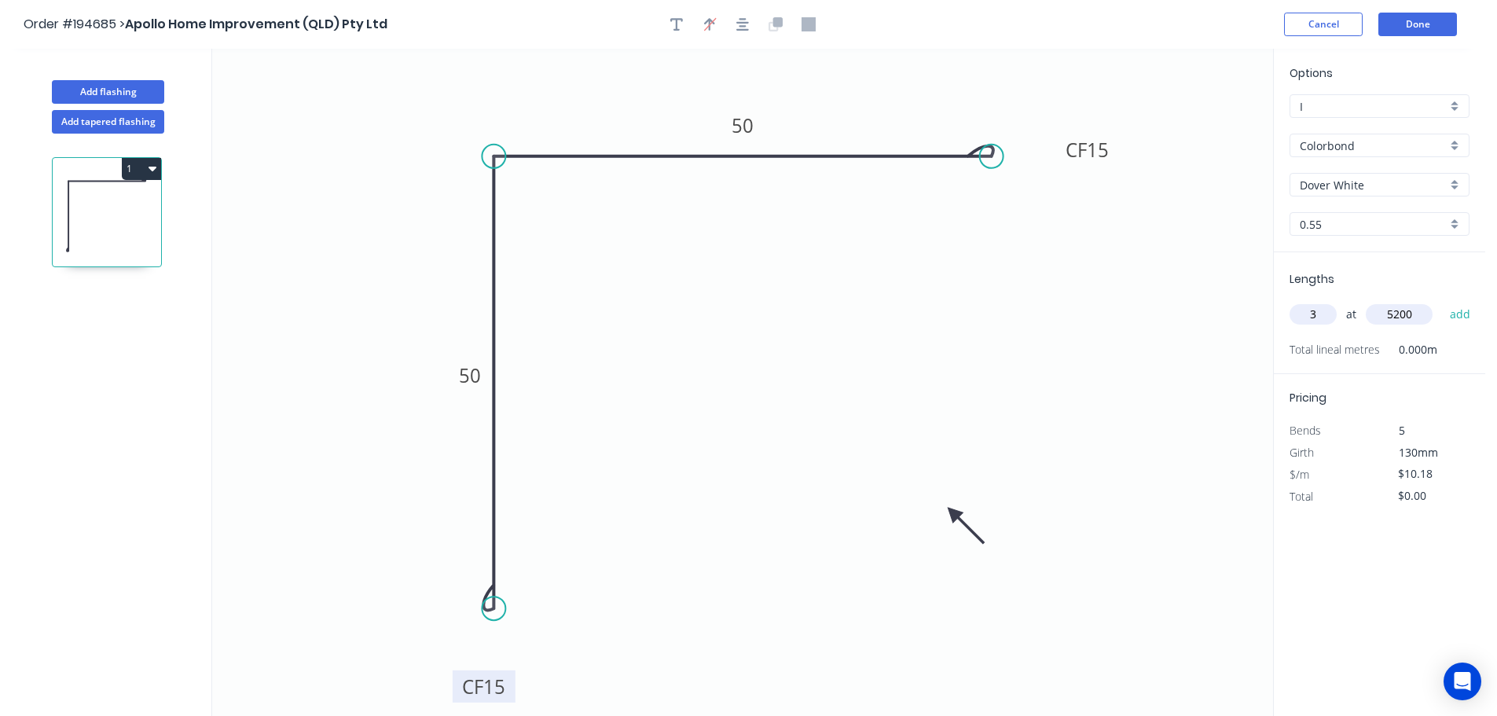
click at [1442, 301] on button "add" at bounding box center [1460, 314] width 37 height 27
click at [1416, 21] on button "Done" at bounding box center [1417, 25] width 79 height 24
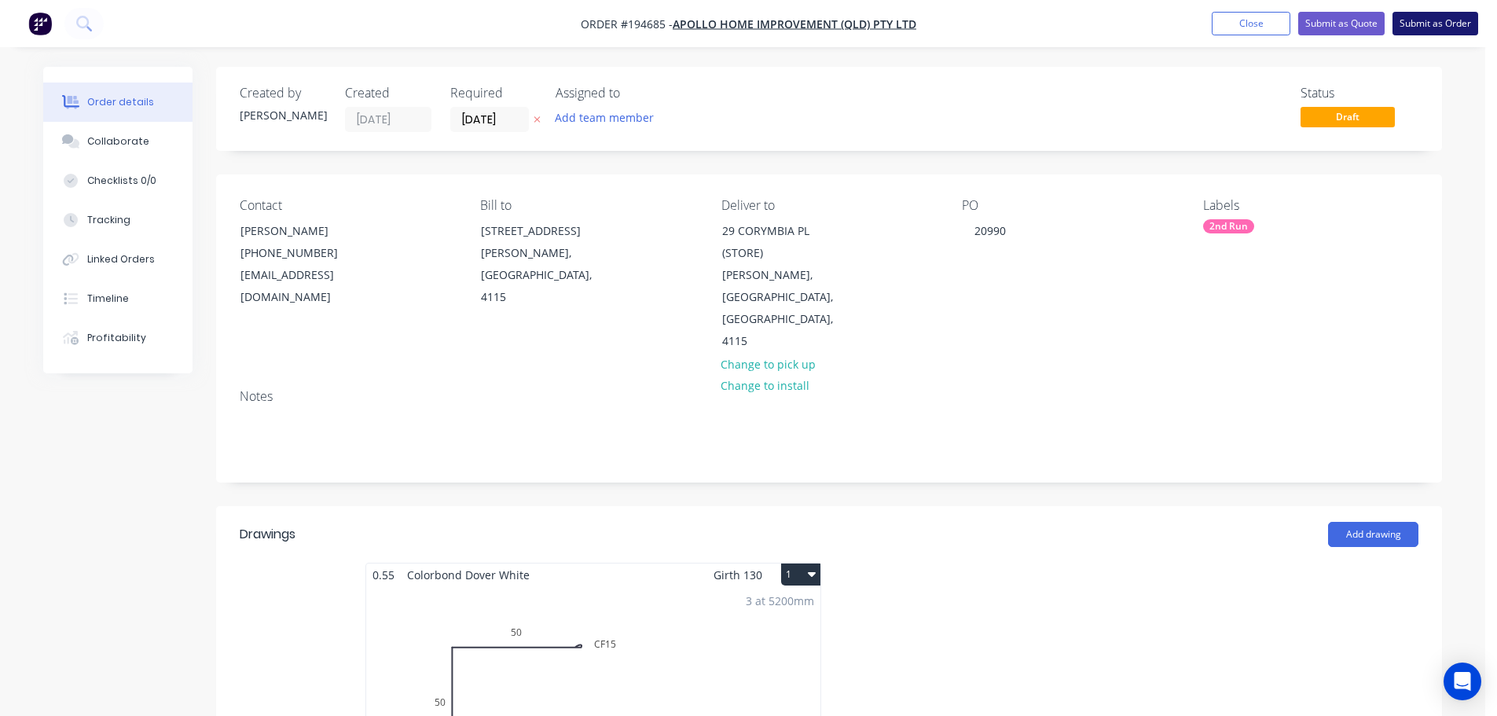
click at [1421, 25] on button "Submit as Order" at bounding box center [1435, 24] width 86 height 24
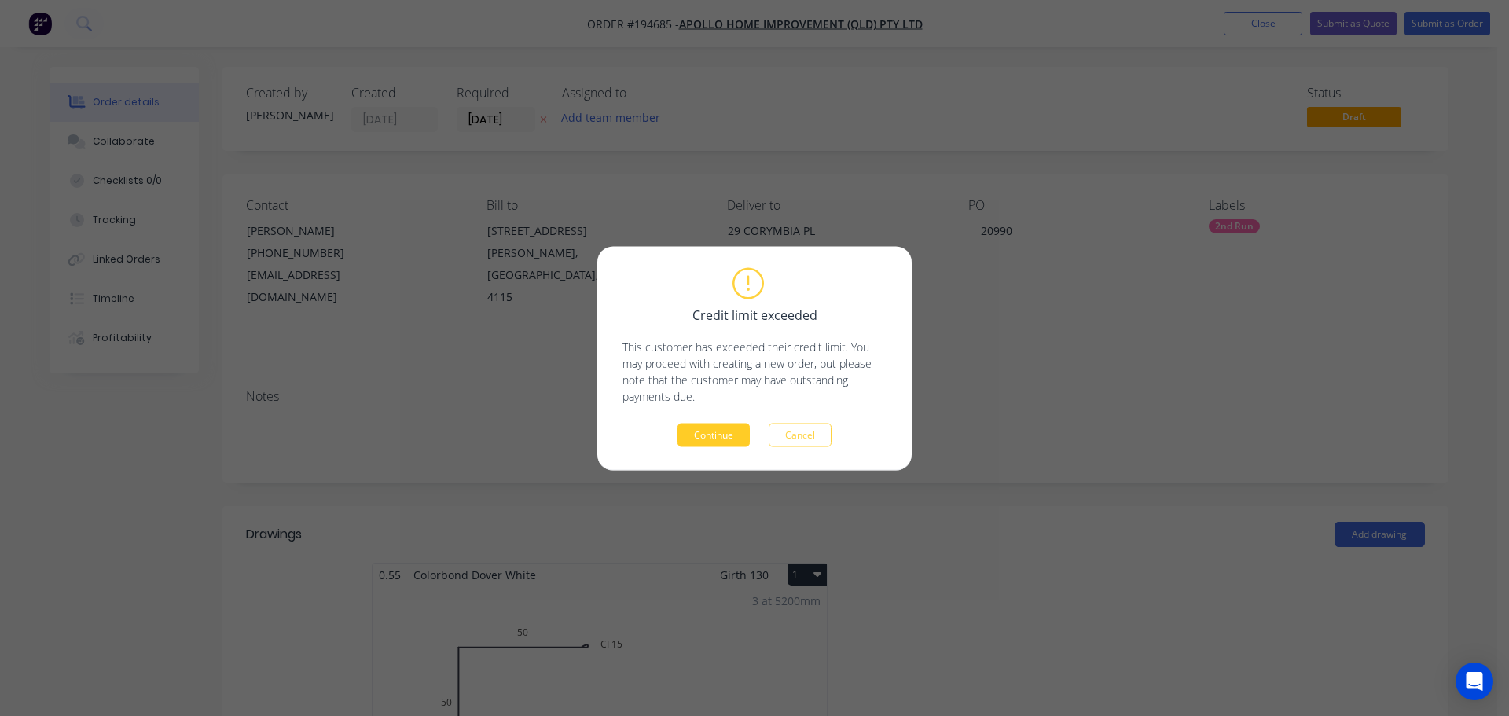
click at [725, 433] on button "Continue" at bounding box center [713, 435] width 72 height 24
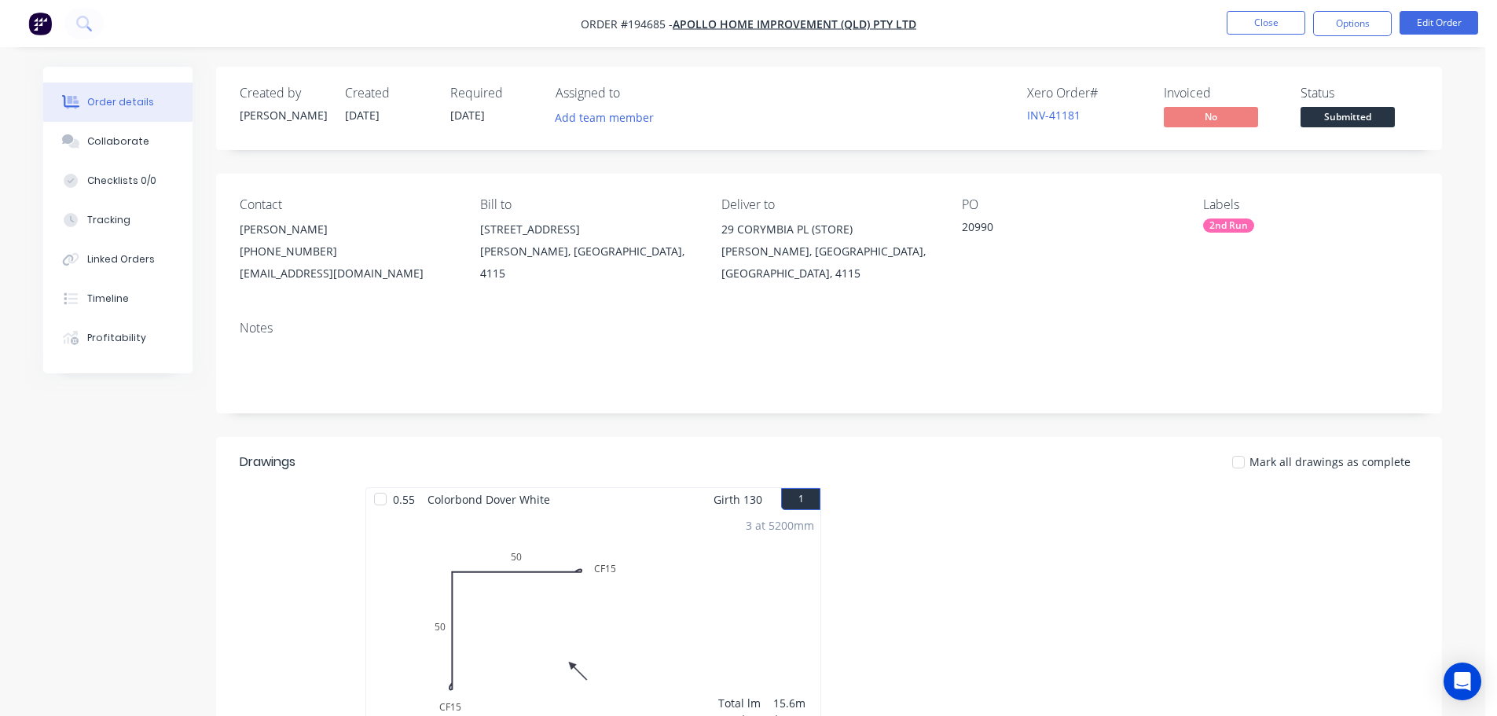
drag, startPoint x: 1363, startPoint y: 22, endPoint x: 1363, endPoint y: 37, distance: 14.9
click at [1363, 22] on button "Options" at bounding box center [1352, 23] width 79 height 25
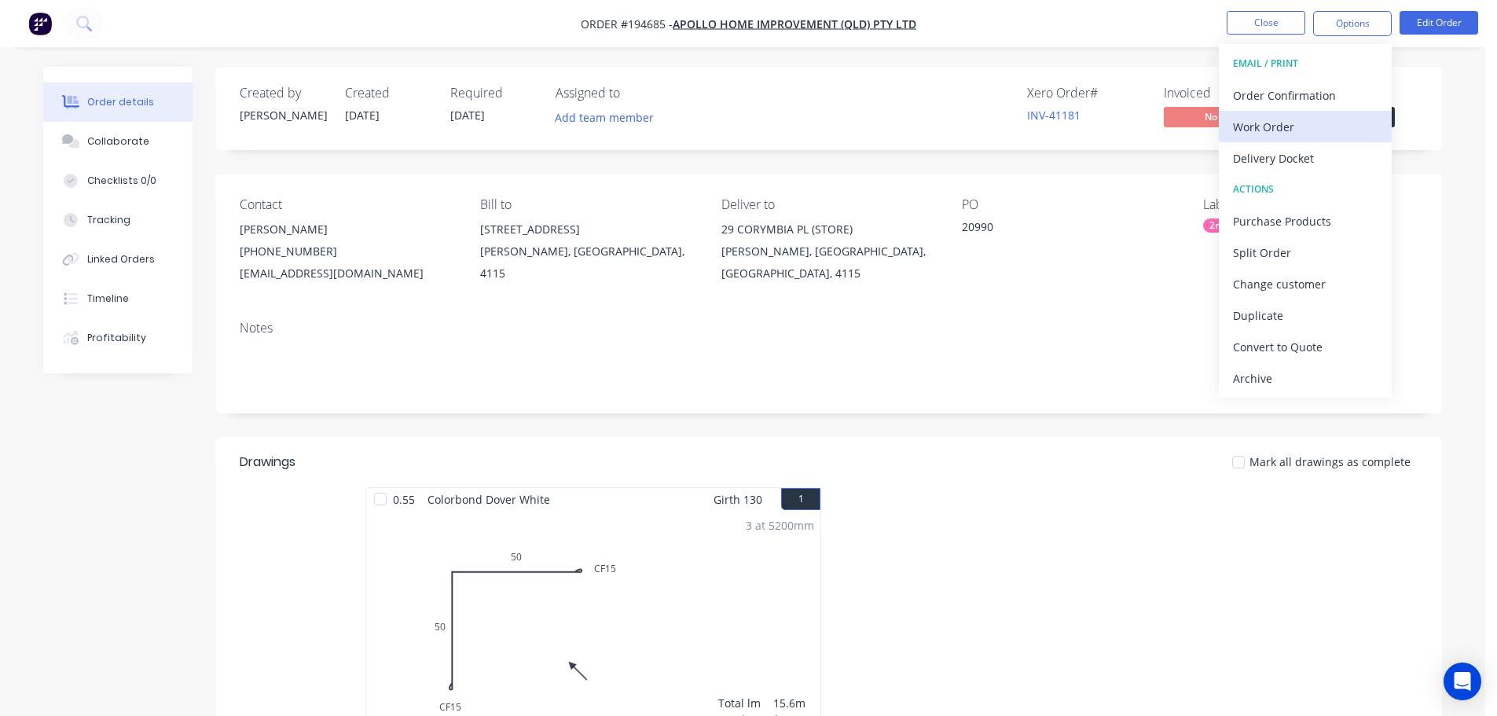
click at [1296, 112] on button "Work Order" at bounding box center [1305, 126] width 173 height 31
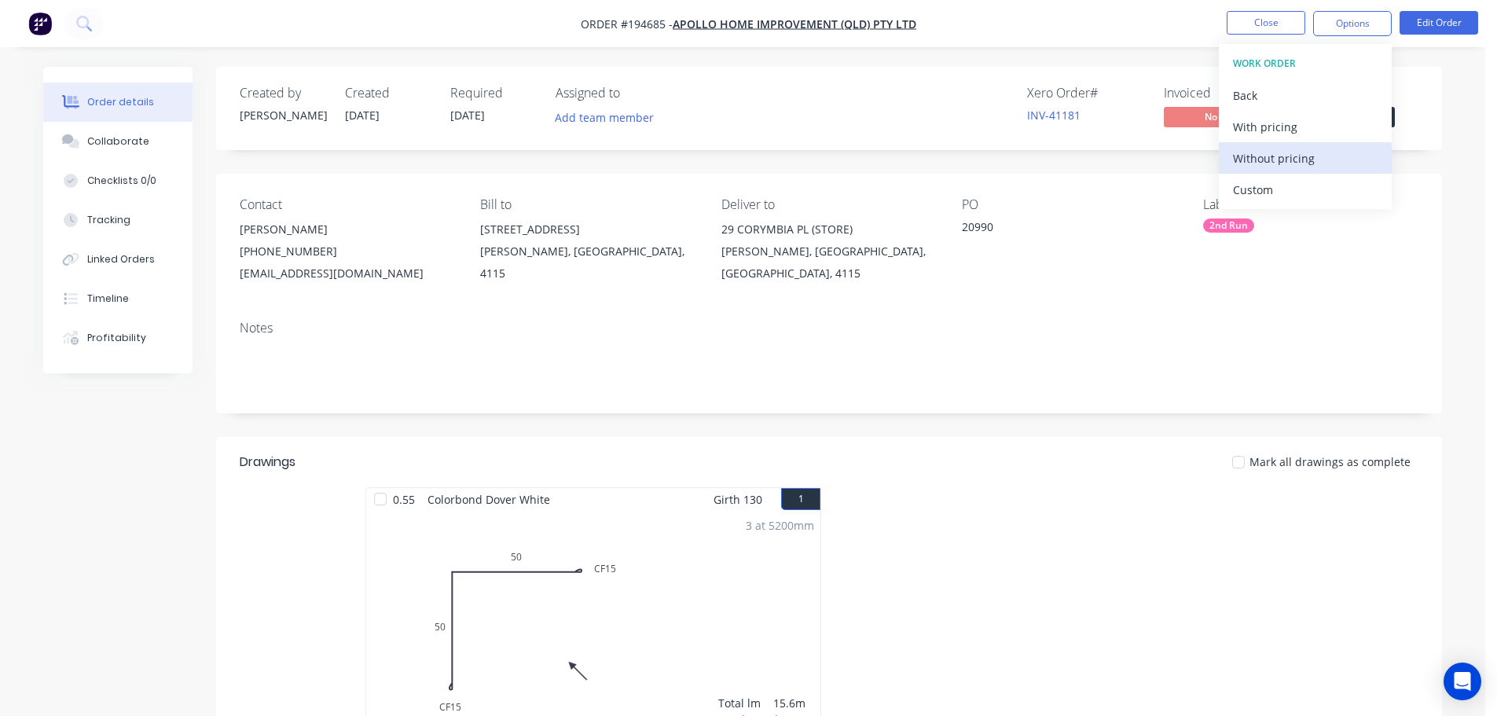
click at [1282, 151] on div "Without pricing" at bounding box center [1305, 158] width 145 height 23
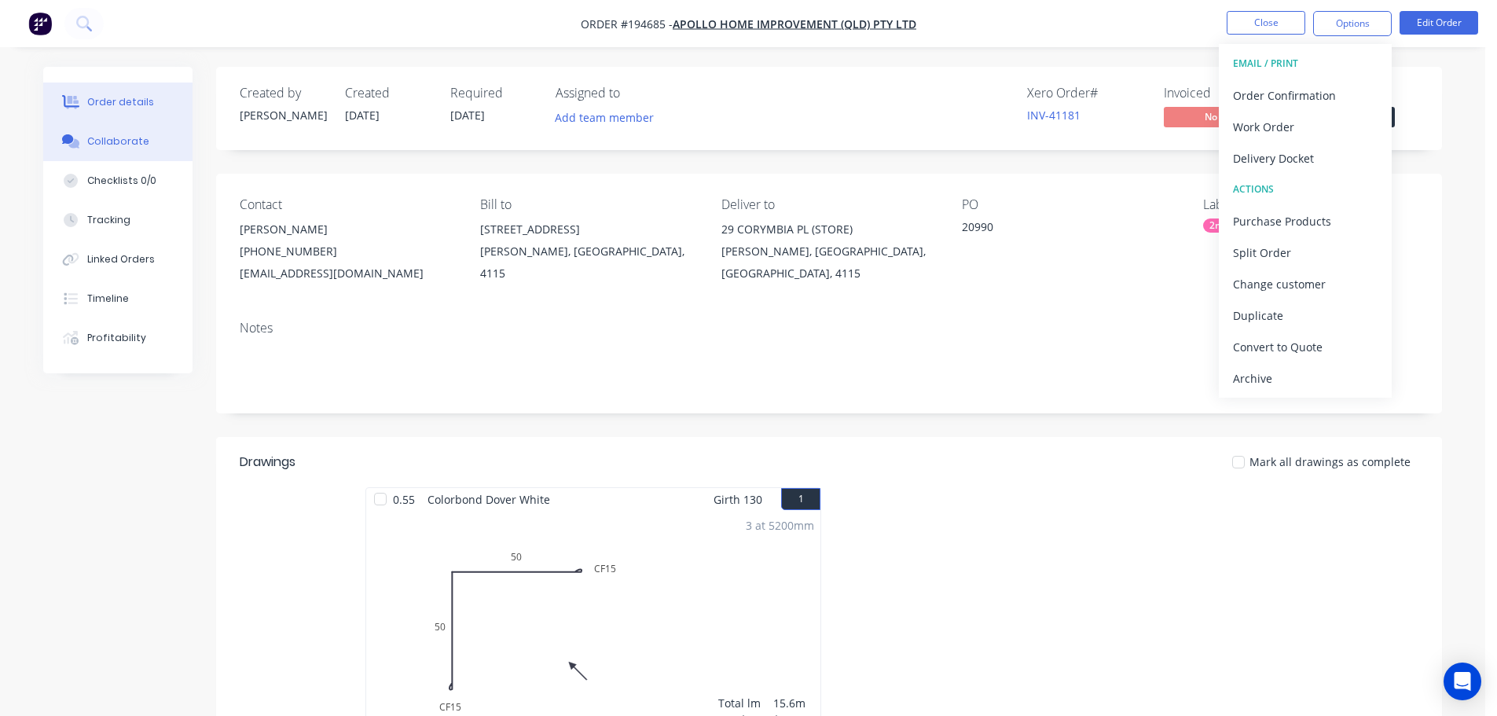
click at [128, 157] on button "Collaborate" at bounding box center [117, 141] width 149 height 39
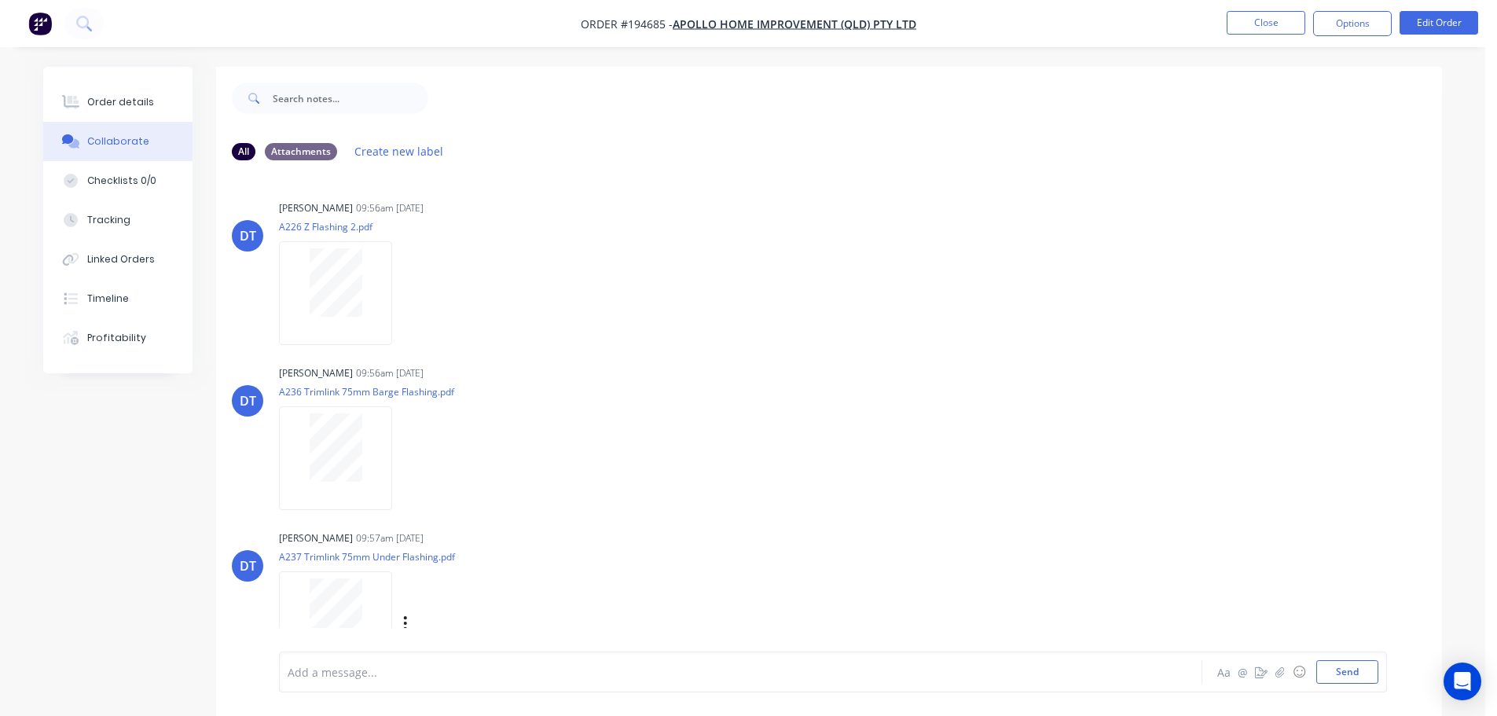
scroll to position [31, 0]
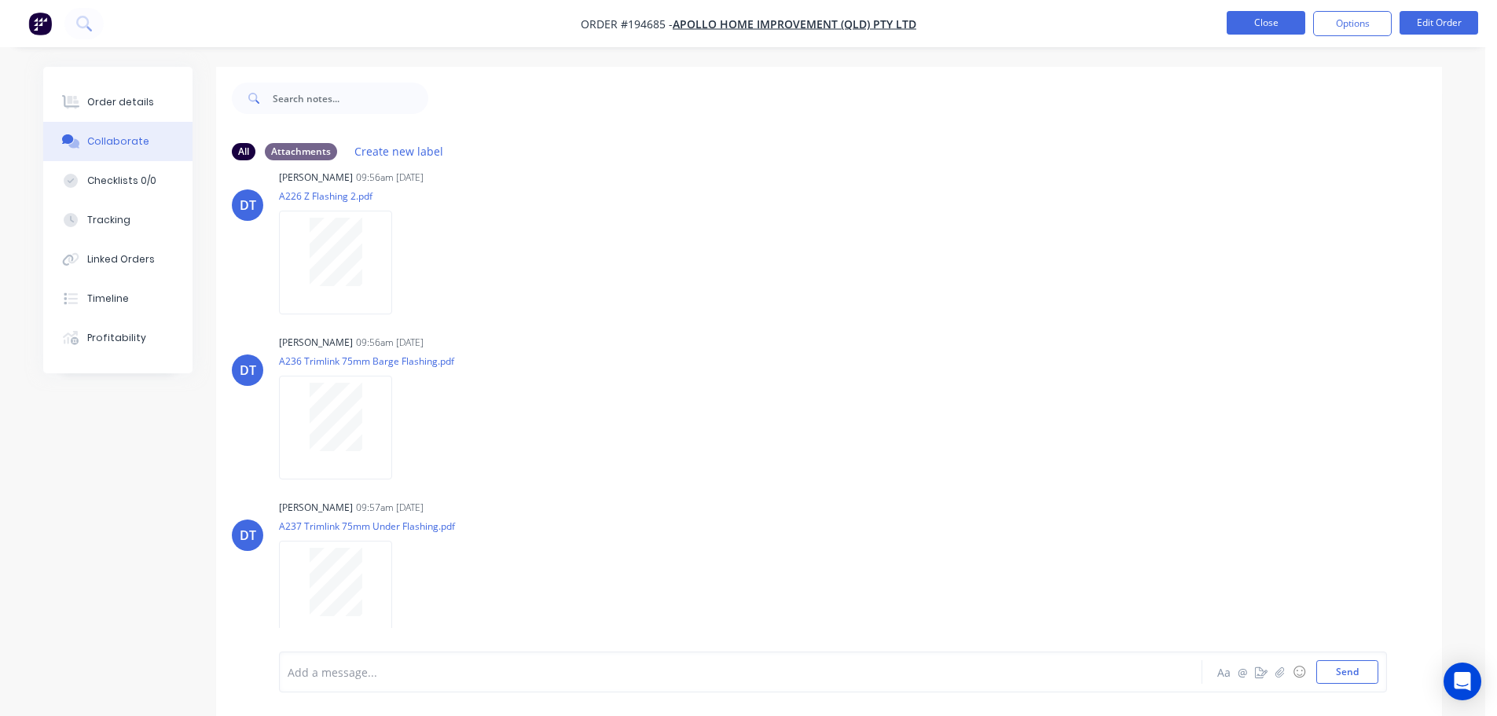
click at [1269, 28] on button "Close" at bounding box center [1266, 23] width 79 height 24
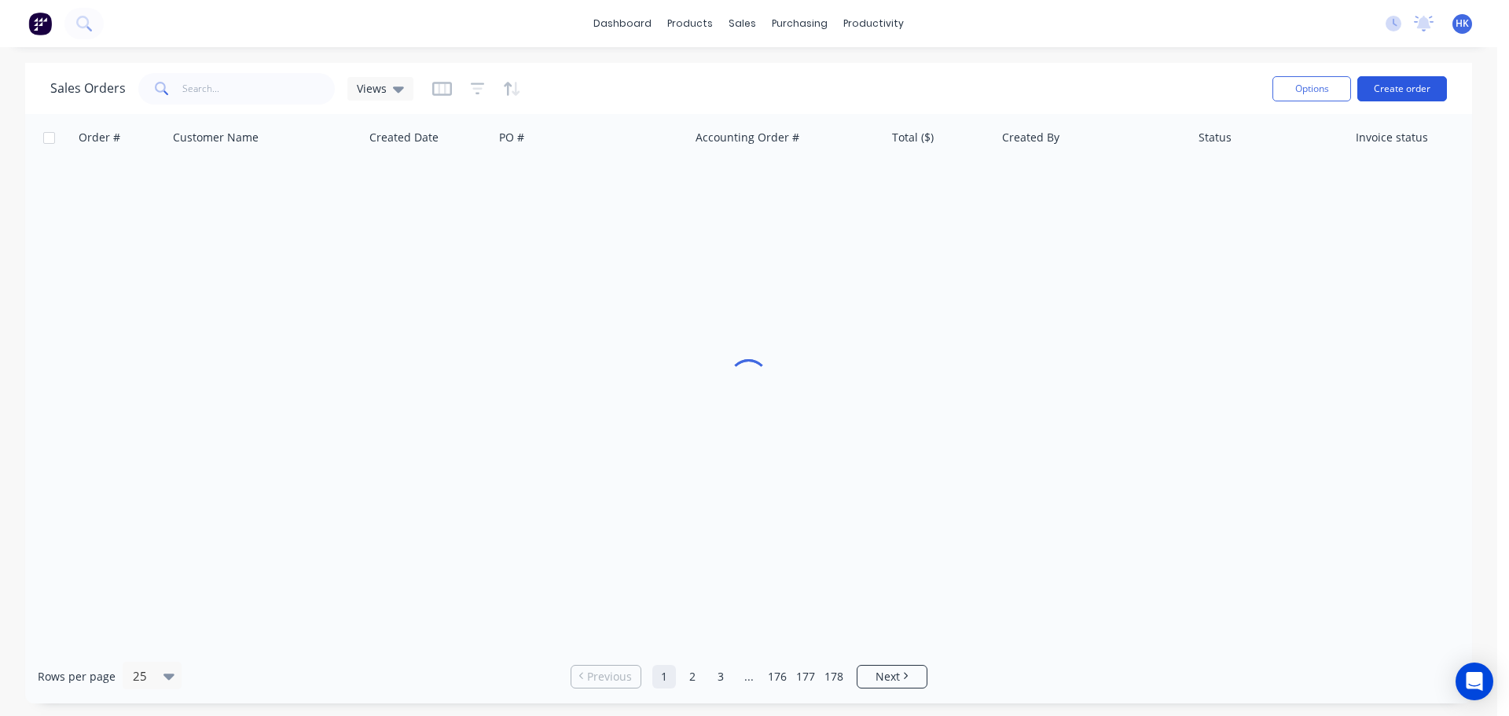
click at [1386, 90] on button "Create order" at bounding box center [1402, 88] width 90 height 25
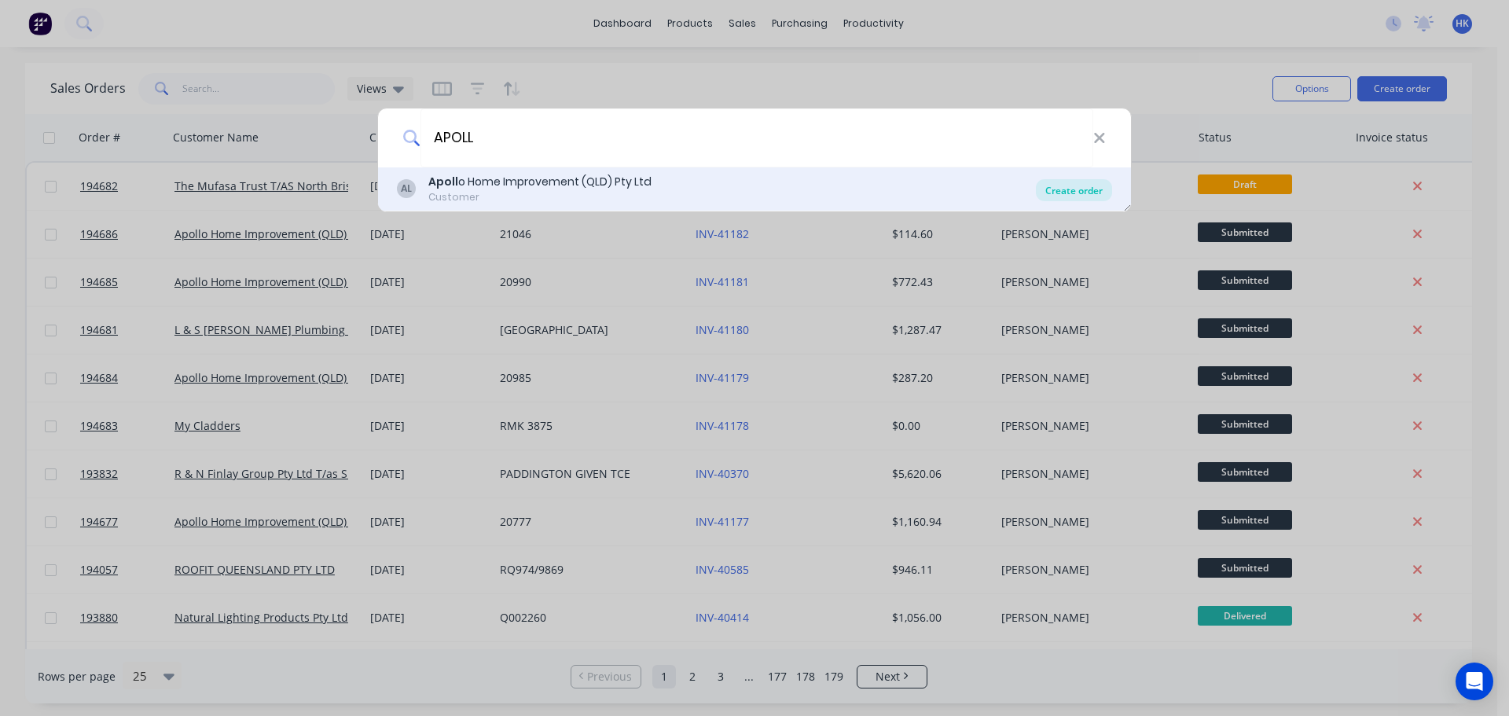
click at [1072, 193] on div "Create order" at bounding box center [1074, 190] width 76 height 22
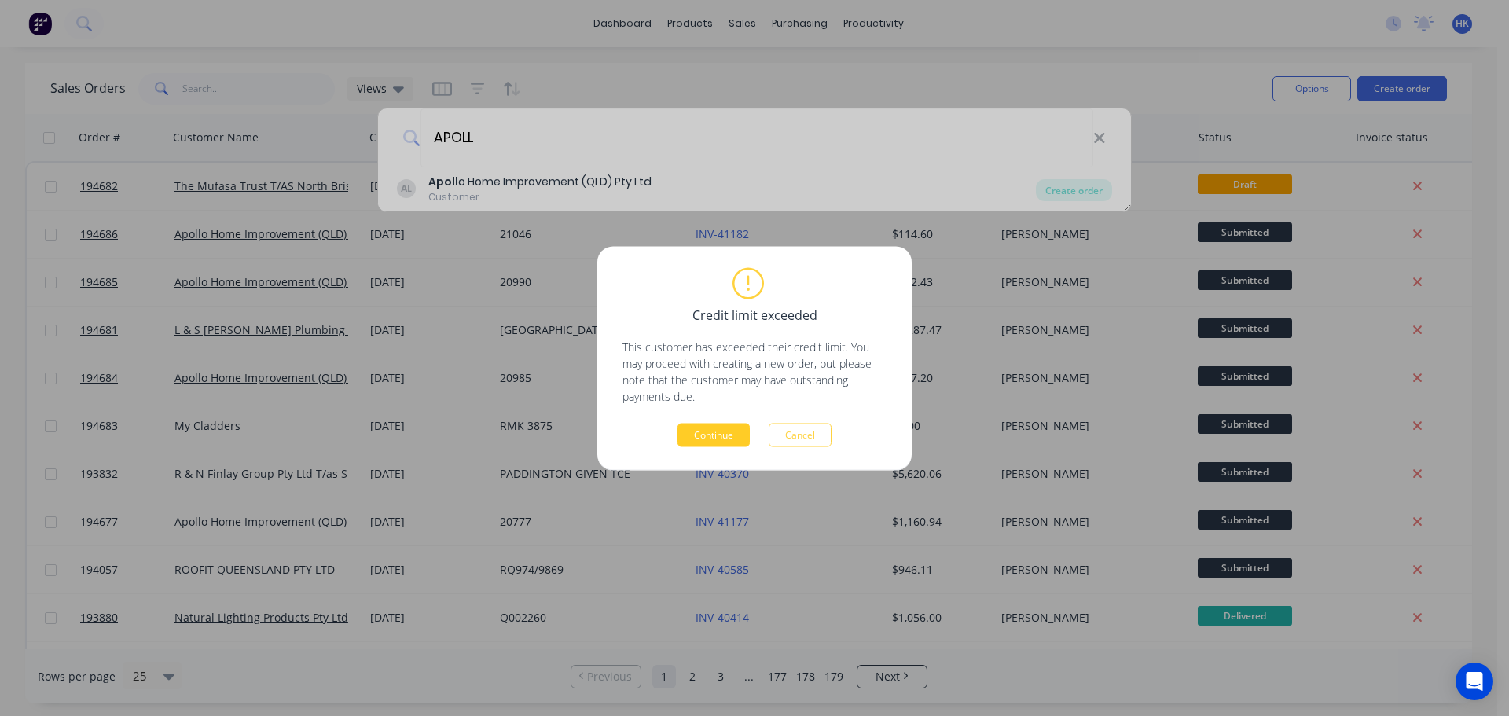
click at [731, 424] on button "Continue" at bounding box center [713, 435] width 72 height 24
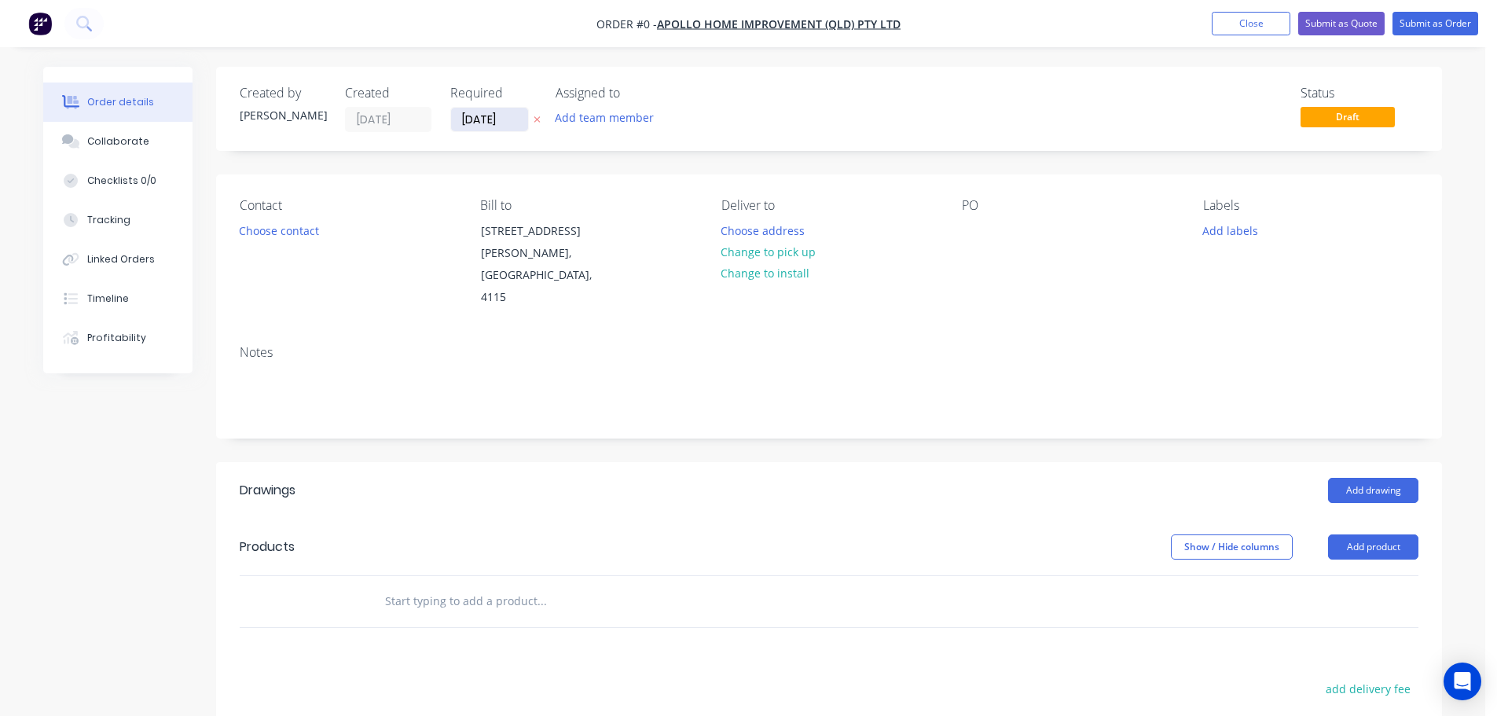
click at [485, 124] on input "[DATE]" at bounding box center [489, 120] width 77 height 24
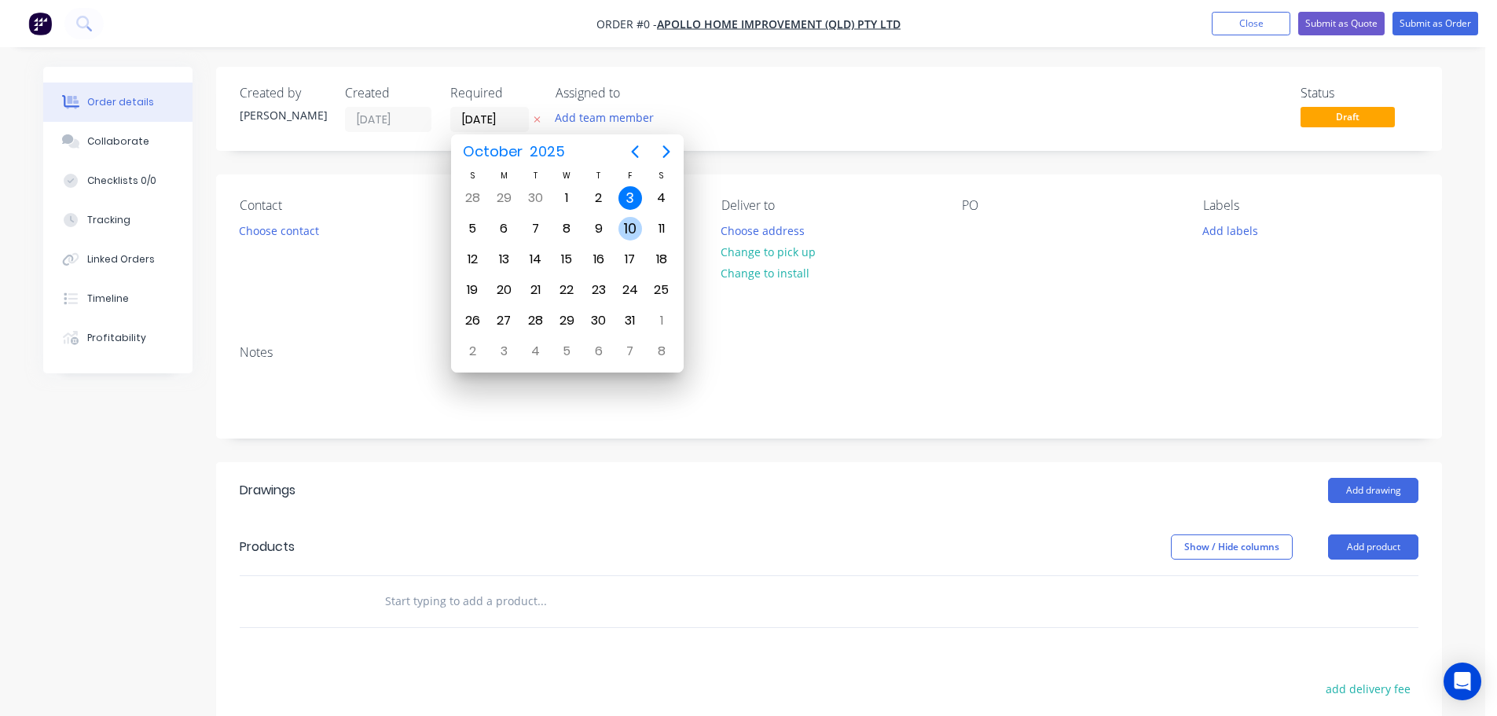
click at [621, 221] on div "10" at bounding box center [630, 229] width 24 height 24
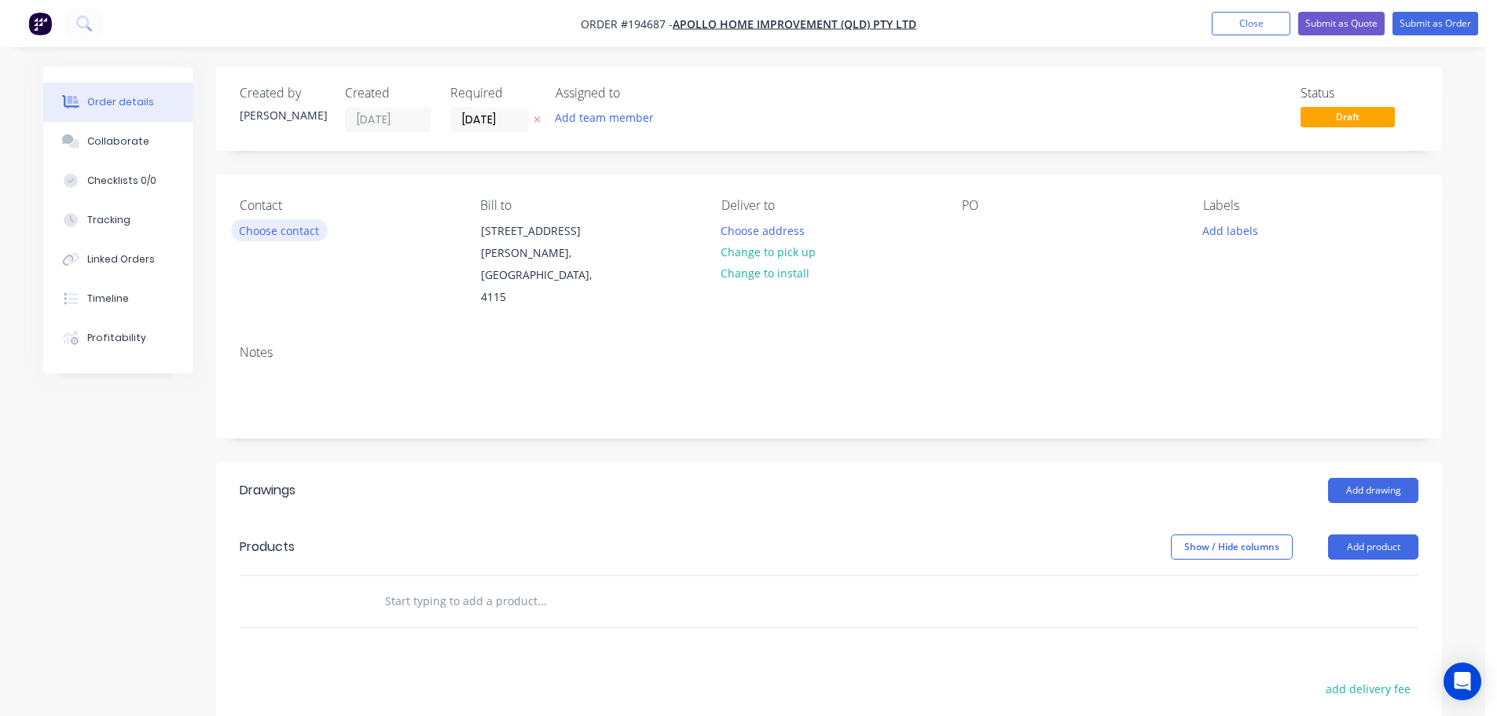
click at [325, 227] on button "Choose contact" at bounding box center [279, 229] width 97 height 21
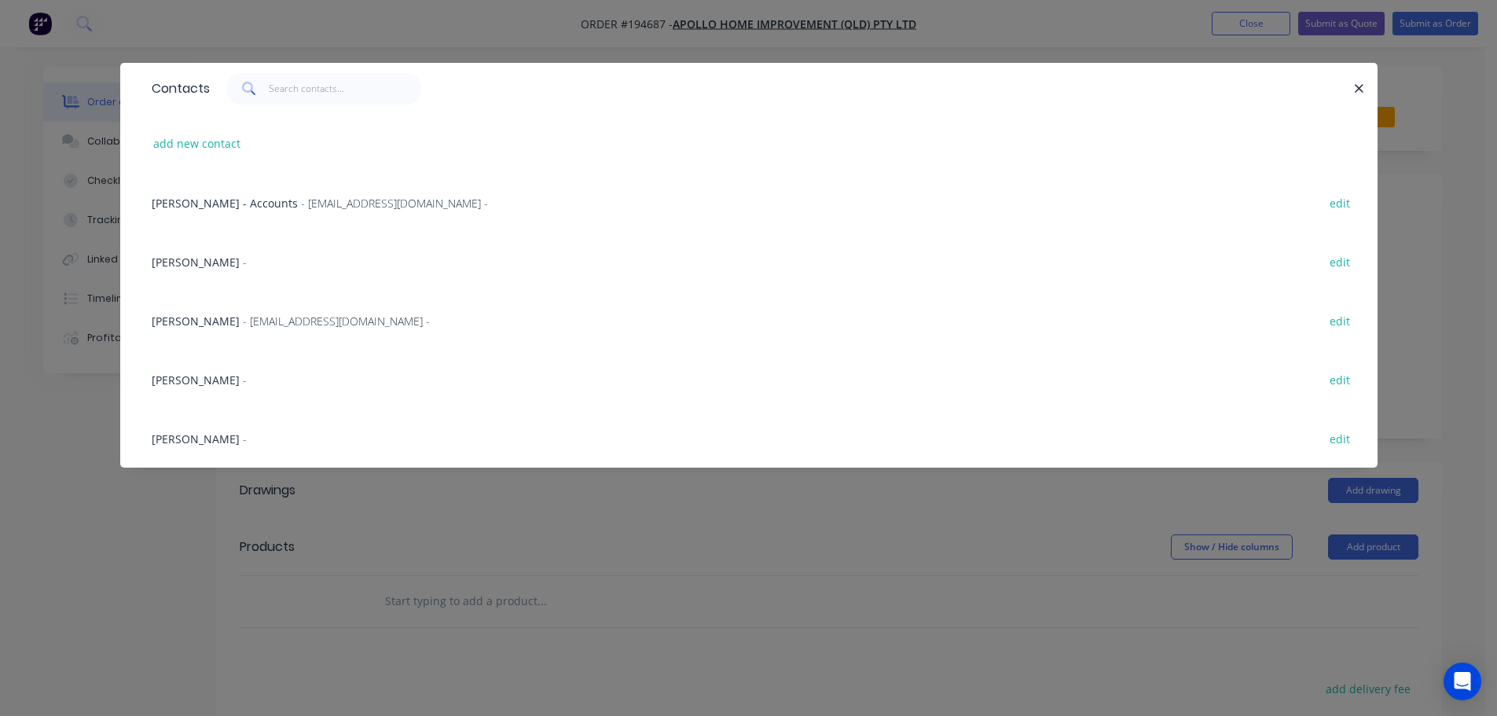
click at [280, 325] on span "- maried@apollopatios.com.au -" at bounding box center [336, 321] width 187 height 15
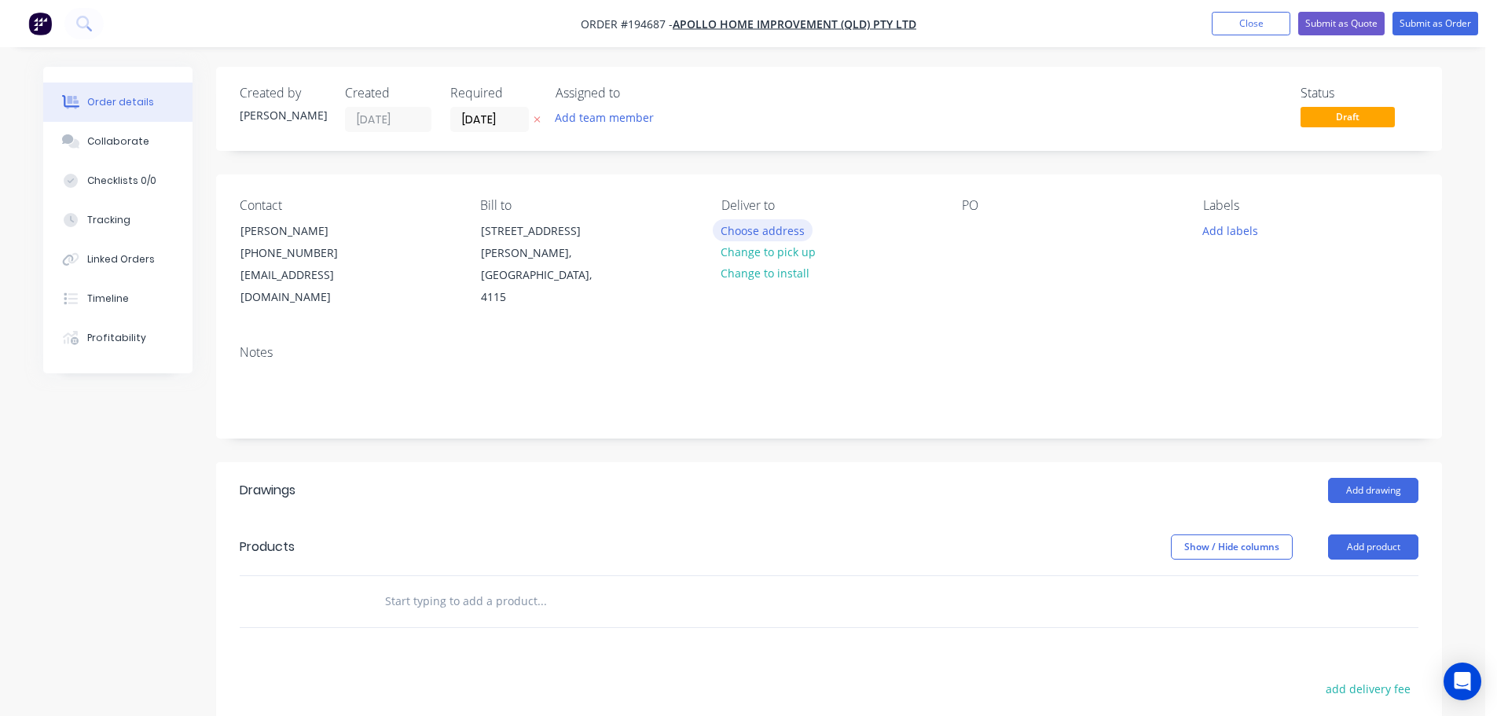
click at [745, 233] on button "Choose address" at bounding box center [763, 229] width 101 height 21
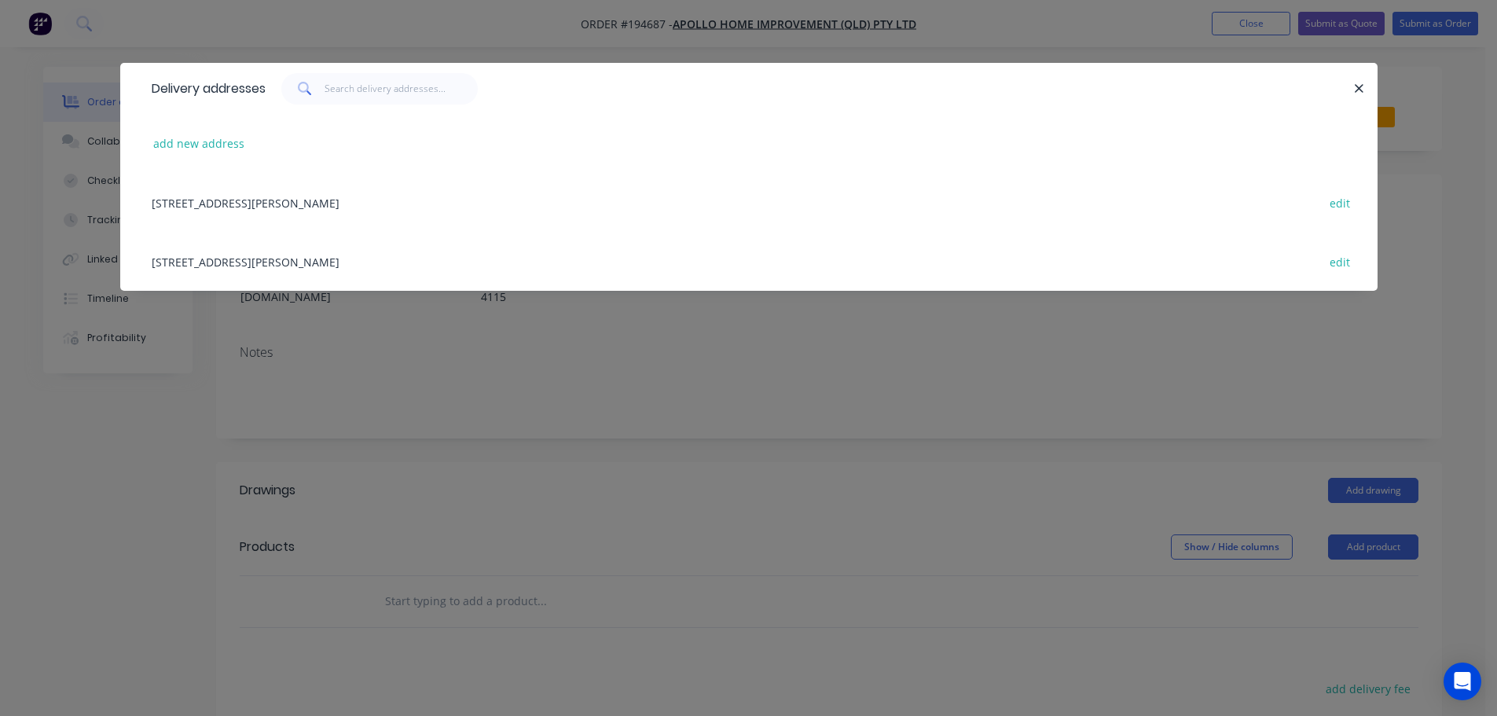
click at [385, 262] on div "29 CORYMBIA PL, (STORE), PARKINSON, Queensland, Australia, 4115 edit" at bounding box center [749, 261] width 1210 height 59
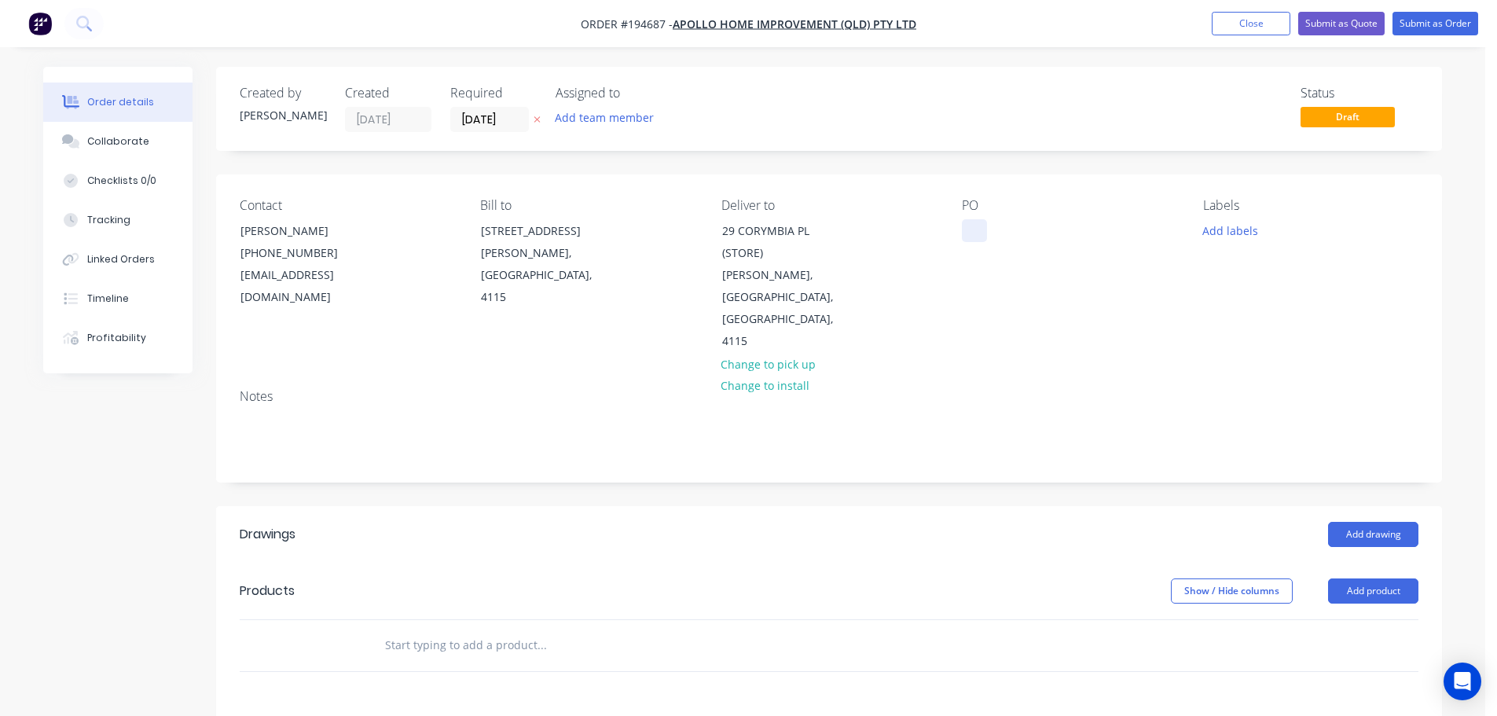
click at [970, 229] on div at bounding box center [974, 230] width 25 height 23
click at [1243, 250] on div "Labels Add labels" at bounding box center [1310, 275] width 215 height 155
click at [1234, 231] on button "Add labels" at bounding box center [1230, 229] width 72 height 21
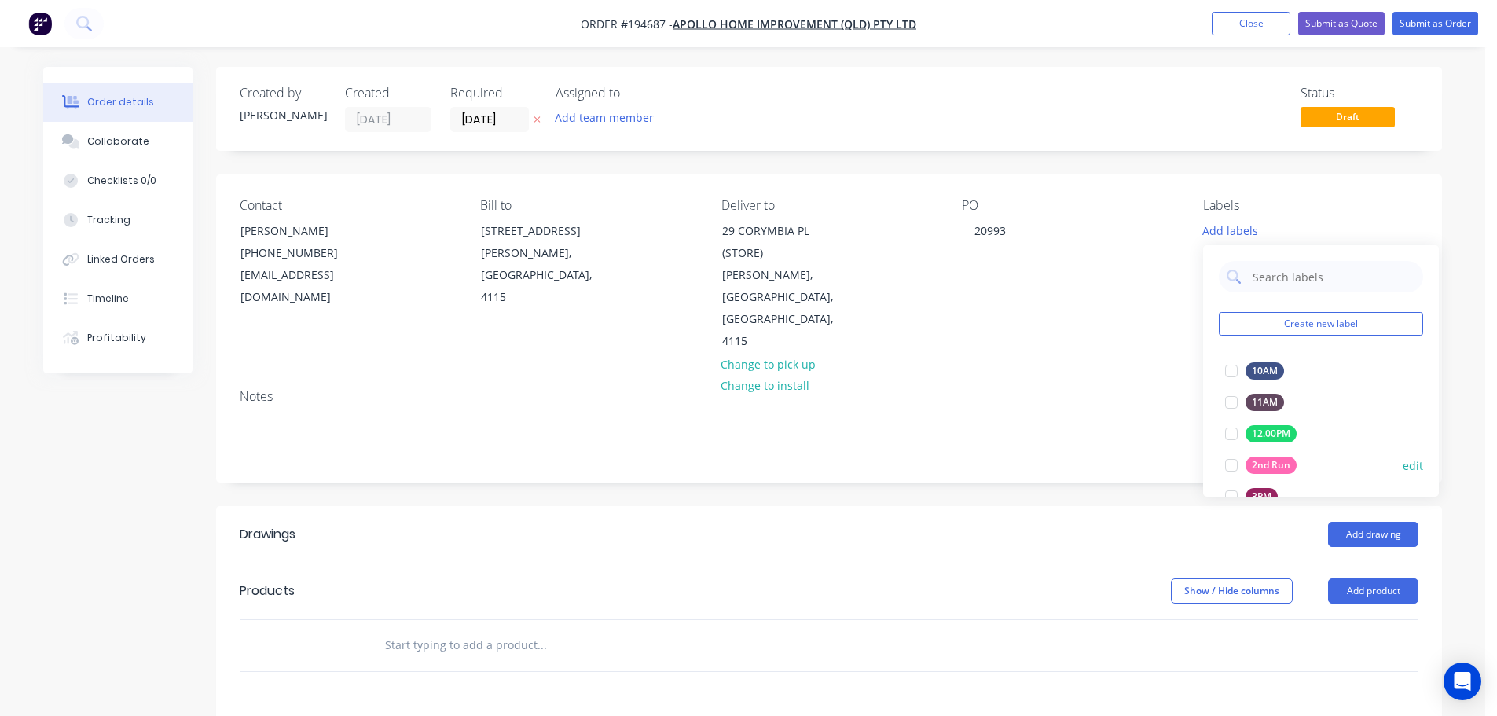
click at [1224, 469] on div at bounding box center [1231, 464] width 31 height 31
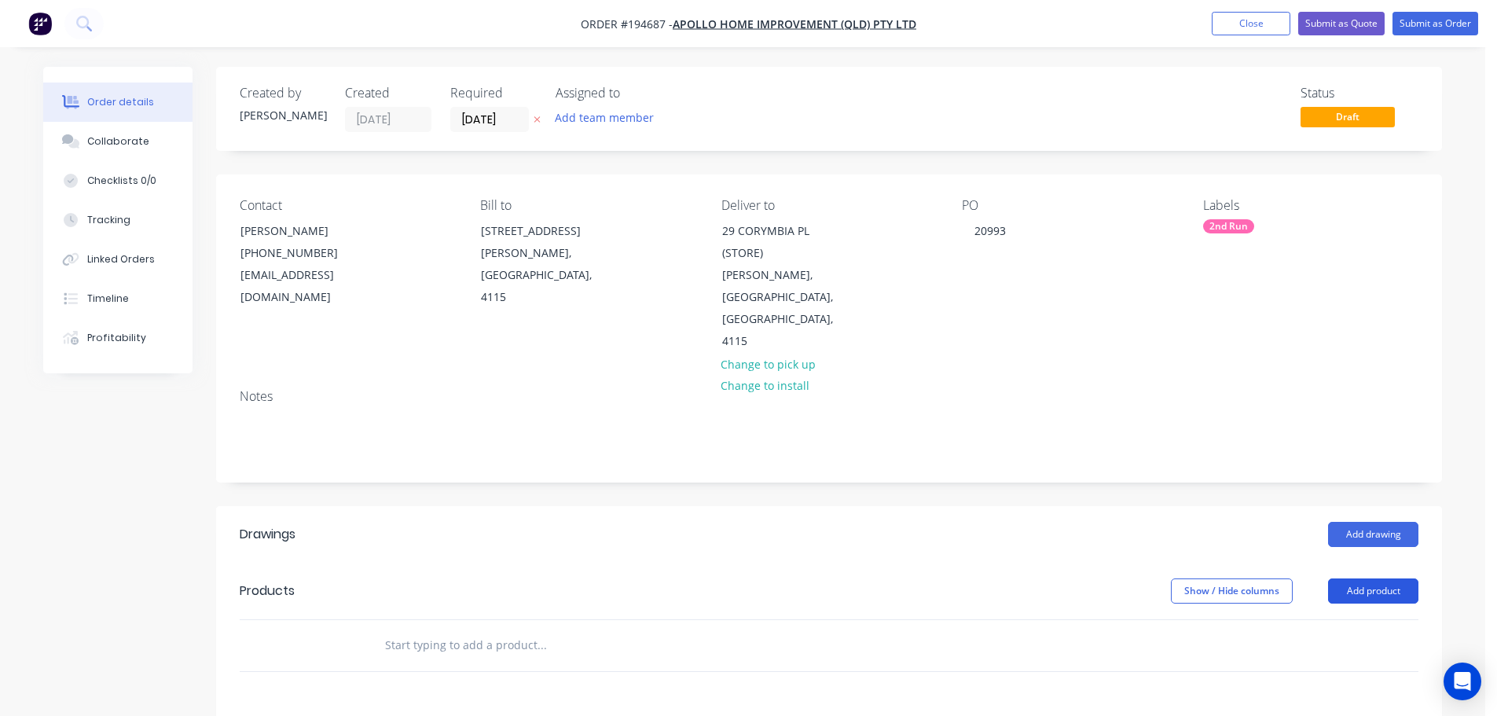
click at [1352, 578] on button "Add product" at bounding box center [1373, 590] width 90 height 25
click at [1333, 619] on div "Product catalogue" at bounding box center [1343, 630] width 121 height 23
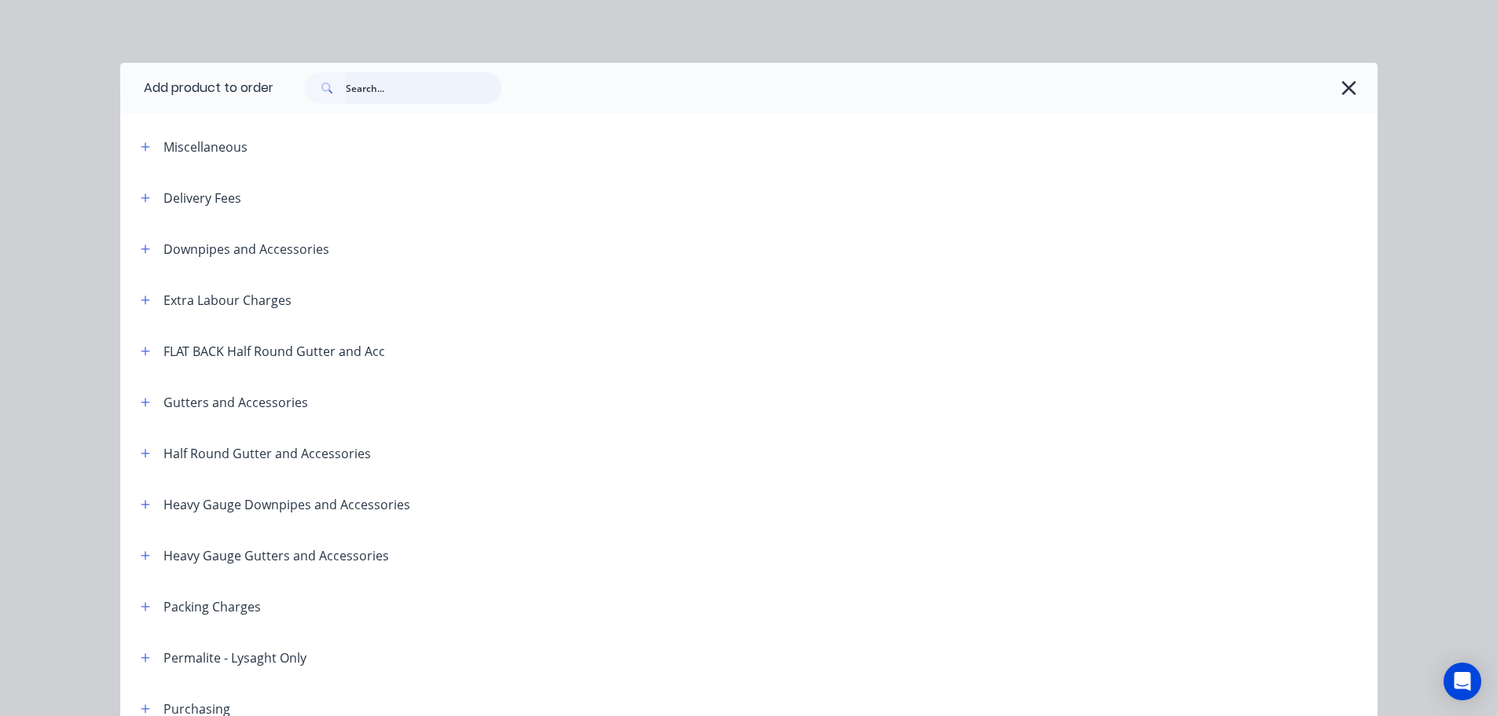
click at [383, 99] on input "text" at bounding box center [424, 87] width 156 height 31
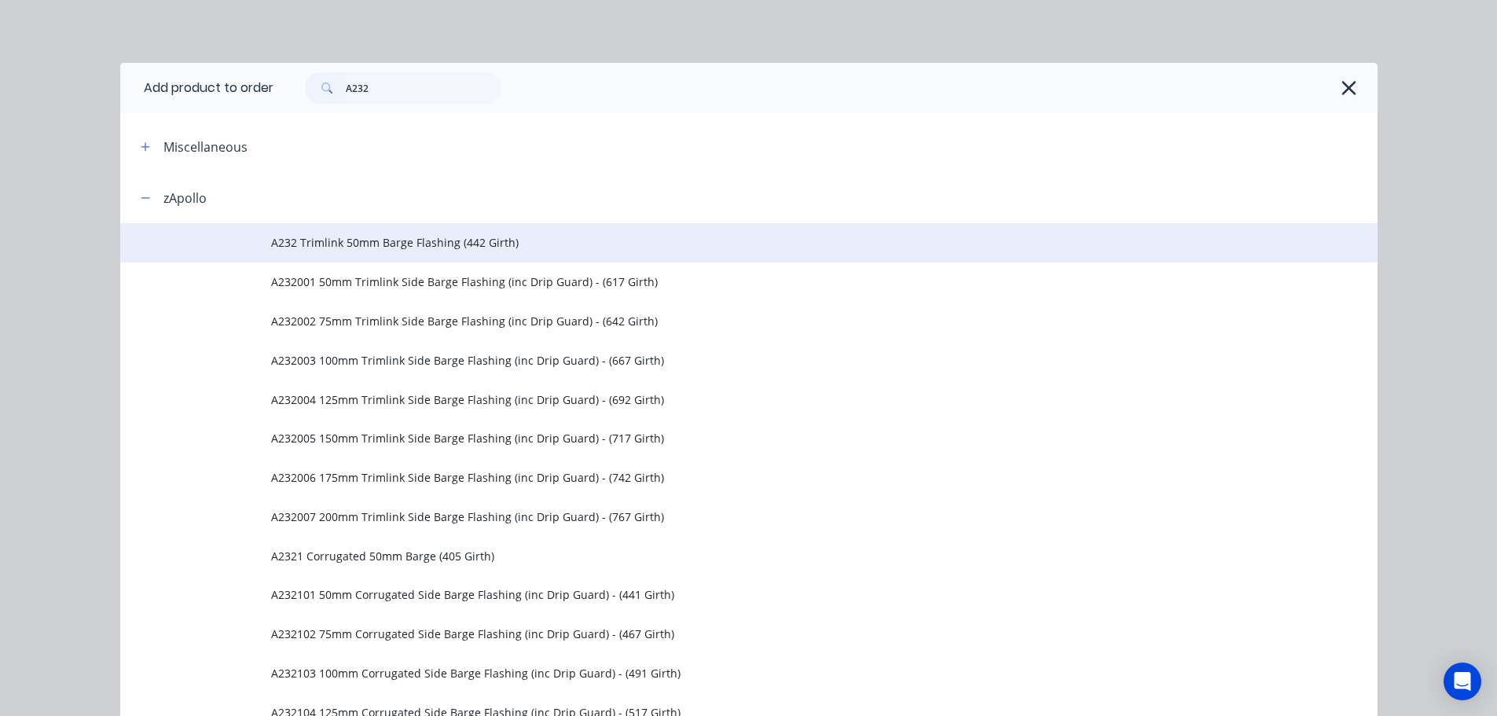
click at [368, 238] on span "A232 Trimlink 50mm Barge Flashing (442 Girth)" at bounding box center [713, 242] width 885 height 17
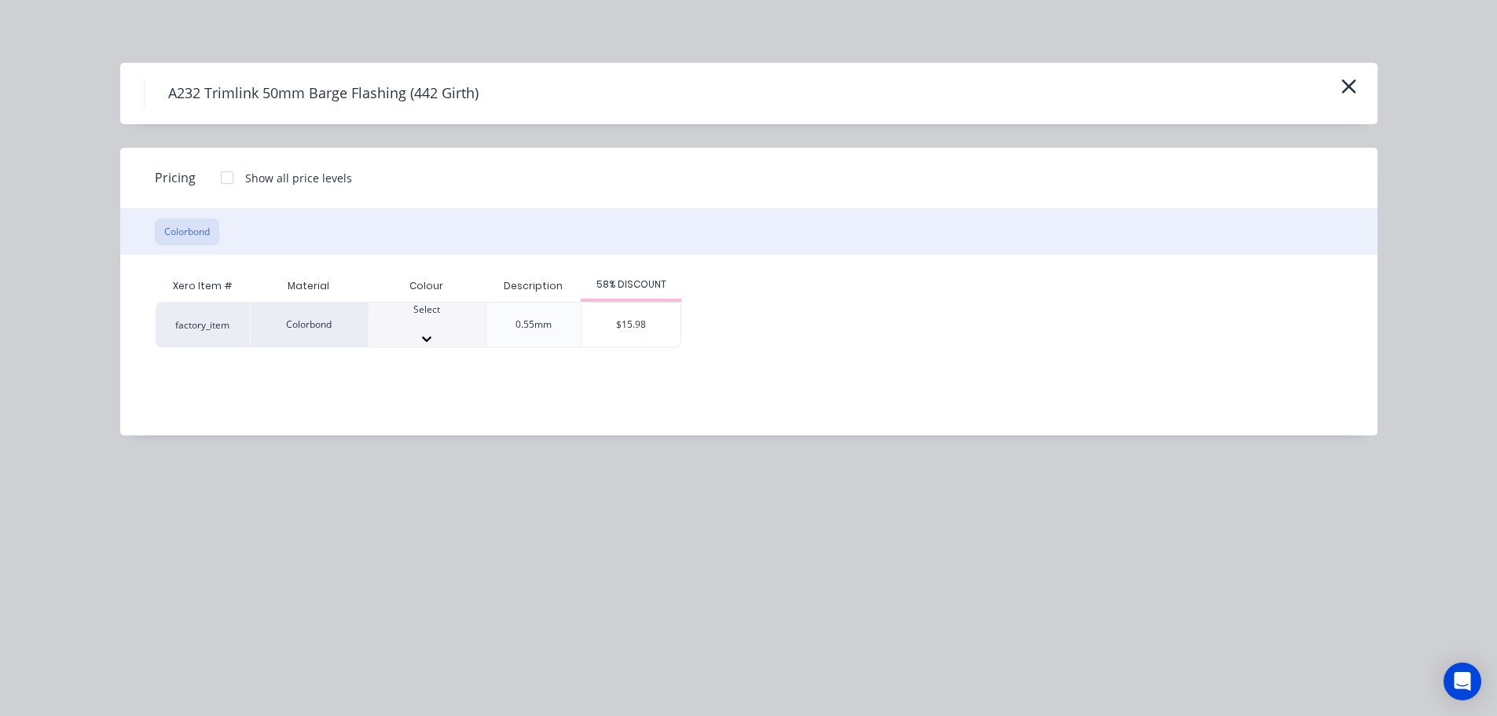
click at [435, 323] on div at bounding box center [427, 324] width 117 height 14
click at [641, 309] on div "$15.98" at bounding box center [630, 329] width 99 height 53
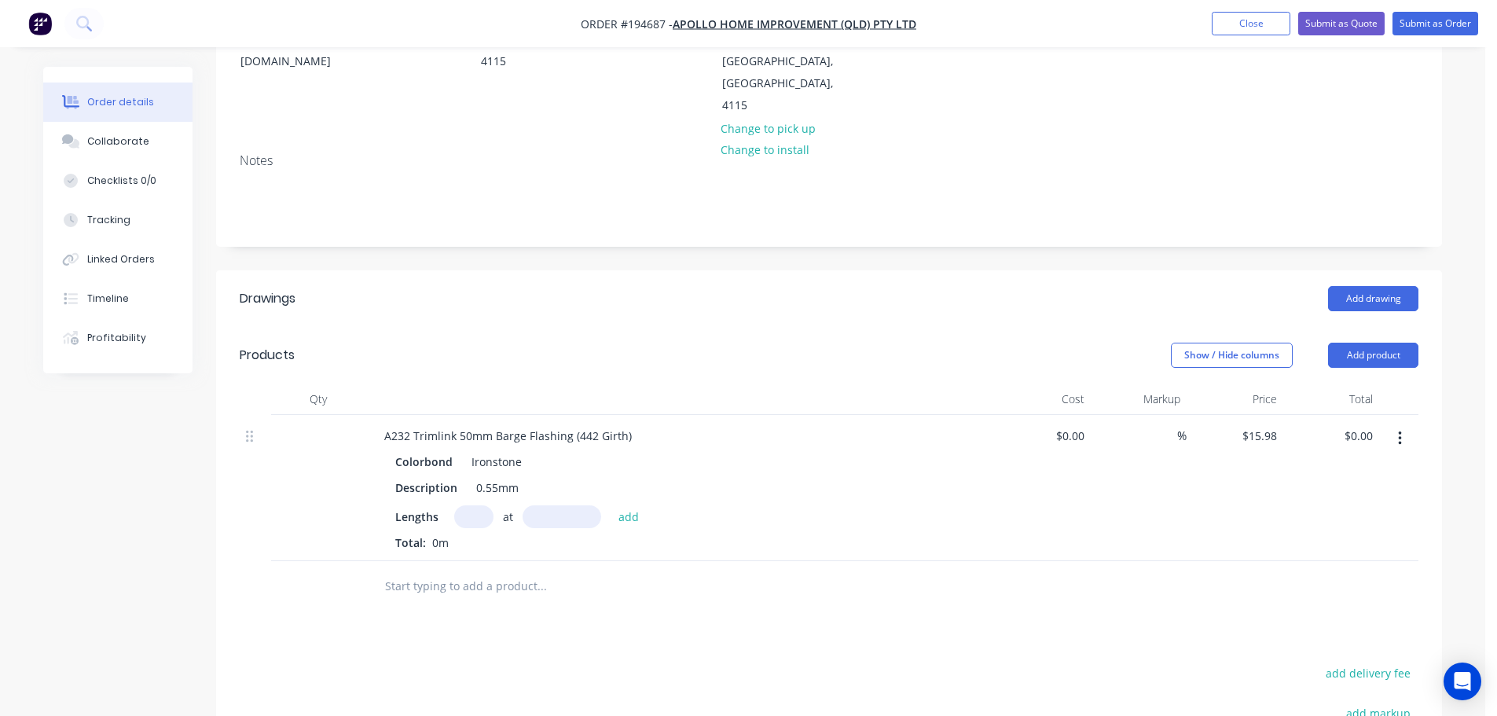
click at [472, 505] on input "text" at bounding box center [473, 516] width 39 height 23
click at [611, 505] on button "add" at bounding box center [629, 515] width 37 height 21
click at [1375, 286] on button "Add drawing" at bounding box center [1373, 298] width 90 height 25
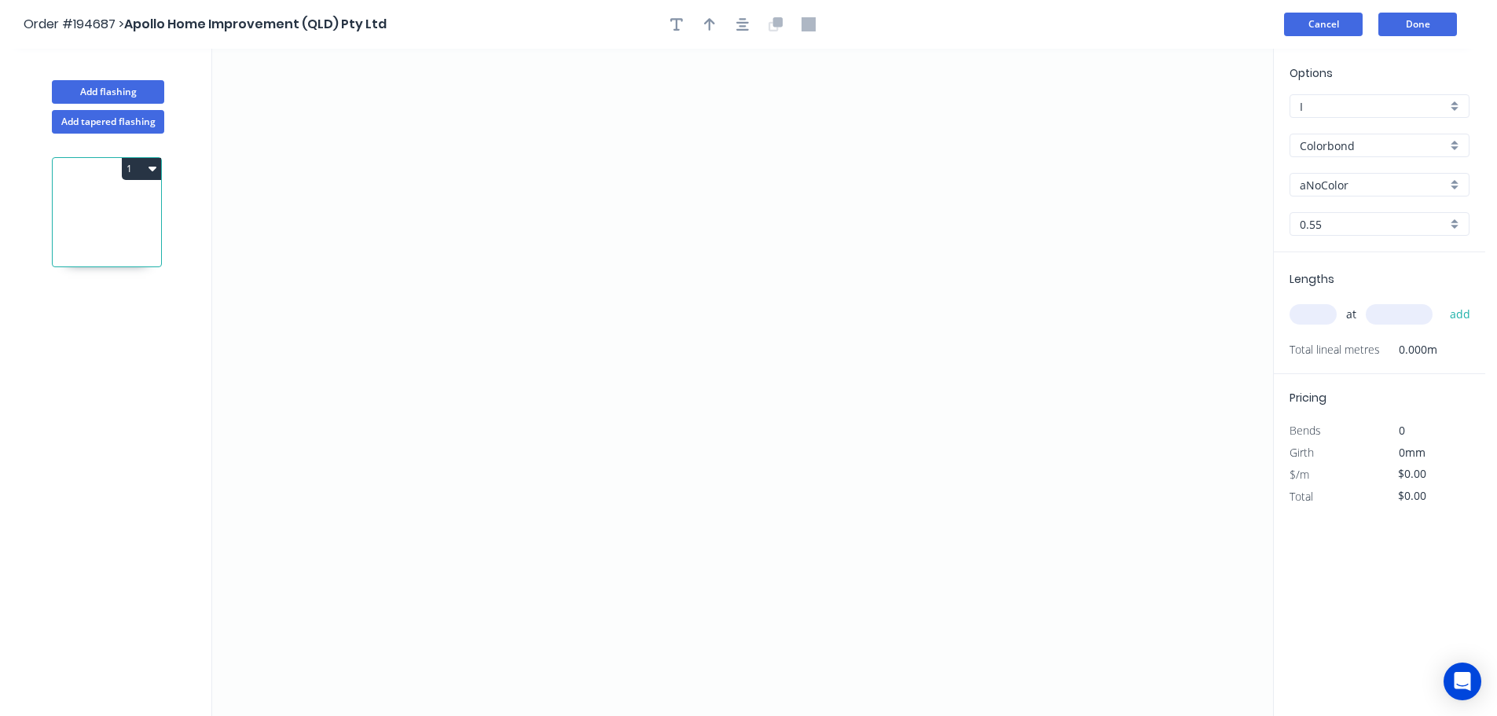
click at [1300, 24] on button "Cancel" at bounding box center [1323, 25] width 79 height 24
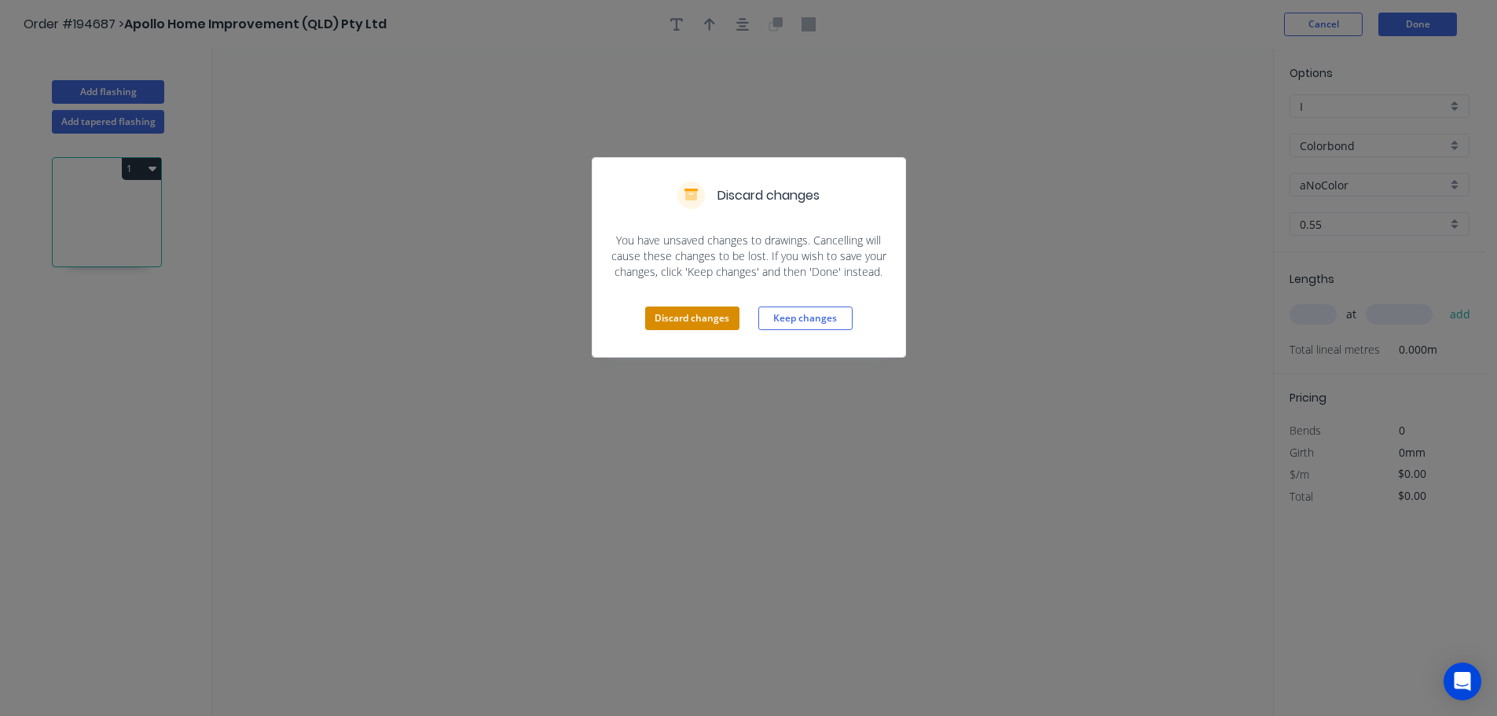
click at [688, 306] on button "Discard changes" at bounding box center [692, 318] width 94 height 24
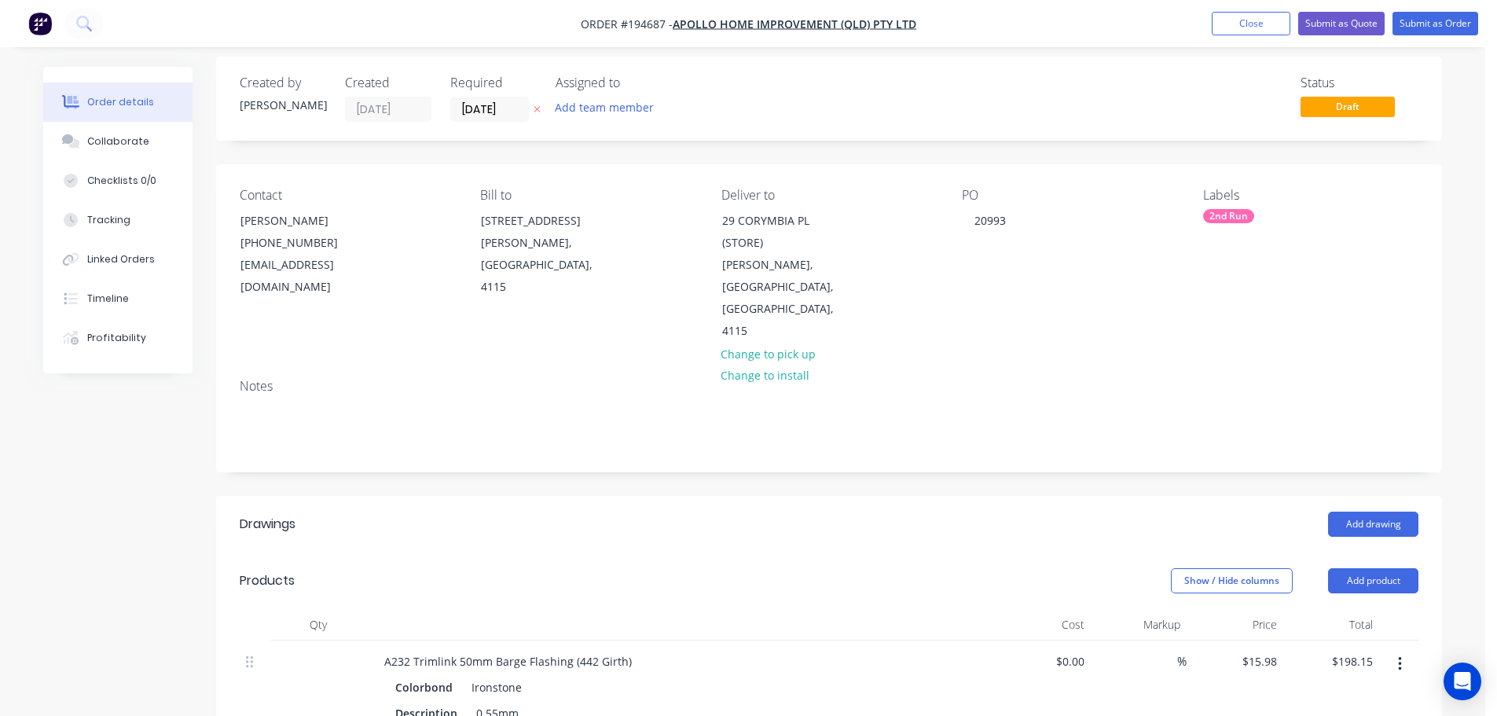
scroll to position [79, 0]
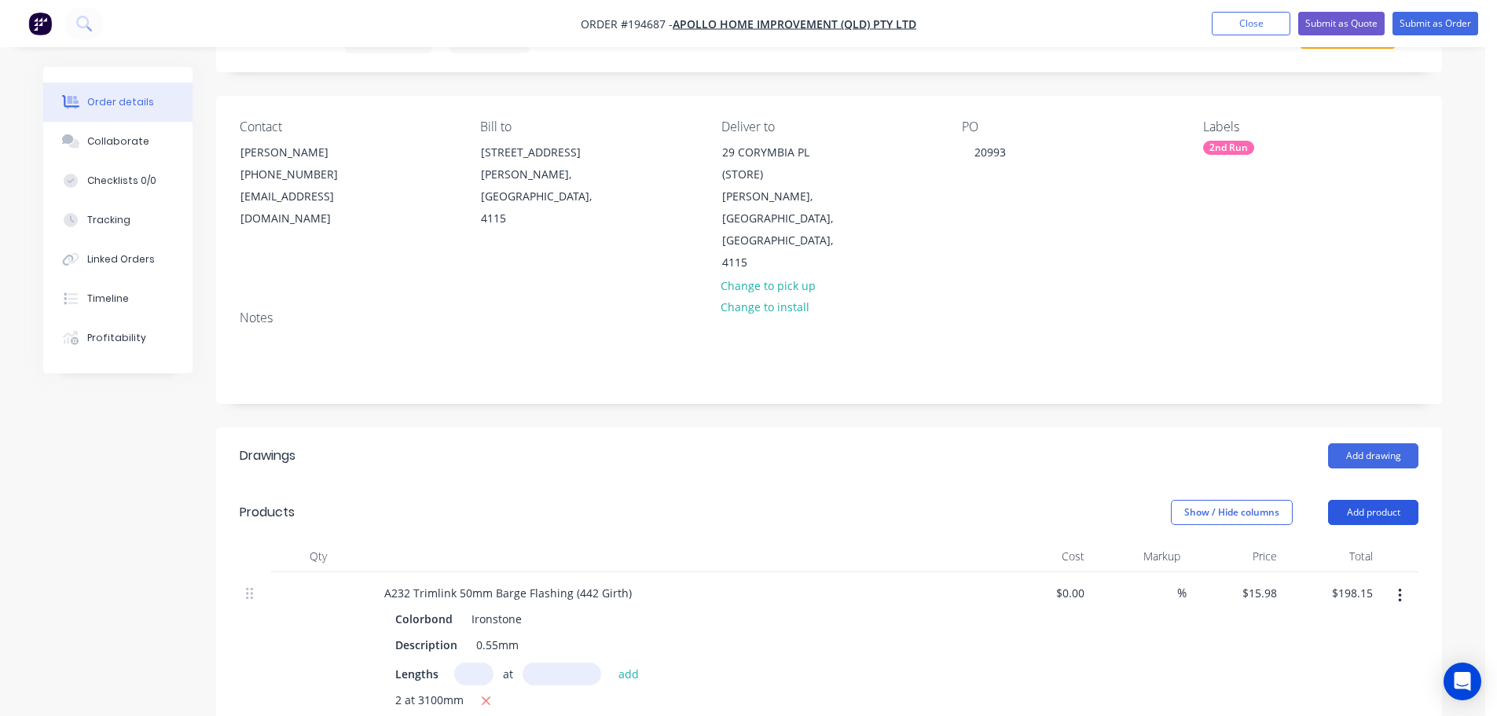
click at [1366, 500] on button "Add product" at bounding box center [1373, 512] width 90 height 25
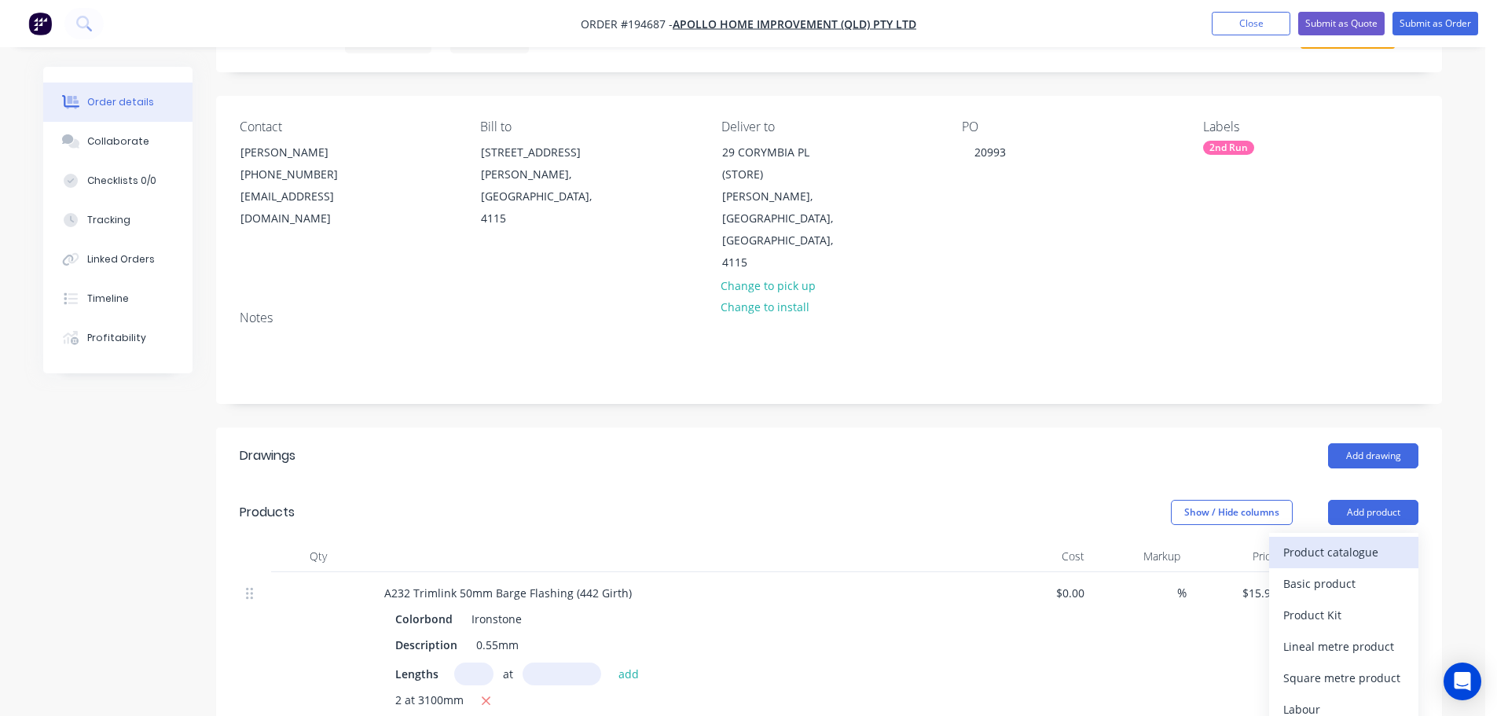
click at [1362, 541] on div "Product catalogue" at bounding box center [1343, 552] width 121 height 23
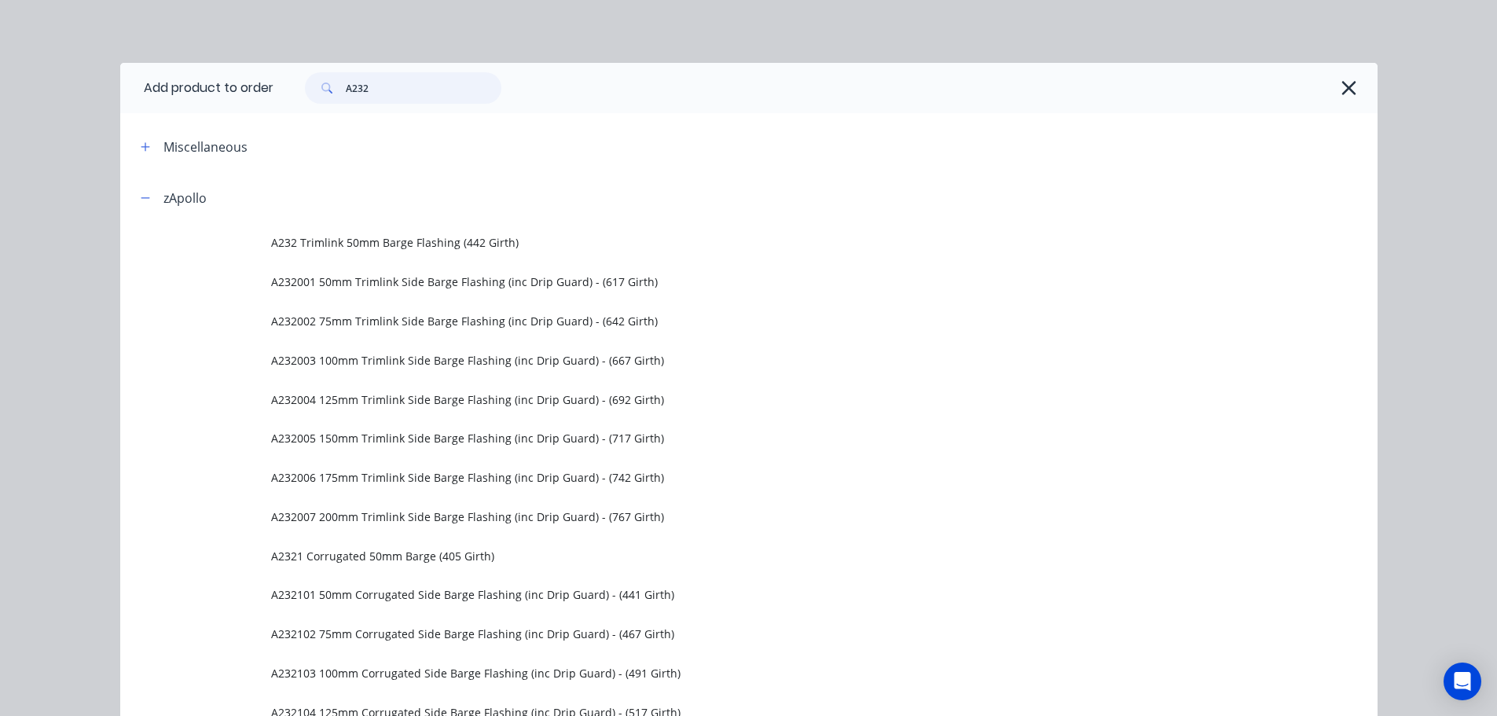
drag, startPoint x: 396, startPoint y: 88, endPoint x: 314, endPoint y: 90, distance: 82.5
click at [317, 90] on div "A232" at bounding box center [403, 87] width 196 height 31
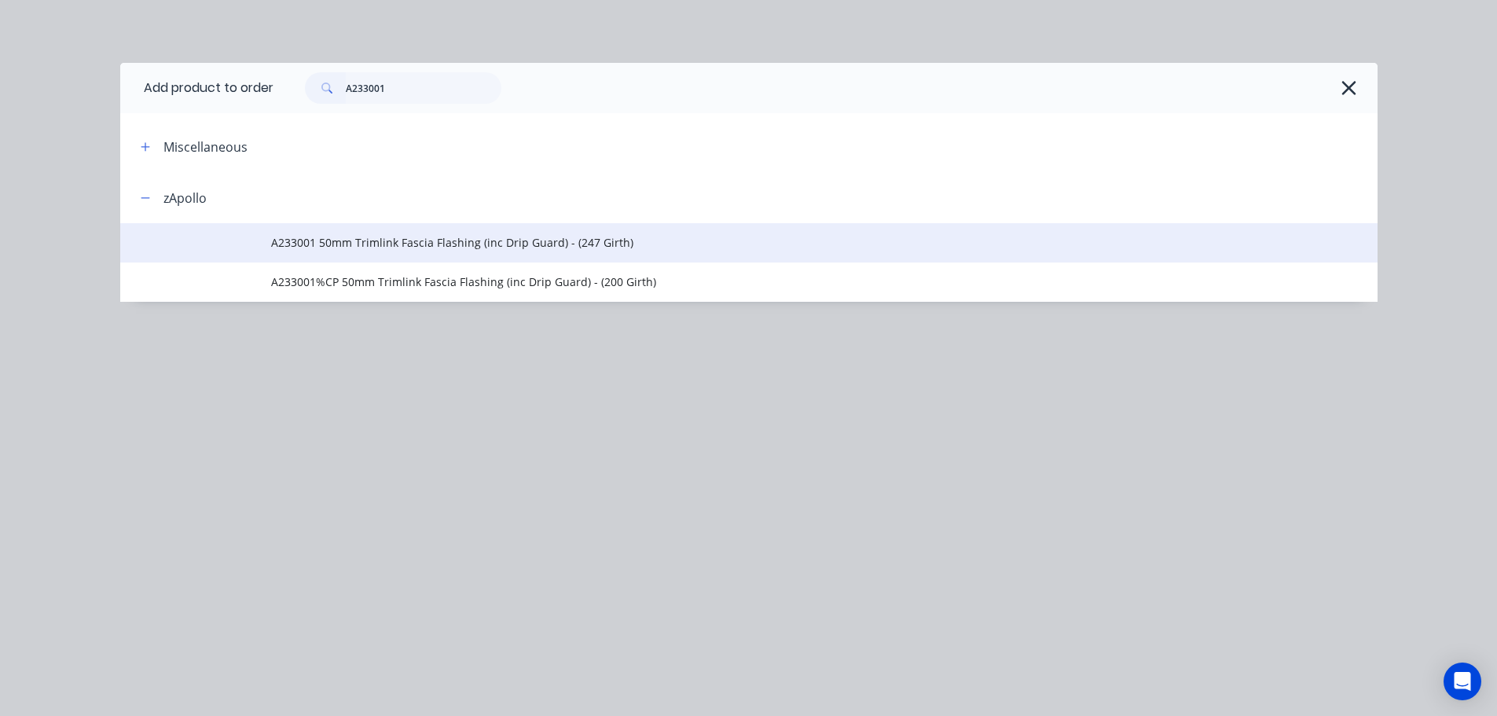
click at [464, 237] on span "A233001 50mm Trimlink Fascia Flashing (inc Drip Guard) - (247 Girth)" at bounding box center [713, 242] width 885 height 17
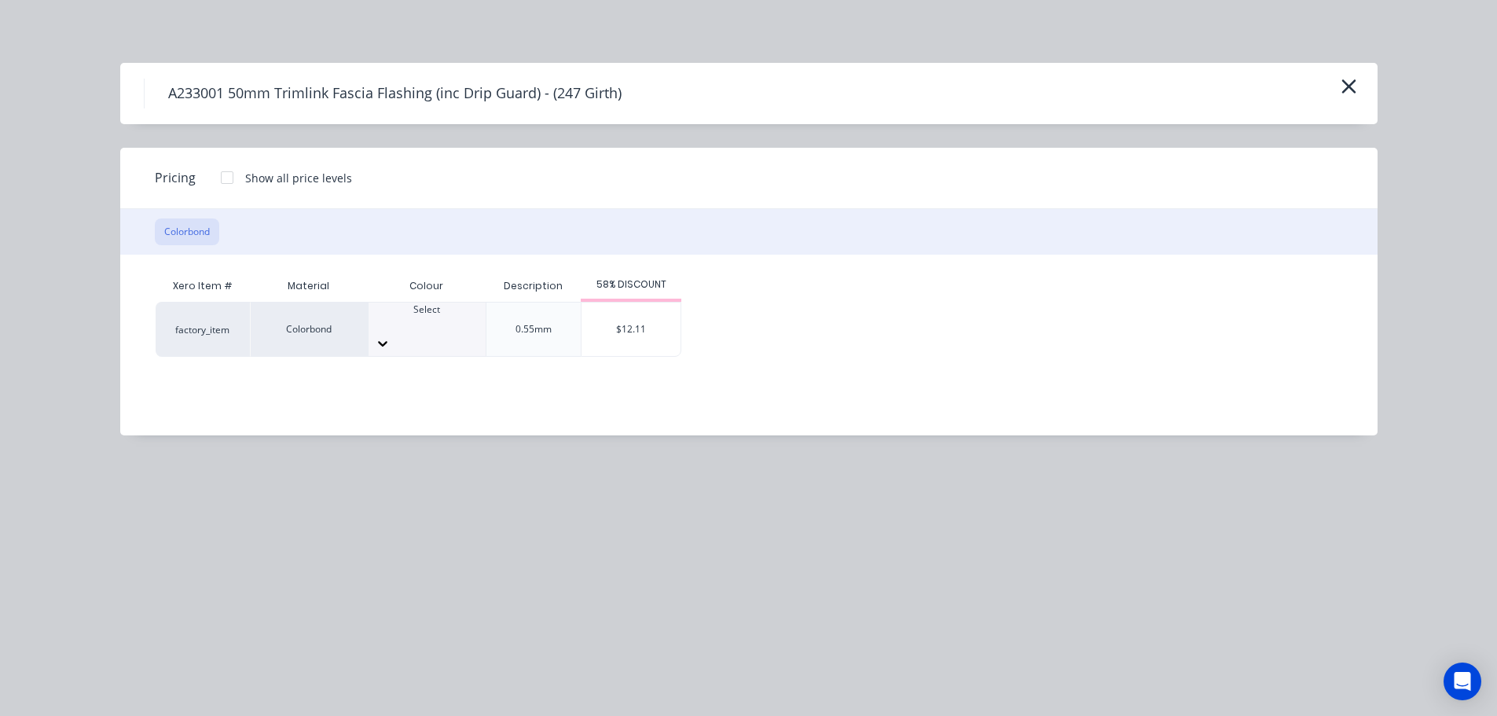
click at [387, 341] on icon at bounding box center [382, 344] width 9 height 6
click at [647, 330] on div "$12.11" at bounding box center [630, 329] width 99 height 53
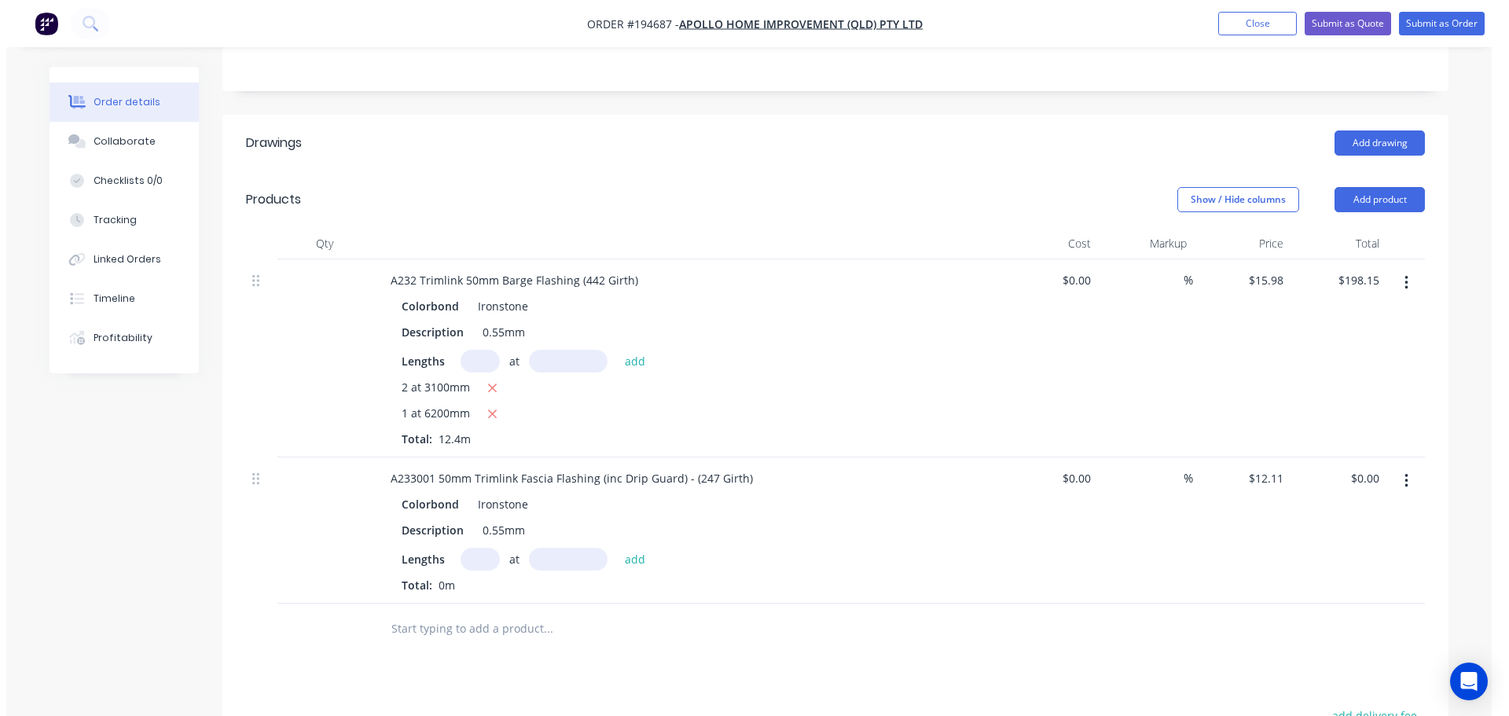
scroll to position [393, 0]
click at [474, 546] on input "text" at bounding box center [473, 557] width 39 height 23
click at [611, 546] on button "add" at bounding box center [629, 556] width 37 height 21
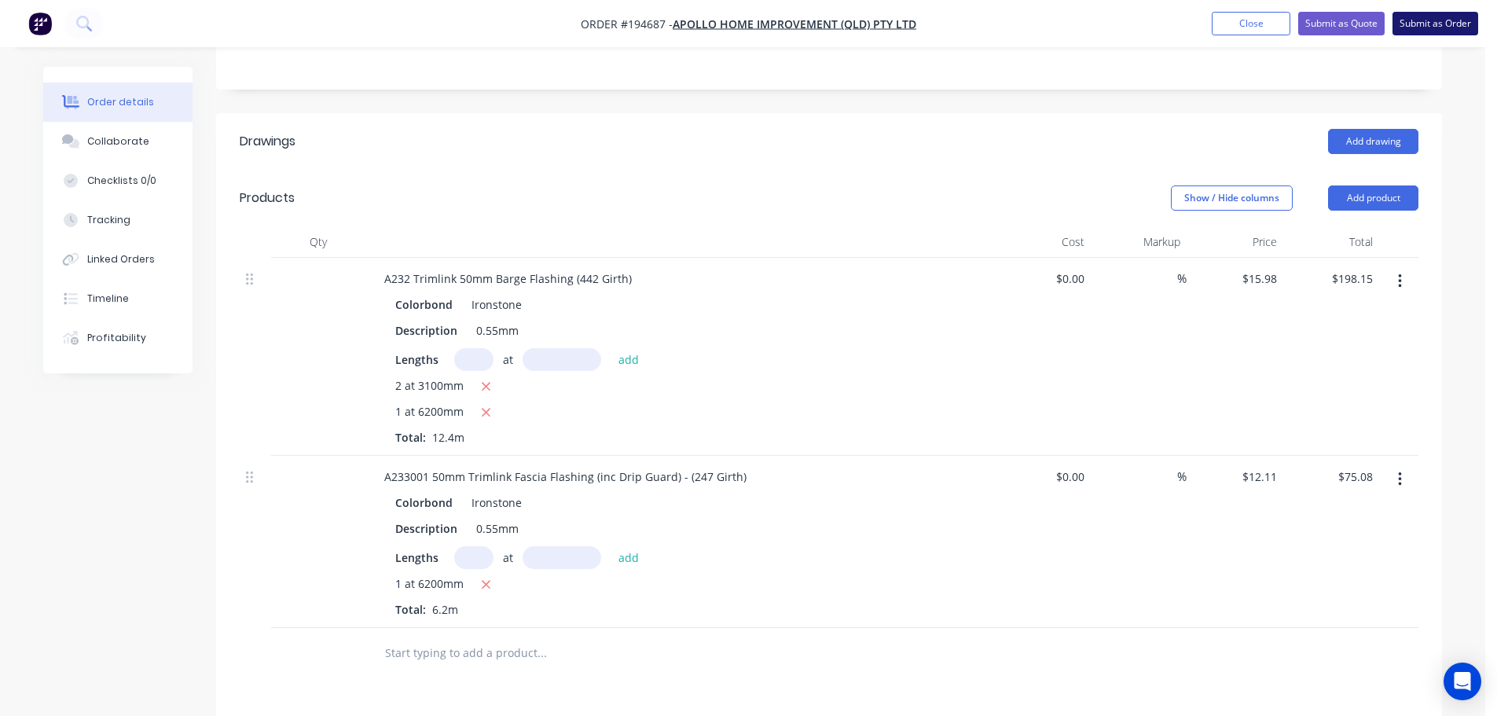
click at [1462, 24] on button "Submit as Order" at bounding box center [1435, 24] width 86 height 24
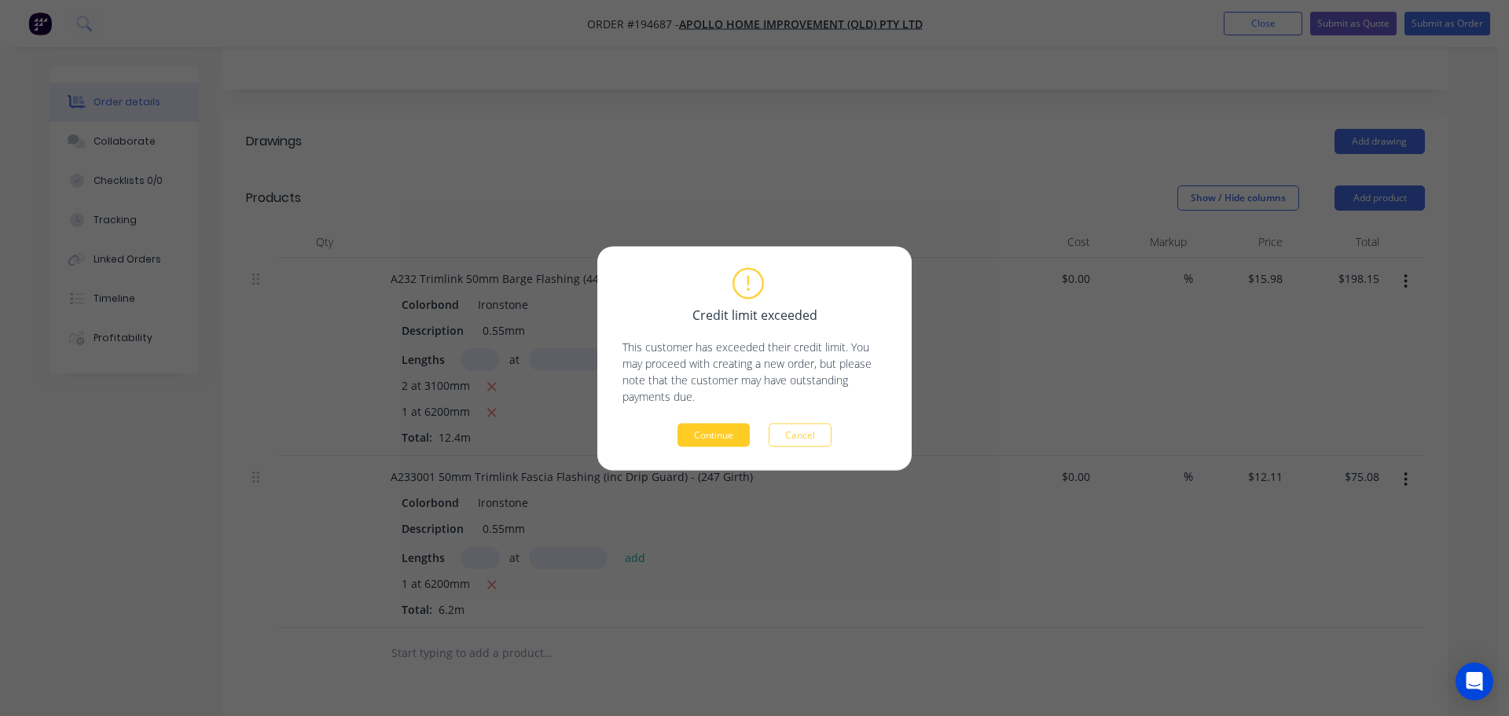
click at [722, 434] on button "Continue" at bounding box center [713, 435] width 72 height 24
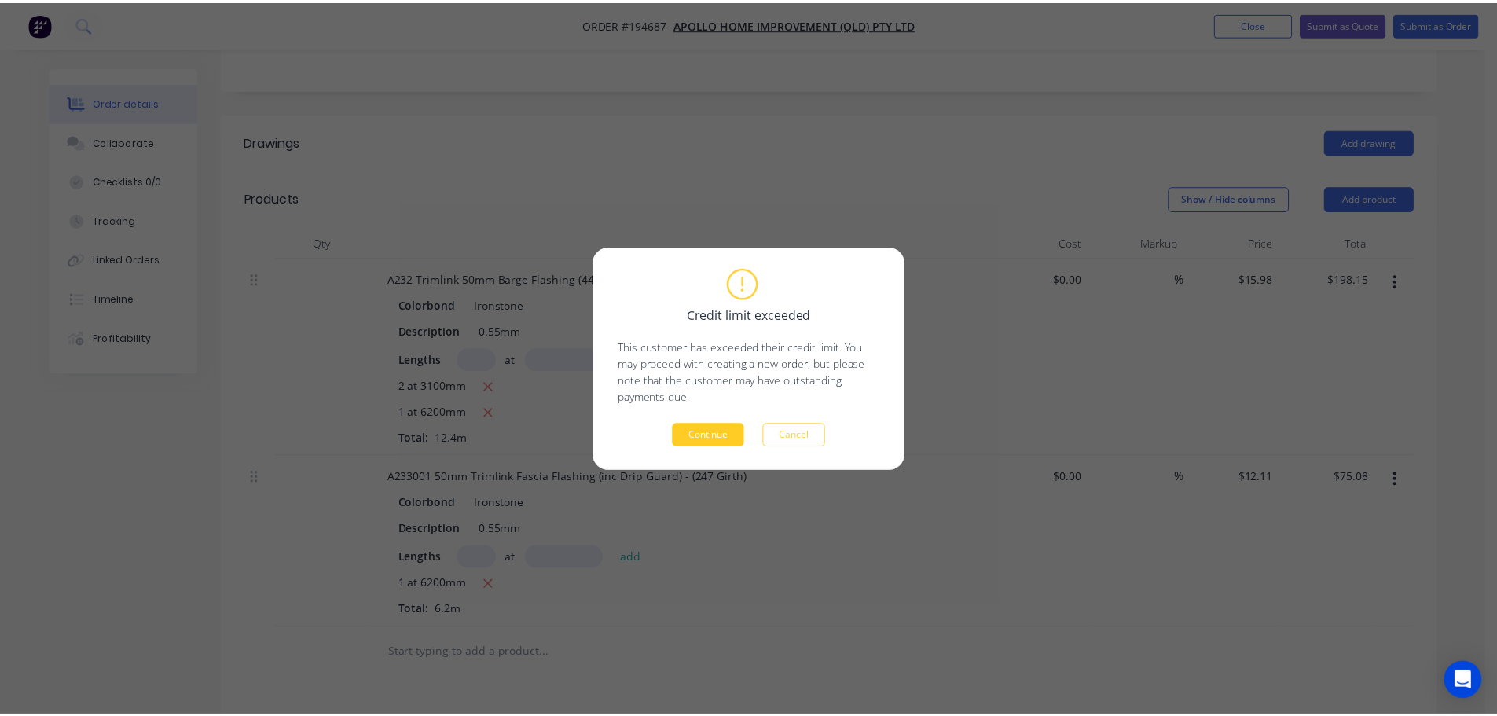
scroll to position [368, 0]
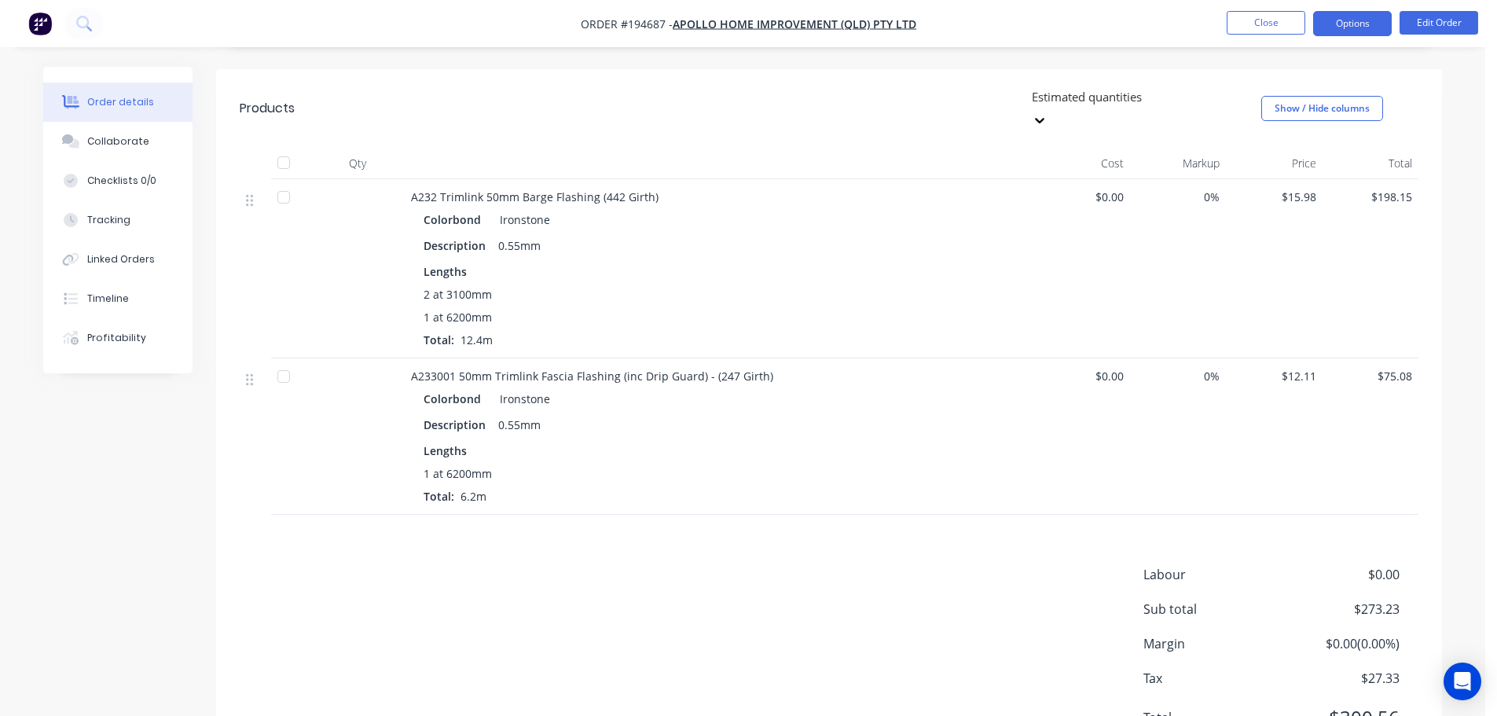
click at [1373, 32] on button "Options" at bounding box center [1352, 23] width 79 height 25
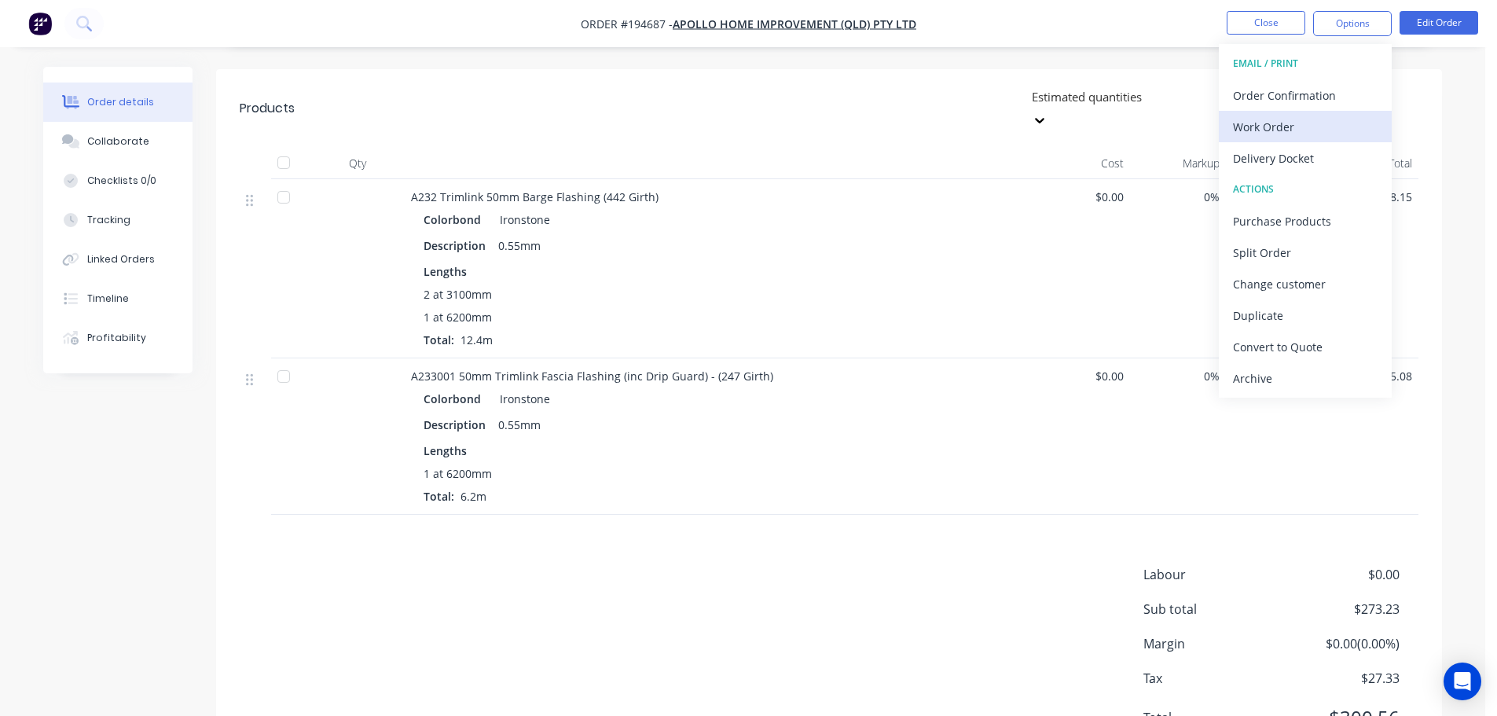
click at [1293, 125] on div "Work Order" at bounding box center [1305, 127] width 145 height 23
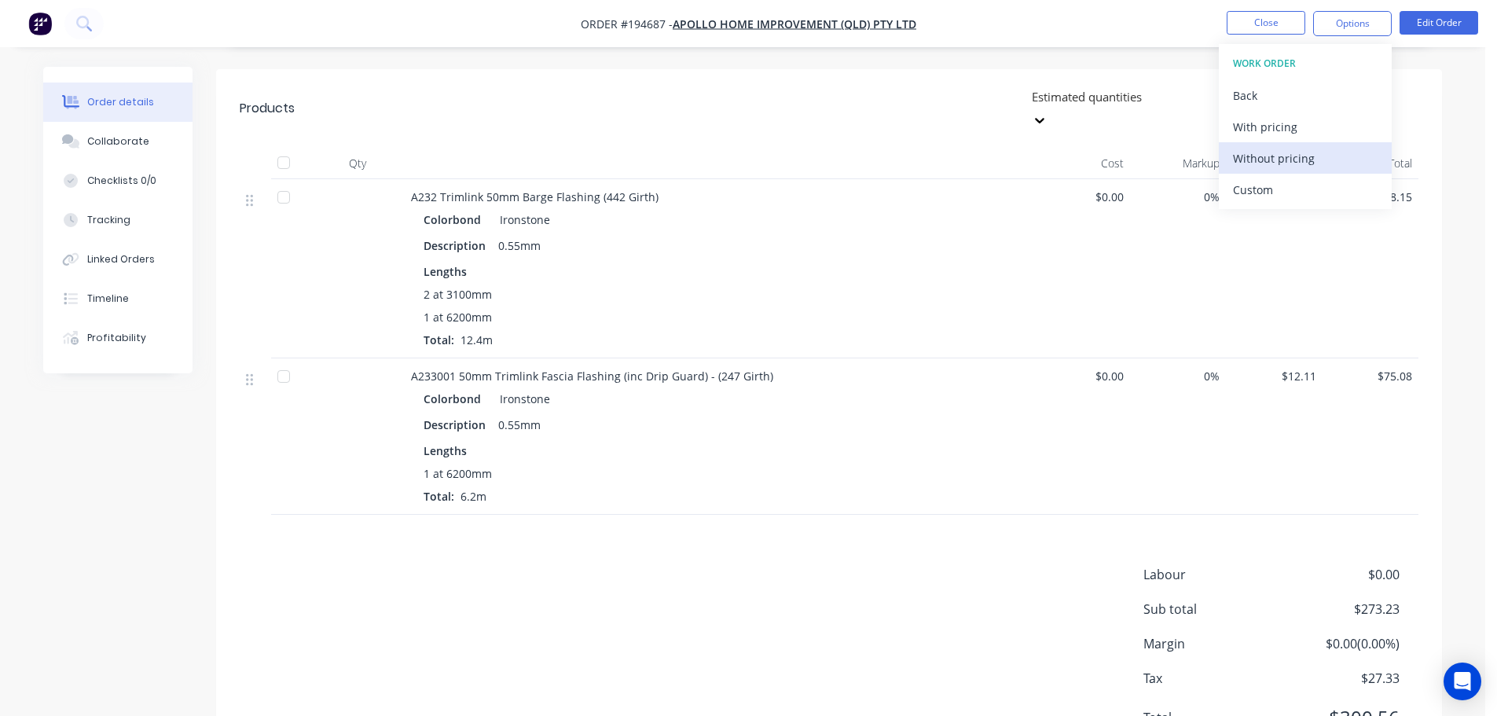
click at [1288, 148] on div "Without pricing" at bounding box center [1305, 158] width 145 height 23
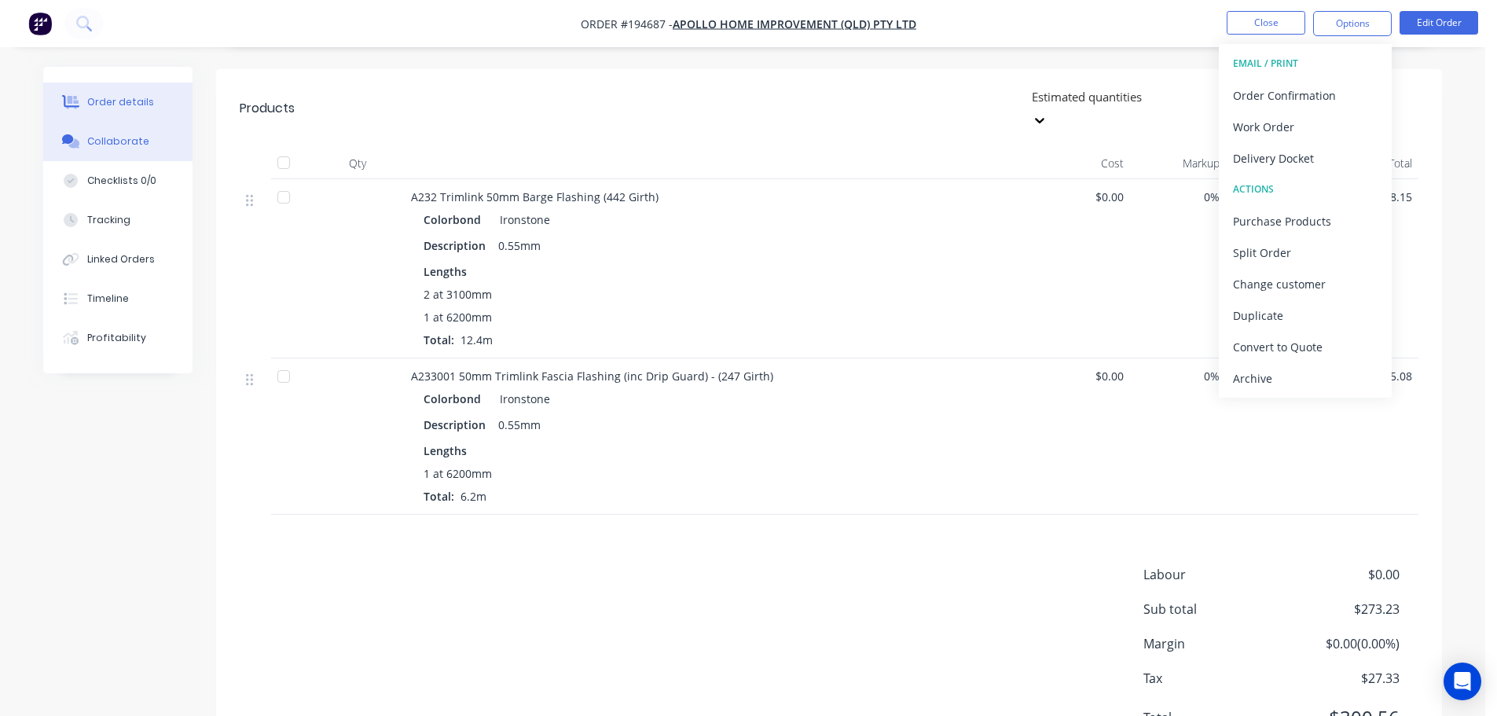
click at [105, 150] on button "Collaborate" at bounding box center [117, 141] width 149 height 39
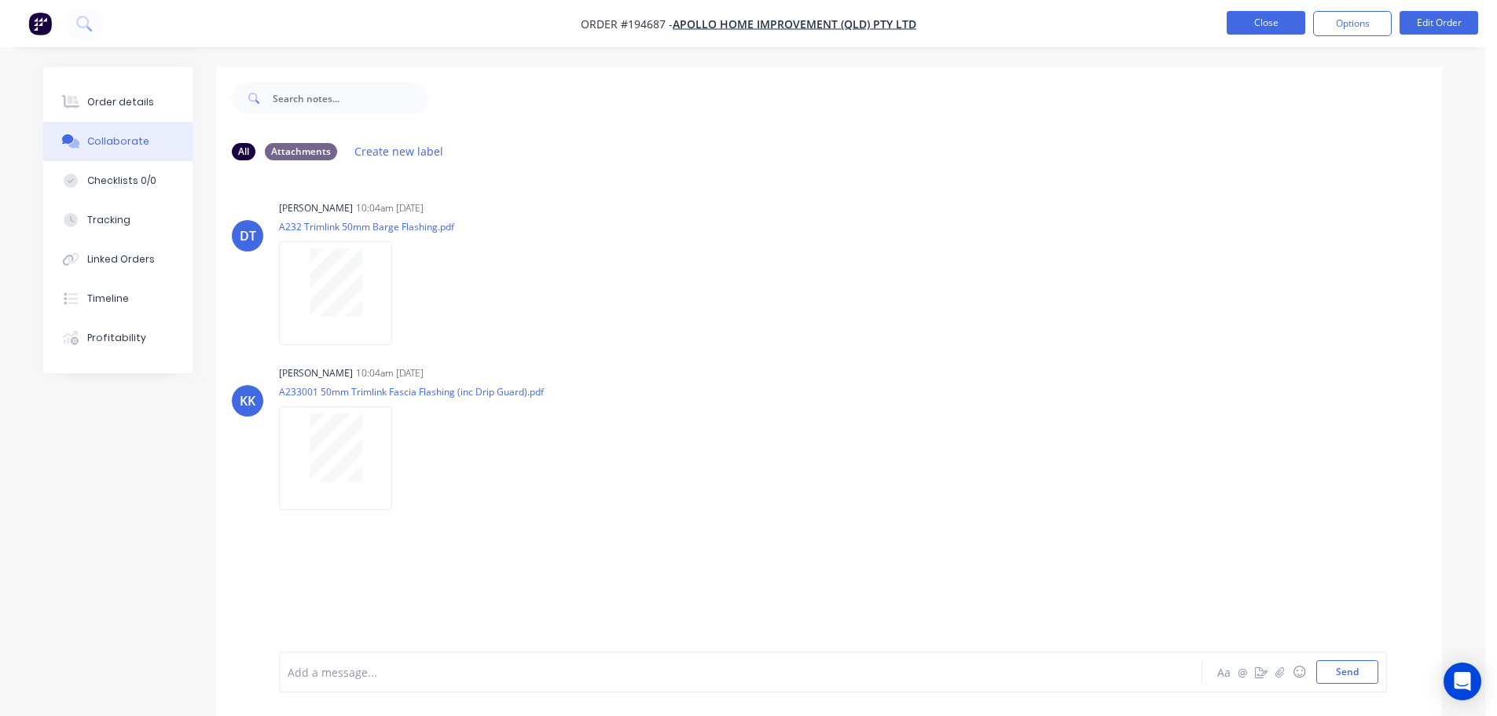
click at [1247, 32] on button "Close" at bounding box center [1266, 23] width 79 height 24
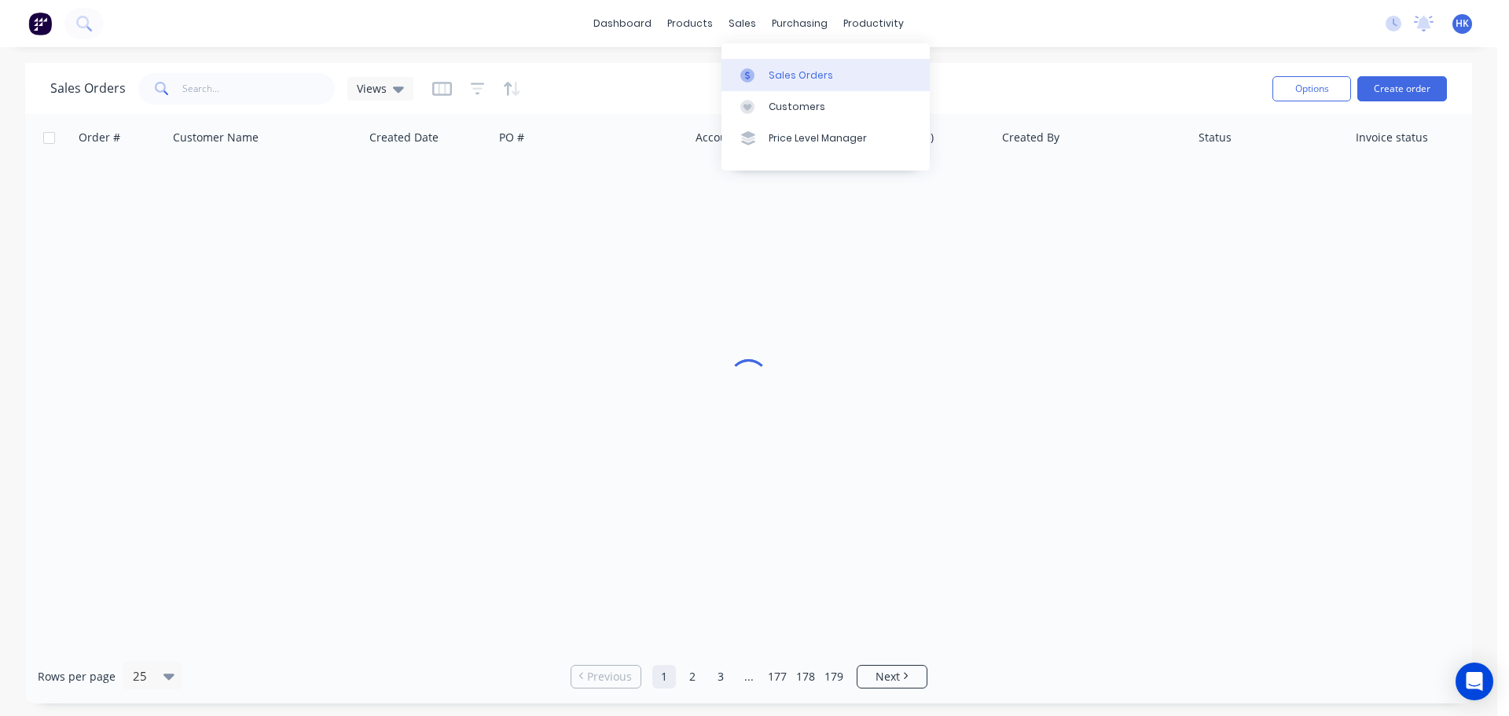
click at [776, 70] on div "Sales Orders" at bounding box center [800, 75] width 64 height 14
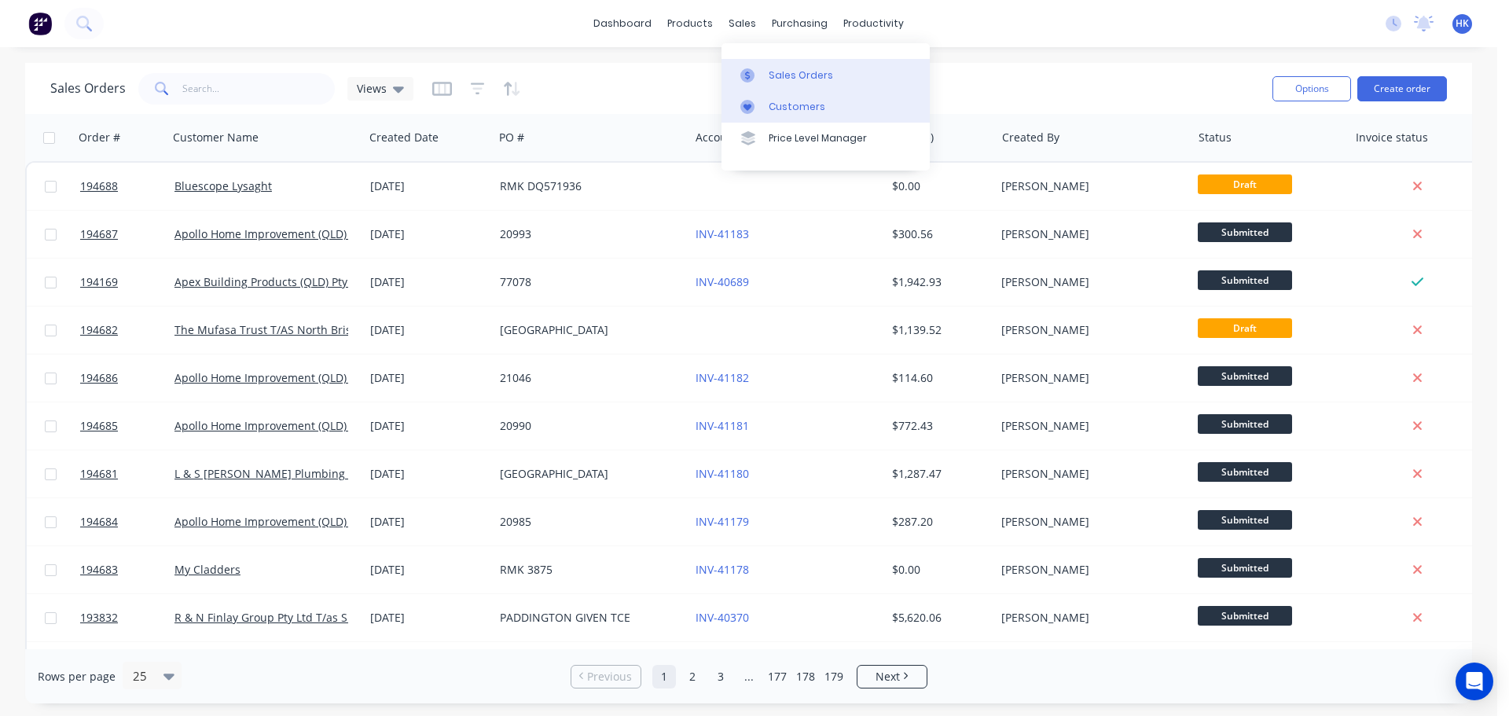
click at [793, 111] on div "Customers" at bounding box center [796, 107] width 57 height 14
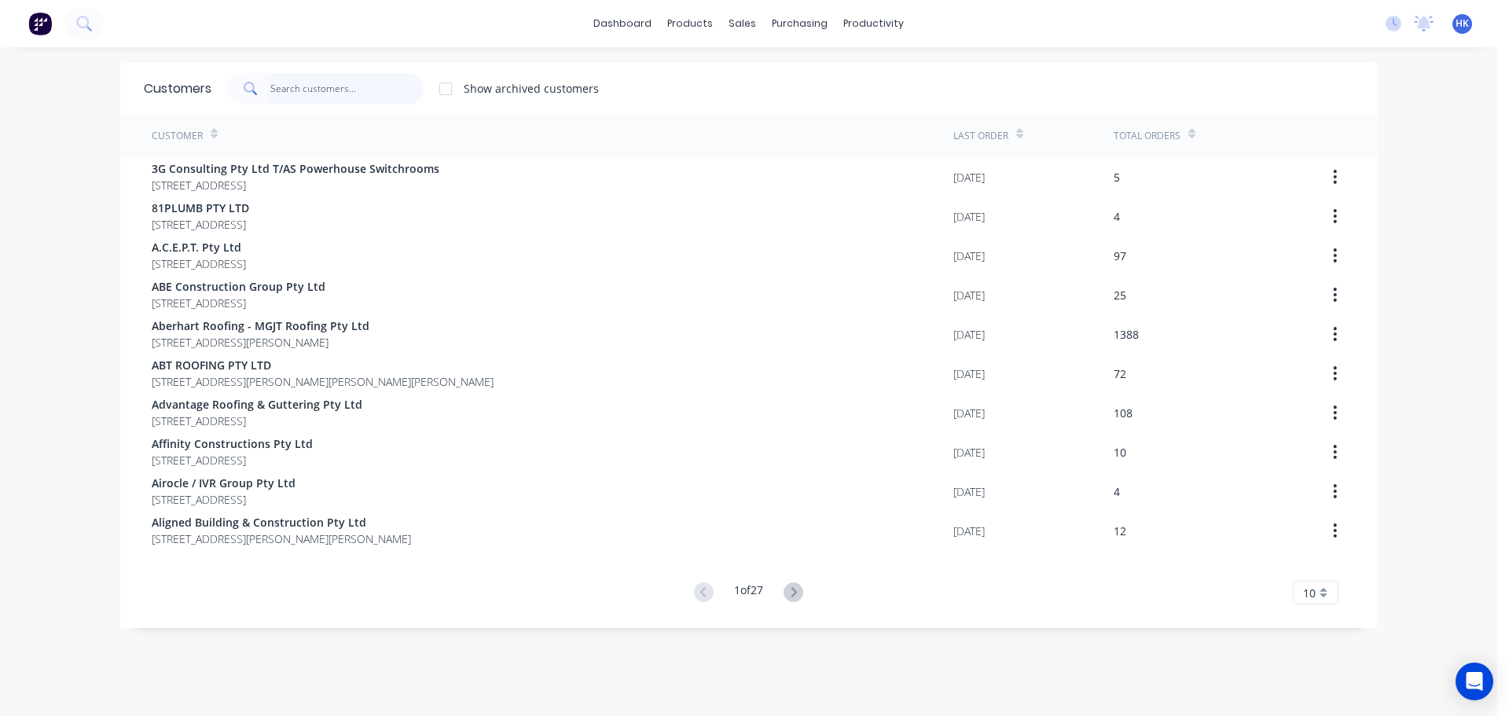
click at [365, 97] on input "text" at bounding box center [346, 88] width 153 height 31
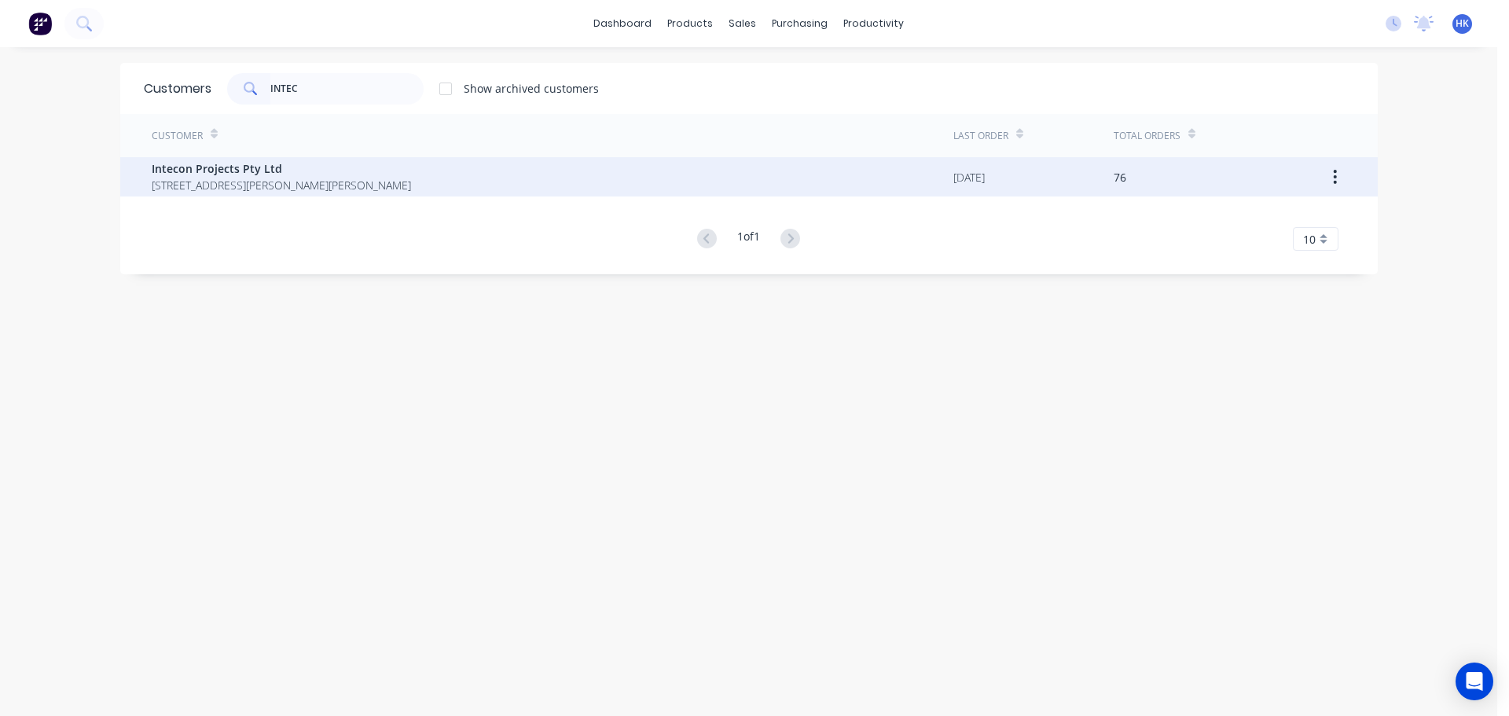
click at [386, 195] on div "Intecon Projects Pty Ltd 1661 Logan Road Upper Mount Gravatt Queensland Austral…" at bounding box center [552, 176] width 801 height 39
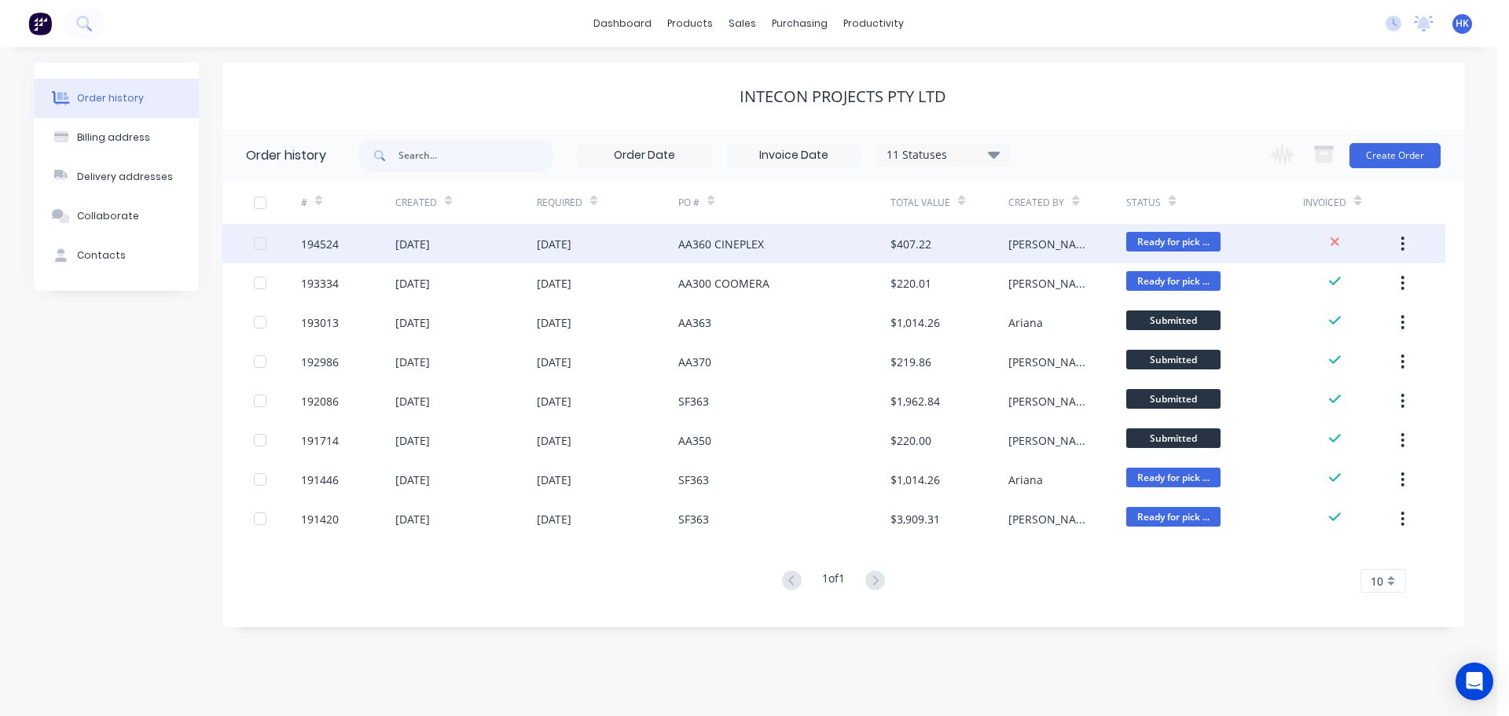
click at [802, 247] on div "AA360 CINEPLEX" at bounding box center [784, 243] width 212 height 39
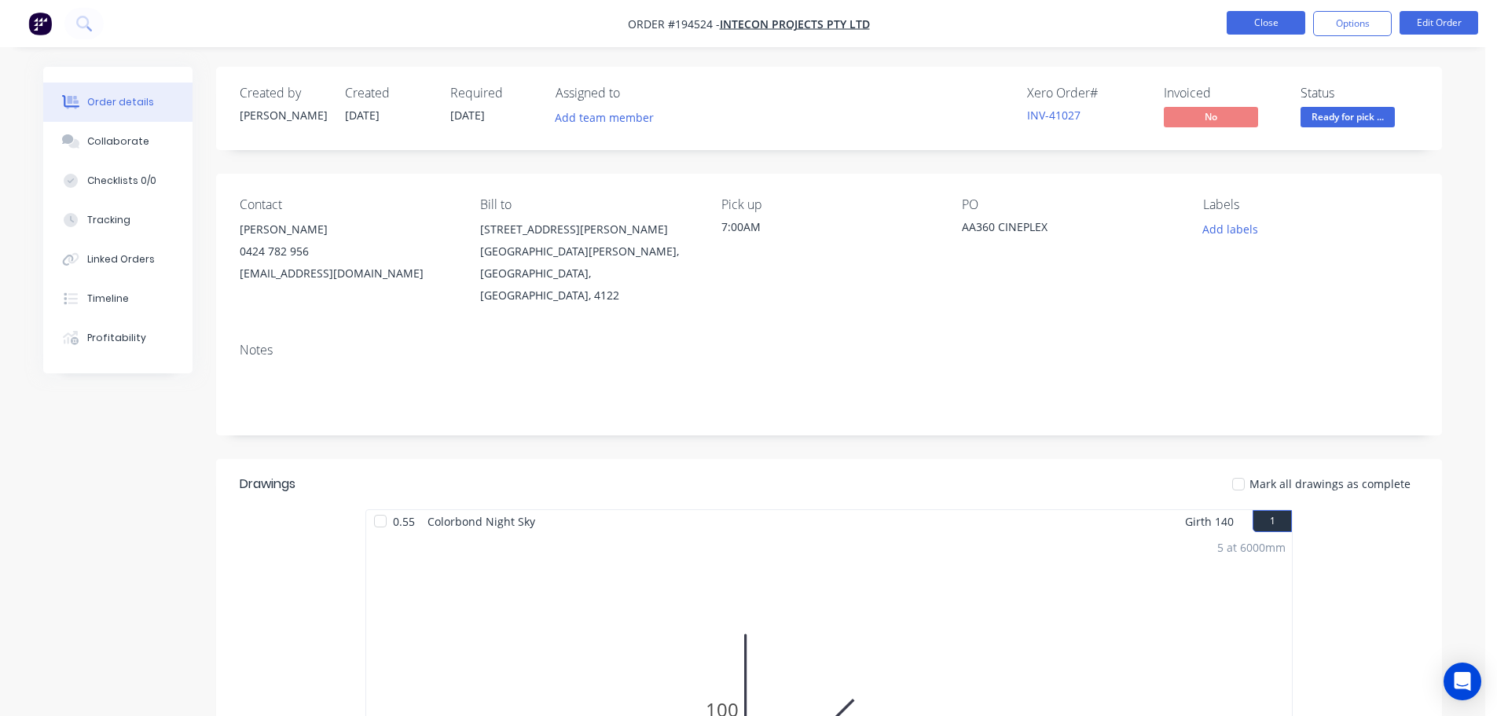
click at [1287, 23] on button "Close" at bounding box center [1266, 23] width 79 height 24
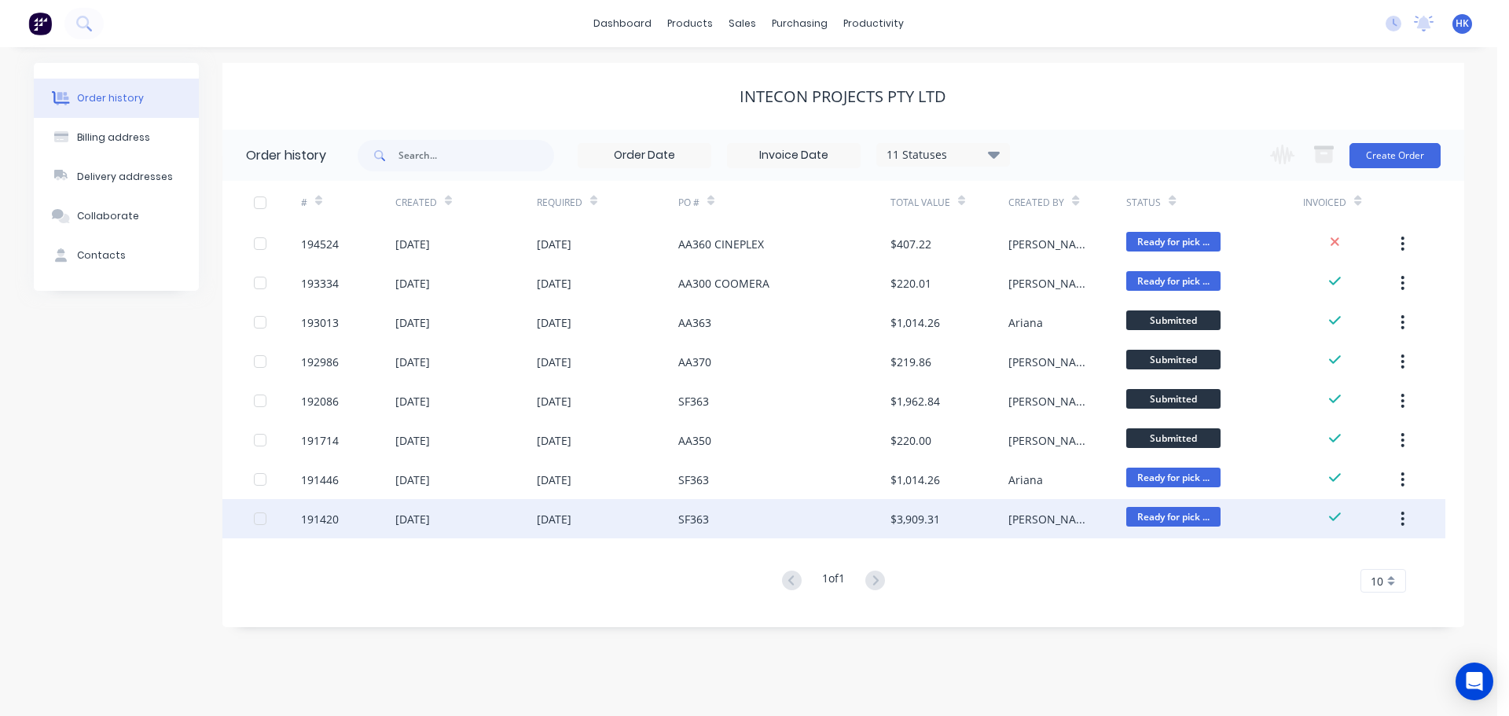
click at [842, 499] on div "SF363" at bounding box center [784, 518] width 212 height 39
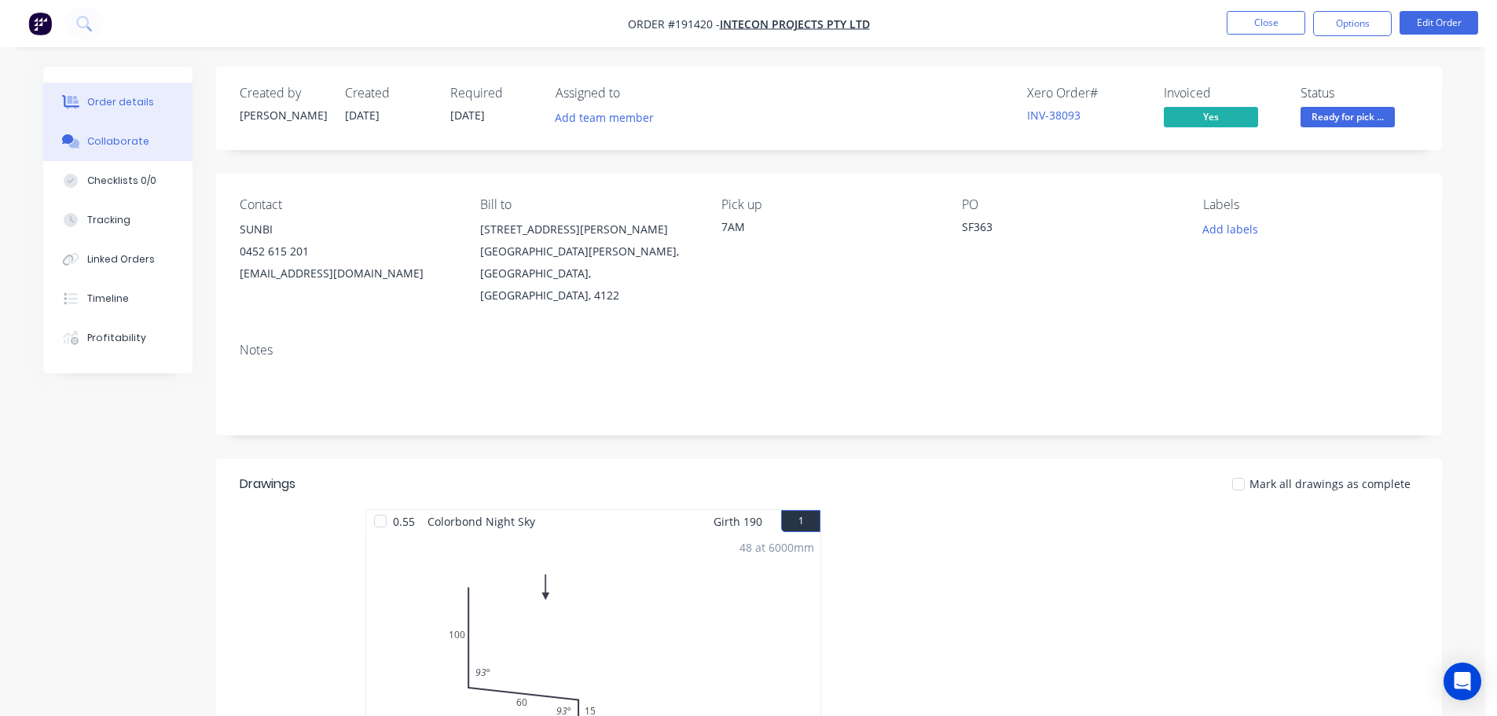
drag, startPoint x: 120, startPoint y: 138, endPoint x: 129, endPoint y: 138, distance: 8.6
click at [120, 137] on div "Collaborate" at bounding box center [118, 141] width 62 height 14
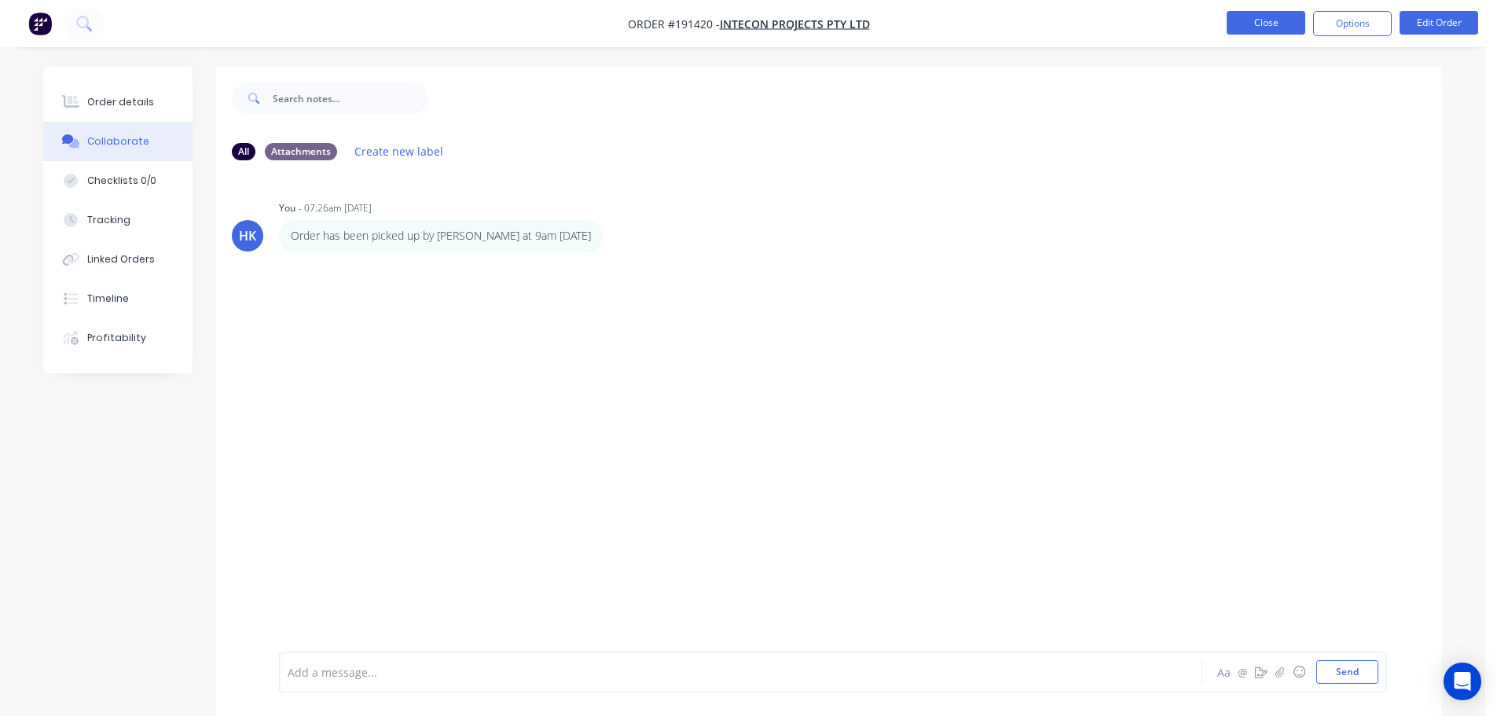
click at [1267, 13] on button "Close" at bounding box center [1266, 23] width 79 height 24
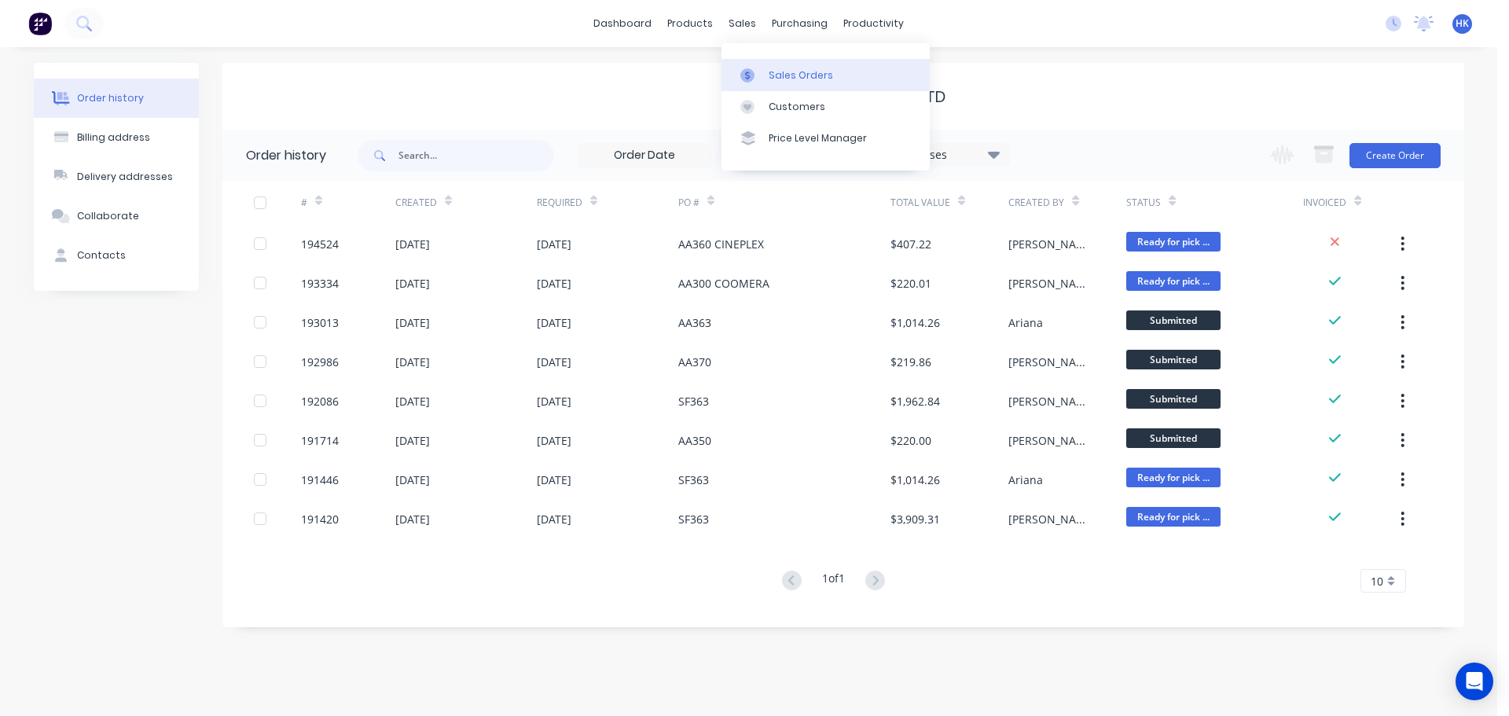
click at [774, 72] on div "Sales Orders" at bounding box center [800, 75] width 64 height 14
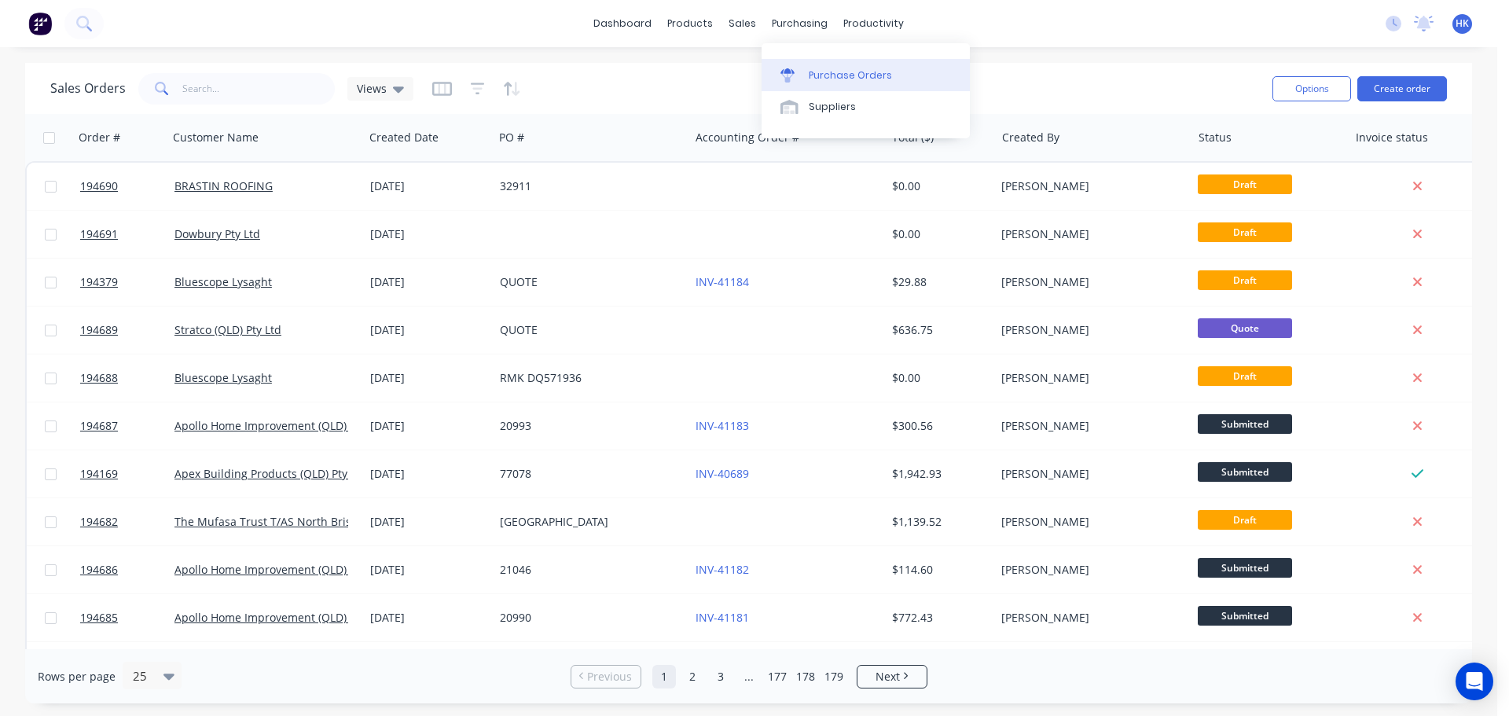
click at [852, 79] on div "Purchase Orders" at bounding box center [850, 75] width 83 height 14
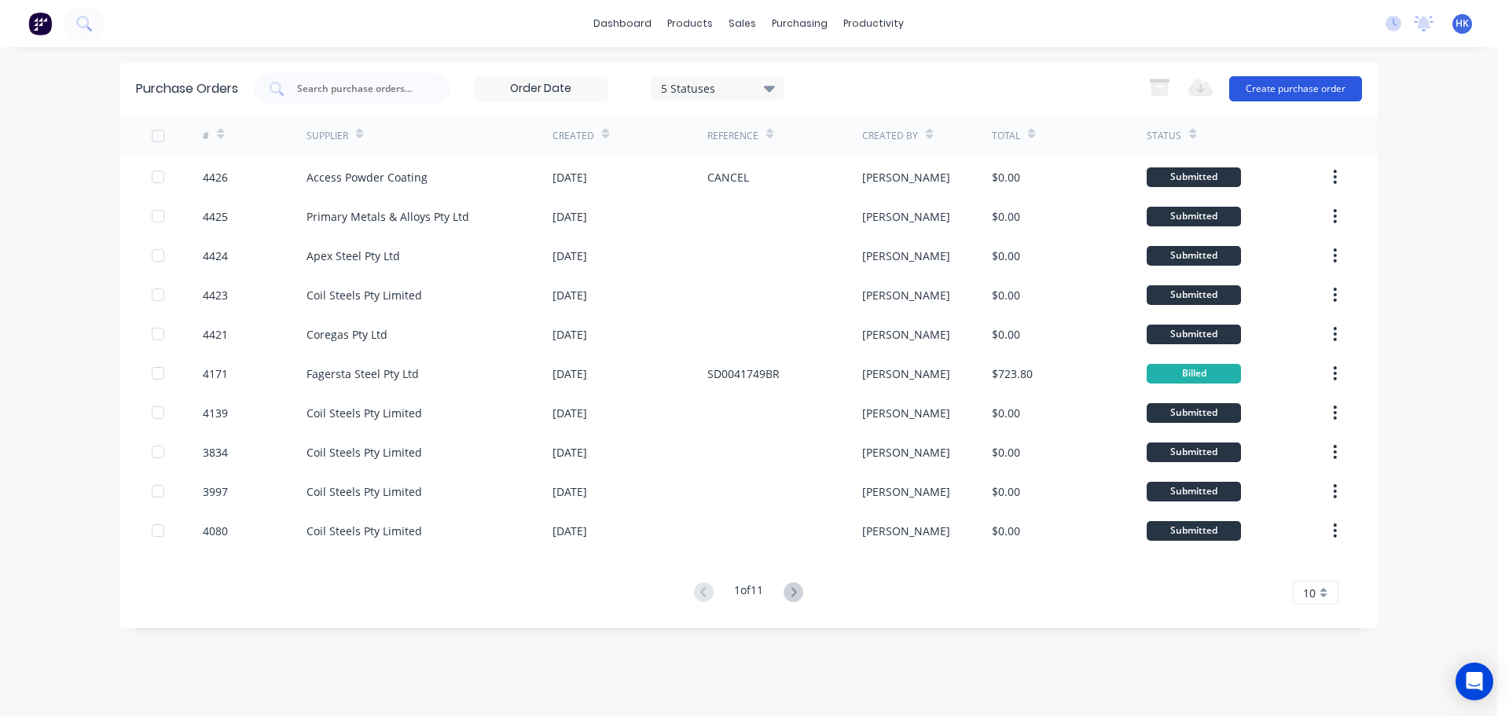
click at [1298, 80] on button "Create purchase order" at bounding box center [1295, 88] width 133 height 25
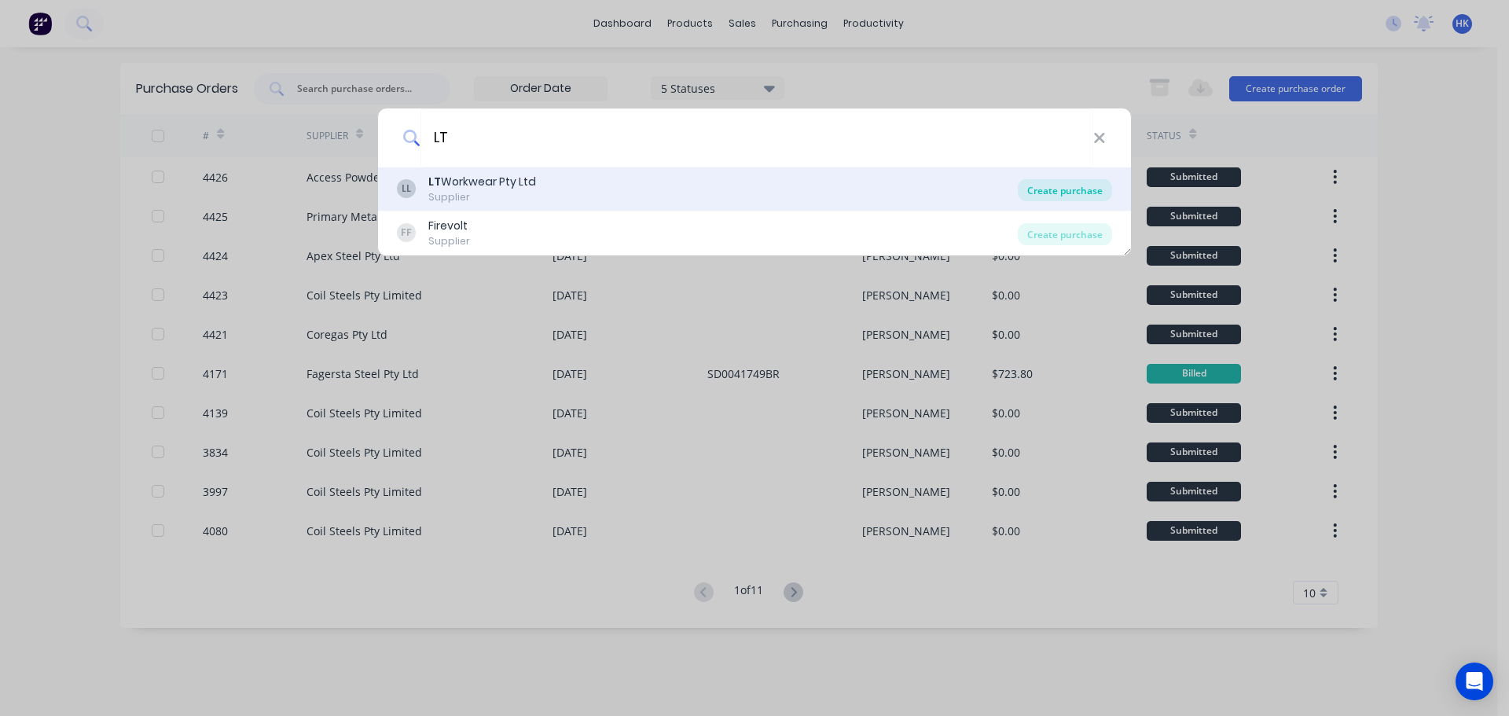
click at [1089, 197] on div "Create purchase" at bounding box center [1065, 190] width 94 height 22
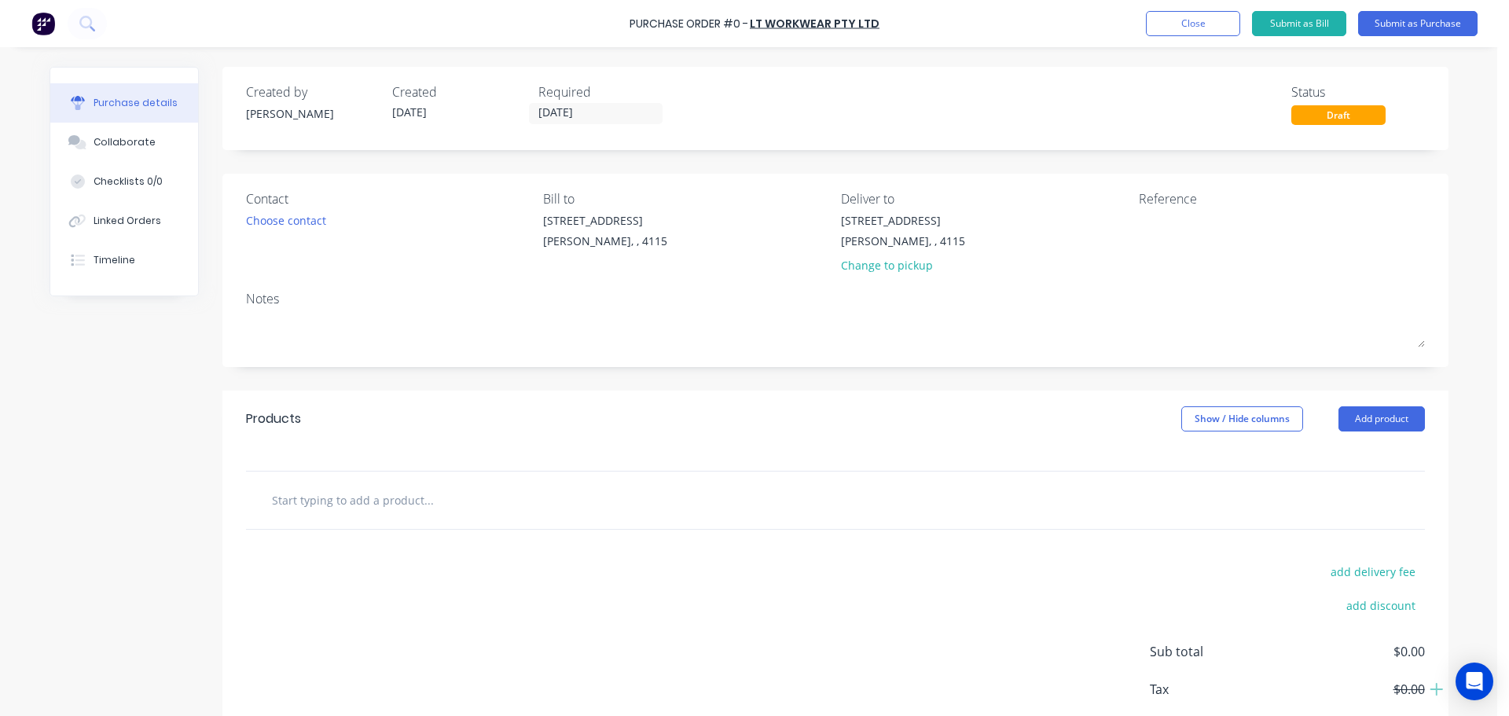
click at [287, 207] on div "Contact" at bounding box center [389, 198] width 286 height 19
click at [287, 215] on div "Choose contact" at bounding box center [286, 220] width 80 height 17
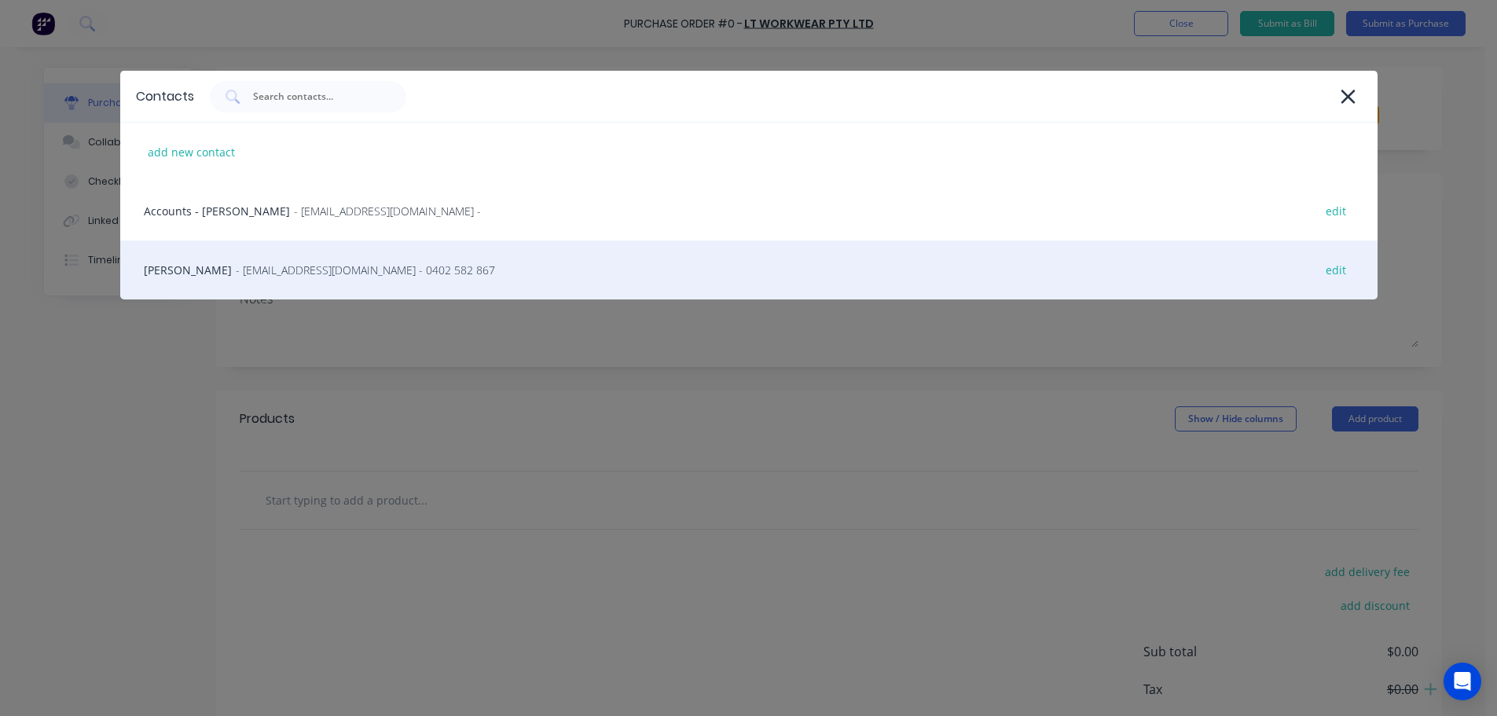
click at [266, 268] on span "- sales@ltworkwear.com.au - 0402 582 867" at bounding box center [365, 270] width 259 height 17
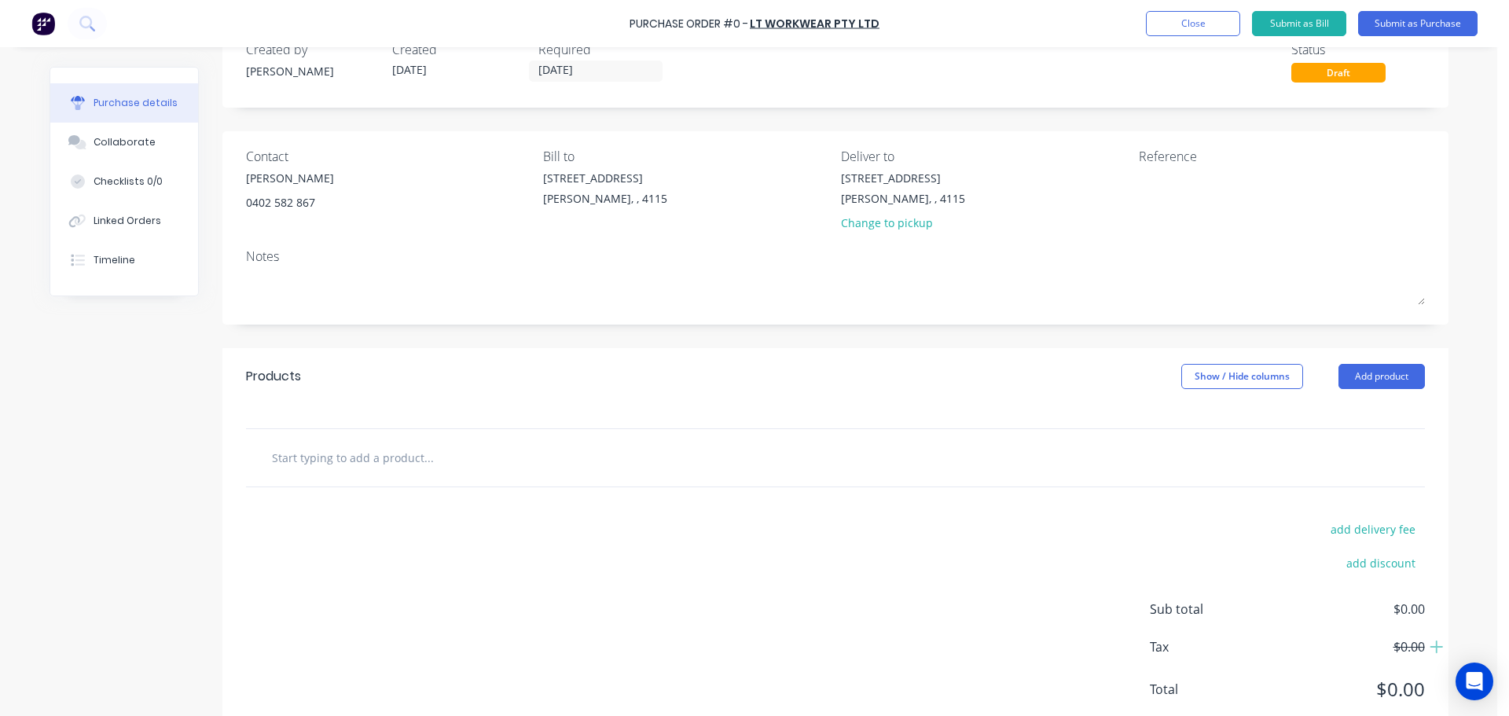
scroll to position [79, 0]
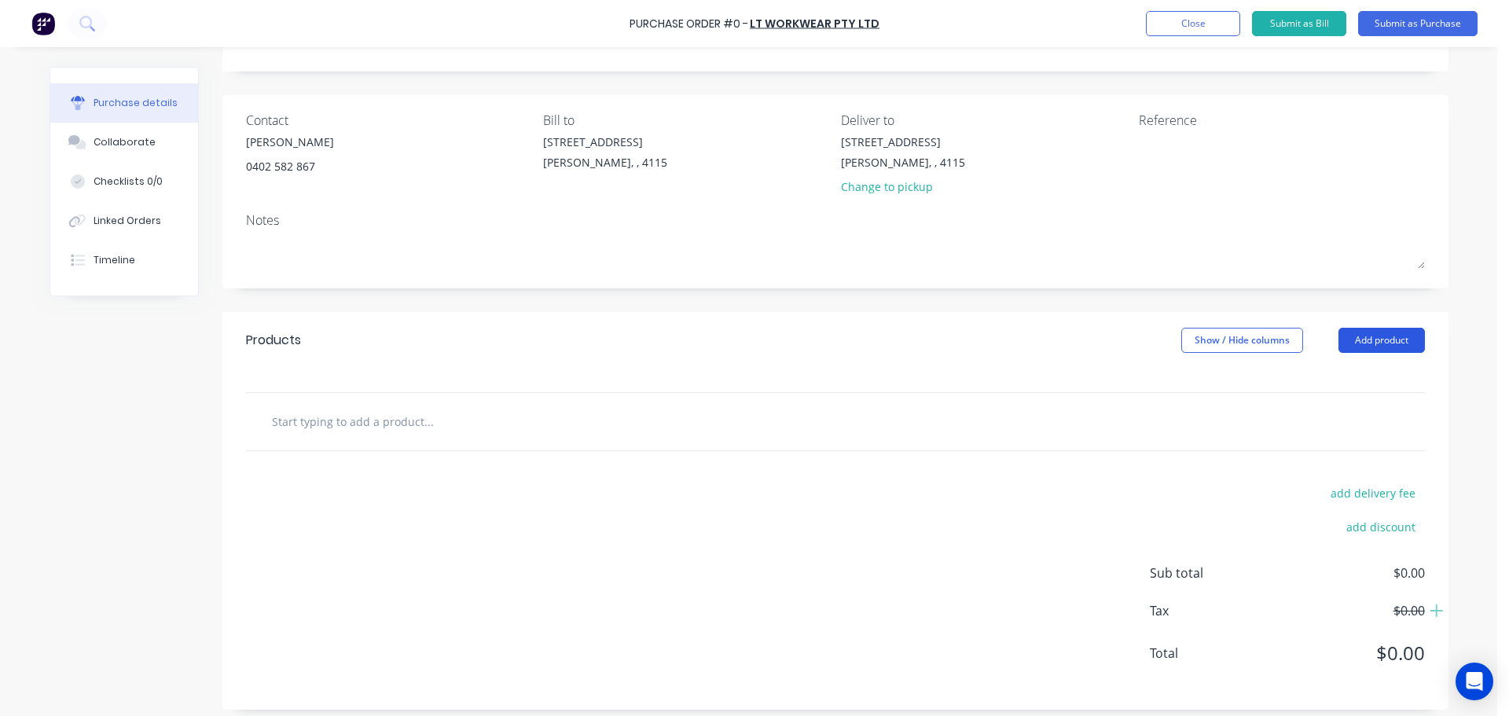
click at [1373, 336] on button "Add product" at bounding box center [1381, 340] width 86 height 25
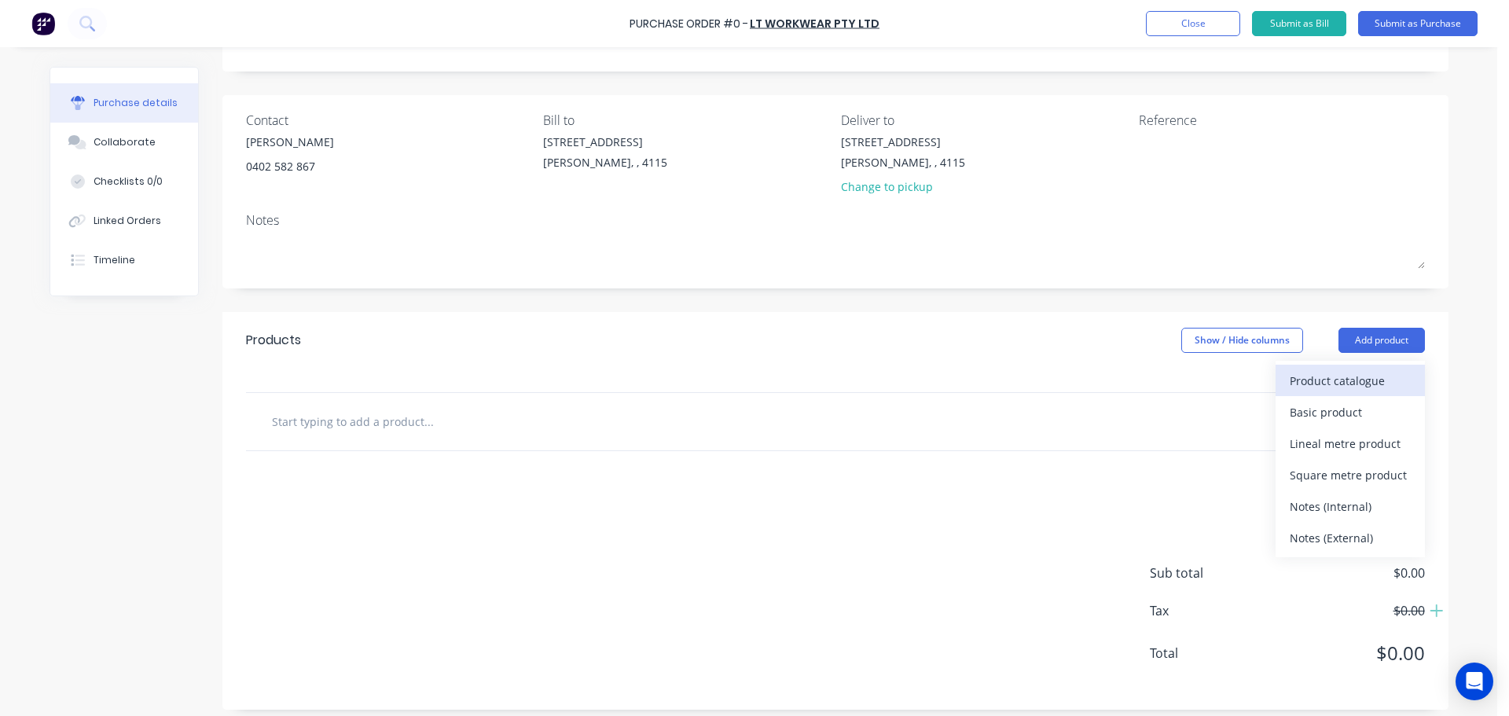
click at [1364, 378] on div "Product catalogue" at bounding box center [1349, 380] width 121 height 23
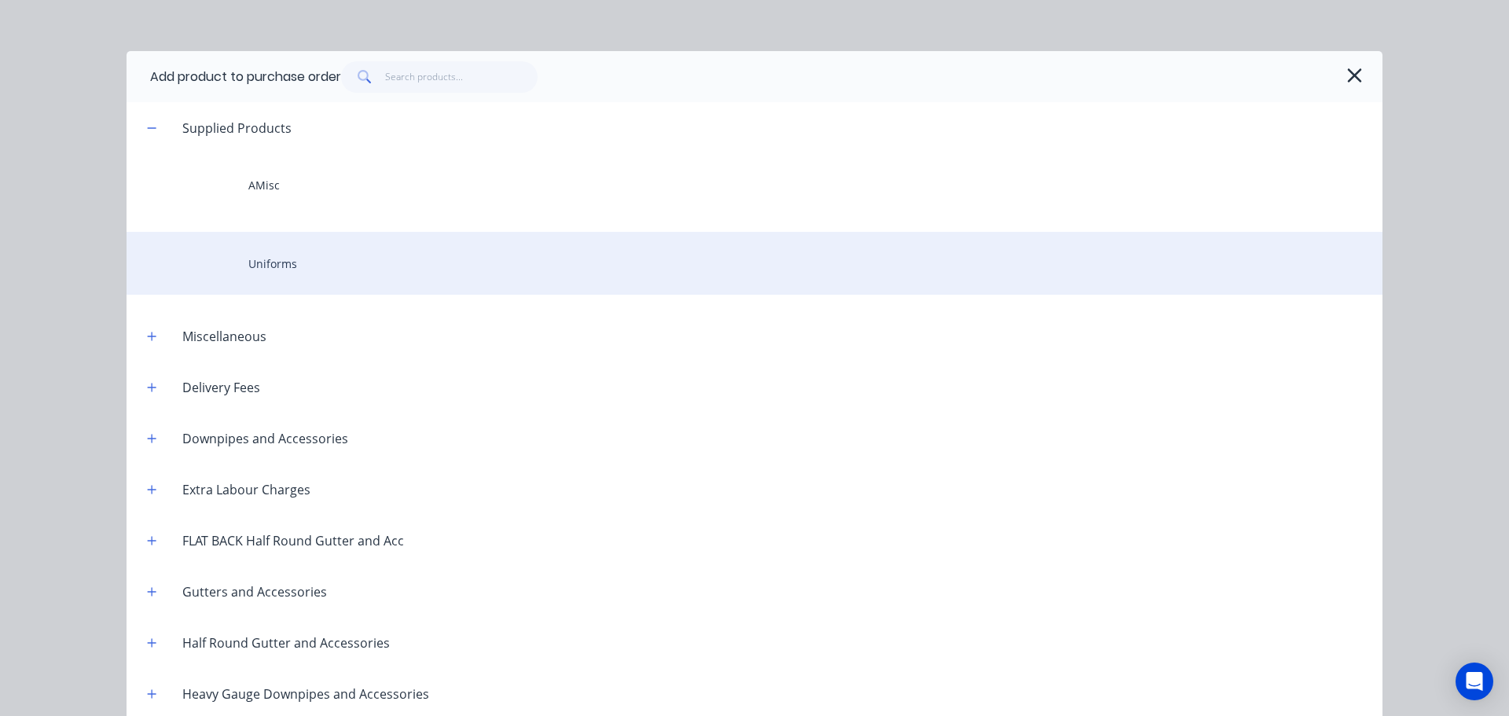
click at [281, 277] on div "Uniforms" at bounding box center [755, 263] width 1256 height 63
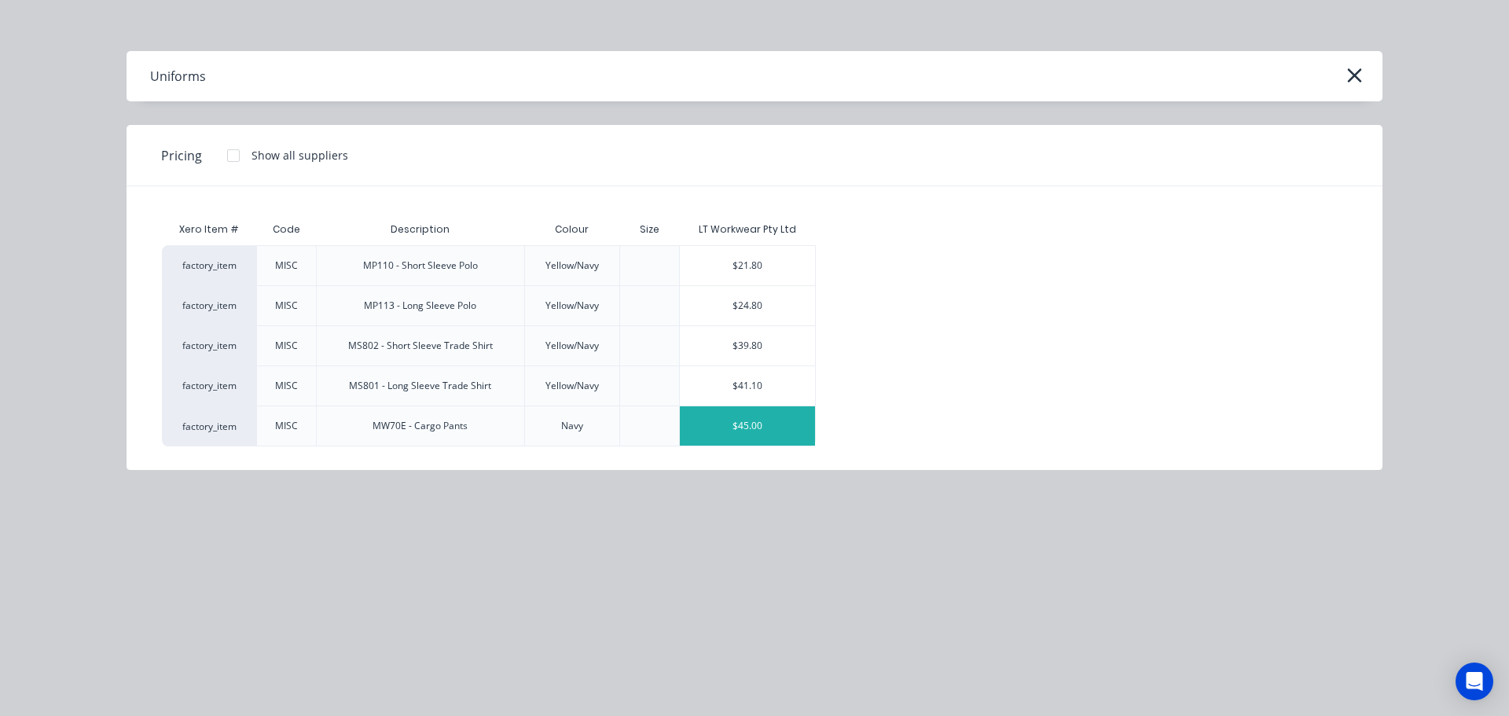
click at [781, 431] on div "$45.00" at bounding box center [747, 425] width 135 height 39
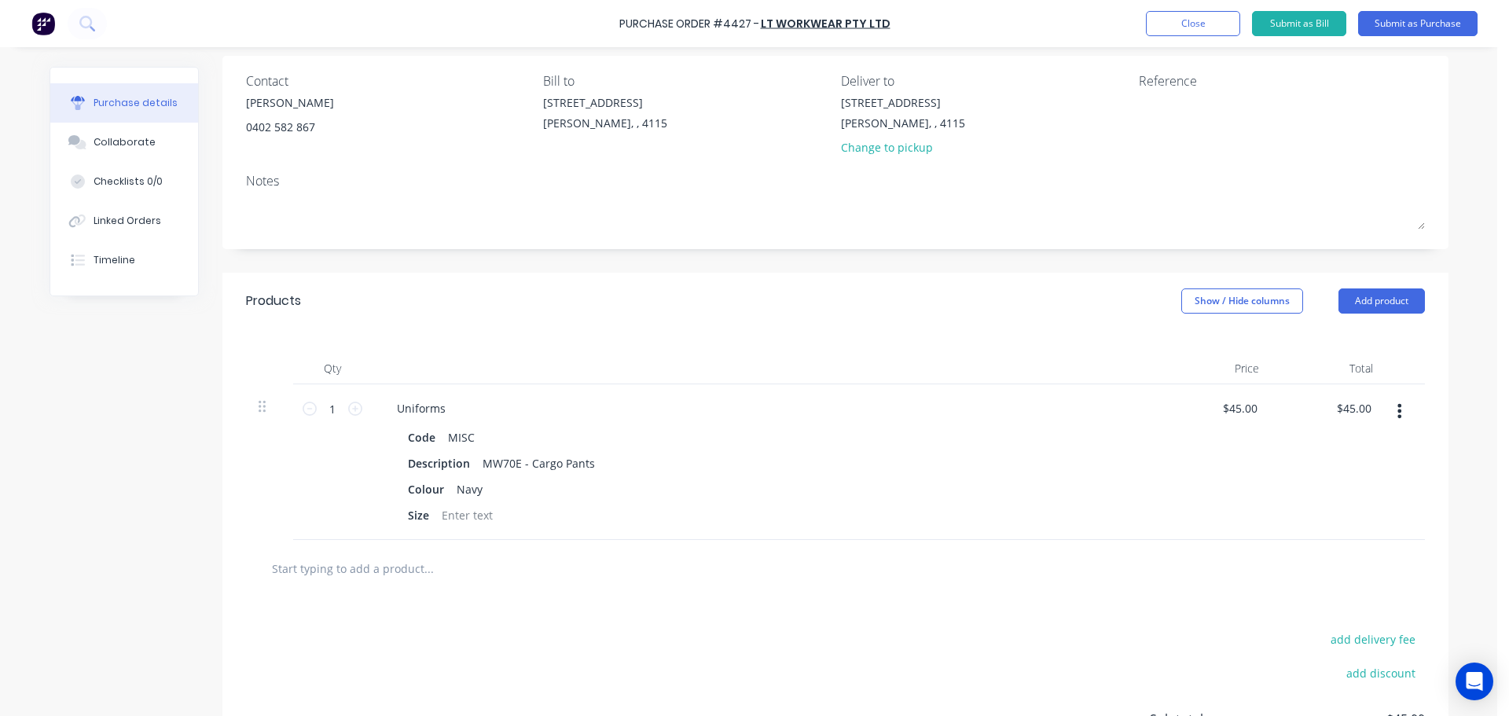
scroll to position [157, 0]
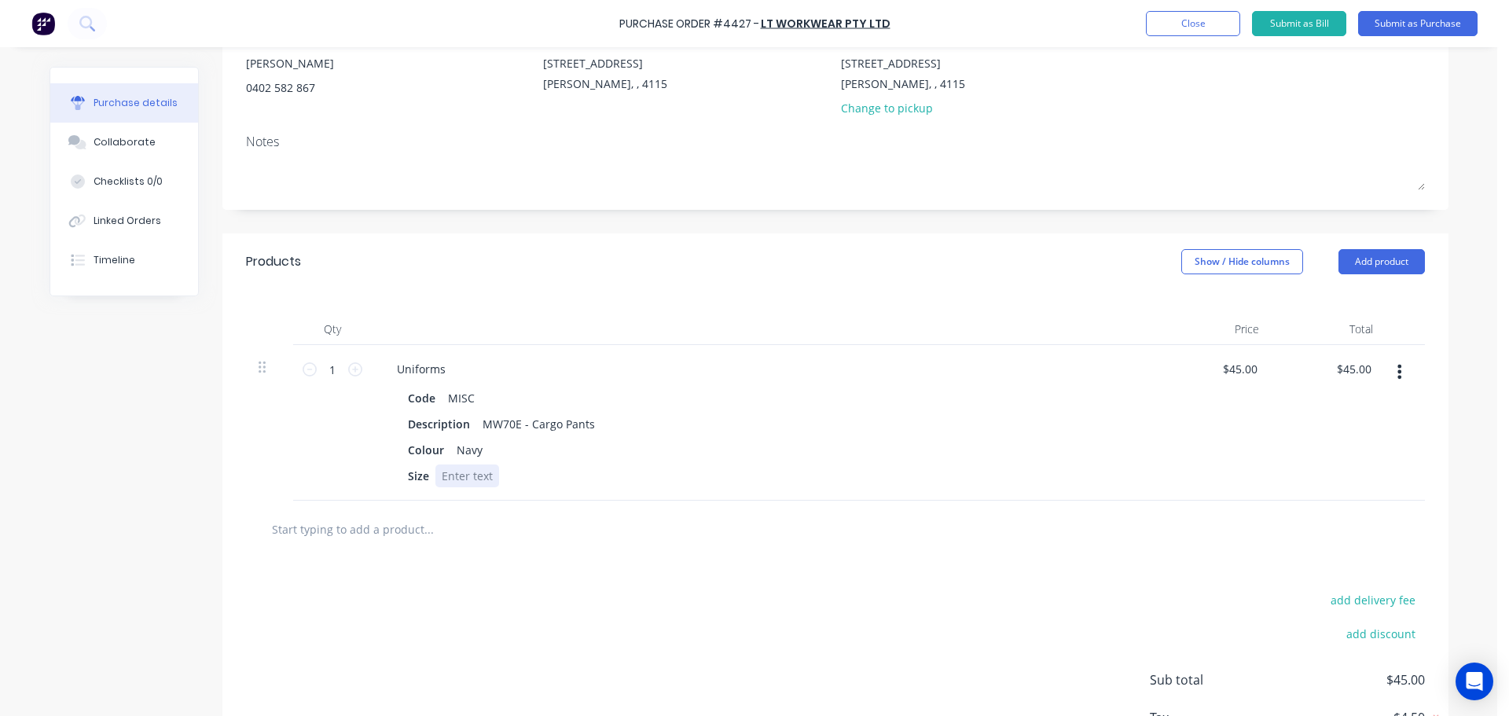
click at [464, 474] on div at bounding box center [467, 475] width 64 height 23
click at [348, 366] on icon at bounding box center [355, 369] width 14 height 14
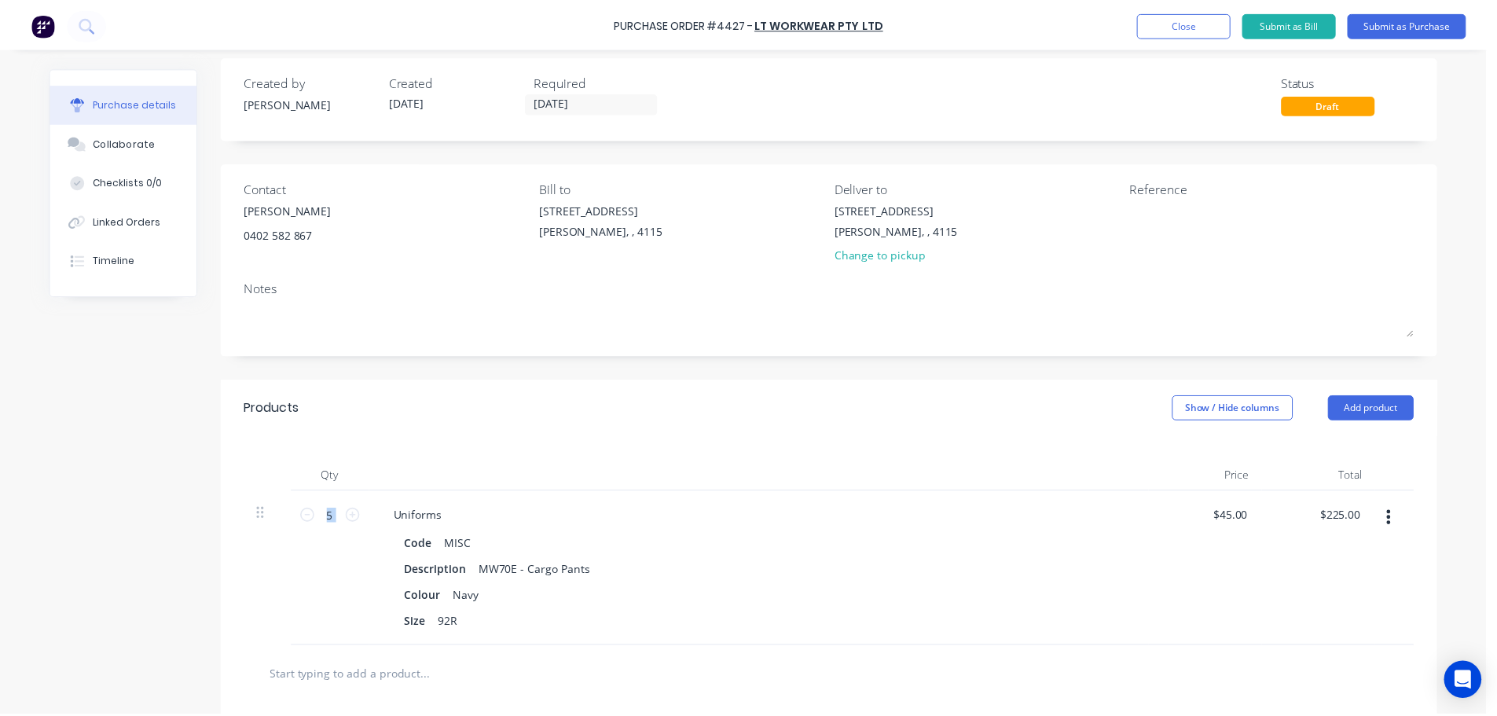
scroll to position [0, 0]
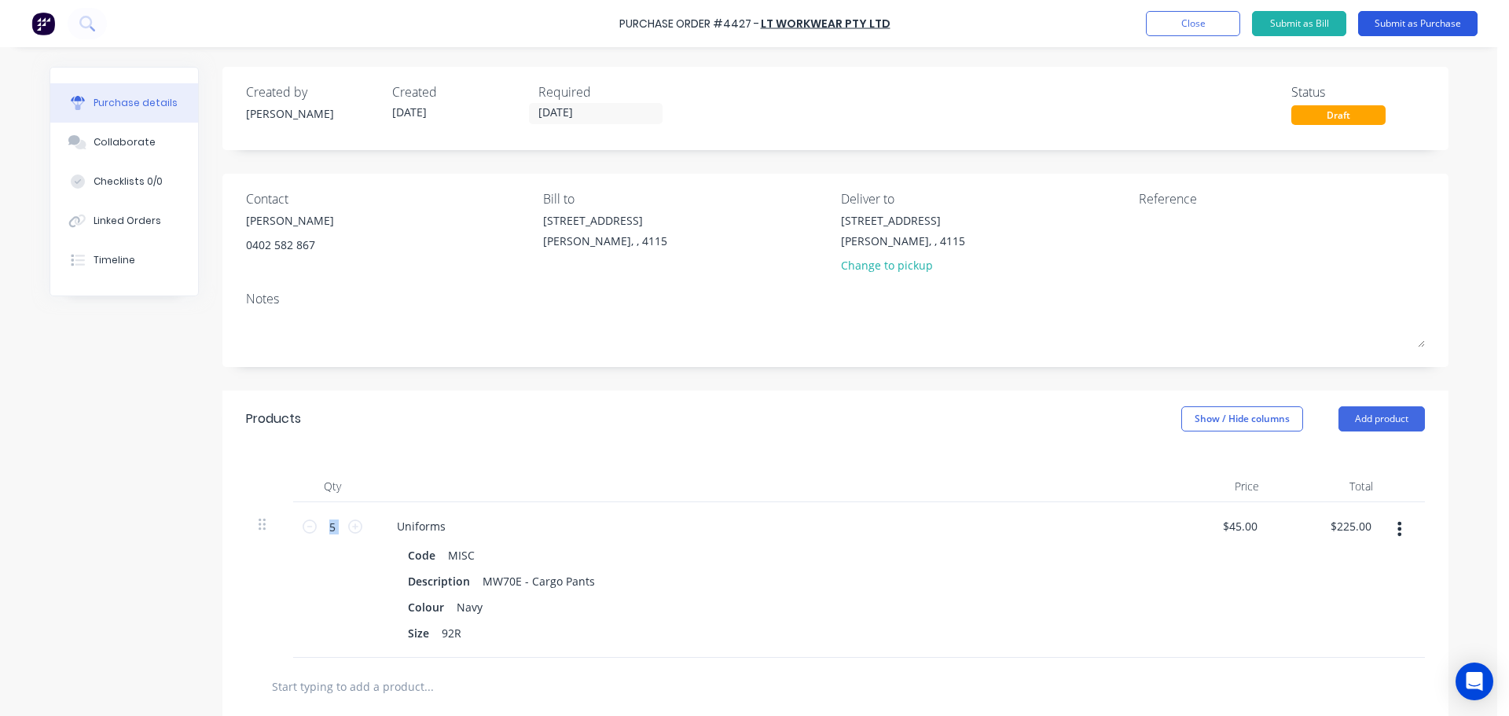
click at [1407, 31] on button "Submit as Purchase" at bounding box center [1417, 23] width 119 height 25
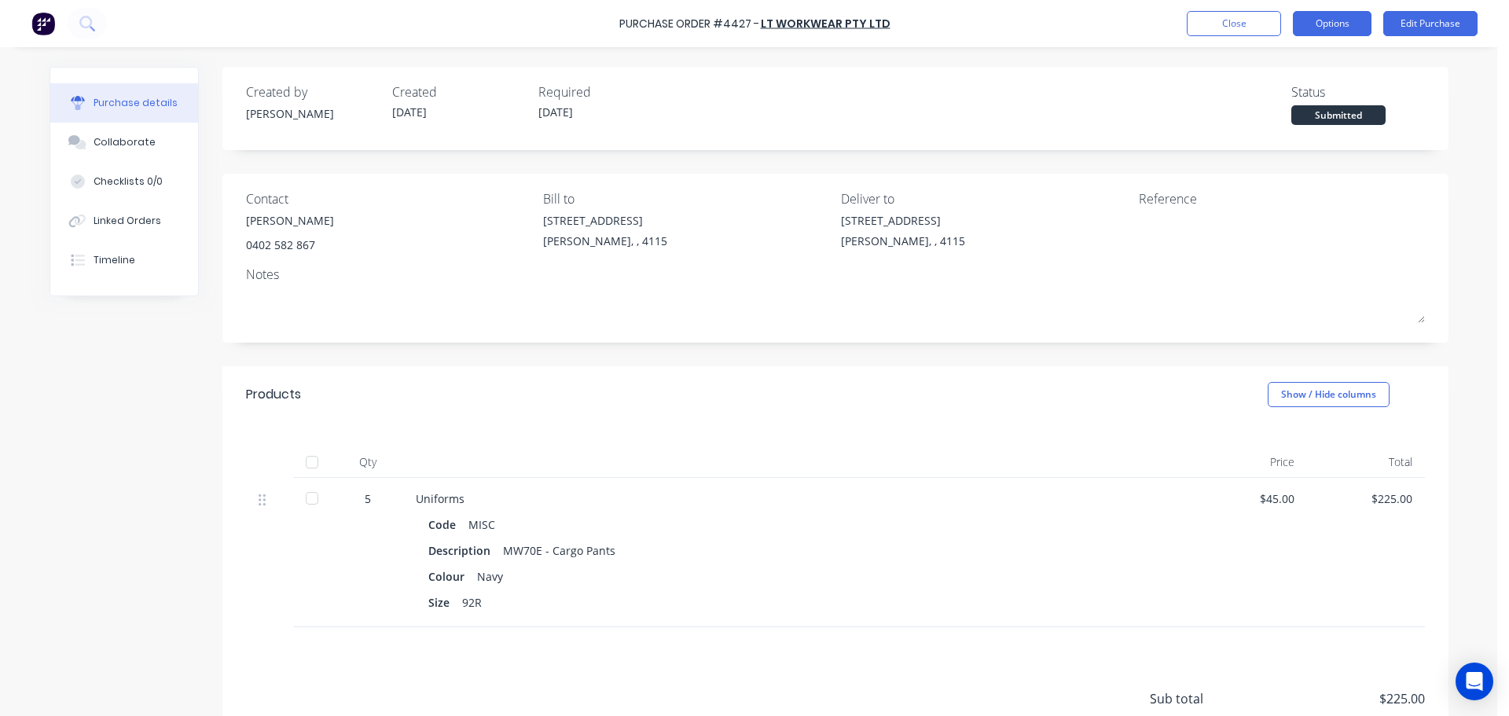
click at [1347, 20] on button "Options" at bounding box center [1332, 23] width 79 height 25
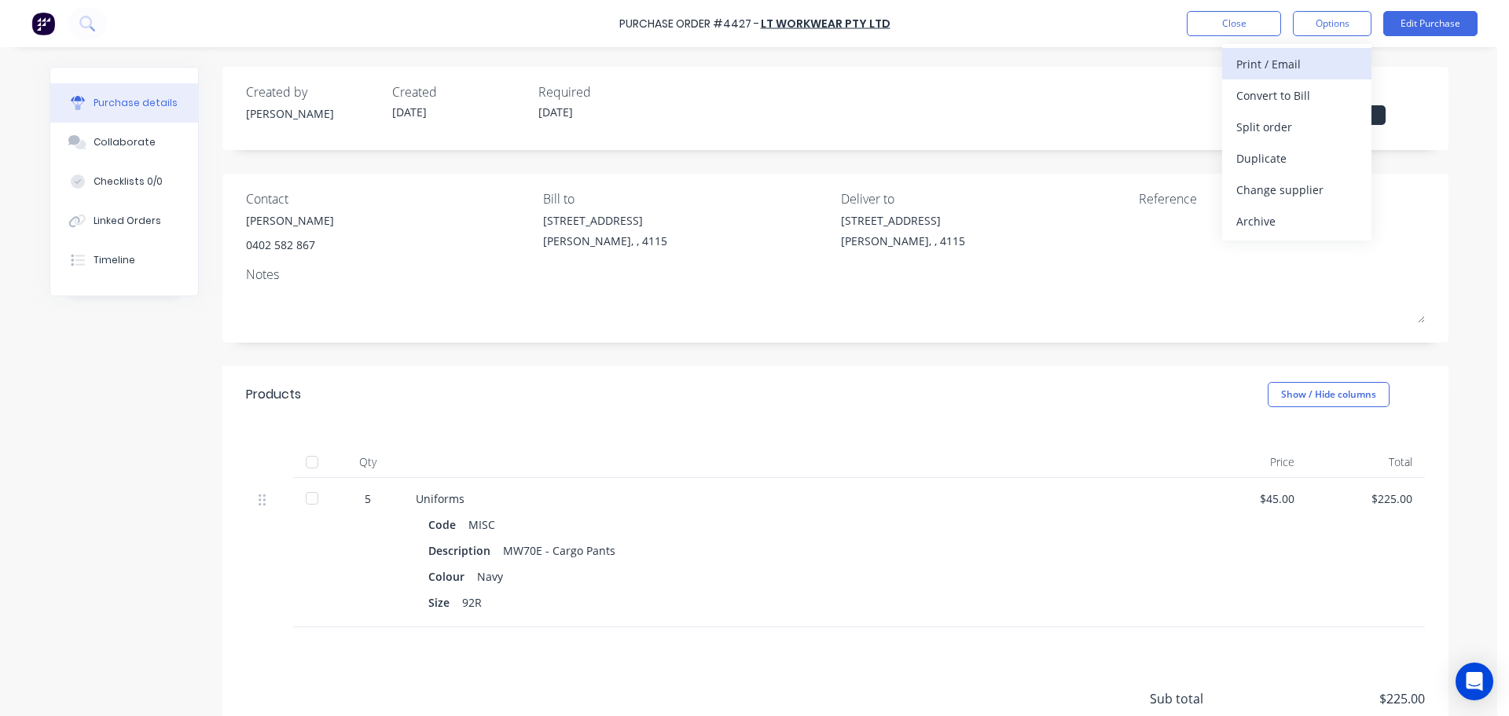
click at [1322, 77] on button "Print / Email" at bounding box center [1296, 63] width 149 height 31
click at [1315, 134] on div "Without pricing" at bounding box center [1296, 127] width 121 height 23
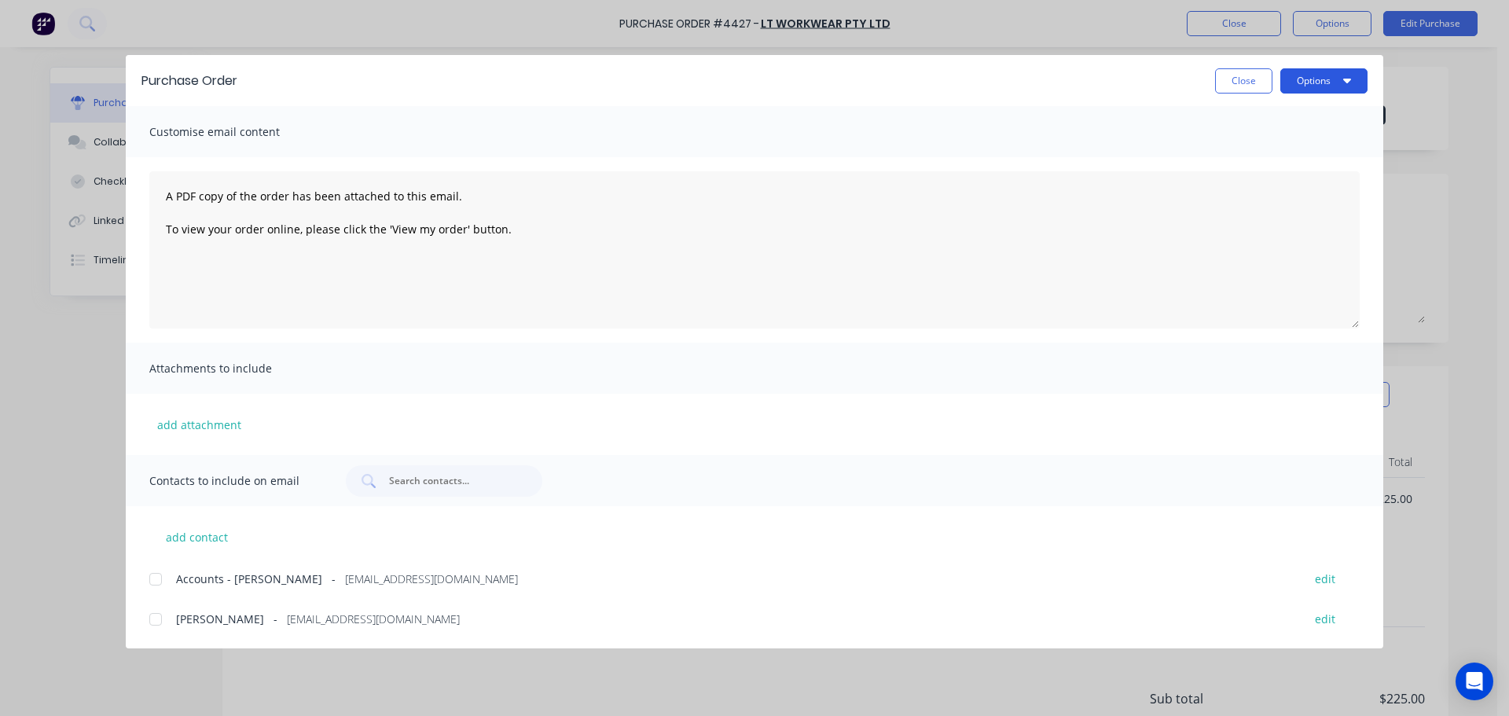
click at [1348, 73] on button "Options" at bounding box center [1323, 80] width 87 height 25
click at [149, 613] on div at bounding box center [155, 618] width 31 height 31
click at [1333, 72] on button "Options" at bounding box center [1323, 80] width 87 height 25
click at [1319, 152] on div "Print" at bounding box center [1292, 152] width 121 height 23
click at [1291, 81] on button "Options" at bounding box center [1323, 80] width 87 height 25
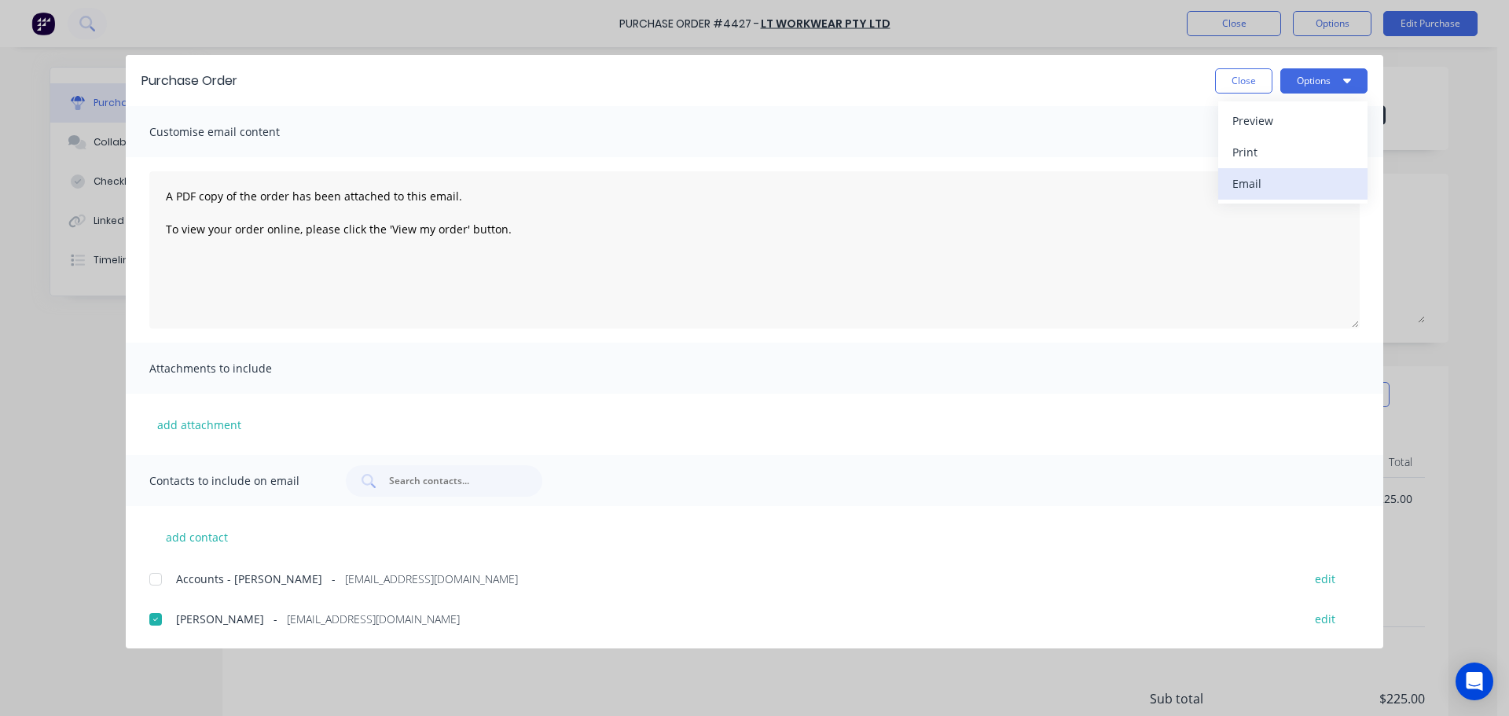
click at [1299, 178] on div "Email" at bounding box center [1292, 183] width 121 height 23
drag, startPoint x: 1231, startPoint y: 75, endPoint x: 1243, endPoint y: 79, distance: 12.4
click at [1232, 84] on button "Close" at bounding box center [1243, 80] width 57 height 25
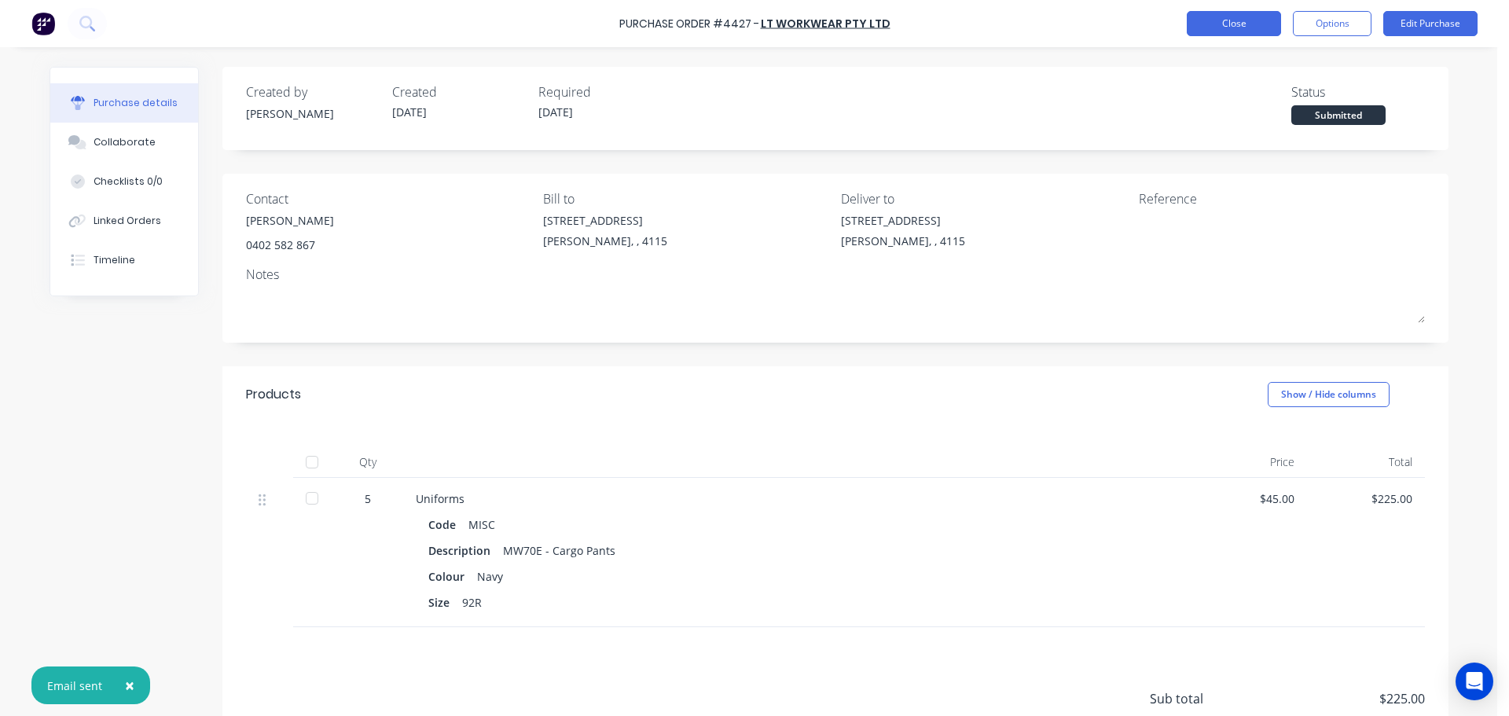
click at [1252, 25] on button "Close" at bounding box center [1233, 23] width 94 height 25
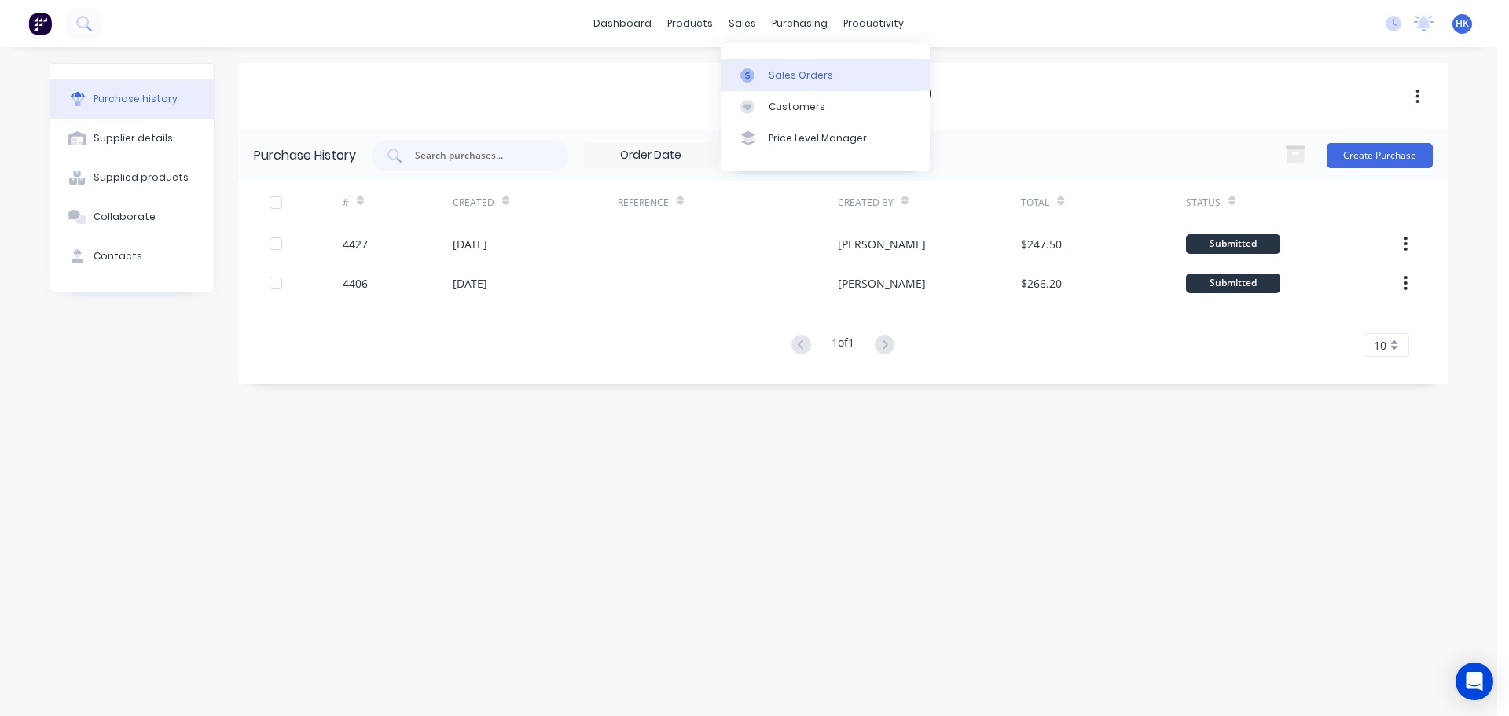
click at [781, 76] on div "Sales Orders" at bounding box center [800, 75] width 64 height 14
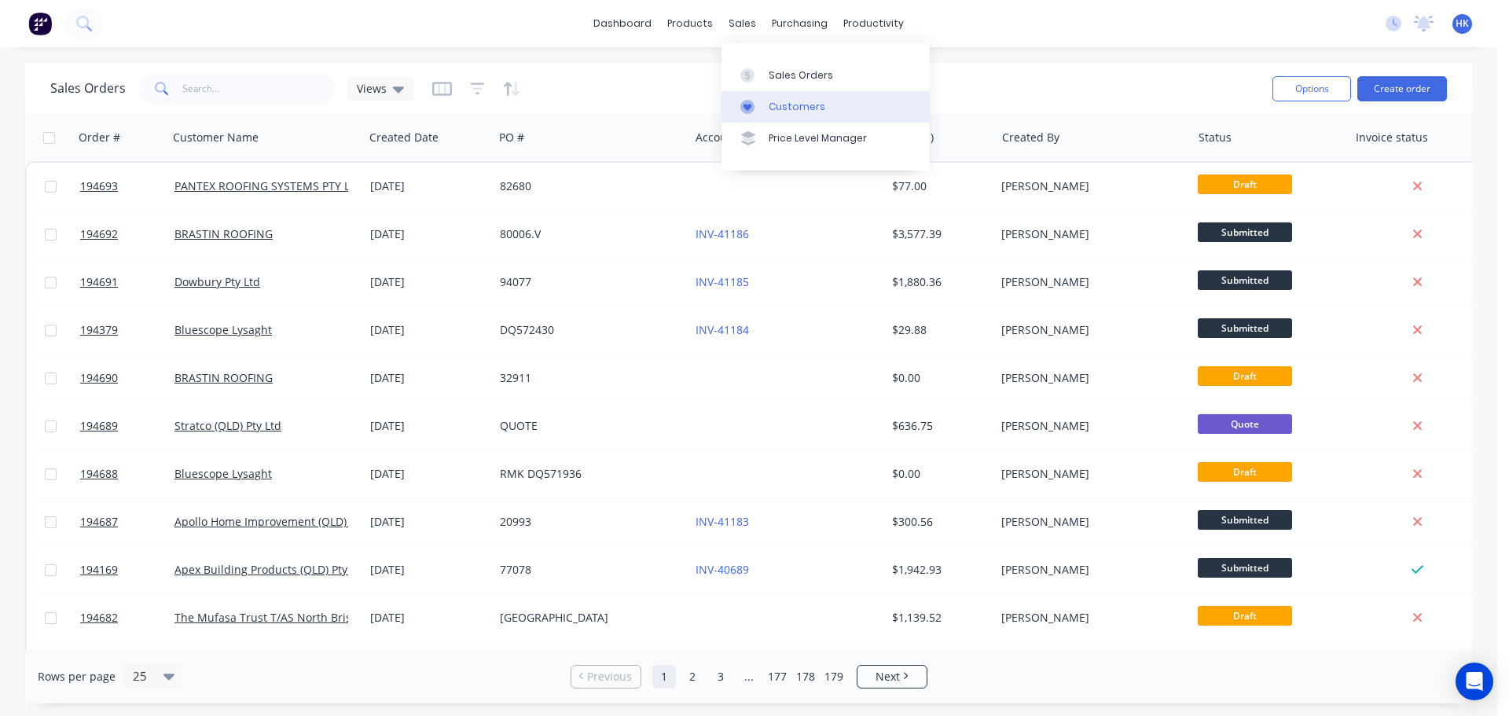
click at [780, 107] on div "Customers" at bounding box center [796, 107] width 57 height 14
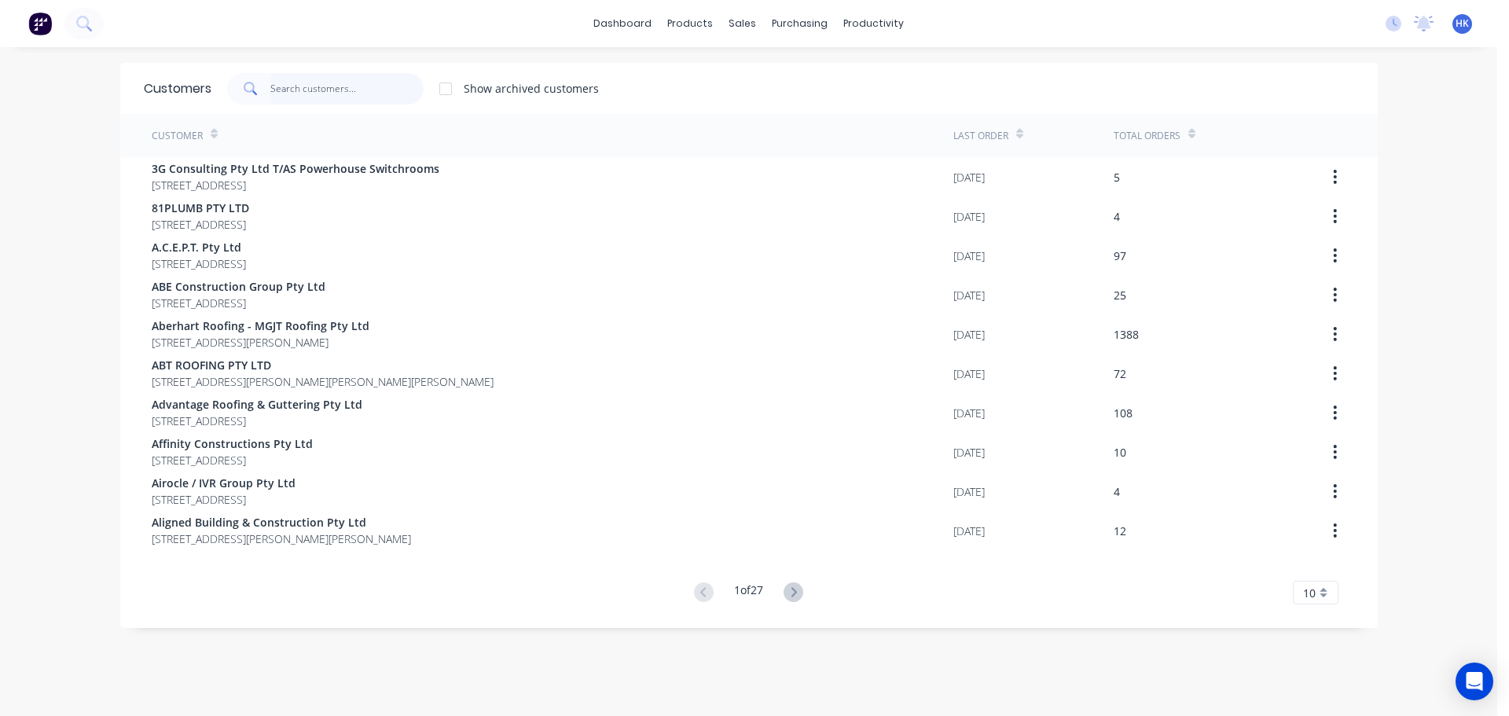
click at [373, 79] on input "text" at bounding box center [346, 88] width 153 height 31
click at [366, 97] on input "text" at bounding box center [346, 88] width 153 height 31
click at [365, 97] on input "text" at bounding box center [346, 88] width 153 height 31
click at [750, 69] on div at bounding box center [746, 75] width 24 height 14
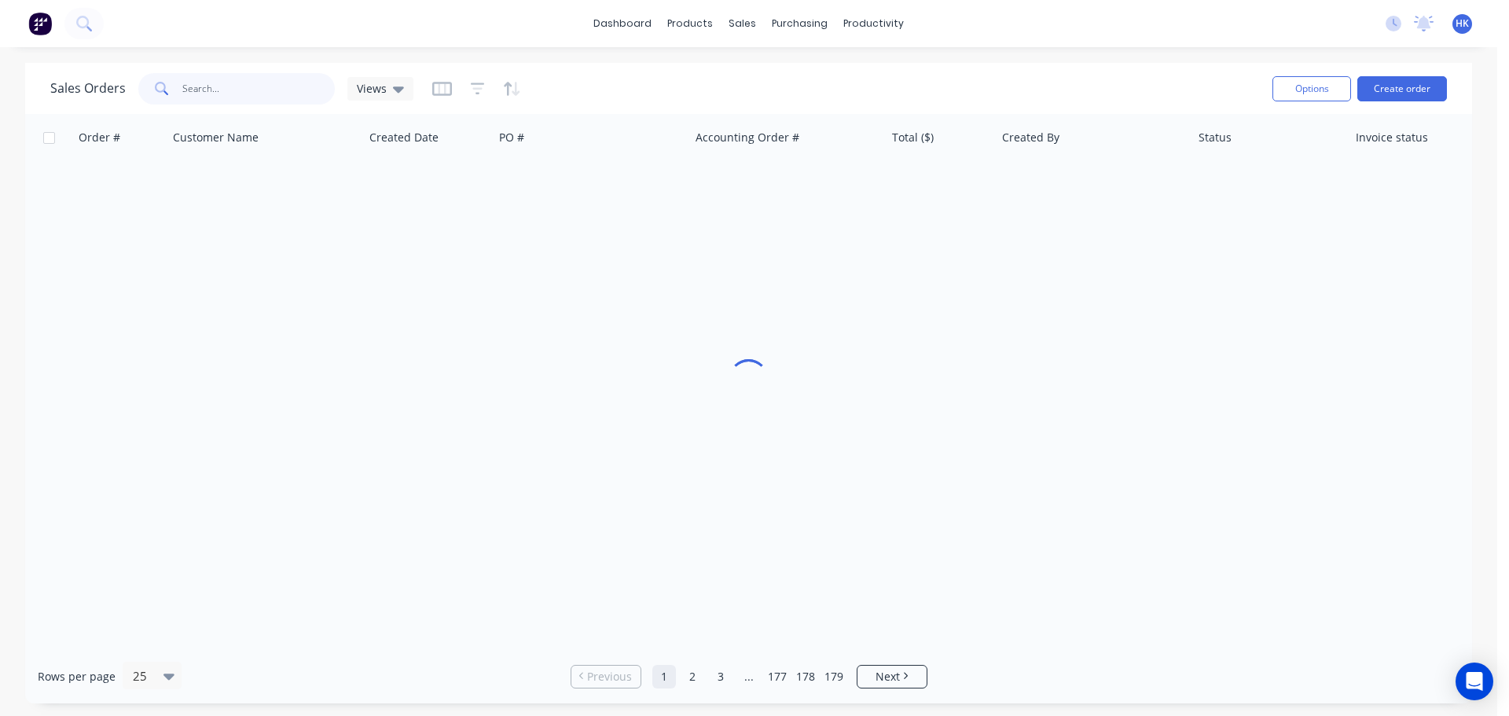
click at [257, 89] on input "text" at bounding box center [258, 88] width 153 height 31
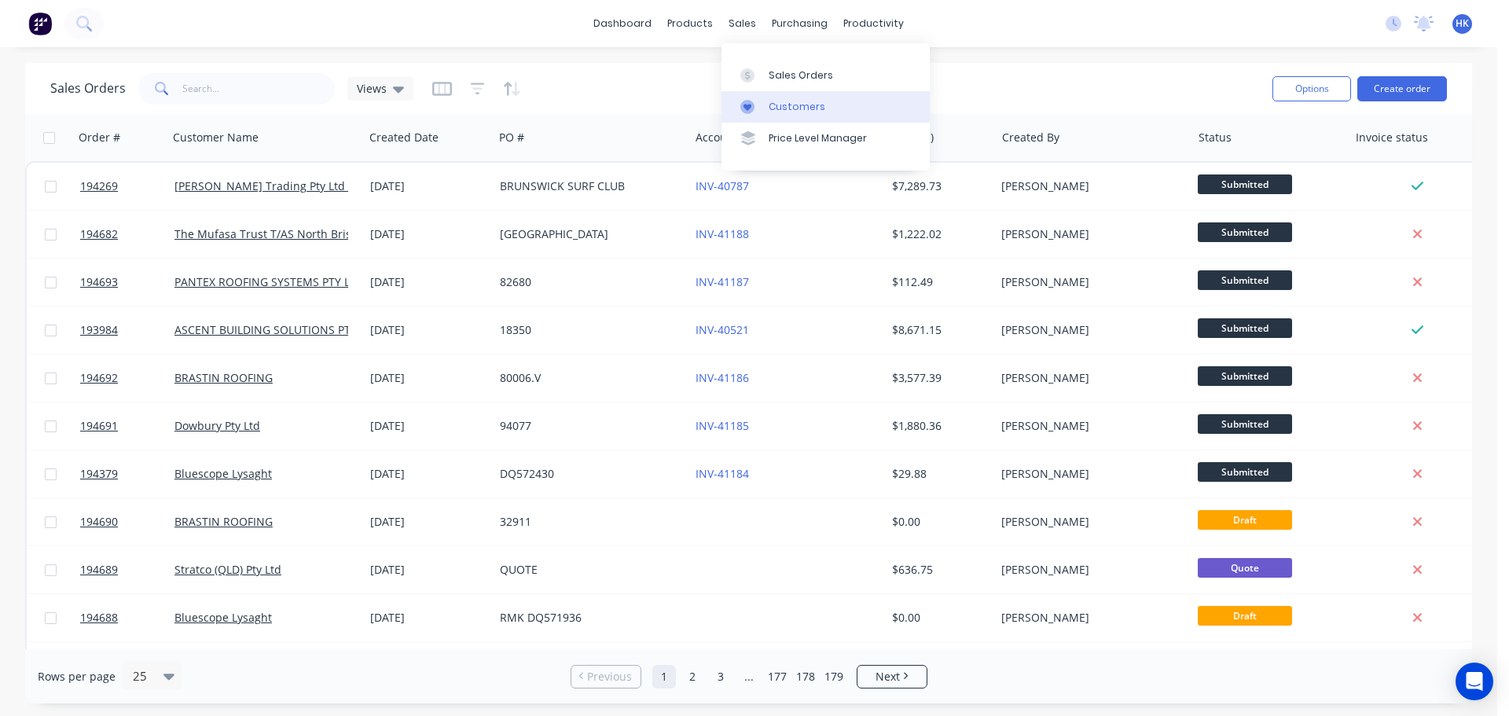
click at [780, 105] on div "Customers" at bounding box center [796, 107] width 57 height 14
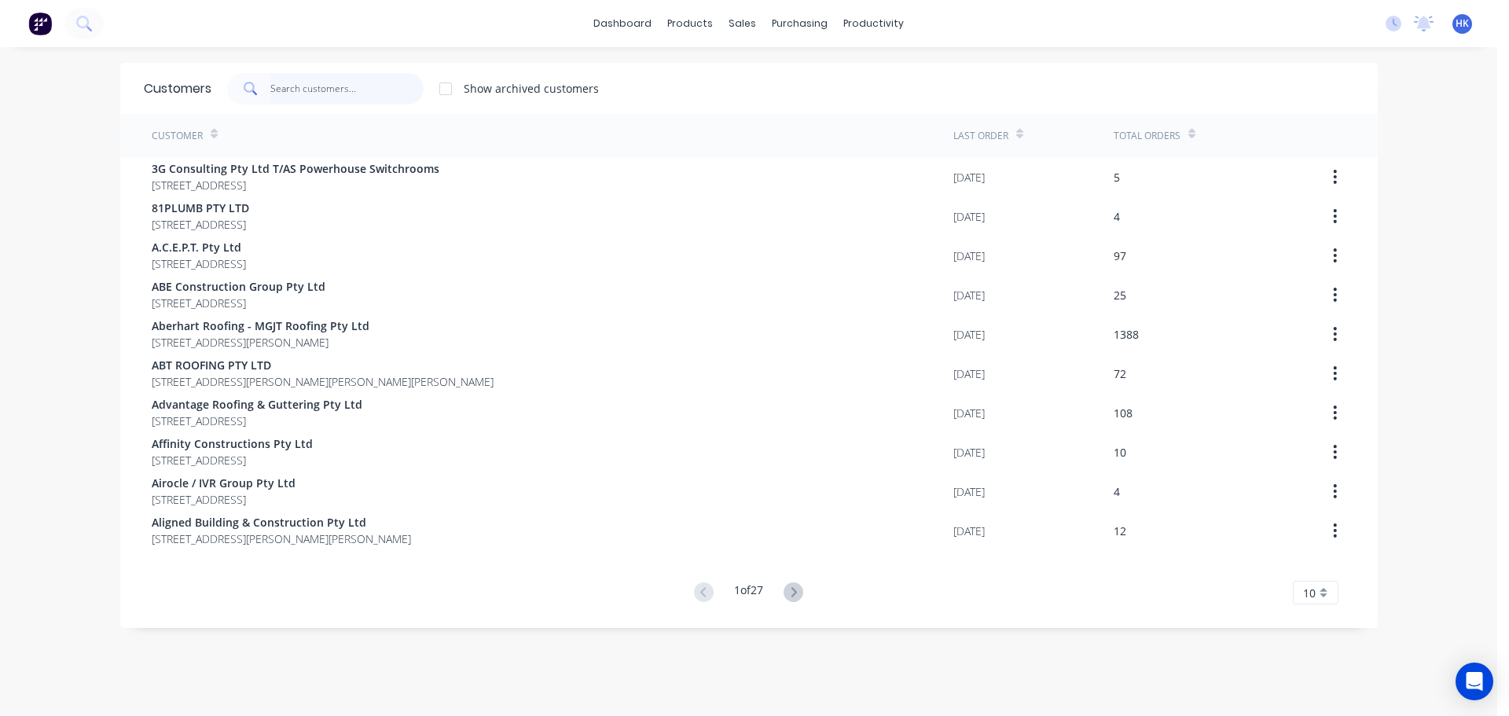
click at [314, 85] on input "text" at bounding box center [346, 88] width 153 height 31
click at [778, 82] on link "Sales Orders" at bounding box center [819, 74] width 208 height 31
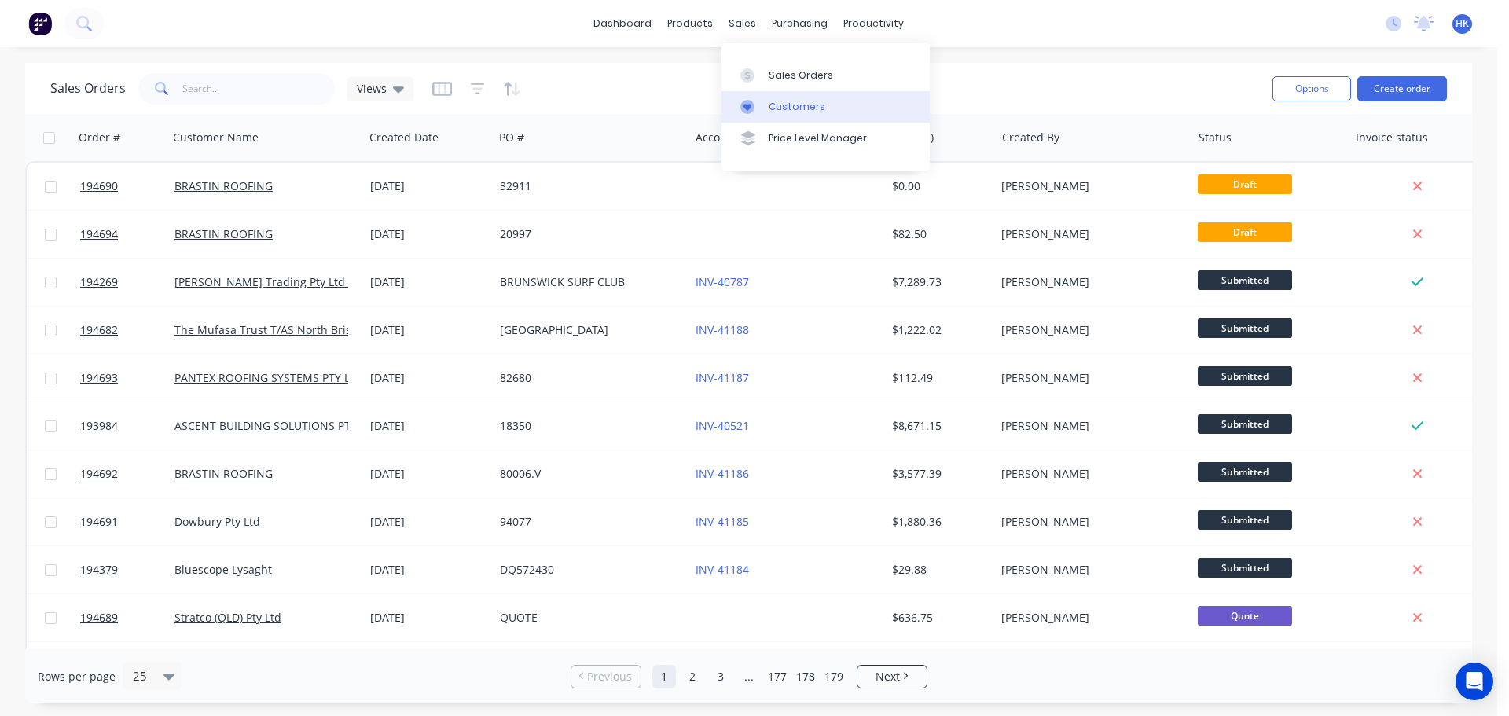
click at [815, 101] on div "Customers" at bounding box center [796, 107] width 57 height 14
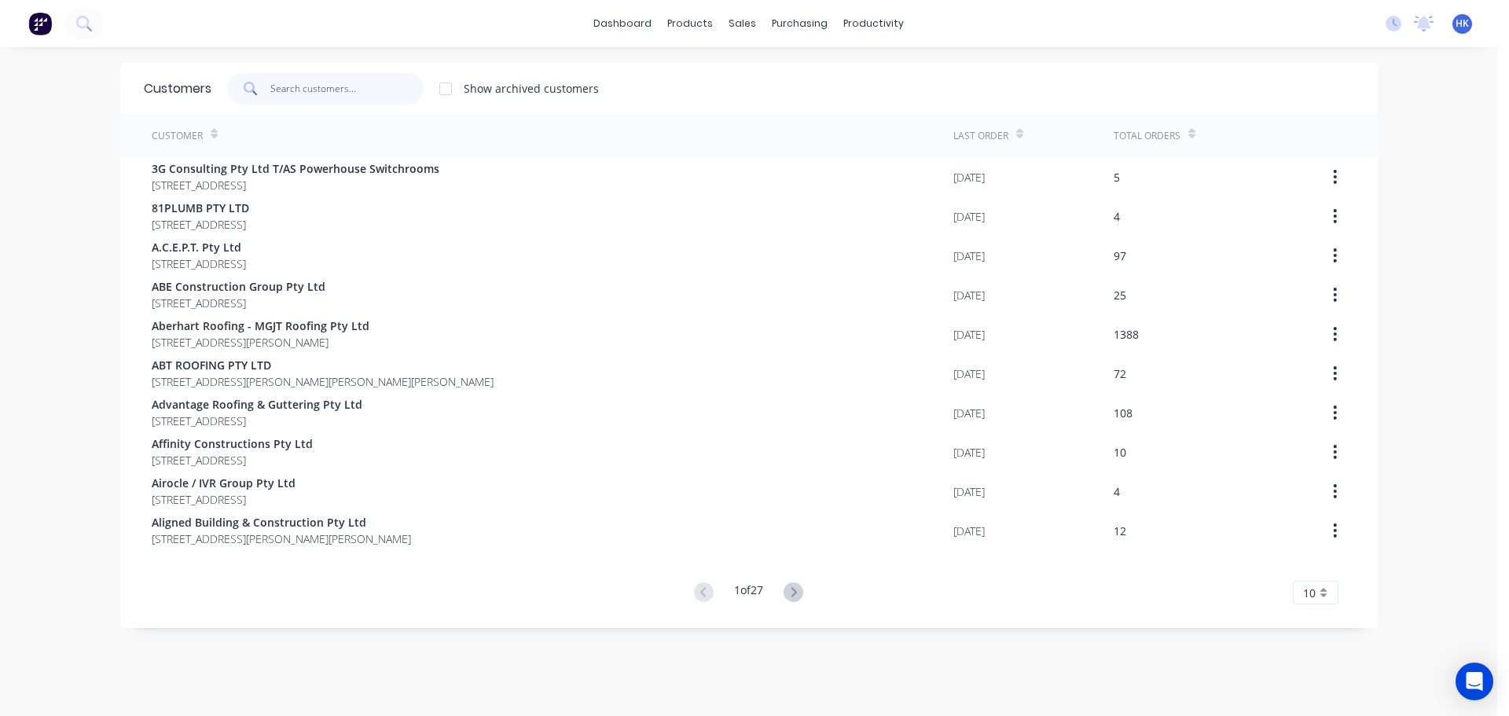
click at [328, 83] on input "text" at bounding box center [346, 88] width 153 height 31
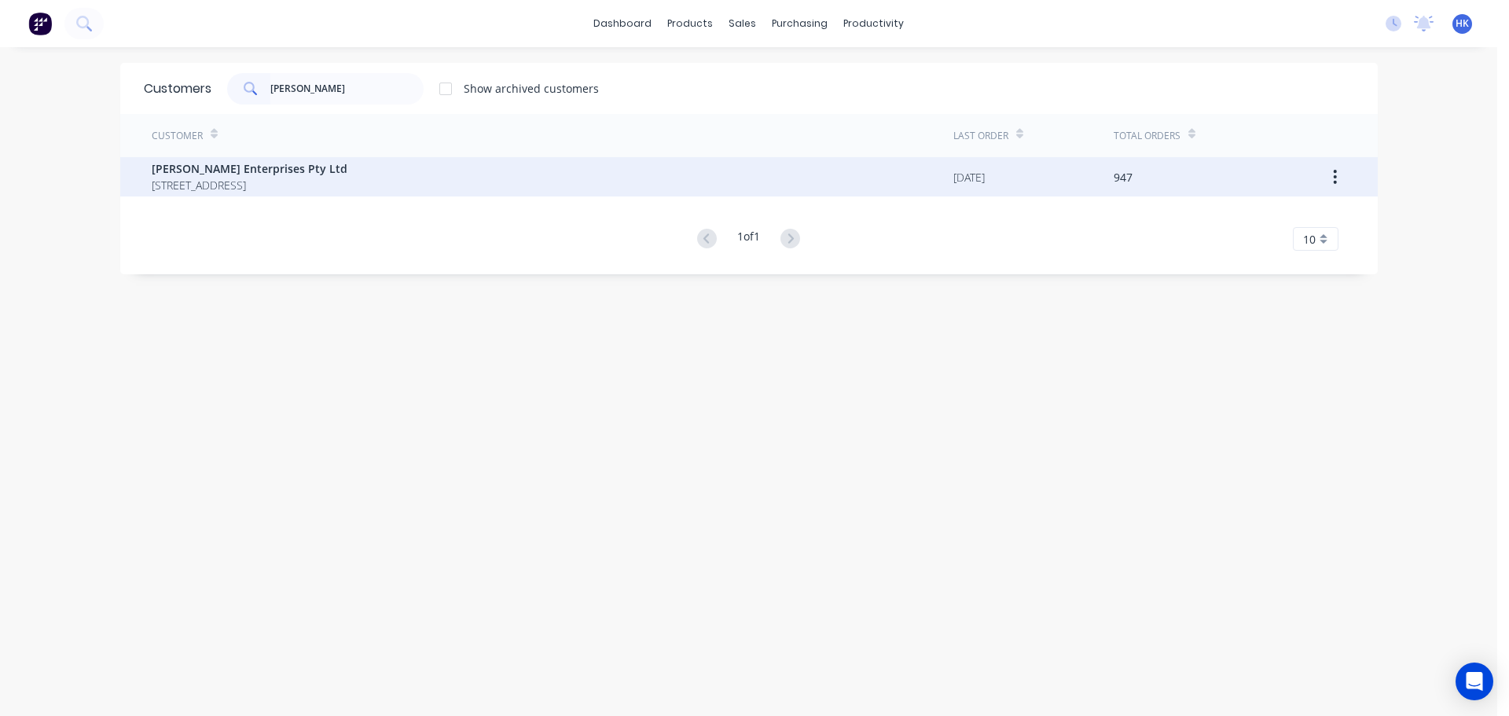
click at [347, 178] on span "PO BOX 595 MAIN BEACH Queensland Australia 4217" at bounding box center [250, 185] width 196 height 17
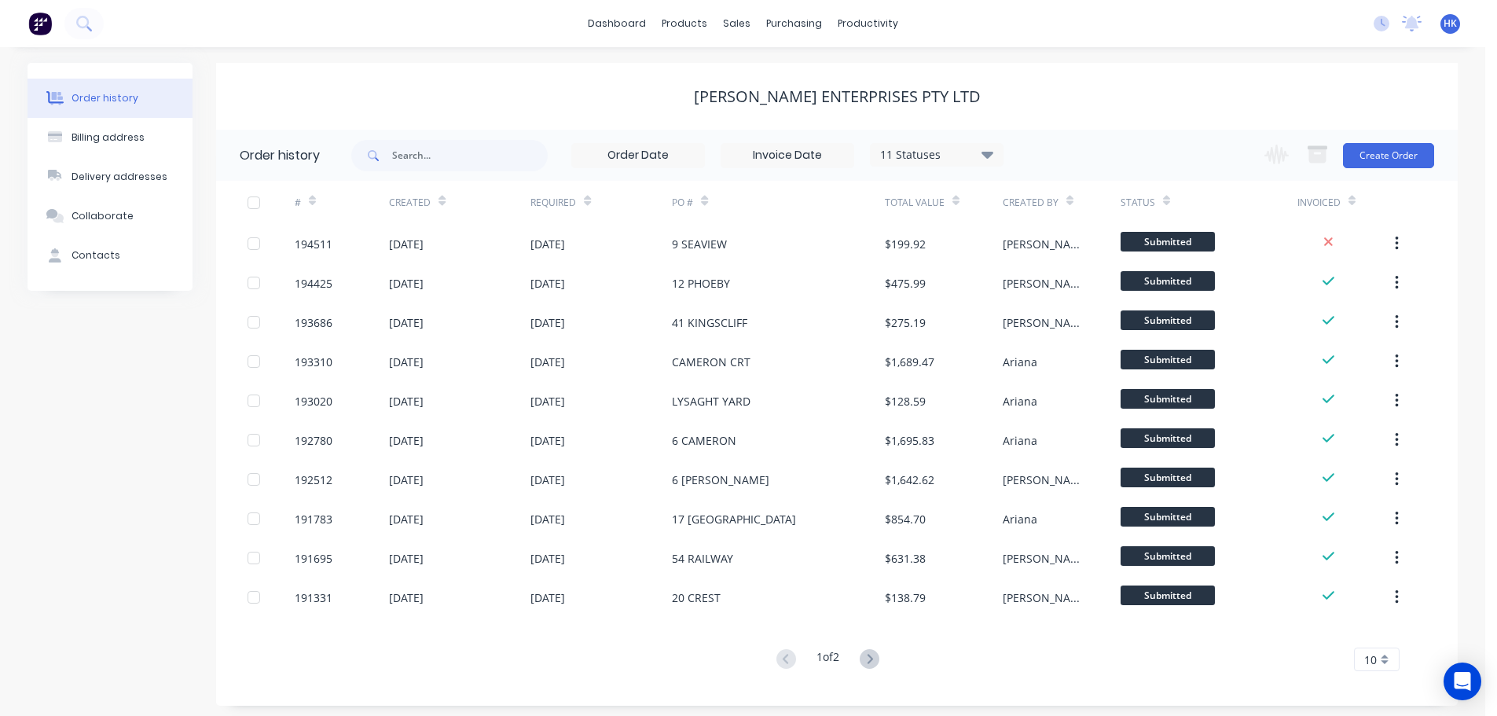
click at [955, 165] on div "11 Statuses Invoice Status Invoiced Not Invoiced Partial Order Status All Archi…" at bounding box center [937, 155] width 134 height 24
click at [992, 160] on icon at bounding box center [987, 154] width 12 height 19
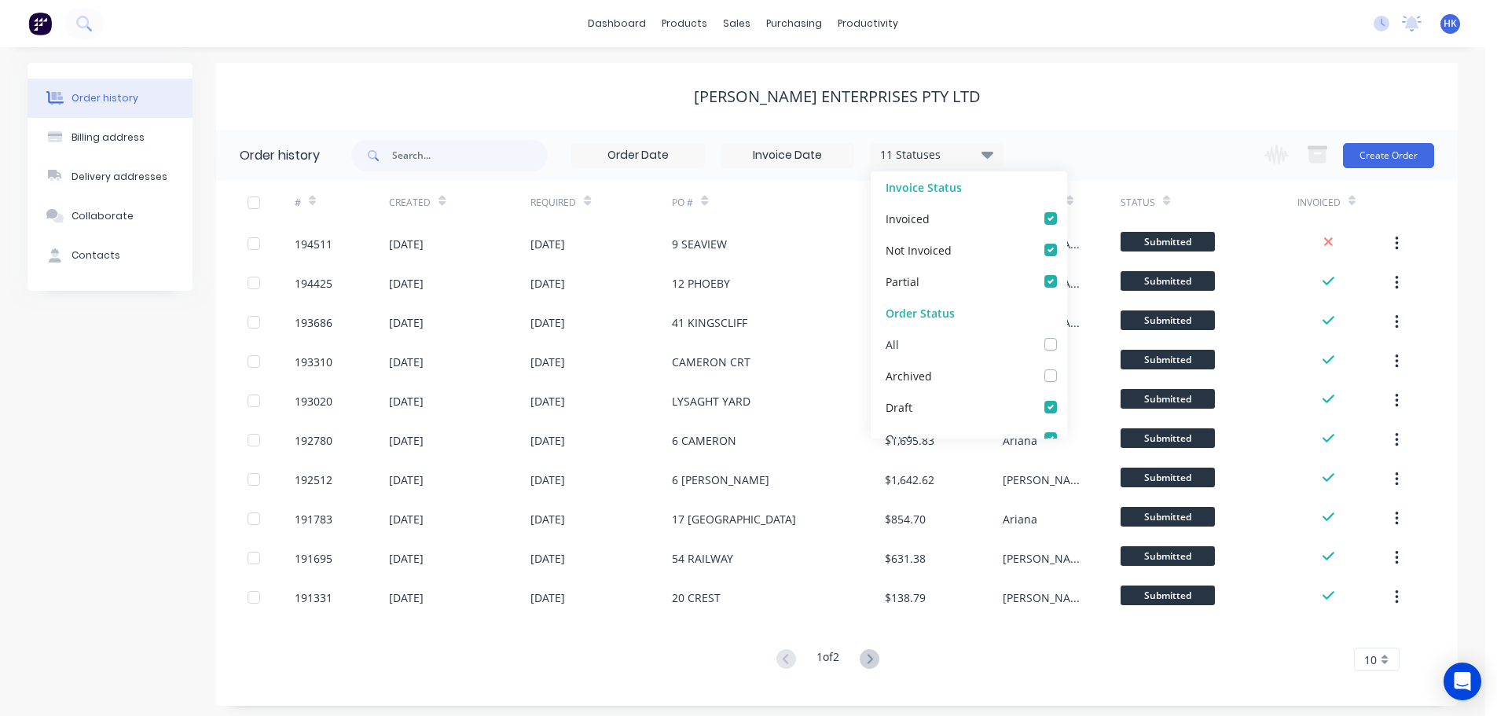
click at [1066, 336] on label at bounding box center [1066, 336] width 0 height 0
click at [1066, 344] on input "checkbox" at bounding box center [1072, 343] width 13 height 15
click at [474, 176] on div "12 Statuses Invoice Status Invoiced Not Invoiced Partial Order Status All Archi…" at bounding box center [677, 155] width 652 height 51
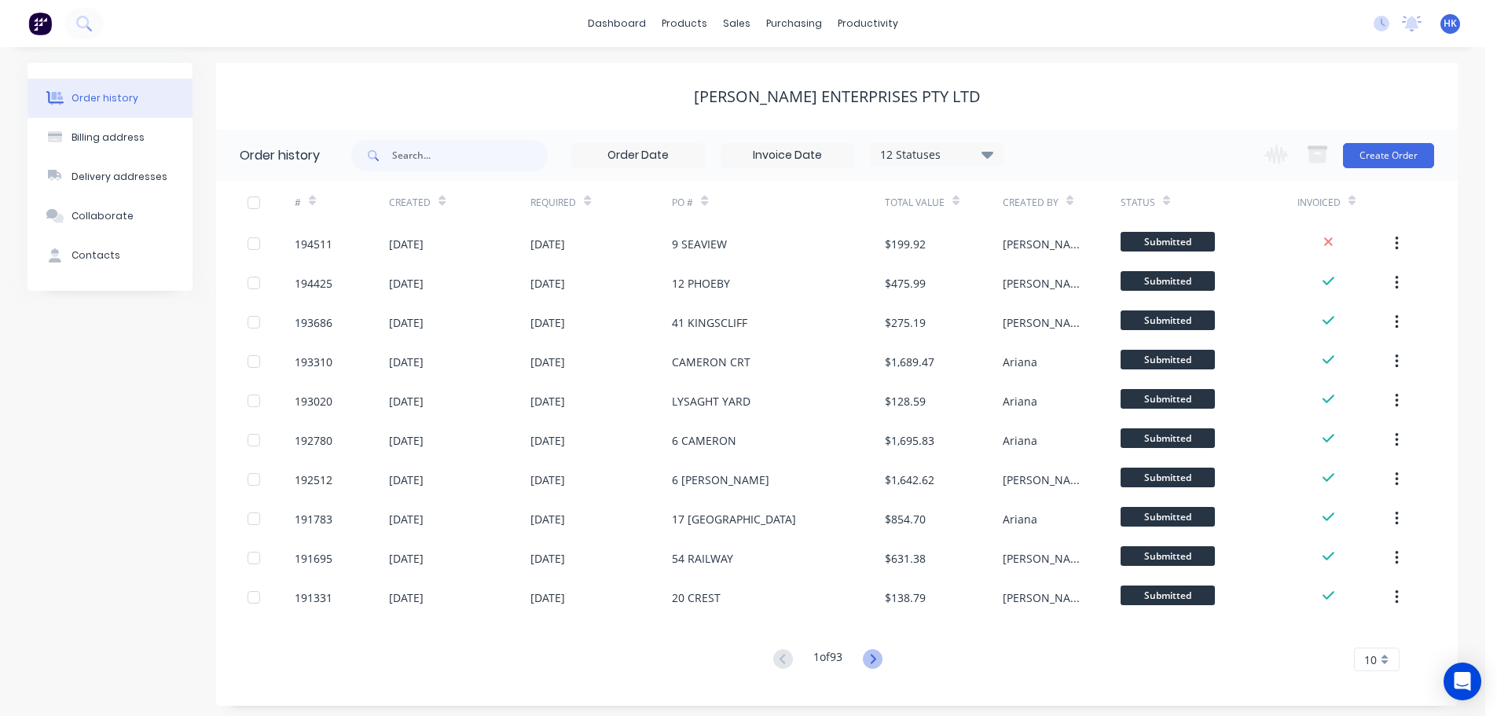
click at [870, 651] on icon at bounding box center [873, 659] width 20 height 20
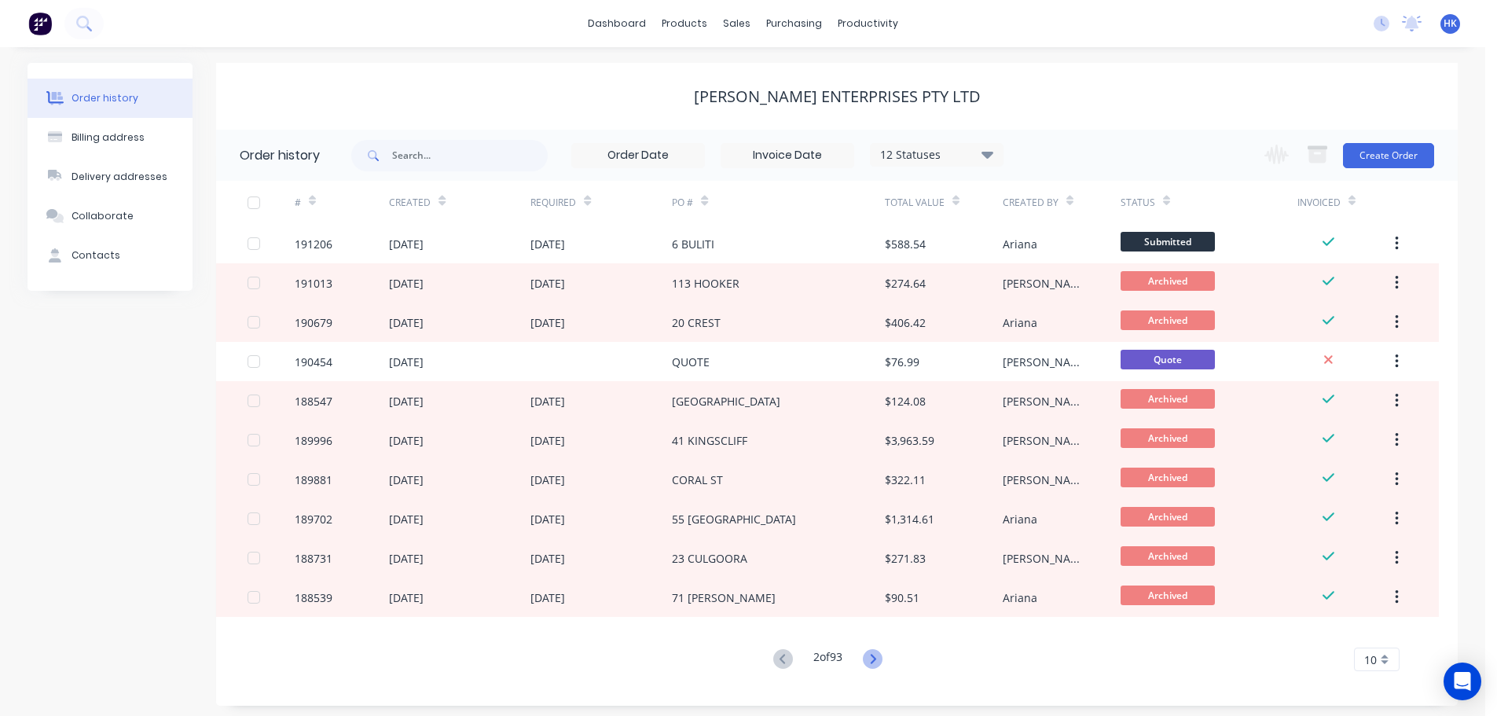
click at [868, 655] on icon at bounding box center [873, 659] width 20 height 20
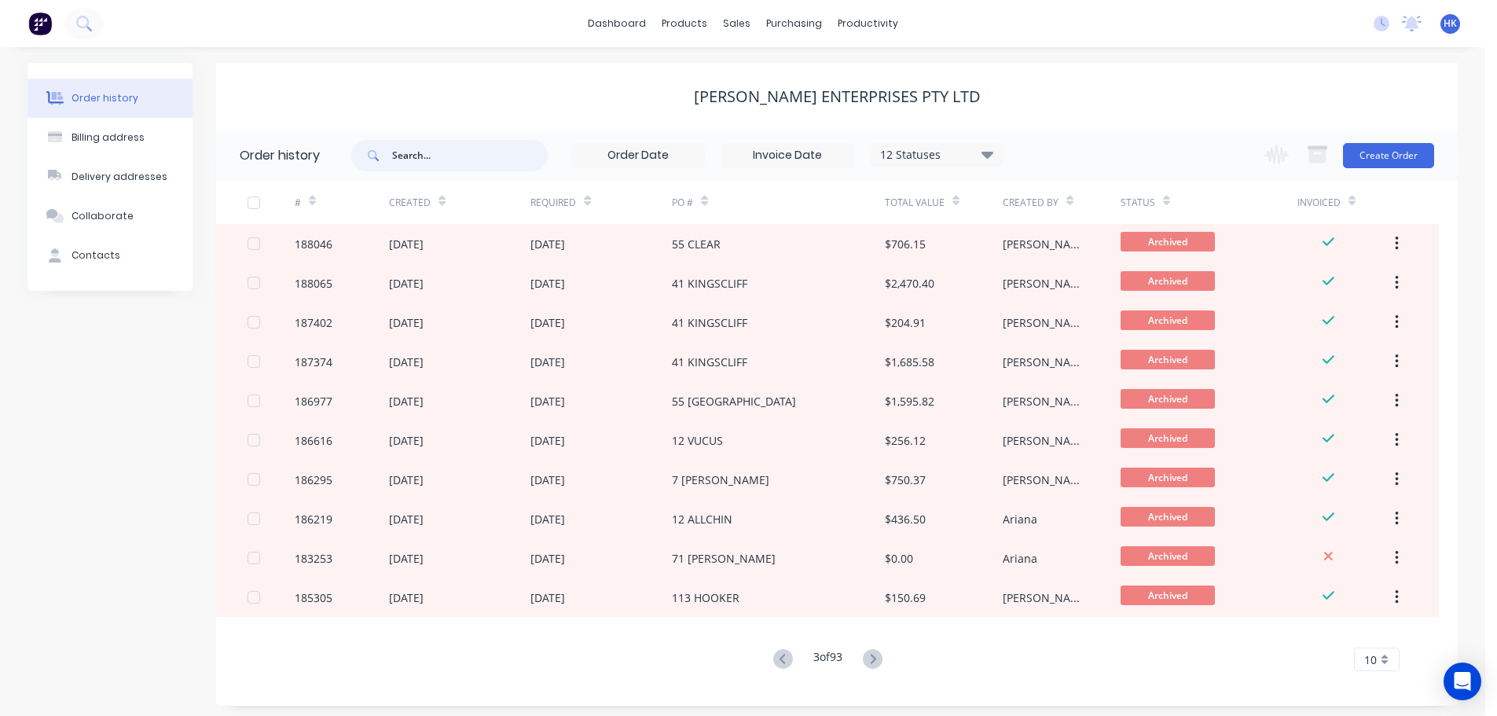
click at [507, 155] on input "text" at bounding box center [470, 155] width 156 height 31
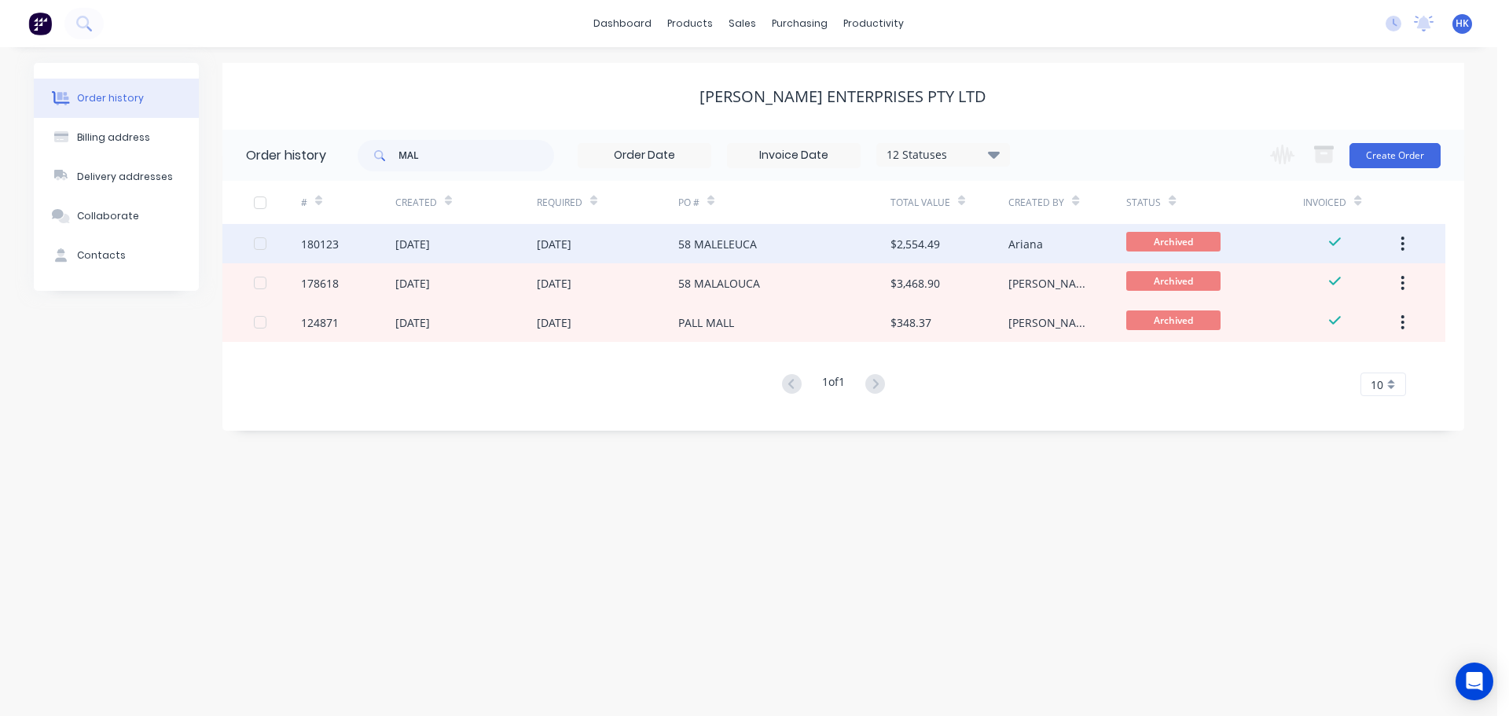
click at [817, 249] on div "58 MALELEUCA" at bounding box center [784, 243] width 212 height 39
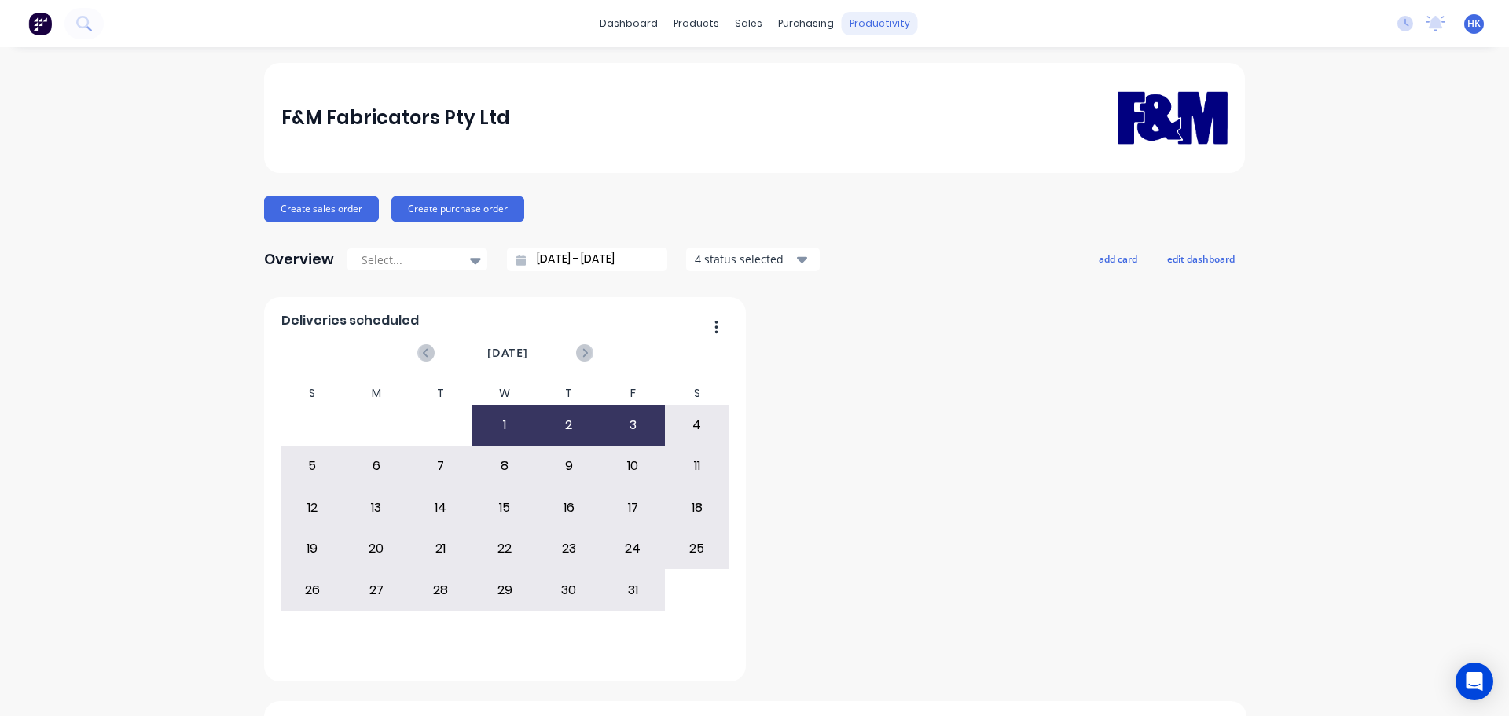
click at [864, 28] on div "productivity" at bounding box center [880, 24] width 76 height 24
click at [894, 146] on link "Delivery Scheduling" at bounding box center [935, 138] width 208 height 31
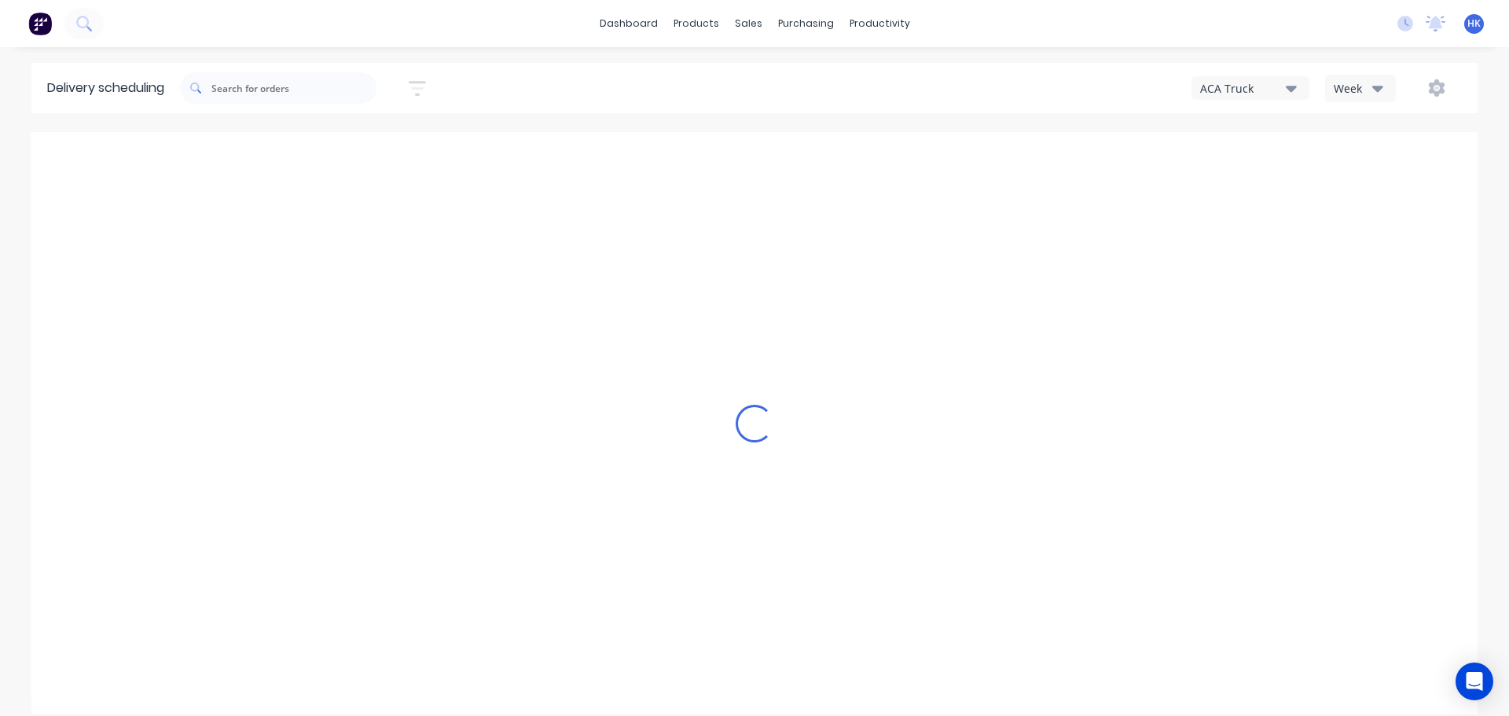
click at [1342, 91] on div "Week" at bounding box center [1356, 88] width 46 height 17
click at [1348, 168] on div "Vehicle" at bounding box center [1404, 160] width 156 height 31
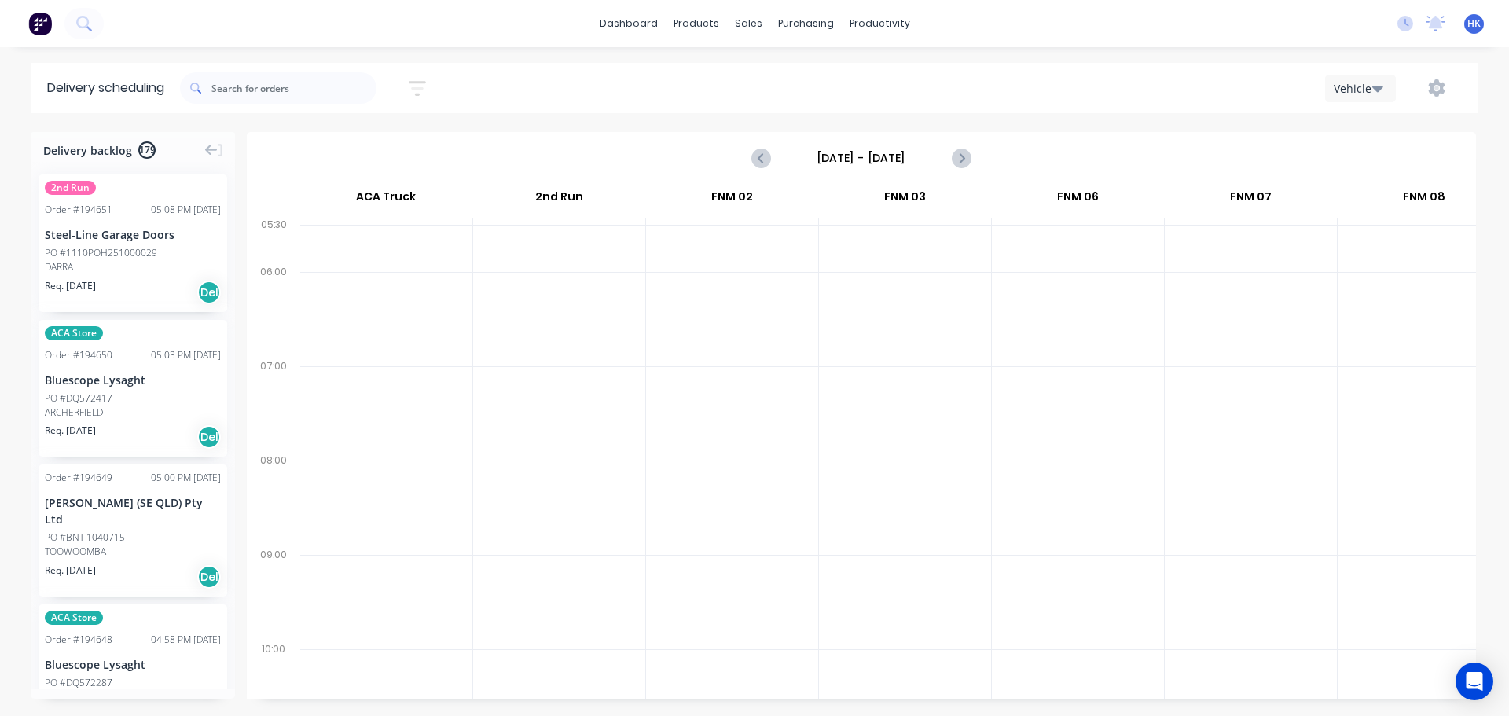
click at [853, 164] on input "Sunday - 28/09/25" at bounding box center [861, 158] width 156 height 24
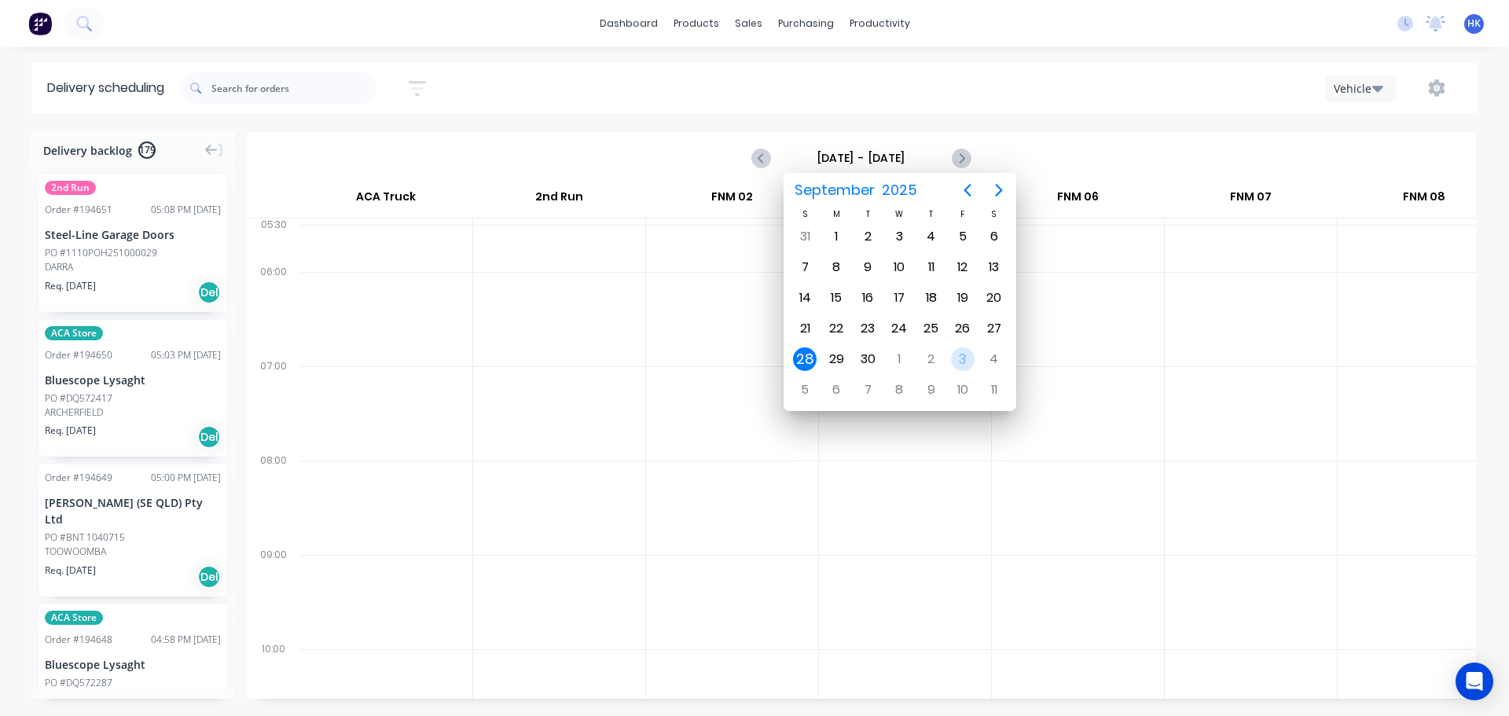
click at [959, 352] on div "3" at bounding box center [963, 359] width 24 height 24
type input "Friday - 03/10/25"
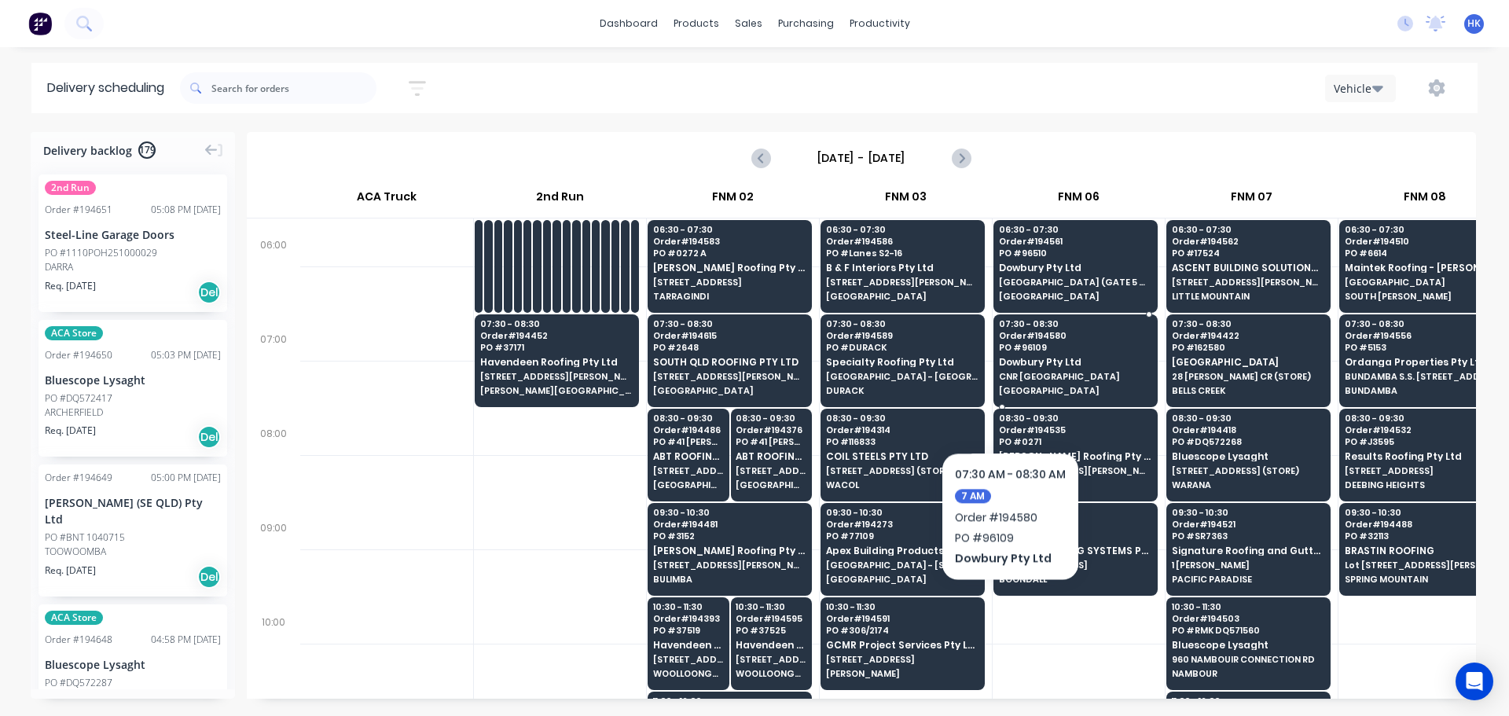
scroll to position [101, 0]
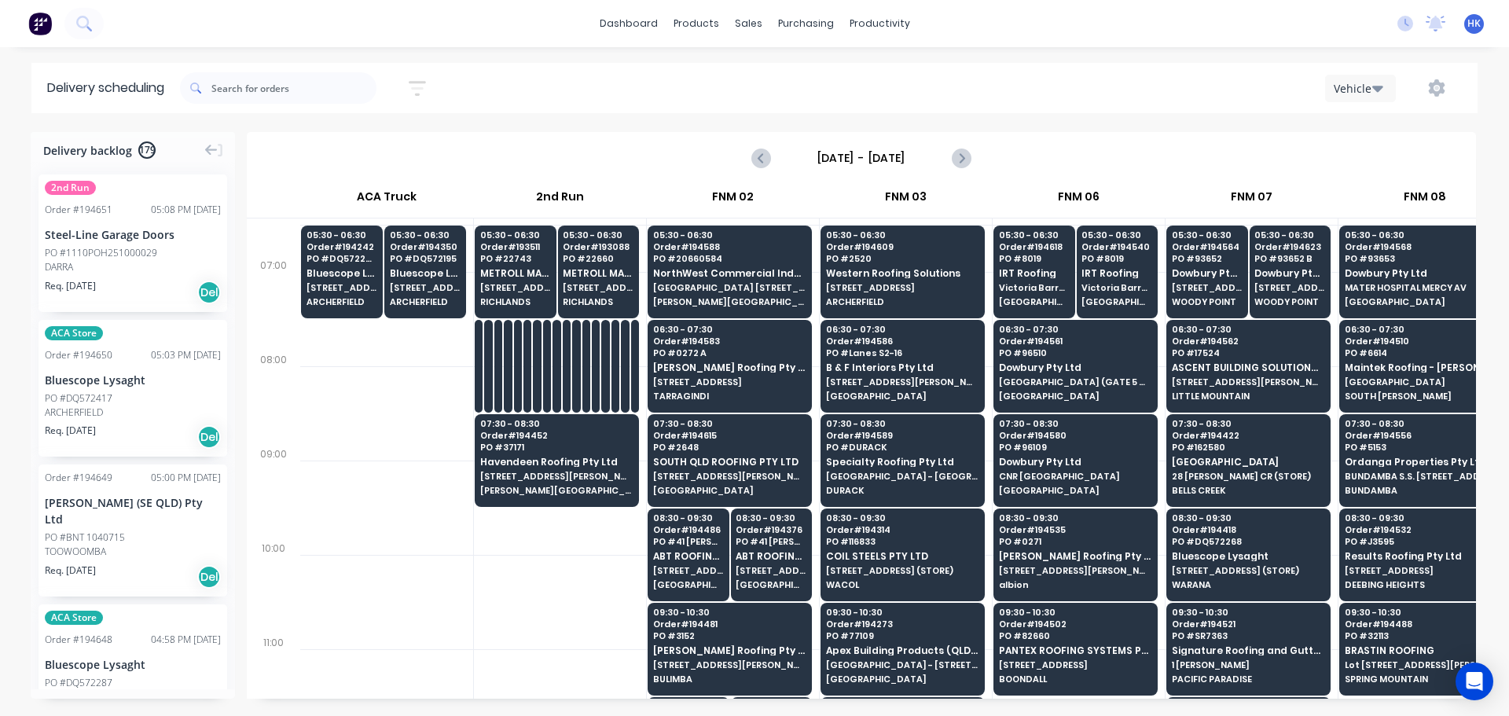
scroll to position [101, 0]
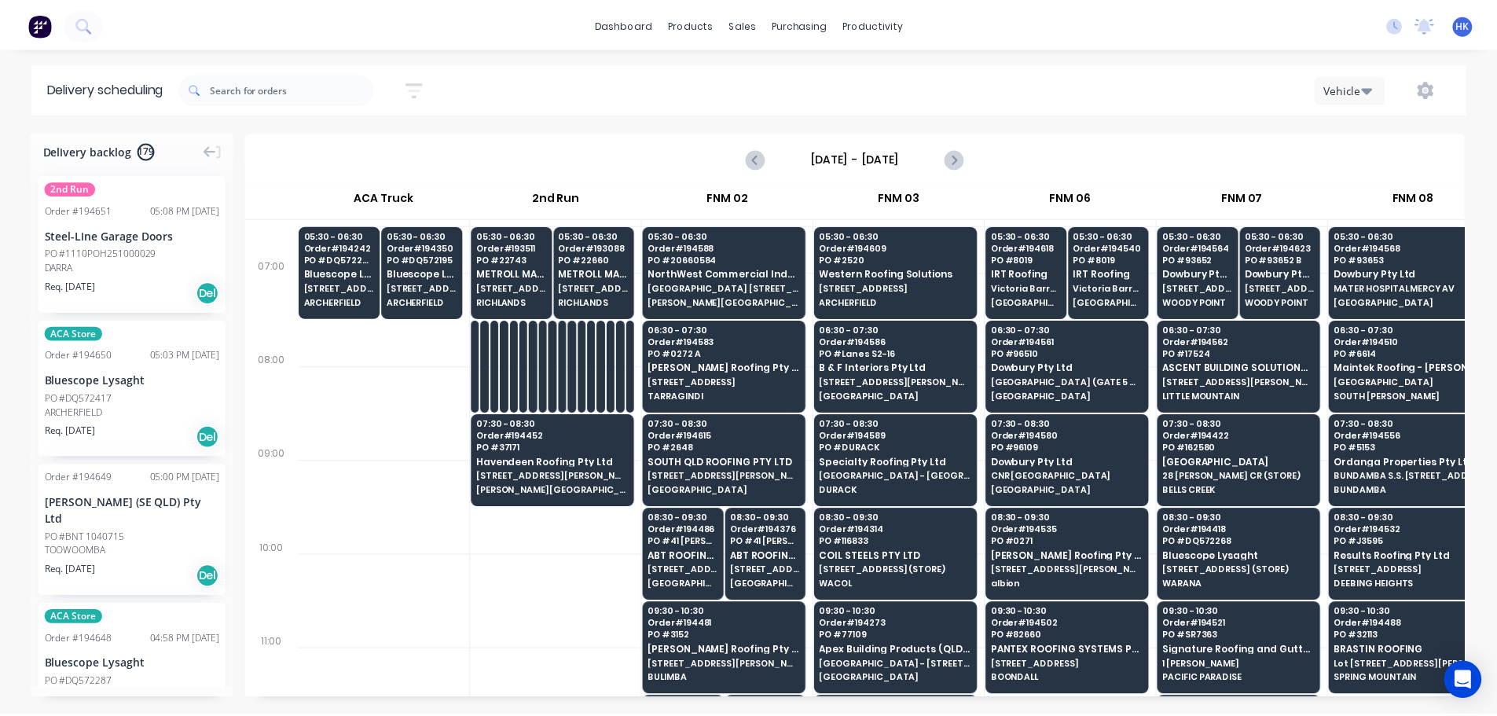
scroll to position [101, 0]
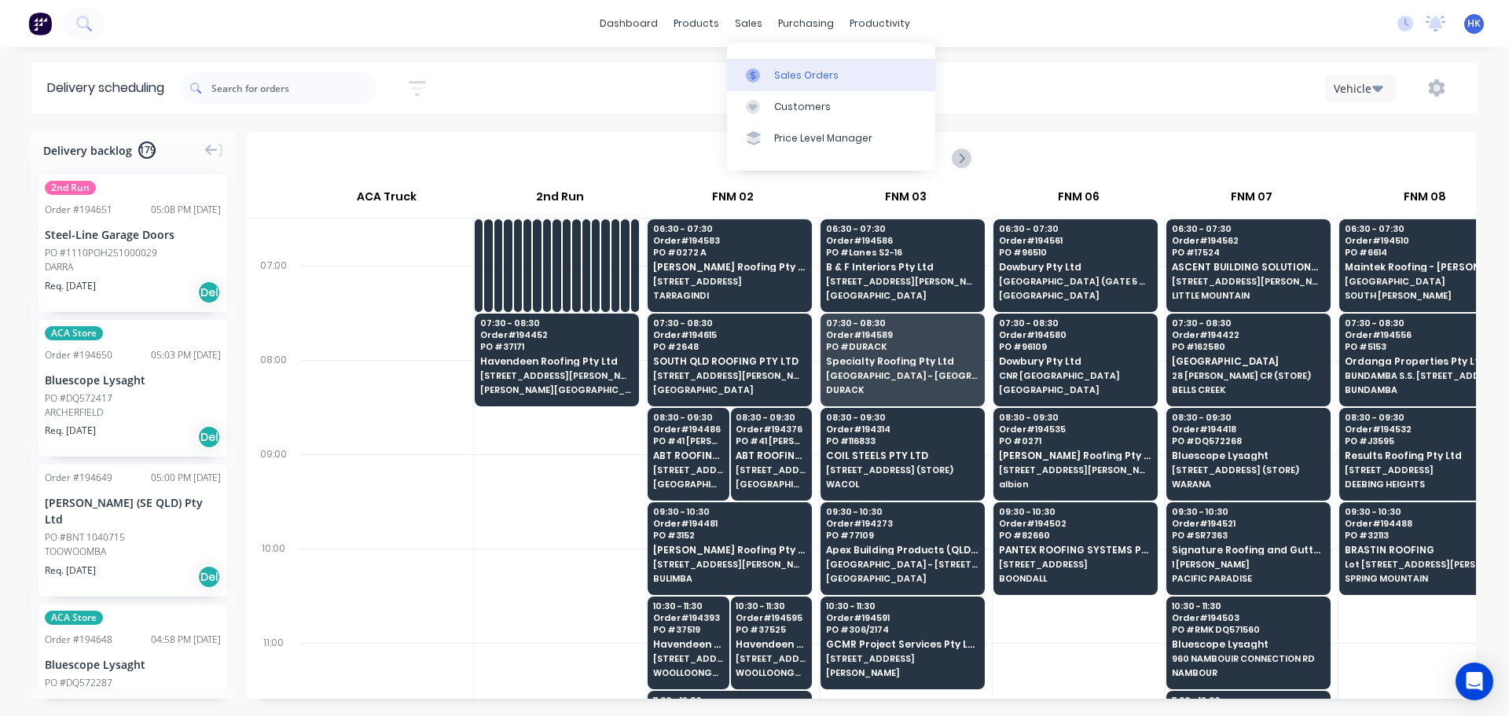
click at [767, 65] on link "Sales Orders" at bounding box center [831, 74] width 208 height 31
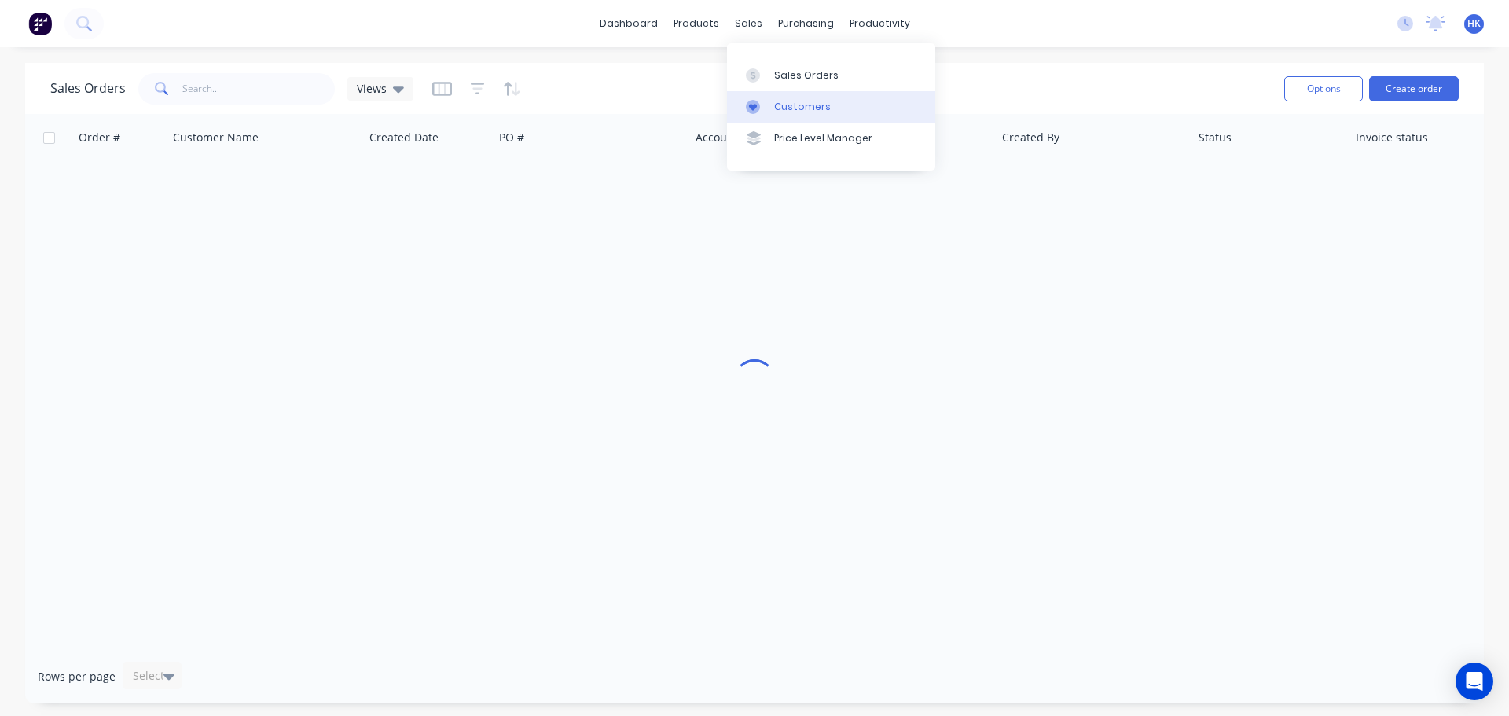
click at [800, 97] on link "Customers" at bounding box center [831, 106] width 208 height 31
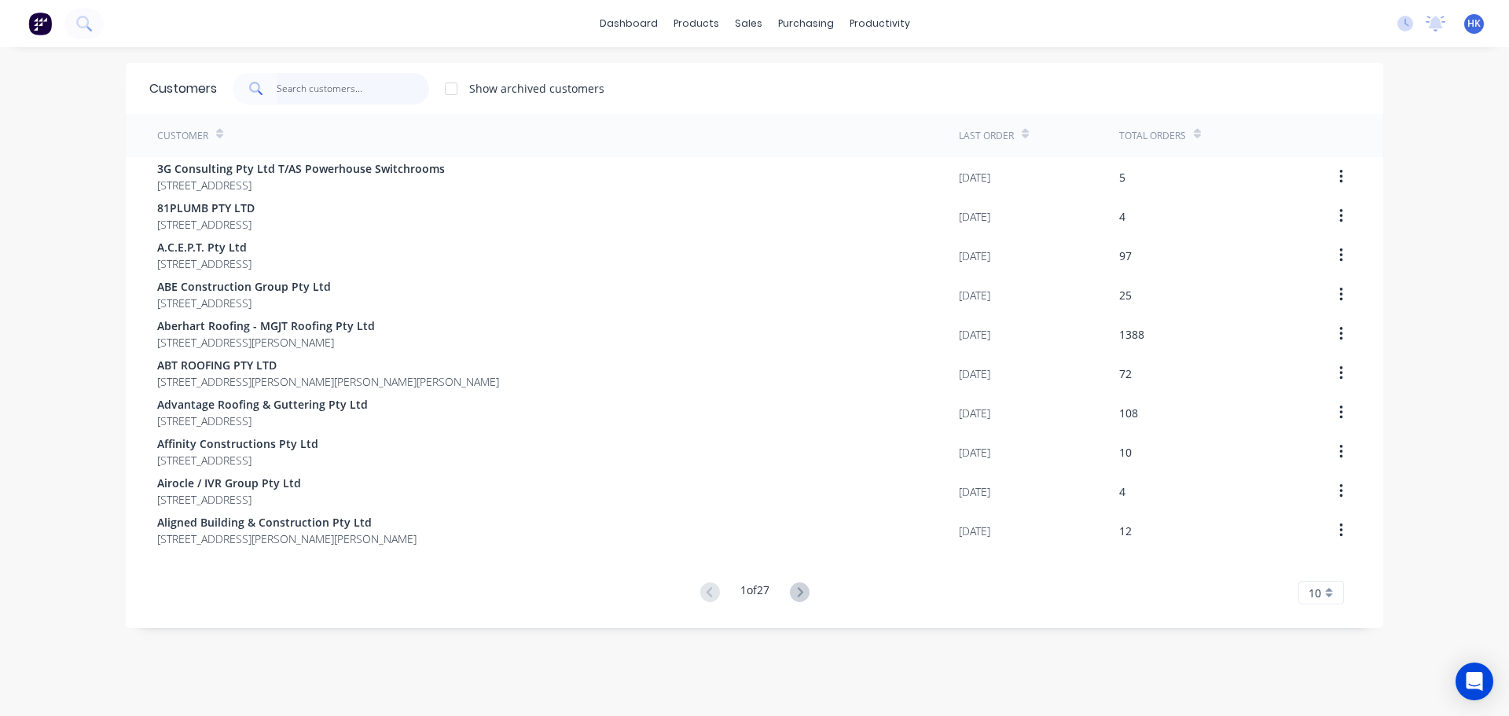
click at [398, 101] on input "text" at bounding box center [353, 88] width 153 height 31
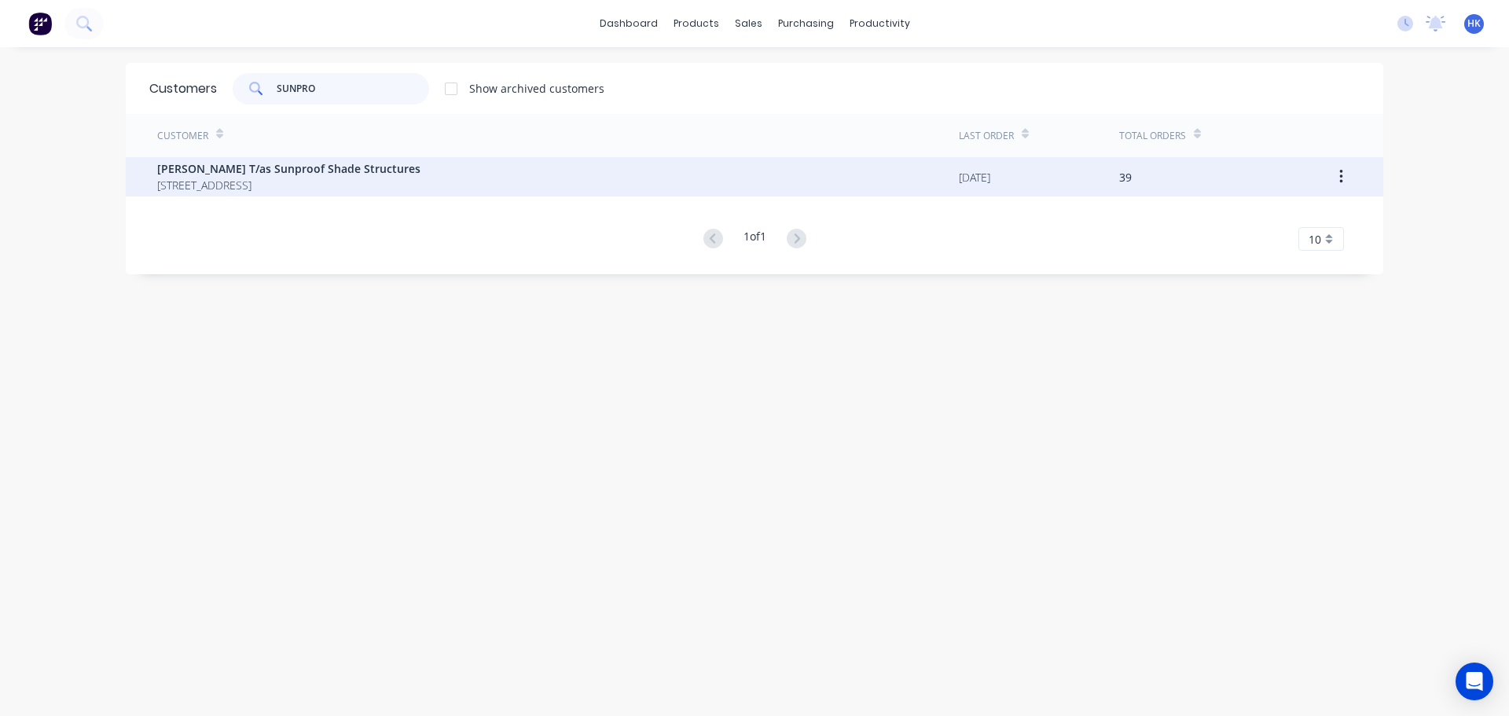
type input "SUNPRO"
click at [396, 181] on span "40-44 Currawong Court Tamborine Queensland Australia 4270" at bounding box center [288, 185] width 263 height 17
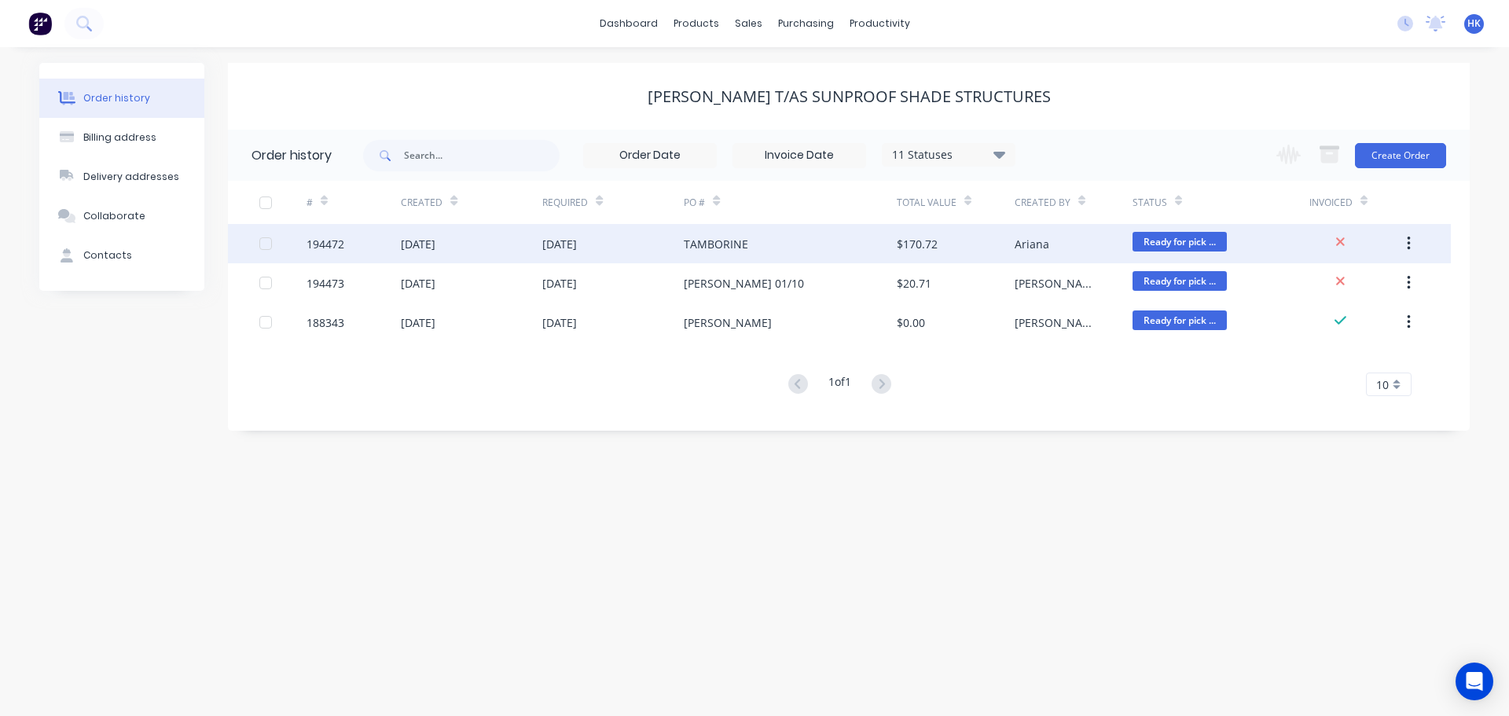
click at [789, 260] on div "TAMBORINE" at bounding box center [790, 243] width 212 height 39
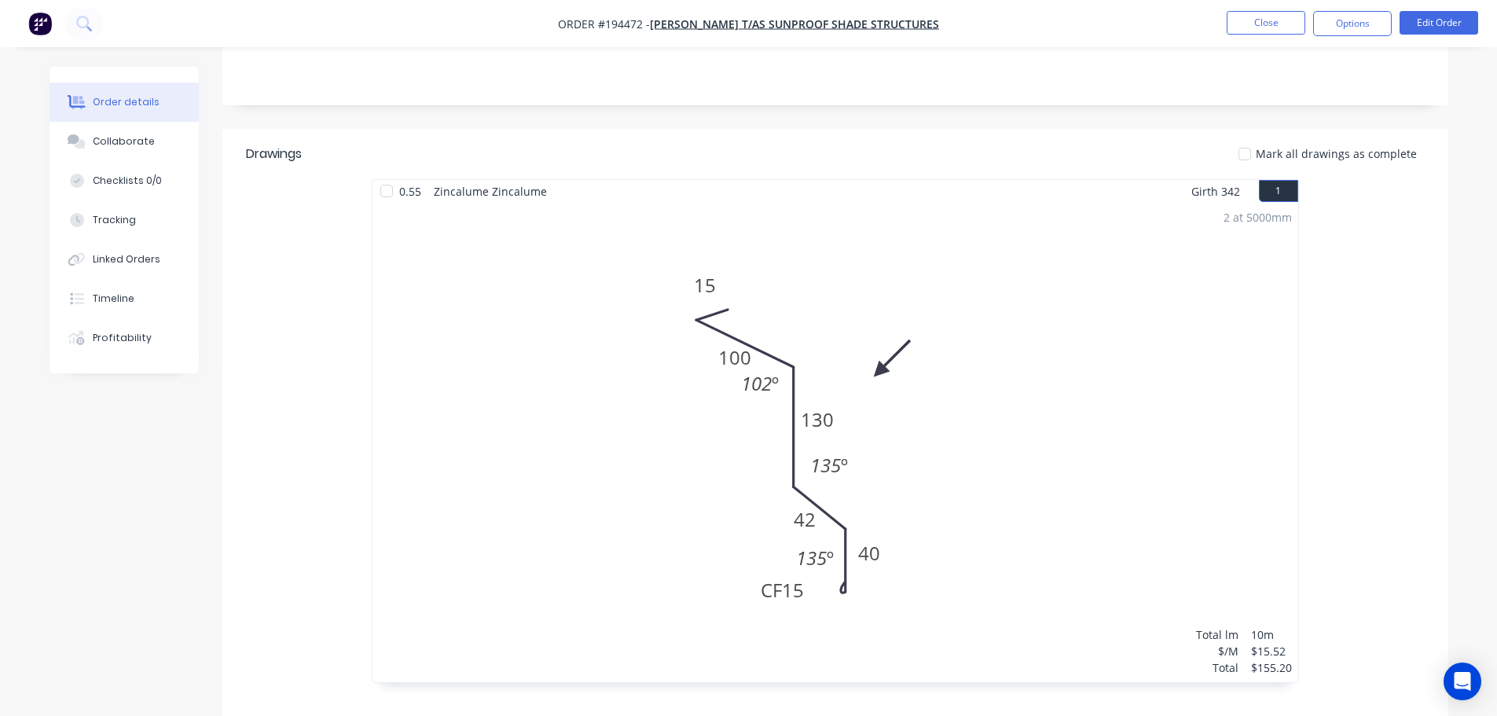
scroll to position [550, 0]
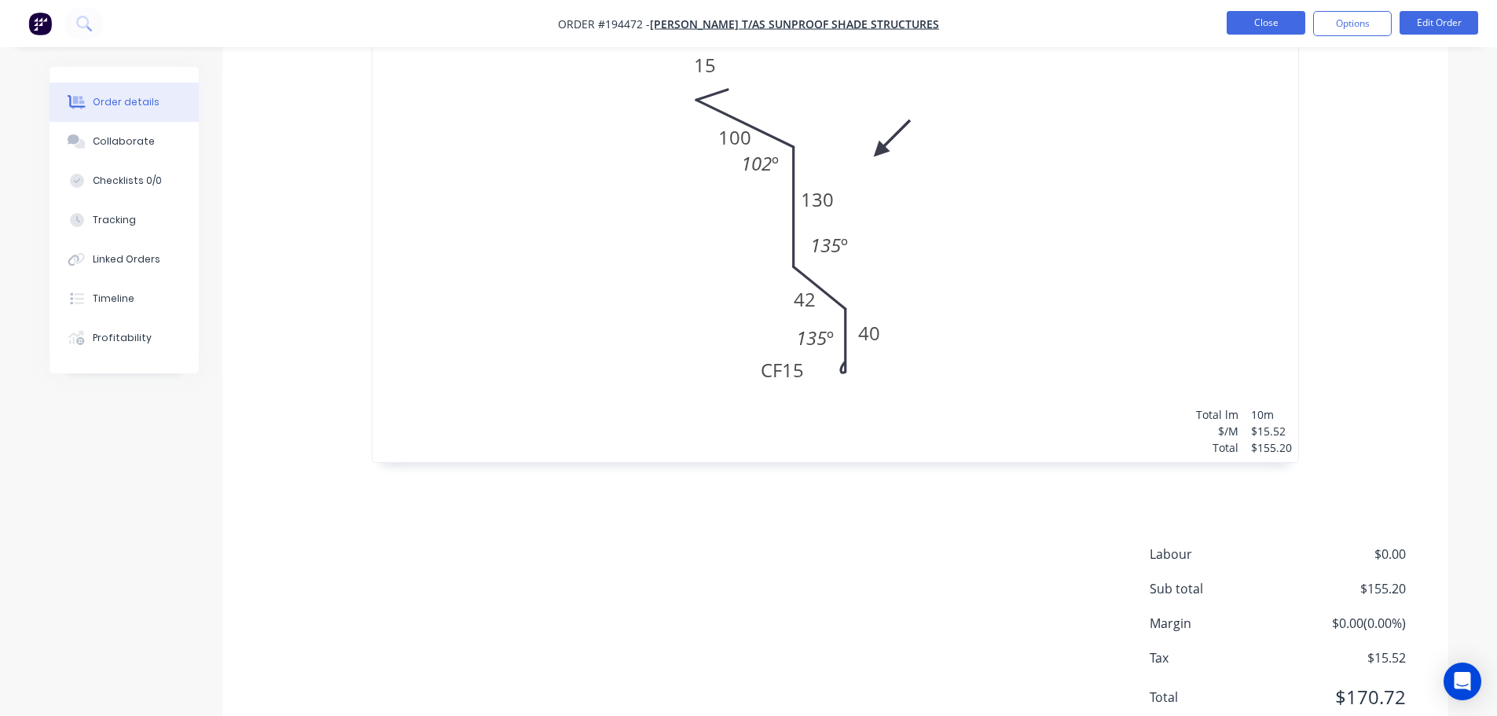
click at [1253, 28] on button "Close" at bounding box center [1266, 23] width 79 height 24
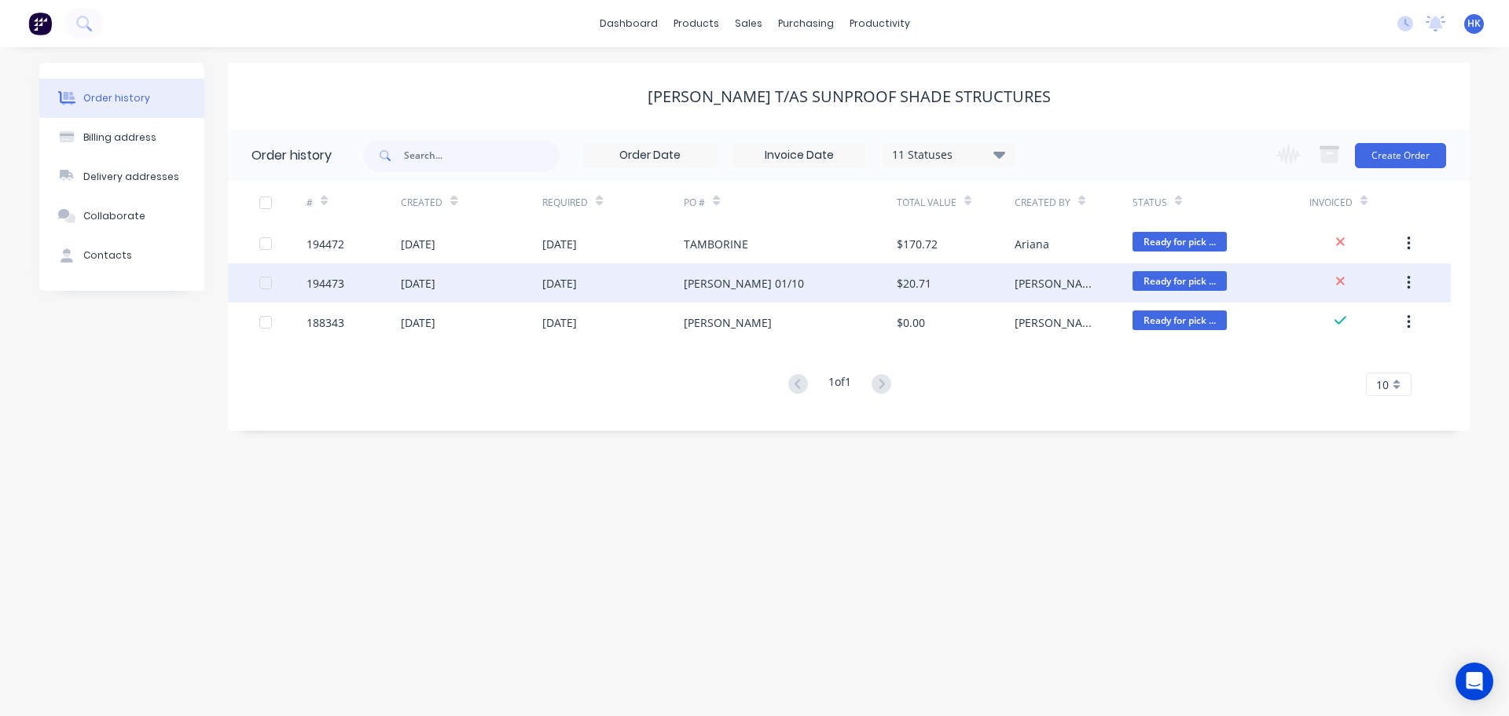
click at [954, 279] on div "$20.71" at bounding box center [956, 282] width 118 height 39
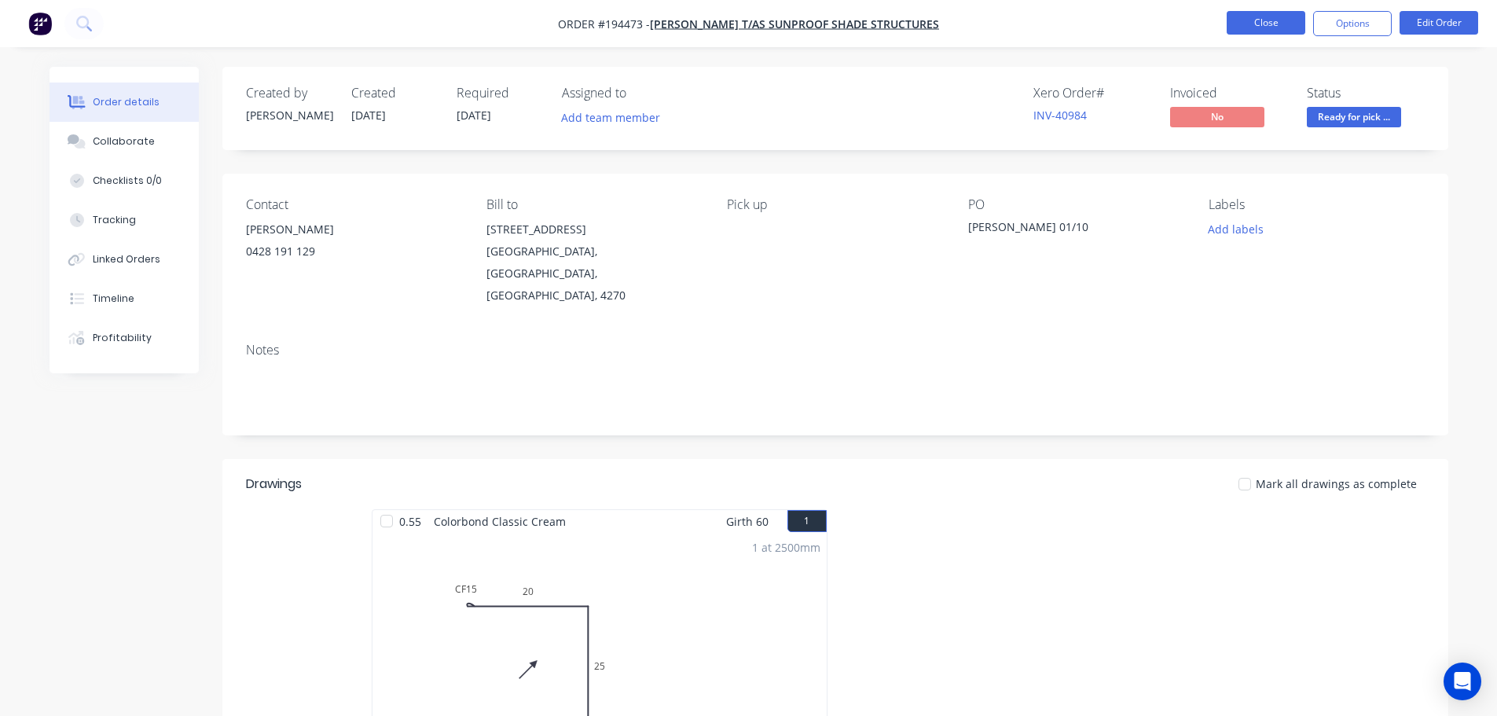
click at [1292, 19] on button "Close" at bounding box center [1266, 23] width 79 height 24
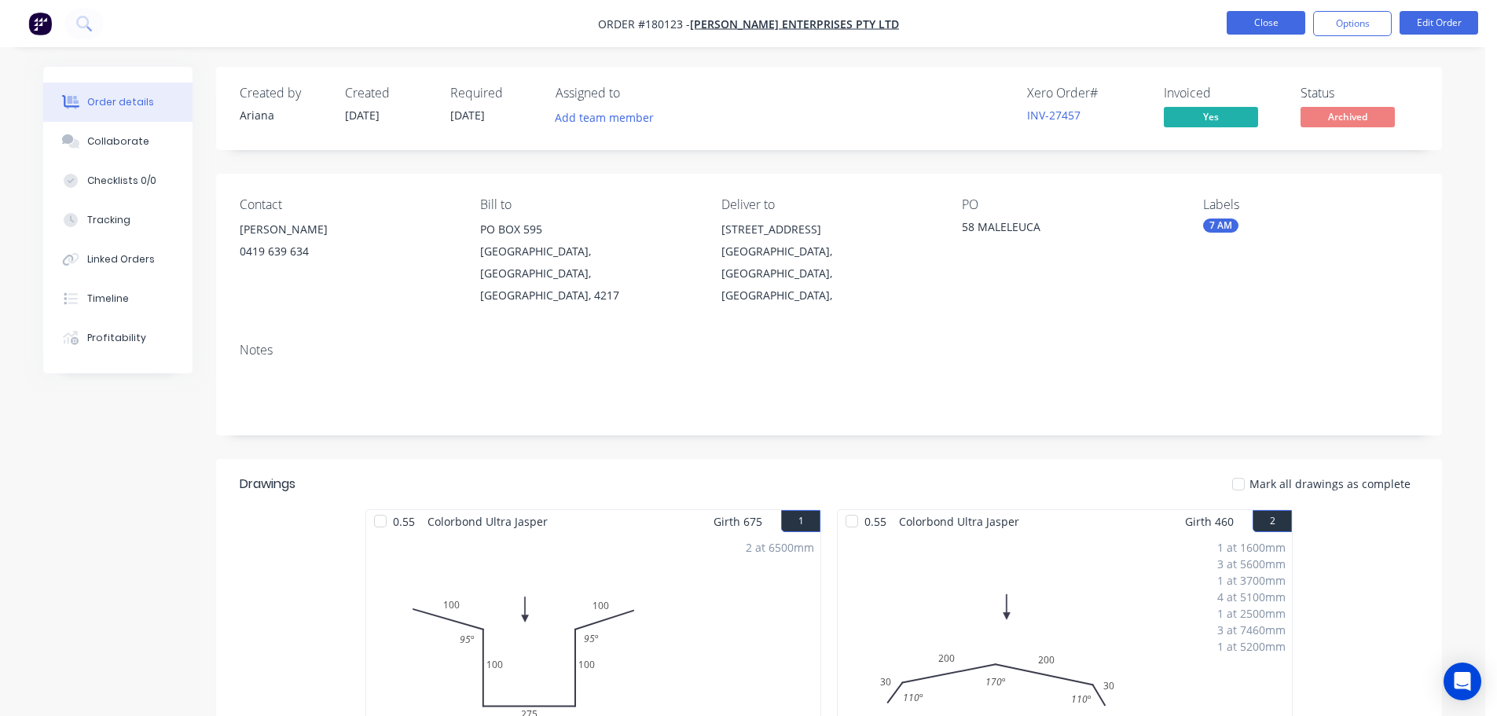
click at [1293, 23] on button "Close" at bounding box center [1266, 23] width 79 height 24
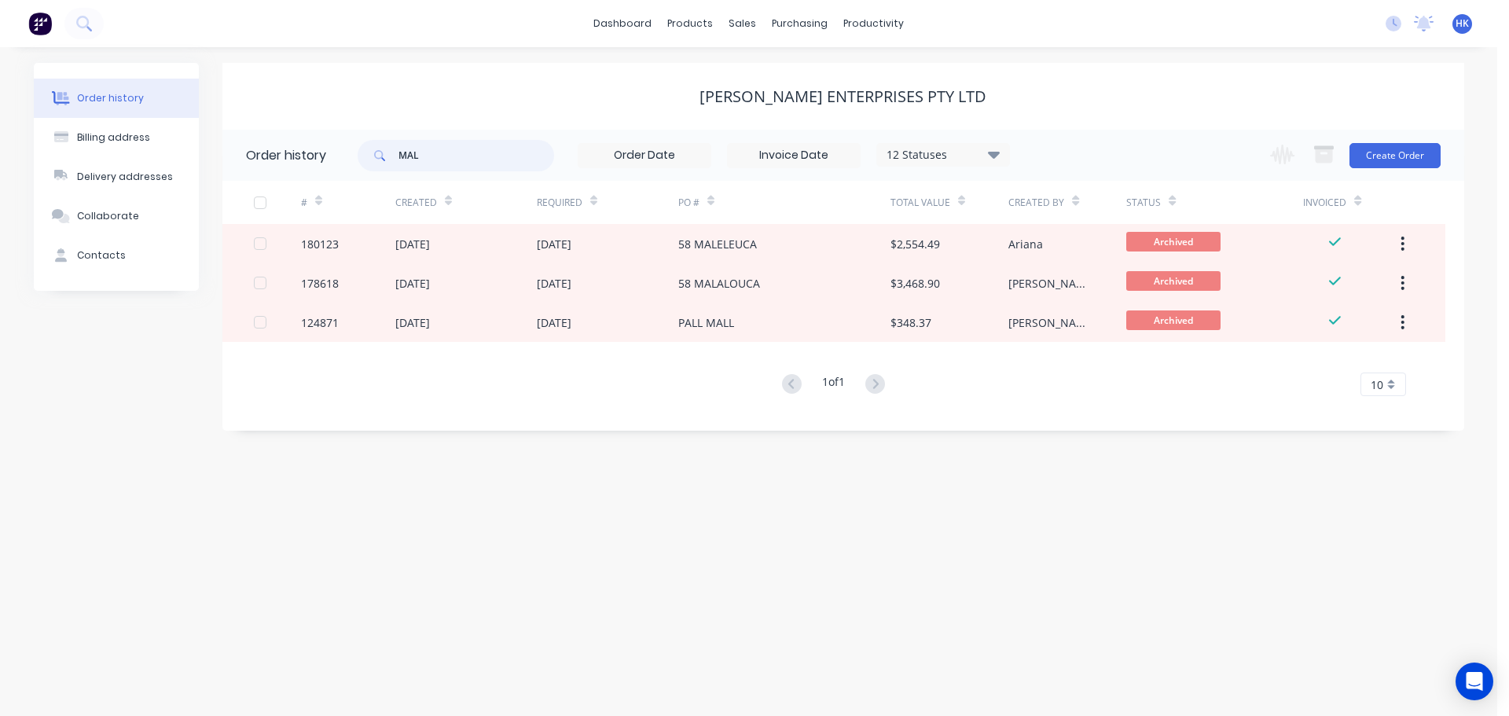
drag, startPoint x: 447, startPoint y: 169, endPoint x: 364, endPoint y: 173, distance: 83.4
click at [364, 173] on div "MAL 12 Statuses Invoice Status Invoiced Not Invoiced Partial Order Status All A…" at bounding box center [684, 155] width 652 height 51
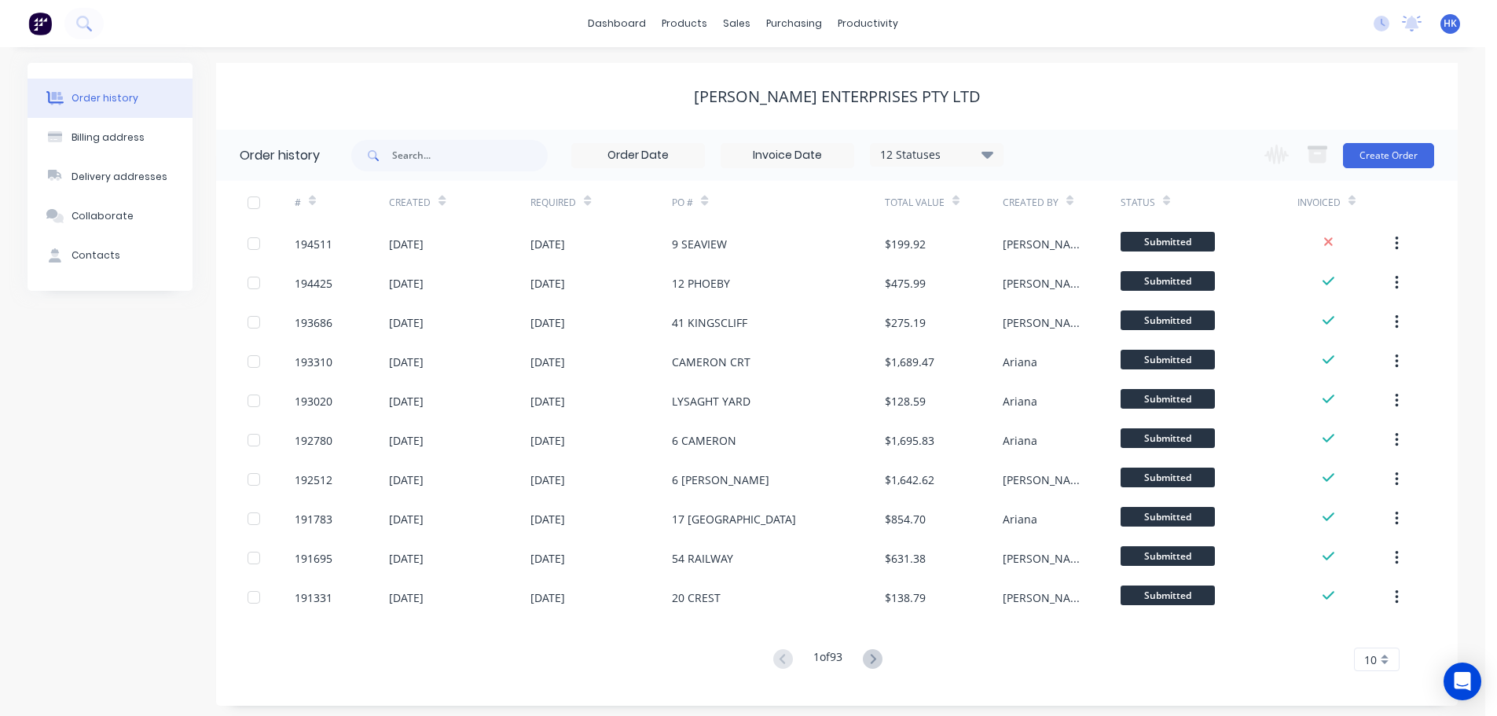
click at [877, 662] on g at bounding box center [873, 659] width 20 height 20
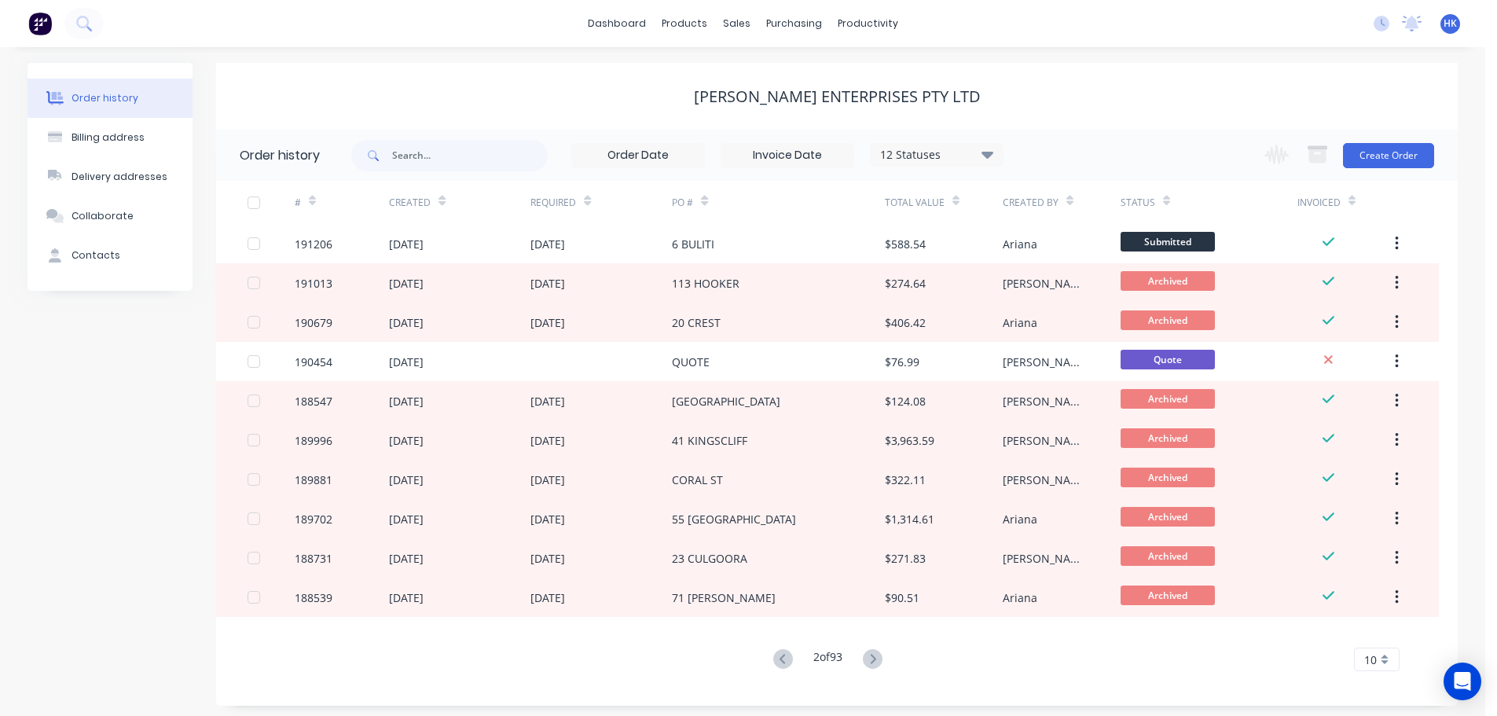
click at [877, 663] on icon at bounding box center [873, 659] width 20 height 20
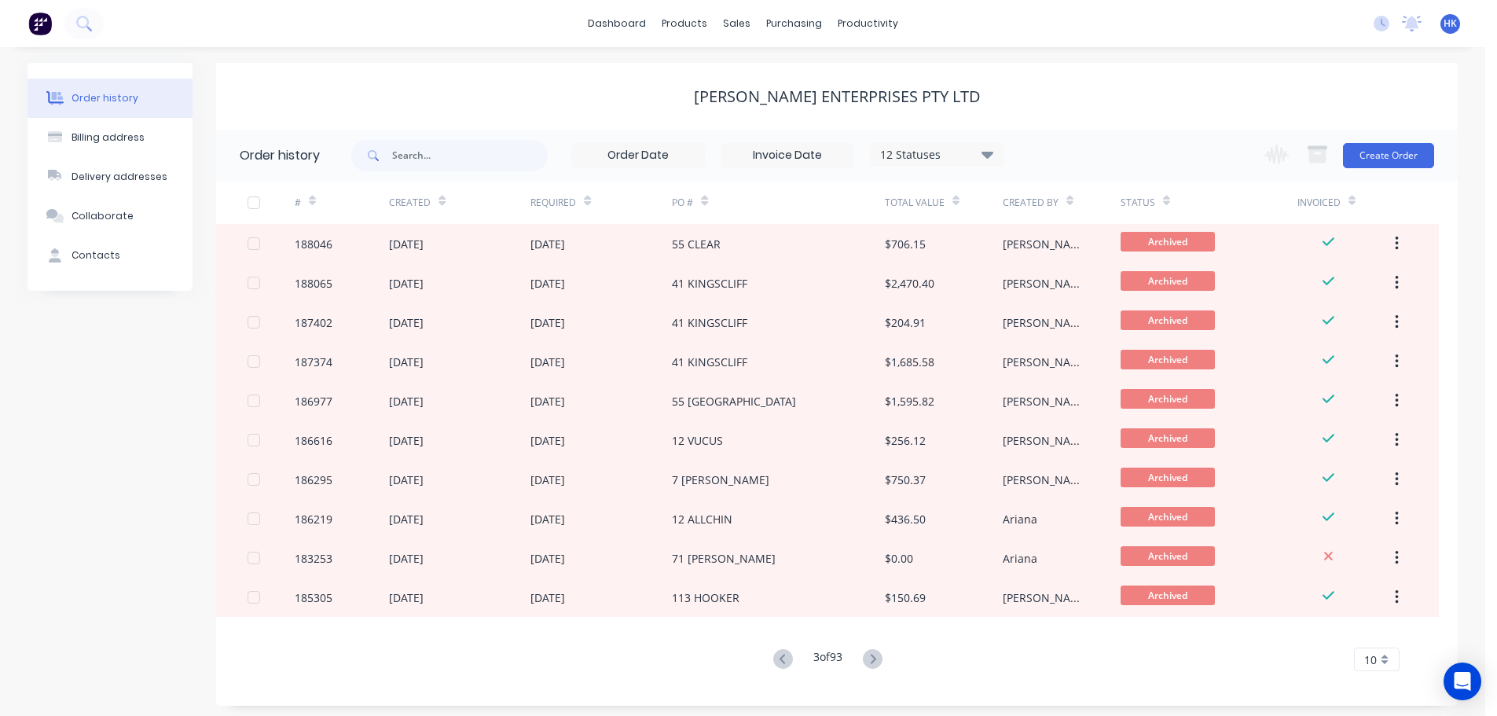
click at [877, 664] on icon at bounding box center [873, 659] width 20 height 20
click at [886, 662] on button at bounding box center [872, 659] width 29 height 23
click at [780, 658] on icon at bounding box center [783, 659] width 20 height 20
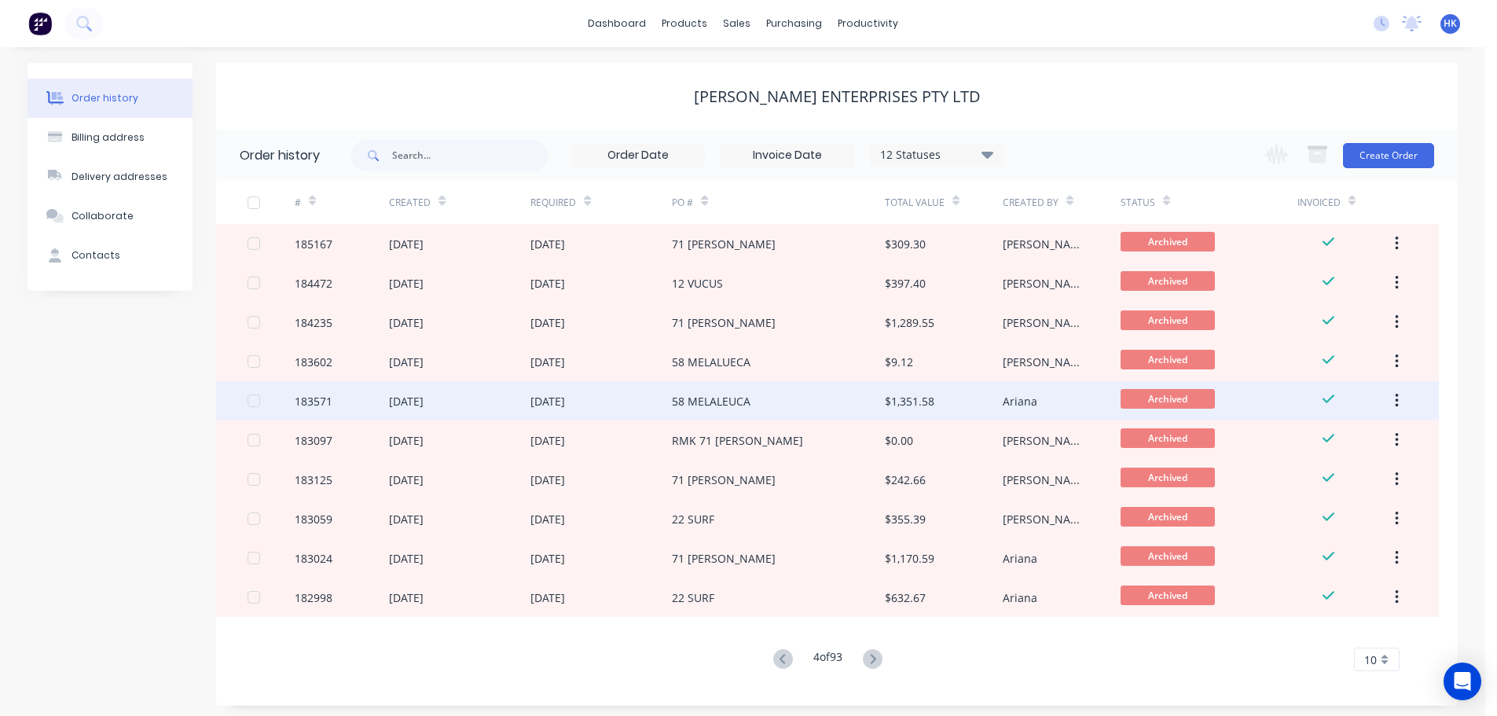
click at [707, 397] on div "58 MELALEUCA" at bounding box center [711, 401] width 79 height 17
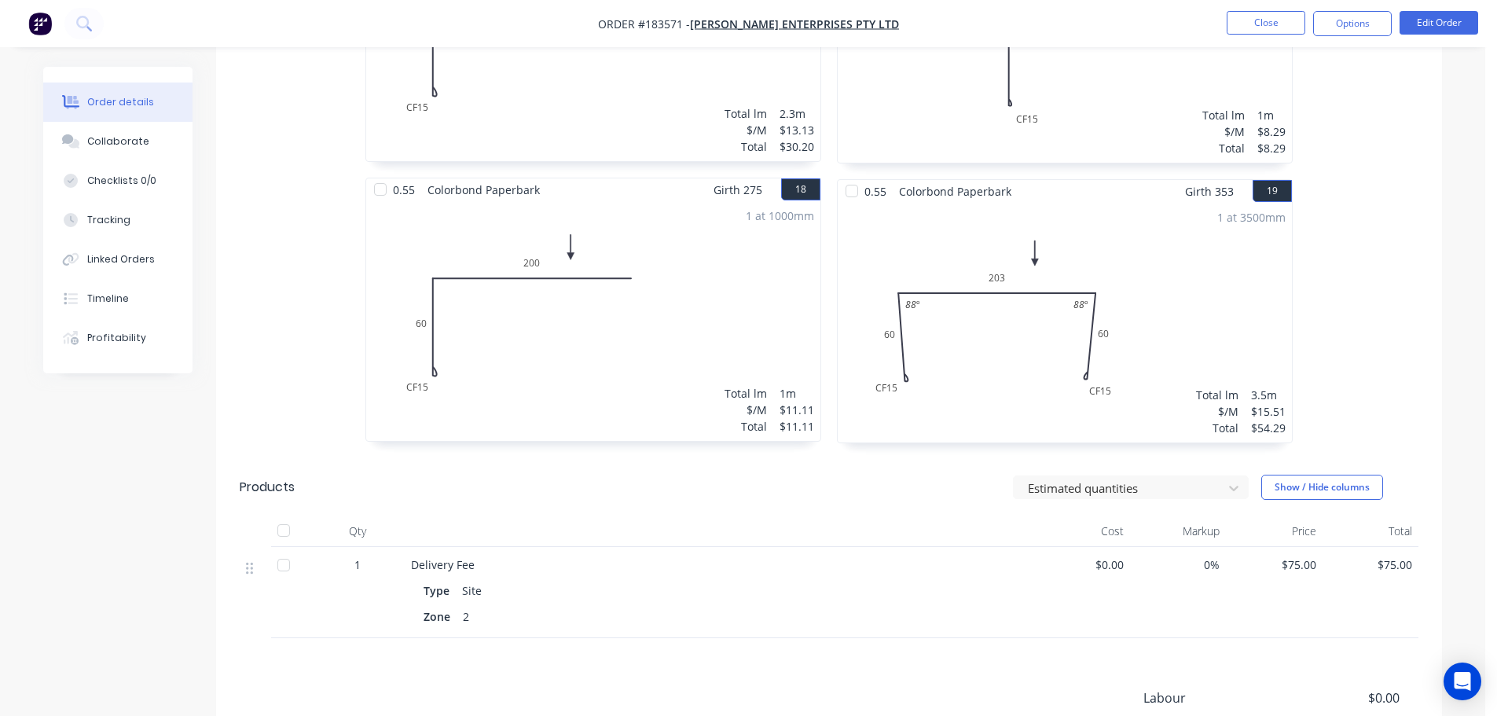
scroll to position [3012, 0]
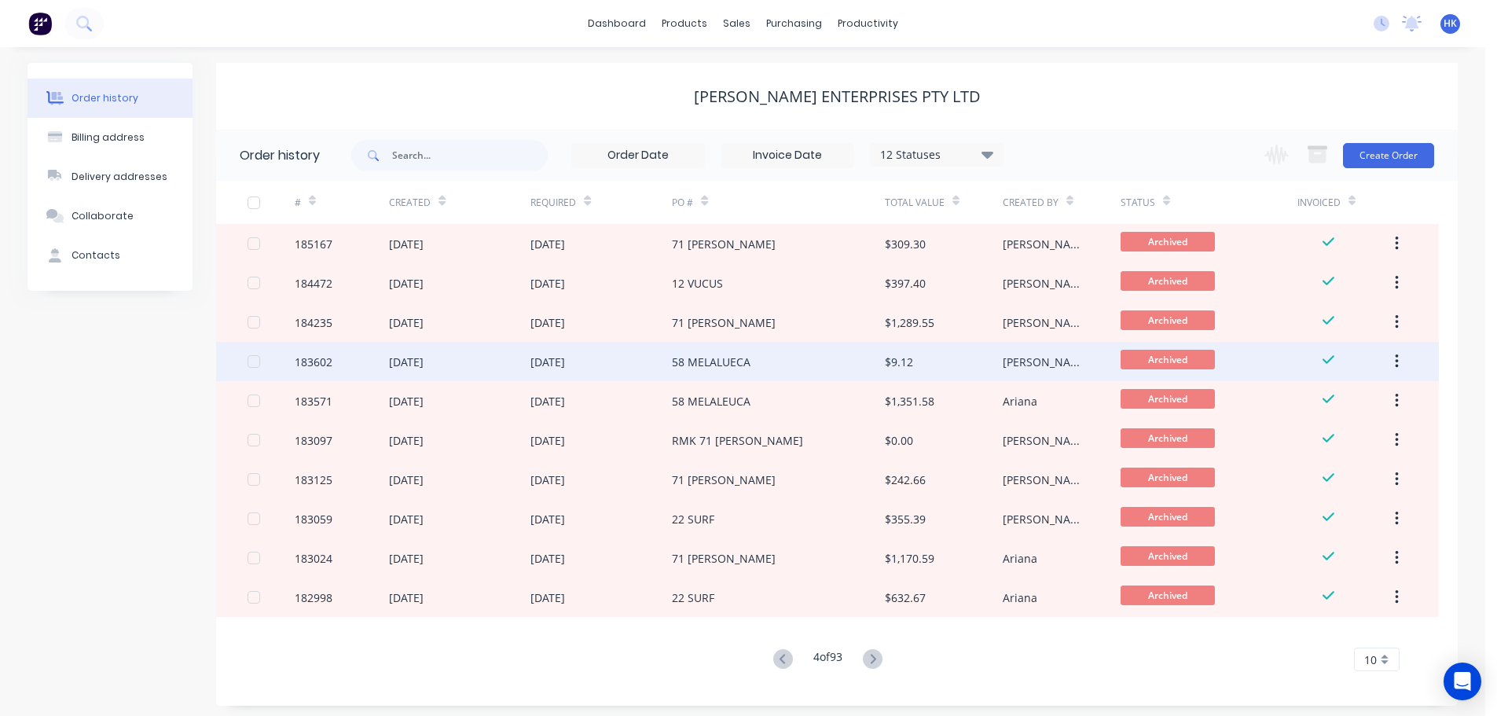
click at [748, 371] on div "58 MELALUECA" at bounding box center [778, 361] width 212 height 39
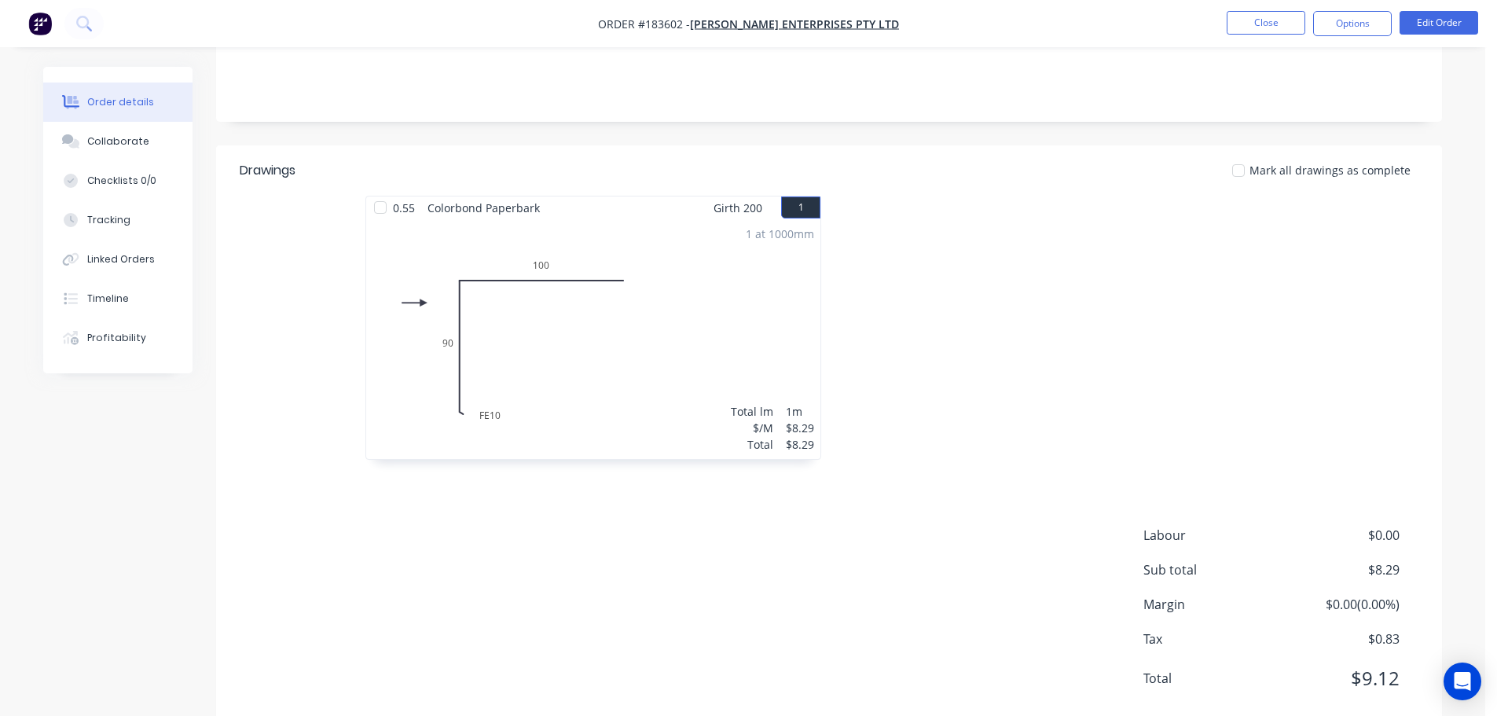
scroll to position [315, 0]
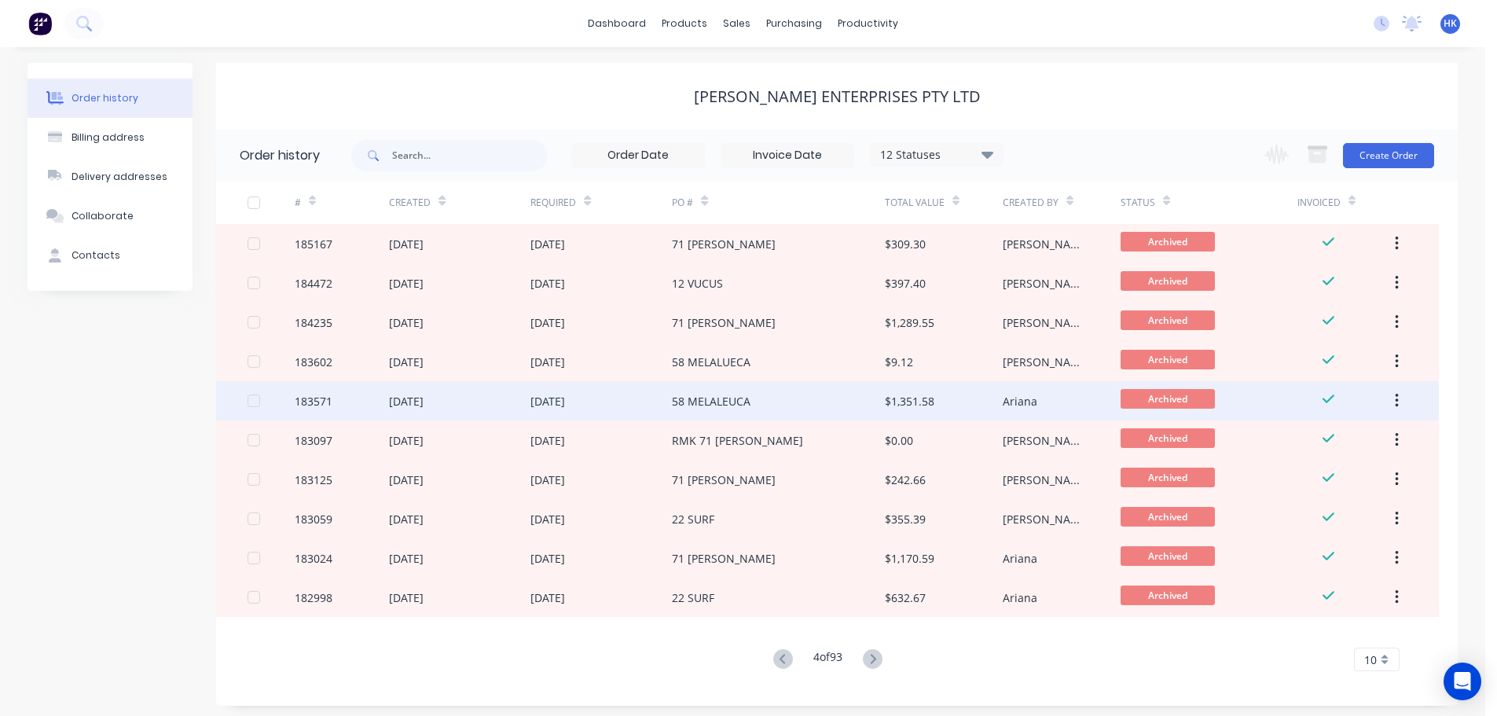
click at [803, 399] on div "58 MELALEUCA" at bounding box center [778, 400] width 212 height 39
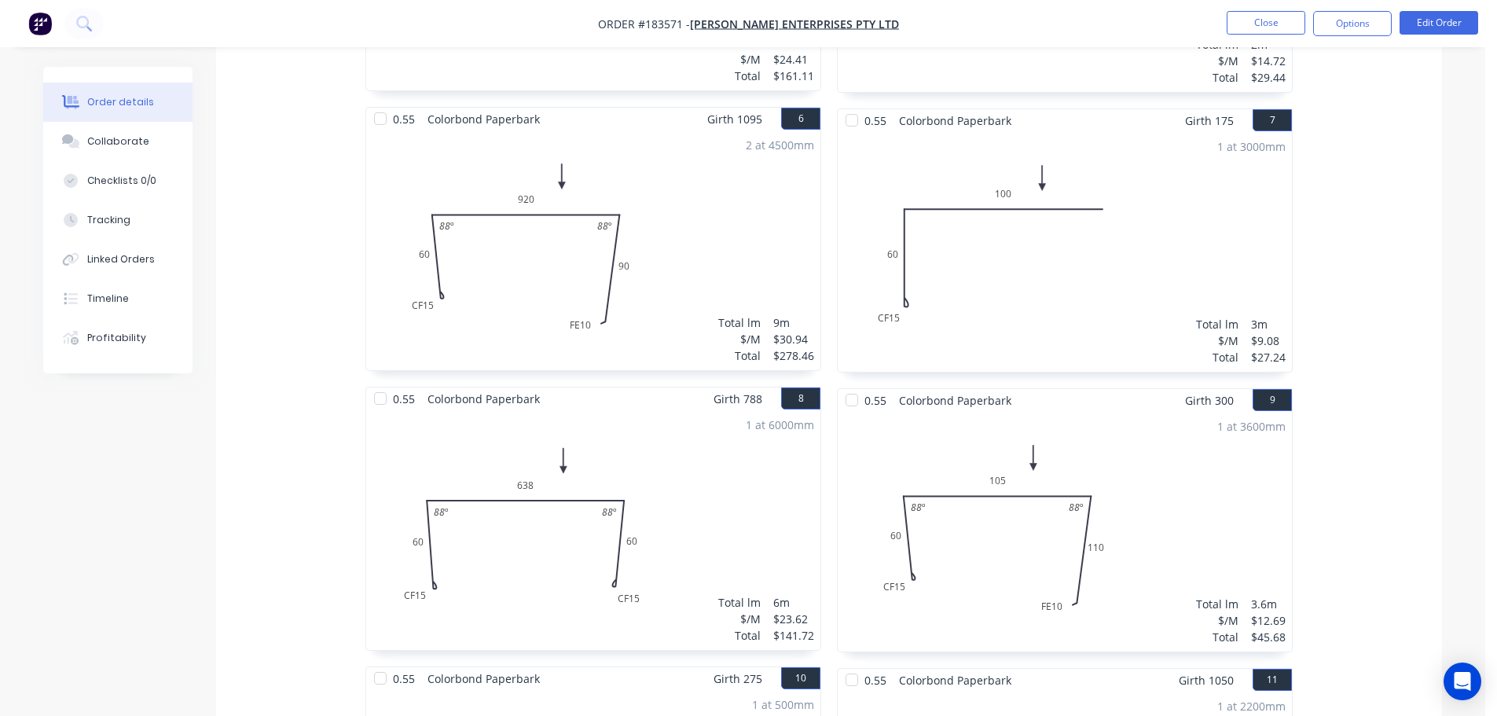
scroll to position [1414, 0]
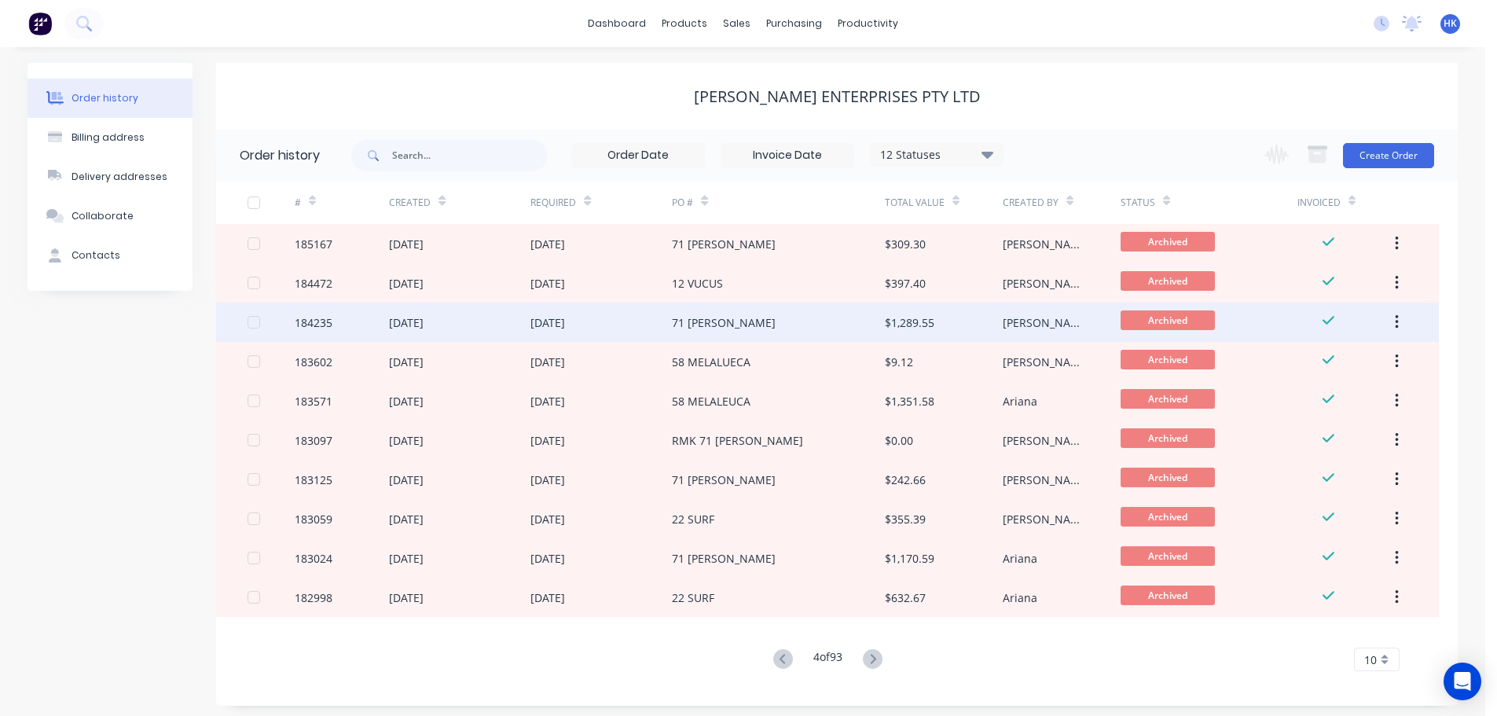
click at [798, 330] on div "71 [PERSON_NAME]" at bounding box center [778, 322] width 212 height 39
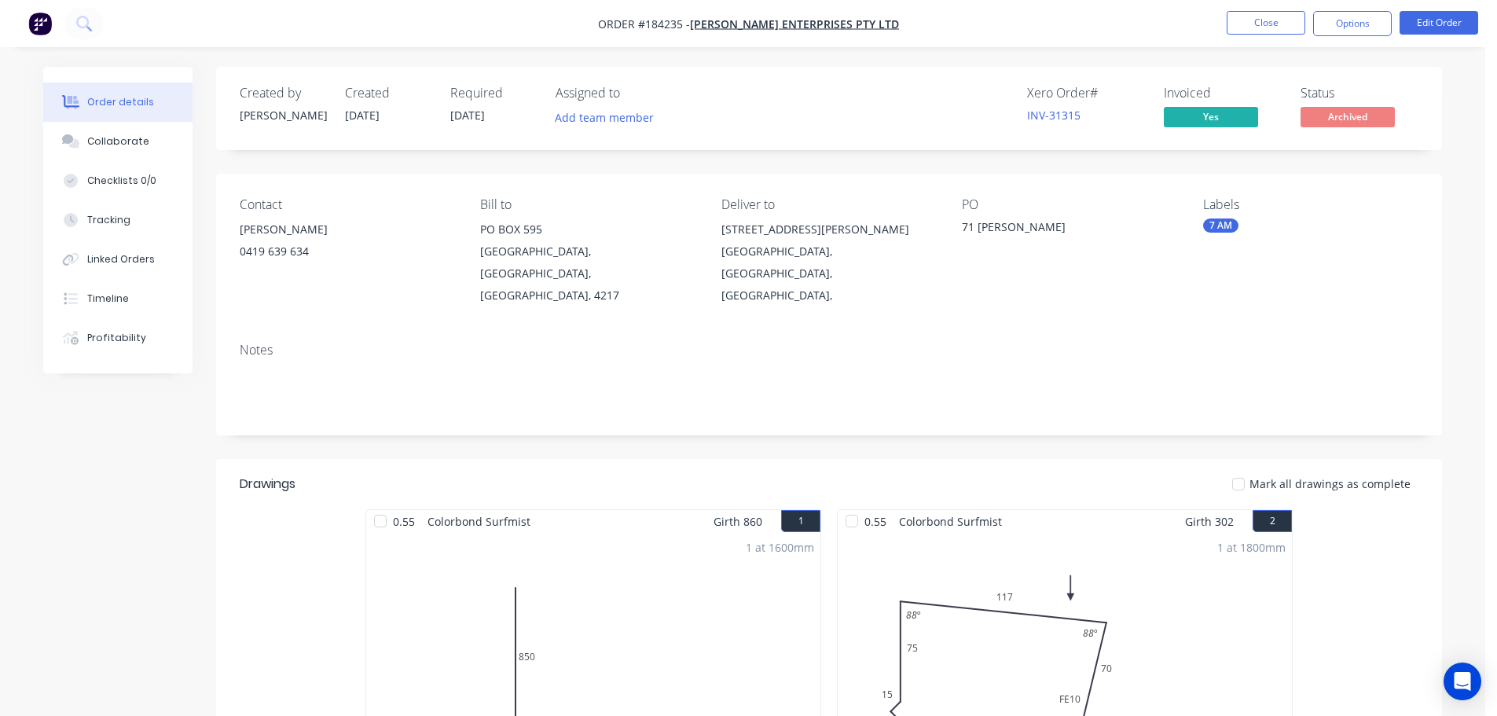
drag, startPoint x: 881, startPoint y: 501, endPoint x: 891, endPoint y: 517, distance: 18.7
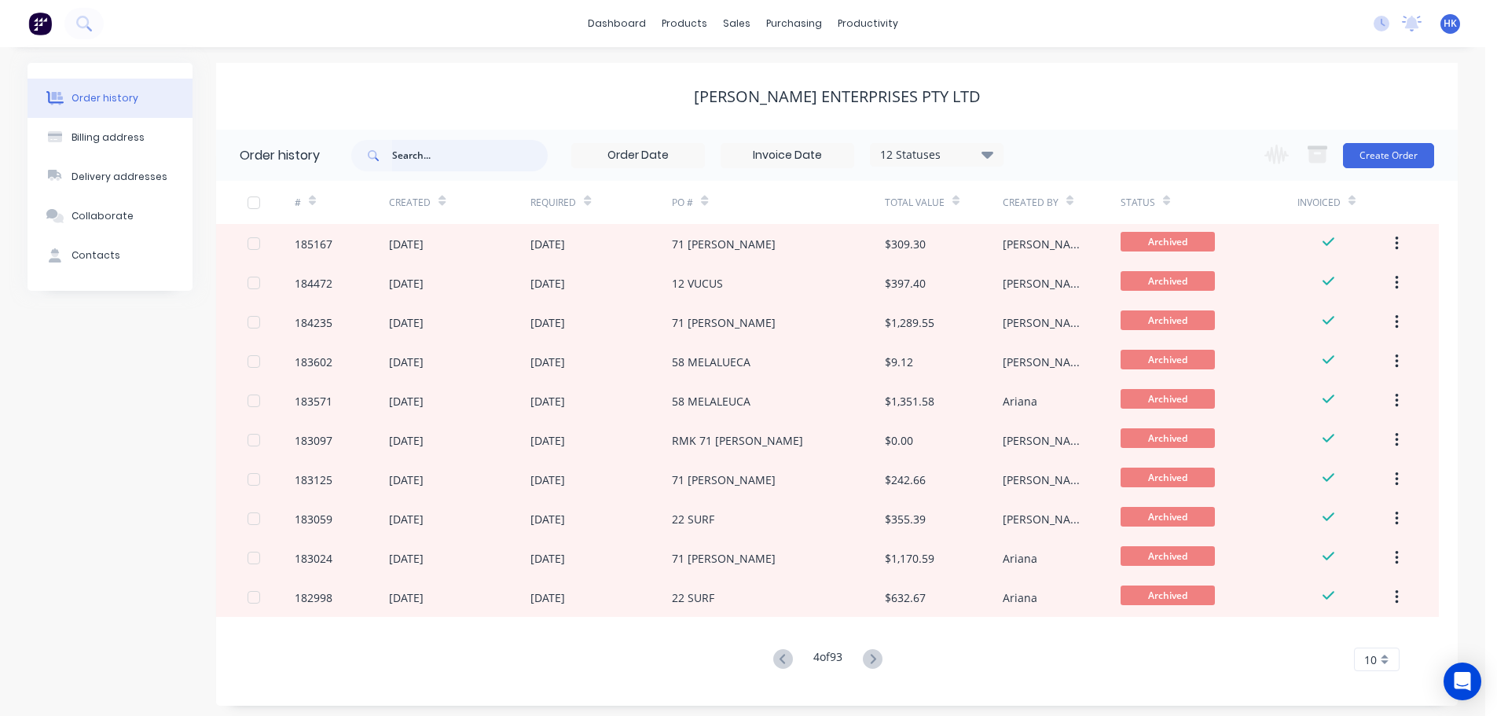
click at [460, 156] on input "text" at bounding box center [470, 155] width 156 height 31
type input "[PERSON_NAME]"
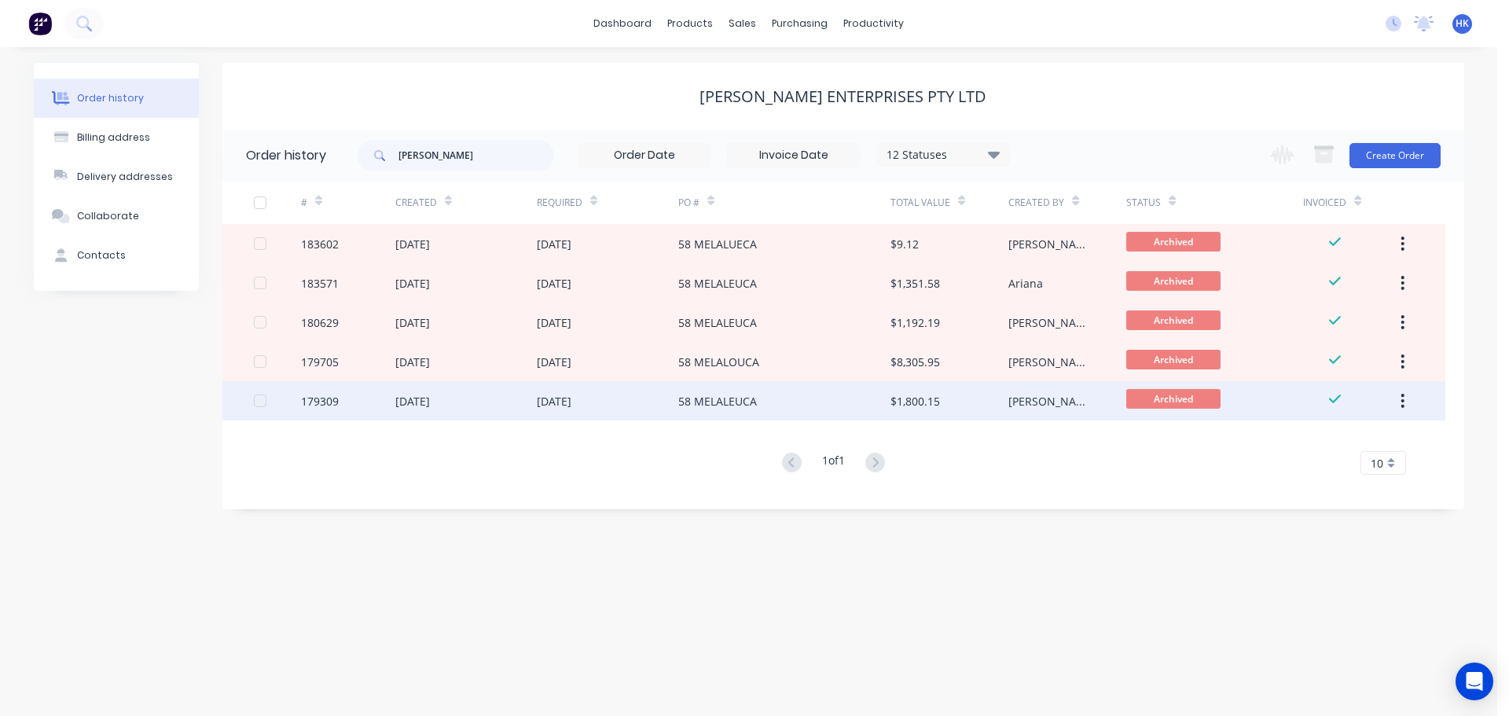
click at [678, 383] on div "58 MELALEUCA" at bounding box center [784, 400] width 212 height 39
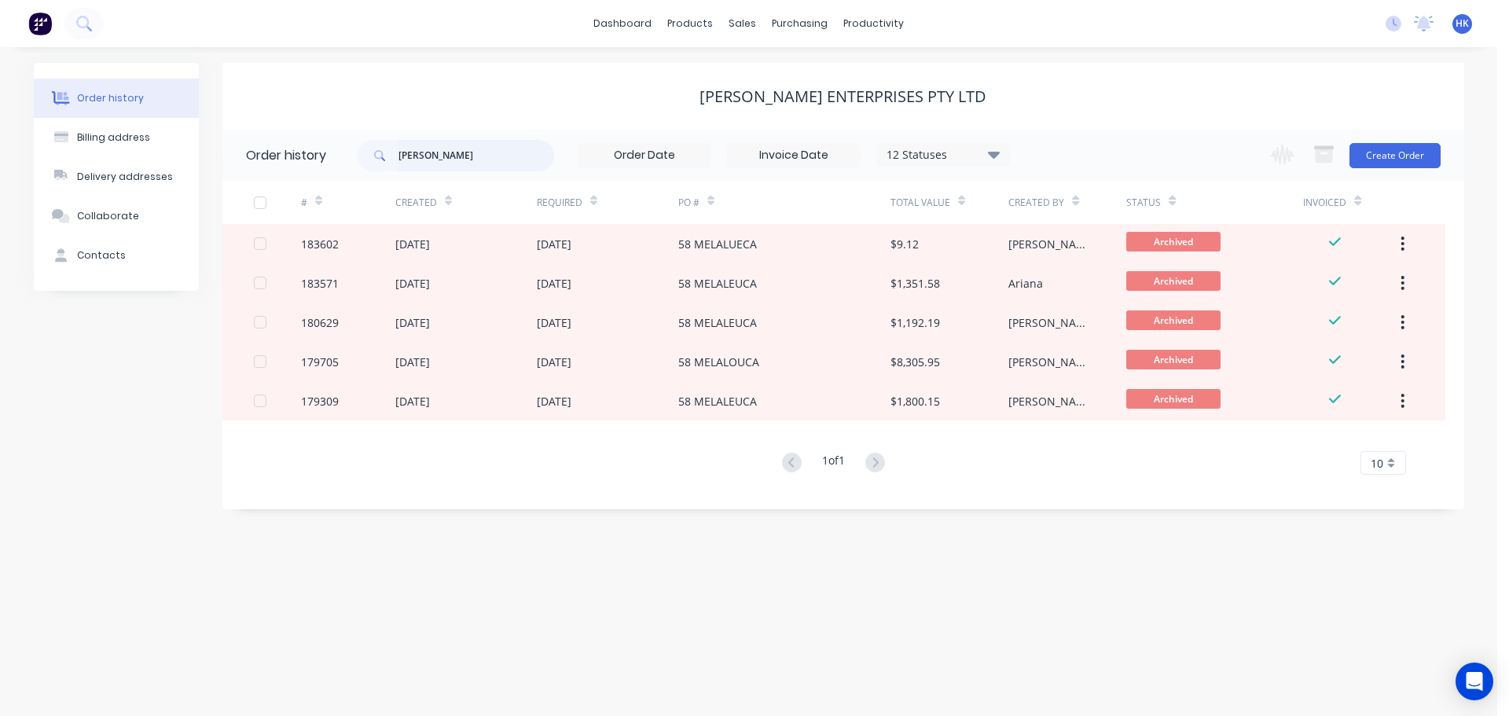
click at [461, 159] on input "[PERSON_NAME]" at bounding box center [476, 155] width 156 height 31
type input "MAL"
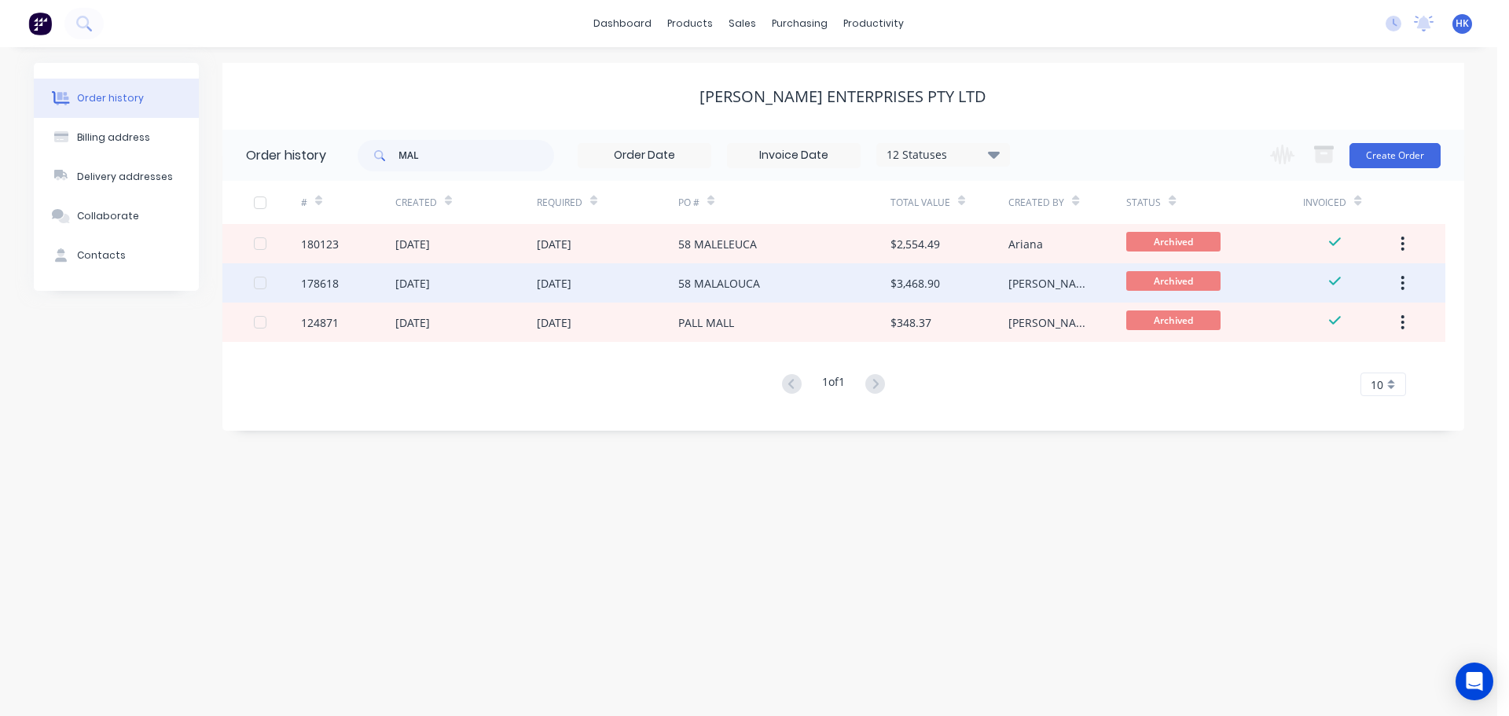
click at [645, 289] on div "[DATE]" at bounding box center [607, 282] width 141 height 39
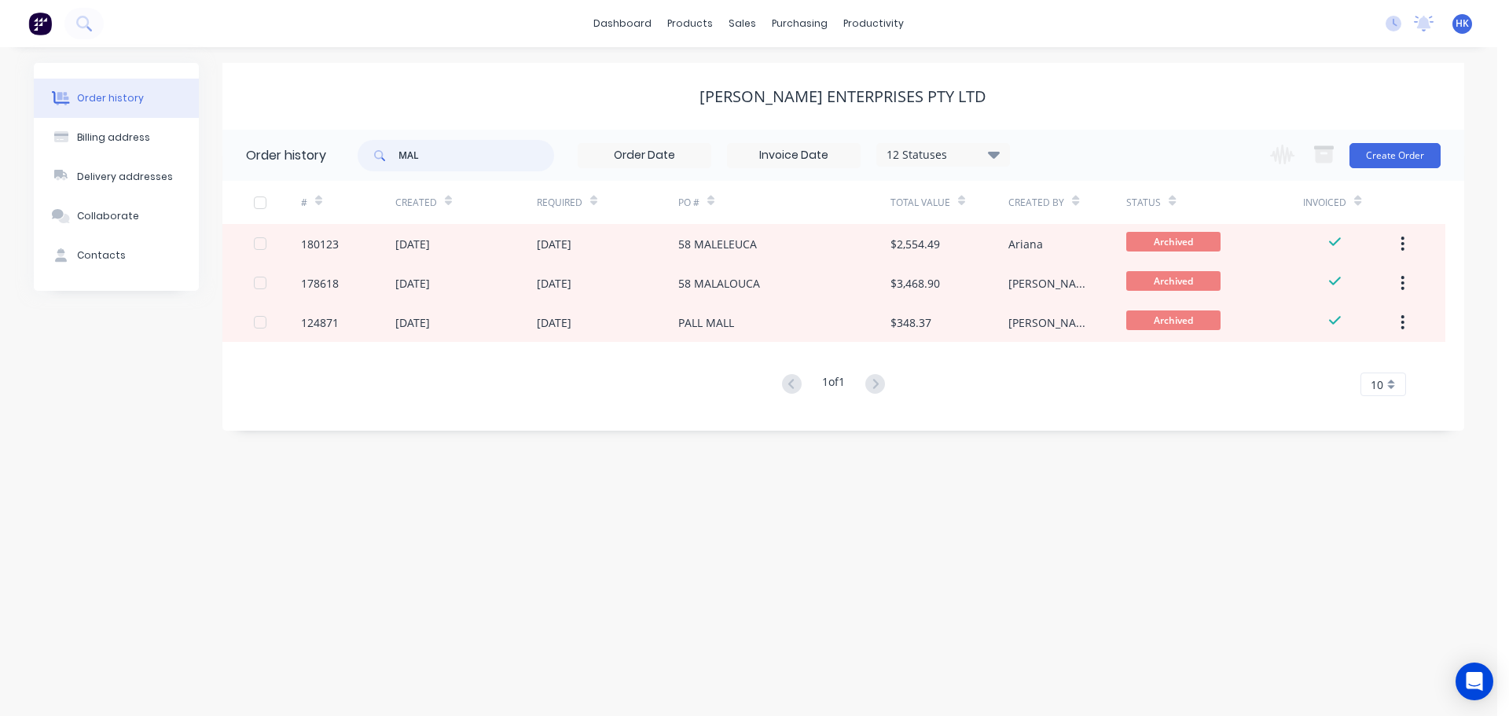
click at [482, 157] on input "MAL" at bounding box center [476, 155] width 156 height 31
type input "[PERSON_NAME]"
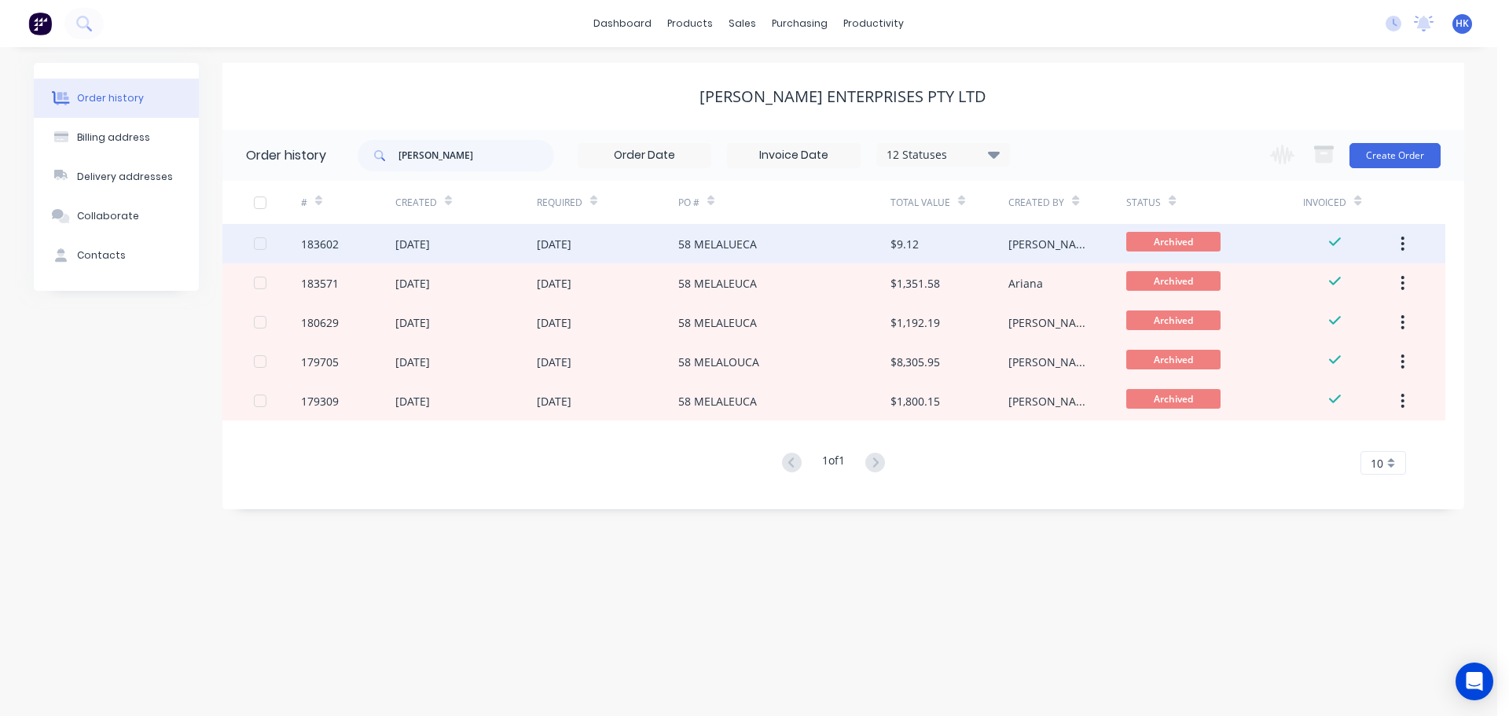
click at [650, 255] on div "[DATE]" at bounding box center [607, 243] width 141 height 39
click at [776, 247] on div "58 MELALUECA" at bounding box center [784, 243] width 212 height 39
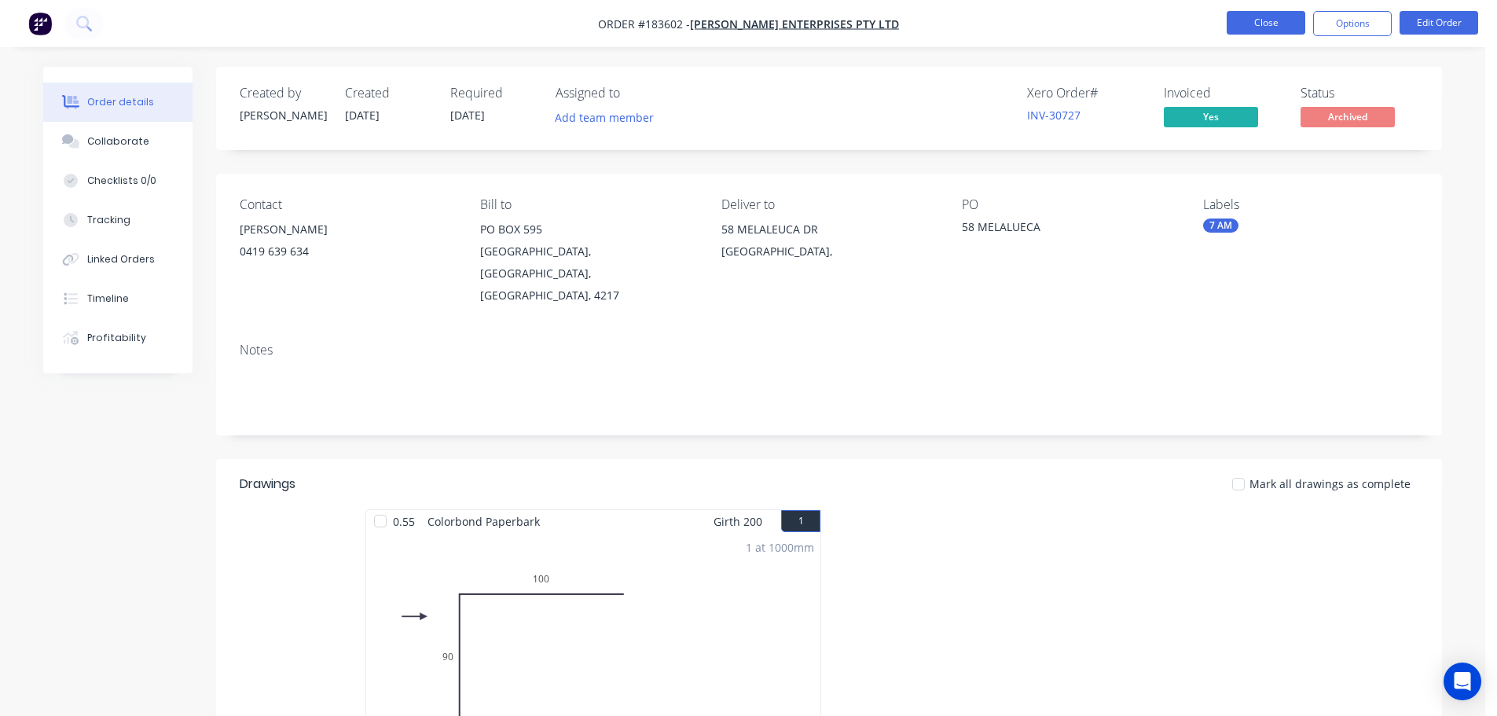
click at [1239, 24] on button "Close" at bounding box center [1266, 23] width 79 height 24
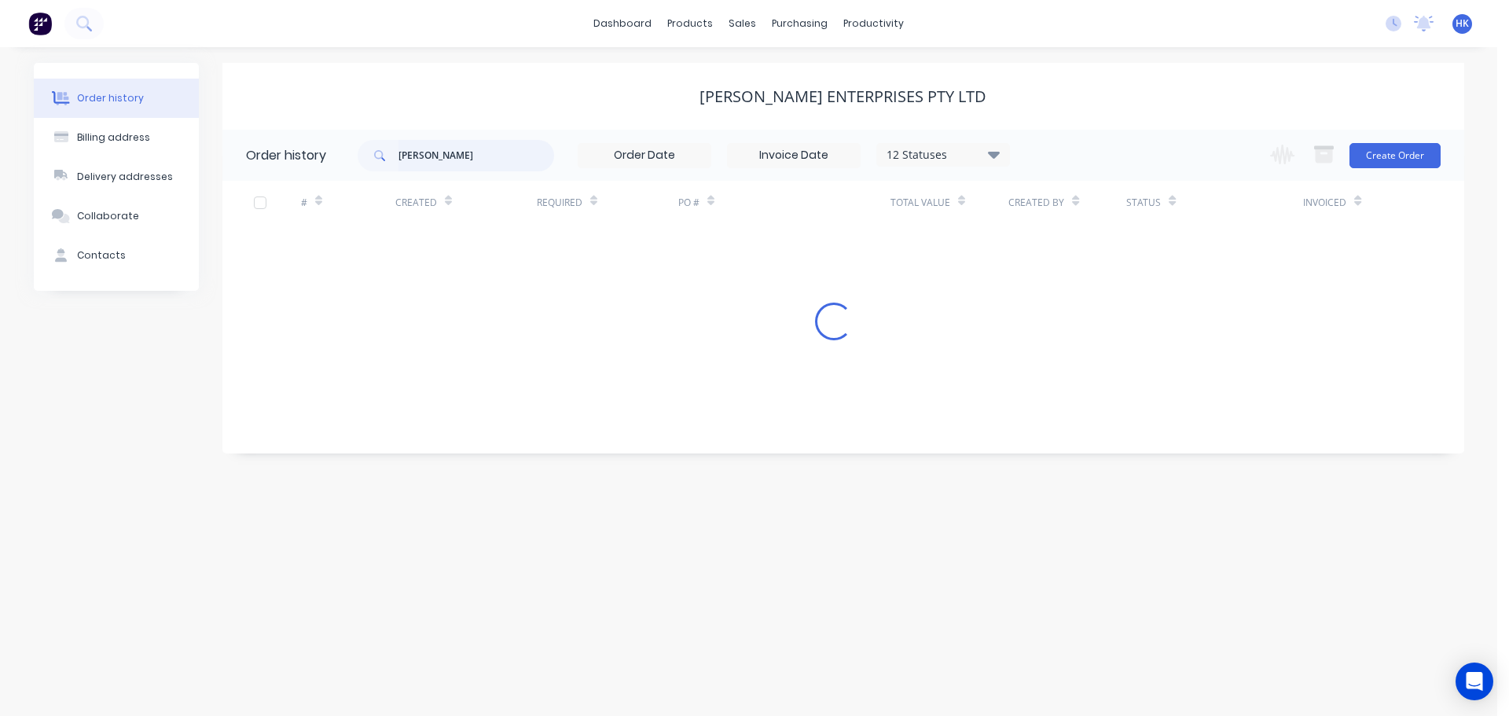
click at [441, 150] on input "[PERSON_NAME]" at bounding box center [476, 155] width 156 height 31
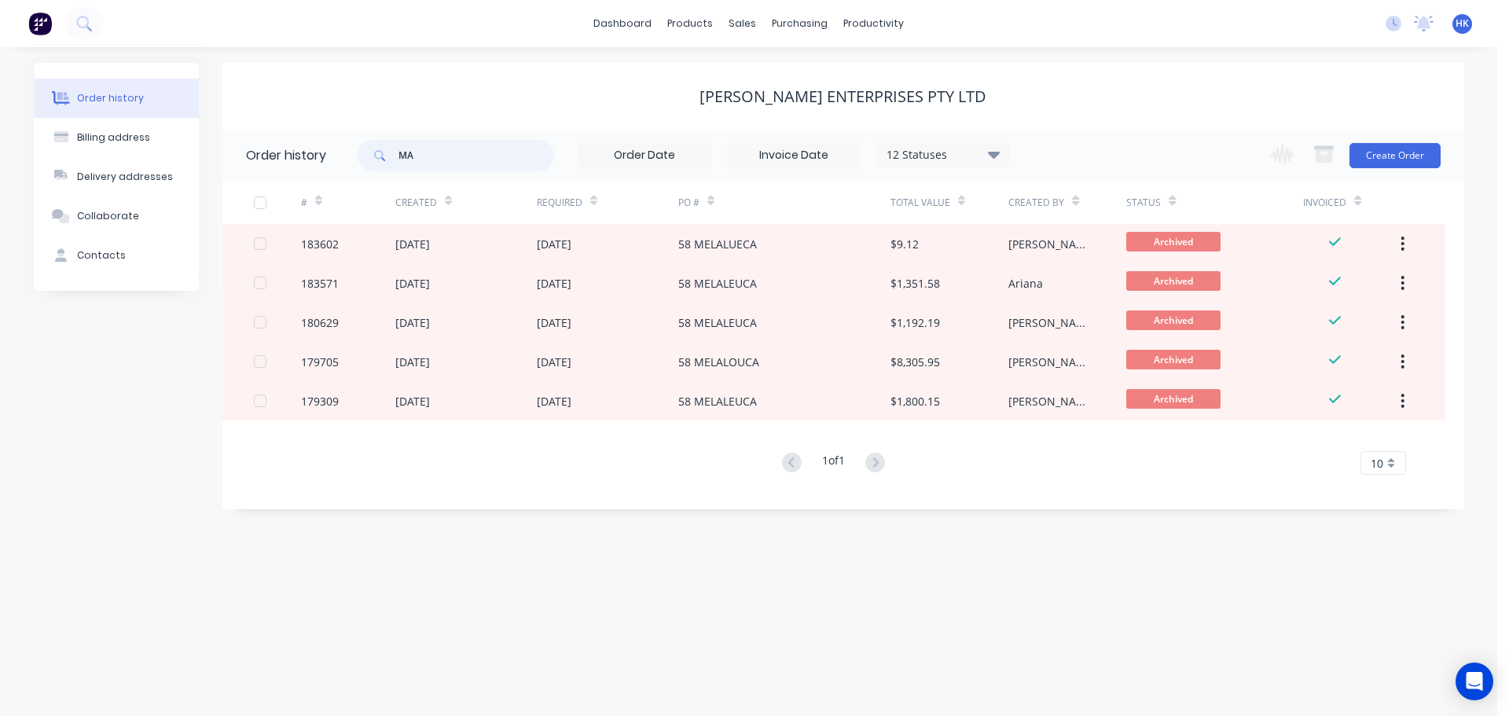
type input "MAL"
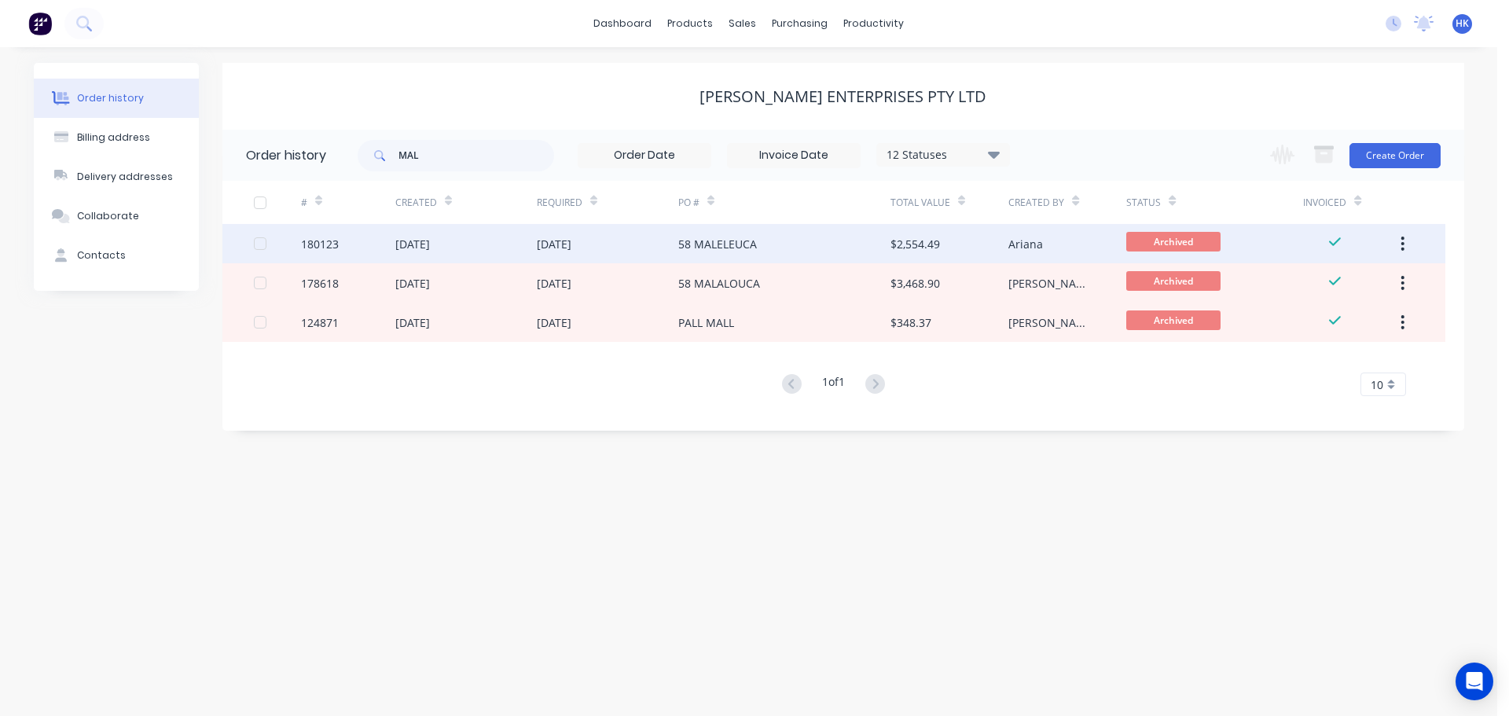
click at [702, 255] on div "58 MALELEUCA" at bounding box center [784, 243] width 212 height 39
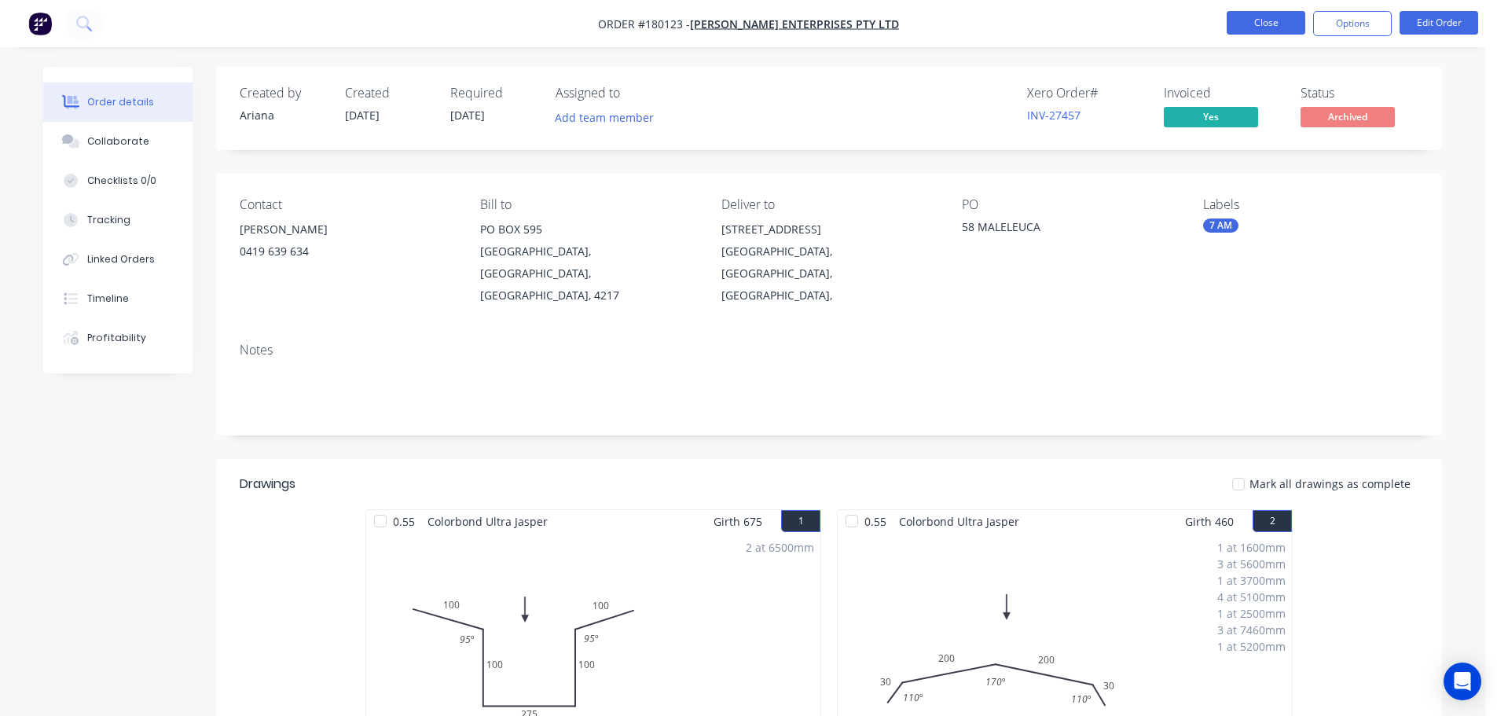
click at [1262, 24] on button "Close" at bounding box center [1266, 23] width 79 height 24
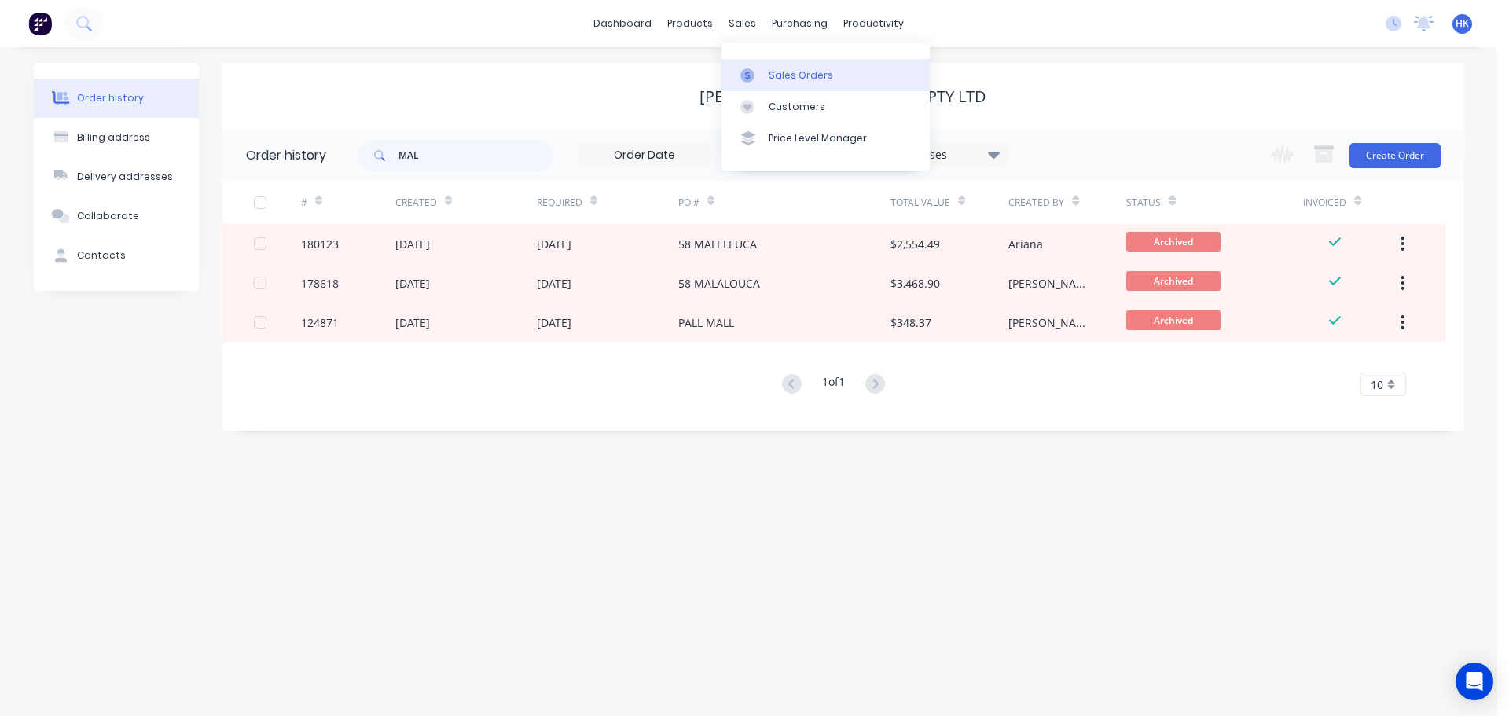
click at [762, 75] on div at bounding box center [752, 75] width 24 height 14
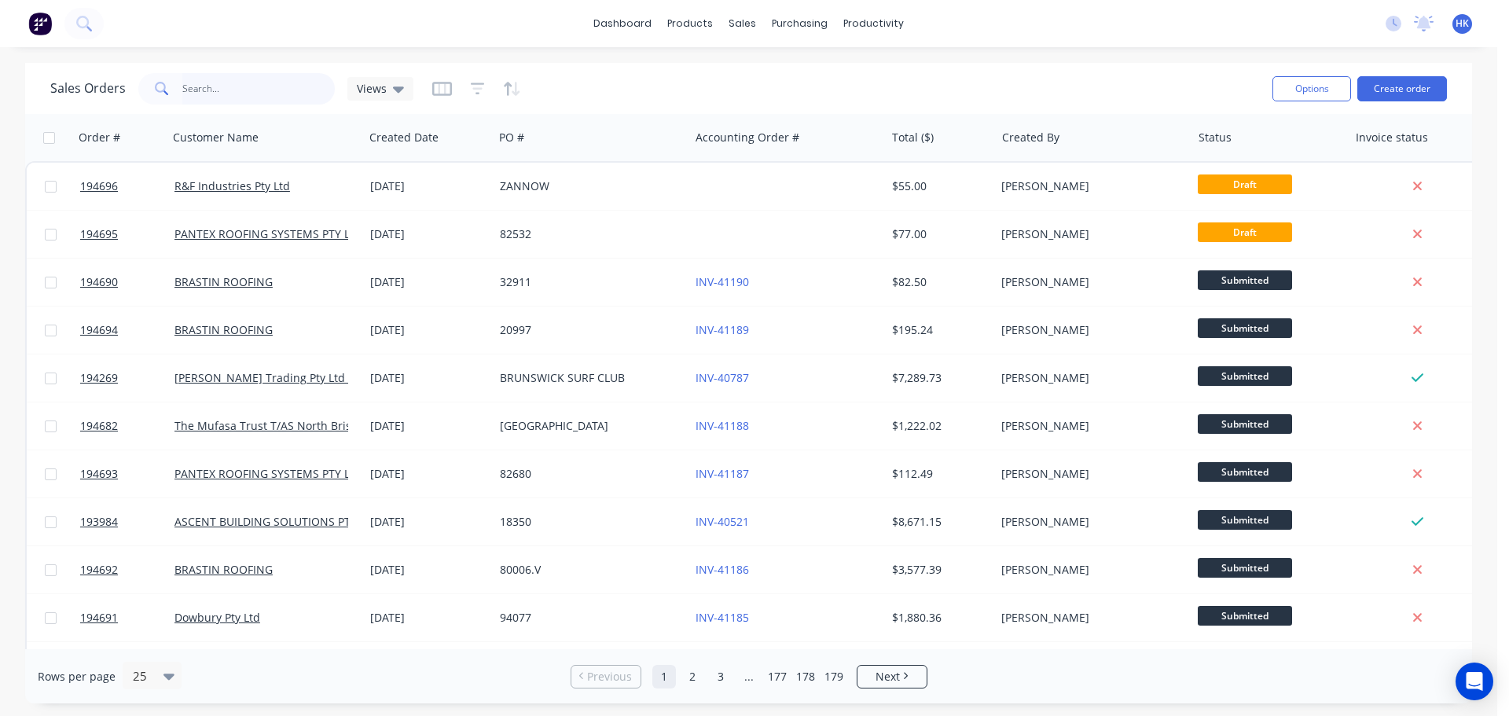
click at [211, 79] on input "text" at bounding box center [258, 88] width 153 height 31
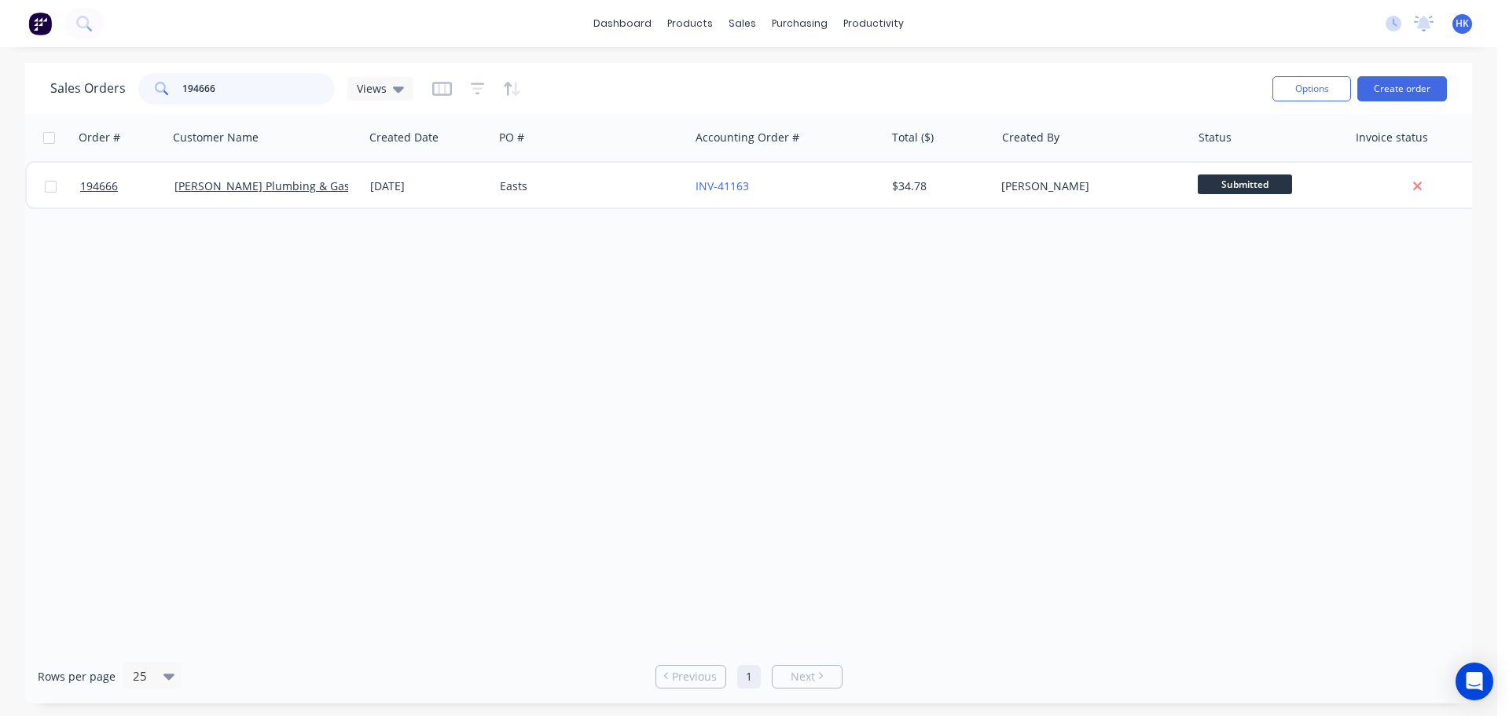
type input "194666"
click at [612, 177] on div "Easts" at bounding box center [591, 186] width 196 height 47
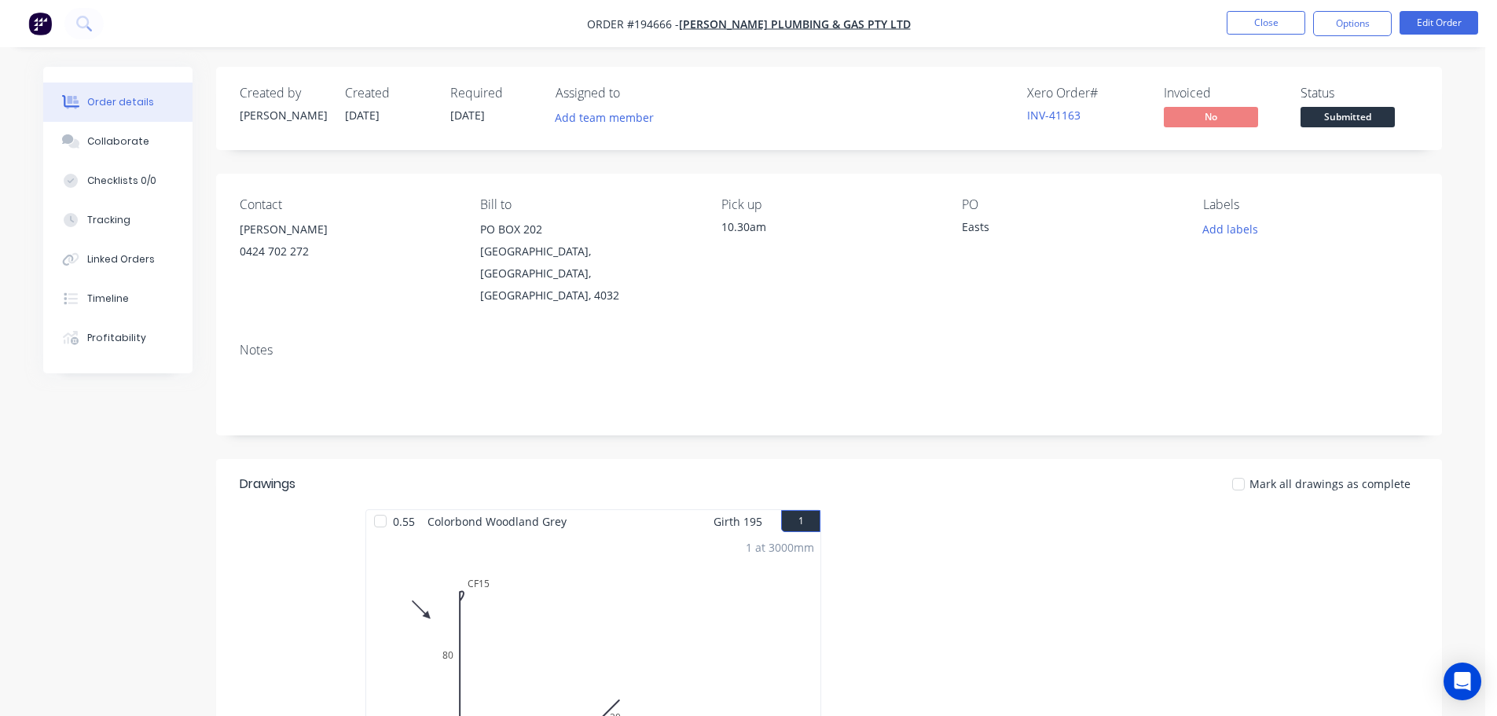
click at [1354, 125] on span "Submitted" at bounding box center [1347, 117] width 94 height 20
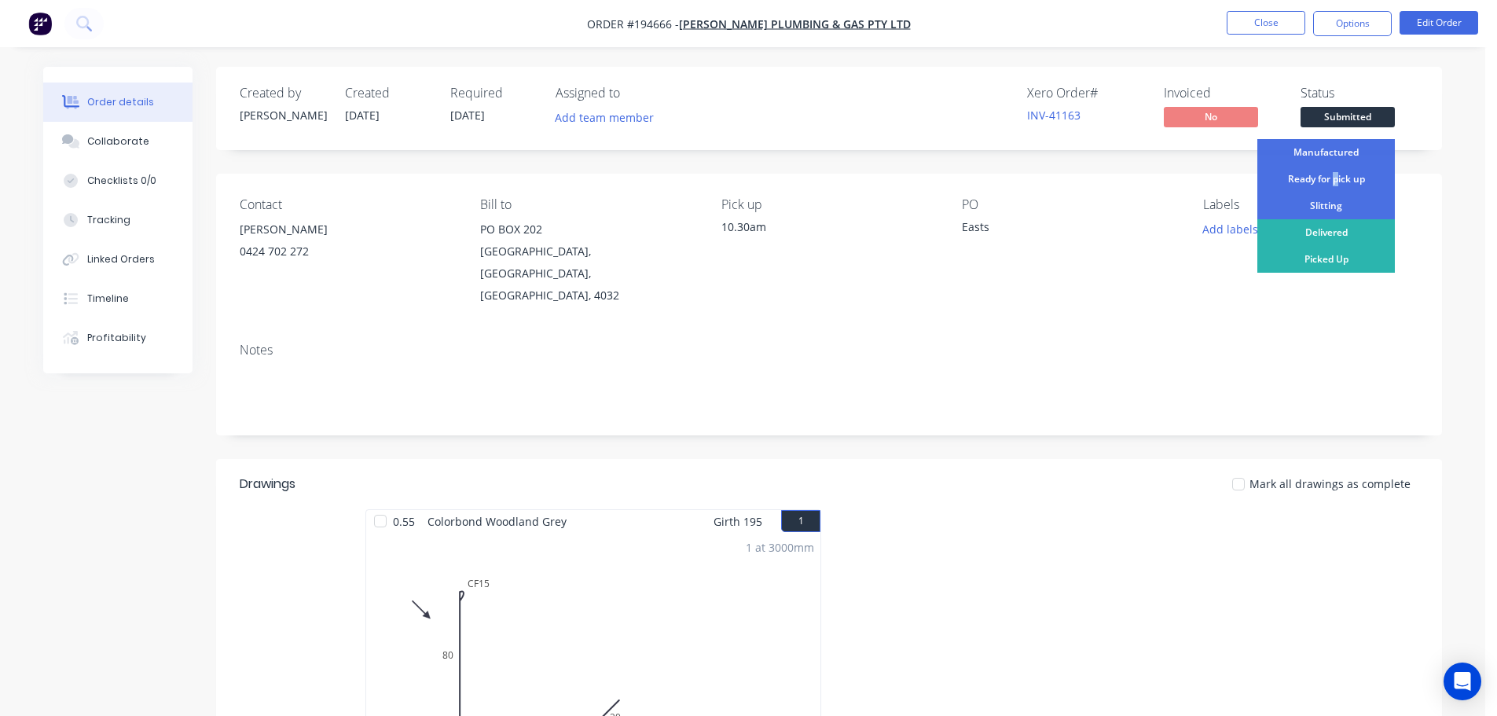
click at [1335, 182] on div "Ready for pick up" at bounding box center [1326, 179] width 138 height 27
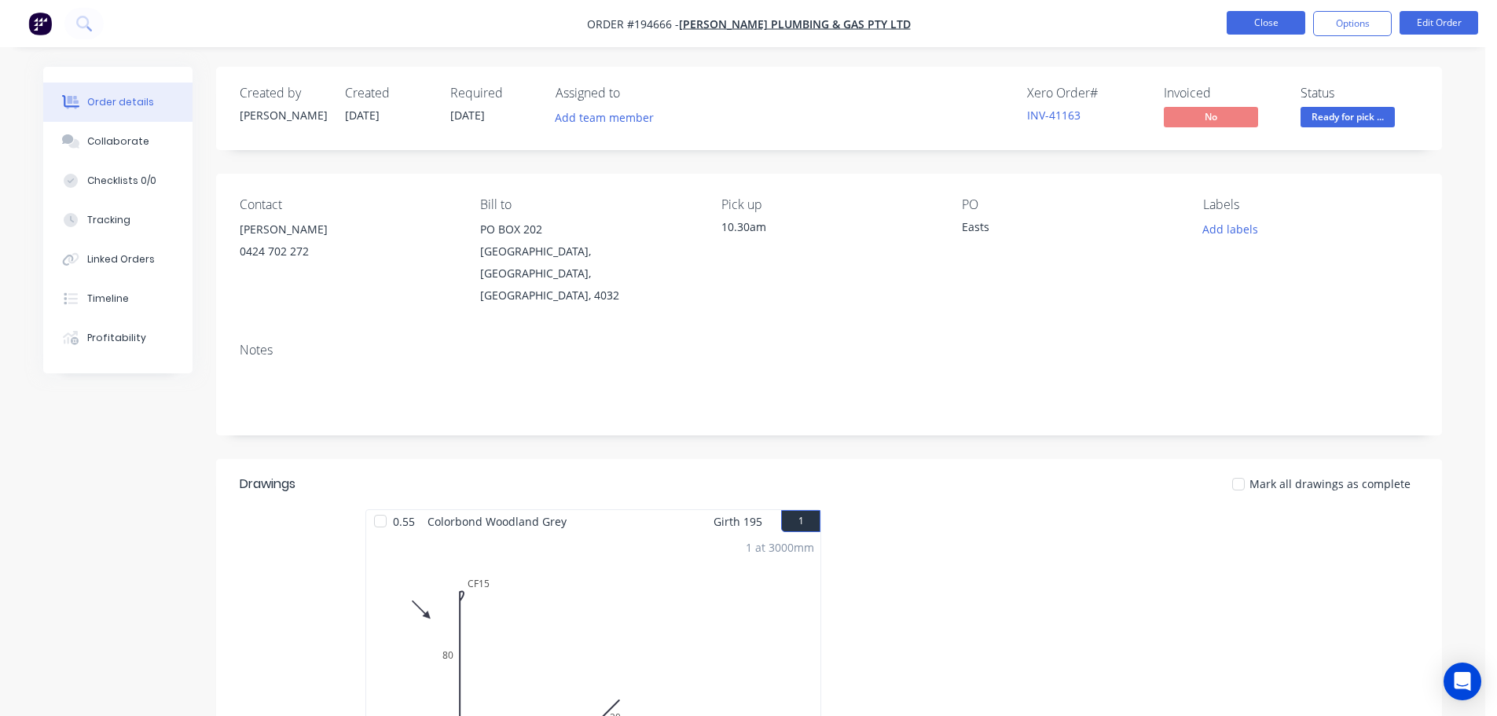
click at [1266, 31] on button "Close" at bounding box center [1266, 23] width 79 height 24
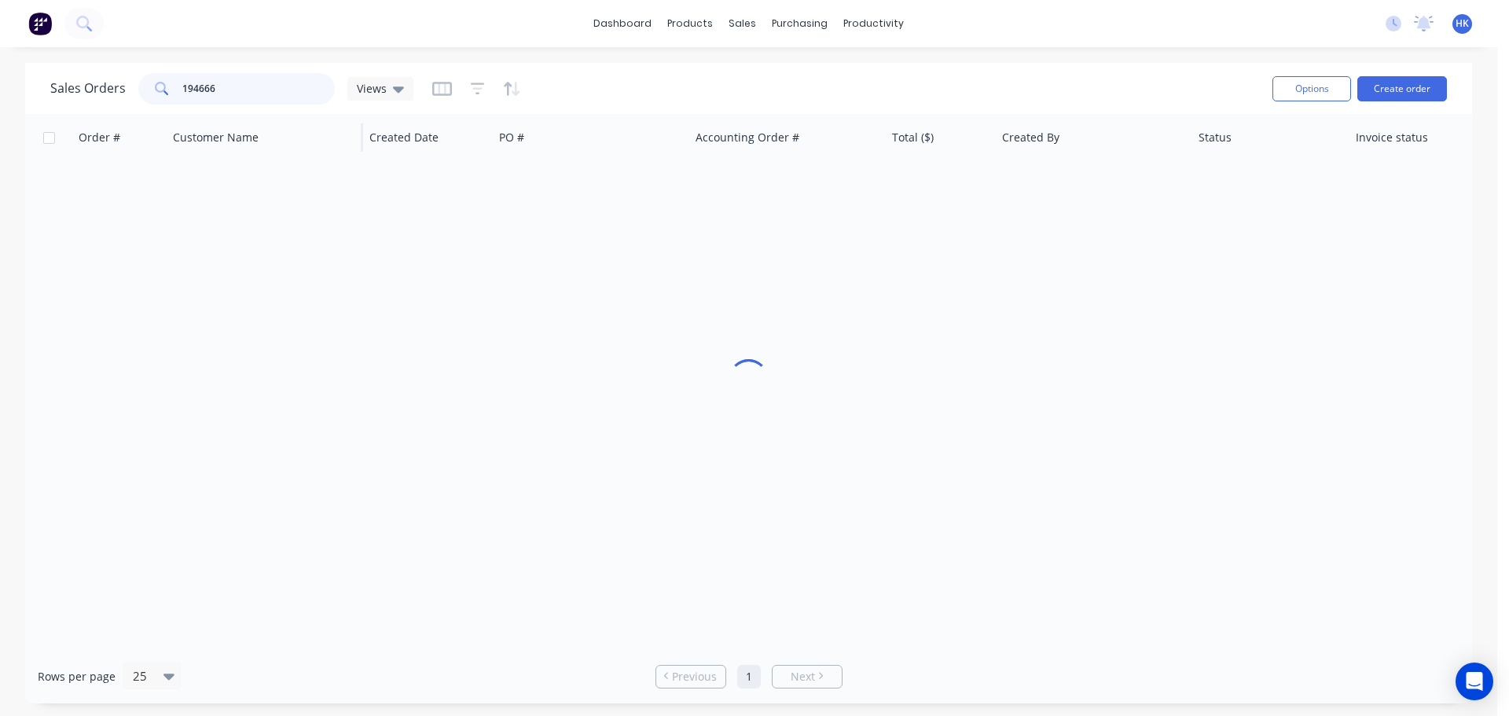
drag, startPoint x: 265, startPoint y: 105, endPoint x: 167, endPoint y: 127, distance: 100.5
click at [167, 127] on div "Sales Orders 194666 Views Options Create order Order # Customer Name Created Da…" at bounding box center [748, 383] width 1447 height 640
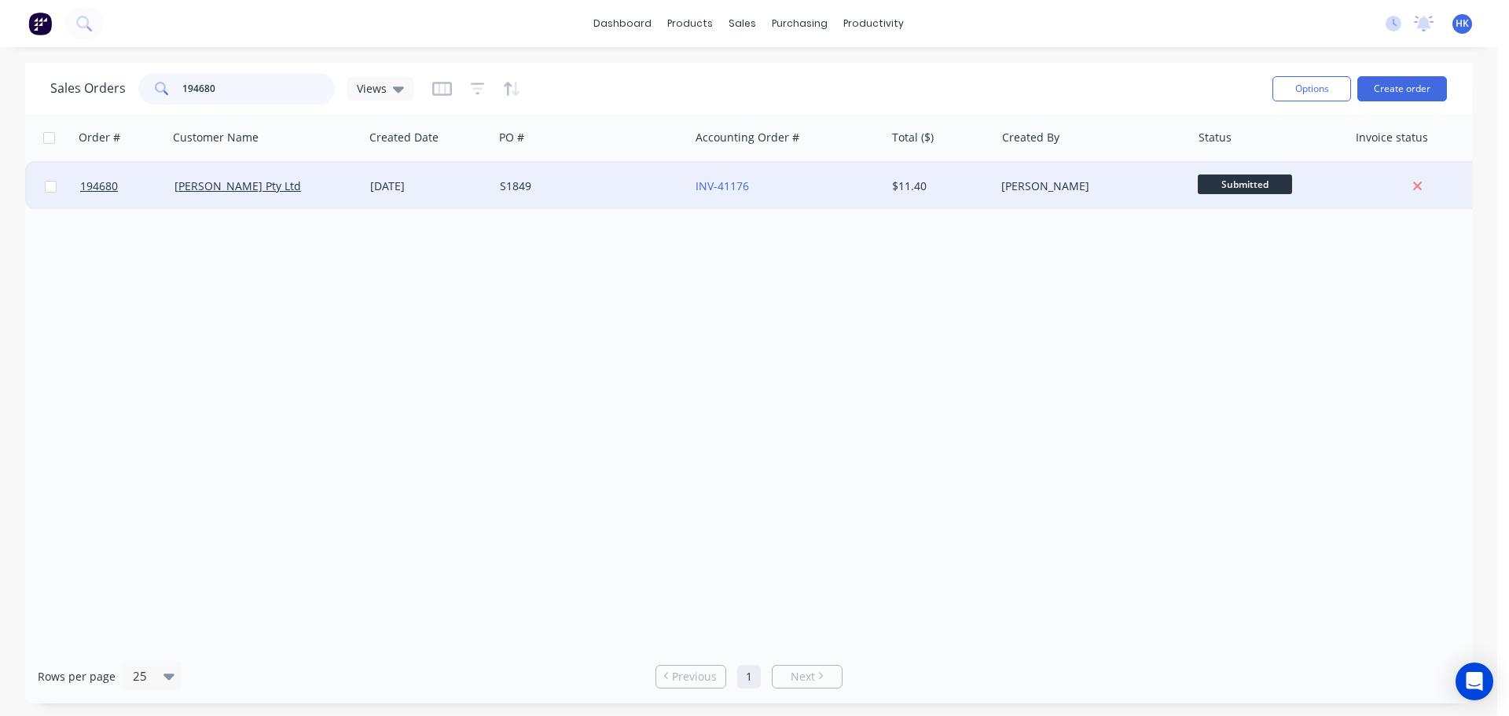
type input "194680"
click at [570, 178] on div "S1849" at bounding box center [587, 186] width 174 height 16
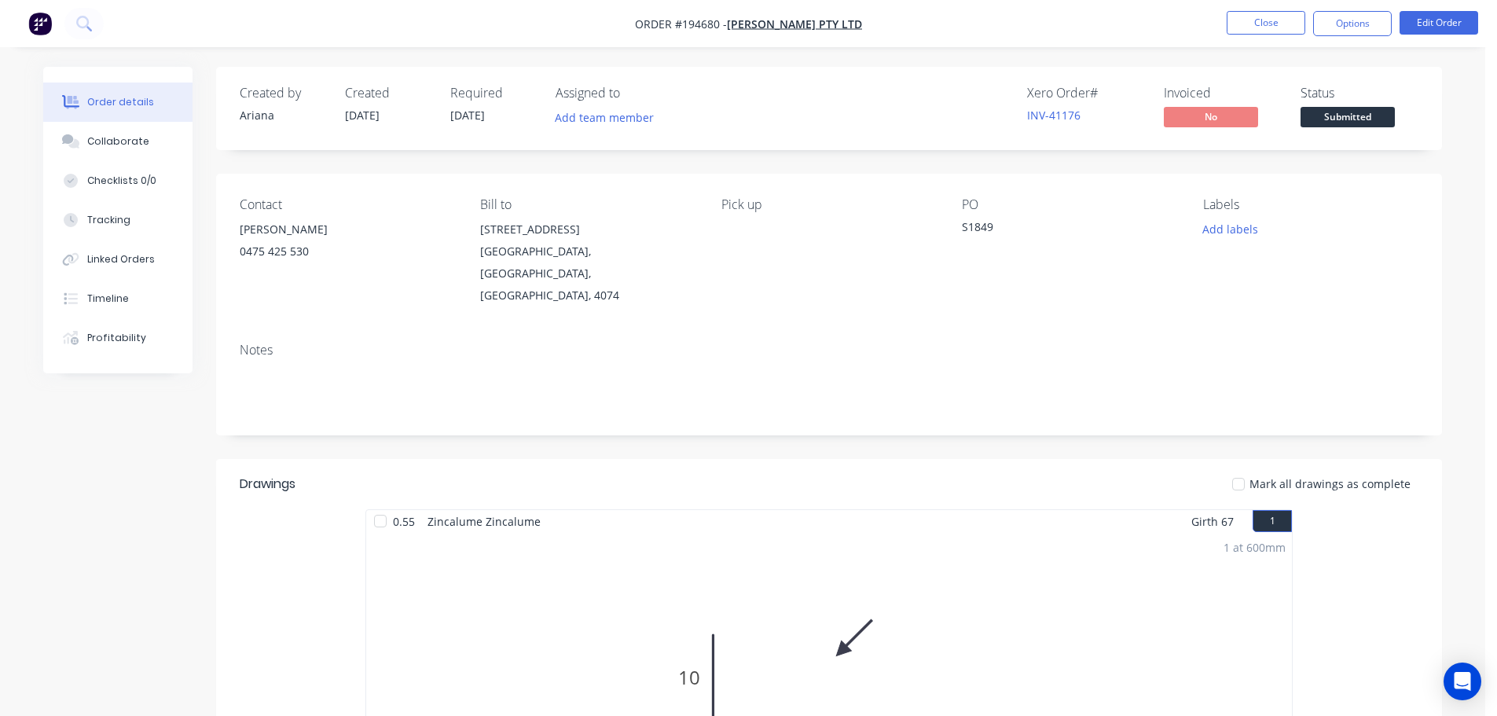
click at [1342, 119] on span "Submitted" at bounding box center [1347, 117] width 94 height 20
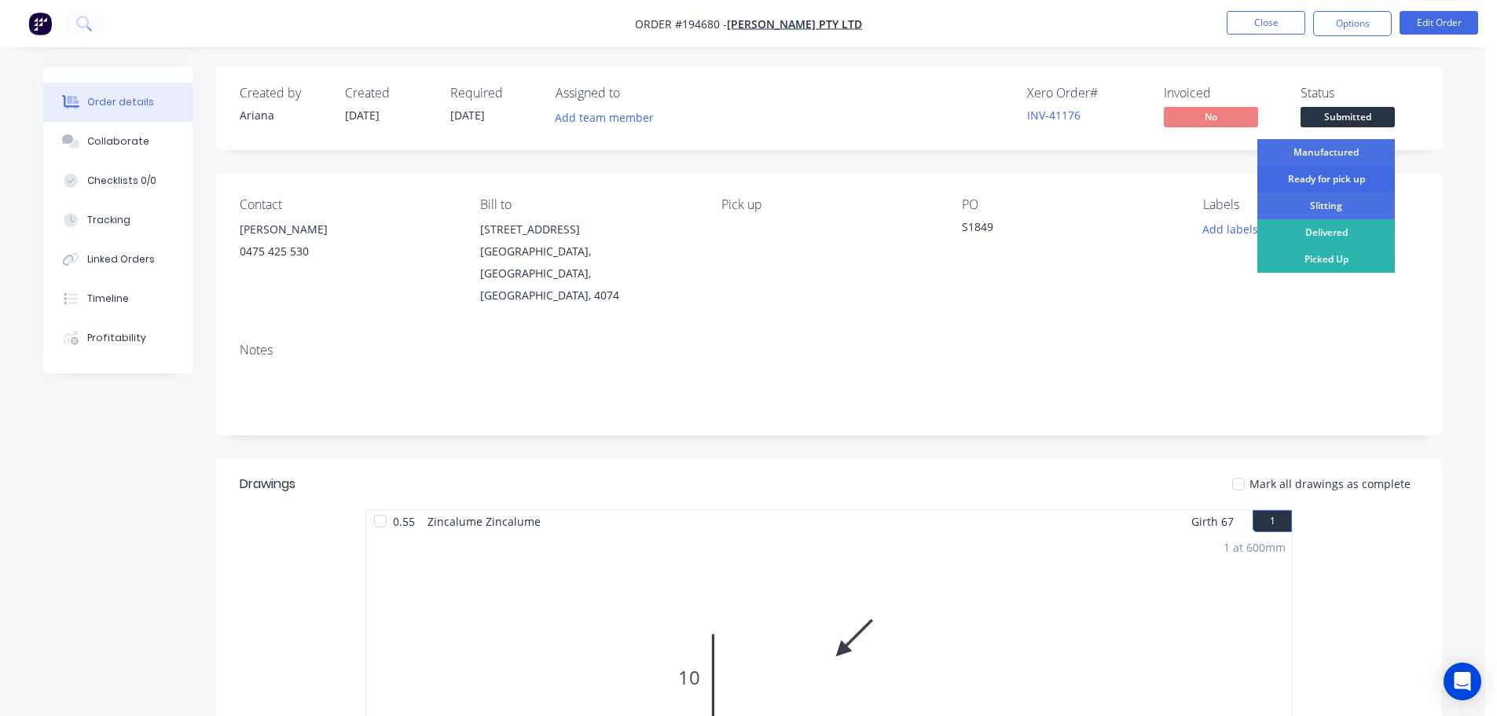
click at [1341, 176] on div "Ready for pick up" at bounding box center [1326, 179] width 138 height 27
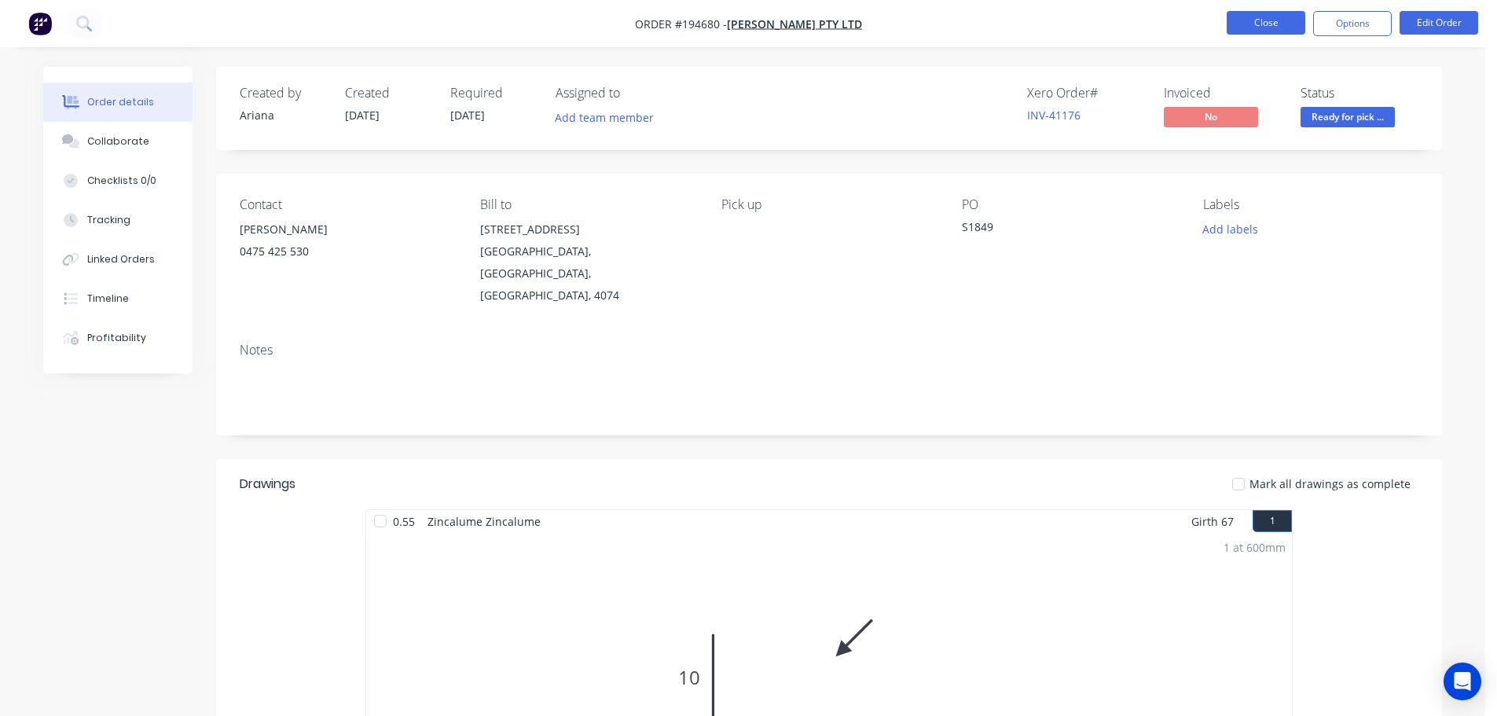
click at [1255, 29] on button "Close" at bounding box center [1266, 23] width 79 height 24
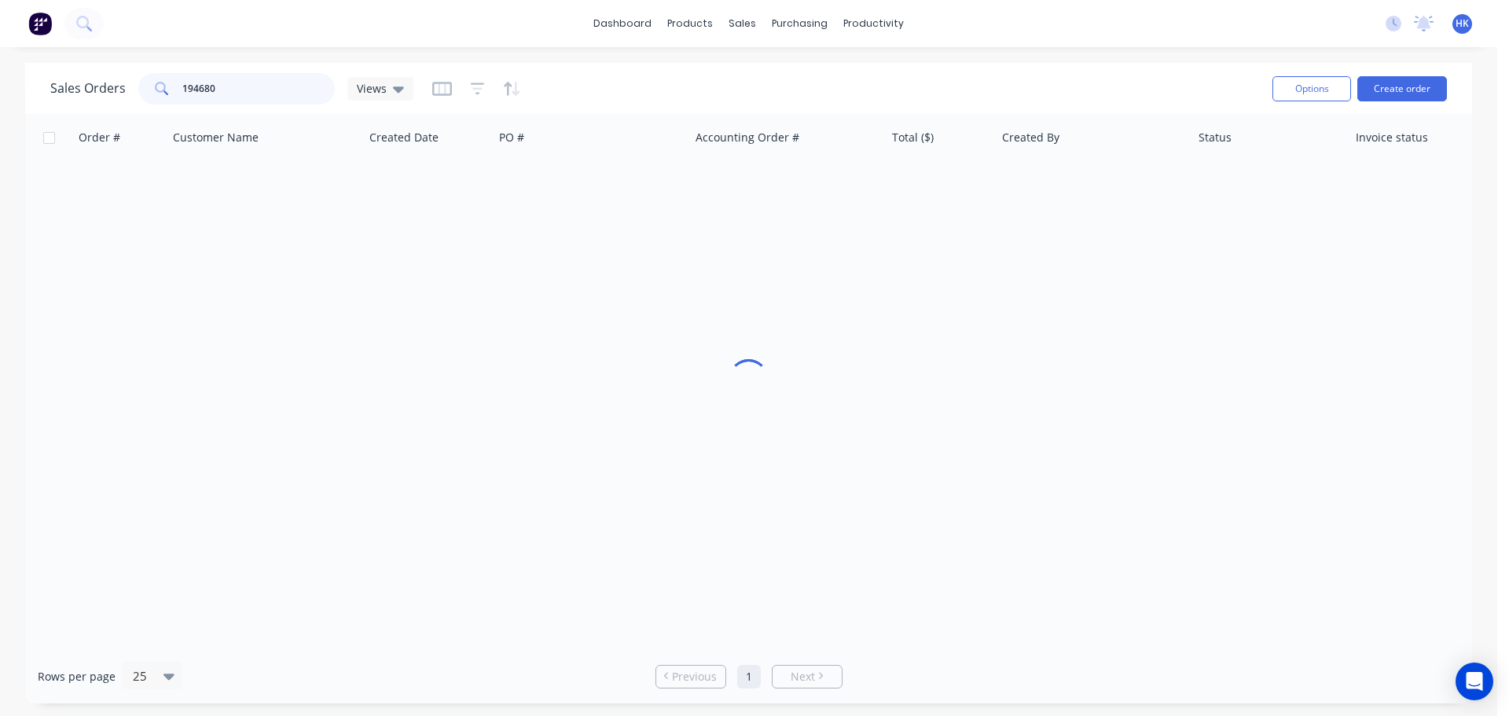
drag, startPoint x: 212, startPoint y: 98, endPoint x: 166, endPoint y: 100, distance: 46.4
click at [166, 100] on div "194680" at bounding box center [236, 88] width 196 height 31
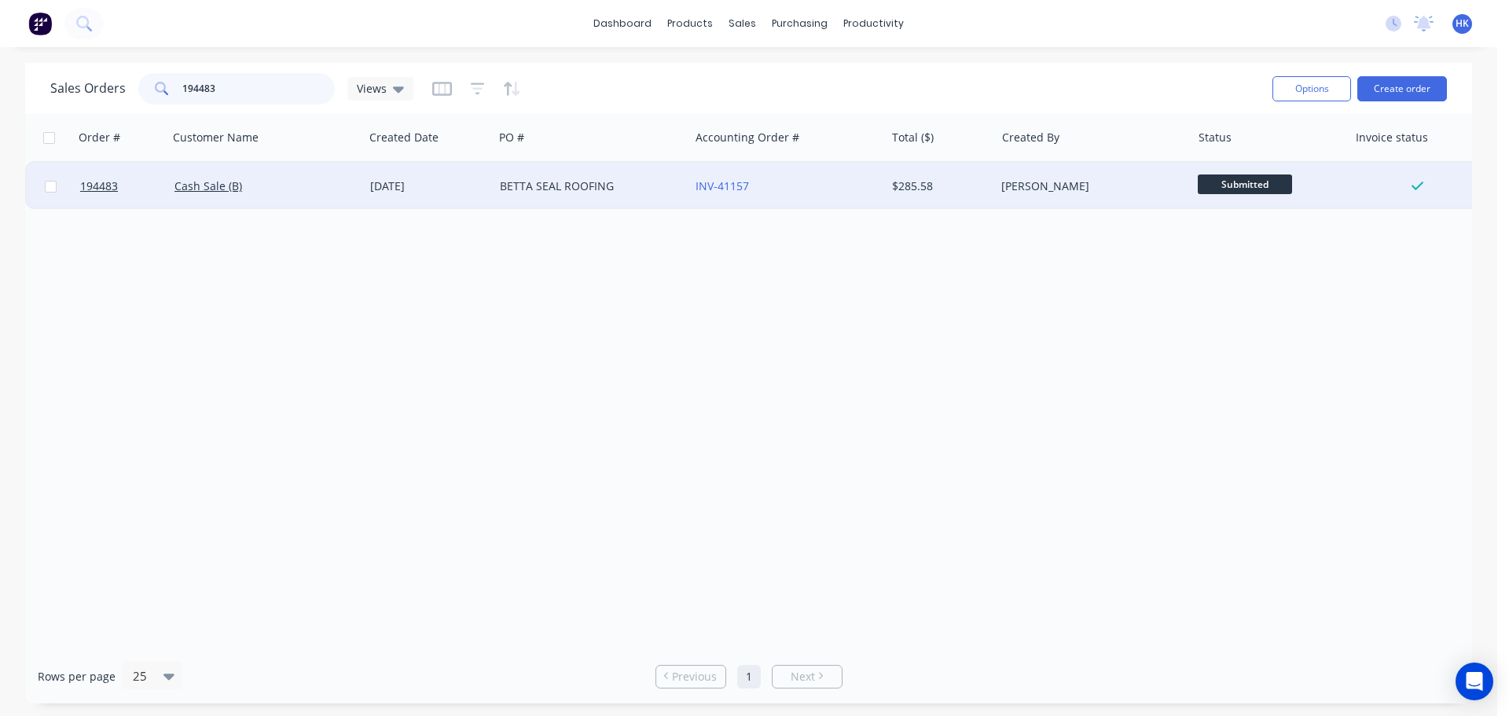
type input "194483"
click at [633, 181] on div "BETTA SEAL ROOFING" at bounding box center [587, 186] width 174 height 16
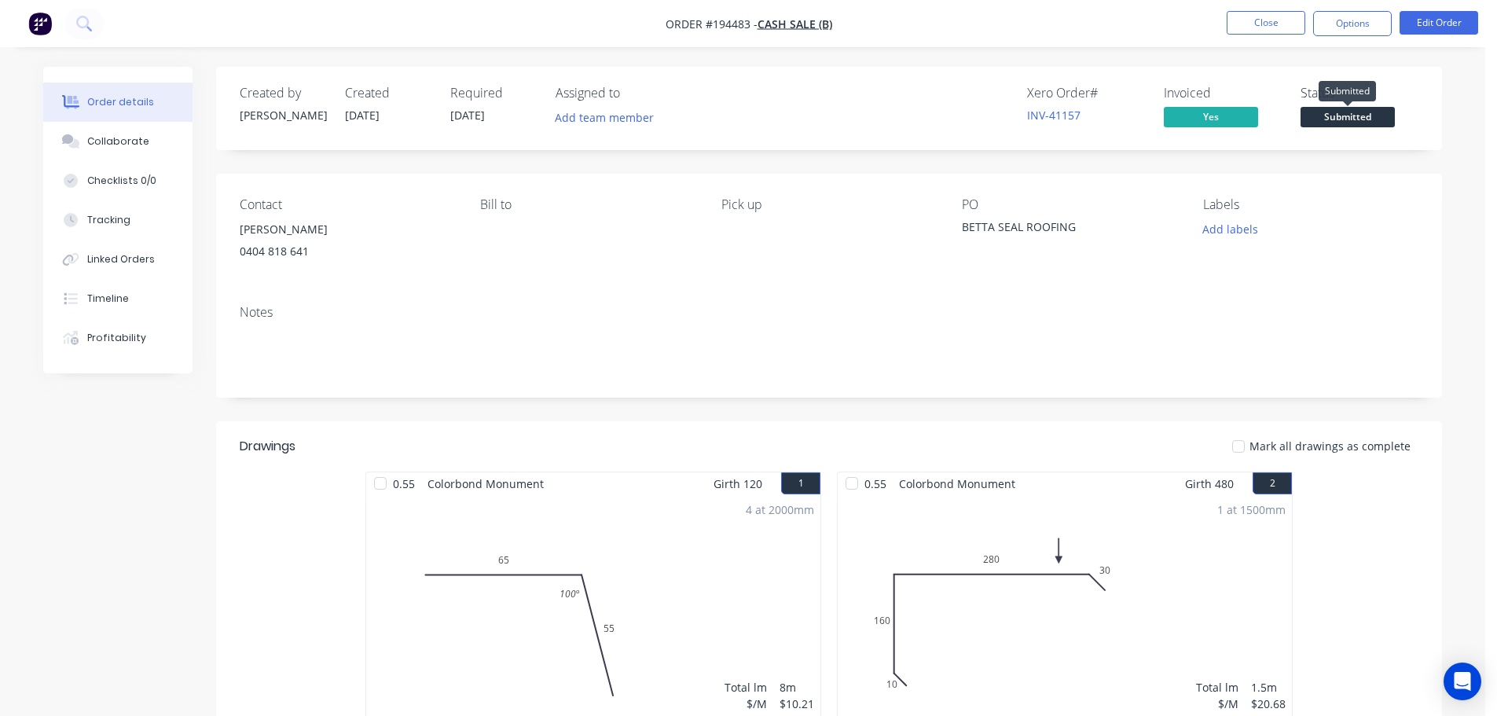
click at [1334, 116] on span "Submitted" at bounding box center [1347, 117] width 94 height 20
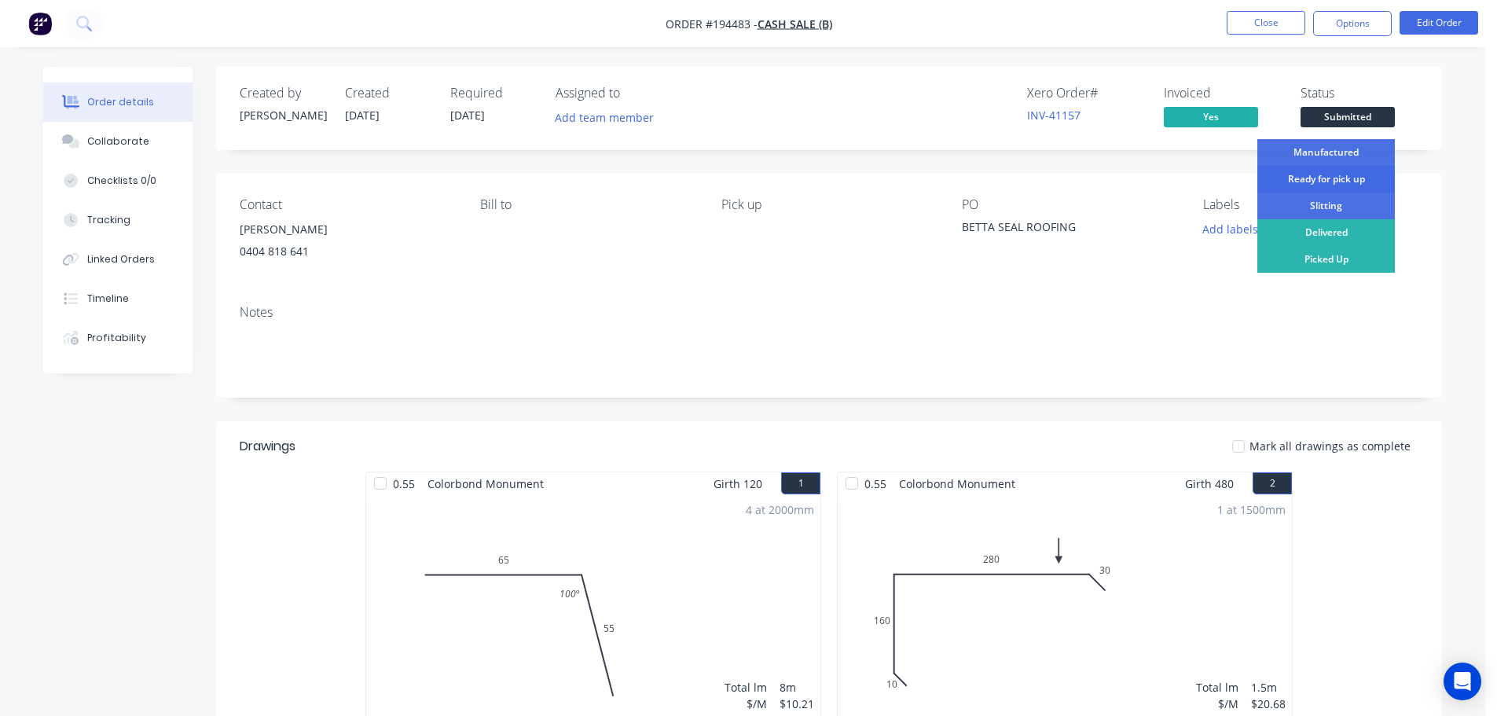
click at [1334, 170] on div "Ready for pick up" at bounding box center [1326, 179] width 138 height 27
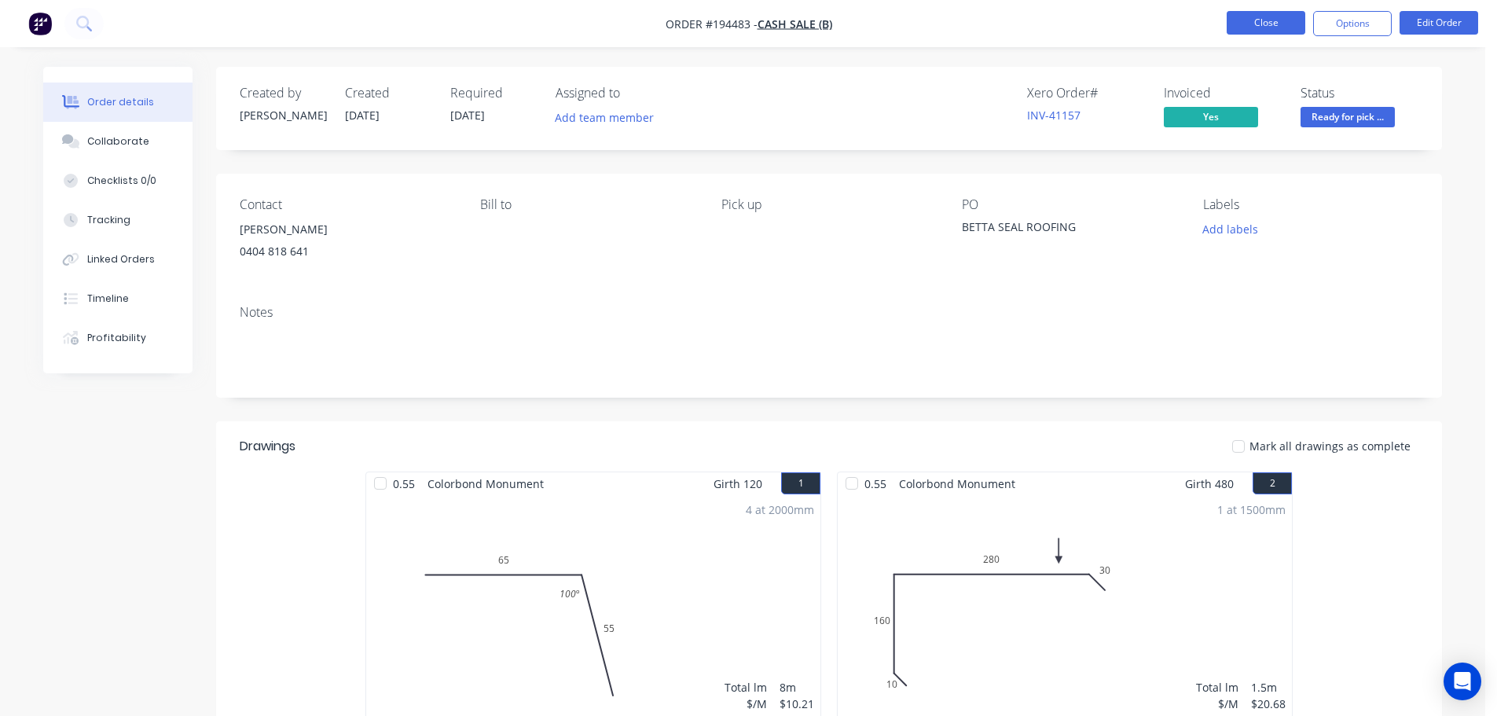
click at [1260, 21] on button "Close" at bounding box center [1266, 23] width 79 height 24
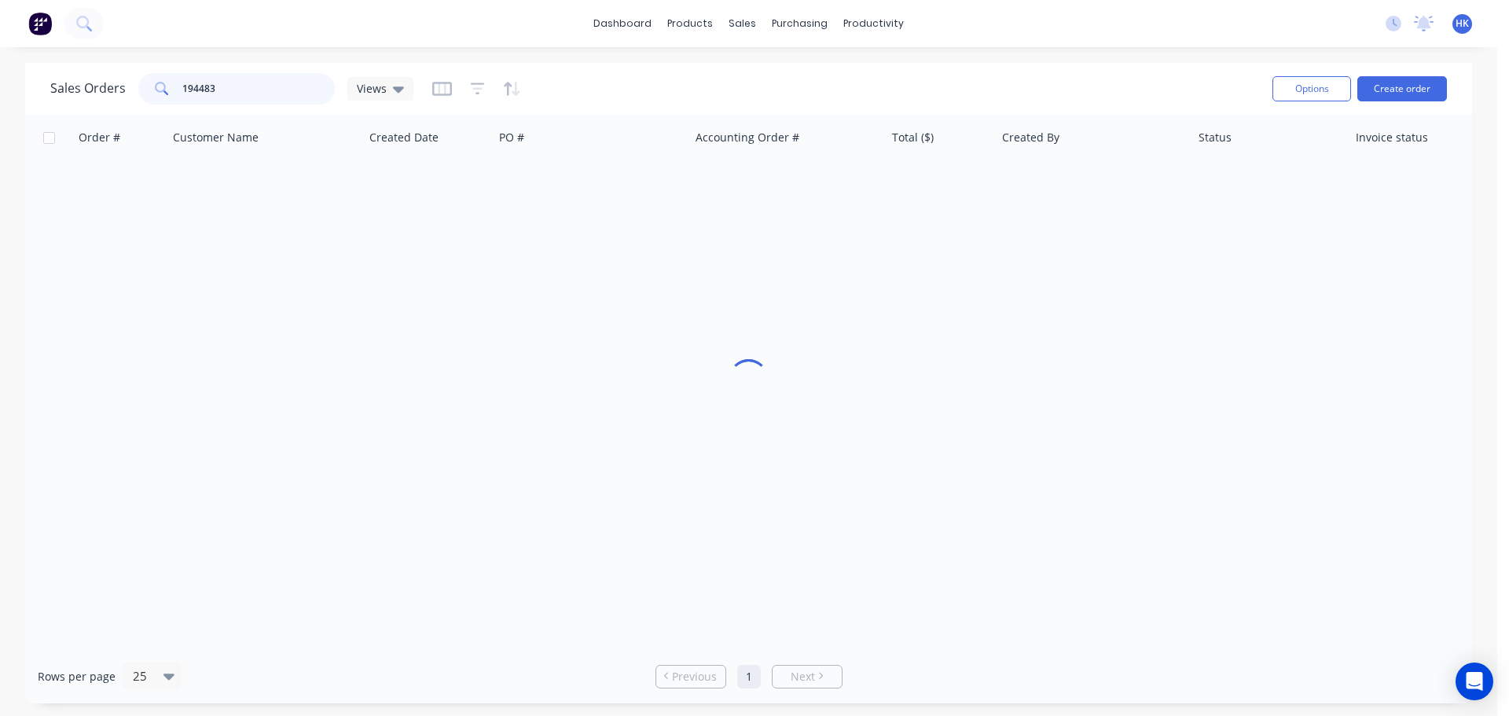
drag, startPoint x: 236, startPoint y: 92, endPoint x: 152, endPoint y: 105, distance: 84.2
click at [152, 105] on div "Sales Orders 194483 Views" at bounding box center [654, 88] width 1209 height 39
